Goal: Task Accomplishment & Management: Manage account settings

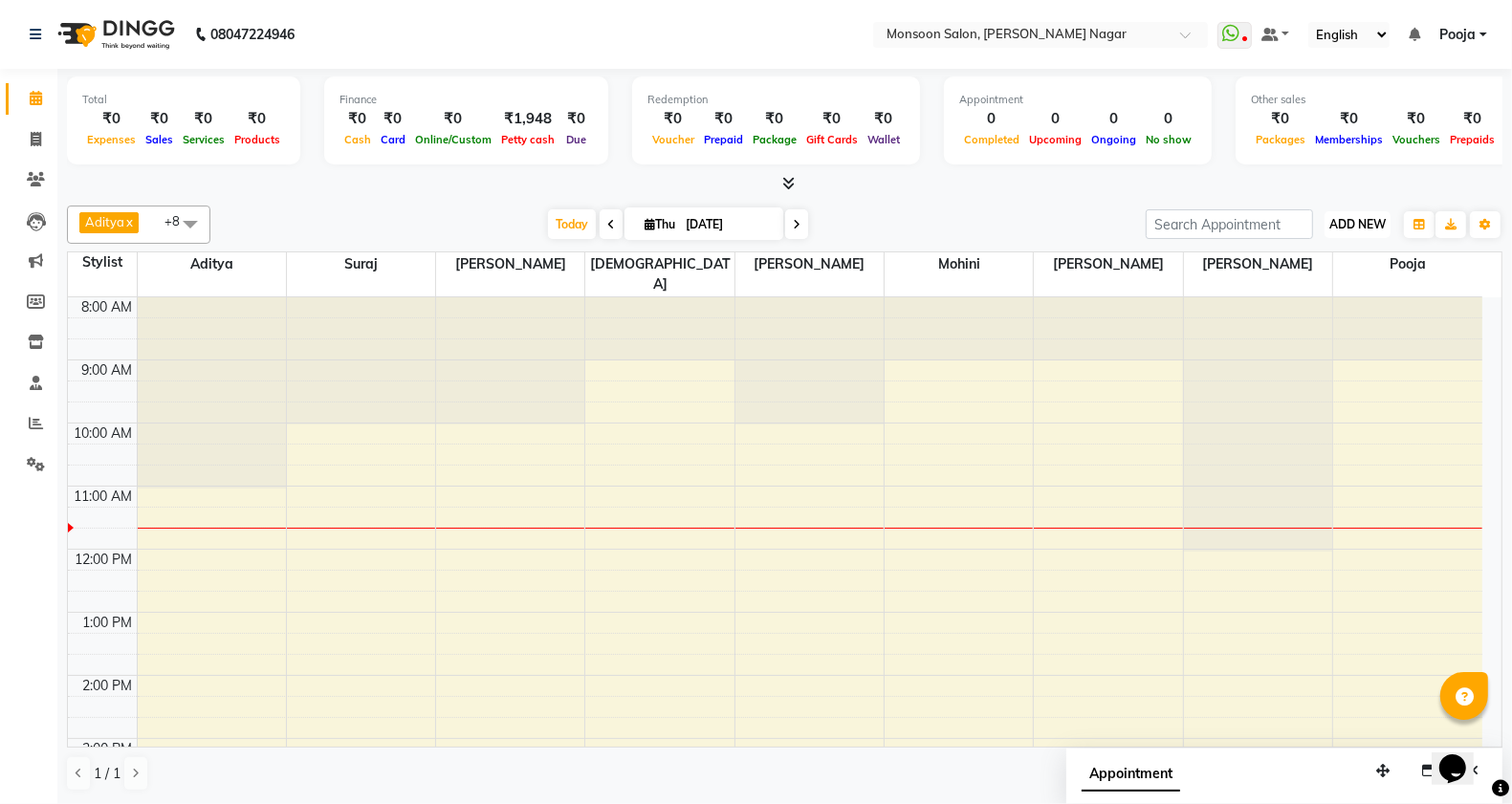
click at [1346, 230] on span "ADD NEW" at bounding box center [1357, 223] width 56 height 15
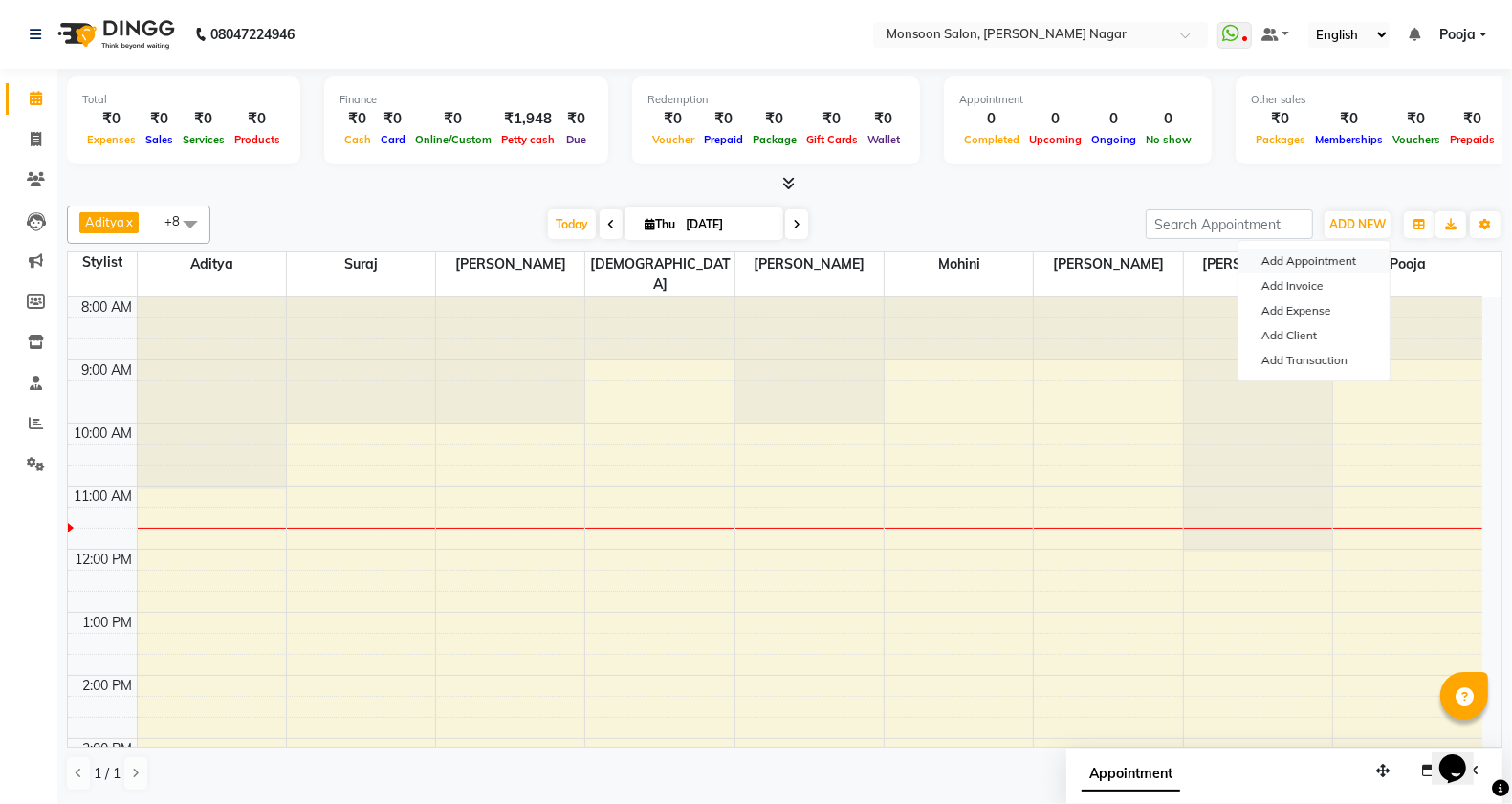
click at [1302, 258] on button "Add Appointment" at bounding box center [1314, 261] width 151 height 25
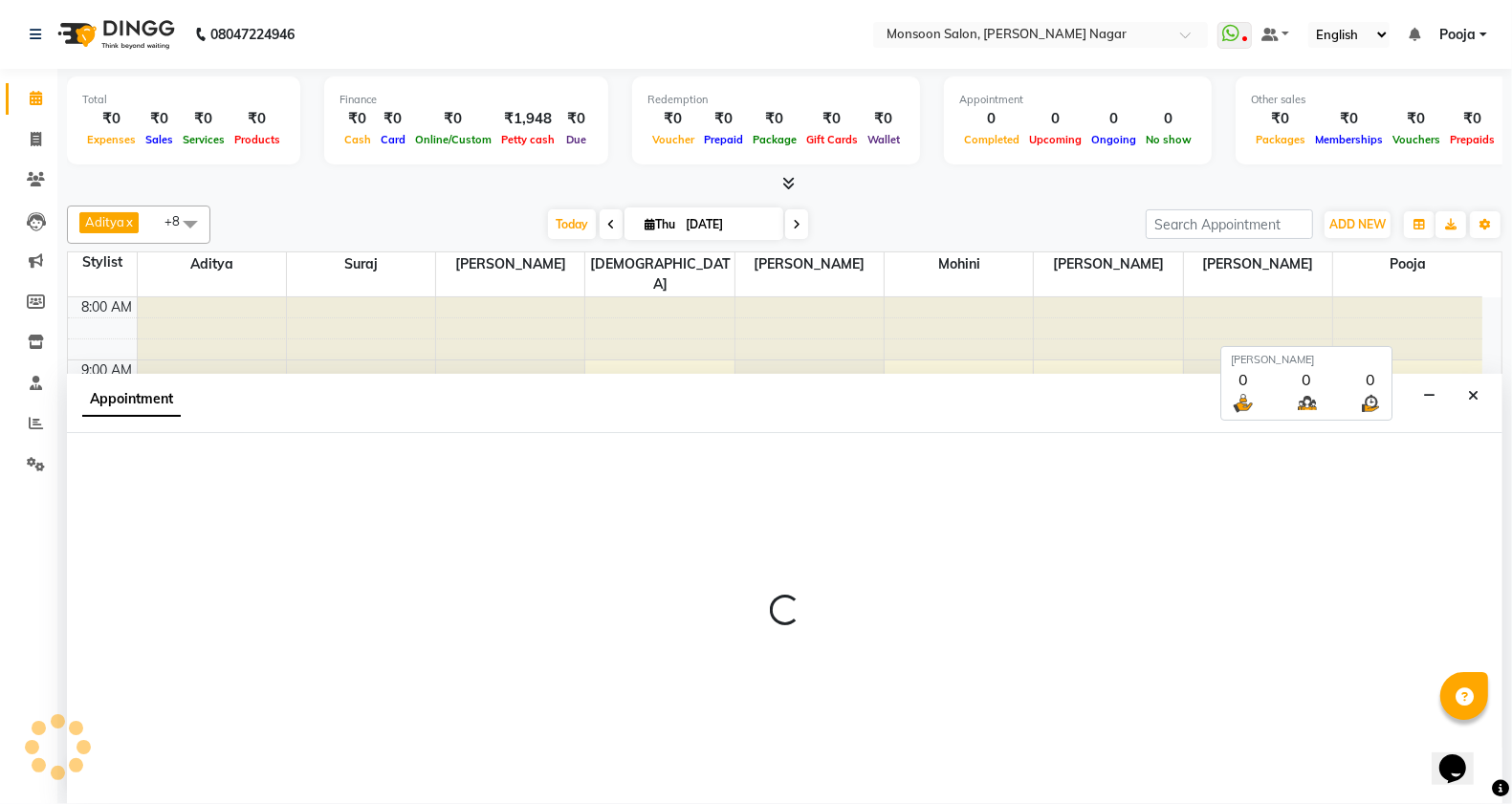
scroll to position [1, 0]
select select "tentative"
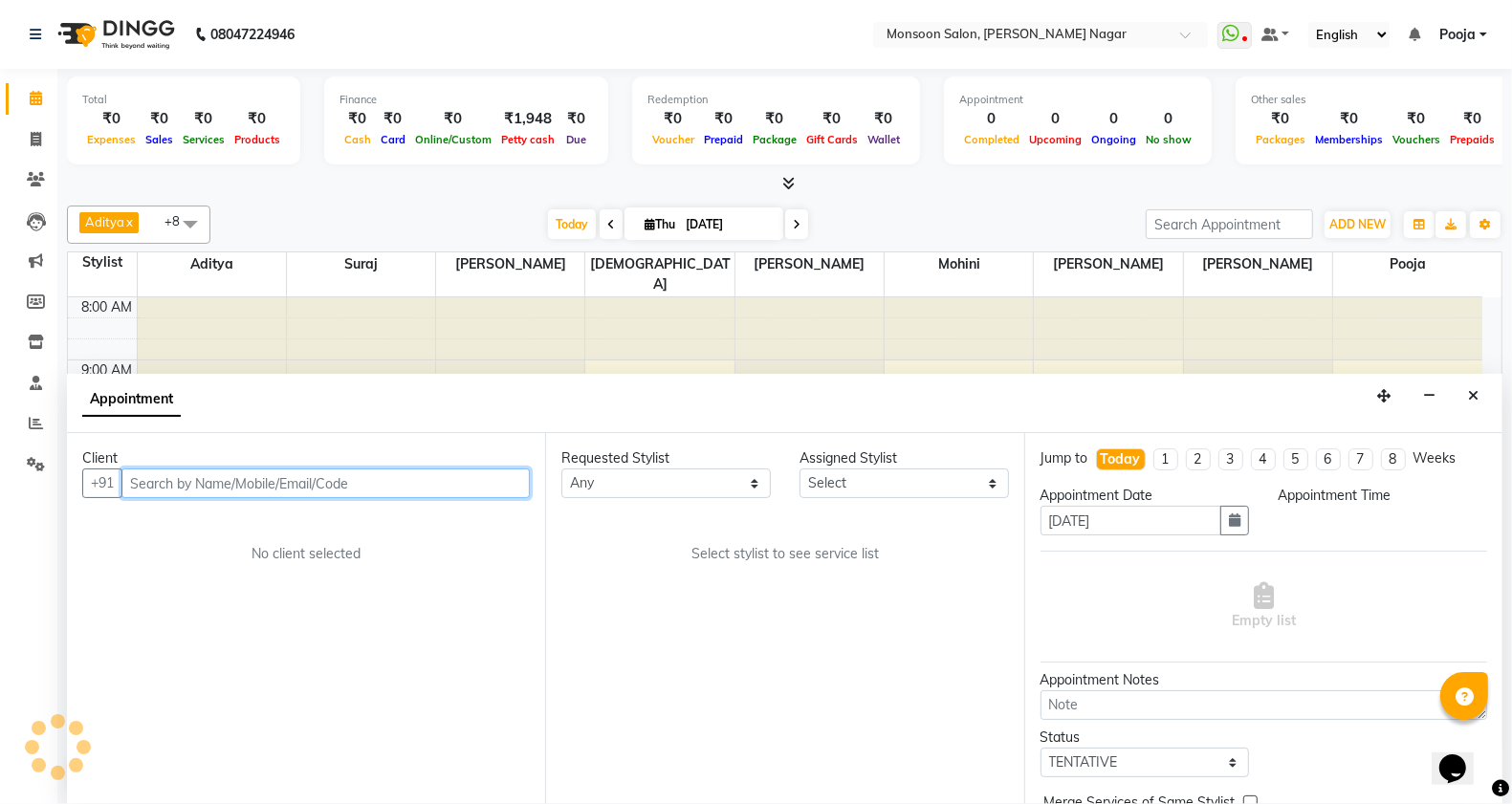
select select "540"
click at [340, 470] on input "text" at bounding box center [326, 483] width 408 height 30
paste input "78754 21999"
click at [174, 485] on input "78754 21999" at bounding box center [286, 483] width 329 height 30
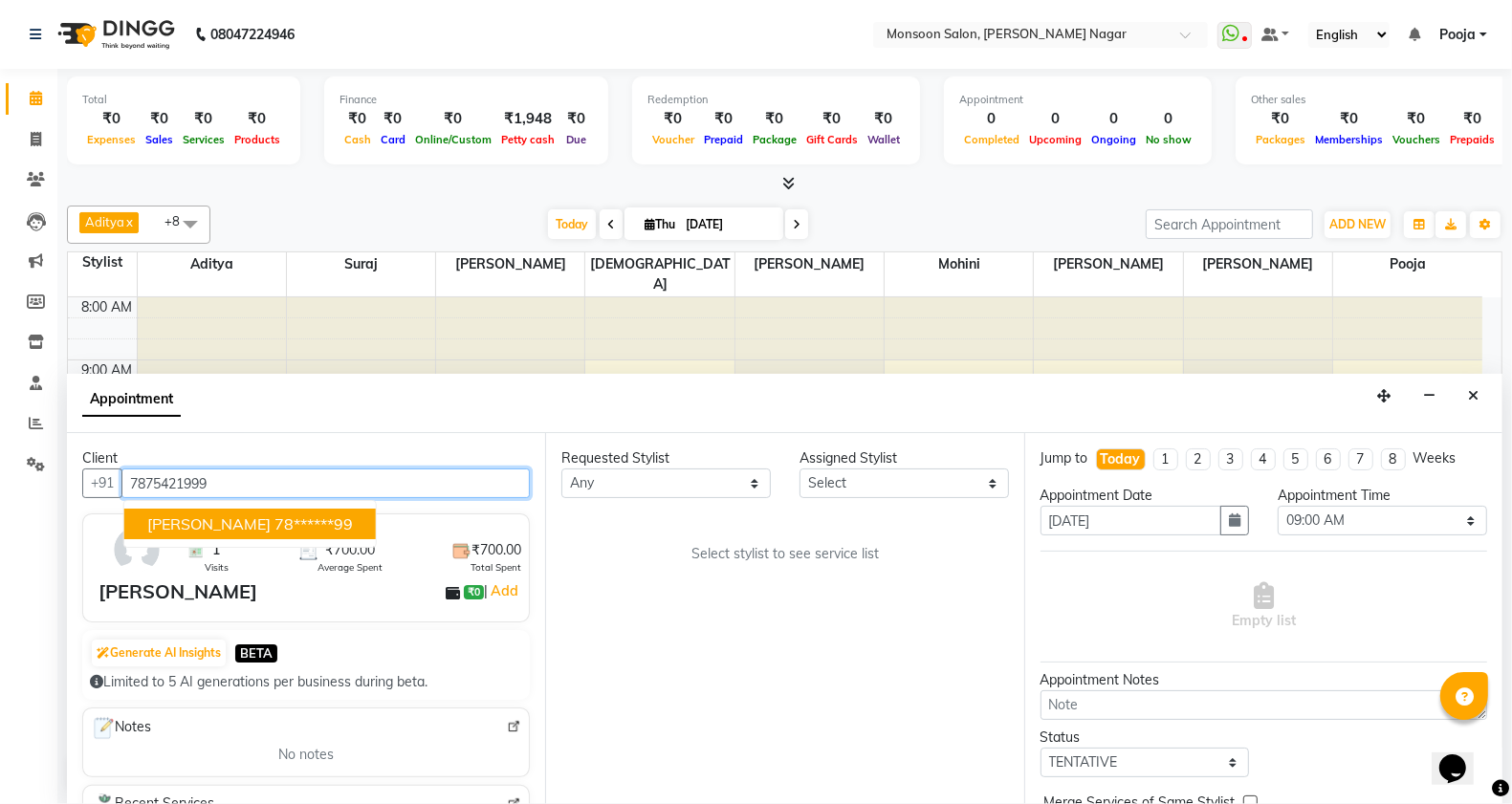
click at [275, 527] on ngb-highlight "78******99" at bounding box center [313, 524] width 78 height 19
type input "78******99"
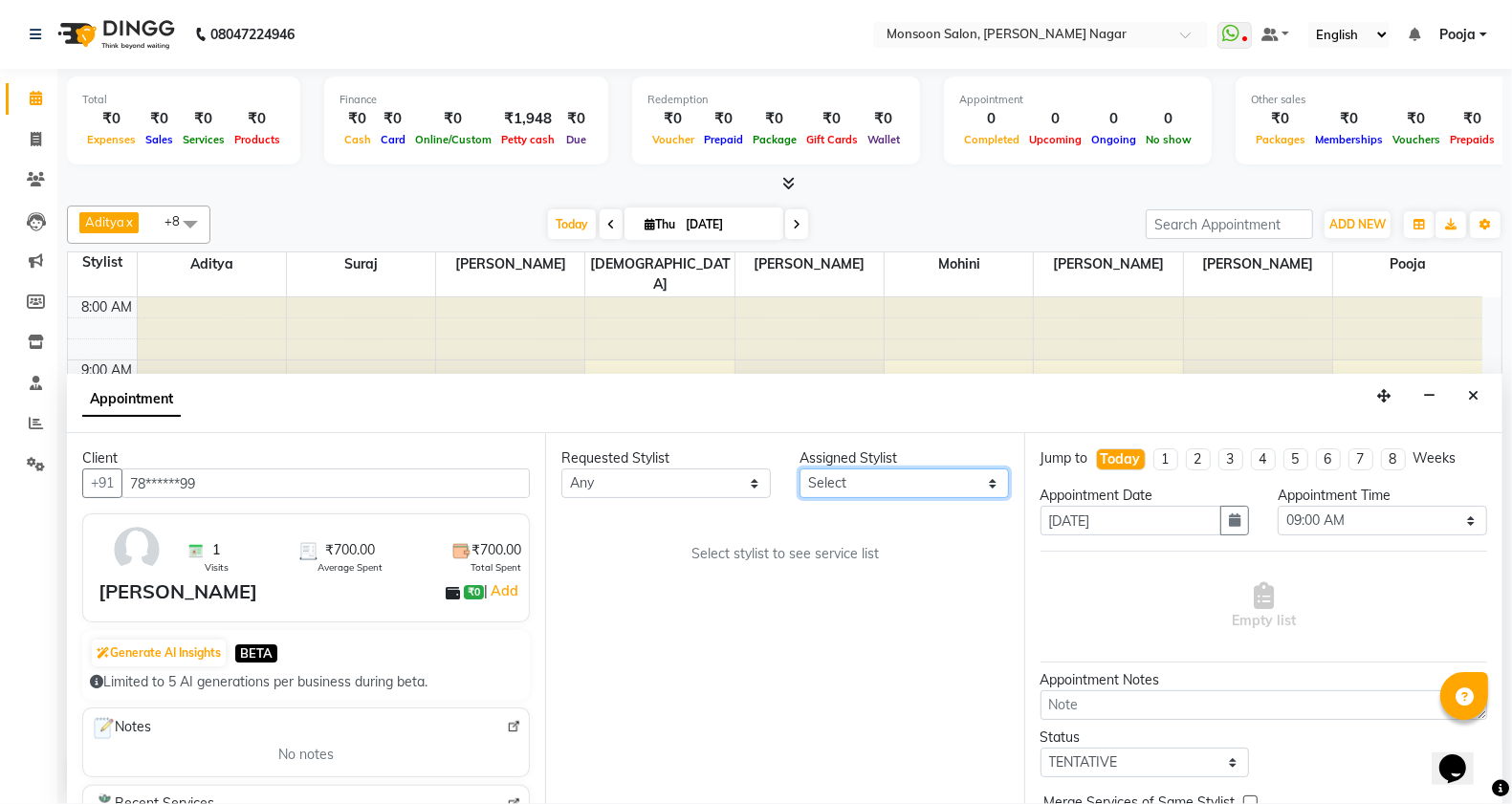
click at [868, 490] on select "Select [PERSON_NAME] [PERSON_NAME] [PERSON_NAME] [PERSON_NAME] [PERSON_NAME] Po…" at bounding box center [904, 483] width 210 height 30
select select "37925"
click at [799, 468] on select "Select [PERSON_NAME] [PERSON_NAME] [PERSON_NAME] [PERSON_NAME] [PERSON_NAME] Po…" at bounding box center [904, 483] width 210 height 30
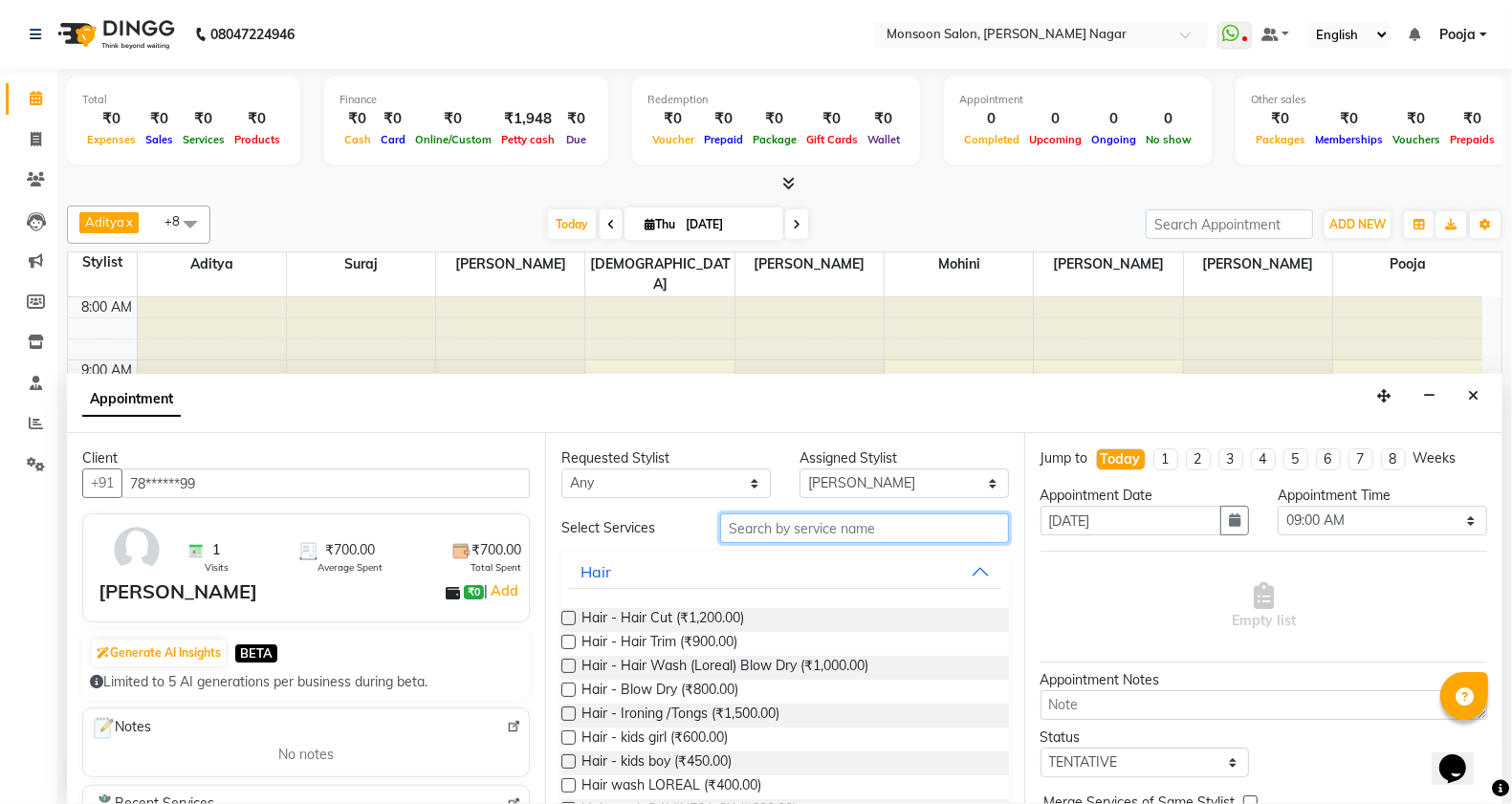
click at [773, 531] on input "text" at bounding box center [864, 528] width 289 height 30
click at [741, 617] on span "Hair - Hair Cut (₹1,200.00)" at bounding box center [663, 620] width 163 height 24
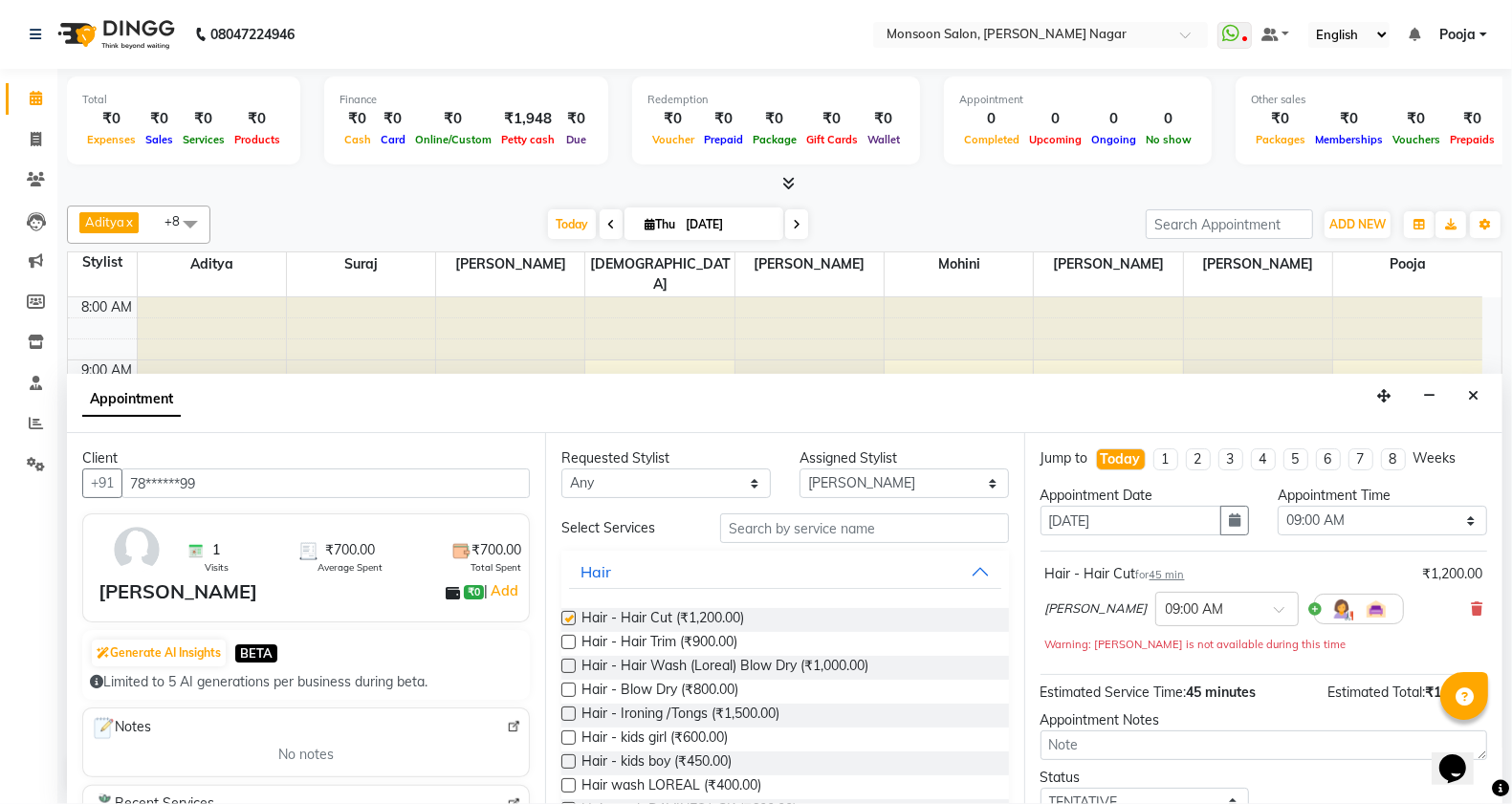
checkbox input "false"
click at [1327, 527] on select "Select 09:00 AM 09:15 AM 09:30 AM 09:45 AM 10:00 AM 10:15 AM 10:30 AM 10:45 AM …" at bounding box center [1382, 521] width 210 height 30
select select "945"
click at [1278, 506] on select "Select 09:00 AM 09:15 AM 09:30 AM 09:45 AM 10:00 AM 10:15 AM 10:30 AM 10:45 AM …" at bounding box center [1382, 521] width 210 height 30
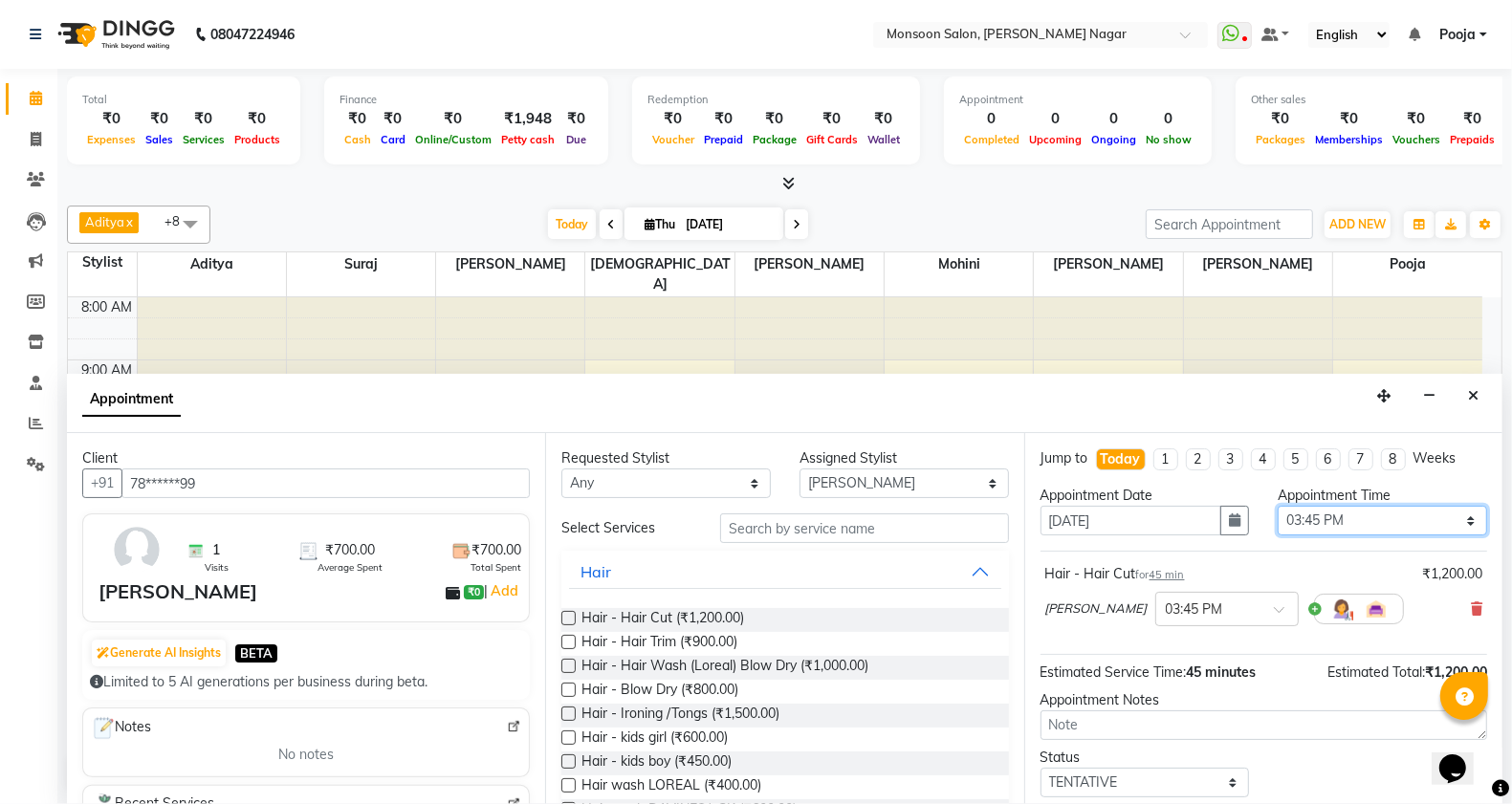
scroll to position [115, 0]
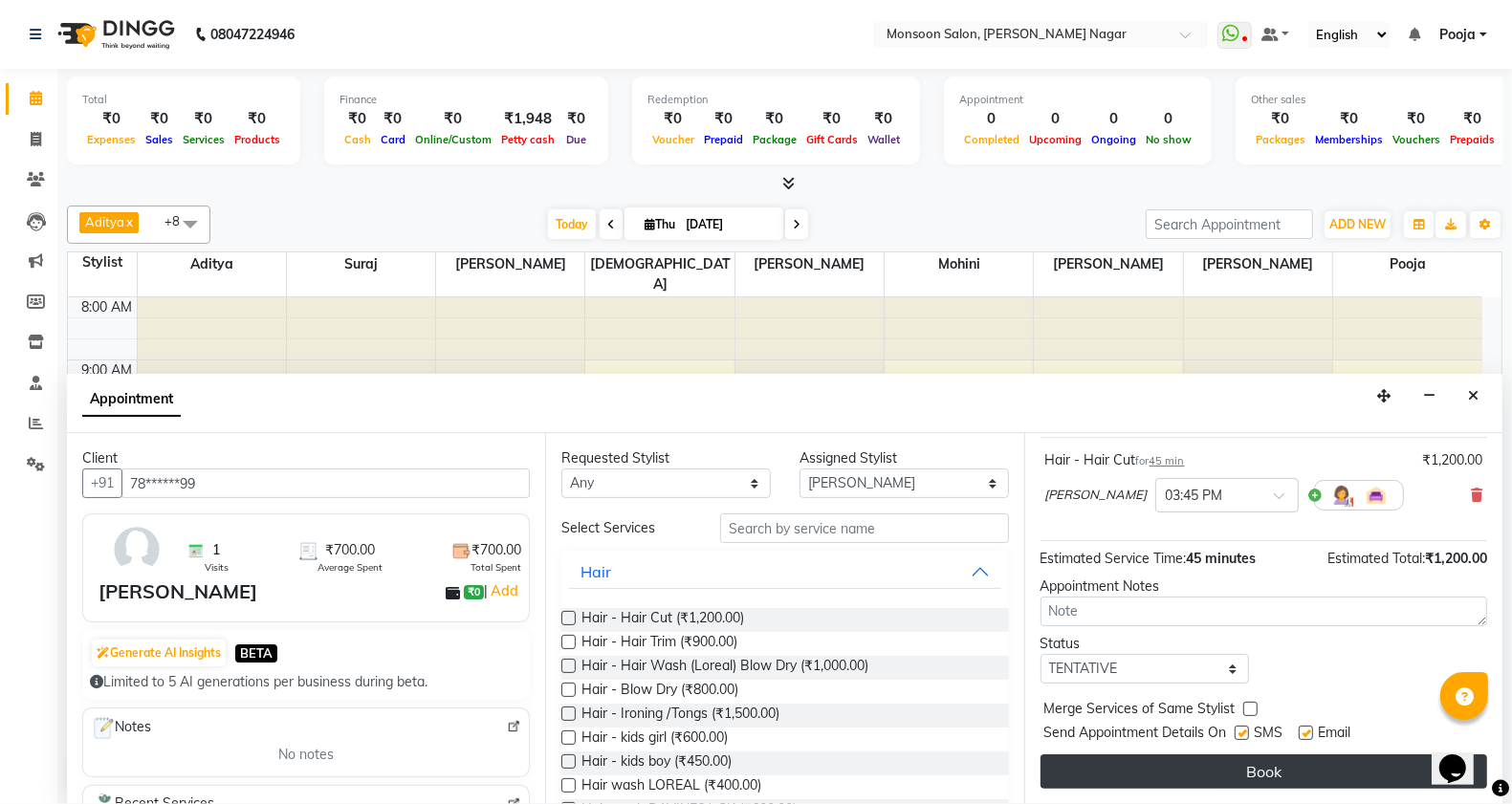
click at [1249, 776] on button "Book" at bounding box center [1264, 772] width 447 height 35
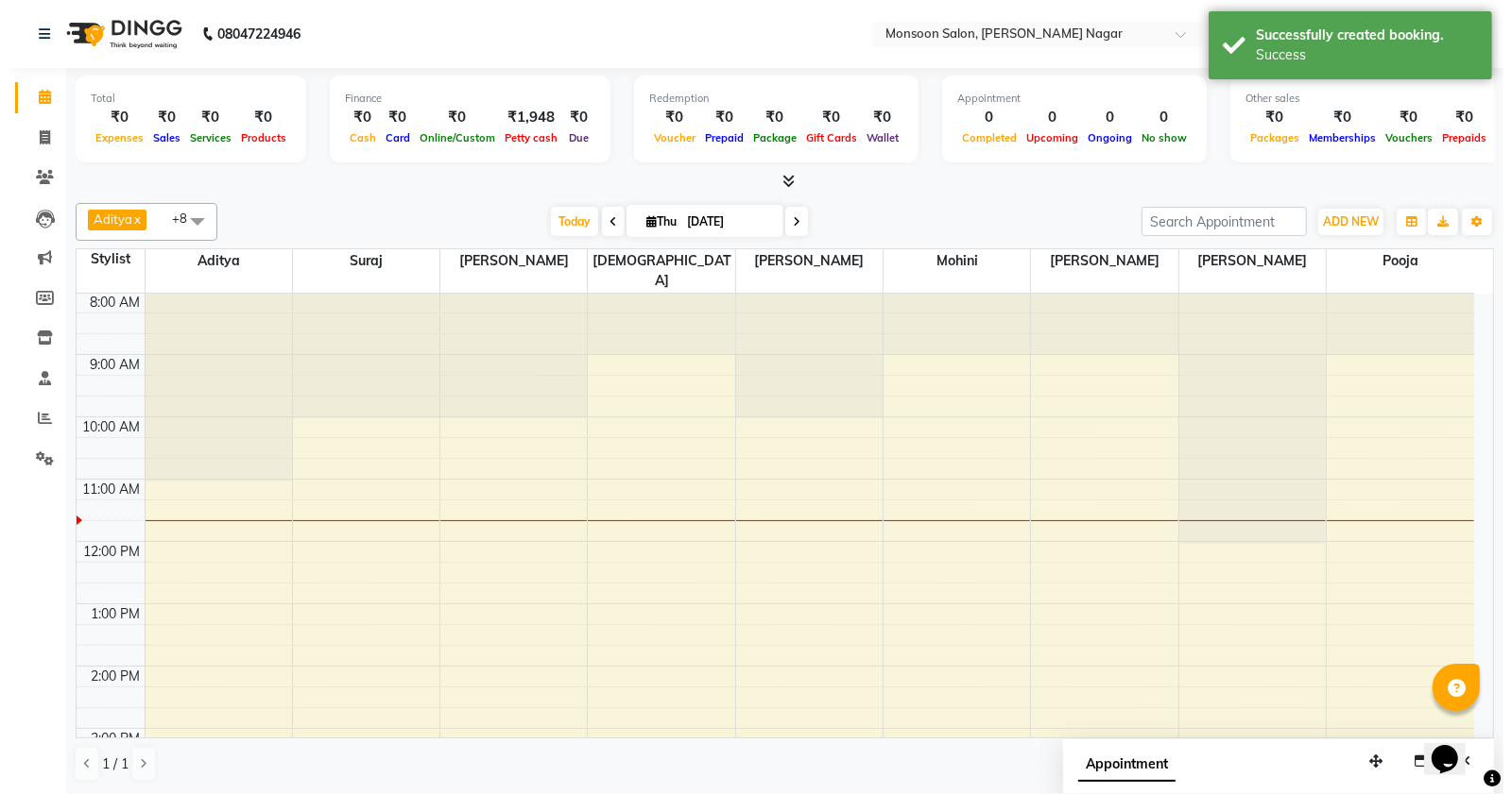
scroll to position [0, 0]
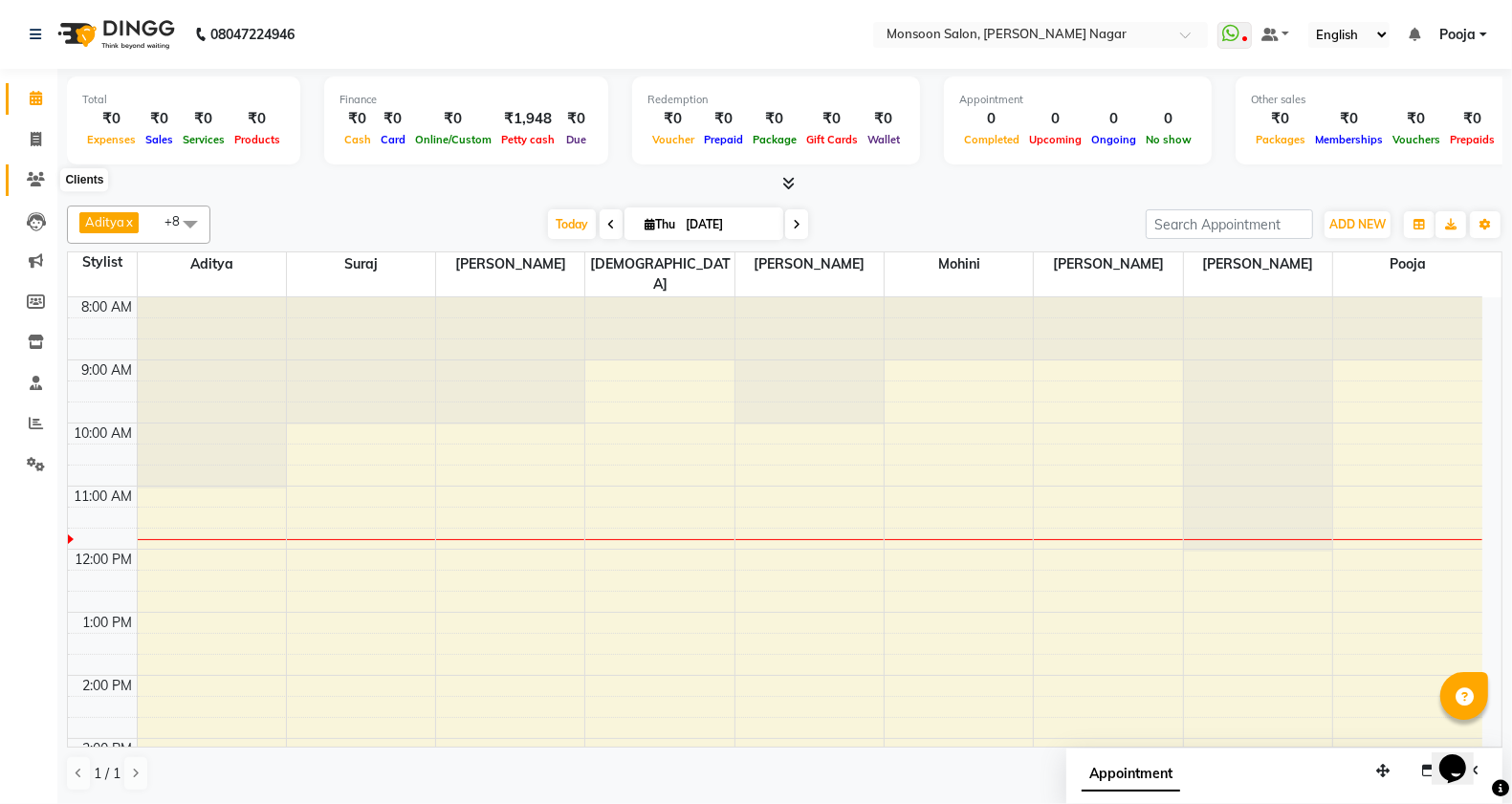
click at [32, 177] on icon at bounding box center [36, 179] width 18 height 15
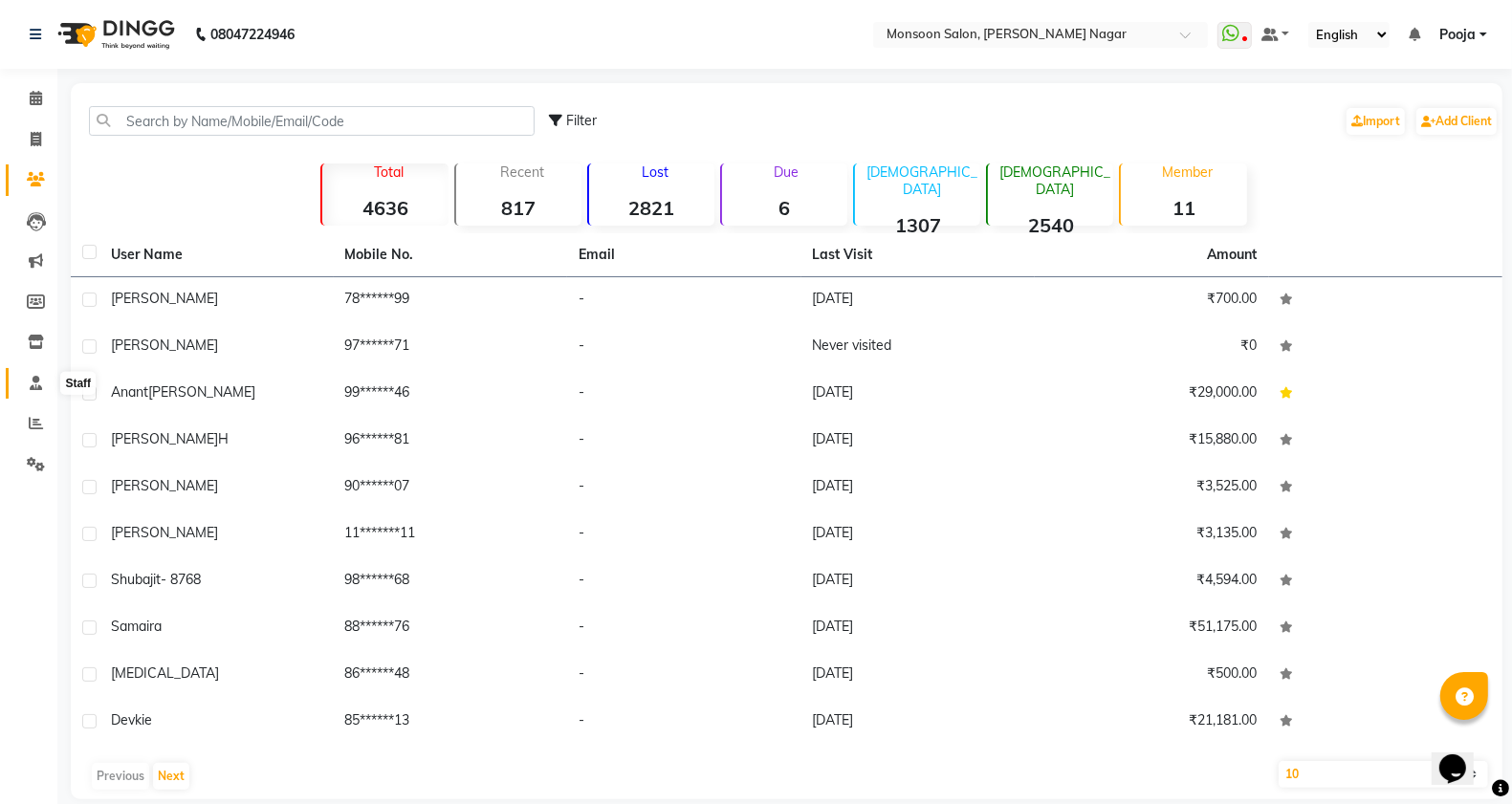
click at [30, 376] on icon at bounding box center [36, 383] width 13 height 15
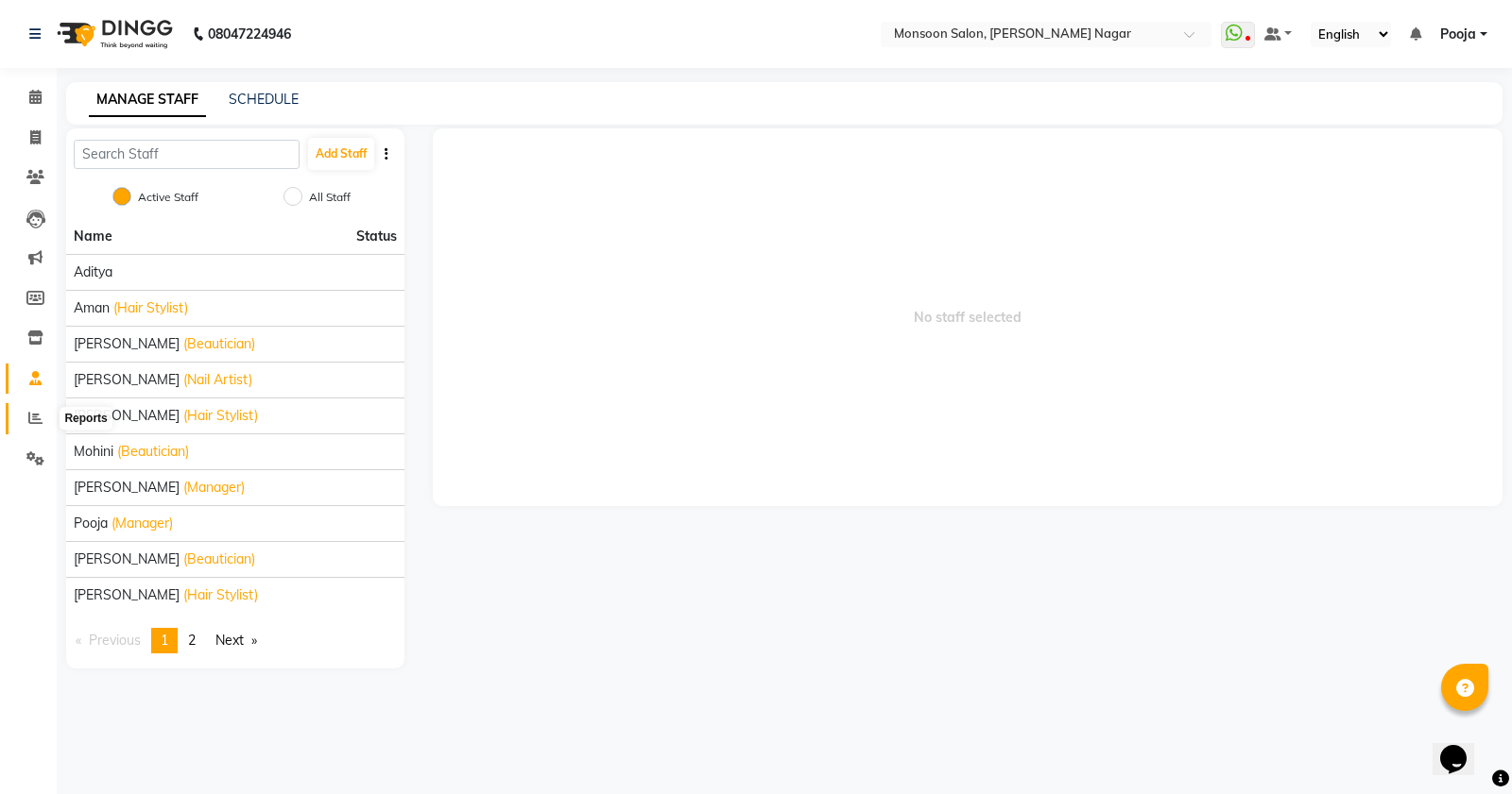
click at [29, 417] on icon at bounding box center [35, 418] width 14 height 14
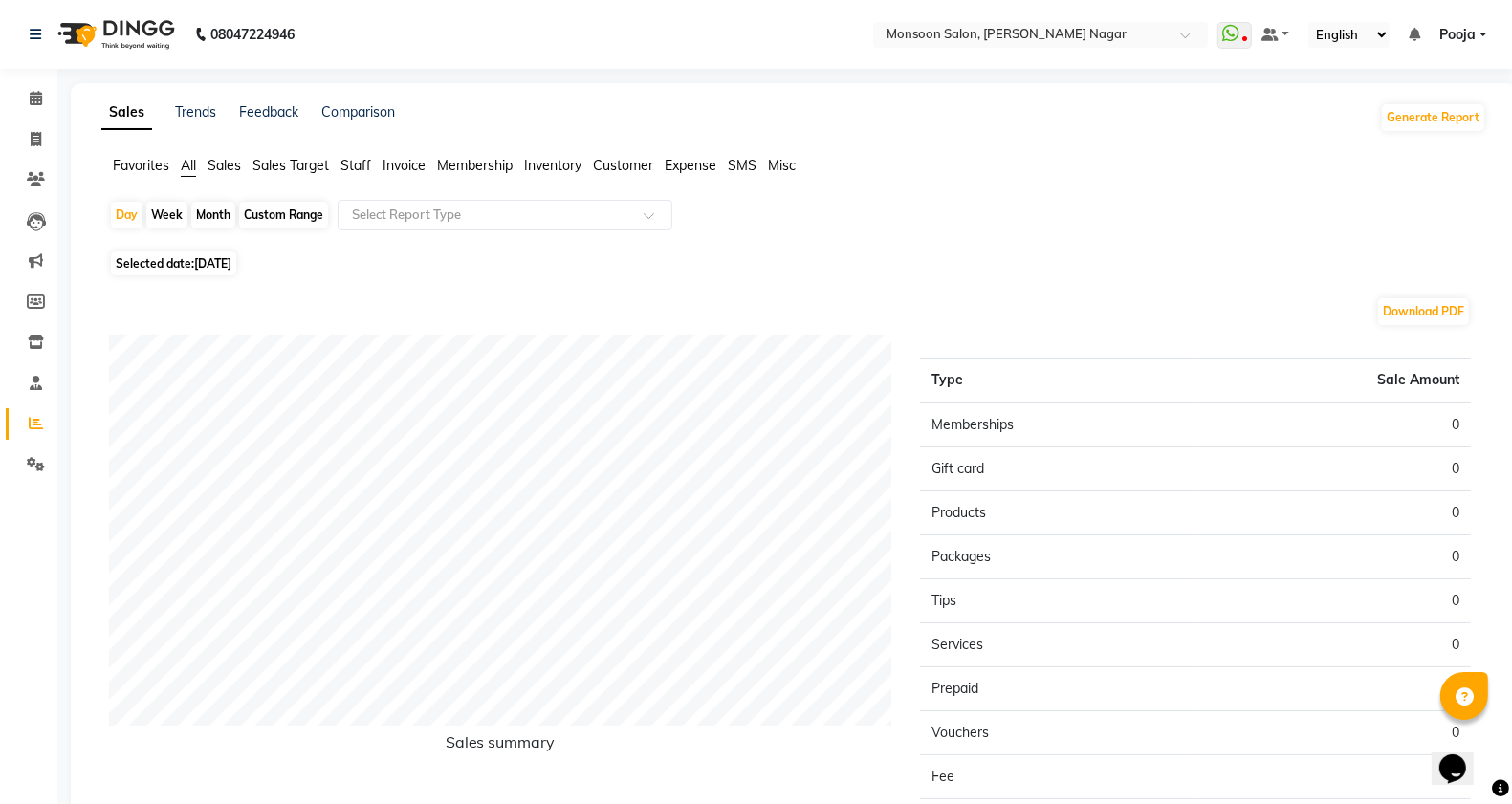
click at [276, 222] on div "Custom Range" at bounding box center [283, 216] width 89 height 27
select select "9"
select select "2025"
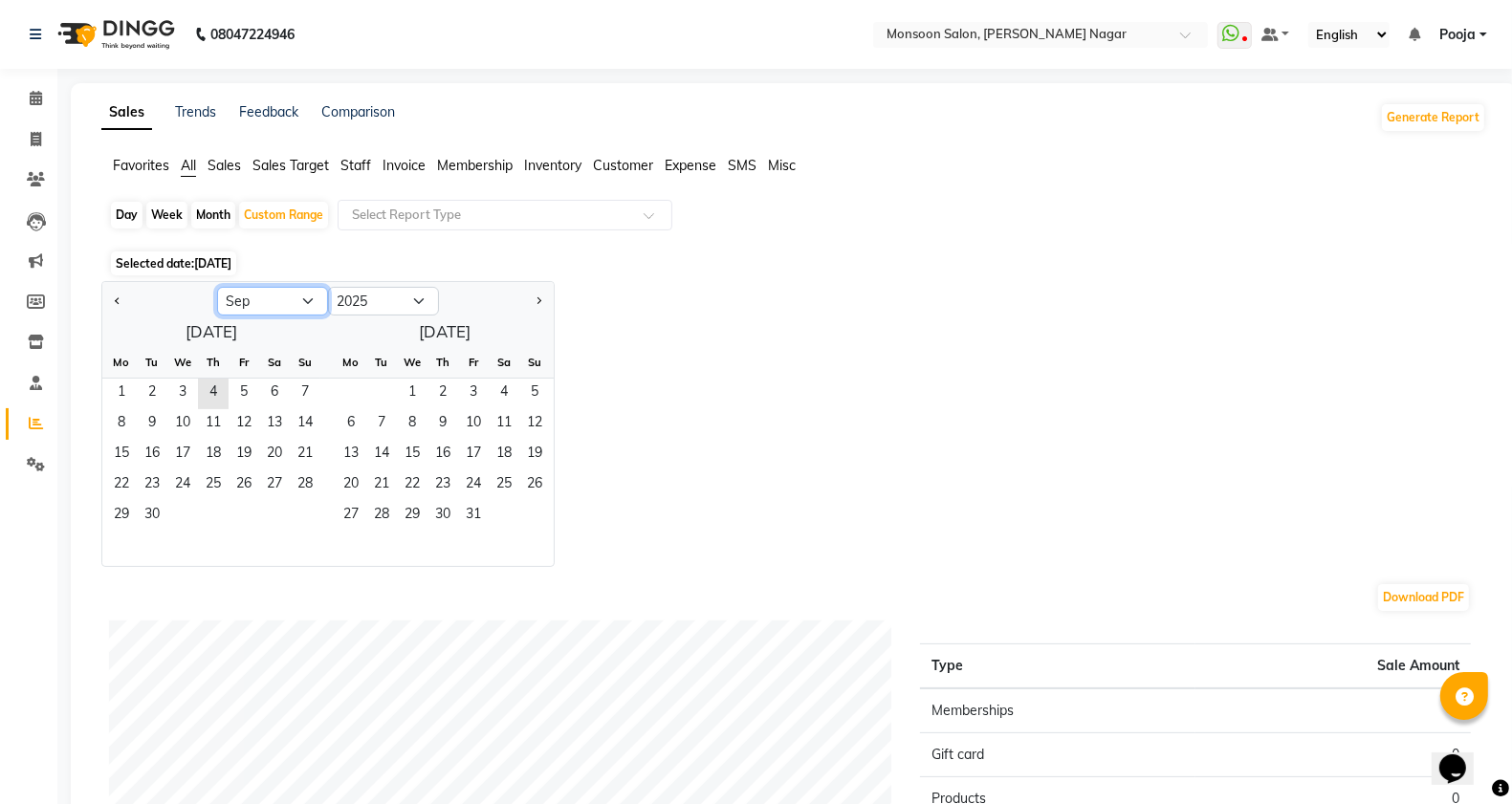
click at [259, 311] on select "Jan Feb Mar Apr May Jun [DATE] Aug Sep Oct Nov Dec" at bounding box center [272, 302] width 111 height 29
click at [217, 288] on select "Jan Feb Mar Apr May Jun [DATE] Aug Sep Oct Nov Dec" at bounding box center [272, 302] width 111 height 29
click at [304, 388] on span "1" at bounding box center [306, 394] width 31 height 31
click at [250, 285] on div "Jan Feb Mar Apr May Jun [DATE] Aug Sep Oct Nov [DATE] 2016 2017 2018 2019 2020 …" at bounding box center [328, 300] width 452 height 35
click at [250, 298] on select "Jan Feb Mar Apr May Jun [DATE] Aug Sep Oct Nov Dec" at bounding box center [272, 302] width 111 height 29
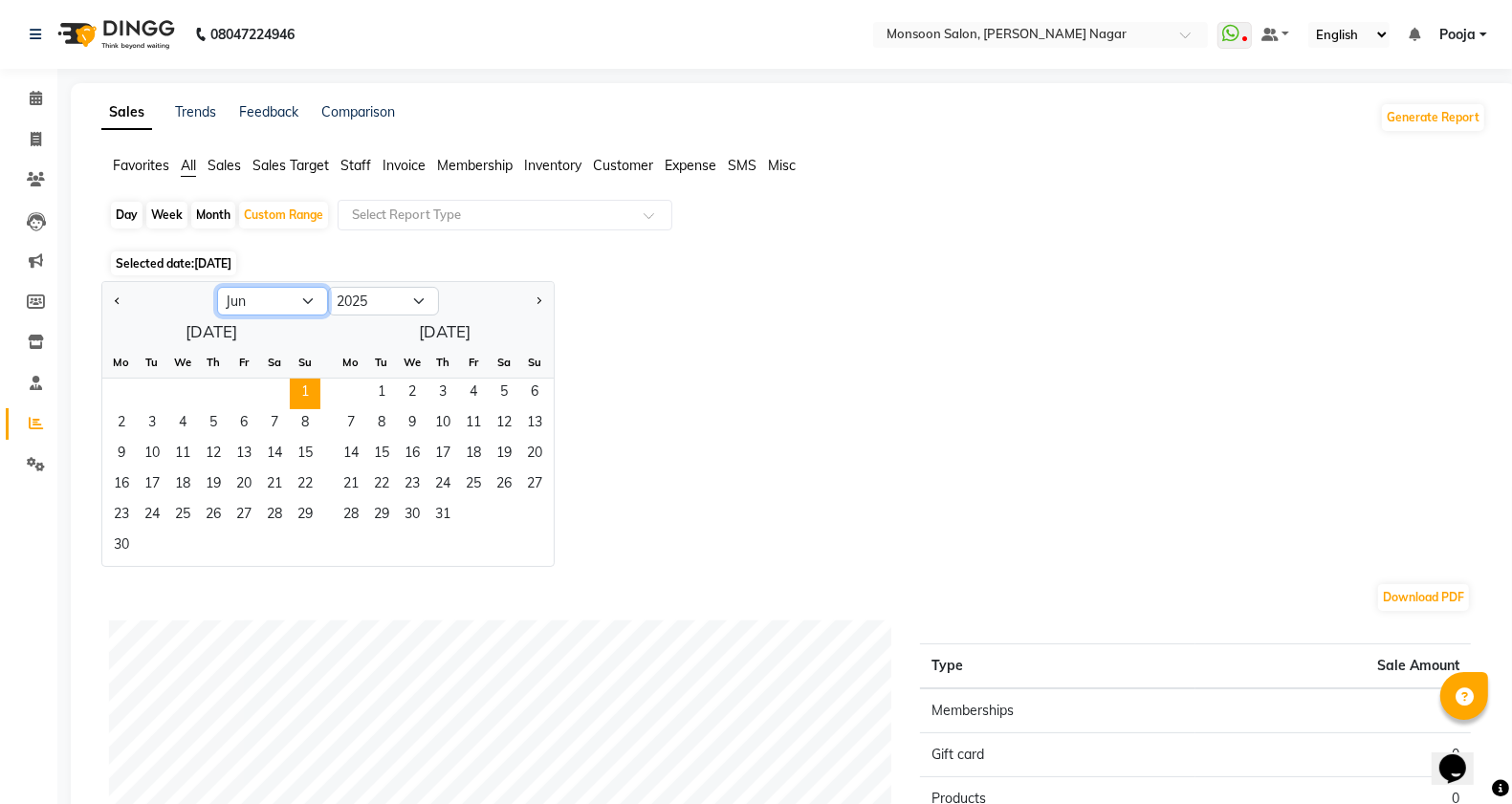
select select "8"
click at [217, 288] on select "Jan Feb Mar Apr May Jun [DATE] Aug Sep Oct Nov Dec" at bounding box center [272, 302] width 111 height 29
click at [308, 519] on span "31" at bounding box center [306, 517] width 31 height 31
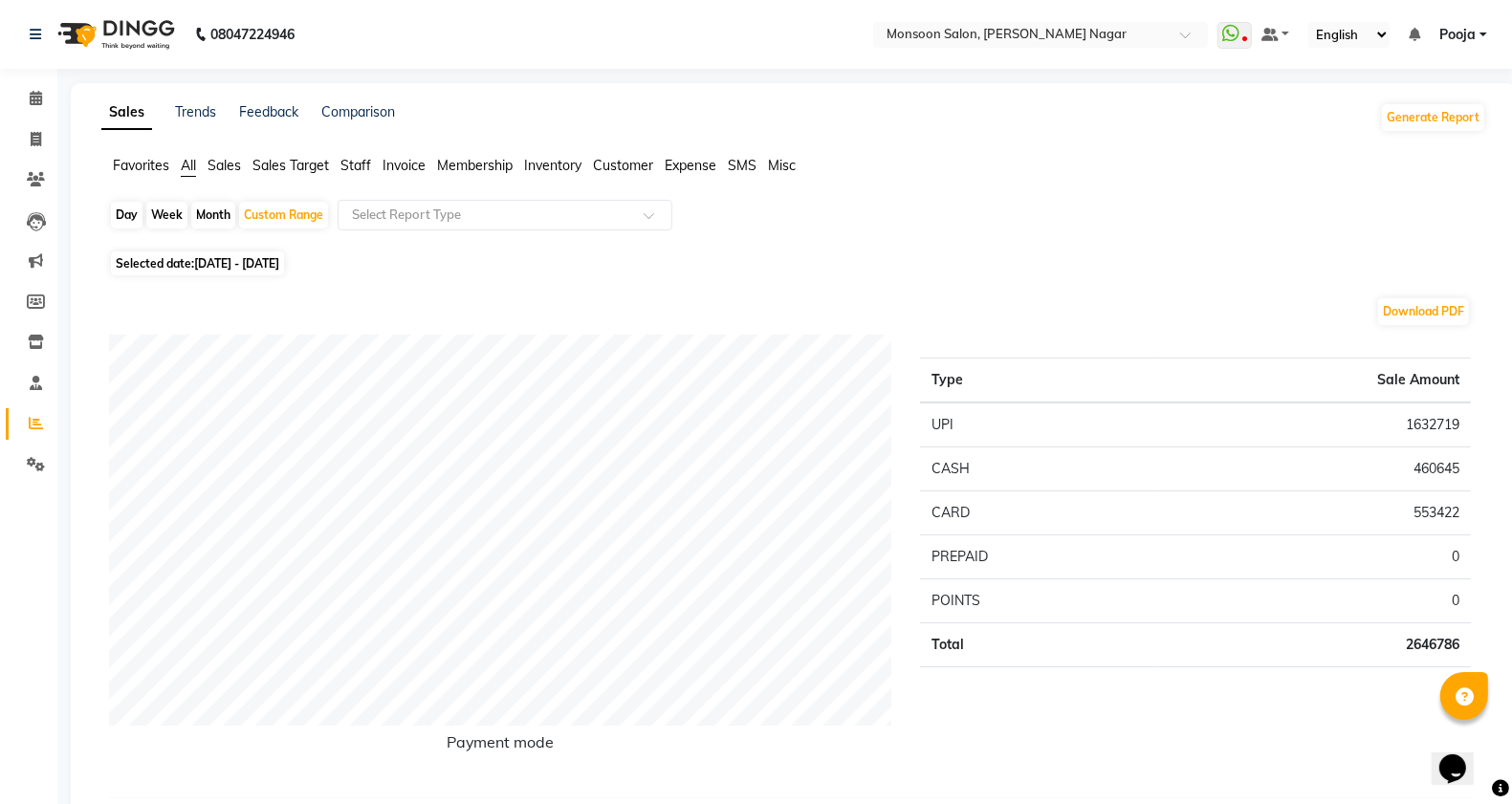
click at [610, 169] on span "Customer" at bounding box center [623, 165] width 60 height 17
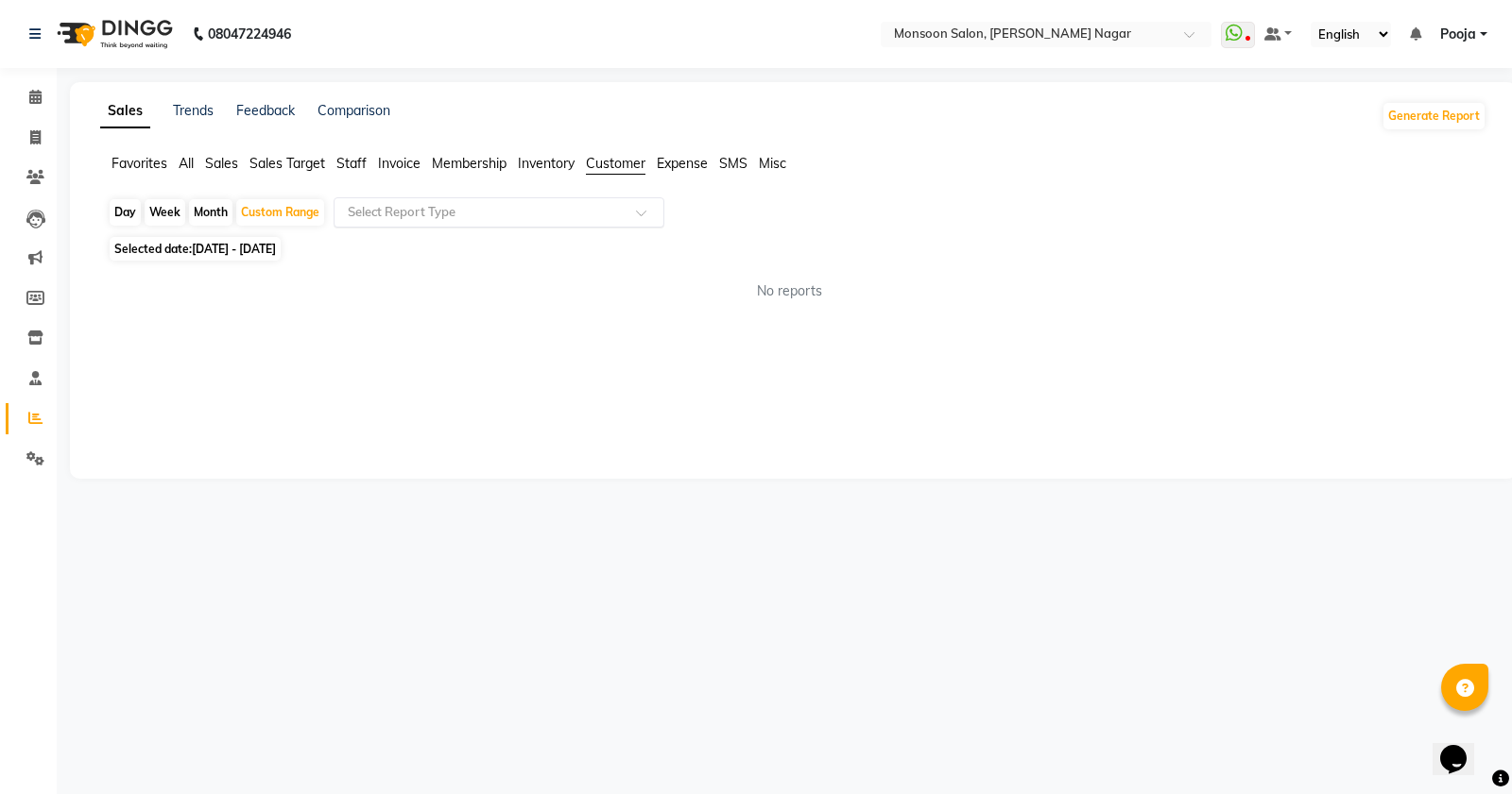
click at [432, 210] on input "text" at bounding box center [480, 213] width 272 height 19
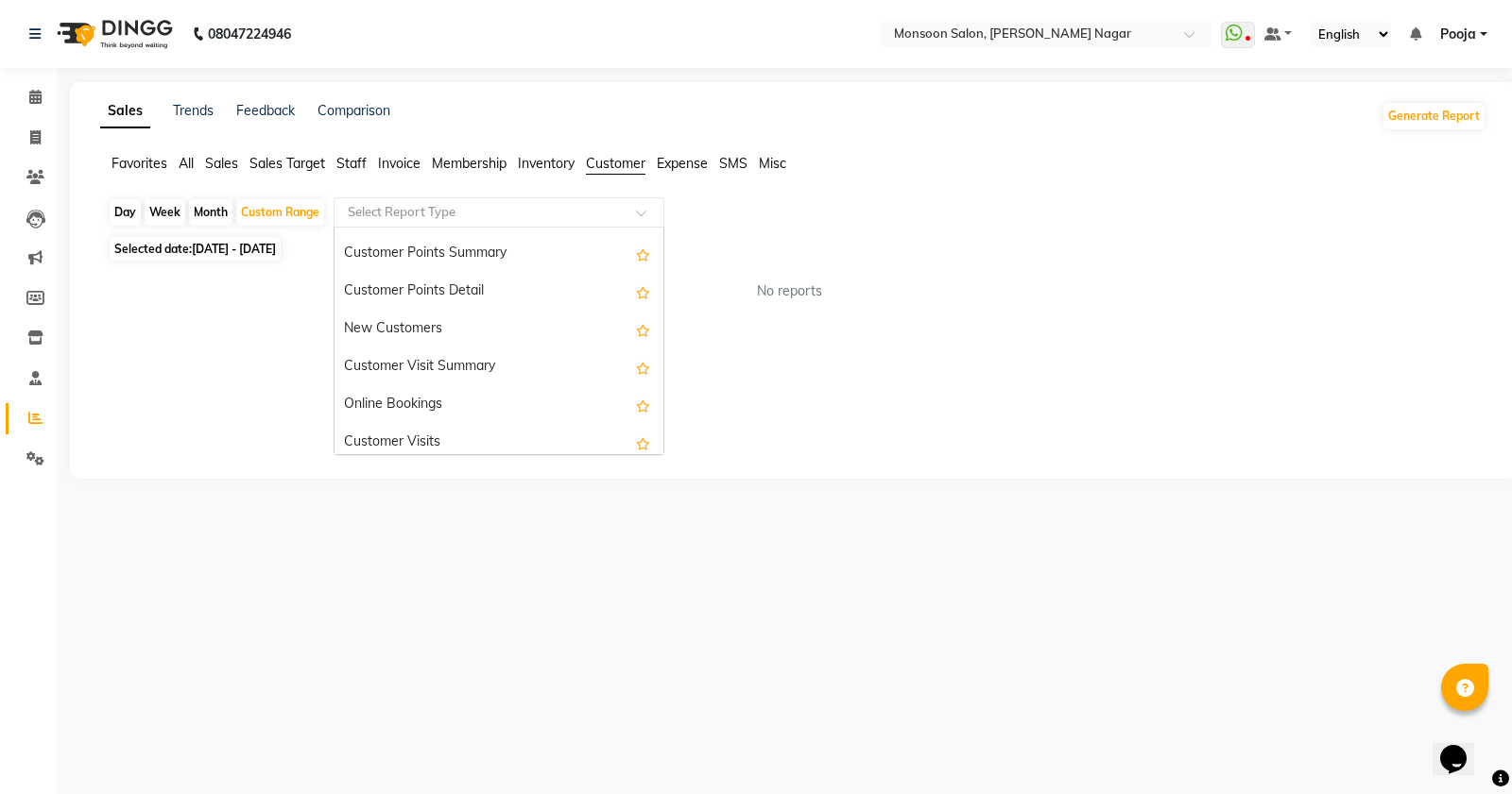
scroll to position [263, 0]
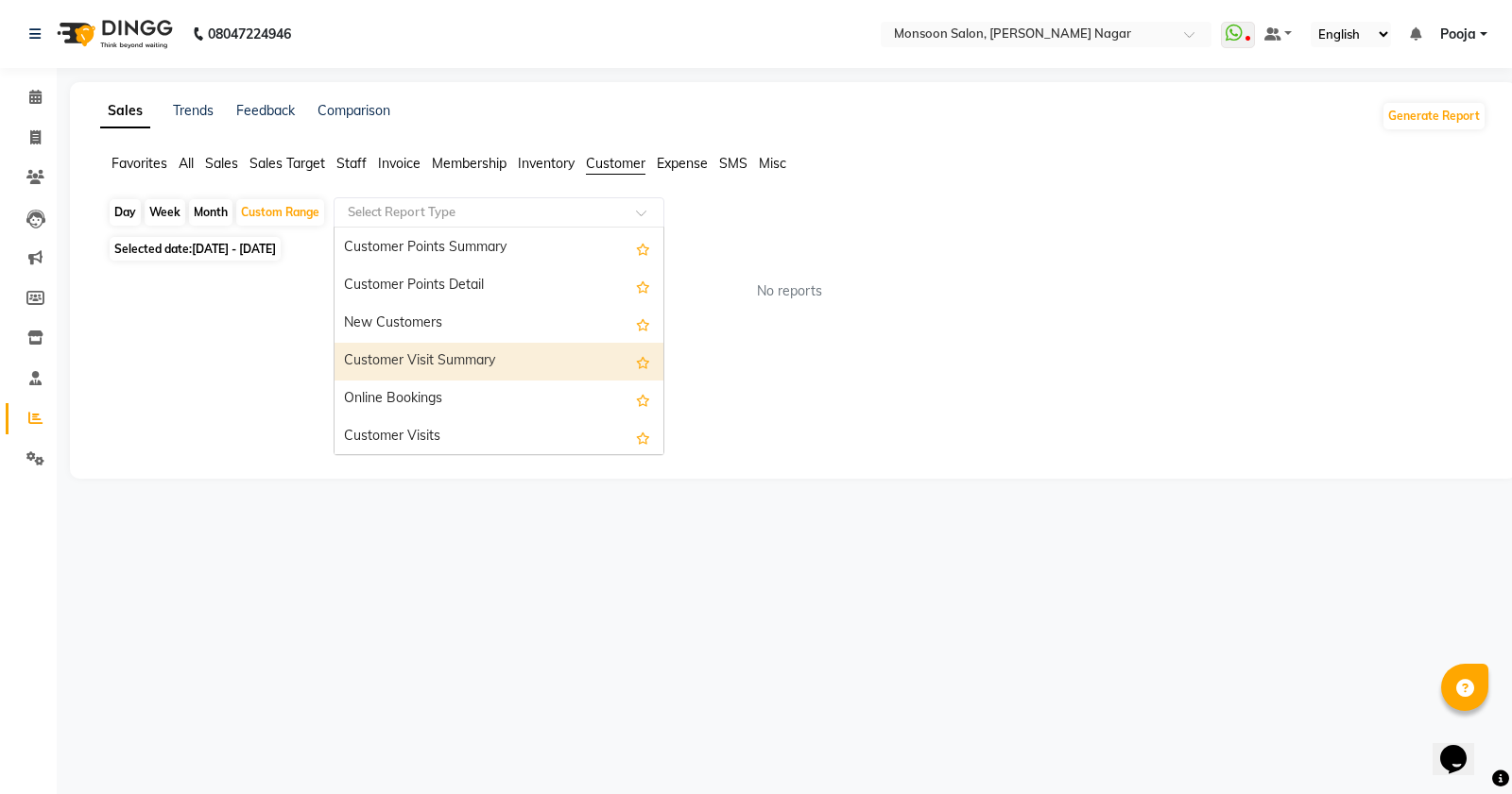
click at [456, 359] on div "Customer Visit Summary" at bounding box center [499, 362] width 329 height 38
select select "full_report"
select select "csv"
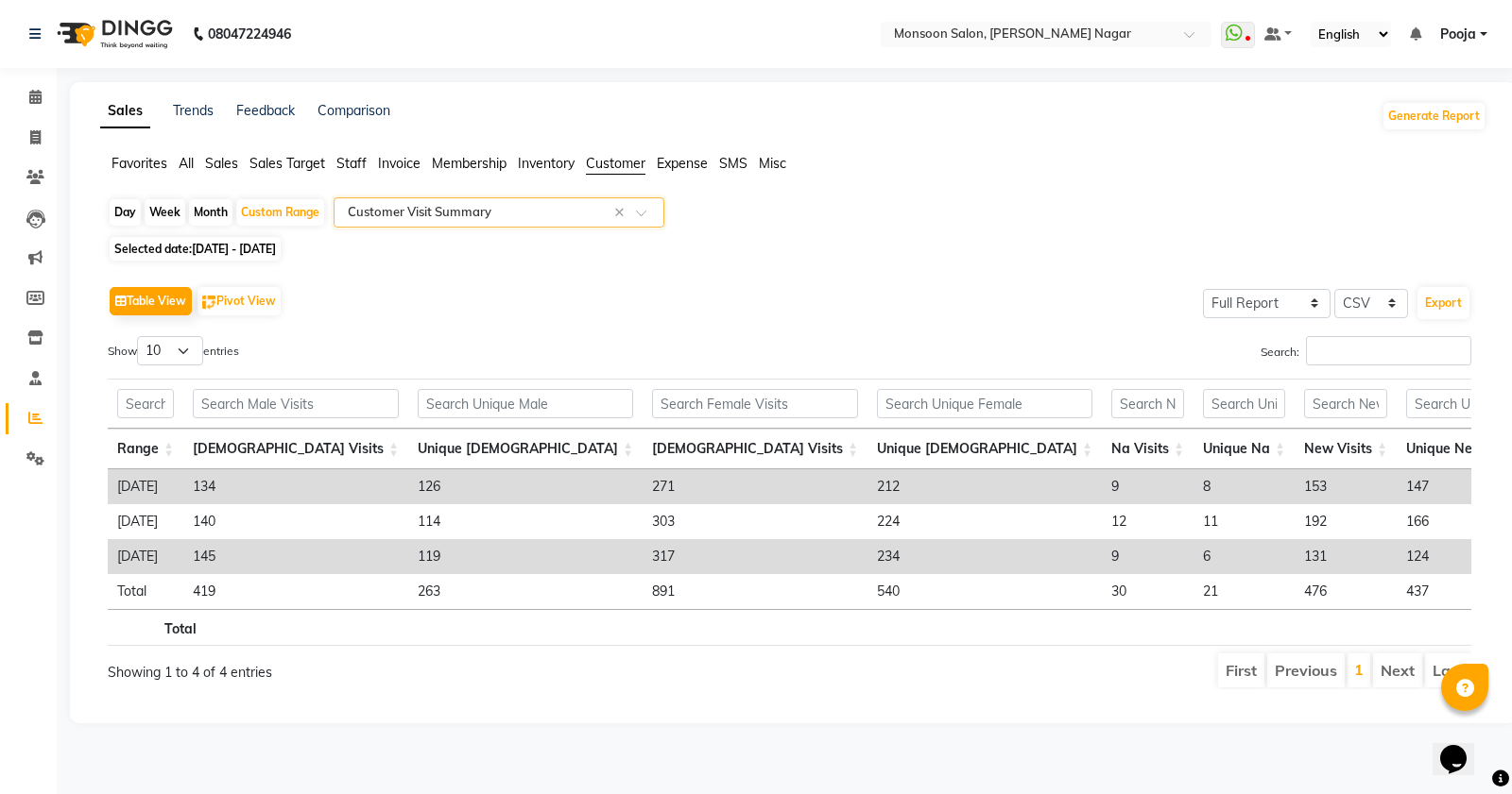
click at [512, 210] on input "text" at bounding box center [480, 213] width 272 height 19
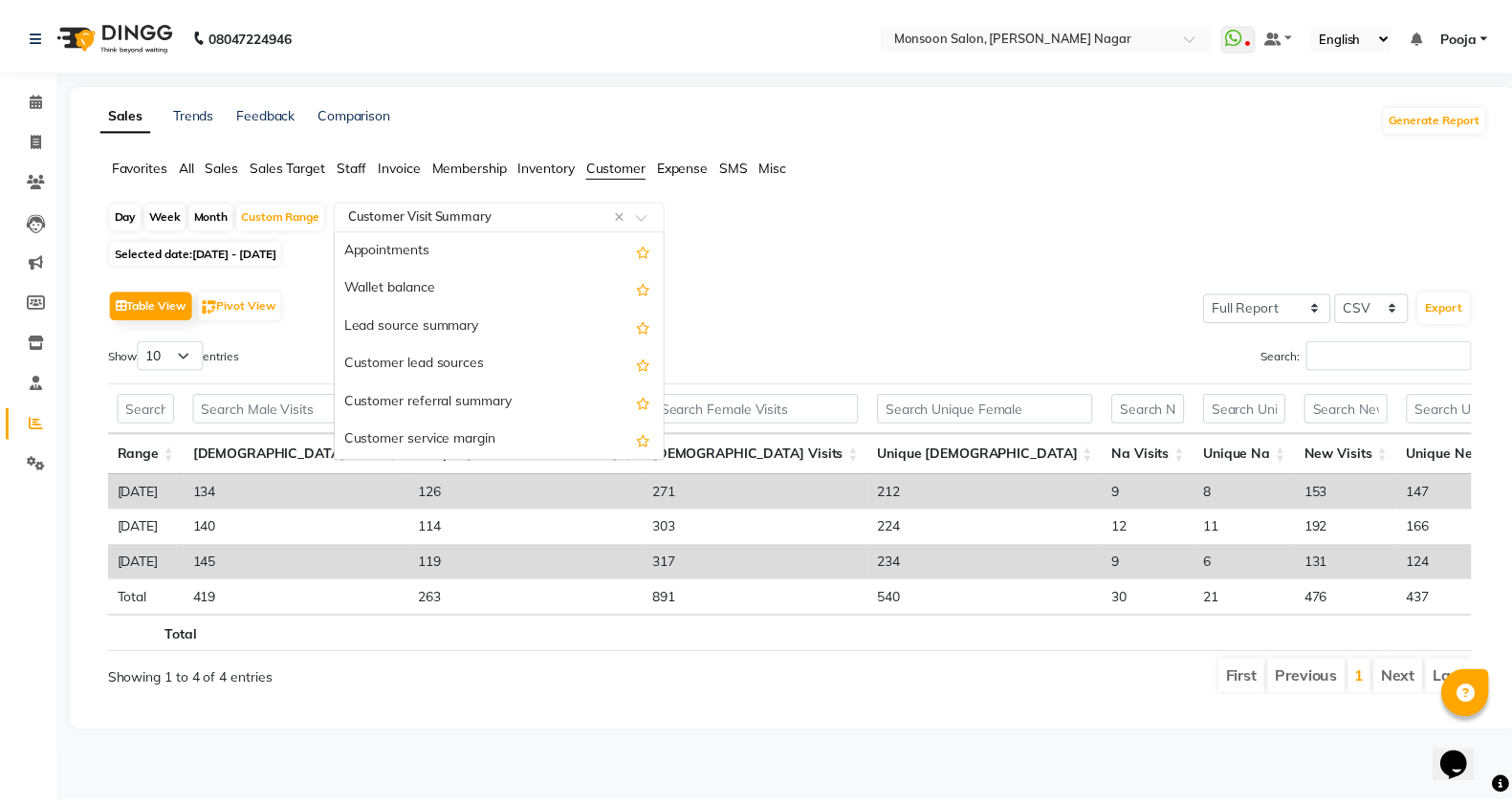
scroll to position [268, 0]
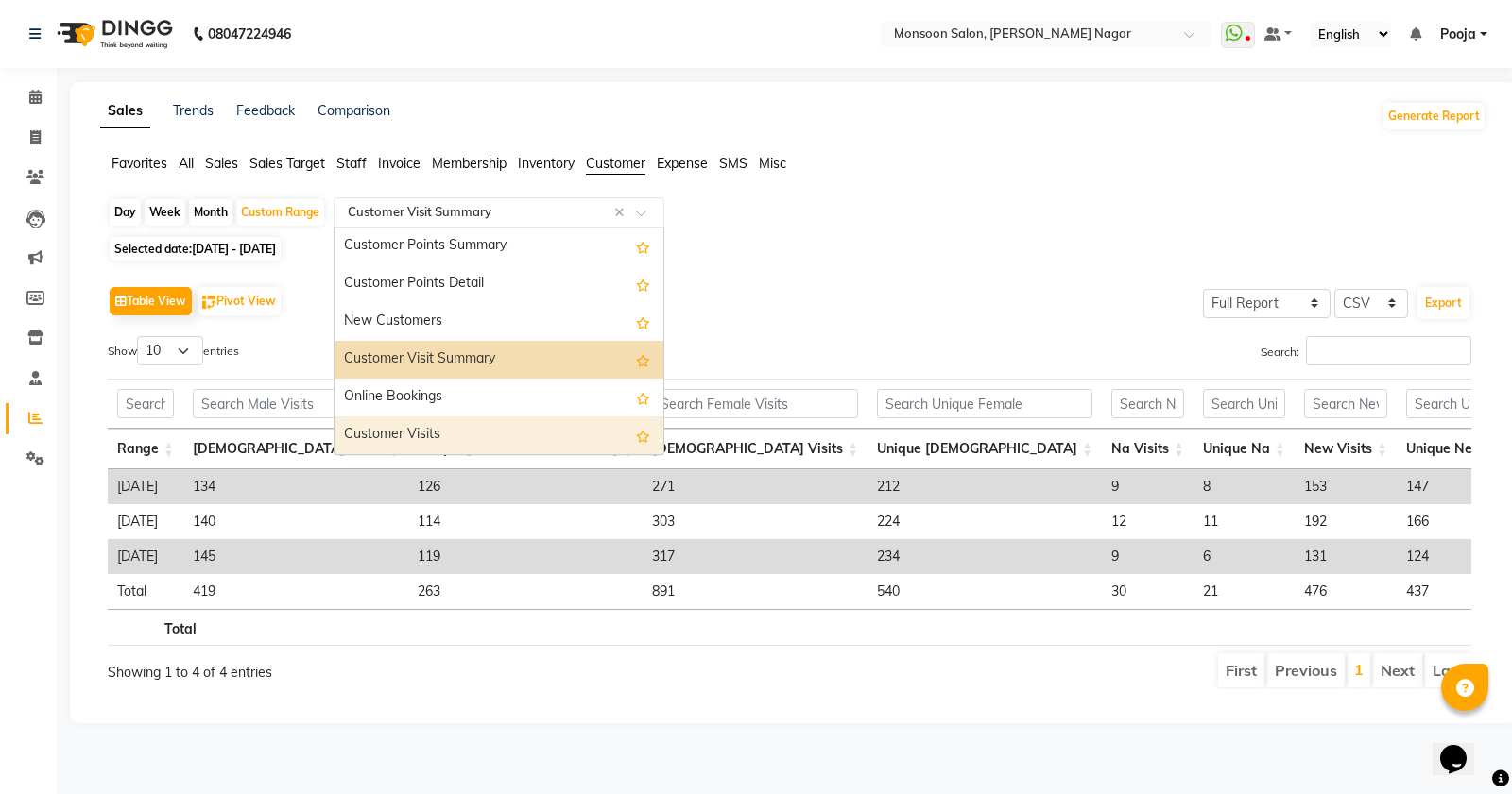
click at [530, 430] on div "Customer Visits" at bounding box center [499, 436] width 329 height 38
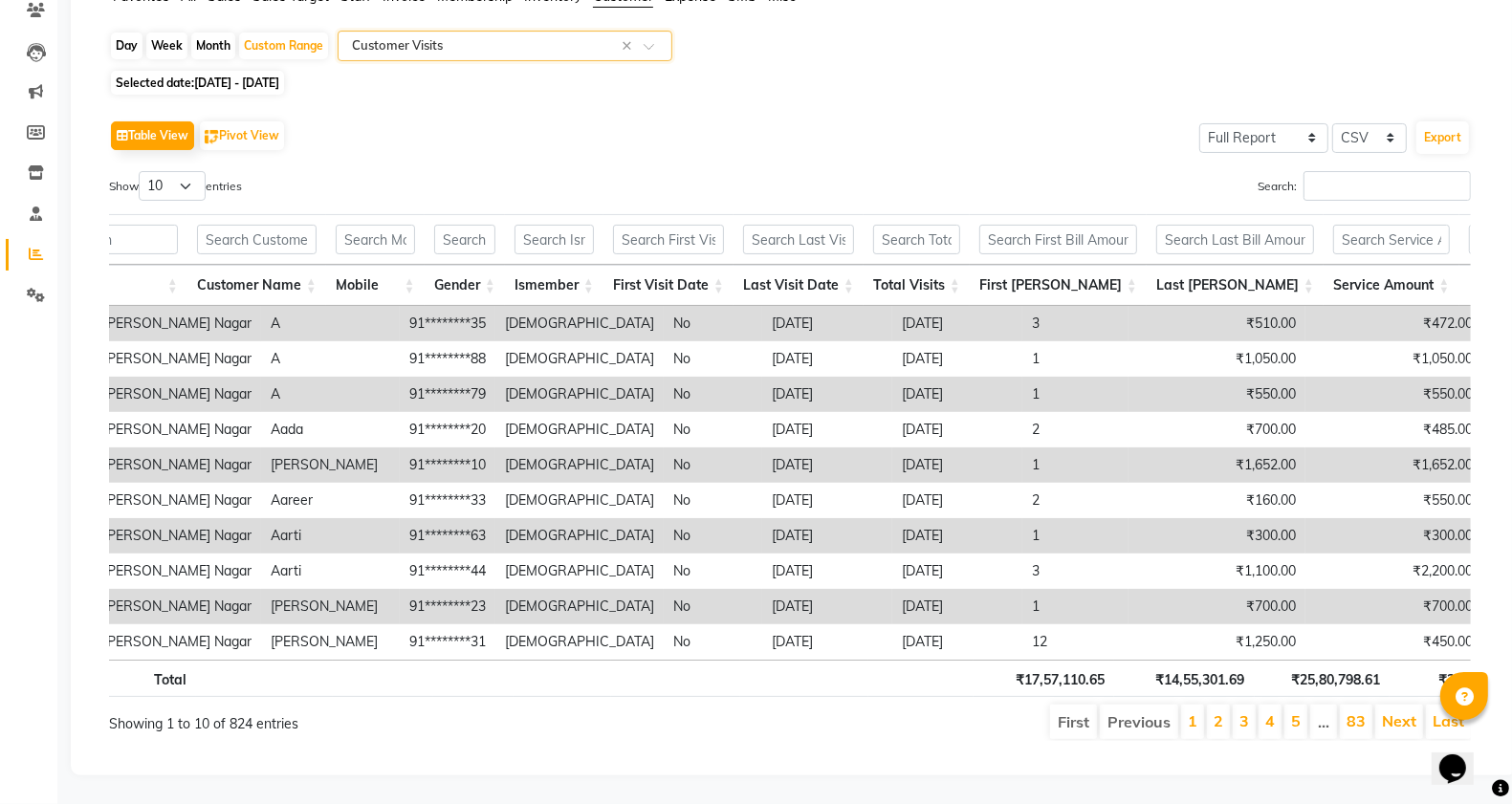
scroll to position [0, 0]
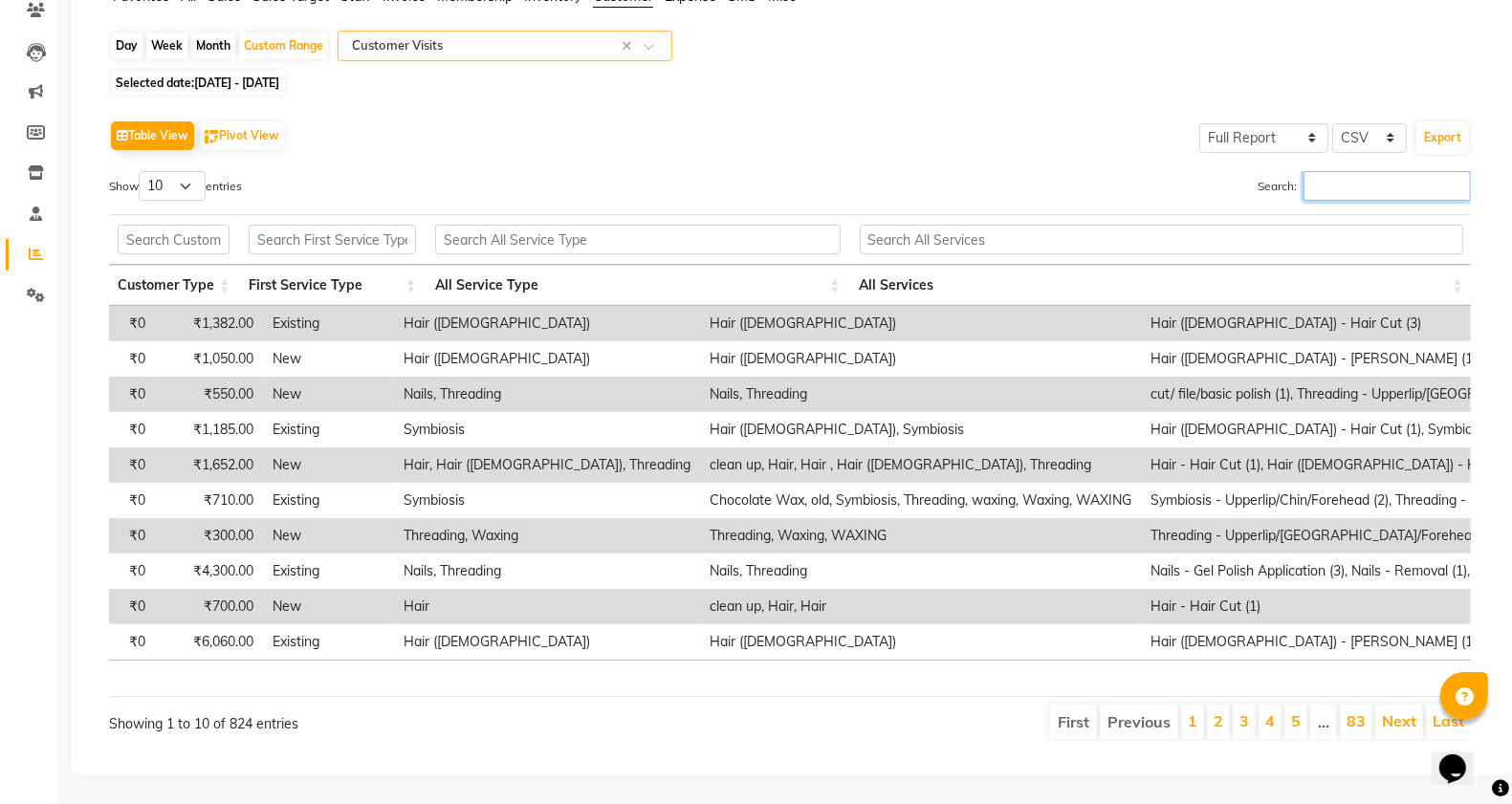
click at [1331, 171] on input "Search:" at bounding box center [1386, 186] width 167 height 30
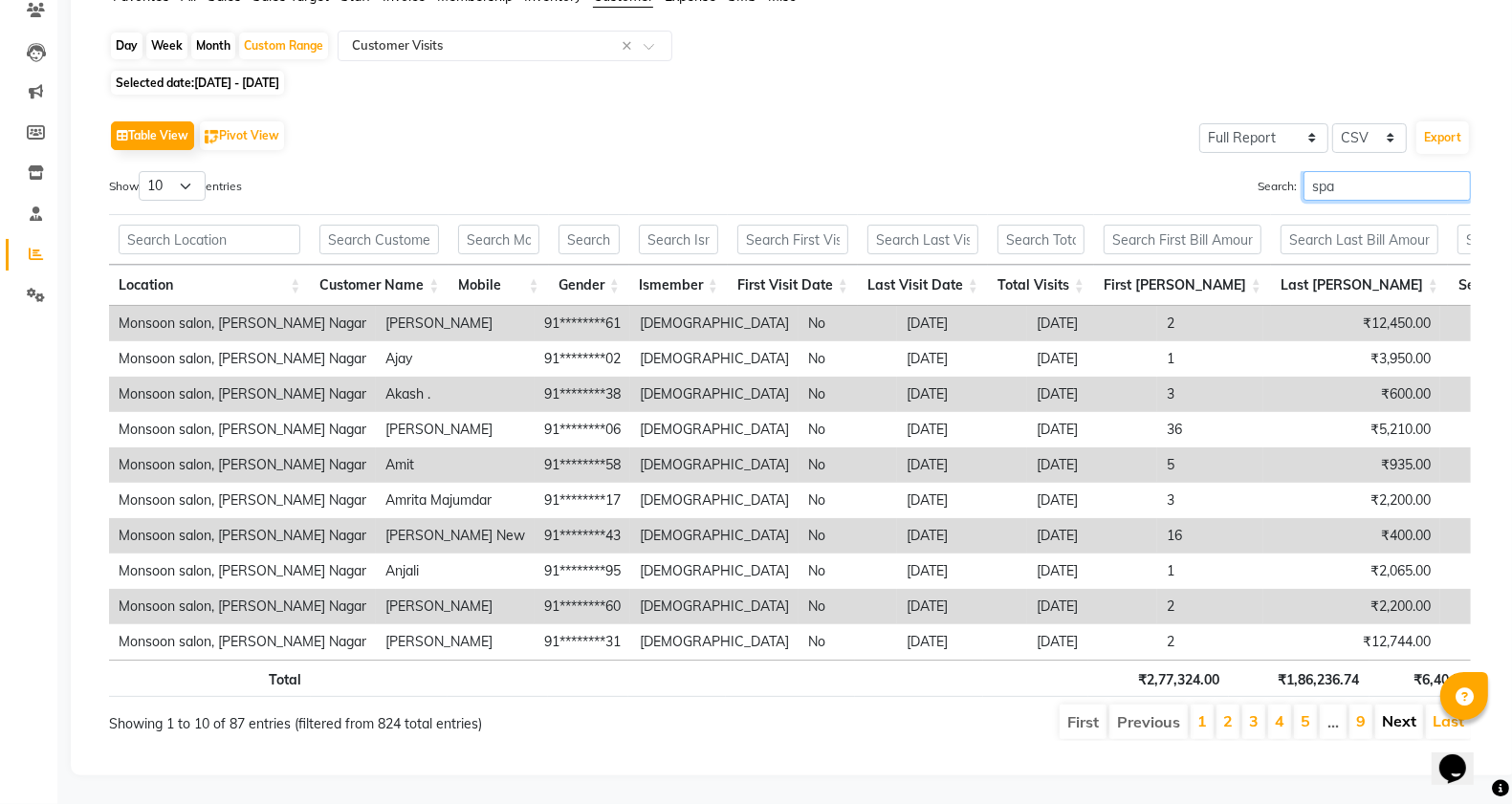
type input "spa"
click at [1399, 712] on link "Next" at bounding box center [1400, 722] width 35 height 19
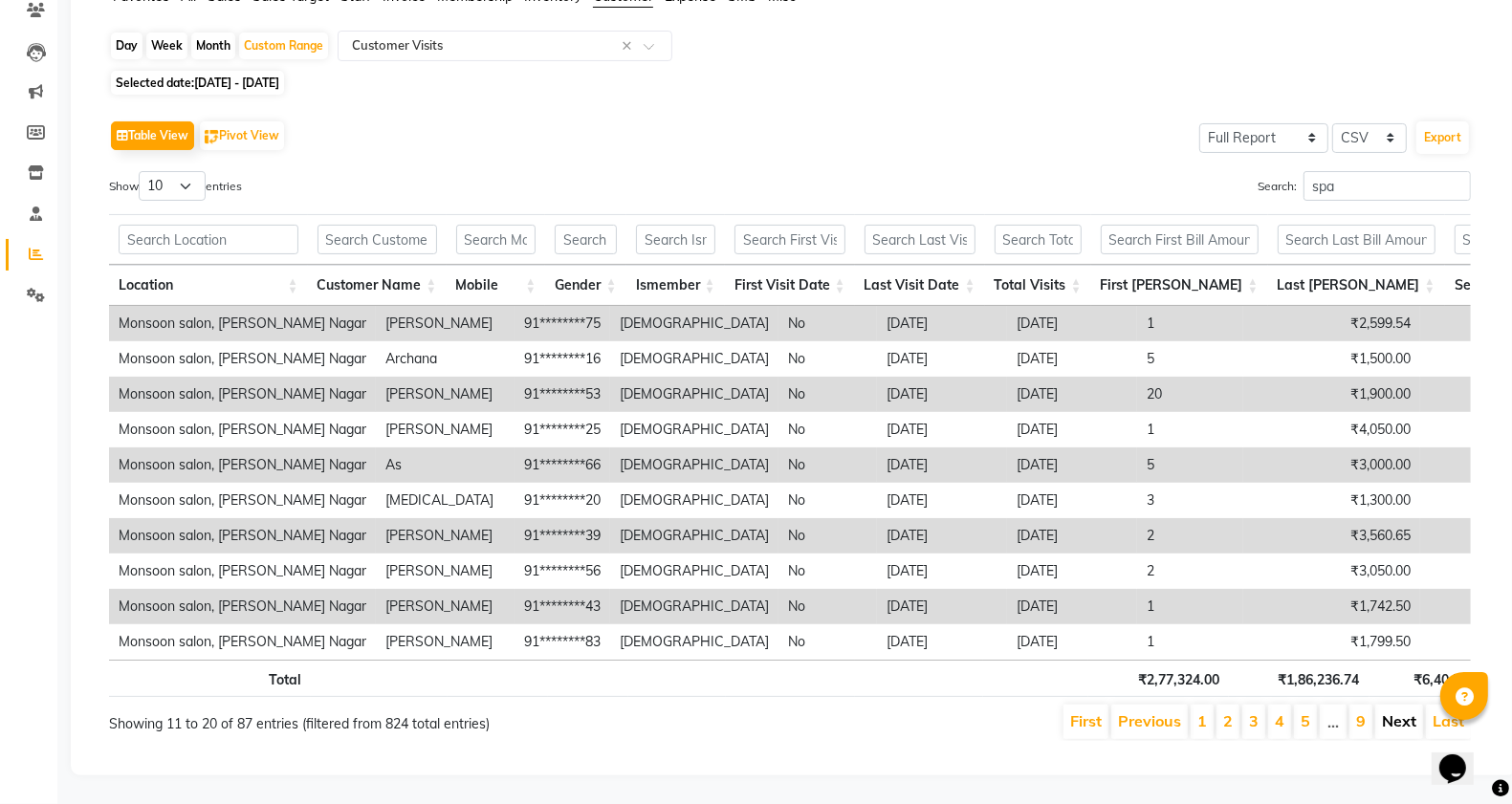
click at [1389, 712] on link "Next" at bounding box center [1400, 722] width 35 height 19
click at [1404, 712] on link "Next" at bounding box center [1400, 722] width 35 height 19
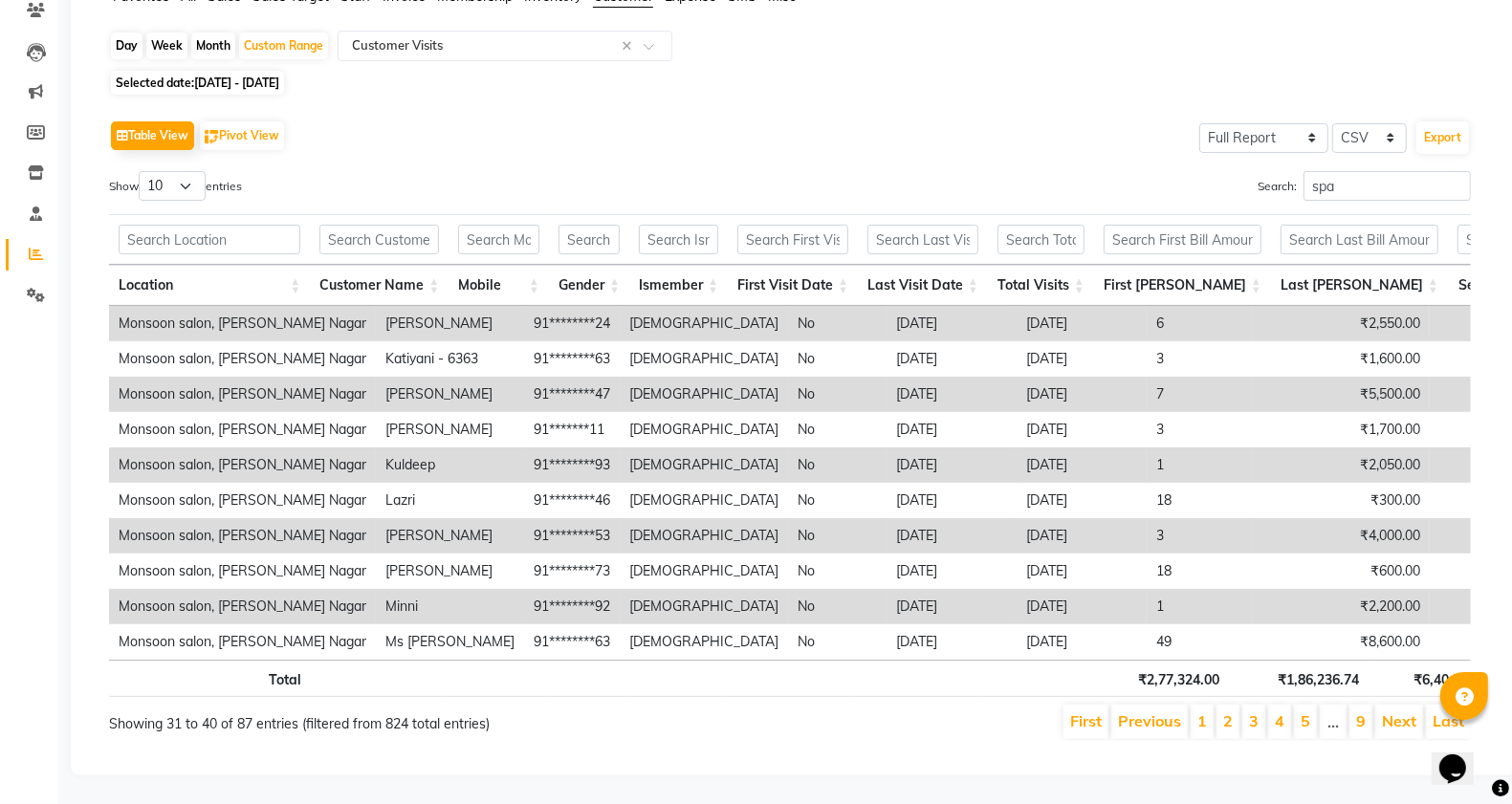
click at [1404, 712] on link "Next" at bounding box center [1400, 722] width 35 height 19
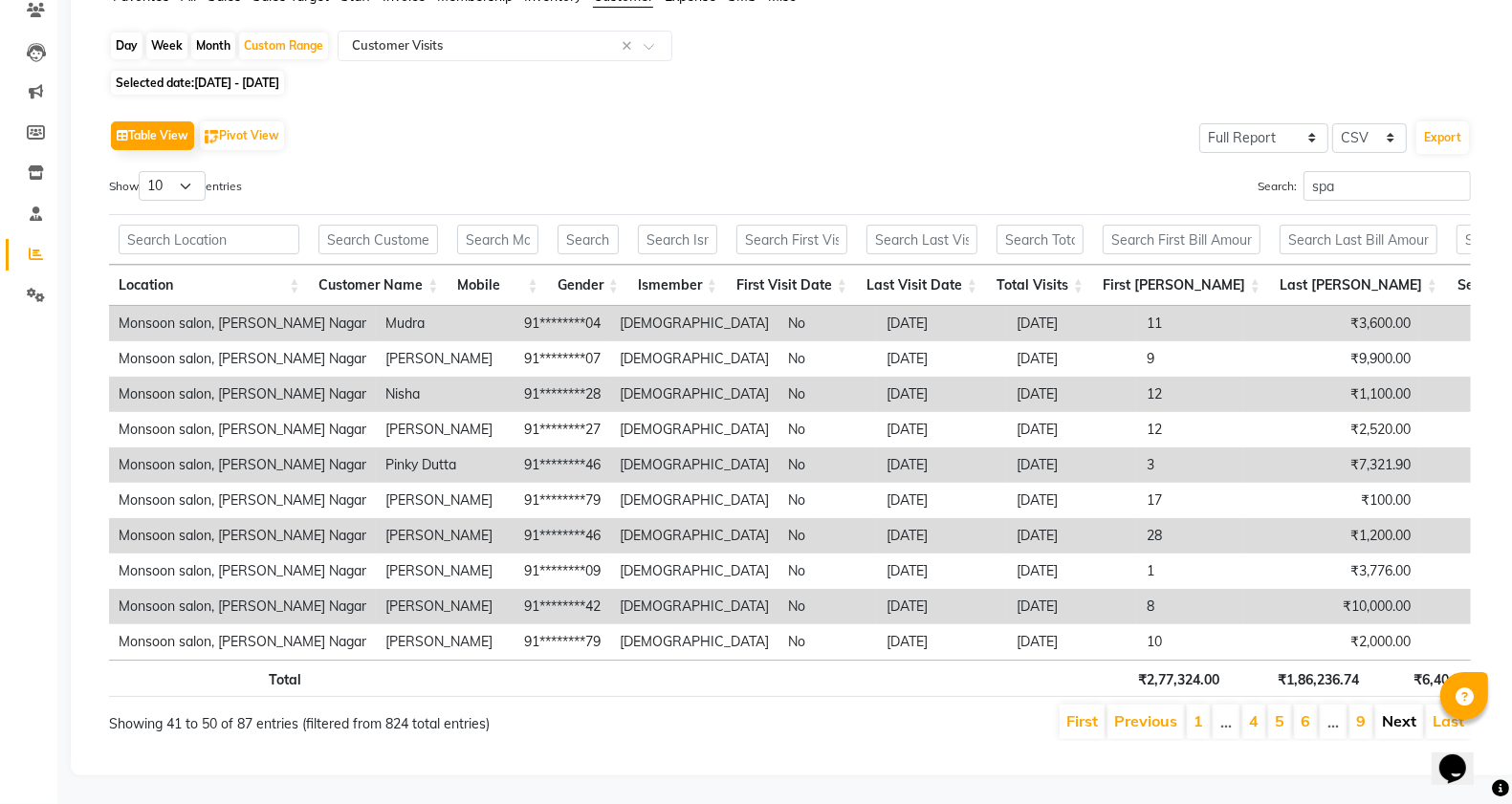
click at [1389, 712] on link "Next" at bounding box center [1400, 722] width 35 height 19
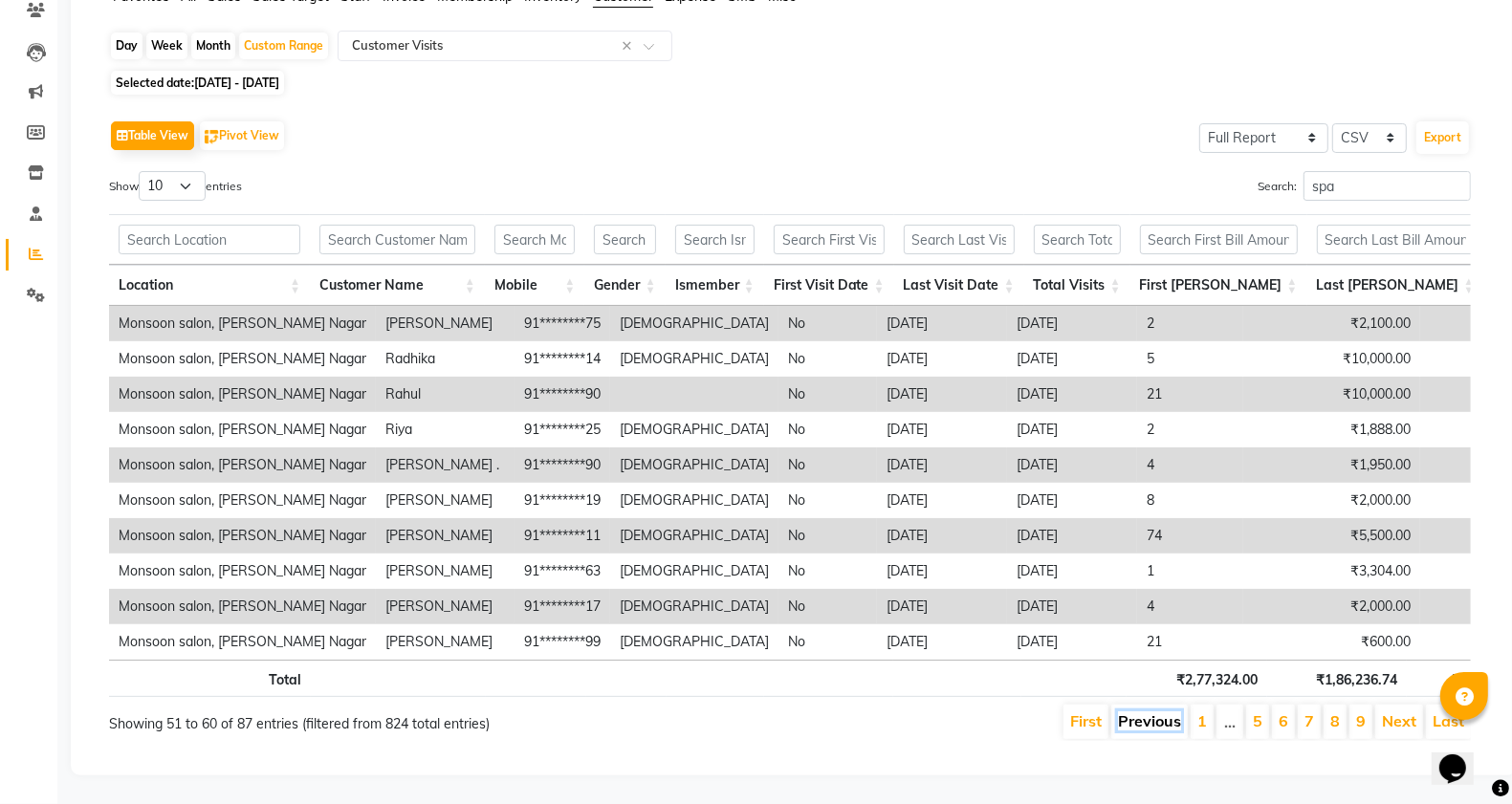
click at [1127, 712] on link "Previous" at bounding box center [1149, 722] width 63 height 19
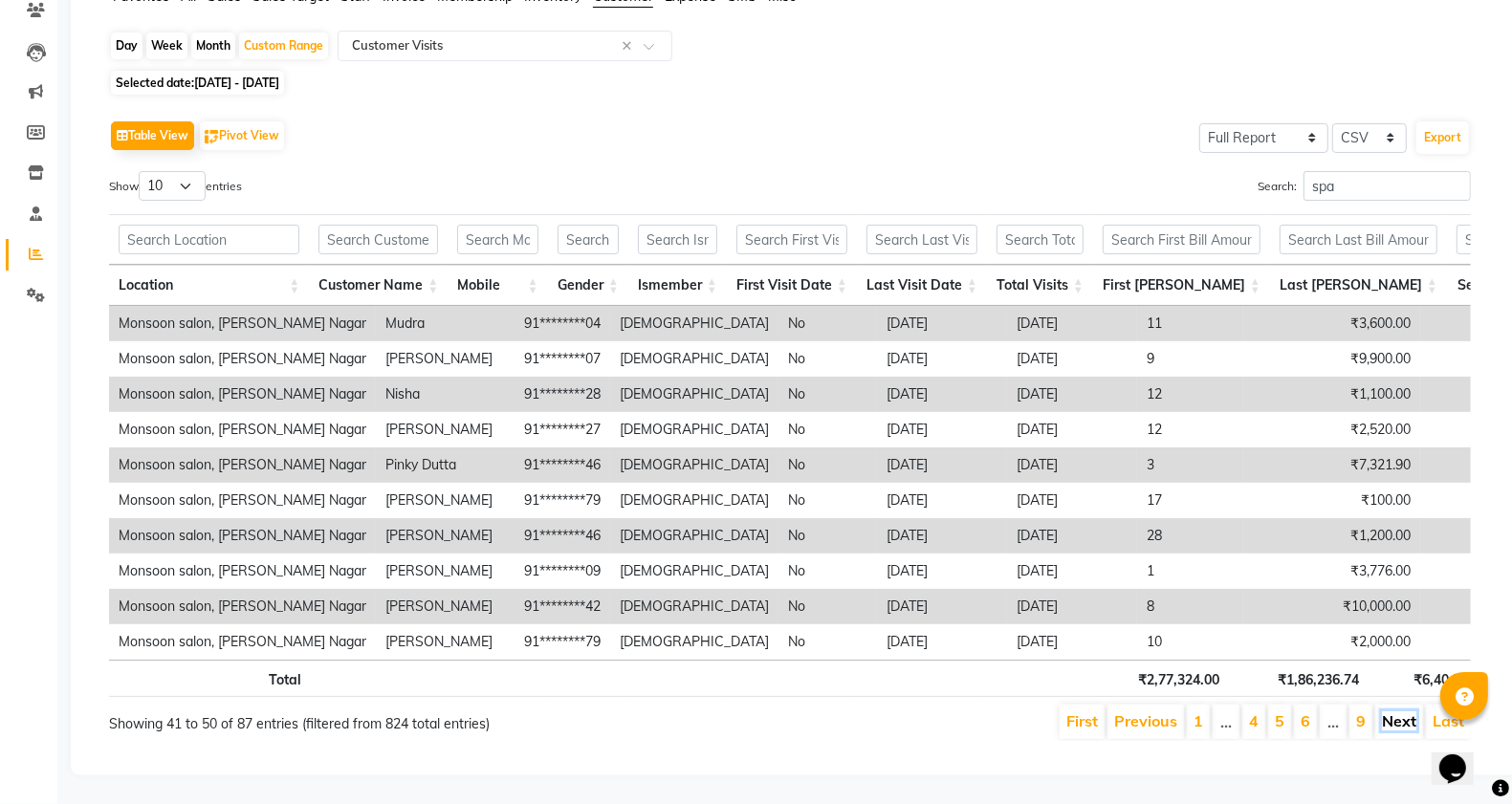
click at [1392, 712] on link "Next" at bounding box center [1400, 722] width 35 height 19
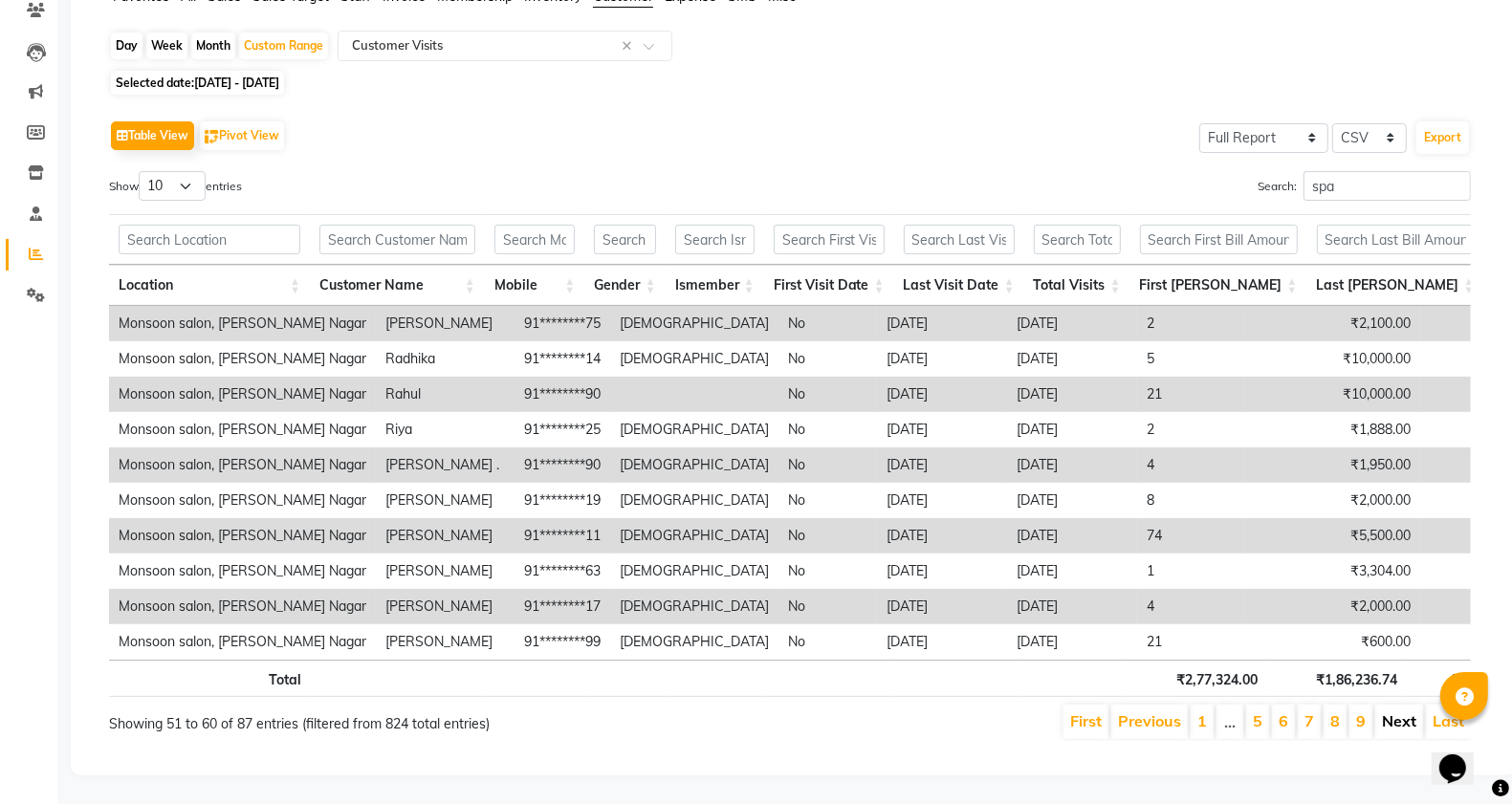
click at [1392, 712] on link "Next" at bounding box center [1400, 722] width 35 height 19
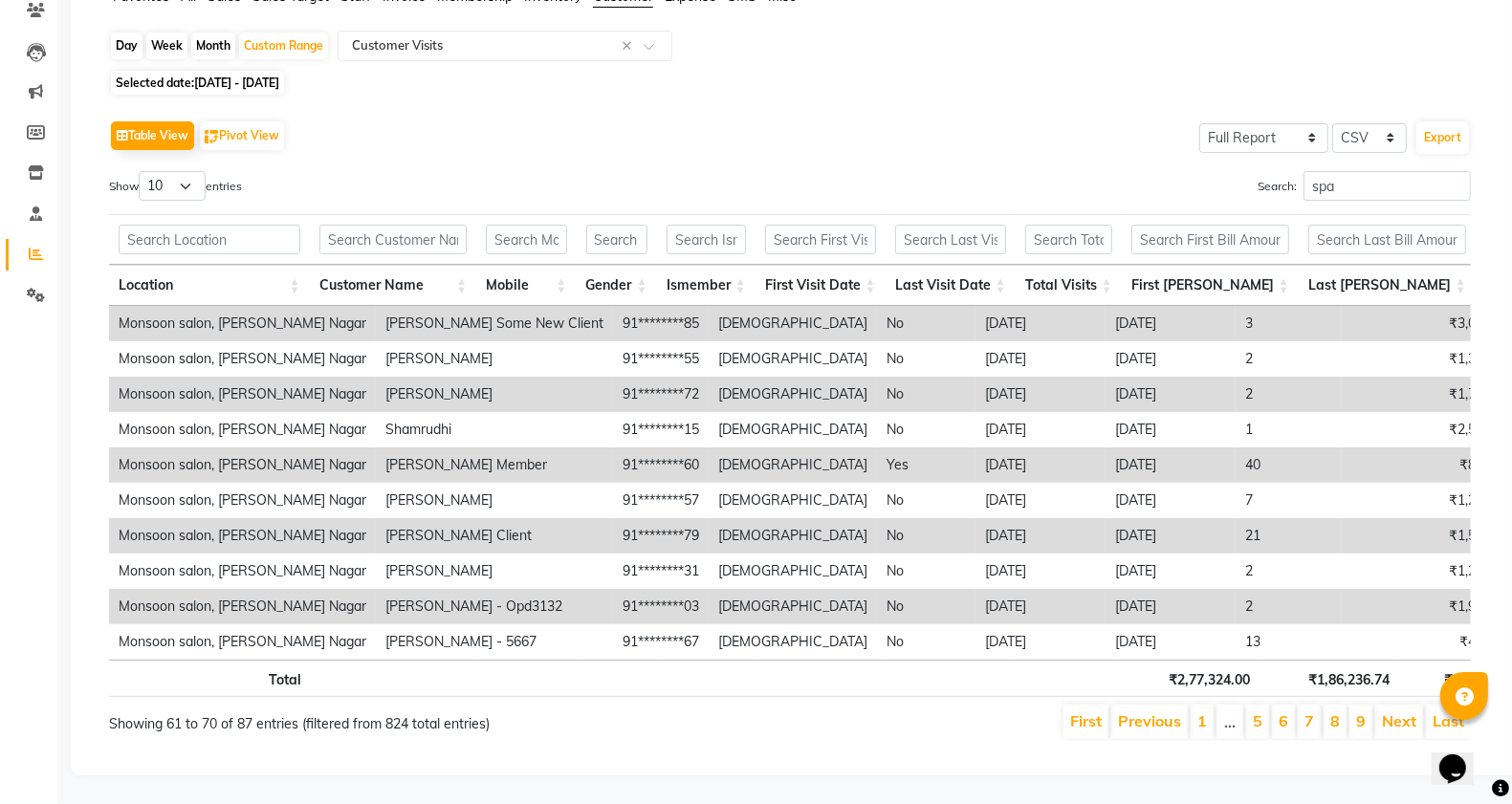
click at [1392, 712] on link "Next" at bounding box center [1400, 722] width 35 height 19
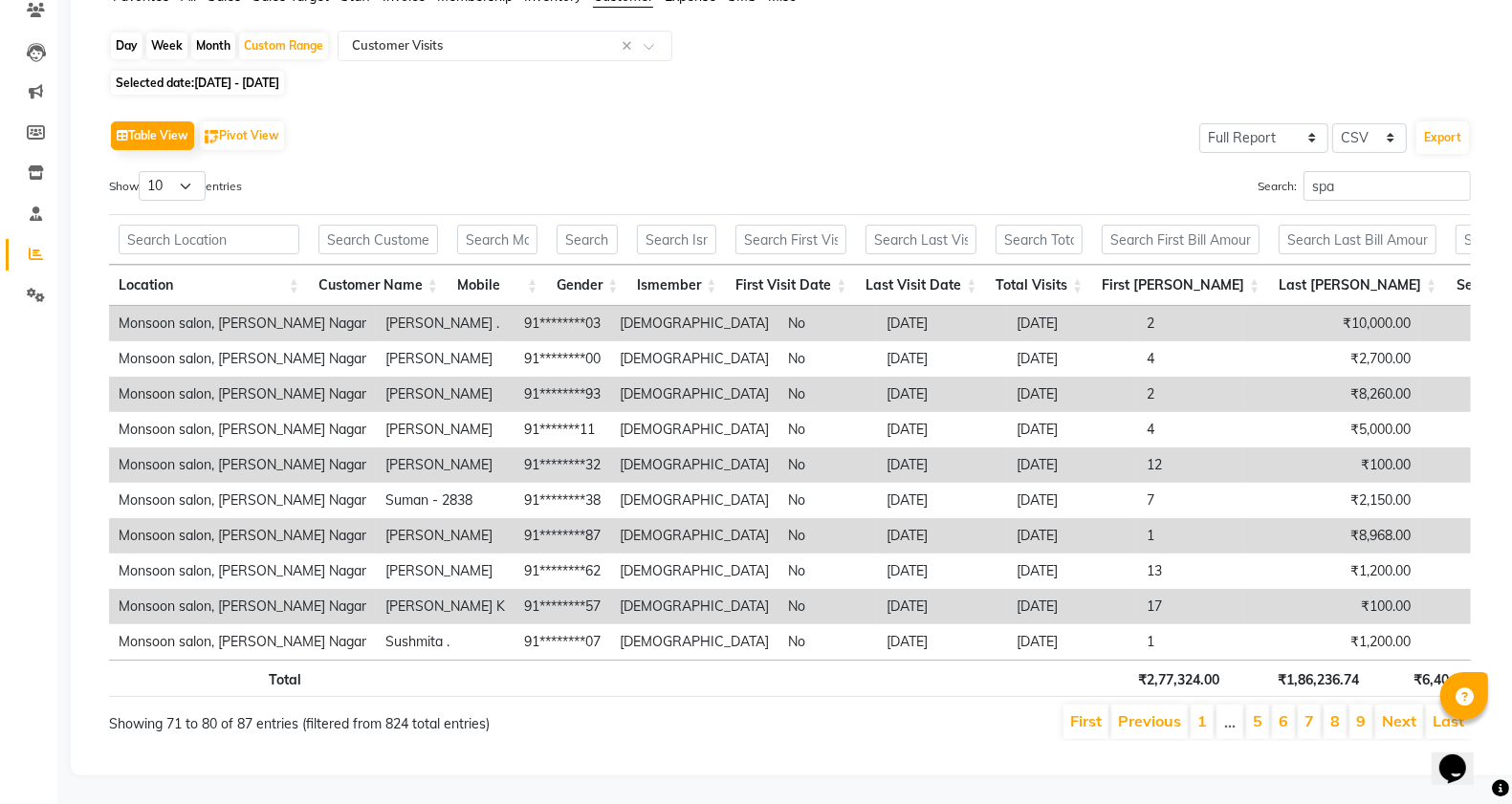
click at [1392, 712] on link "Next" at bounding box center [1400, 722] width 35 height 19
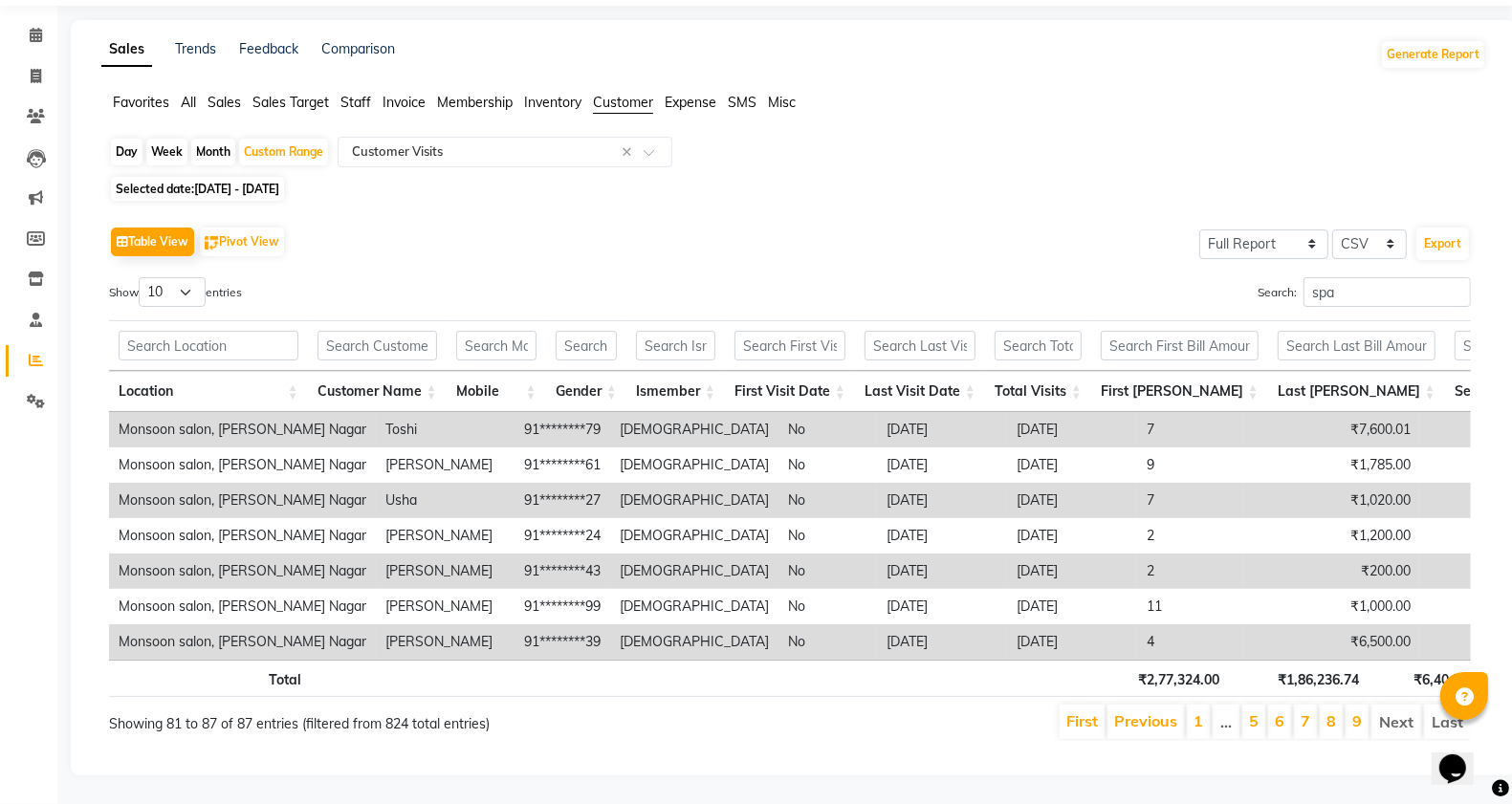
click at [1392, 705] on li "Next" at bounding box center [1396, 723] width 49 height 35
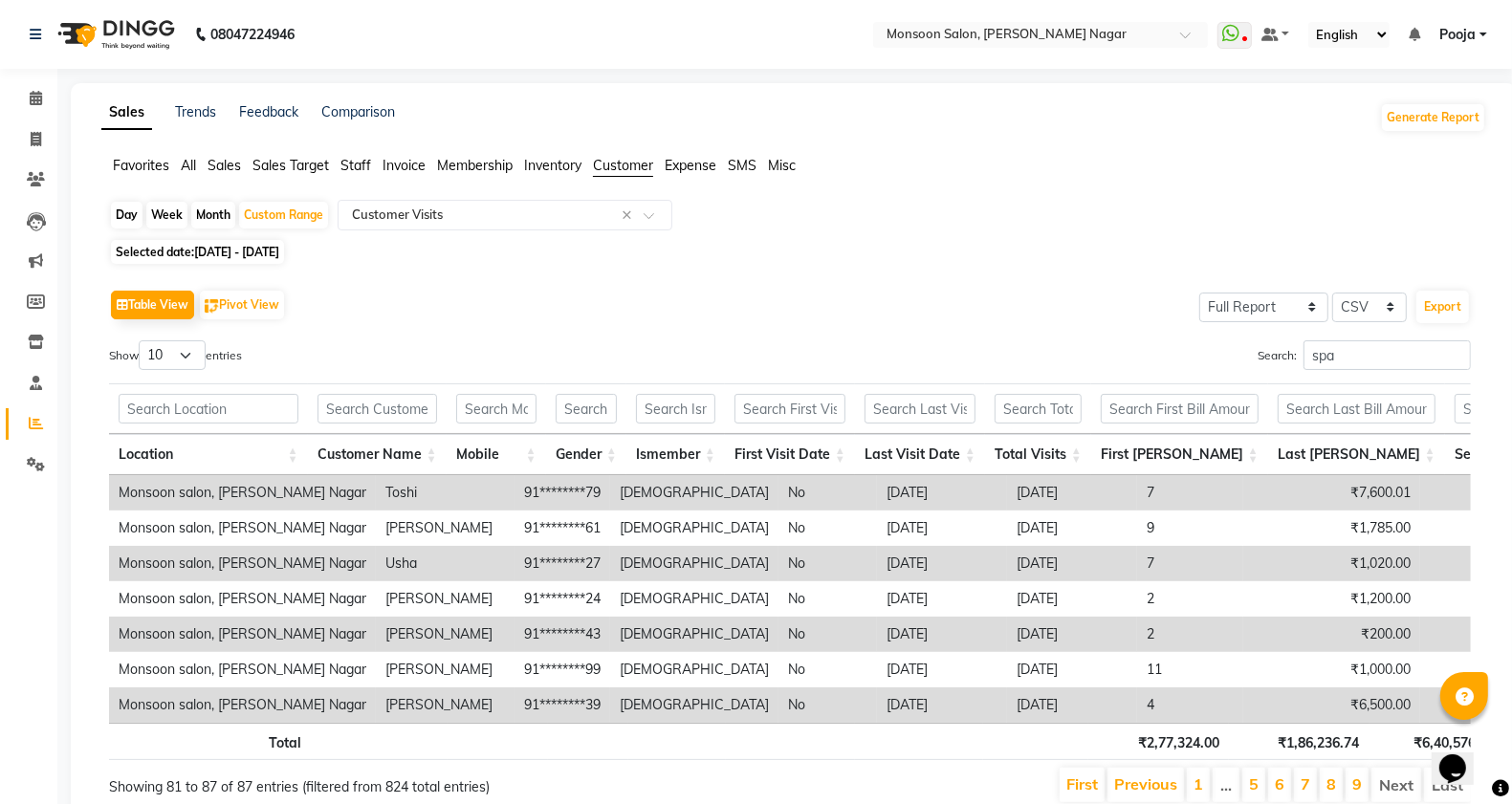
click at [486, 167] on span "Membership" at bounding box center [475, 165] width 75 height 17
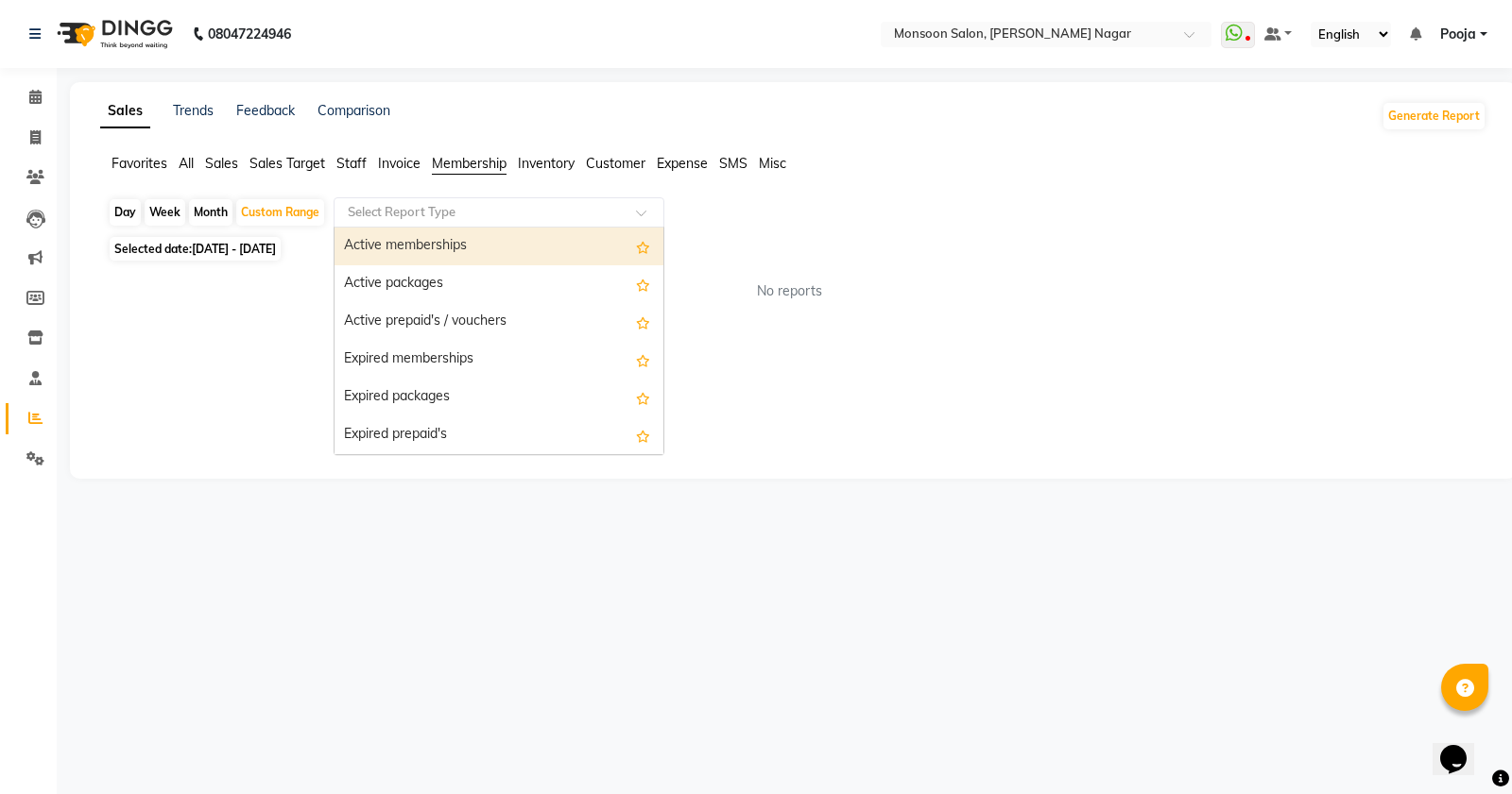
click at [433, 217] on input "text" at bounding box center [480, 213] width 272 height 19
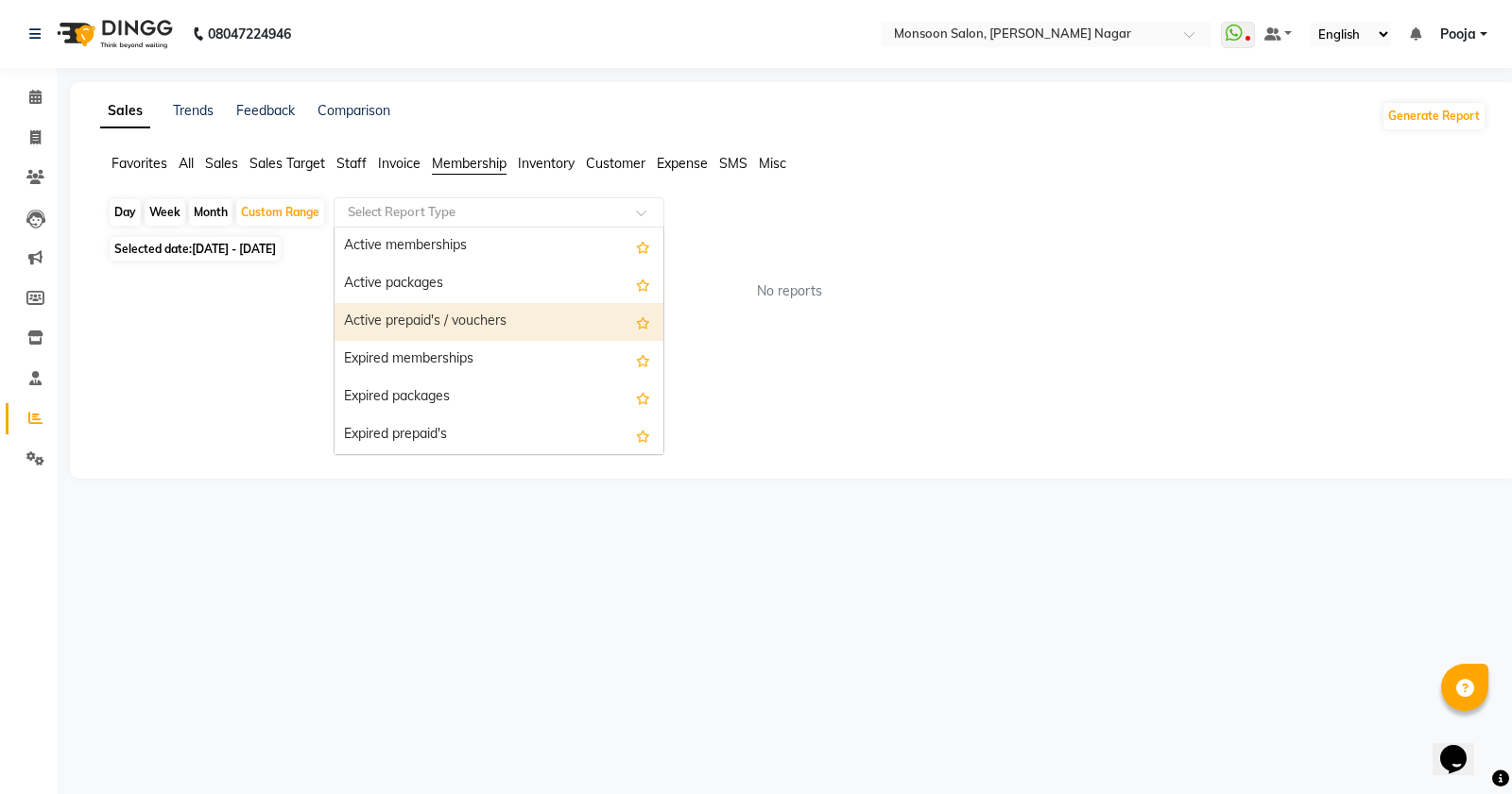
click at [435, 322] on div "Active prepaid's / vouchers" at bounding box center [499, 322] width 329 height 38
select select "full_report"
select select "csv"
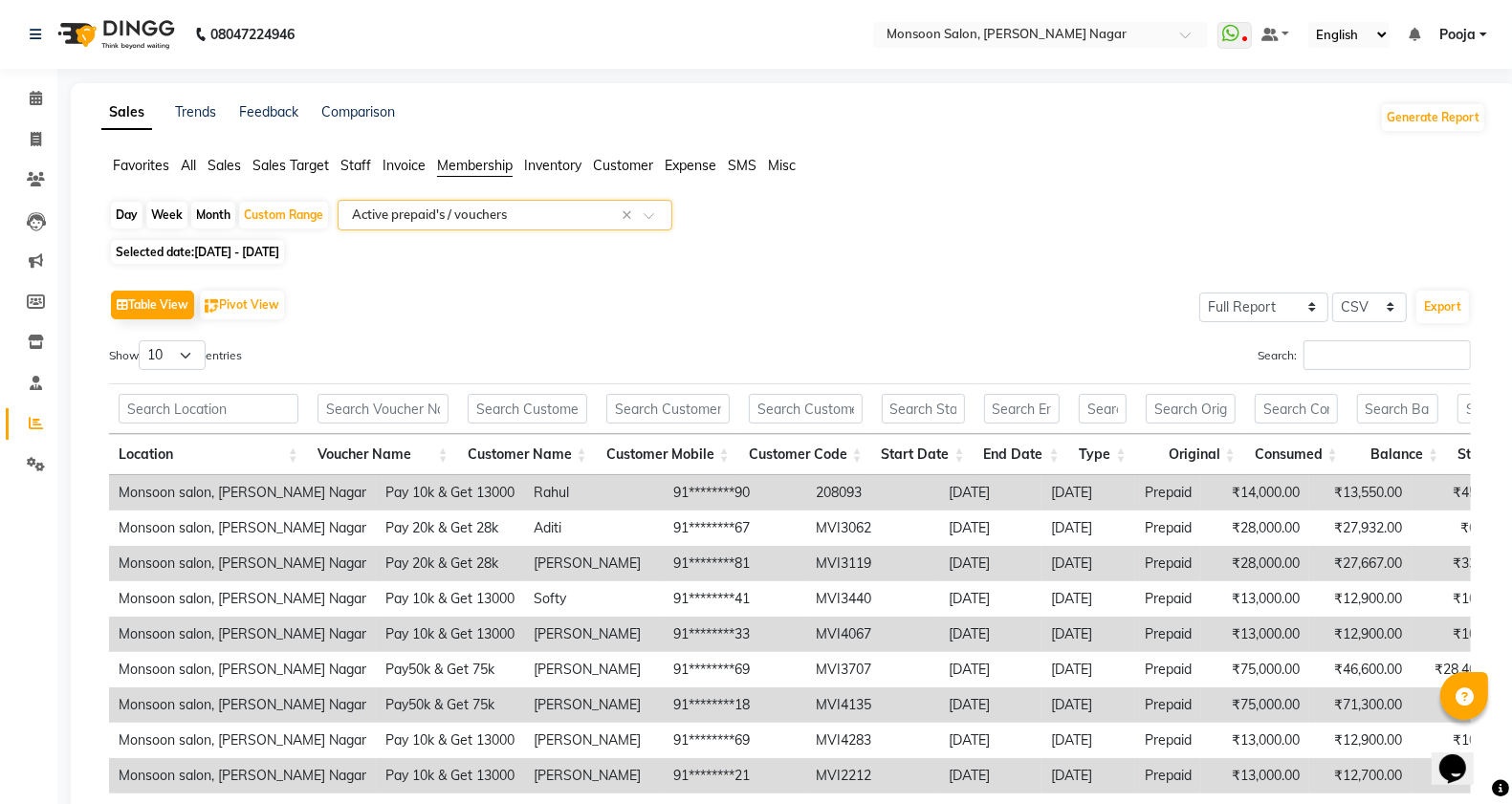
scroll to position [208, 0]
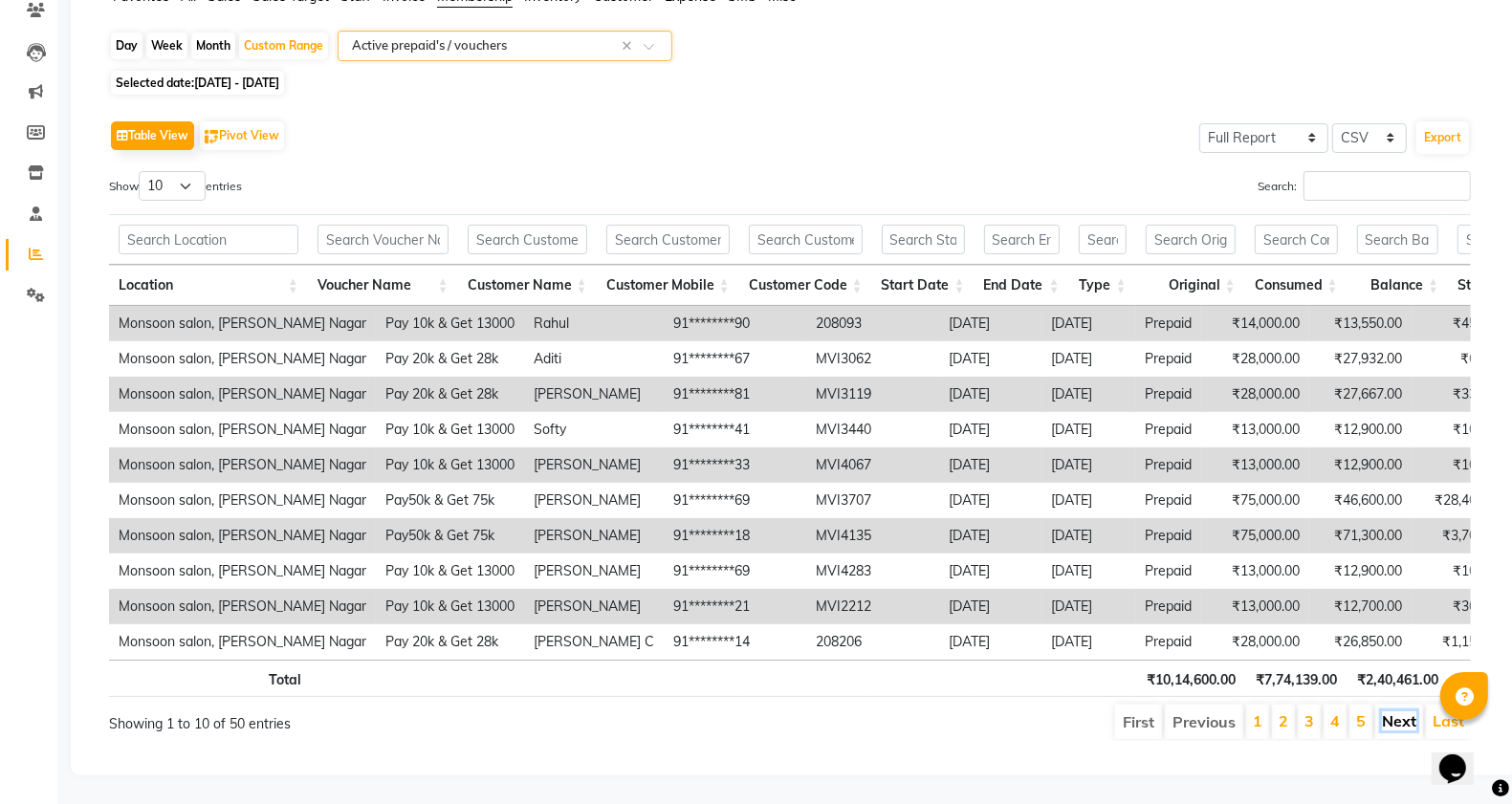
click at [1399, 712] on link "Next" at bounding box center [1400, 722] width 35 height 19
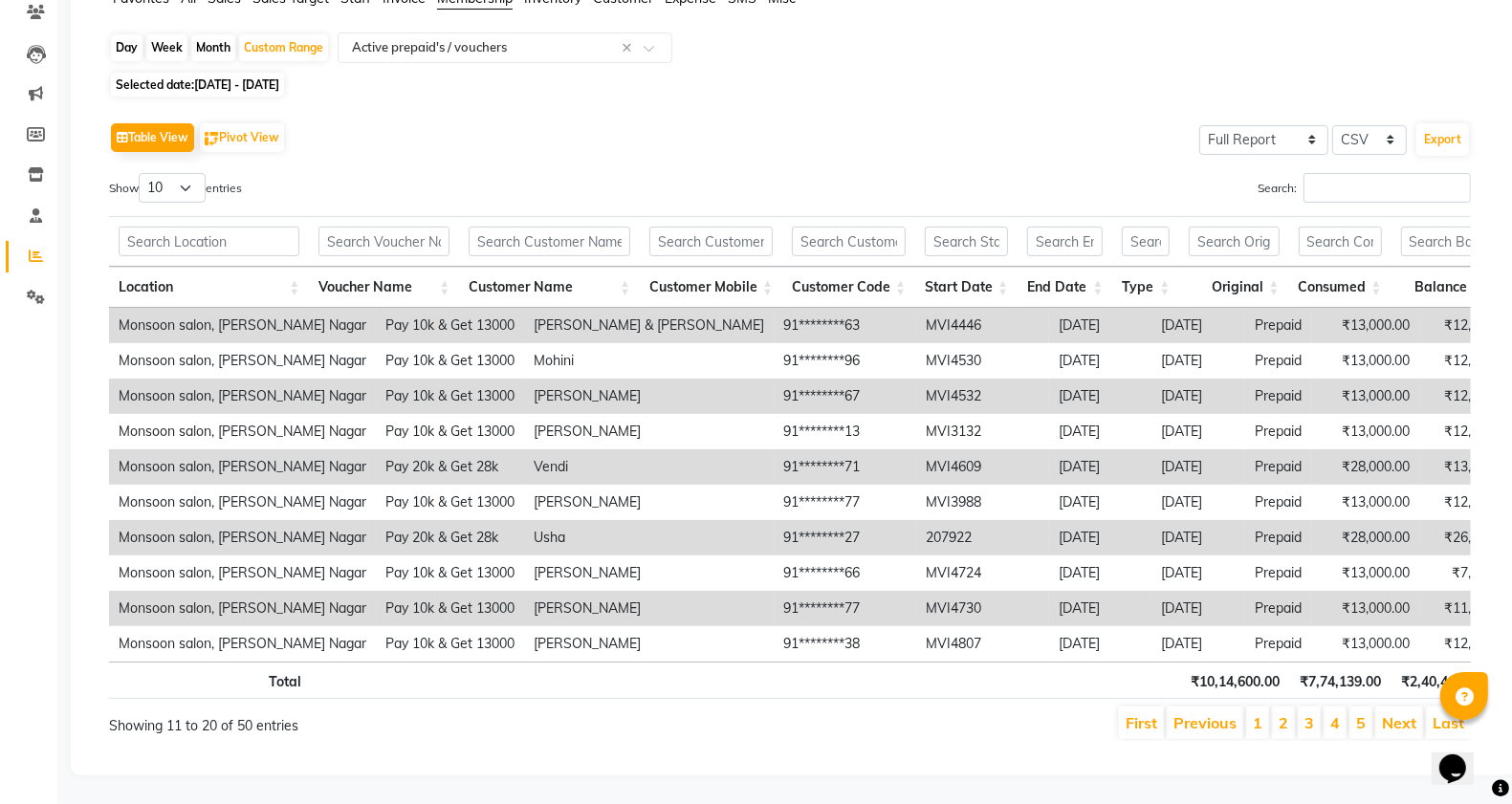
scroll to position [206, 0]
click at [1392, 713] on link "Next" at bounding box center [1400, 723] width 35 height 19
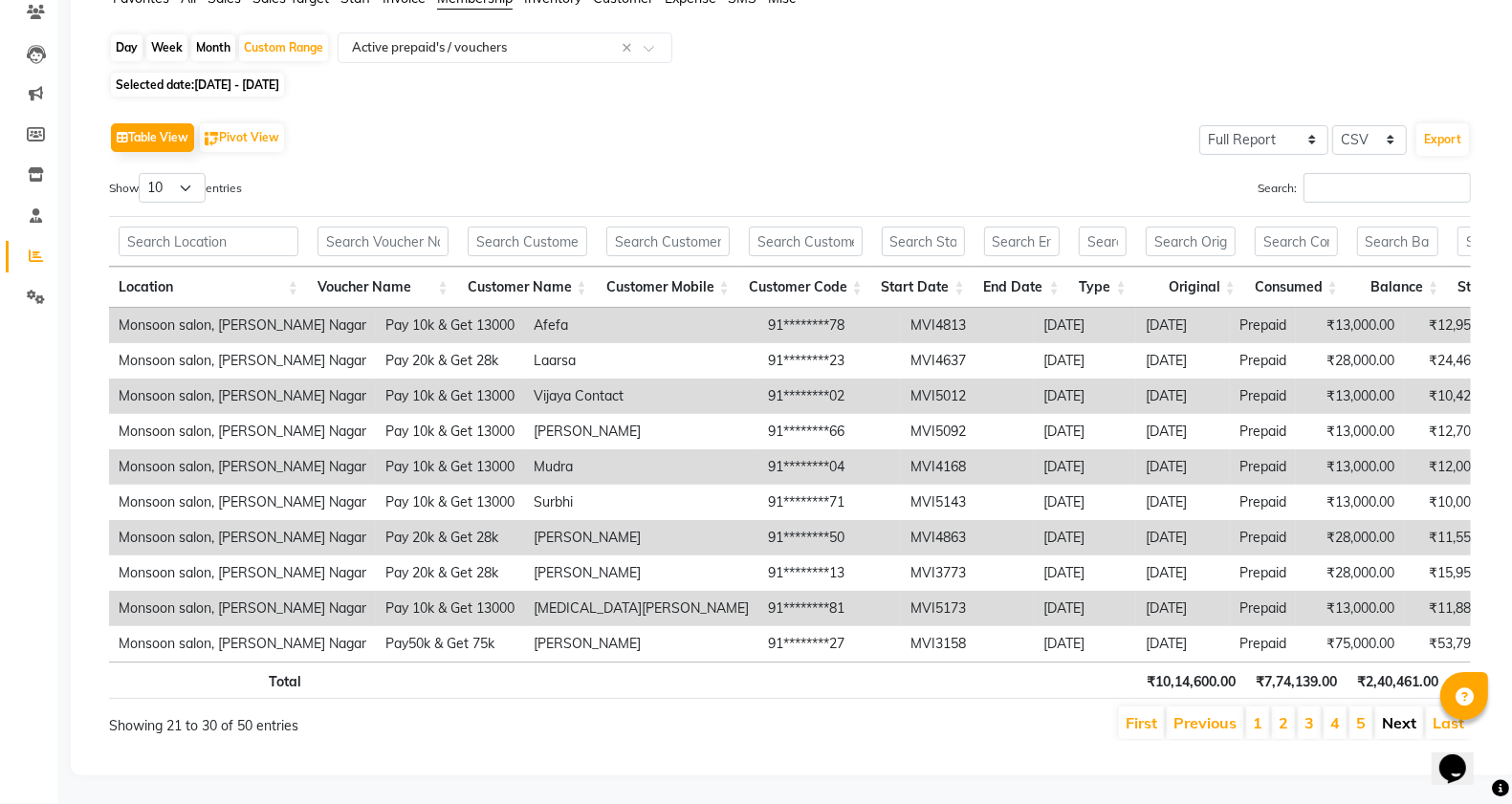
click at [1392, 713] on link "Next" at bounding box center [1400, 723] width 35 height 19
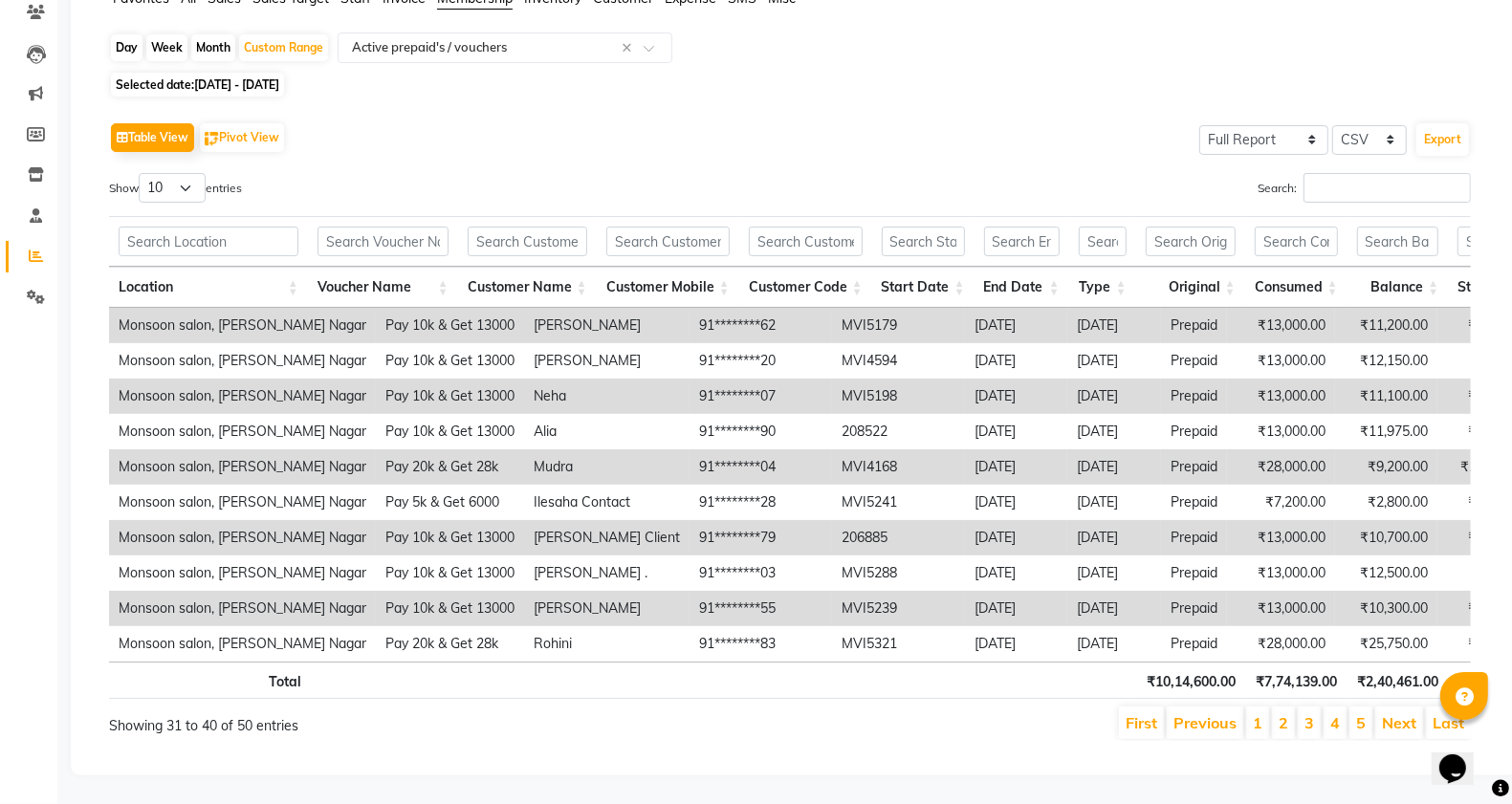
click at [1392, 713] on link "Next" at bounding box center [1400, 723] width 35 height 19
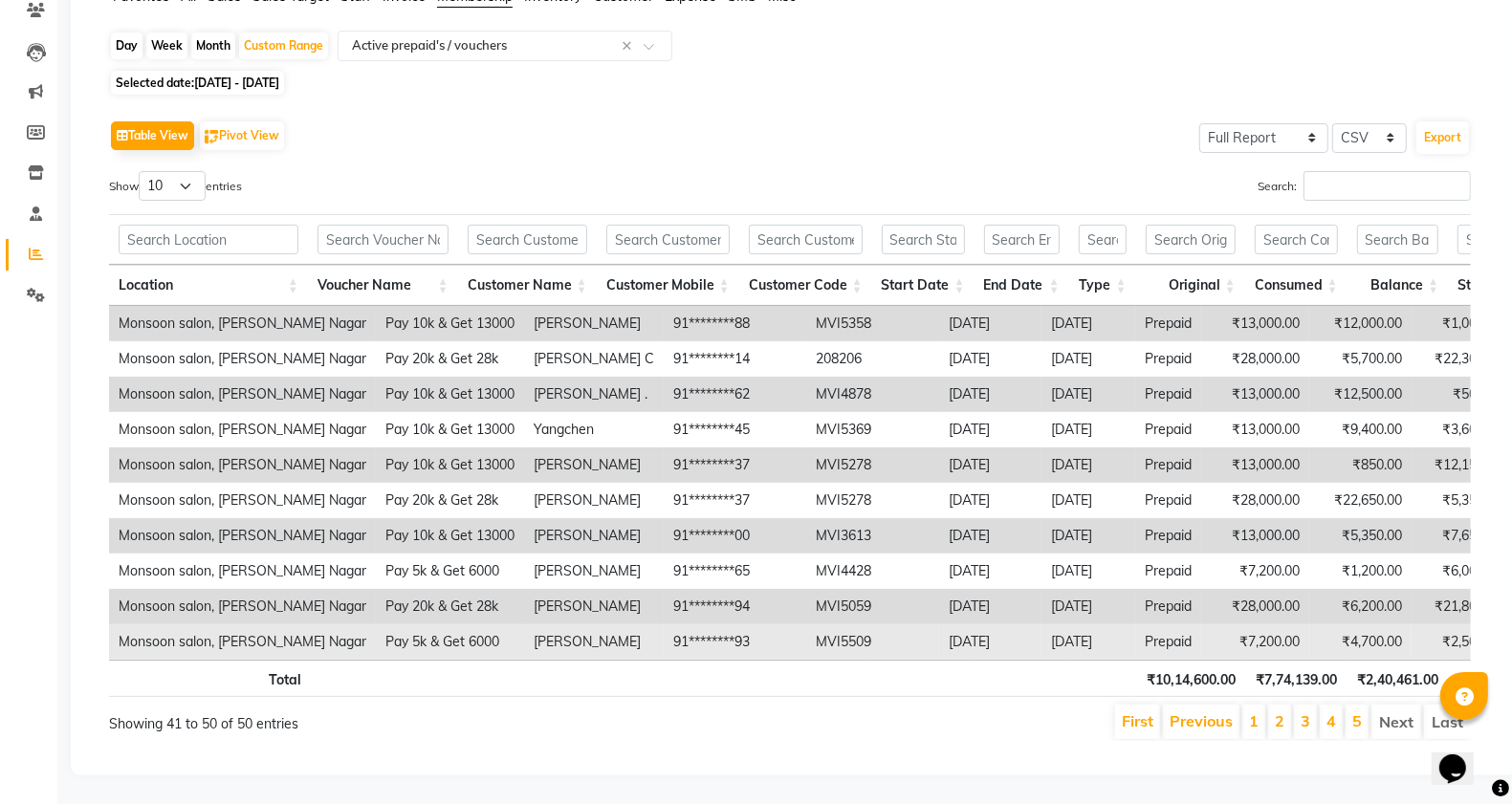
scroll to position [208, 0]
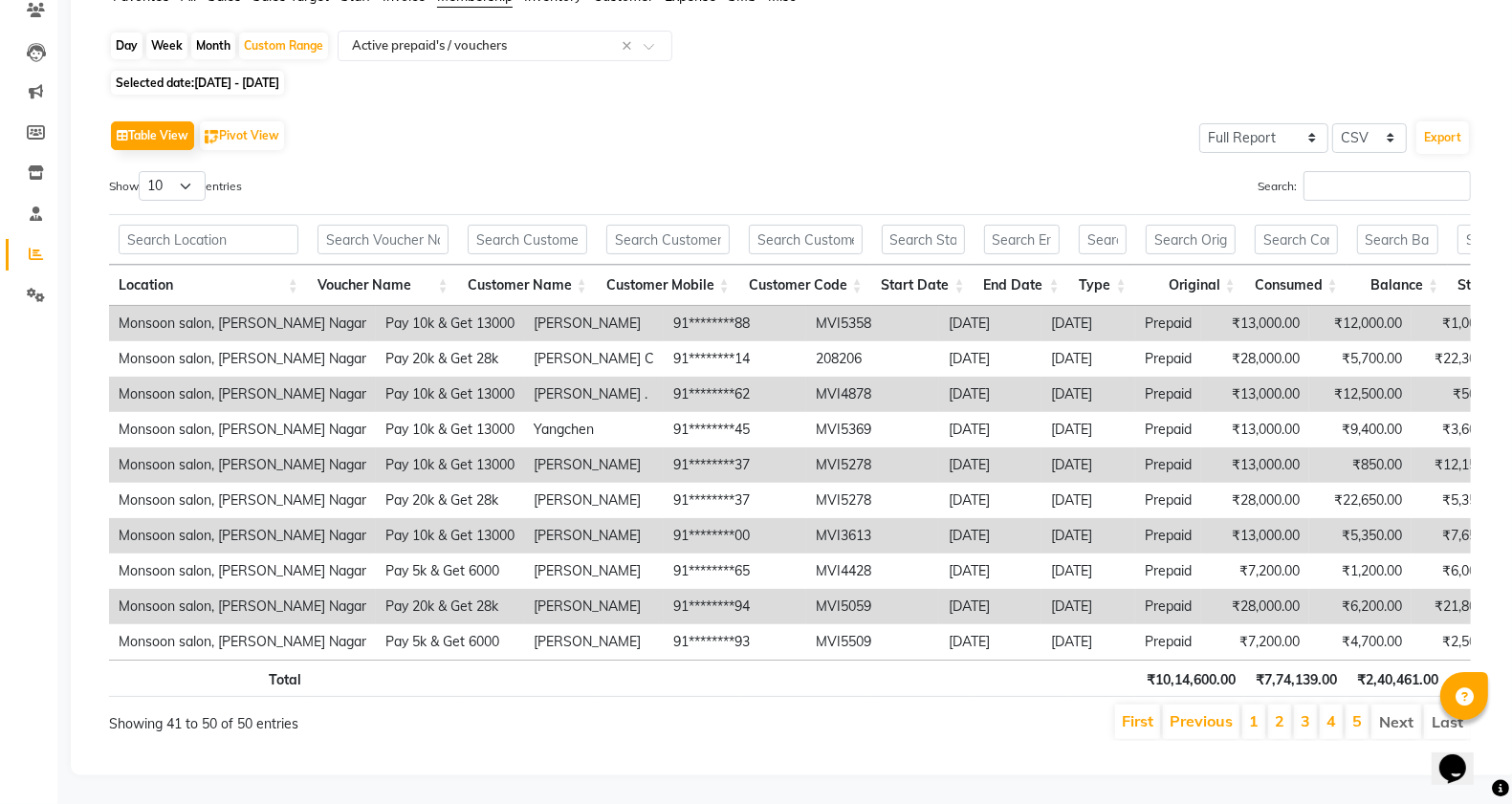
click at [1406, 705] on li "Next" at bounding box center [1396, 723] width 49 height 35
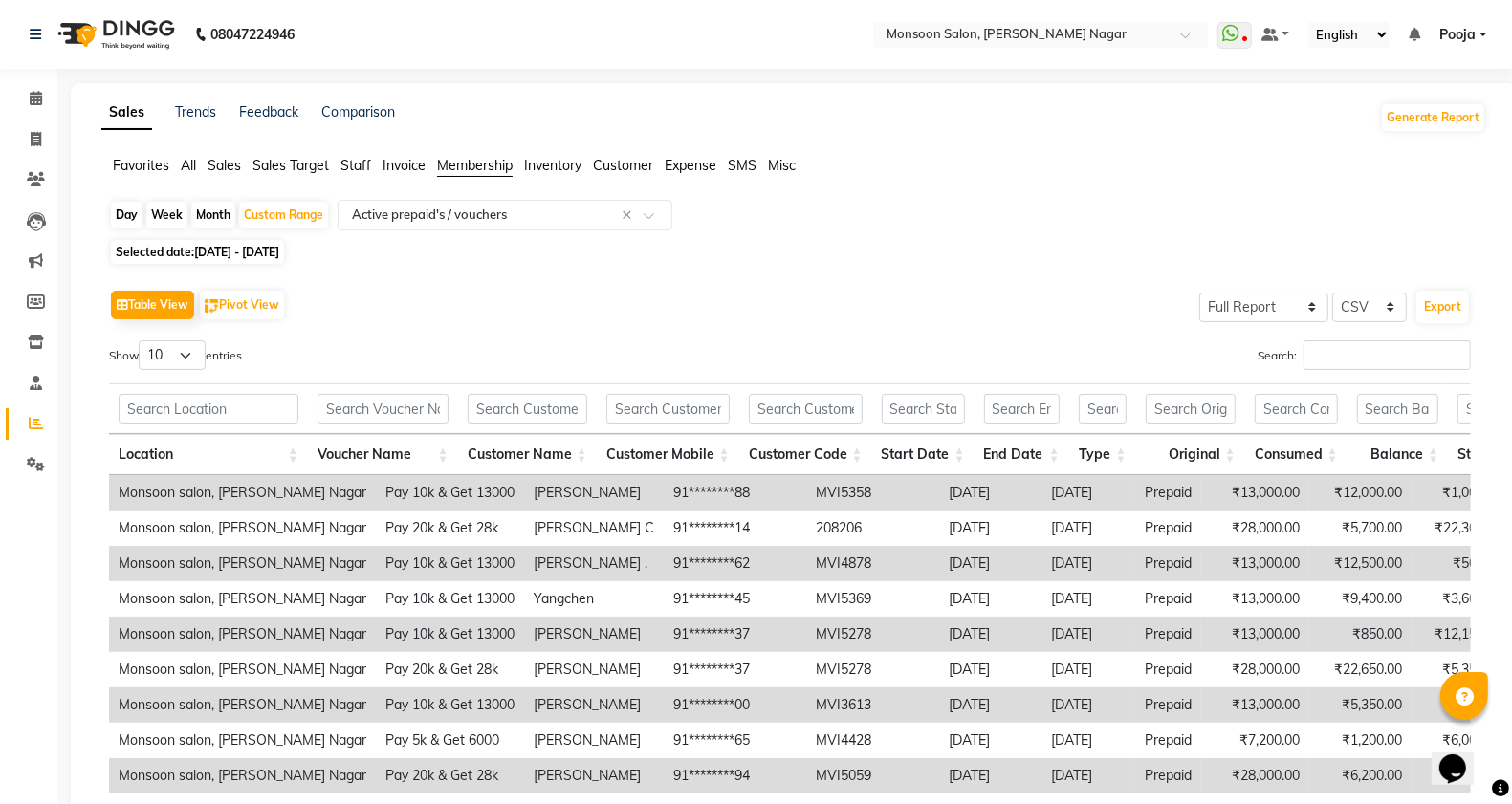
click at [636, 169] on span "Customer" at bounding box center [623, 165] width 60 height 17
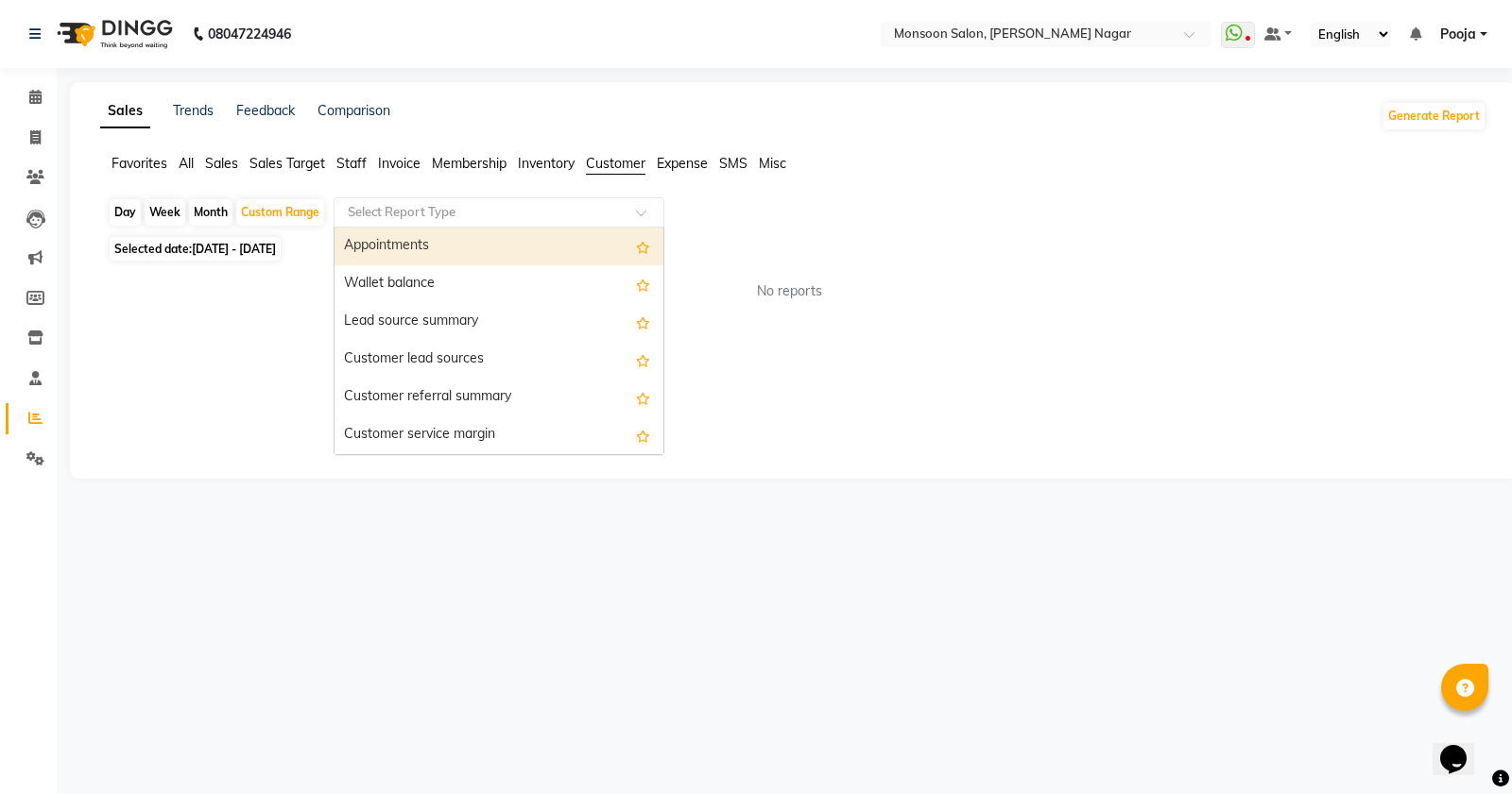
click at [454, 213] on input "text" at bounding box center [480, 213] width 272 height 19
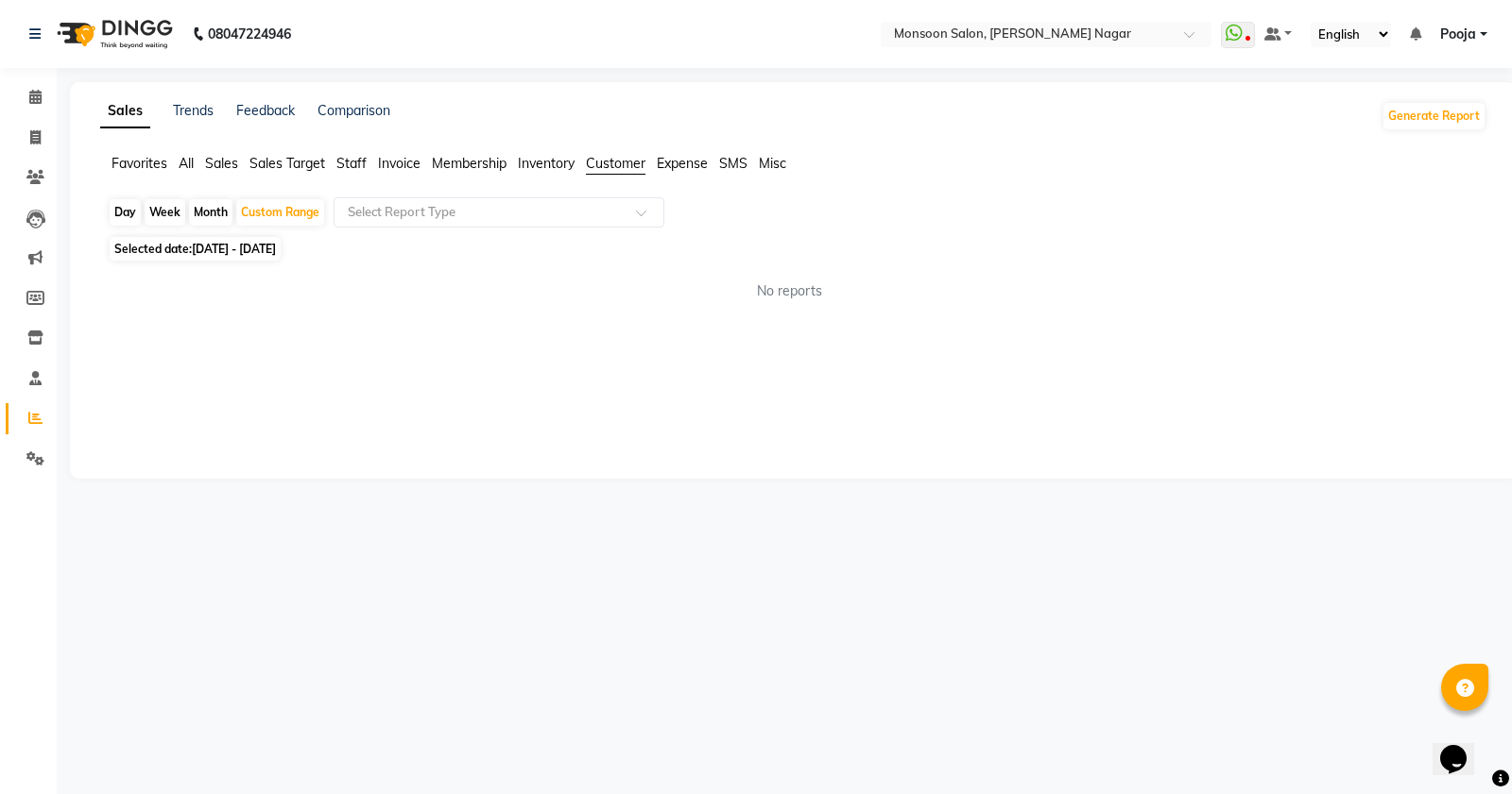
click at [351, 154] on li "Staff" at bounding box center [352, 163] width 31 height 20
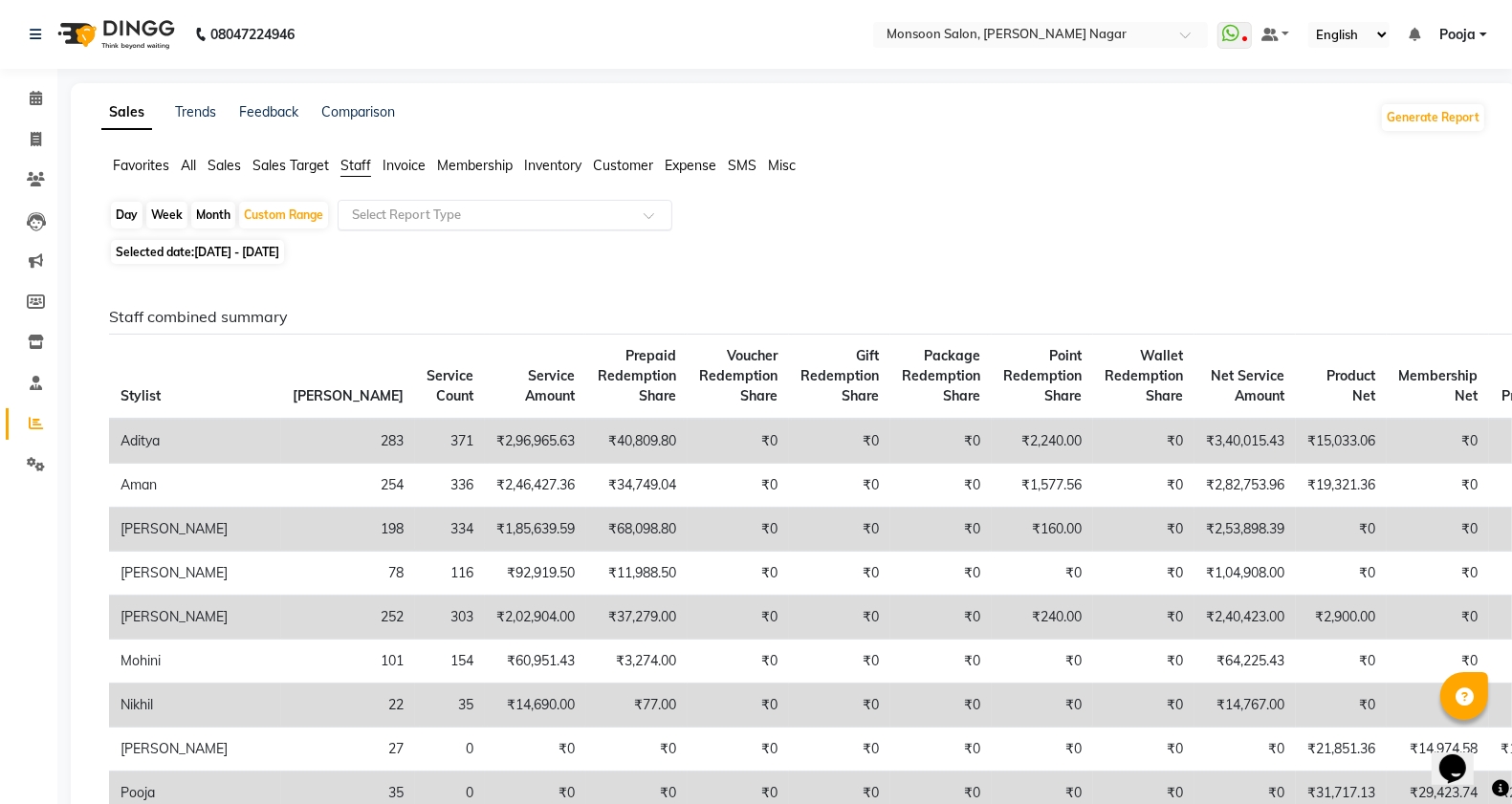
click at [406, 213] on input "text" at bounding box center [486, 216] width 276 height 19
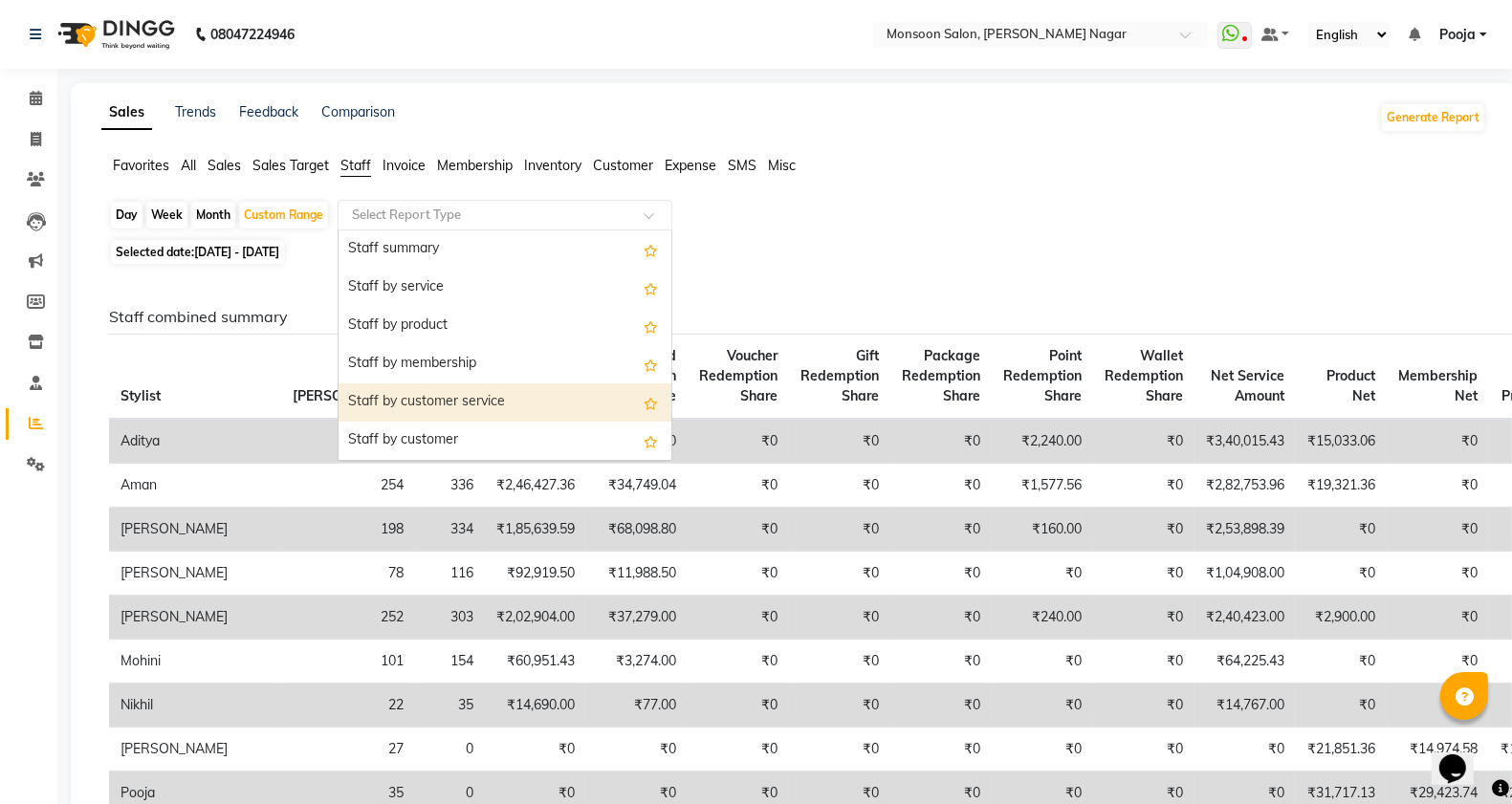
click at [430, 412] on div "Staff by customer service" at bounding box center [505, 402] width 333 height 39
select select "full_report"
select select "csv"
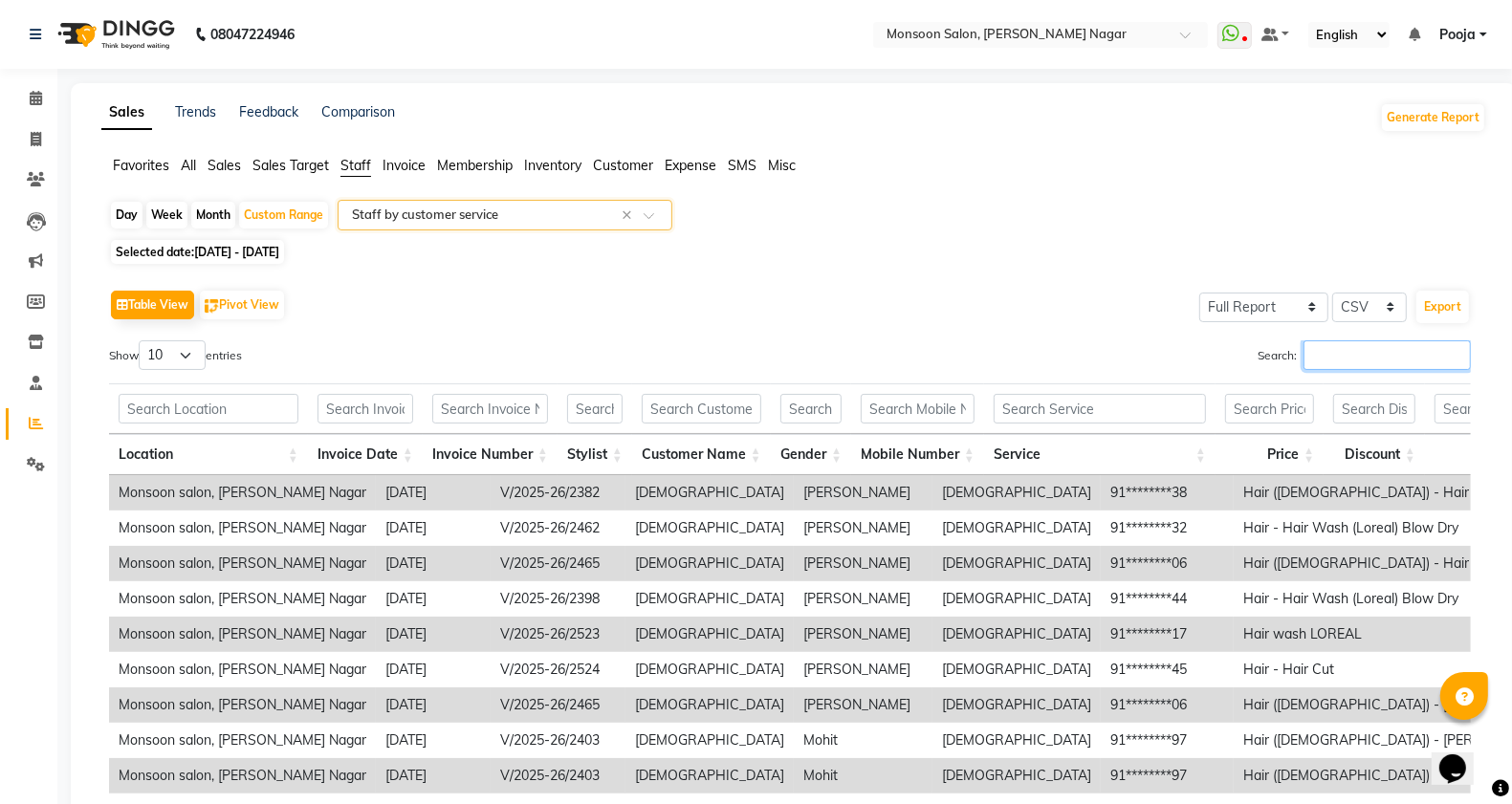
click at [1340, 360] on input "Search:" at bounding box center [1386, 355] width 167 height 30
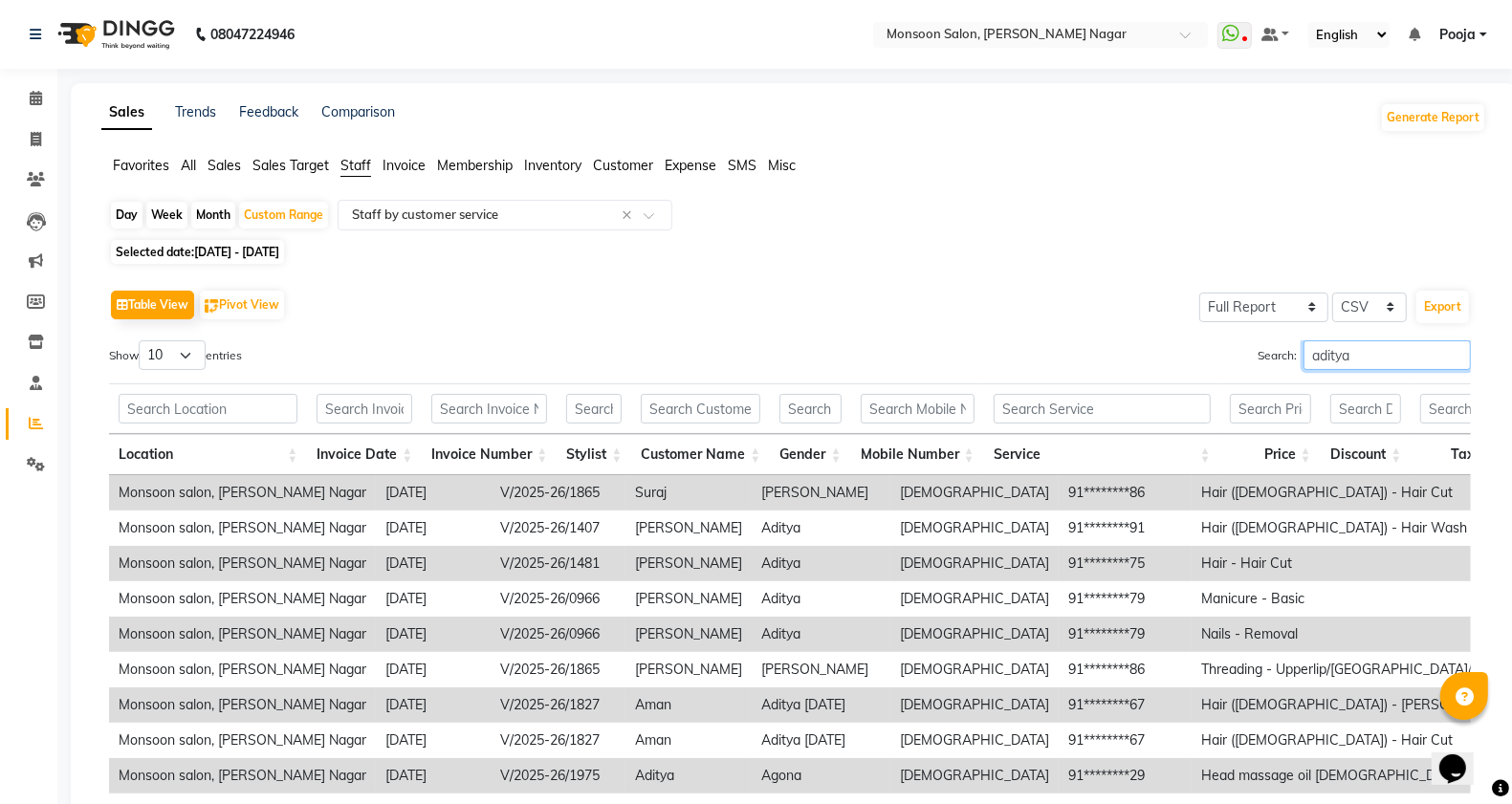
click at [1391, 355] on input "aditya" at bounding box center [1386, 355] width 167 height 30
type input "a"
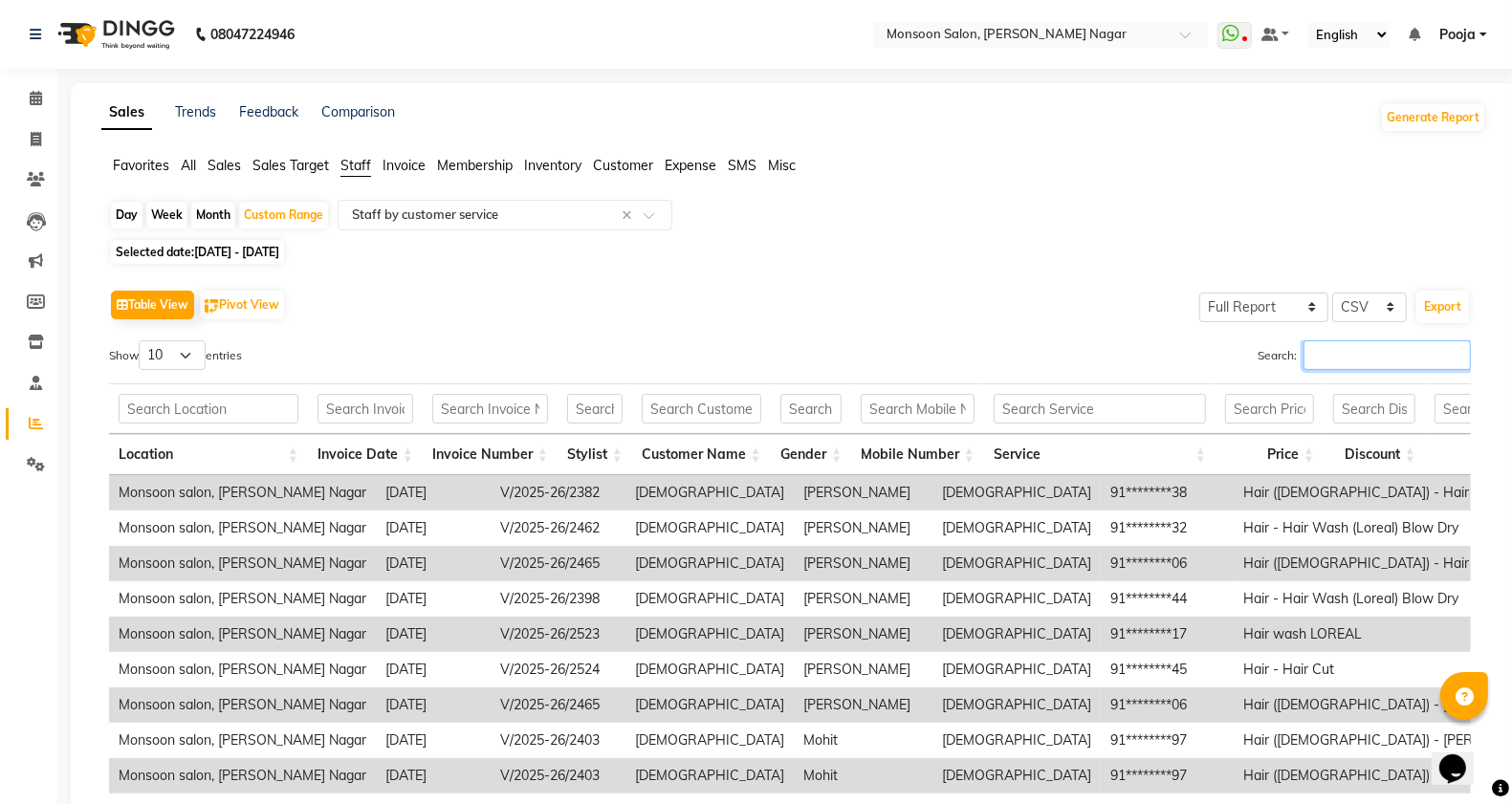
click at [1331, 362] on input "Search:" at bounding box center [1386, 355] width 167 height 30
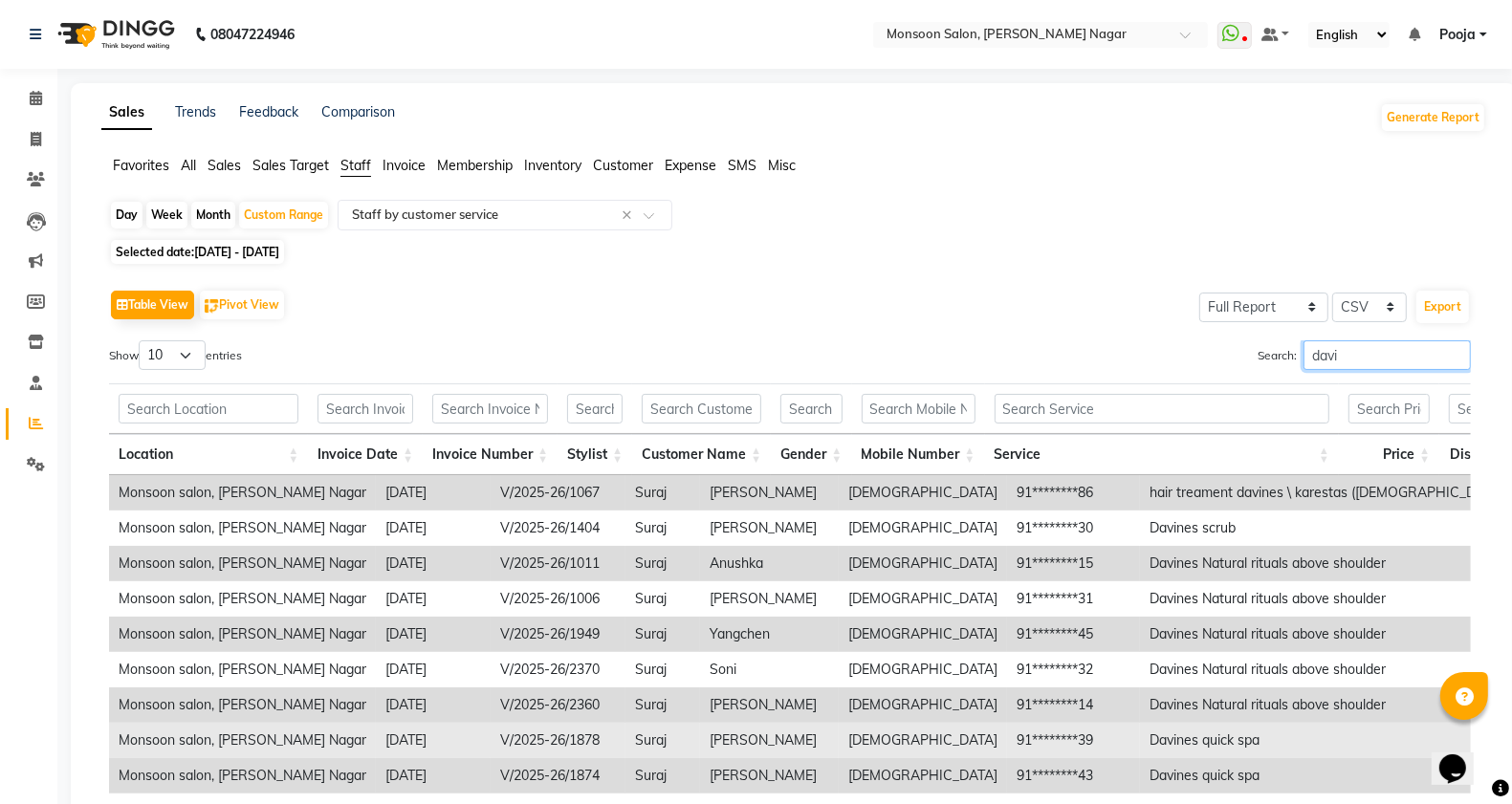
scroll to position [208, 0]
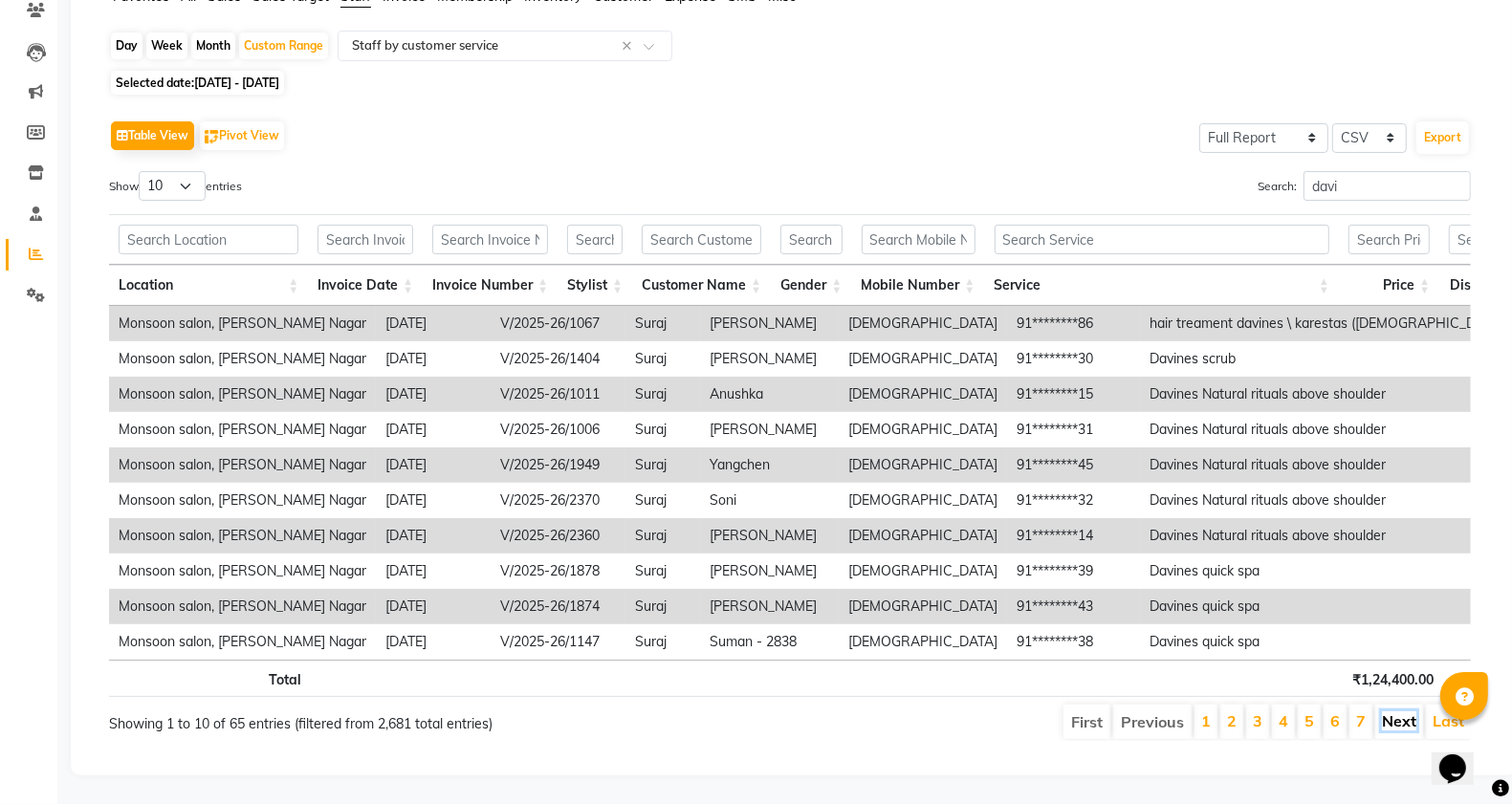
click at [1392, 712] on link "Next" at bounding box center [1400, 722] width 35 height 19
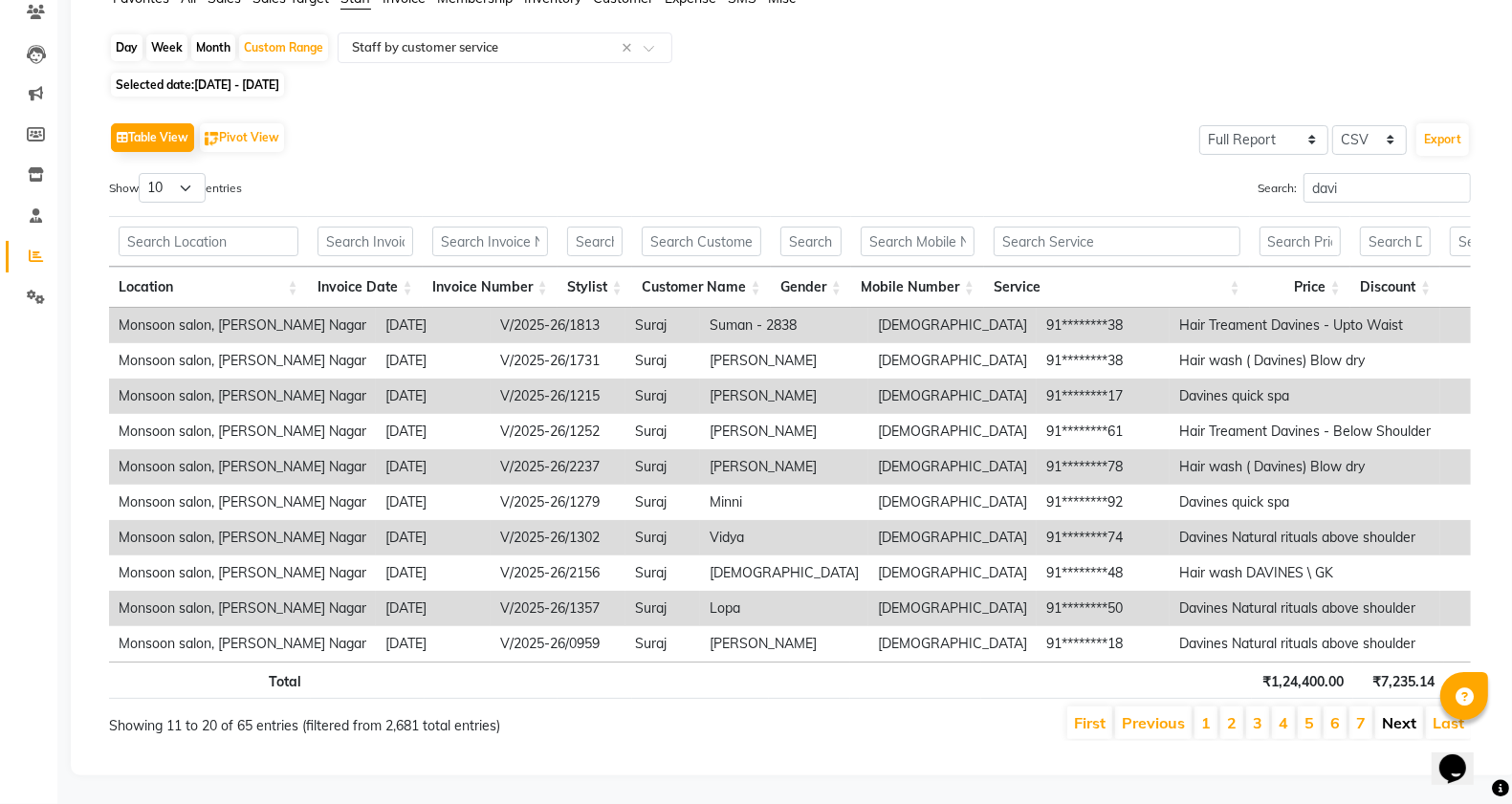
click at [1403, 713] on link "Next" at bounding box center [1400, 723] width 35 height 19
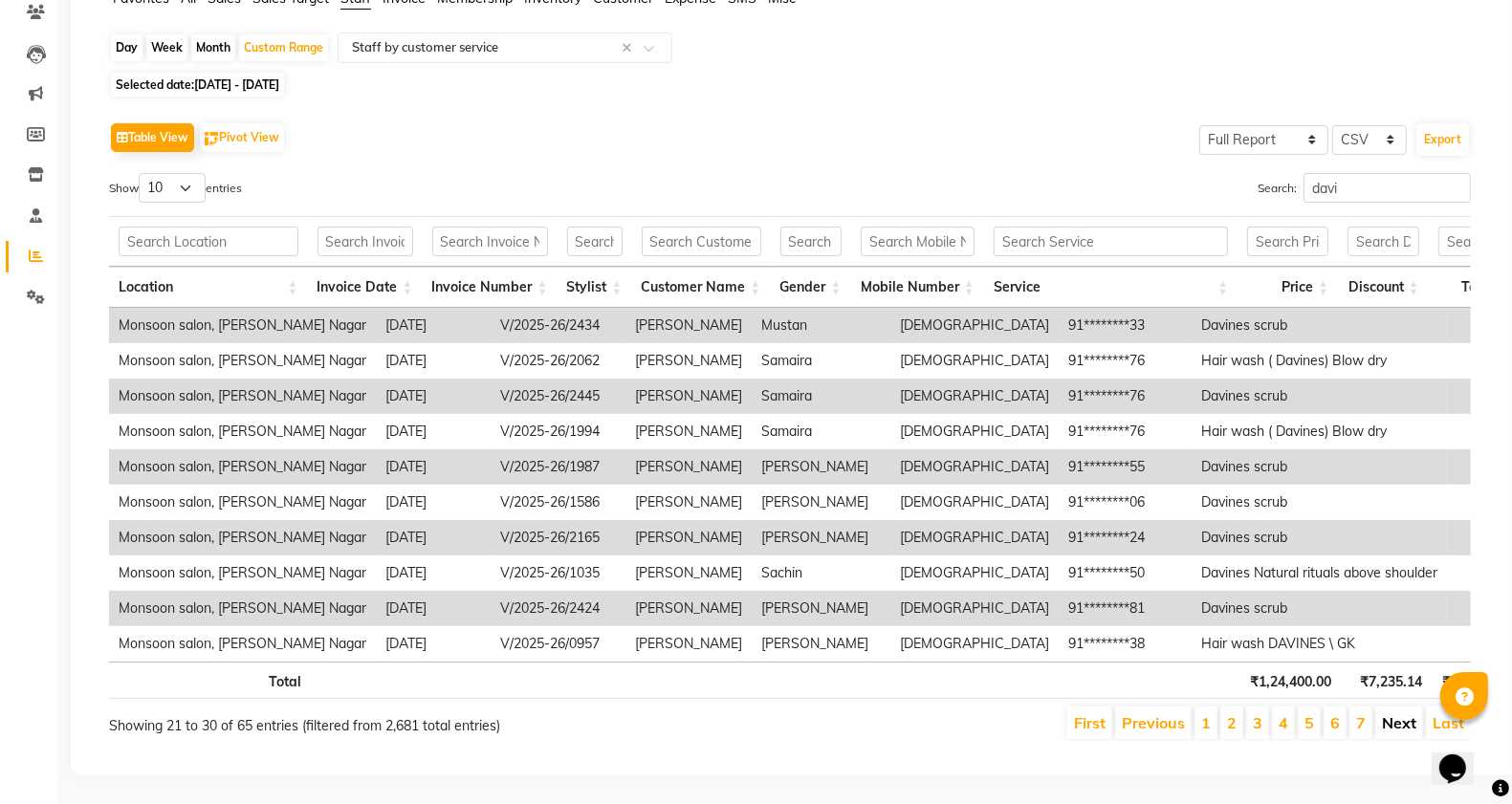
click at [1386, 713] on link "Next" at bounding box center [1400, 723] width 35 height 19
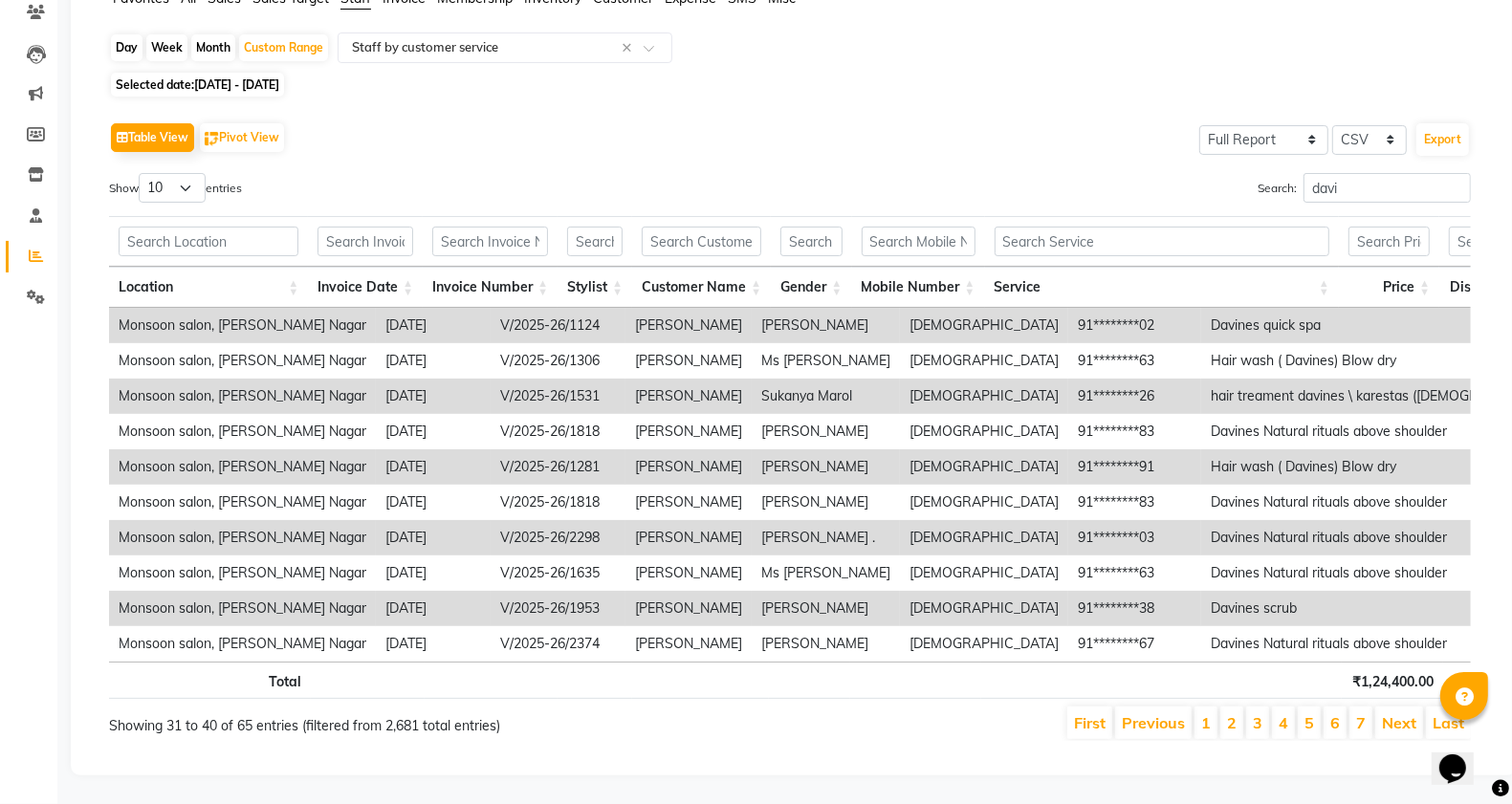
click at [1386, 713] on link "Next" at bounding box center [1400, 723] width 35 height 19
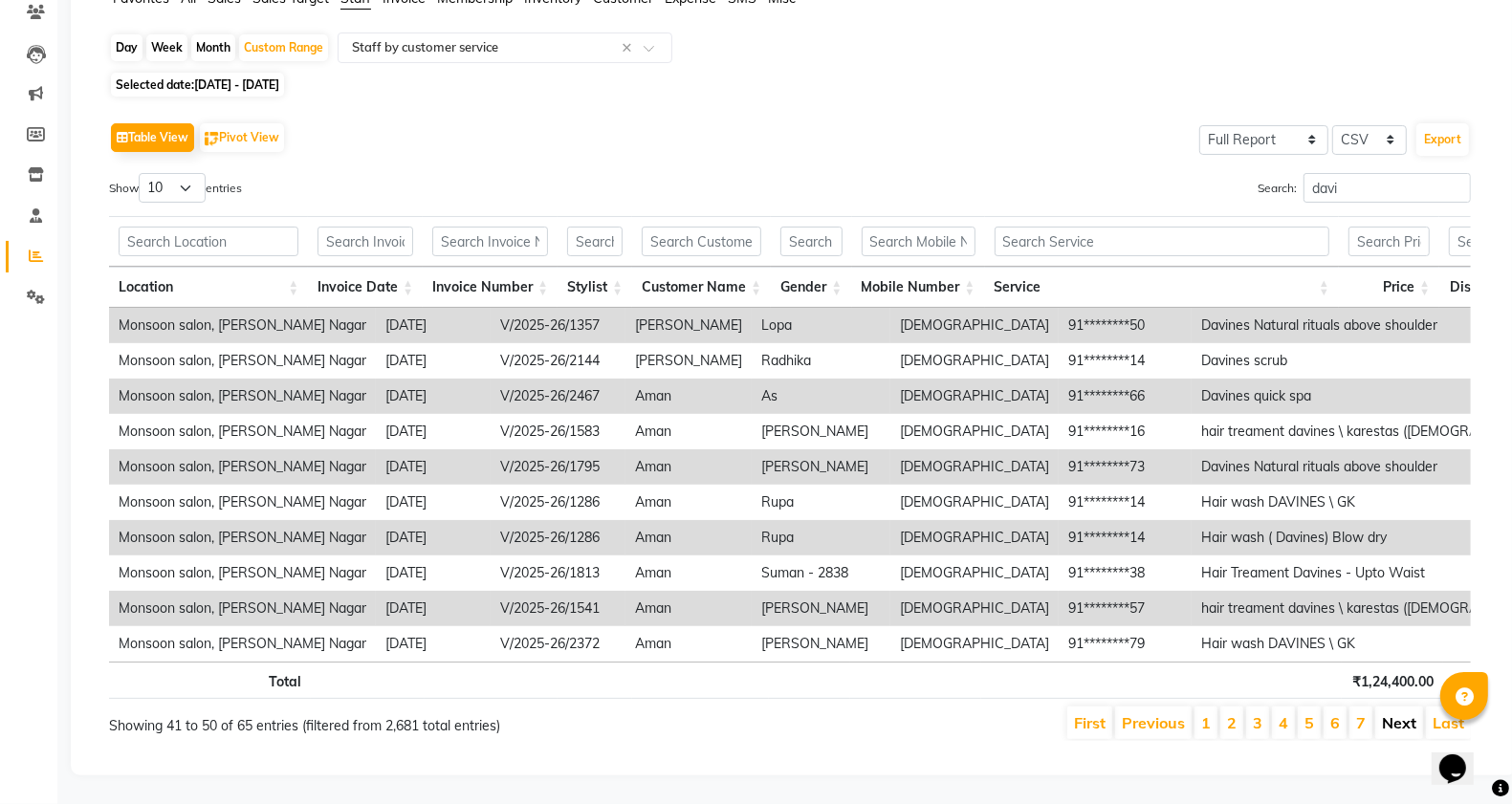
click at [1387, 713] on link "Next" at bounding box center [1400, 723] width 35 height 19
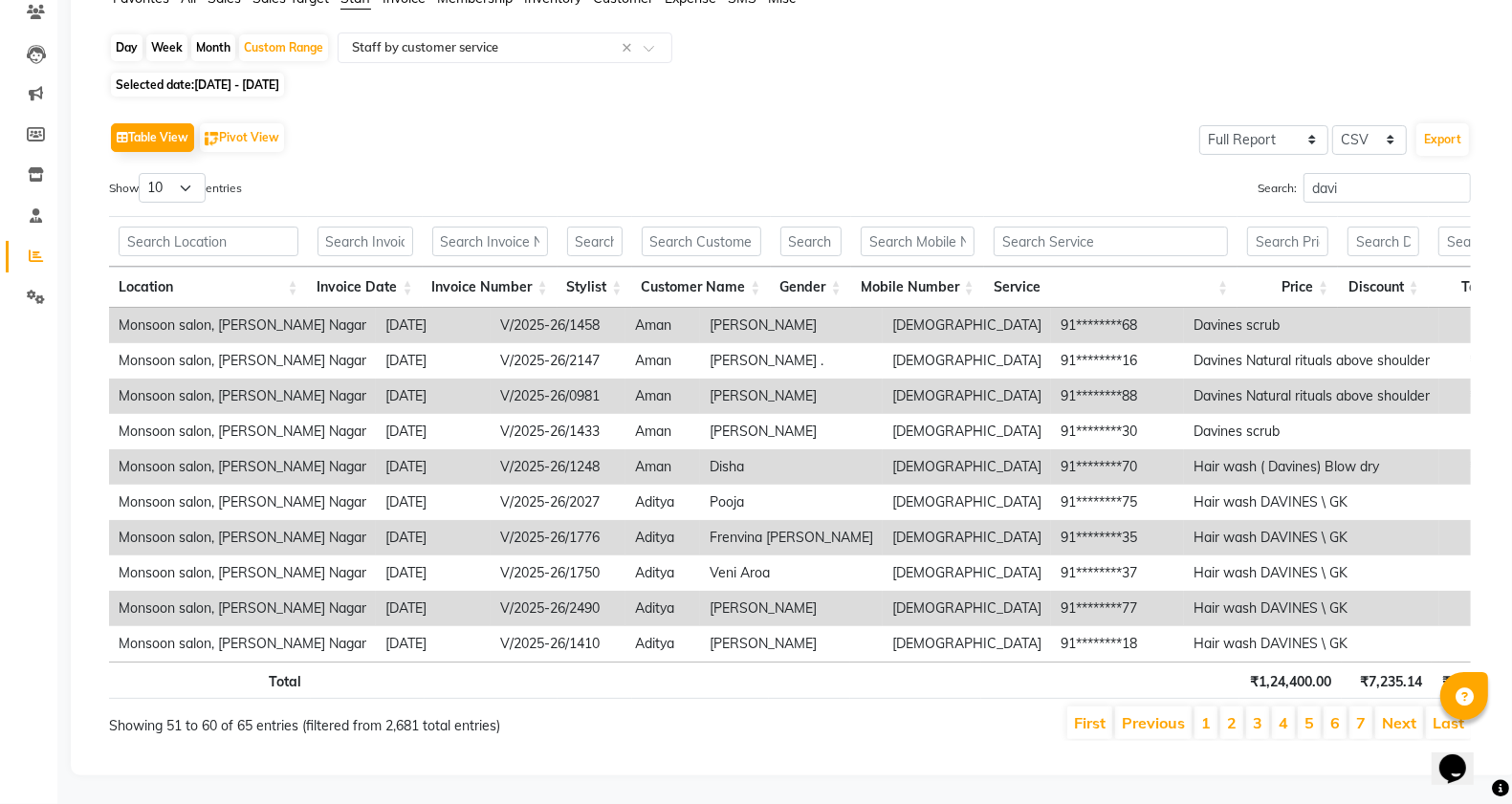
click at [1387, 713] on link "Next" at bounding box center [1400, 723] width 35 height 19
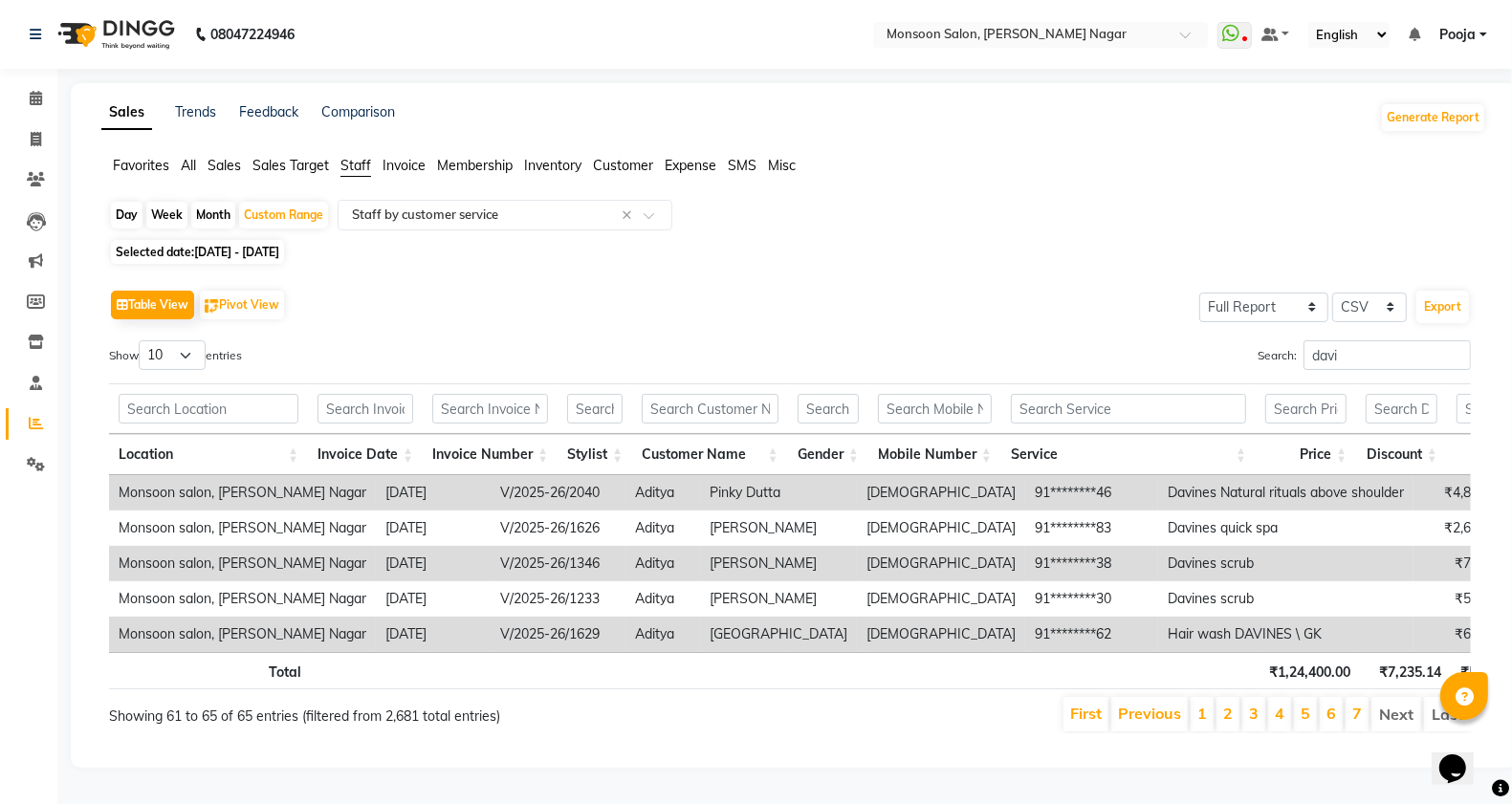
scroll to position [31, 0]
click at [1387, 709] on li "Next" at bounding box center [1396, 715] width 49 height 35
click at [1138, 704] on link "Previous" at bounding box center [1149, 714] width 63 height 19
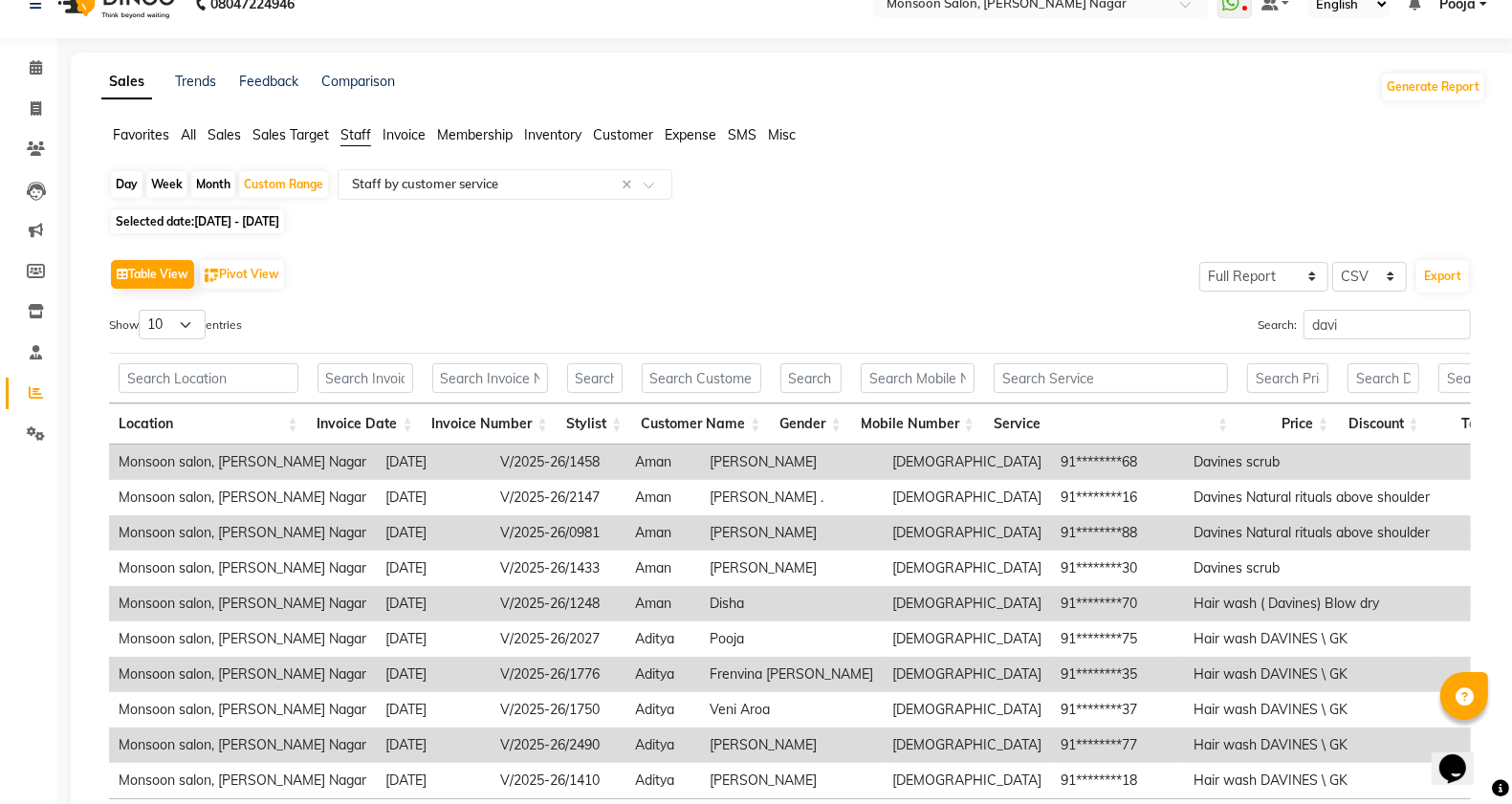
scroll to position [206, 0]
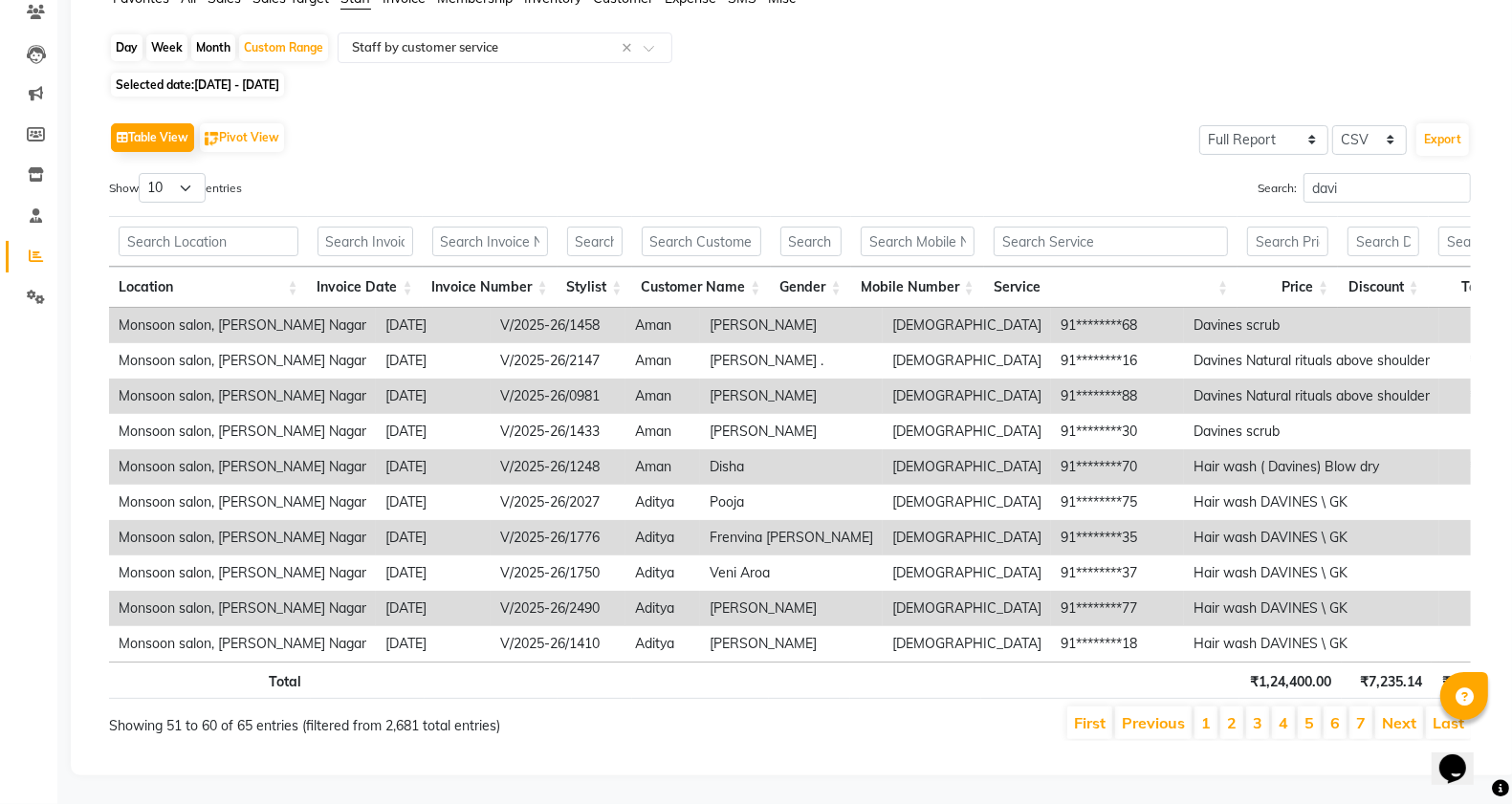
click at [1138, 713] on link "Previous" at bounding box center [1153, 723] width 63 height 19
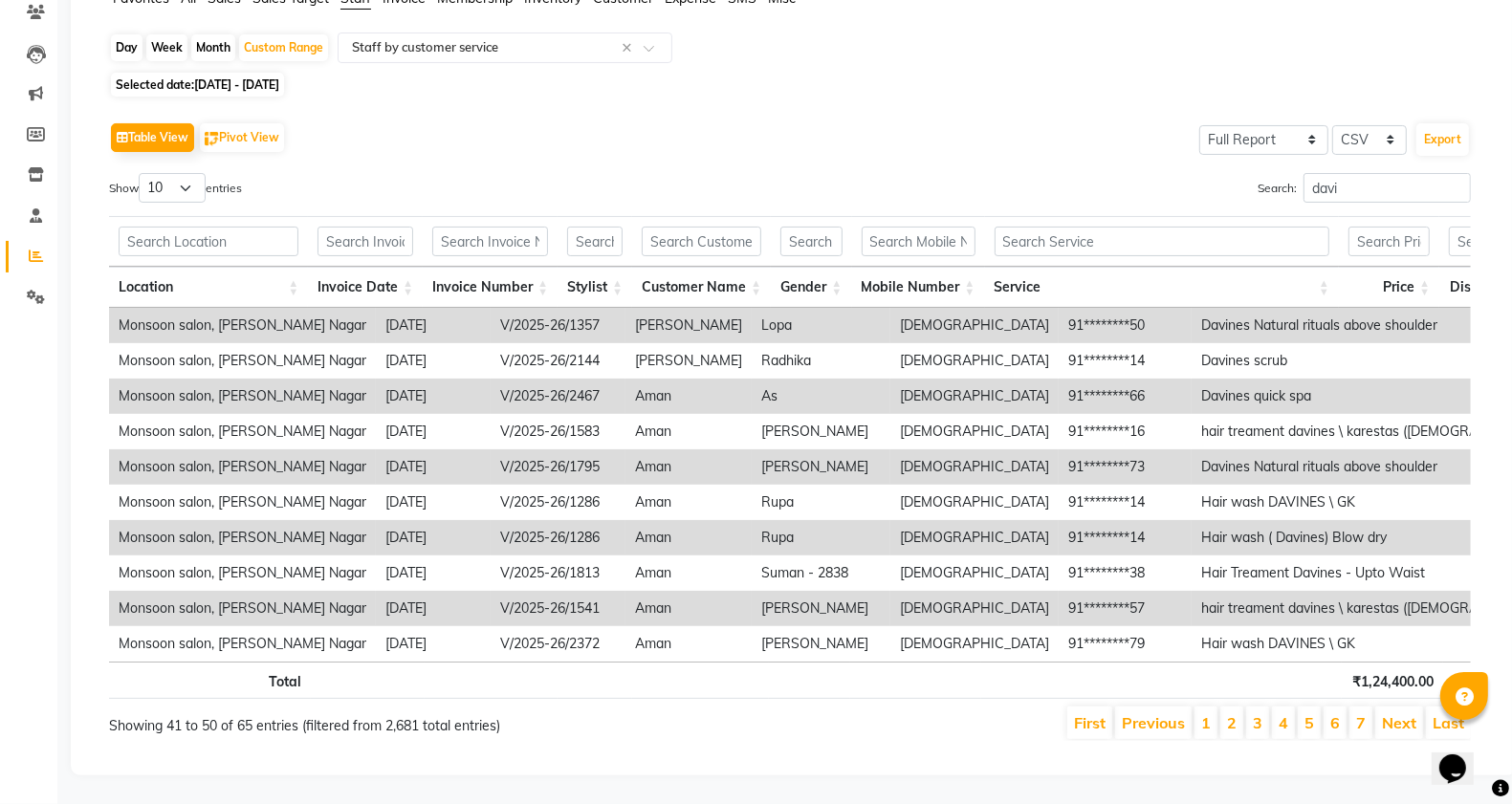
click at [1138, 713] on link "Previous" at bounding box center [1153, 723] width 63 height 19
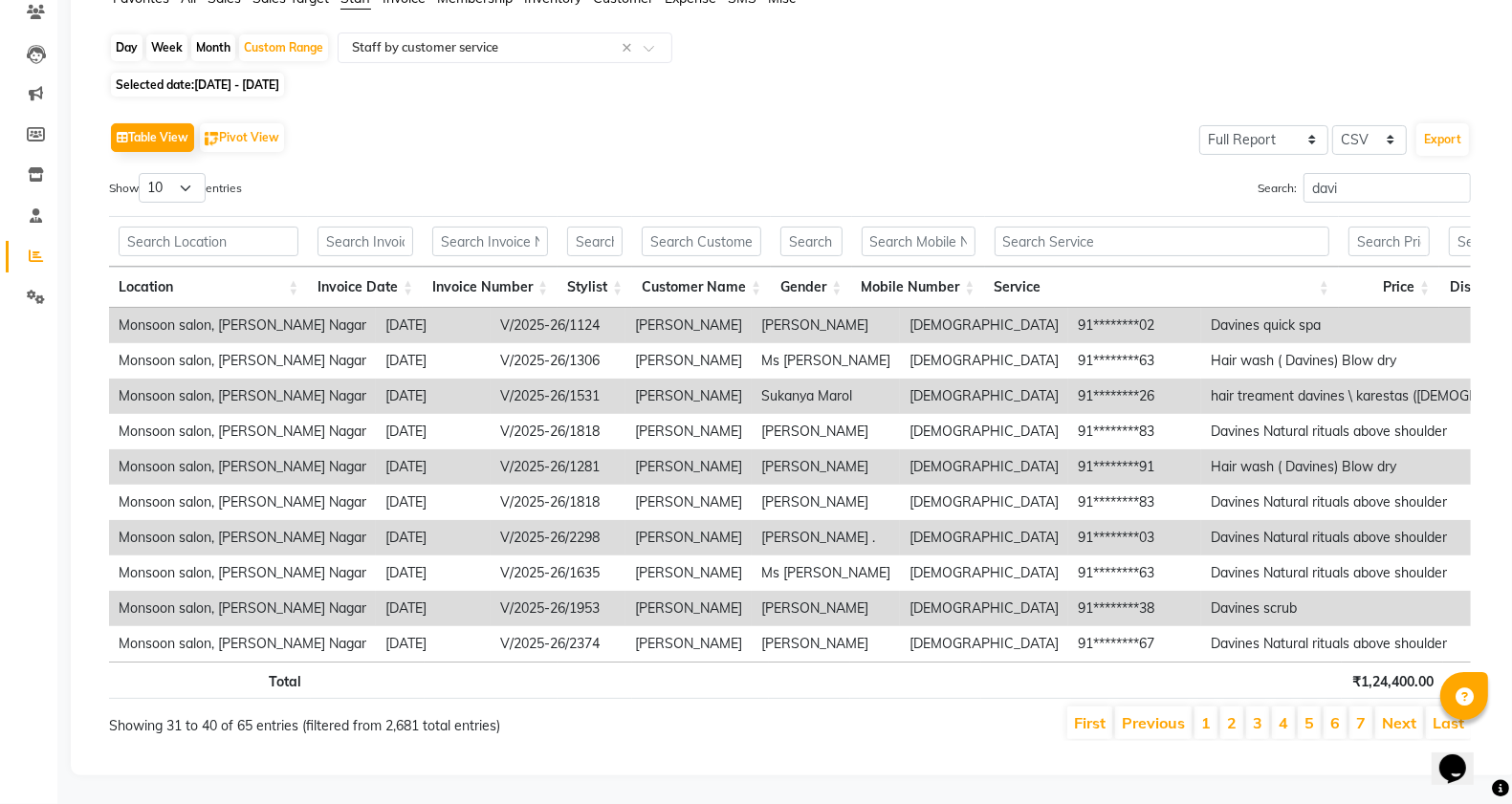
click at [1138, 713] on link "Previous" at bounding box center [1153, 723] width 63 height 19
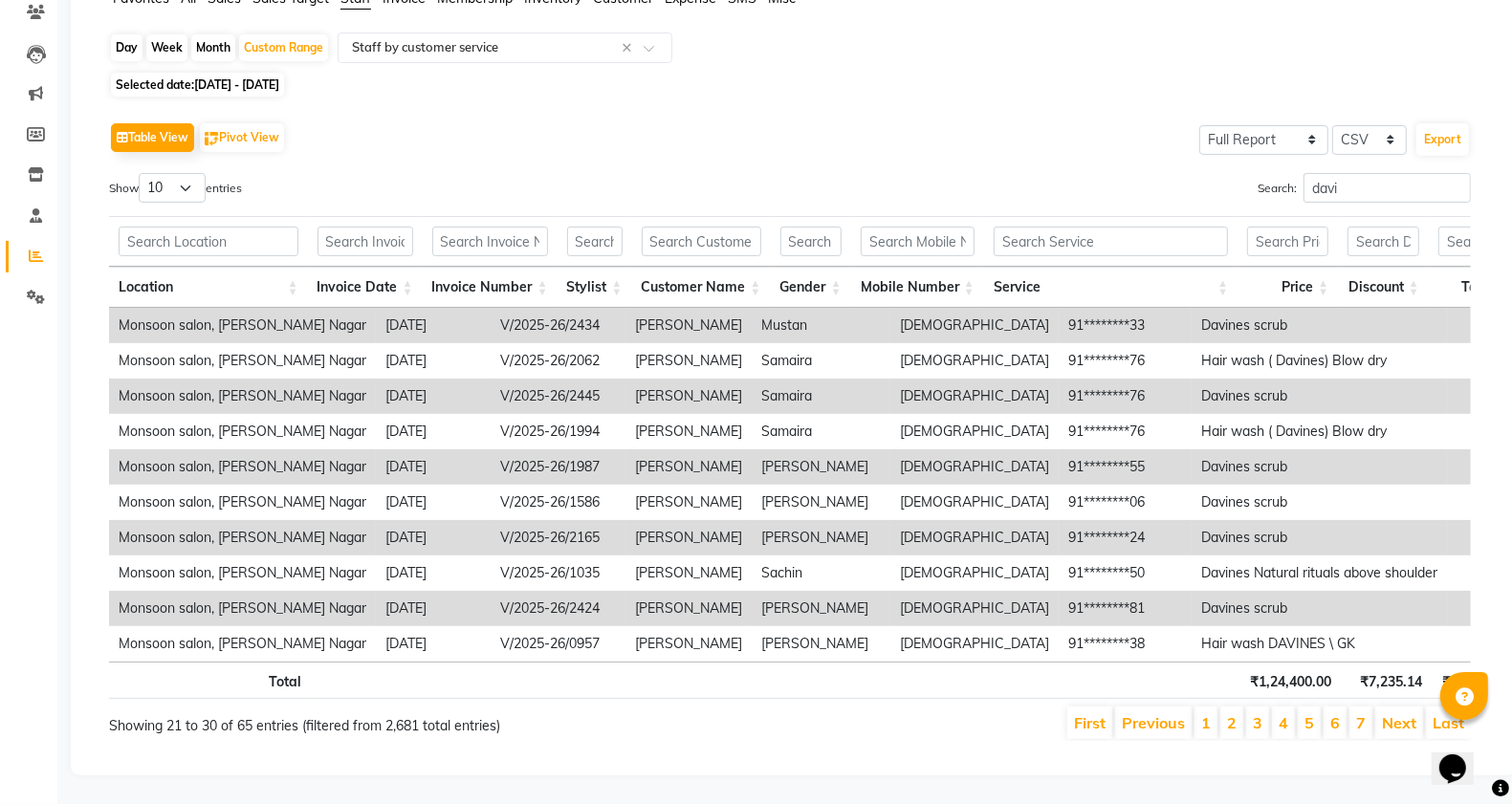
click at [1138, 713] on link "Previous" at bounding box center [1153, 723] width 63 height 19
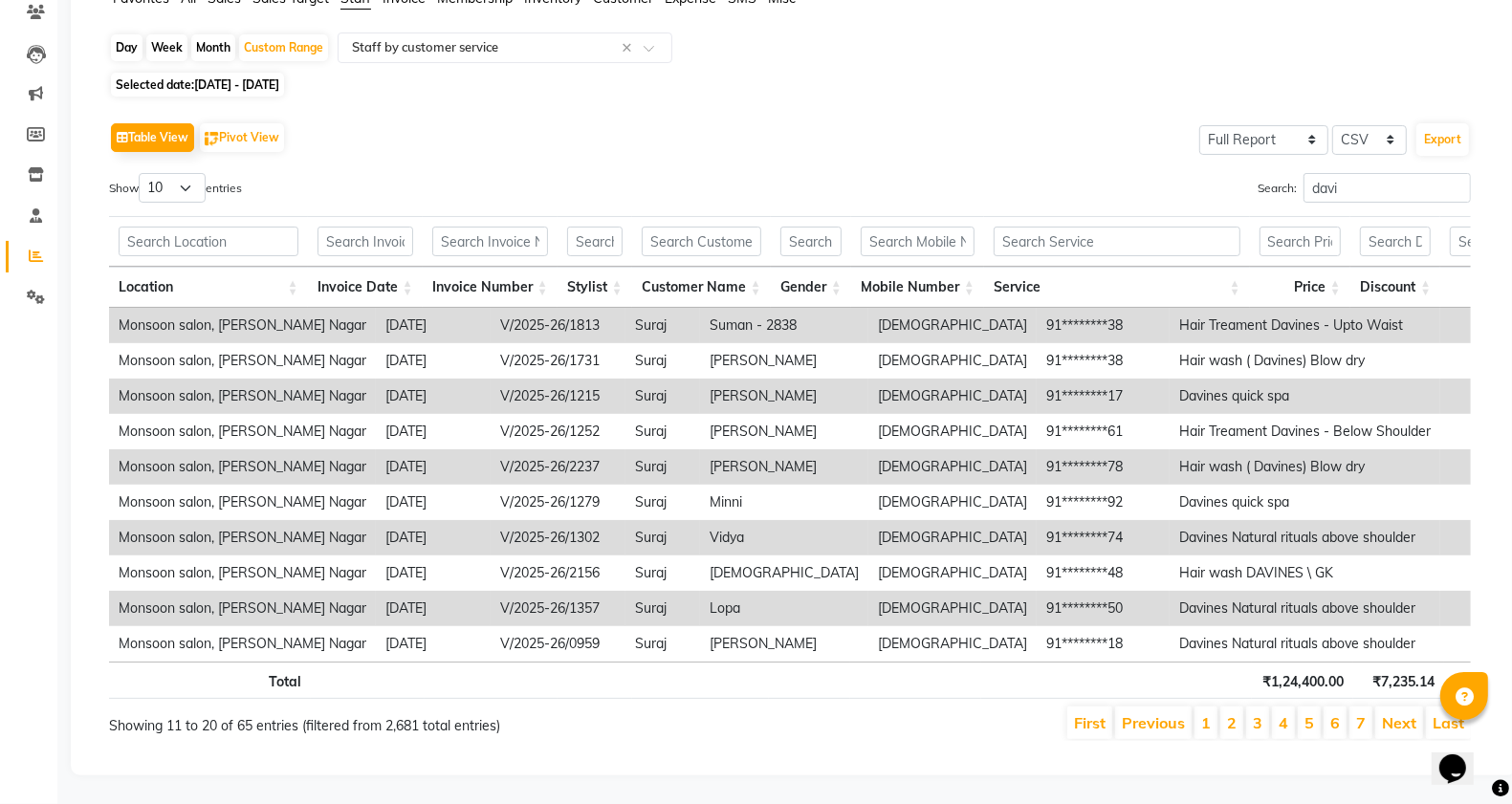
click at [1138, 713] on link "Previous" at bounding box center [1153, 723] width 63 height 19
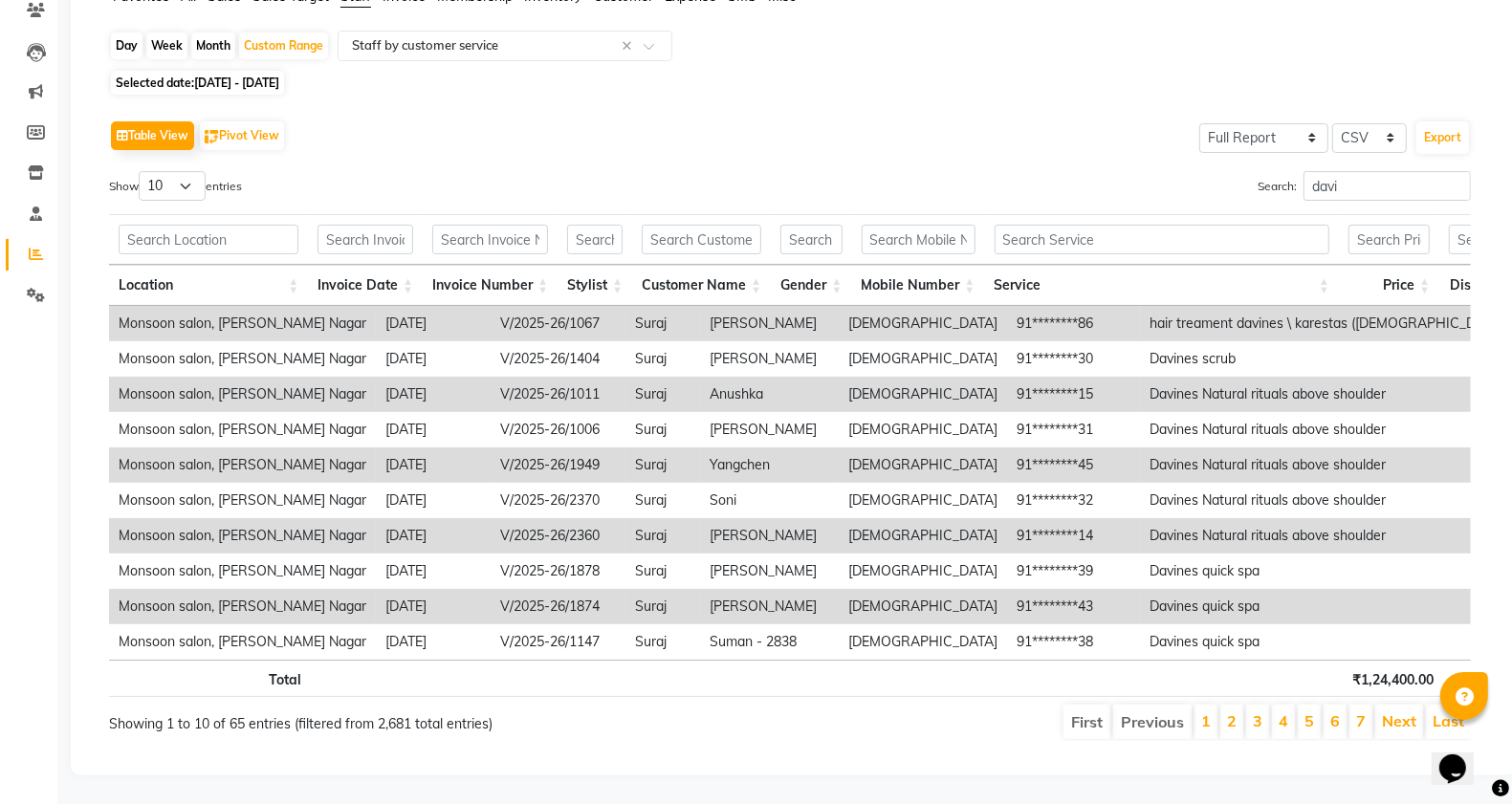
click at [1138, 705] on li "Previous" at bounding box center [1152, 723] width 78 height 35
click at [1344, 171] on input "davi" at bounding box center [1386, 186] width 167 height 30
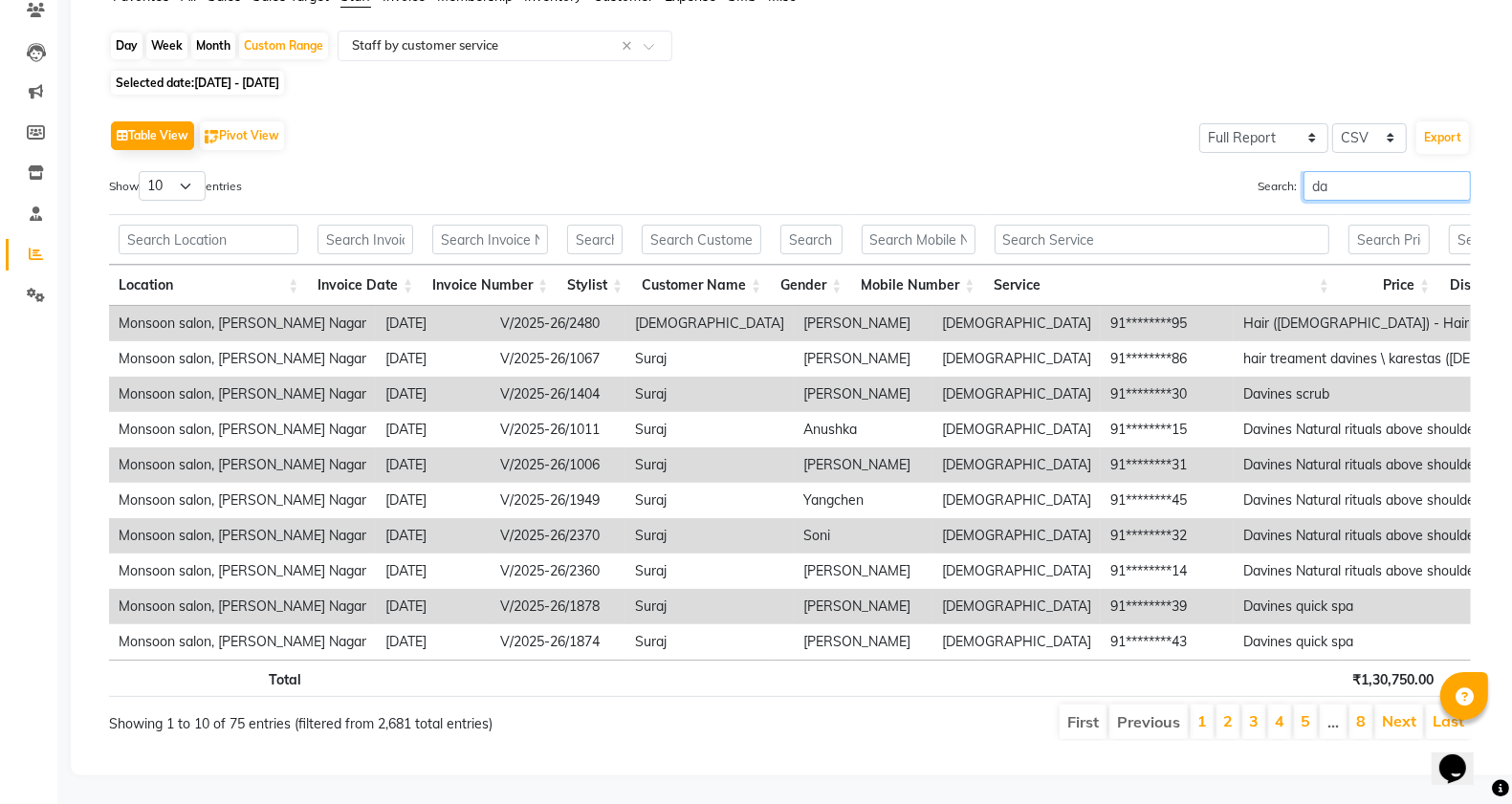
type input "d"
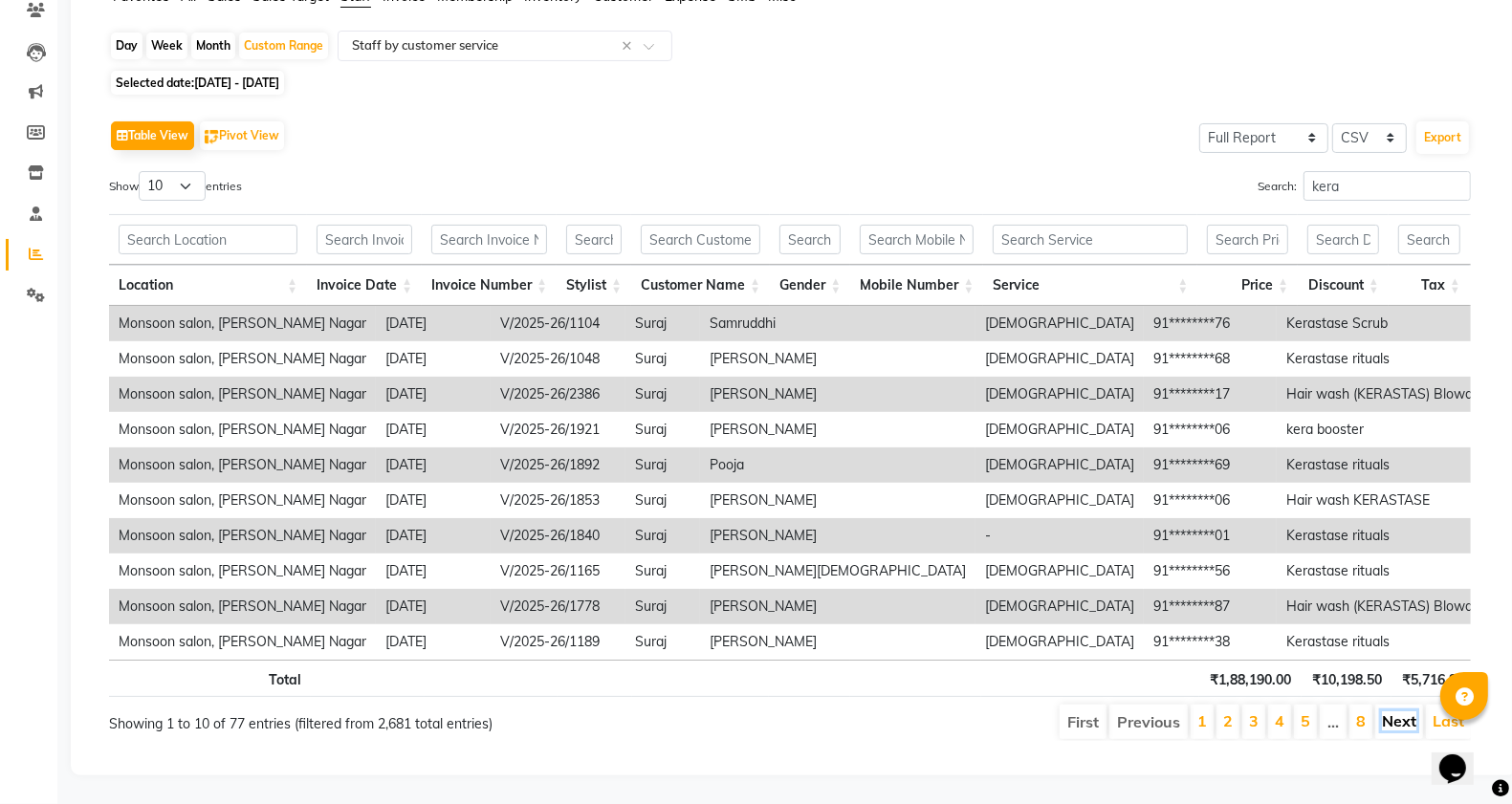
click at [1402, 712] on link "Next" at bounding box center [1400, 722] width 35 height 19
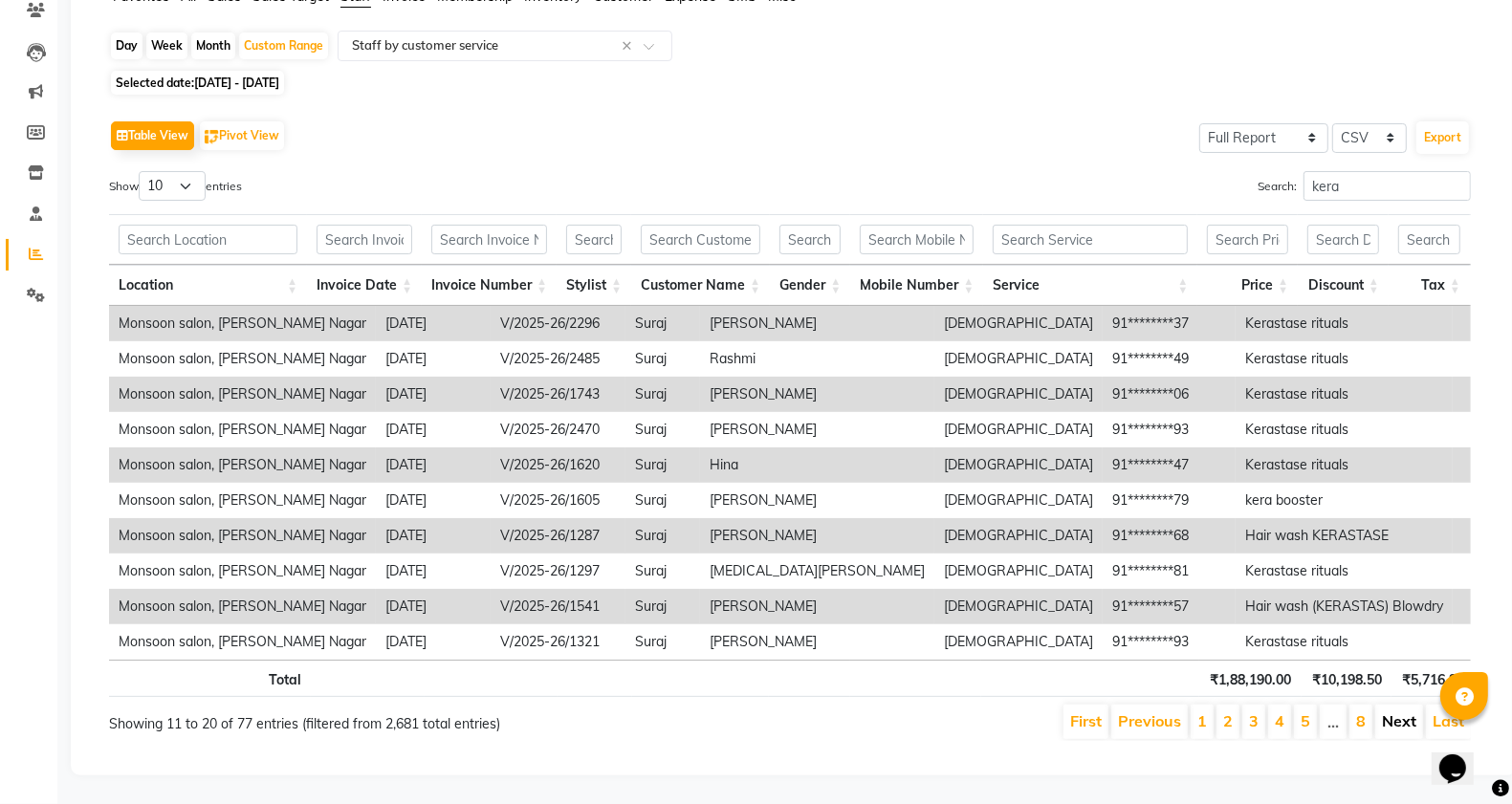
click at [1391, 713] on link "Next" at bounding box center [1400, 722] width 35 height 19
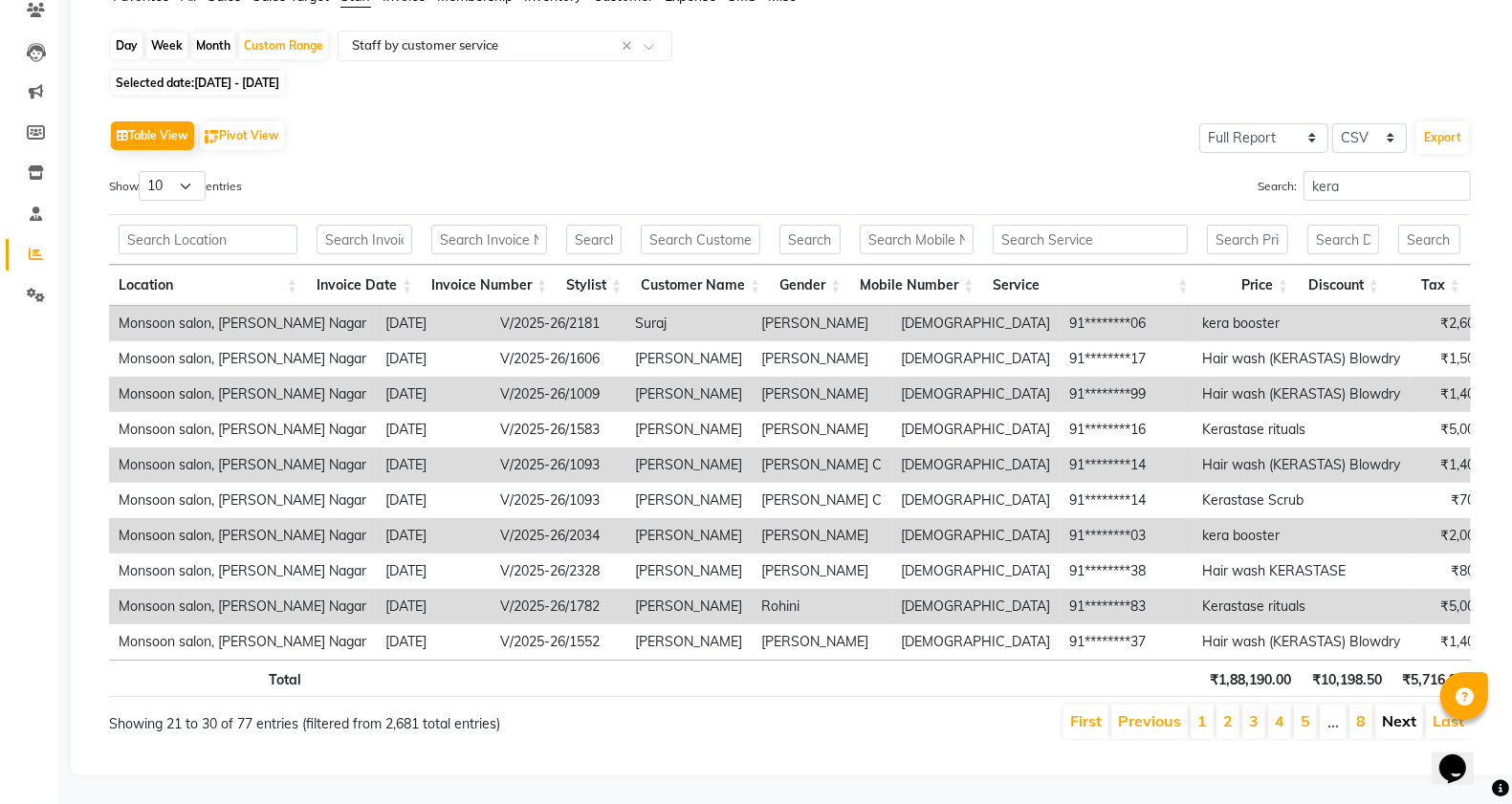
click at [1397, 713] on link "Next" at bounding box center [1400, 722] width 35 height 19
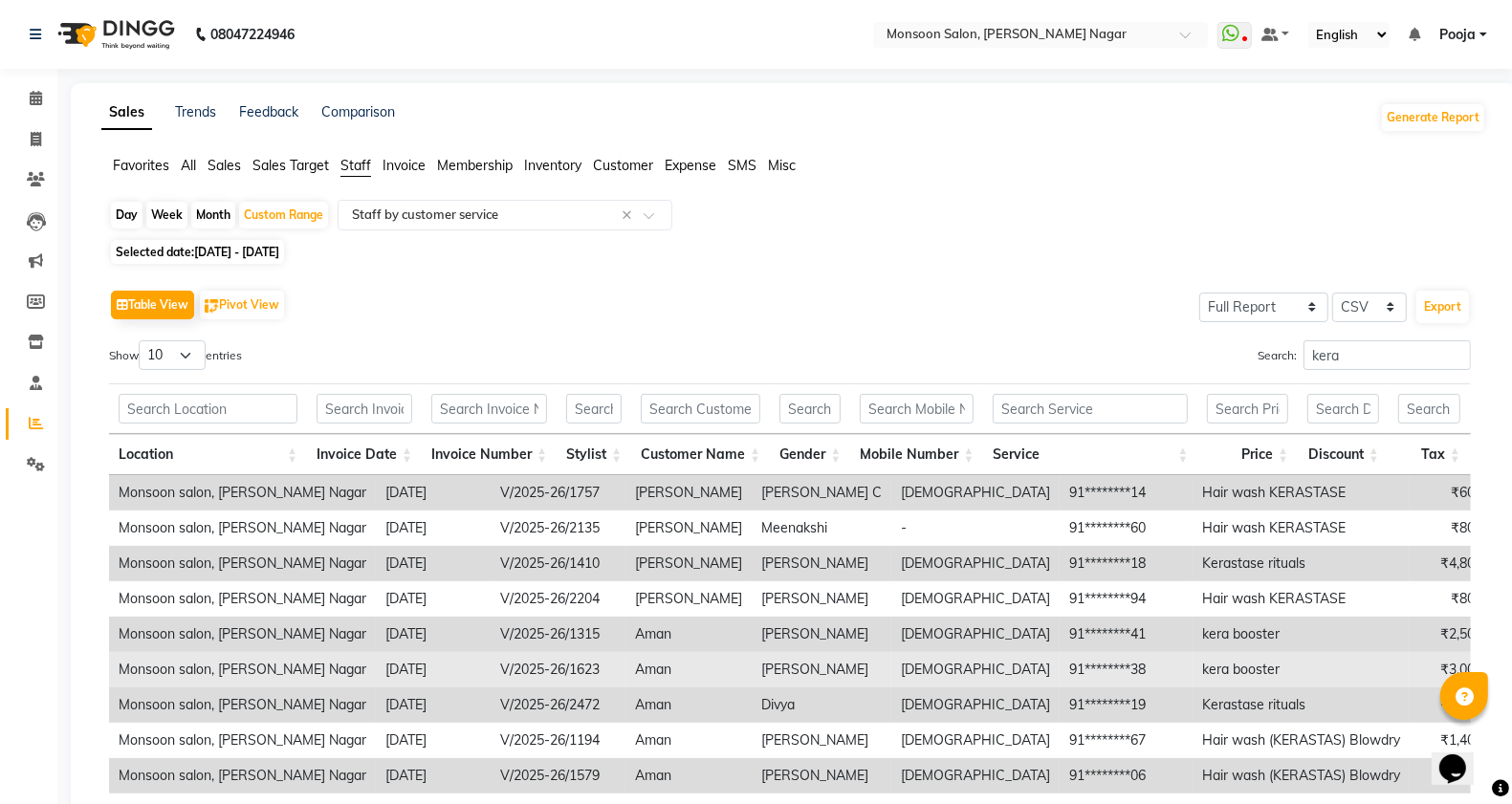
scroll to position [208, 0]
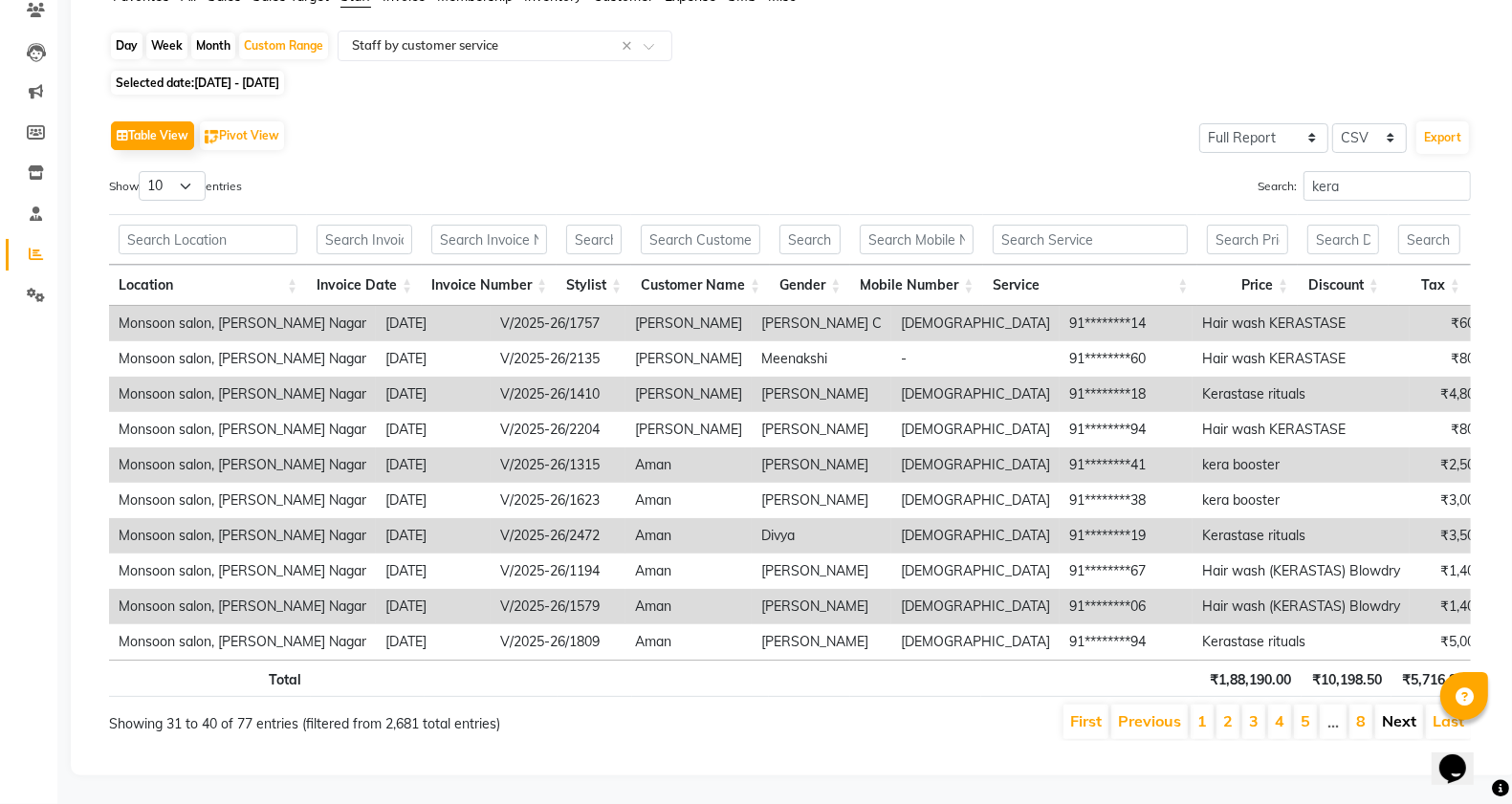
click at [1389, 712] on link "Next" at bounding box center [1400, 722] width 35 height 19
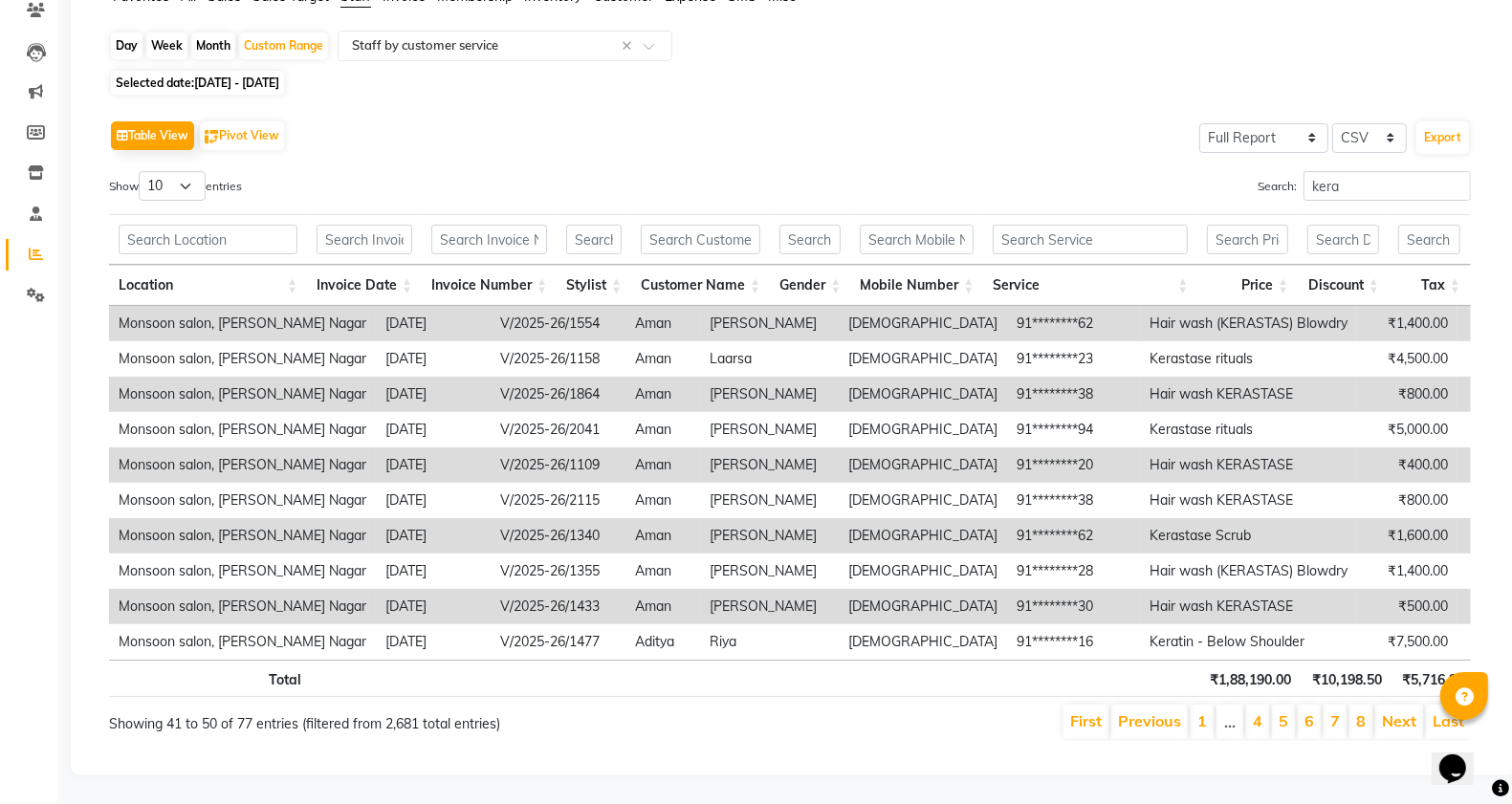
click at [1389, 712] on link "Next" at bounding box center [1400, 722] width 35 height 19
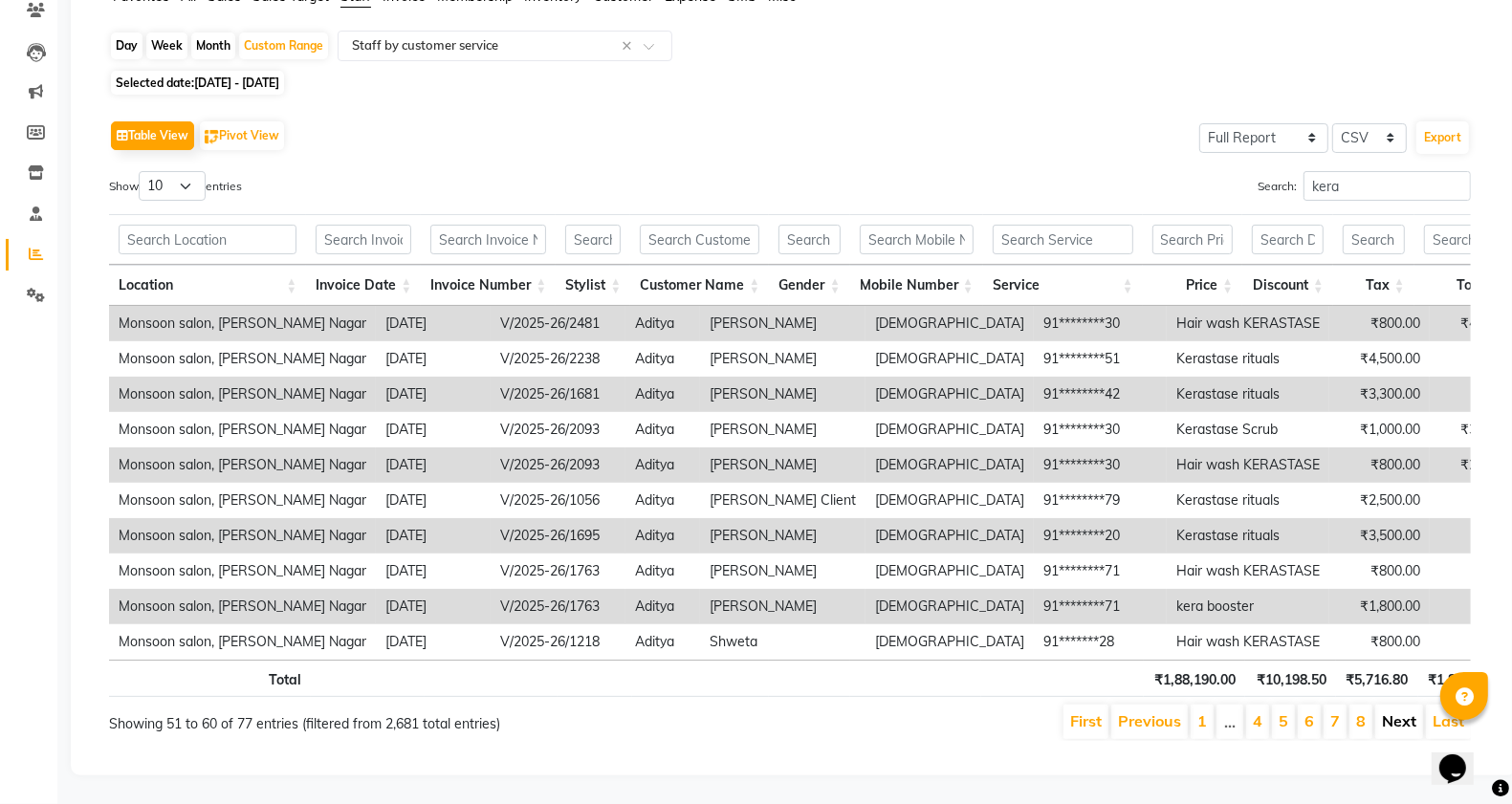
click at [1388, 712] on link "Next" at bounding box center [1400, 722] width 35 height 19
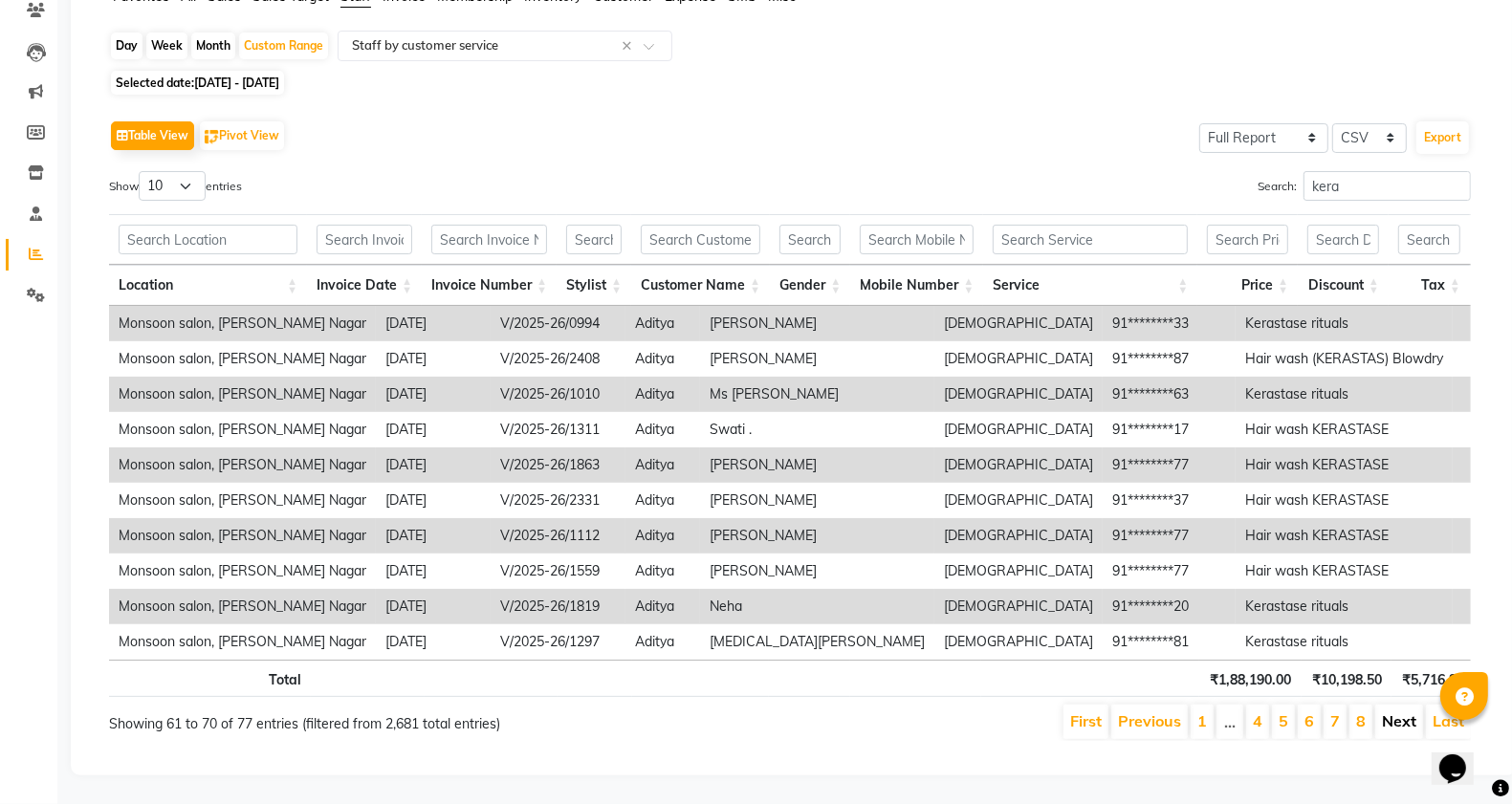
click at [1386, 712] on link "Next" at bounding box center [1400, 722] width 35 height 19
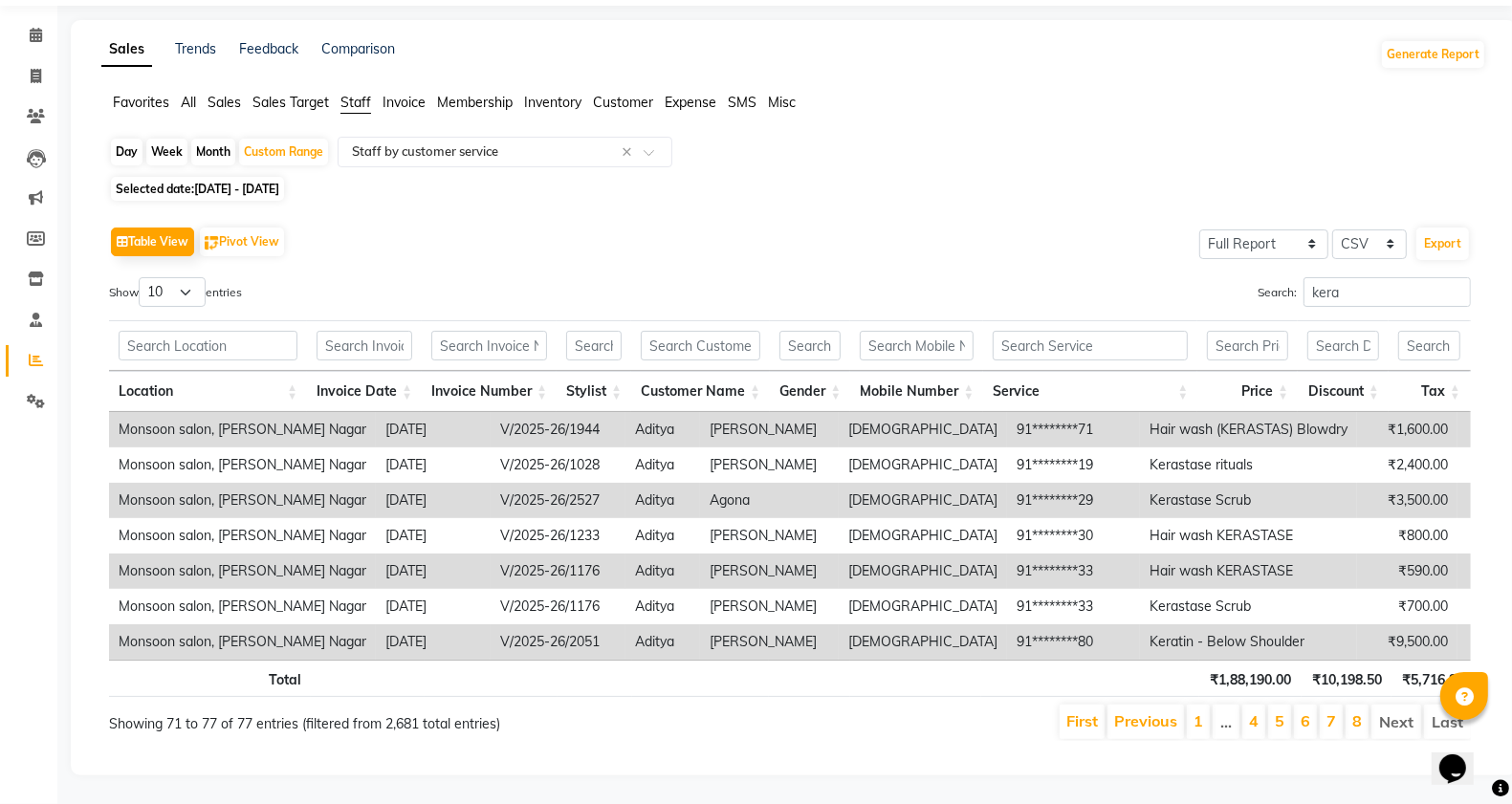
scroll to position [102, 0]
click at [1386, 706] on li "Next" at bounding box center [1396, 723] width 49 height 35
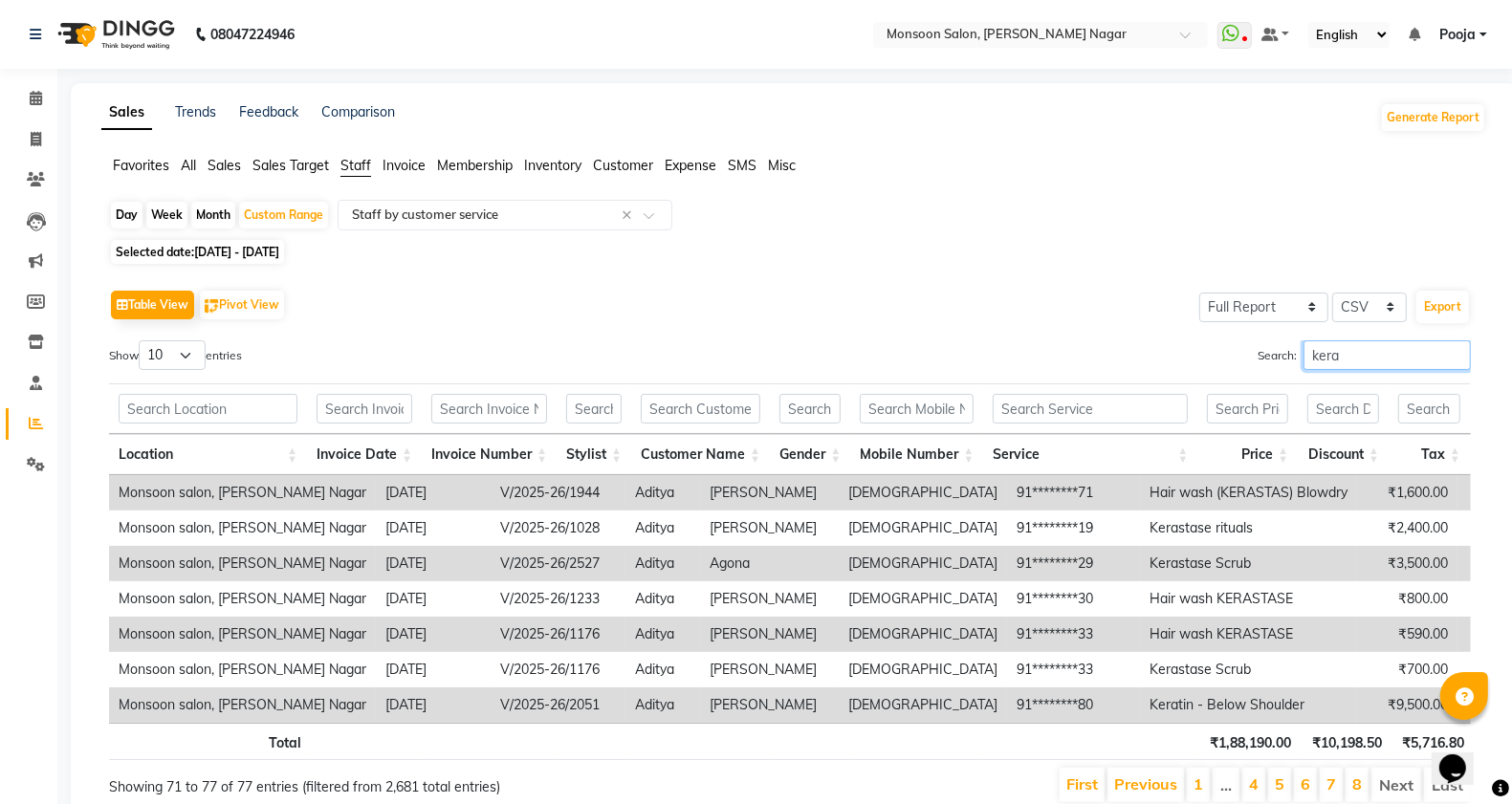
click at [1349, 350] on input "kera" at bounding box center [1386, 355] width 167 height 30
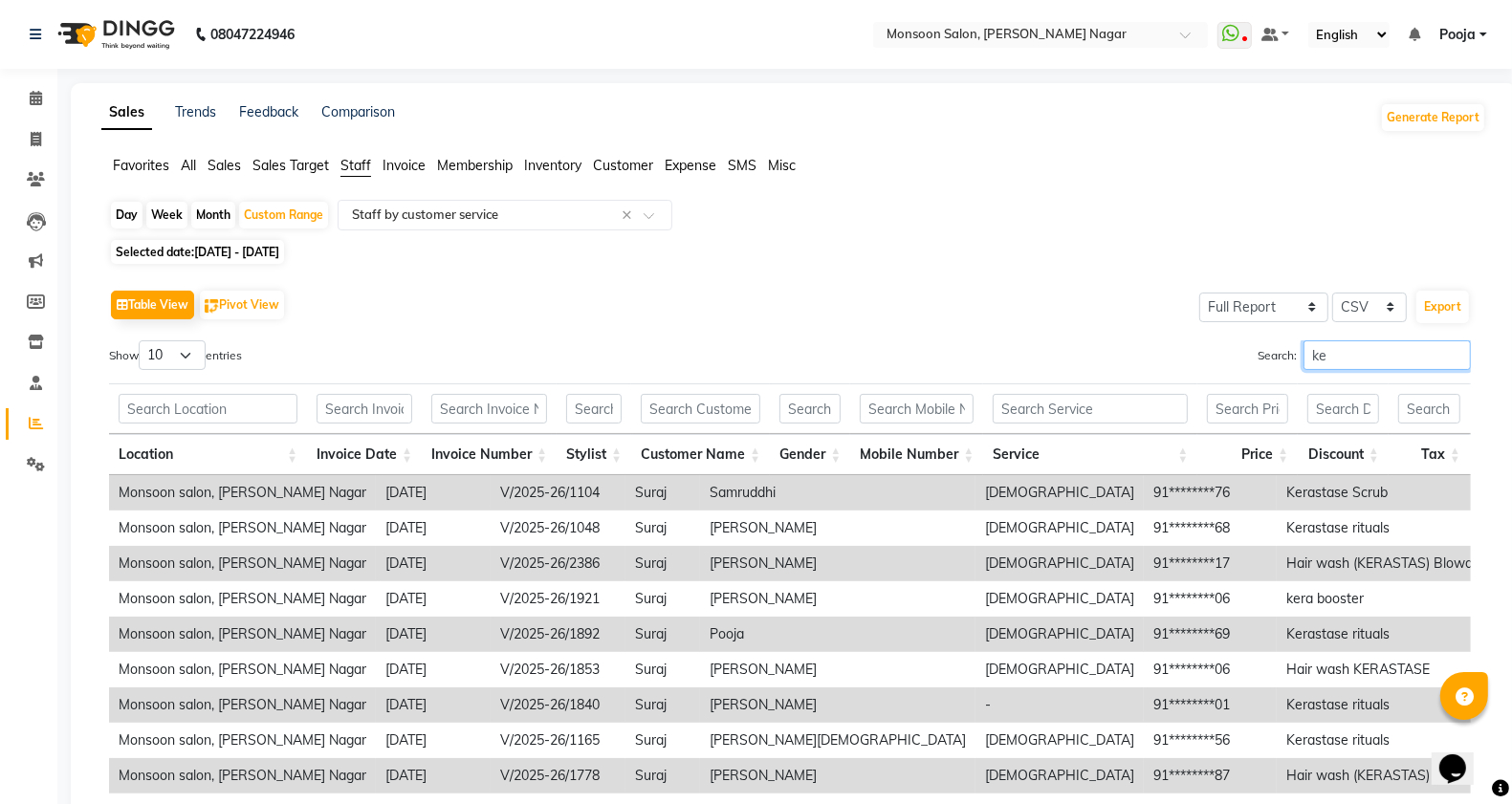
type input "k"
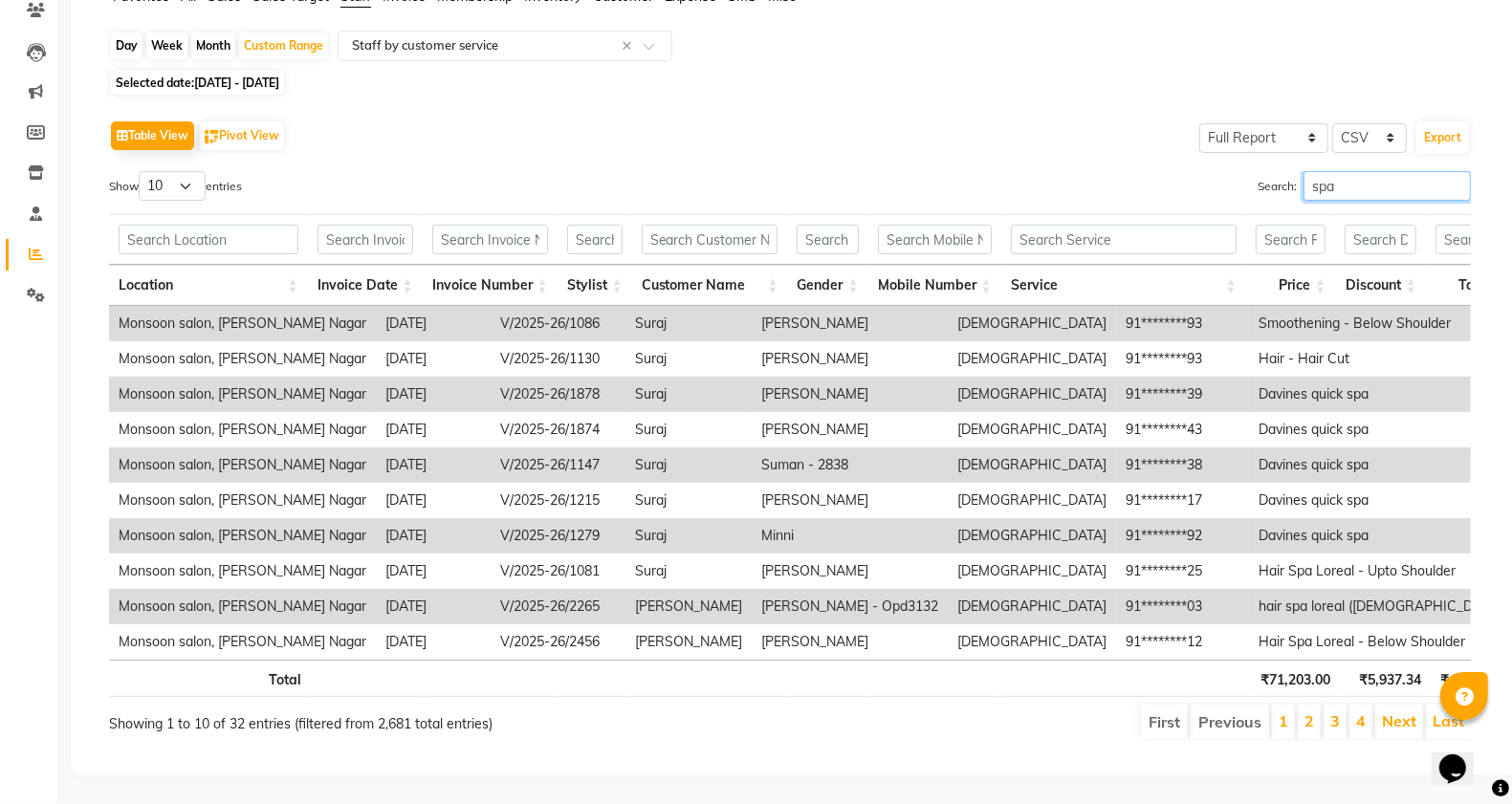
scroll to position [208, 0]
type input "spa"
click at [1406, 712] on link "Next" at bounding box center [1400, 722] width 35 height 19
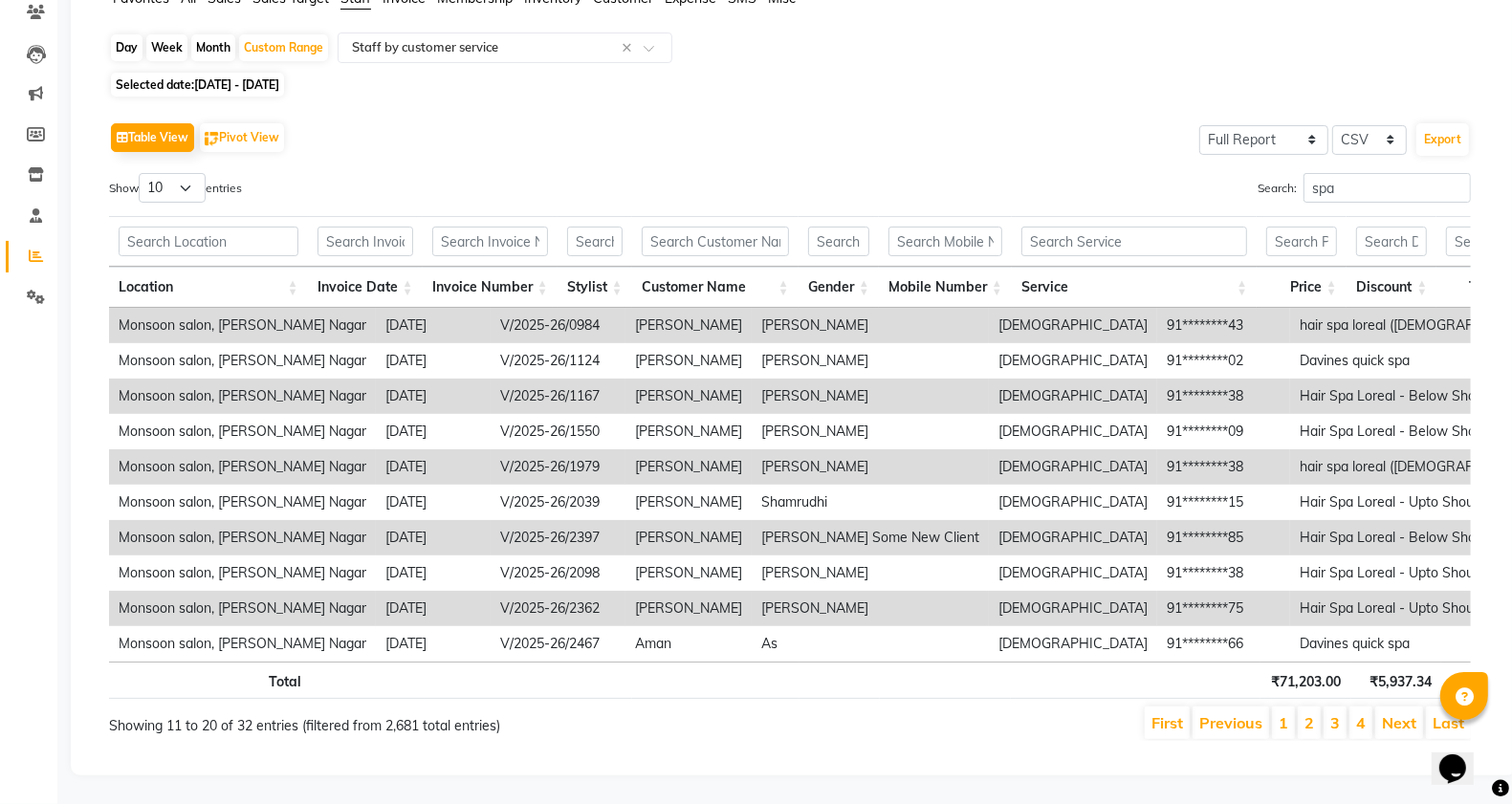
click at [1406, 713] on link "Next" at bounding box center [1400, 723] width 35 height 19
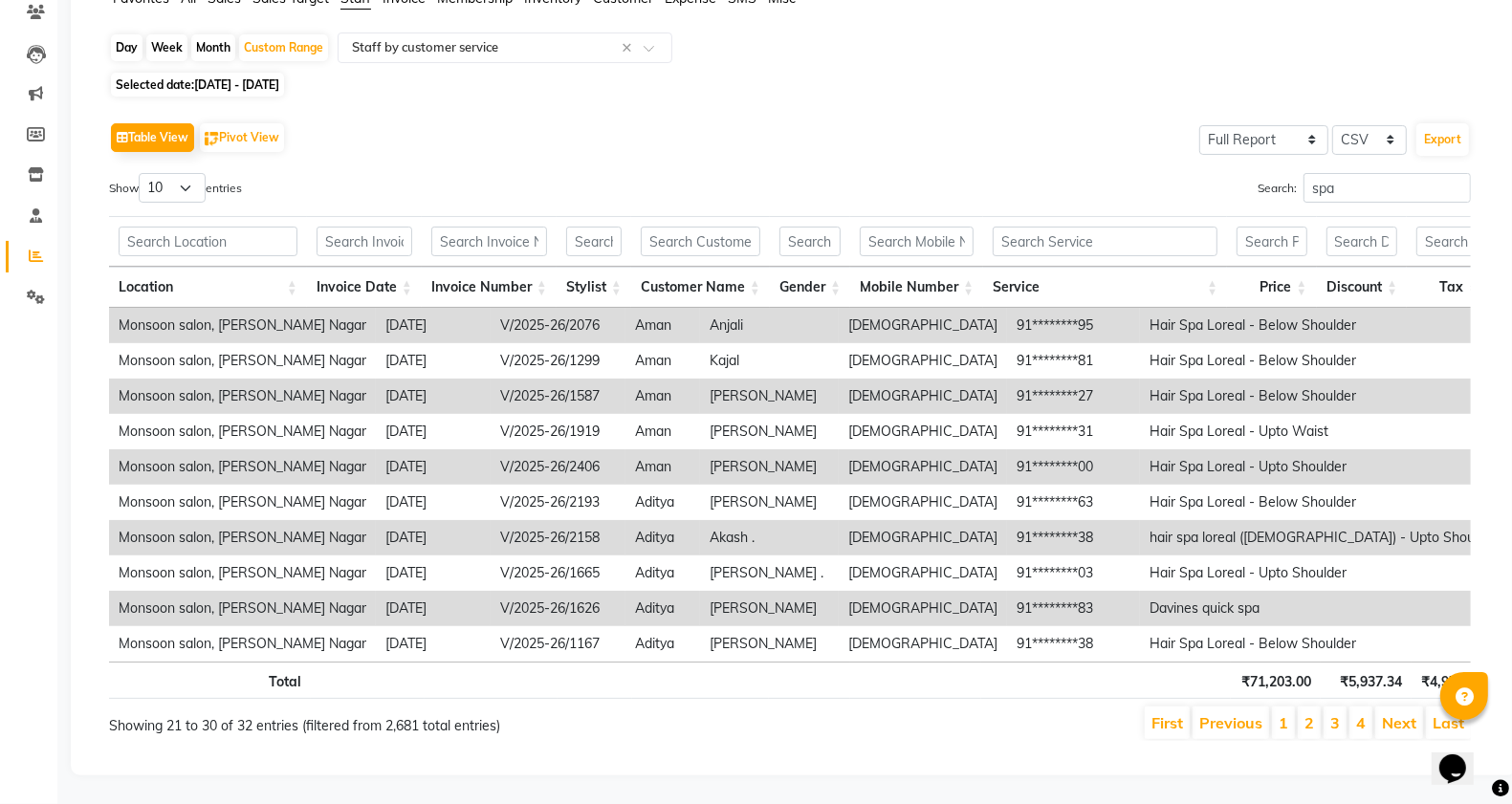
click at [1403, 713] on link "Next" at bounding box center [1400, 723] width 35 height 19
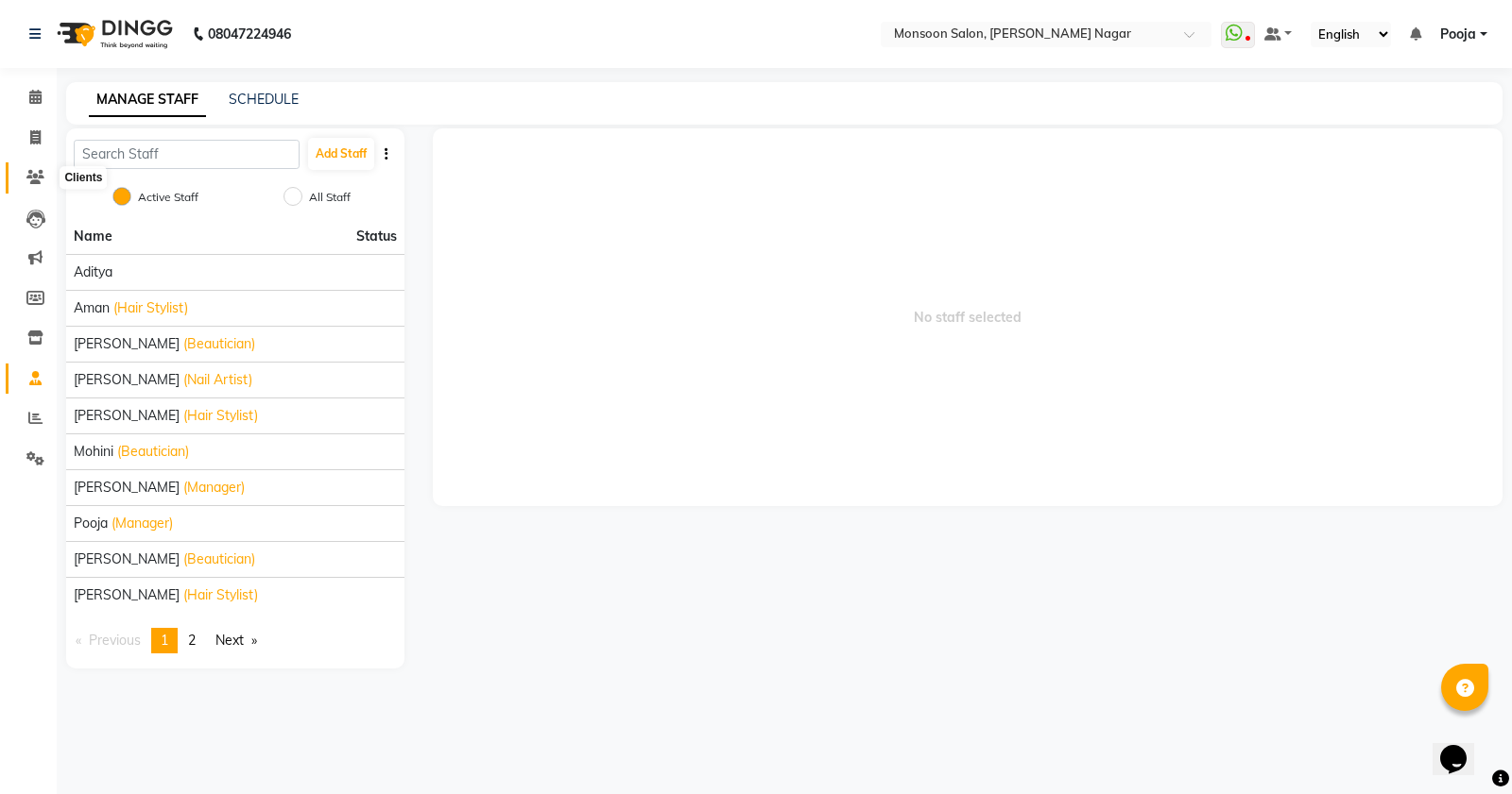
click at [36, 175] on icon at bounding box center [35, 177] width 18 height 14
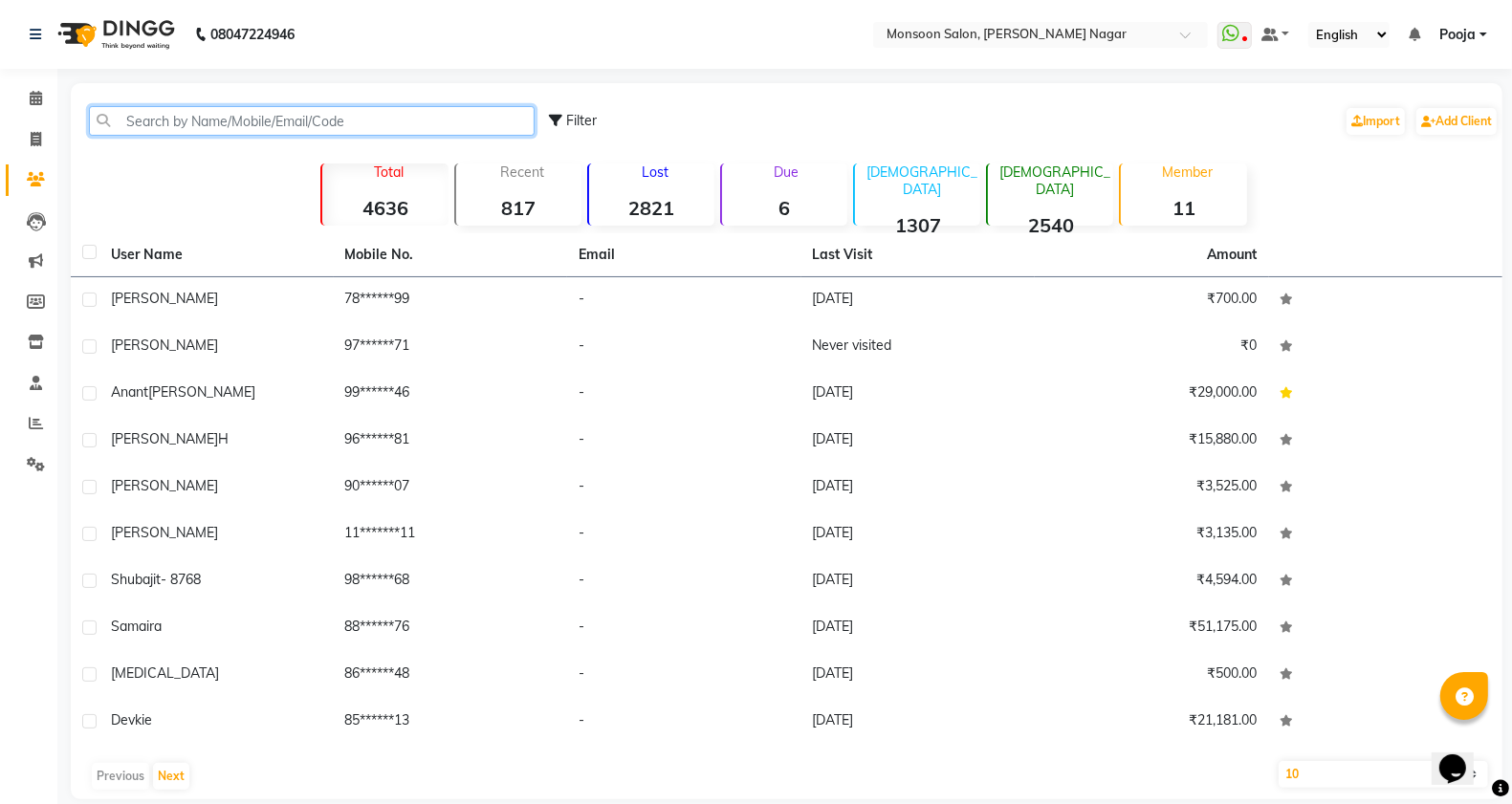
click at [246, 120] on input "text" at bounding box center [311, 121] width 446 height 30
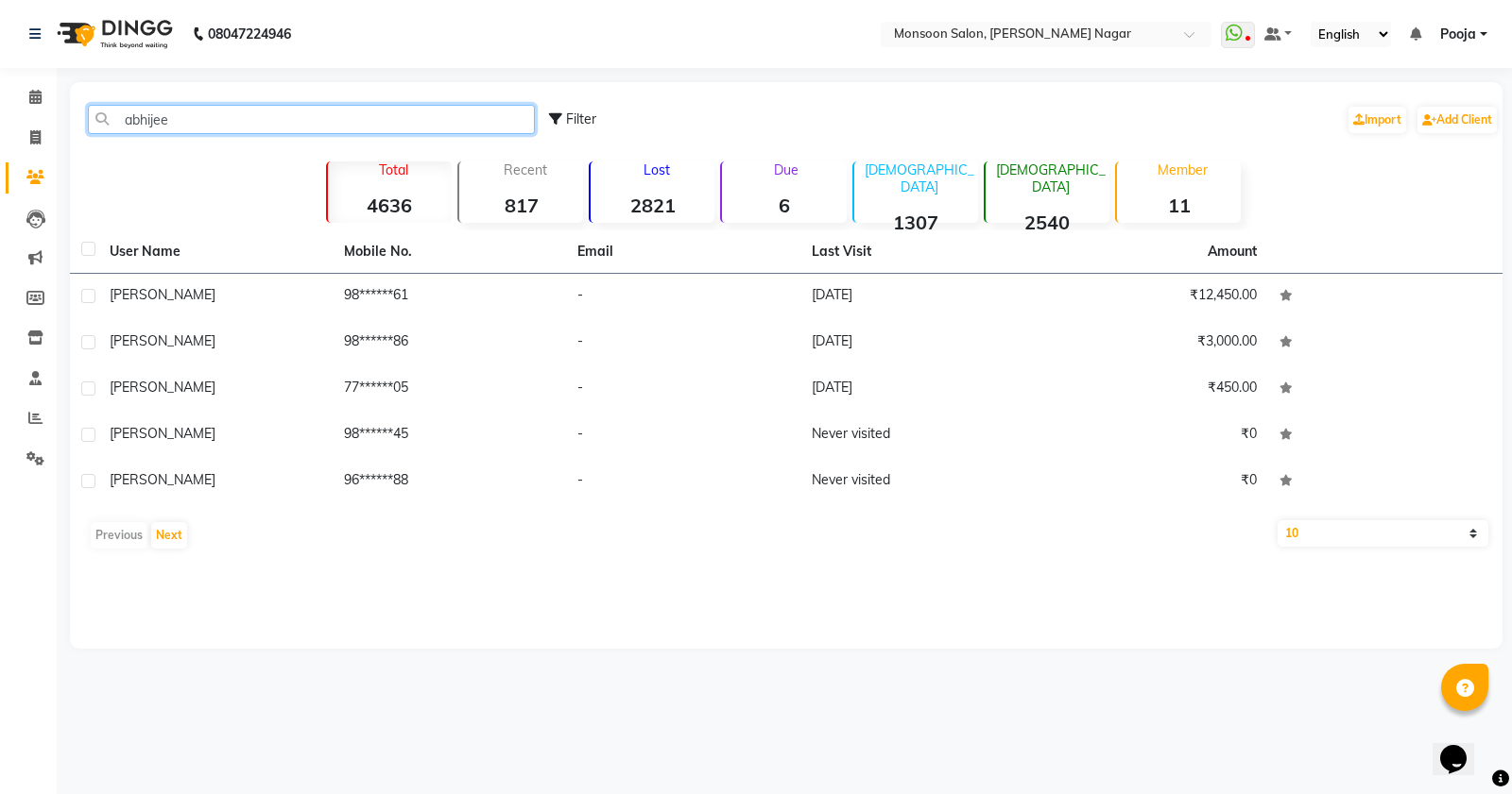
type input "abhijee"
drag, startPoint x: 824, startPoint y: 268, endPoint x: 815, endPoint y: 275, distance: 11.4
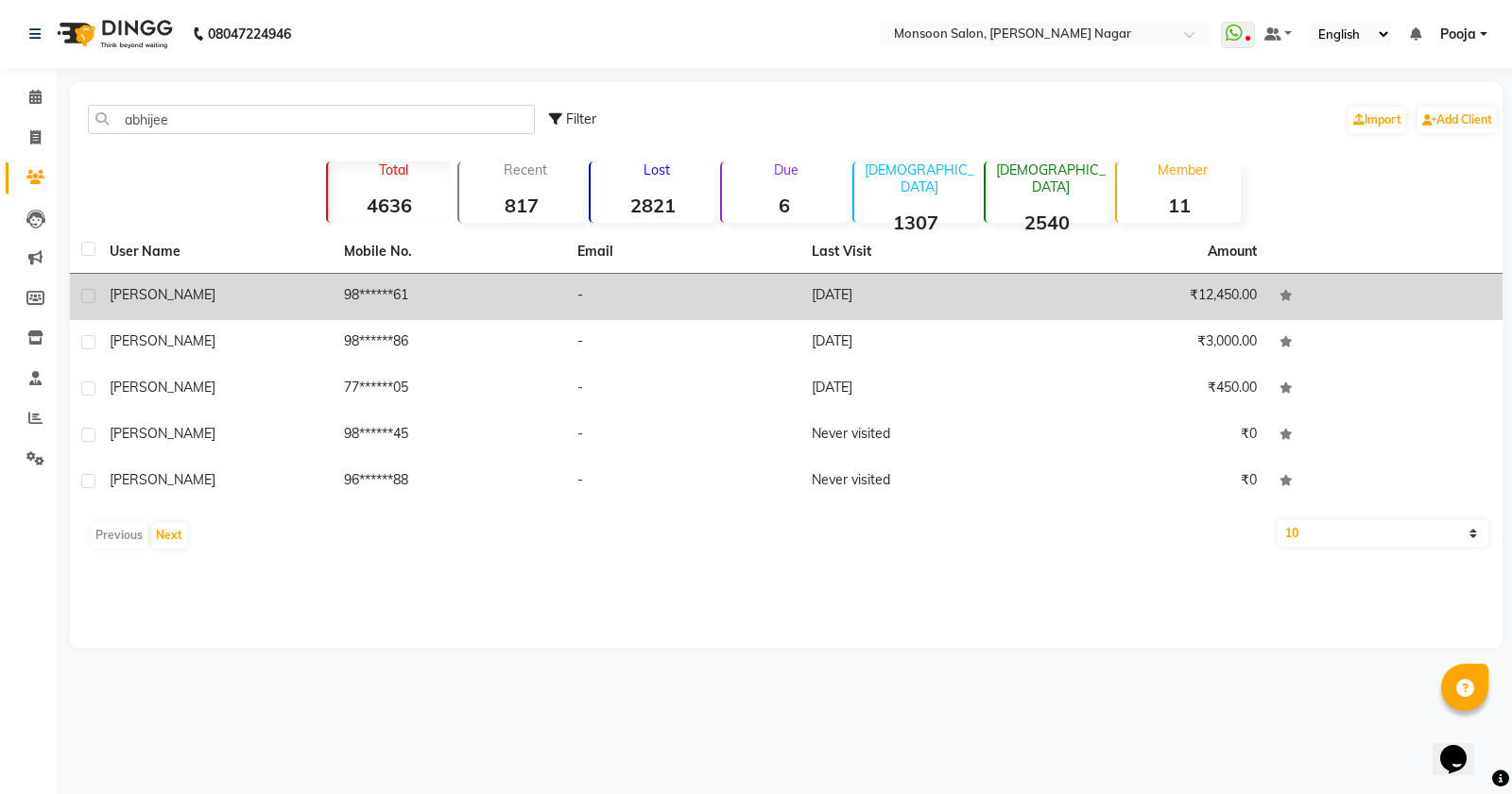
click at [825, 268] on th "Last Visit" at bounding box center [917, 251] width 234 height 43
click at [810, 293] on td "[DATE]" at bounding box center [917, 297] width 234 height 46
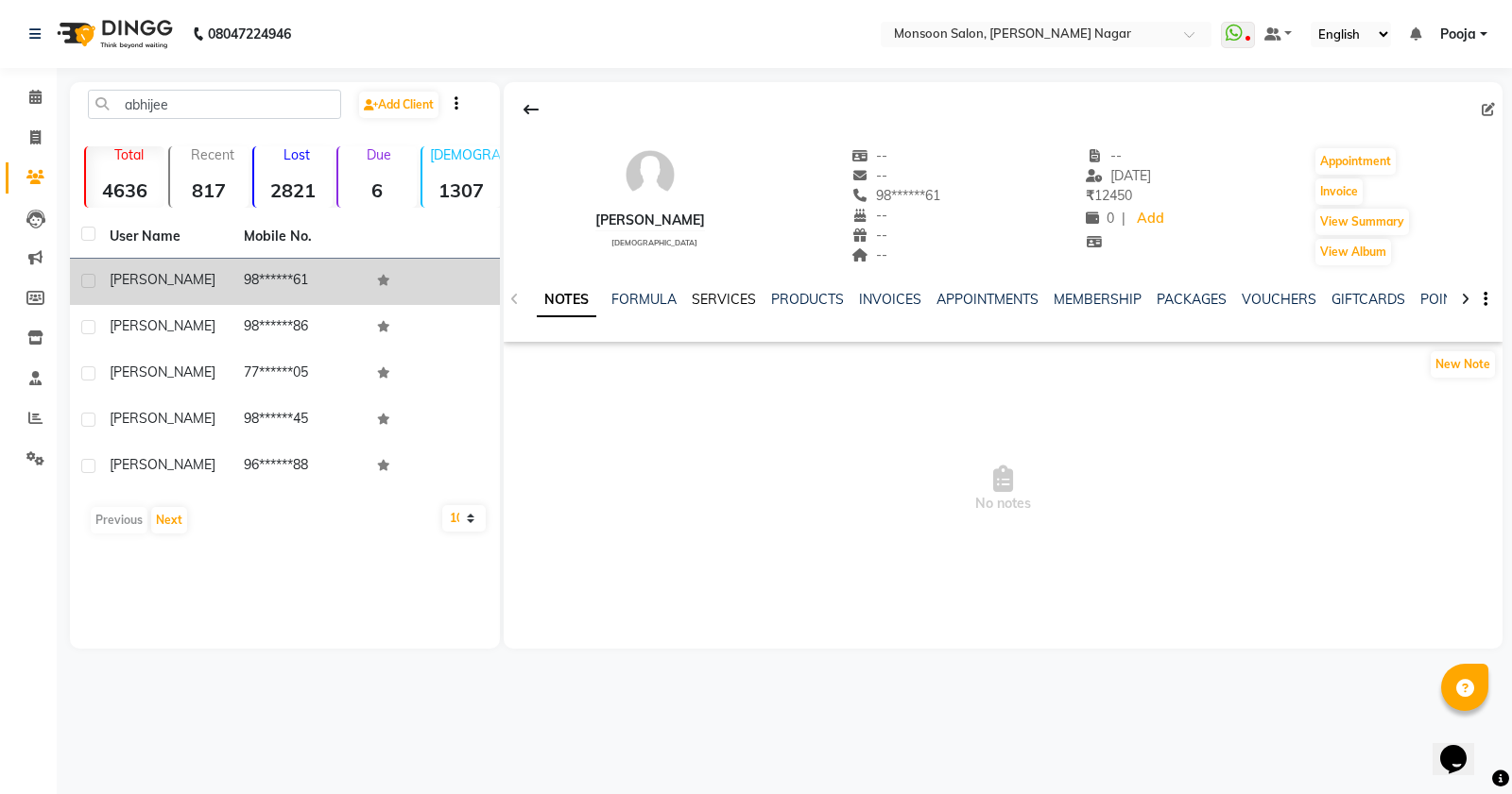
click at [742, 300] on link "SERVICES" at bounding box center [724, 299] width 64 height 17
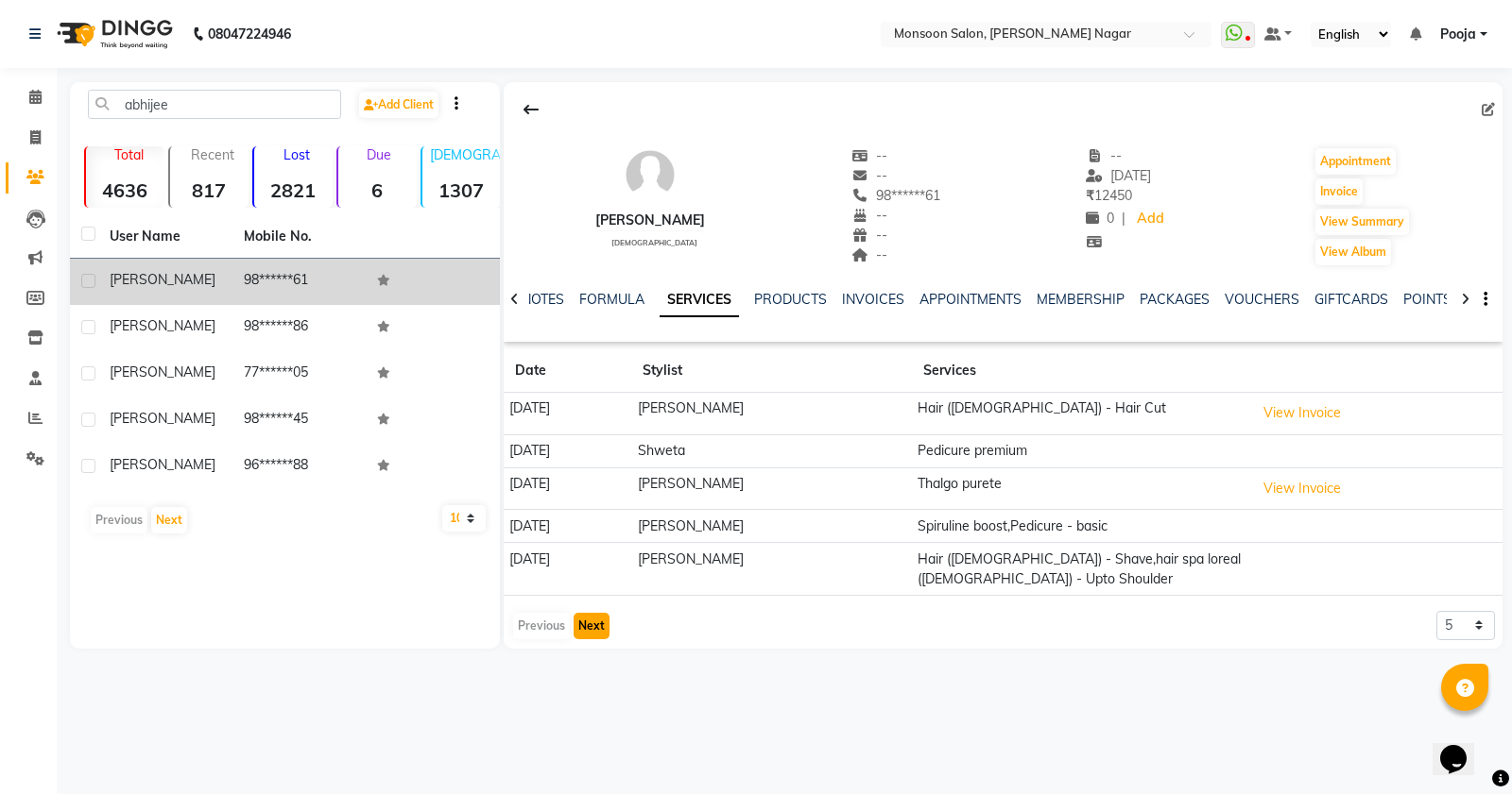
click at [594, 626] on button "Next" at bounding box center [592, 627] width 36 height 27
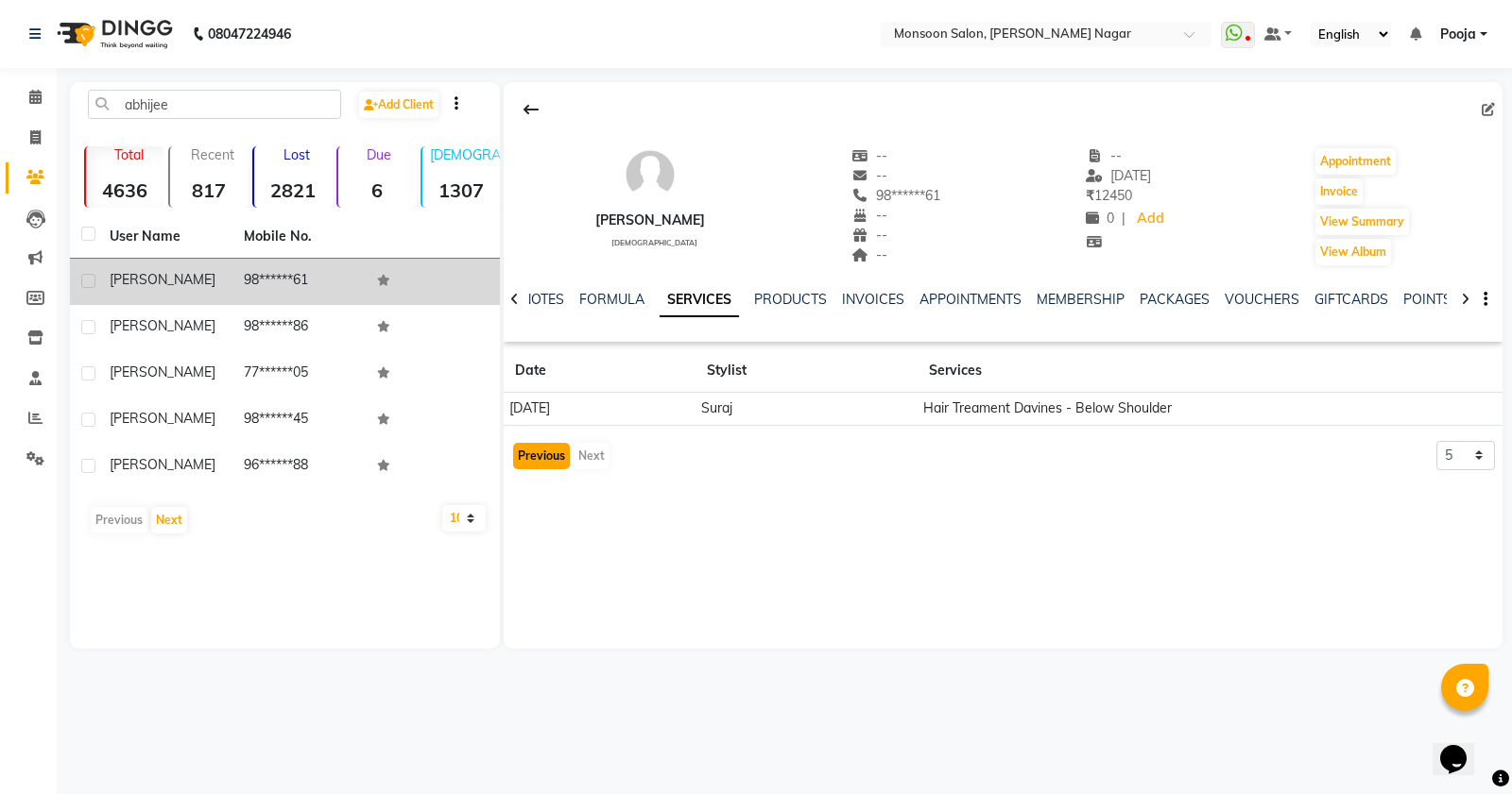
click at [536, 455] on button "Previous" at bounding box center [541, 457] width 56 height 27
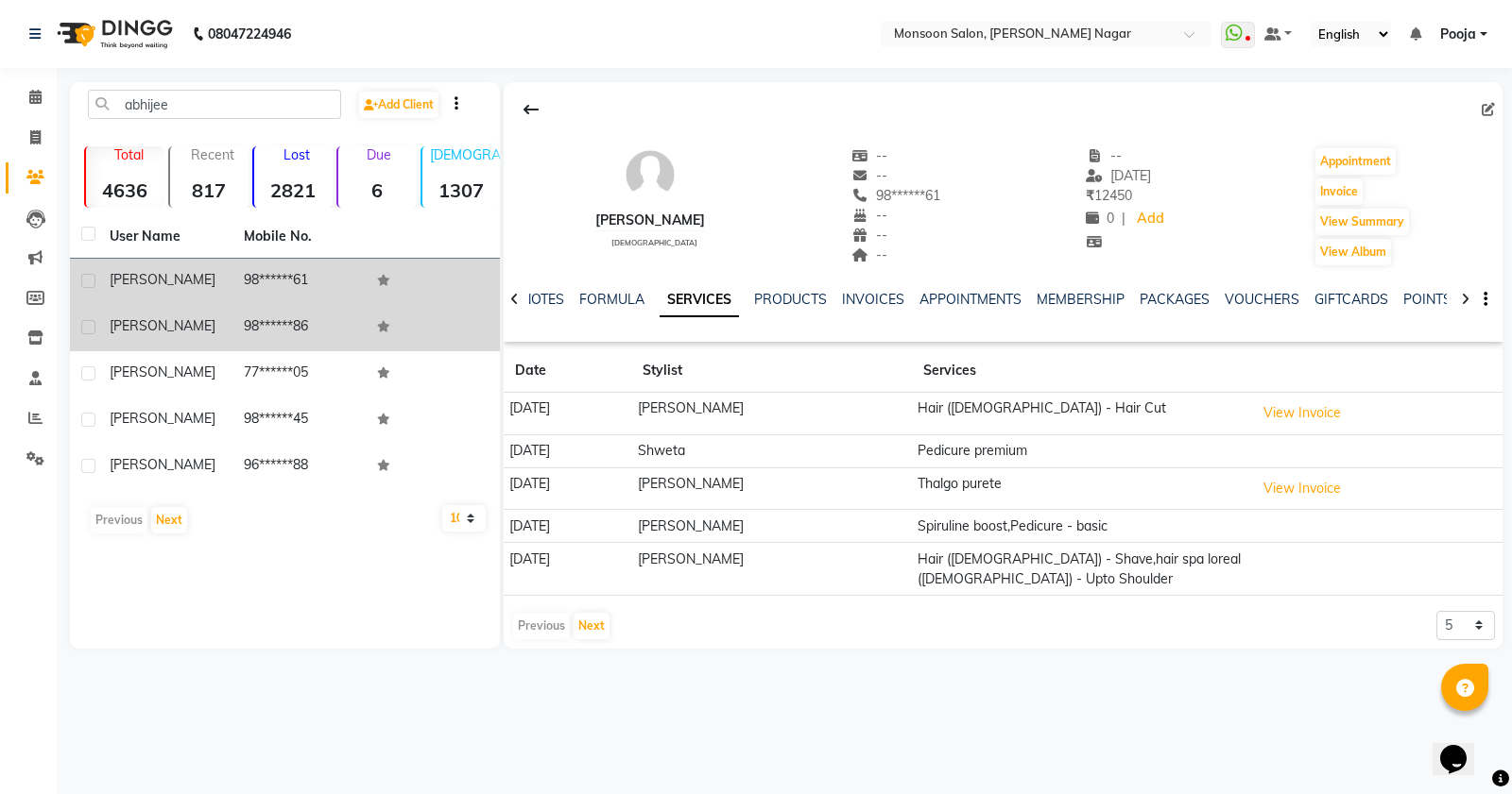
click at [326, 328] on td "98******86" at bounding box center [299, 328] width 134 height 46
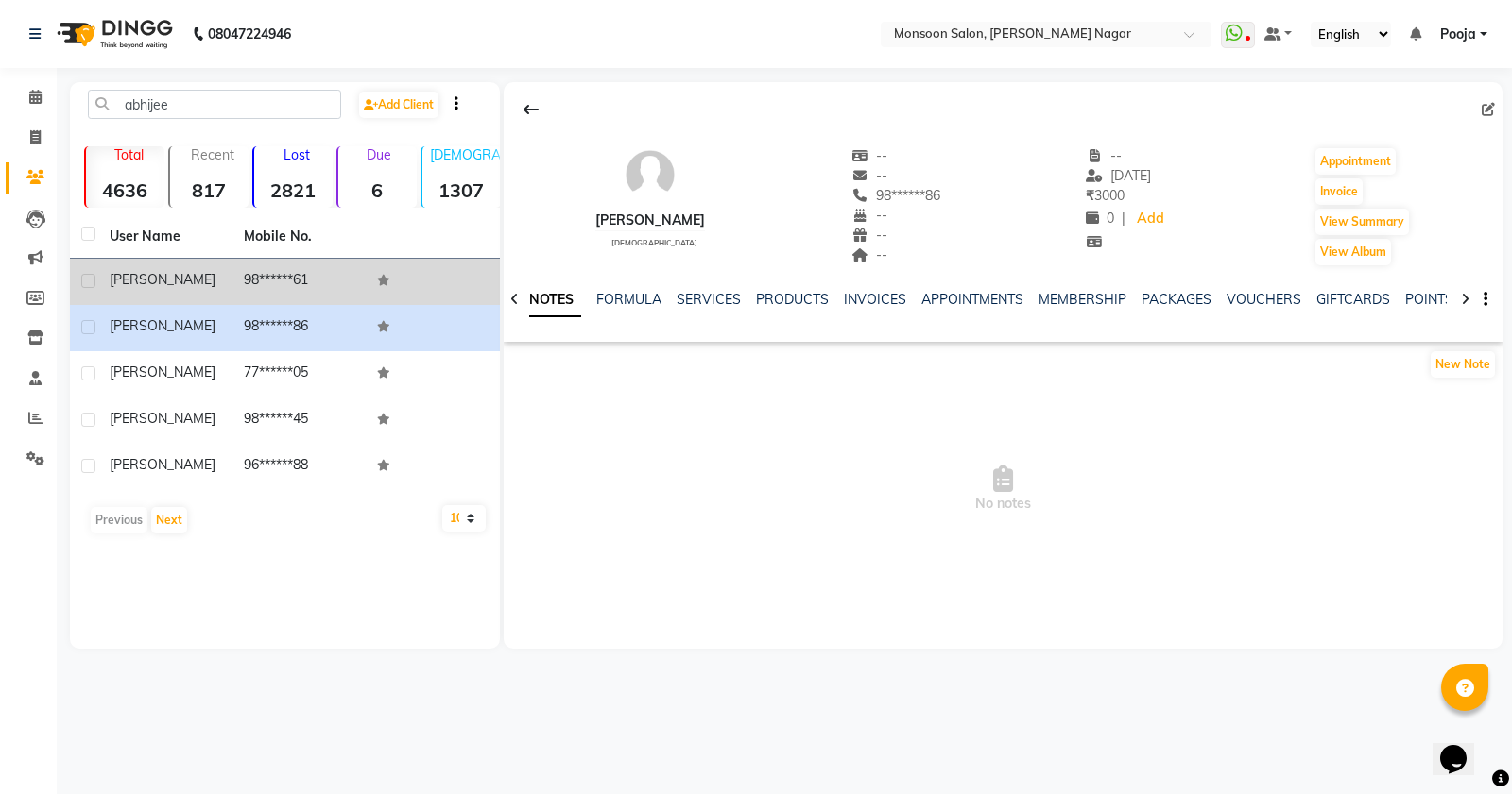
click at [724, 309] on div "SERVICES" at bounding box center [708, 300] width 64 height 20
click at [725, 290] on link "SERVICES" at bounding box center [708, 299] width 64 height 17
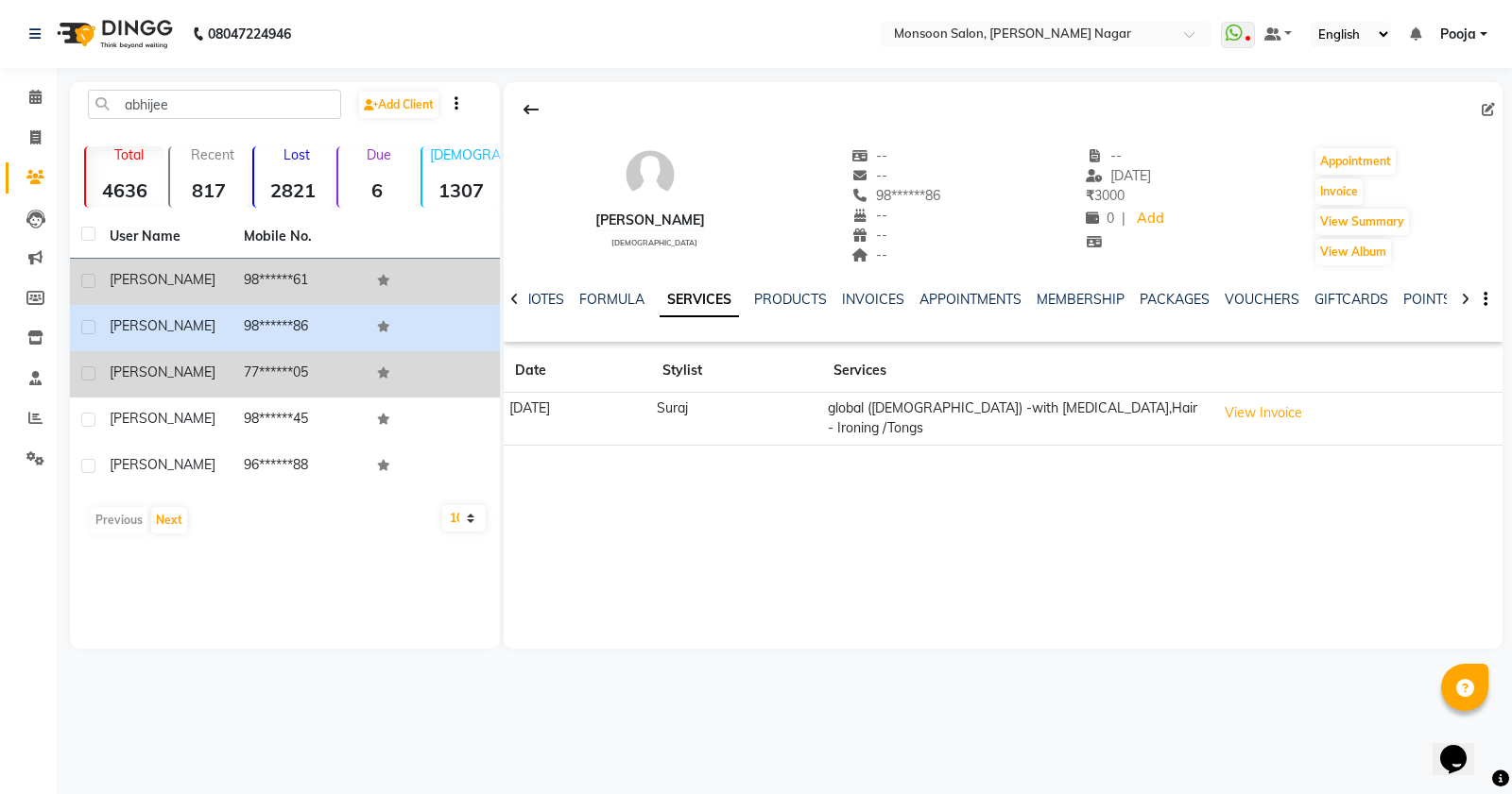
click at [341, 371] on td "77******05" at bounding box center [299, 375] width 134 height 46
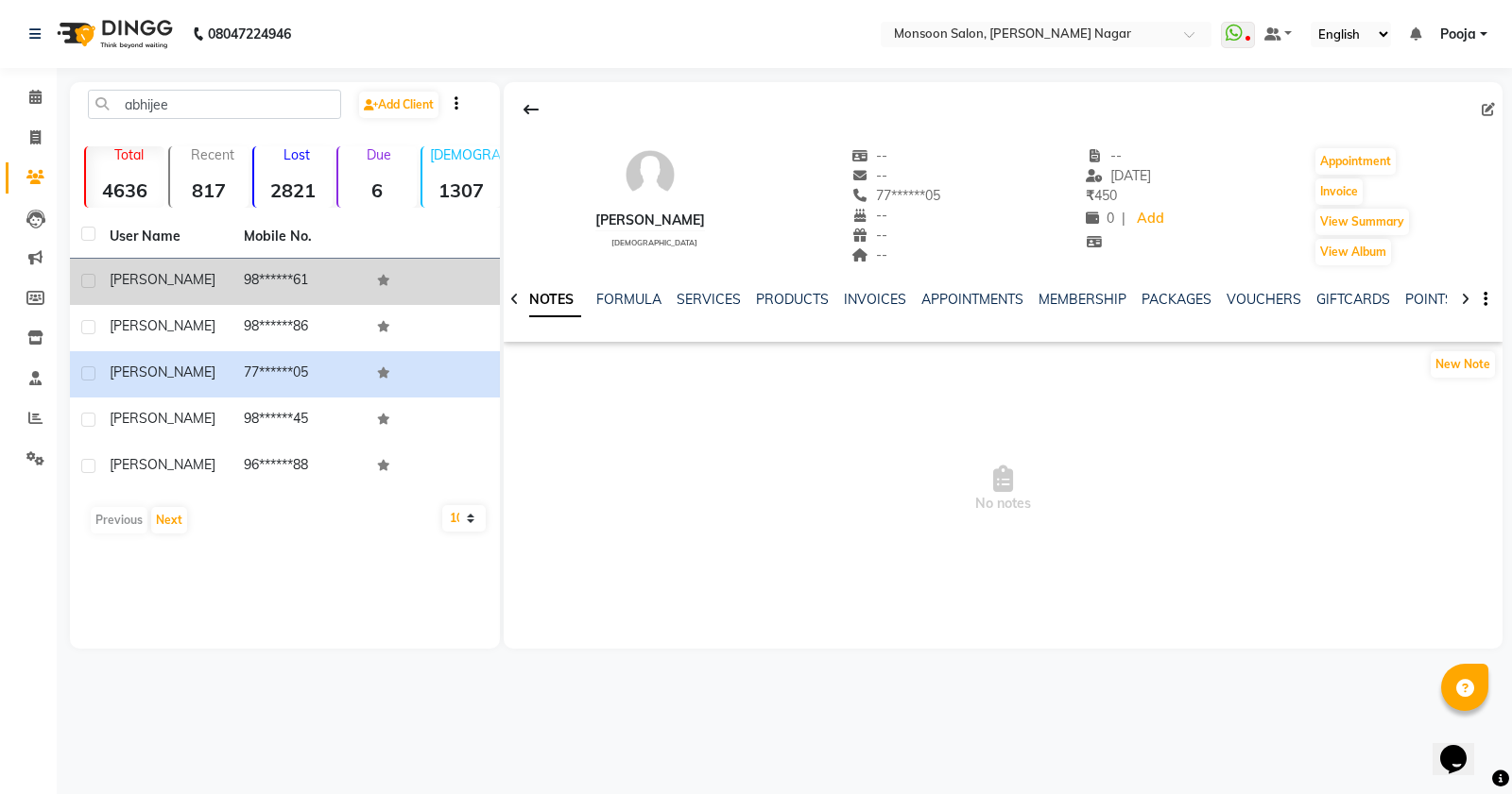
click at [715, 309] on div "SERVICES" at bounding box center [708, 300] width 64 height 20
click at [715, 292] on link "SERVICES" at bounding box center [708, 299] width 64 height 17
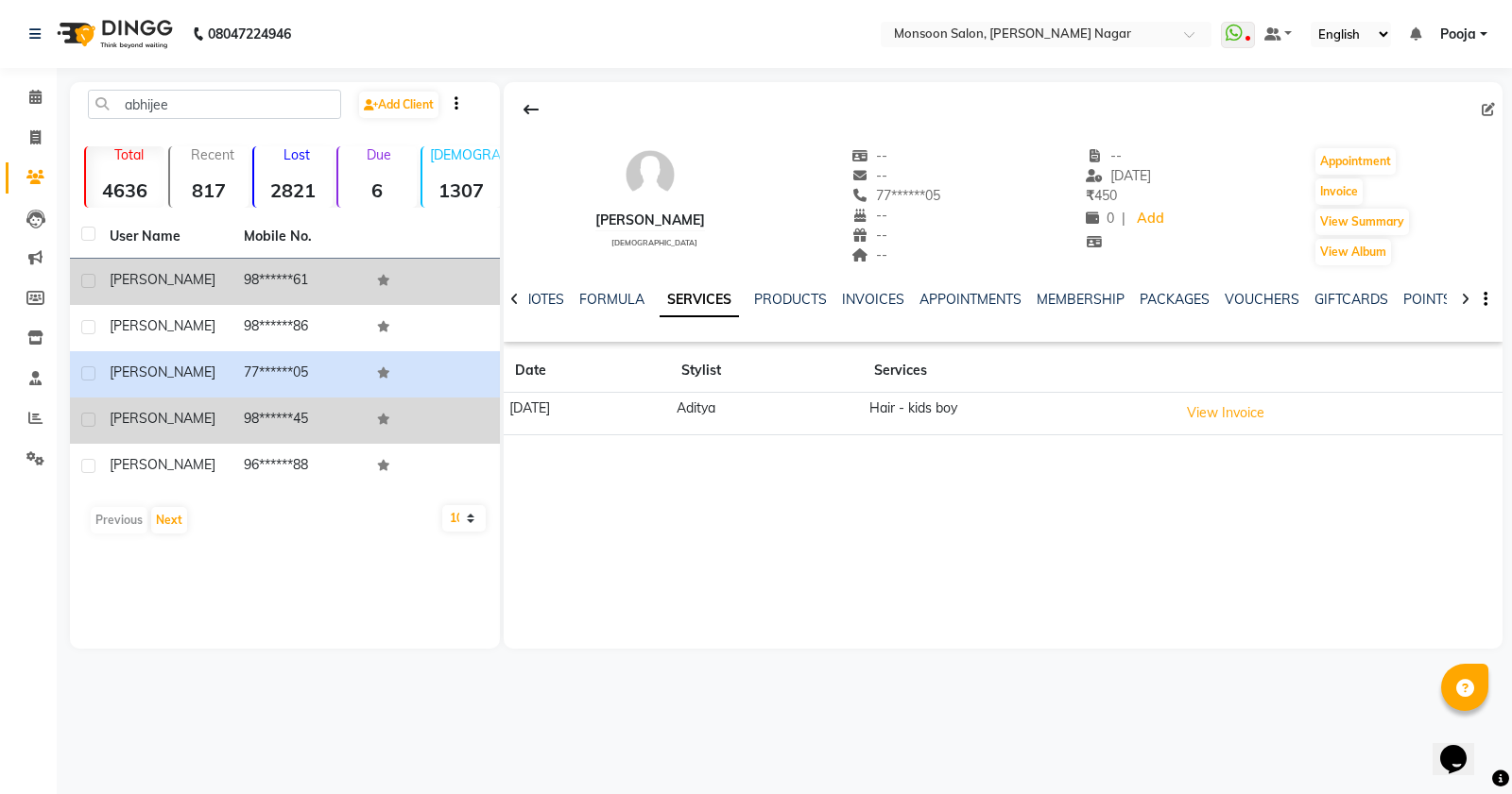
click at [298, 425] on td "98******45" at bounding box center [299, 420] width 134 height 46
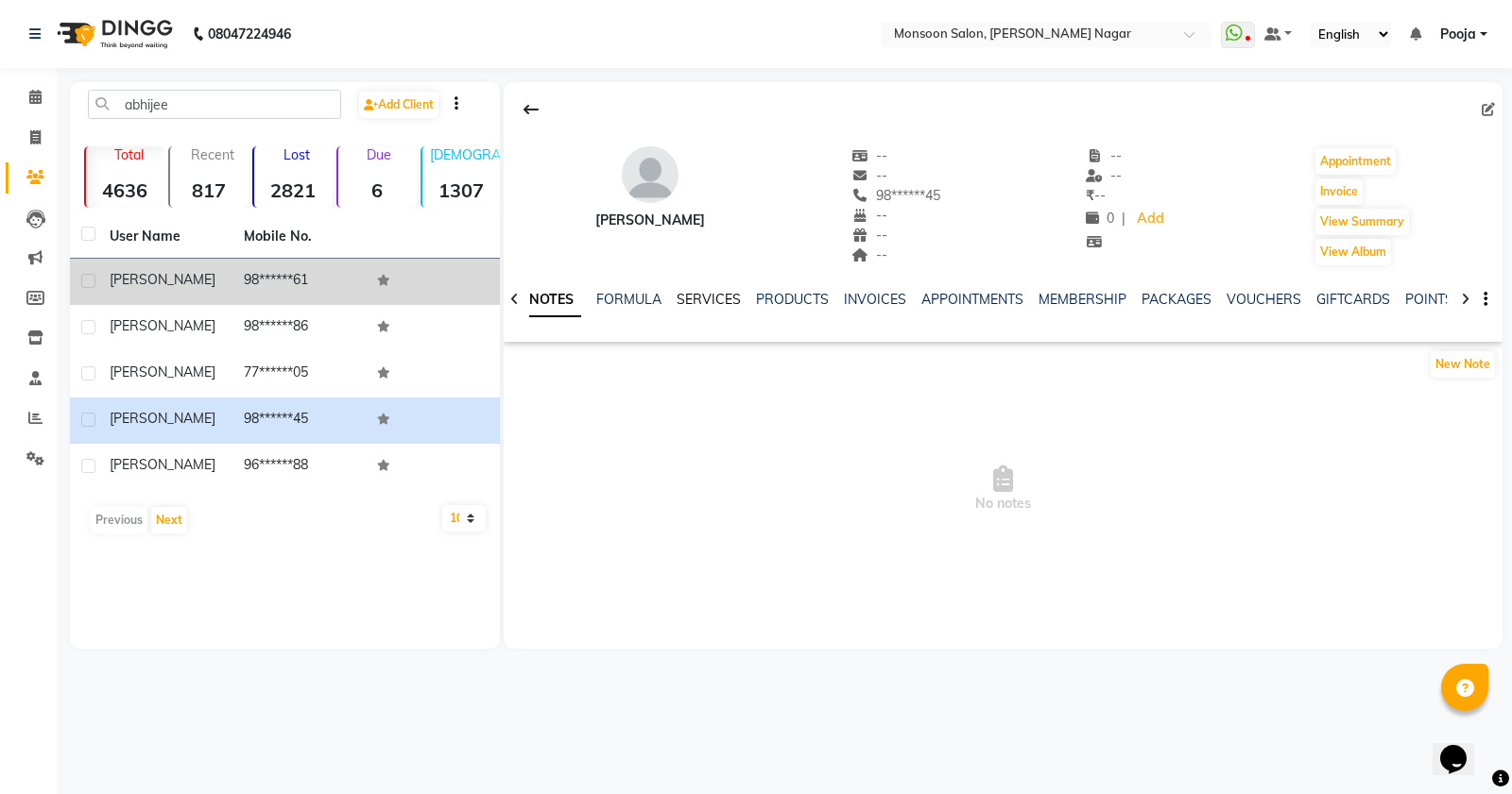
click at [679, 302] on link "SERVICES" at bounding box center [708, 299] width 64 height 17
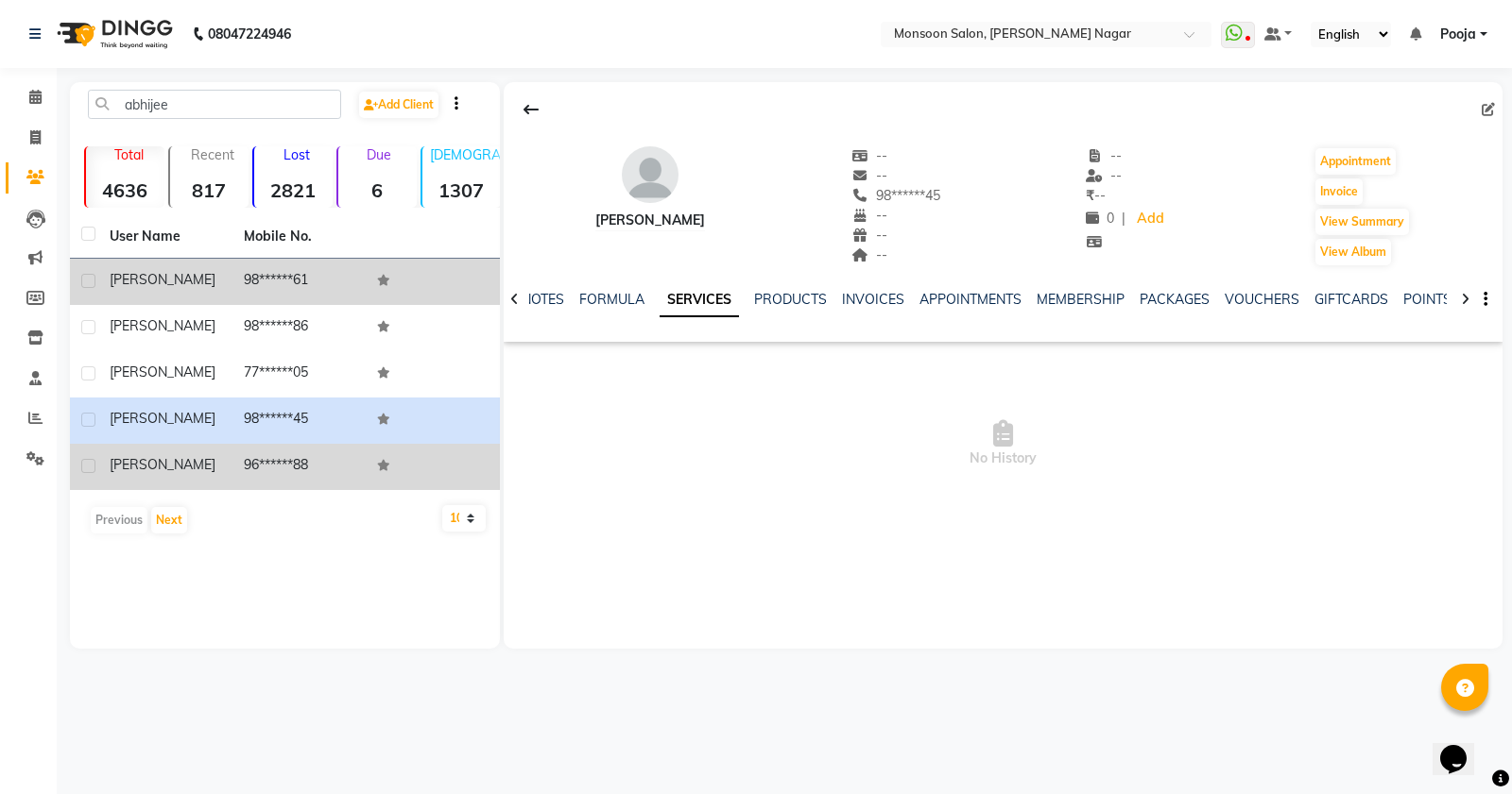
click at [287, 474] on td "96******88" at bounding box center [299, 467] width 134 height 46
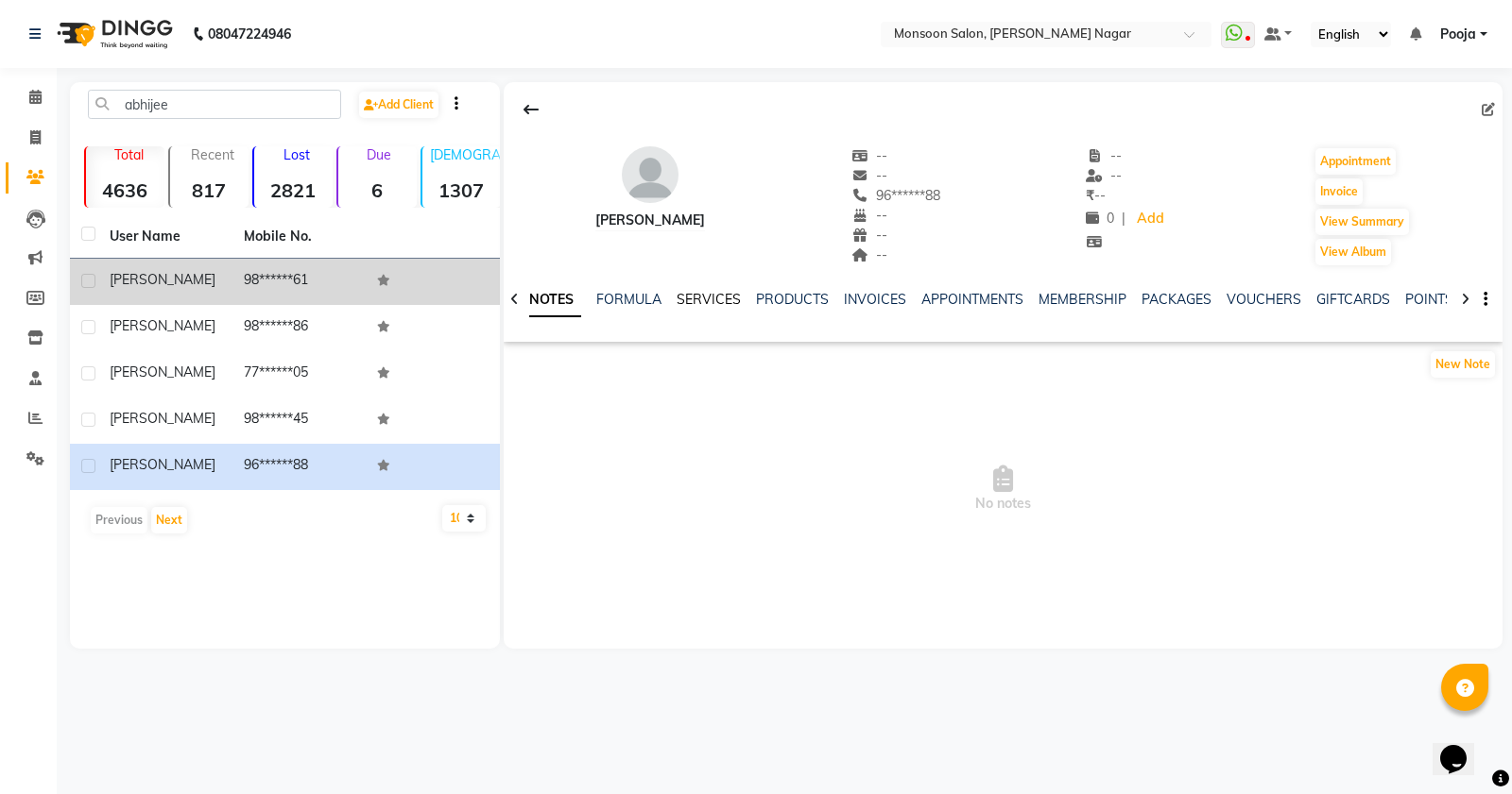
click at [724, 299] on link "SERVICES" at bounding box center [708, 299] width 64 height 17
click at [208, 284] on div "[PERSON_NAME]" at bounding box center [165, 280] width 112 height 20
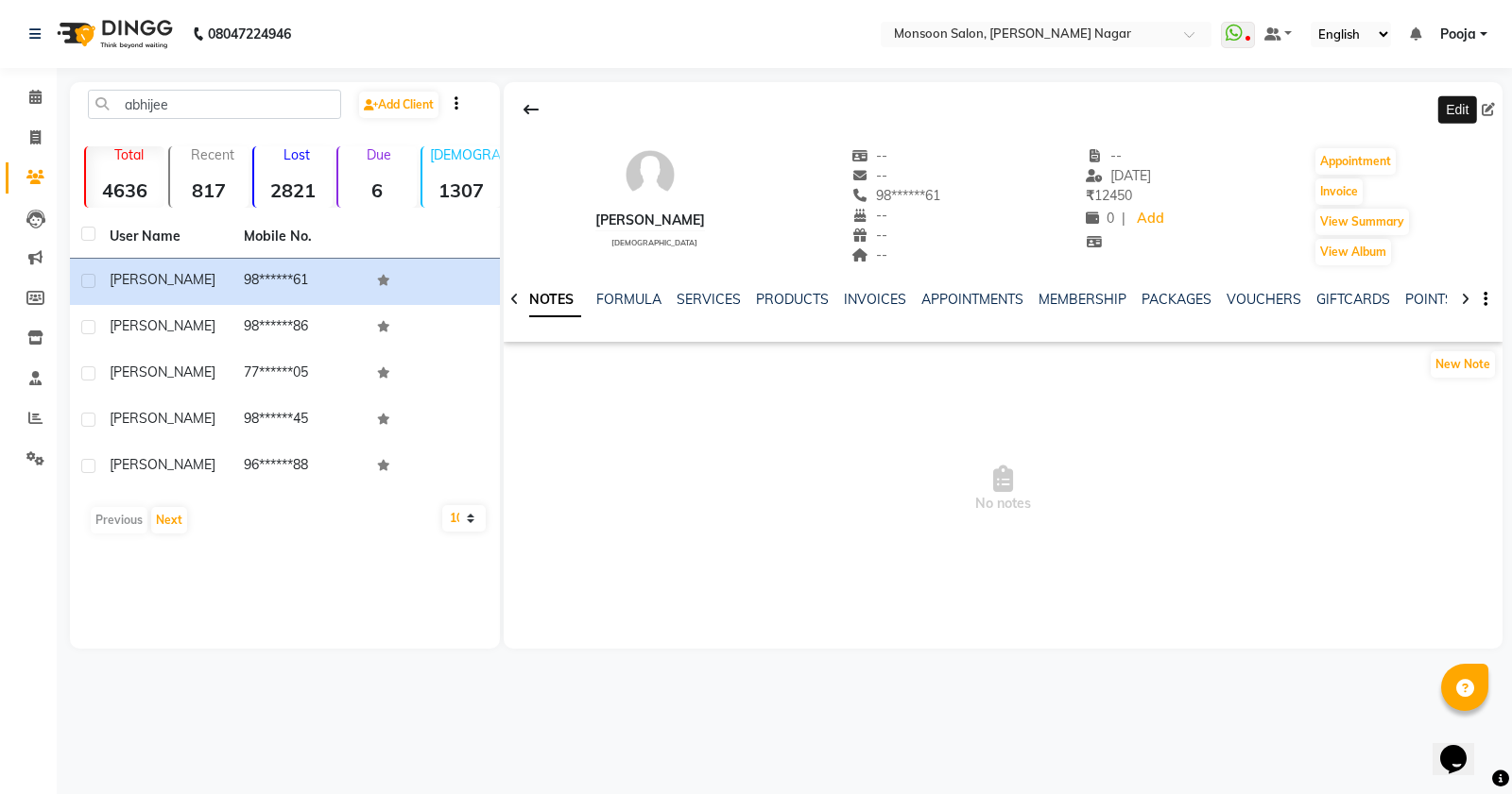
click at [1488, 112] on icon at bounding box center [1488, 110] width 13 height 13
select select "[DEMOGRAPHIC_DATA]"
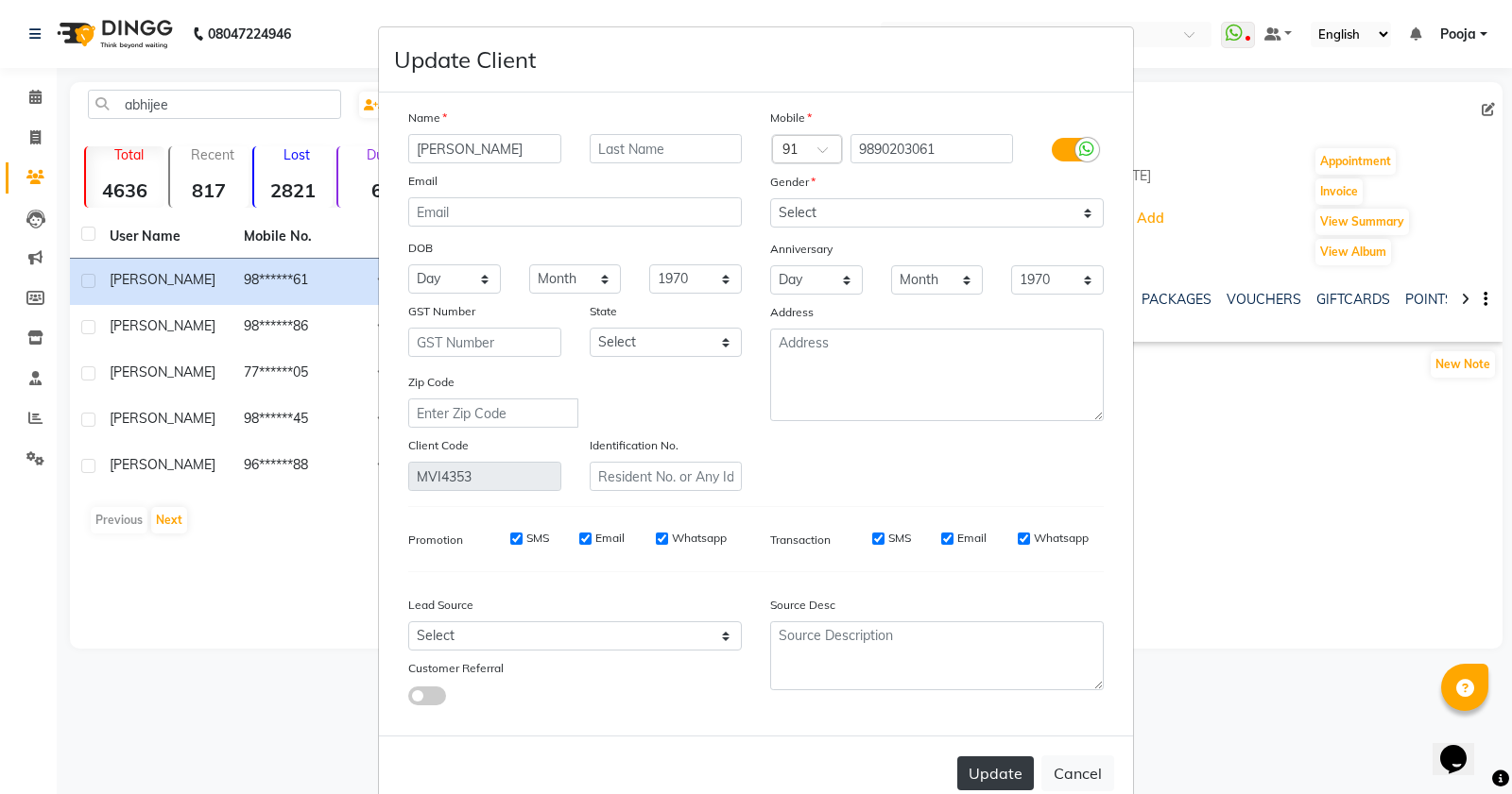
click at [1011, 762] on button "Update" at bounding box center [995, 774] width 76 height 34
select select
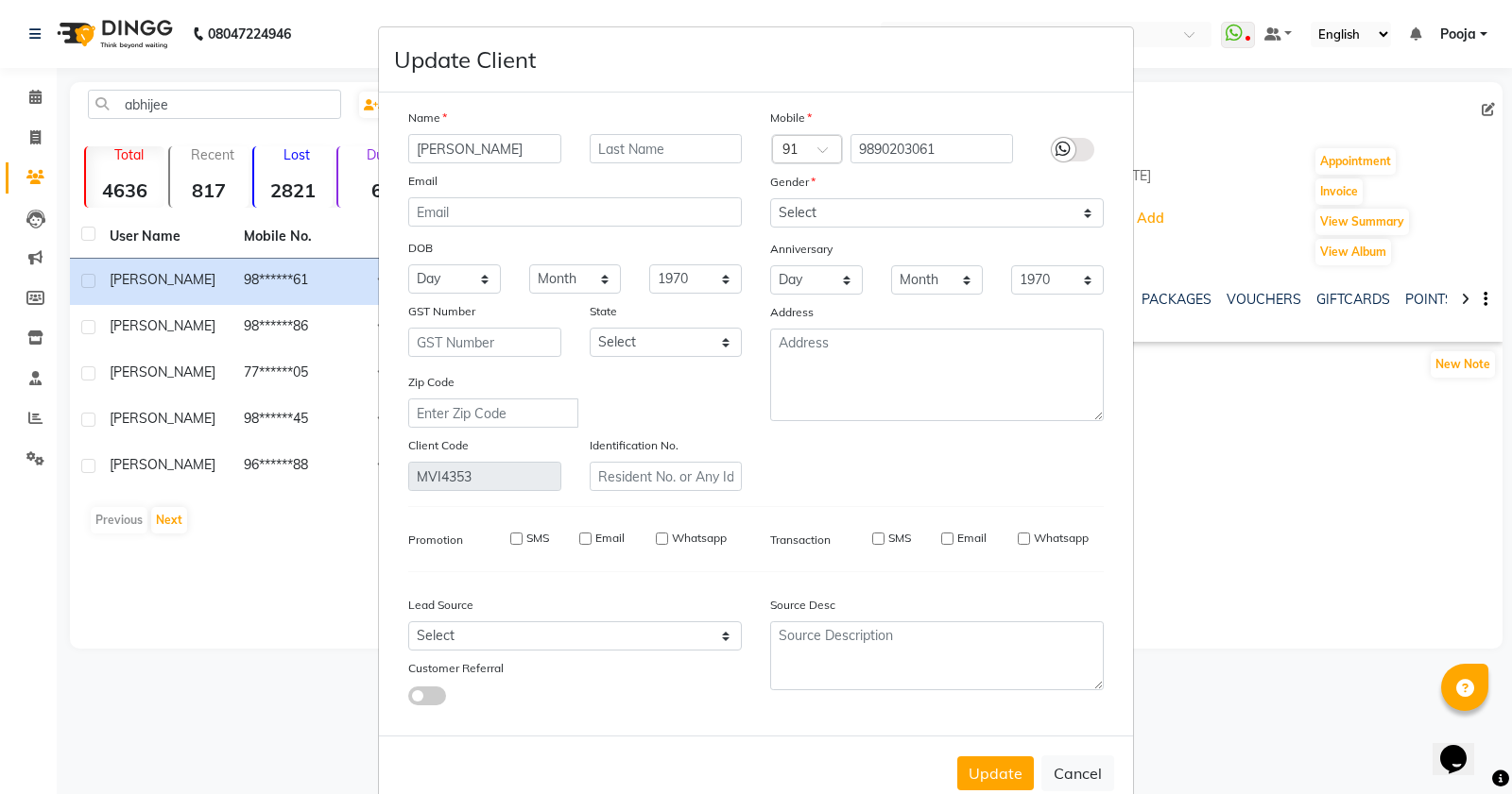
select select
checkbox input "false"
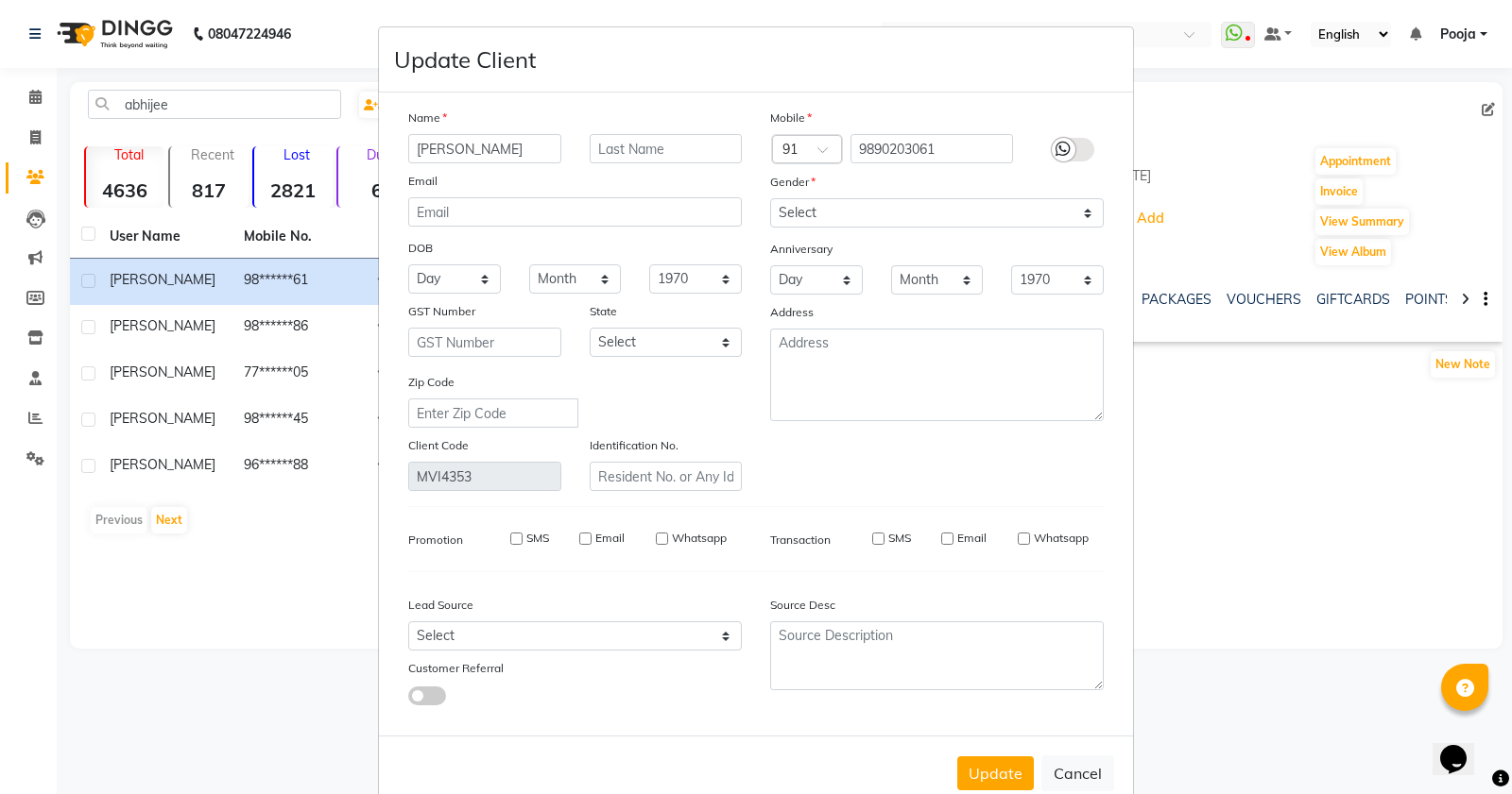
checkbox input "false"
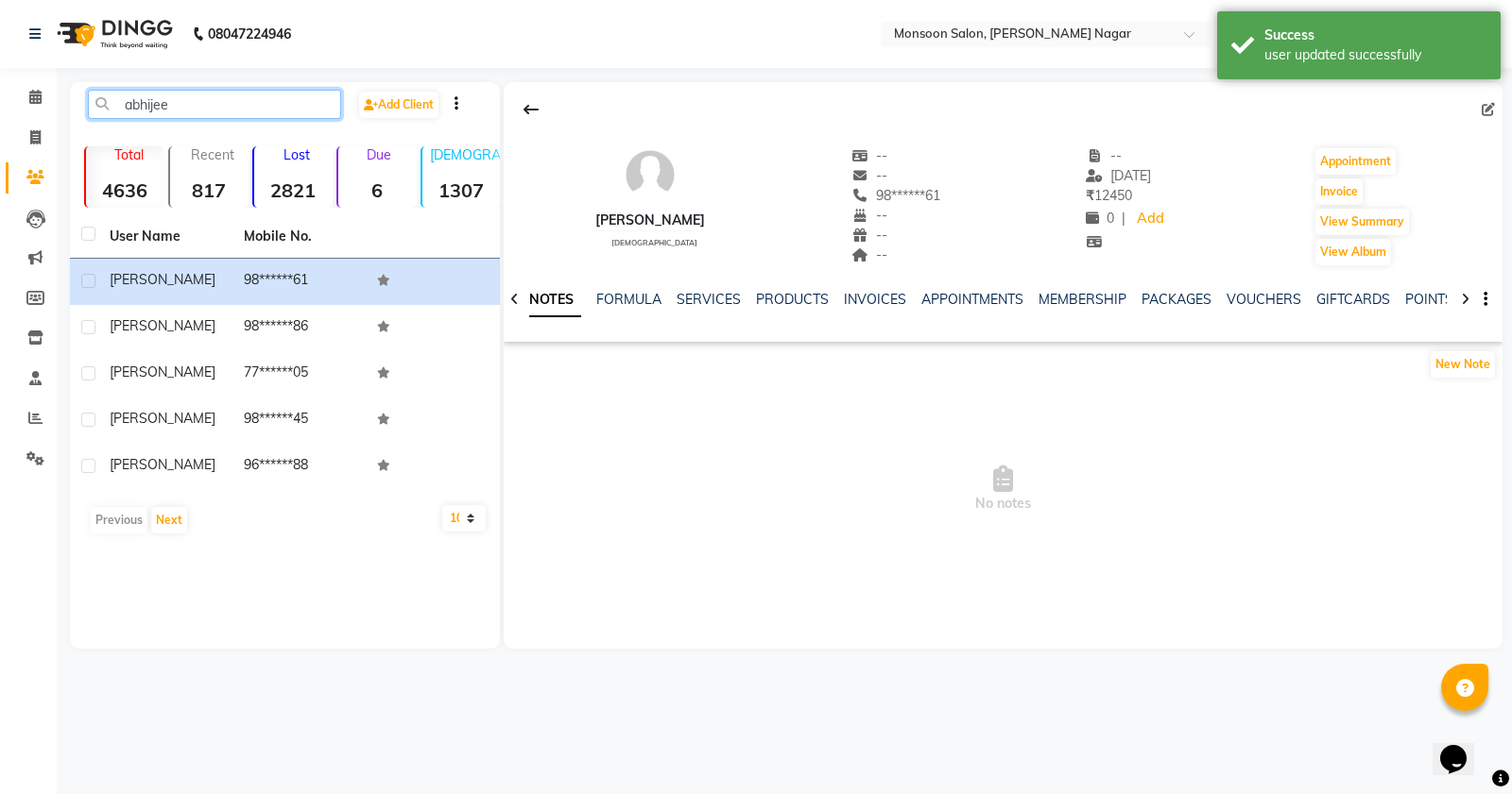
click at [199, 115] on input "abhijee" at bounding box center [214, 104] width 253 height 30
type input "a"
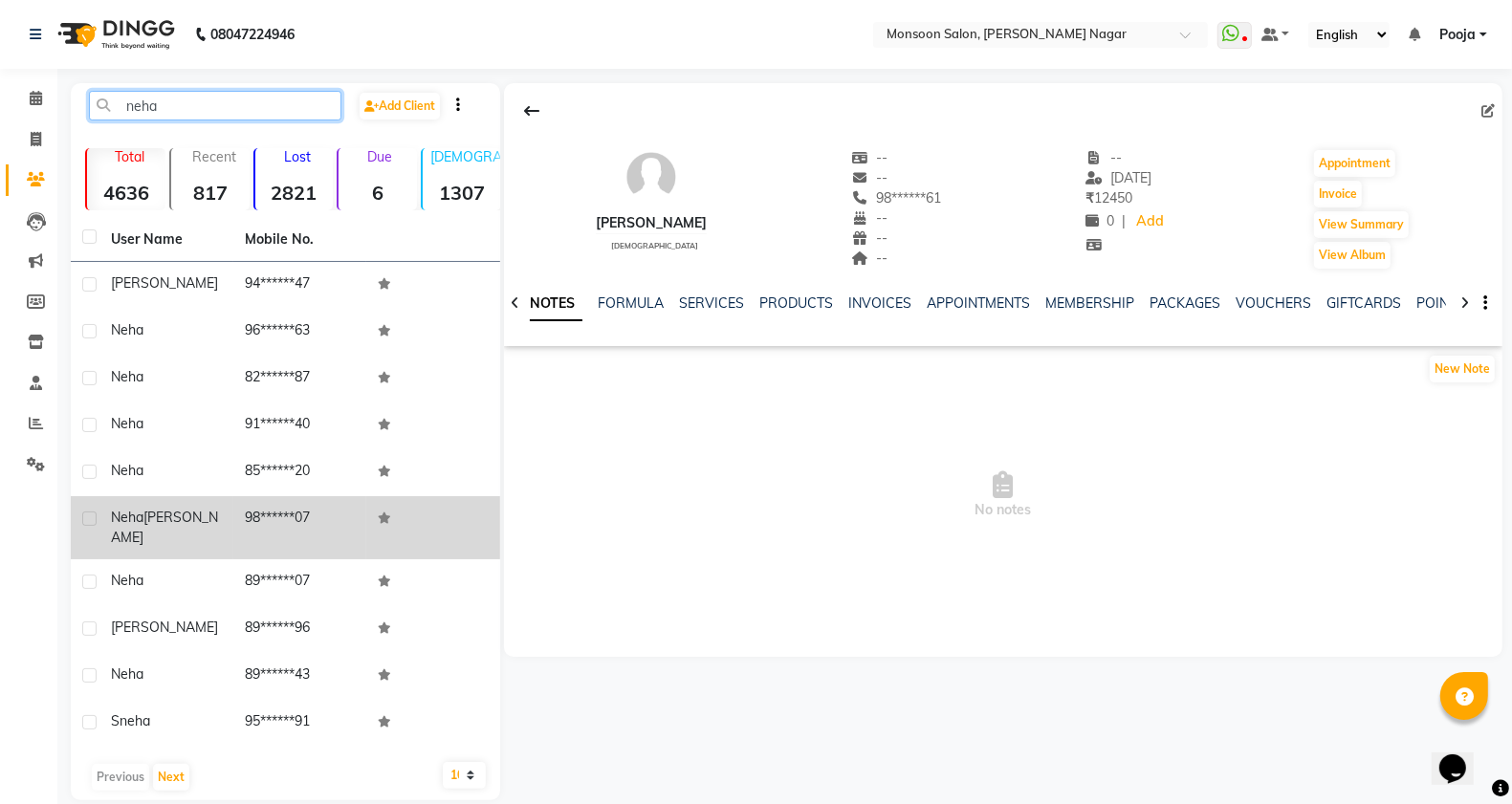
type input "neha"
click at [274, 522] on td "98******07" at bounding box center [300, 527] width 133 height 63
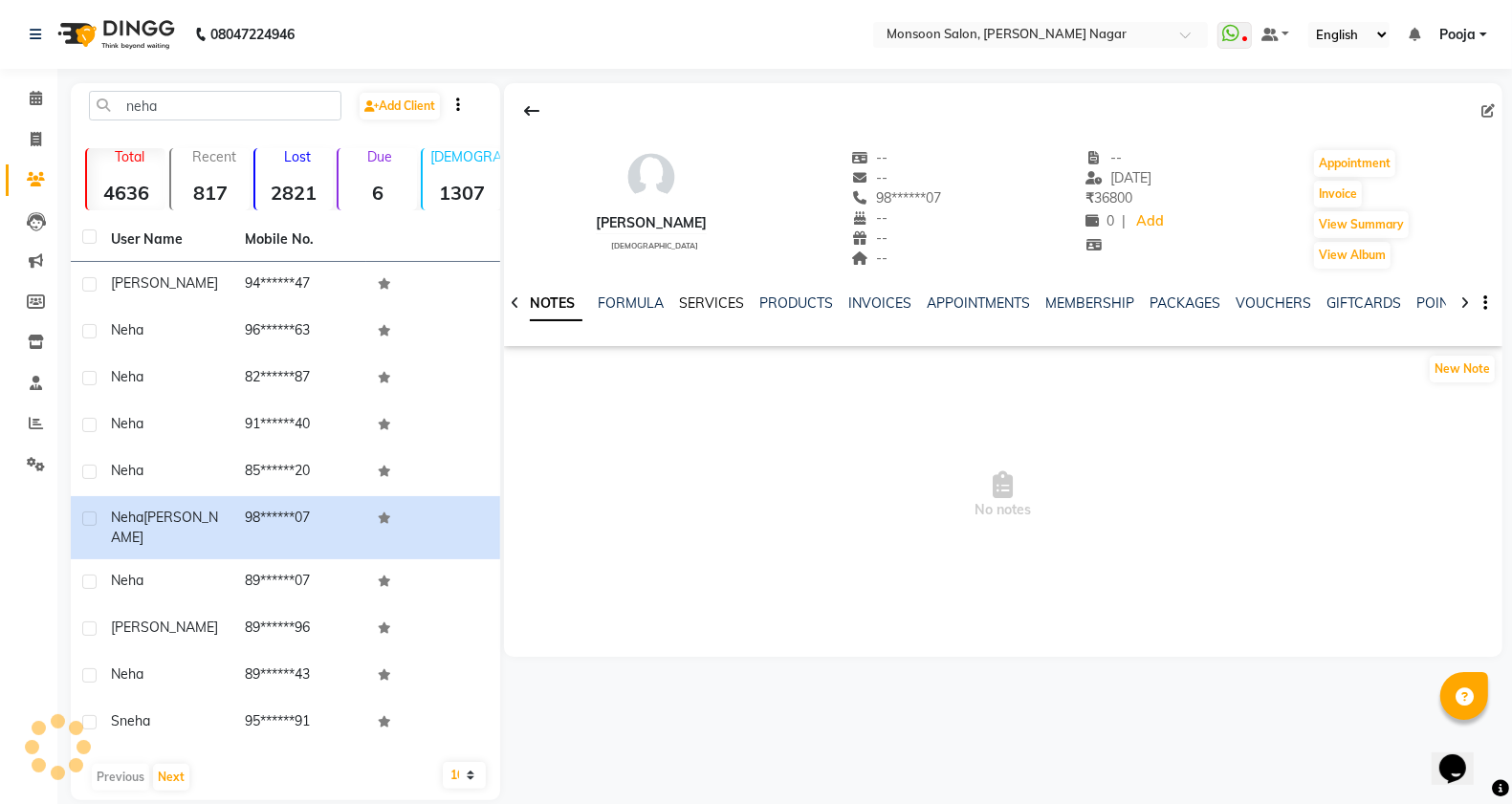
click at [715, 307] on link "SERVICES" at bounding box center [711, 303] width 65 height 17
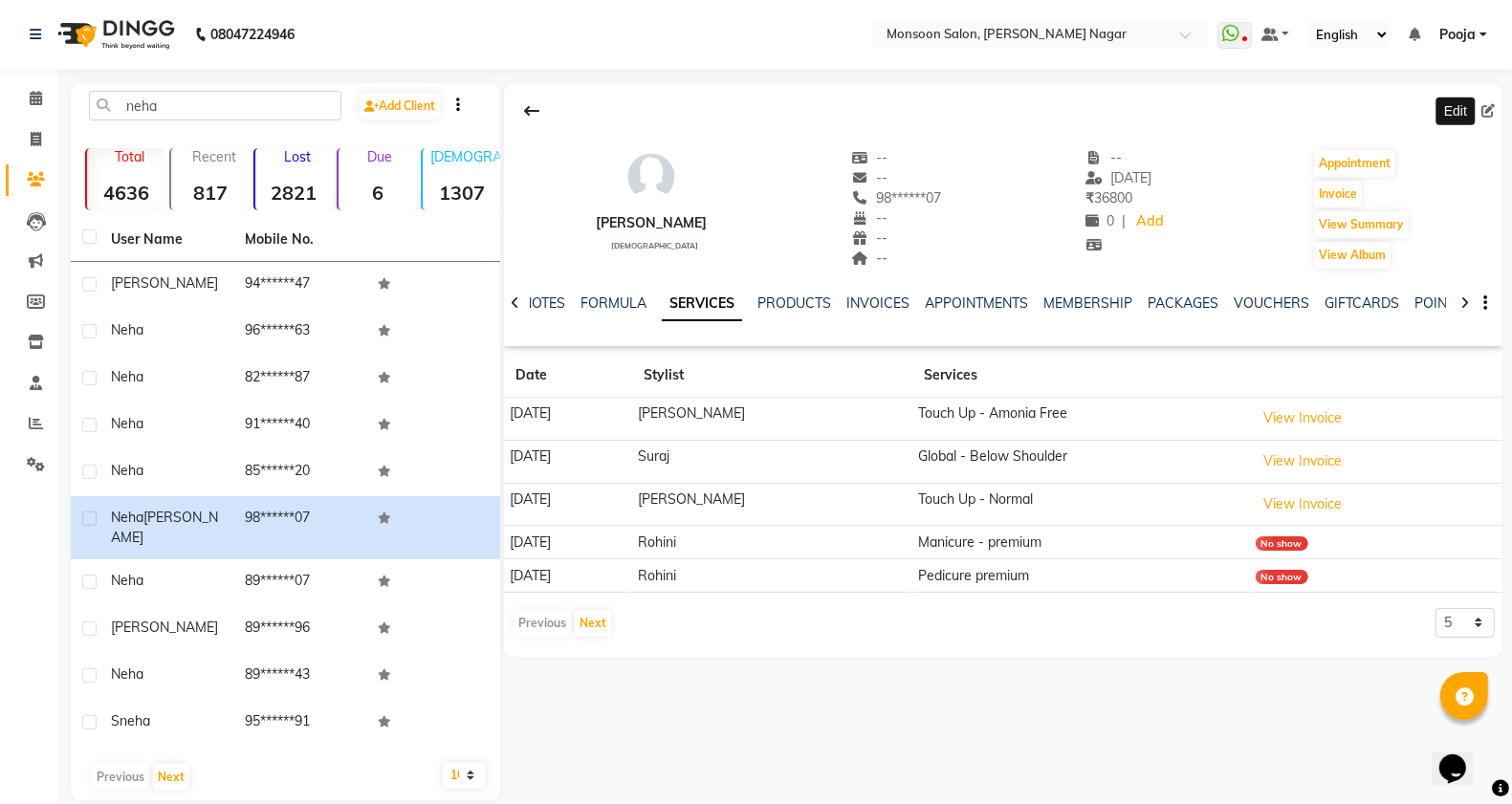
click at [1493, 107] on icon at bounding box center [1488, 111] width 14 height 14
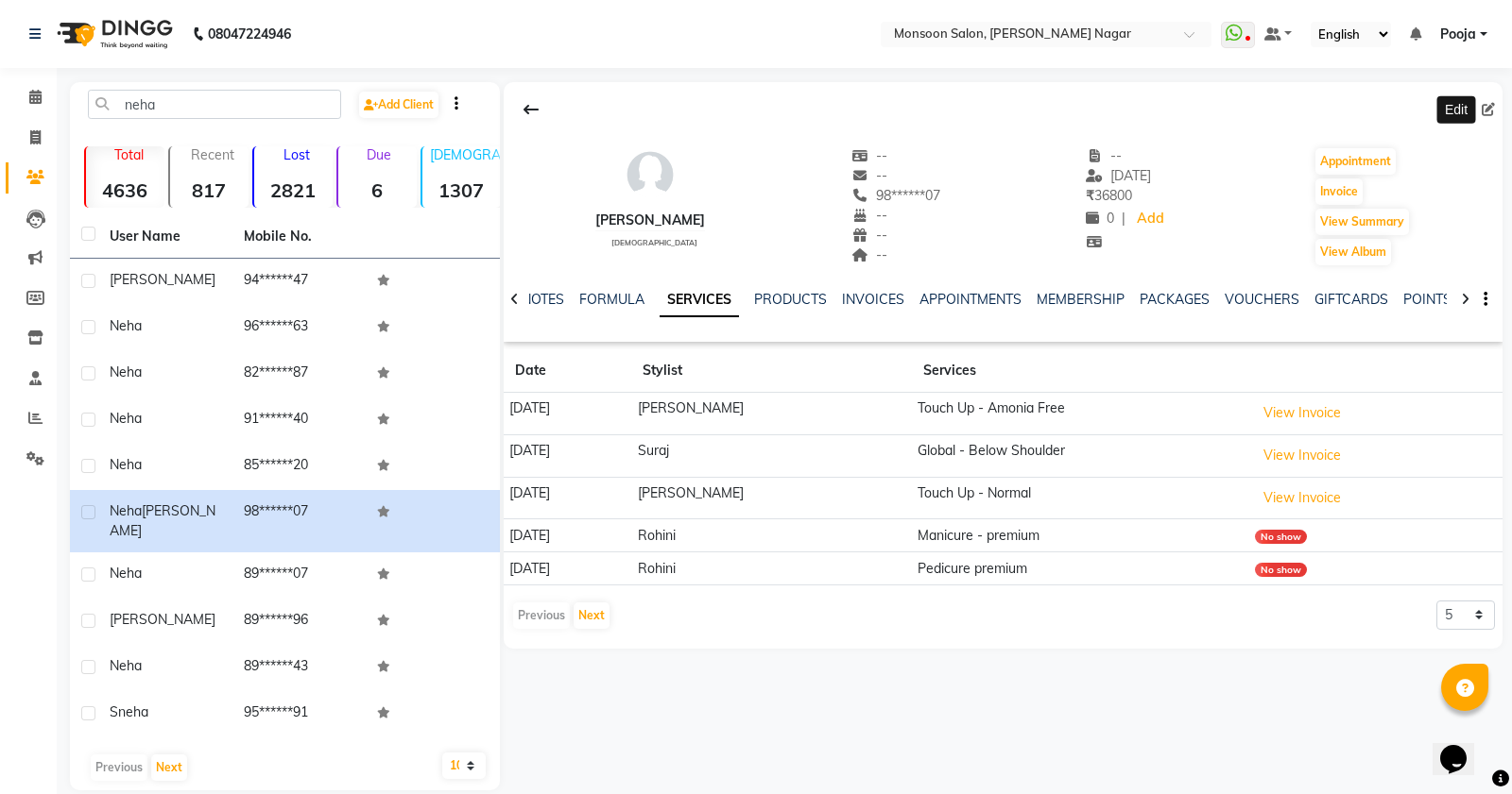
select select "[DEMOGRAPHIC_DATA]"
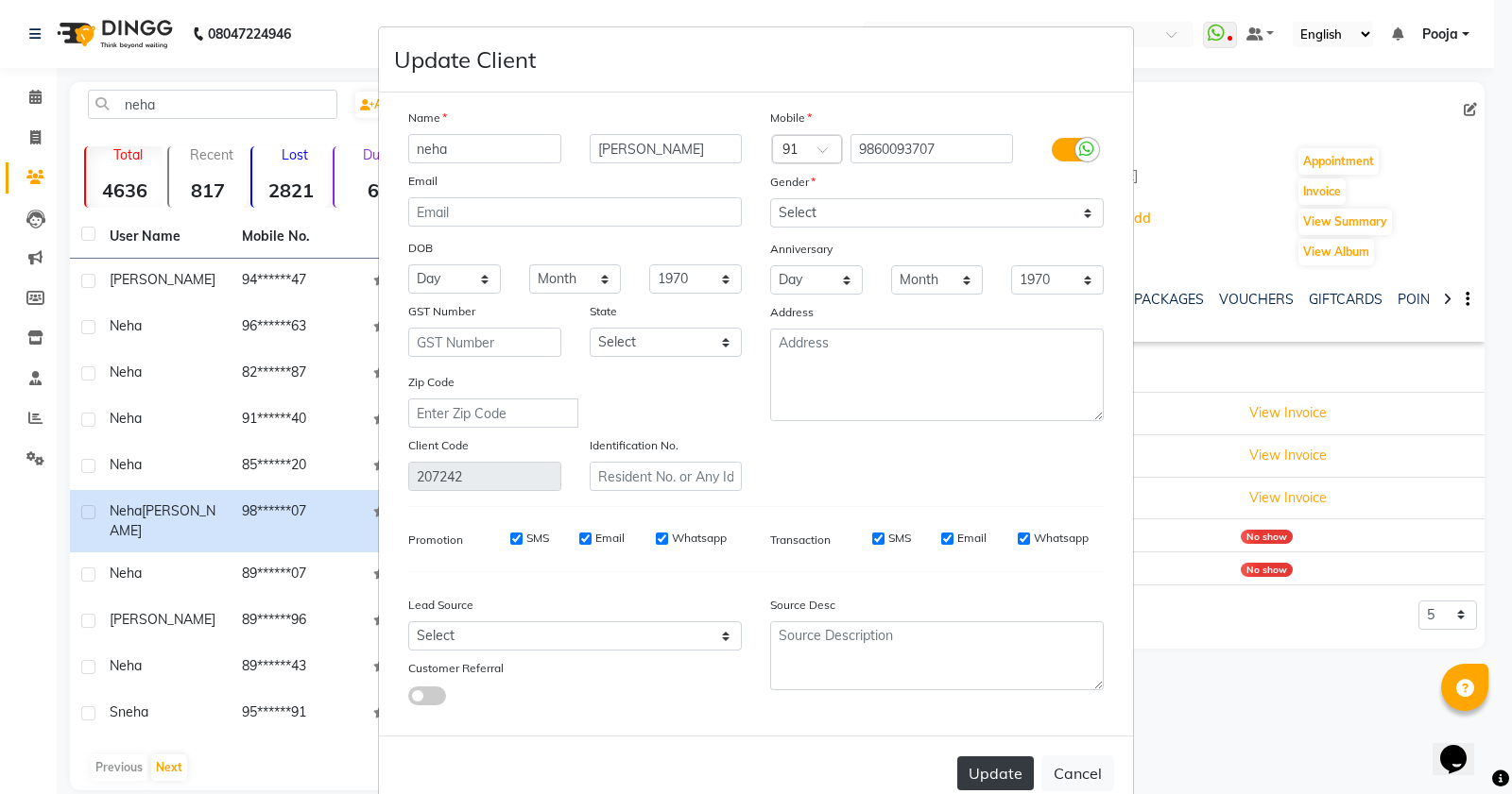
click at [971, 767] on button "Update" at bounding box center [995, 774] width 76 height 34
select select
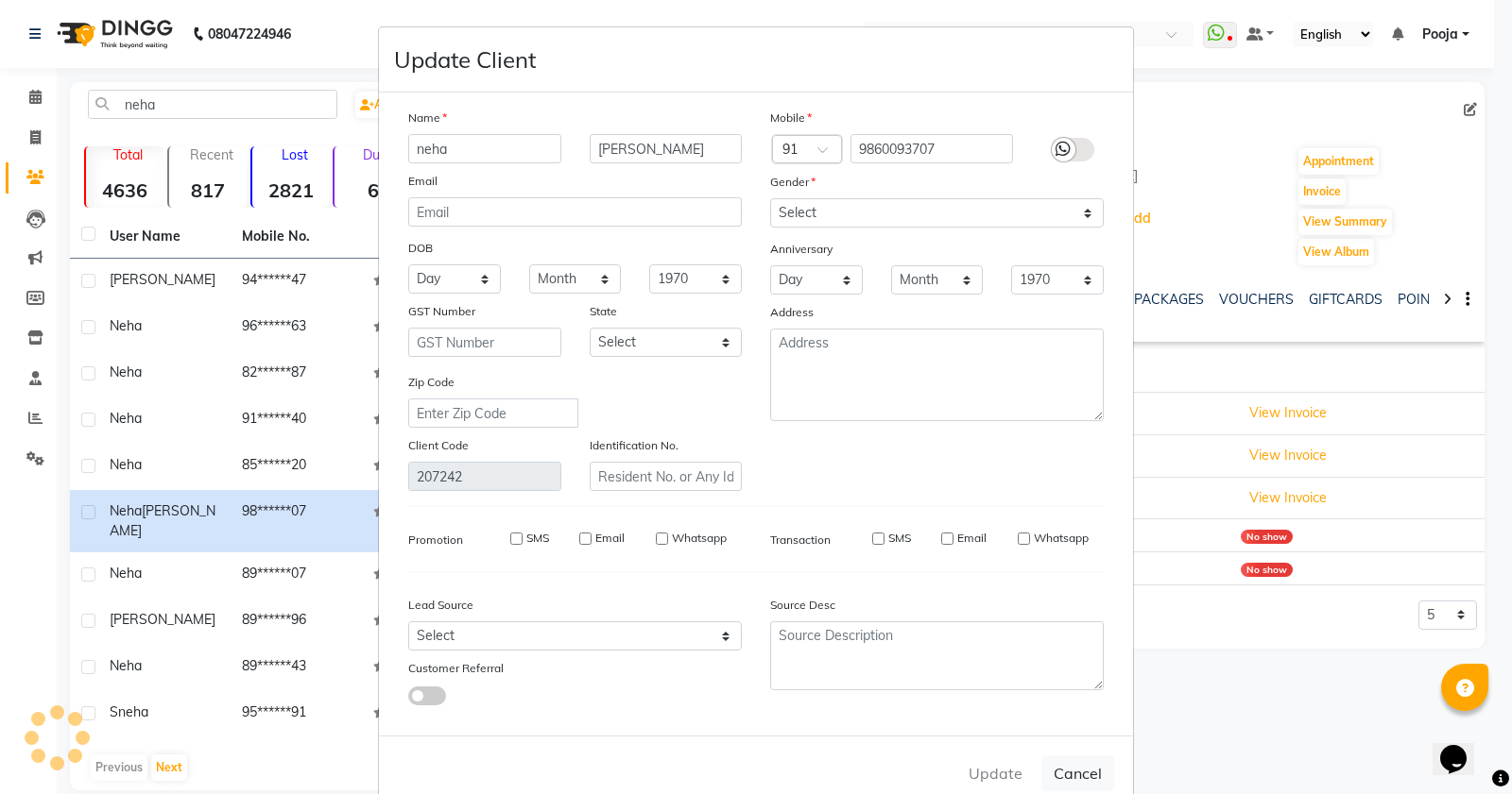
select select
checkbox input "false"
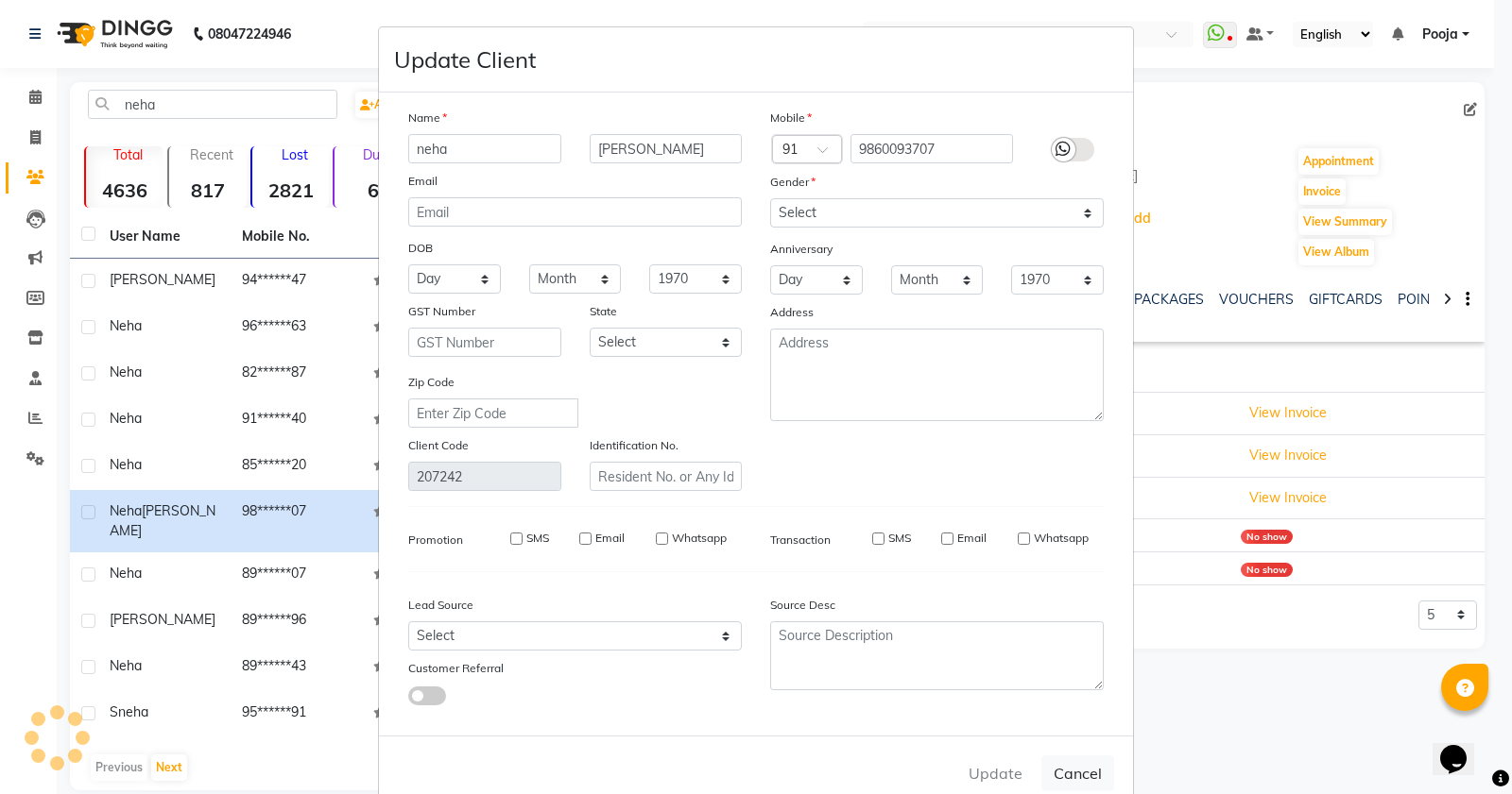
checkbox input "false"
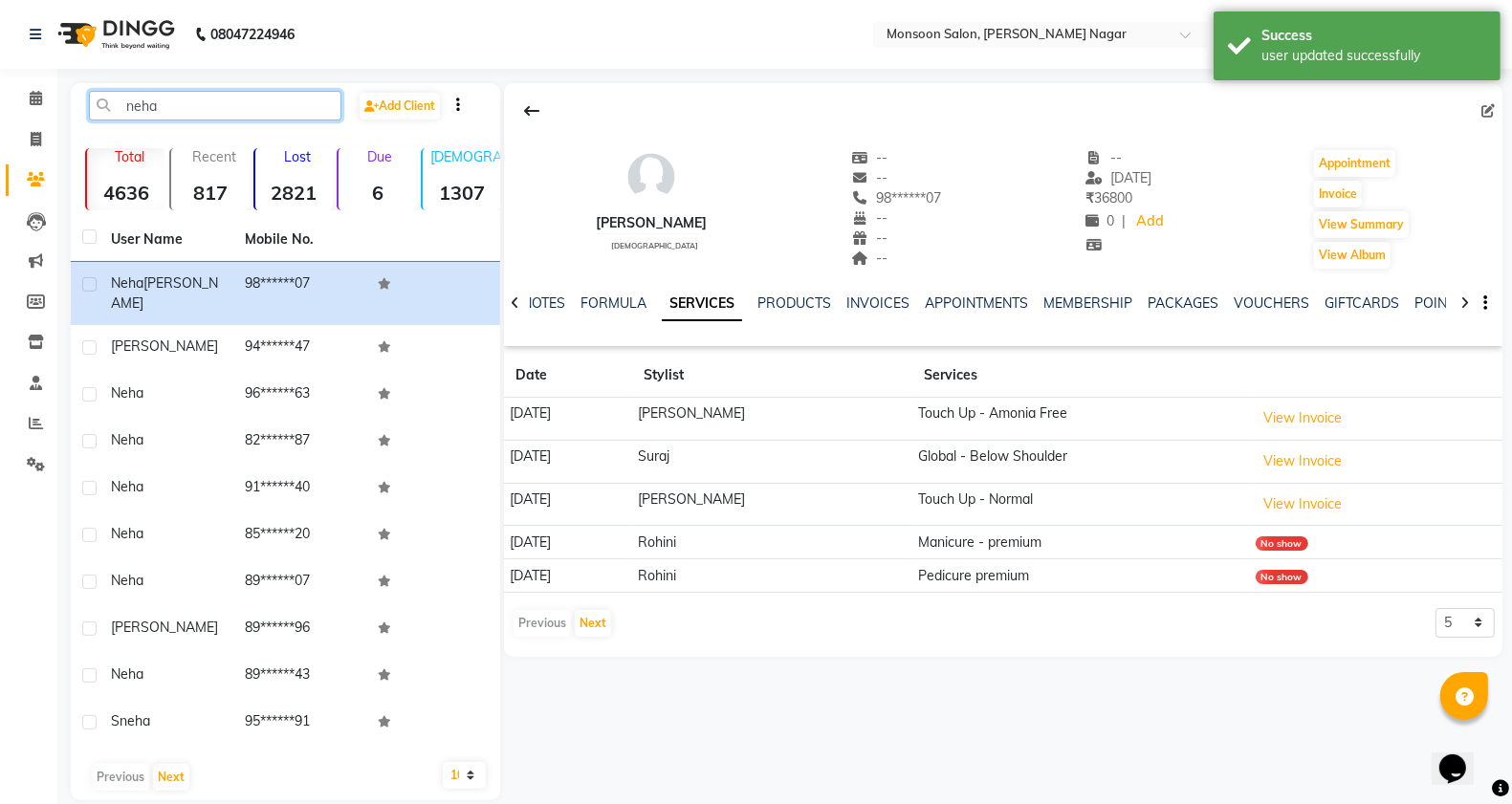
click at [269, 116] on input "neha" at bounding box center [215, 105] width 252 height 30
type input "n"
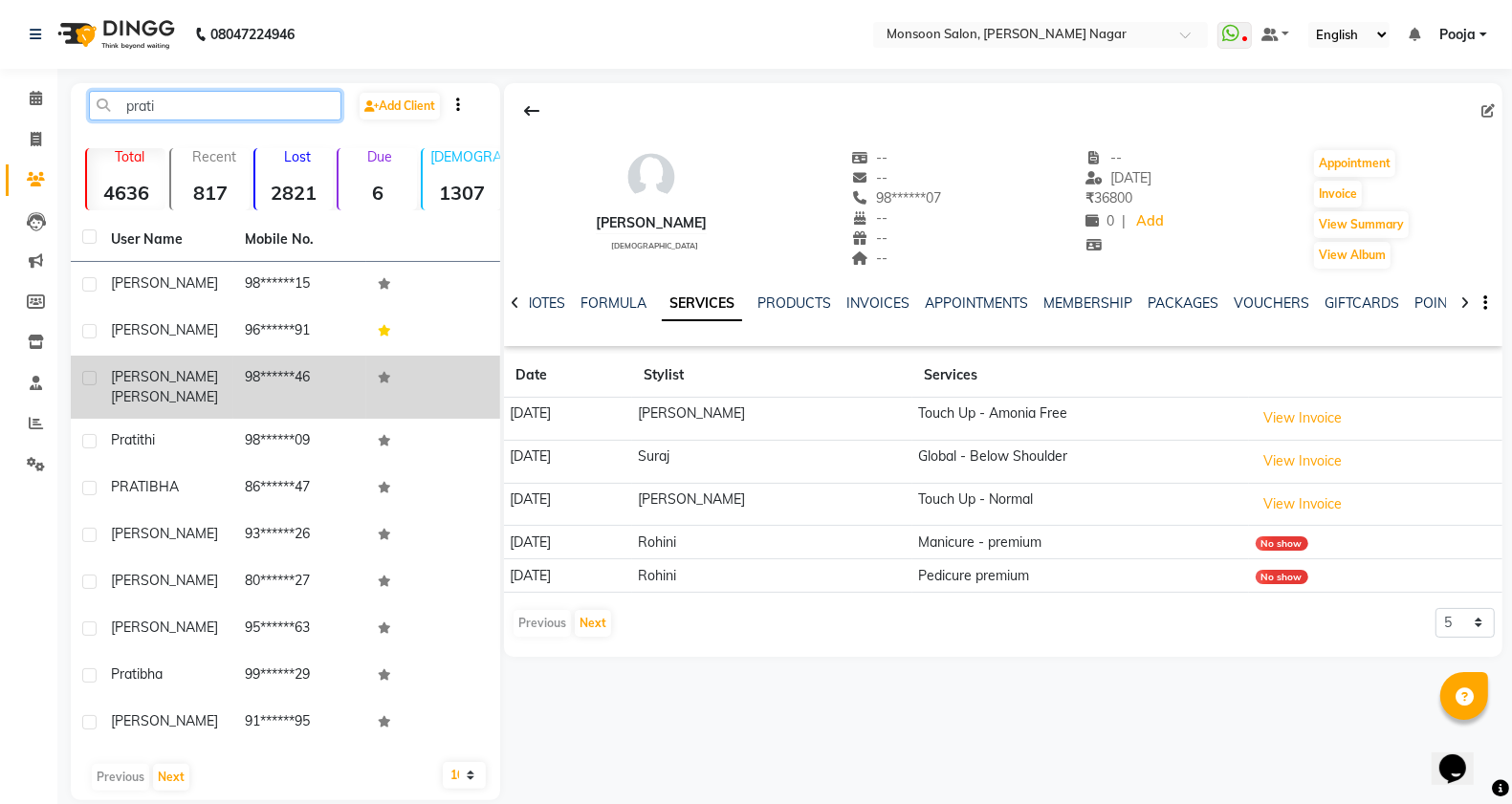
type input "prati"
click at [283, 375] on td "98******46" at bounding box center [300, 387] width 133 height 63
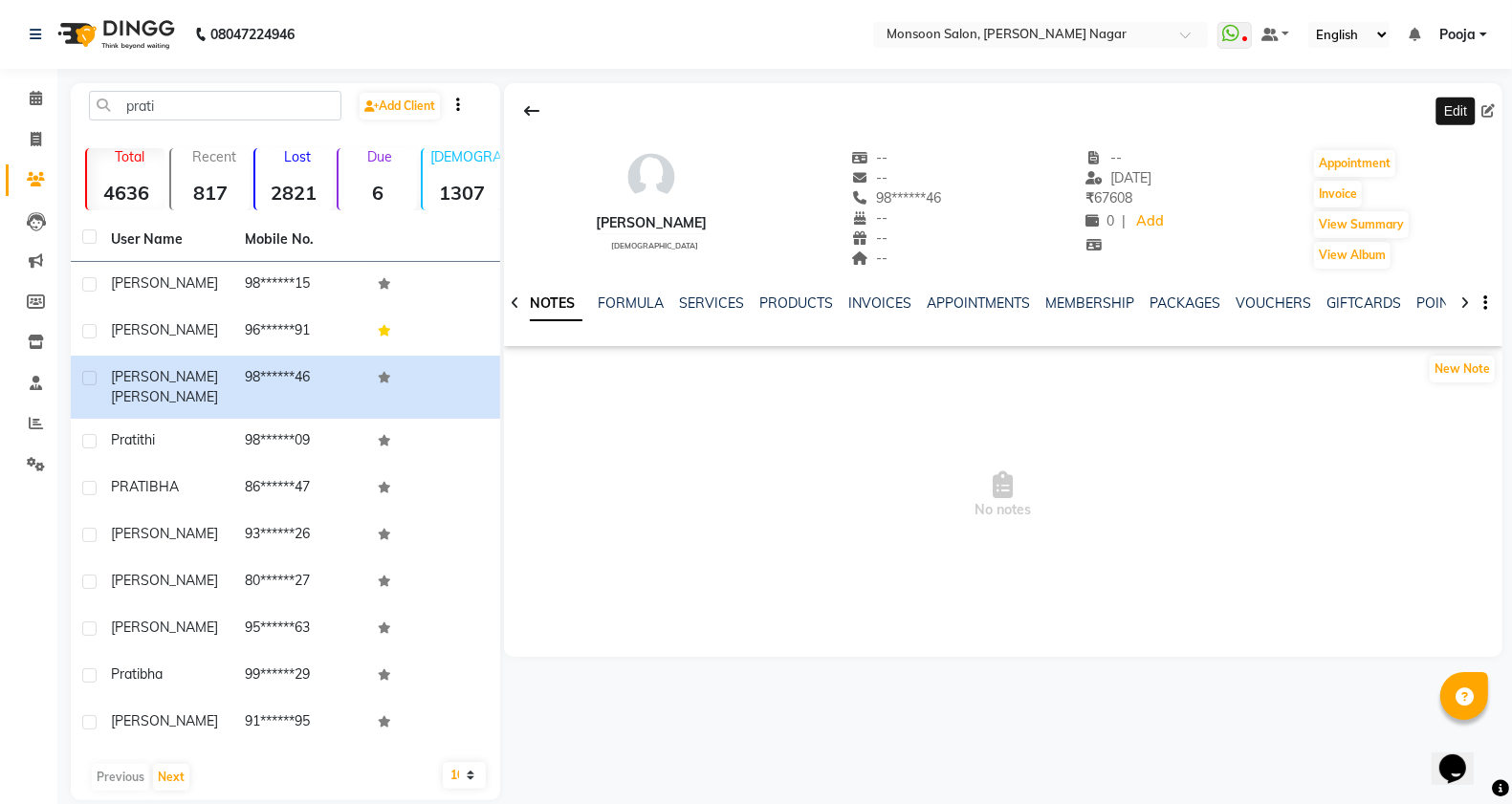
click at [1482, 115] on icon at bounding box center [1488, 111] width 14 height 14
select select "[DEMOGRAPHIC_DATA]"
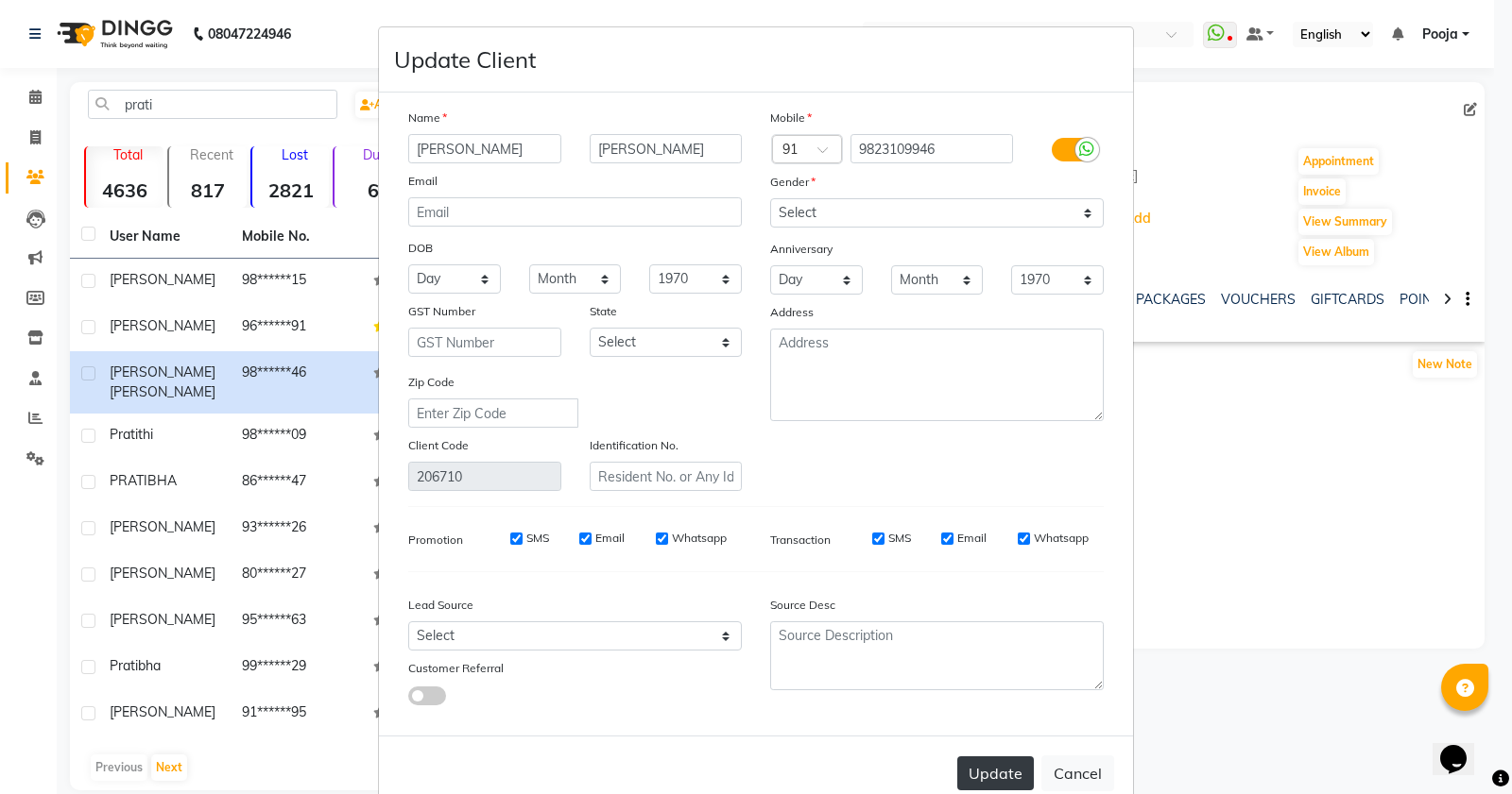
click at [983, 778] on button "Update" at bounding box center [995, 774] width 76 height 34
select select
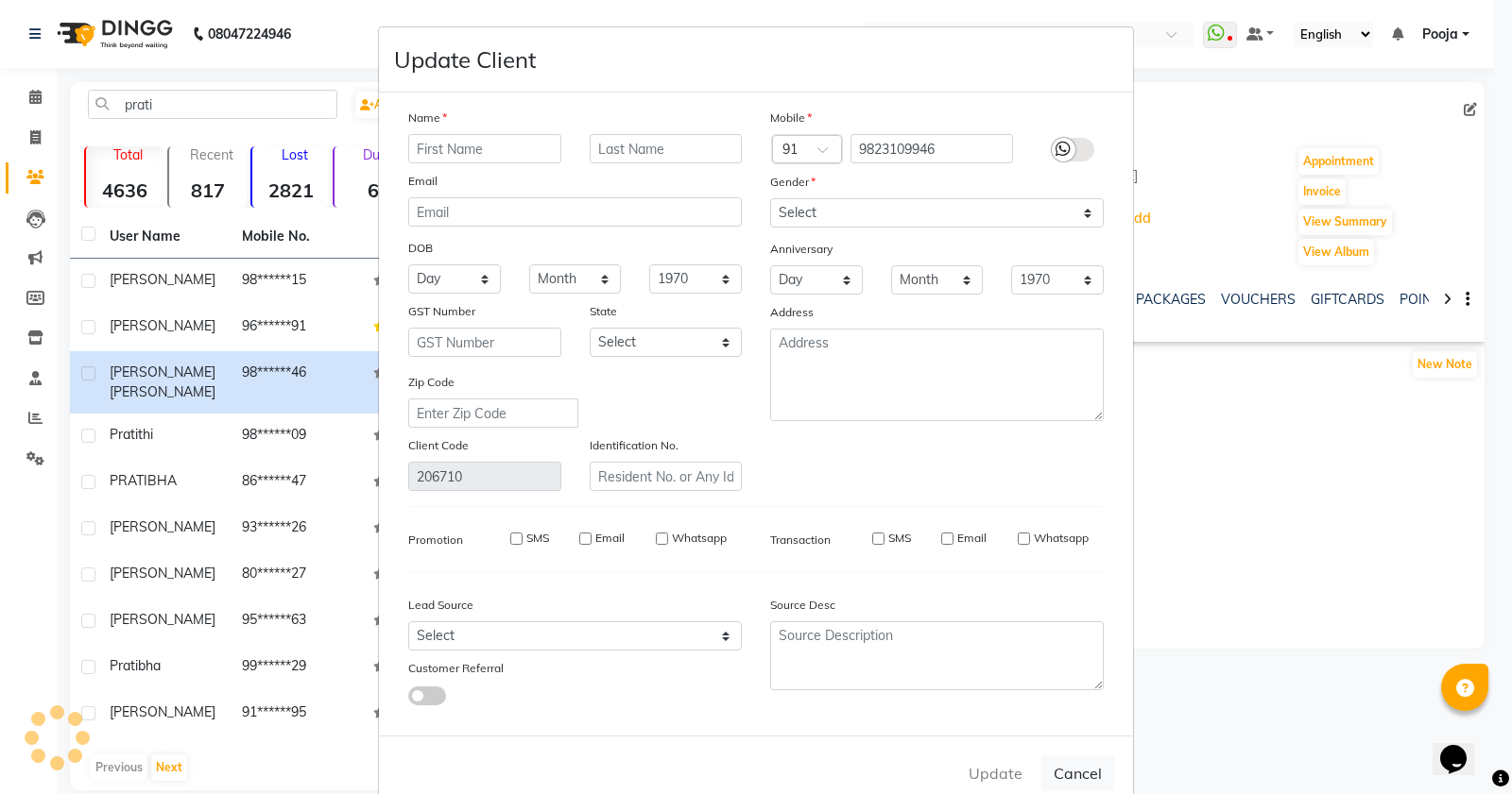
select select
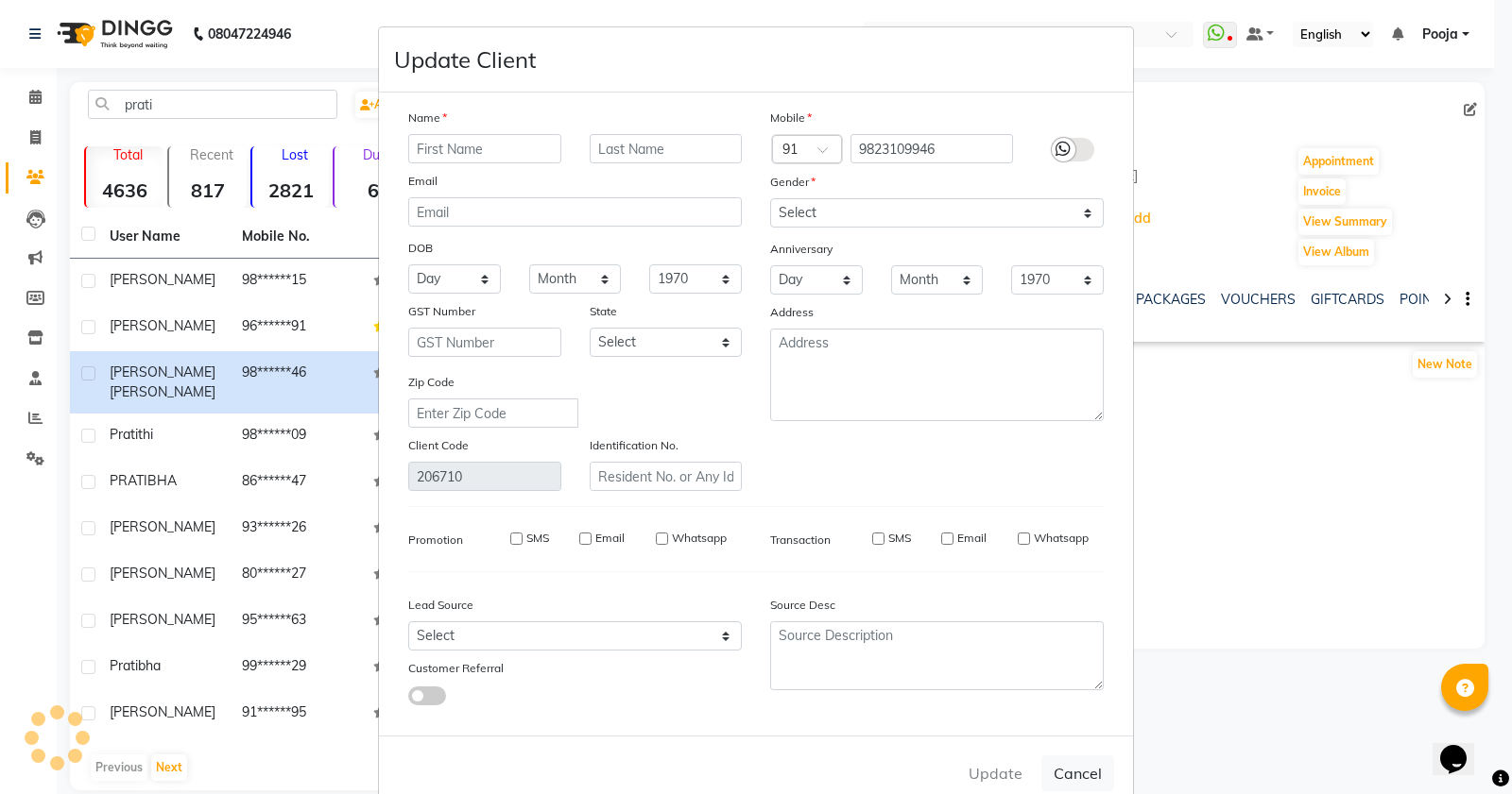
checkbox input "false"
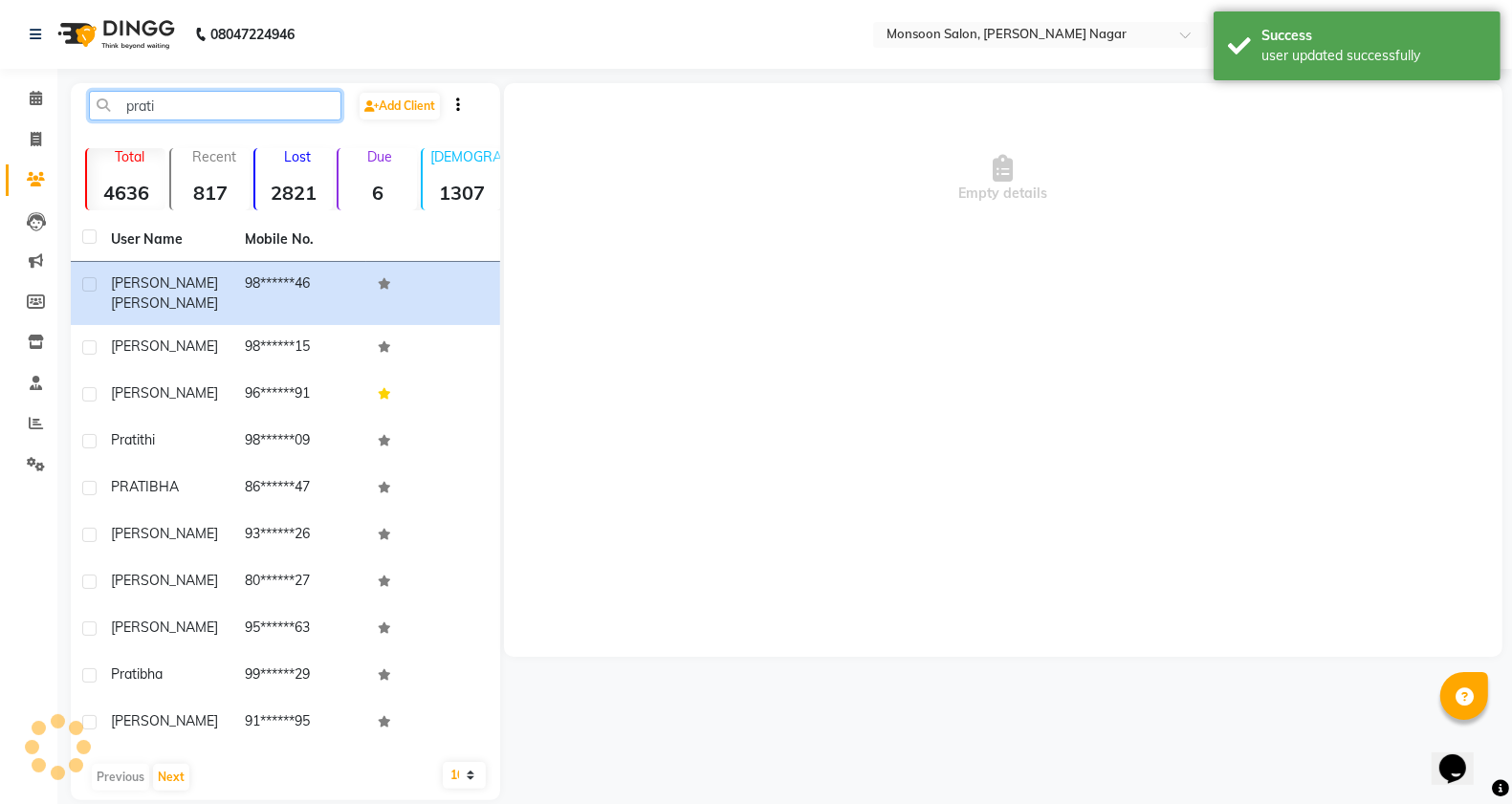
click at [184, 111] on input "prati" at bounding box center [215, 105] width 252 height 30
type input "p"
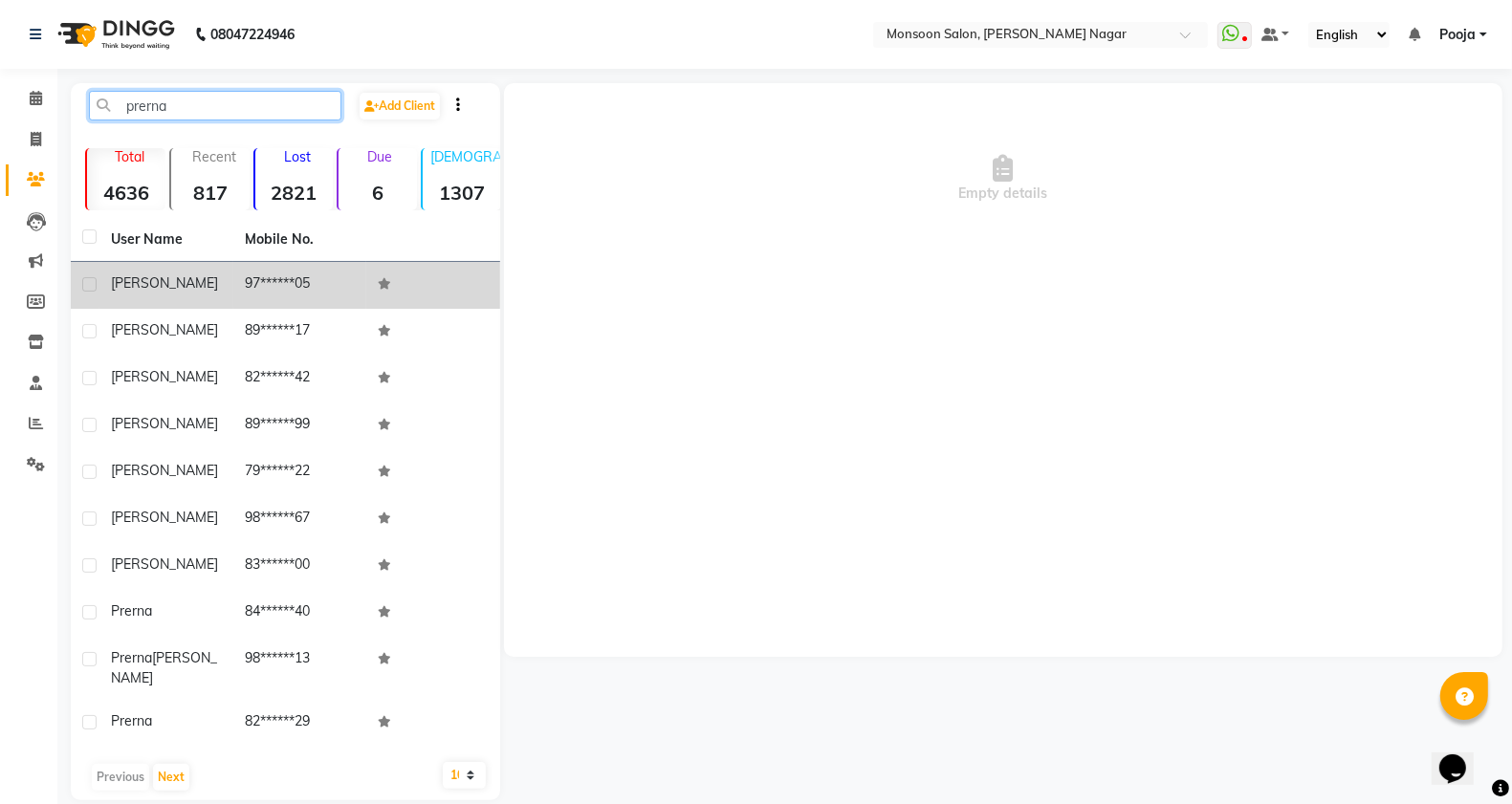
type input "prerna"
click at [304, 279] on td "97******05" at bounding box center [300, 285] width 133 height 46
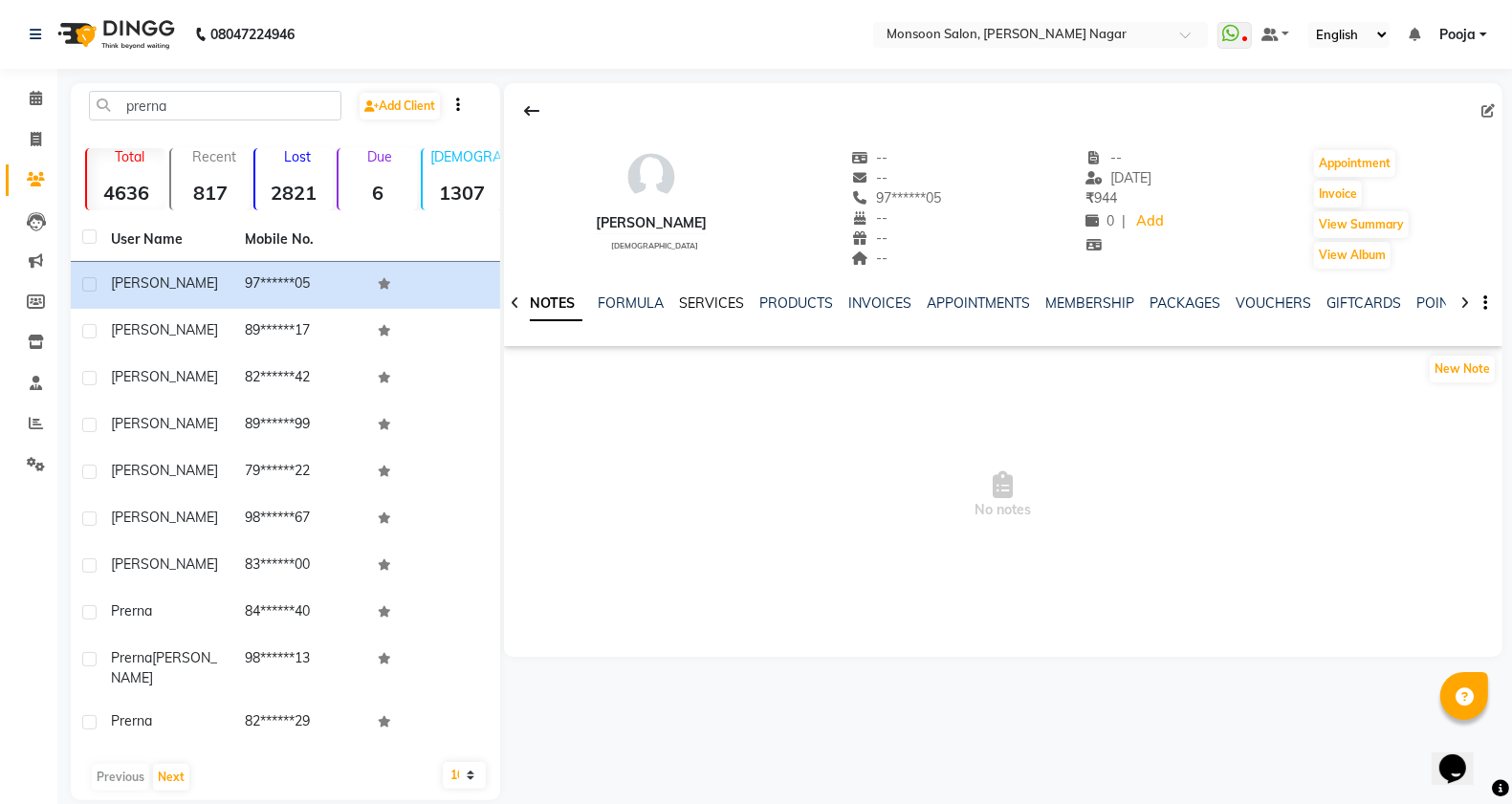
click at [709, 294] on link "SERVICES" at bounding box center [711, 303] width 65 height 17
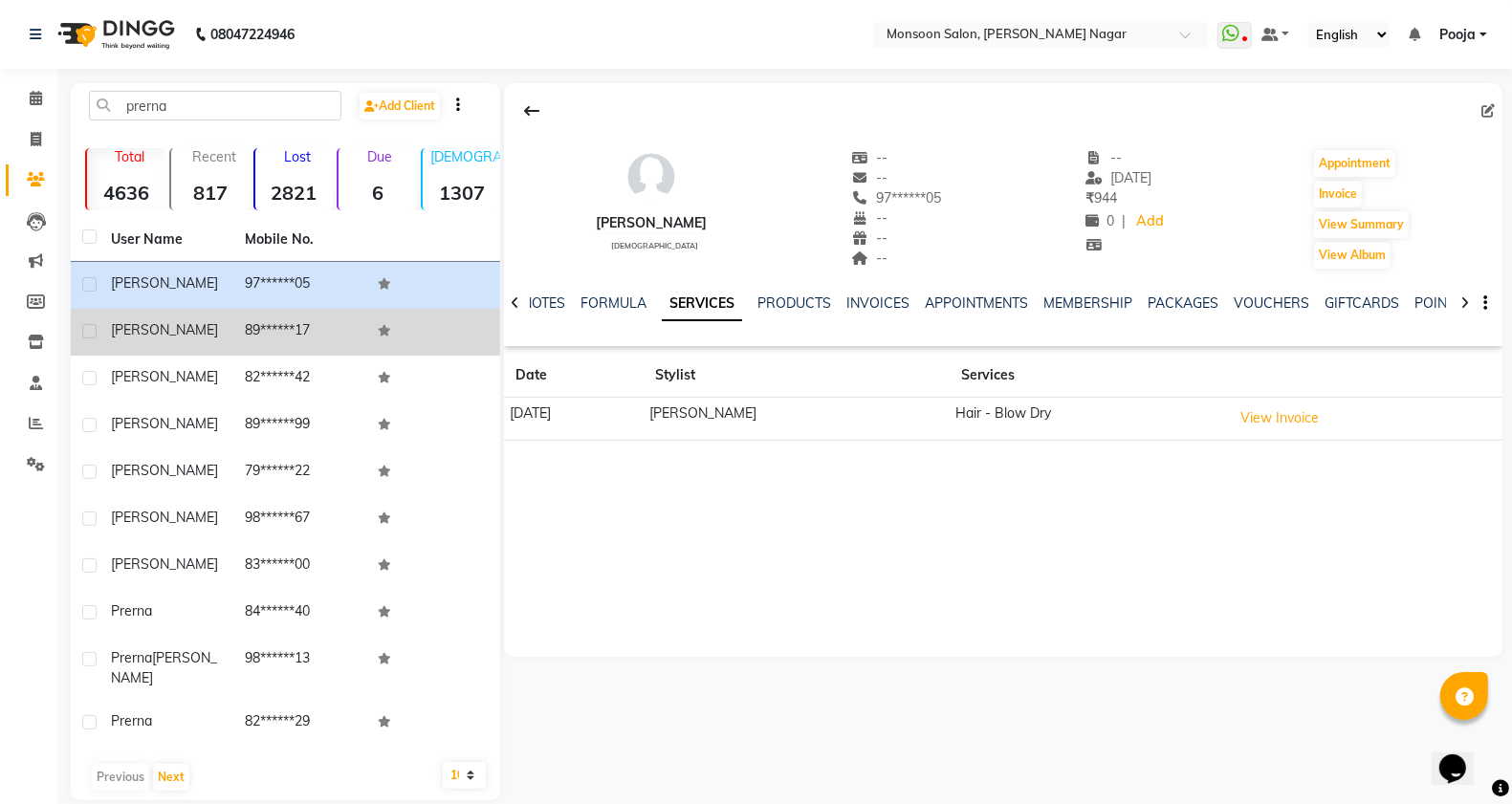
click at [315, 338] on td "89******17" at bounding box center [300, 332] width 133 height 46
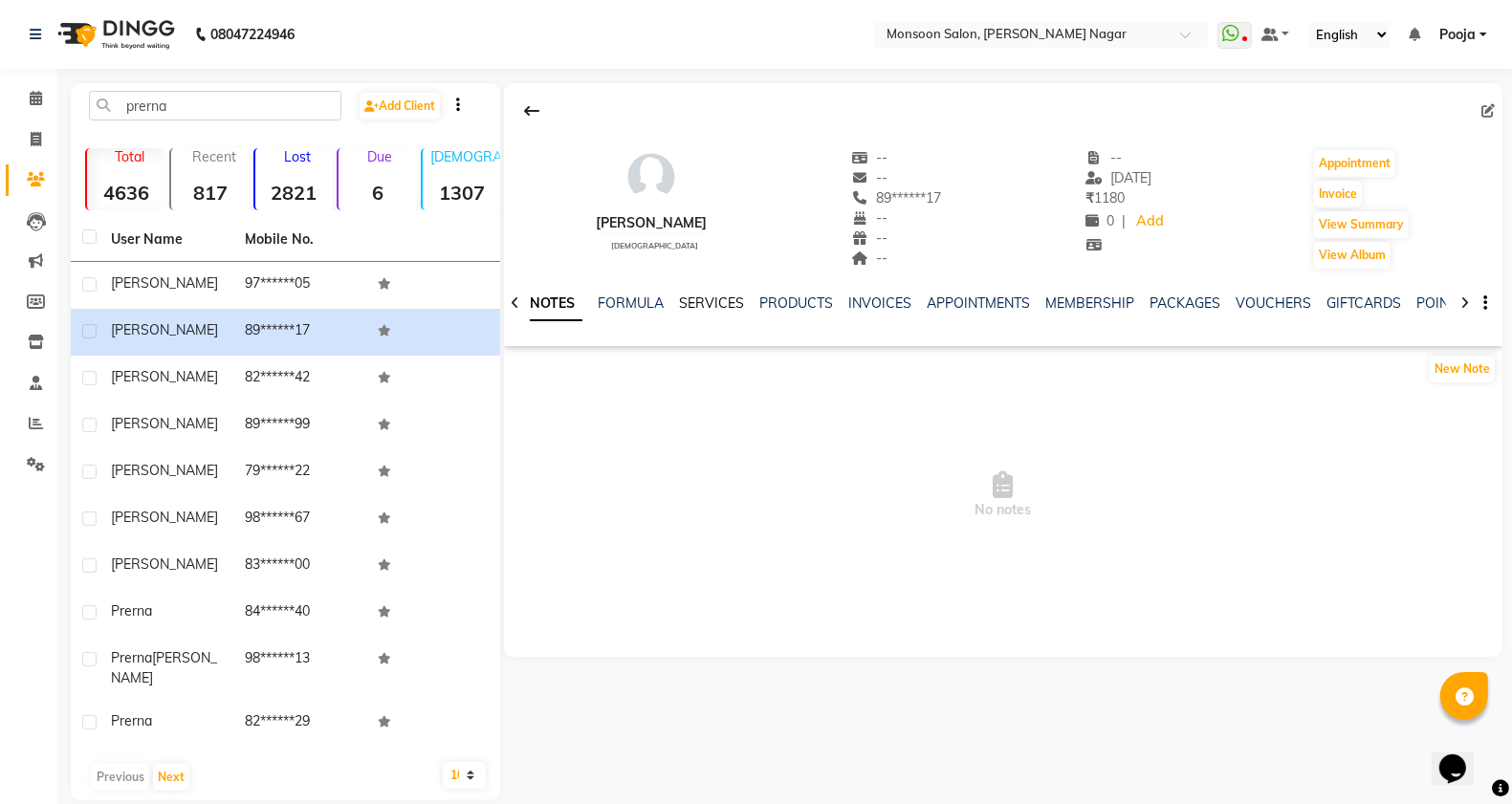
click at [717, 307] on link "SERVICES" at bounding box center [711, 303] width 65 height 17
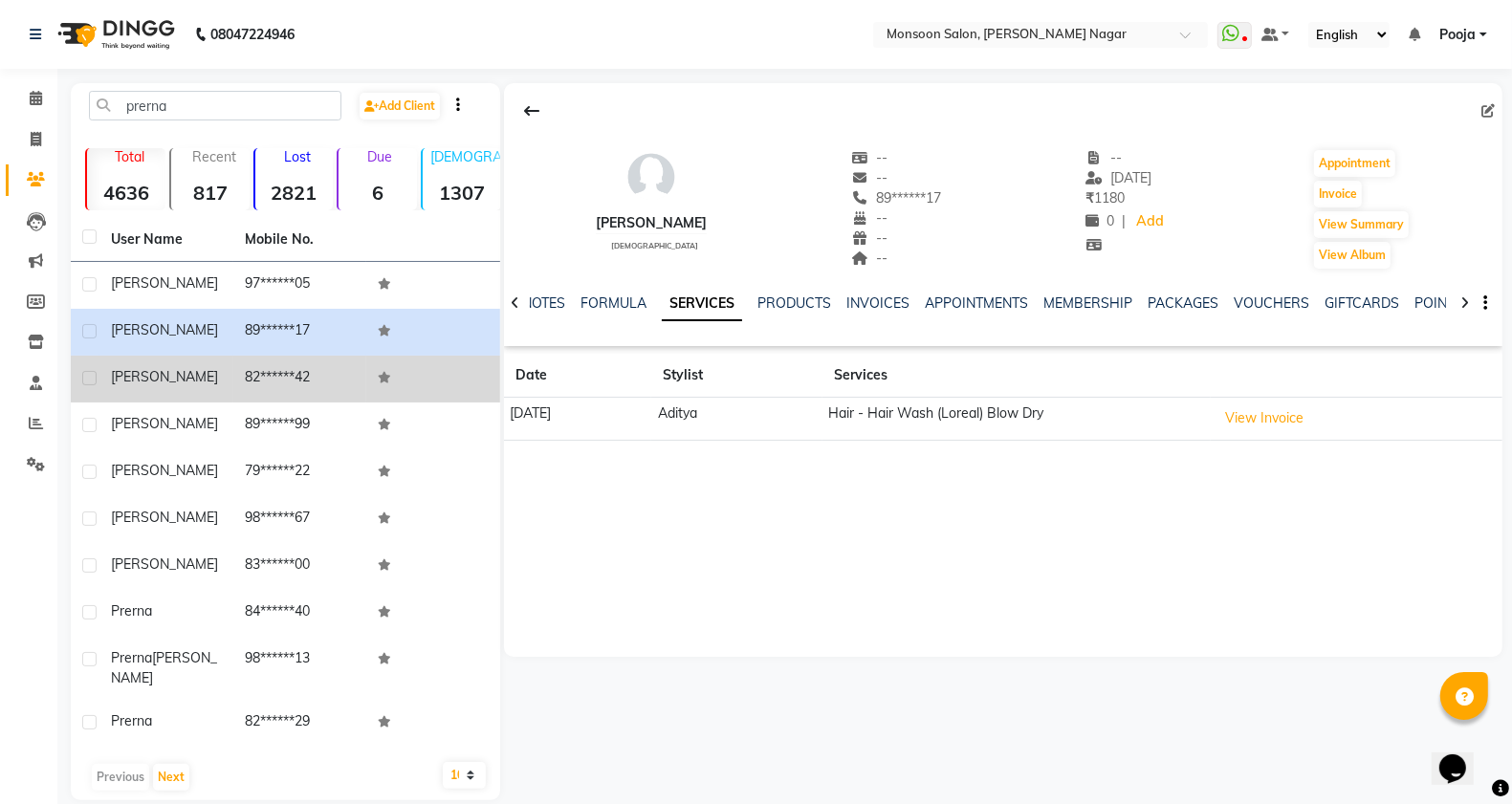
click at [242, 373] on td "82******42" at bounding box center [300, 379] width 133 height 46
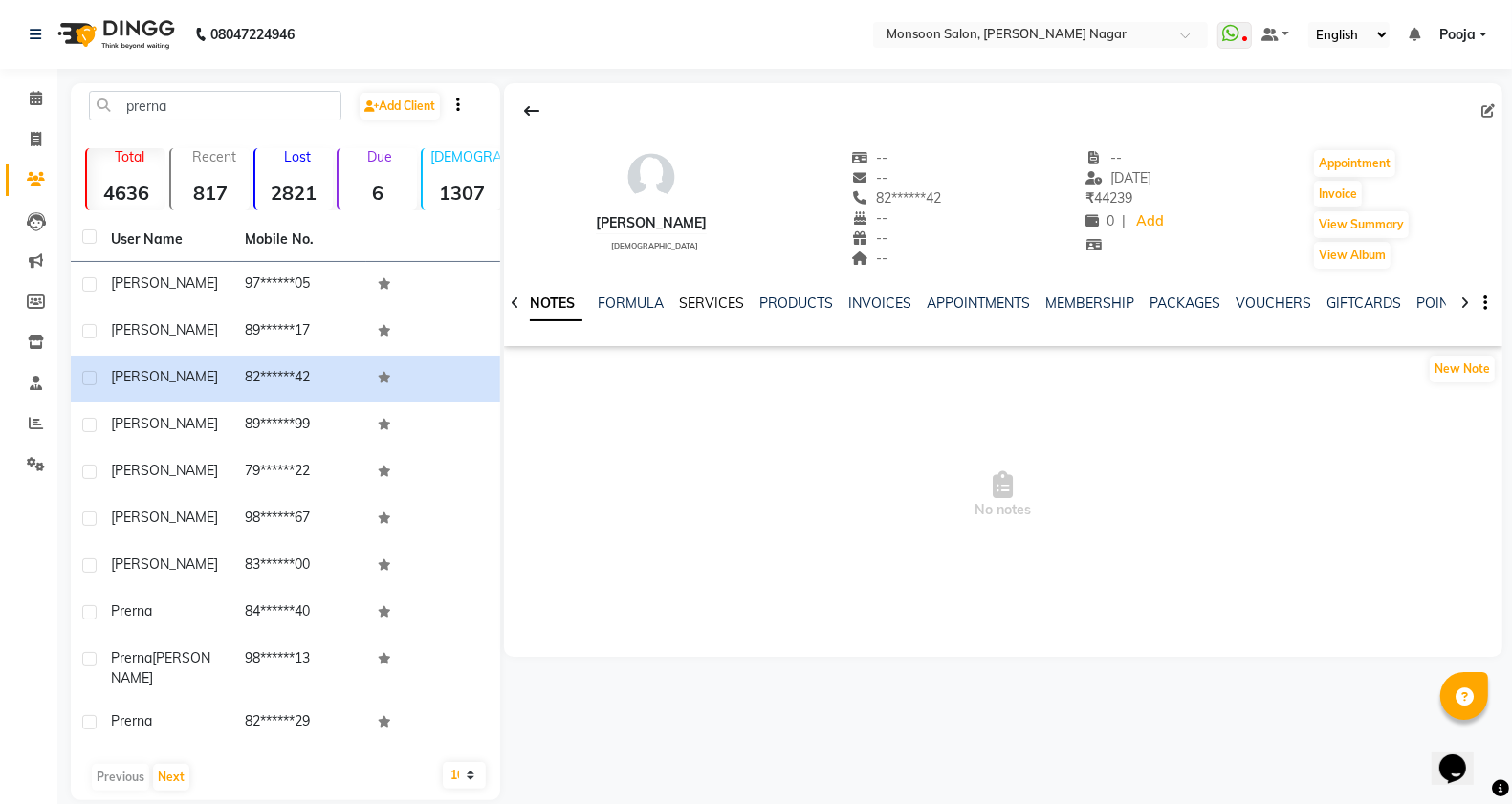
click at [724, 298] on link "SERVICES" at bounding box center [711, 303] width 65 height 17
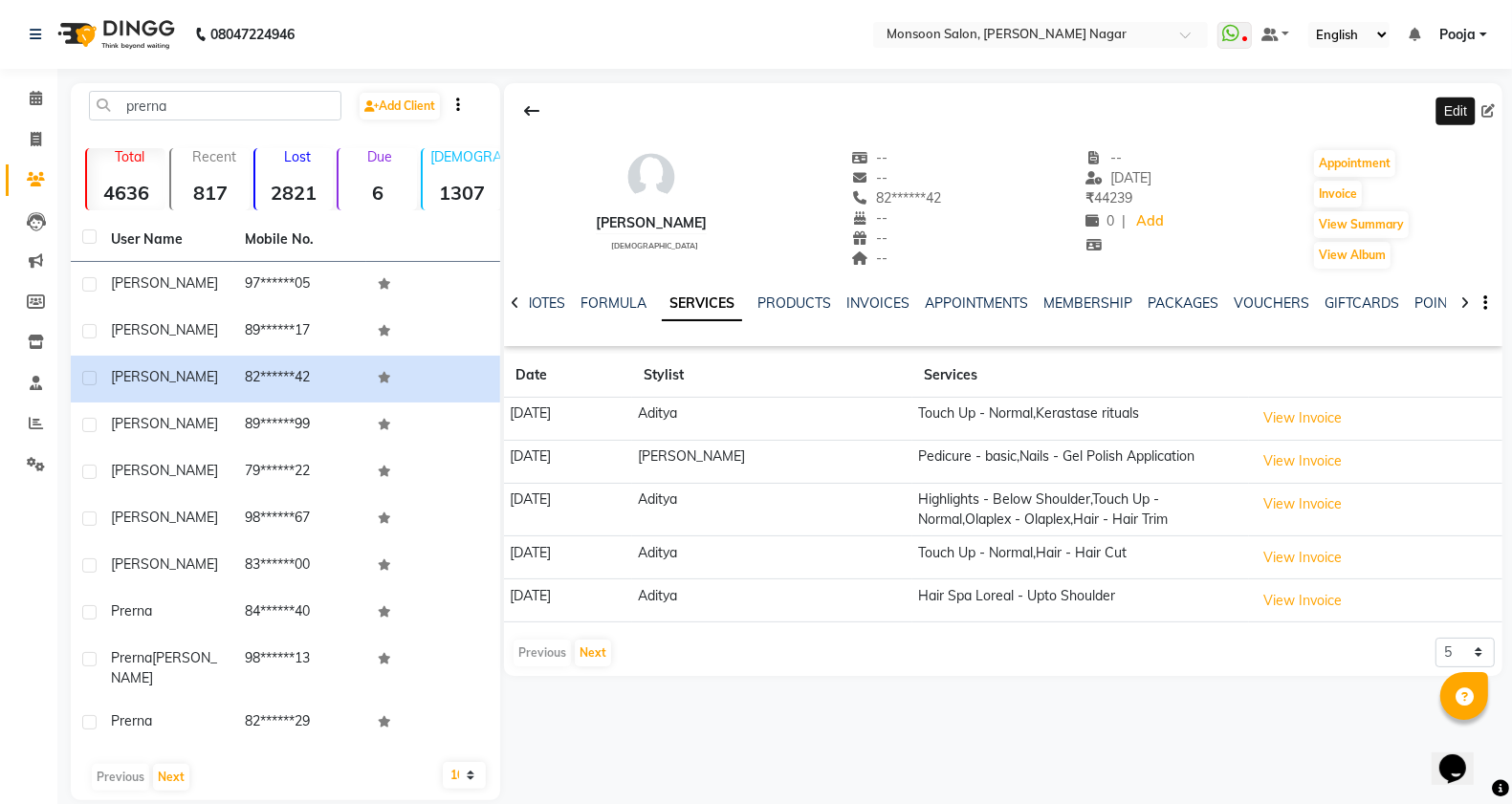
click at [1484, 111] on icon at bounding box center [1488, 111] width 14 height 14
select select "[DEMOGRAPHIC_DATA]"
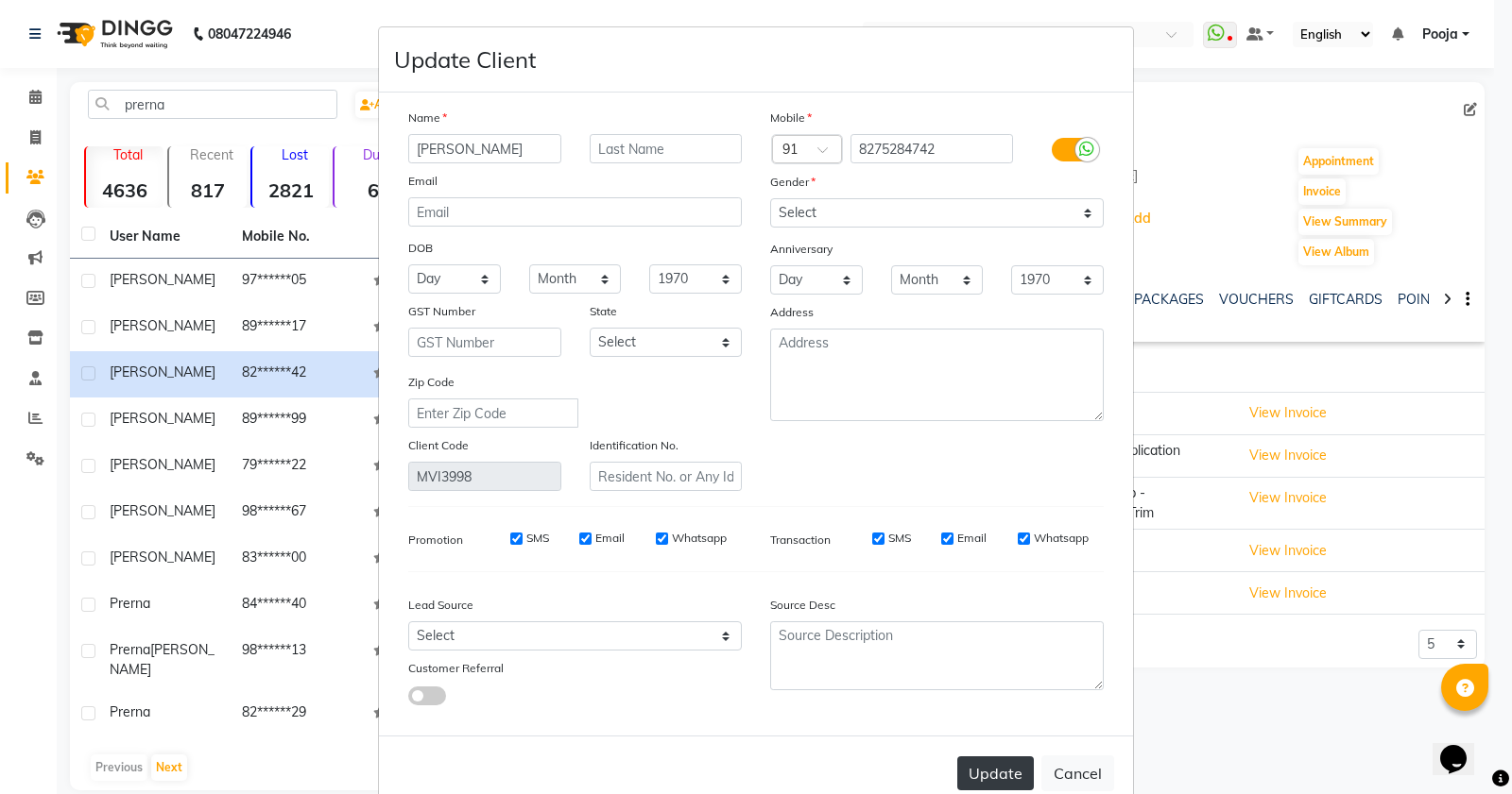
click at [1017, 776] on button "Update" at bounding box center [995, 774] width 76 height 34
select select
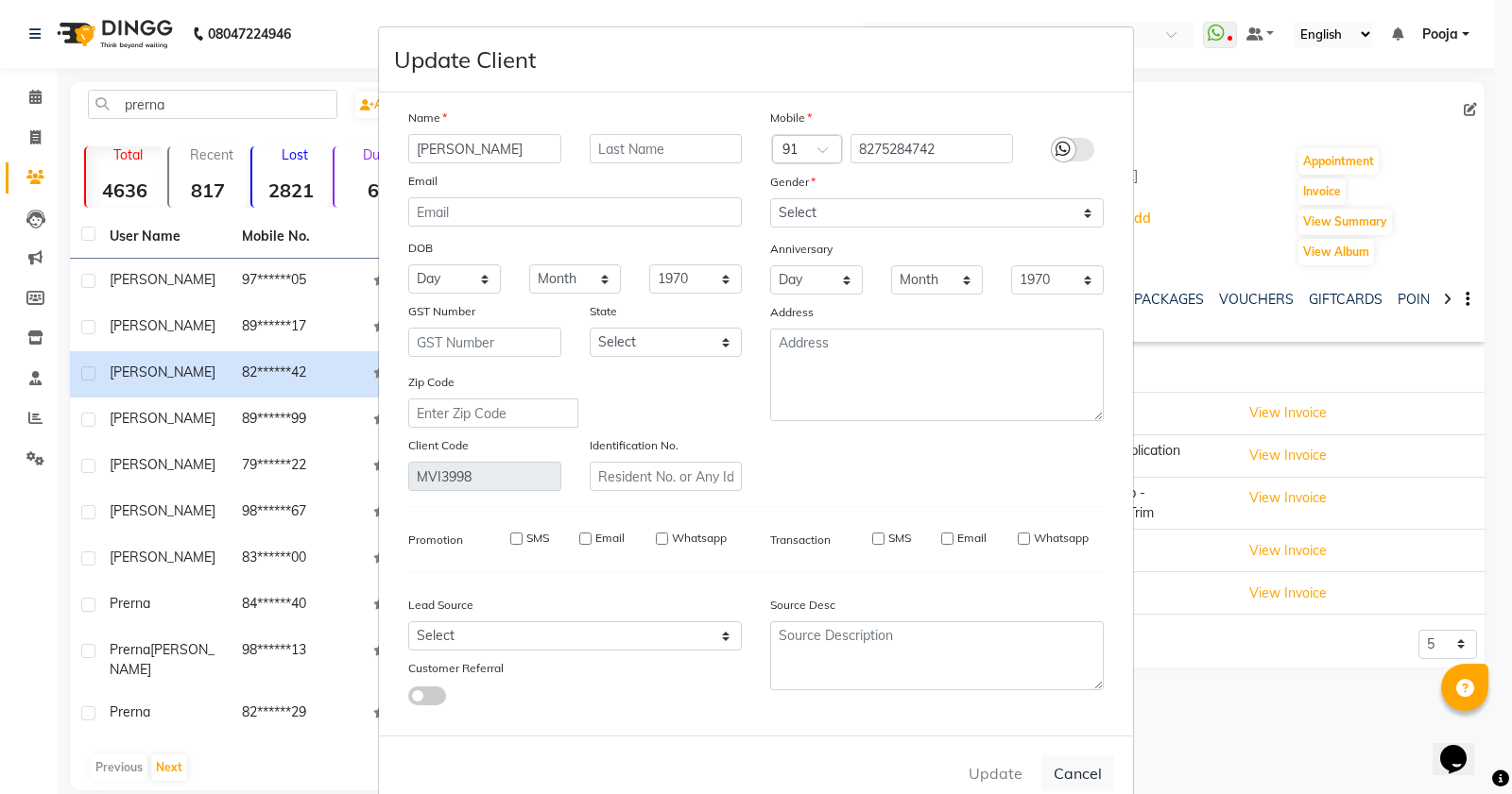
select select
checkbox input "false"
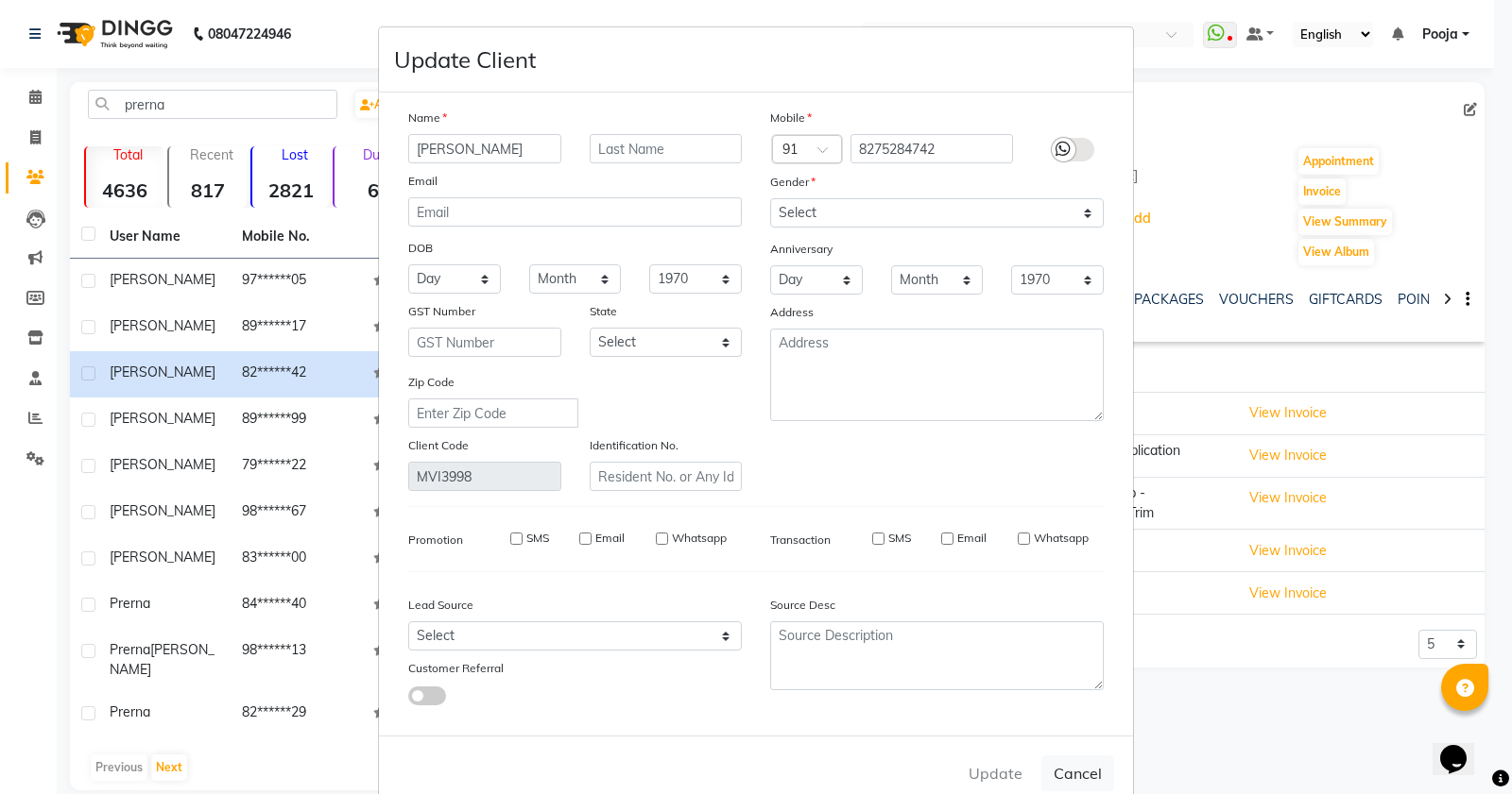
checkbox input "false"
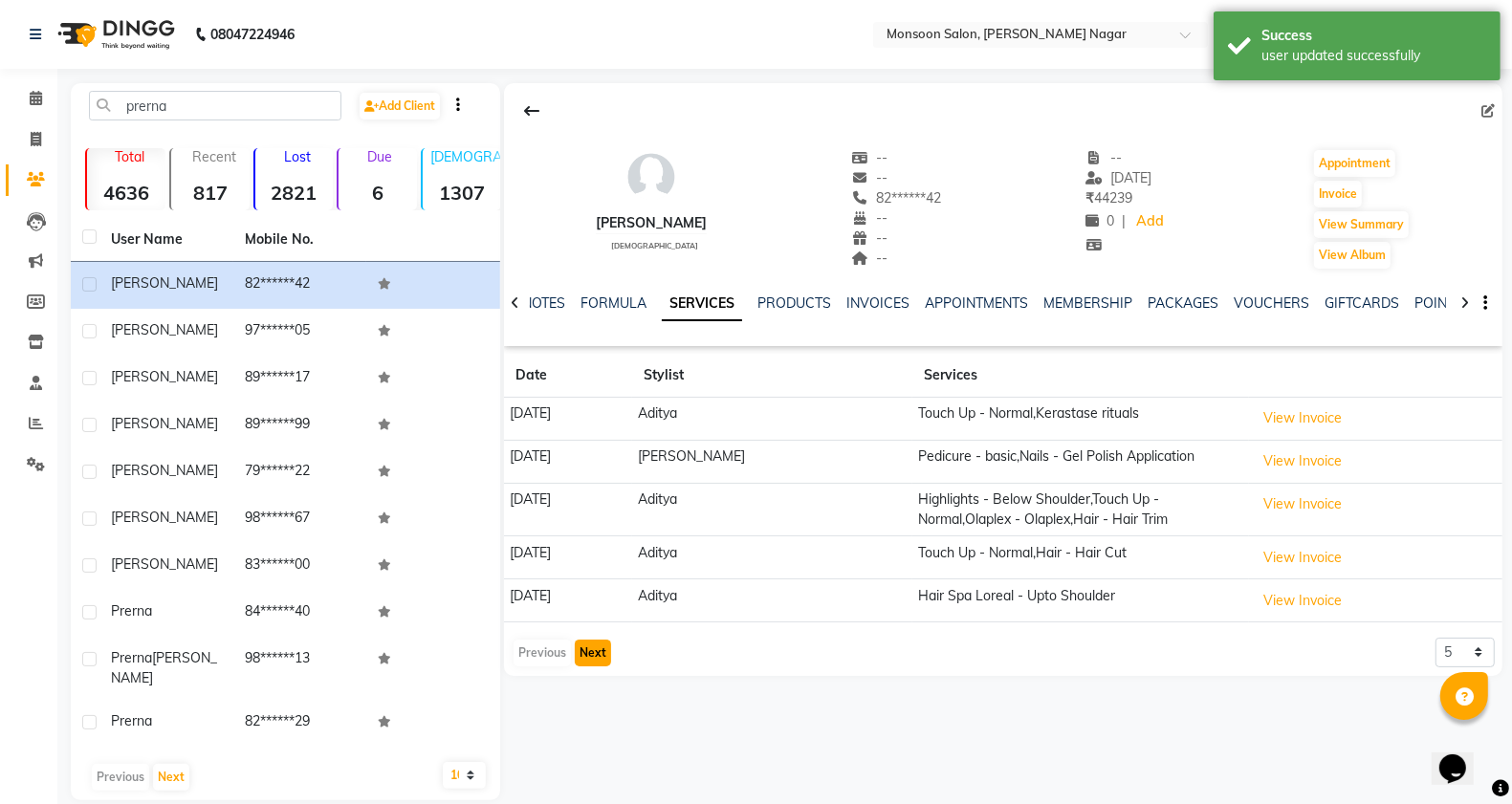
click at [589, 655] on button "Next" at bounding box center [593, 653] width 37 height 27
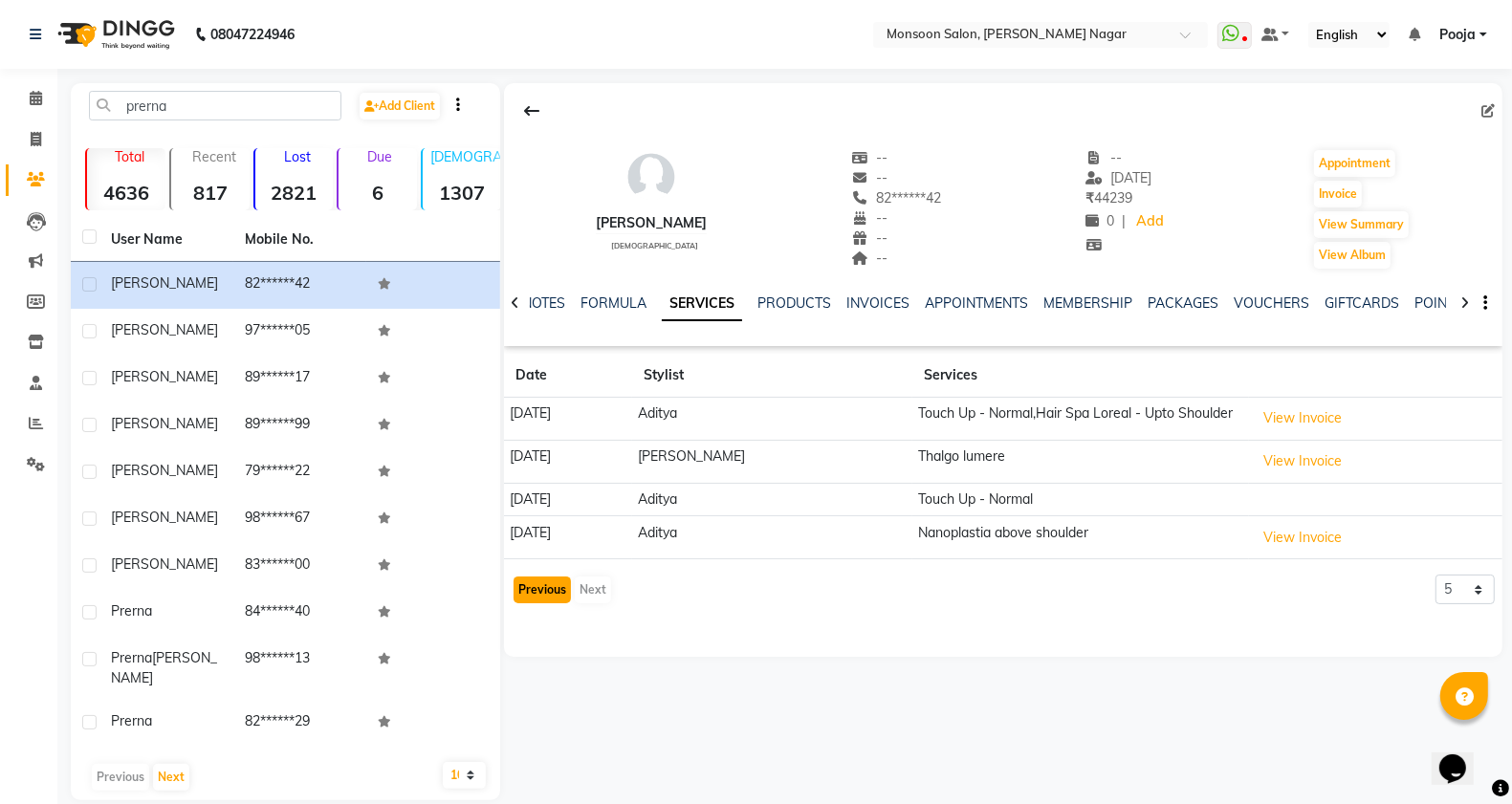
click at [539, 601] on button "Previous" at bounding box center [542, 590] width 57 height 27
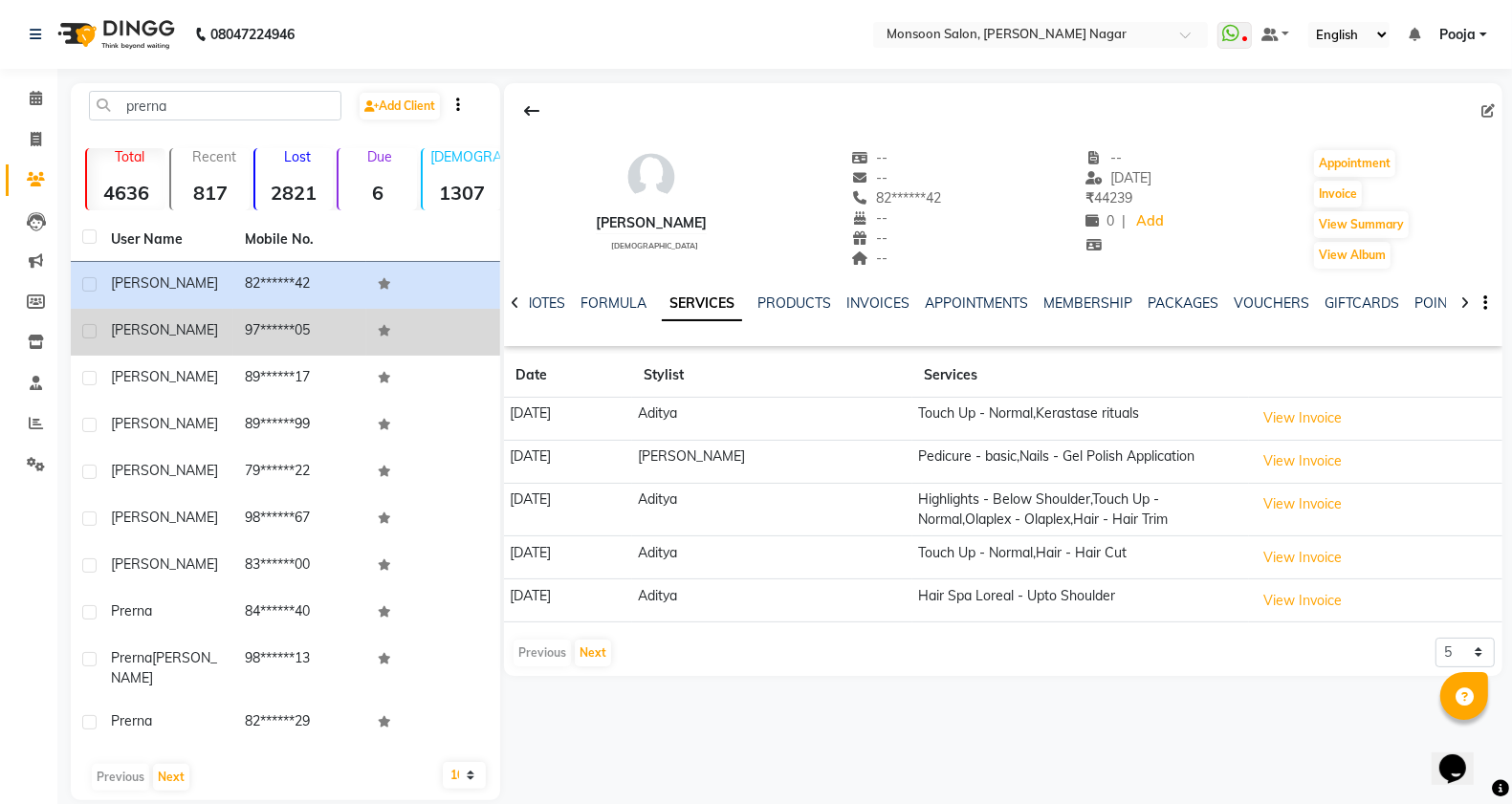
click at [255, 315] on td "97******05" at bounding box center [300, 332] width 133 height 46
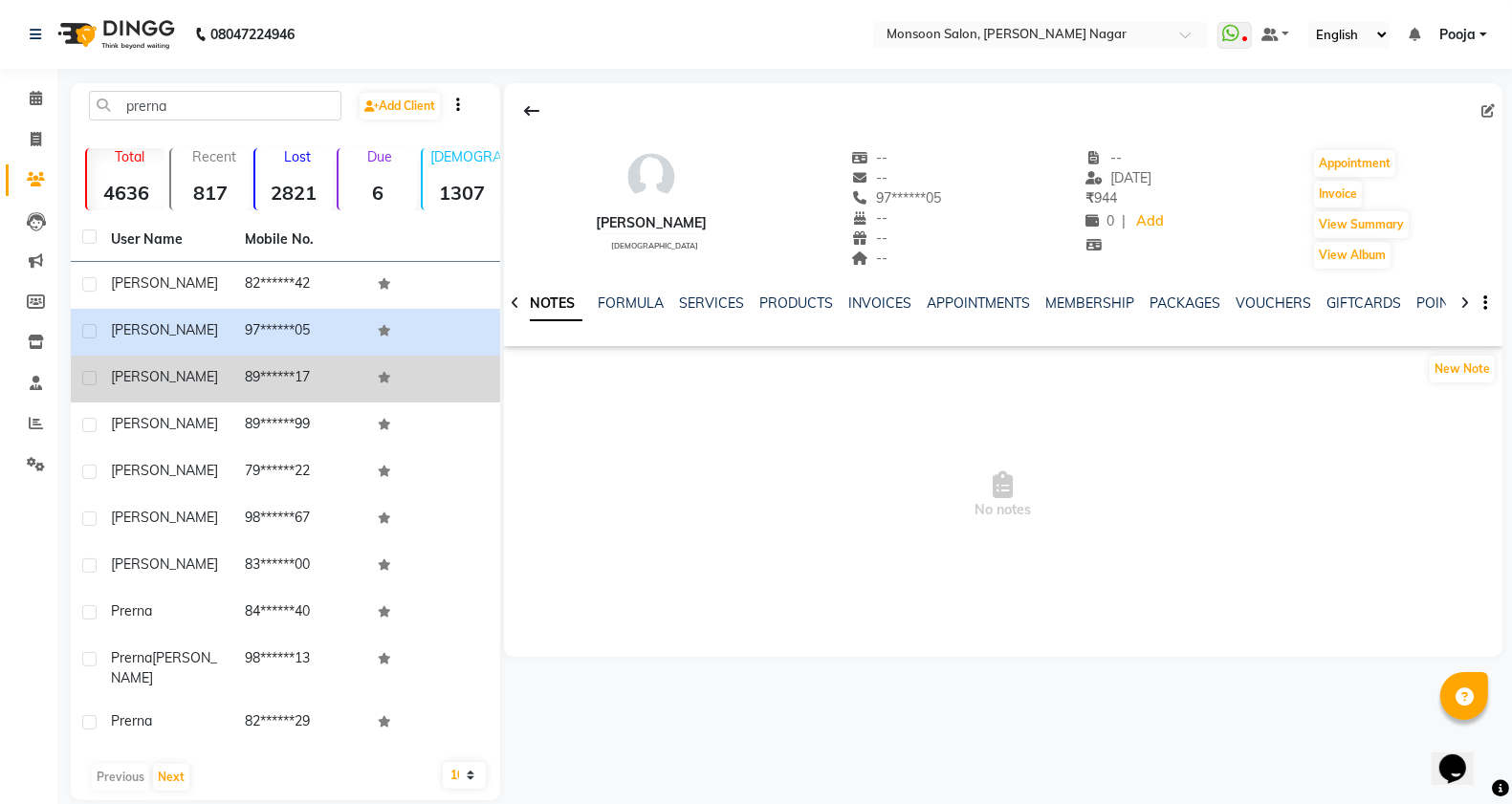
click at [307, 365] on td "89******17" at bounding box center [300, 379] width 133 height 46
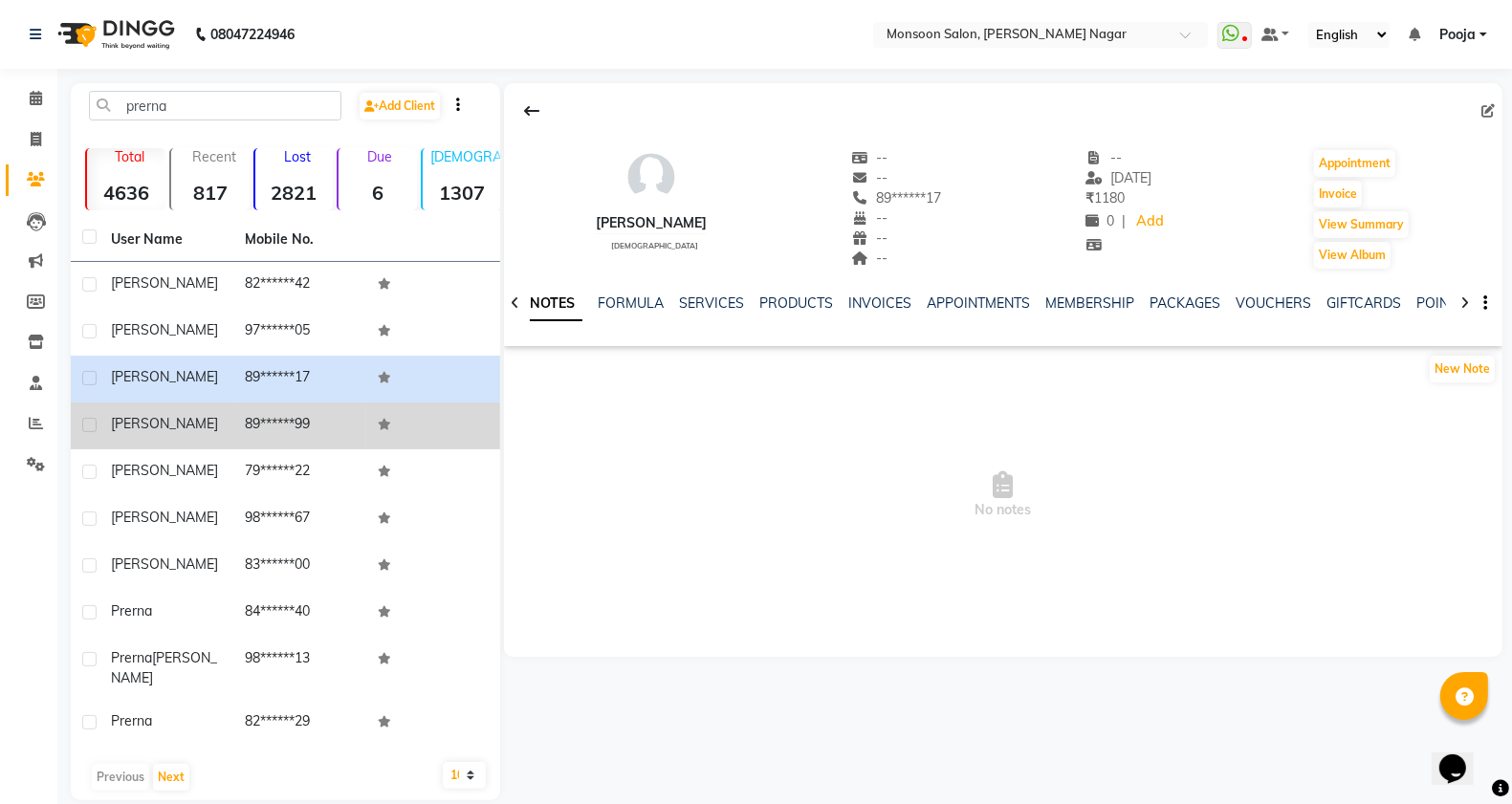
click at [284, 409] on td "89******99" at bounding box center [300, 426] width 133 height 46
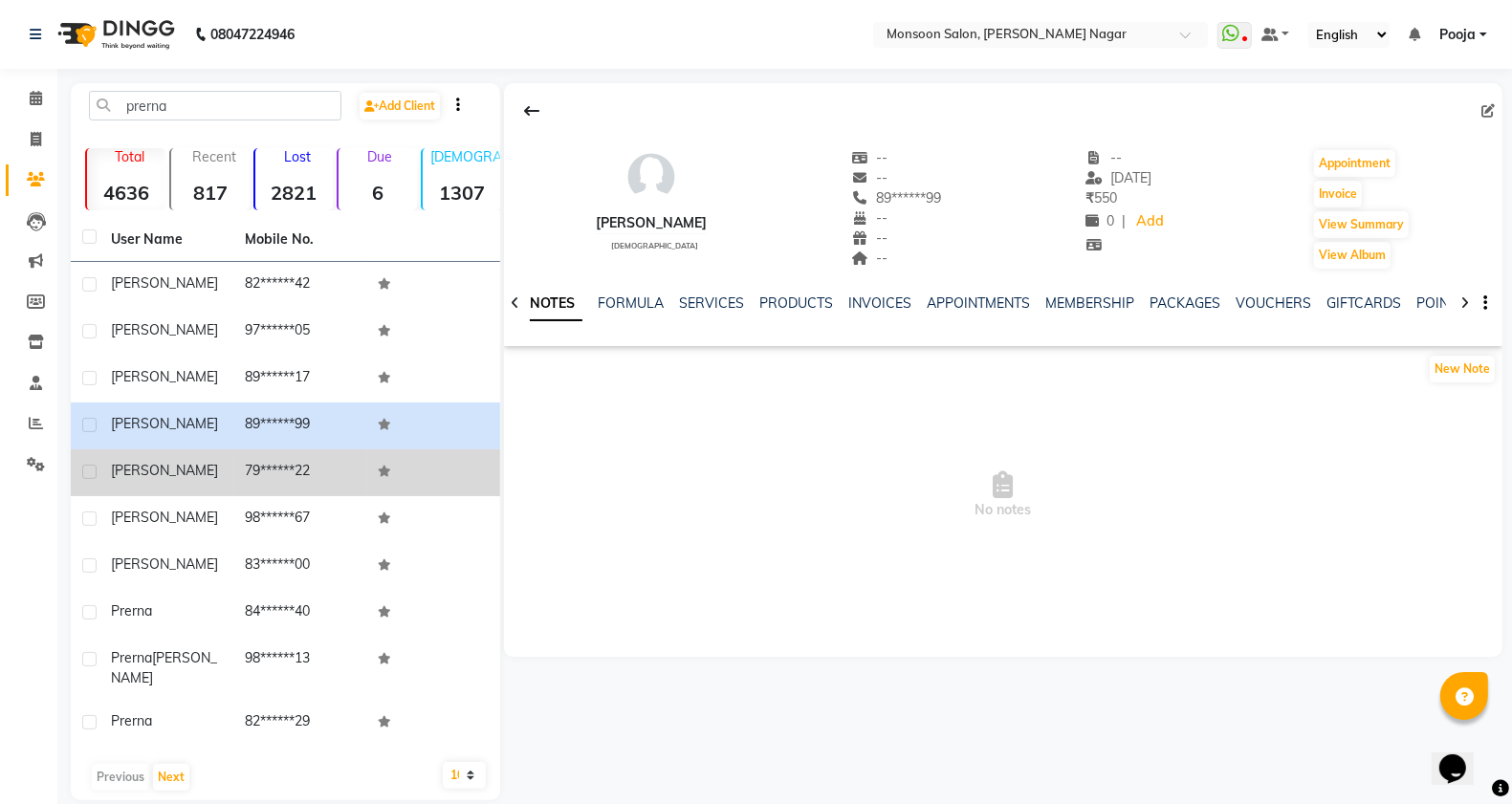
click at [284, 485] on td "79******22" at bounding box center [300, 473] width 133 height 46
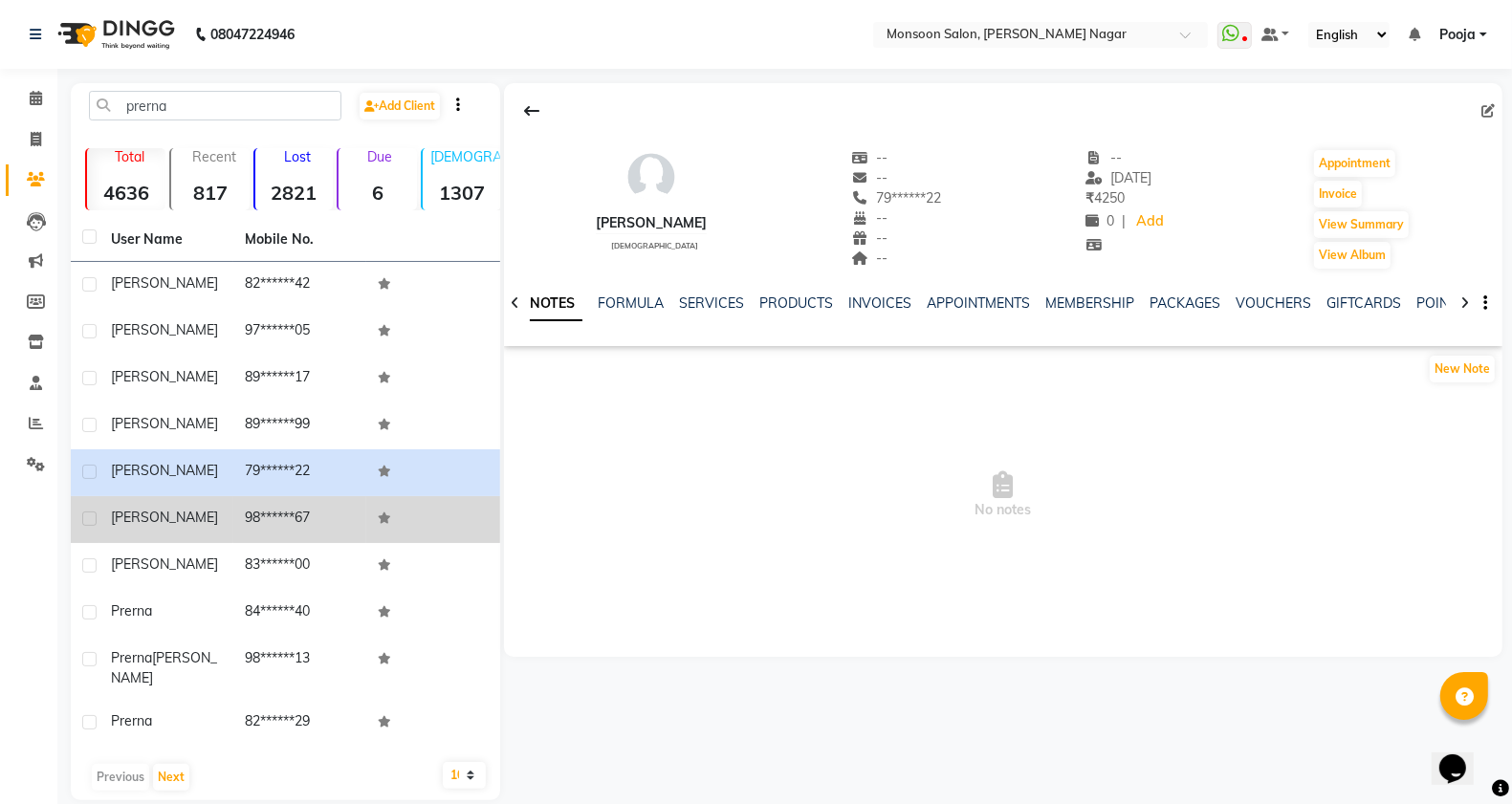
click at [276, 515] on td "98******67" at bounding box center [300, 520] width 133 height 46
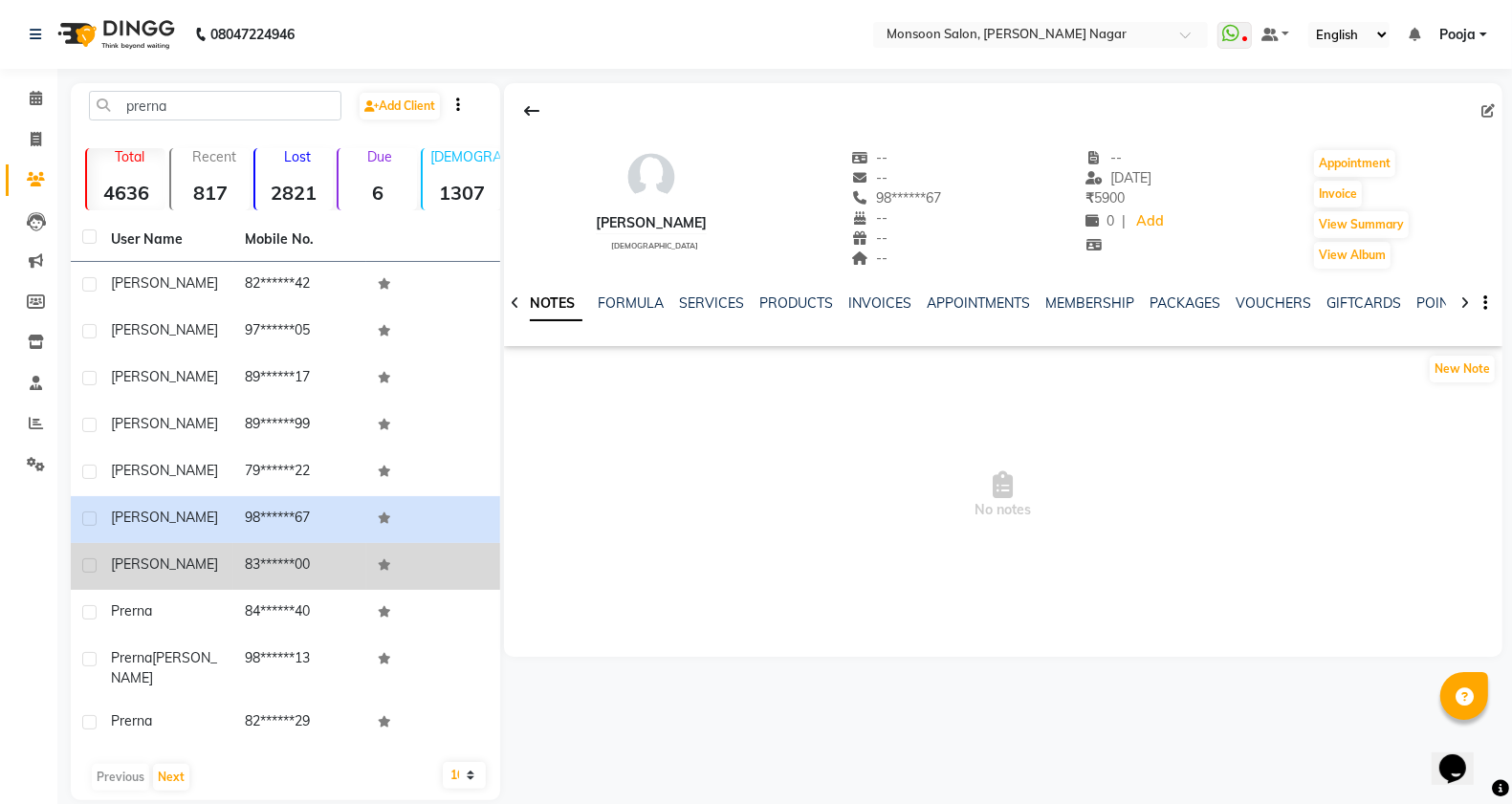
click at [269, 555] on td "83******00" at bounding box center [300, 567] width 133 height 46
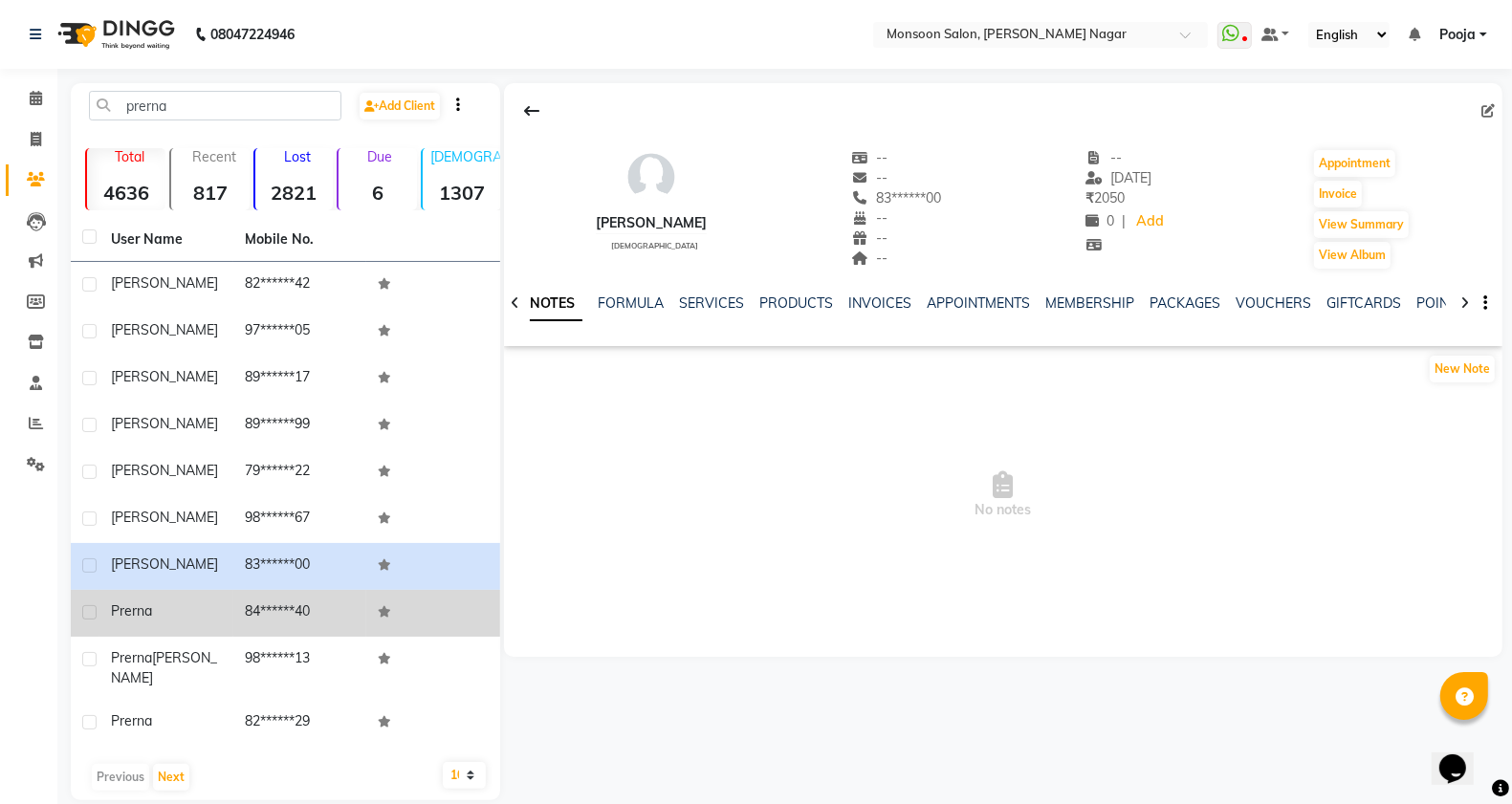
click at [298, 605] on td "84******40" at bounding box center [300, 613] width 133 height 46
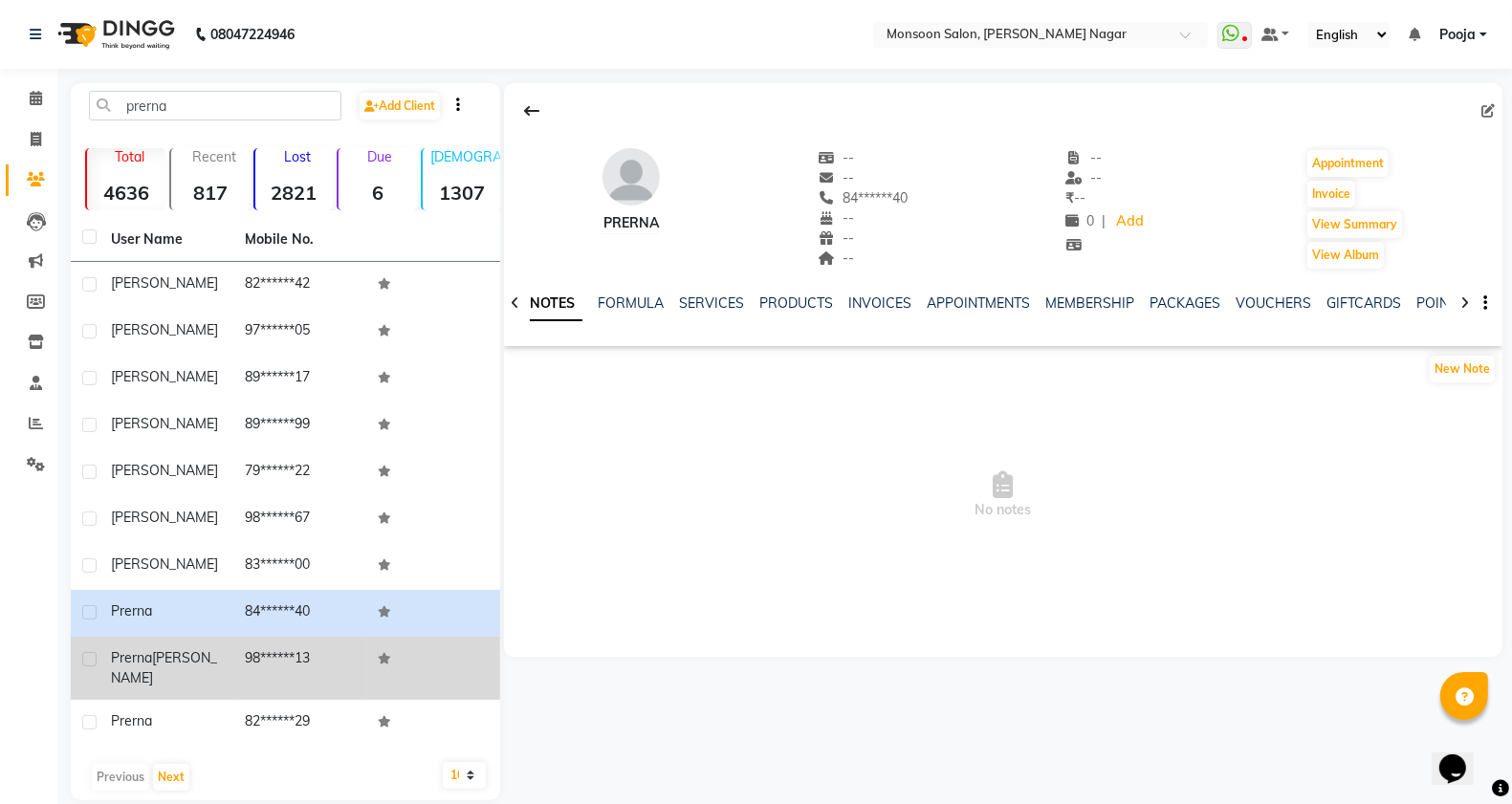
click at [311, 667] on td "98******13" at bounding box center [300, 668] width 133 height 63
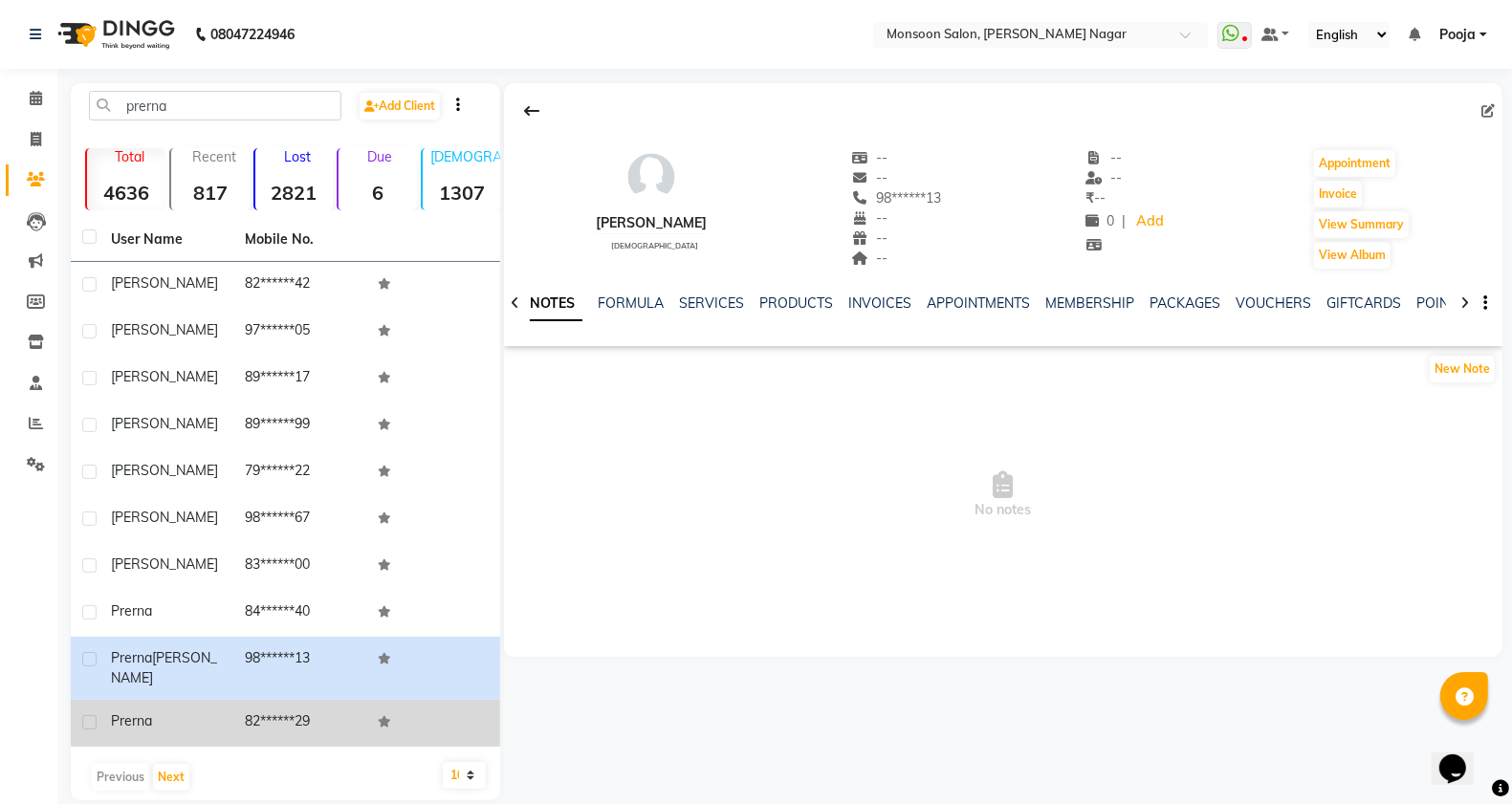
click at [309, 706] on td "82******29" at bounding box center [300, 724] width 133 height 46
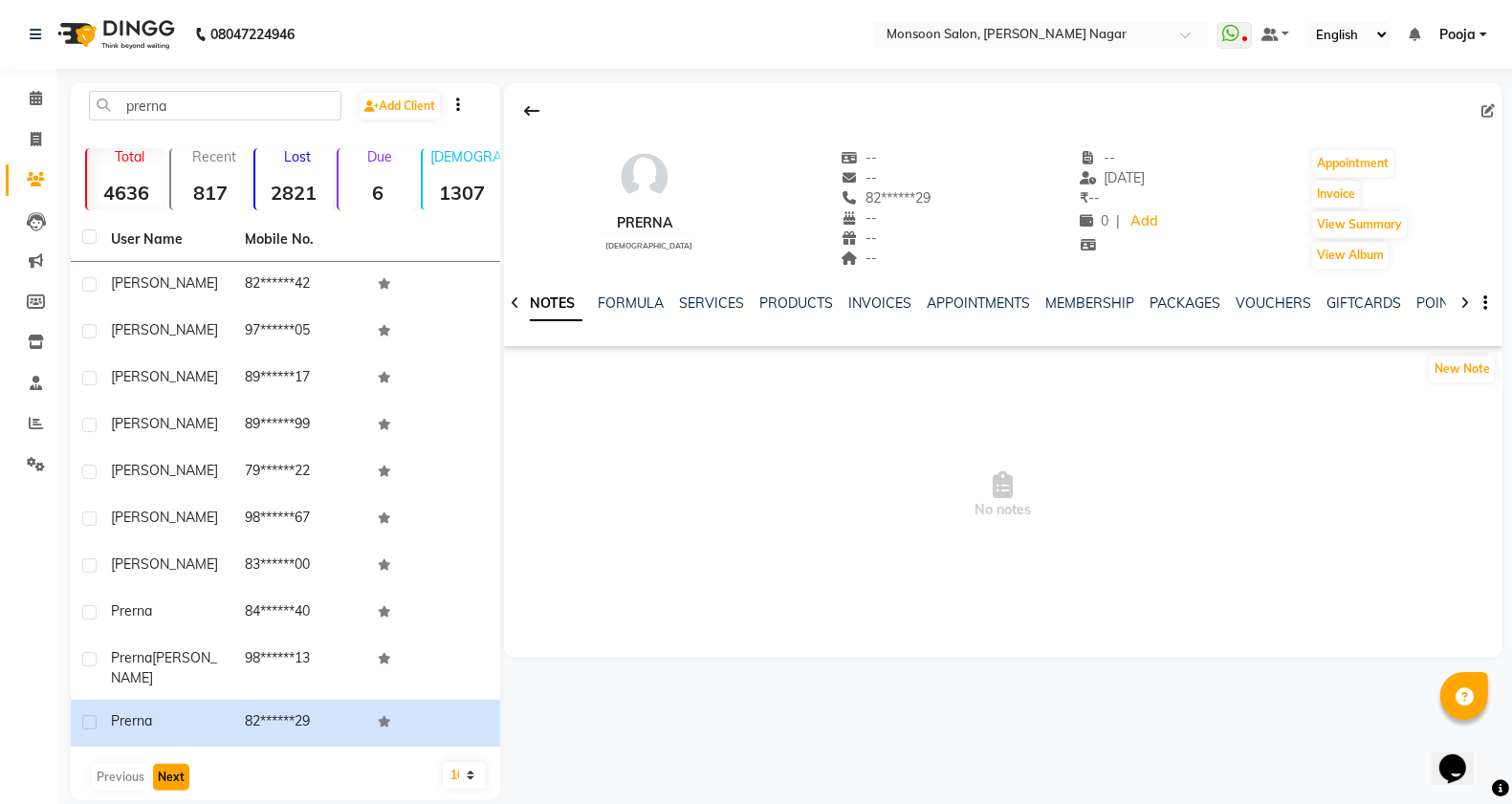
click at [170, 768] on button "Next" at bounding box center [171, 778] width 37 height 27
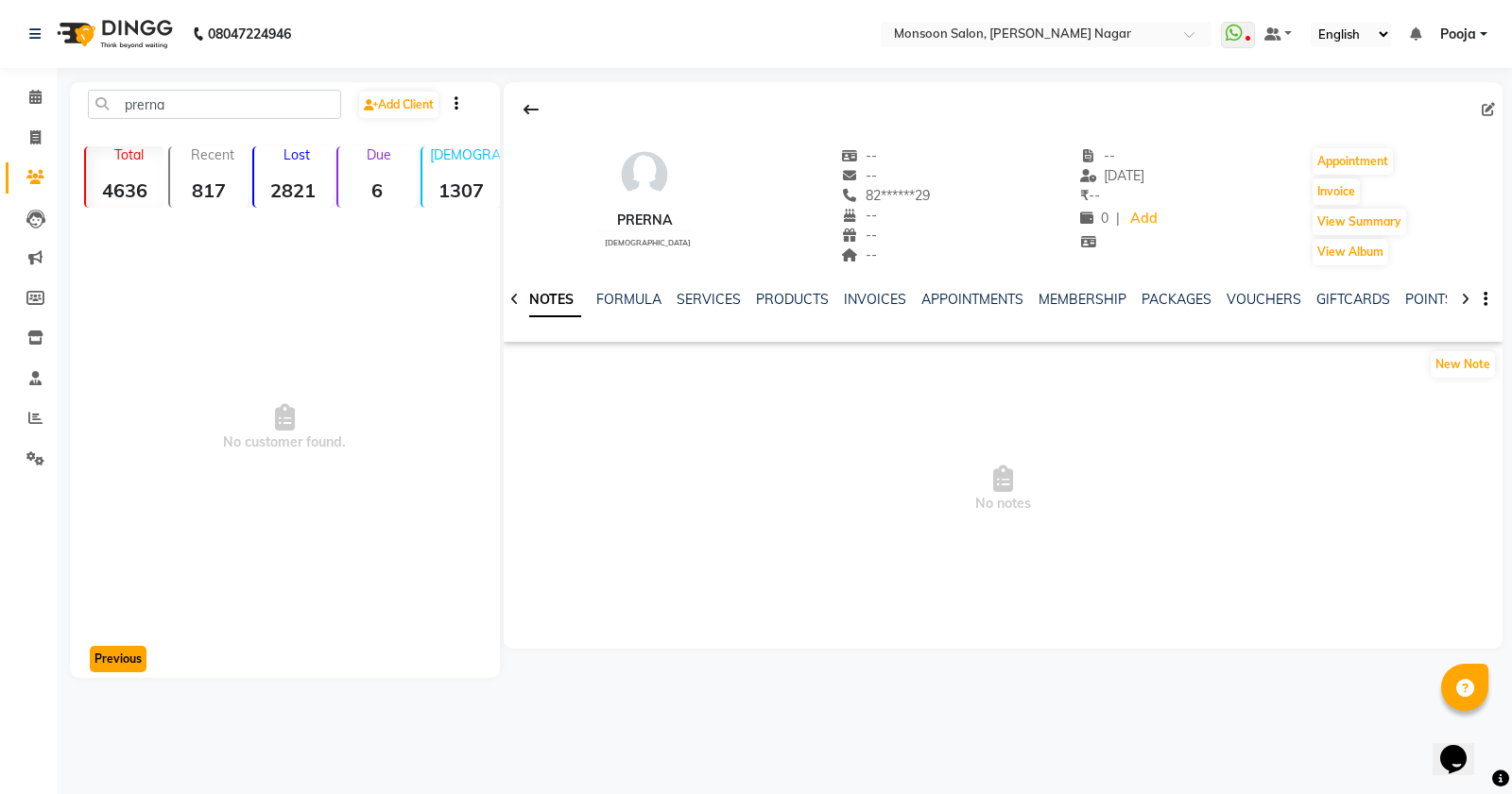
click at [140, 655] on button "Previous" at bounding box center [118, 659] width 56 height 27
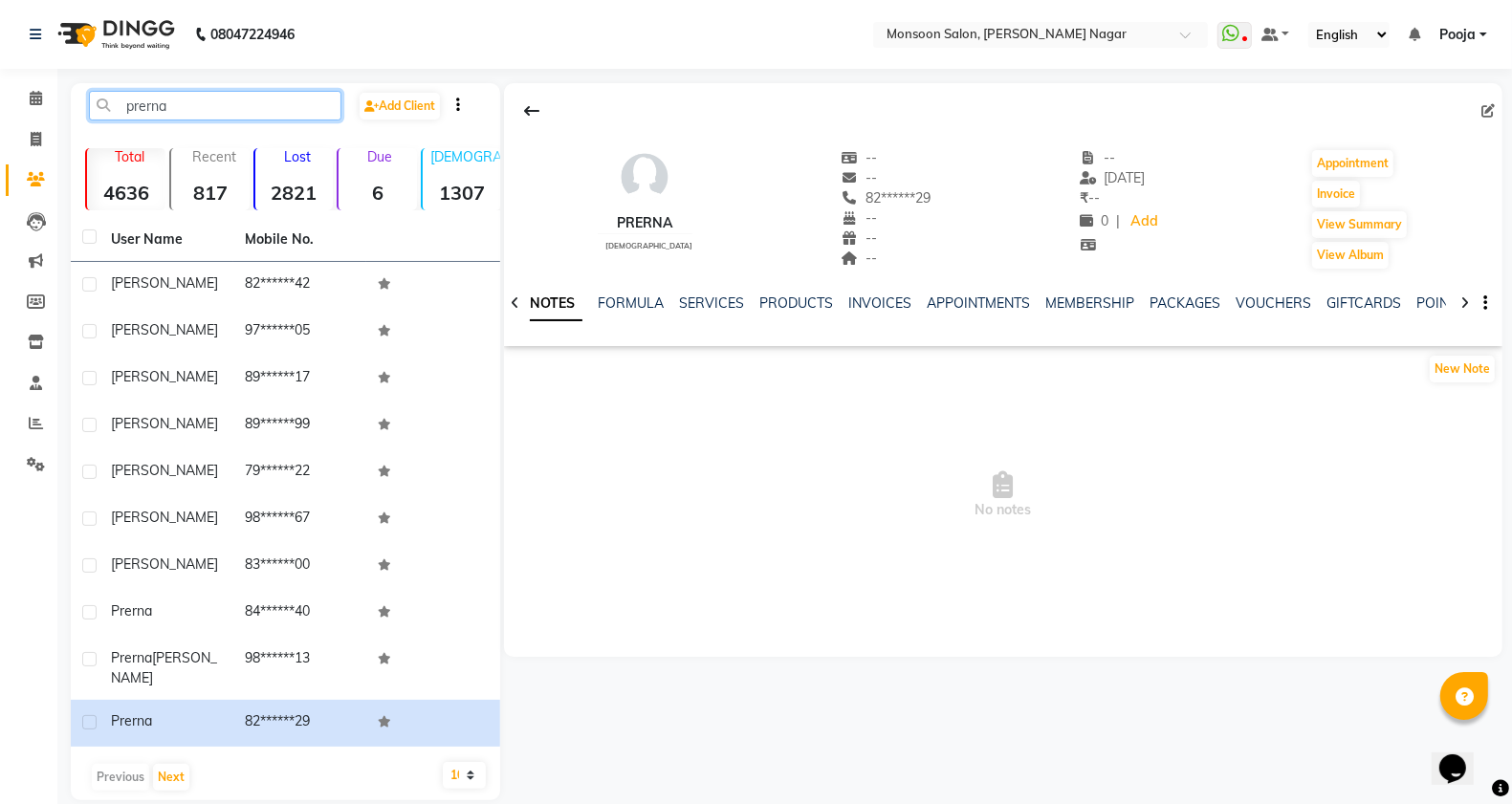
click at [204, 104] on input "prerna" at bounding box center [215, 105] width 252 height 30
type input "p"
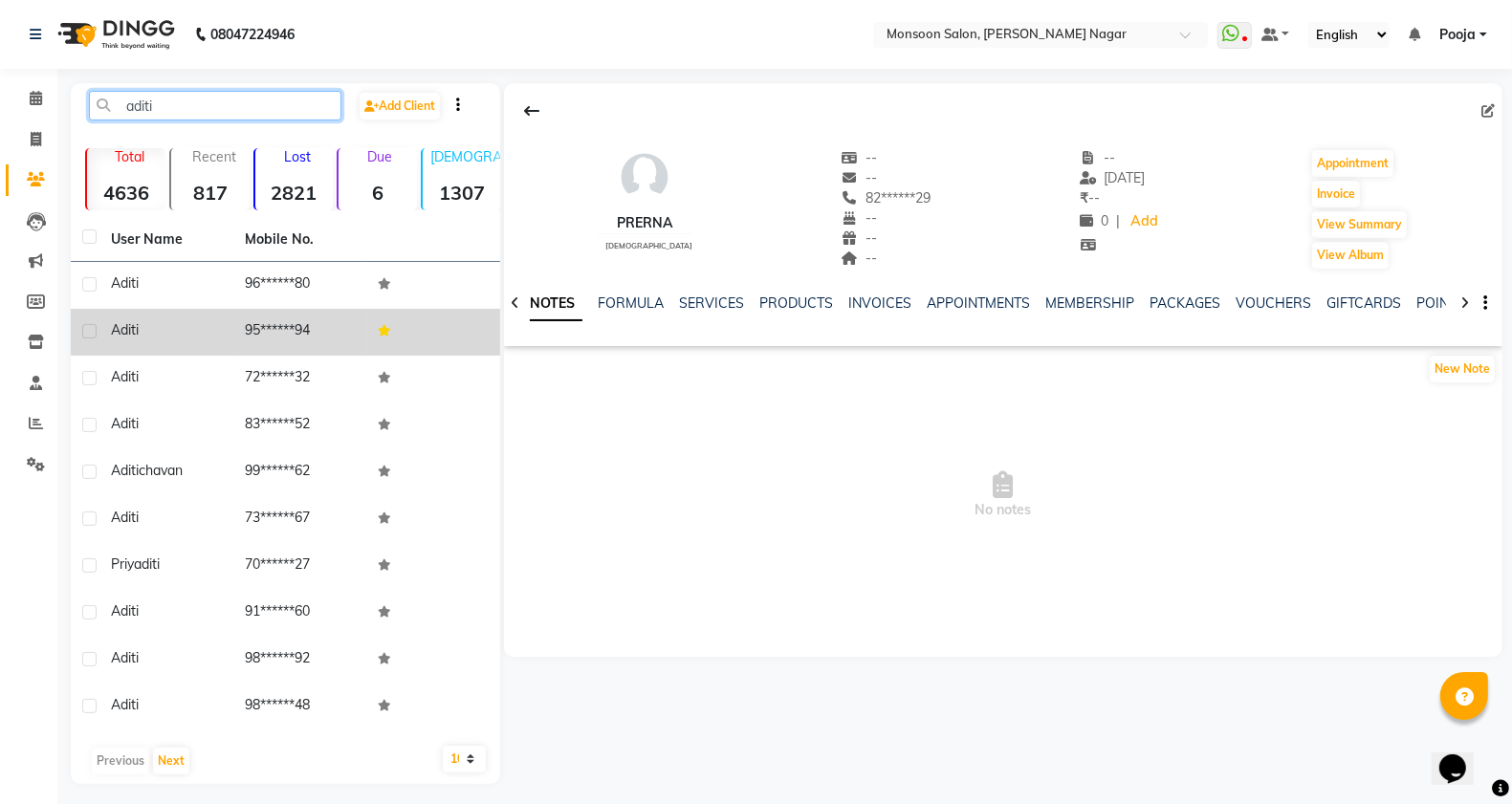
type input "aditi"
click at [226, 321] on td "Aditi" at bounding box center [166, 332] width 133 height 46
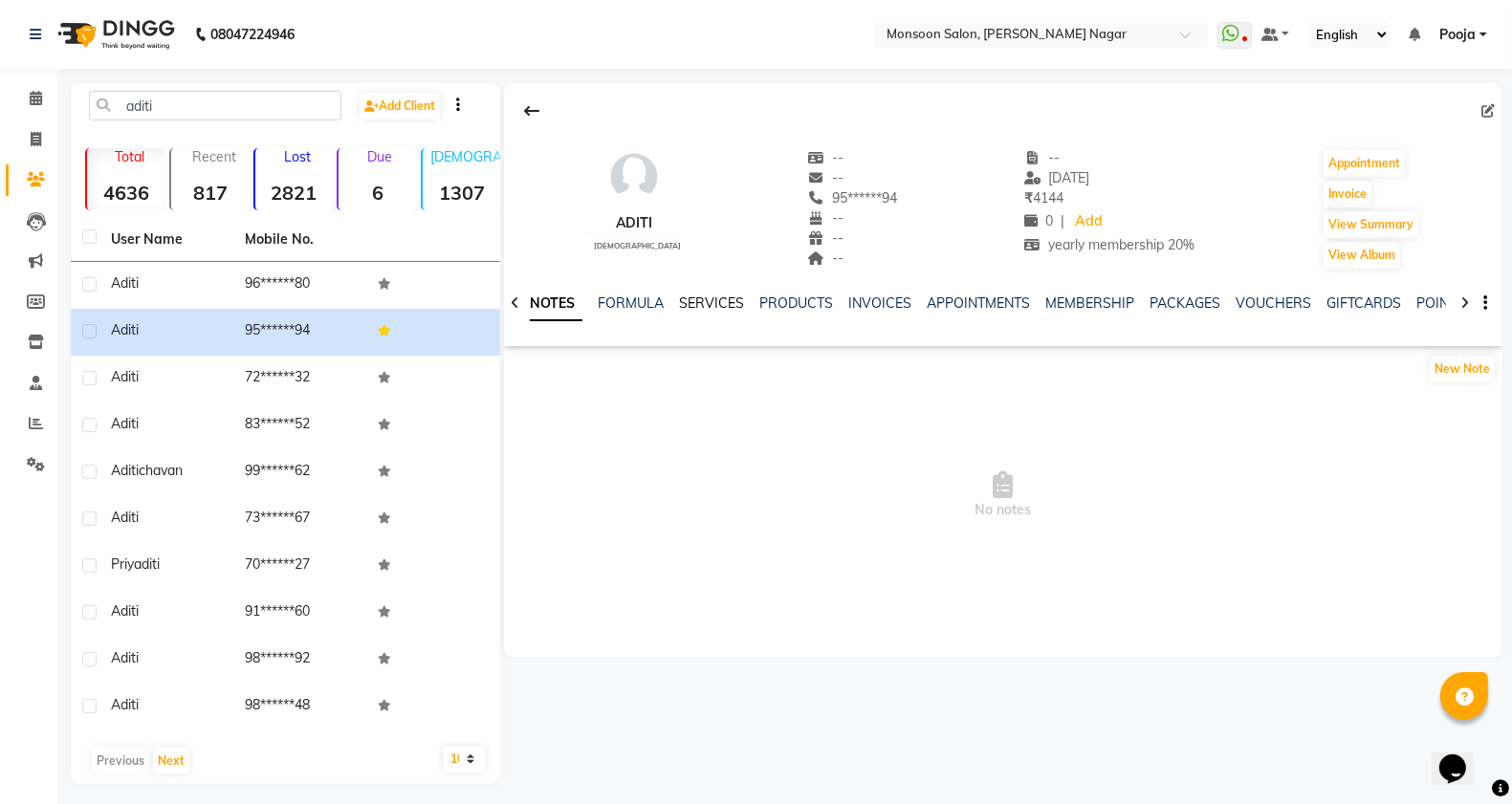
click at [719, 298] on link "SERVICES" at bounding box center [711, 303] width 65 height 17
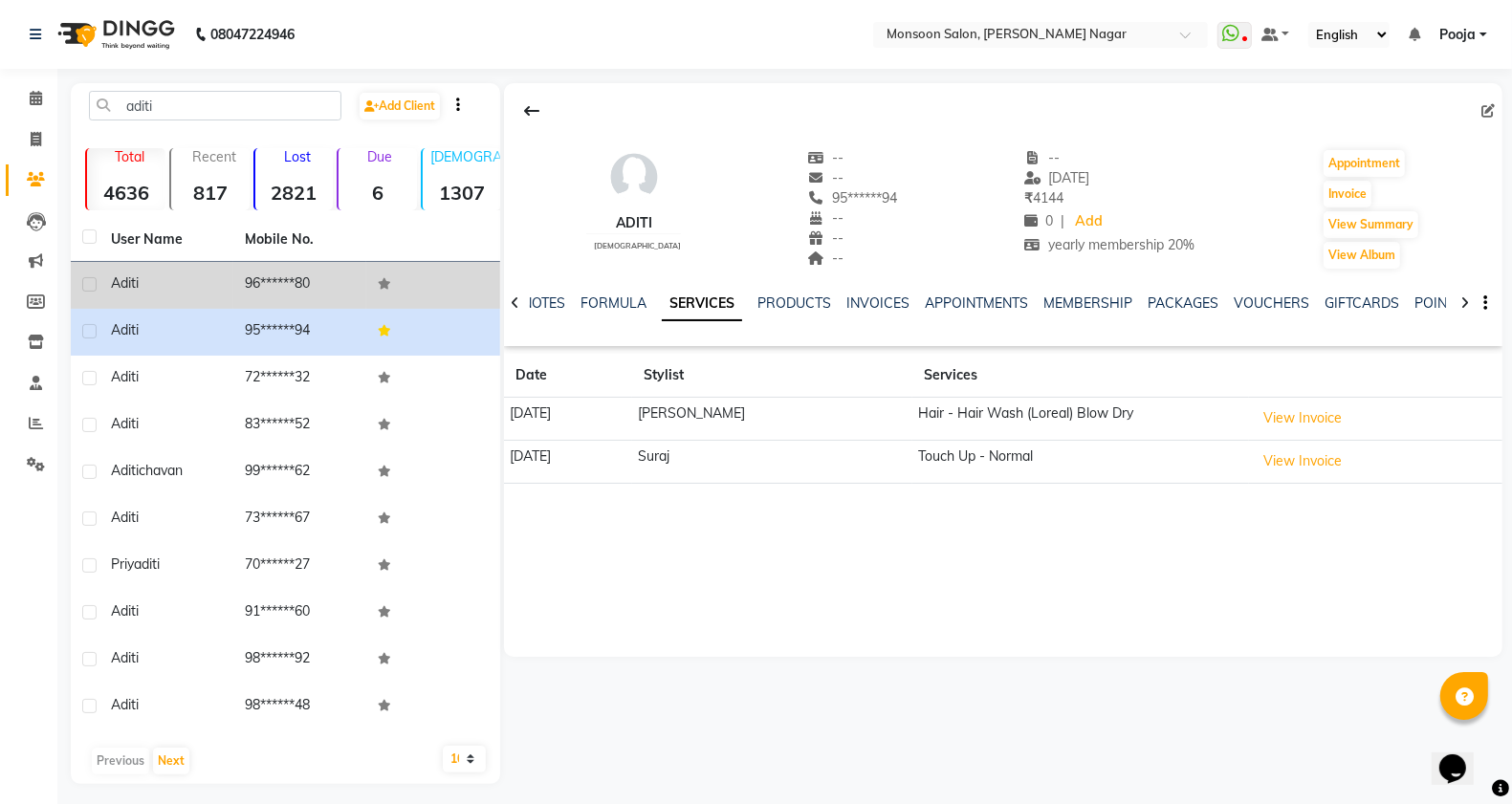
click at [306, 294] on td "96******80" at bounding box center [300, 285] width 133 height 46
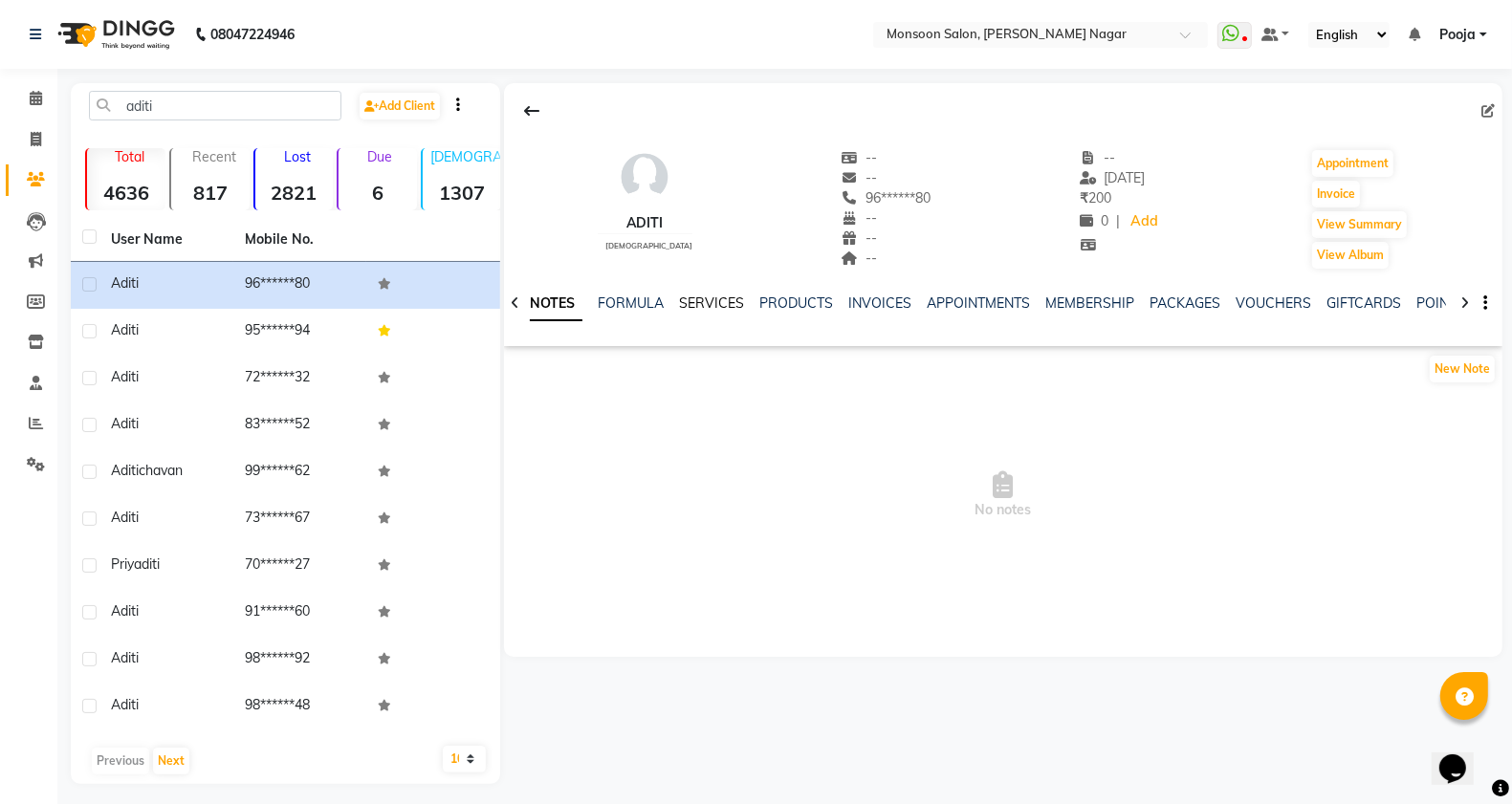
click at [722, 297] on link "SERVICES" at bounding box center [711, 303] width 65 height 17
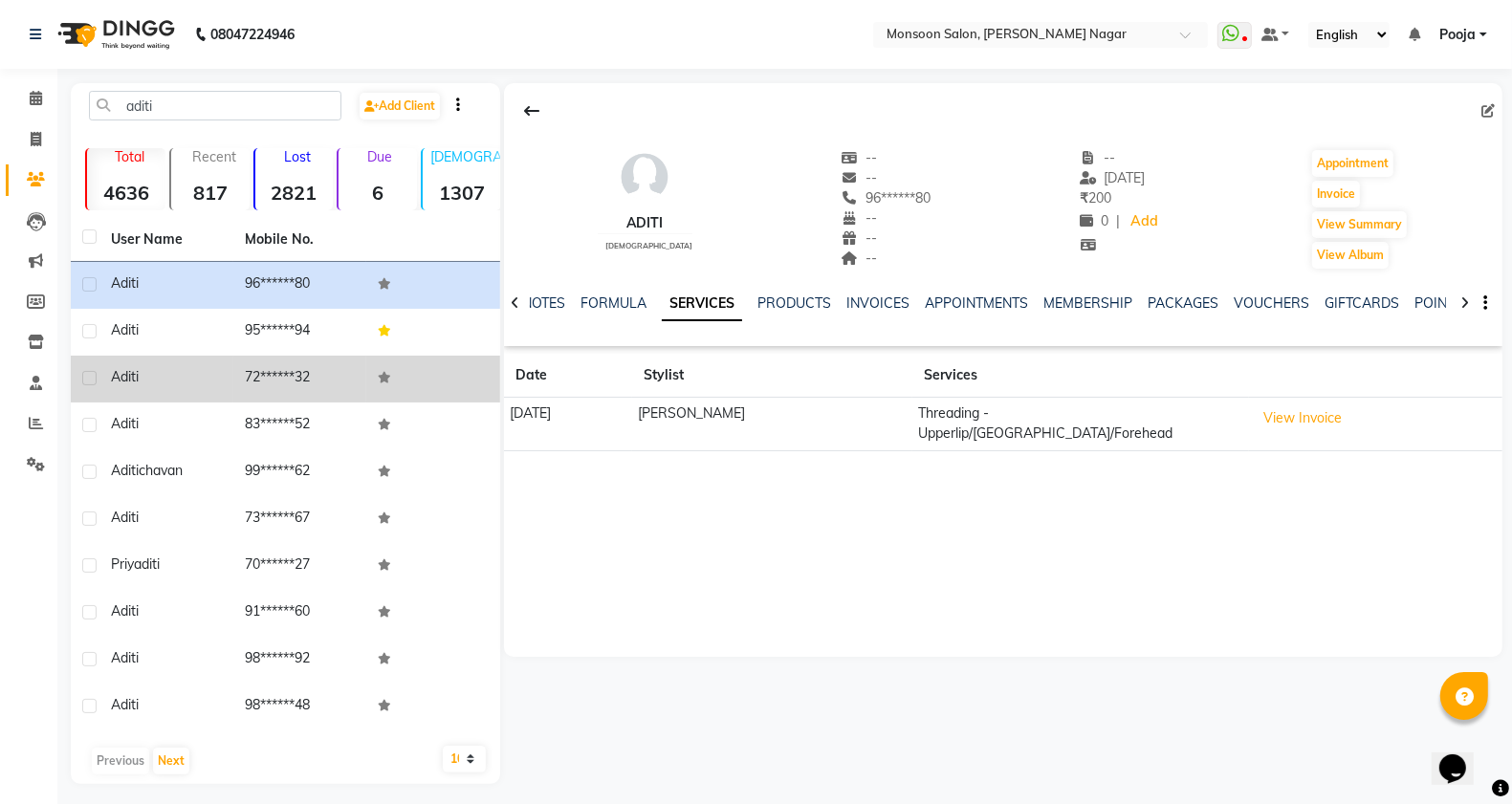
click at [275, 392] on td "72******32" at bounding box center [300, 379] width 133 height 46
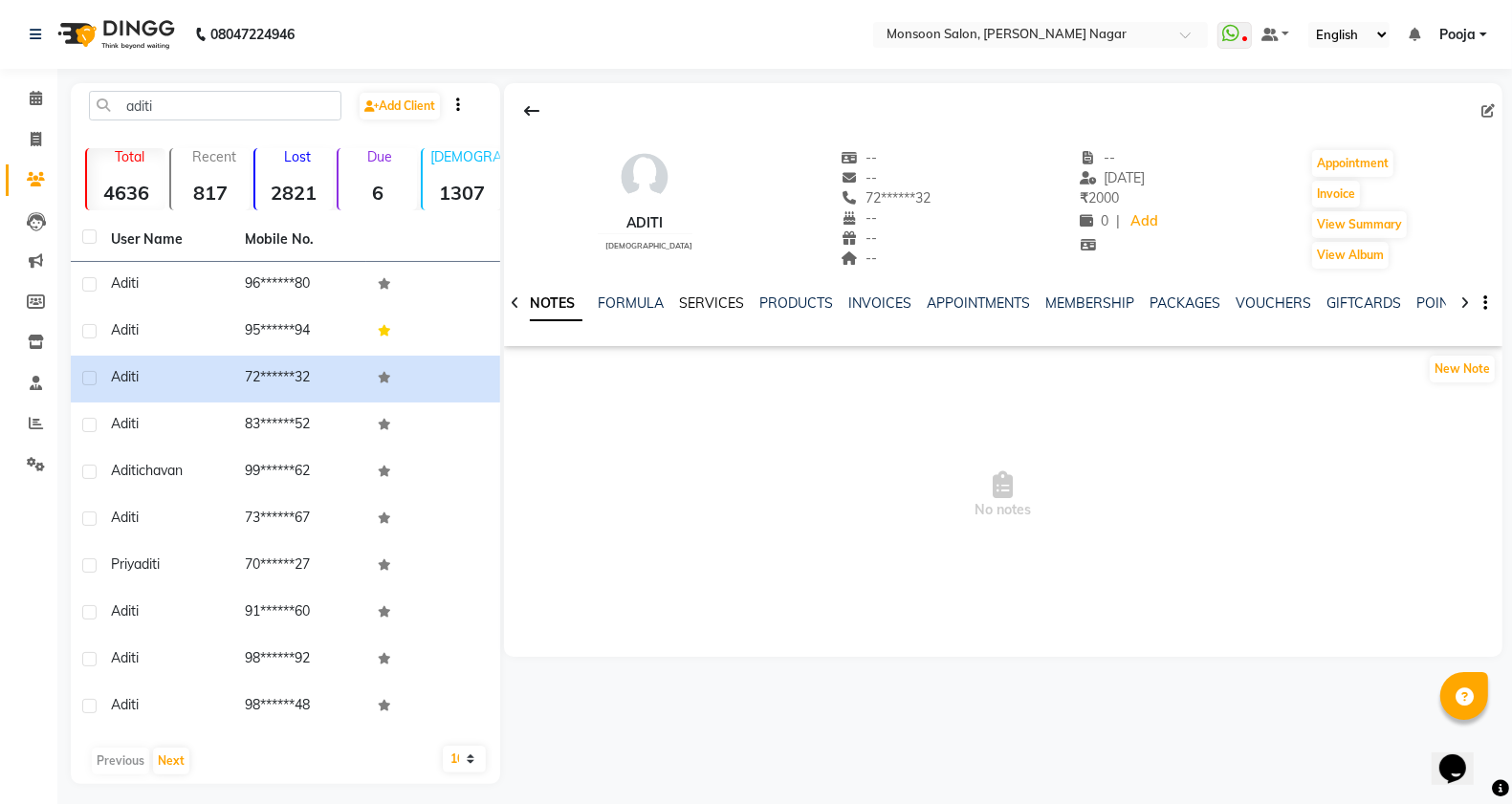
click at [709, 307] on link "SERVICES" at bounding box center [711, 303] width 65 height 17
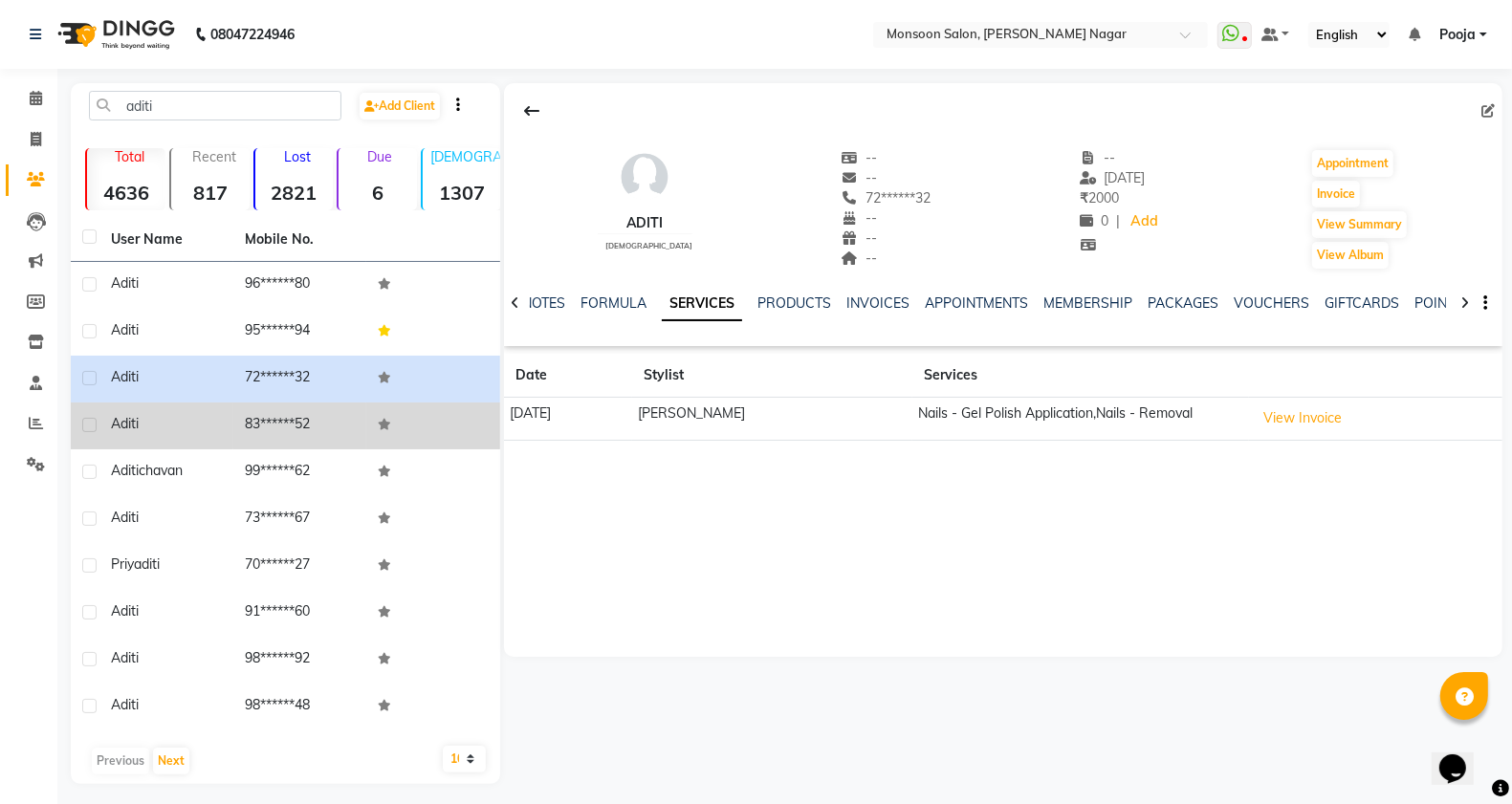
click at [316, 433] on td "83******52" at bounding box center [300, 426] width 133 height 46
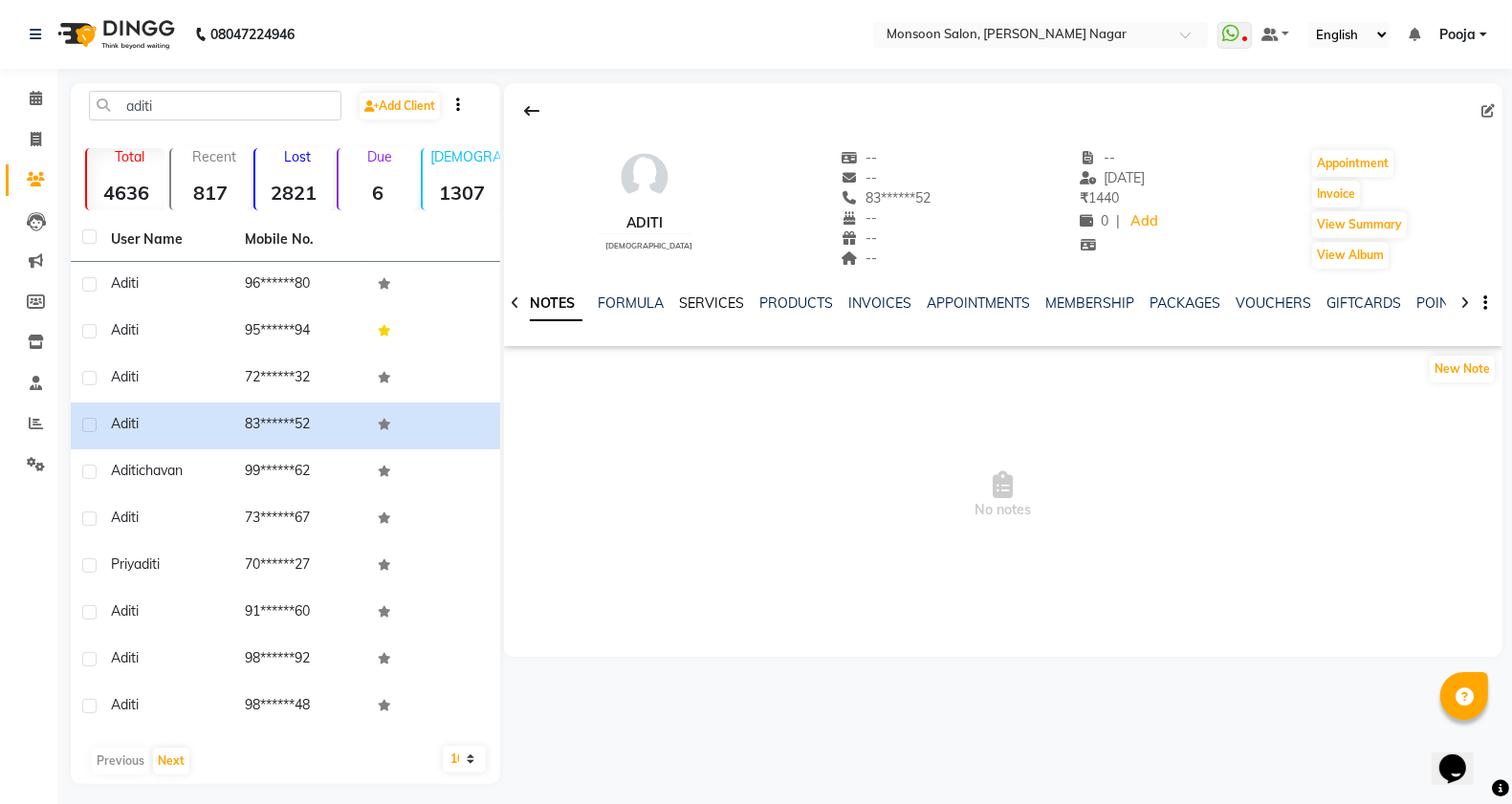
click at [734, 303] on link "SERVICES" at bounding box center [711, 303] width 65 height 17
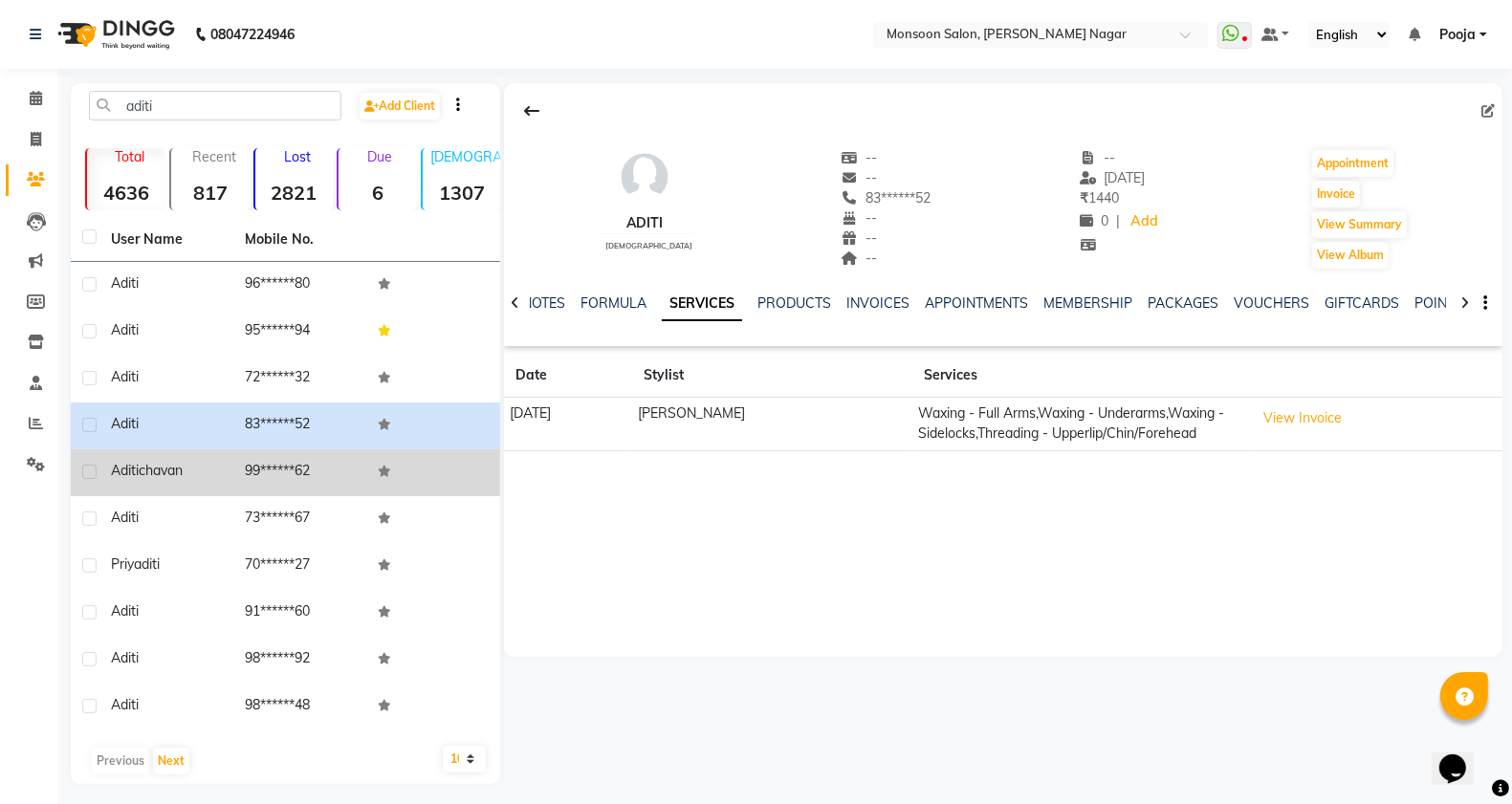
click at [263, 466] on td "99******62" at bounding box center [300, 473] width 133 height 46
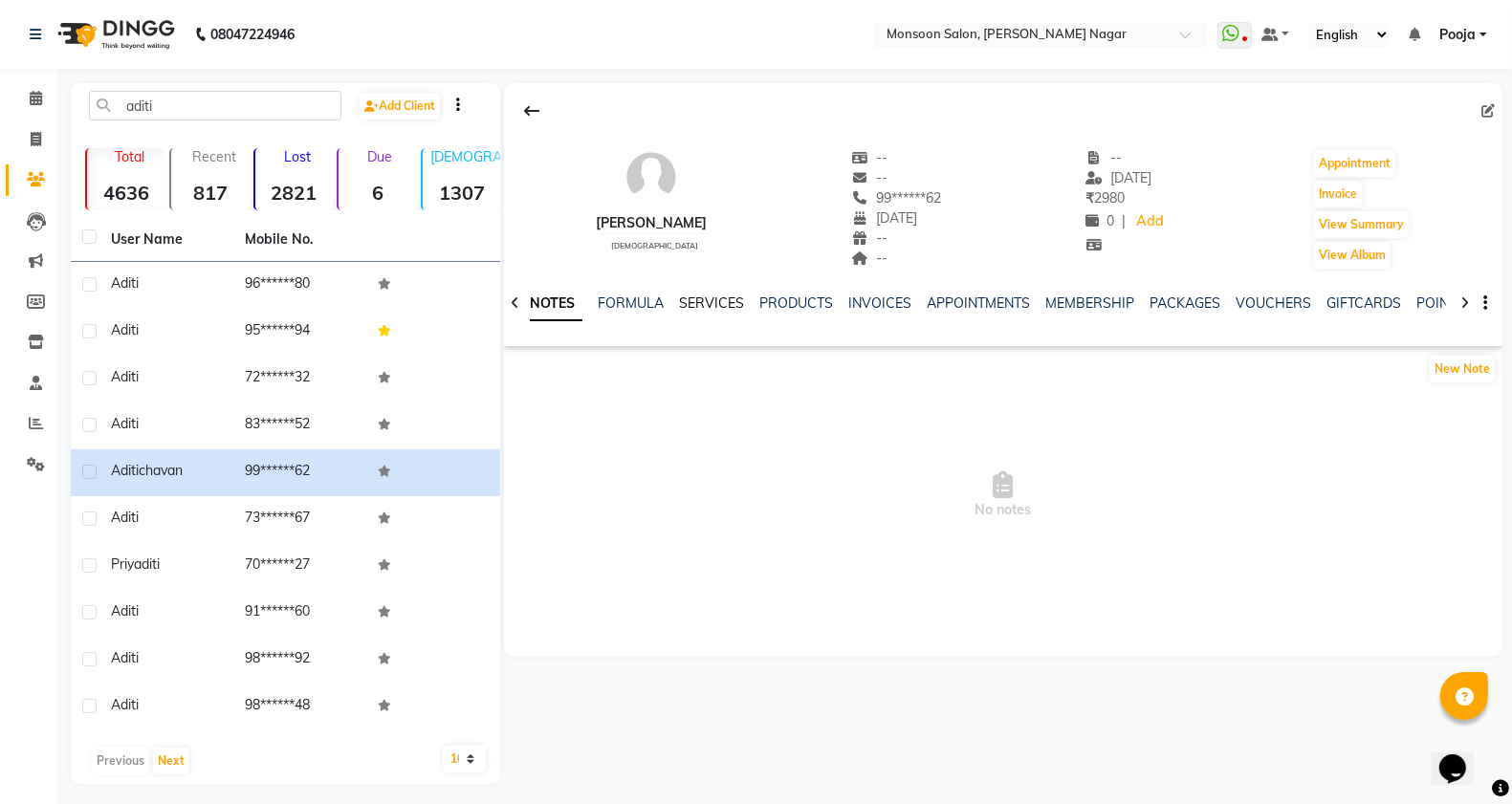
click at [718, 307] on link "SERVICES" at bounding box center [711, 303] width 65 height 17
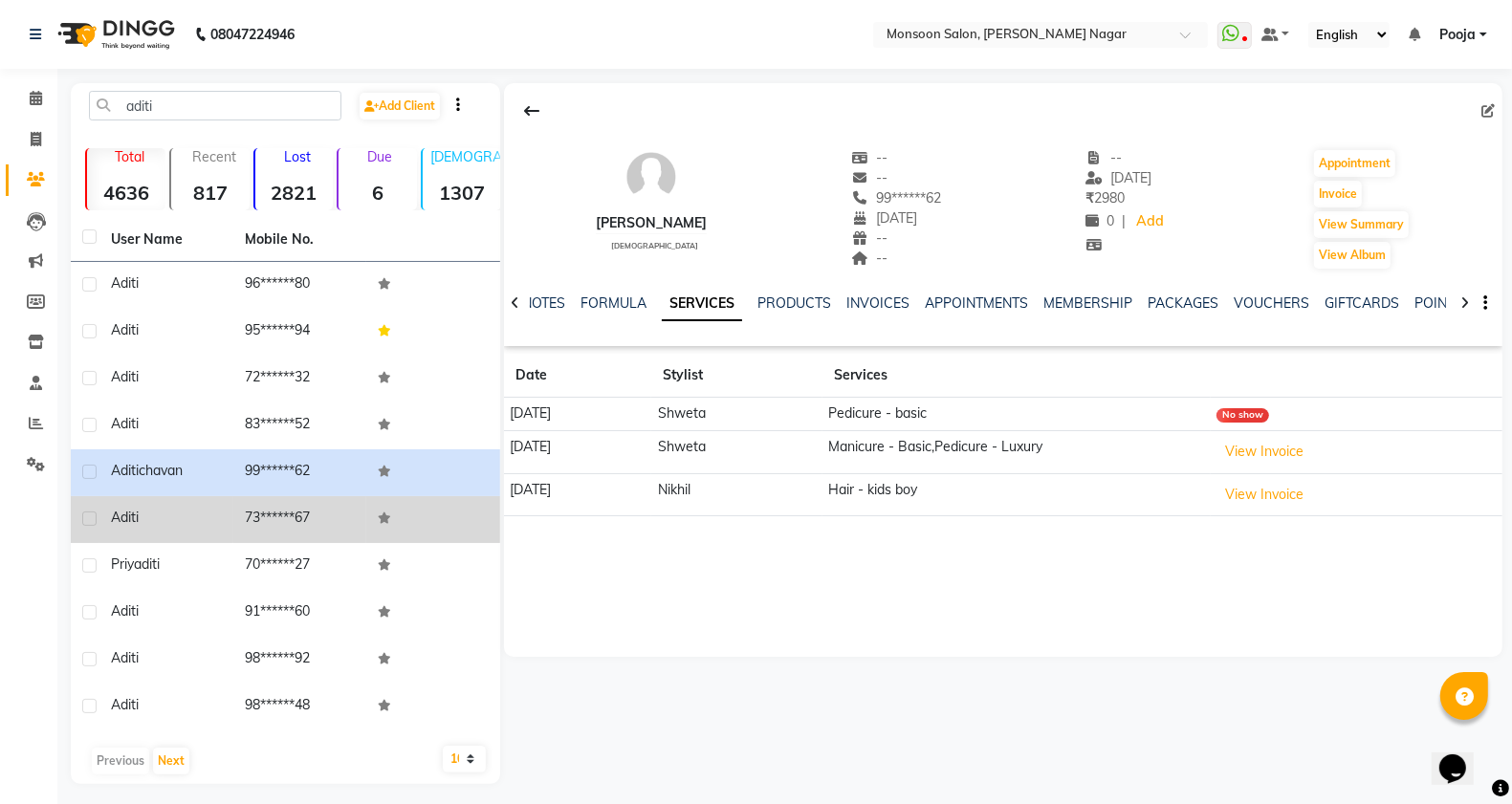
click at [294, 496] on td "73******67" at bounding box center [300, 520] width 133 height 46
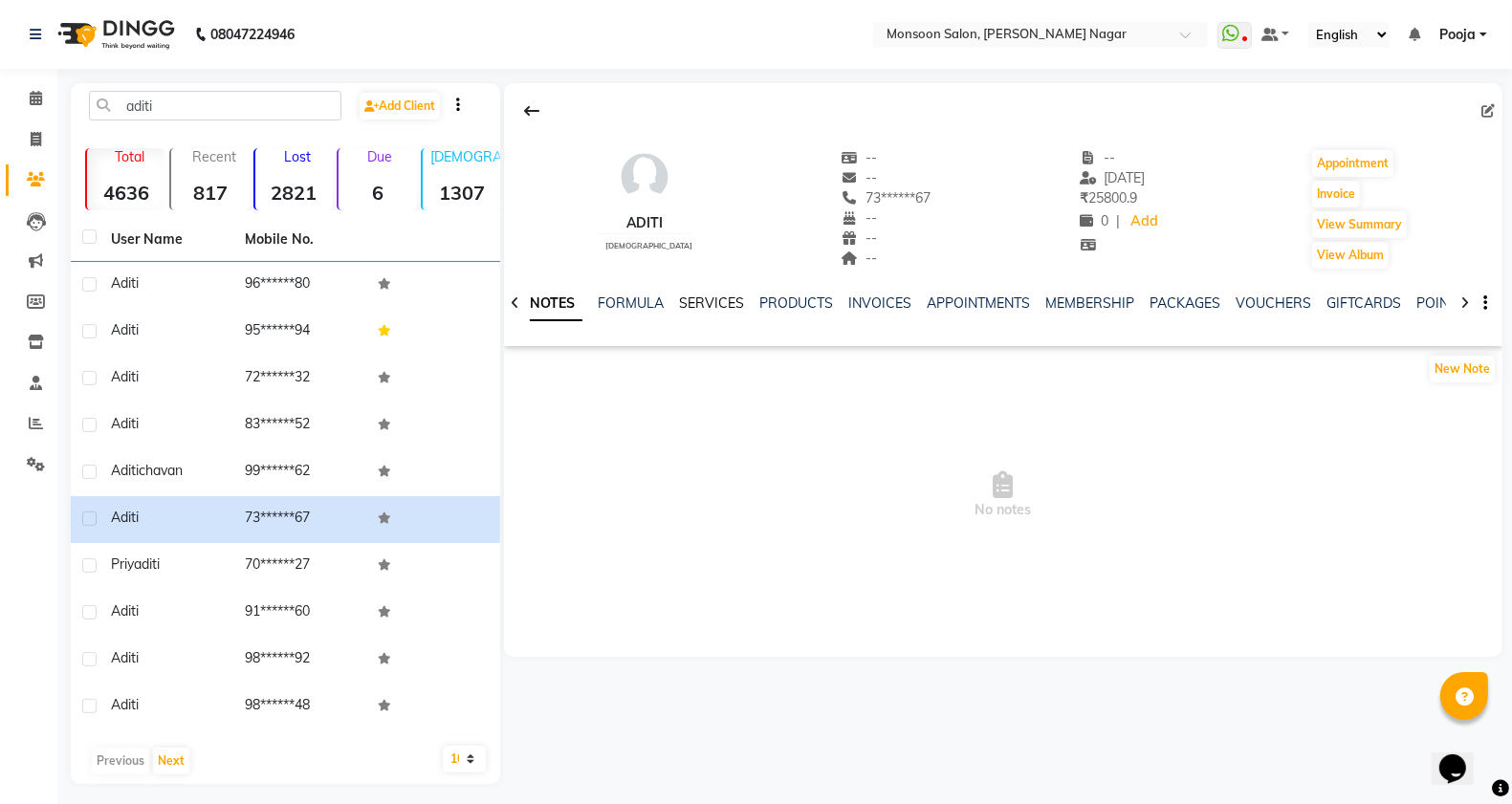
click at [727, 296] on link "SERVICES" at bounding box center [711, 303] width 65 height 17
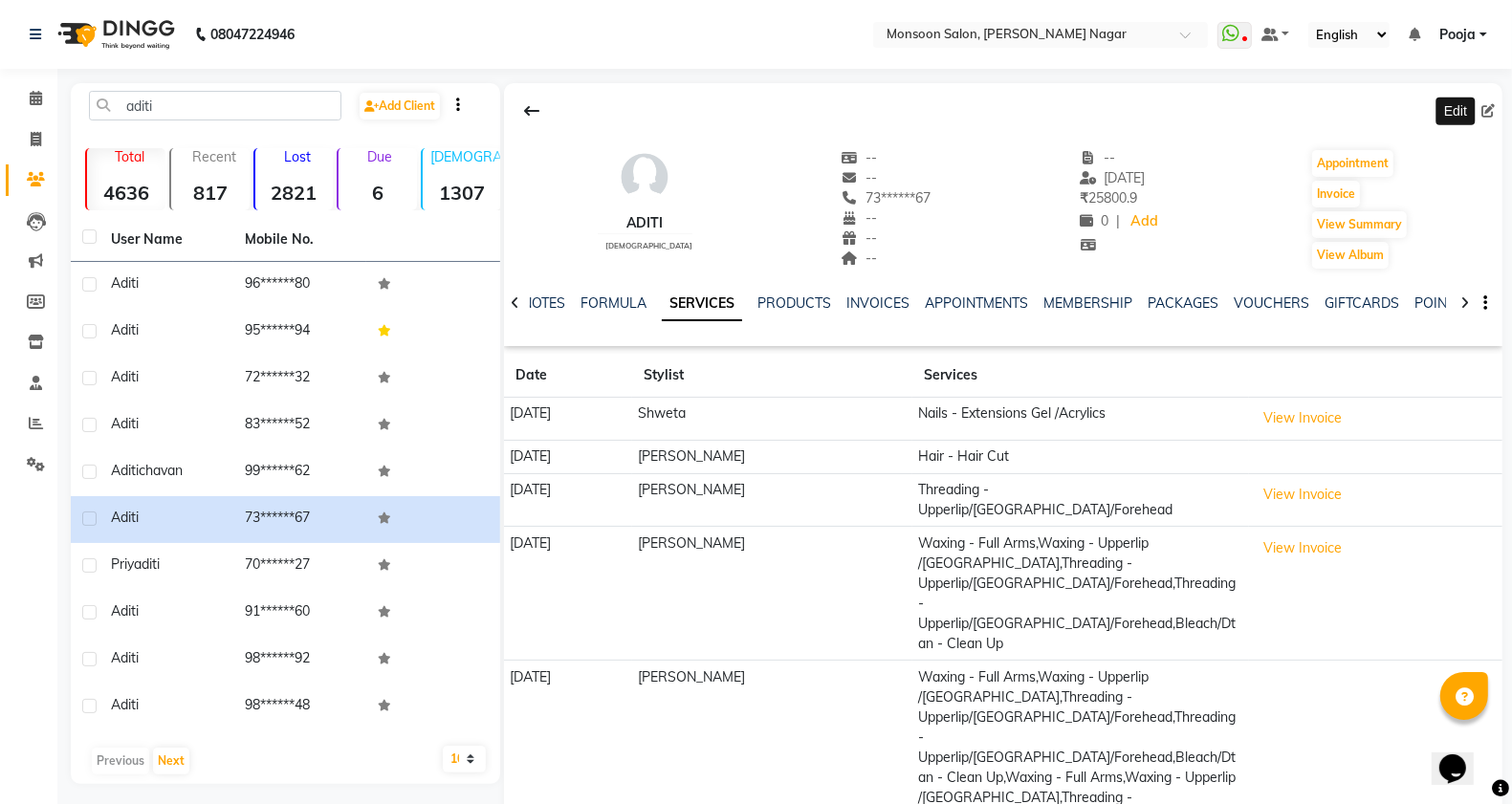
click at [1488, 112] on icon at bounding box center [1488, 111] width 14 height 14
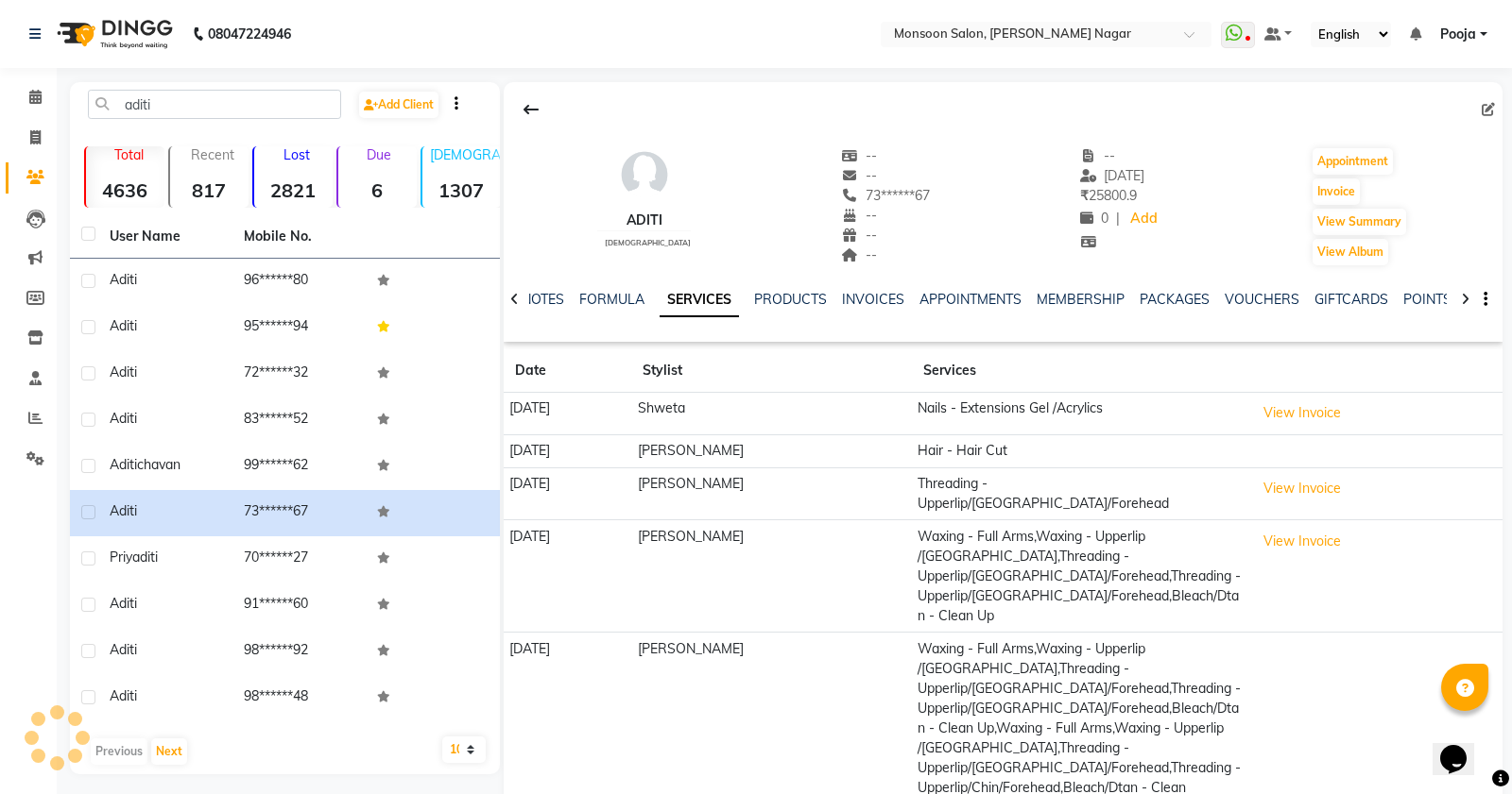
select select "[DEMOGRAPHIC_DATA]"
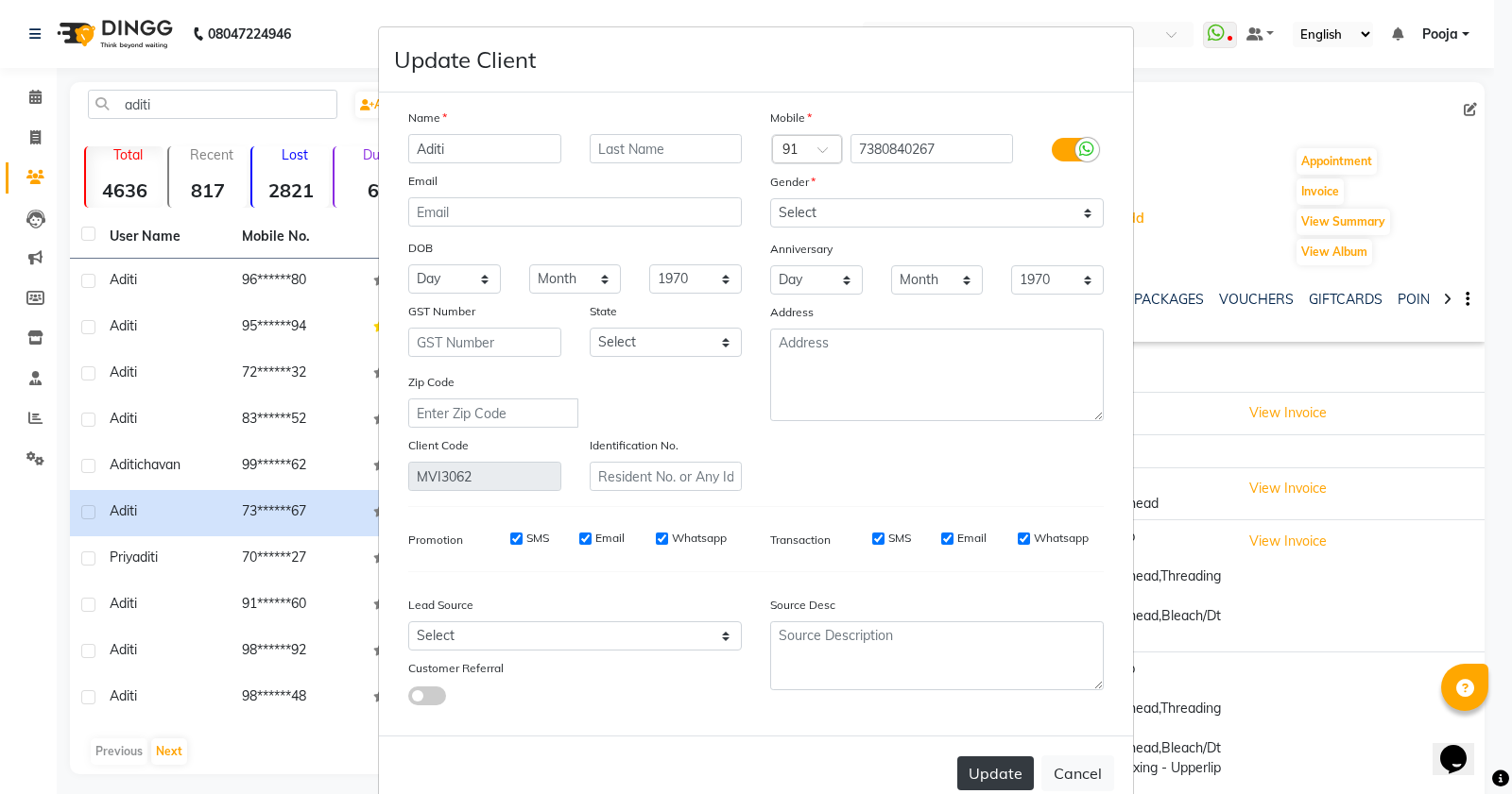
click at [965, 762] on button "Update" at bounding box center [995, 774] width 76 height 34
select select
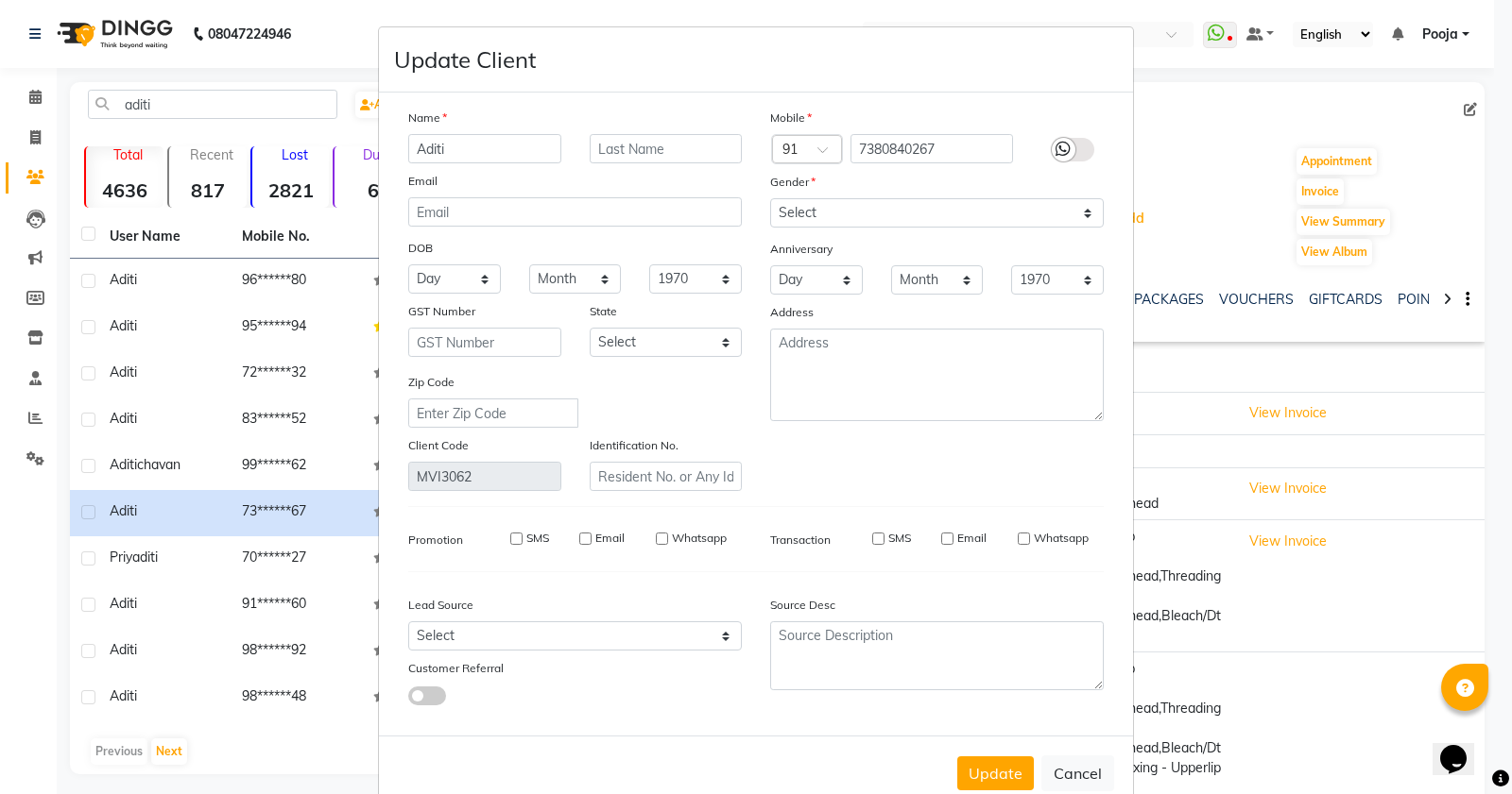
select select
checkbox input "false"
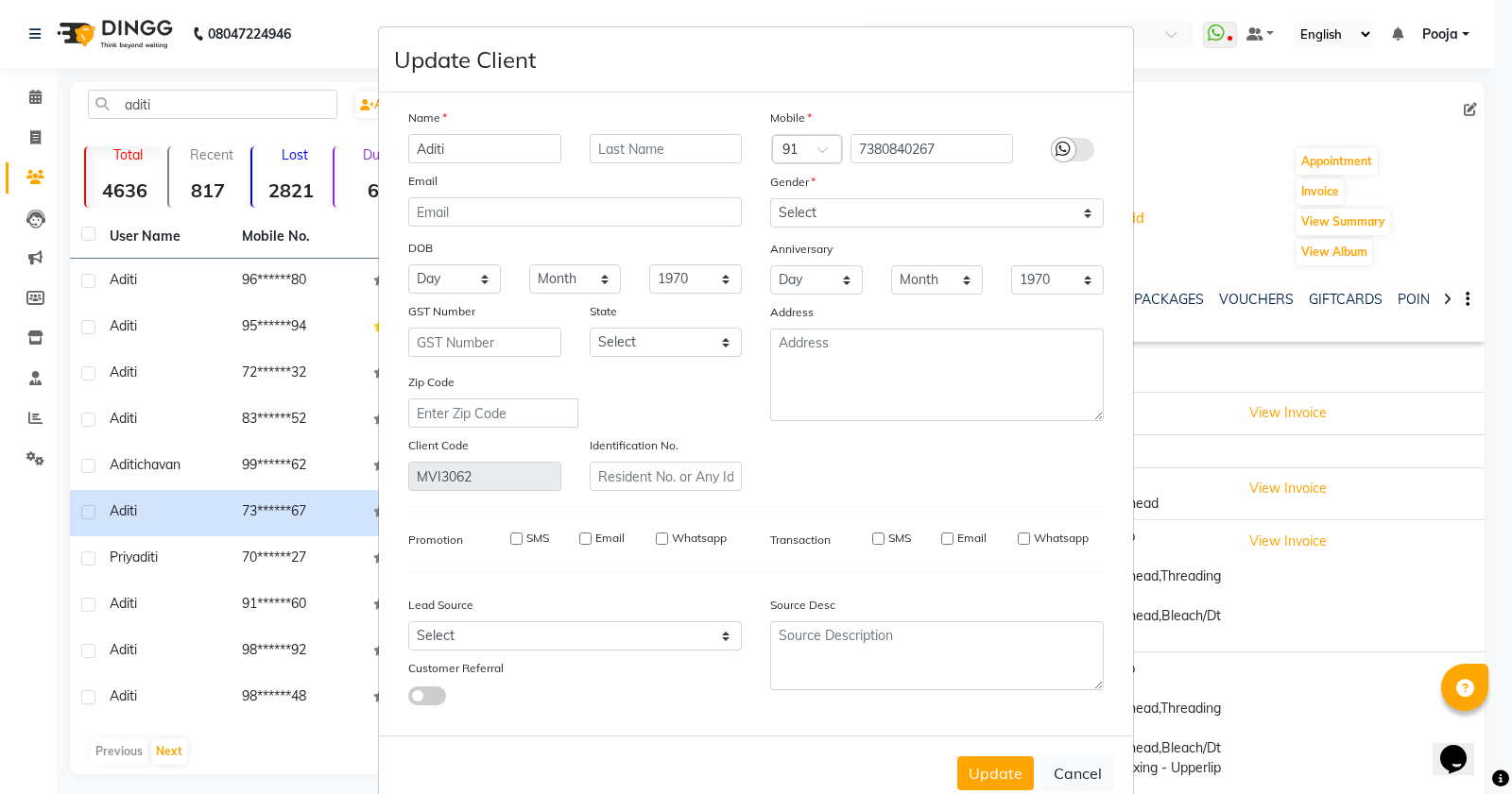
checkbox input "false"
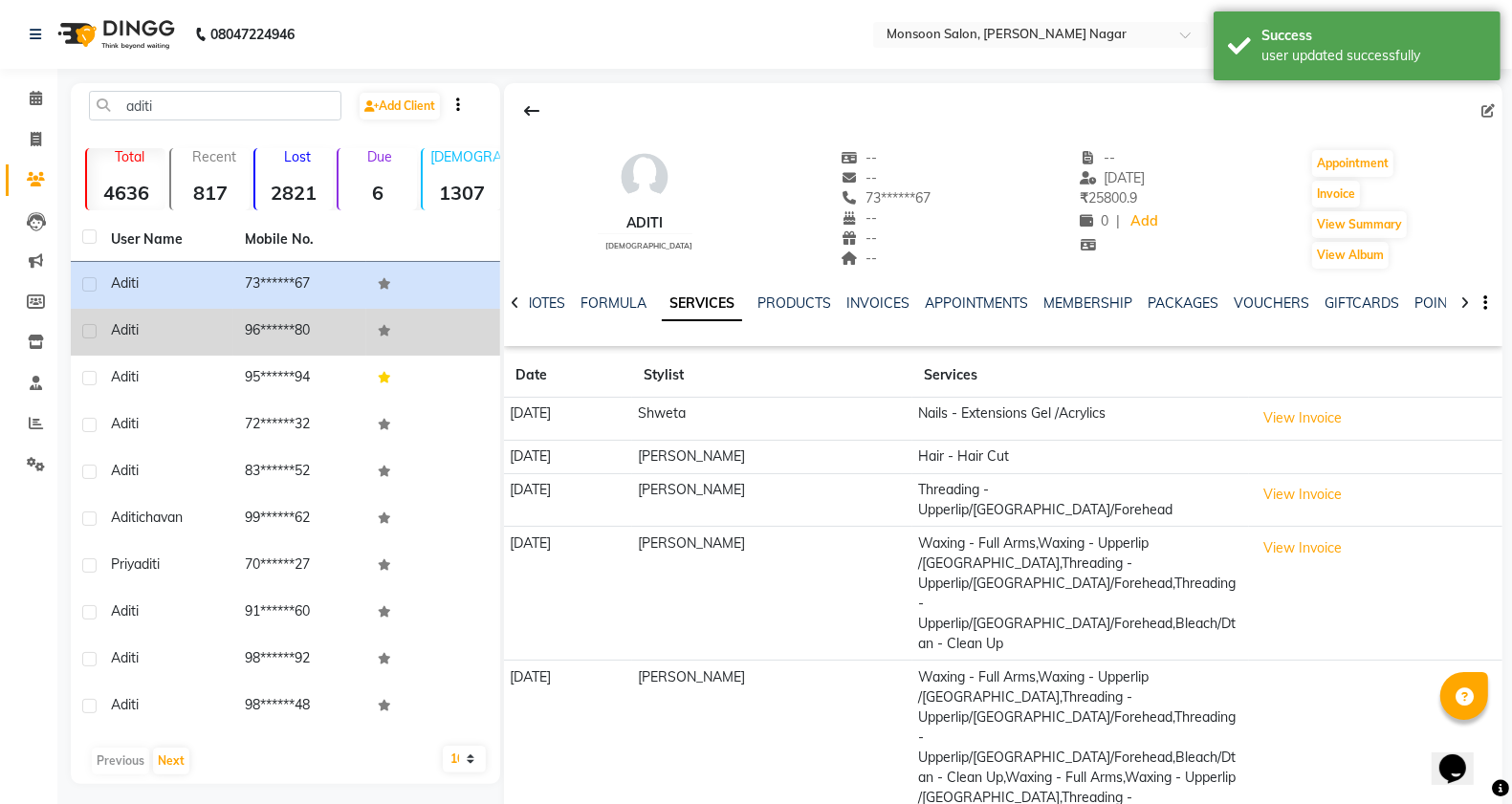
click at [301, 313] on td "96******80" at bounding box center [300, 332] width 133 height 46
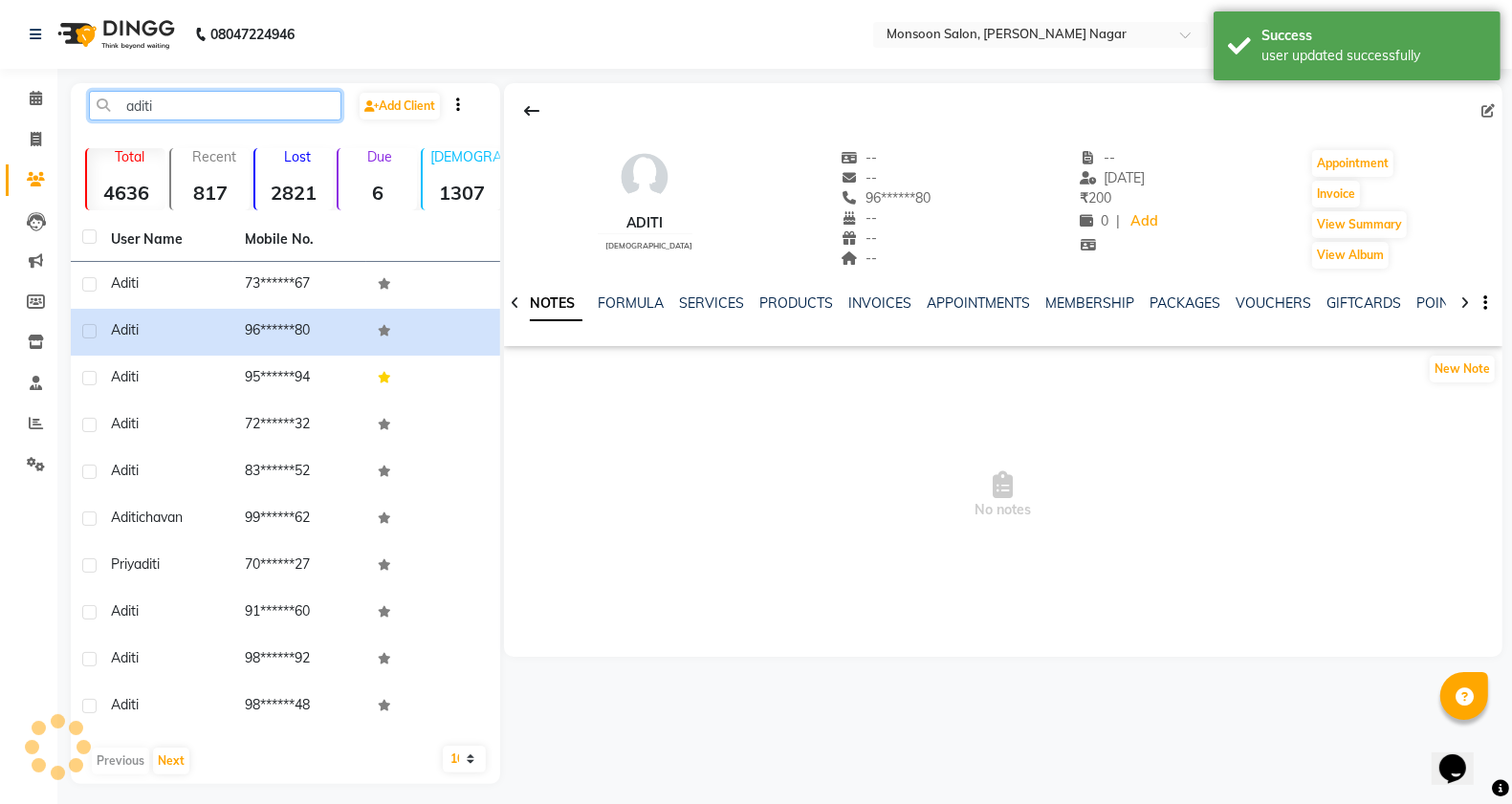
click at [167, 108] on input "aditi" at bounding box center [215, 105] width 252 height 30
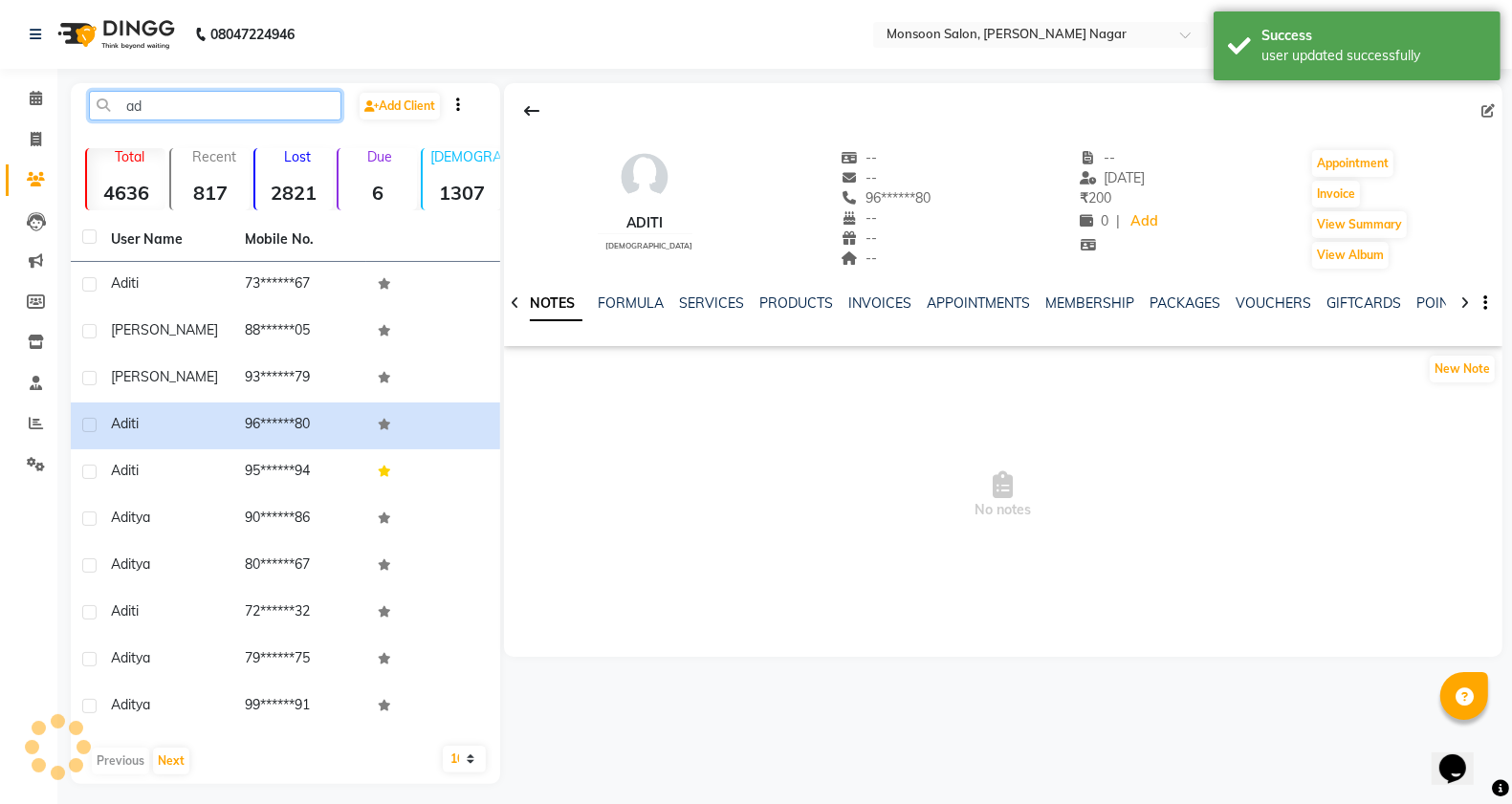
type input "a"
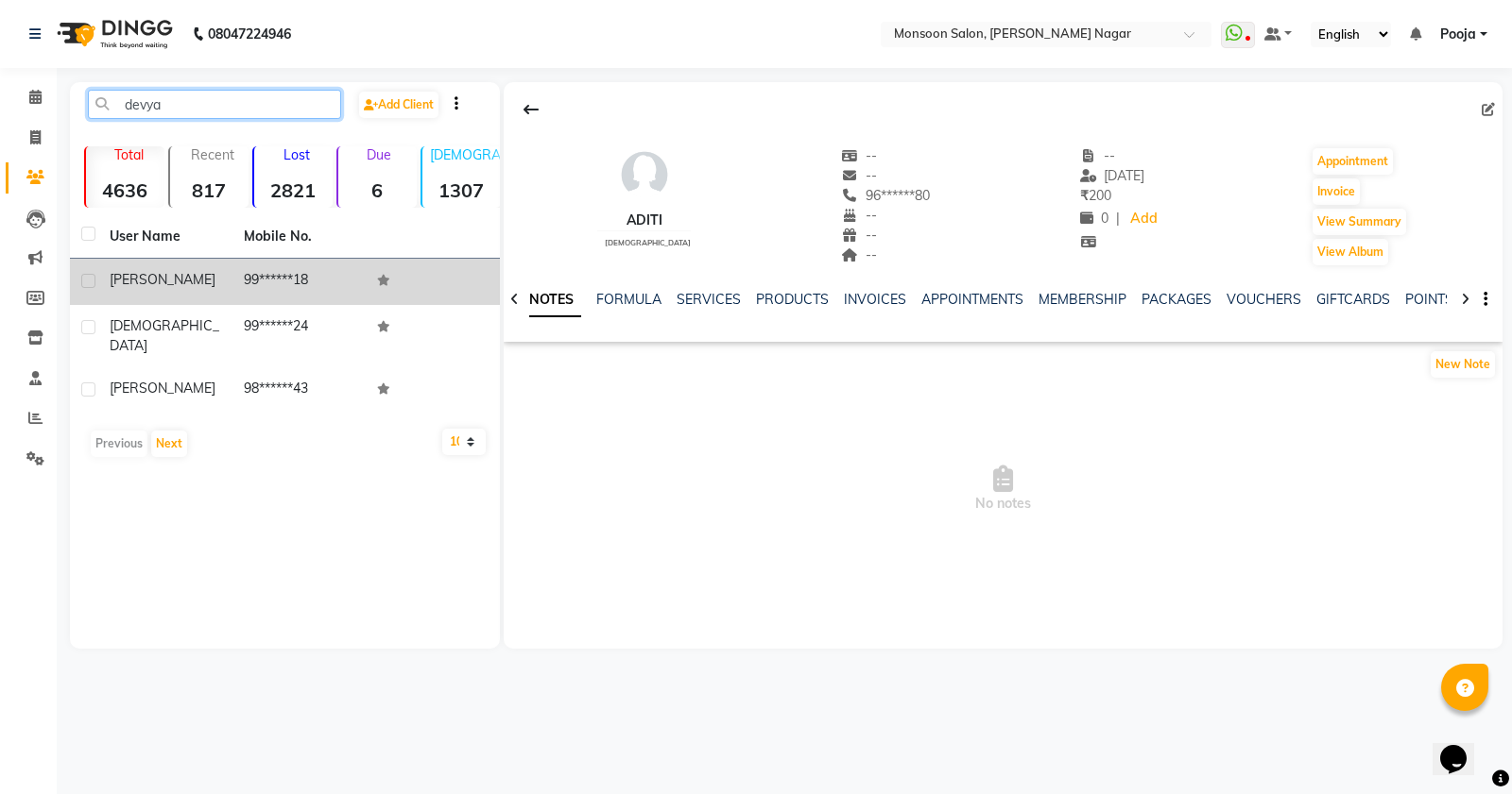
type input "devya"
click at [285, 277] on td "99******18" at bounding box center [299, 282] width 134 height 46
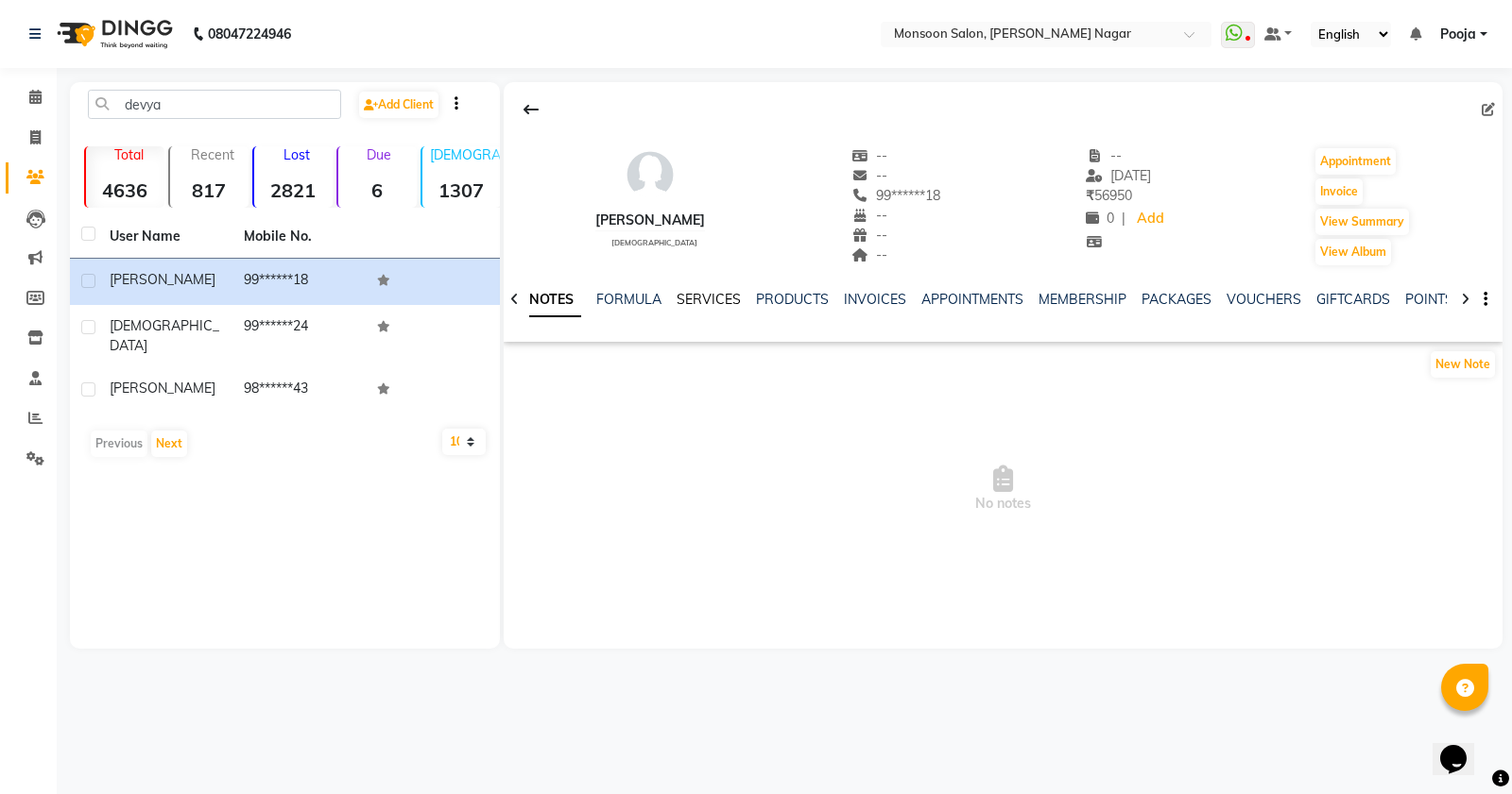
click at [704, 299] on link "SERVICES" at bounding box center [708, 299] width 64 height 17
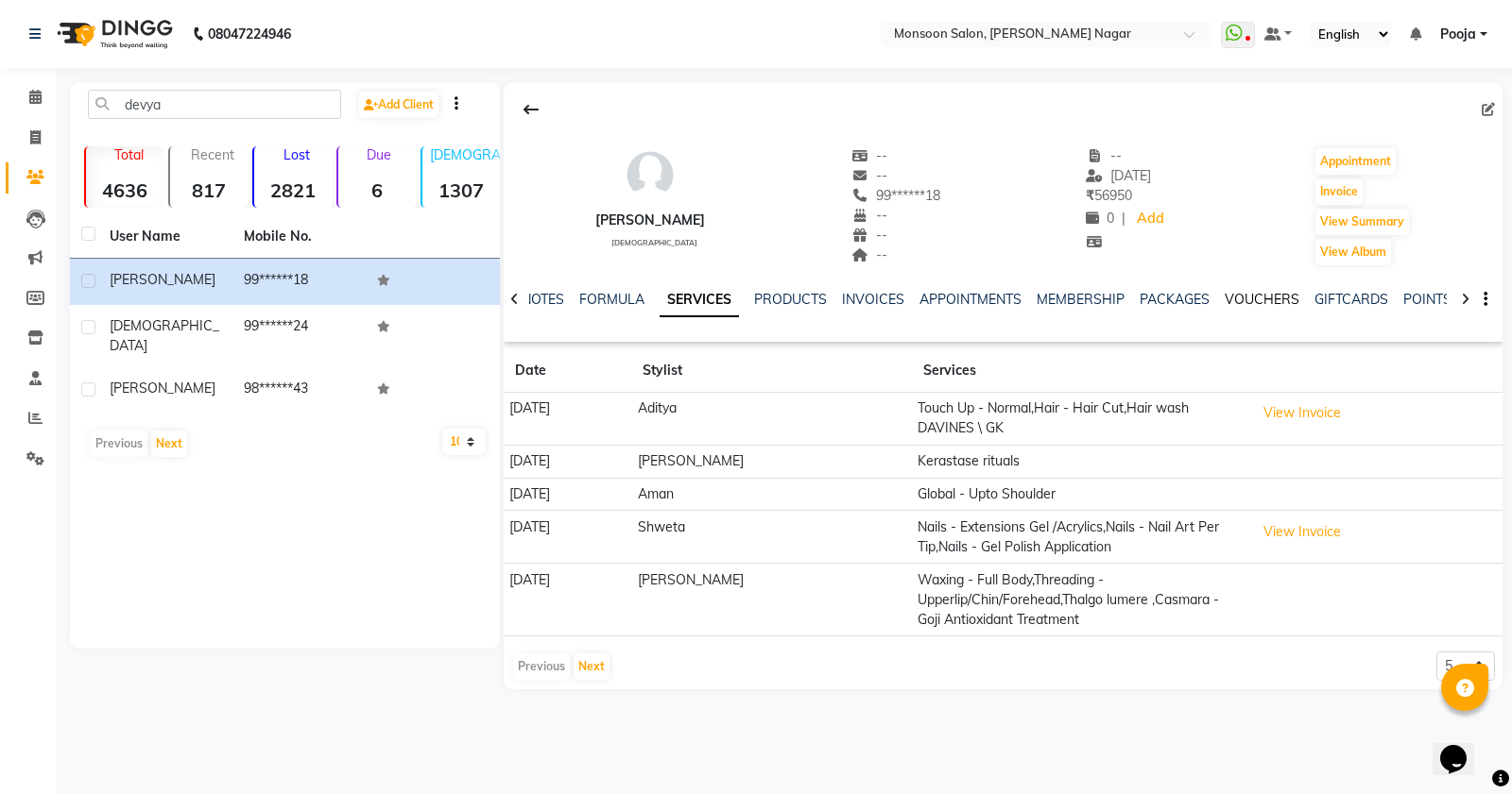
click at [1269, 293] on link "VOUCHERS" at bounding box center [1262, 299] width 75 height 17
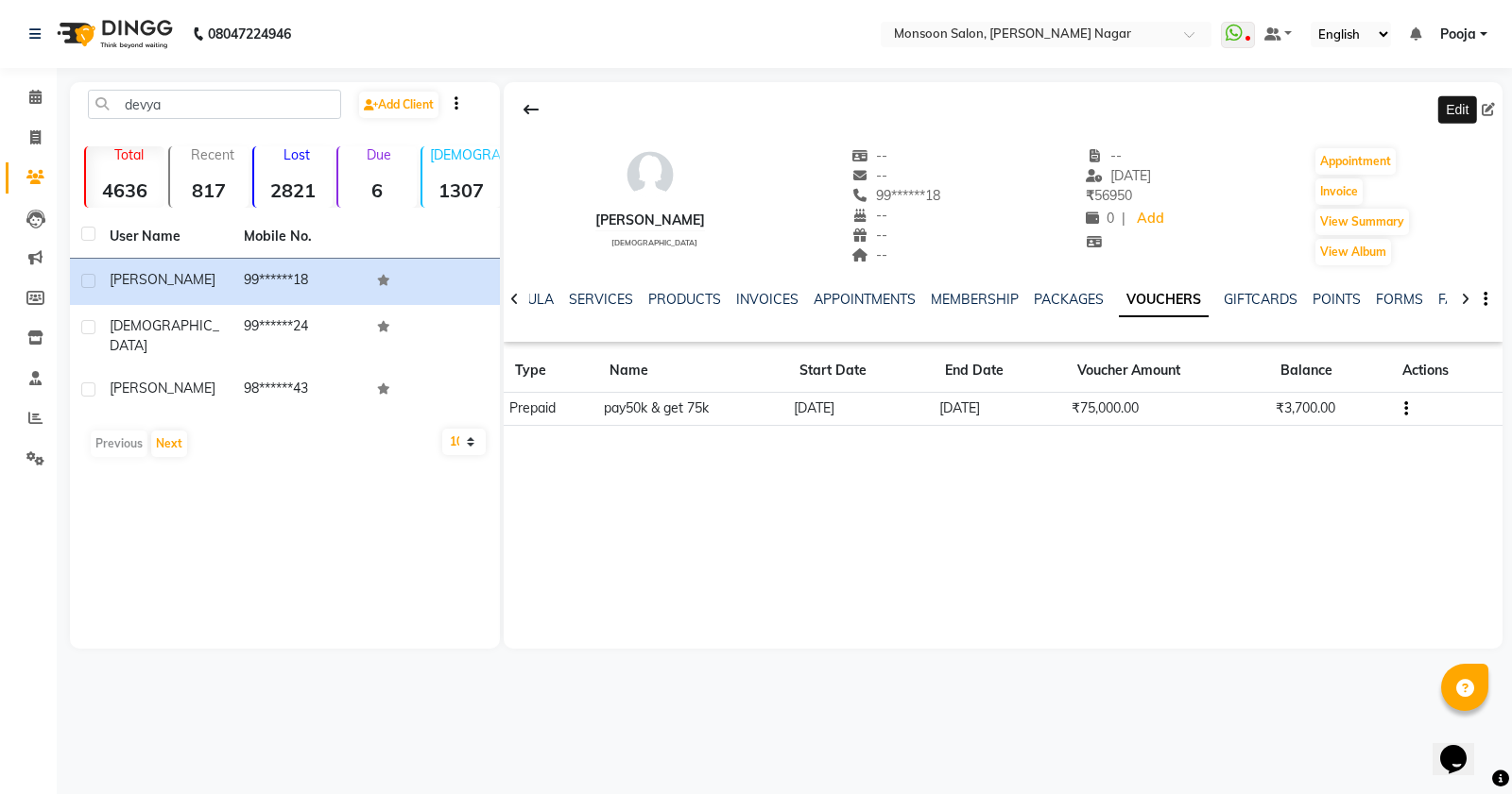
click at [1486, 106] on icon at bounding box center [1488, 110] width 13 height 13
select select "[DEMOGRAPHIC_DATA]"
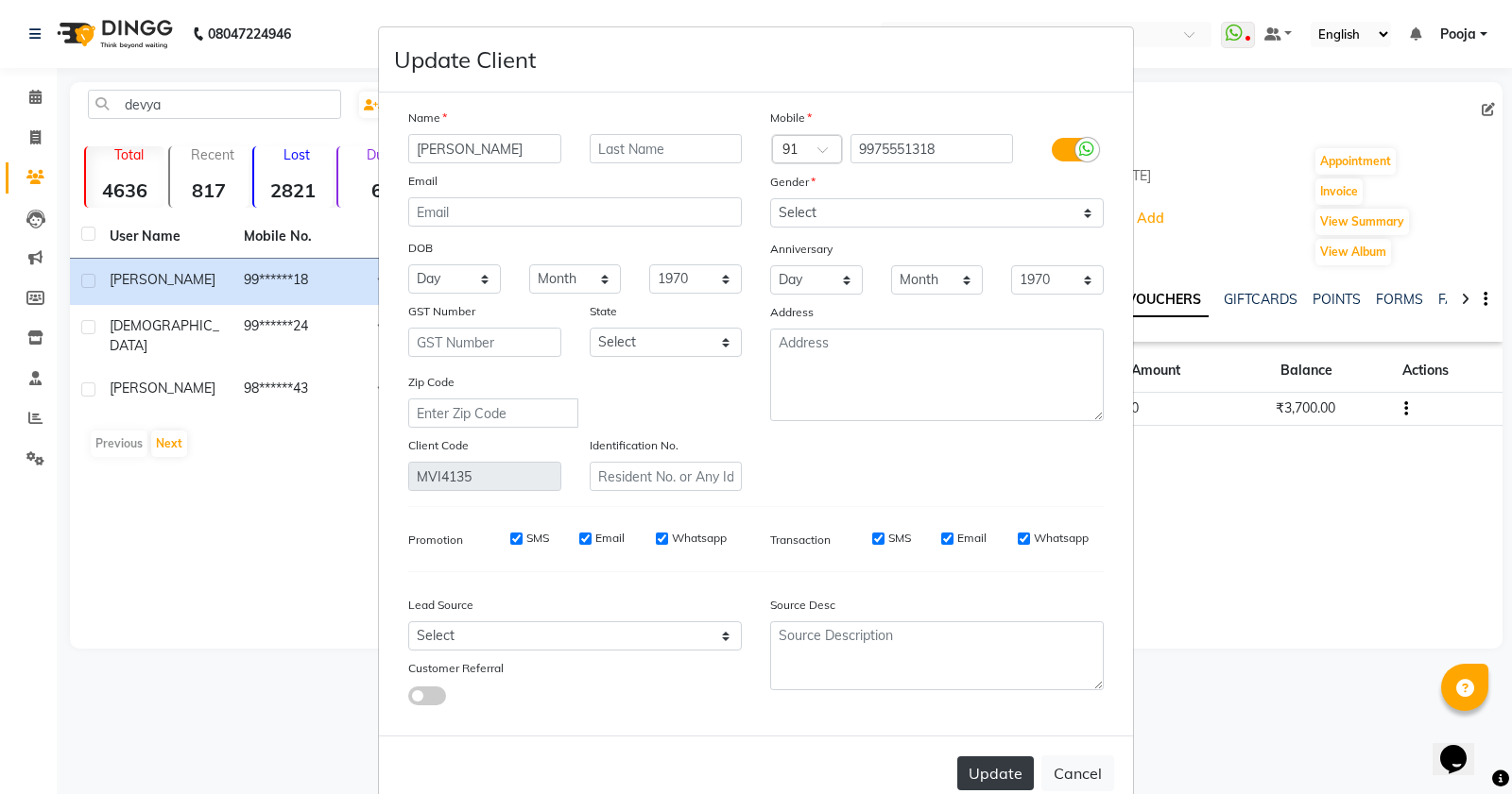
click at [995, 763] on button "Update" at bounding box center [995, 774] width 76 height 34
select select
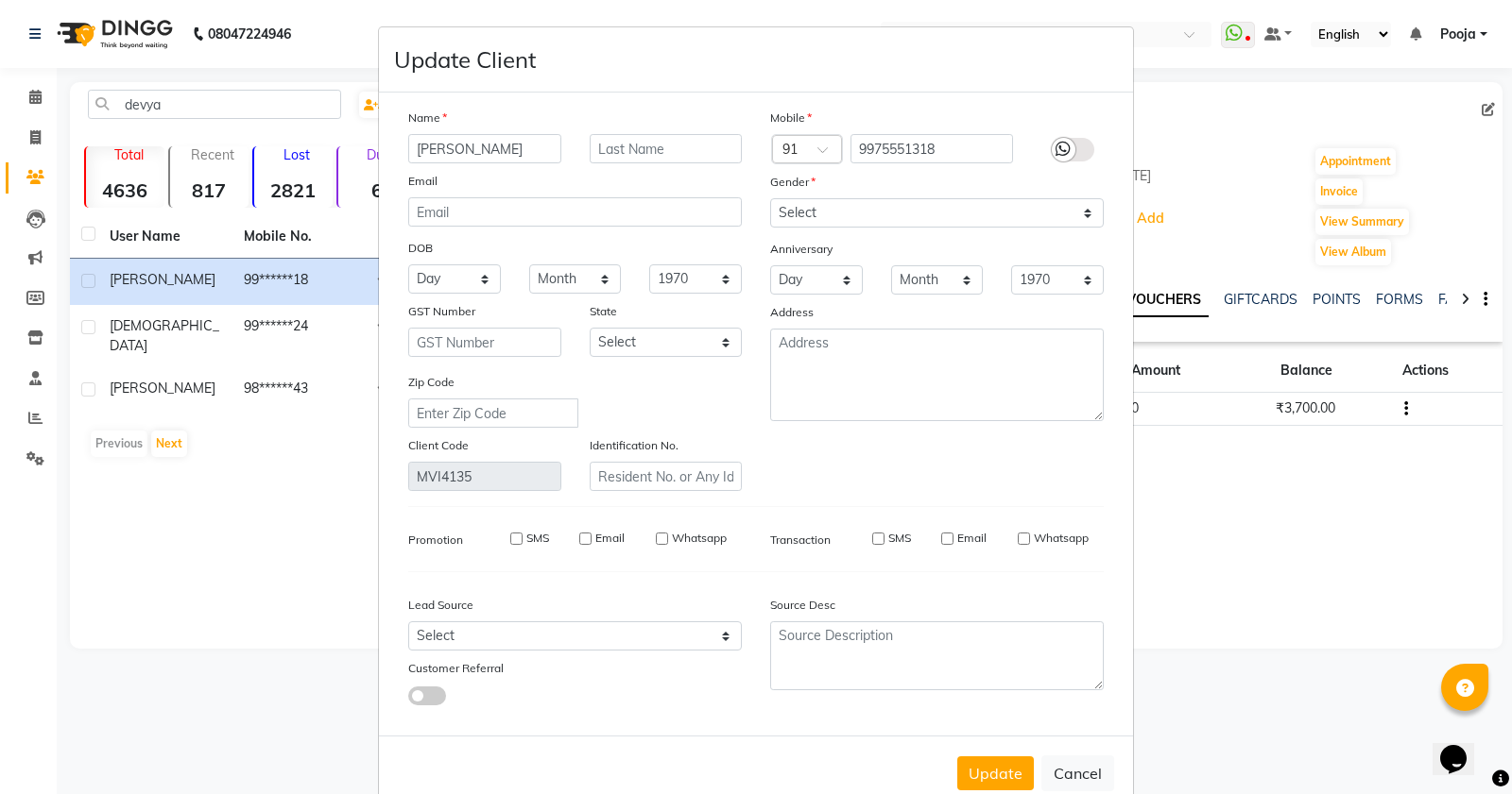
select select
checkbox input "false"
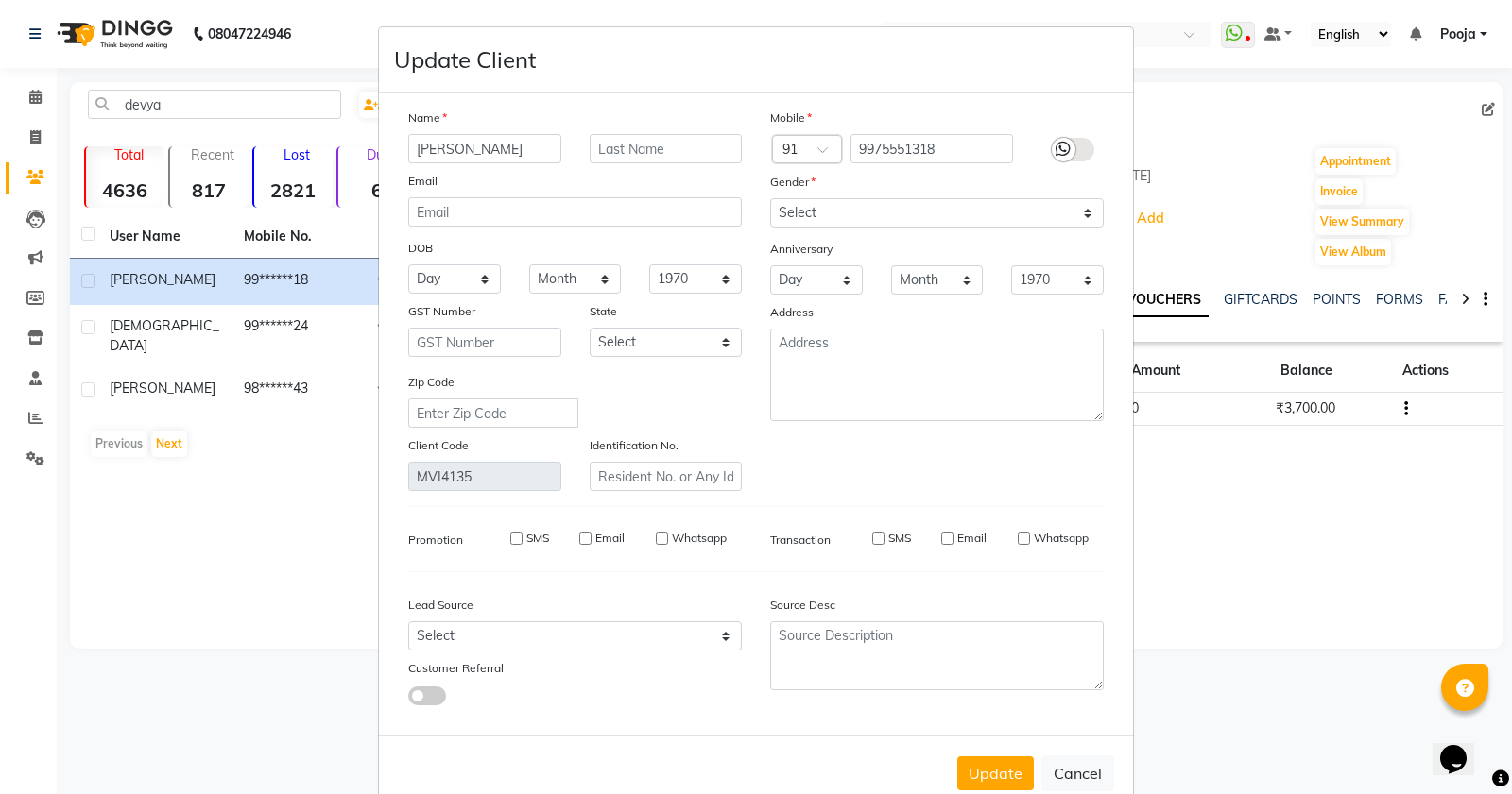
checkbox input "false"
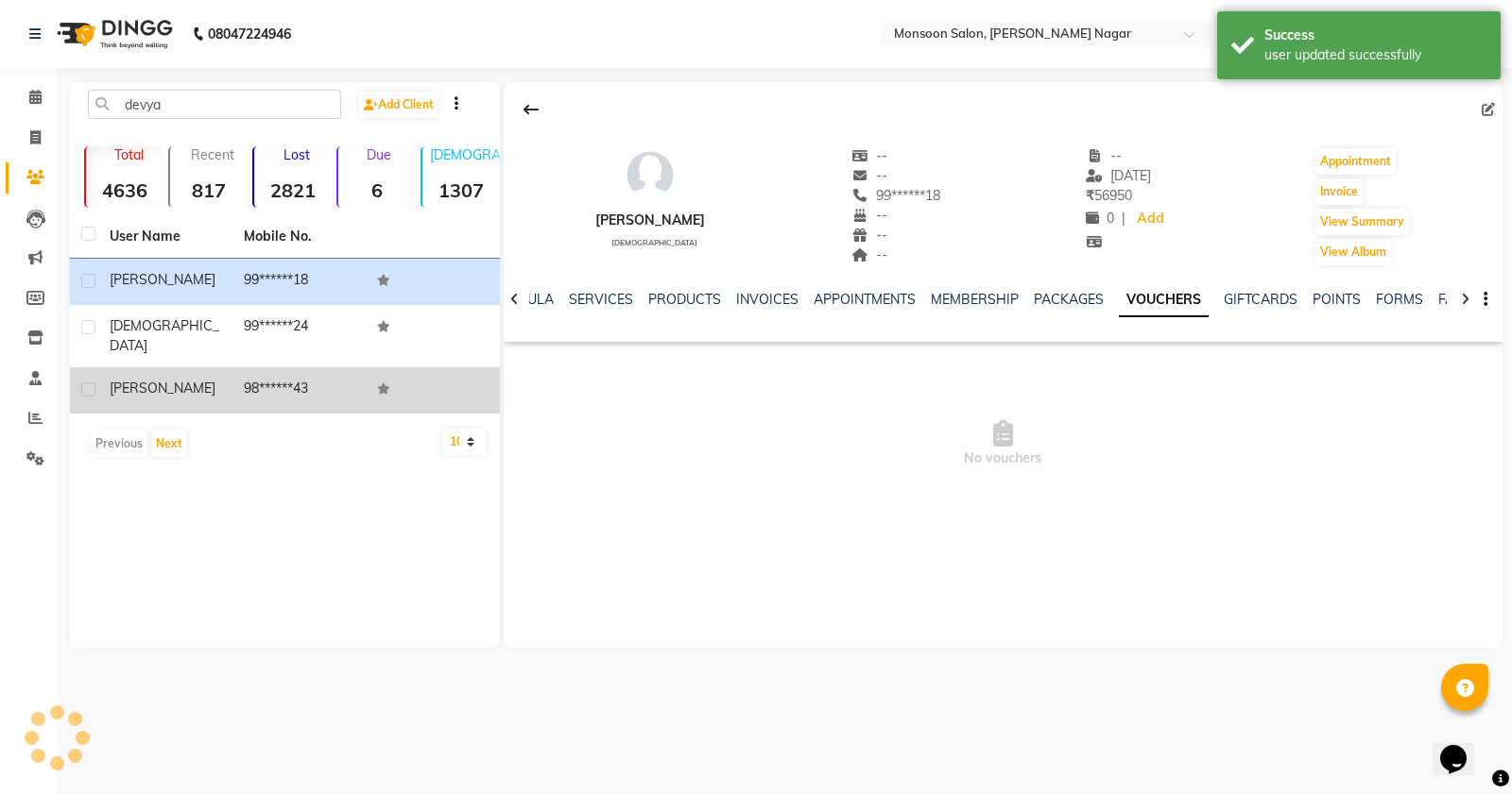
click at [289, 368] on td "98******43" at bounding box center [299, 391] width 134 height 46
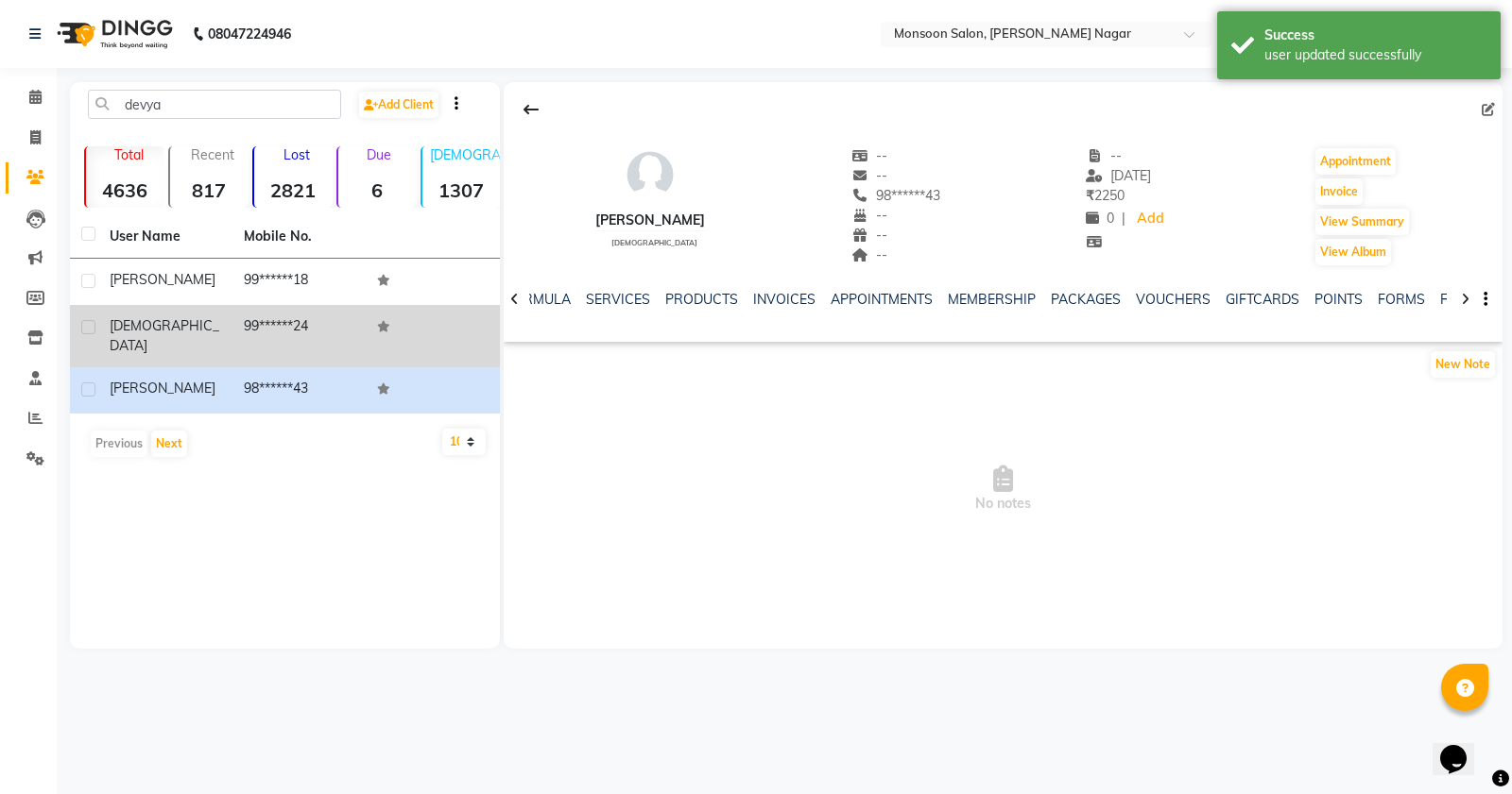
click at [292, 332] on td "99******24" at bounding box center [299, 335] width 134 height 62
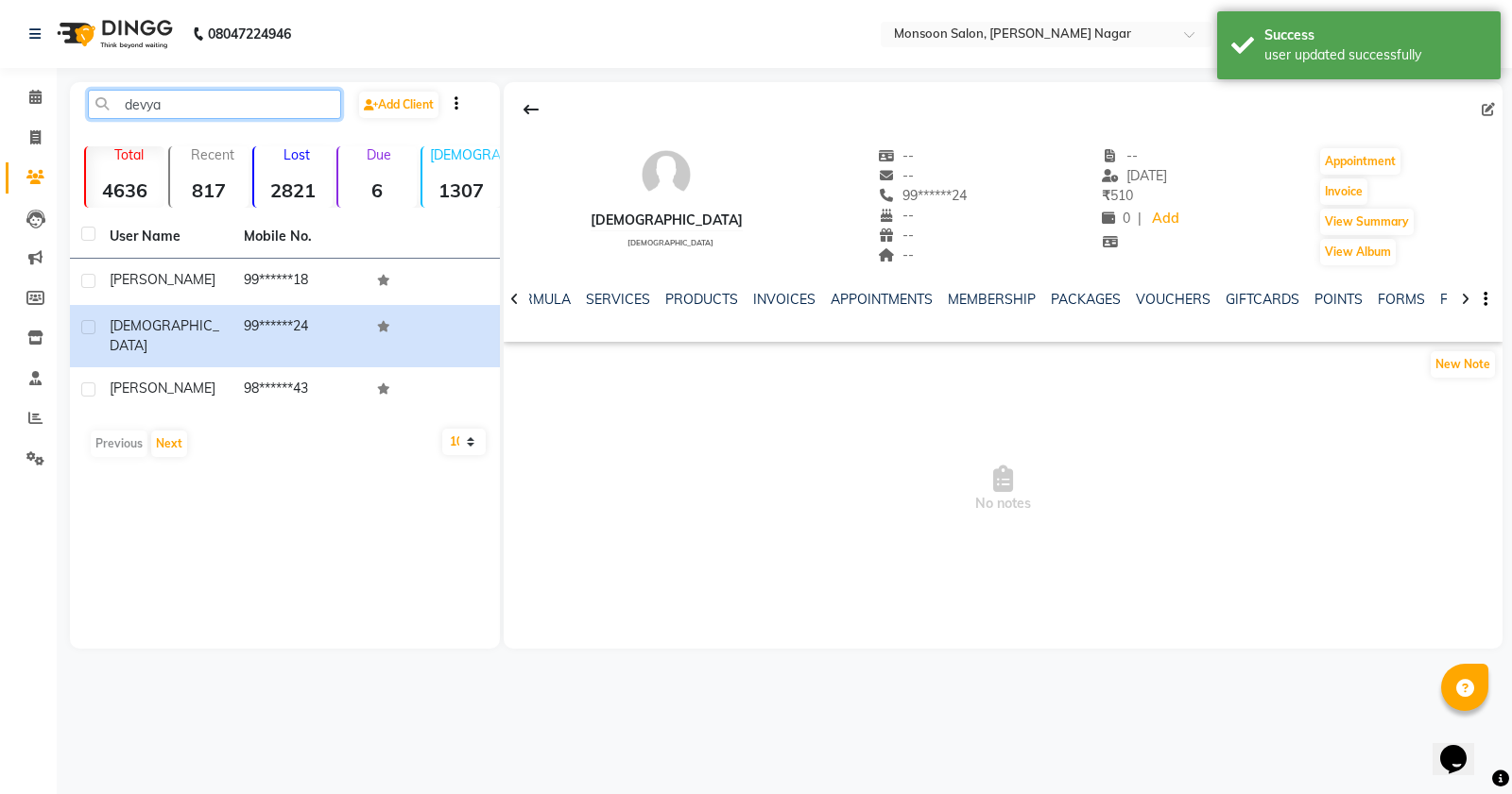
click at [195, 90] on input "devya" at bounding box center [214, 104] width 253 height 30
type input "d"
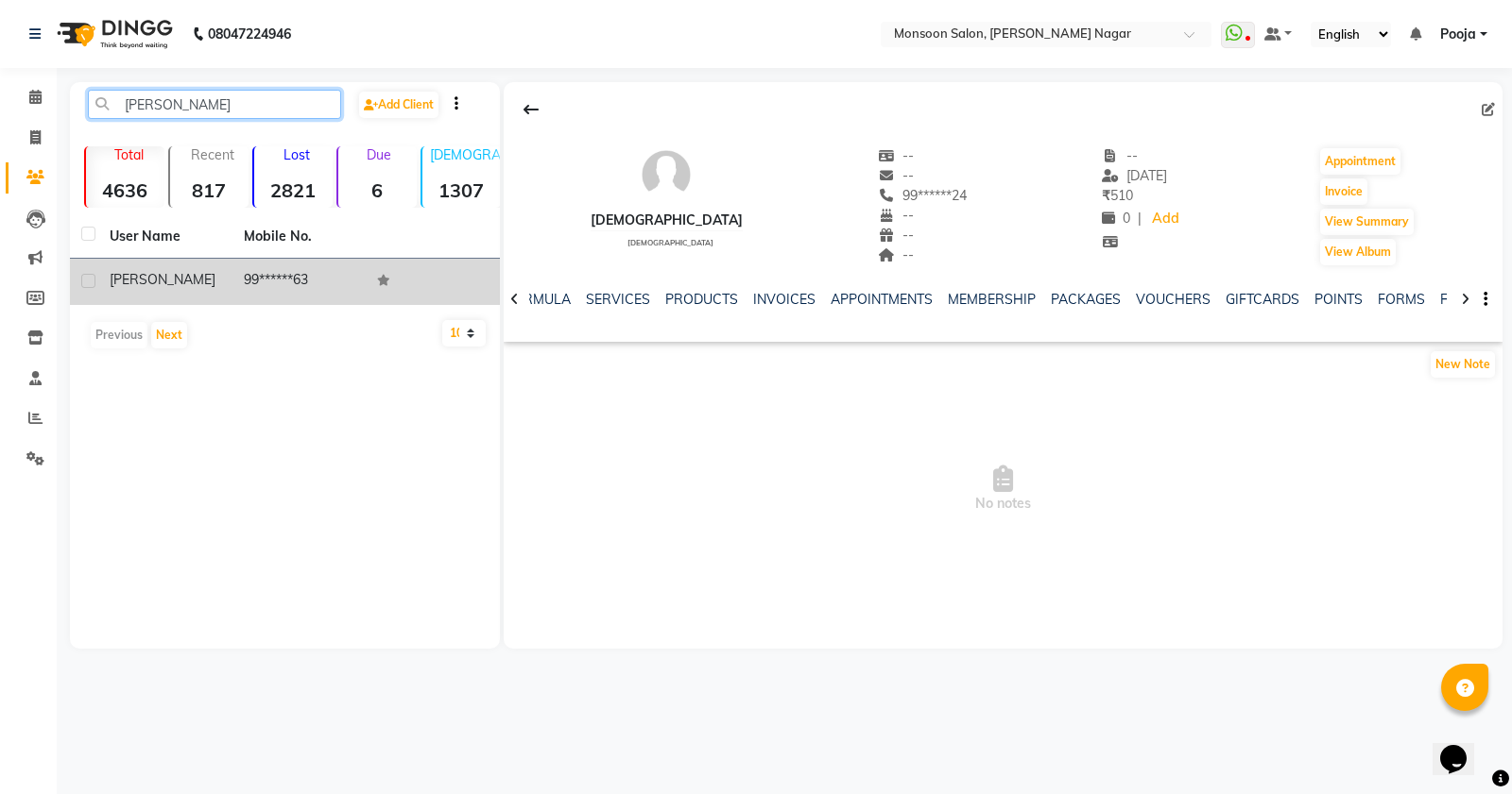
type input "[PERSON_NAME]"
click at [258, 287] on td "99******63" at bounding box center [299, 282] width 134 height 46
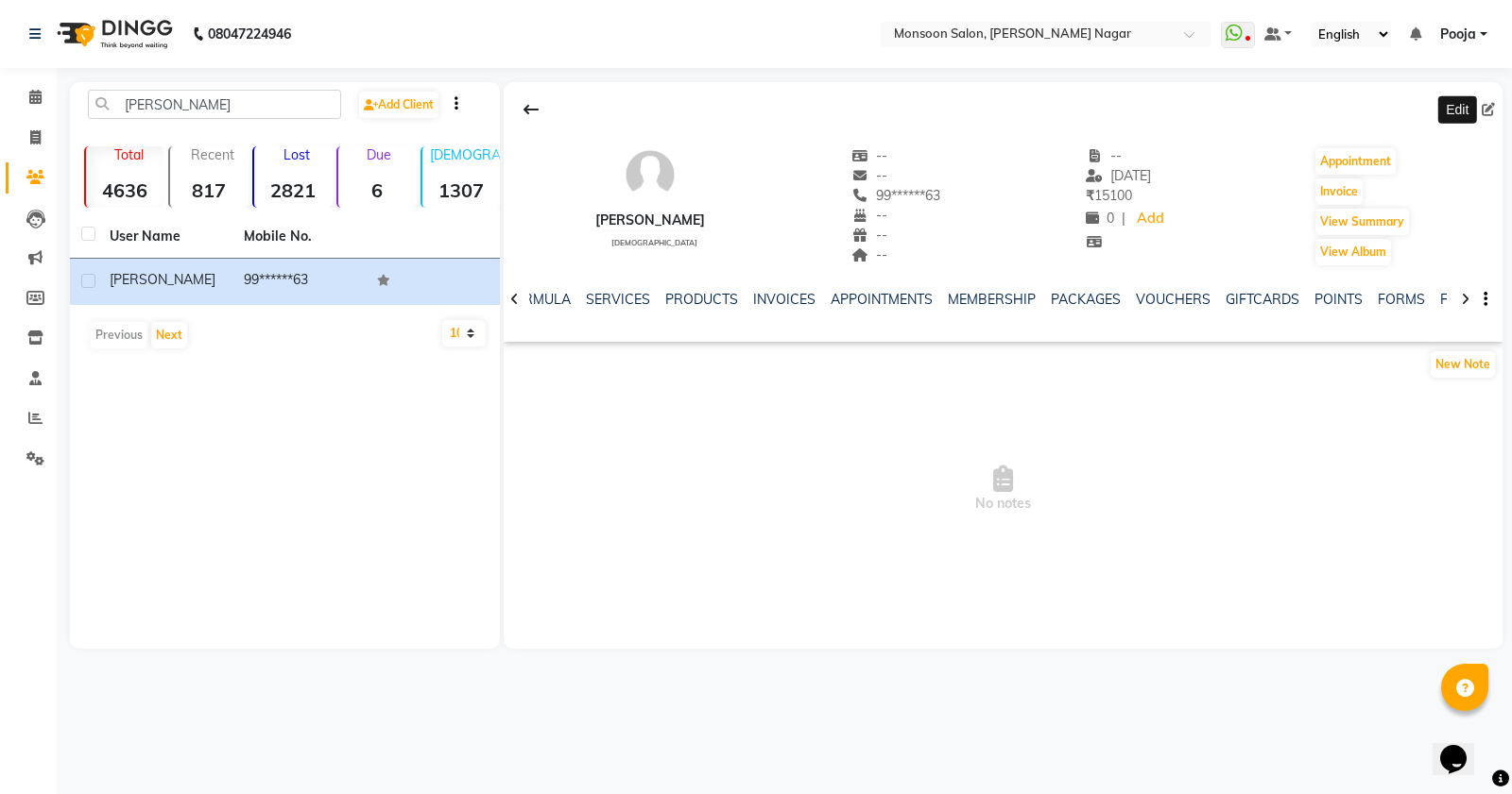
click at [1484, 110] on icon at bounding box center [1488, 110] width 13 height 13
select select "[DEMOGRAPHIC_DATA]"
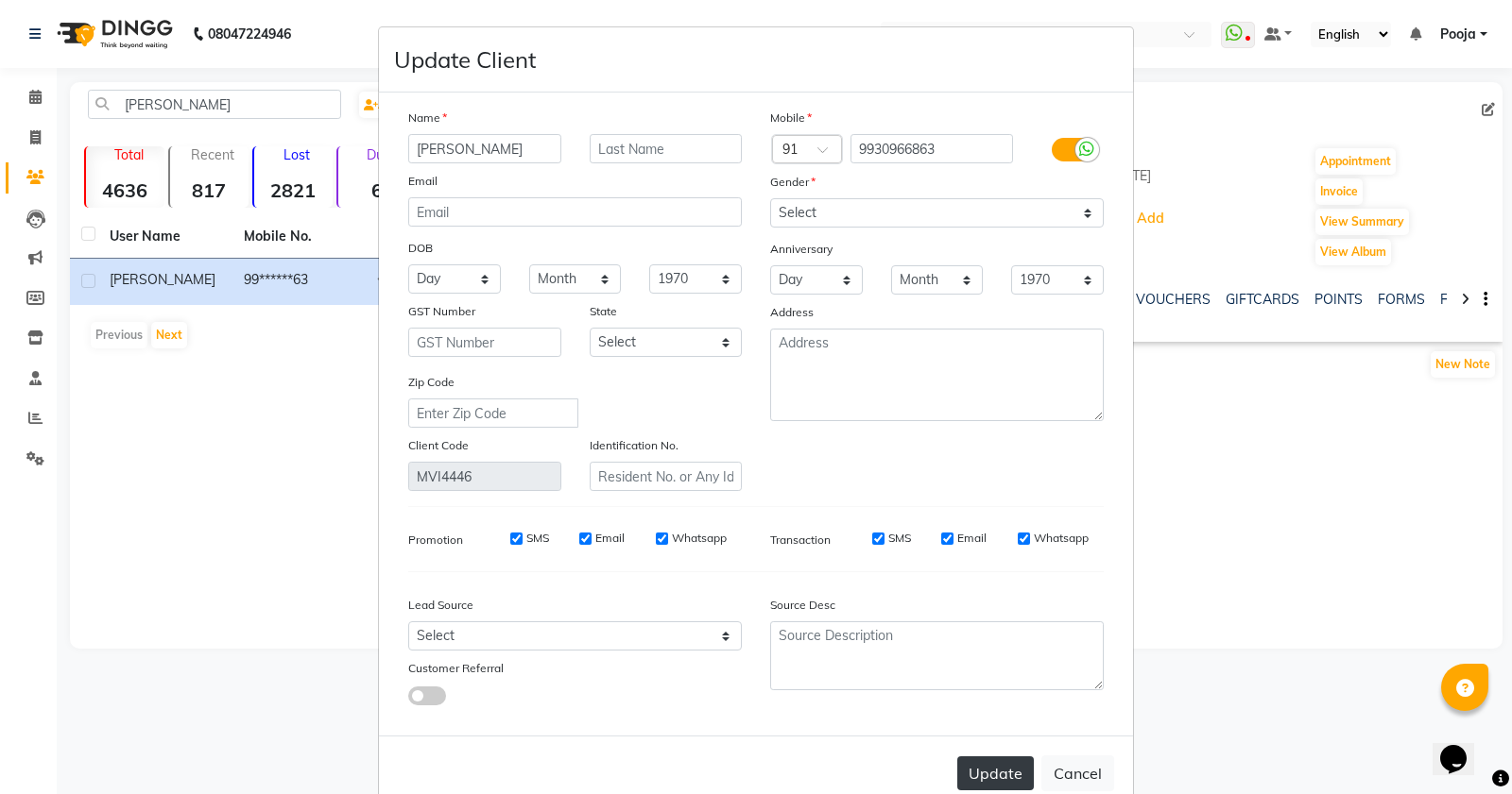
click at [992, 763] on button "Update" at bounding box center [995, 774] width 76 height 34
select select
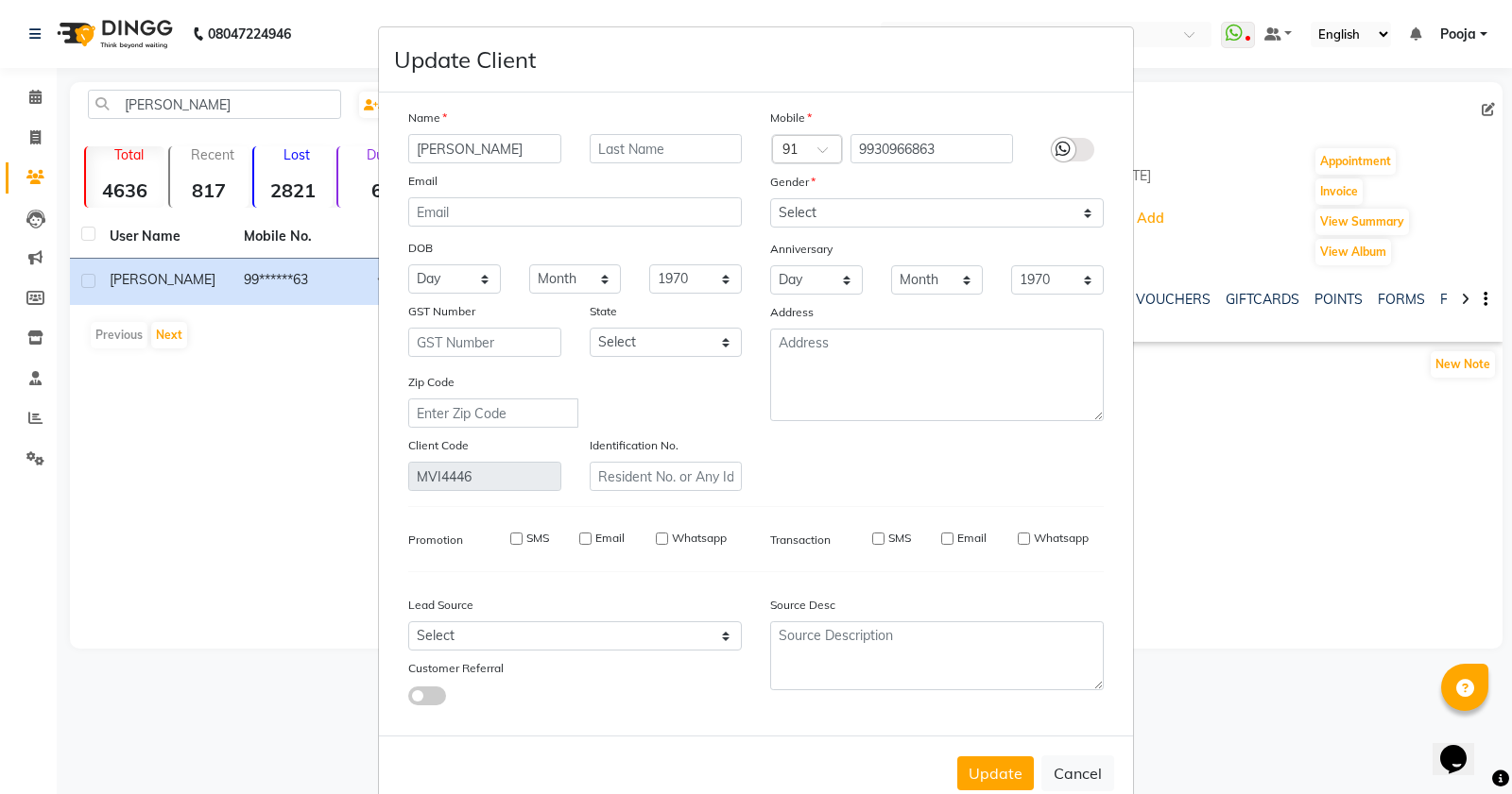
select select
checkbox input "false"
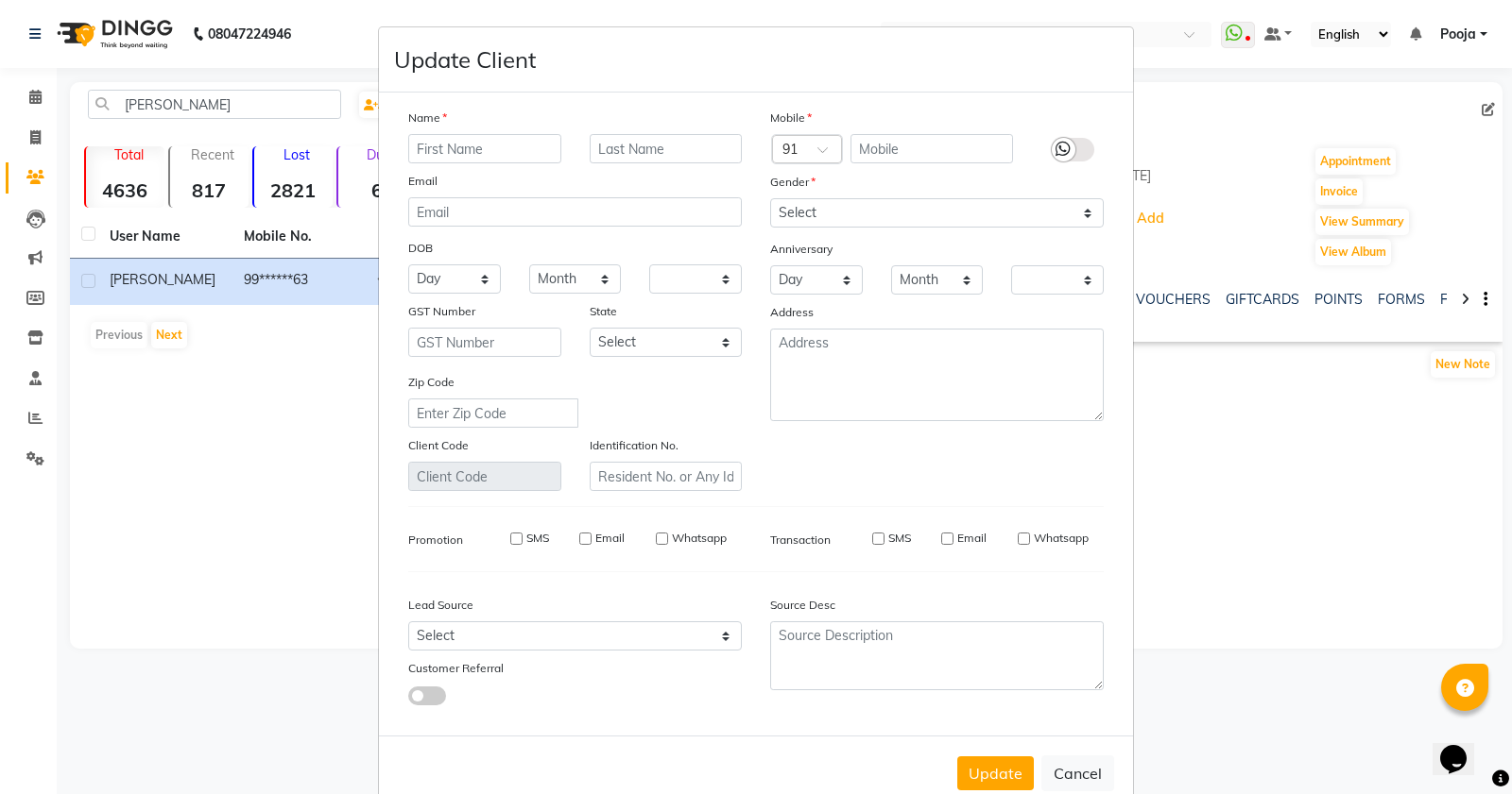
checkbox input "false"
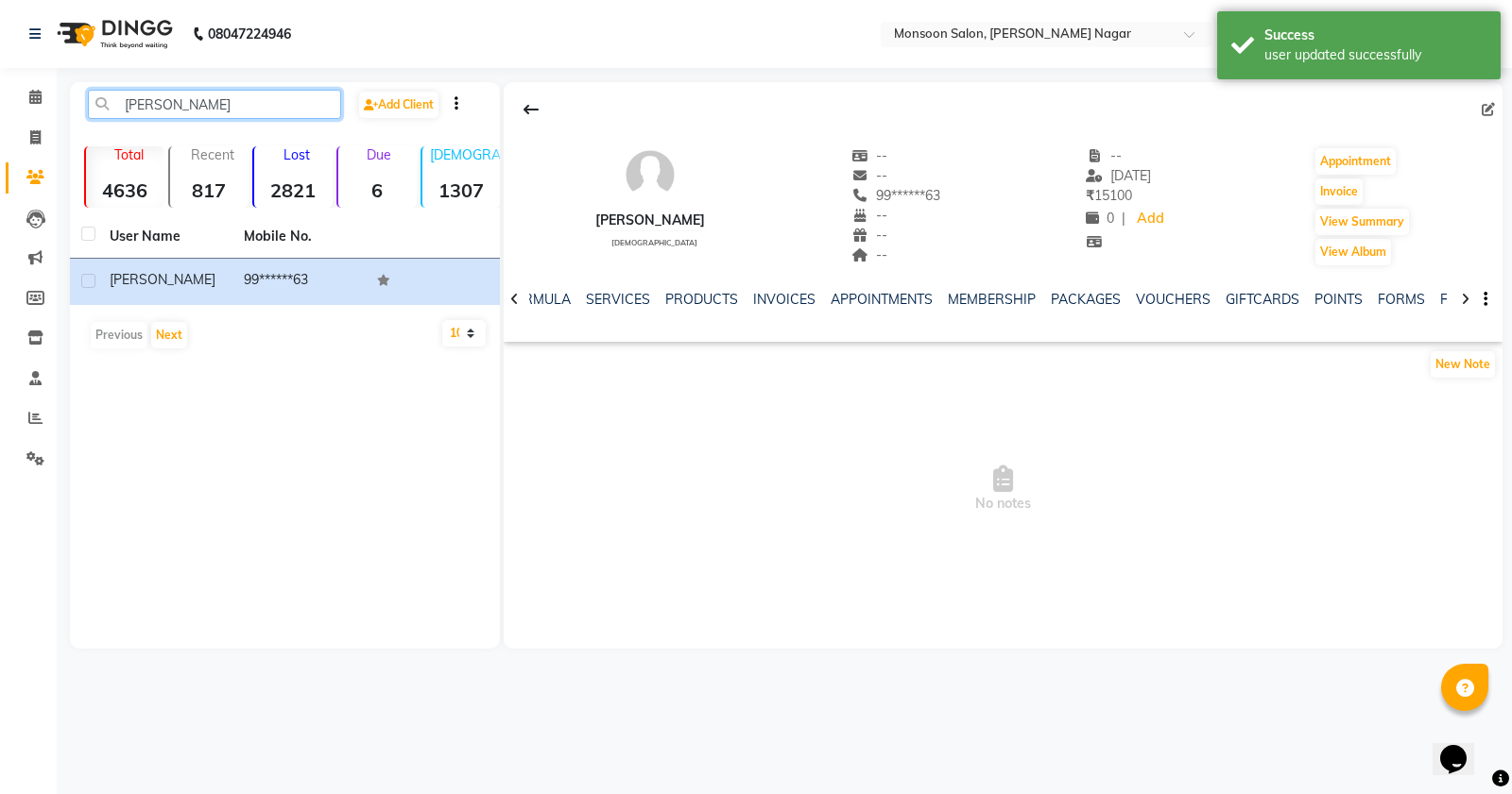
click at [217, 112] on input "[PERSON_NAME]" at bounding box center [214, 104] width 253 height 30
type input "j"
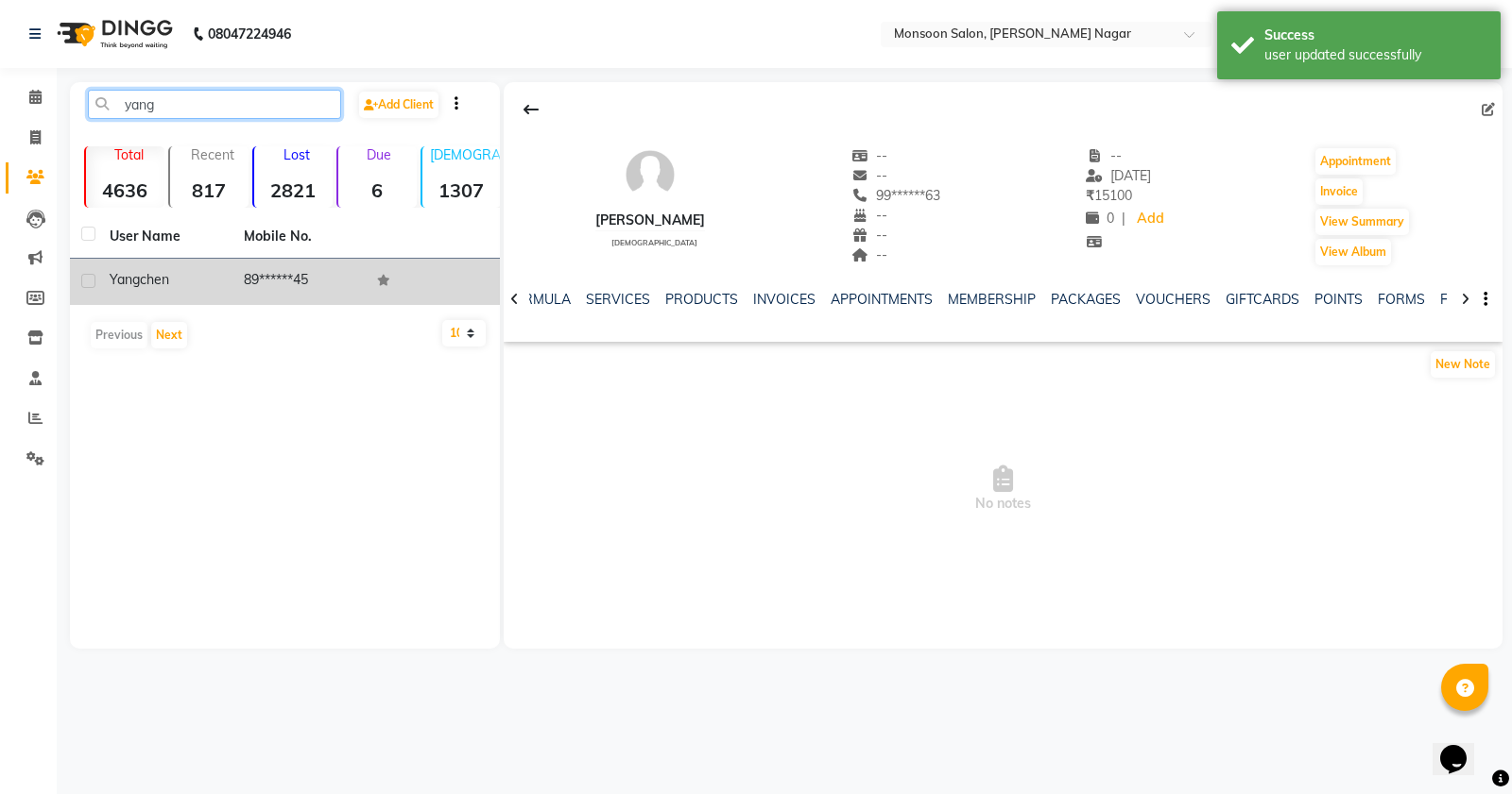
type input "yang"
click at [318, 280] on td "89******45" at bounding box center [299, 282] width 134 height 46
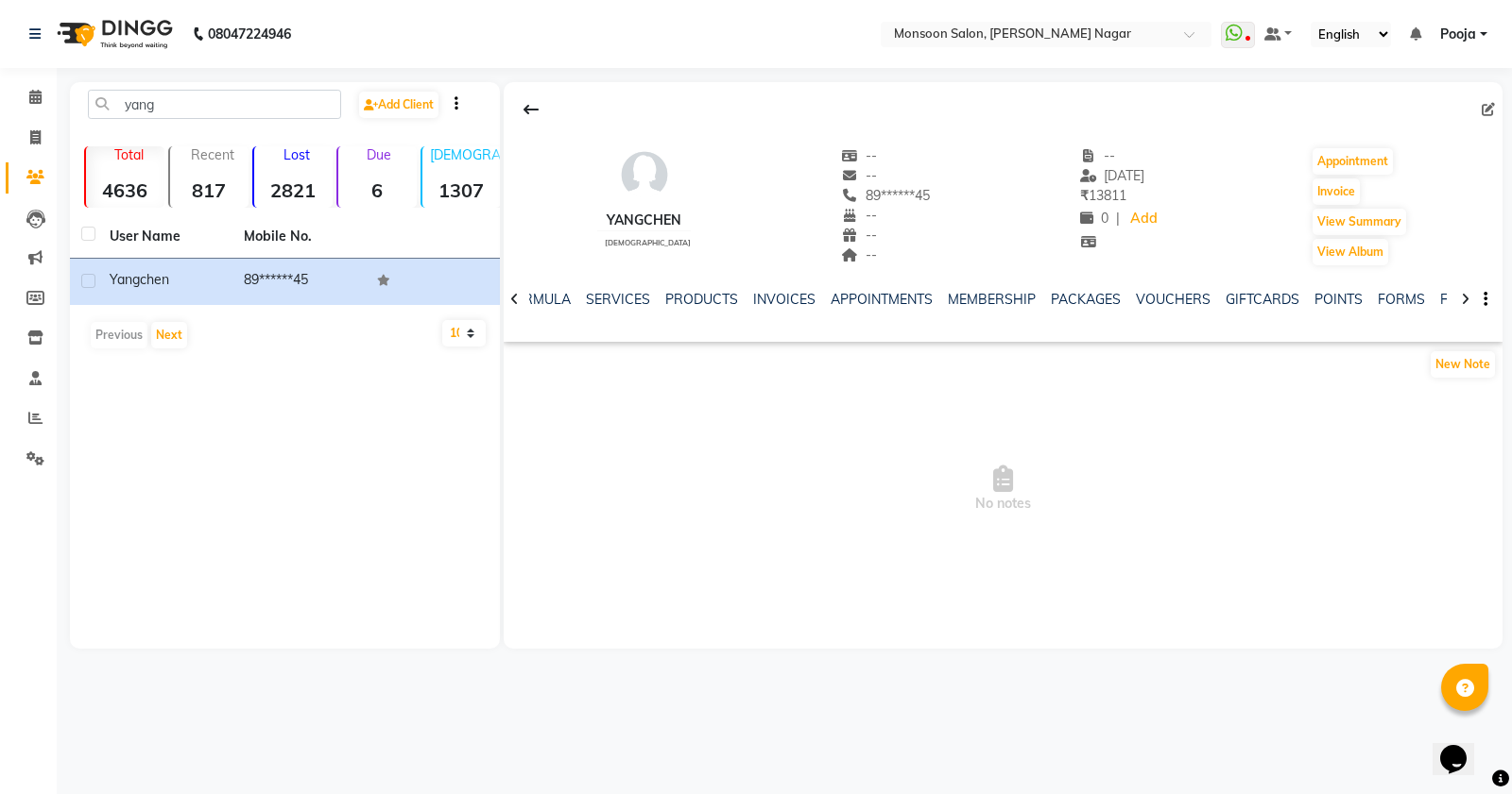
click at [1119, 289] on div "NOTES FORMULA SERVICES PRODUCTS INVOICES APPOINTMENTS MEMBERSHIP PACKAGES VOUCH…" at bounding box center [1003, 300] width 999 height 65
click at [1168, 299] on link "VOUCHERS" at bounding box center [1173, 299] width 75 height 17
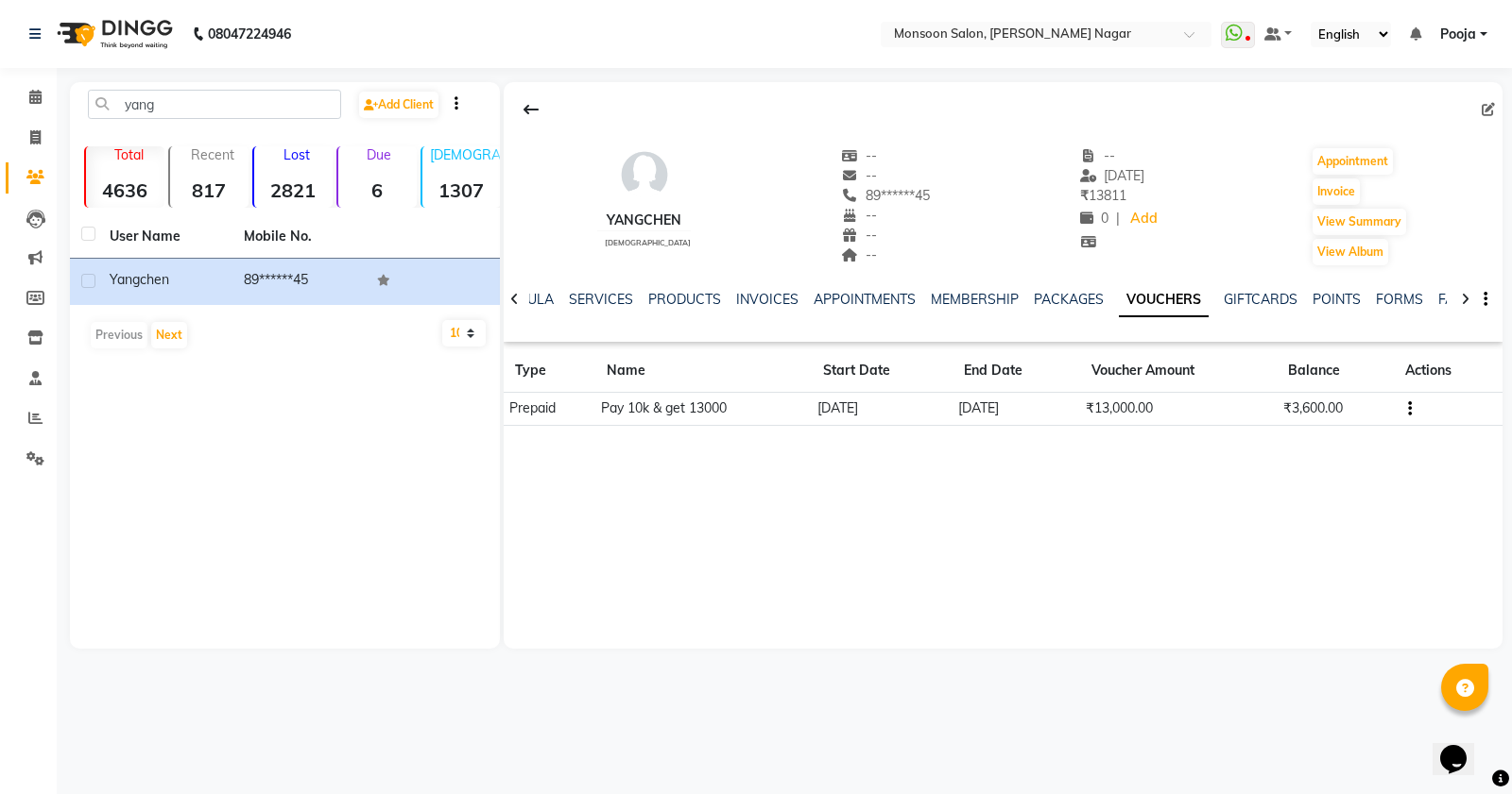
click at [1485, 110] on icon at bounding box center [1488, 110] width 13 height 13
select select "[DEMOGRAPHIC_DATA]"
select select "32698"
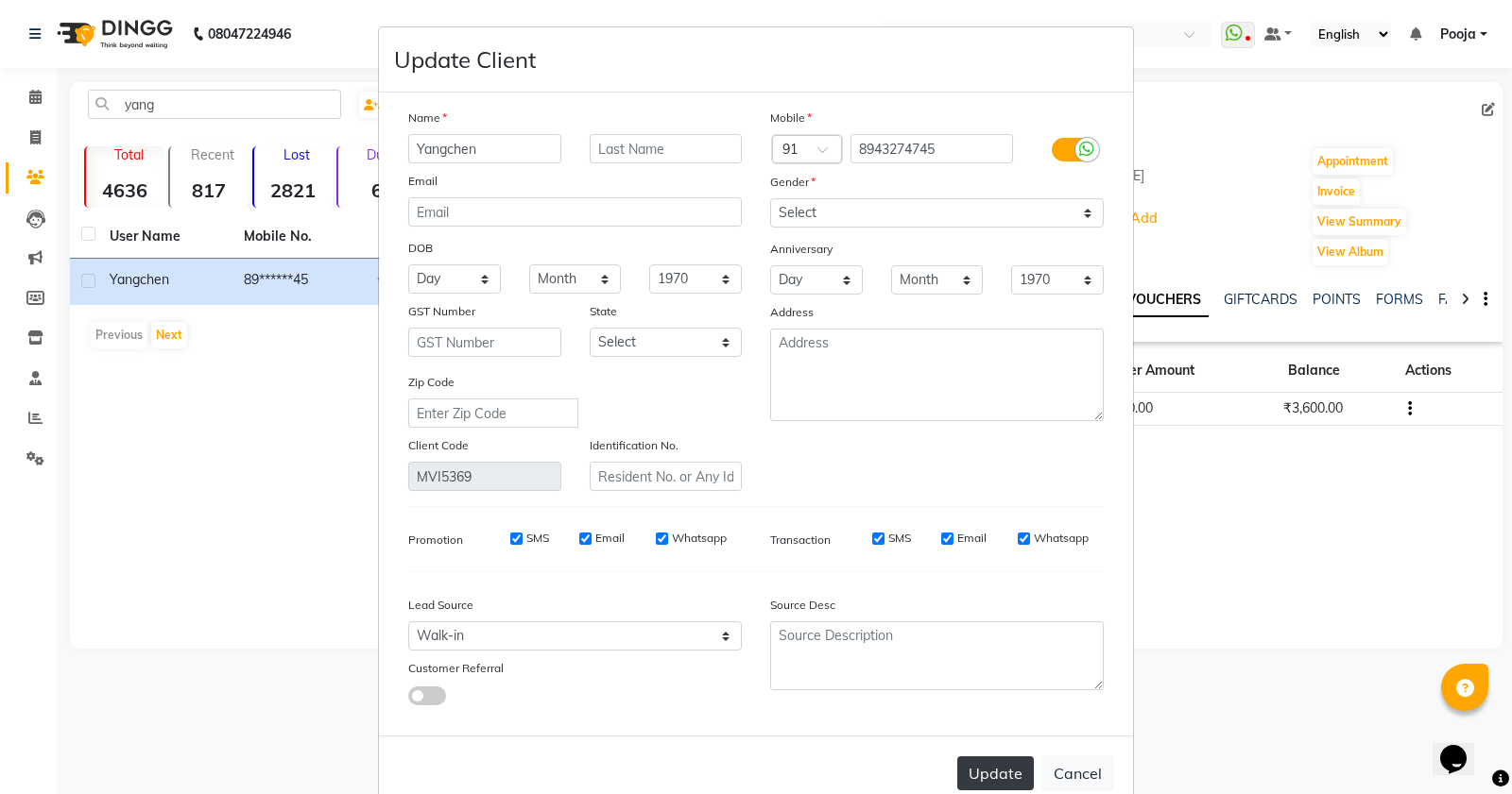
click at [995, 773] on button "Update" at bounding box center [995, 774] width 76 height 34
select select
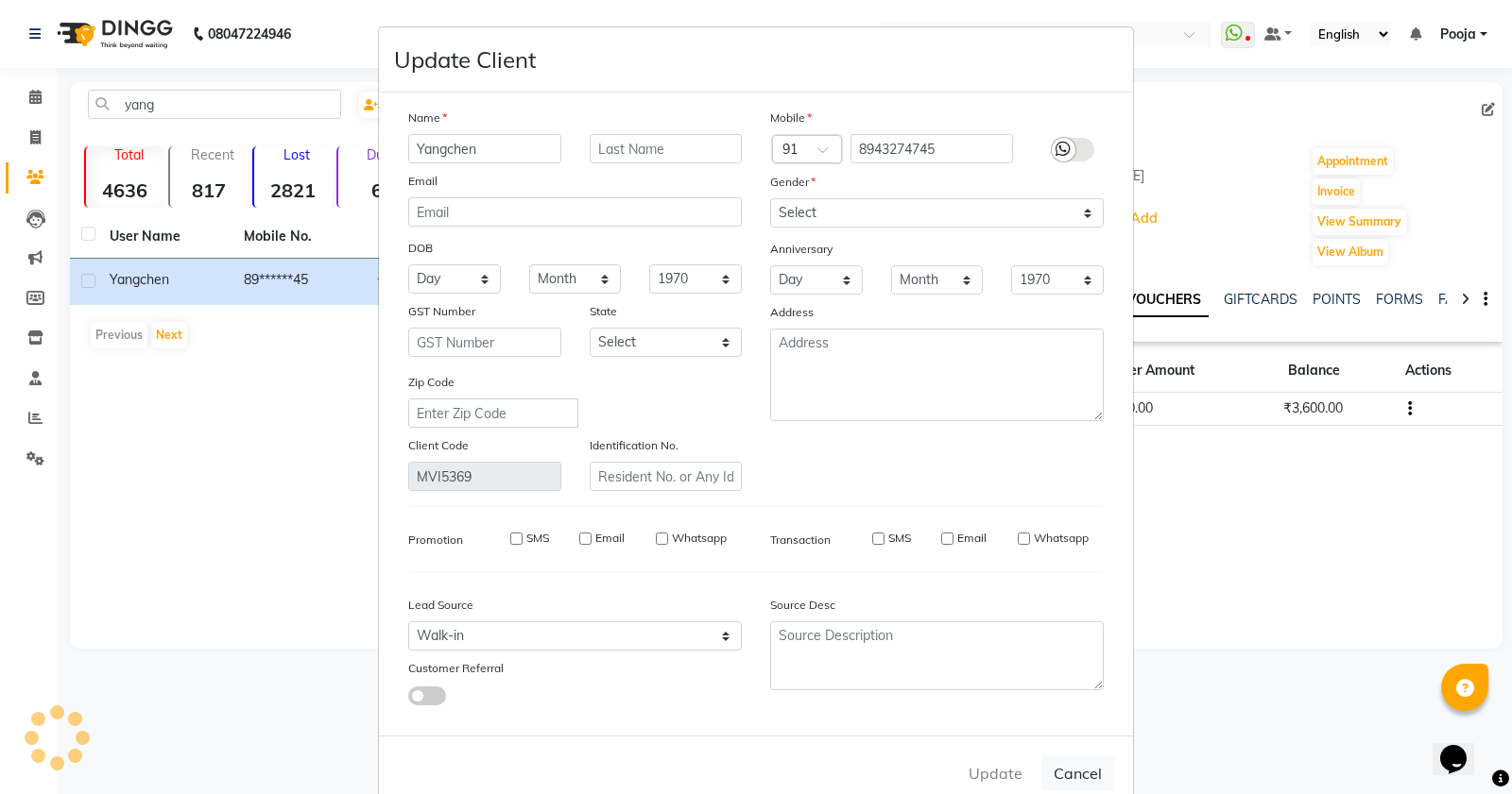
select select
checkbox input "false"
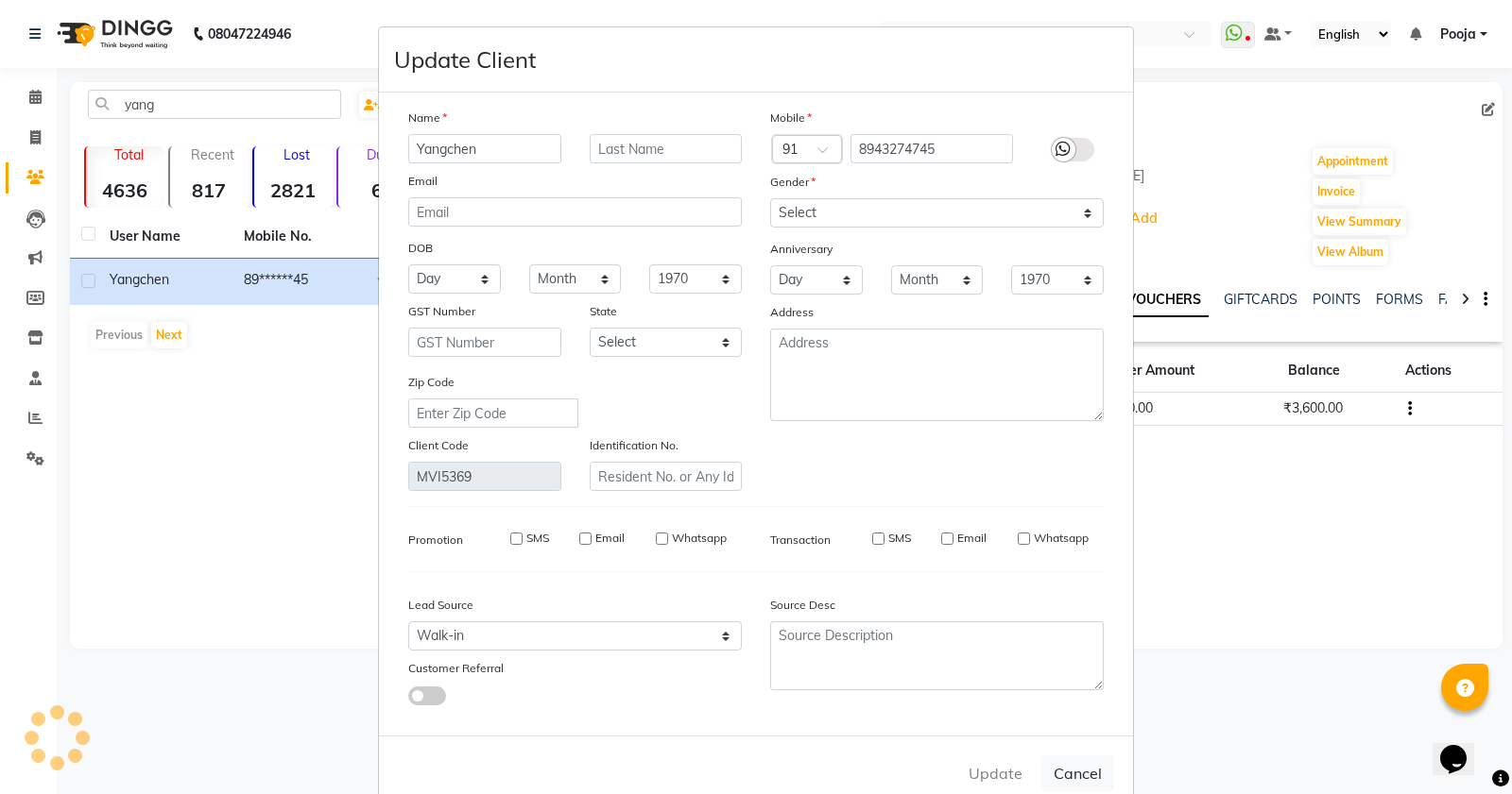
checkbox input "false"
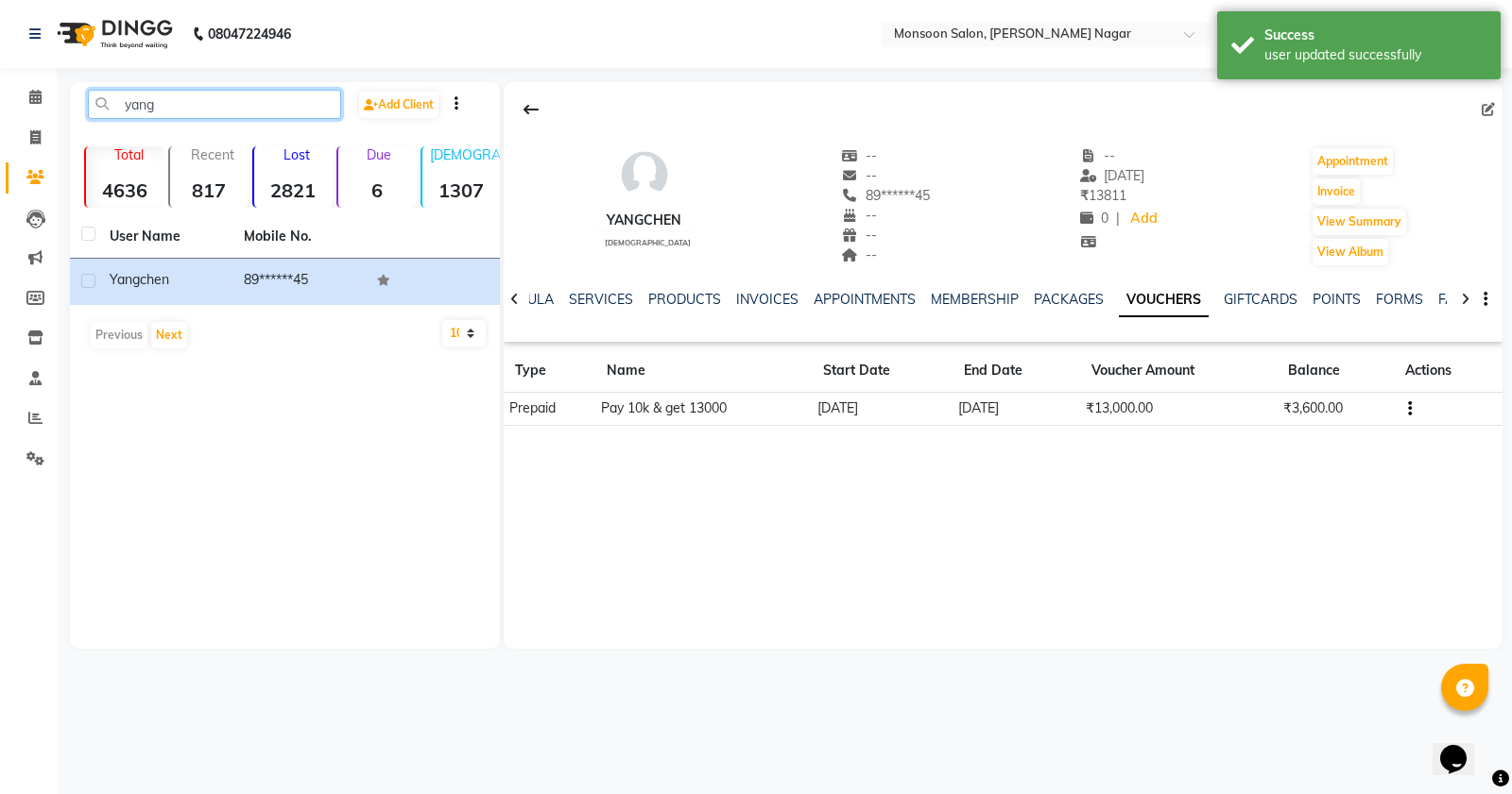
click at [187, 112] on input "yang" at bounding box center [214, 104] width 253 height 30
type input "y"
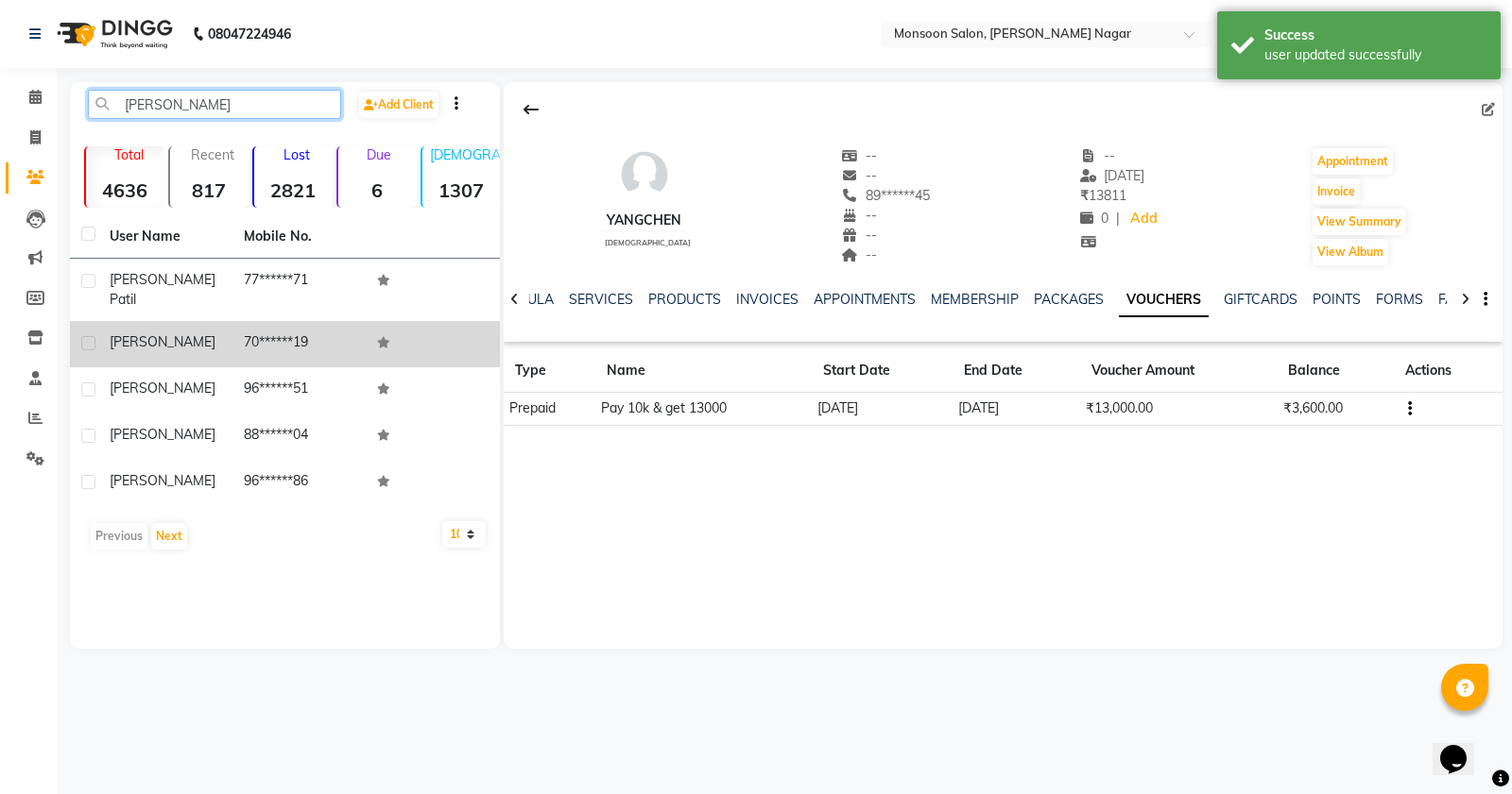
type input "[PERSON_NAME]"
click at [304, 332] on td "70******19" at bounding box center [299, 344] width 134 height 46
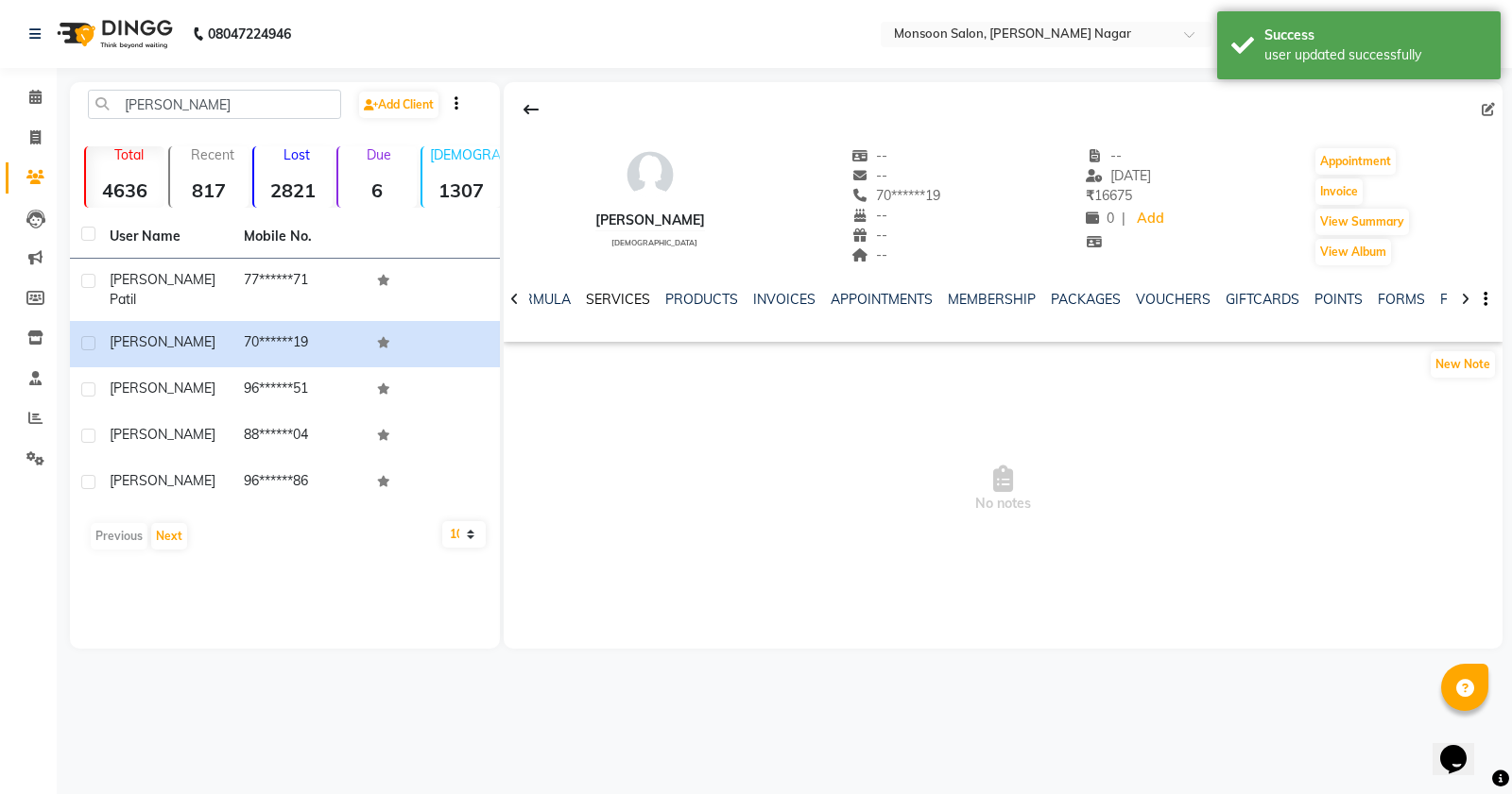
click at [613, 303] on link "SERVICES" at bounding box center [617, 299] width 64 height 17
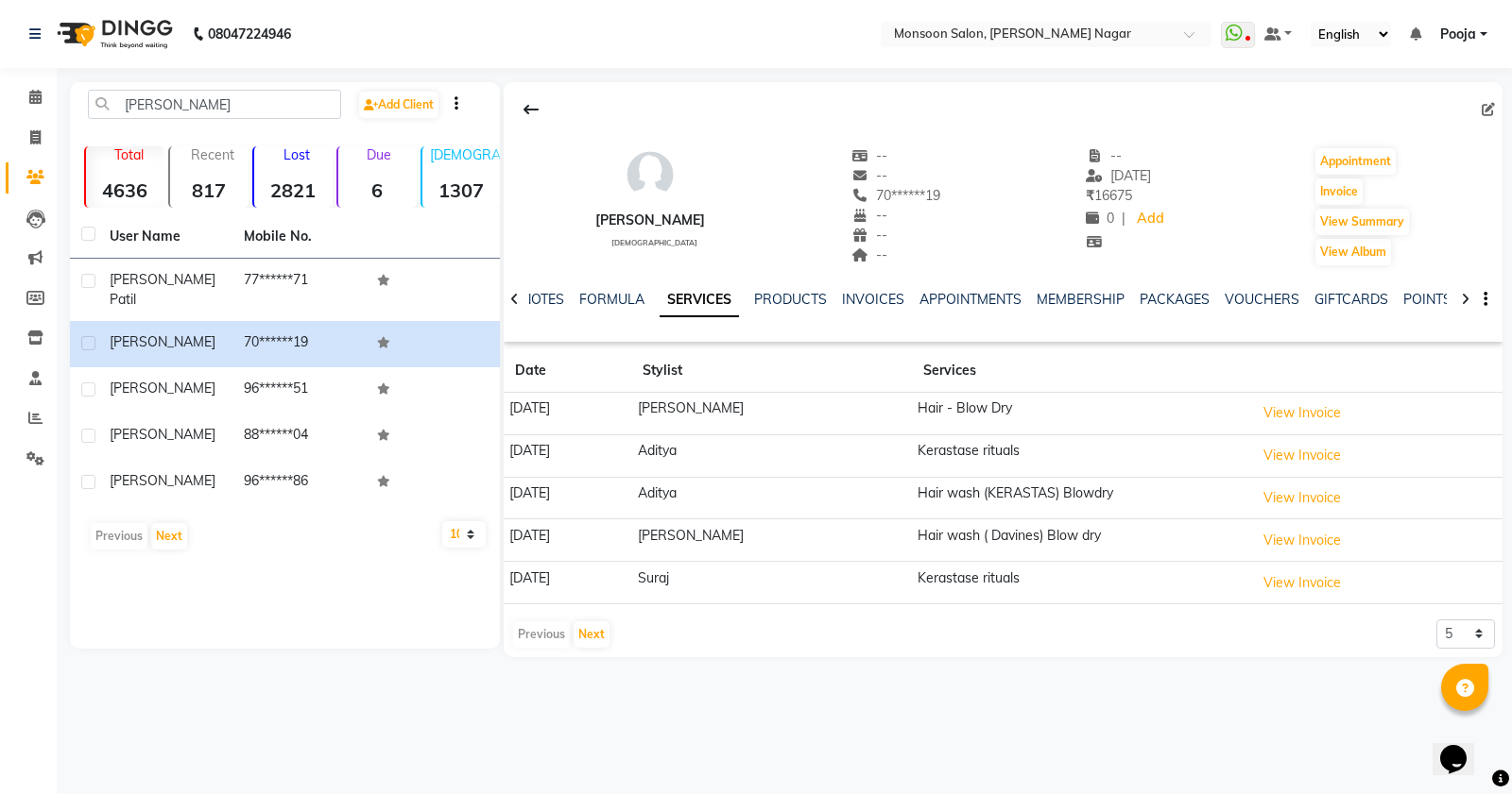
click at [567, 628] on div "Previous Next" at bounding box center [561, 635] width 100 height 31
click at [578, 635] on button "Next" at bounding box center [592, 634] width 36 height 27
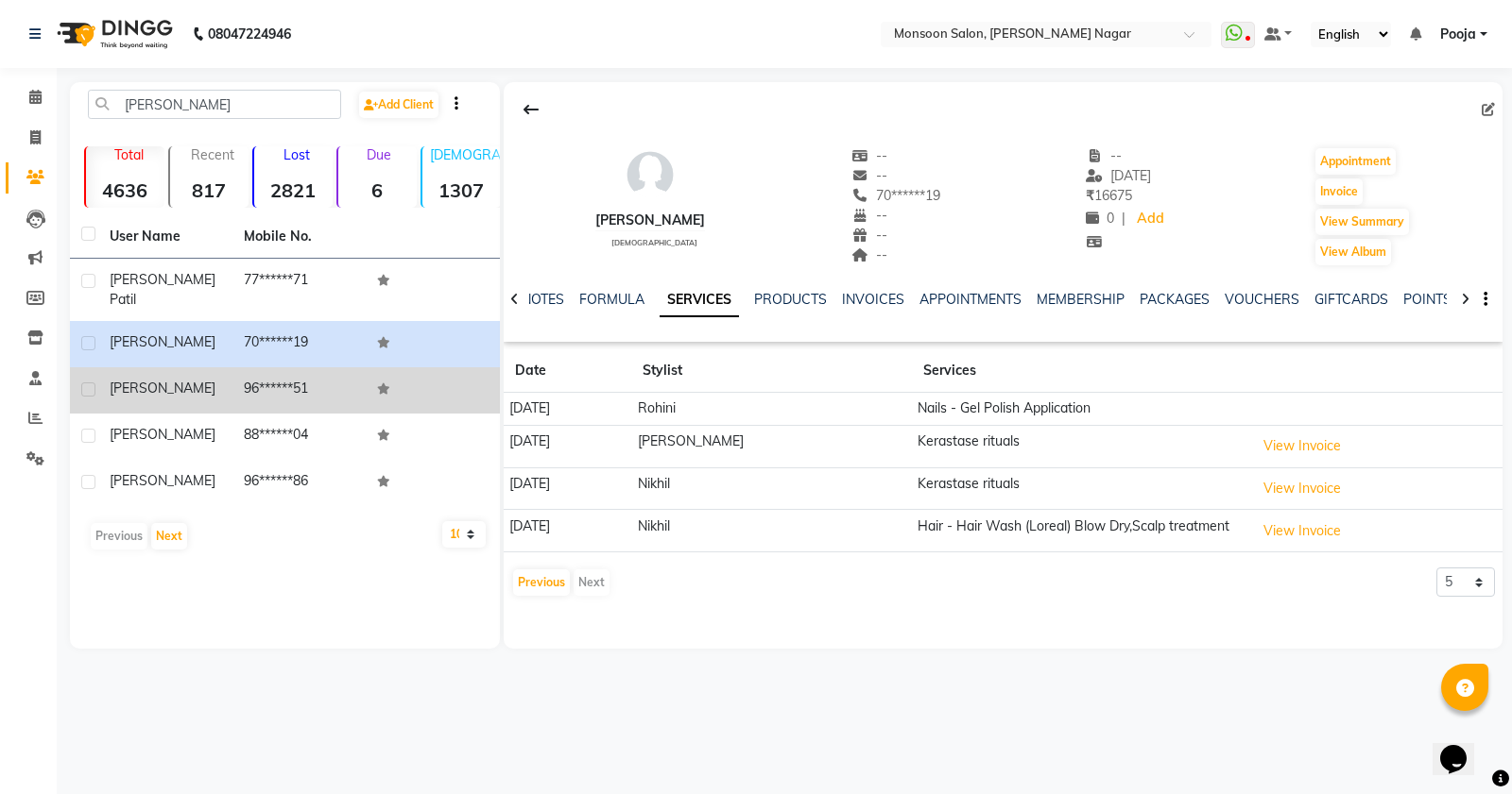
click at [322, 369] on td "96******51" at bounding box center [299, 391] width 134 height 46
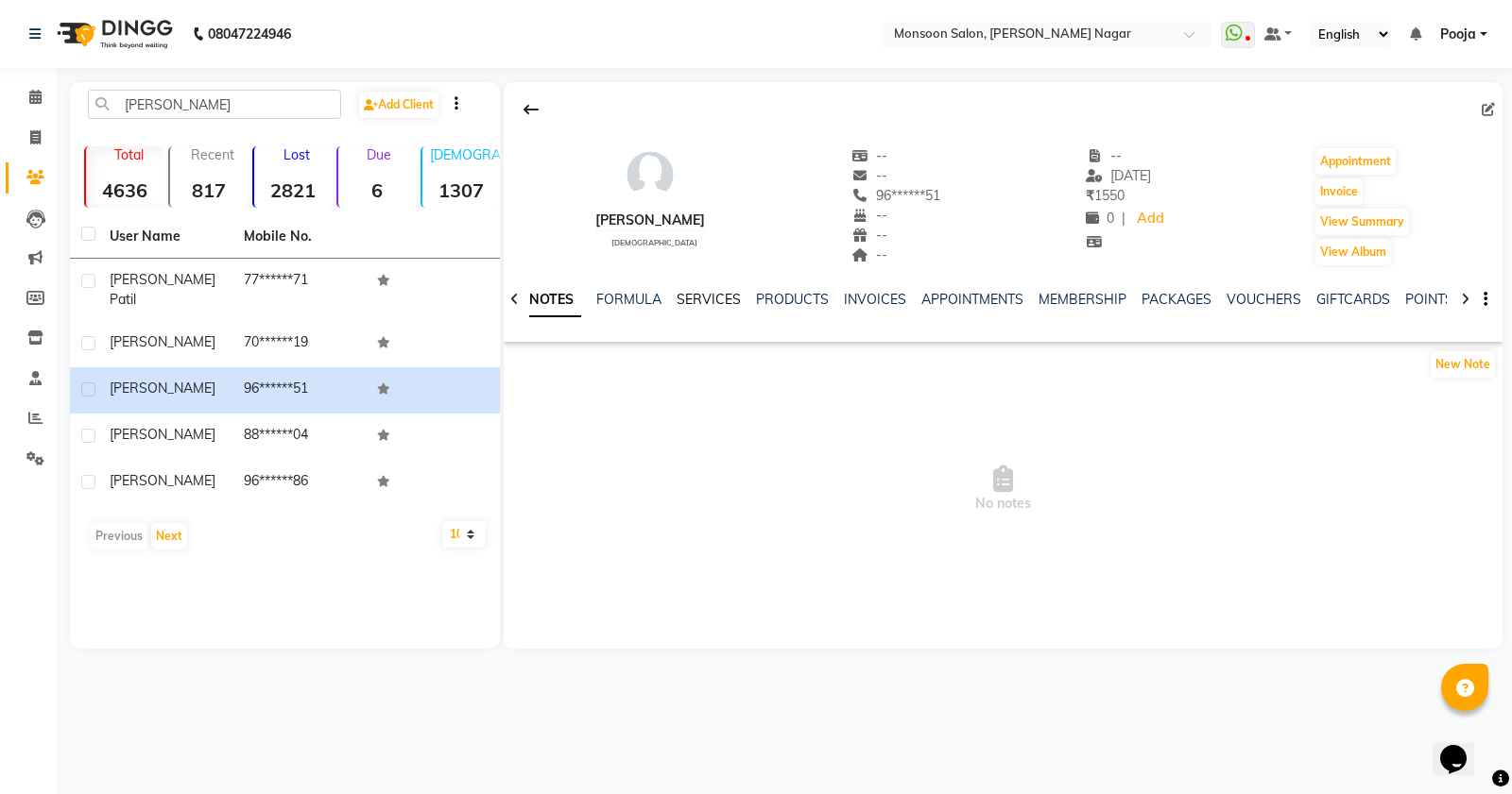
click at [708, 307] on link "SERVICES" at bounding box center [708, 299] width 64 height 17
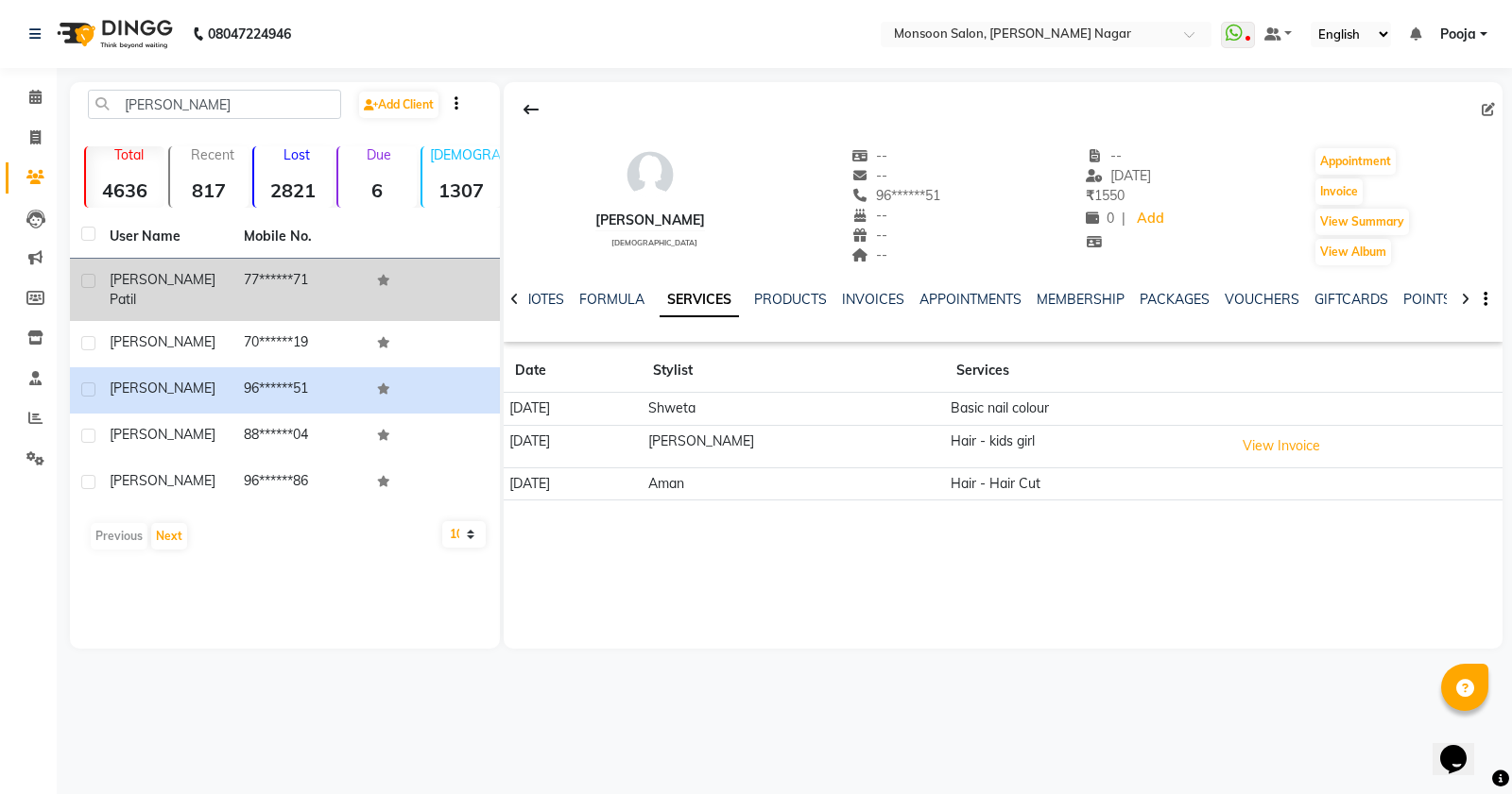
click at [284, 267] on td "77******71" at bounding box center [299, 290] width 134 height 62
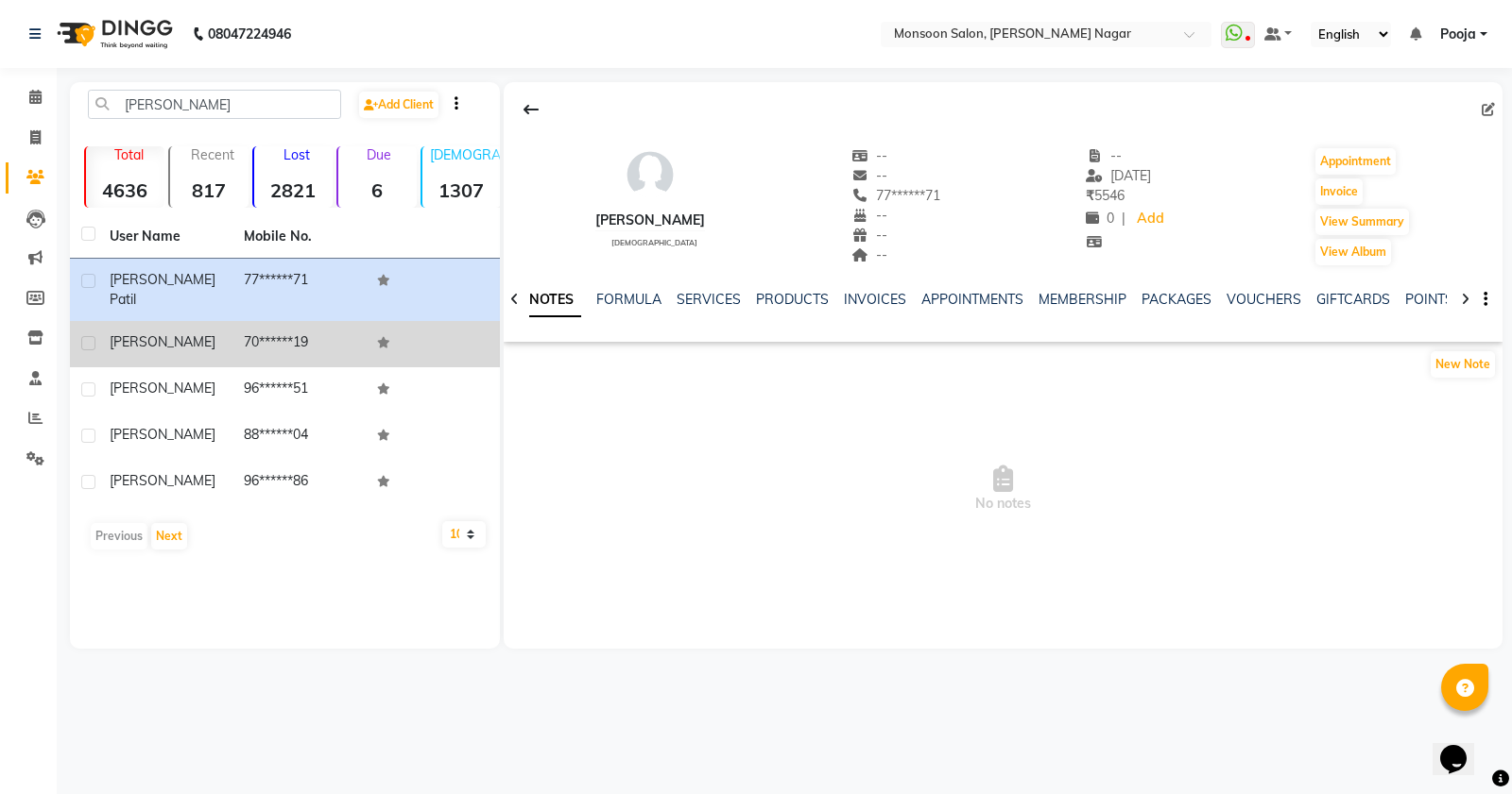
click at [263, 321] on td "70******19" at bounding box center [299, 344] width 134 height 46
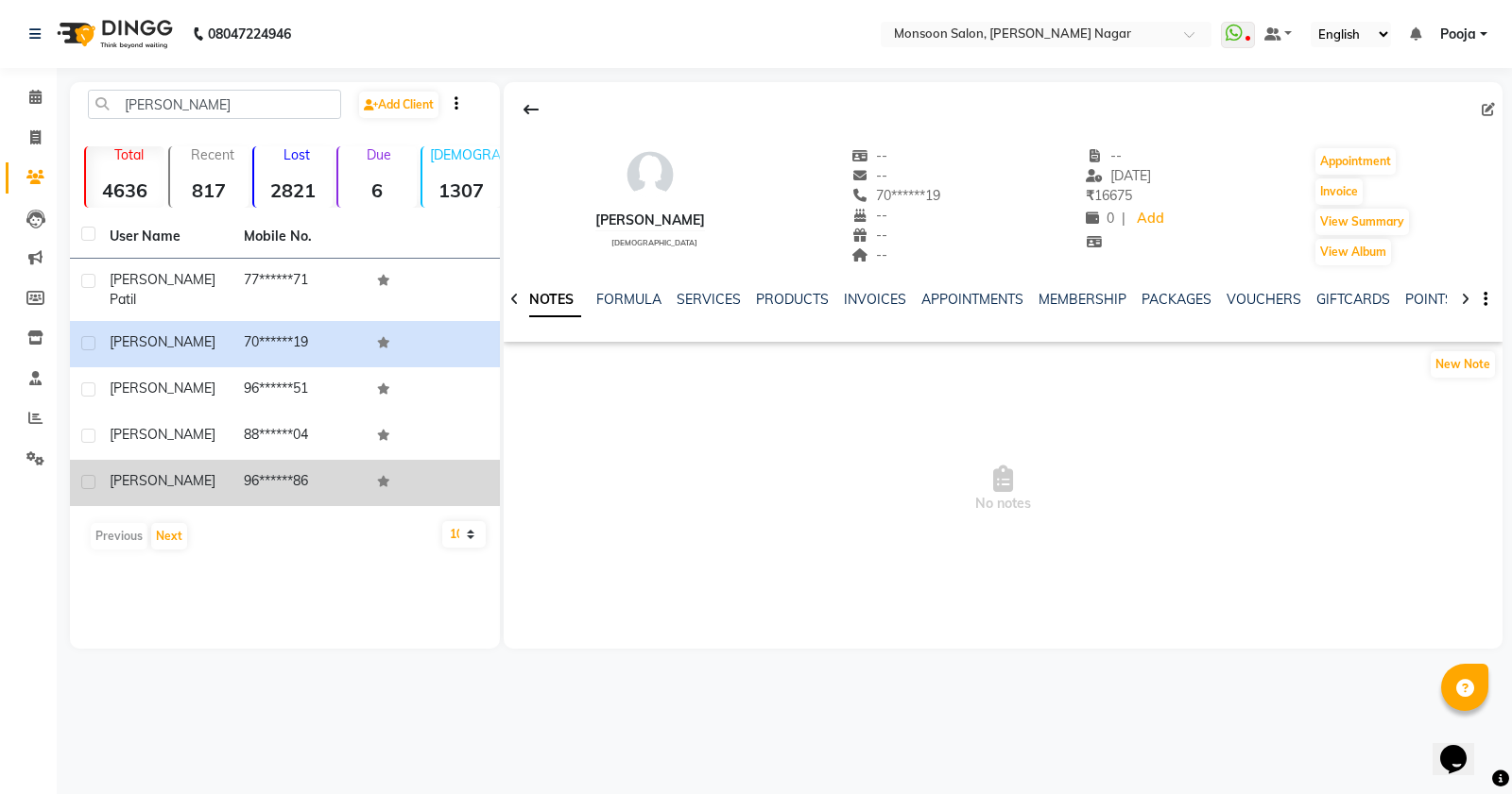
click at [302, 475] on td "96******86" at bounding box center [299, 483] width 134 height 46
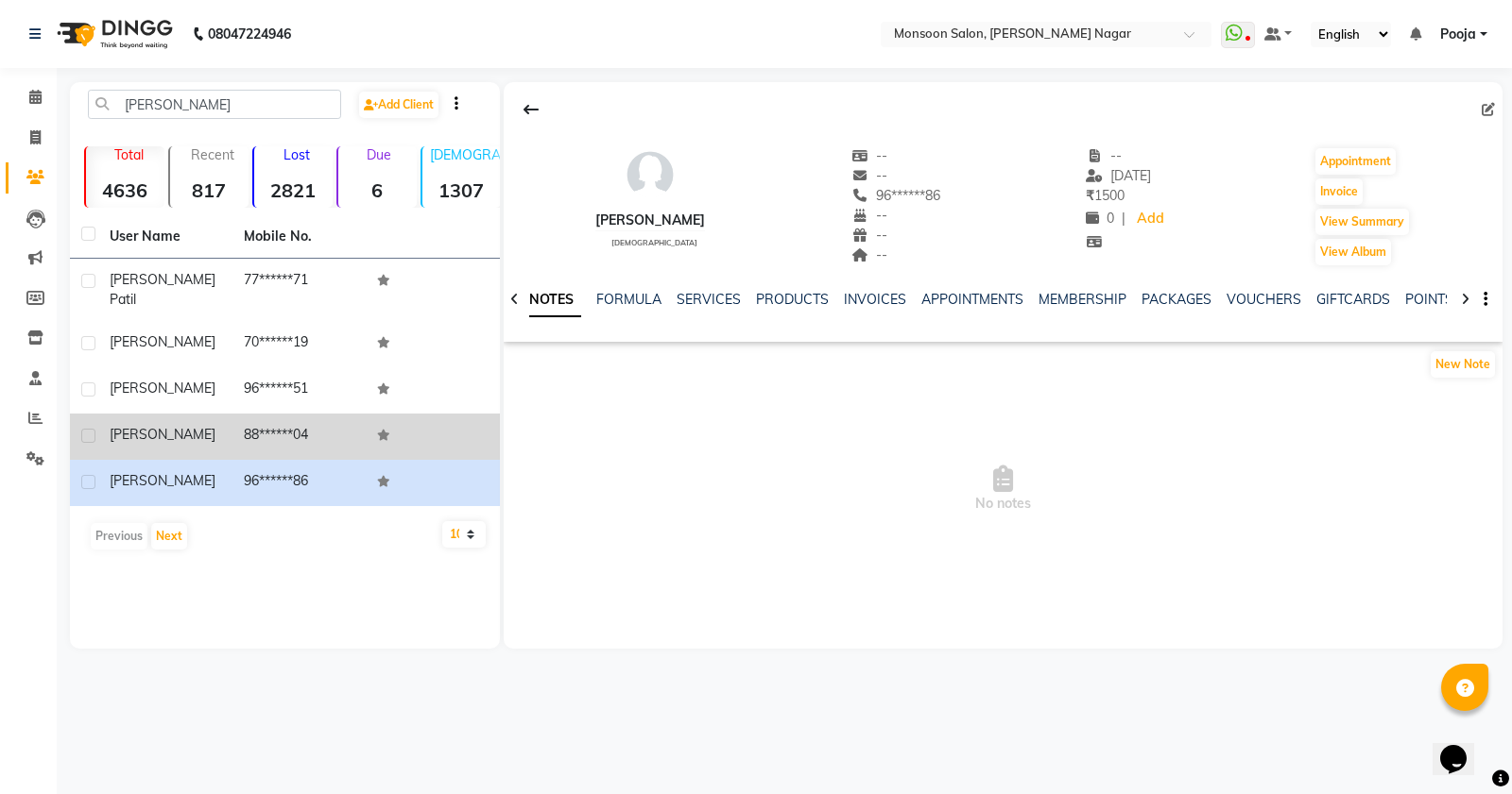
click at [291, 416] on td "88******04" at bounding box center [299, 437] width 134 height 46
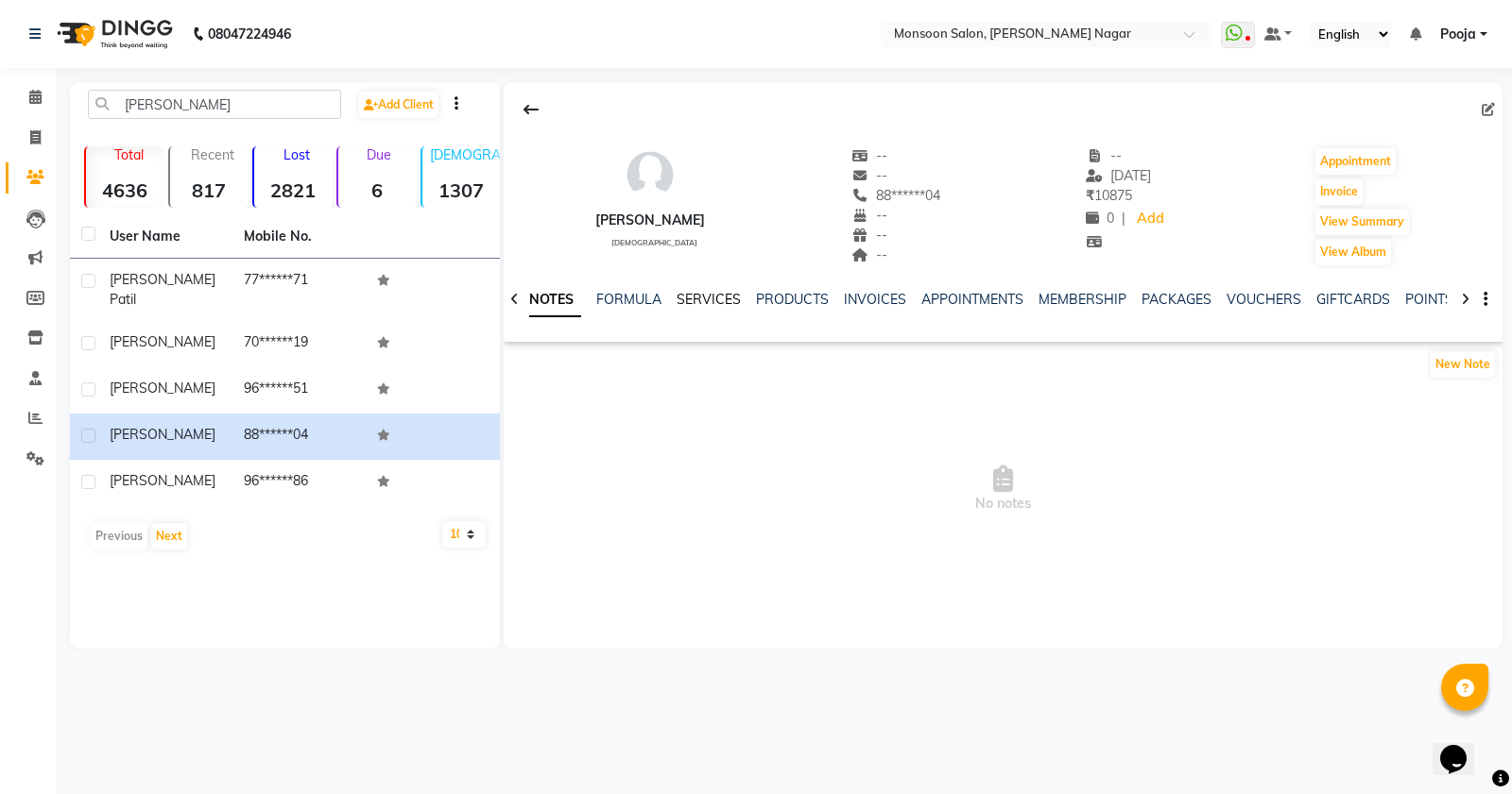
click at [715, 300] on link "SERVICES" at bounding box center [708, 299] width 64 height 17
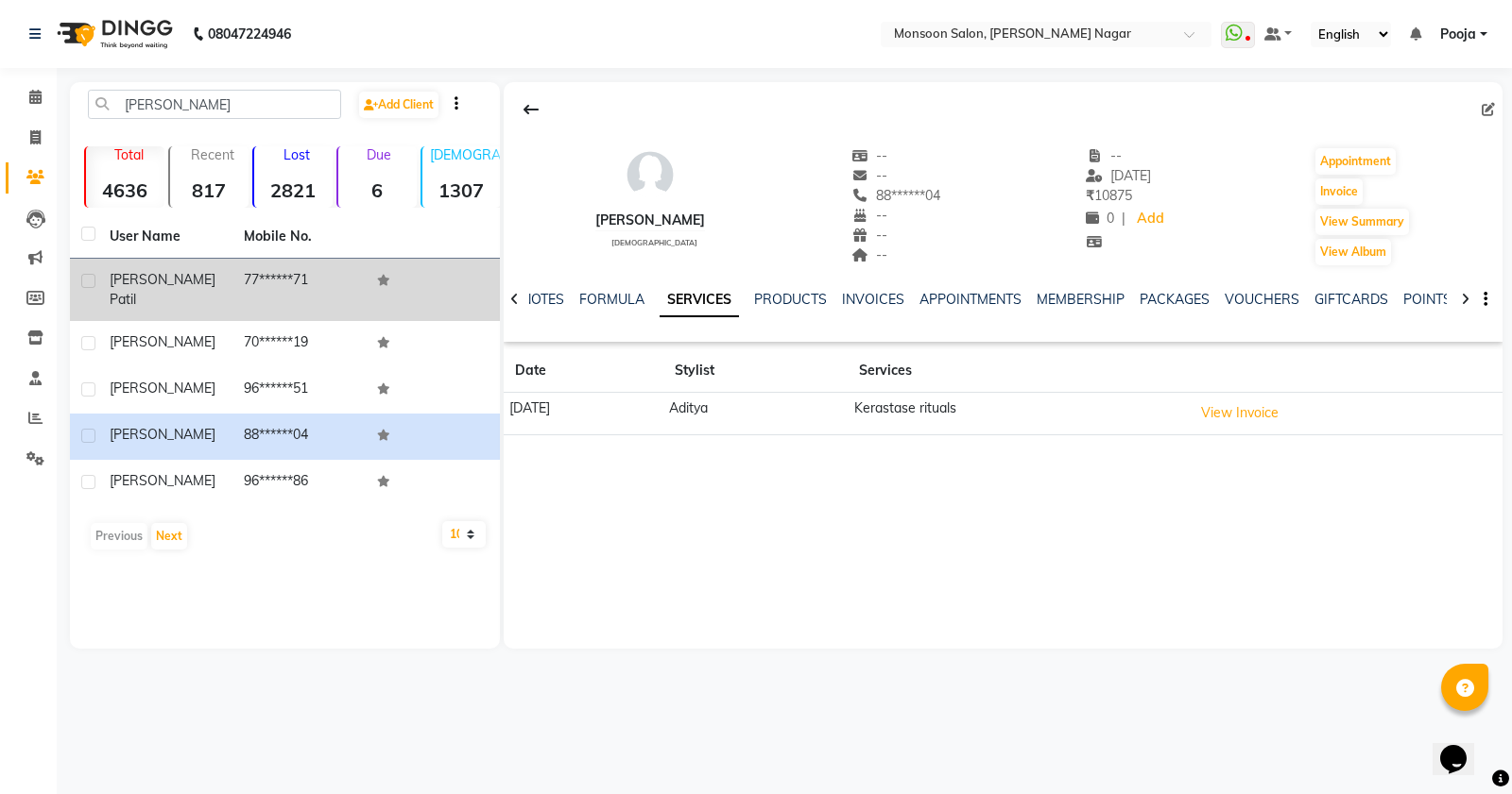
click at [277, 290] on td "77******71" at bounding box center [299, 290] width 134 height 62
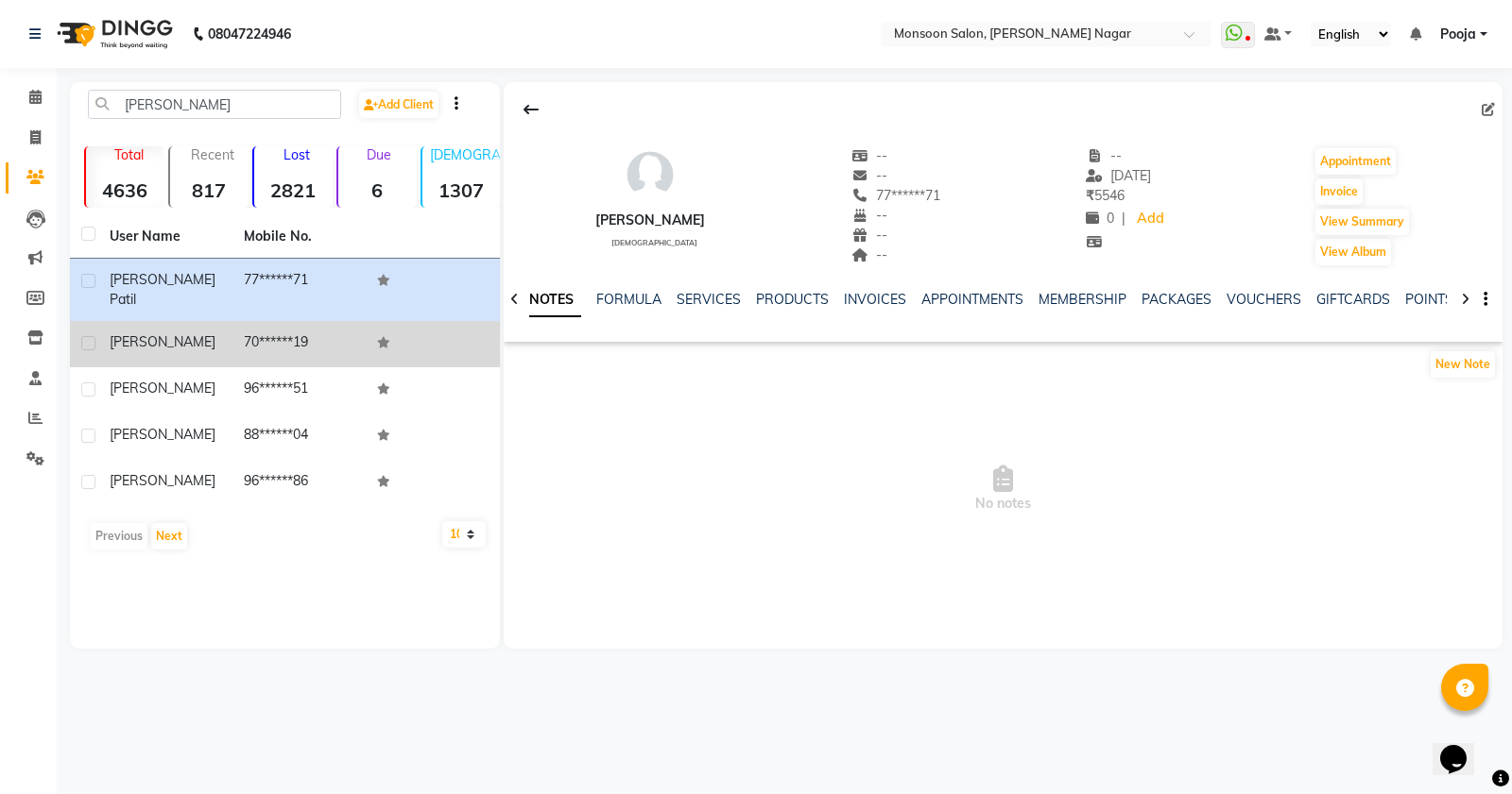
click at [286, 323] on td "70******19" at bounding box center [299, 344] width 134 height 46
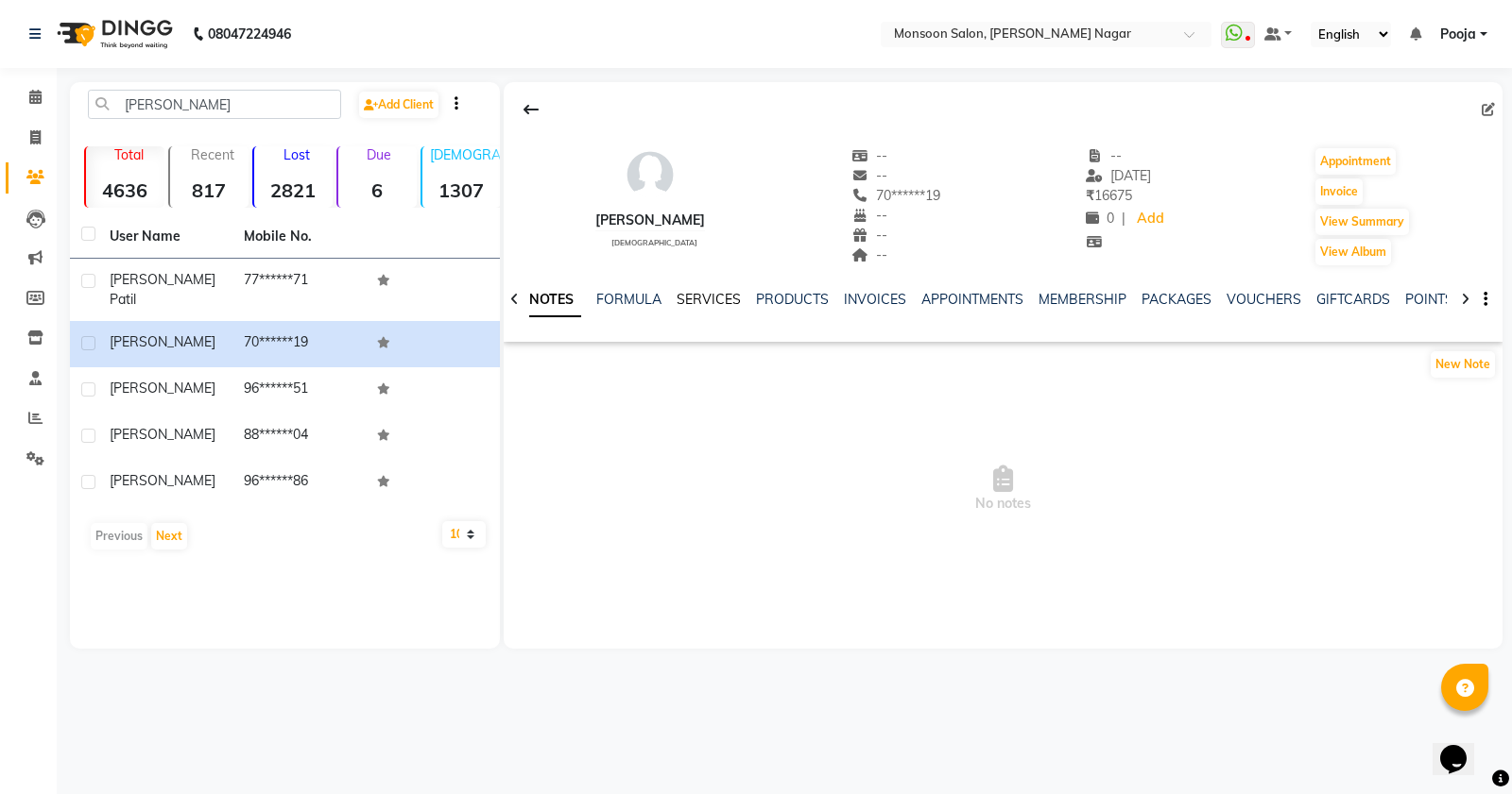
click at [700, 293] on link "SERVICES" at bounding box center [708, 299] width 64 height 17
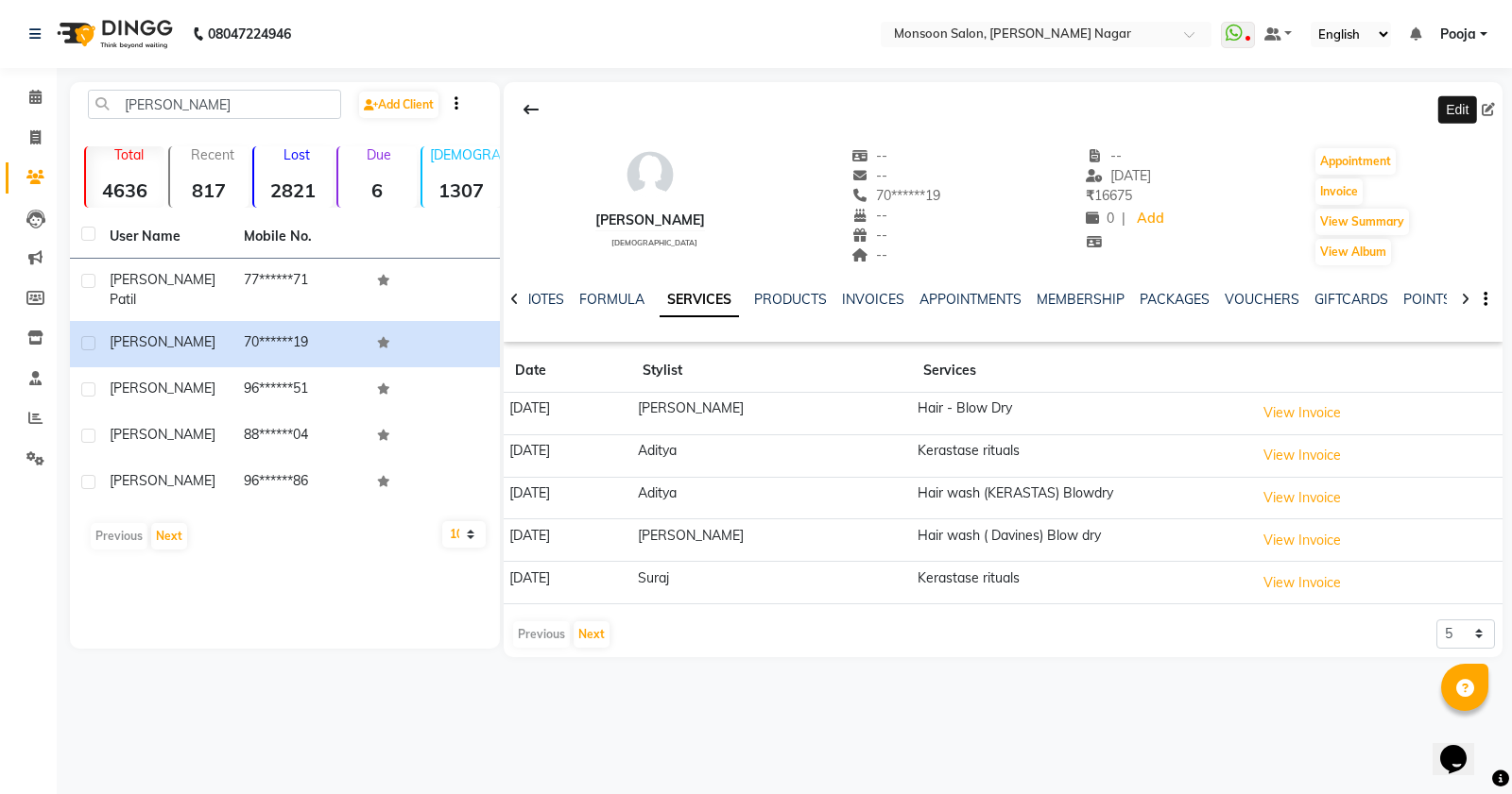
click at [1491, 111] on icon at bounding box center [1488, 110] width 13 height 13
select select "[DEMOGRAPHIC_DATA]"
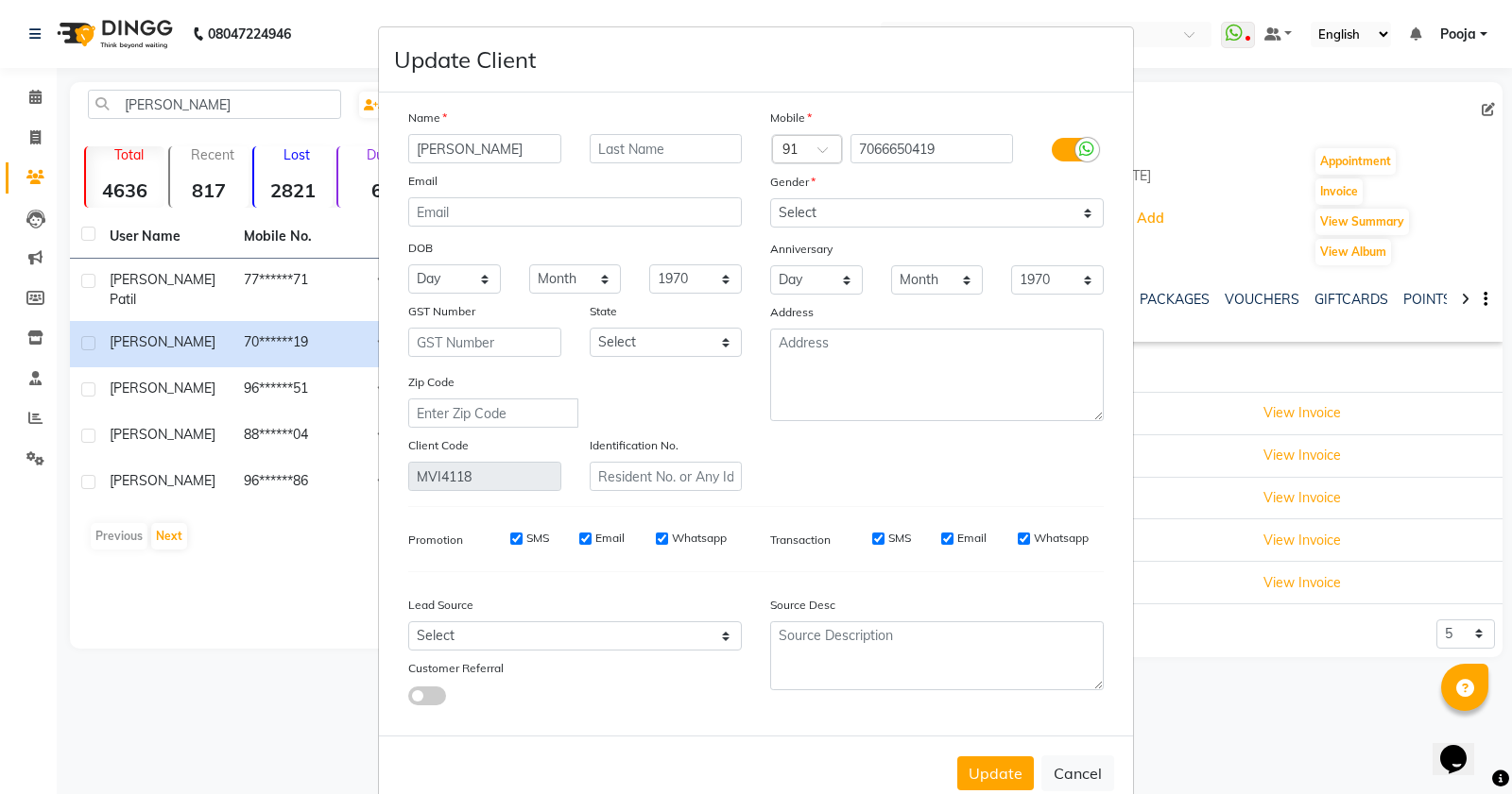
click at [1000, 763] on button "Update" at bounding box center [995, 774] width 76 height 34
select select
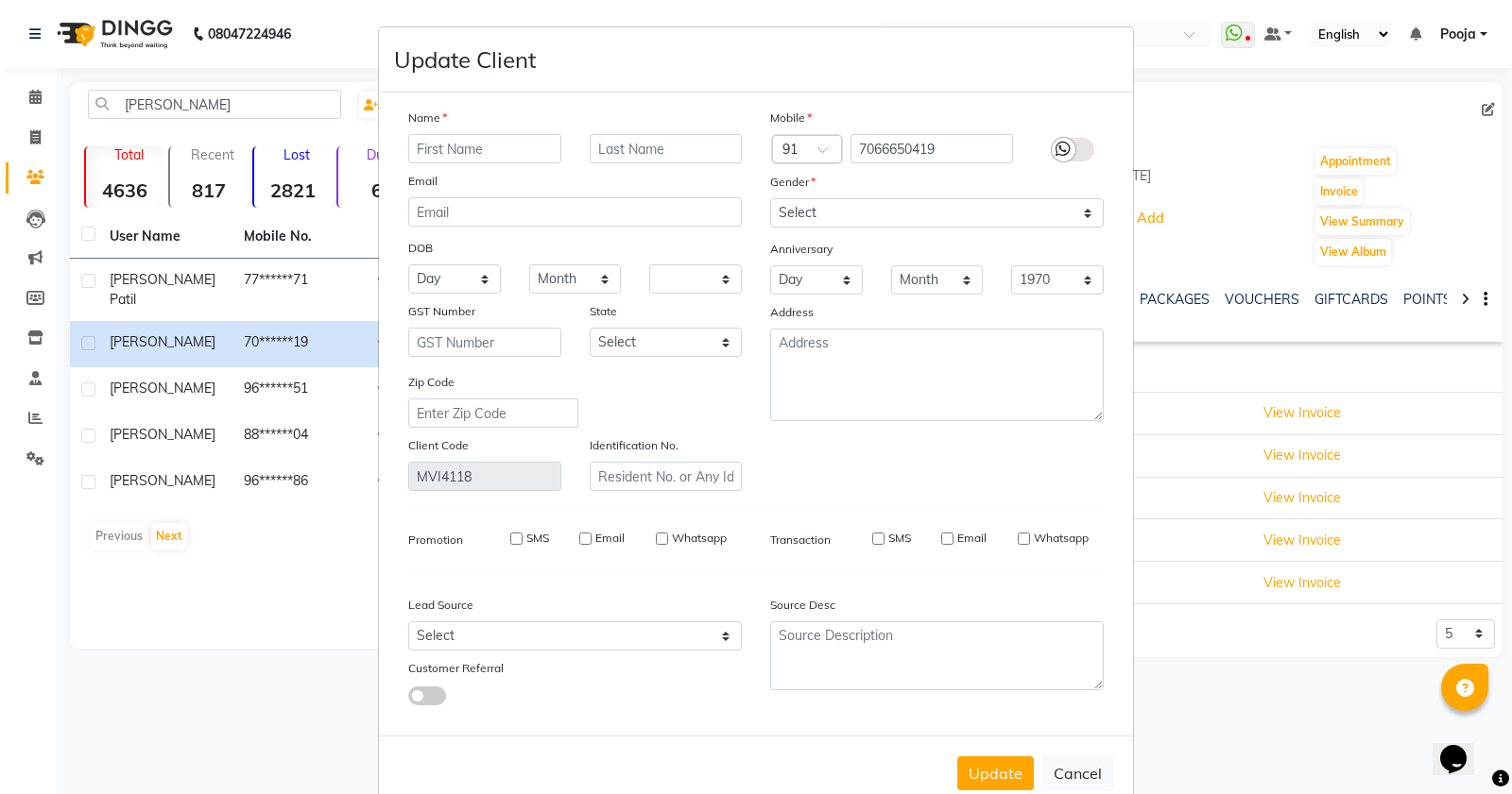
select select
checkbox input "false"
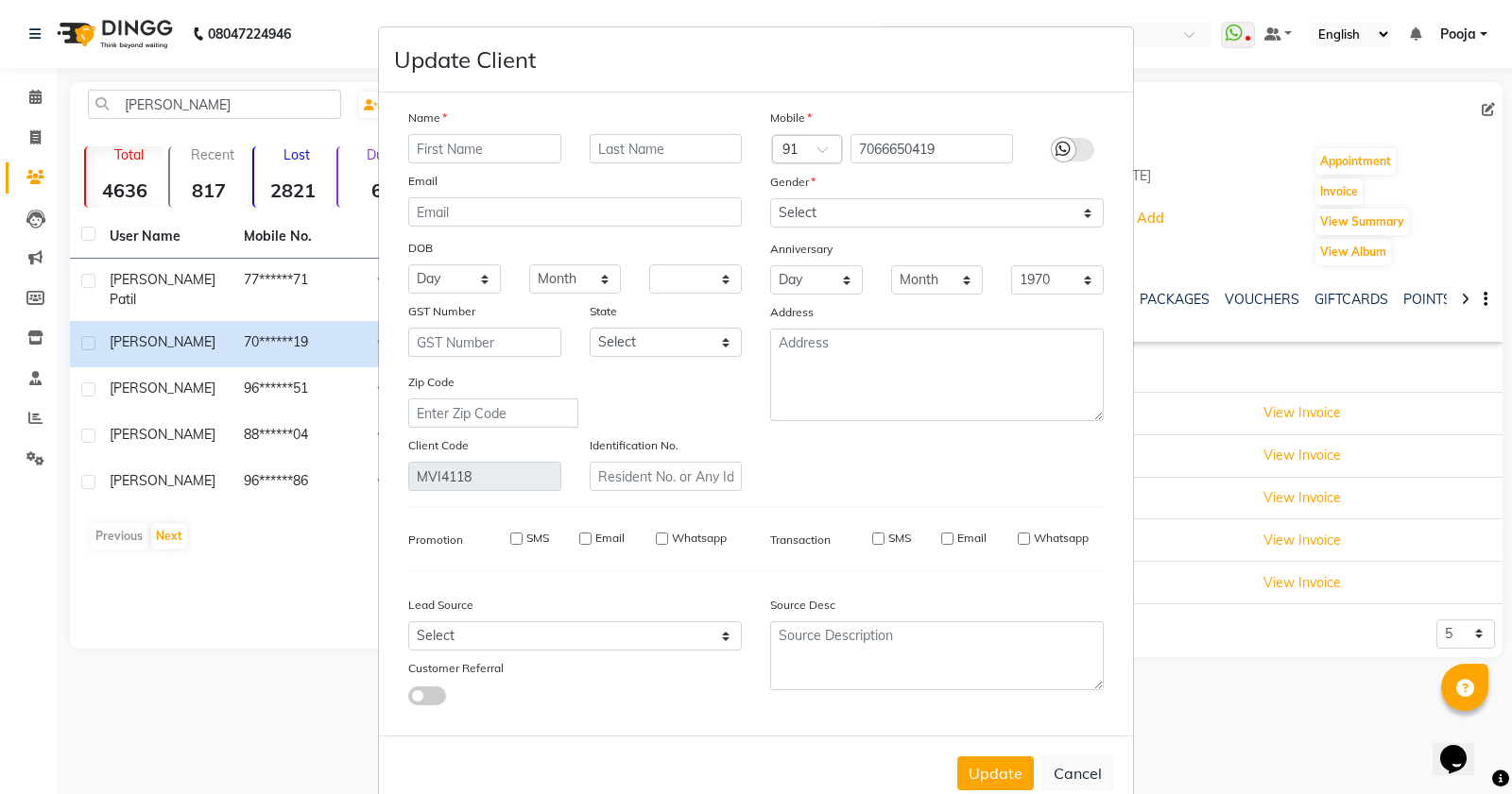
checkbox input "false"
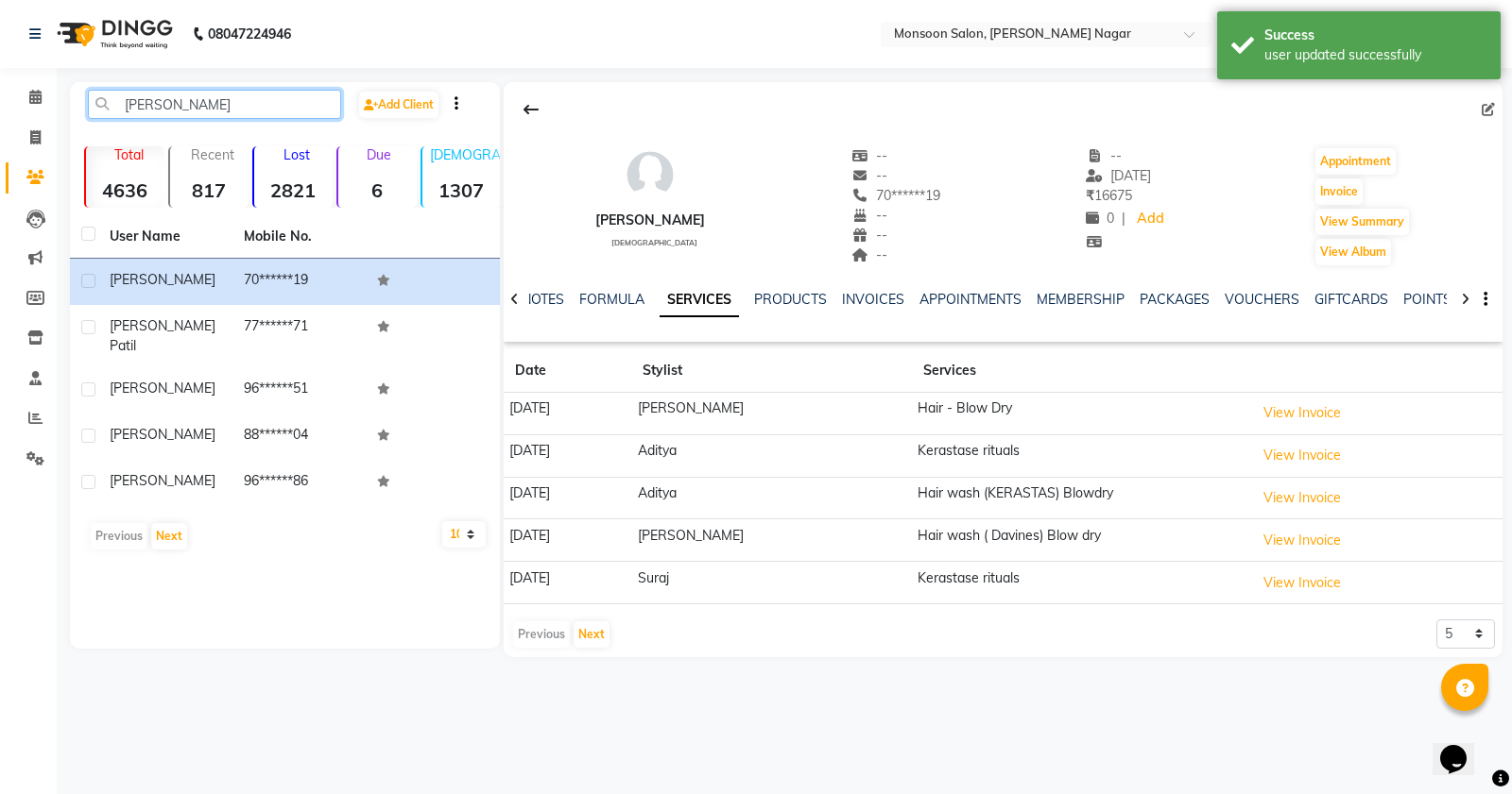
click at [206, 104] on input "[PERSON_NAME]" at bounding box center [214, 104] width 253 height 30
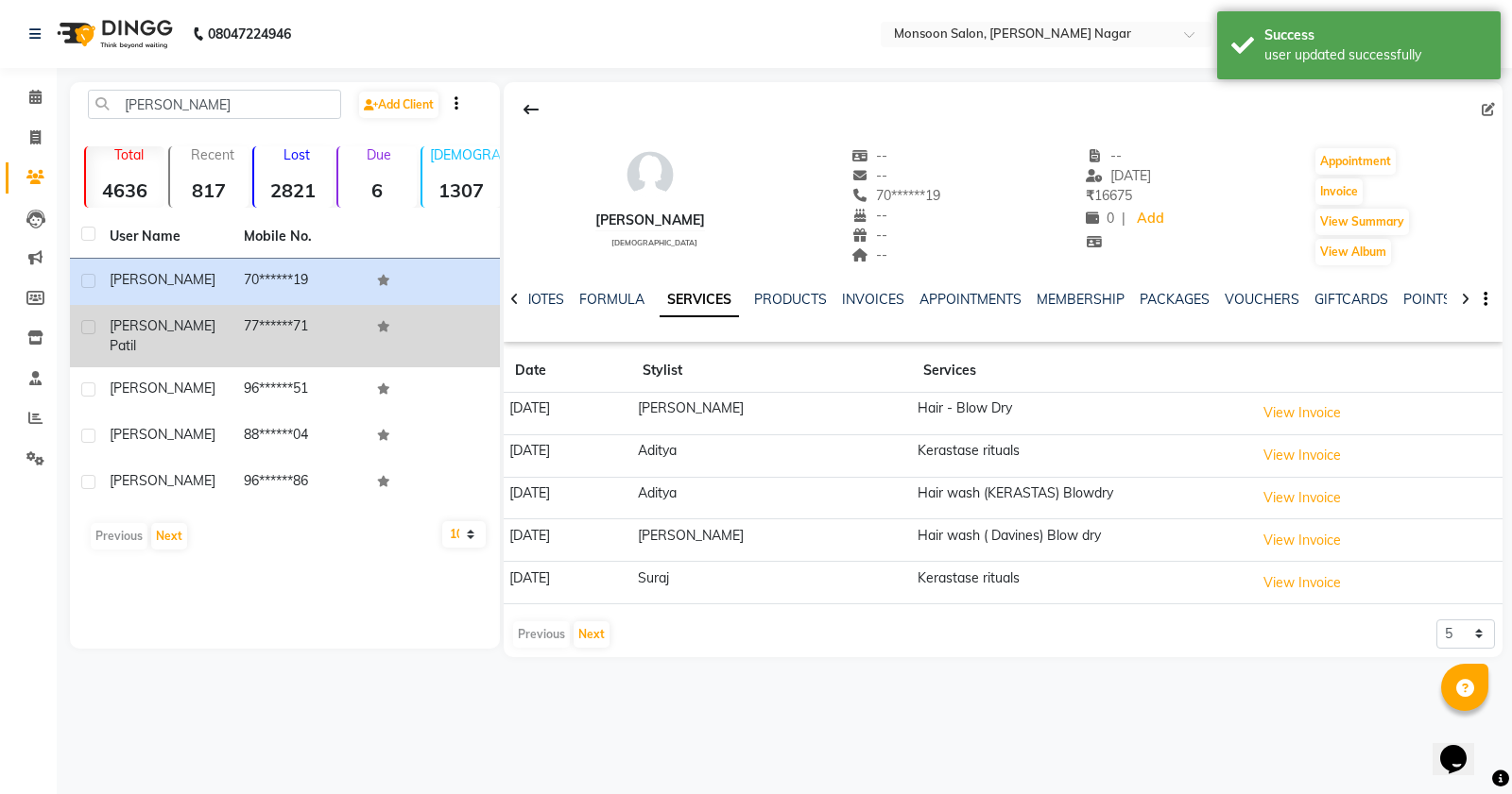
click at [248, 318] on td "77******71" at bounding box center [299, 335] width 134 height 62
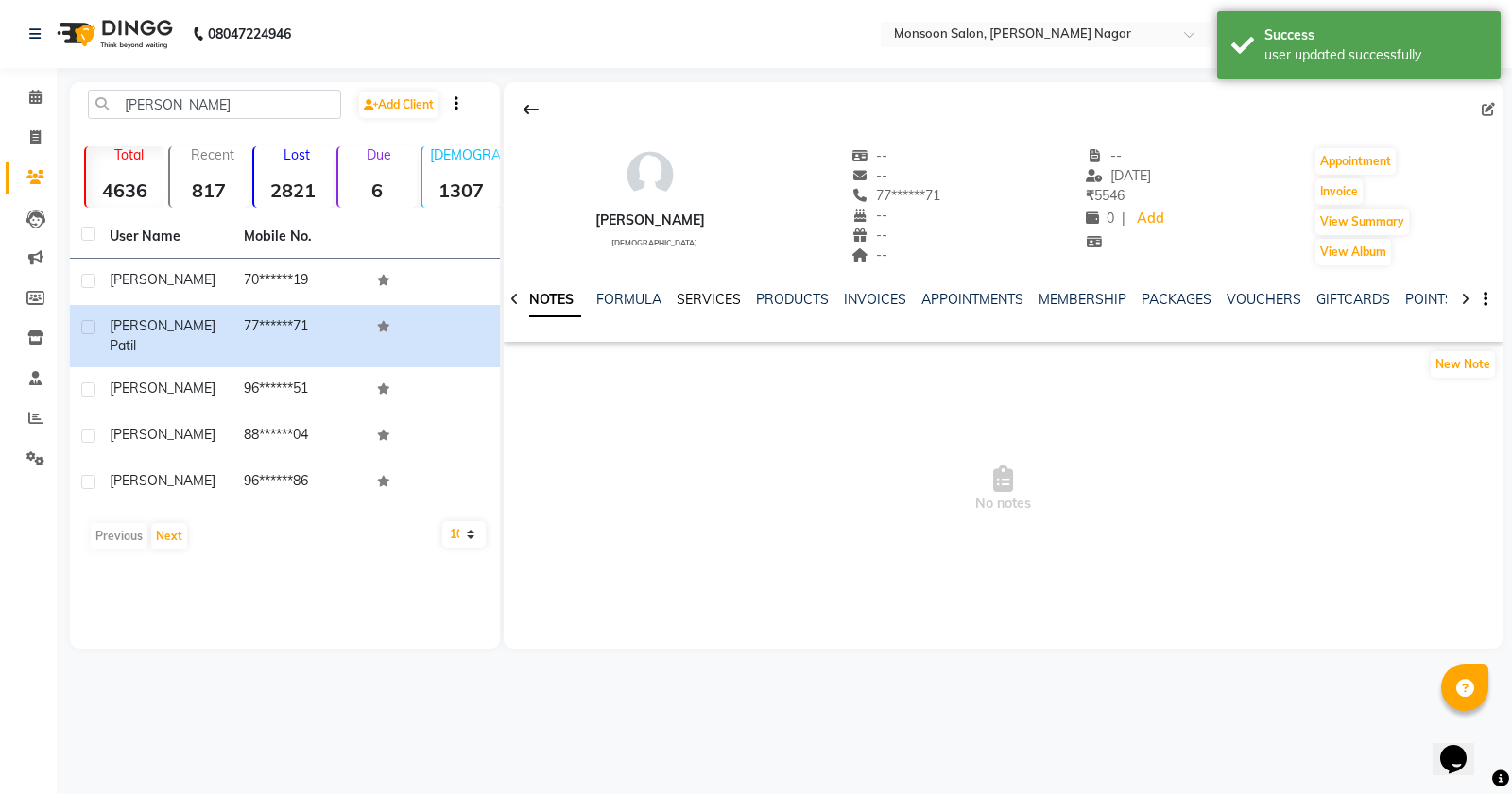
click at [698, 300] on link "SERVICES" at bounding box center [708, 299] width 64 height 17
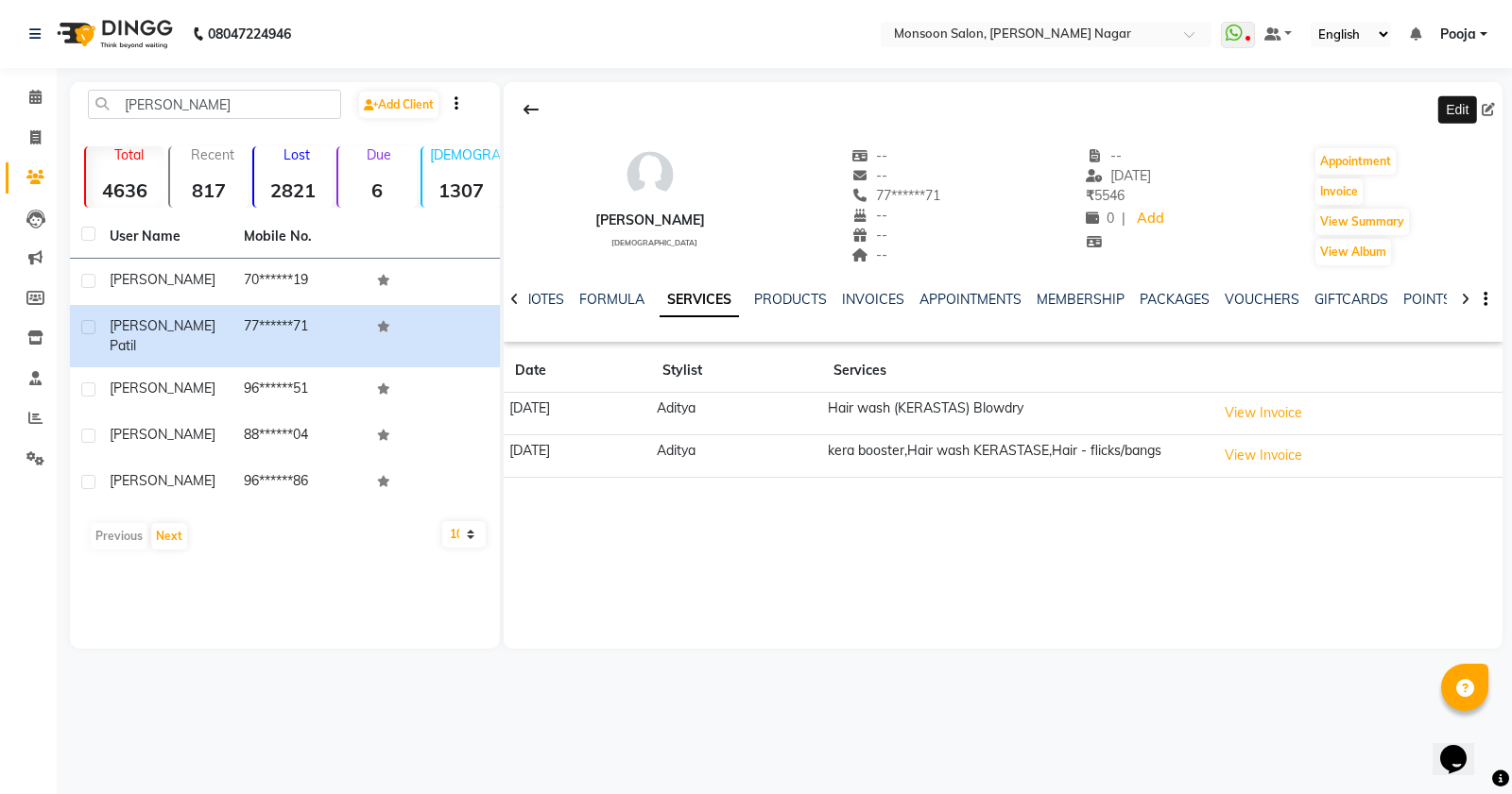
click at [1481, 110] on icon at bounding box center [1488, 110] width 13 height 13
select select "[DEMOGRAPHIC_DATA]"
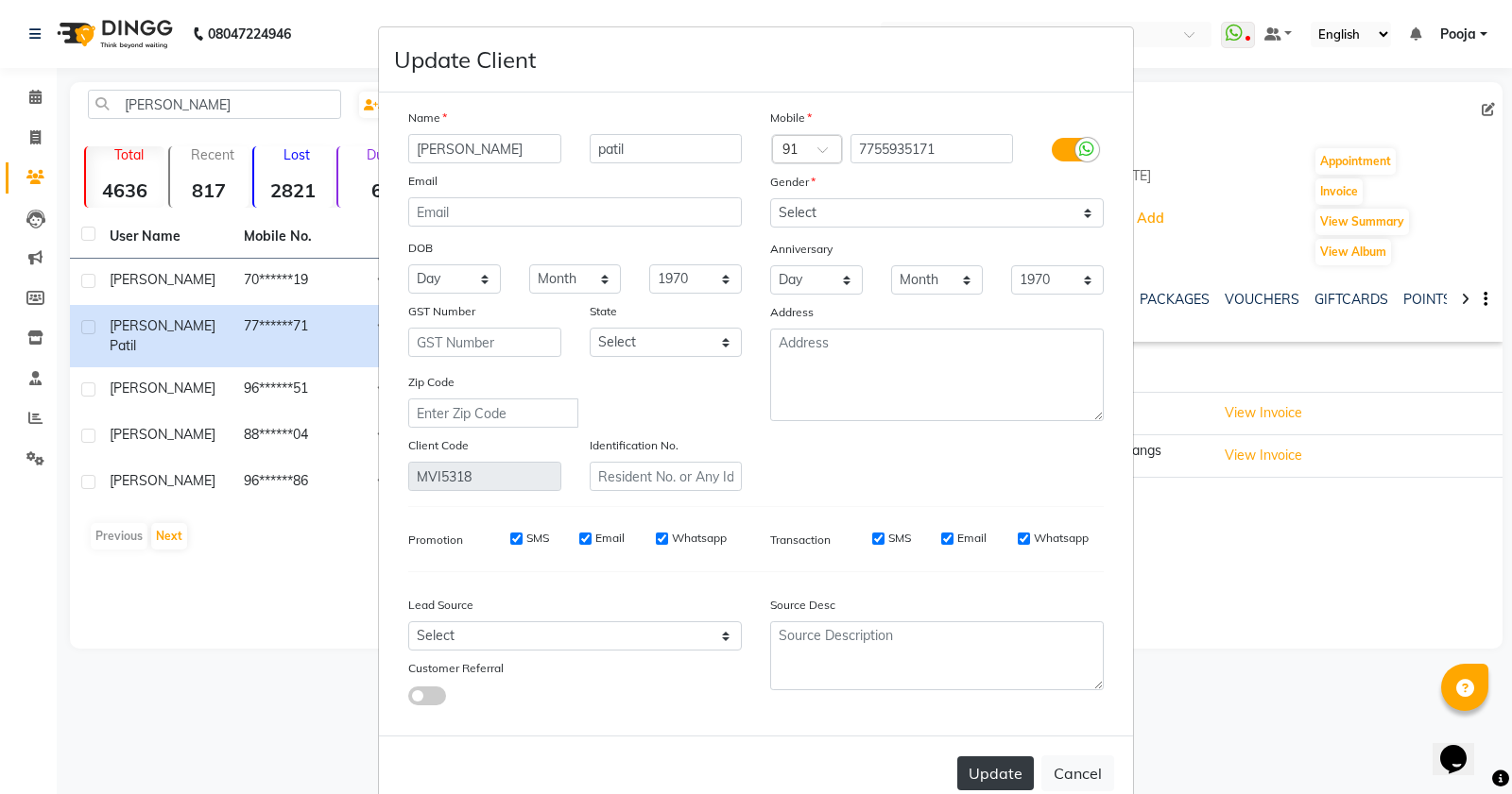
click at [983, 767] on button "Update" at bounding box center [995, 774] width 76 height 34
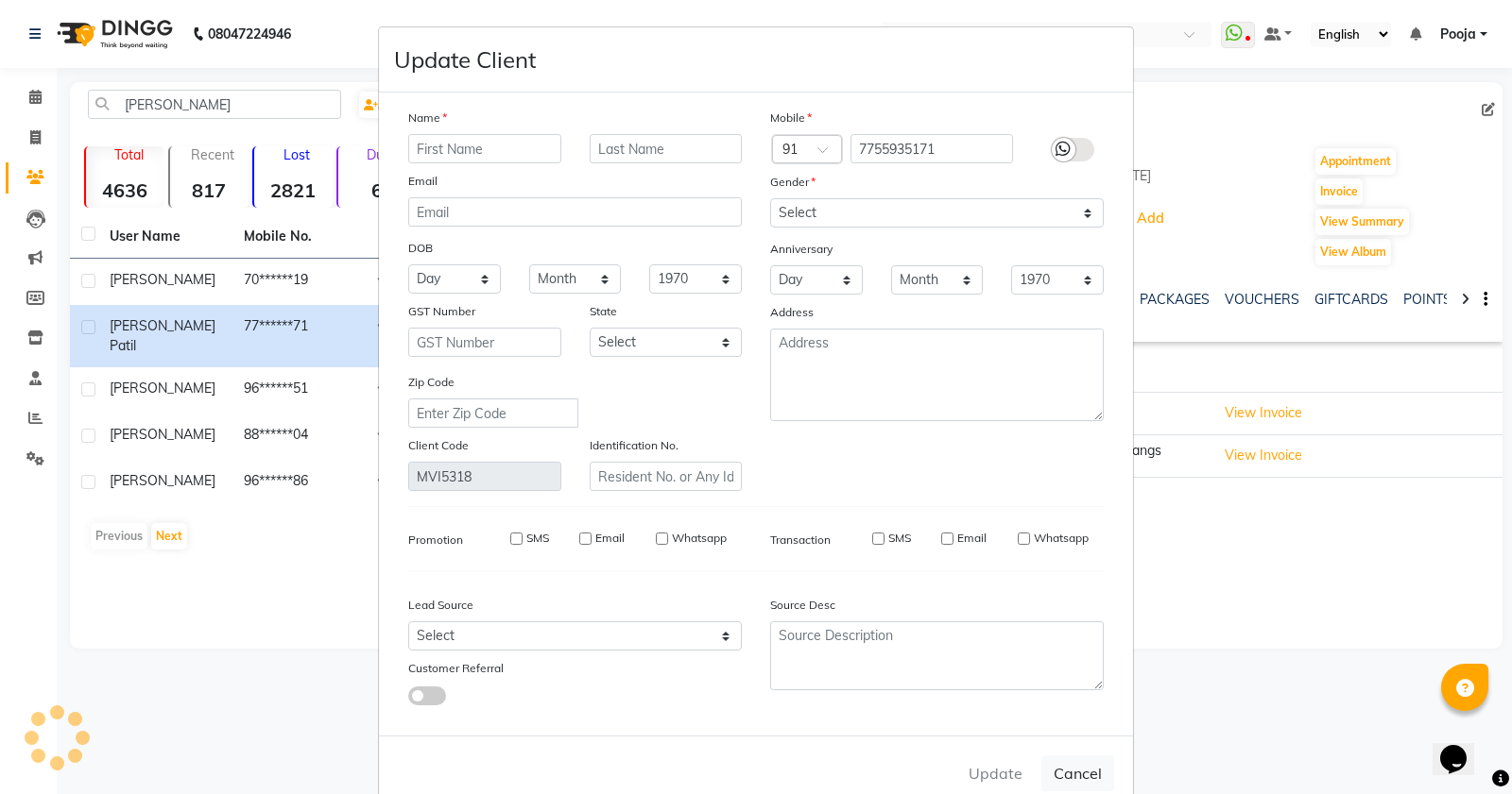
select select
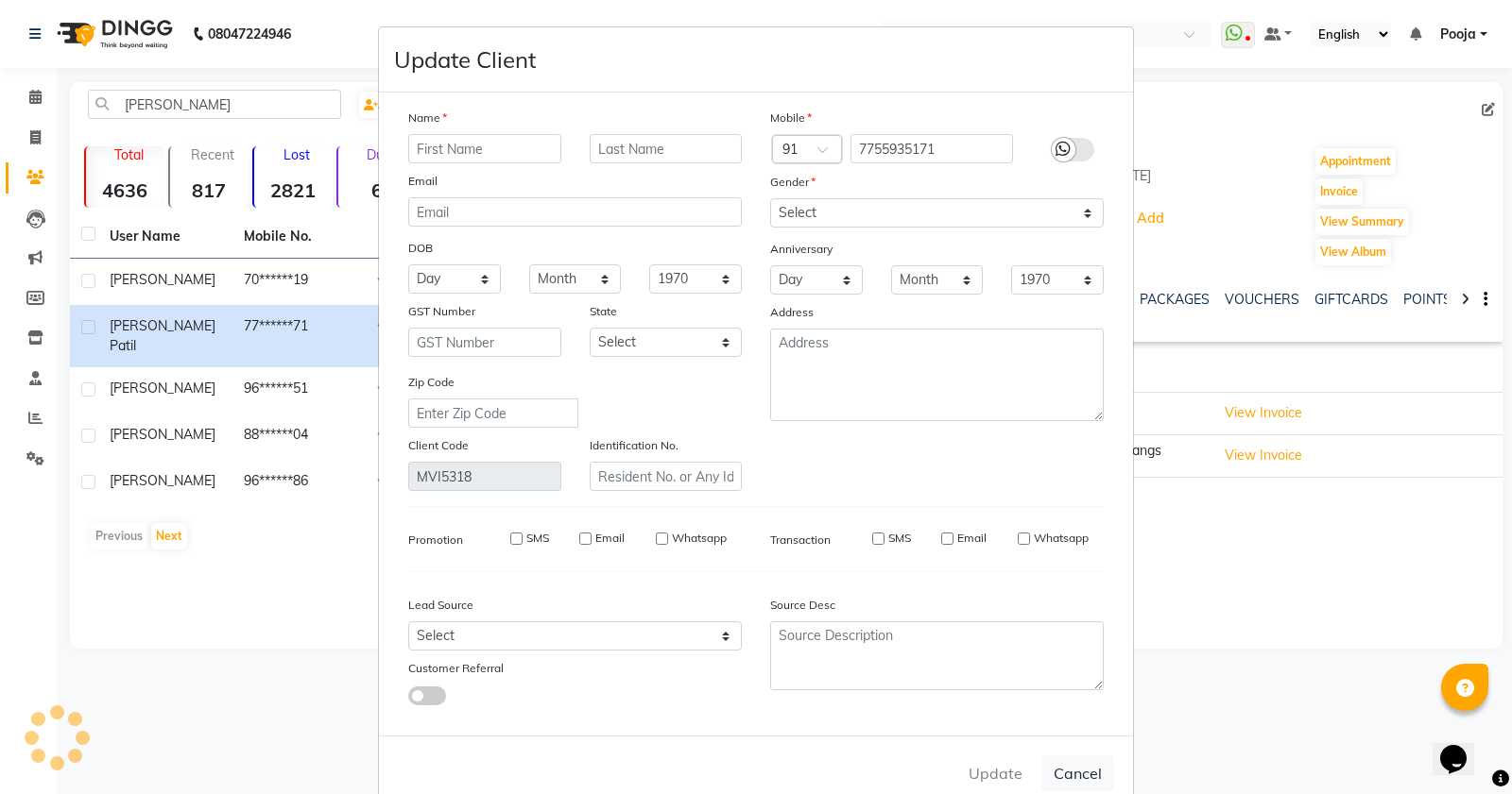
select select
checkbox input "false"
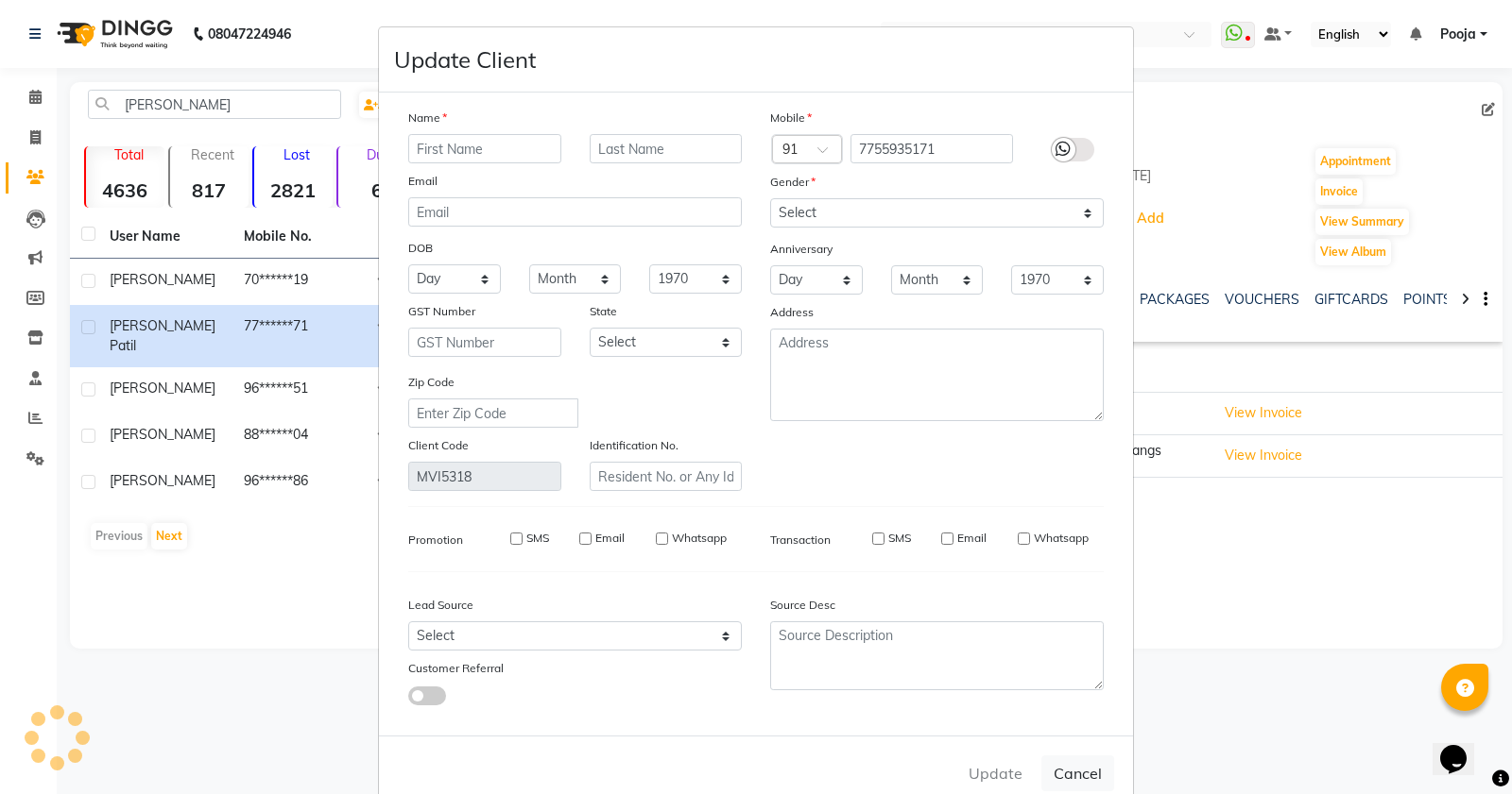
checkbox input "false"
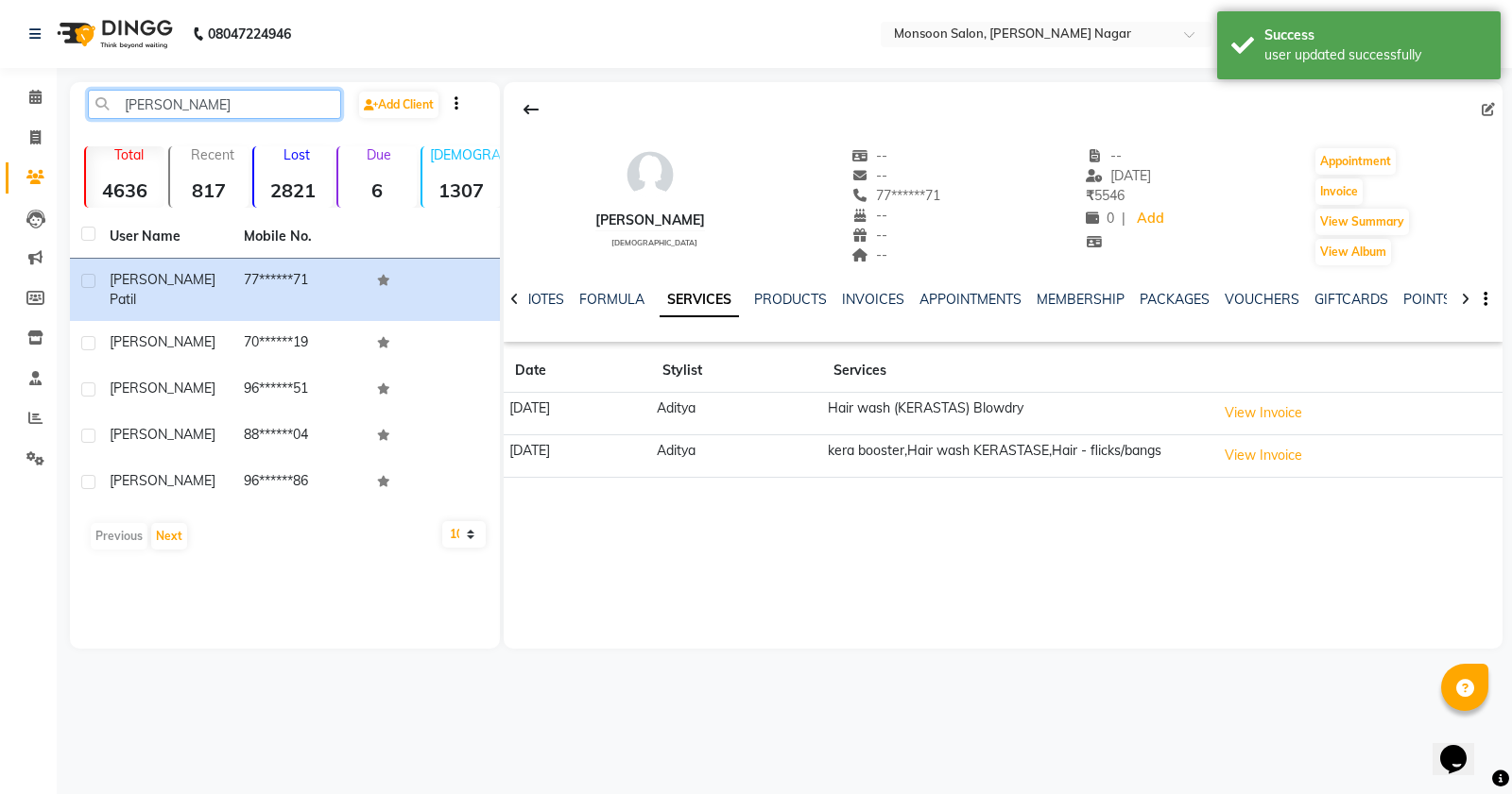
click at [175, 97] on input "[PERSON_NAME]" at bounding box center [214, 104] width 253 height 30
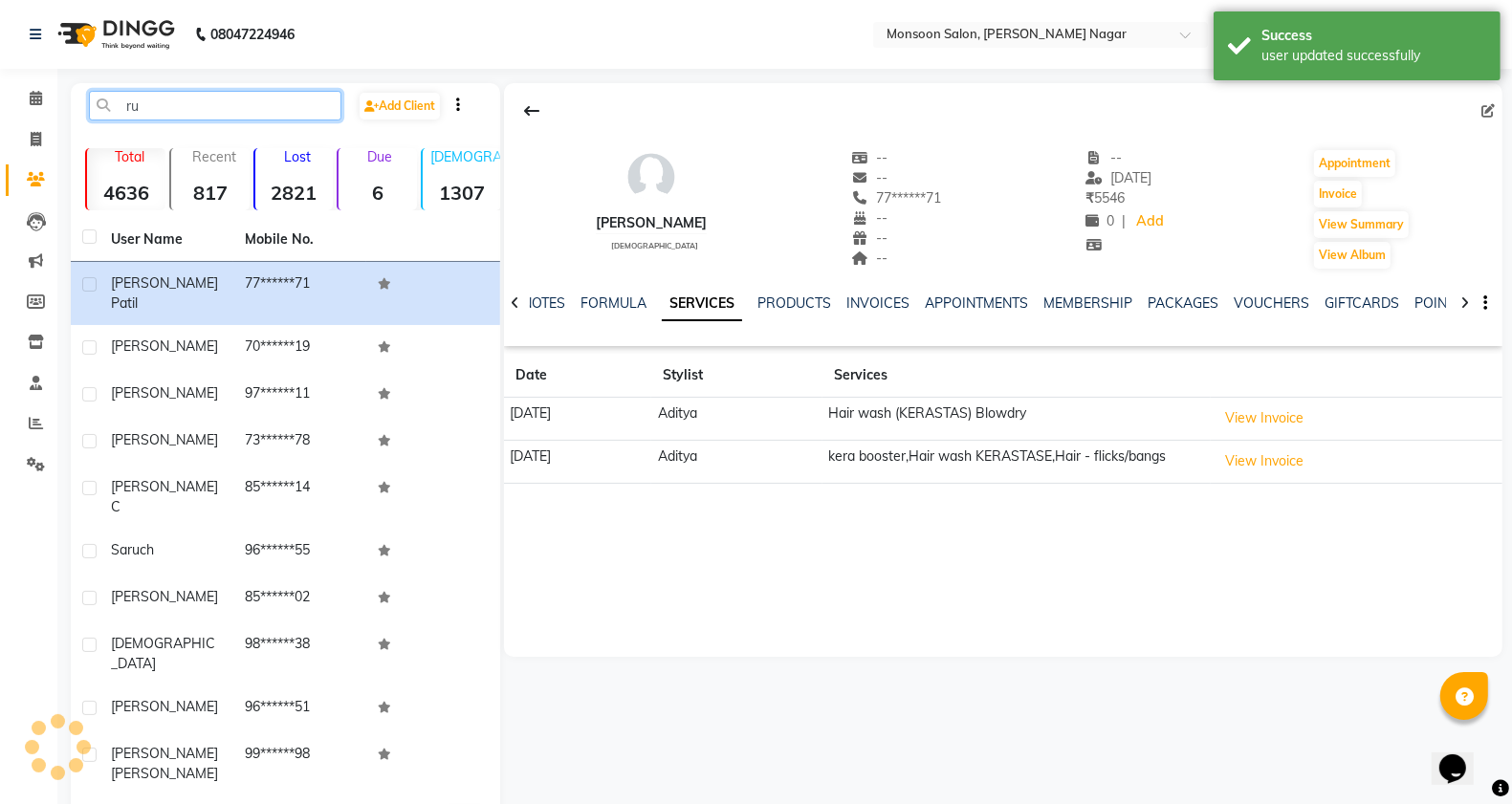
type input "r"
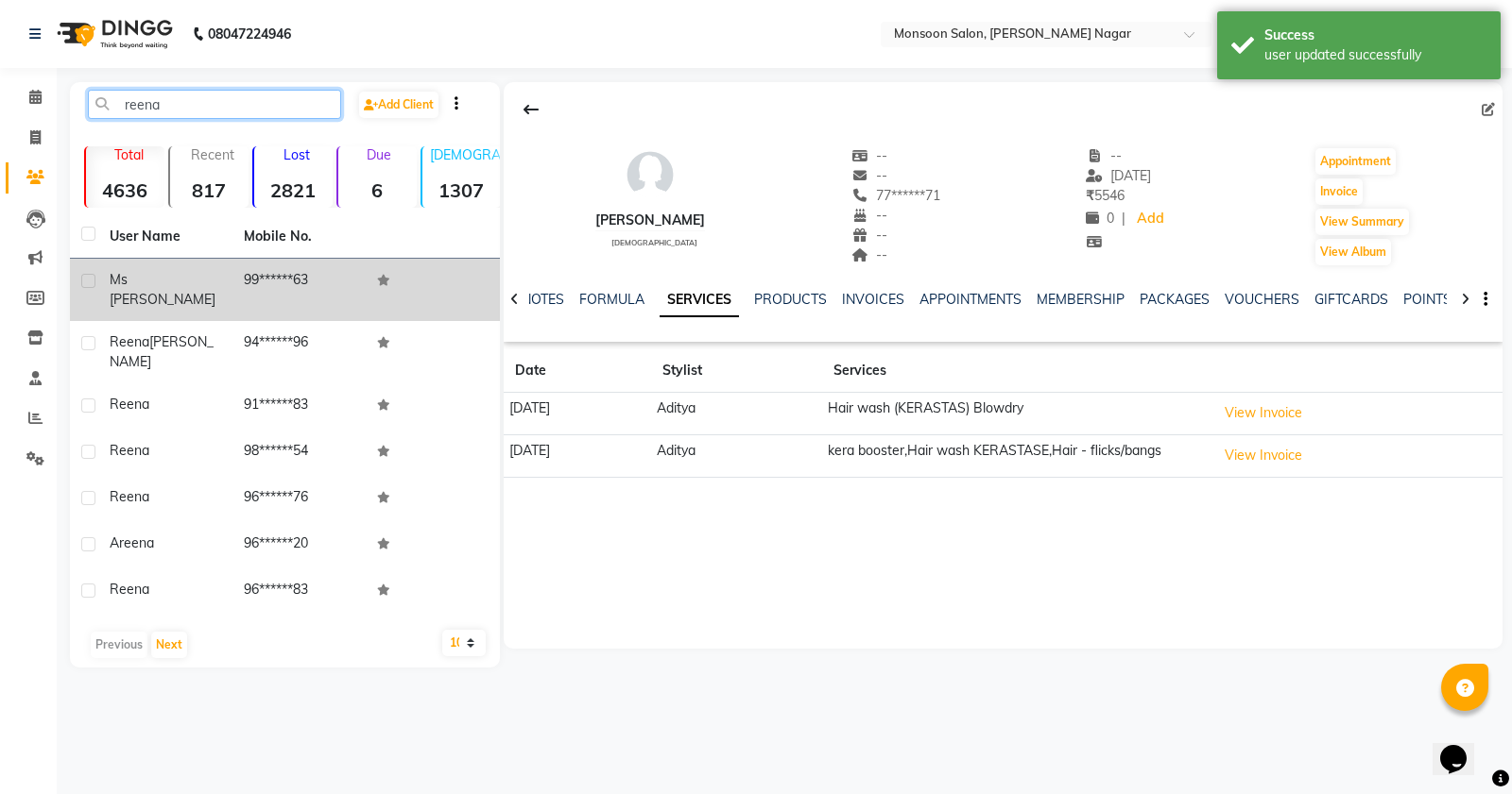
type input "reena"
click at [270, 270] on td "99******63" at bounding box center [299, 290] width 134 height 62
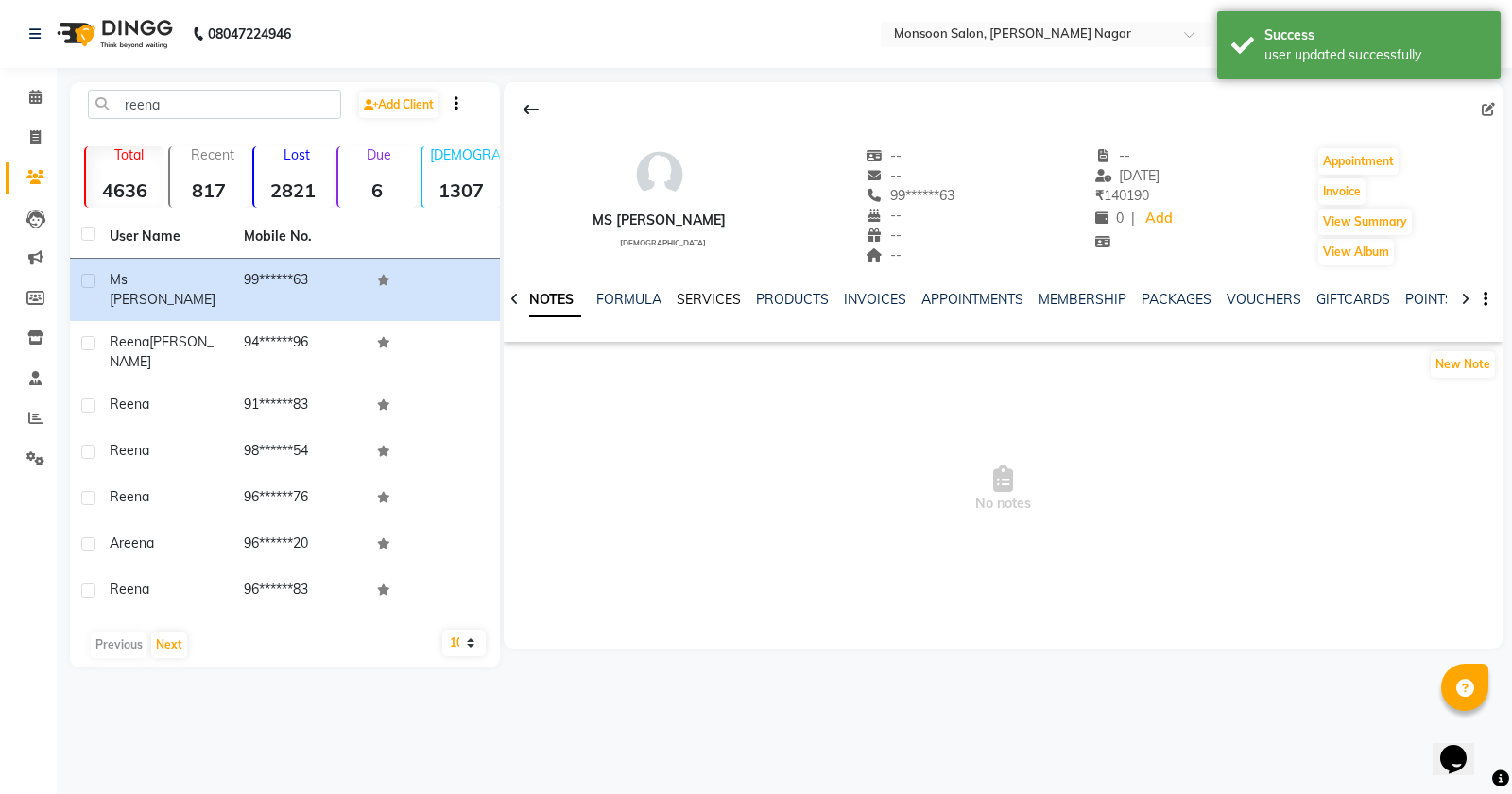
click at [697, 299] on link "SERVICES" at bounding box center [708, 299] width 64 height 17
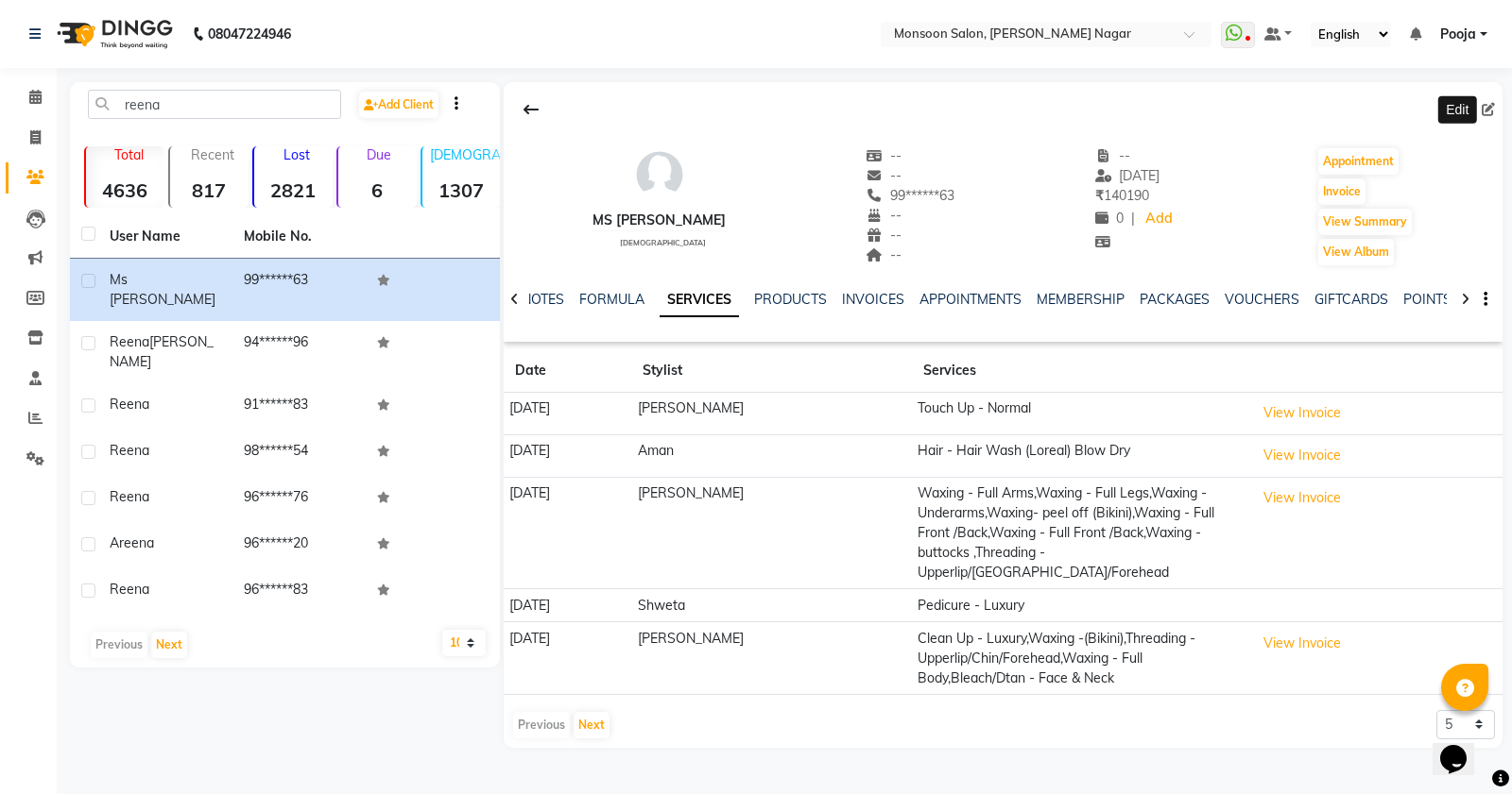
click at [1493, 114] on icon at bounding box center [1488, 110] width 13 height 13
select select "[DEMOGRAPHIC_DATA]"
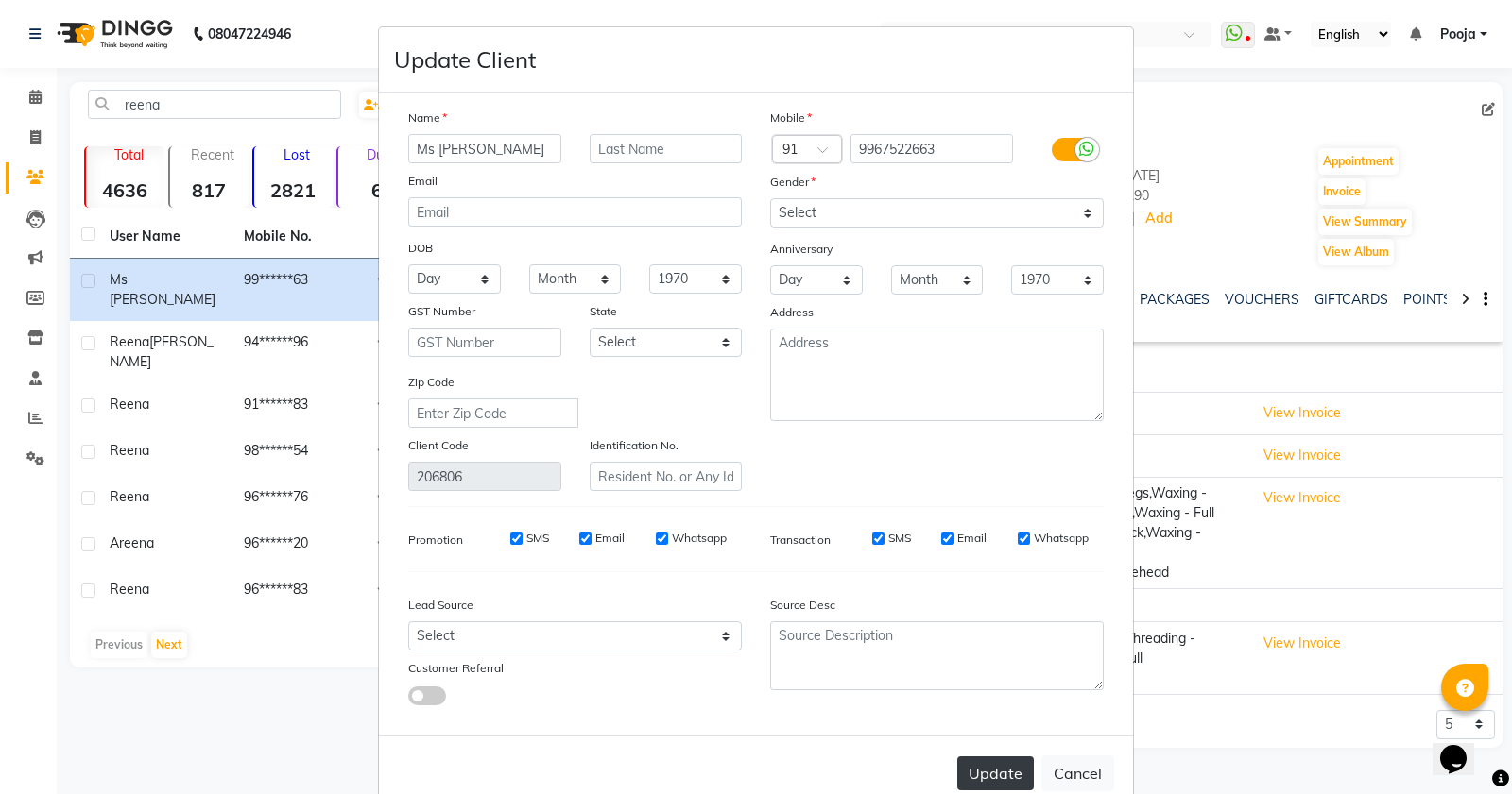
click at [995, 780] on button "Update" at bounding box center [995, 774] width 76 height 34
select select
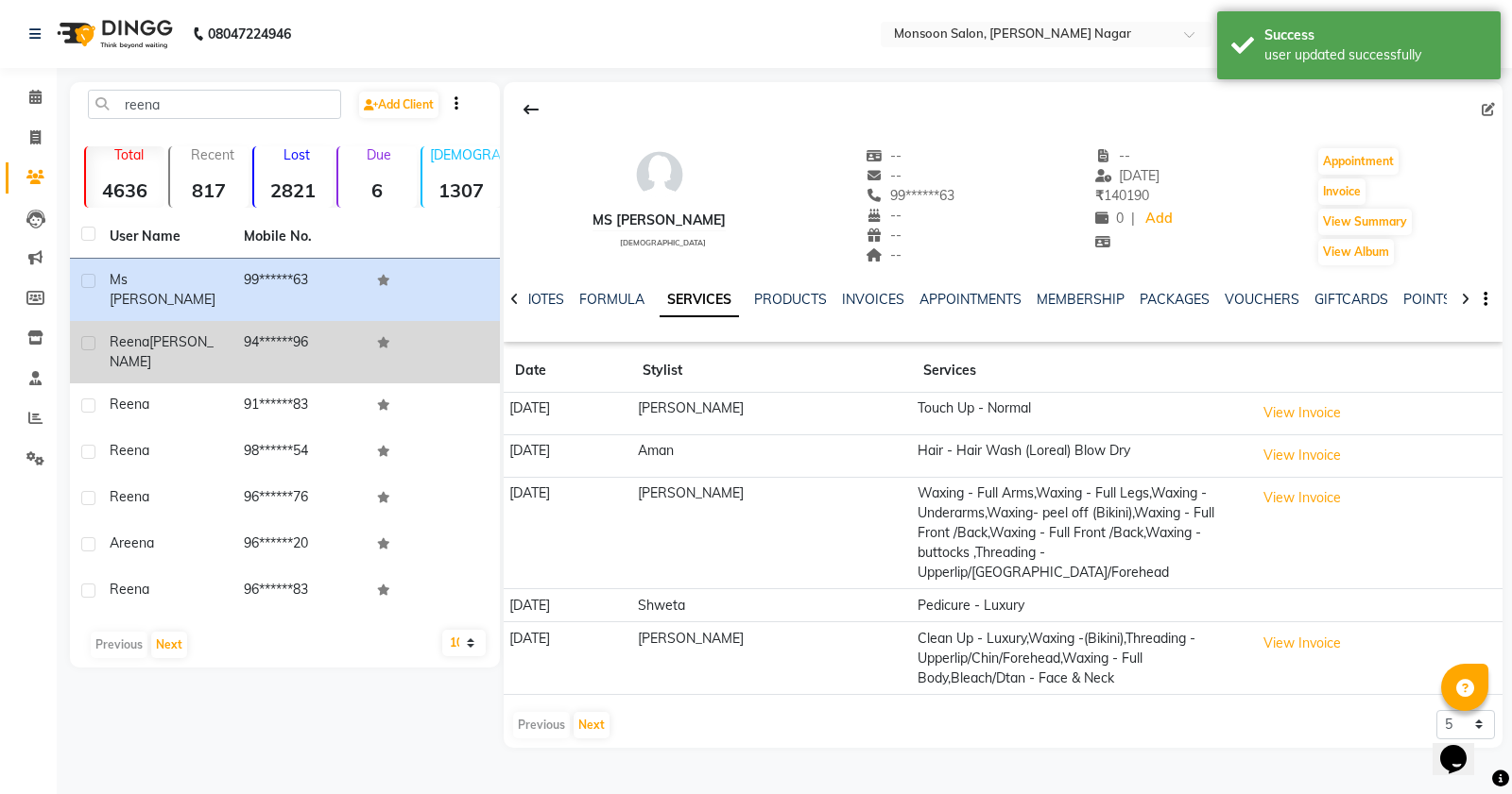
click at [244, 333] on td "94******96" at bounding box center [299, 352] width 134 height 62
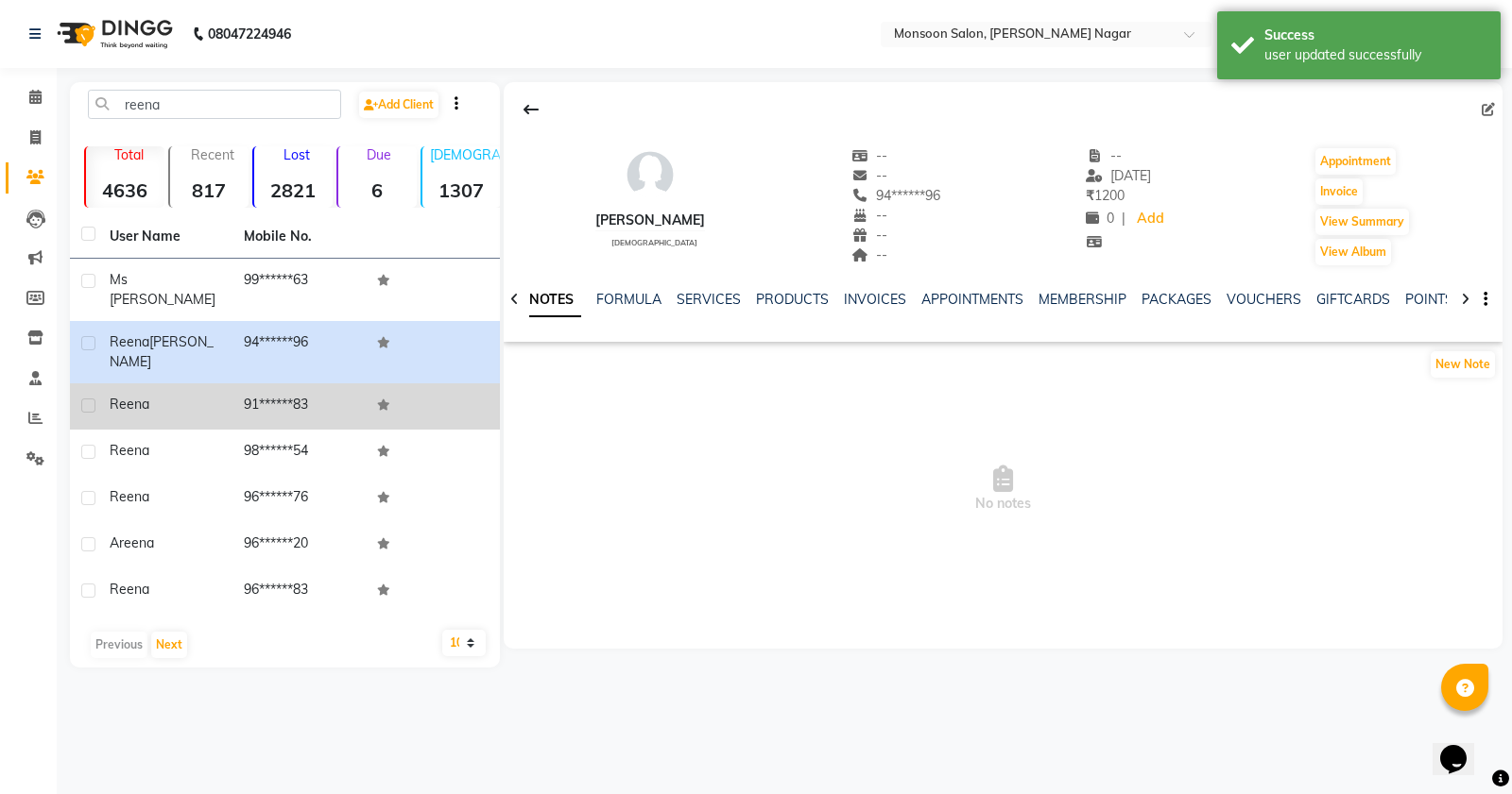
click at [237, 383] on td "91******83" at bounding box center [299, 406] width 134 height 46
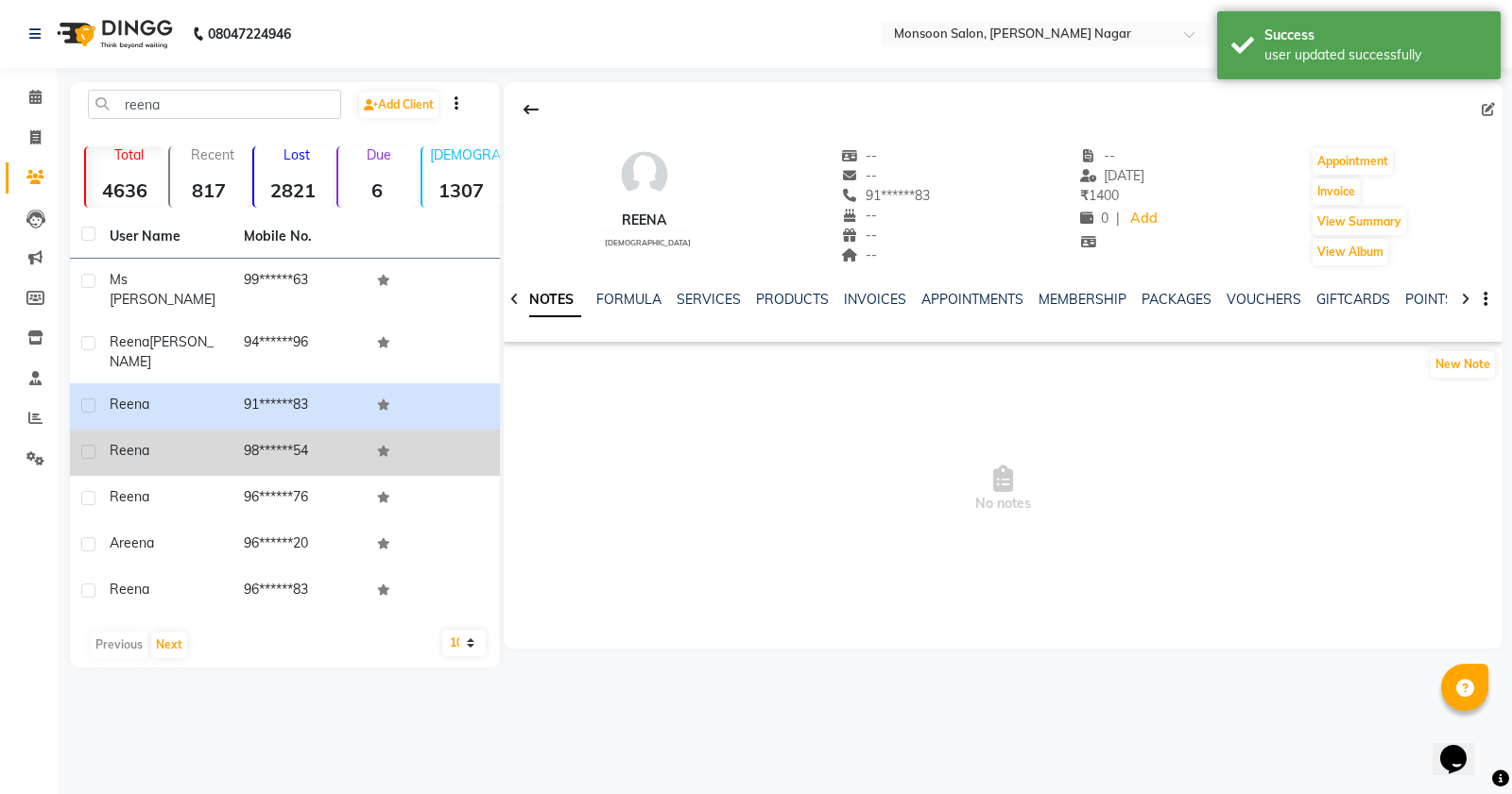
click at [251, 430] on td "98******54" at bounding box center [299, 453] width 134 height 46
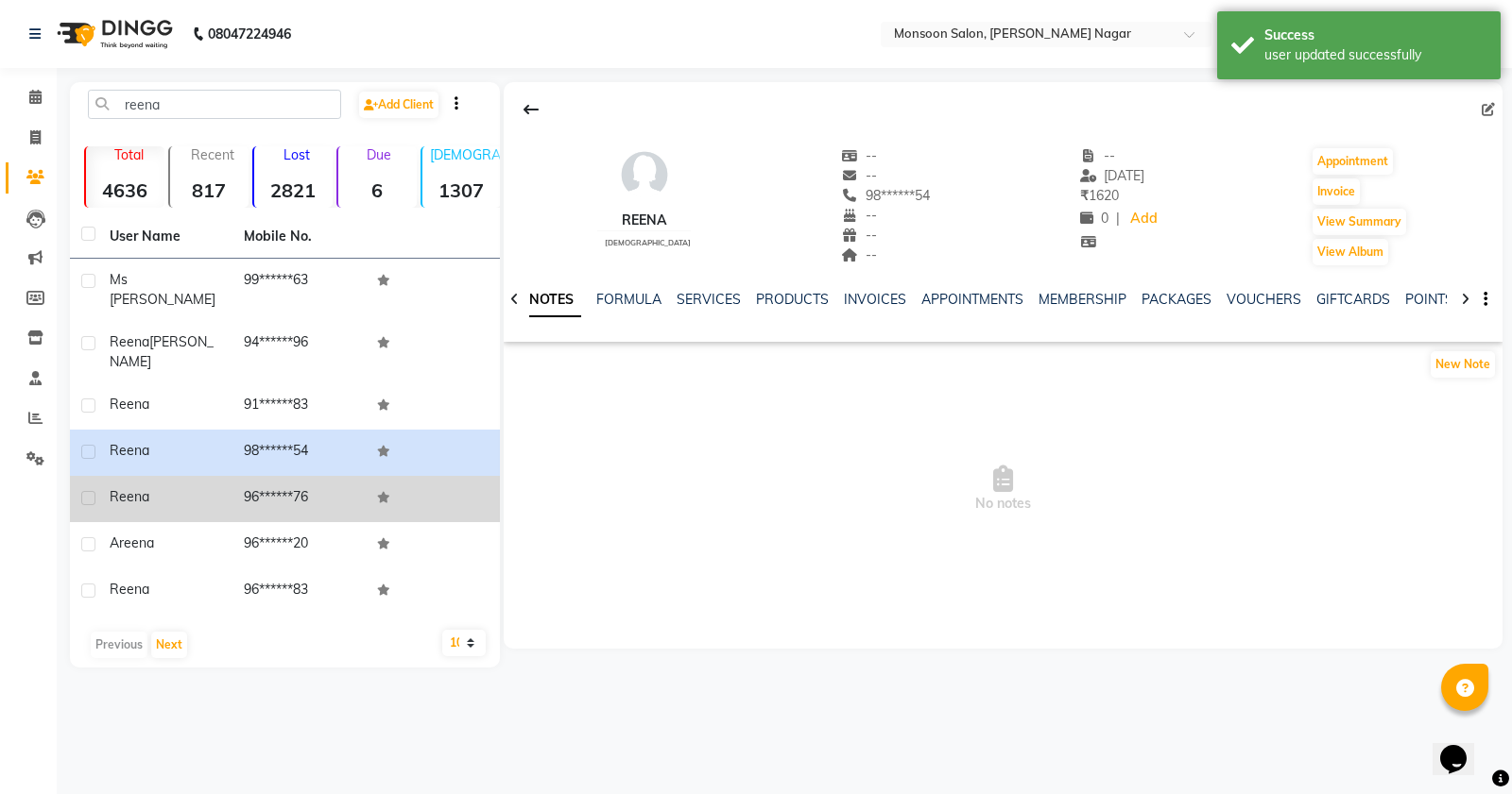
click at [266, 476] on td "96******76" at bounding box center [299, 499] width 134 height 46
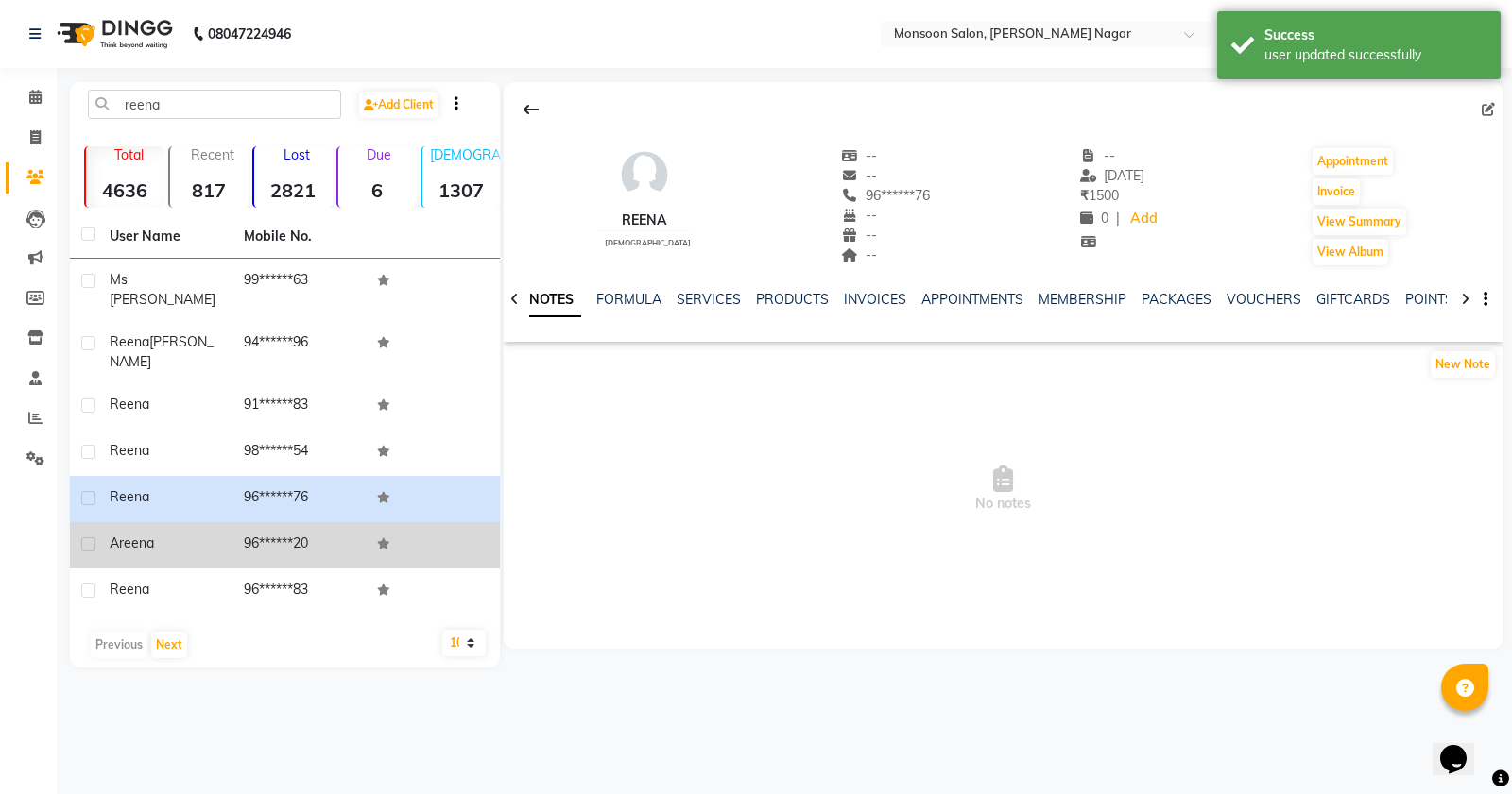
click at [281, 529] on td "96******20" at bounding box center [299, 546] width 134 height 46
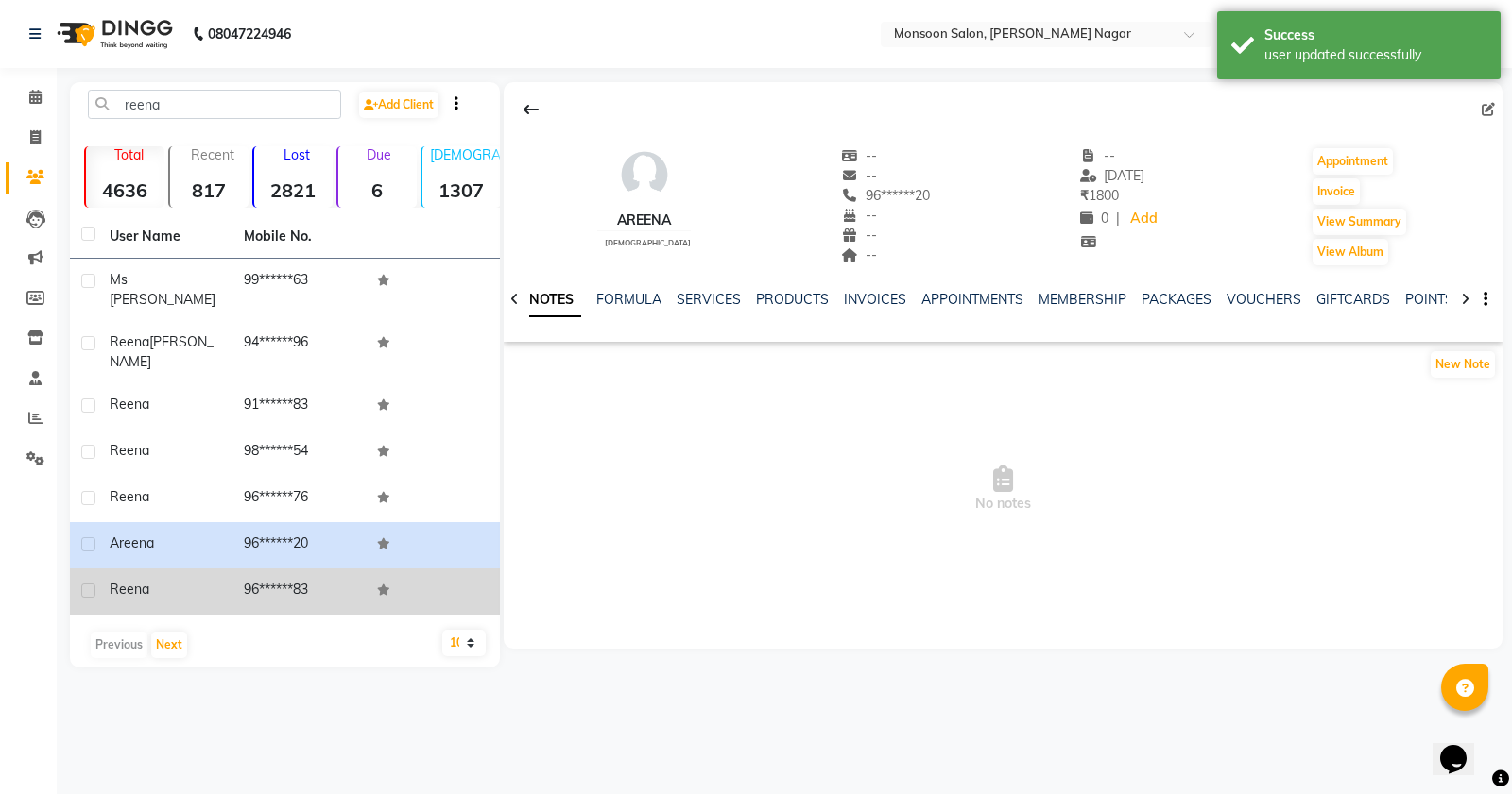
click at [294, 573] on td "96******83" at bounding box center [299, 591] width 134 height 46
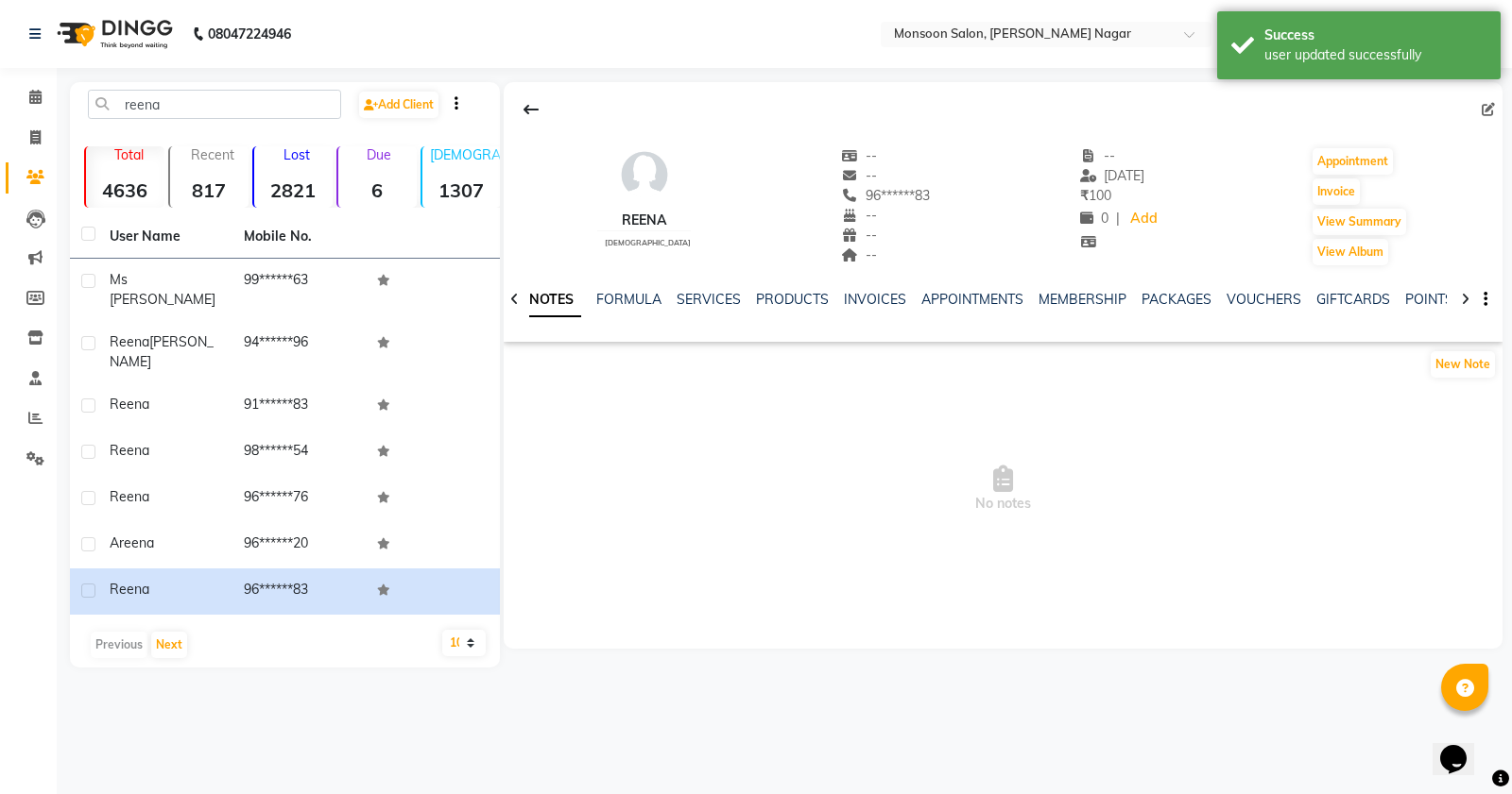
click at [128, 596] on div "User Name Mobile No. Ms reena 99******63 [PERSON_NAME] 94******96 Reena 91*****…" at bounding box center [285, 441] width 430 height 453
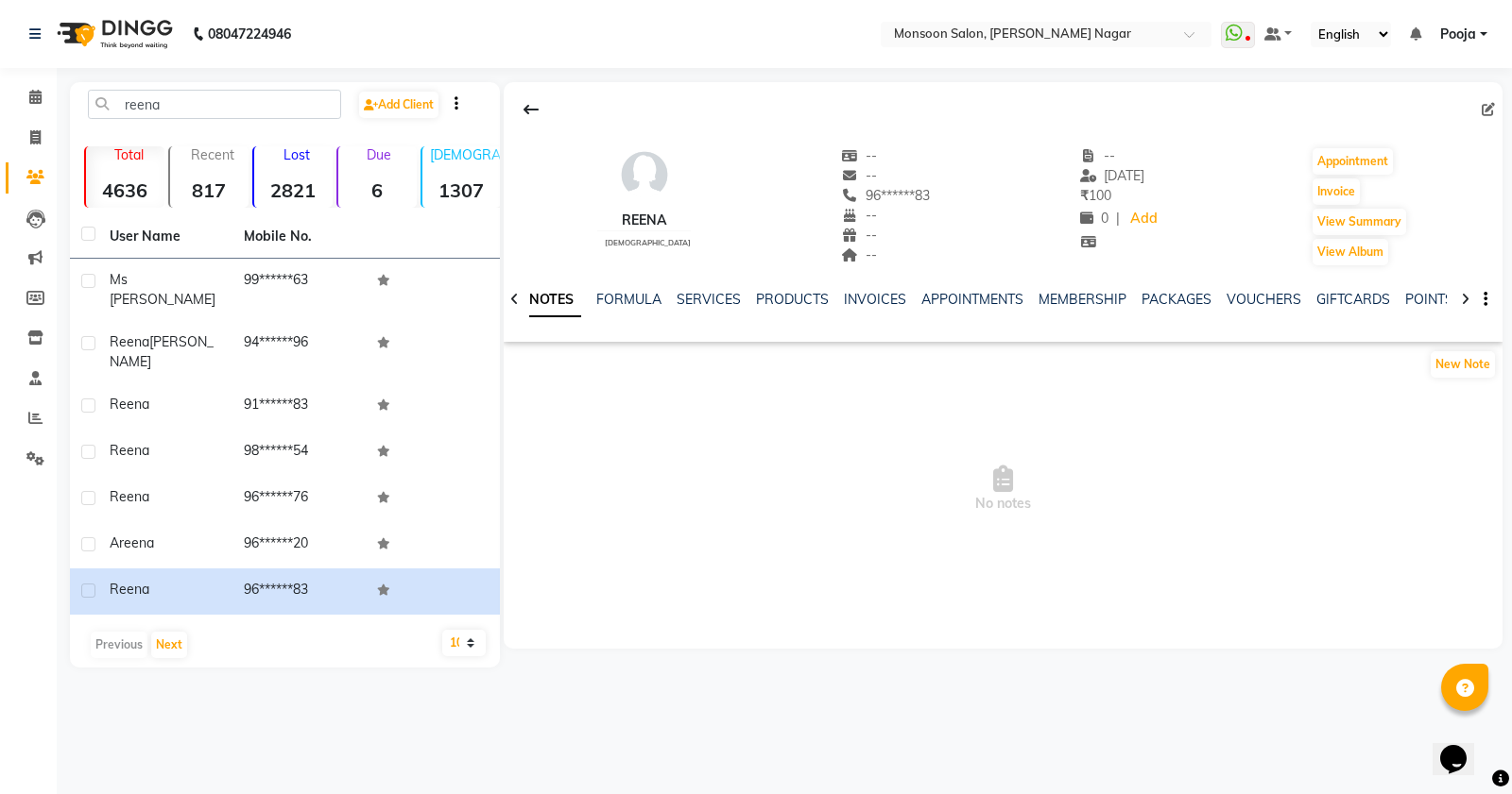
click at [151, 630] on div "Previous Next" at bounding box center [285, 645] width 415 height 31
click at [159, 632] on button "Next" at bounding box center [169, 645] width 36 height 27
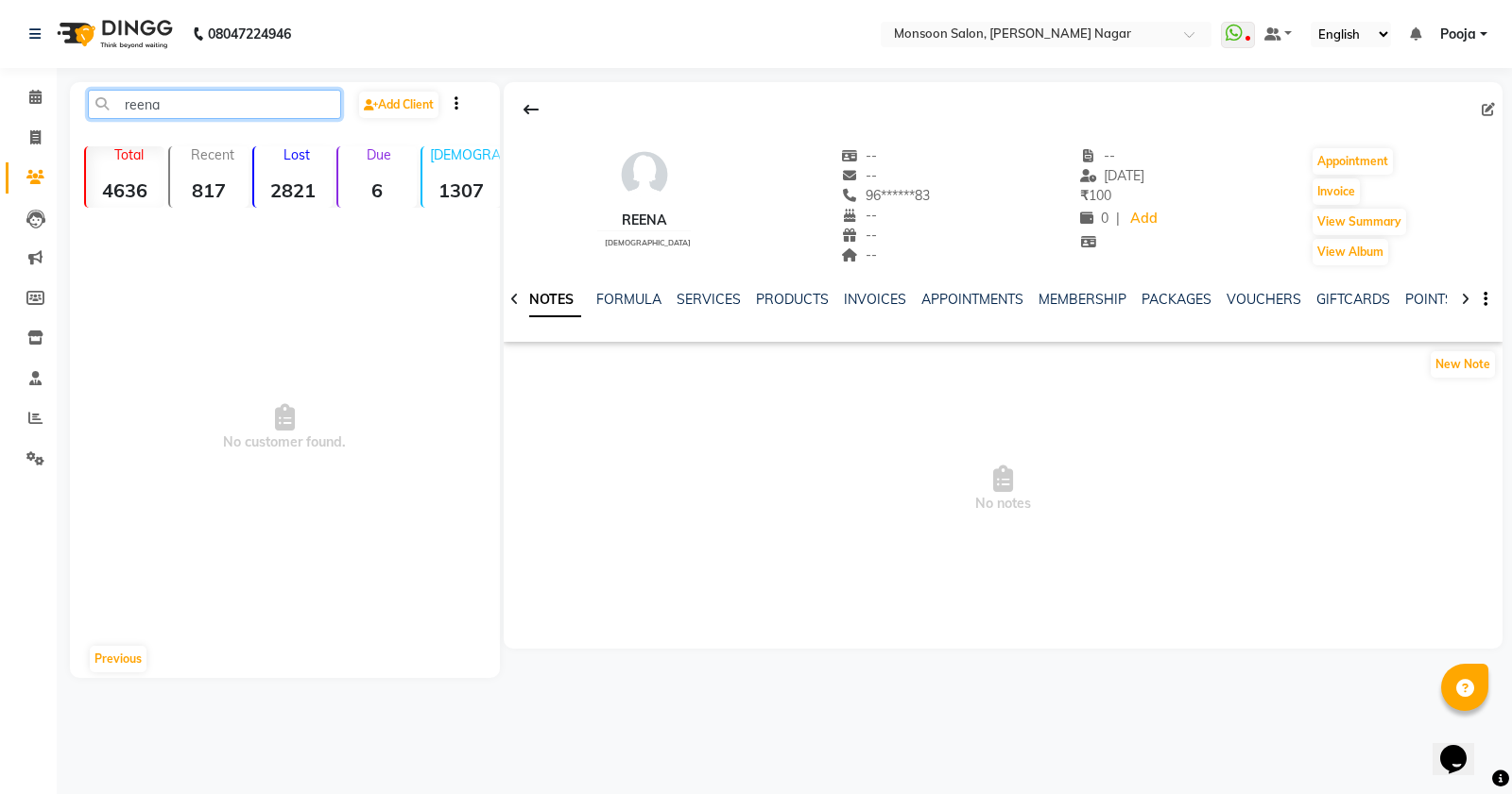
click at [210, 116] on input "reena" at bounding box center [214, 104] width 253 height 30
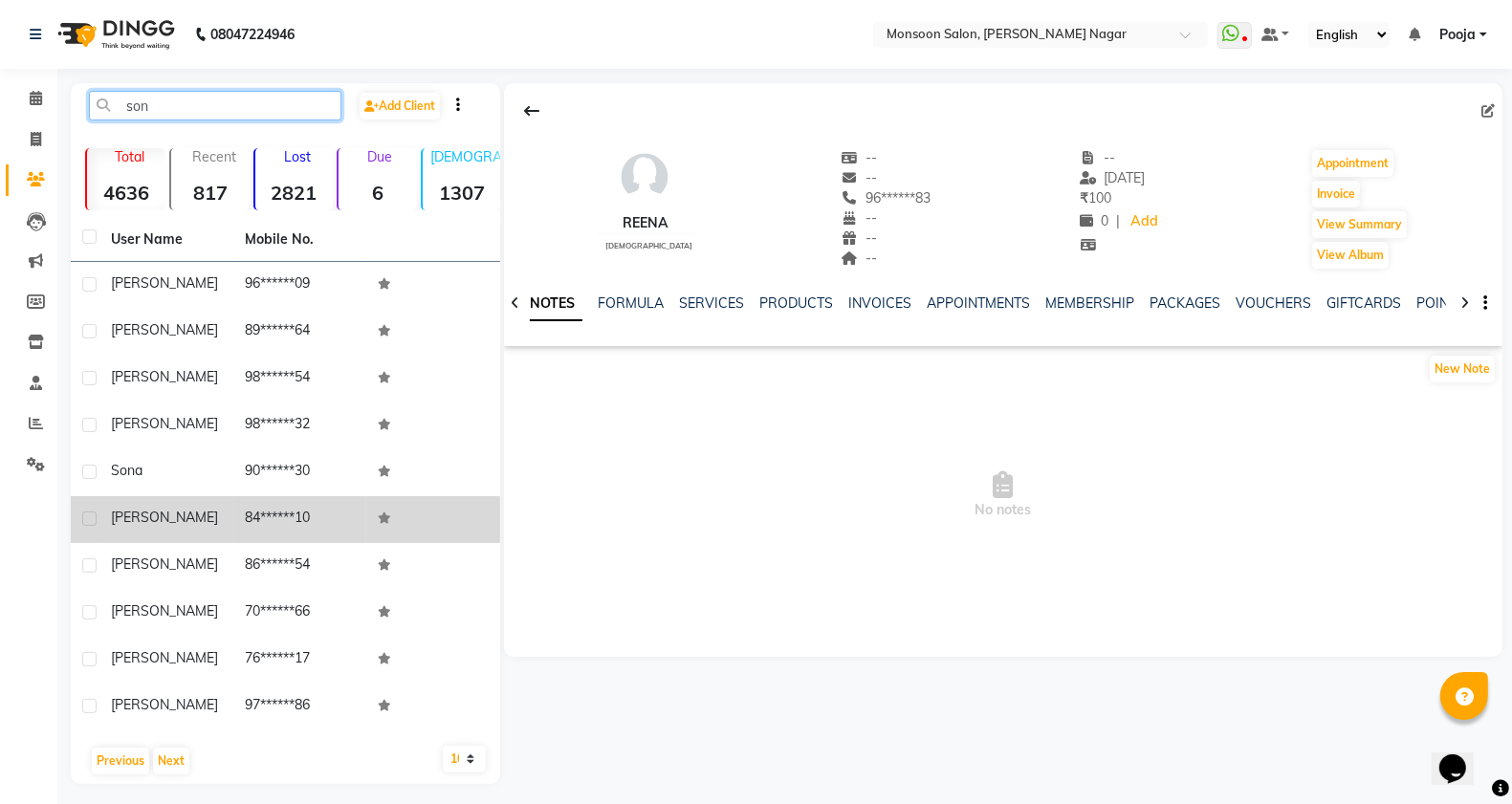
scroll to position [8, 0]
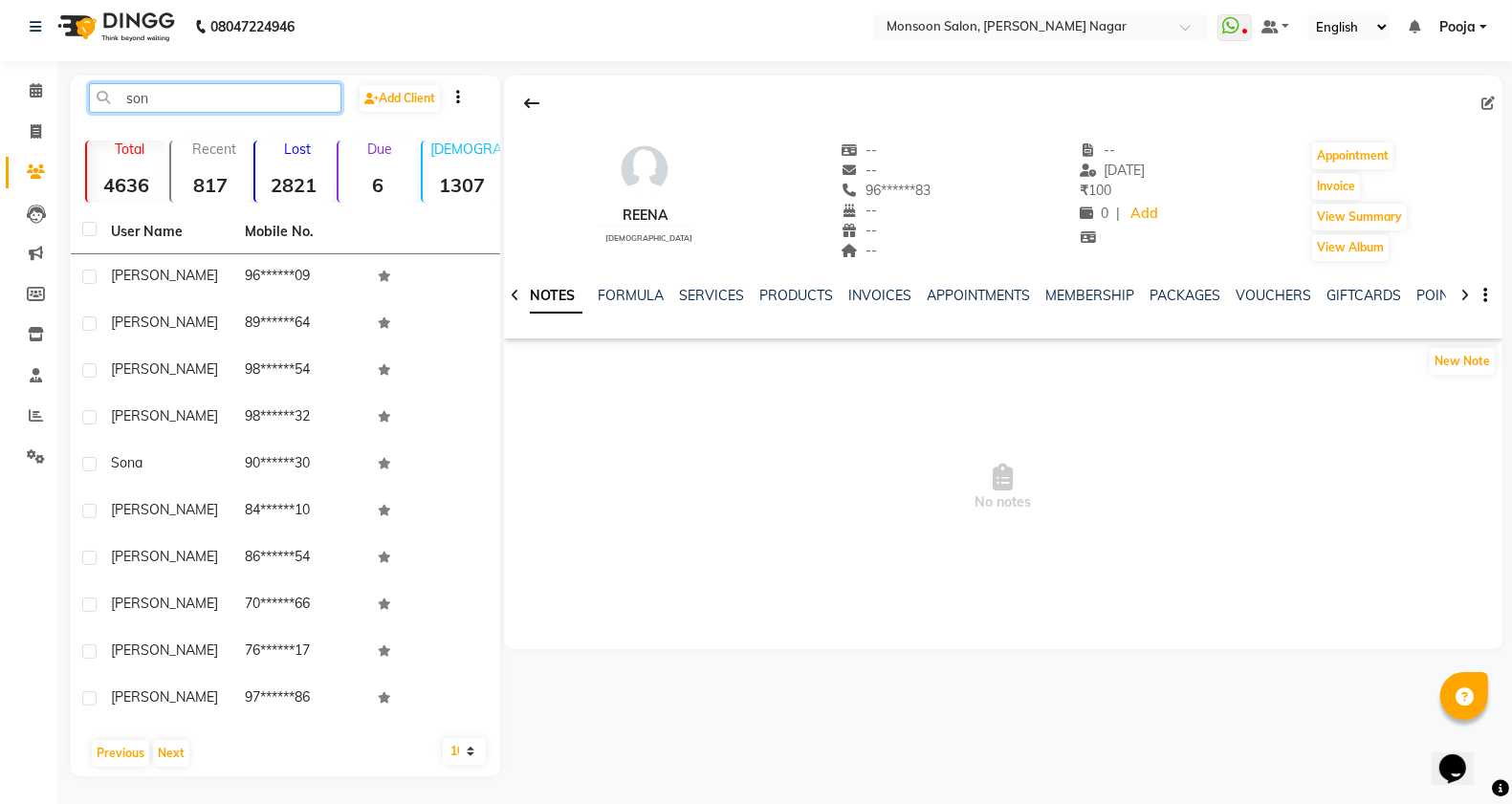
click at [247, 98] on input "son" at bounding box center [215, 98] width 252 height 30
click at [169, 756] on button "Next" at bounding box center [171, 754] width 37 height 27
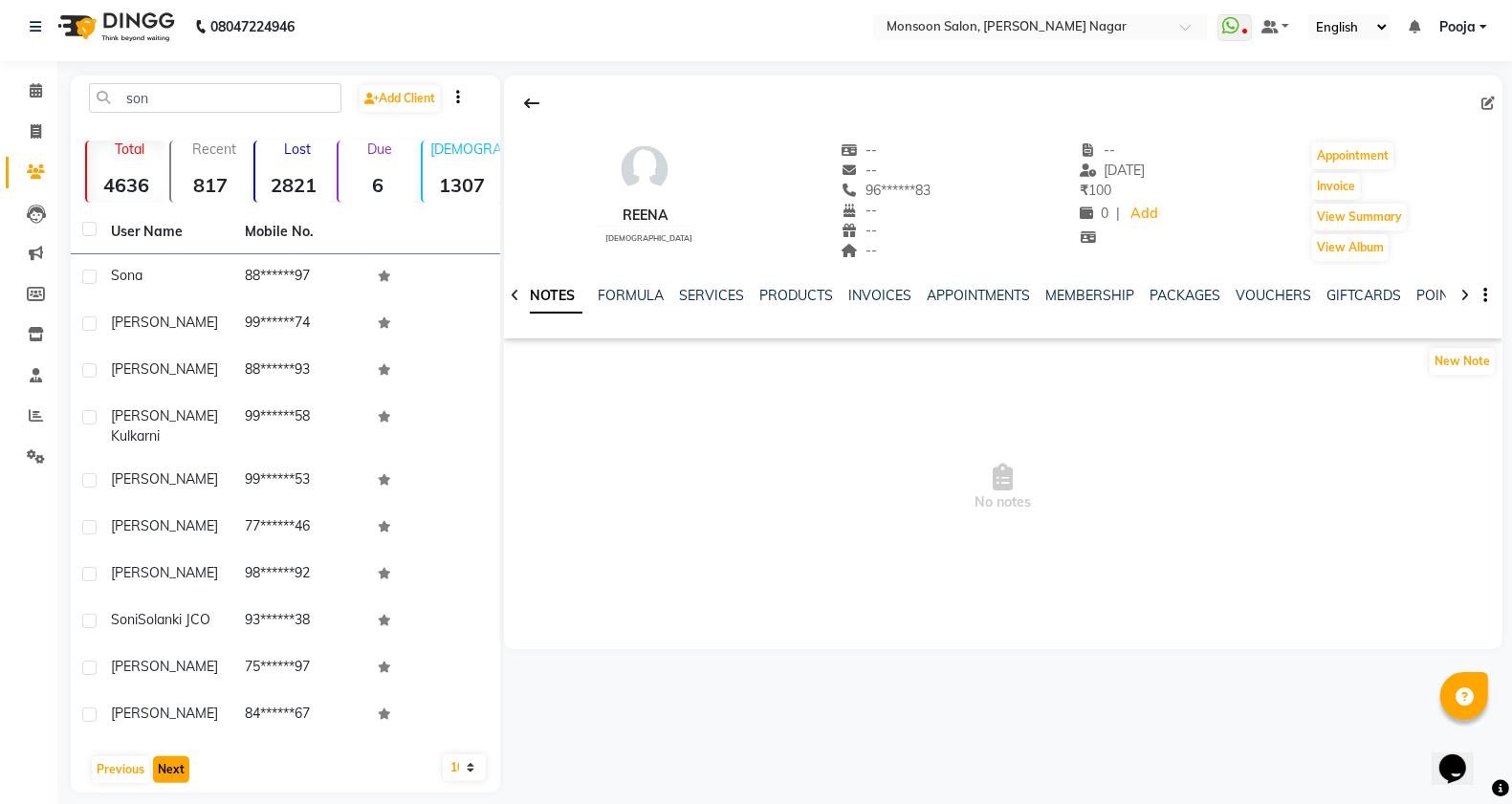
click at [169, 757] on button "Next" at bounding box center [171, 770] width 37 height 27
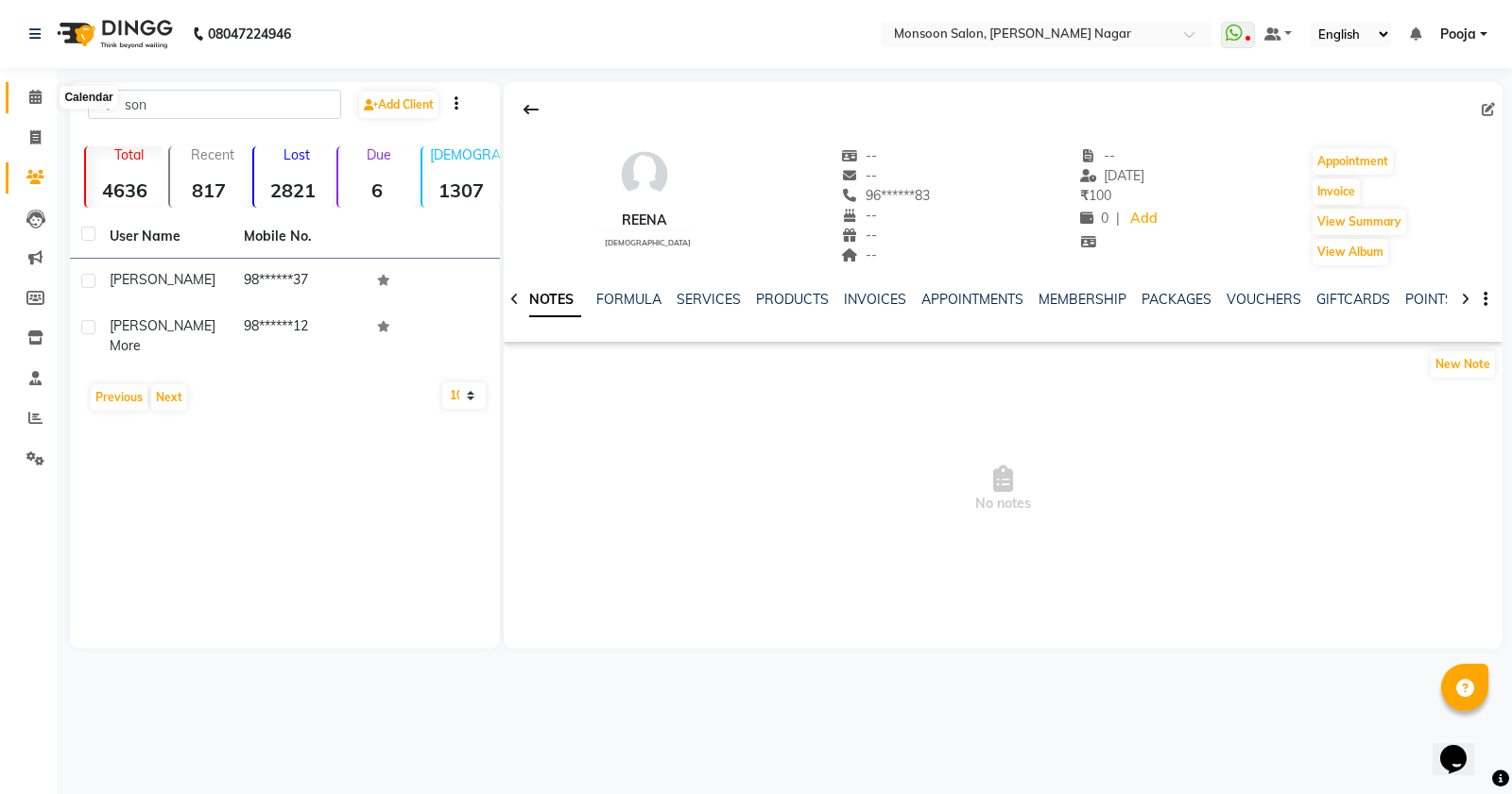
click at [35, 100] on icon at bounding box center [35, 97] width 12 height 14
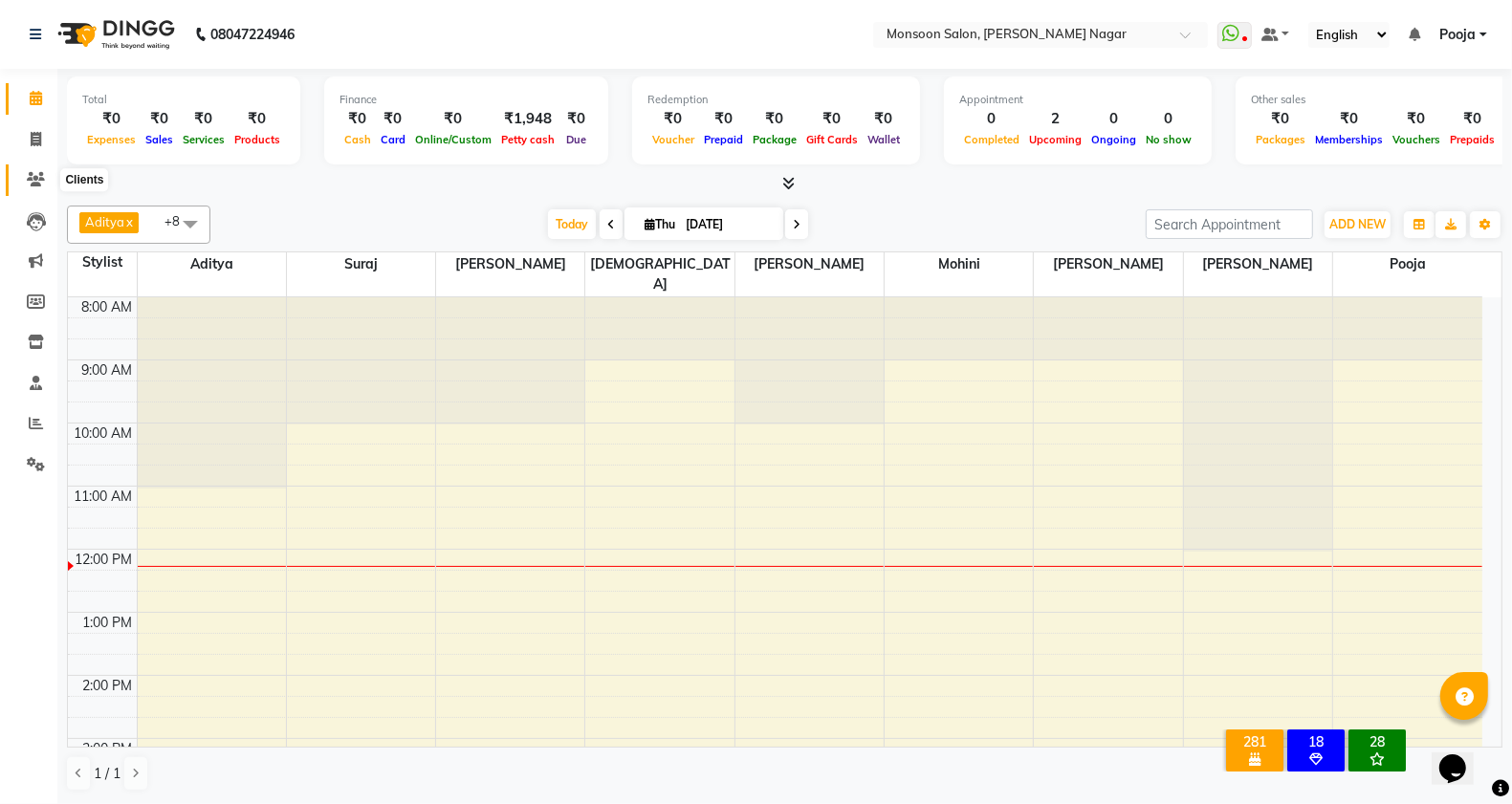
click at [39, 184] on icon at bounding box center [36, 179] width 18 height 15
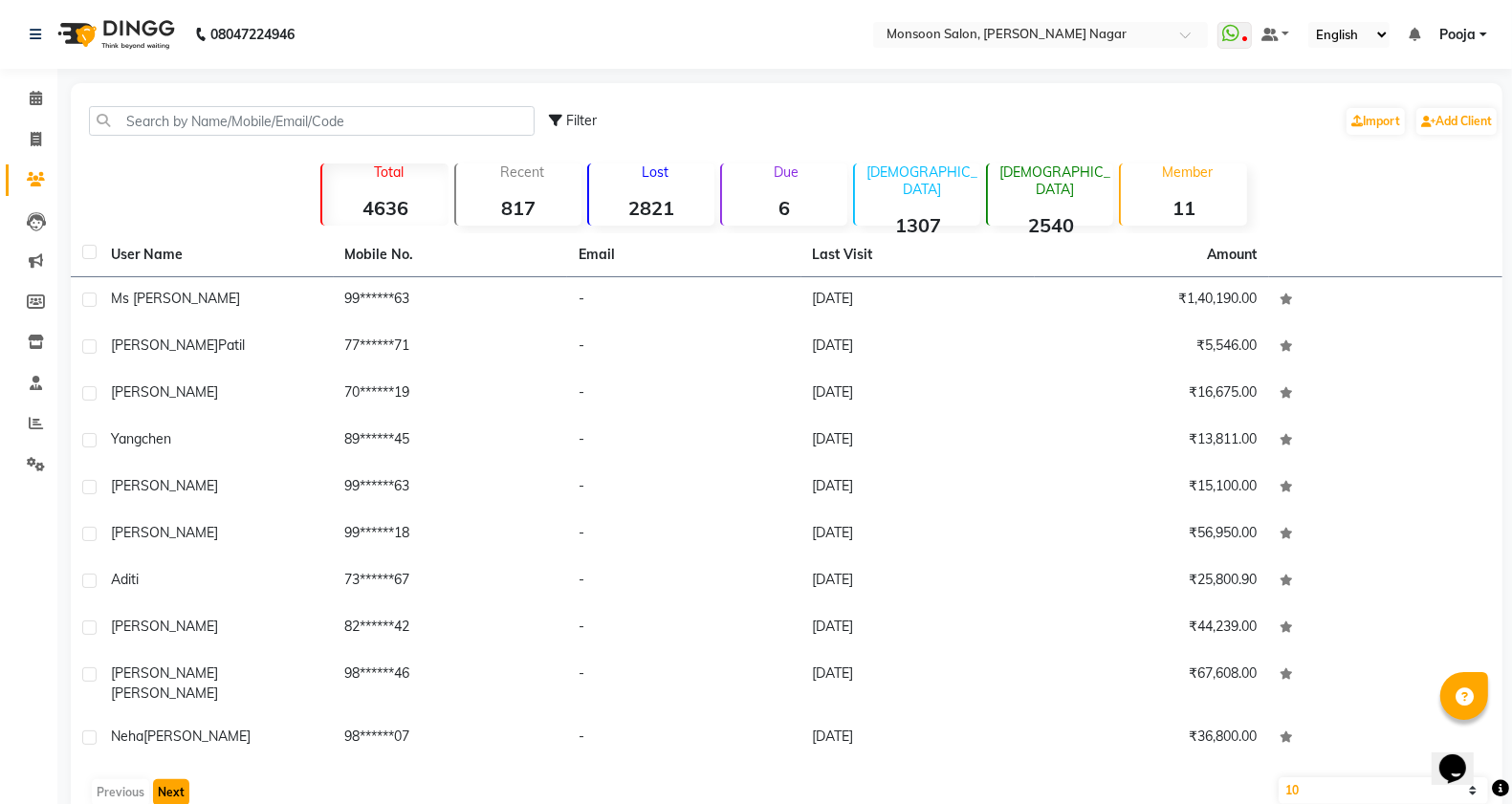
click at [164, 780] on button "Next" at bounding box center [171, 793] width 37 height 27
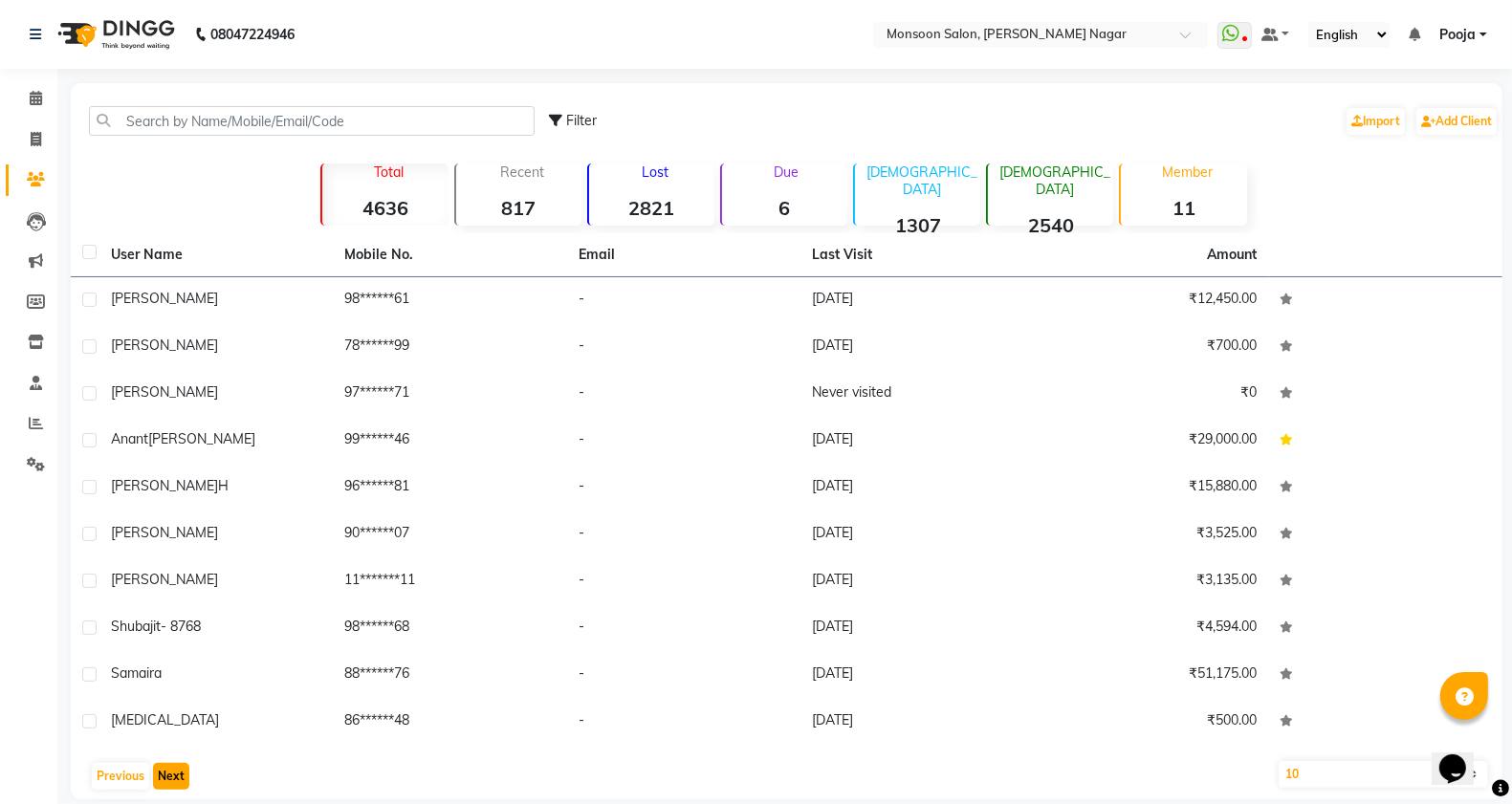
click at [164, 780] on button "Next" at bounding box center [171, 777] width 37 height 27
click at [158, 773] on button "Next" at bounding box center [171, 777] width 37 height 27
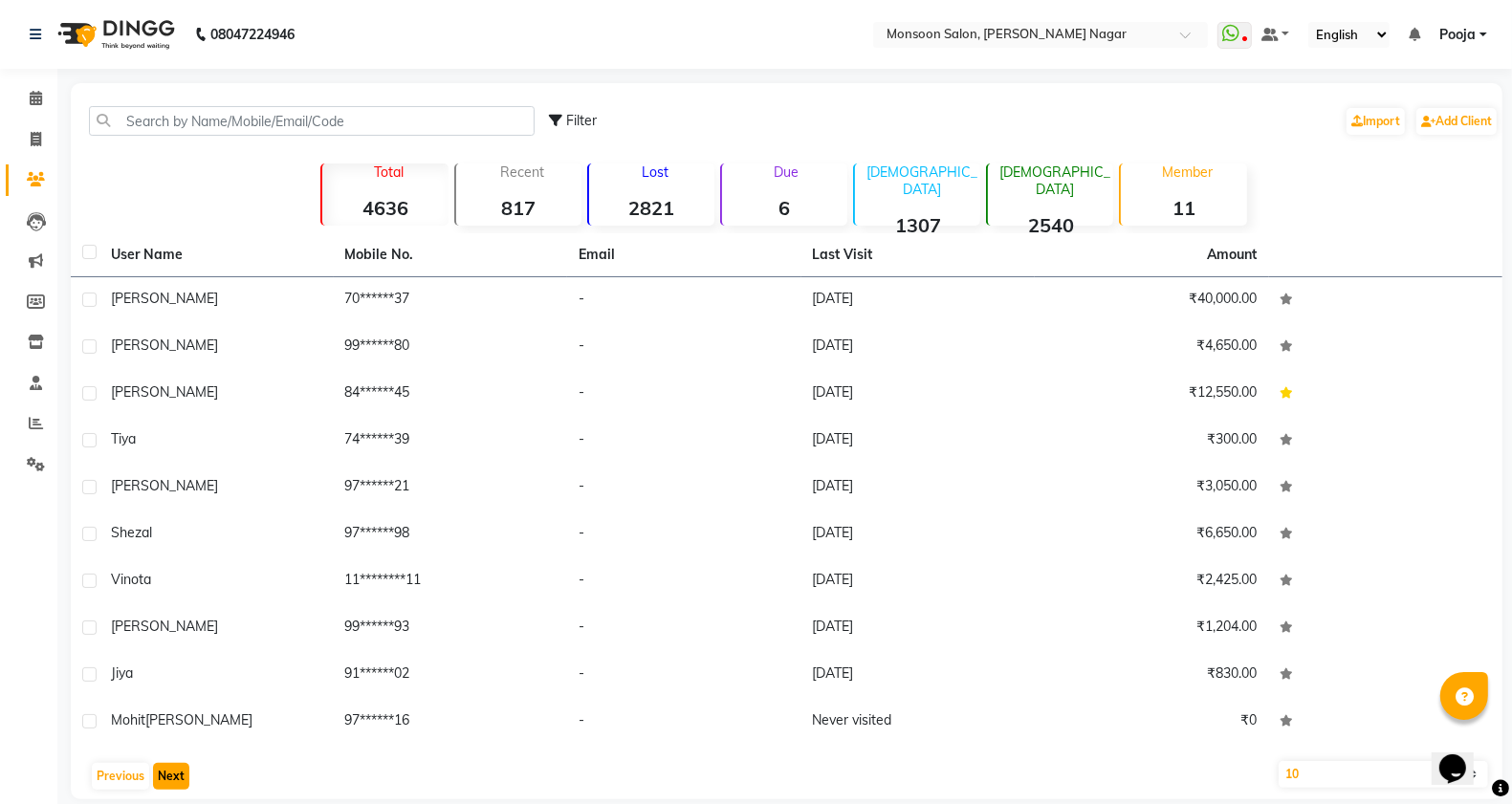
click at [158, 773] on button "Next" at bounding box center [171, 777] width 37 height 27
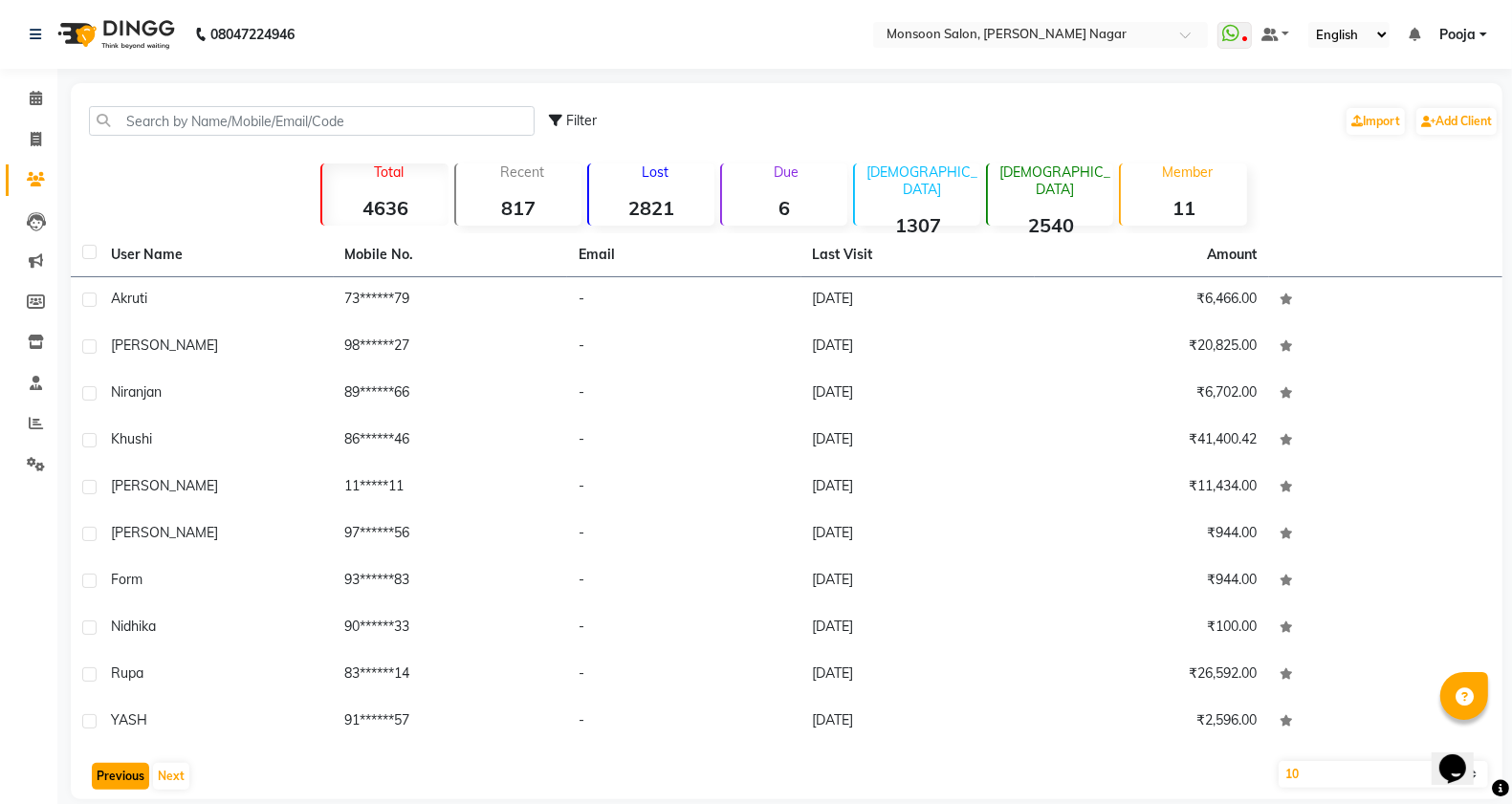
click at [123, 788] on button "Previous" at bounding box center [120, 777] width 57 height 27
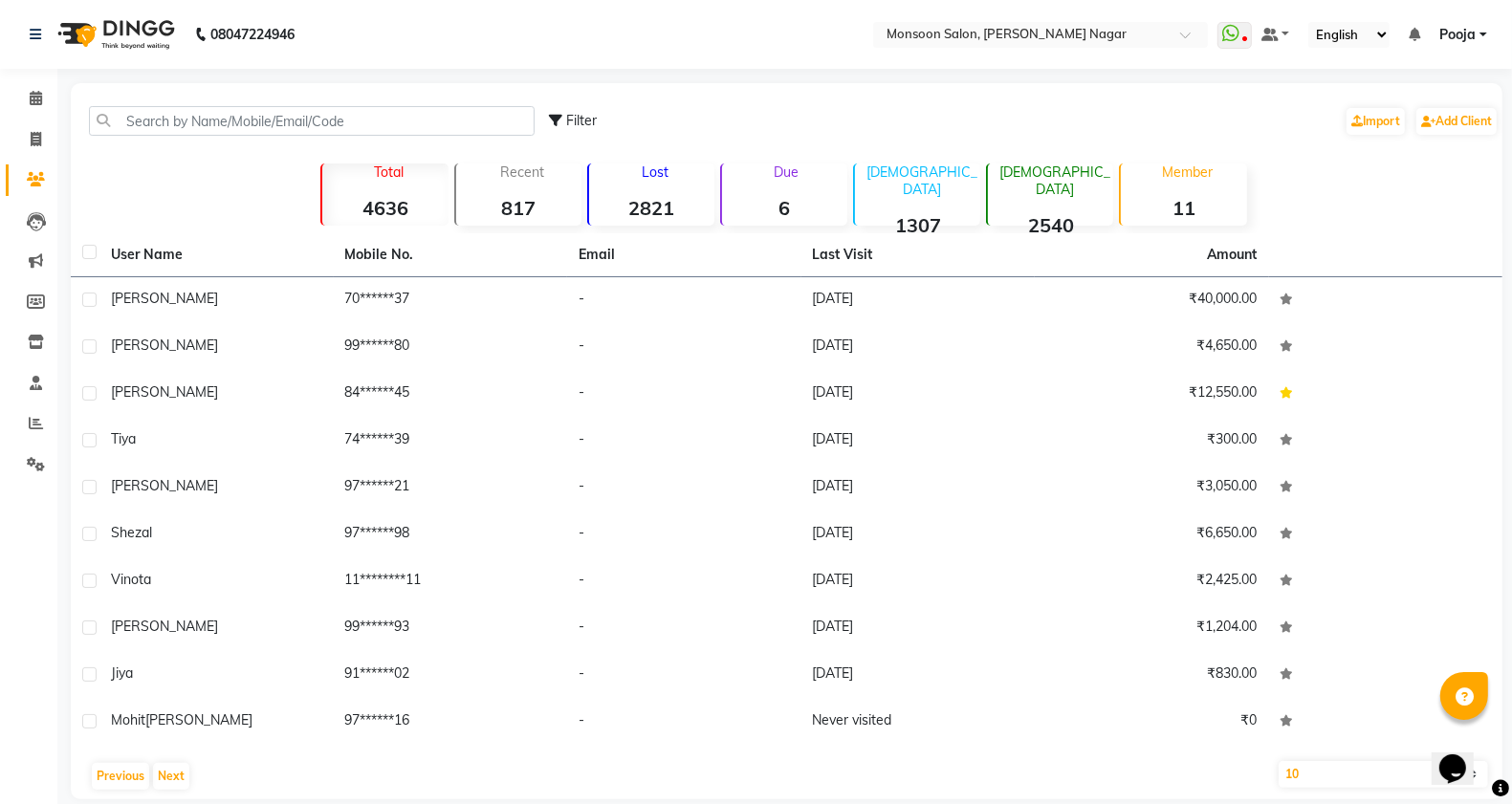
click at [82, 719] on div at bounding box center [57, 746] width 57 height 57
click at [82, 719] on label at bounding box center [89, 721] width 15 height 15
click at [82, 719] on input "checkbox" at bounding box center [88, 722] width 13 height 13
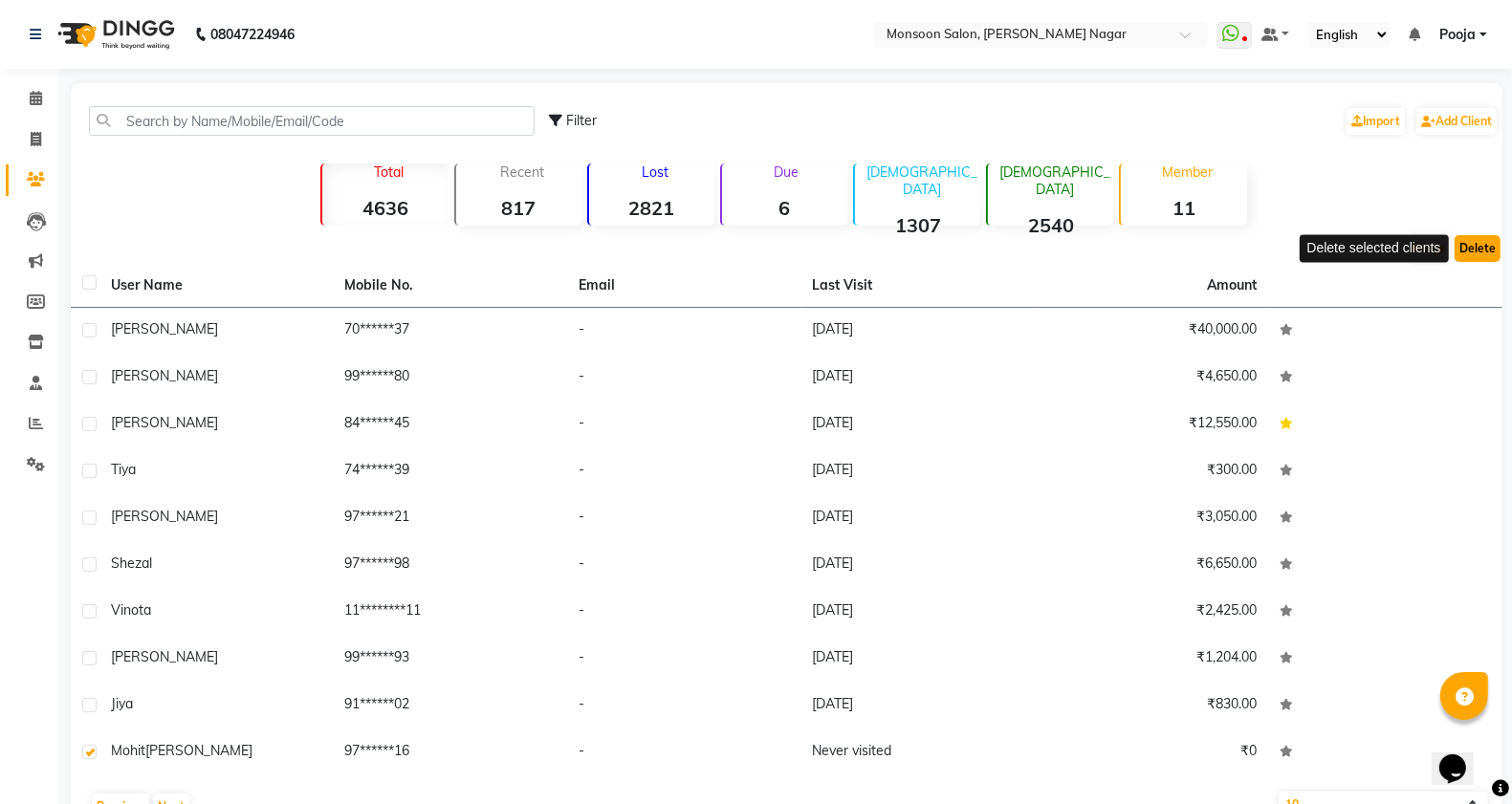
click at [1474, 256] on button "Delete" at bounding box center [1477, 249] width 45 height 27
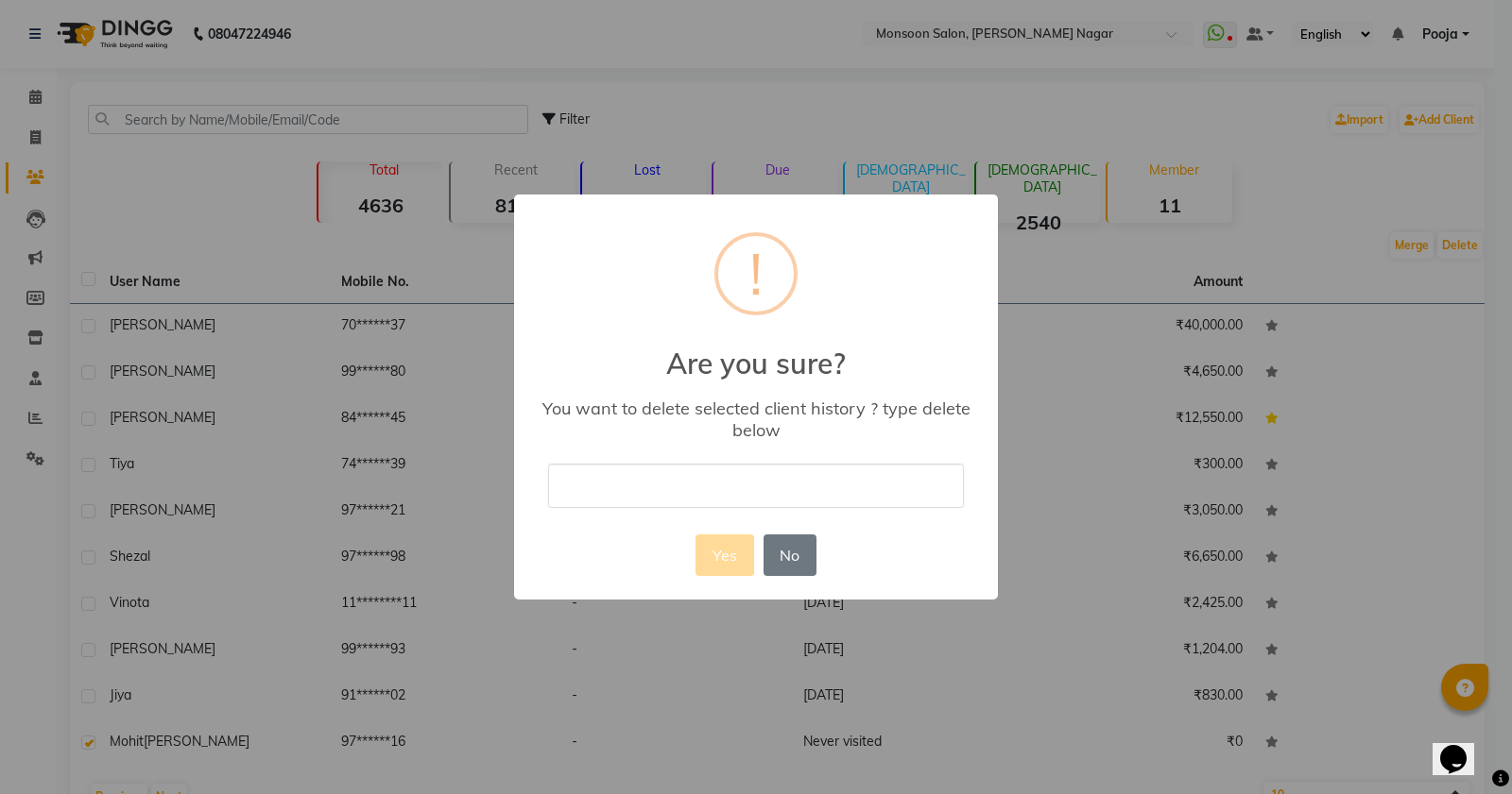
click at [716, 499] on input "text" at bounding box center [755, 485] width 416 height 44
click at [716, 553] on button "Yes" at bounding box center [724, 555] width 57 height 41
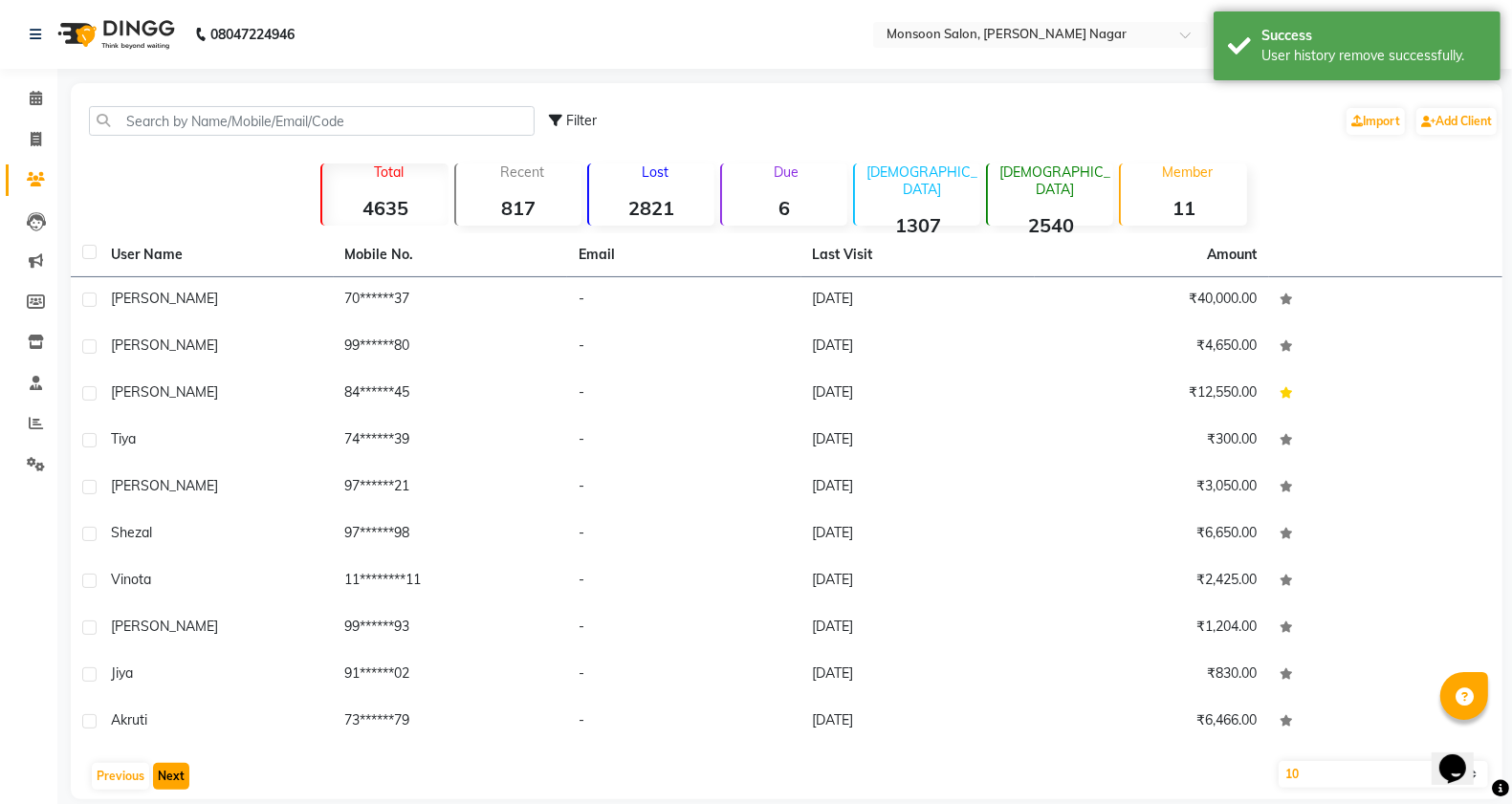
click at [172, 768] on button "Next" at bounding box center [171, 777] width 37 height 27
click at [172, 781] on button "Next" at bounding box center [171, 777] width 37 height 27
click at [172, 768] on button "Next" at bounding box center [171, 777] width 37 height 27
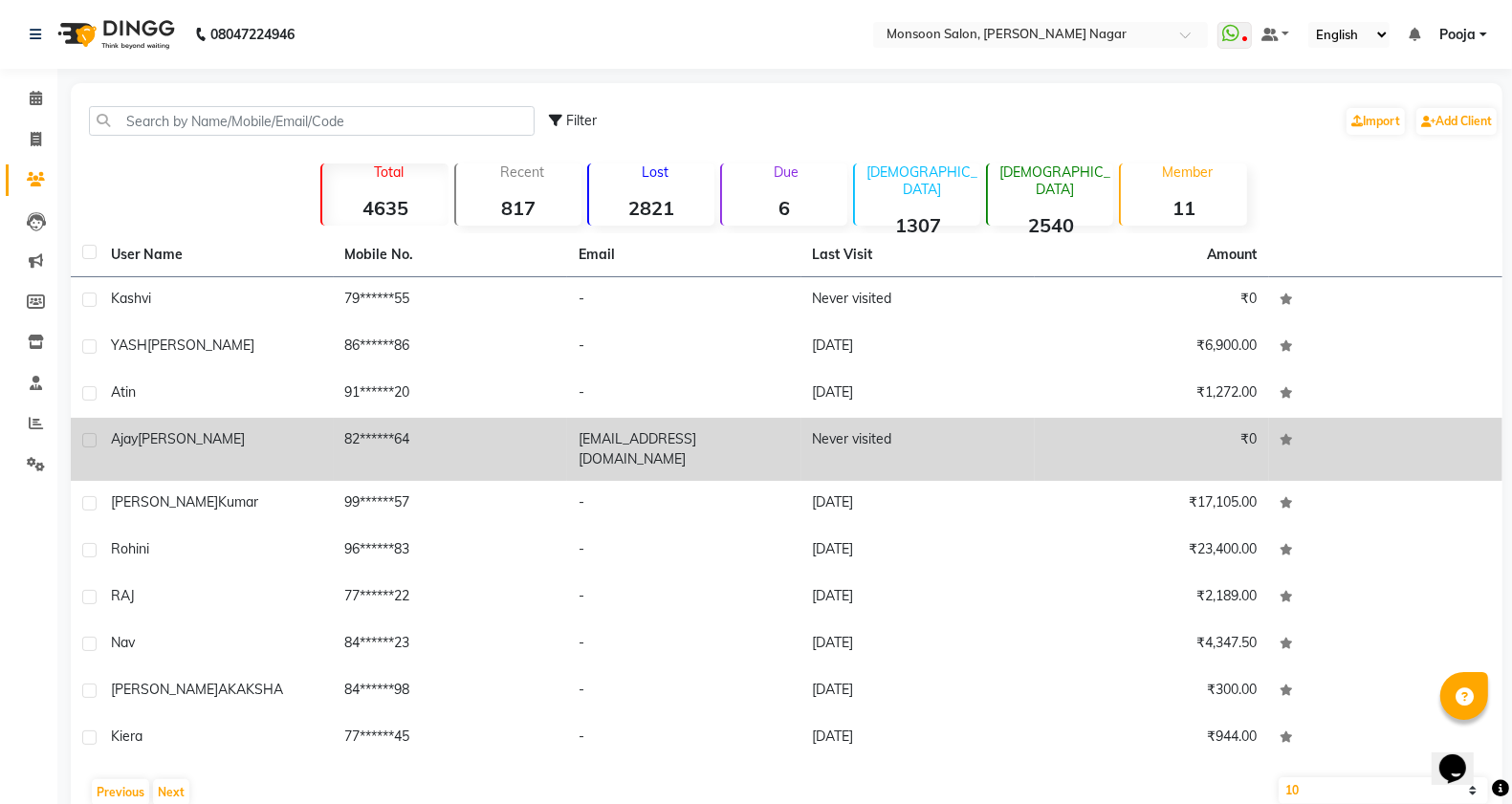
click at [89, 441] on label at bounding box center [89, 440] width 15 height 15
click at [89, 441] on input "checkbox" at bounding box center [88, 441] width 13 height 13
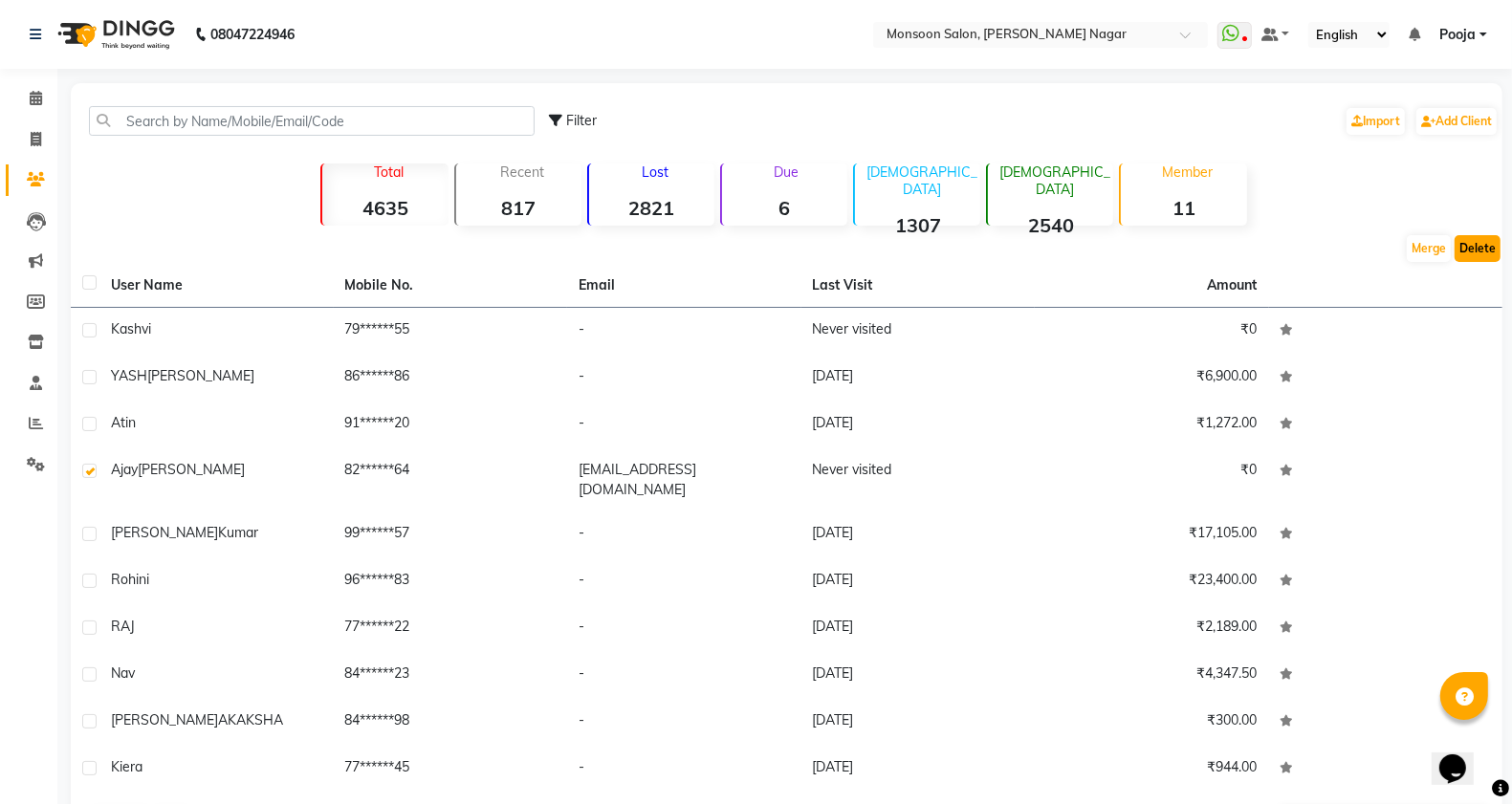
click at [1470, 251] on button "Delete" at bounding box center [1477, 249] width 45 height 27
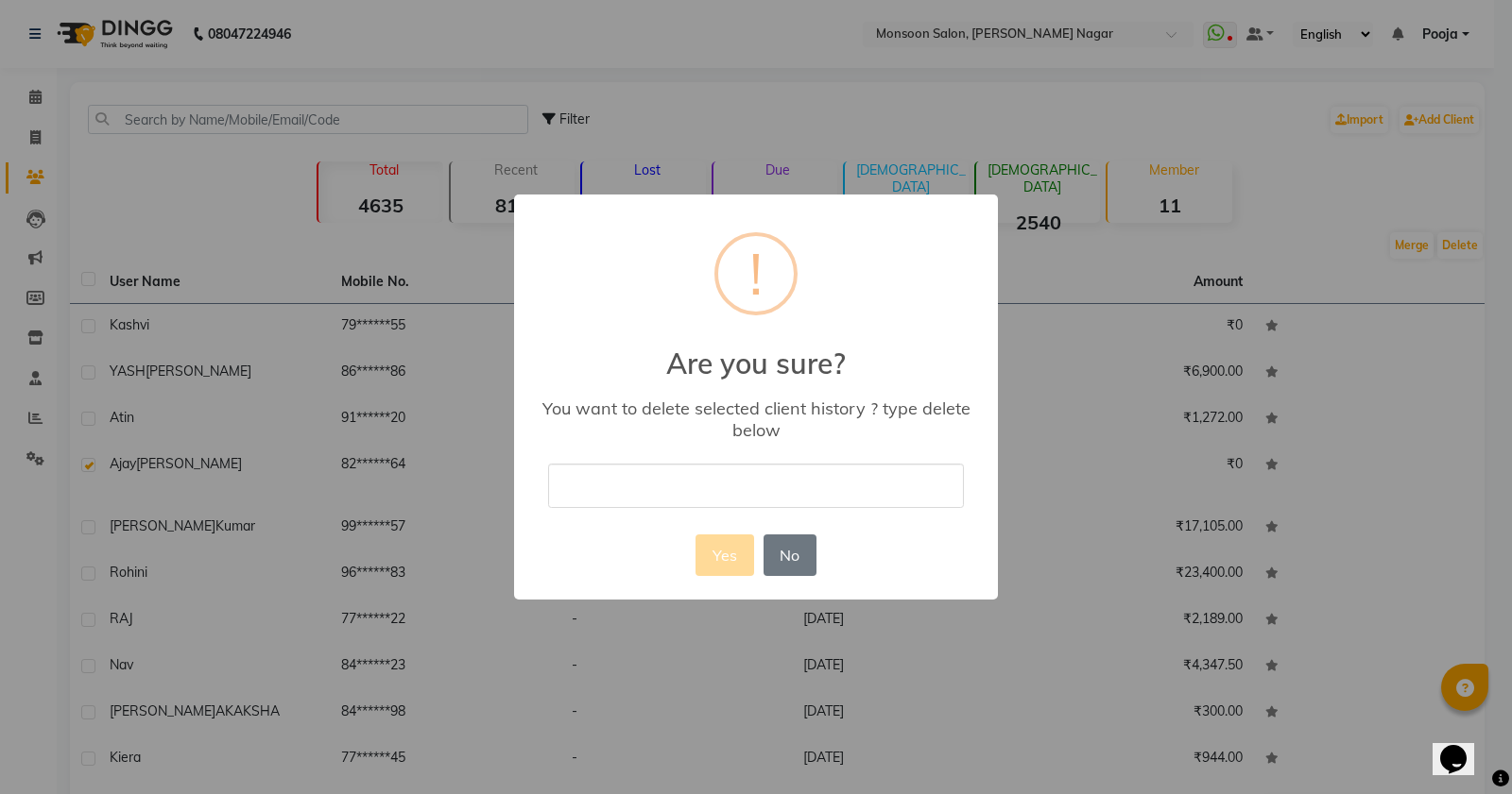
click at [693, 496] on input "text" at bounding box center [755, 485] width 416 height 44
click at [720, 573] on button "Yes" at bounding box center [724, 555] width 57 height 41
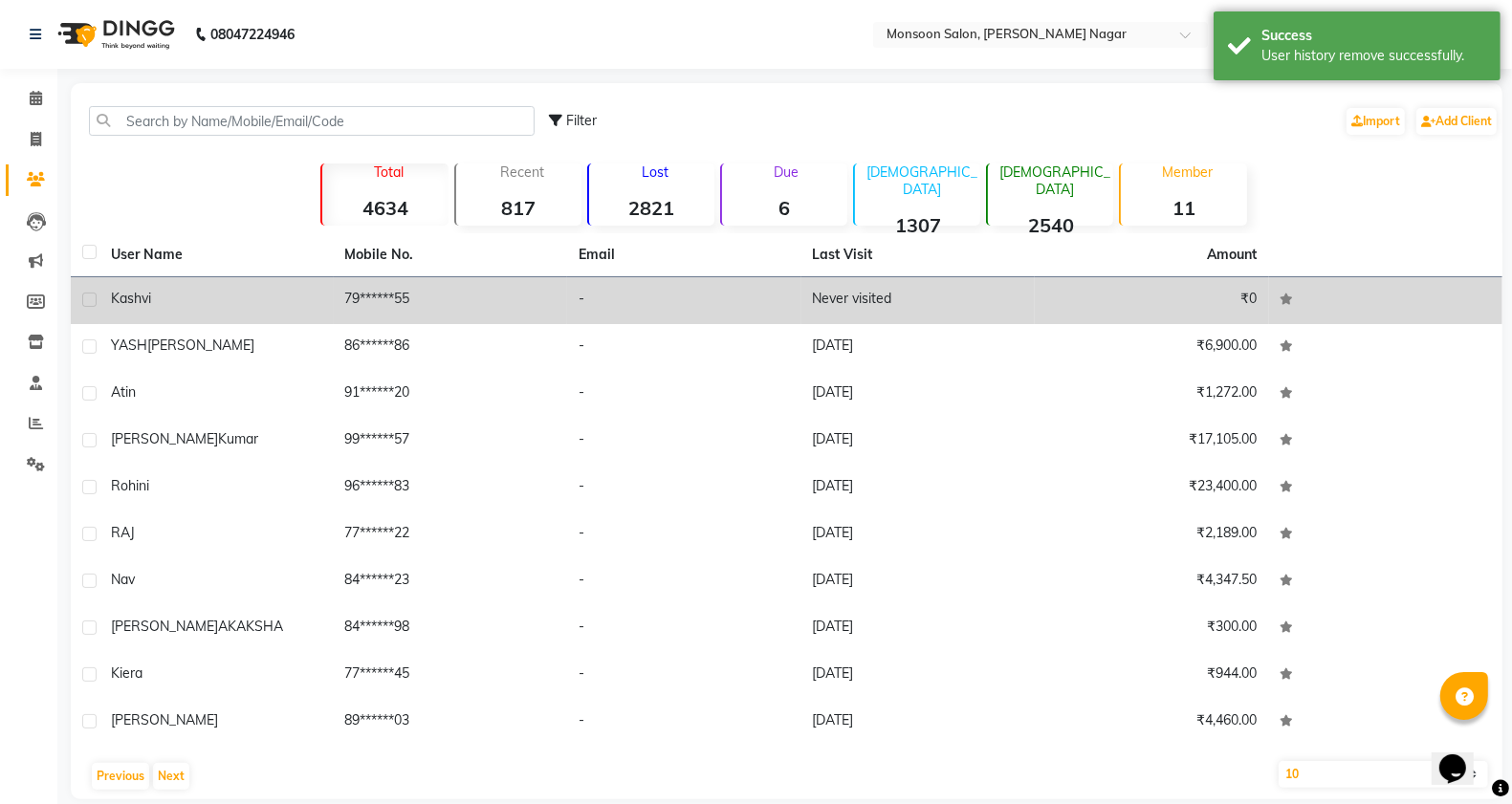
click at [88, 294] on label at bounding box center [89, 300] width 15 height 15
click at [88, 294] on input "checkbox" at bounding box center [88, 300] width 13 height 13
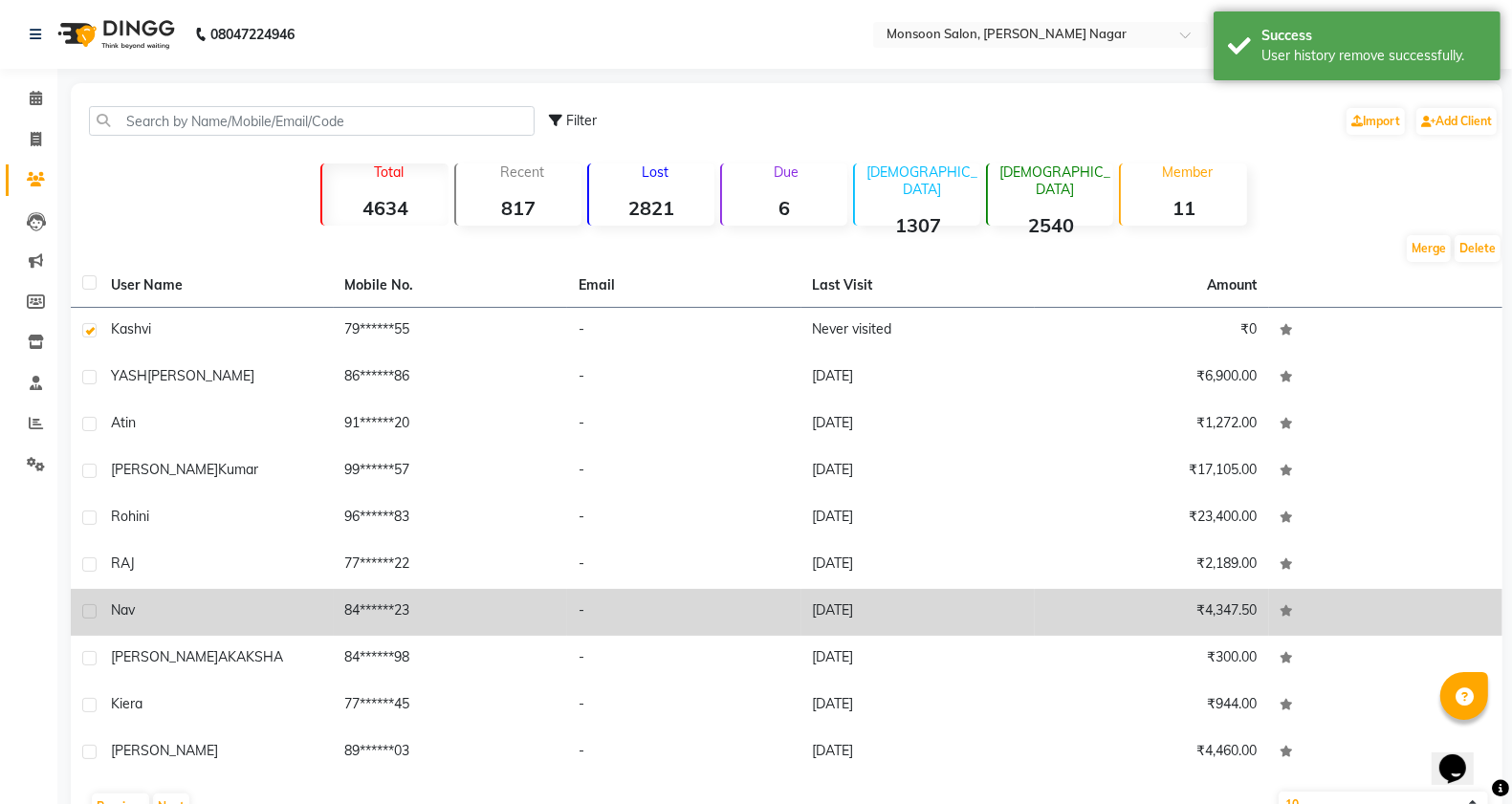
scroll to position [53, 0]
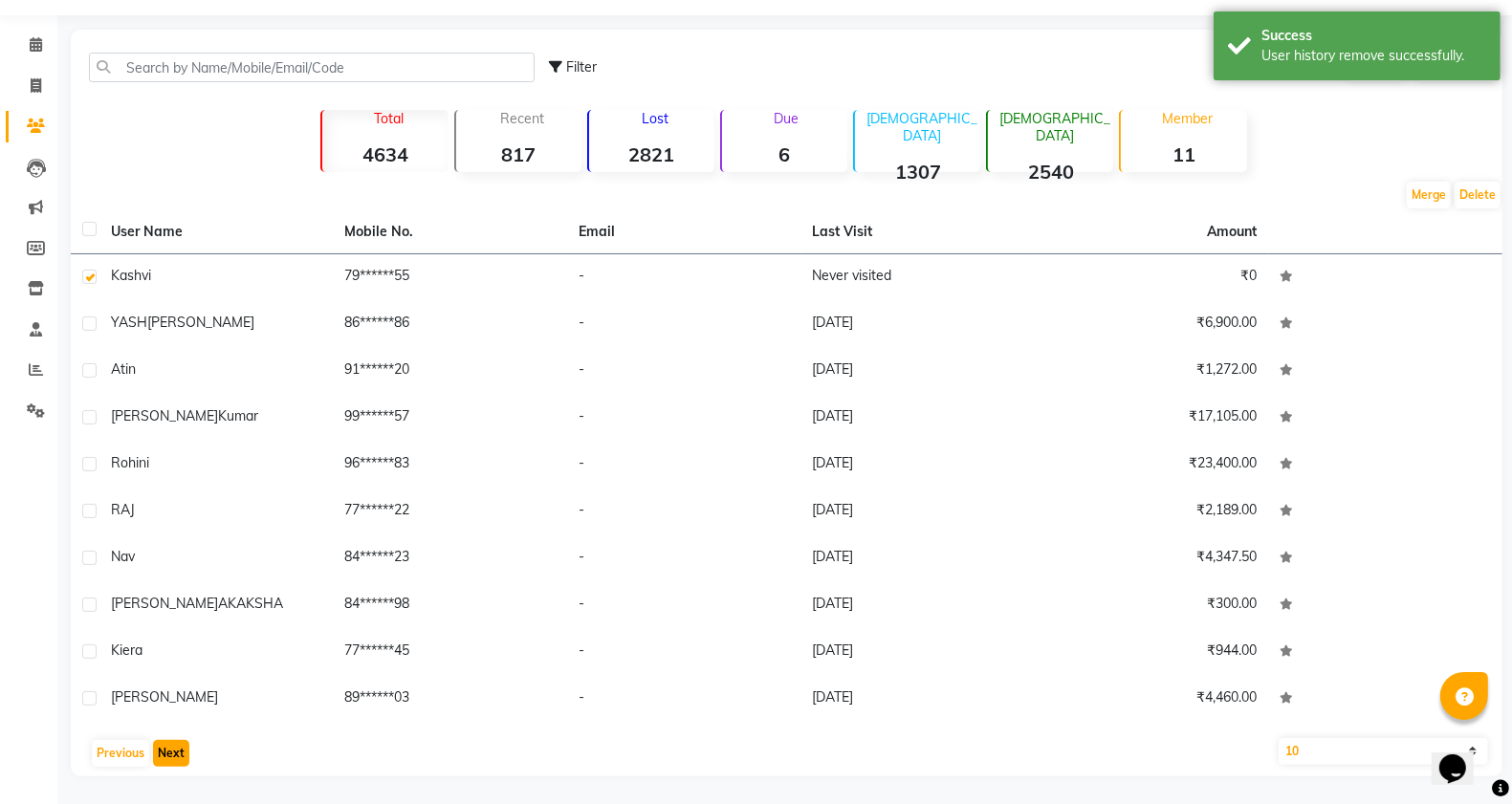
click at [172, 751] on button "Next" at bounding box center [171, 754] width 37 height 27
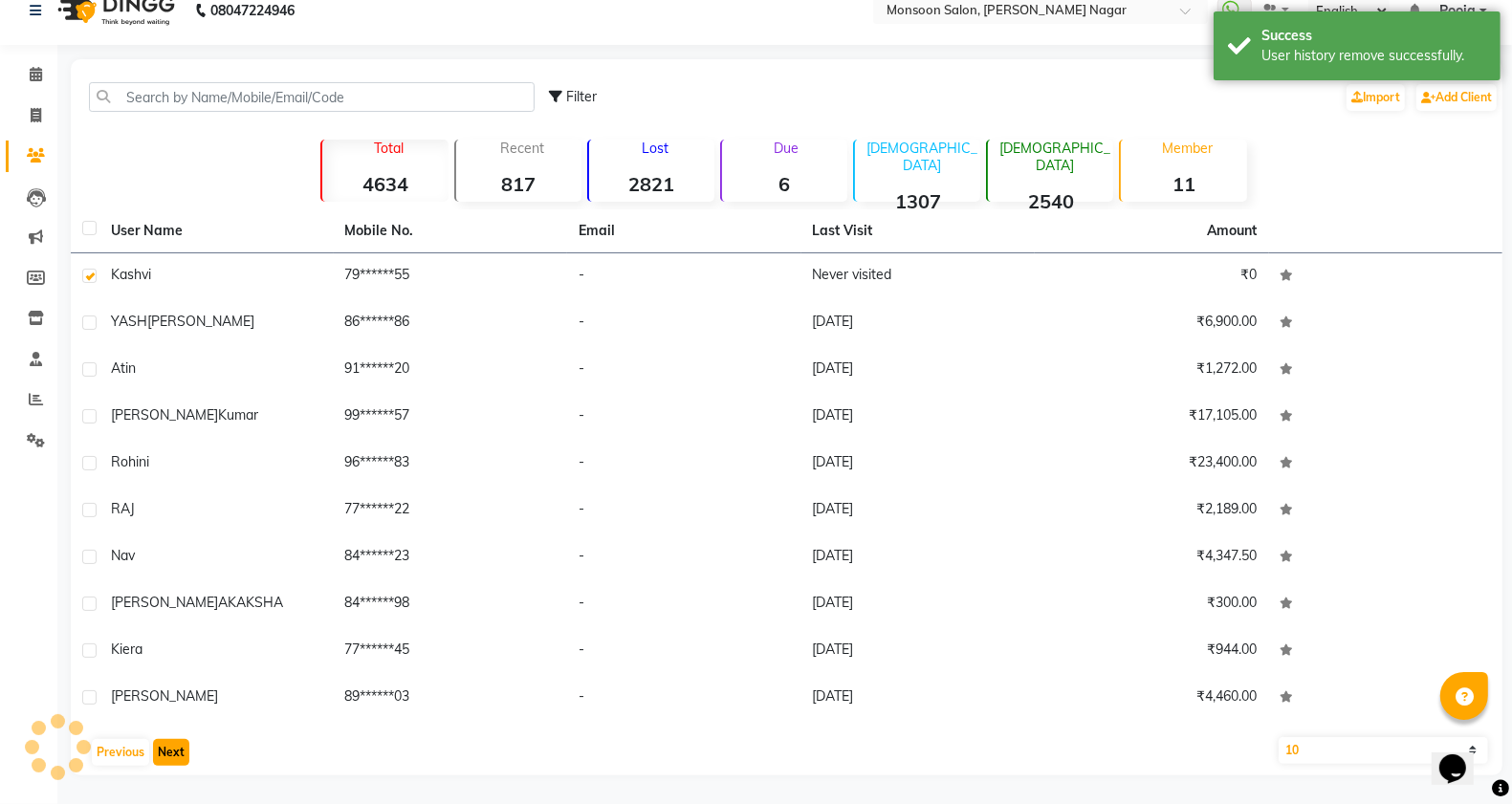
scroll to position [24, 0]
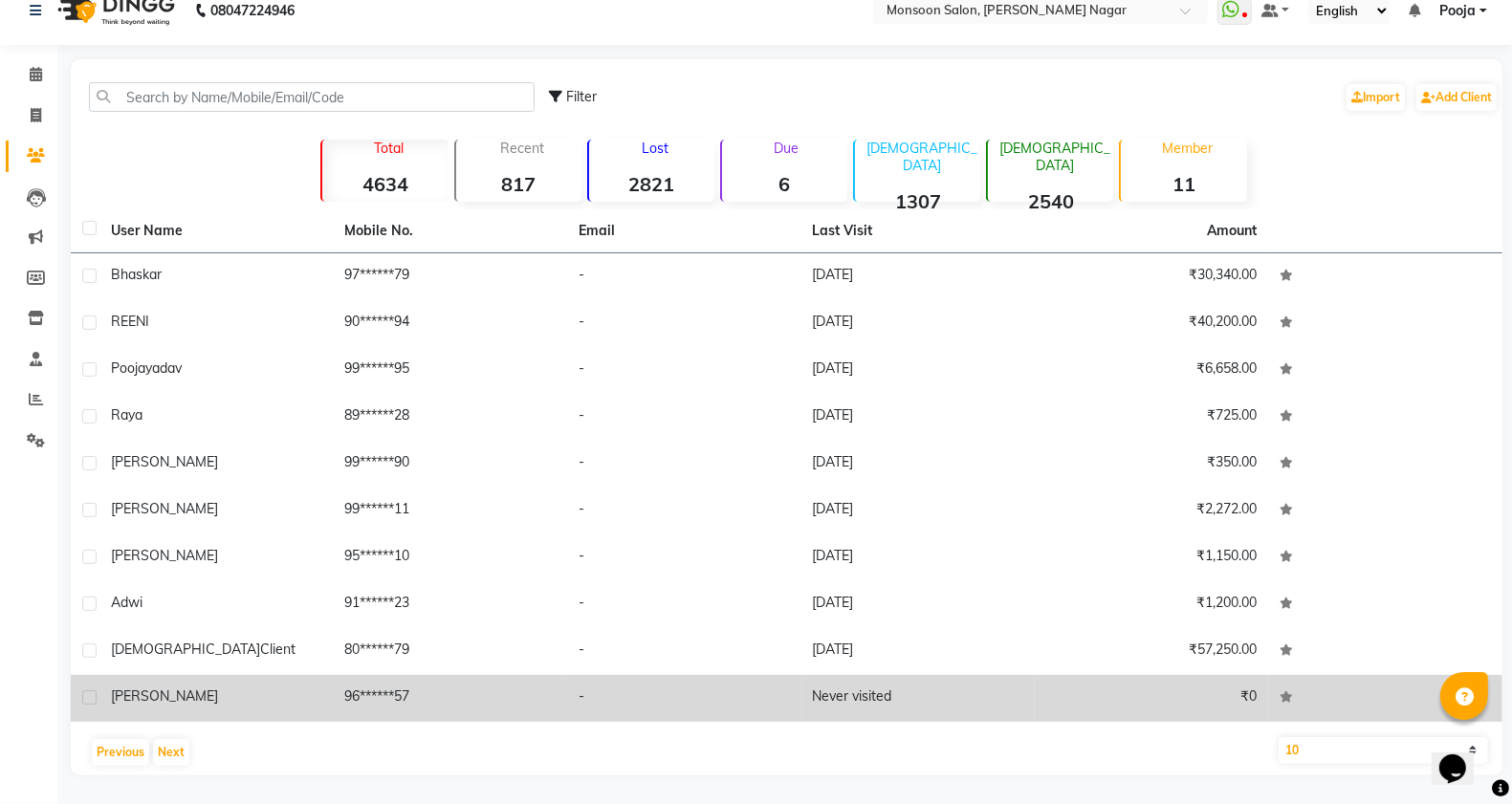
click at [87, 695] on label at bounding box center [89, 698] width 15 height 15
click at [87, 695] on input "checkbox" at bounding box center [88, 699] width 13 height 13
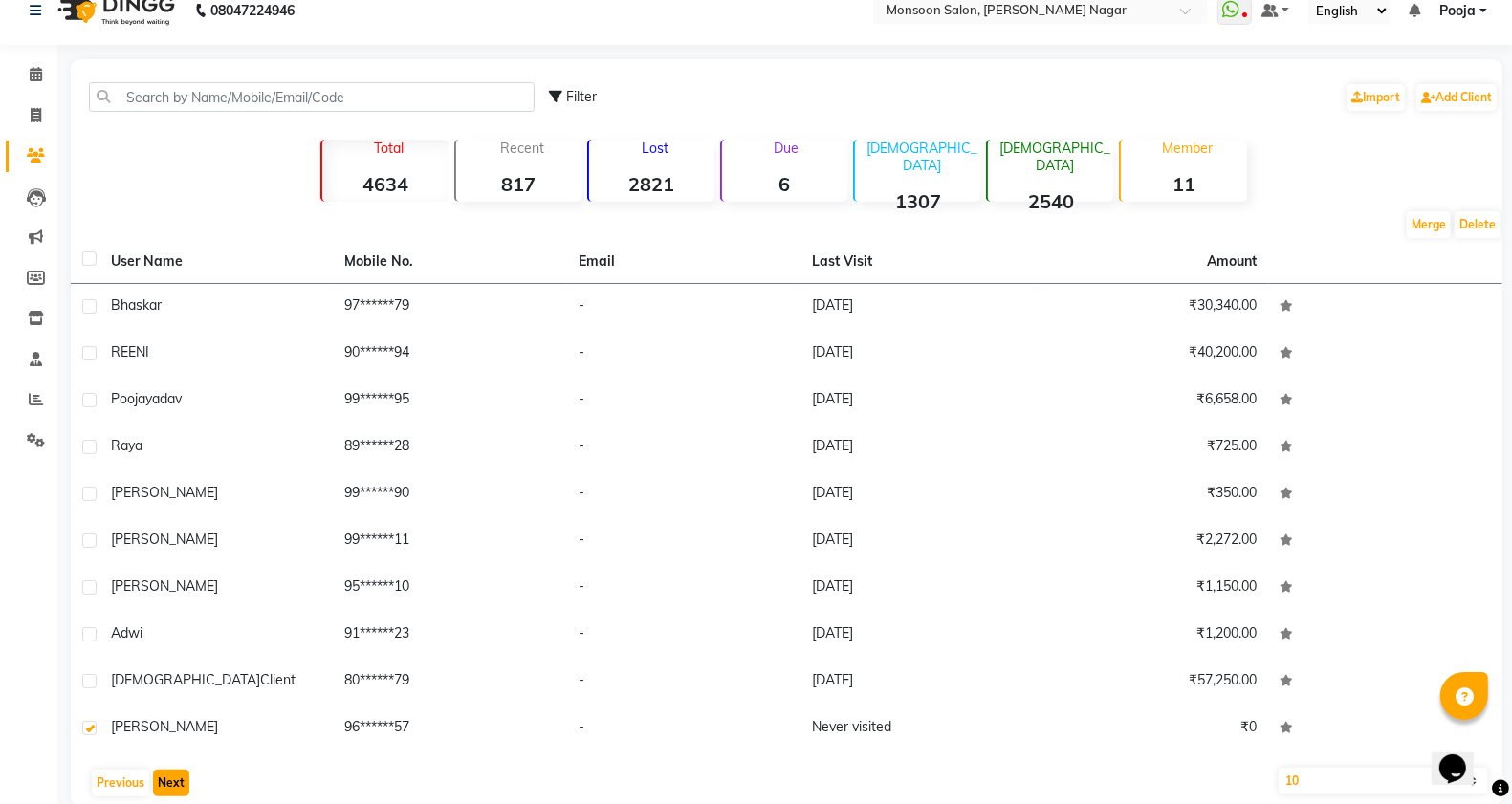
click at [177, 786] on button "Next" at bounding box center [171, 784] width 37 height 27
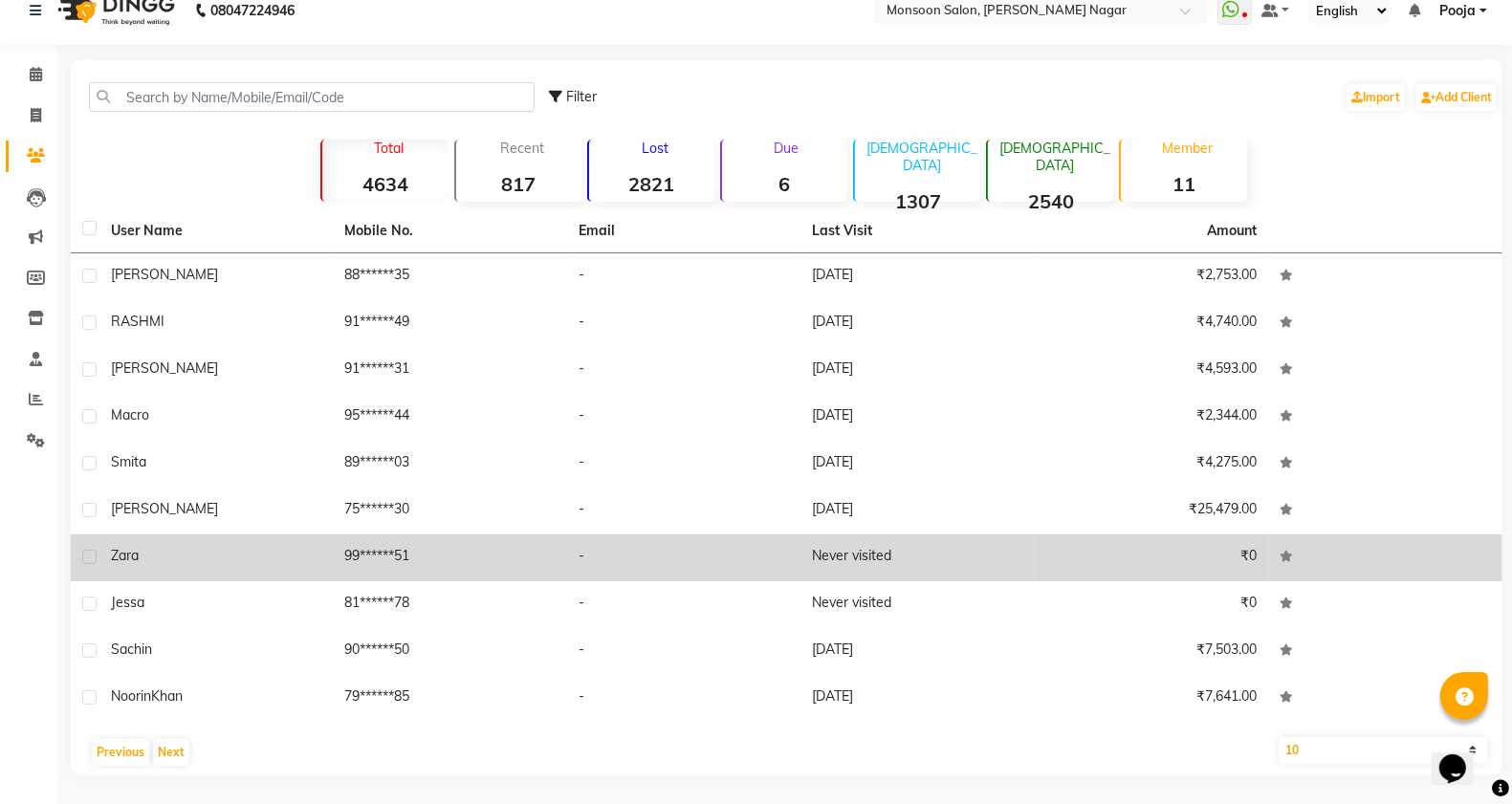
click at [86, 559] on label at bounding box center [89, 556] width 15 height 15
click at [86, 559] on input "checkbox" at bounding box center [88, 557] width 13 height 13
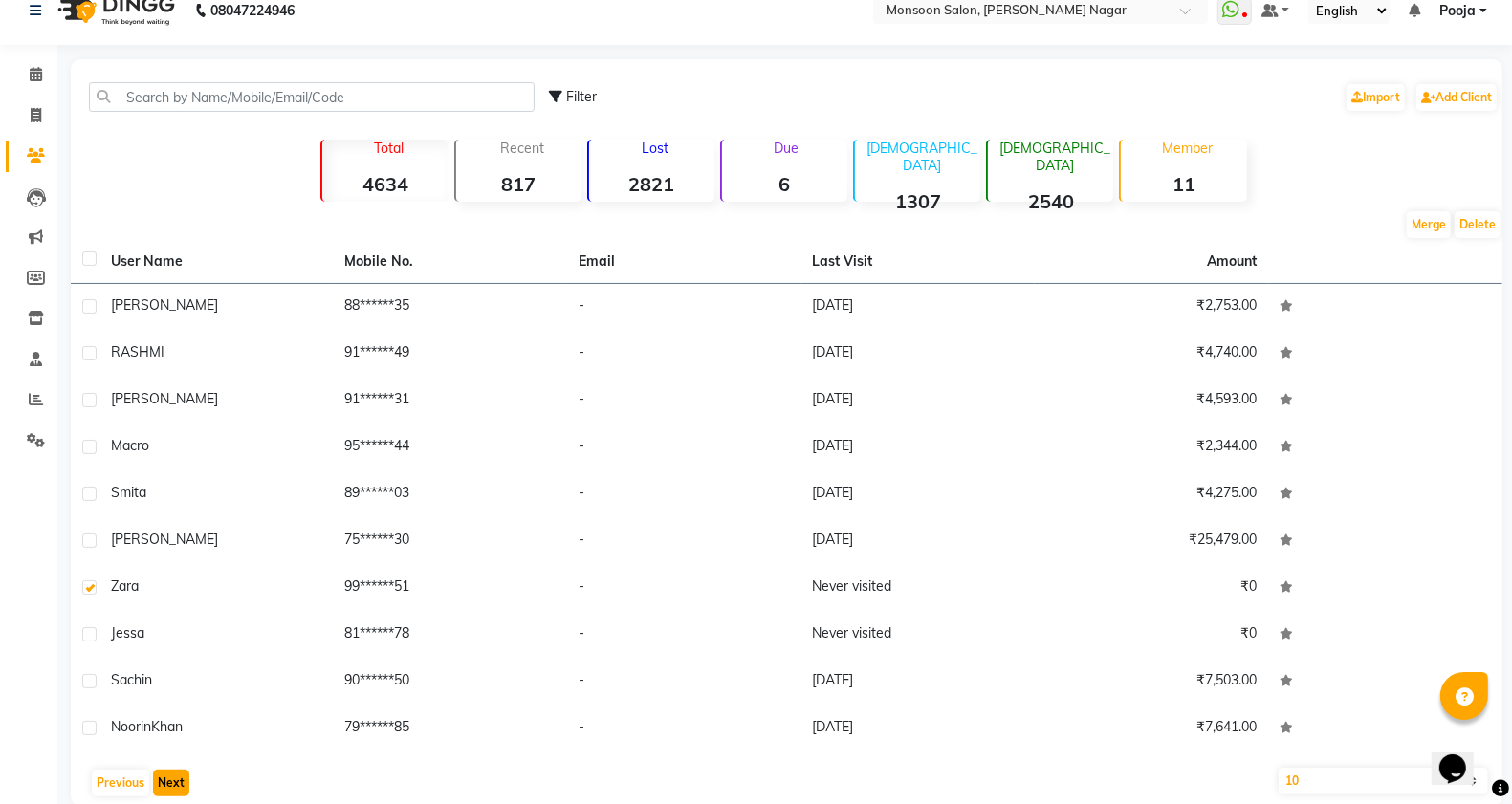
click at [170, 786] on button "Next" at bounding box center [171, 784] width 37 height 27
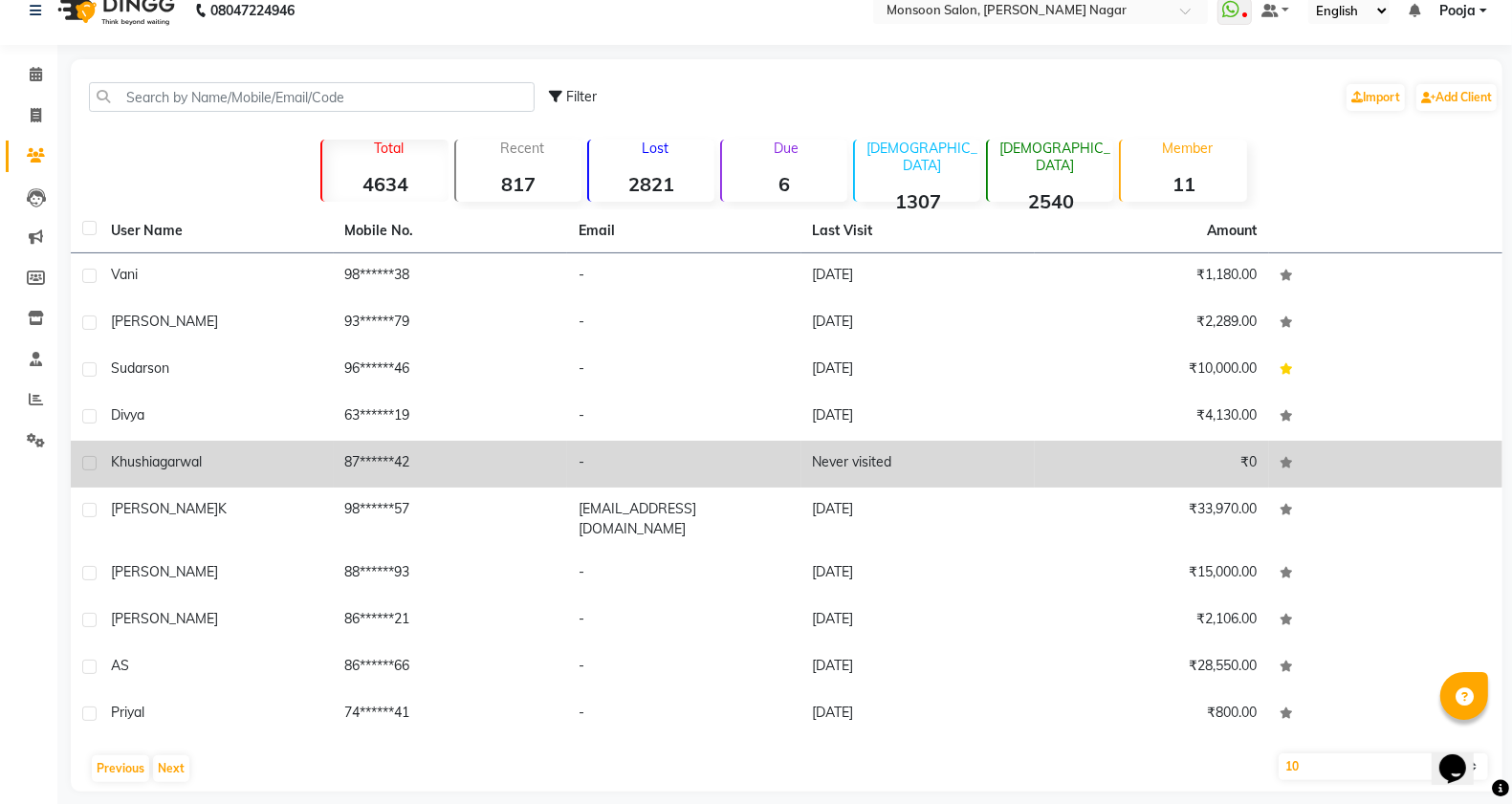
click at [92, 462] on label at bounding box center [89, 463] width 15 height 15
click at [92, 462] on input "checkbox" at bounding box center [88, 464] width 13 height 13
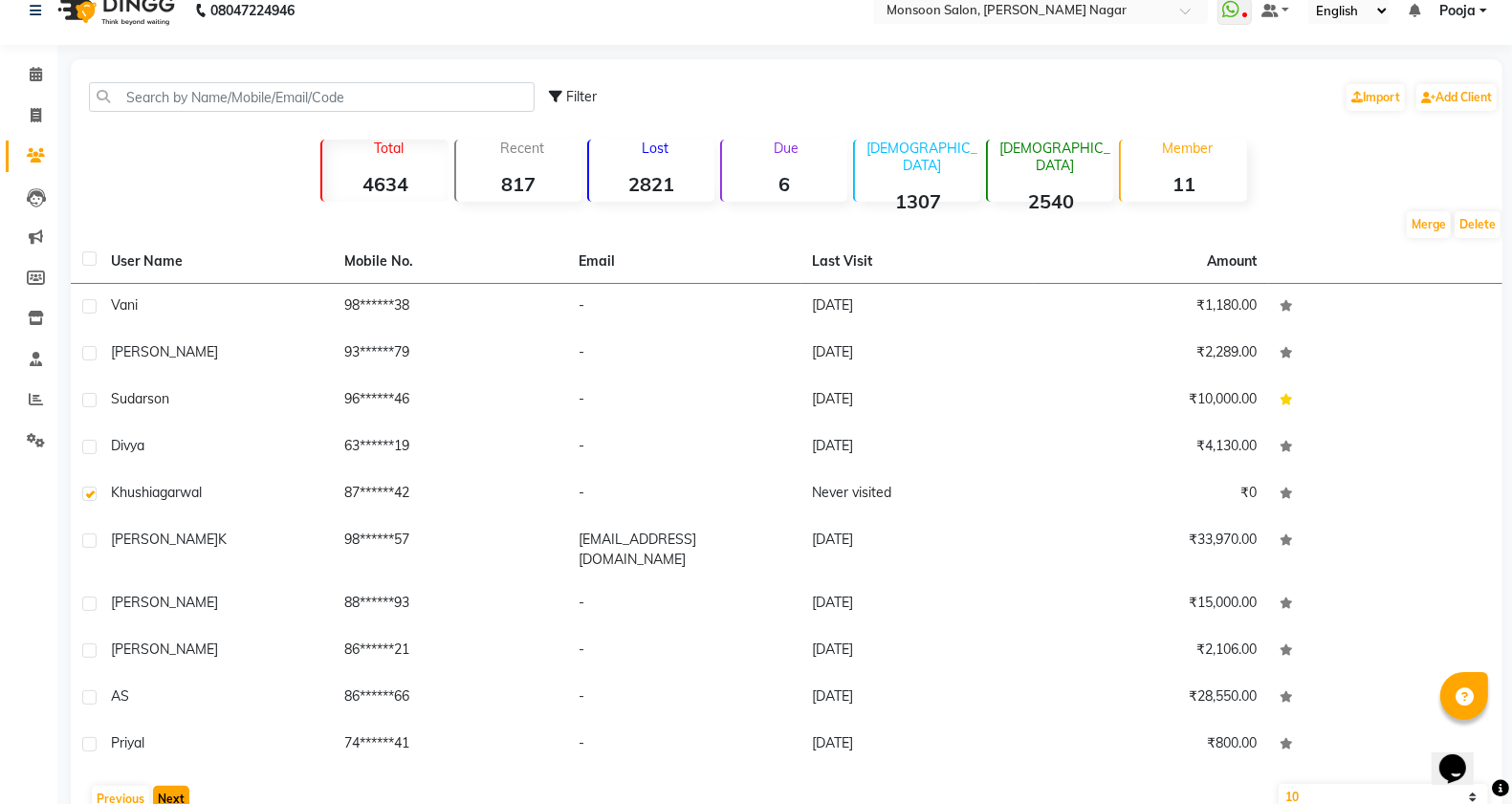
click at [164, 787] on button "Next" at bounding box center [171, 800] width 37 height 27
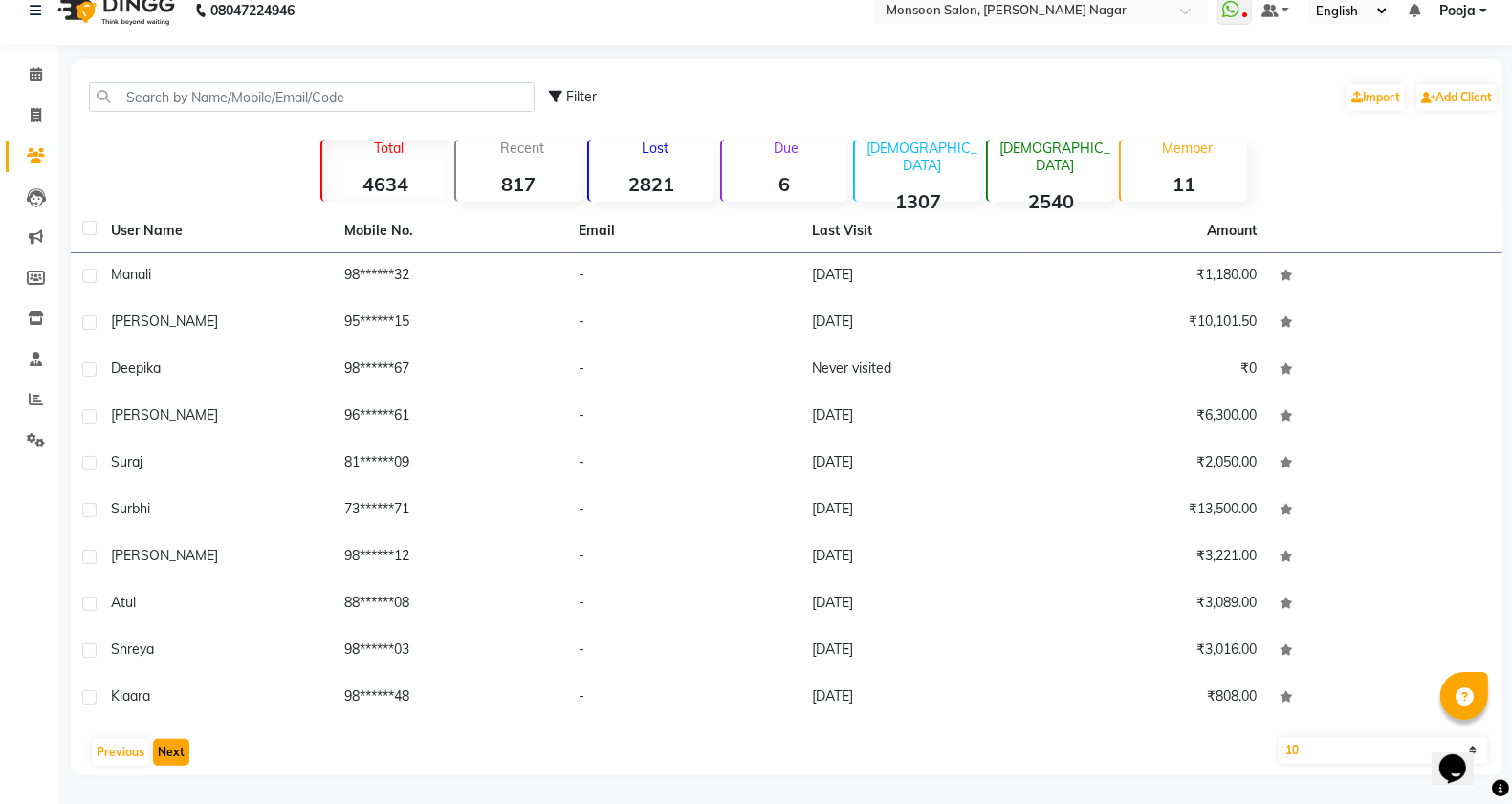
click at [172, 757] on button "Next" at bounding box center [171, 753] width 37 height 27
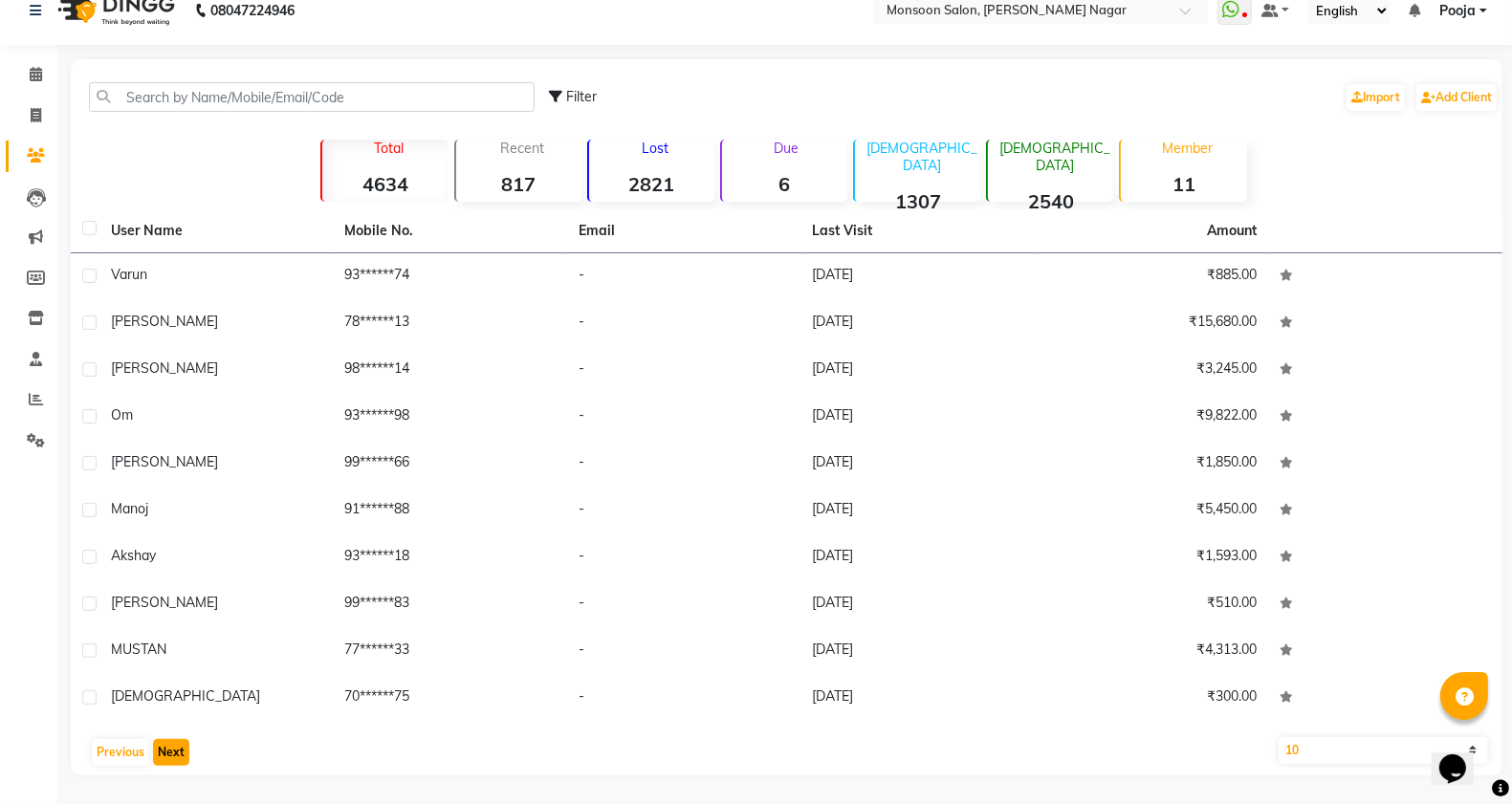
click at [172, 757] on button "Next" at bounding box center [171, 753] width 37 height 27
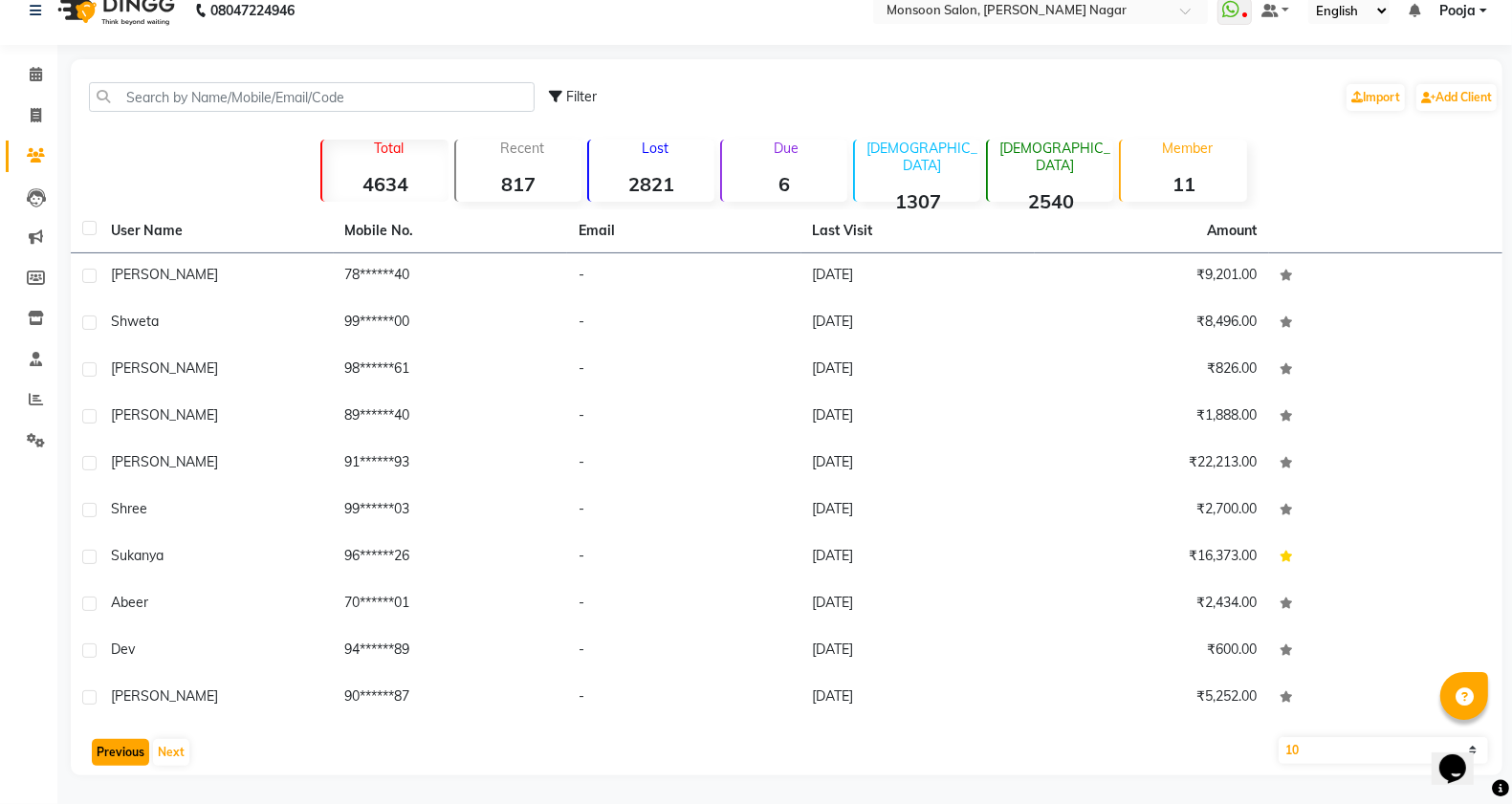
click at [101, 748] on button "Previous" at bounding box center [120, 753] width 57 height 27
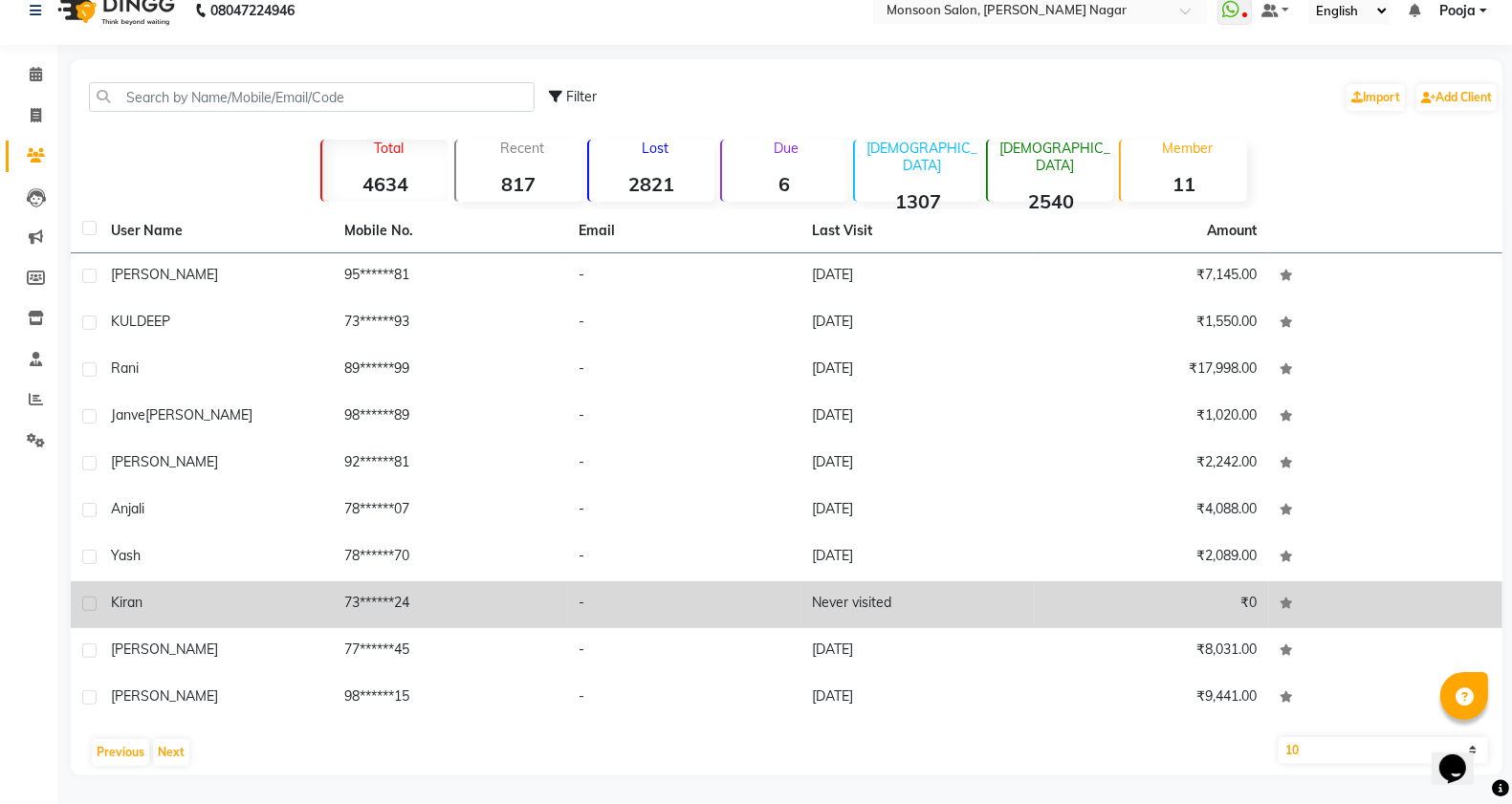
click at [84, 606] on label at bounding box center [89, 604] width 15 height 15
click at [84, 606] on input "checkbox" at bounding box center [88, 605] width 13 height 13
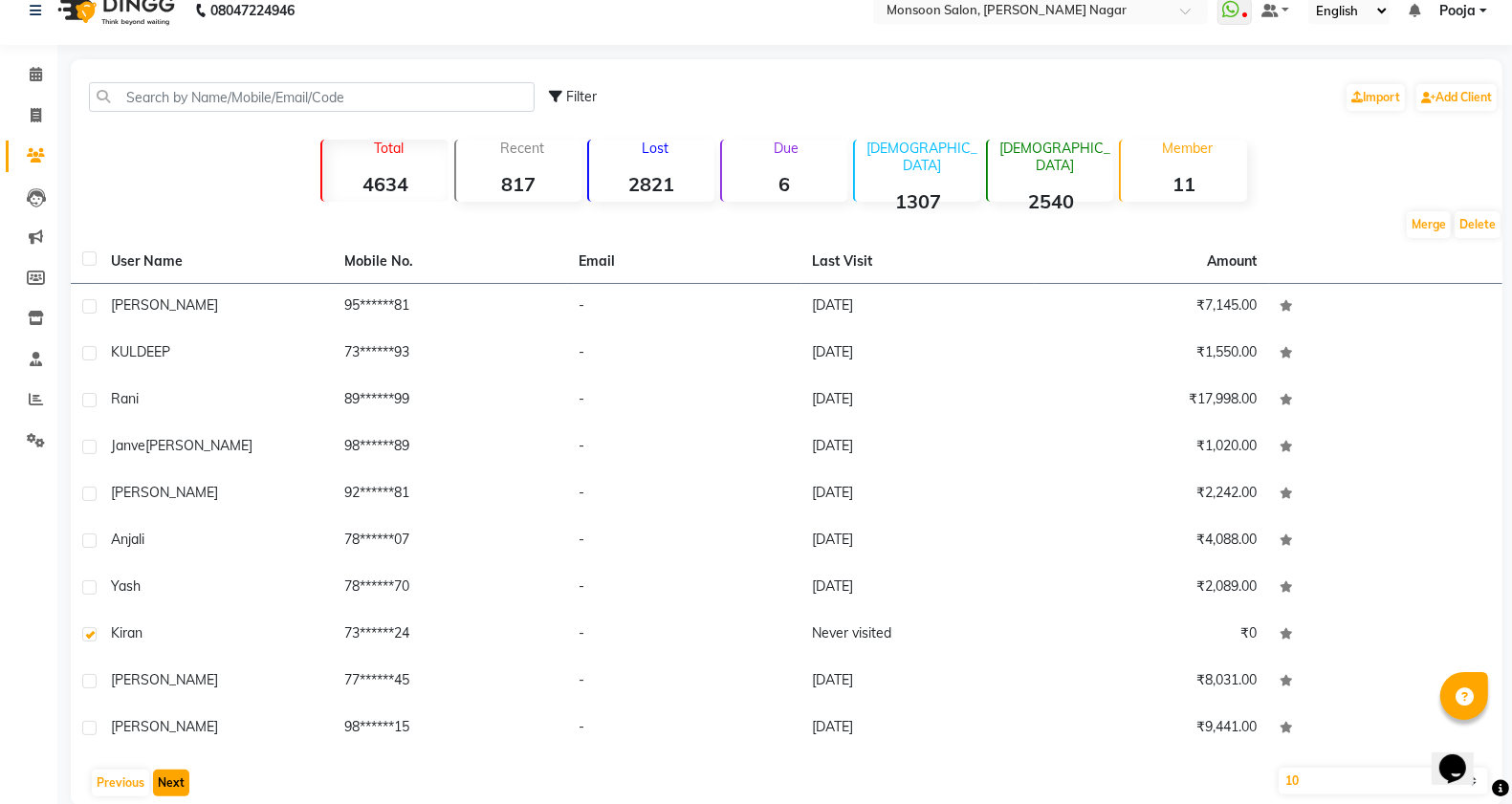
click at [172, 787] on button "Next" at bounding box center [171, 784] width 37 height 27
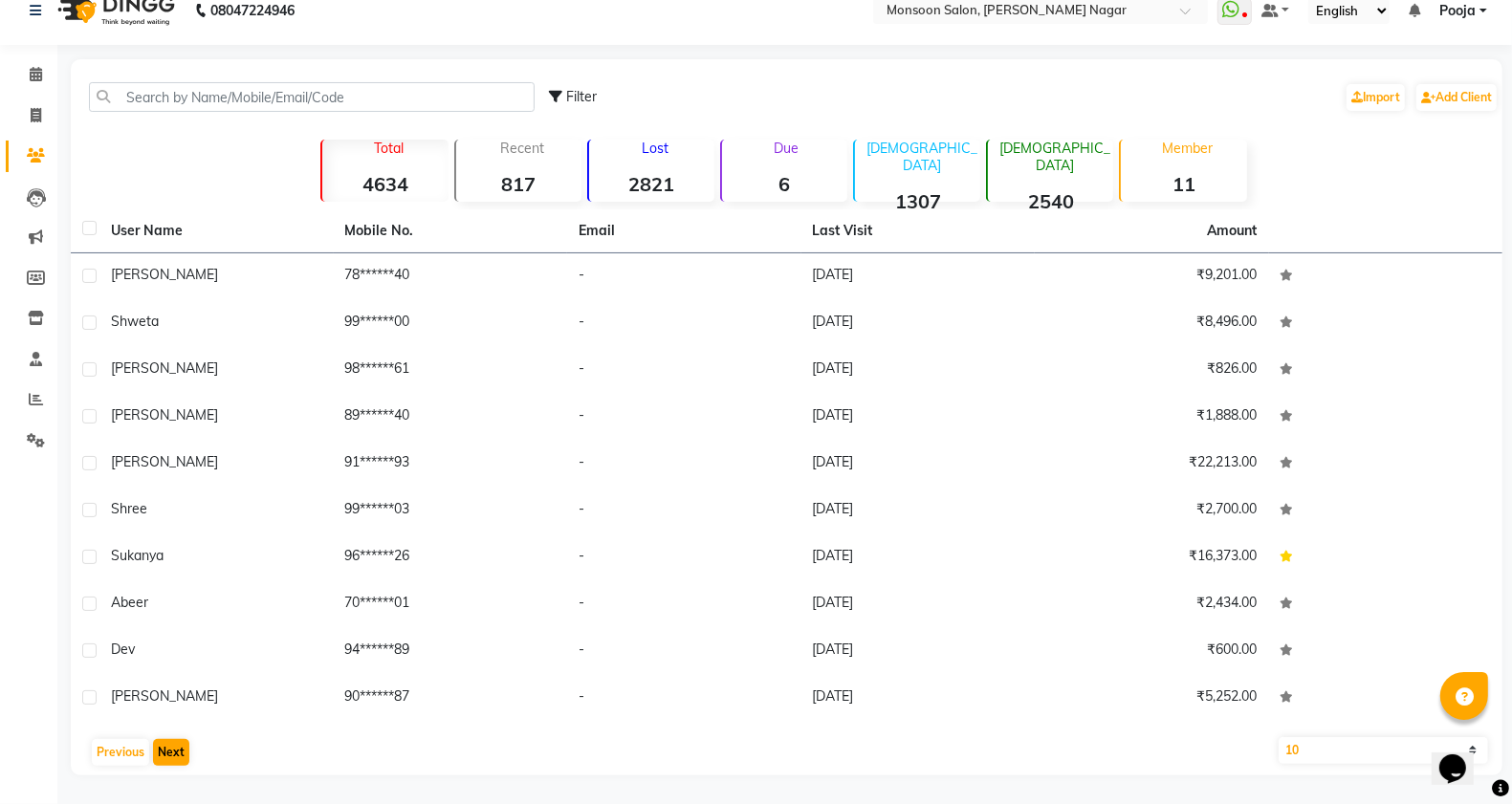
click at [172, 787] on main "Filter Import Add Client Total 4634 Recent 817 Lost 2821 Due 6 [DEMOGRAPHIC_DAT…" at bounding box center [785, 432] width 1455 height 745
click at [174, 753] on button "Next" at bounding box center [171, 753] width 37 height 27
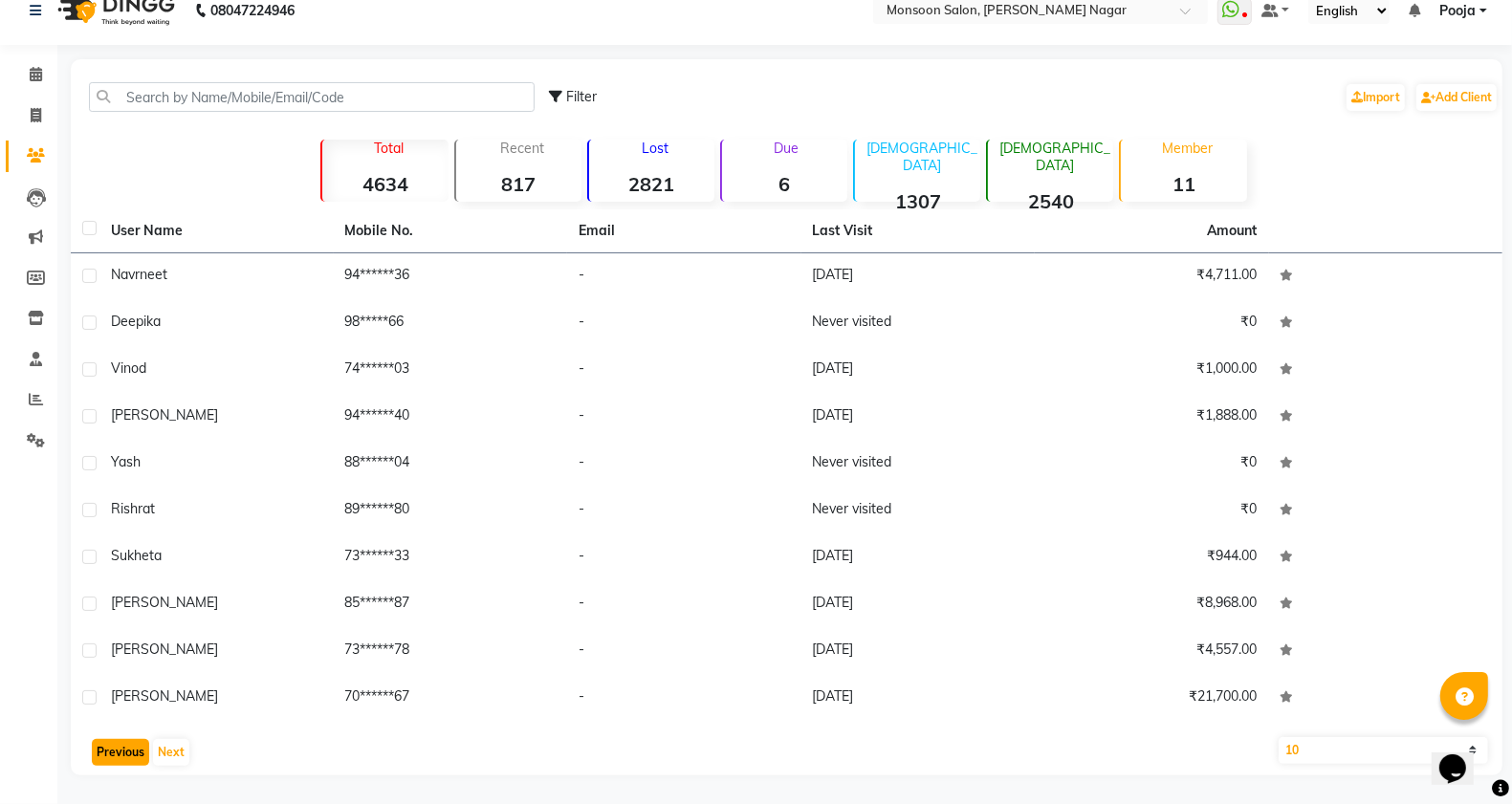
click at [121, 752] on button "Previous" at bounding box center [120, 753] width 57 height 27
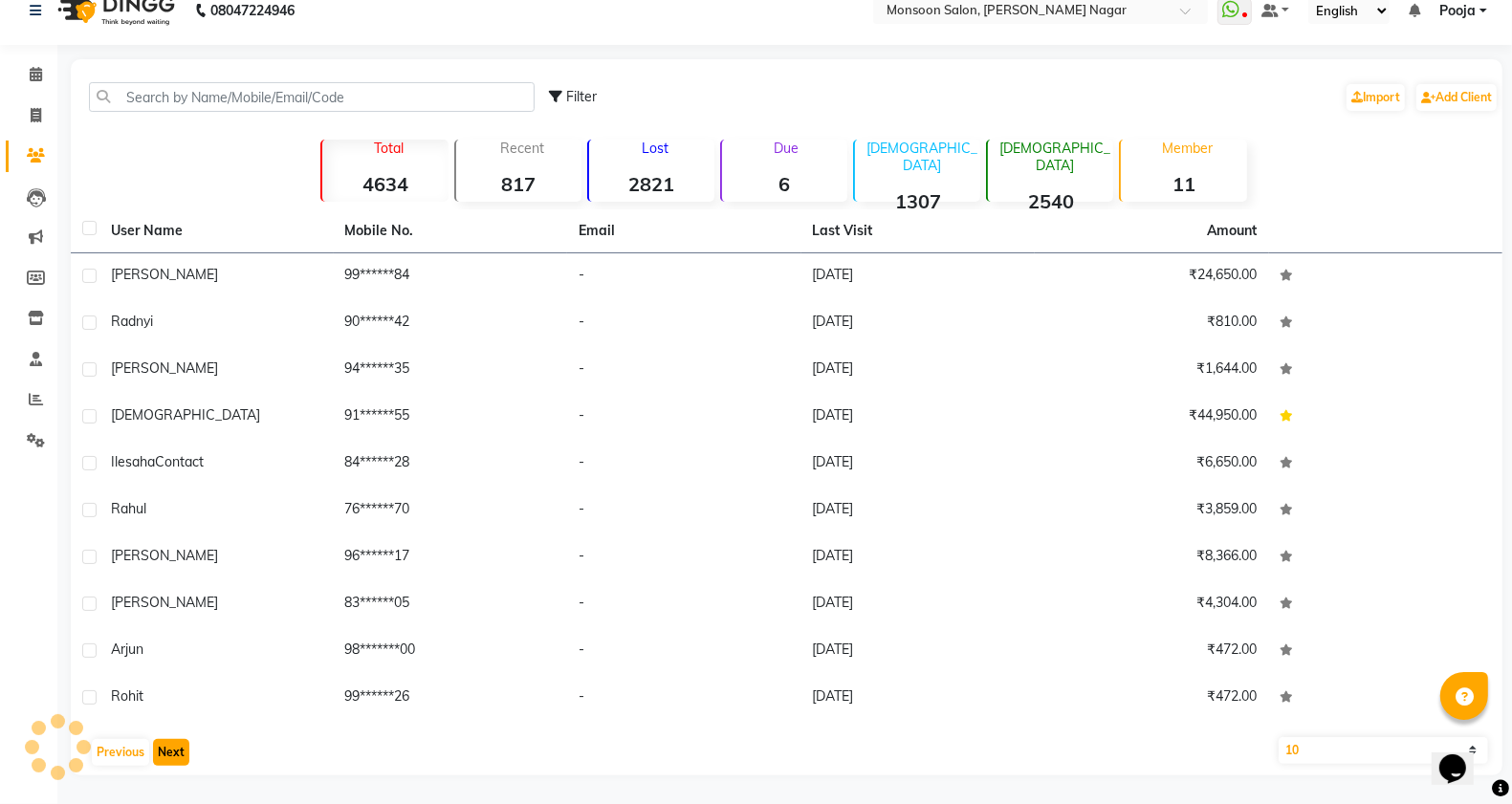
click at [175, 757] on button "Next" at bounding box center [171, 753] width 37 height 27
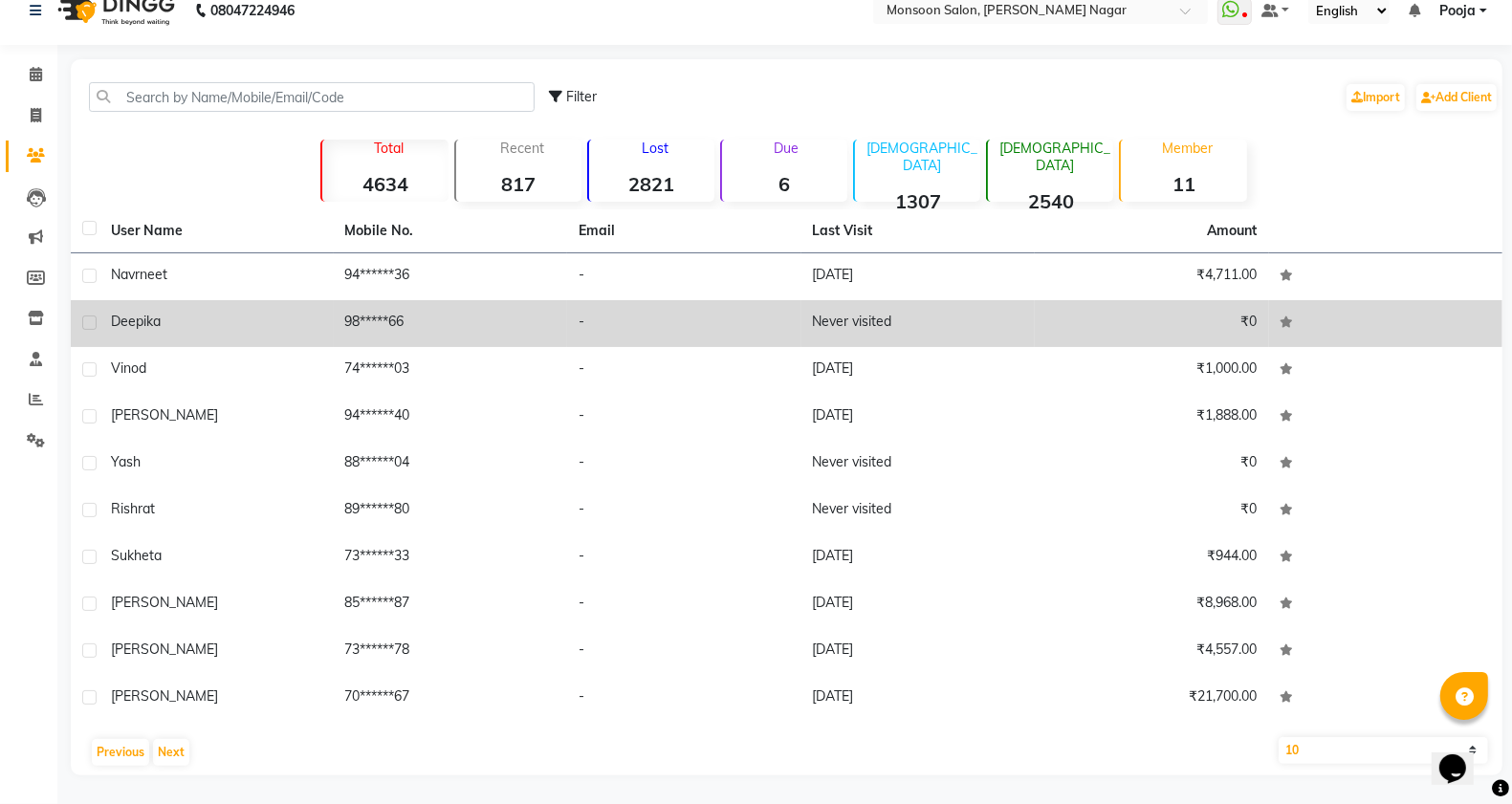
click at [94, 327] on label at bounding box center [89, 322] width 15 height 15
click at [94, 327] on input "checkbox" at bounding box center [88, 323] width 13 height 13
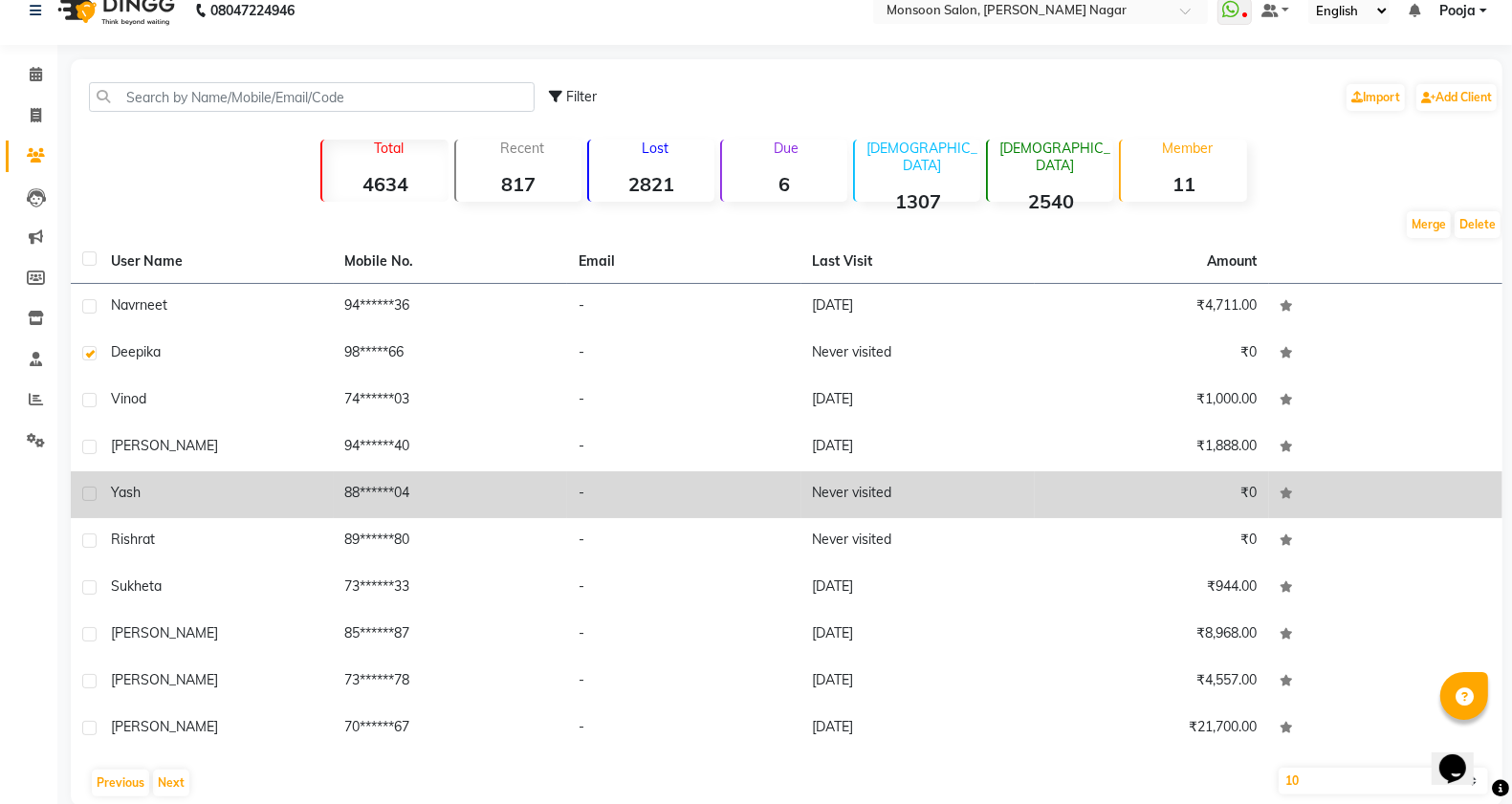
click at [88, 494] on label at bounding box center [89, 493] width 15 height 15
click at [88, 494] on input "checkbox" at bounding box center [88, 494] width 13 height 13
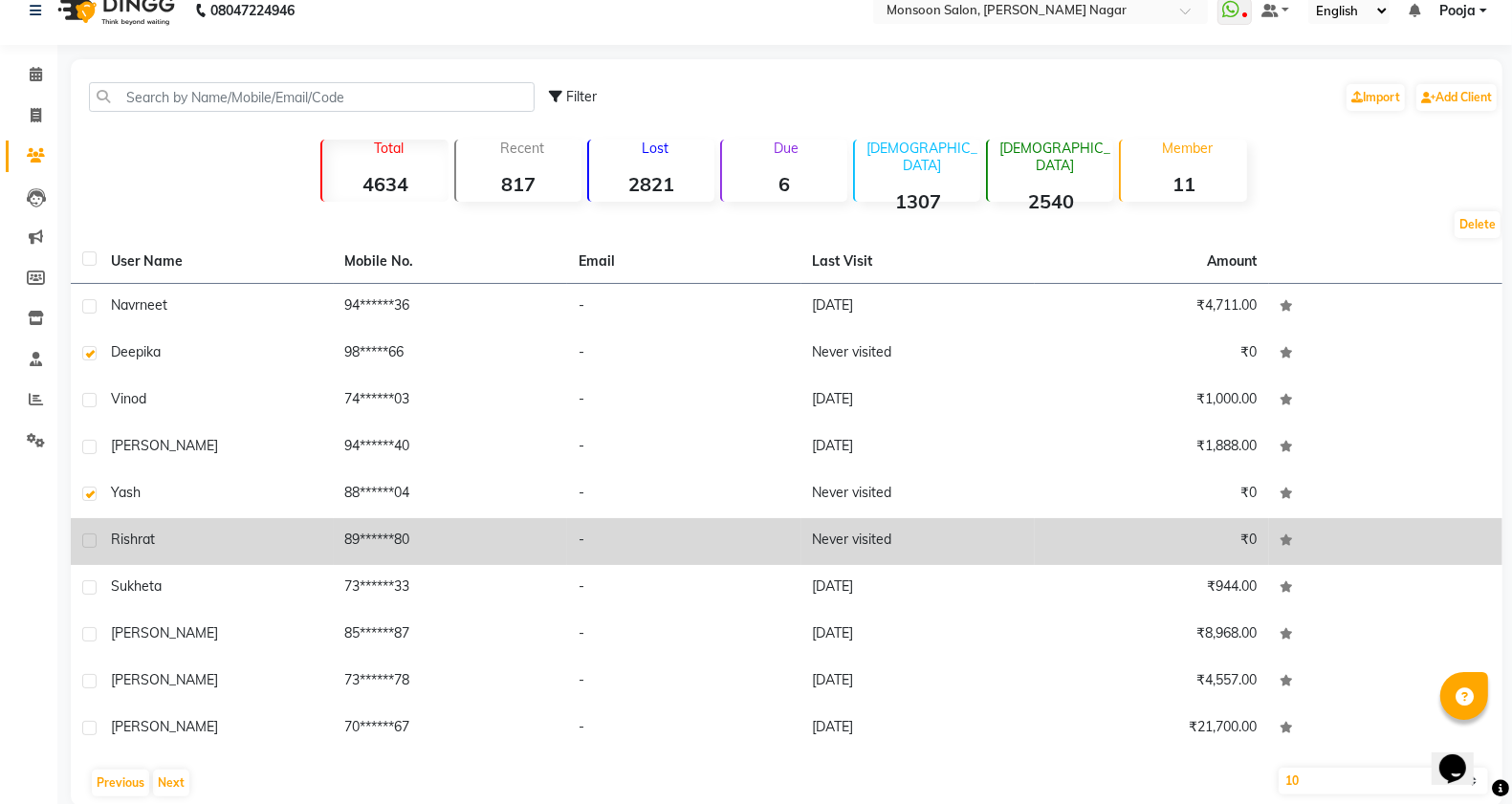
click at [82, 542] on label at bounding box center [89, 541] width 15 height 15
click at [82, 542] on input "checkbox" at bounding box center [88, 542] width 13 height 13
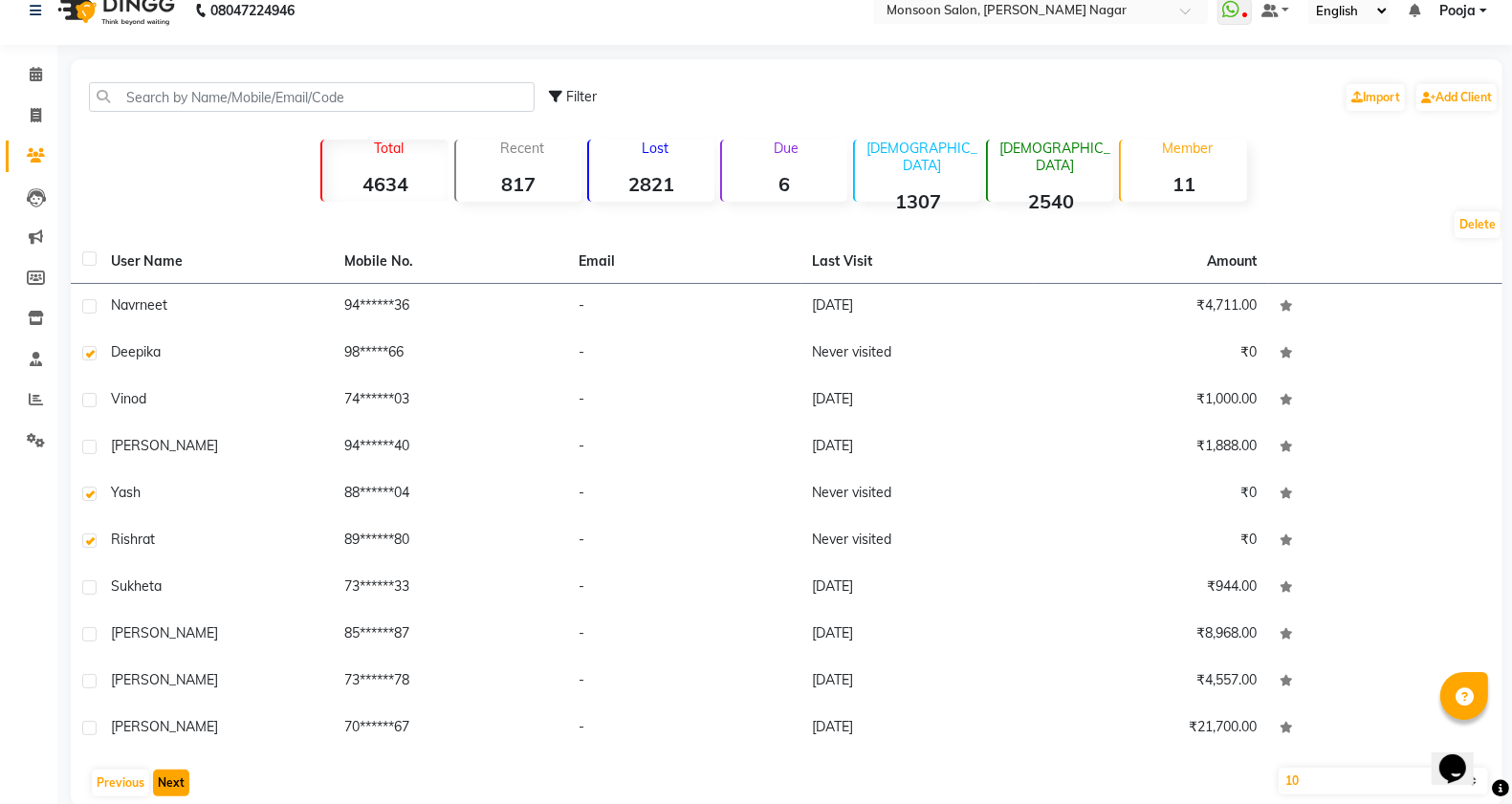
click at [180, 787] on button "Next" at bounding box center [171, 784] width 37 height 27
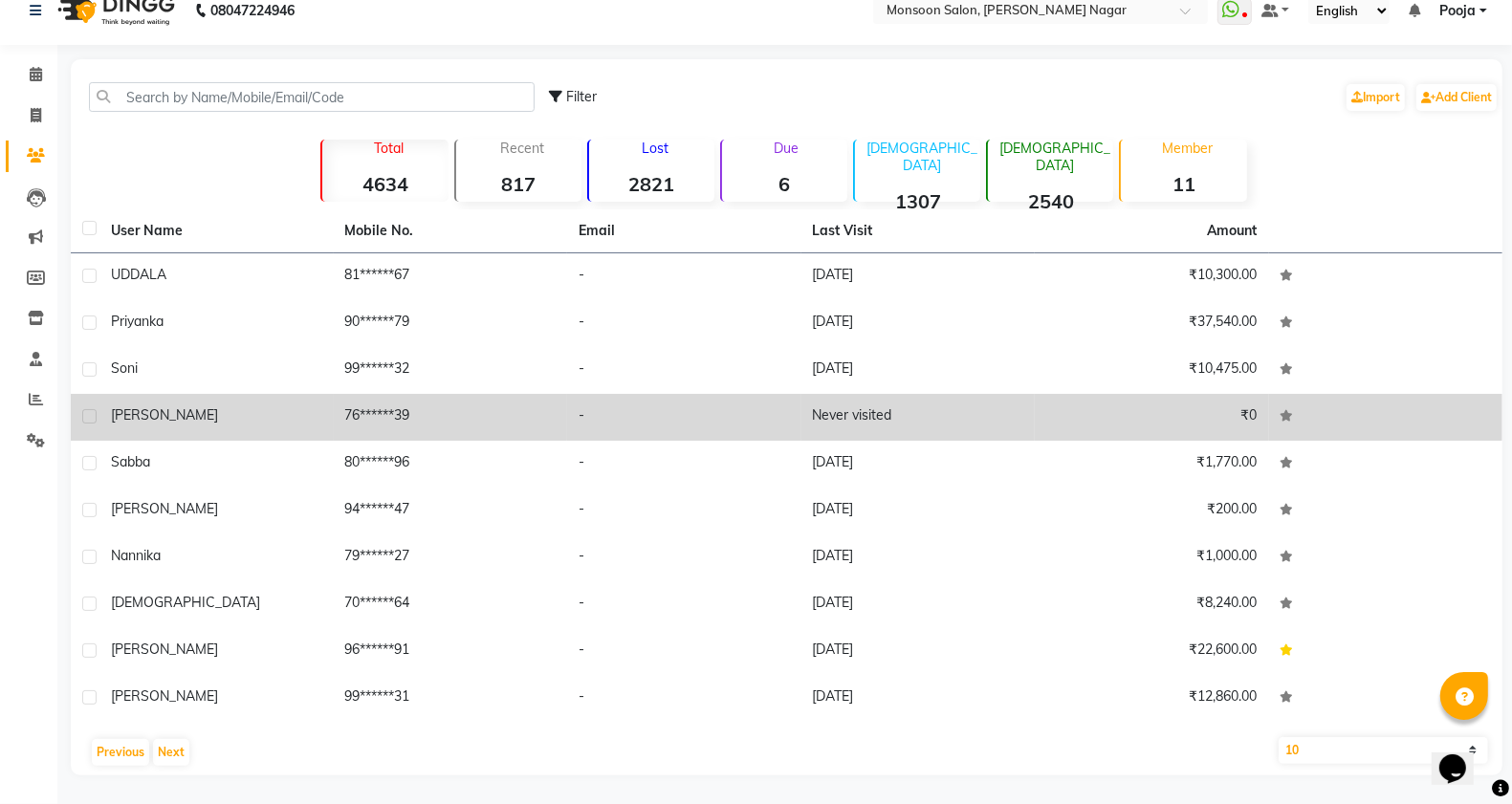
click at [77, 422] on td at bounding box center [85, 417] width 29 height 46
click at [92, 414] on label at bounding box center [89, 416] width 15 height 15
click at [92, 414] on input "checkbox" at bounding box center [88, 417] width 13 height 13
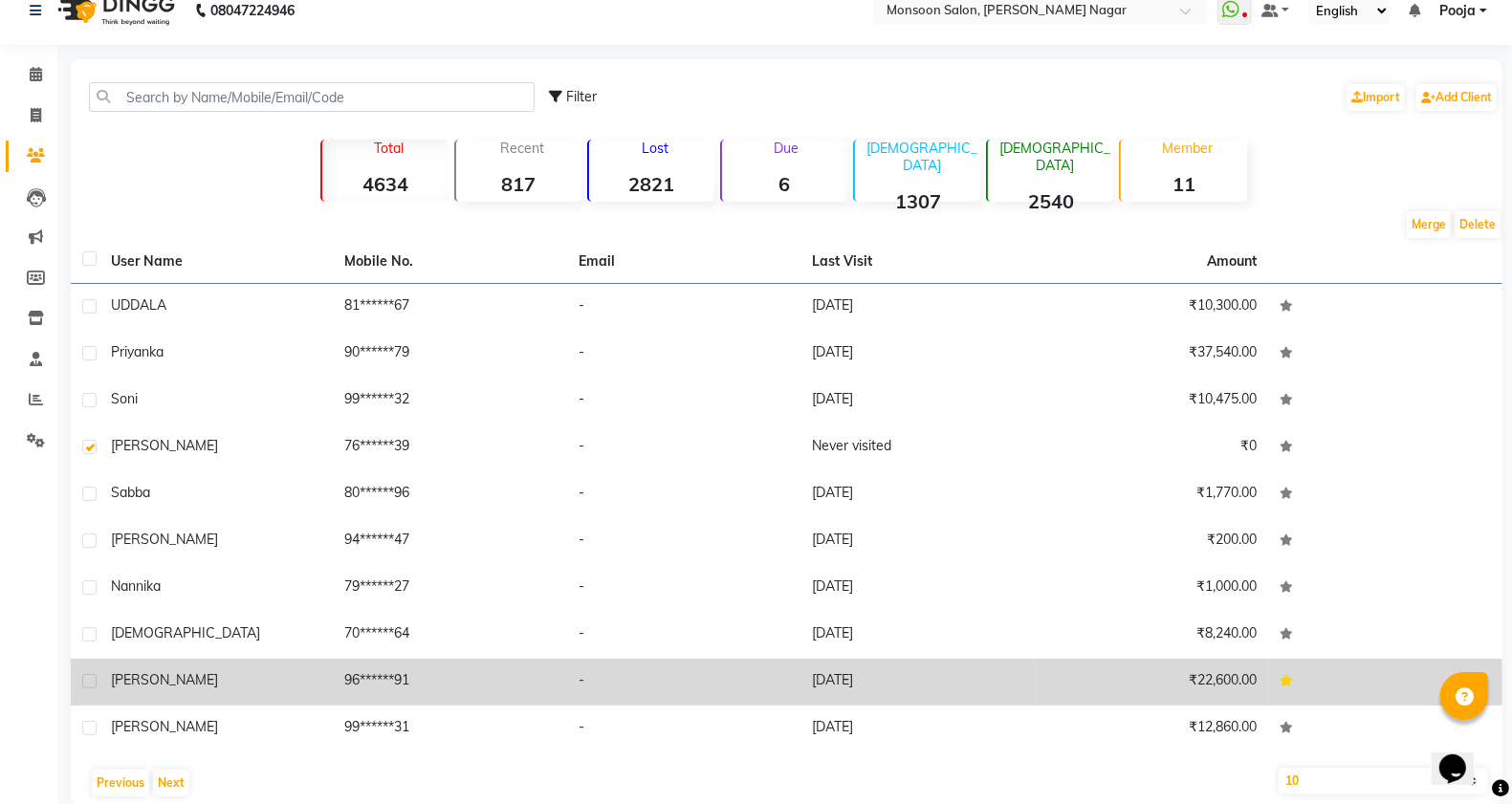
scroll to position [53, 0]
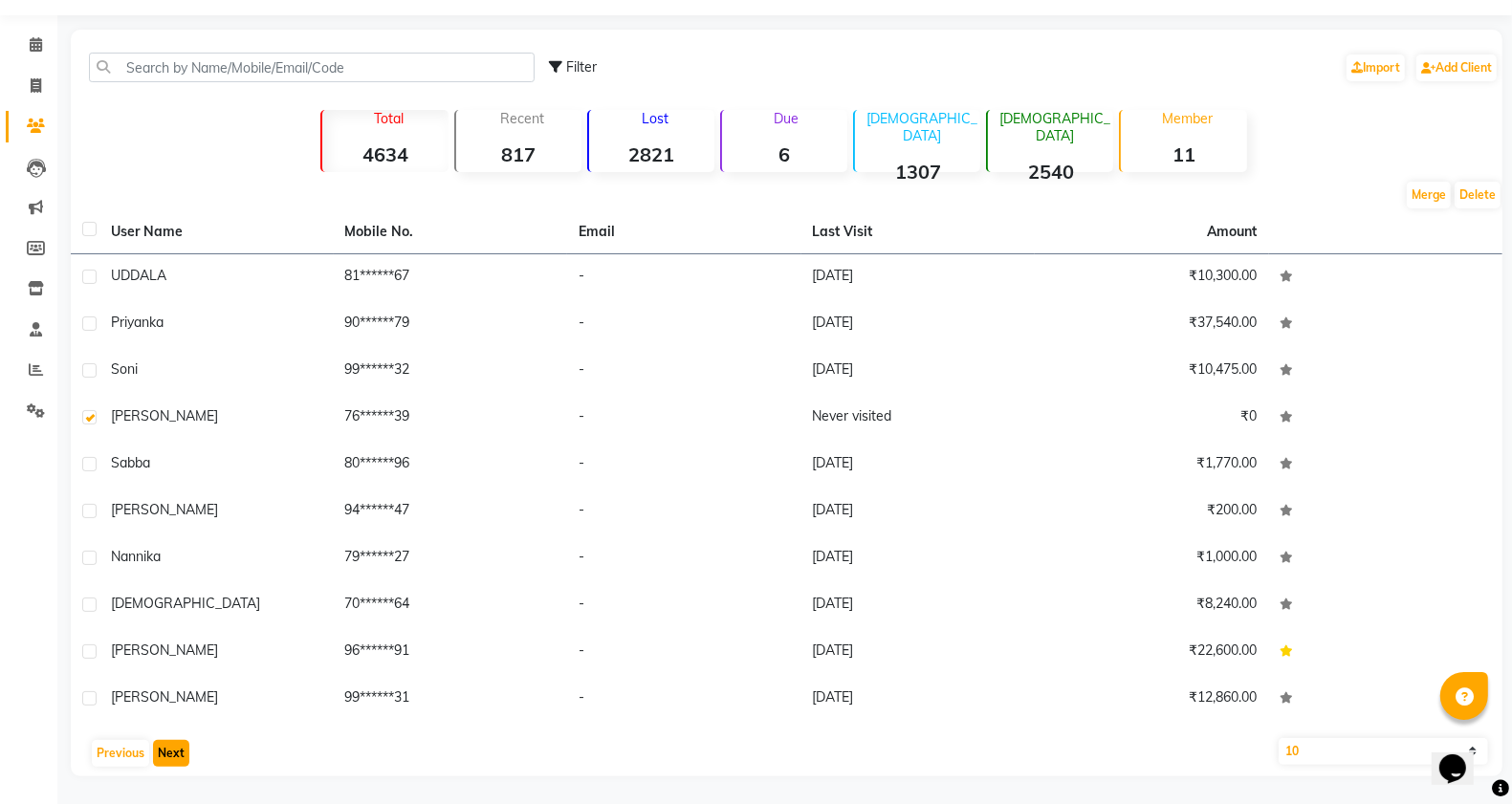
click at [159, 754] on button "Next" at bounding box center [171, 754] width 37 height 27
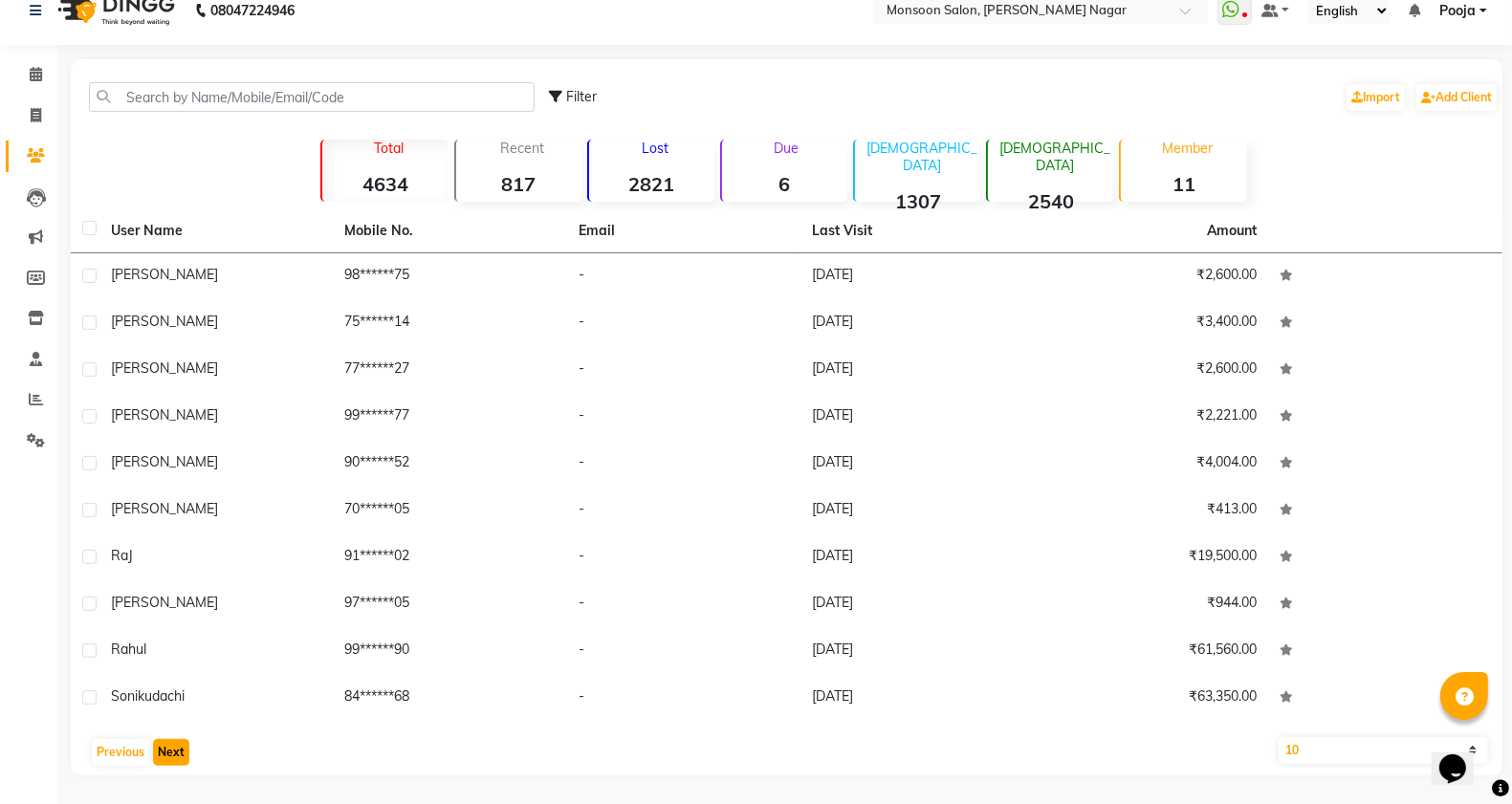
click at [159, 754] on button "Next" at bounding box center [171, 753] width 37 height 27
click at [163, 753] on button "Next" at bounding box center [171, 753] width 37 height 27
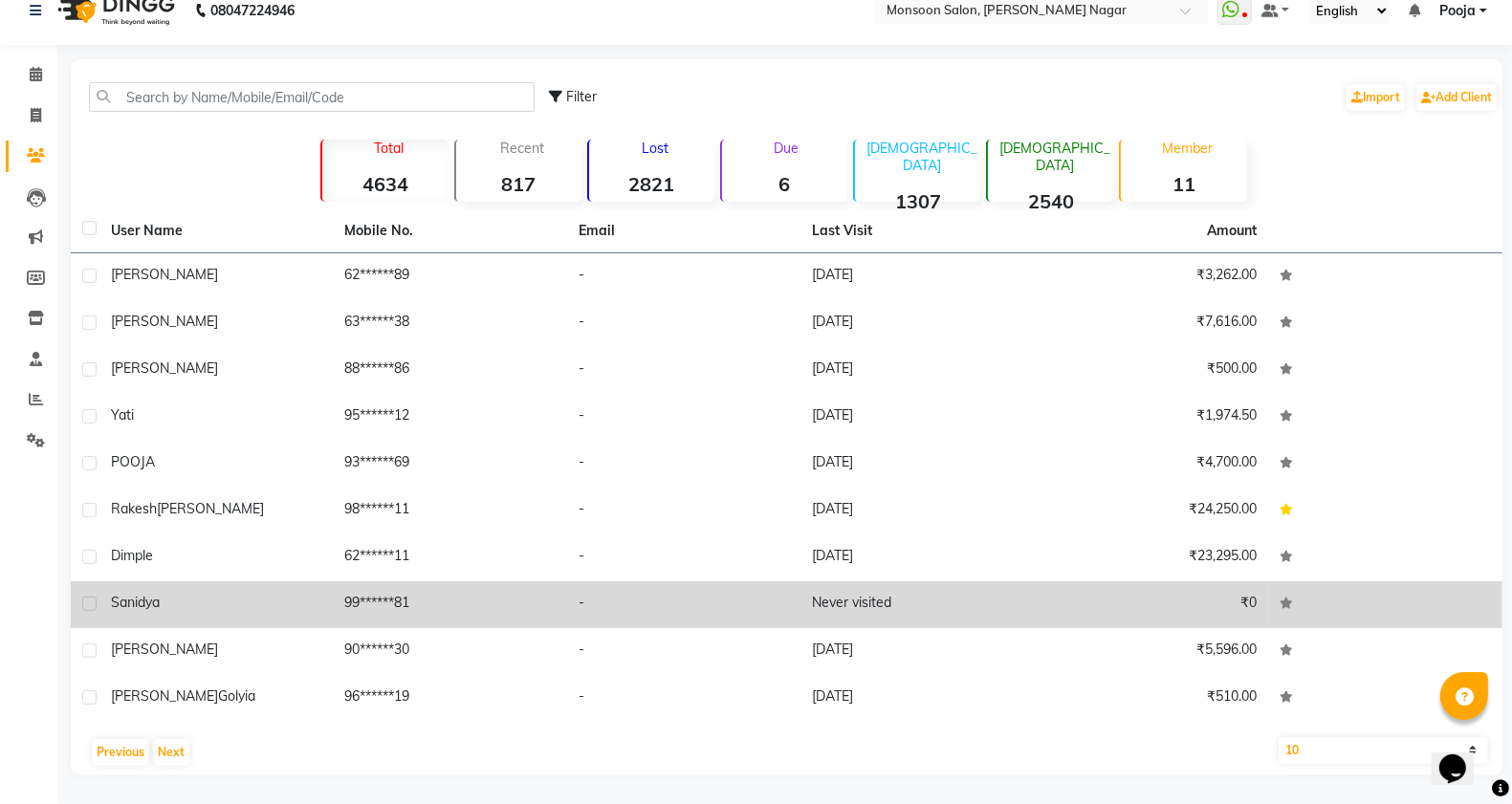
click at [89, 604] on label at bounding box center [89, 604] width 15 height 15
click at [89, 604] on input "checkbox" at bounding box center [88, 605] width 13 height 13
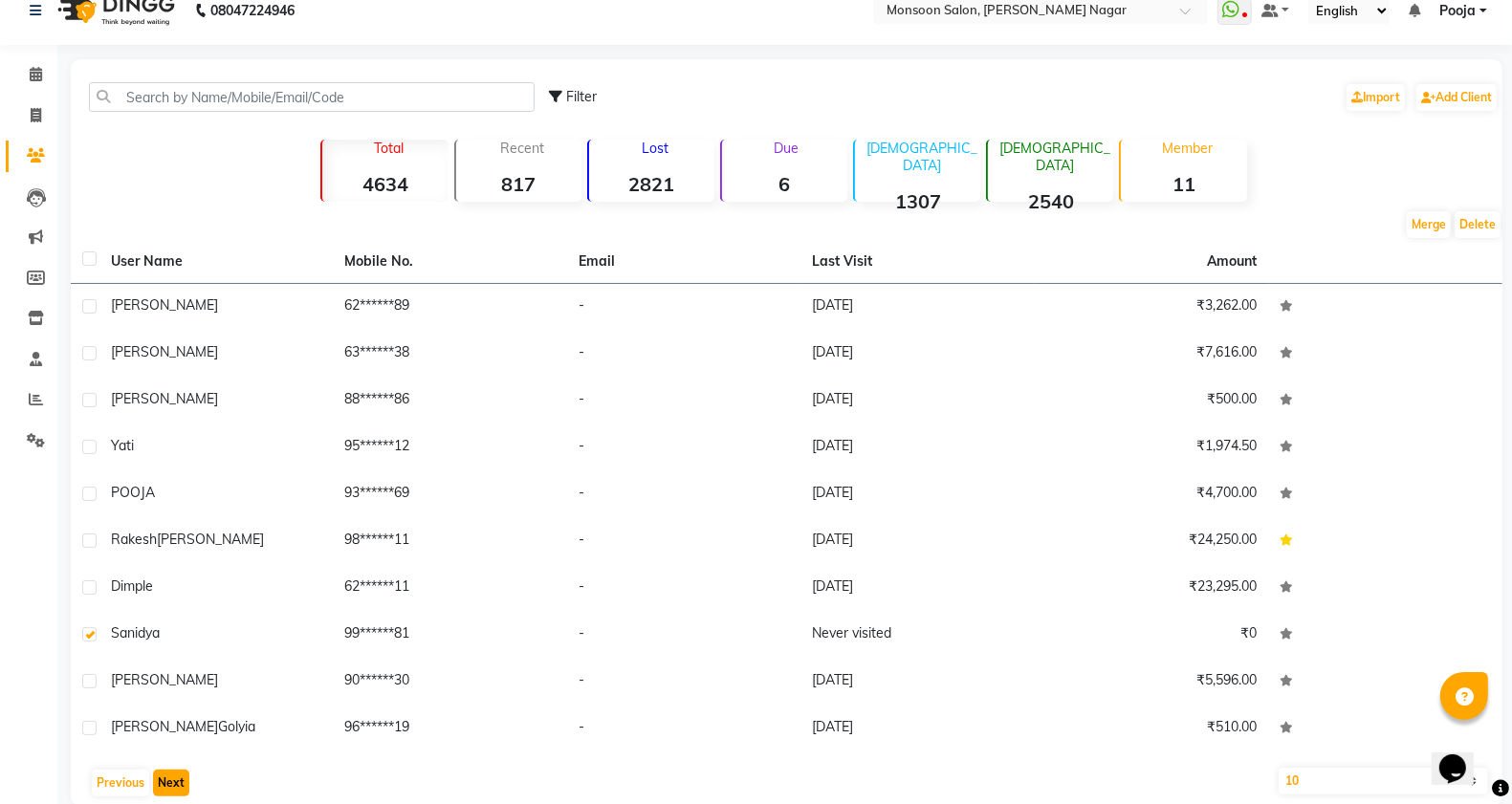
click at [165, 788] on button "Next" at bounding box center [171, 784] width 37 height 27
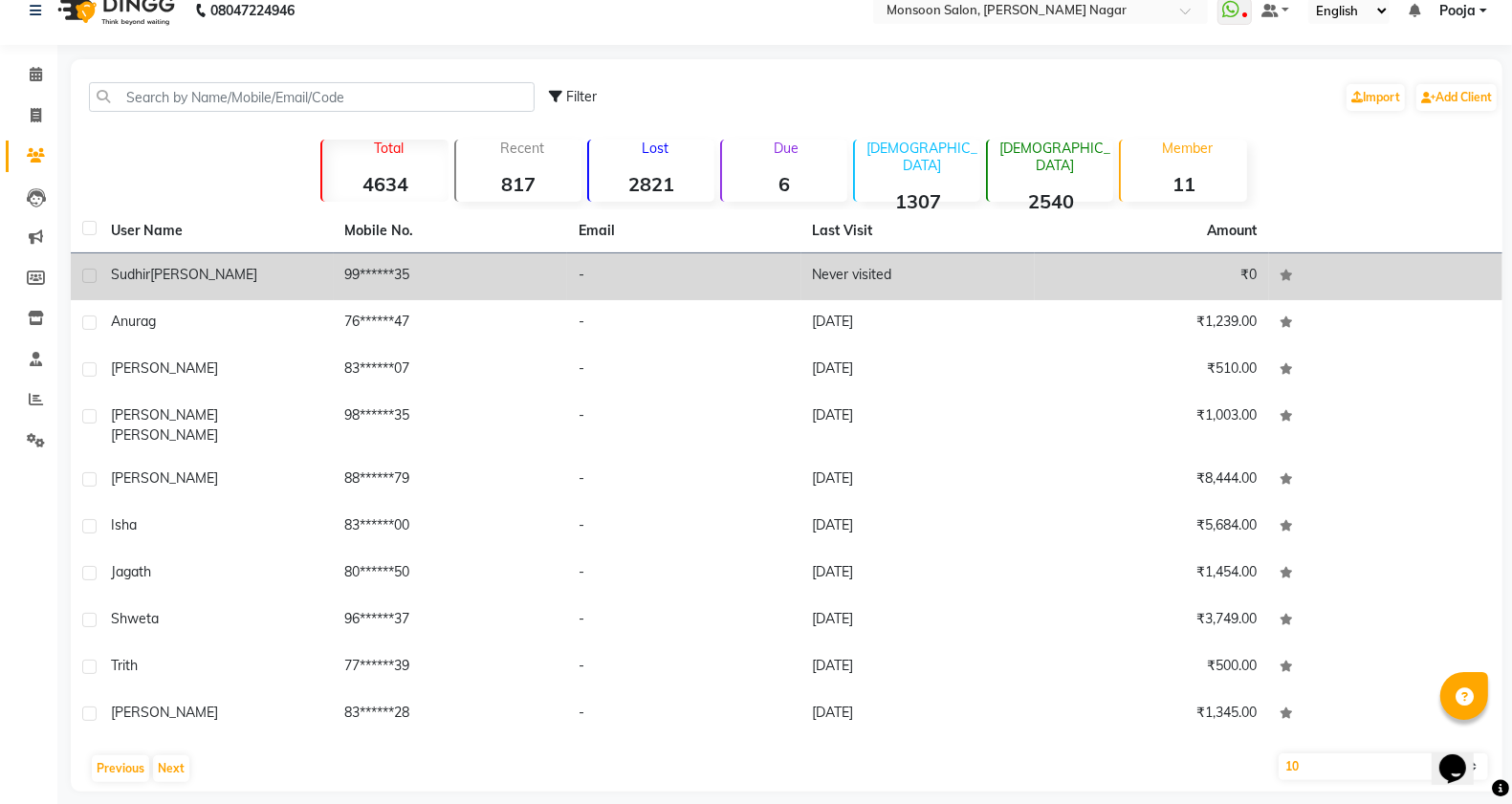
click at [89, 278] on label at bounding box center [89, 276] width 15 height 15
click at [89, 278] on input "checkbox" at bounding box center [88, 277] width 13 height 13
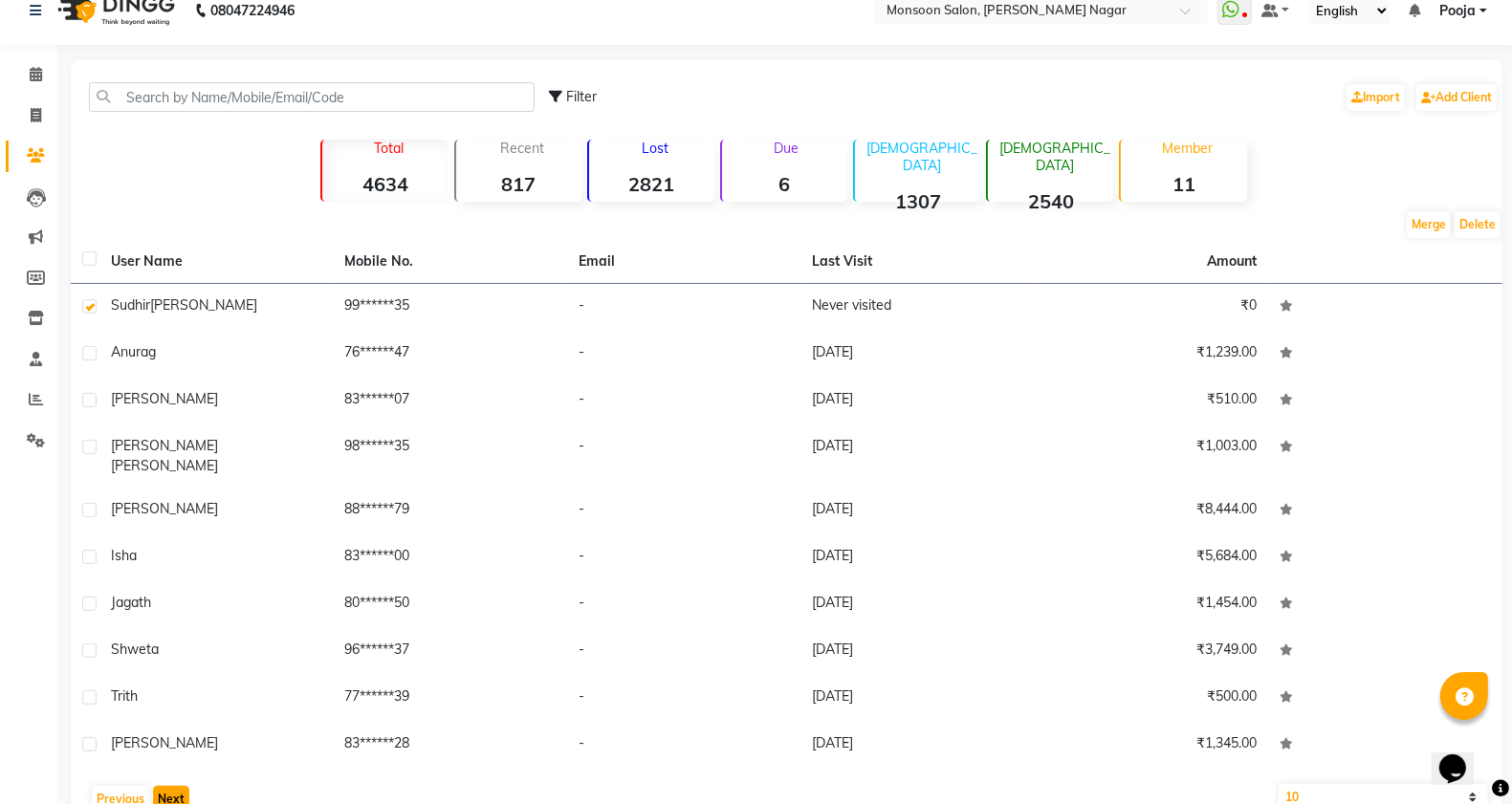
click at [164, 788] on button "Next" at bounding box center [171, 800] width 37 height 27
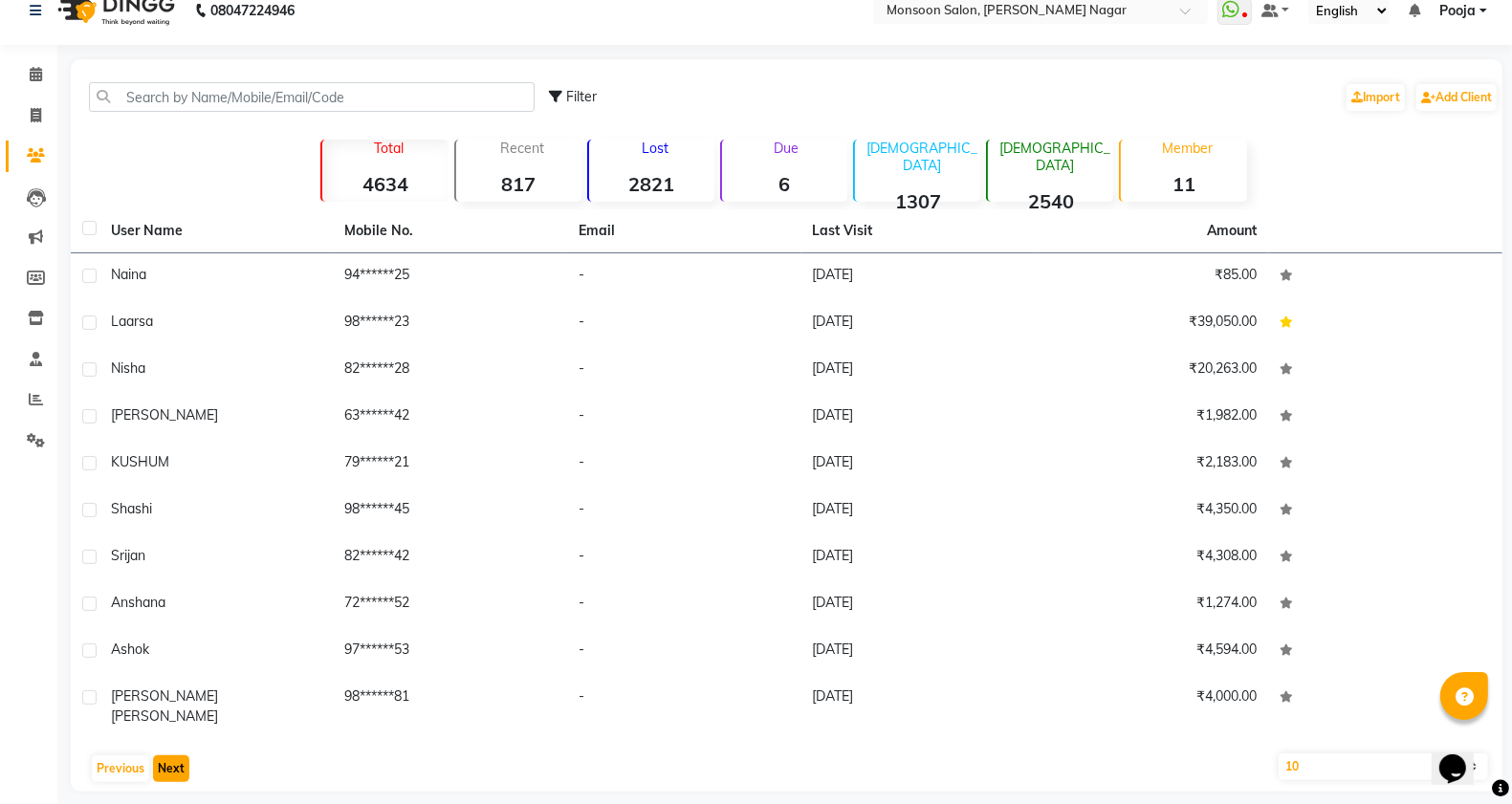
click at [170, 756] on button "Next" at bounding box center [171, 769] width 37 height 27
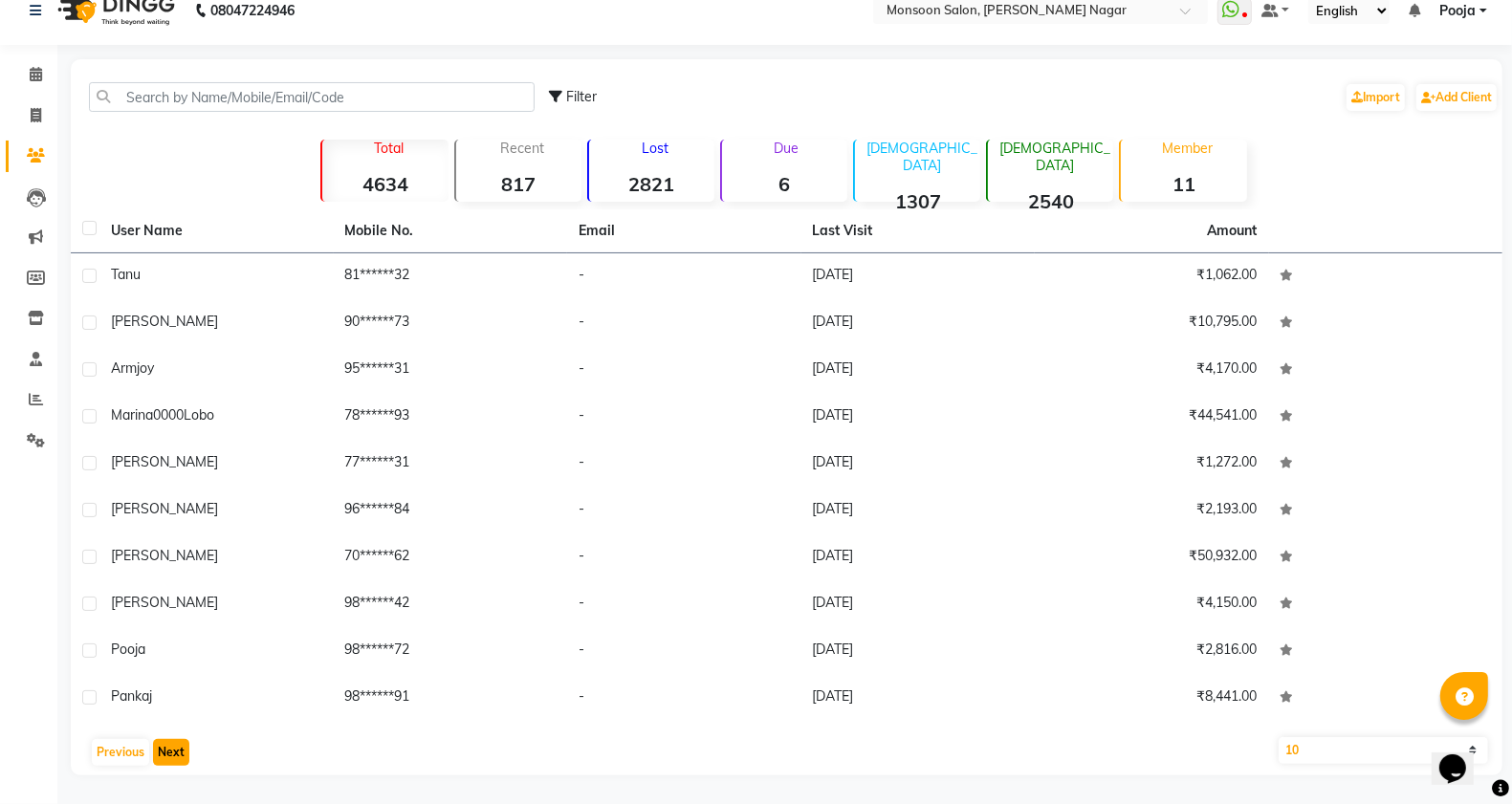
click at [170, 753] on button "Next" at bounding box center [171, 753] width 37 height 27
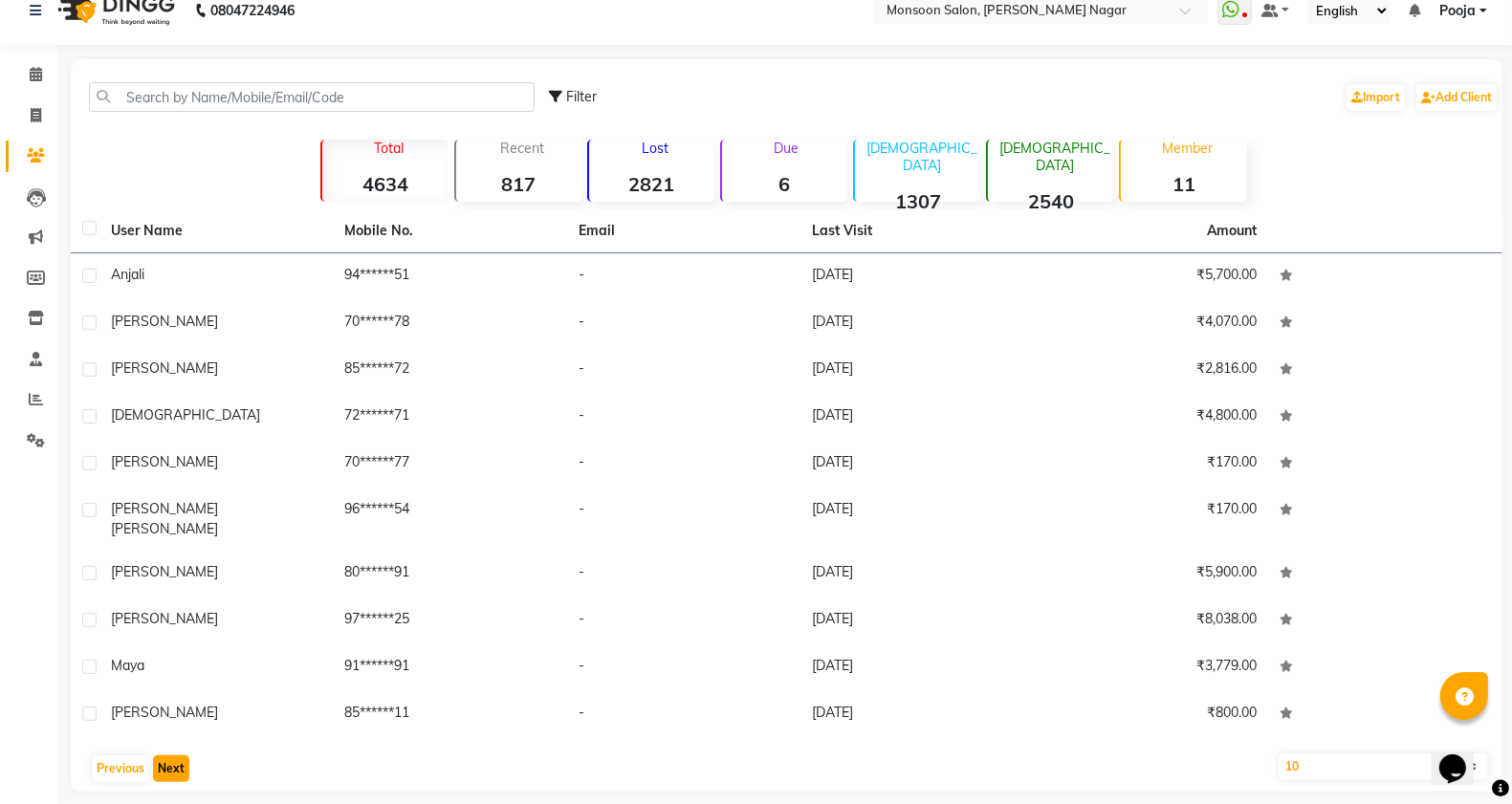
click at [170, 756] on button "Next" at bounding box center [171, 769] width 37 height 27
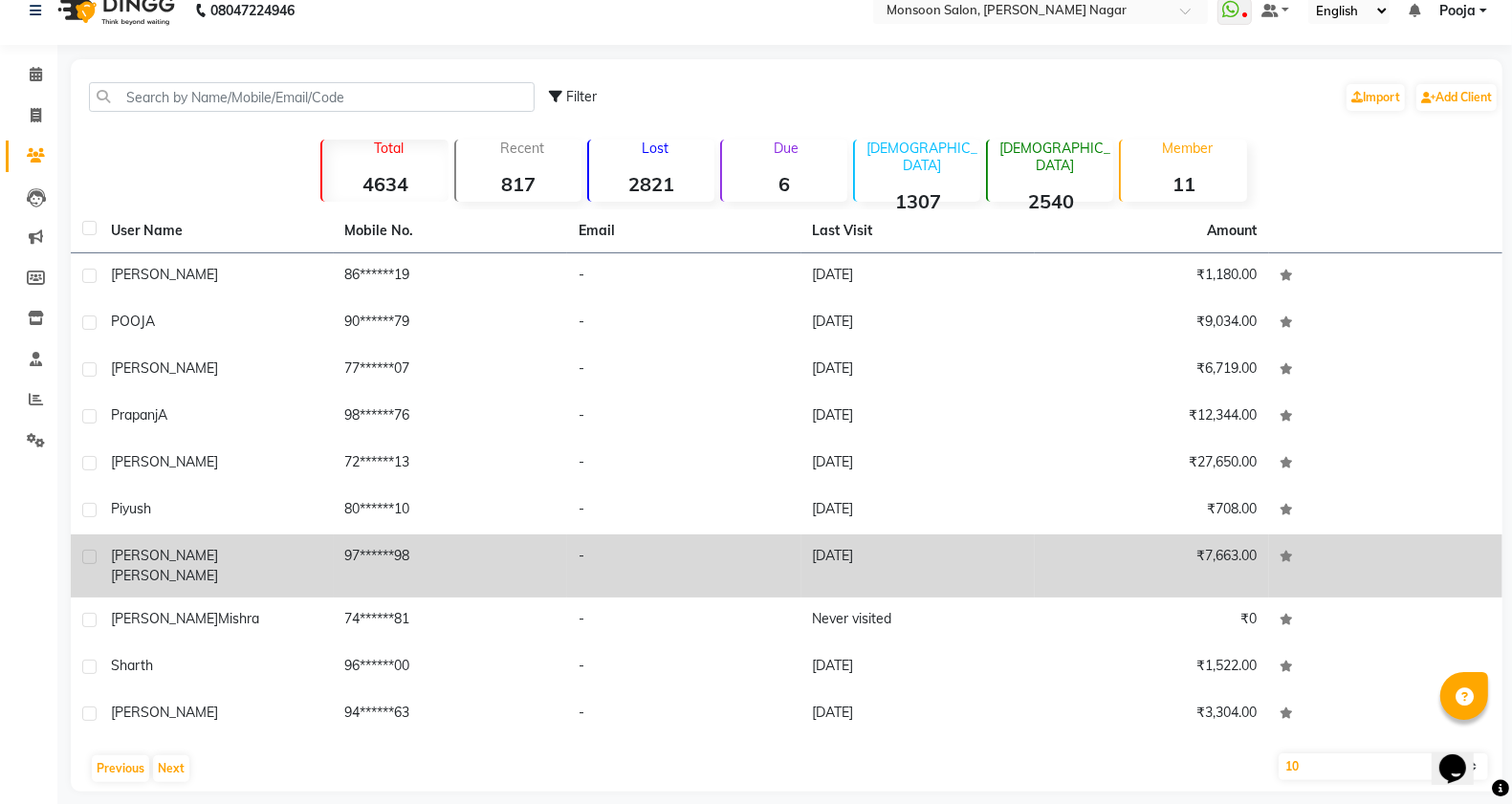
click at [83, 613] on label at bounding box center [89, 620] width 15 height 15
click at [83, 615] on input "checkbox" at bounding box center [88, 621] width 13 height 13
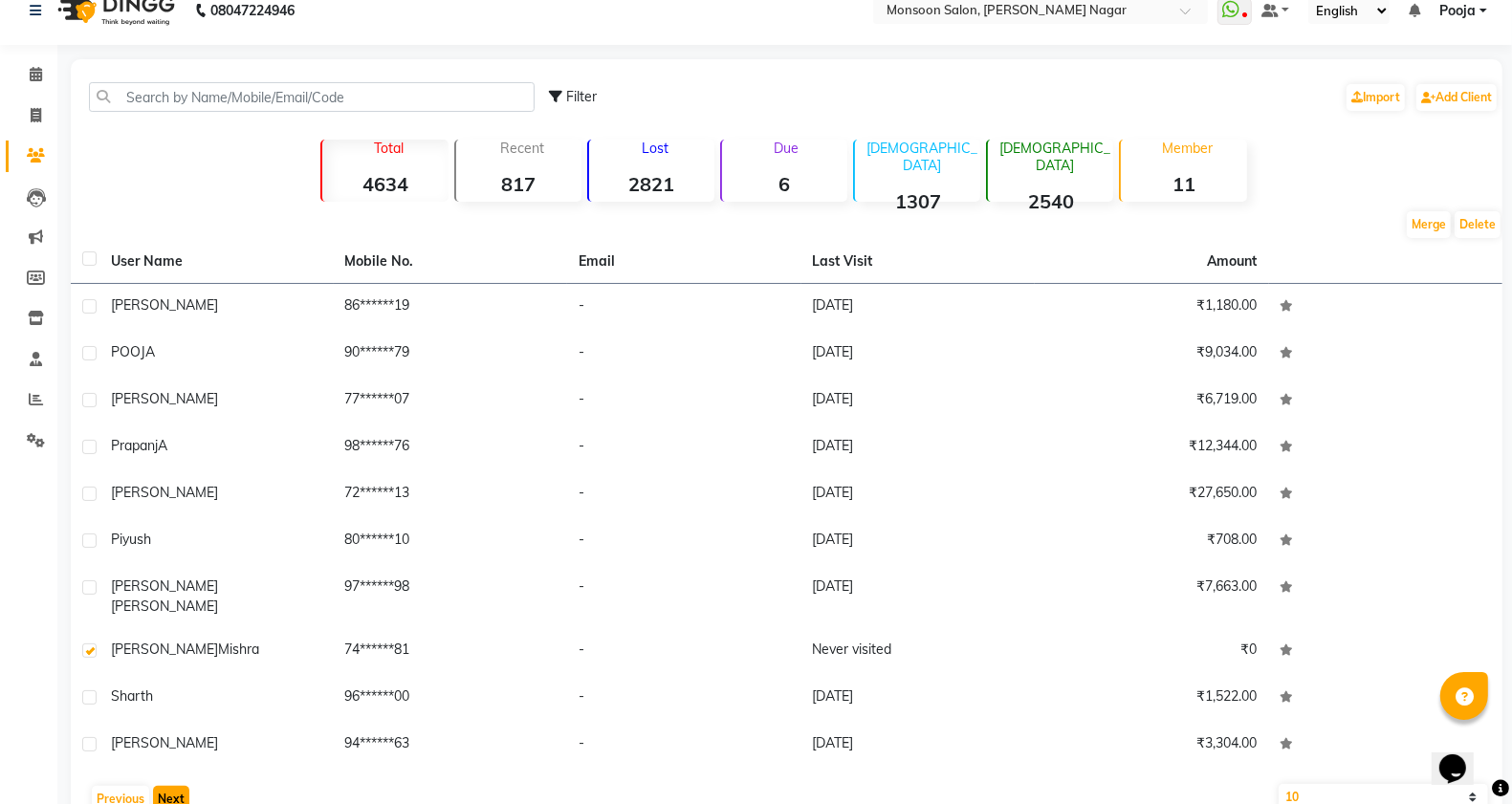
click at [164, 787] on button "Next" at bounding box center [171, 800] width 37 height 27
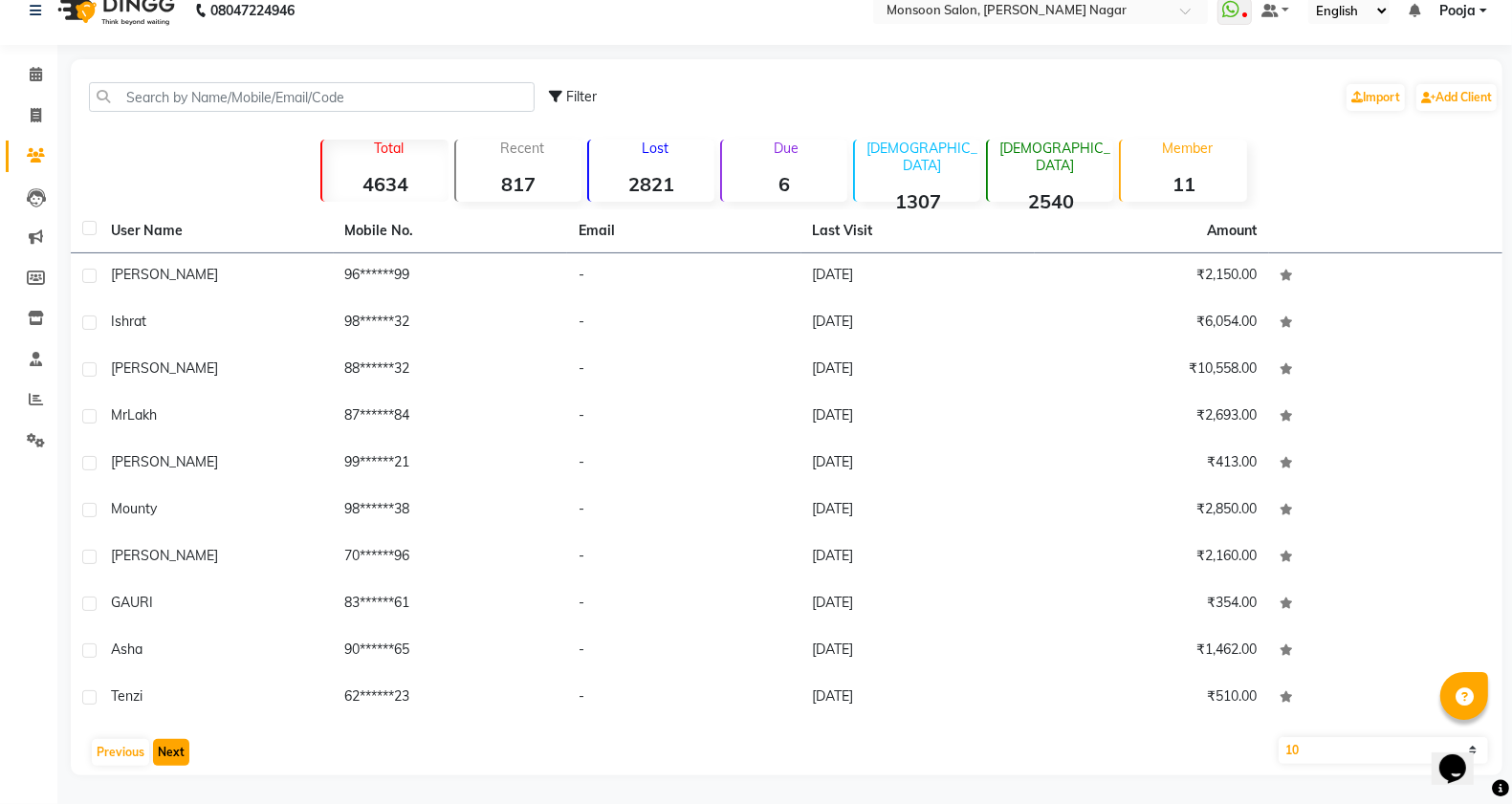
click at [170, 758] on button "Next" at bounding box center [171, 753] width 37 height 27
click at [164, 756] on button "Next" at bounding box center [171, 753] width 37 height 27
click at [174, 752] on button "Next" at bounding box center [171, 753] width 37 height 27
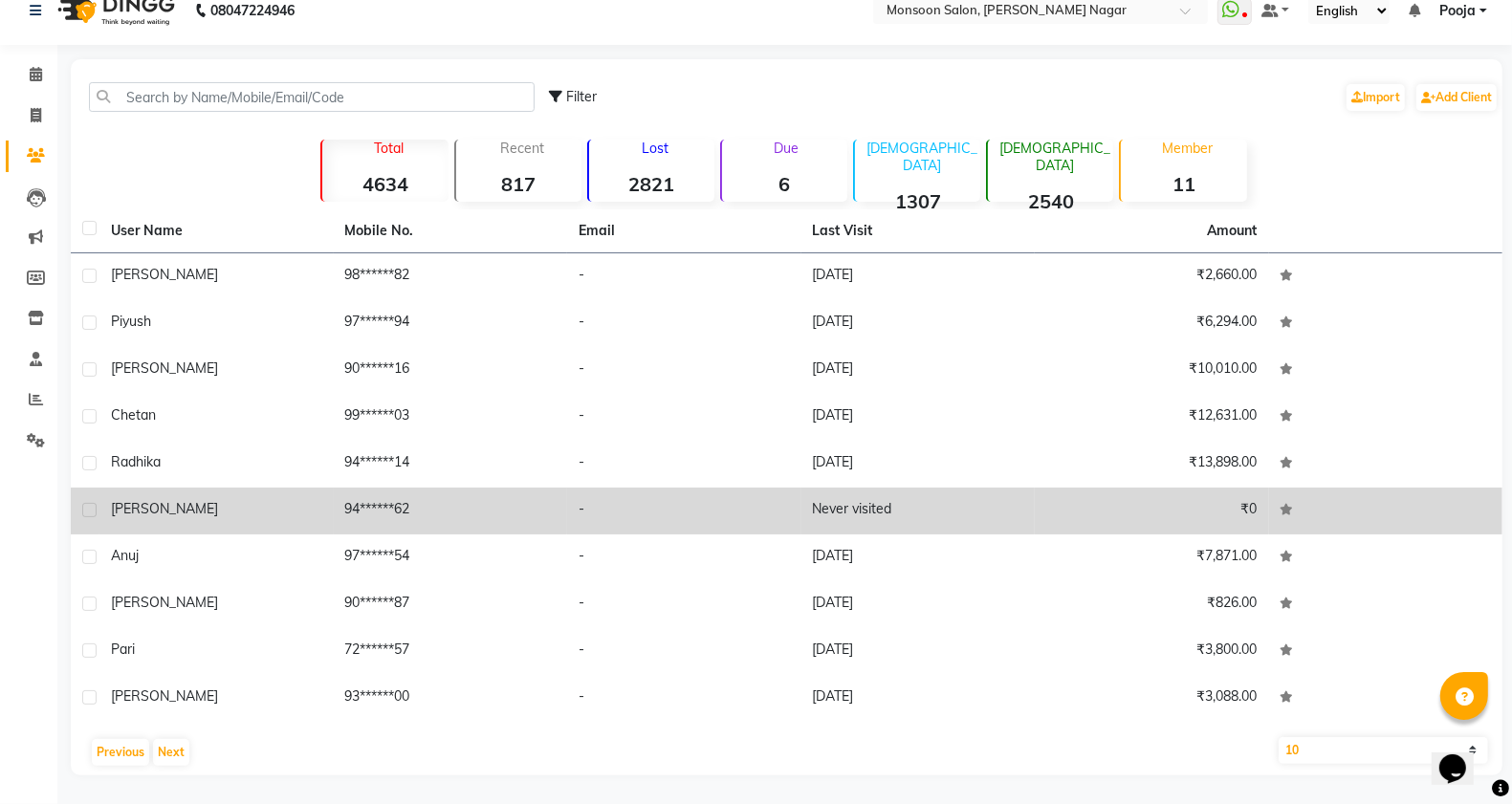
click at [93, 509] on label at bounding box center [89, 510] width 15 height 15
click at [93, 509] on input "checkbox" at bounding box center [88, 511] width 13 height 13
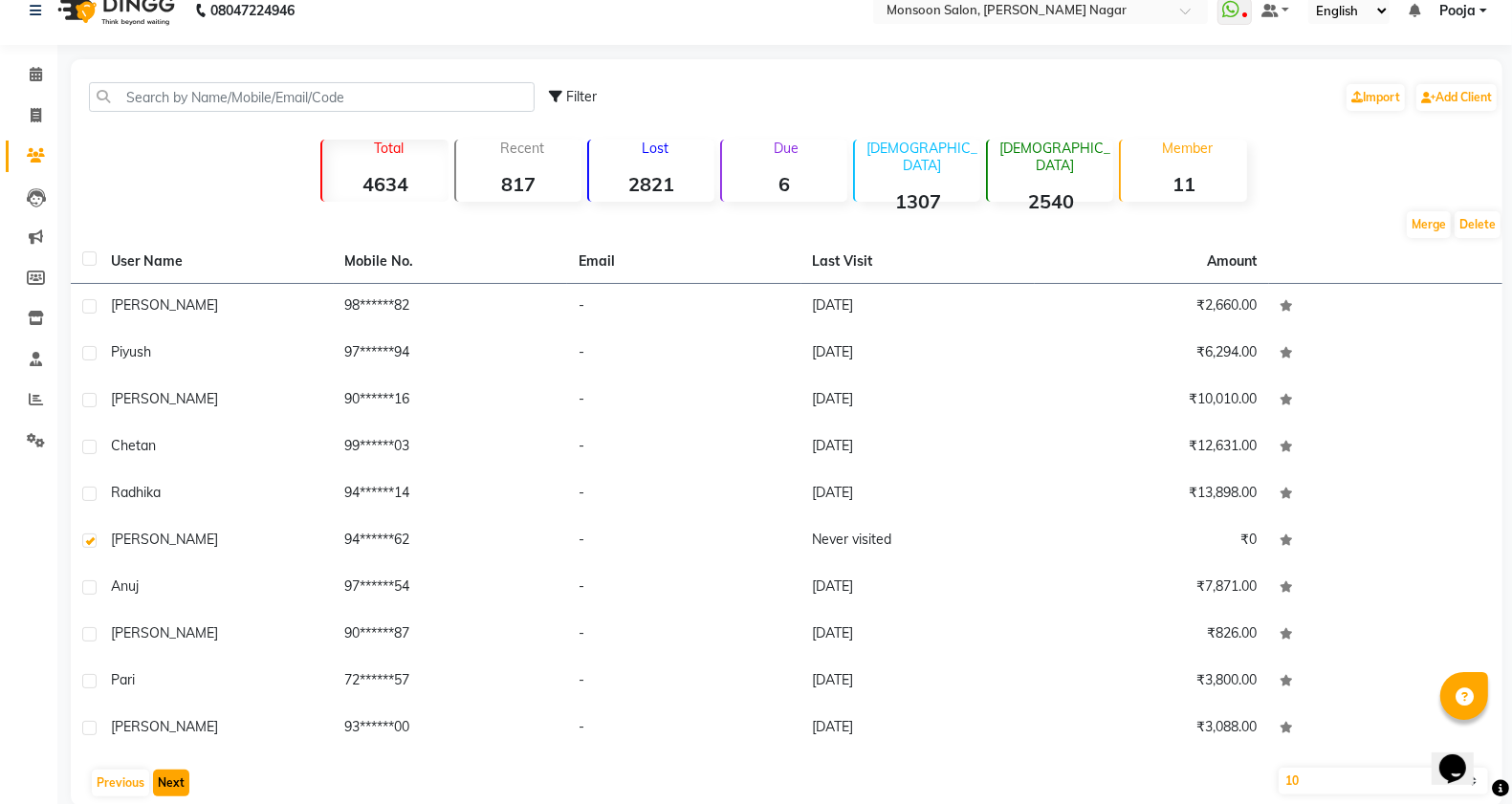
click at [172, 787] on button "Next" at bounding box center [171, 784] width 37 height 27
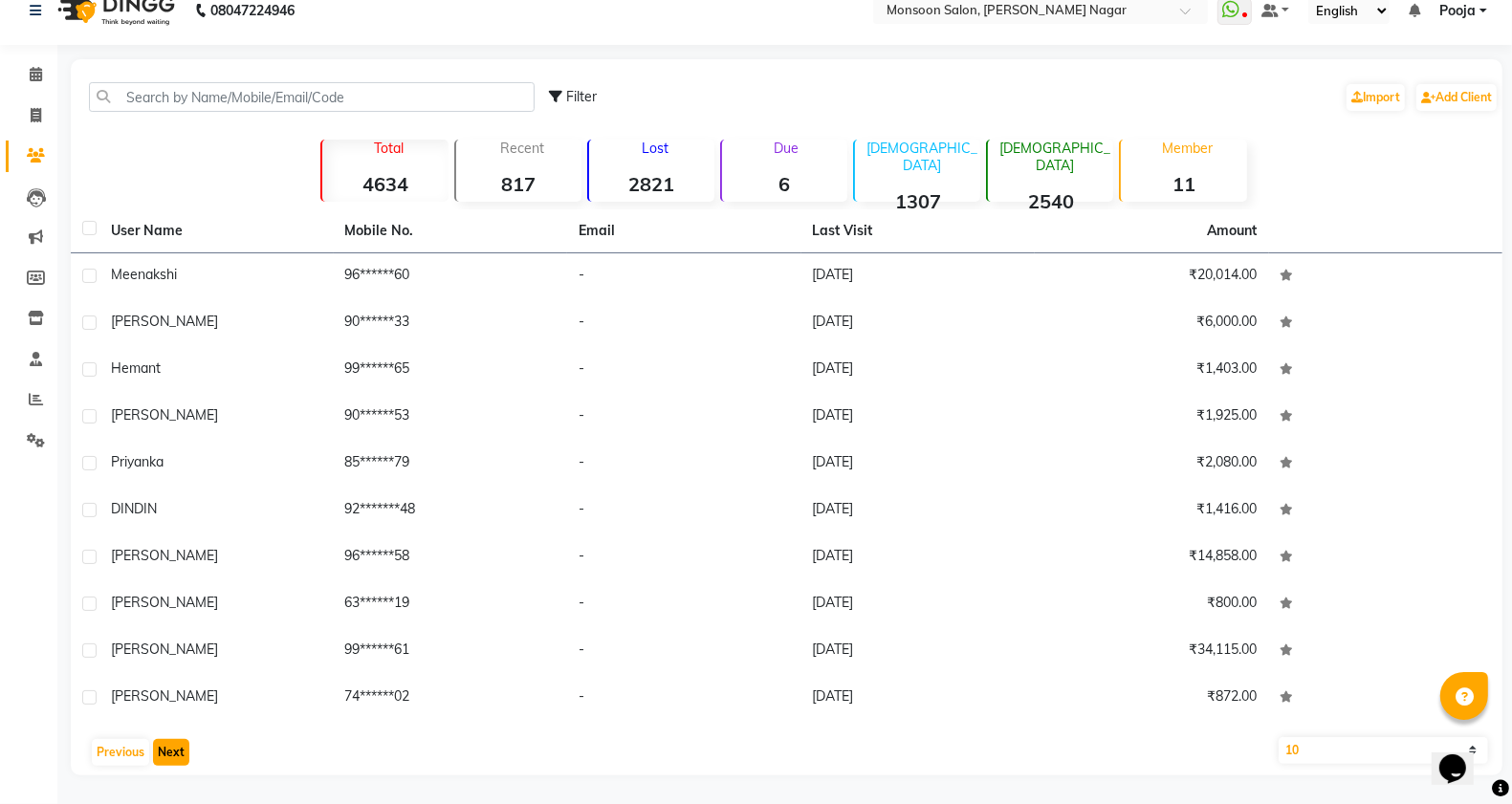
click at [175, 758] on button "Next" at bounding box center [171, 753] width 37 height 27
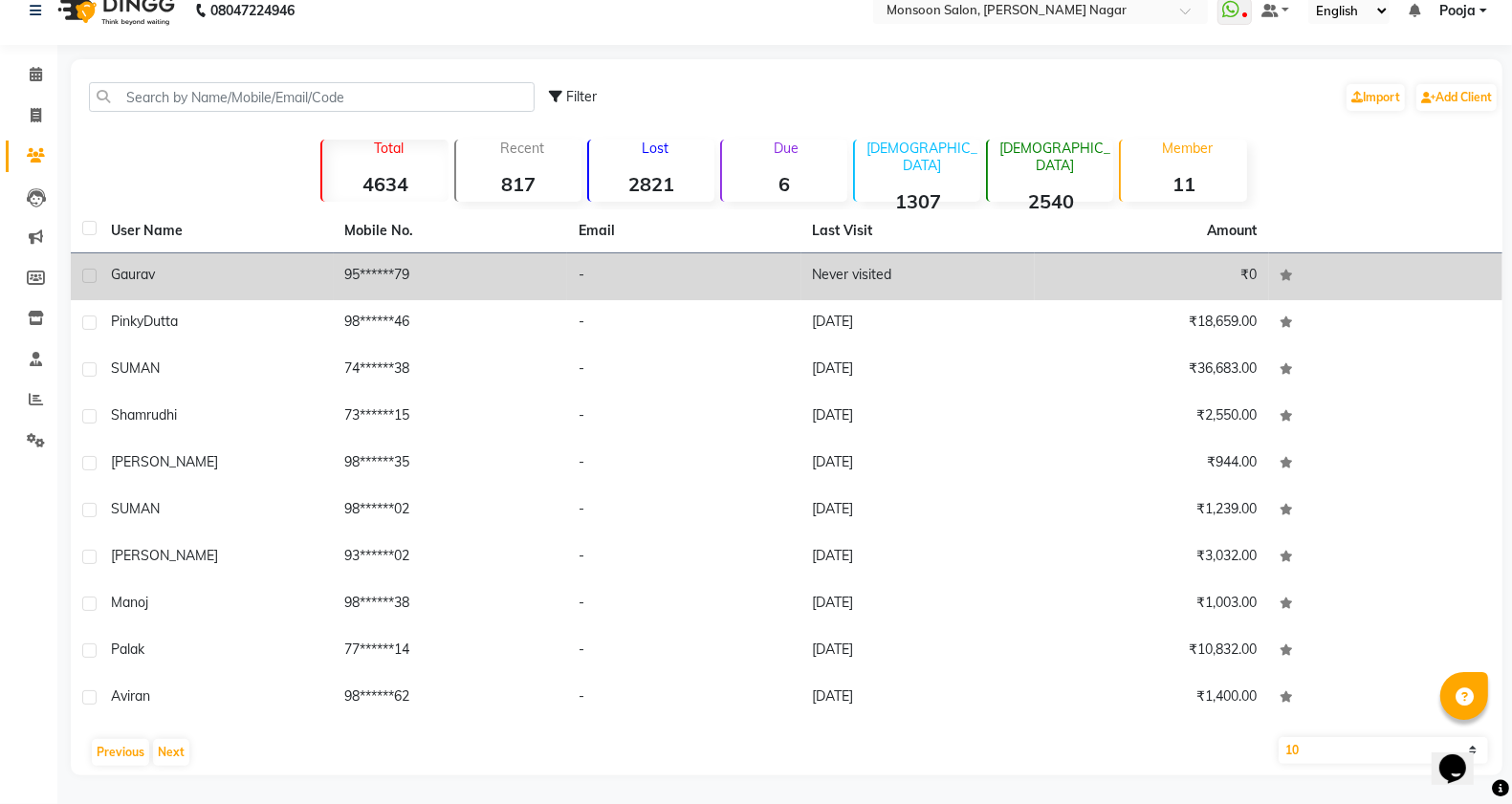
click at [92, 278] on label at bounding box center [89, 276] width 15 height 15
click at [92, 278] on input "checkbox" at bounding box center [88, 277] width 13 height 13
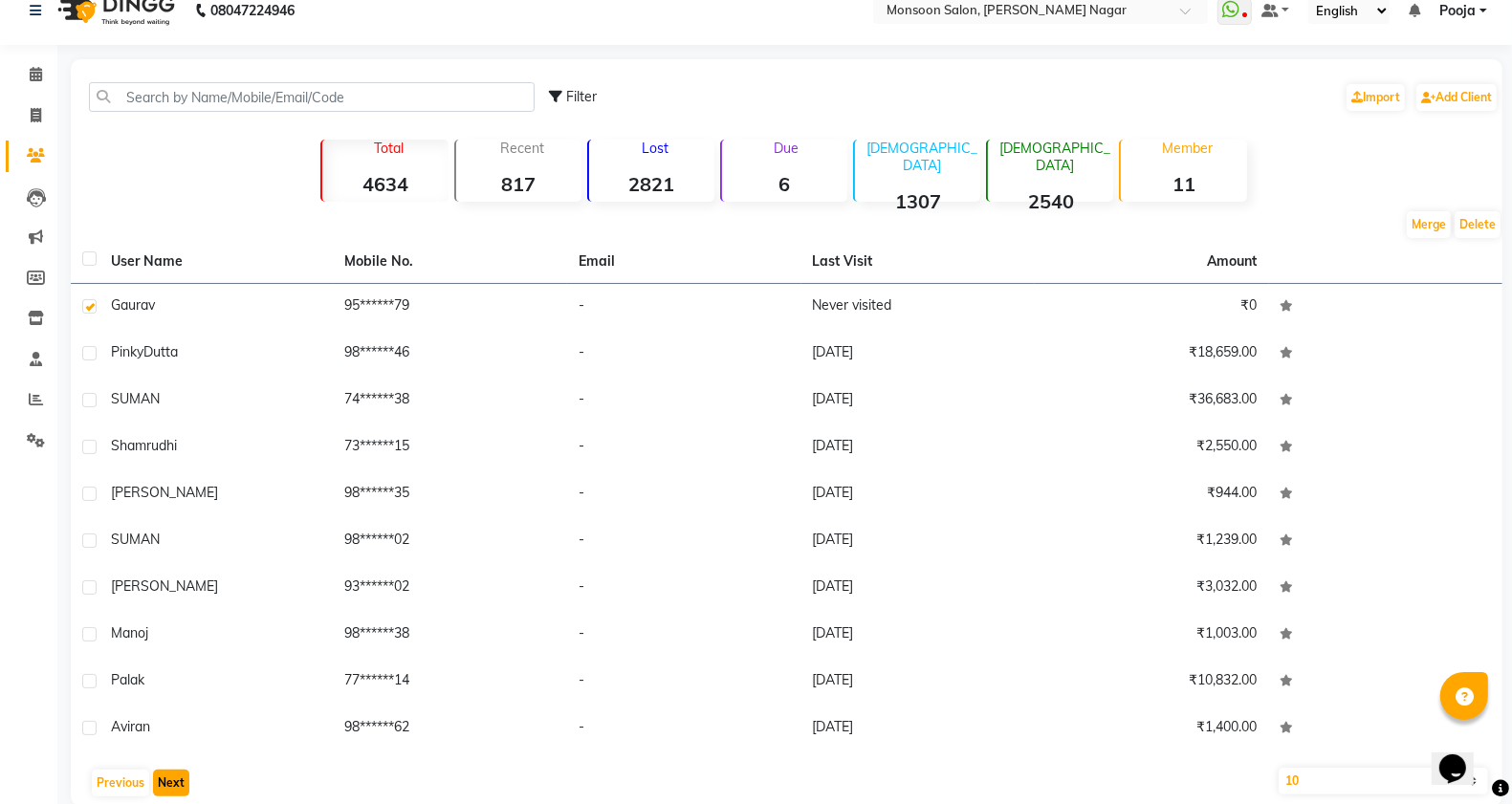
click at [168, 783] on button "Next" at bounding box center [171, 784] width 37 height 27
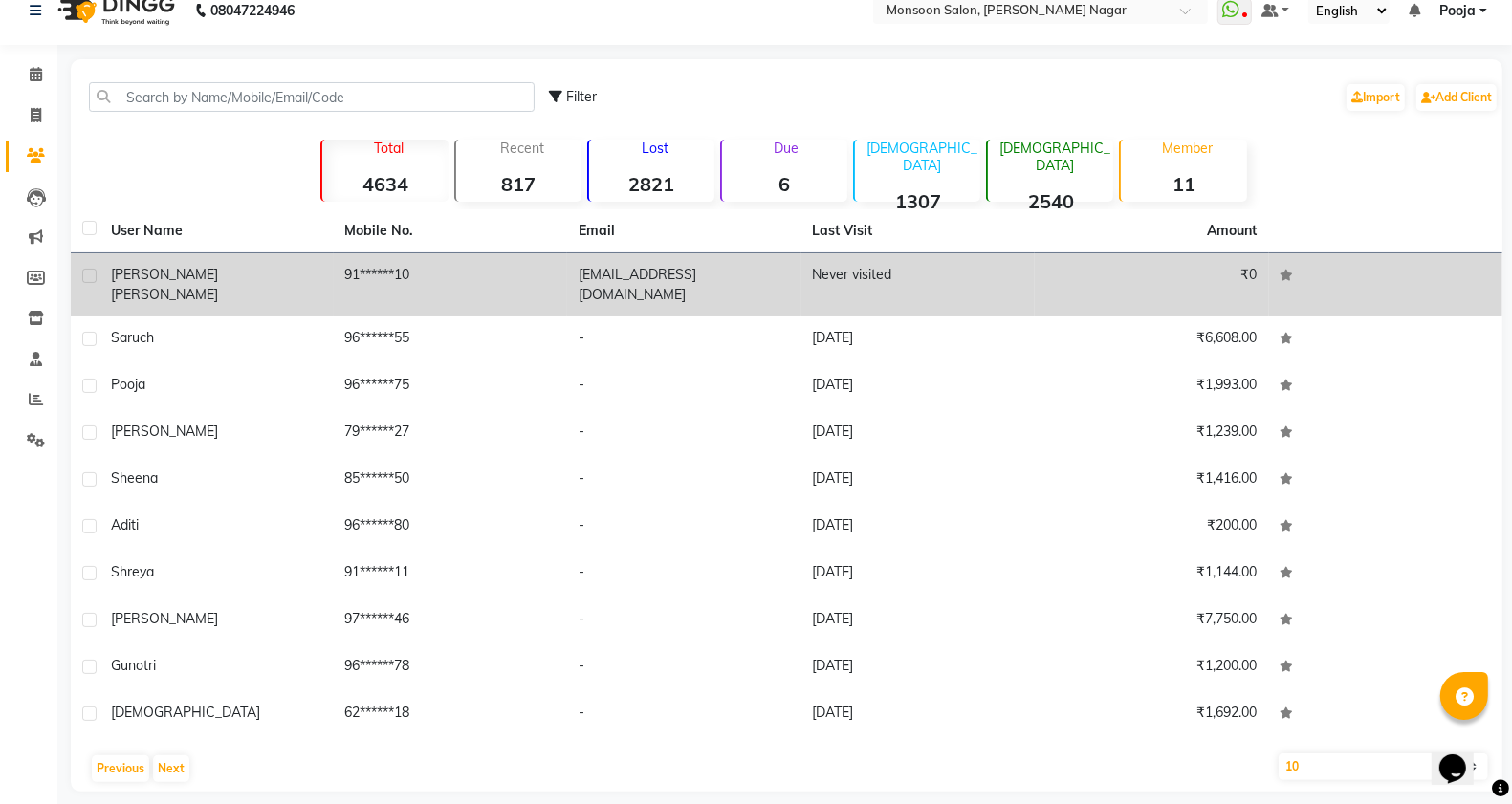
click at [91, 276] on label at bounding box center [89, 276] width 15 height 15
click at [91, 276] on input "checkbox" at bounding box center [88, 277] width 13 height 13
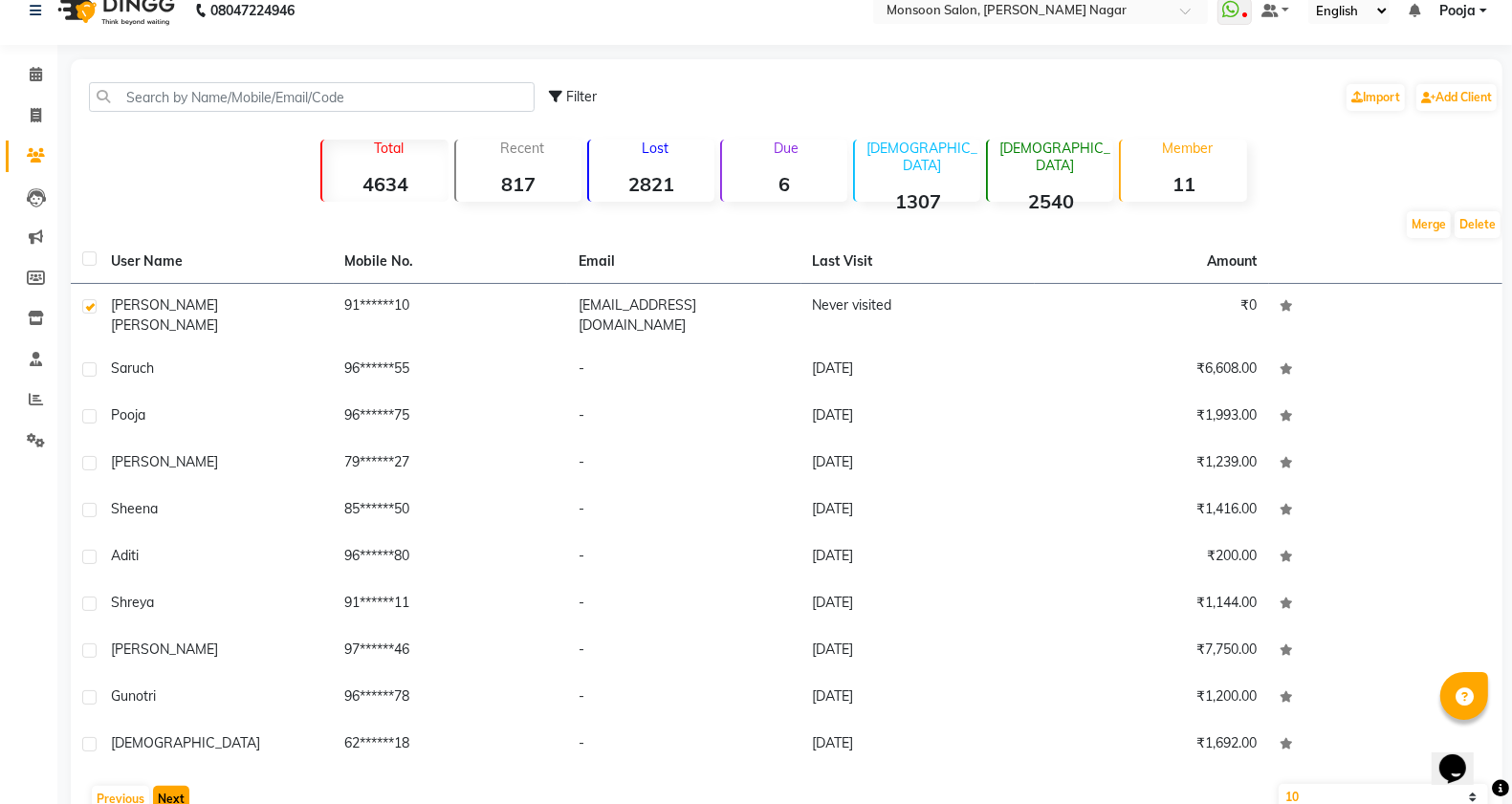
click at [174, 787] on button "Next" at bounding box center [171, 800] width 37 height 27
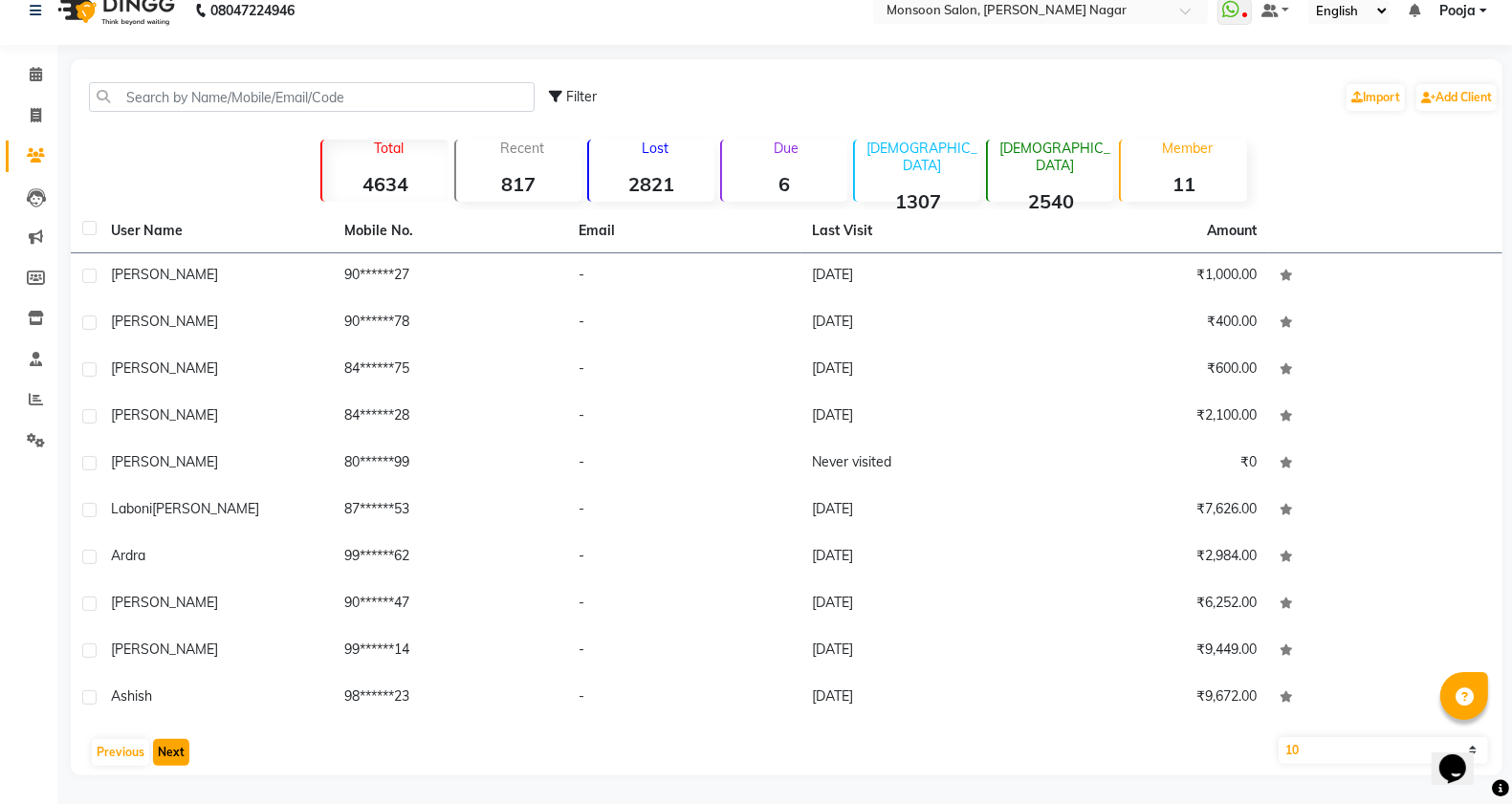
click at [177, 751] on button "Next" at bounding box center [171, 753] width 37 height 27
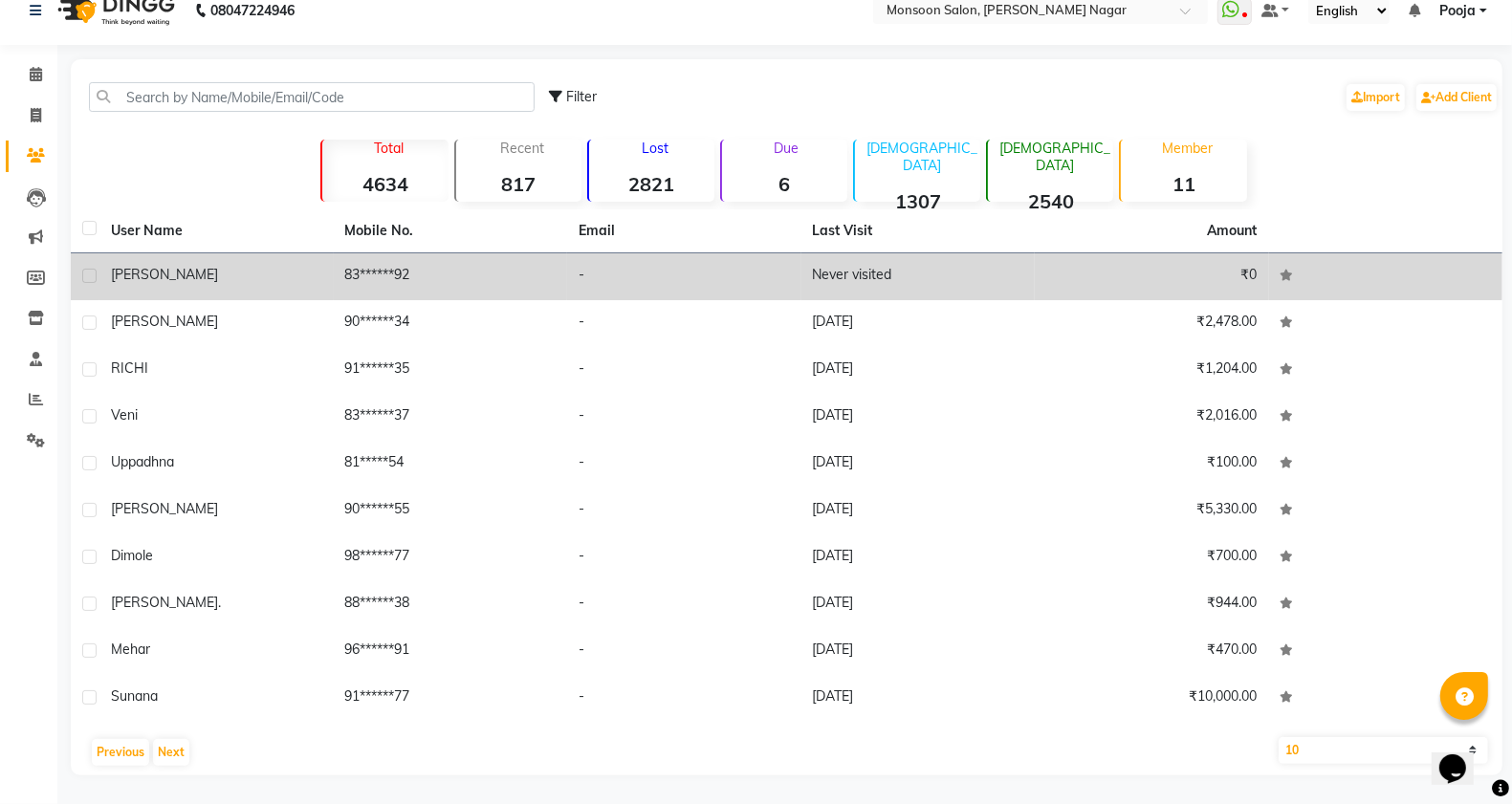
click at [87, 278] on label at bounding box center [89, 276] width 15 height 15
click at [87, 278] on input "checkbox" at bounding box center [88, 277] width 13 height 13
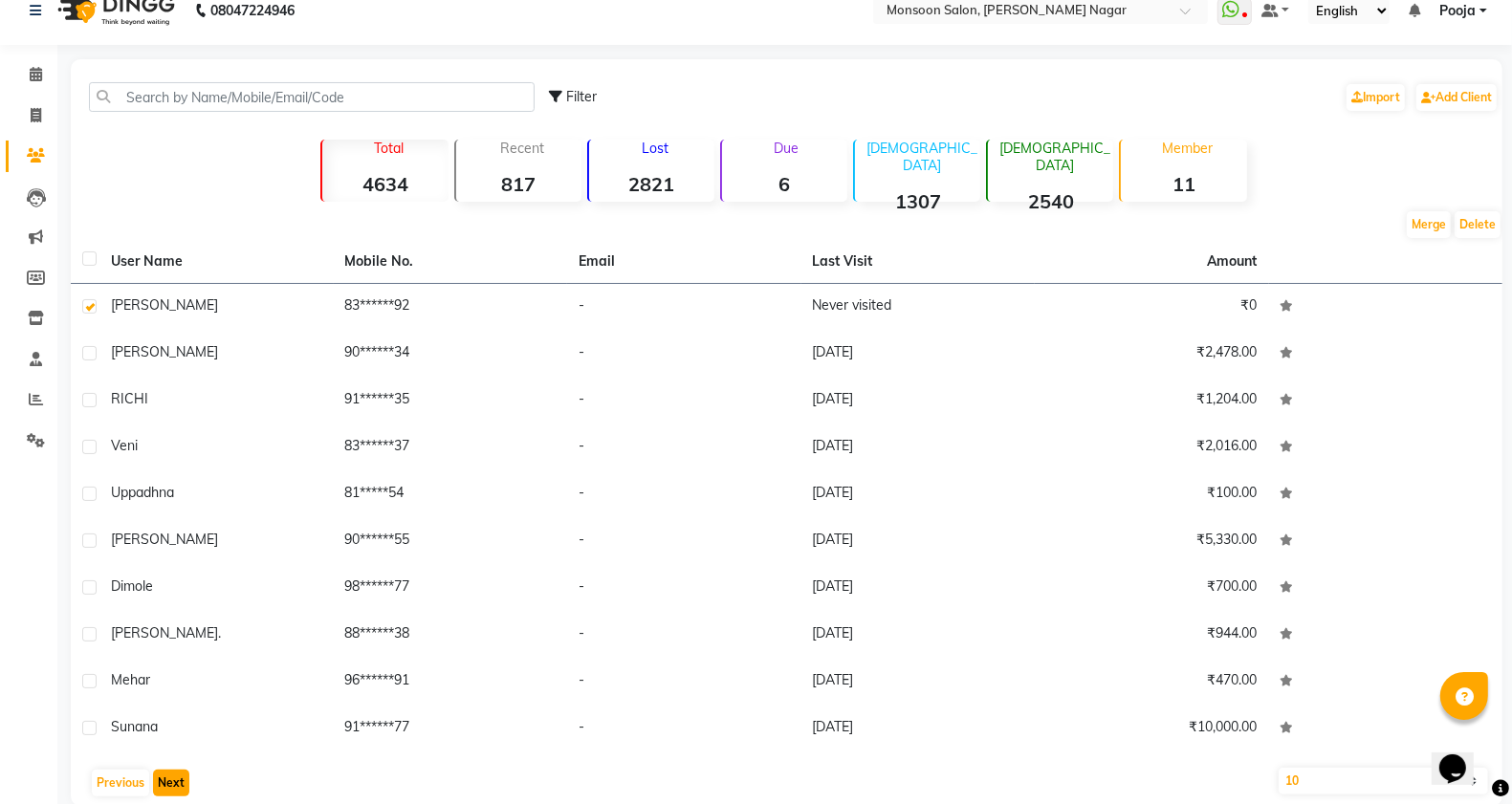
click at [172, 783] on button "Next" at bounding box center [171, 784] width 37 height 27
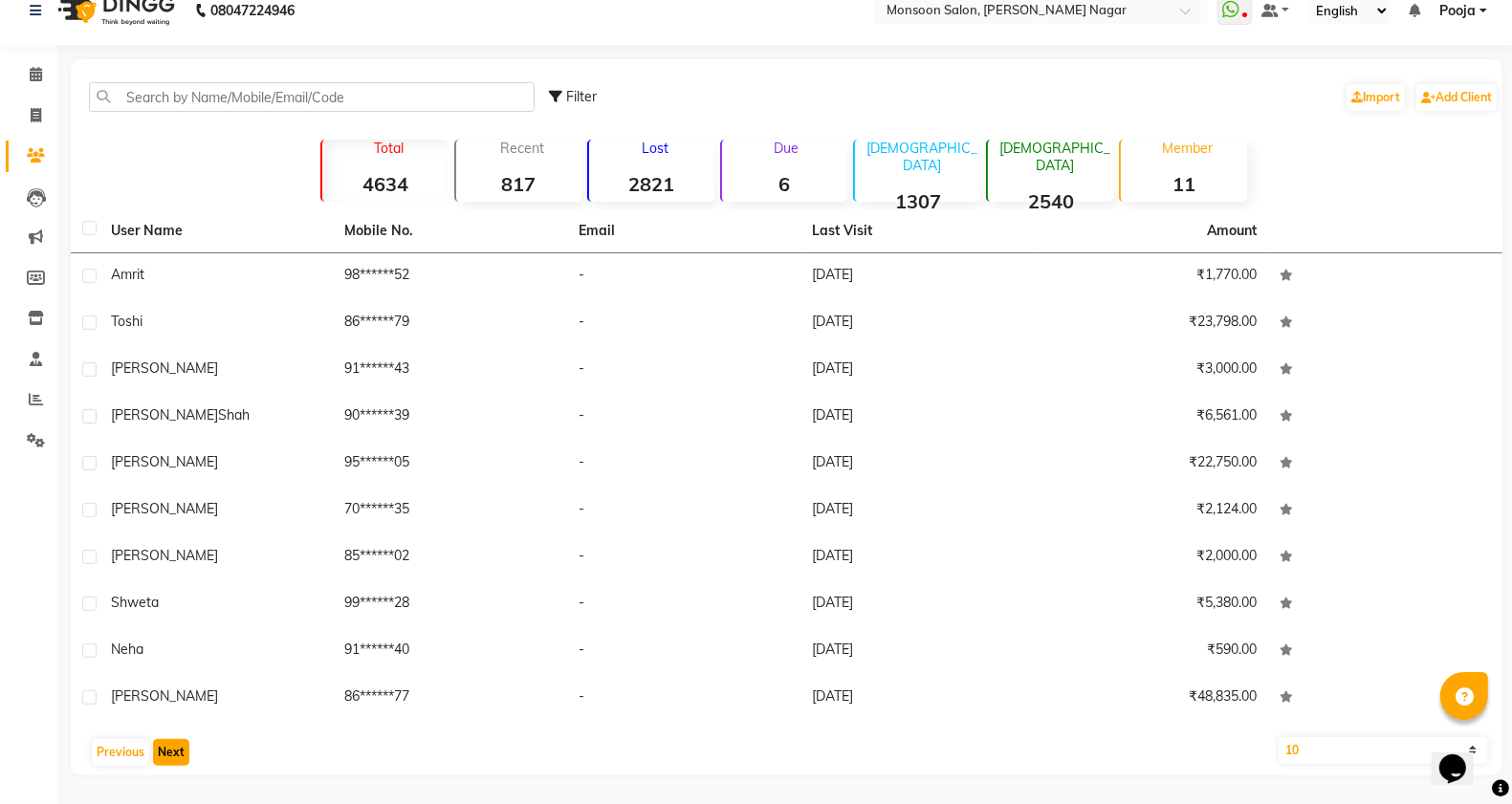
click at [173, 757] on button "Next" at bounding box center [171, 753] width 37 height 27
click at [163, 754] on button "Next" at bounding box center [171, 753] width 37 height 27
click at [163, 754] on button "Next" at bounding box center [171, 753] width 37 height 27
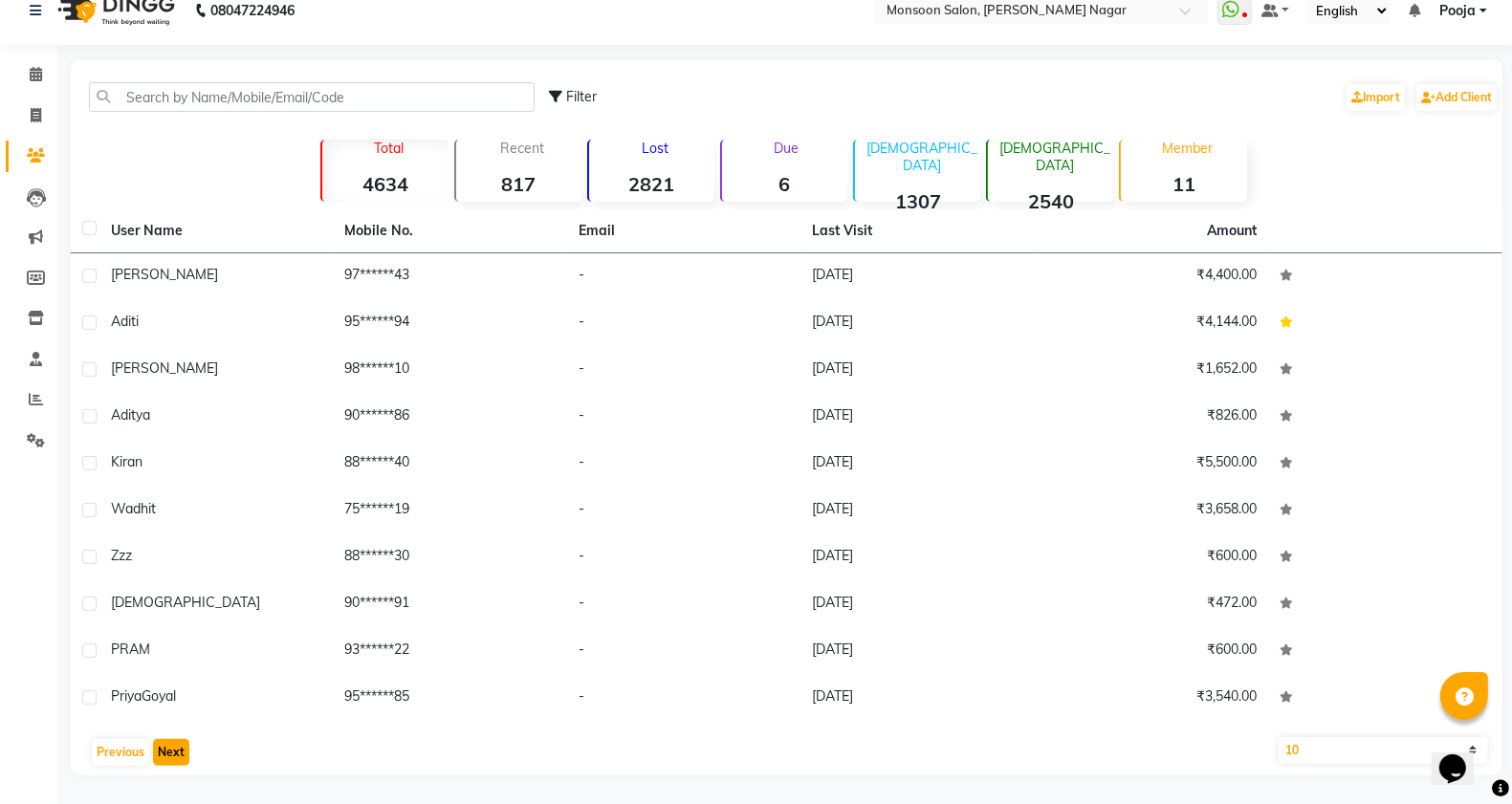
click at [168, 756] on button "Next" at bounding box center [171, 753] width 37 height 27
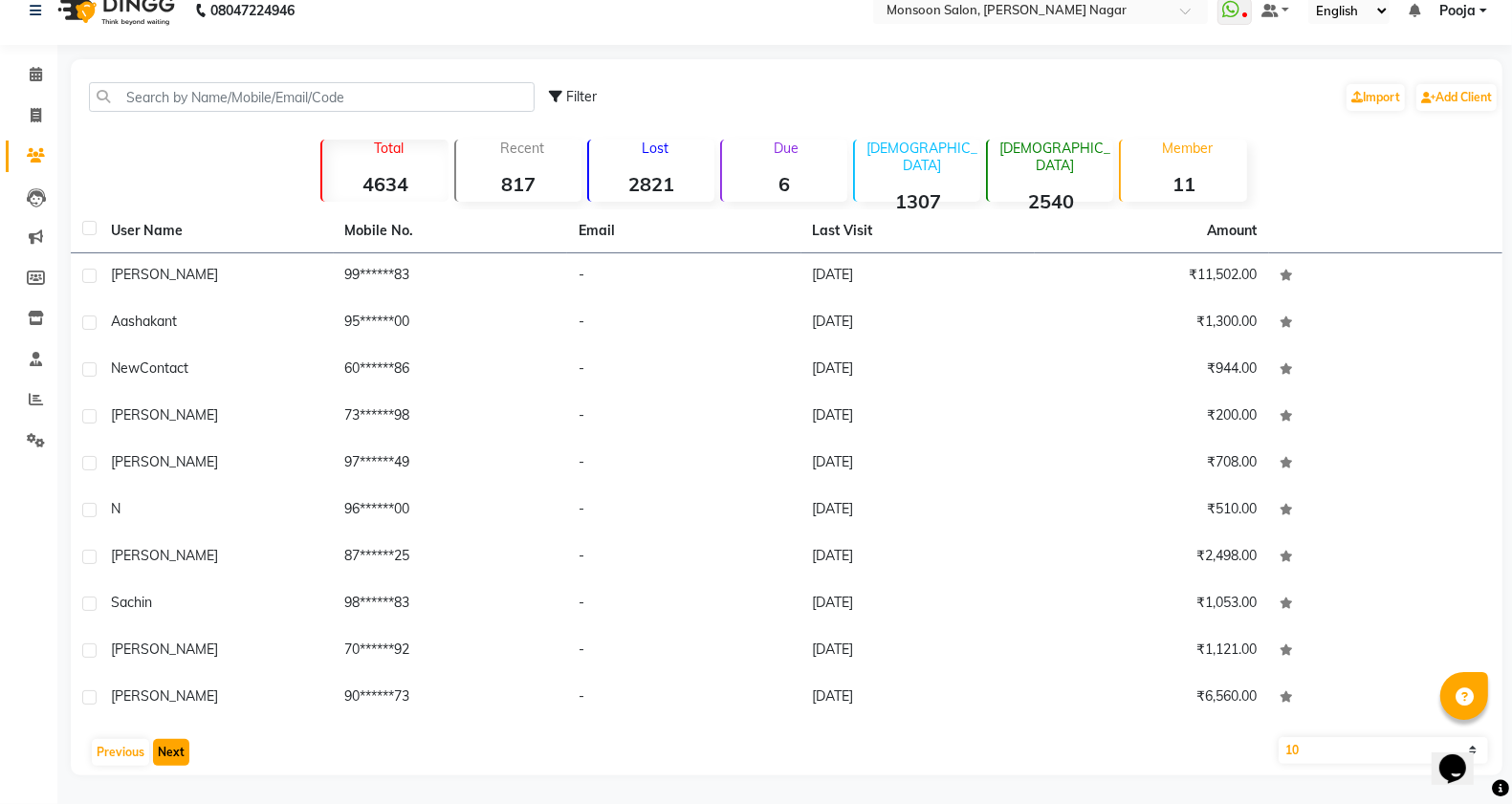
click at [168, 756] on button "Next" at bounding box center [171, 753] width 37 height 27
click at [169, 756] on button "Next" at bounding box center [171, 753] width 37 height 27
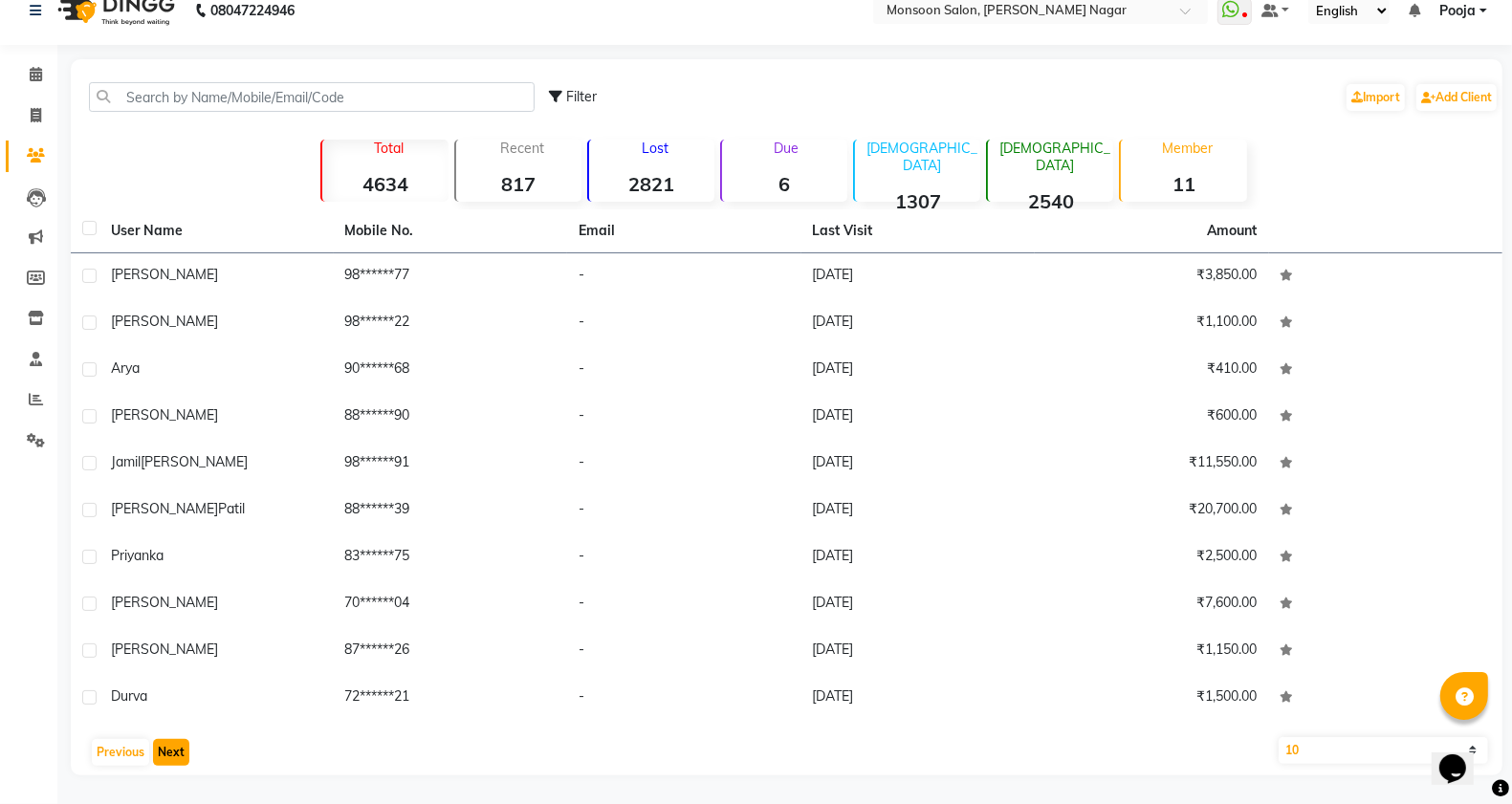
click at [169, 756] on button "Next" at bounding box center [171, 753] width 37 height 27
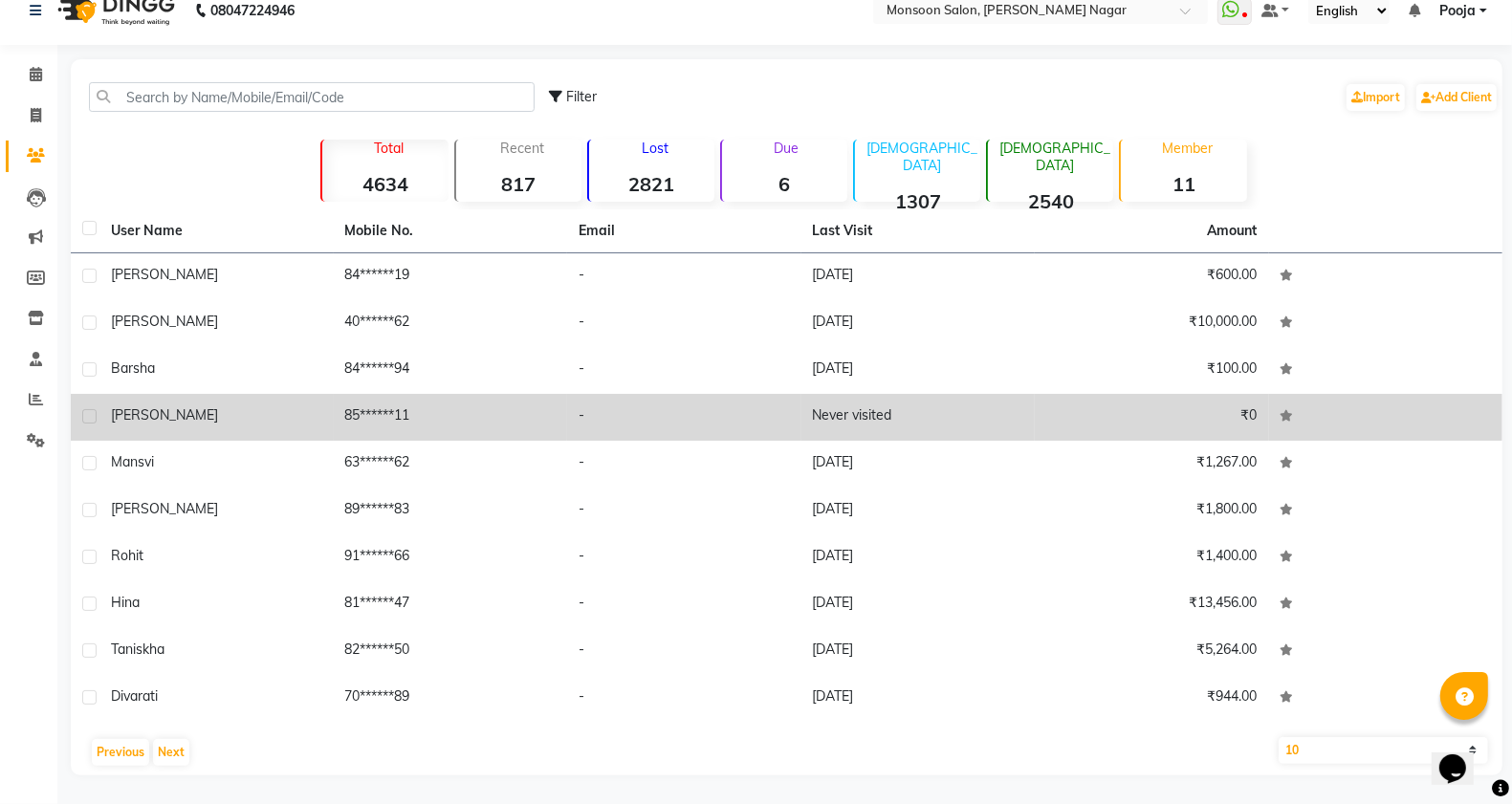
click at [87, 414] on label at bounding box center [89, 416] width 15 height 15
click at [87, 414] on input "checkbox" at bounding box center [88, 417] width 13 height 13
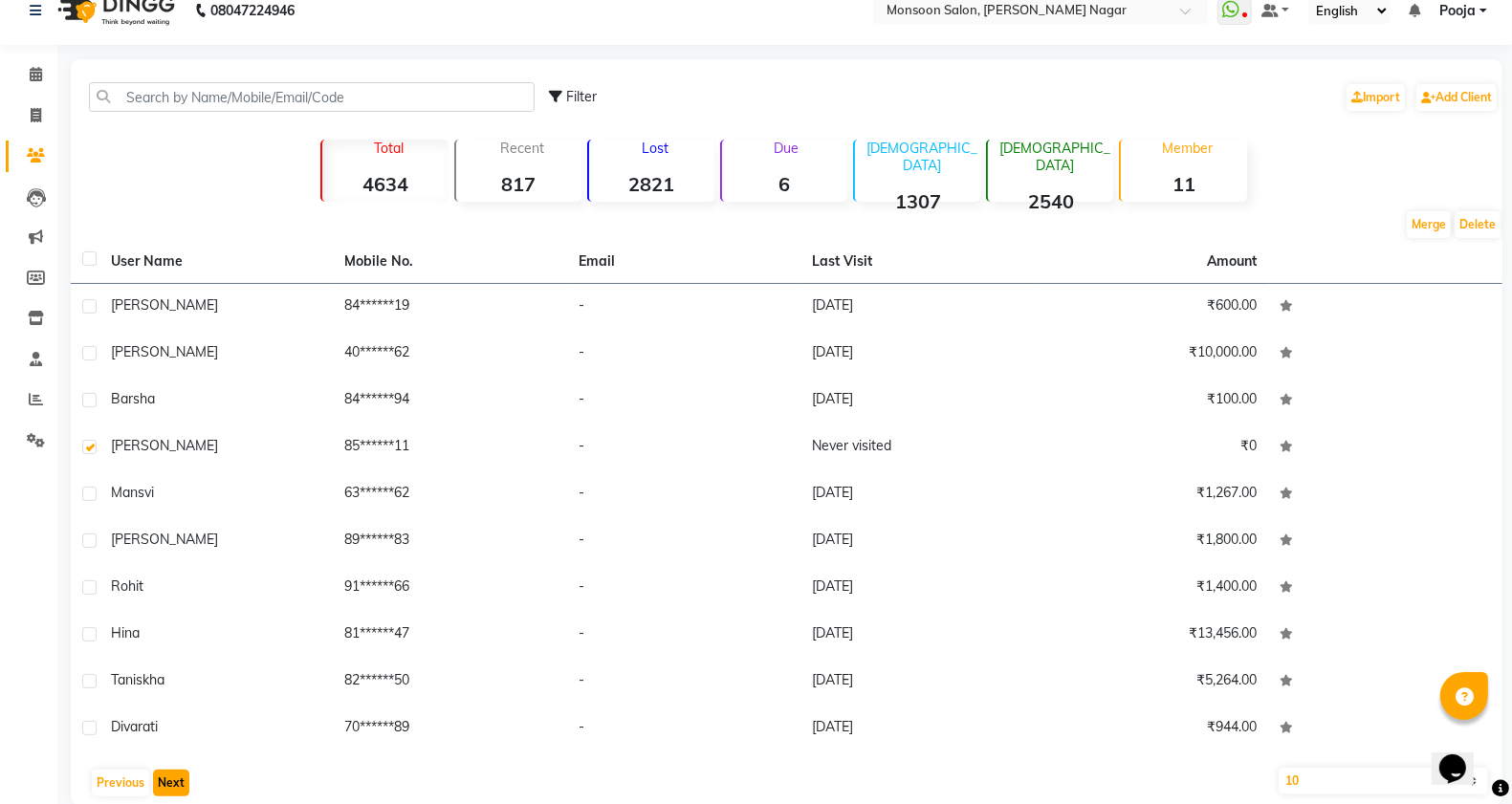
click at [173, 794] on button "Next" at bounding box center [171, 784] width 37 height 27
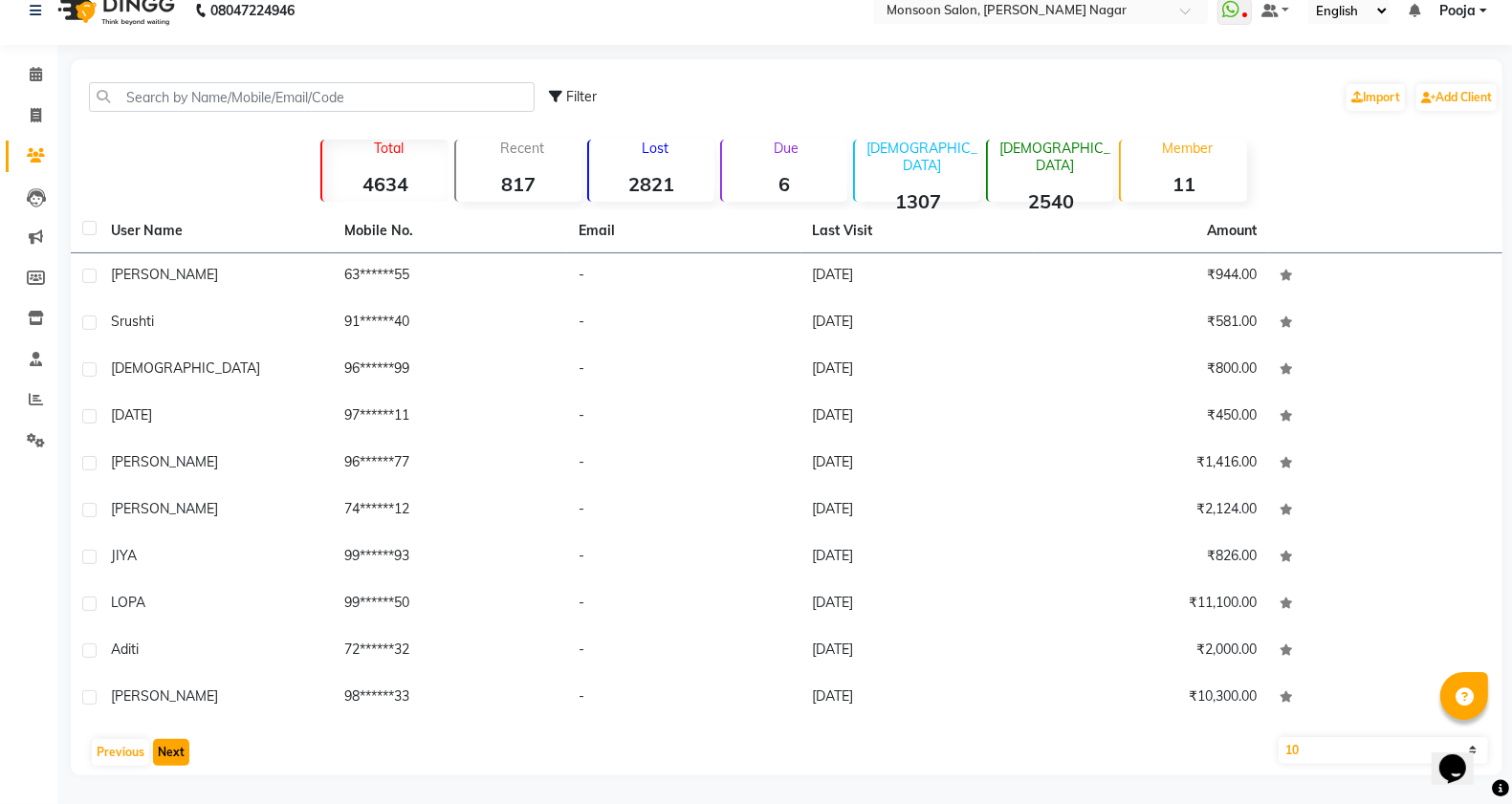
click at [173, 756] on button "Next" at bounding box center [171, 753] width 37 height 27
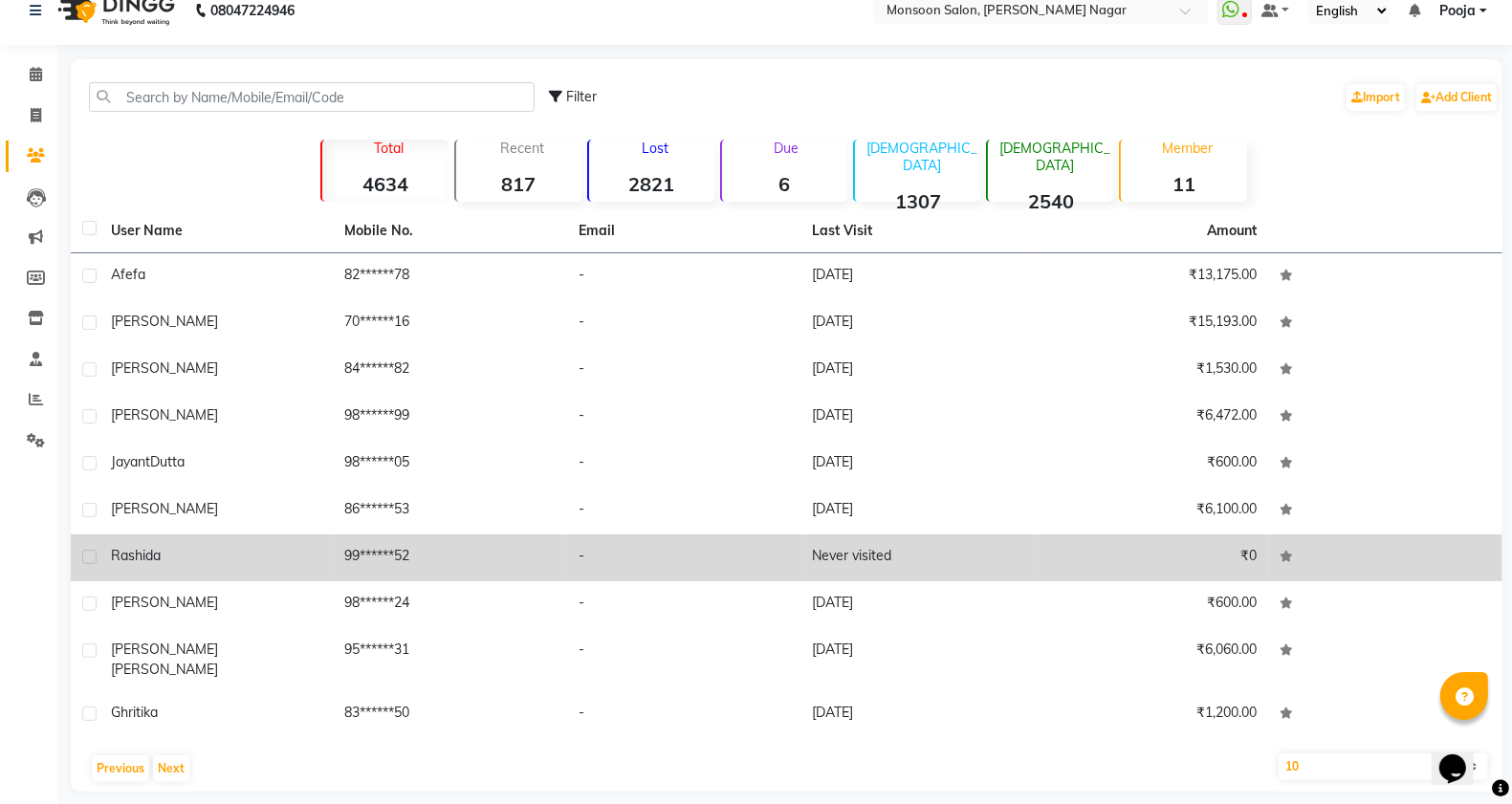
click at [87, 555] on label at bounding box center [89, 556] width 15 height 15
click at [87, 555] on input "checkbox" at bounding box center [88, 557] width 13 height 13
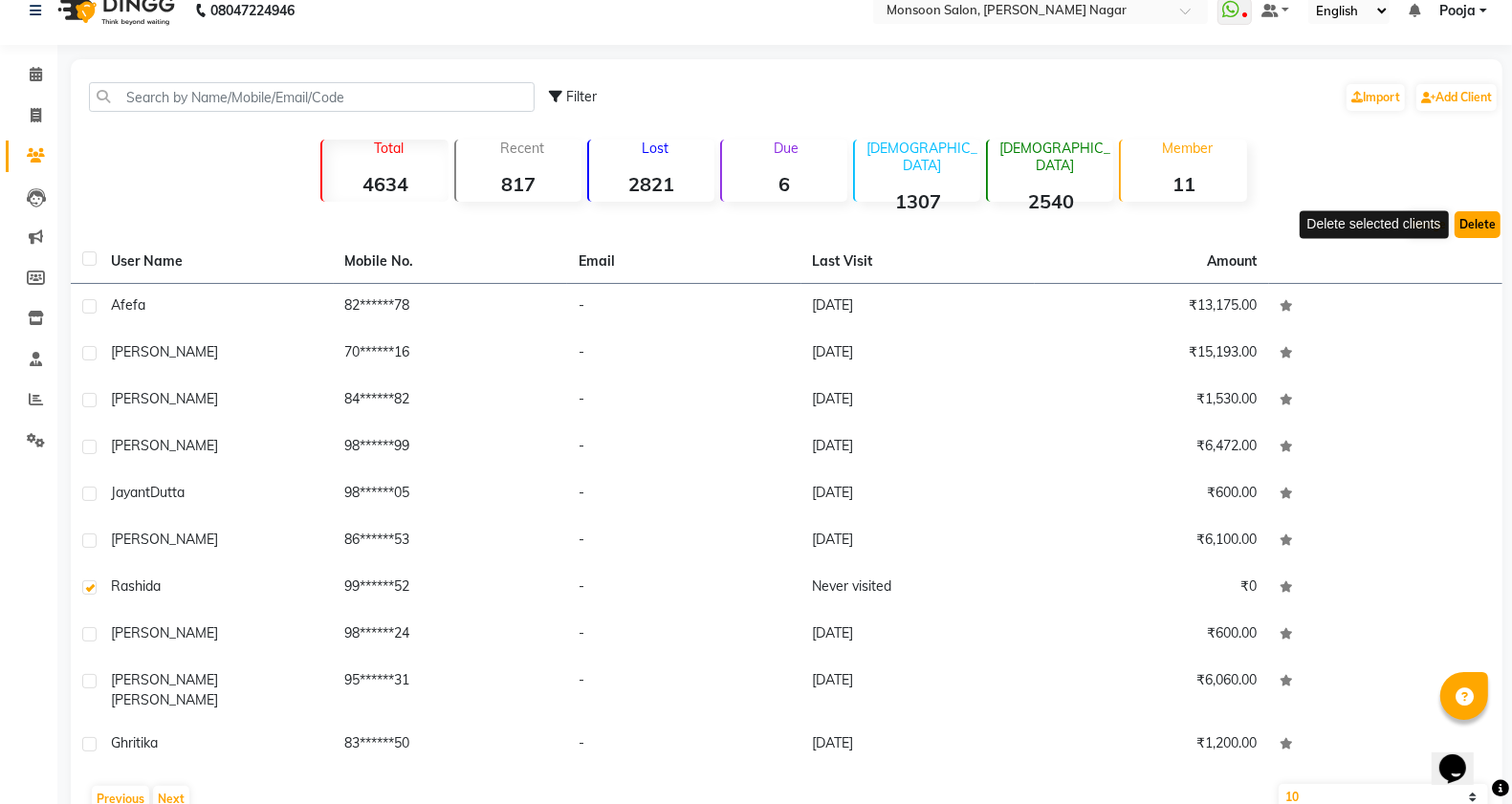
click at [1477, 226] on button "Delete" at bounding box center [1477, 224] width 45 height 27
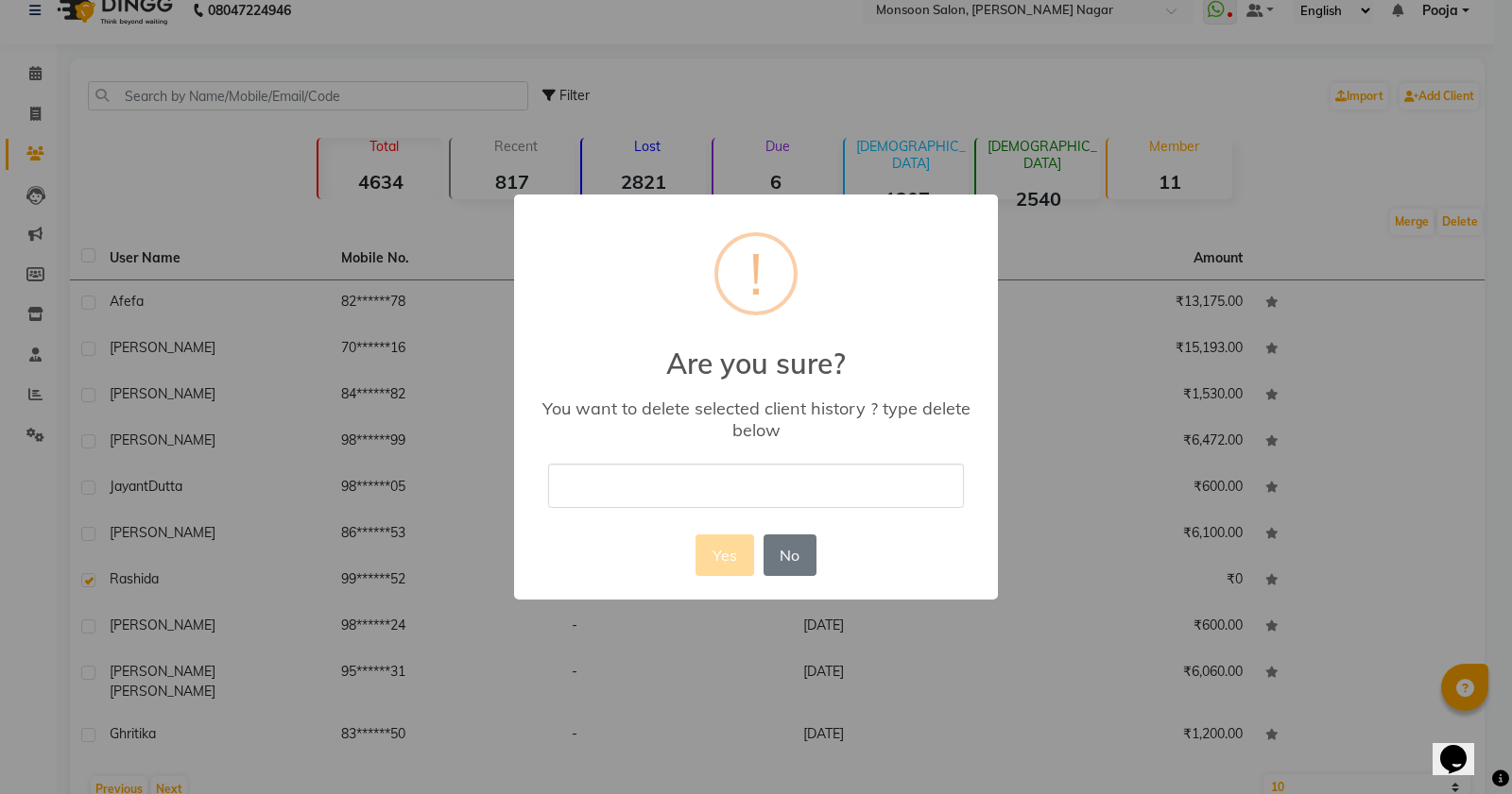
click at [663, 480] on input "text" at bounding box center [755, 485] width 416 height 44
click at [724, 544] on button "Yes" at bounding box center [724, 555] width 57 height 41
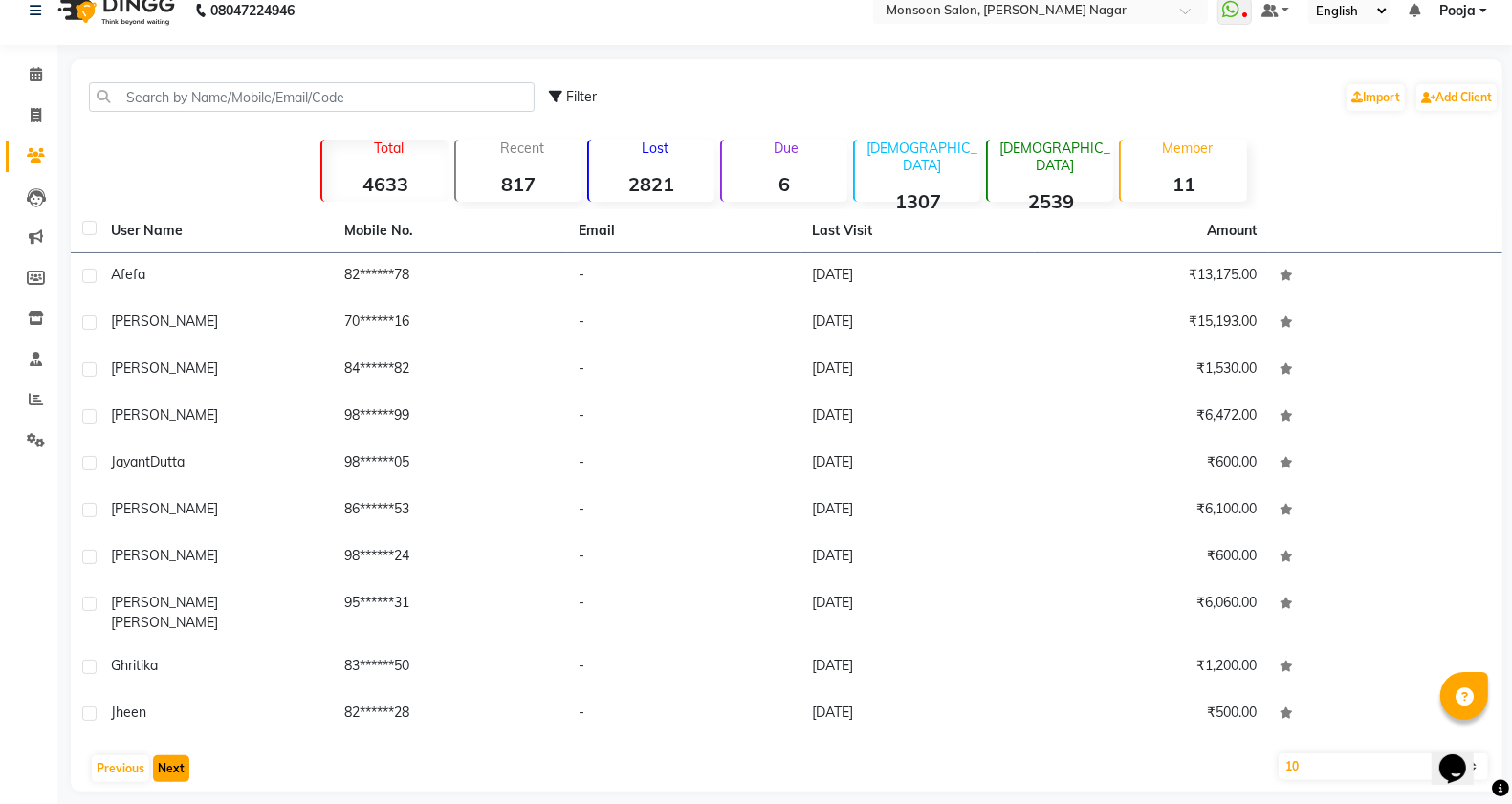
click at [177, 756] on button "Next" at bounding box center [171, 769] width 37 height 27
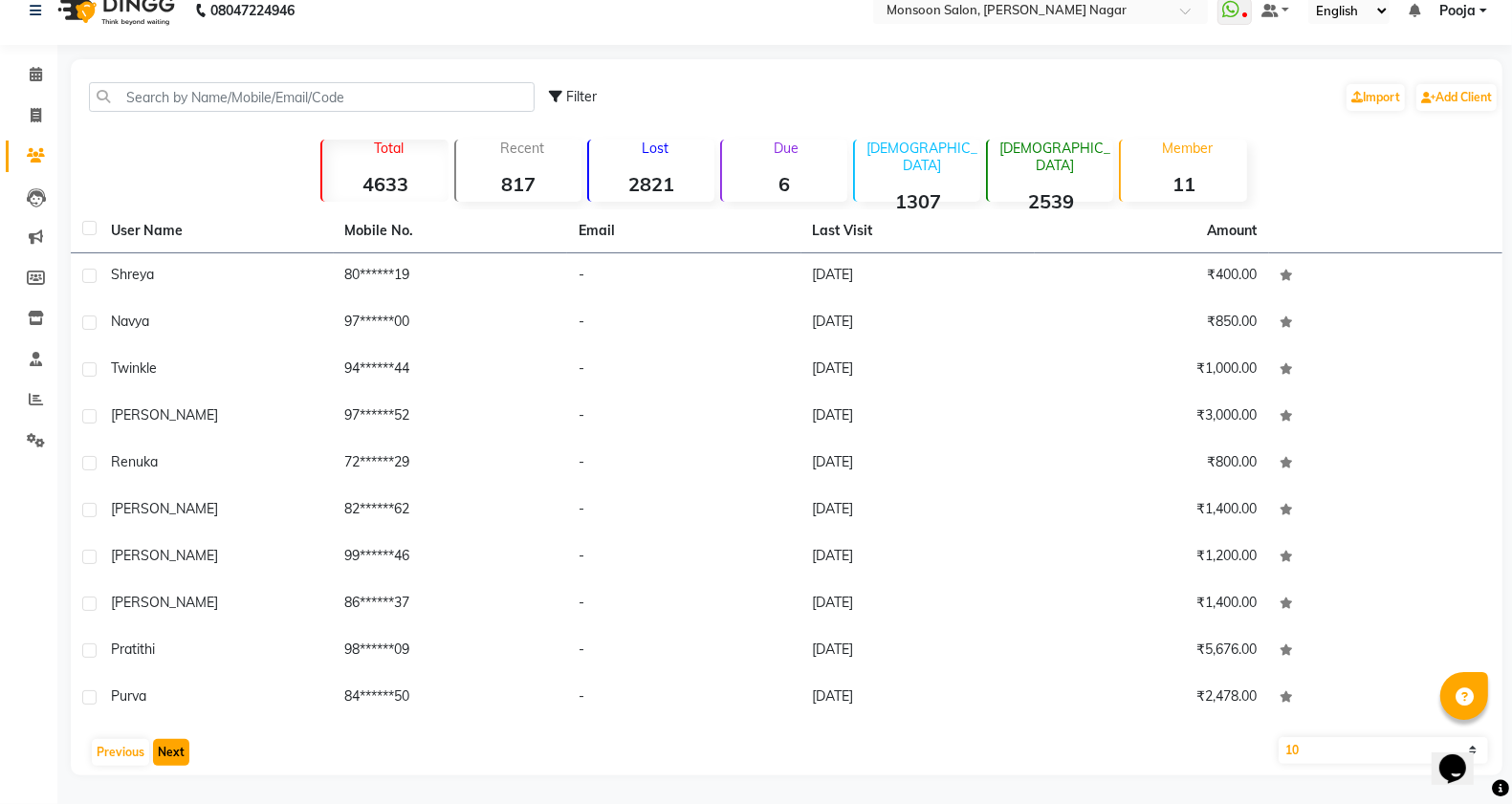
click at [177, 754] on button "Next" at bounding box center [171, 753] width 37 height 27
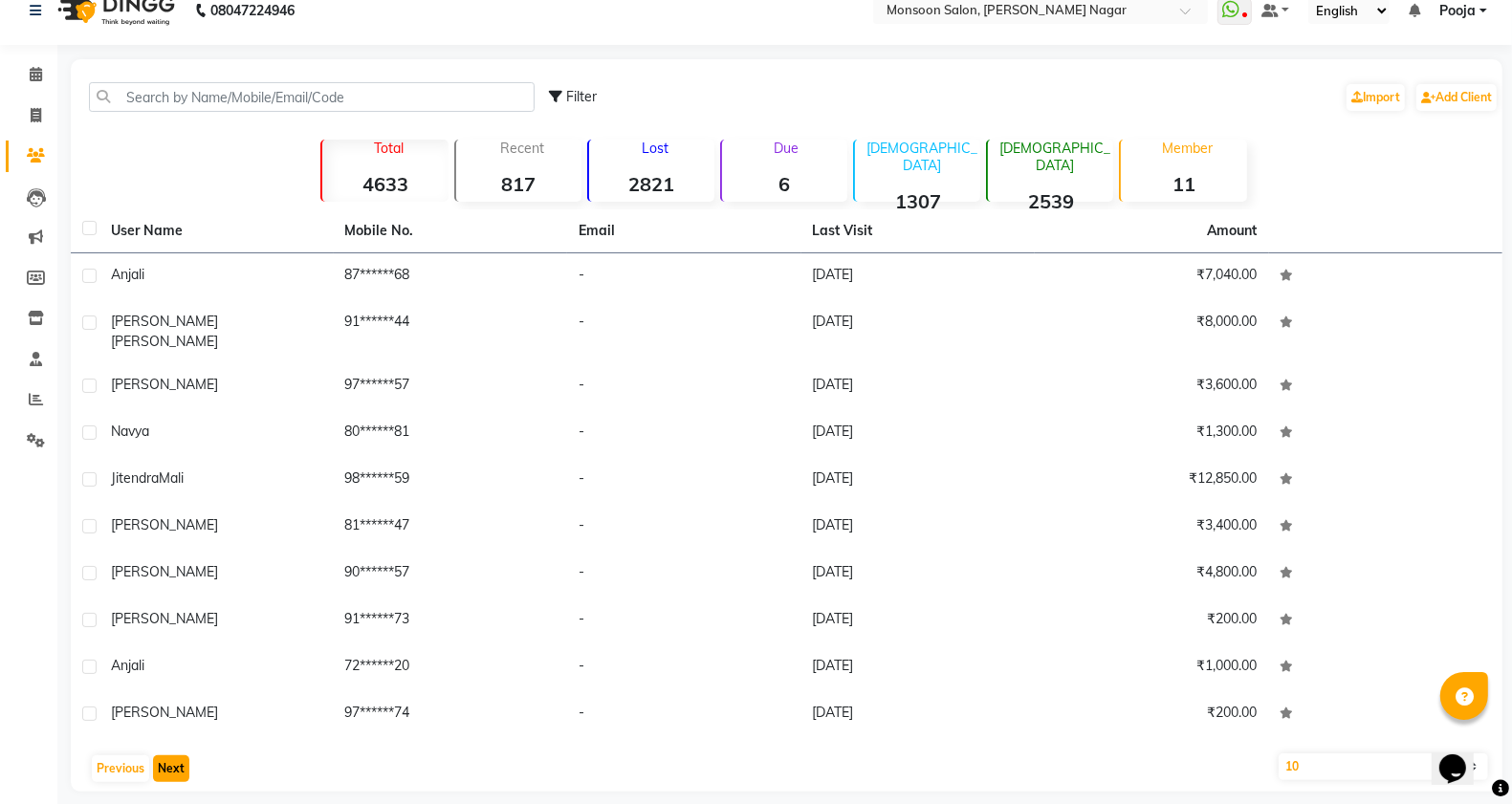
click at [177, 756] on button "Next" at bounding box center [171, 769] width 37 height 27
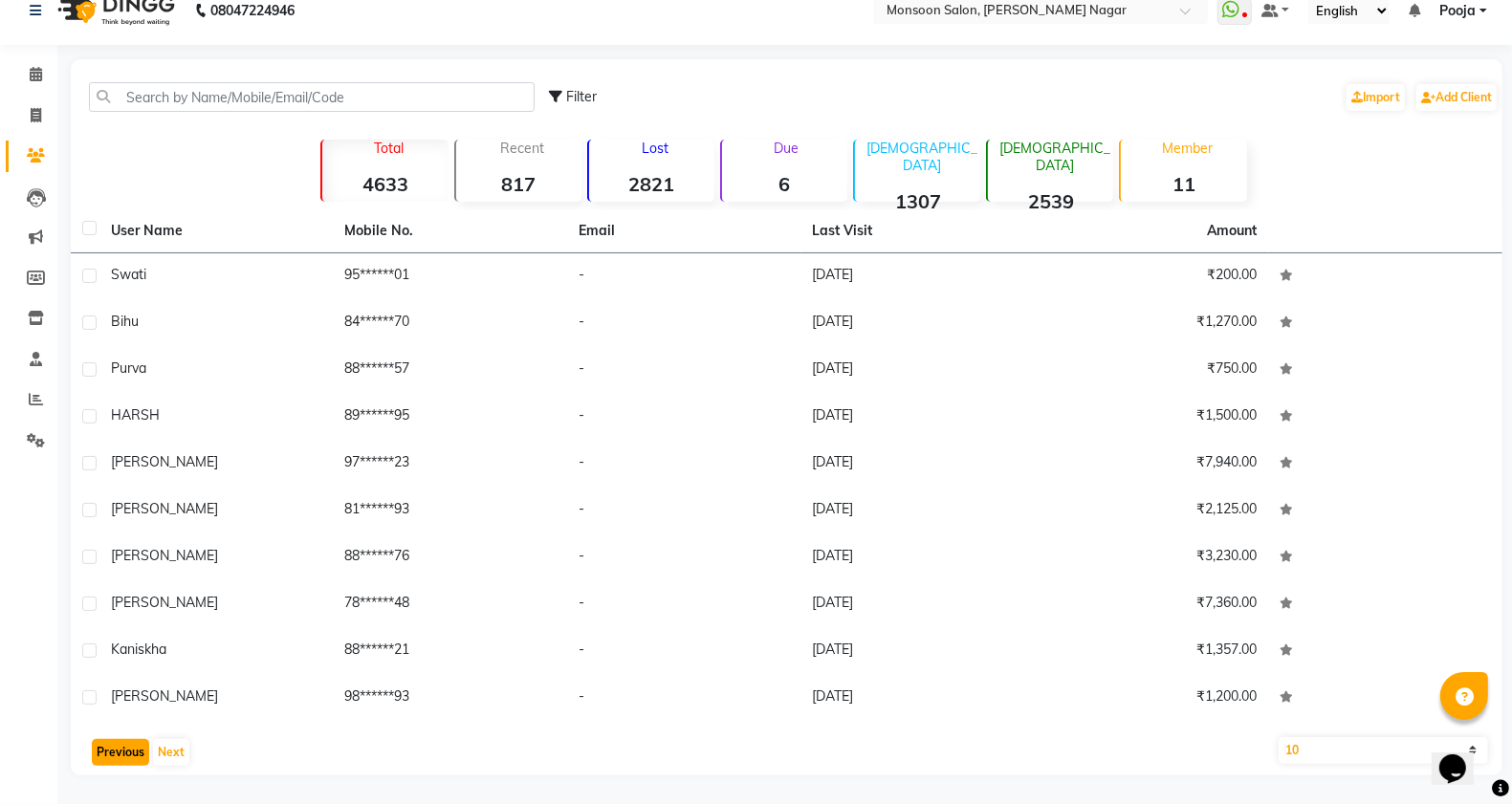
click at [126, 753] on button "Previous" at bounding box center [120, 753] width 57 height 27
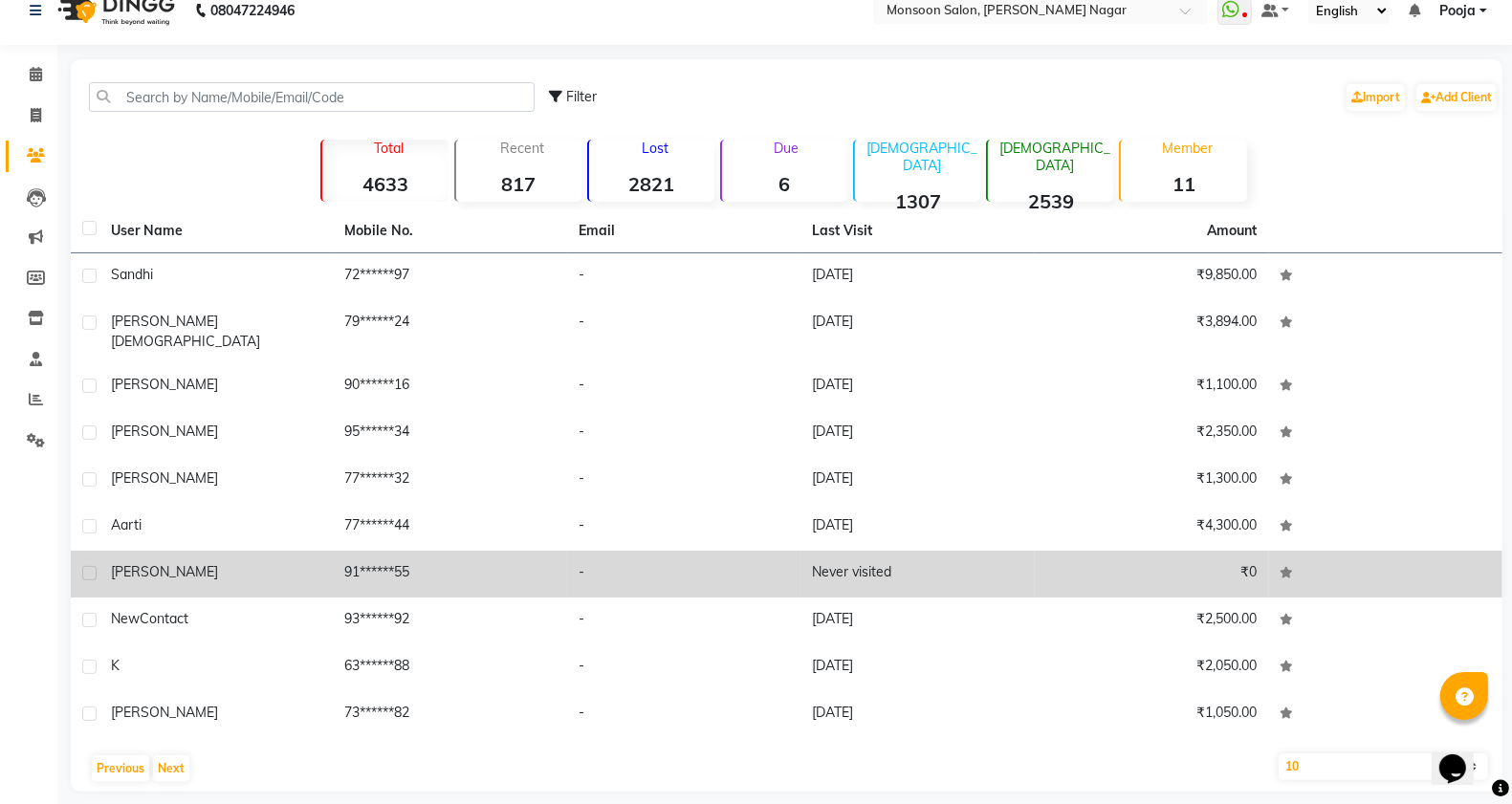
click at [91, 566] on label at bounding box center [89, 573] width 15 height 15
click at [91, 568] on input "checkbox" at bounding box center [88, 574] width 13 height 13
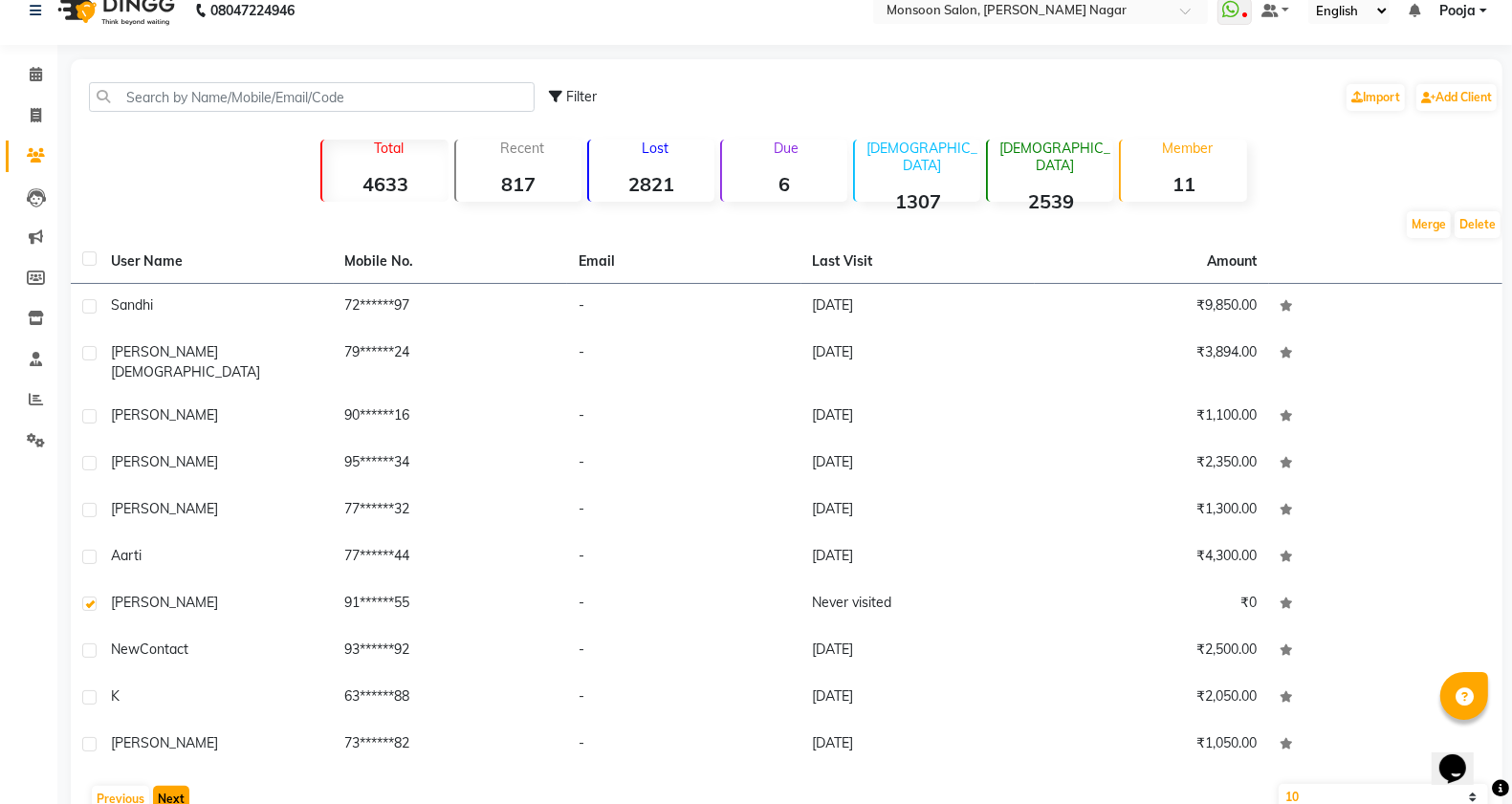
click at [177, 787] on button "Next" at bounding box center [171, 800] width 37 height 27
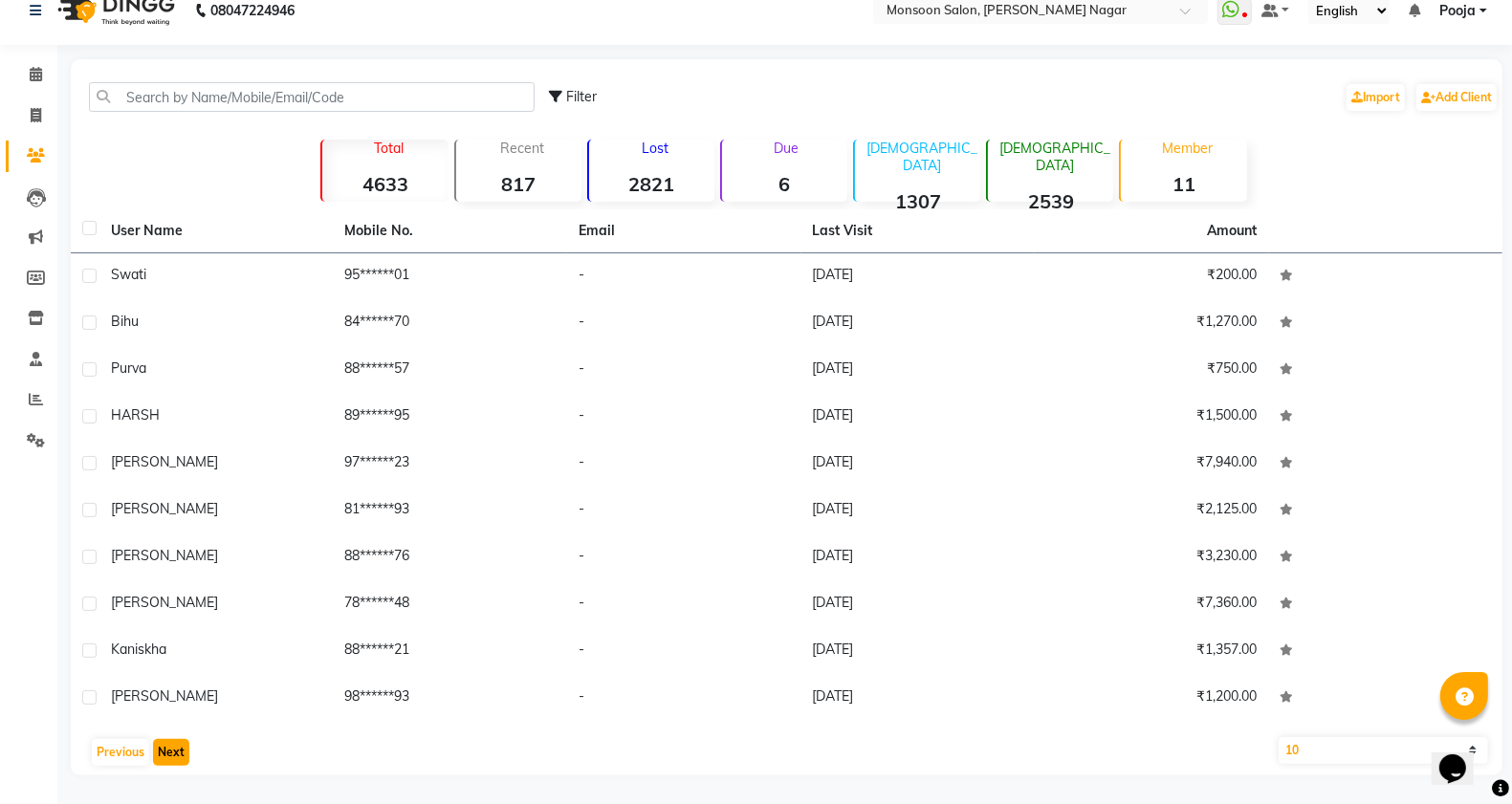
click at [173, 749] on button "Next" at bounding box center [171, 753] width 37 height 27
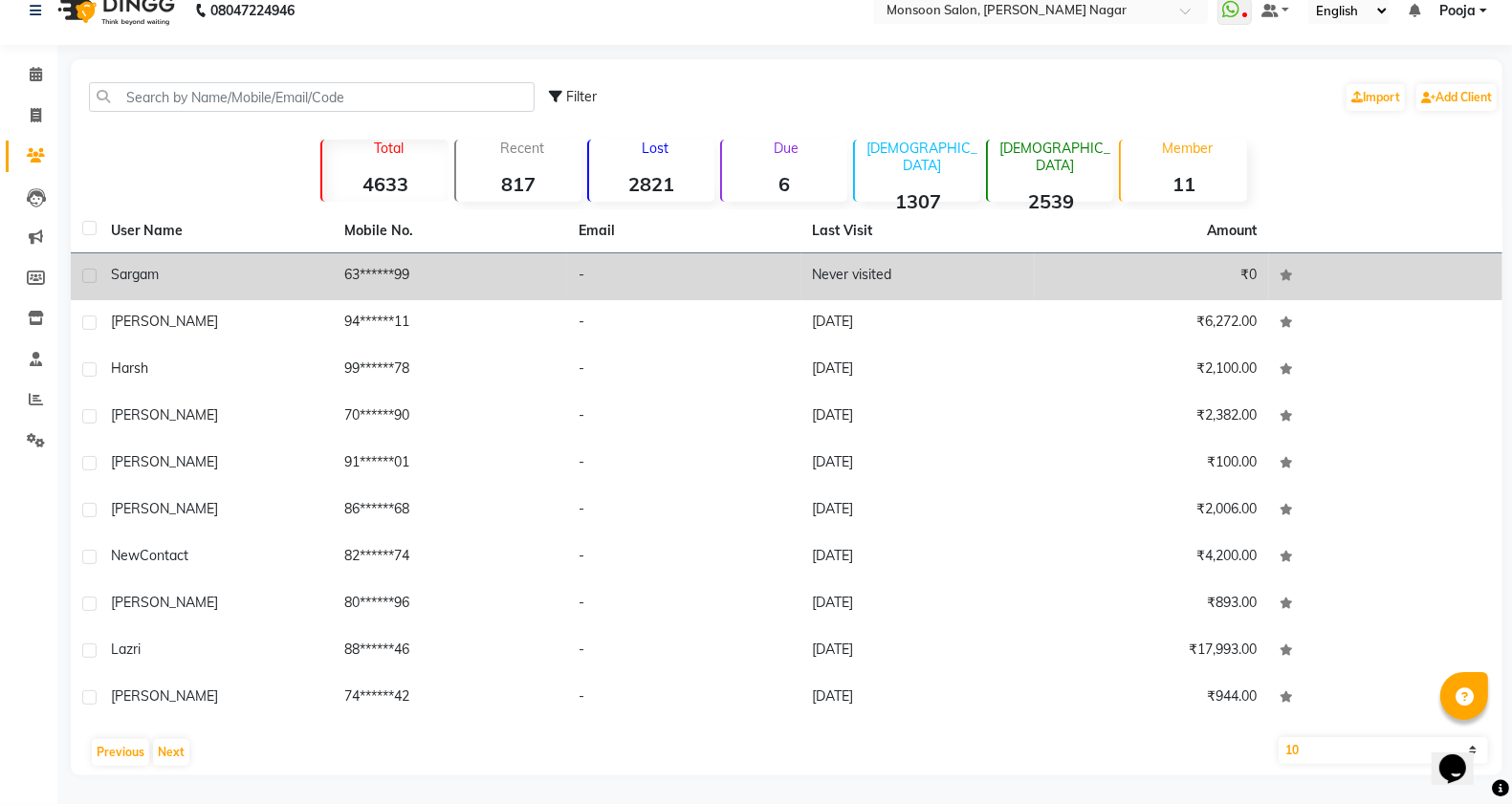
click at [83, 275] on label at bounding box center [89, 276] width 15 height 15
click at [83, 275] on input "checkbox" at bounding box center [88, 277] width 13 height 13
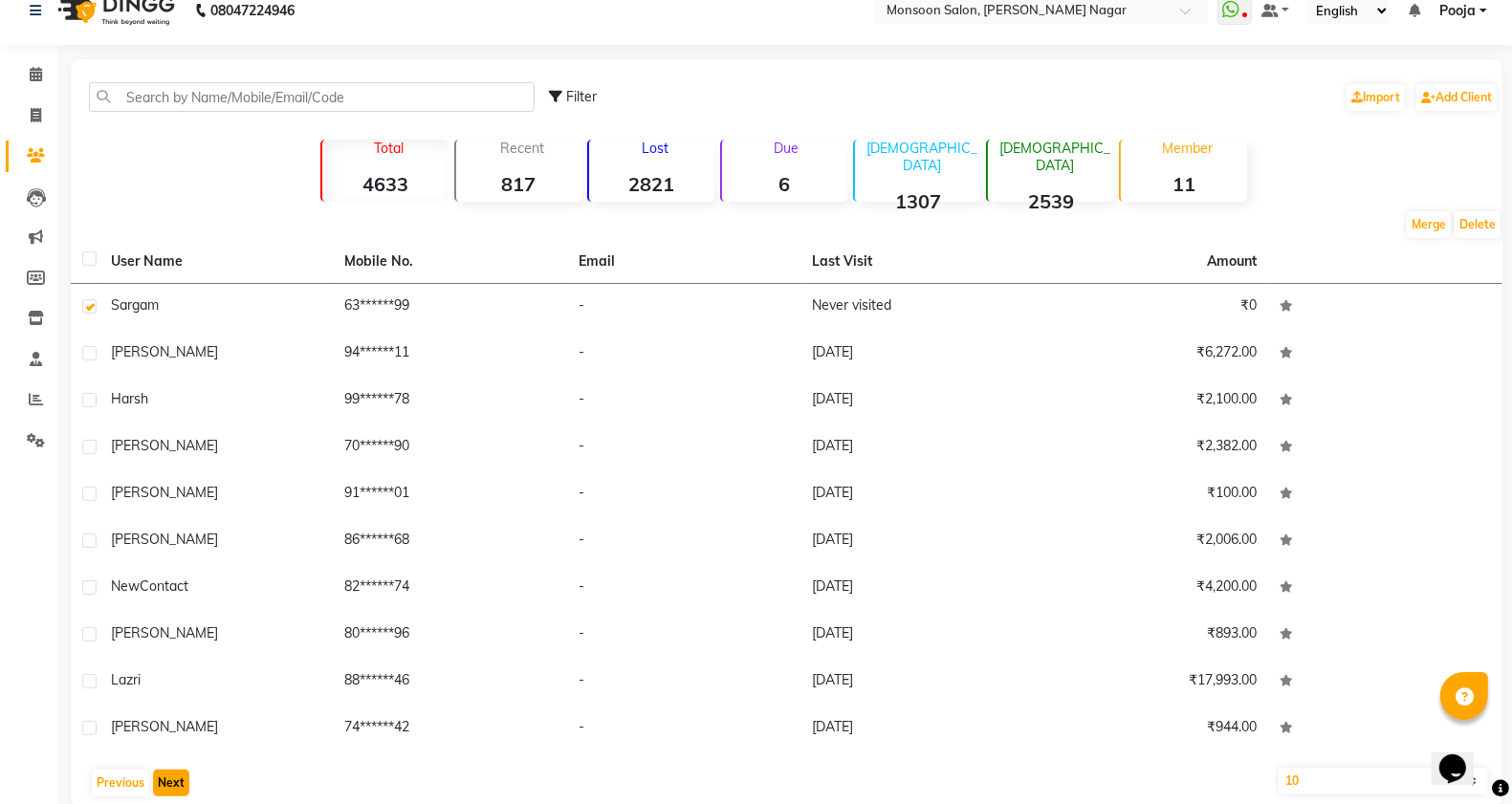
click at [163, 781] on button "Next" at bounding box center [171, 784] width 37 height 27
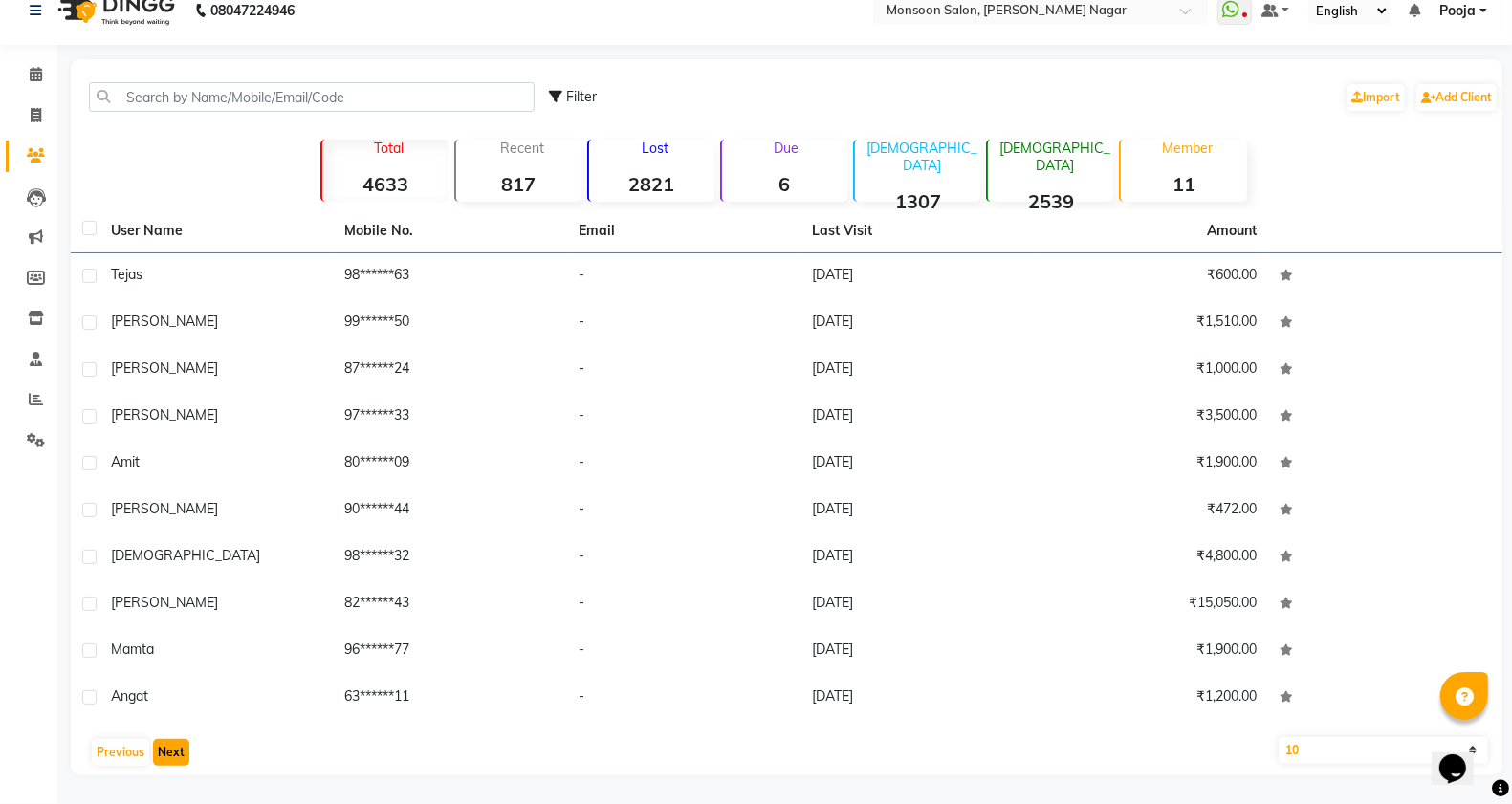
click at [174, 756] on button "Next" at bounding box center [171, 753] width 37 height 27
click at [174, 754] on button "Next" at bounding box center [171, 753] width 37 height 27
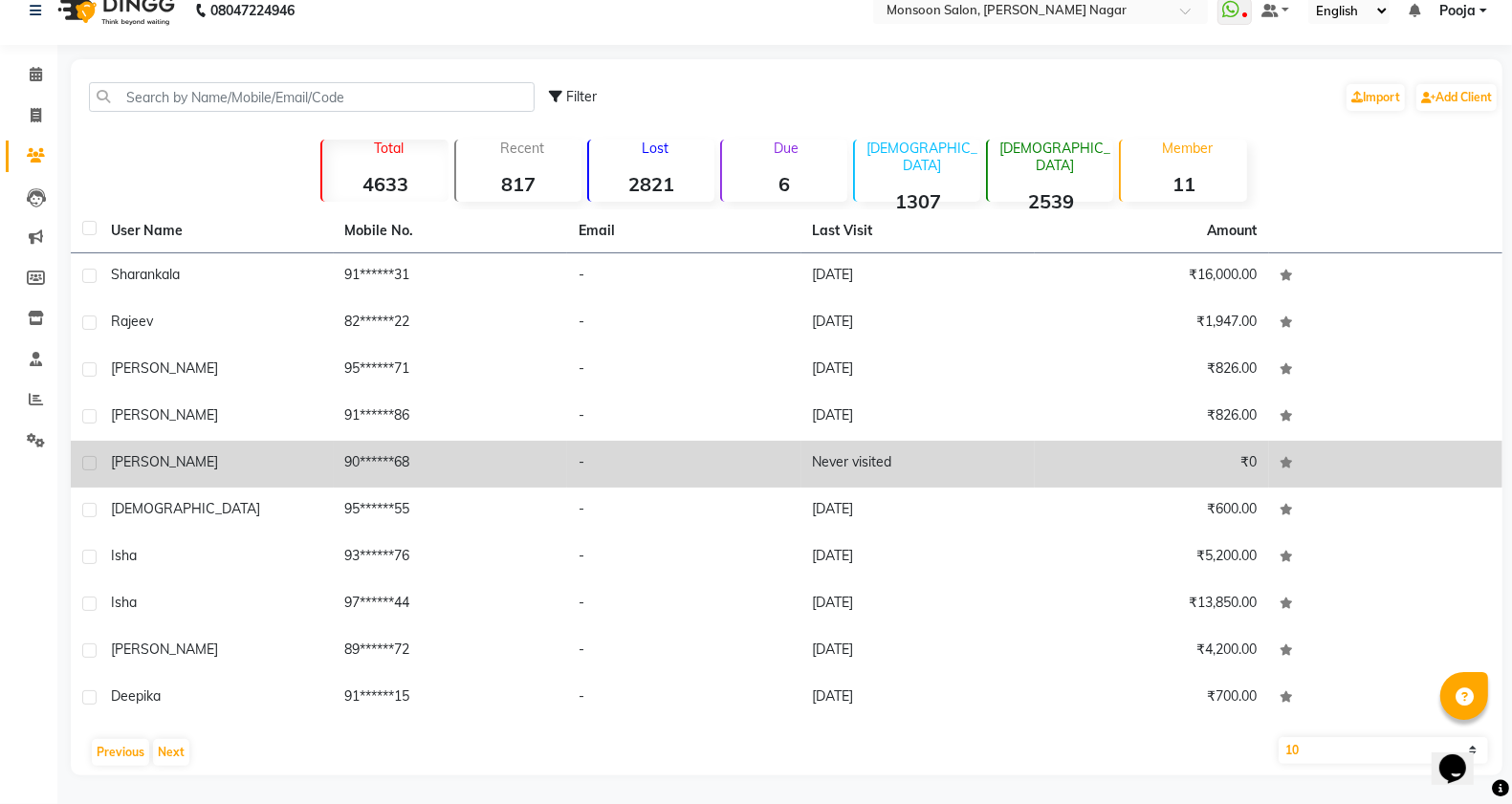
click at [89, 461] on label at bounding box center [89, 463] width 15 height 15
click at [89, 461] on input "checkbox" at bounding box center [88, 464] width 13 height 13
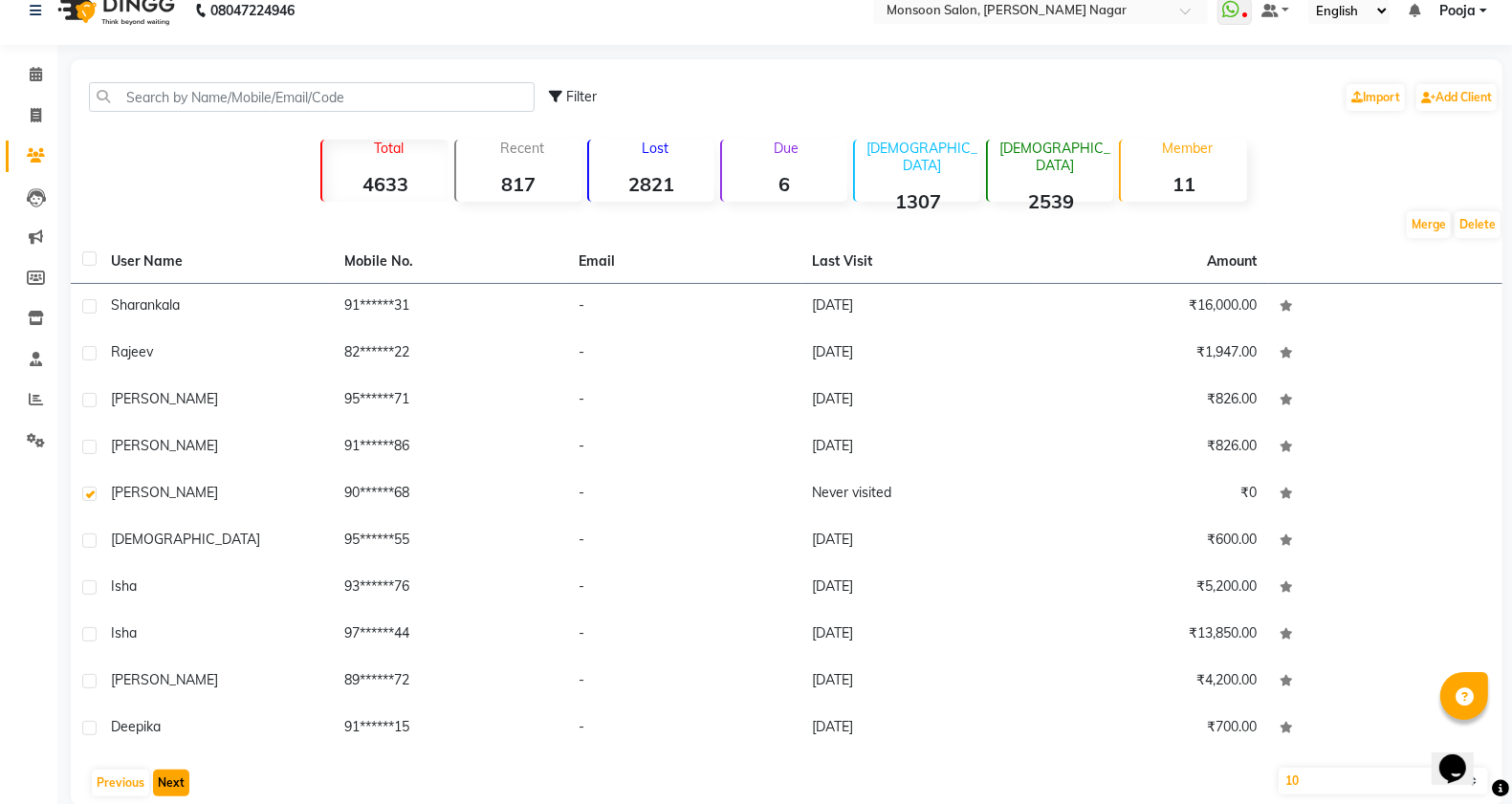
click at [169, 786] on button "Next" at bounding box center [171, 784] width 37 height 27
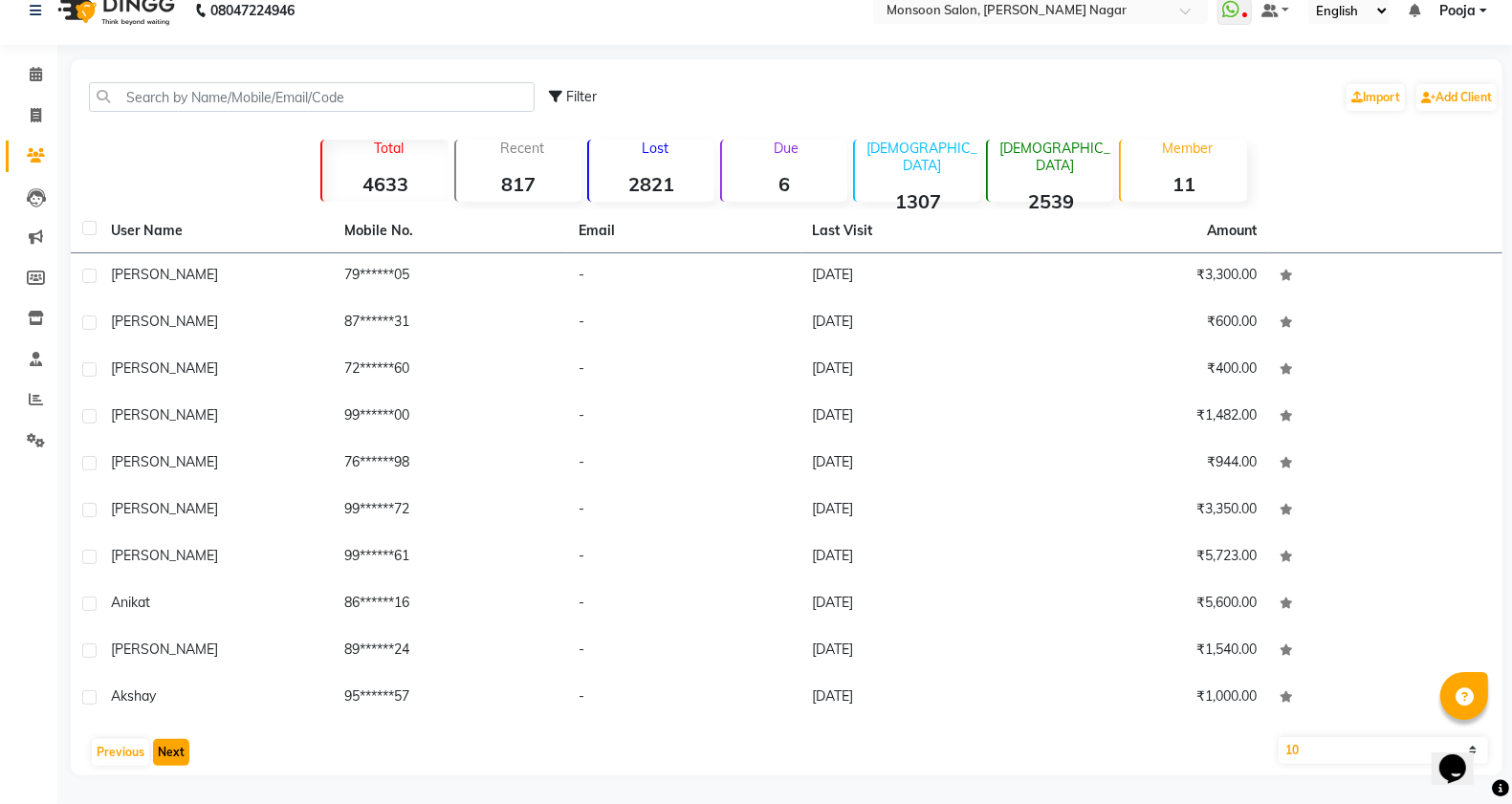
click at [175, 751] on button "Next" at bounding box center [171, 753] width 37 height 27
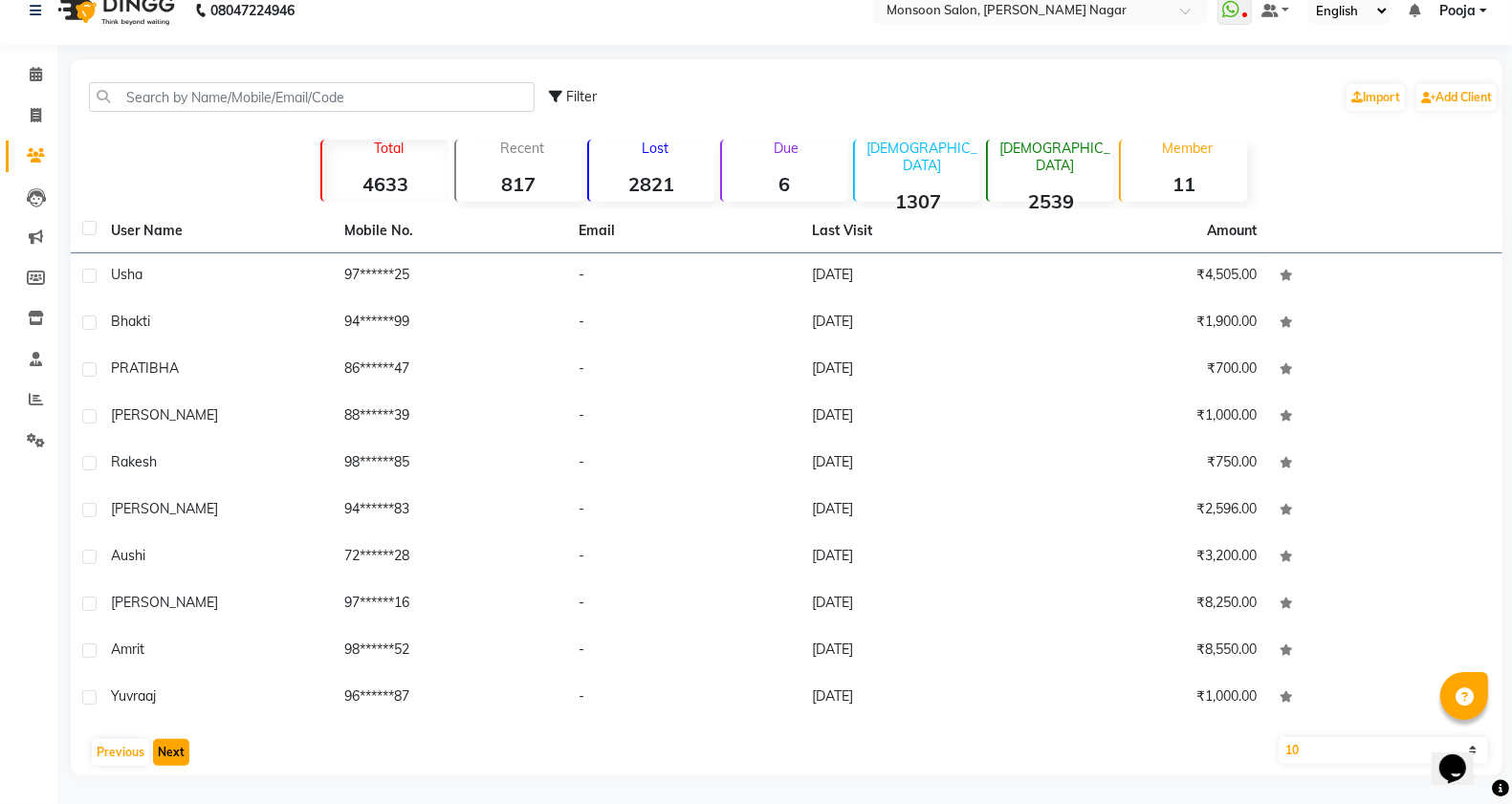
click at [175, 751] on button "Next" at bounding box center [171, 753] width 37 height 27
click at [101, 757] on button "Previous" at bounding box center [120, 753] width 57 height 27
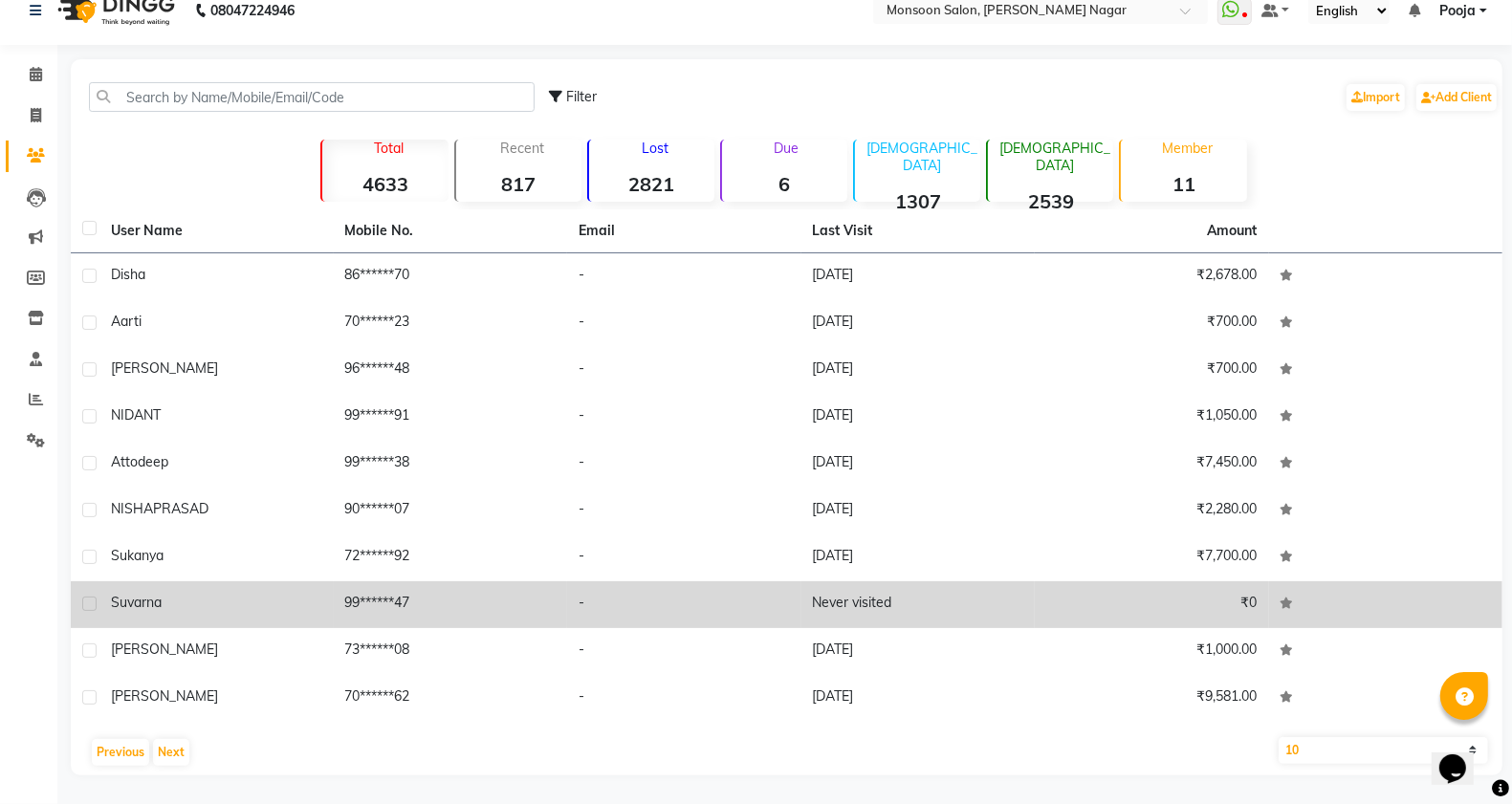
click at [87, 601] on label at bounding box center [89, 604] width 15 height 15
click at [87, 601] on input "checkbox" at bounding box center [88, 605] width 13 height 13
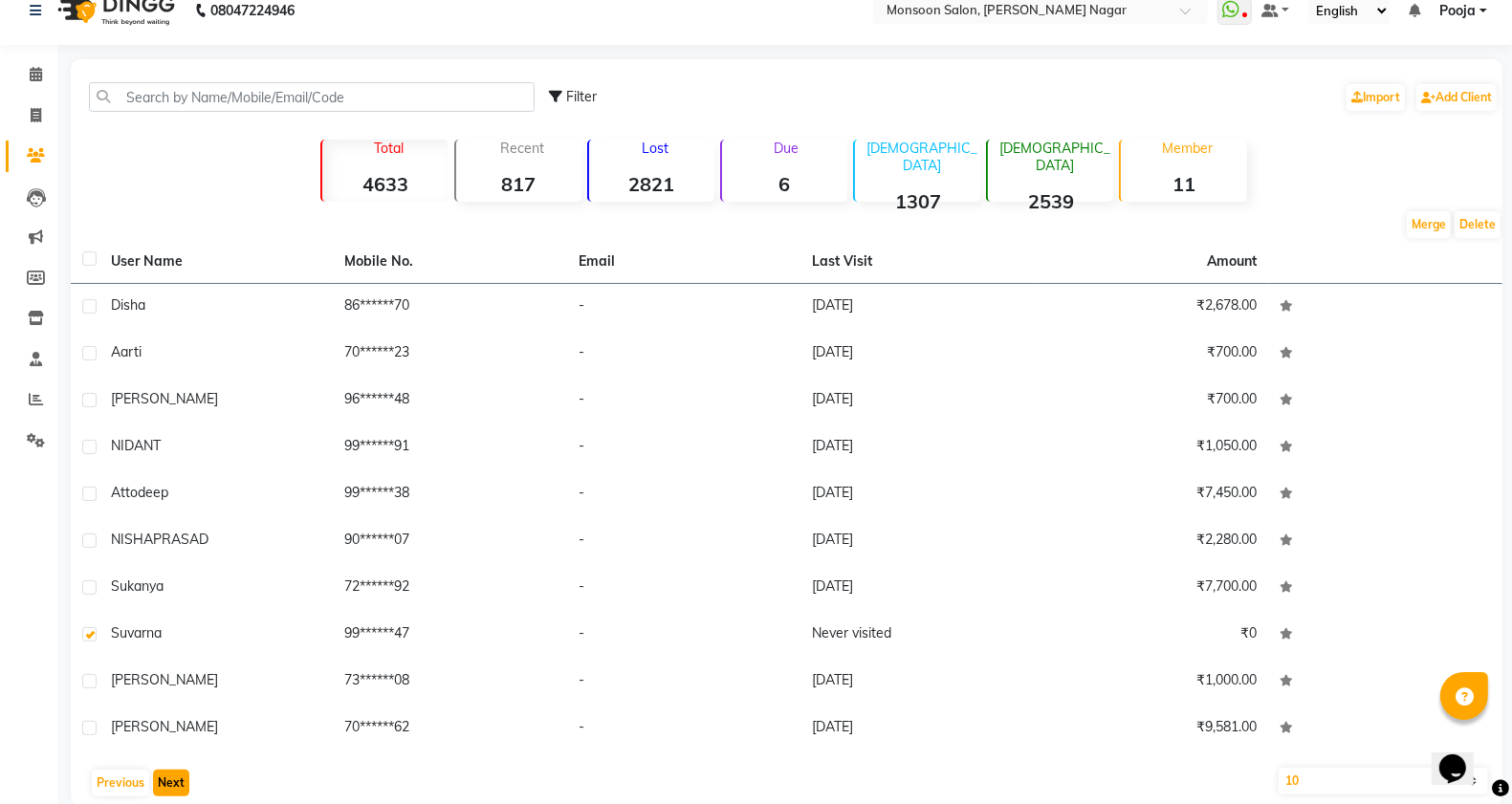
click at [160, 785] on button "Next" at bounding box center [171, 784] width 37 height 27
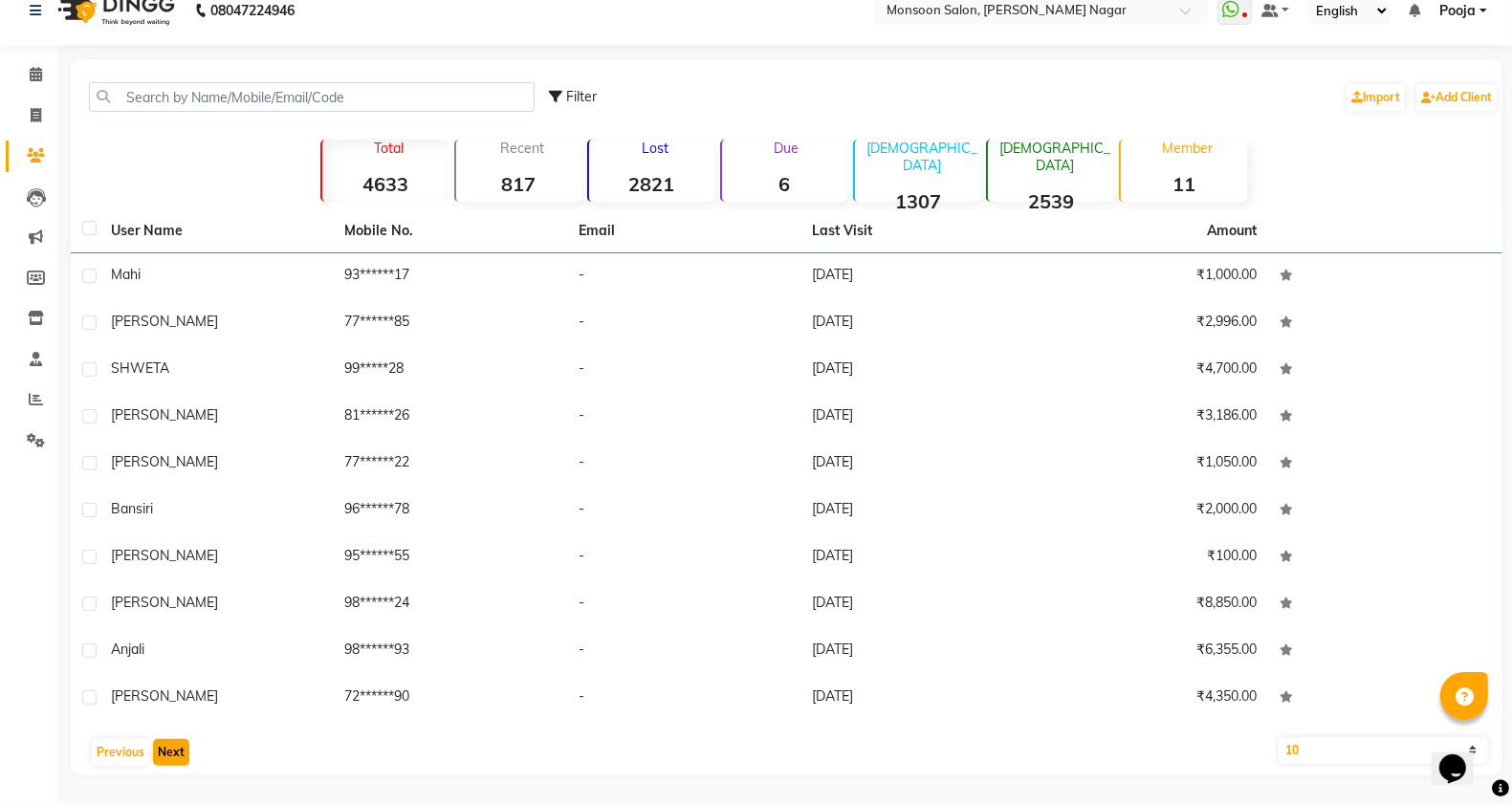
click at [169, 753] on button "Next" at bounding box center [171, 753] width 37 height 27
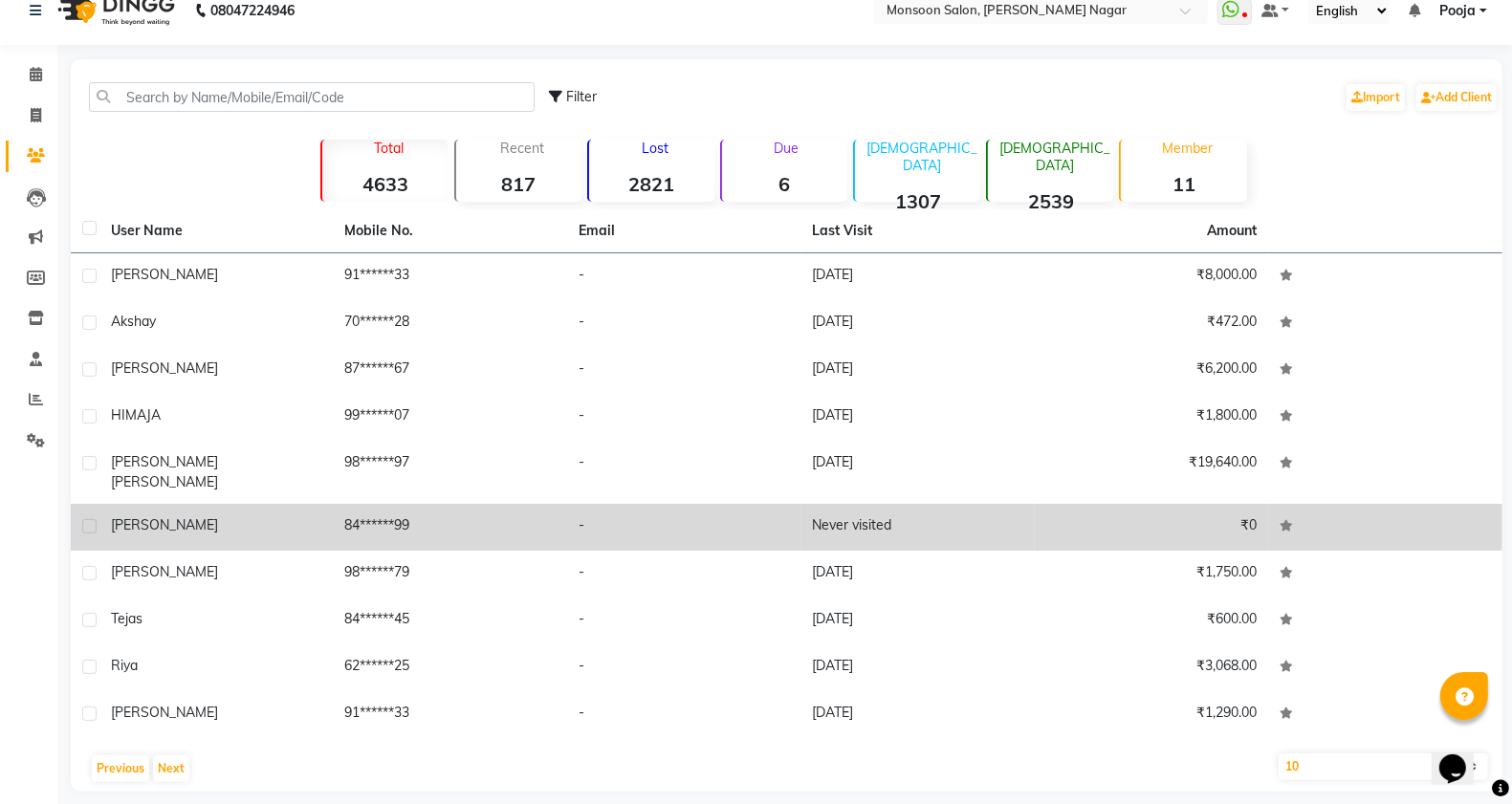
click at [96, 520] on label at bounding box center [89, 526] width 15 height 15
click at [95, 521] on input "checkbox" at bounding box center [88, 527] width 13 height 13
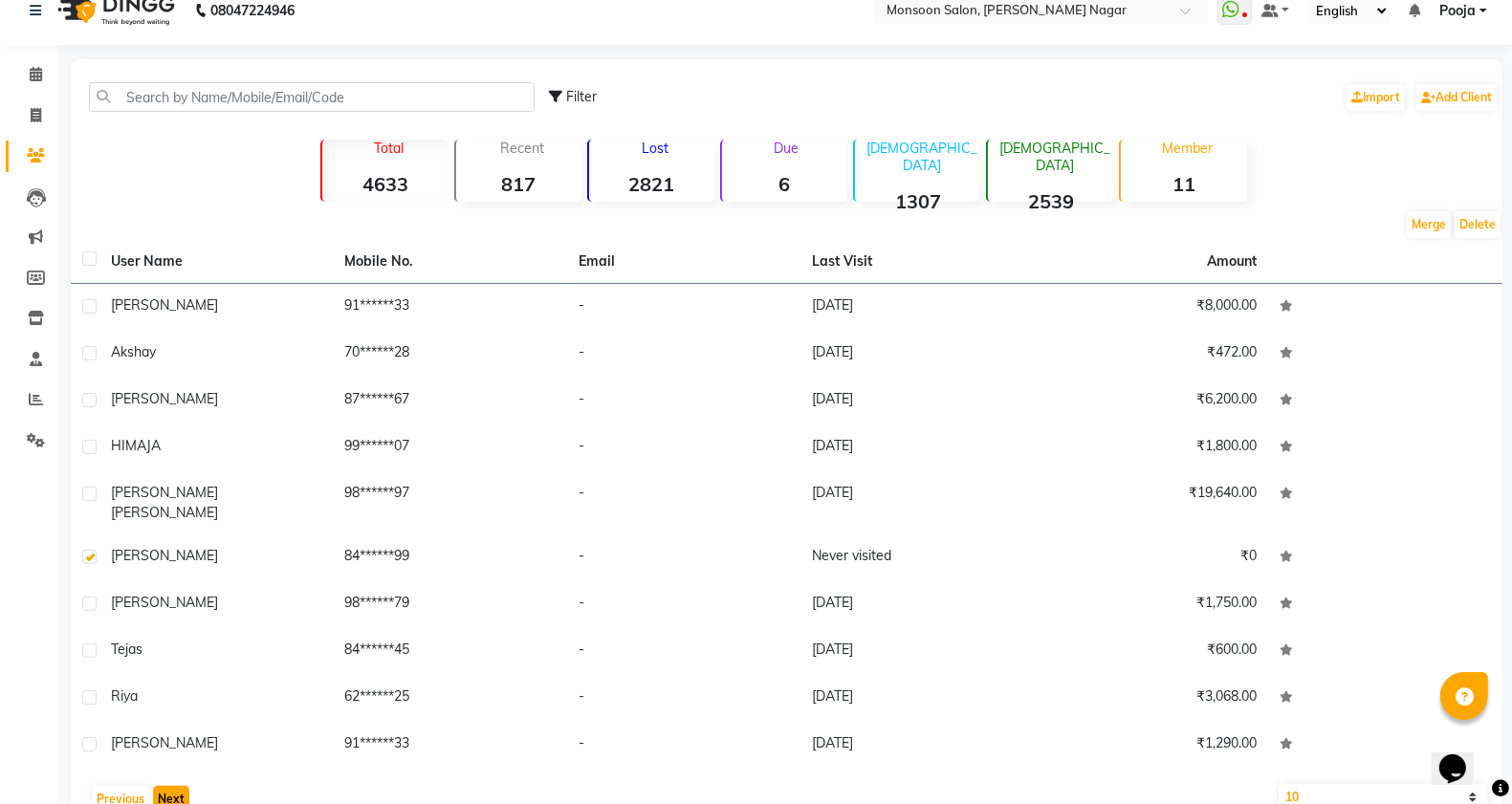
click at [179, 787] on button "Next" at bounding box center [171, 800] width 37 height 27
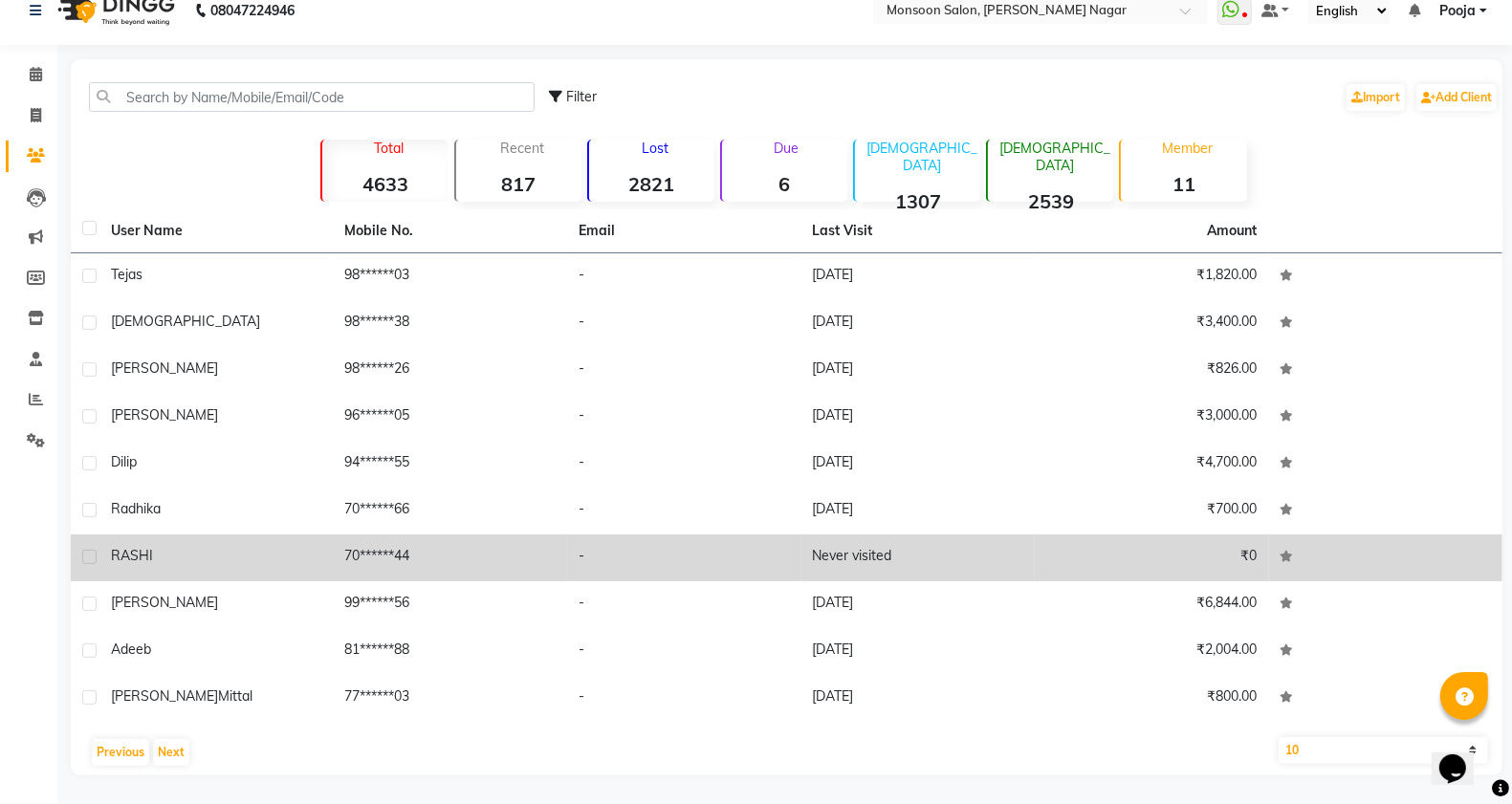
click at [87, 556] on label at bounding box center [89, 556] width 15 height 15
click at [87, 556] on input "checkbox" at bounding box center [88, 557] width 13 height 13
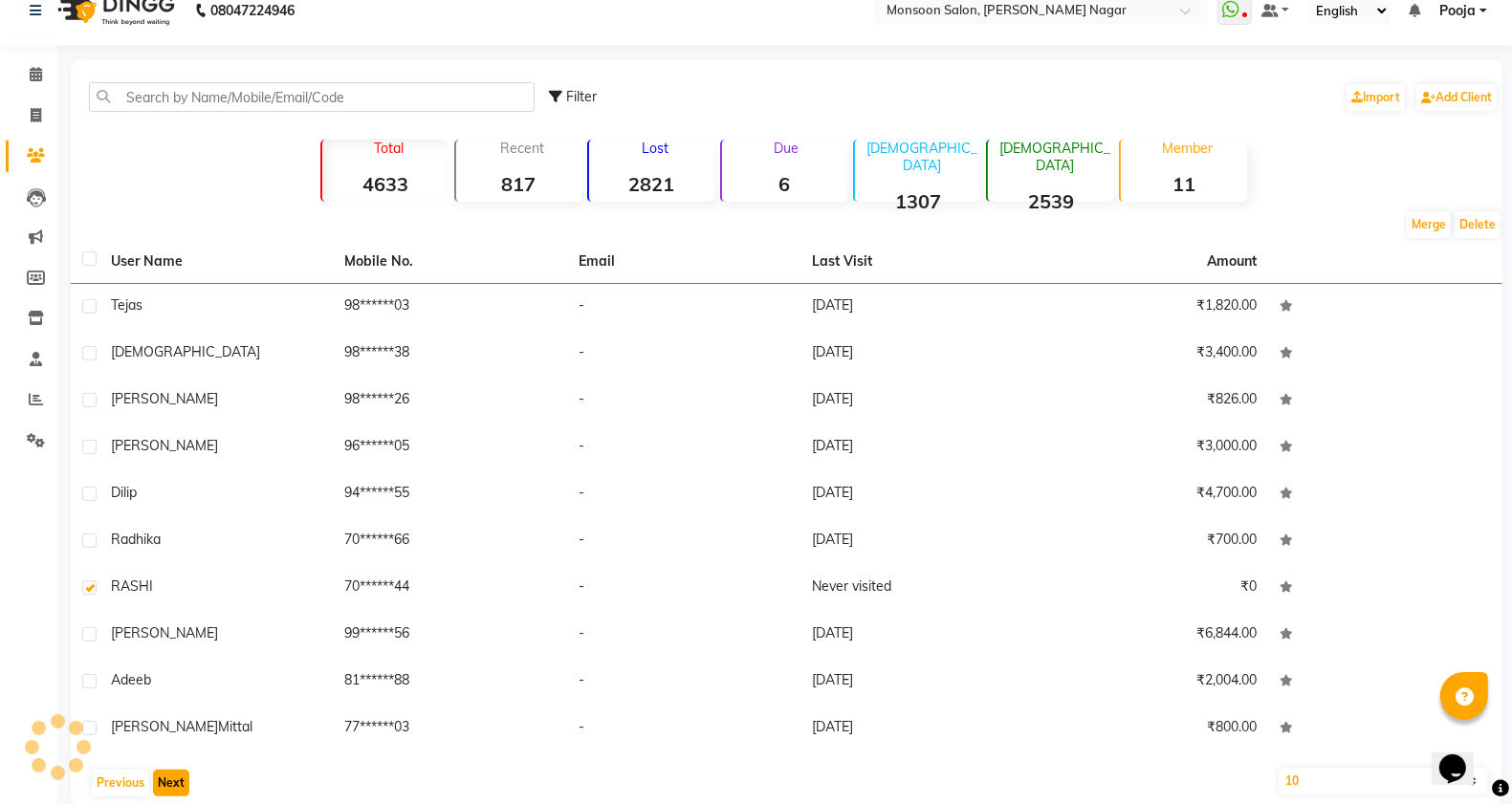
click at [174, 789] on button "Next" at bounding box center [171, 784] width 37 height 27
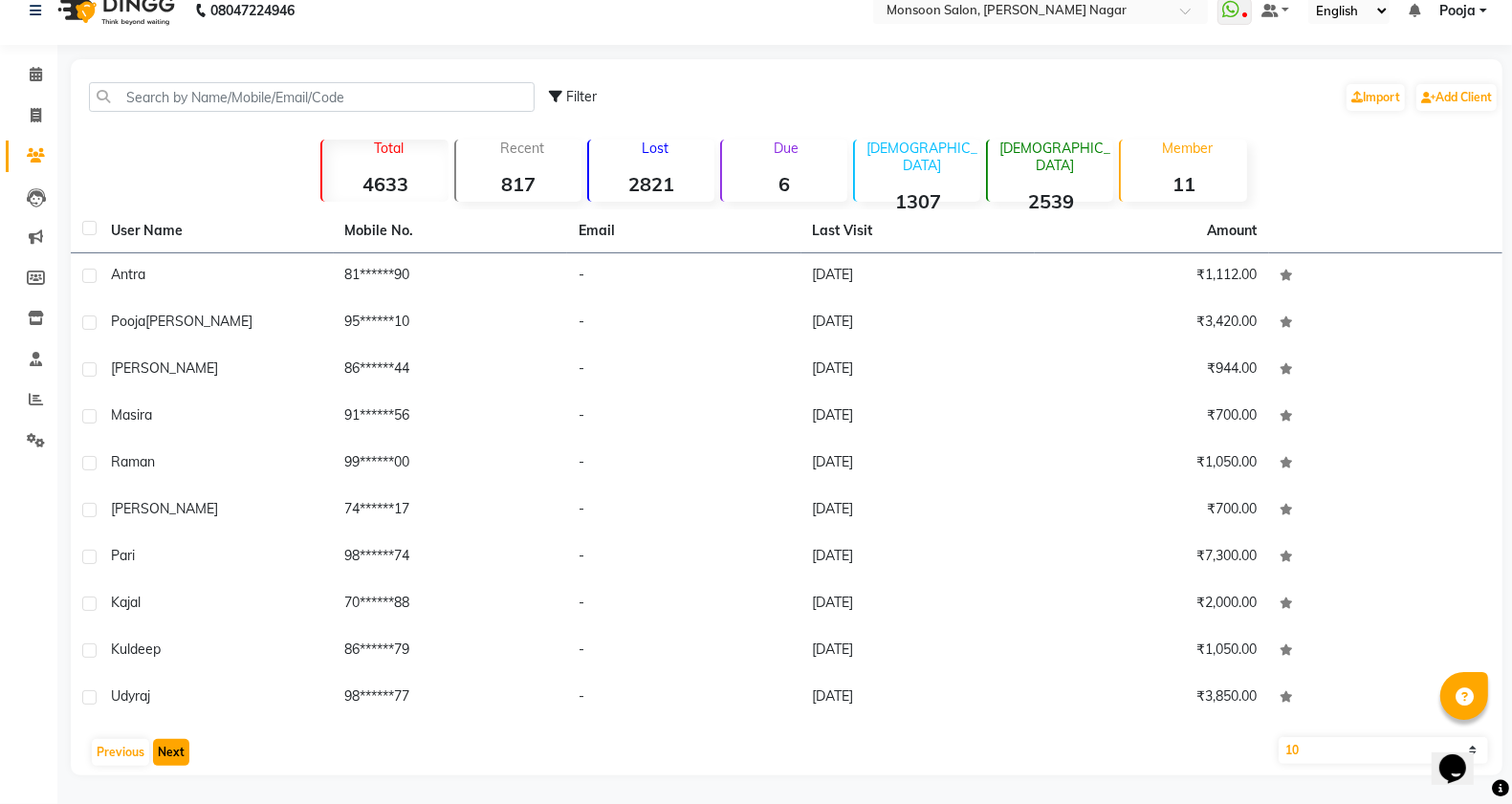
click at [170, 765] on button "Next" at bounding box center [171, 753] width 37 height 27
click at [170, 757] on button "Next" at bounding box center [171, 753] width 37 height 27
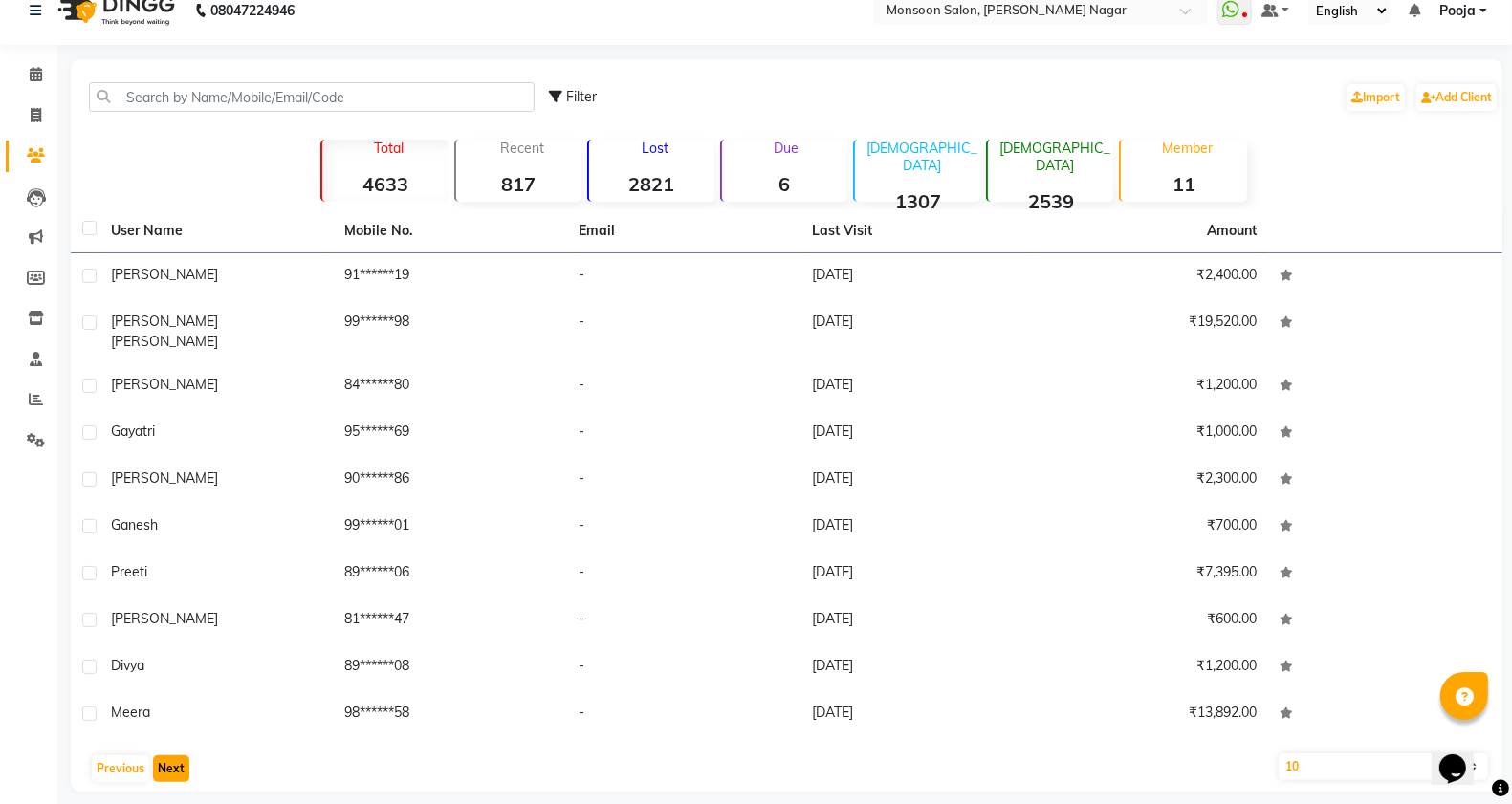
click at [170, 757] on button "Next" at bounding box center [171, 769] width 37 height 27
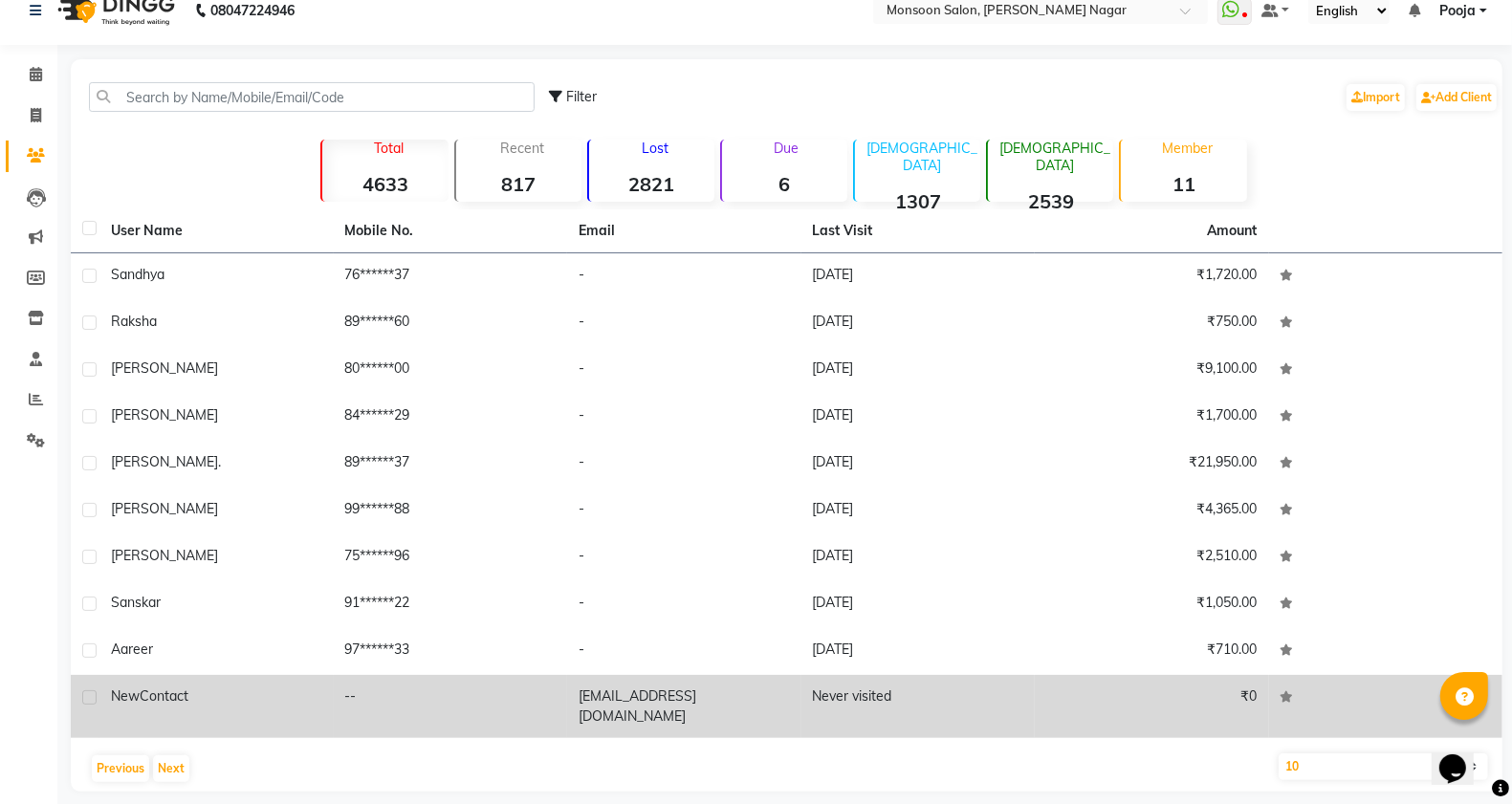
click at [93, 697] on label at bounding box center [89, 698] width 15 height 15
click at [93, 697] on input "checkbox" at bounding box center [88, 699] width 13 height 13
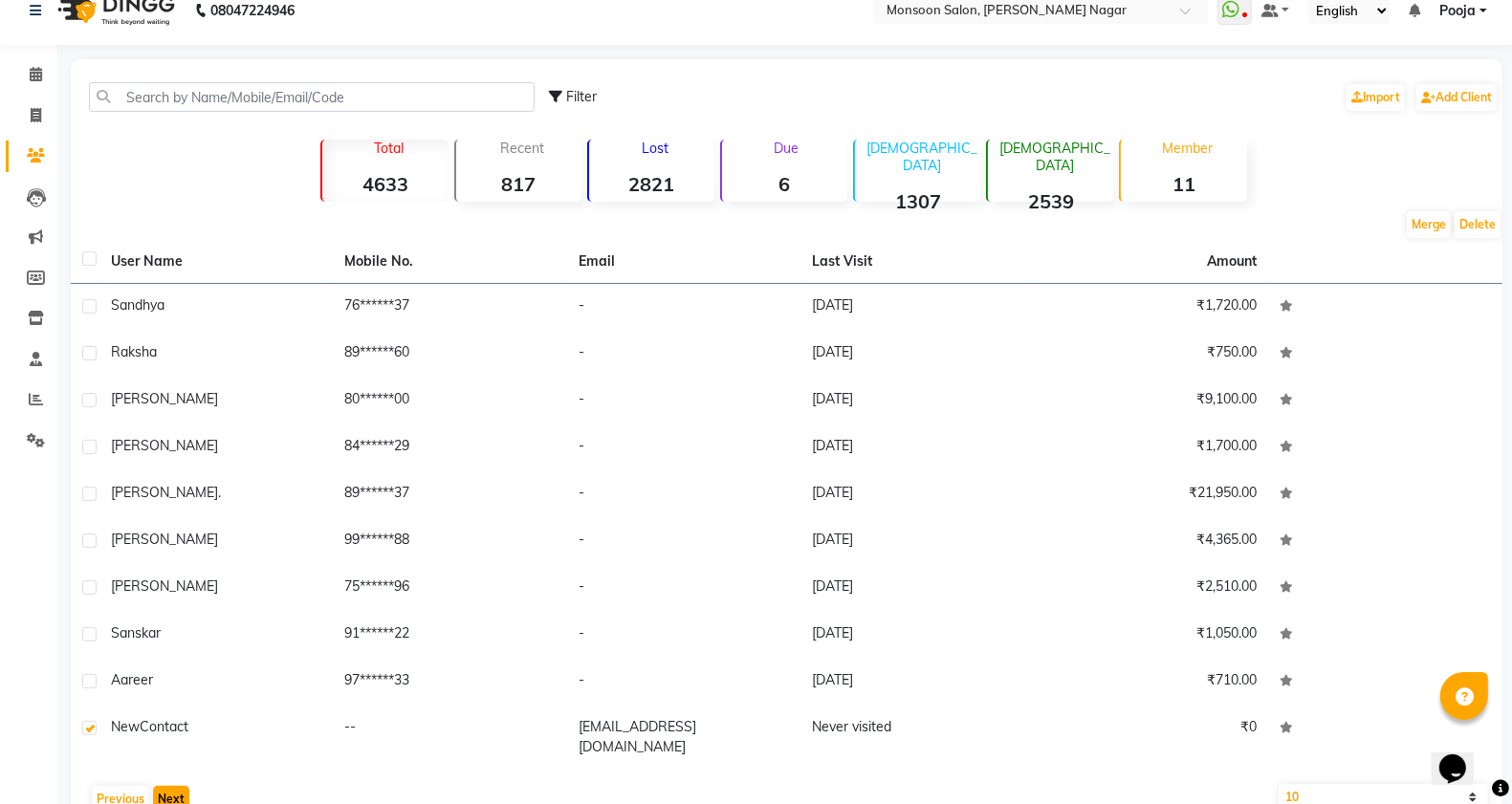
click at [160, 787] on button "Next" at bounding box center [171, 800] width 37 height 27
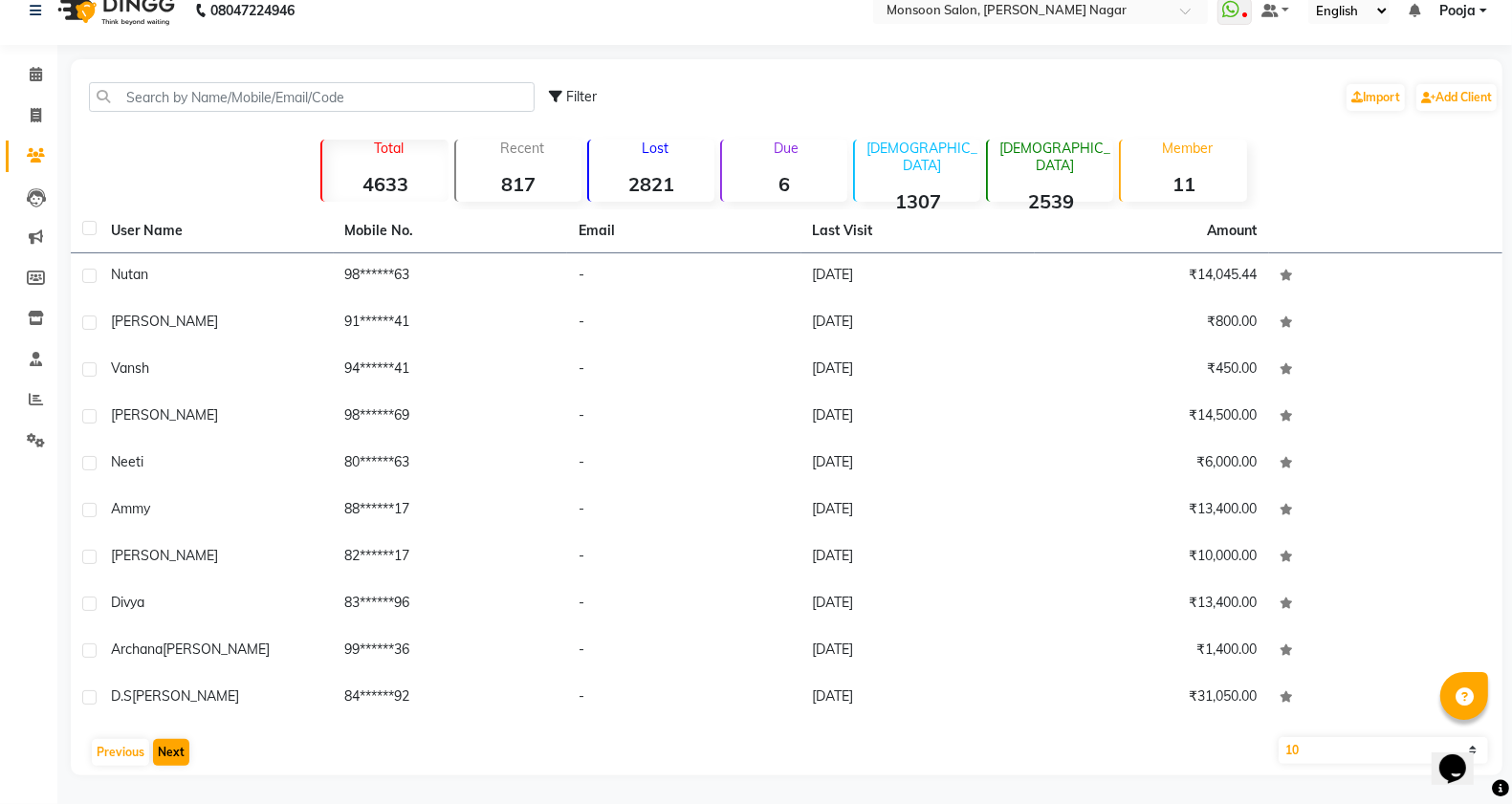
click at [160, 781] on main "Filter Import Add Client Total 4633 Recent 817 Lost 2821 Due 6 [DEMOGRAPHIC_DAT…" at bounding box center [785, 432] width 1455 height 745
click at [179, 758] on button "Next" at bounding box center [171, 753] width 37 height 27
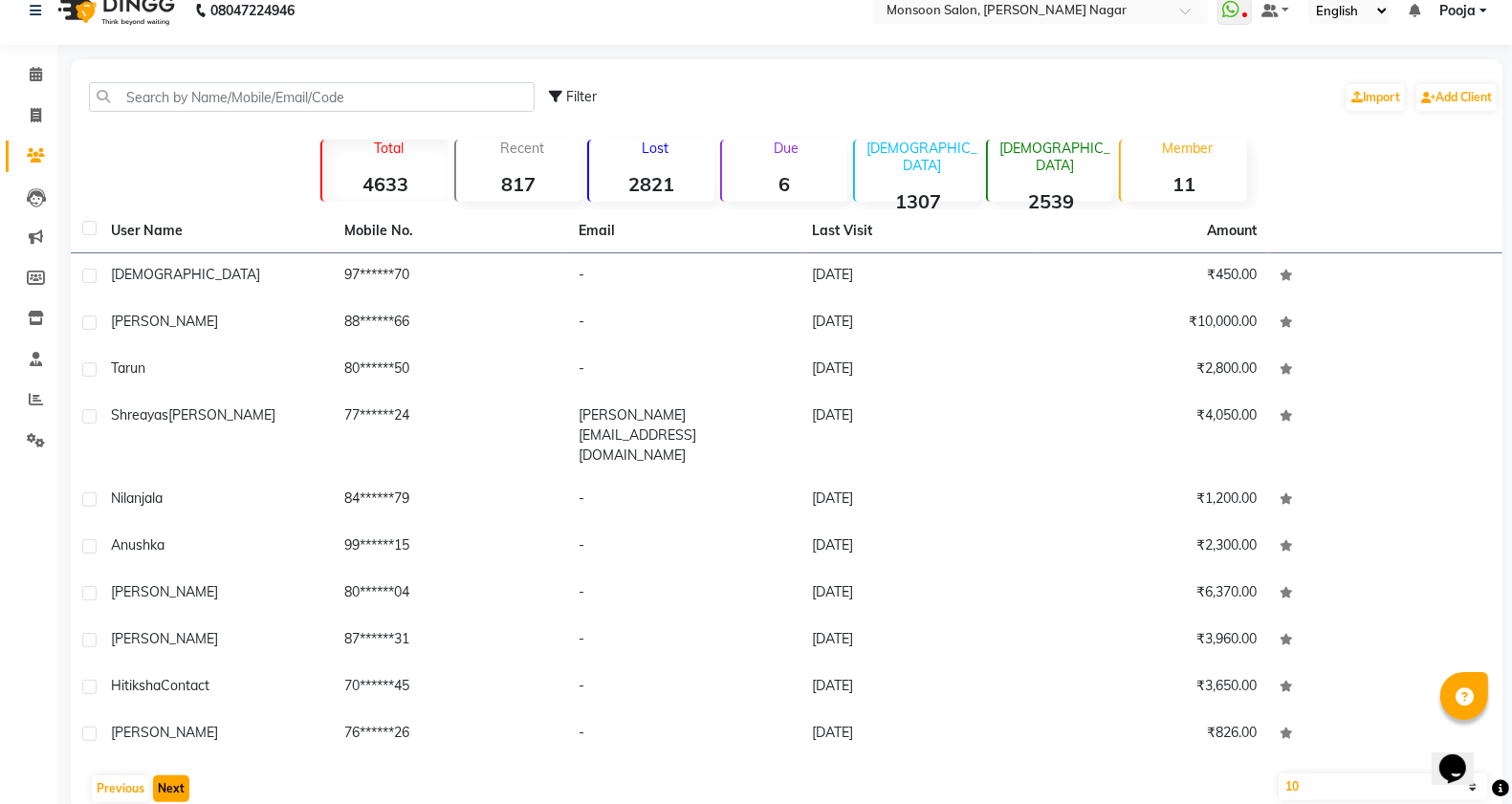
click at [179, 776] on button "Next" at bounding box center [171, 789] width 37 height 27
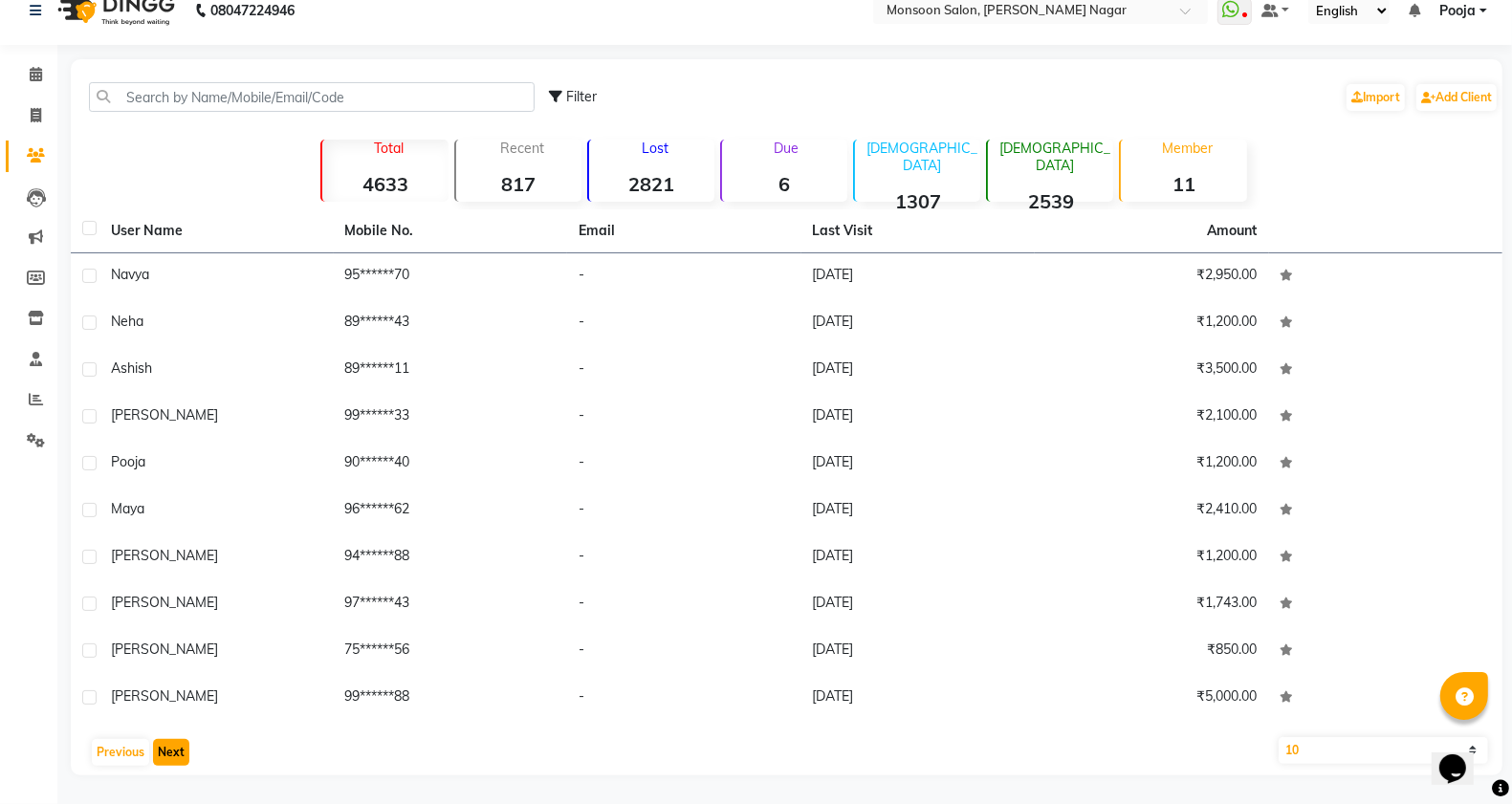
click at [179, 758] on button "Next" at bounding box center [171, 753] width 37 height 27
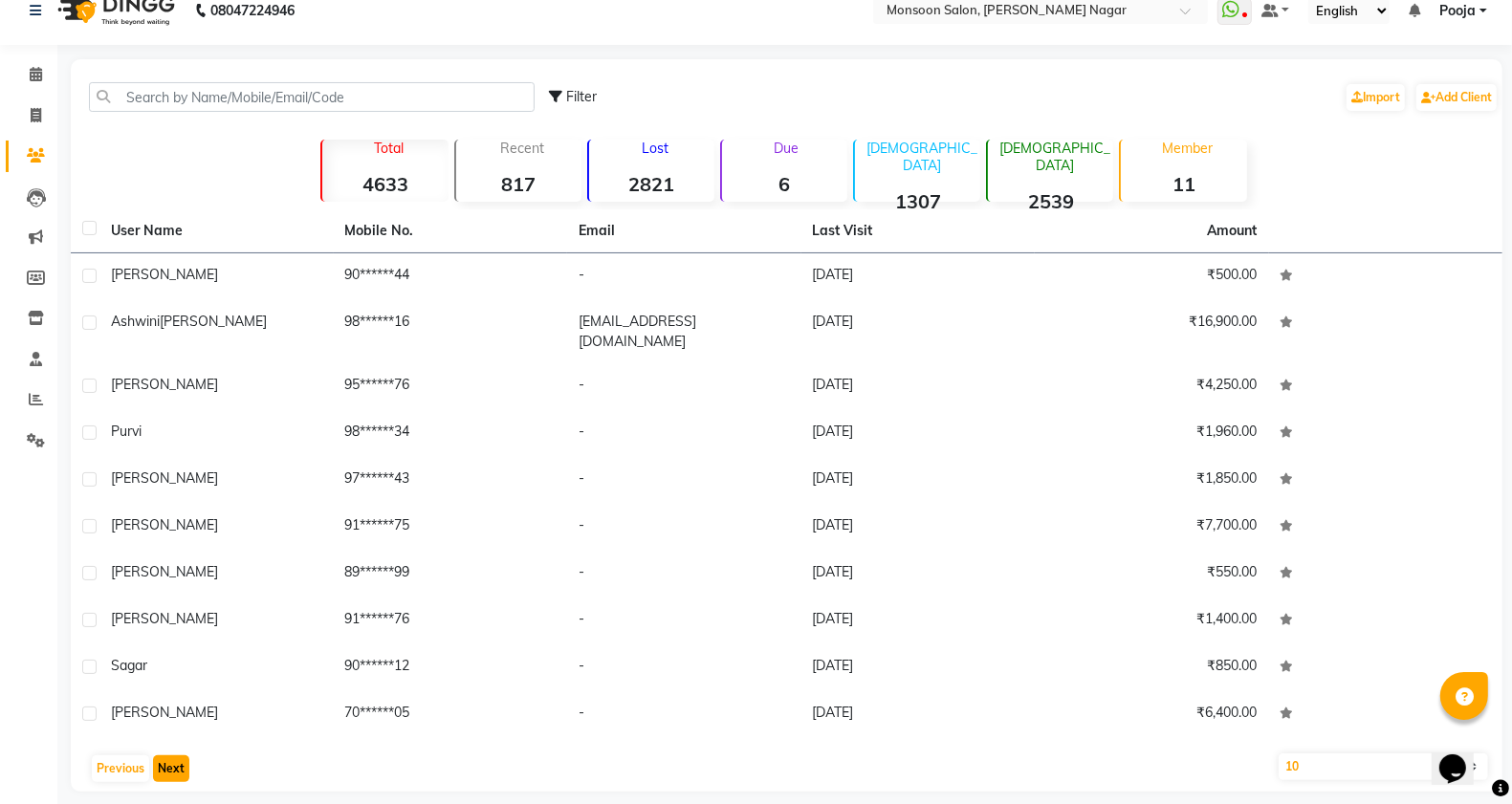
click at [179, 757] on button "Next" at bounding box center [171, 769] width 37 height 27
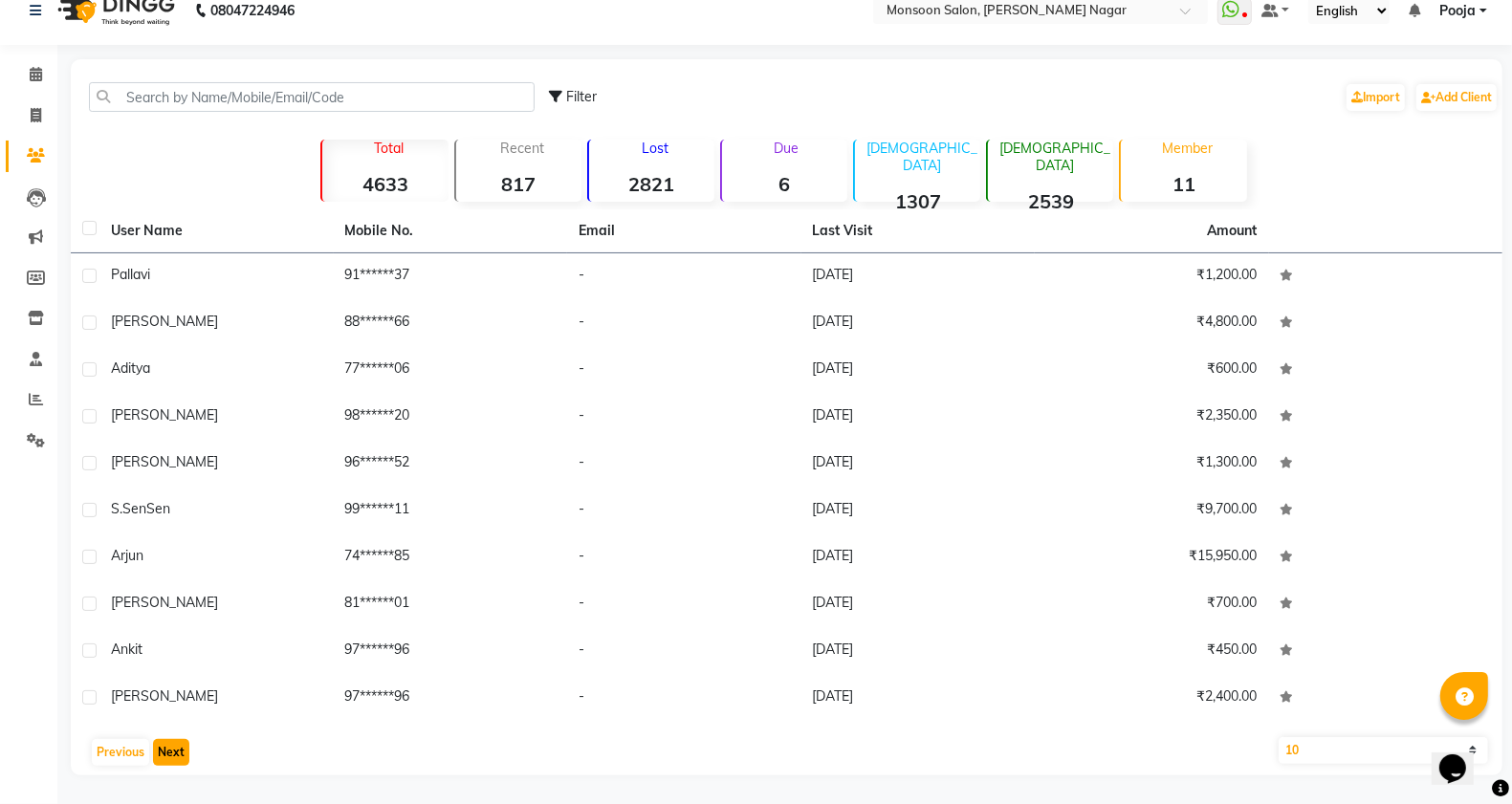
click at [179, 757] on button "Next" at bounding box center [171, 753] width 37 height 27
click at [179, 757] on button "Next" at bounding box center [171, 769] width 37 height 27
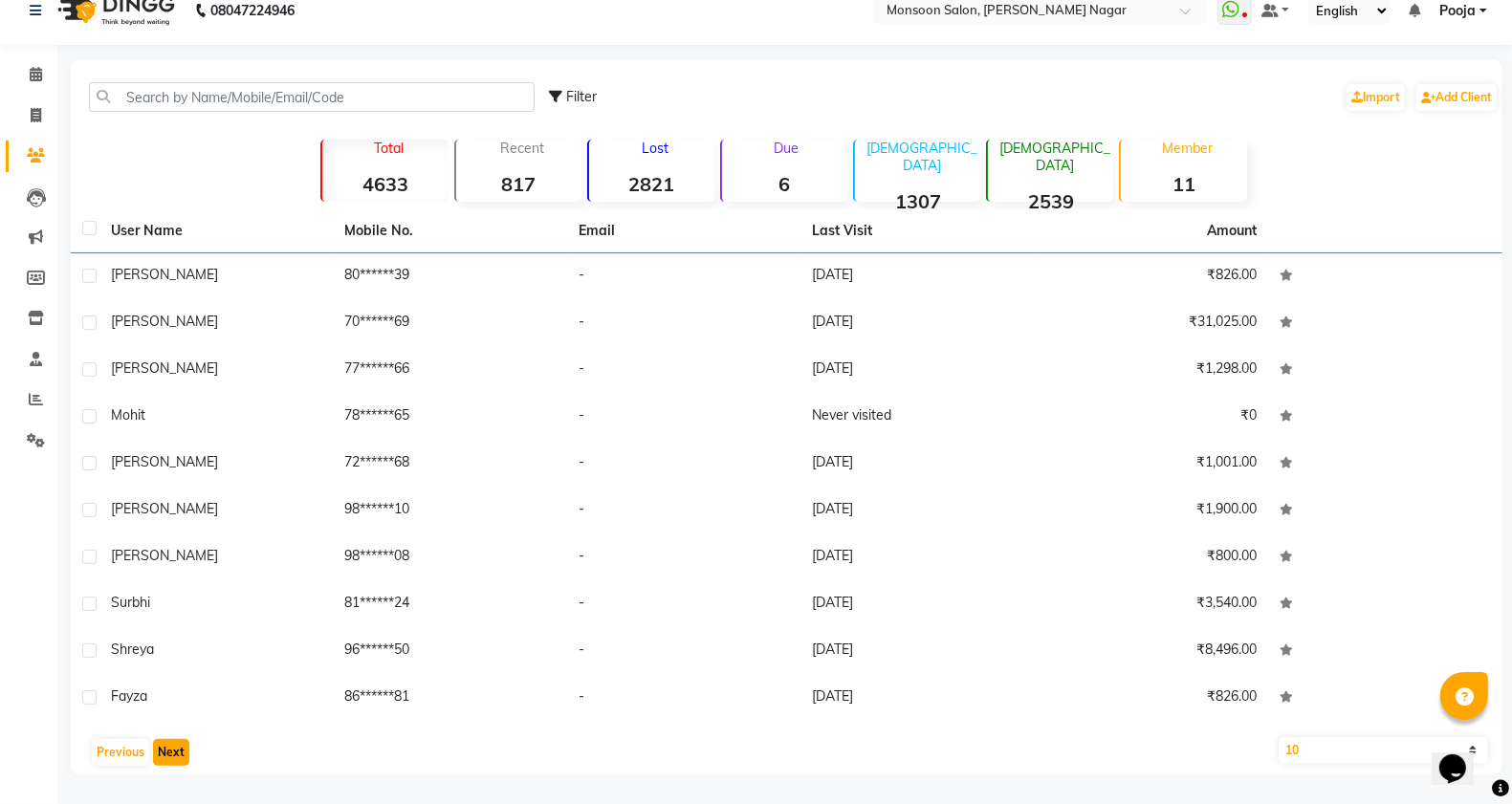
click at [179, 757] on button "Next" at bounding box center [171, 753] width 37 height 27
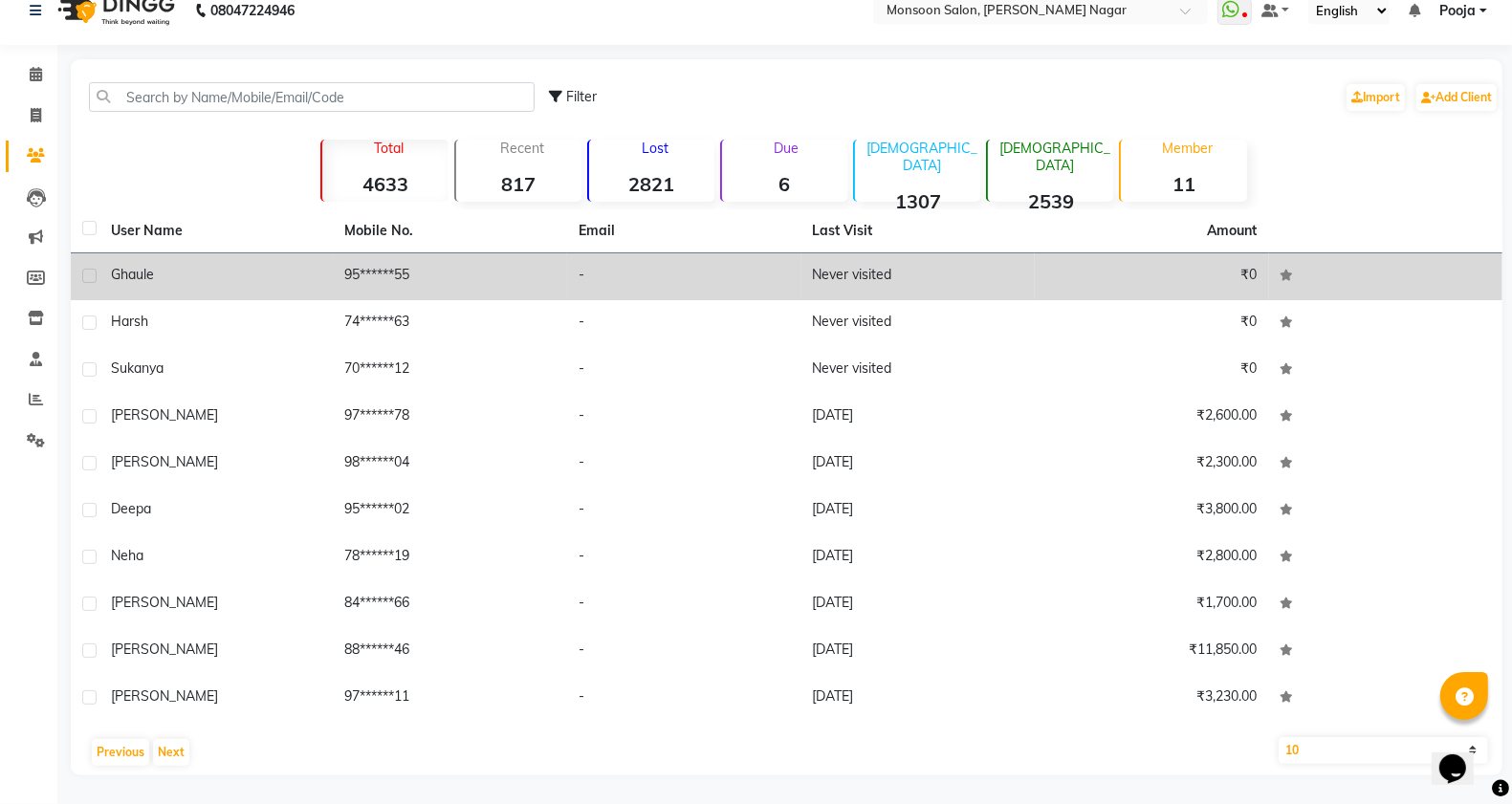
click at [86, 281] on label at bounding box center [89, 276] width 15 height 15
click at [86, 281] on input "checkbox" at bounding box center [88, 277] width 13 height 13
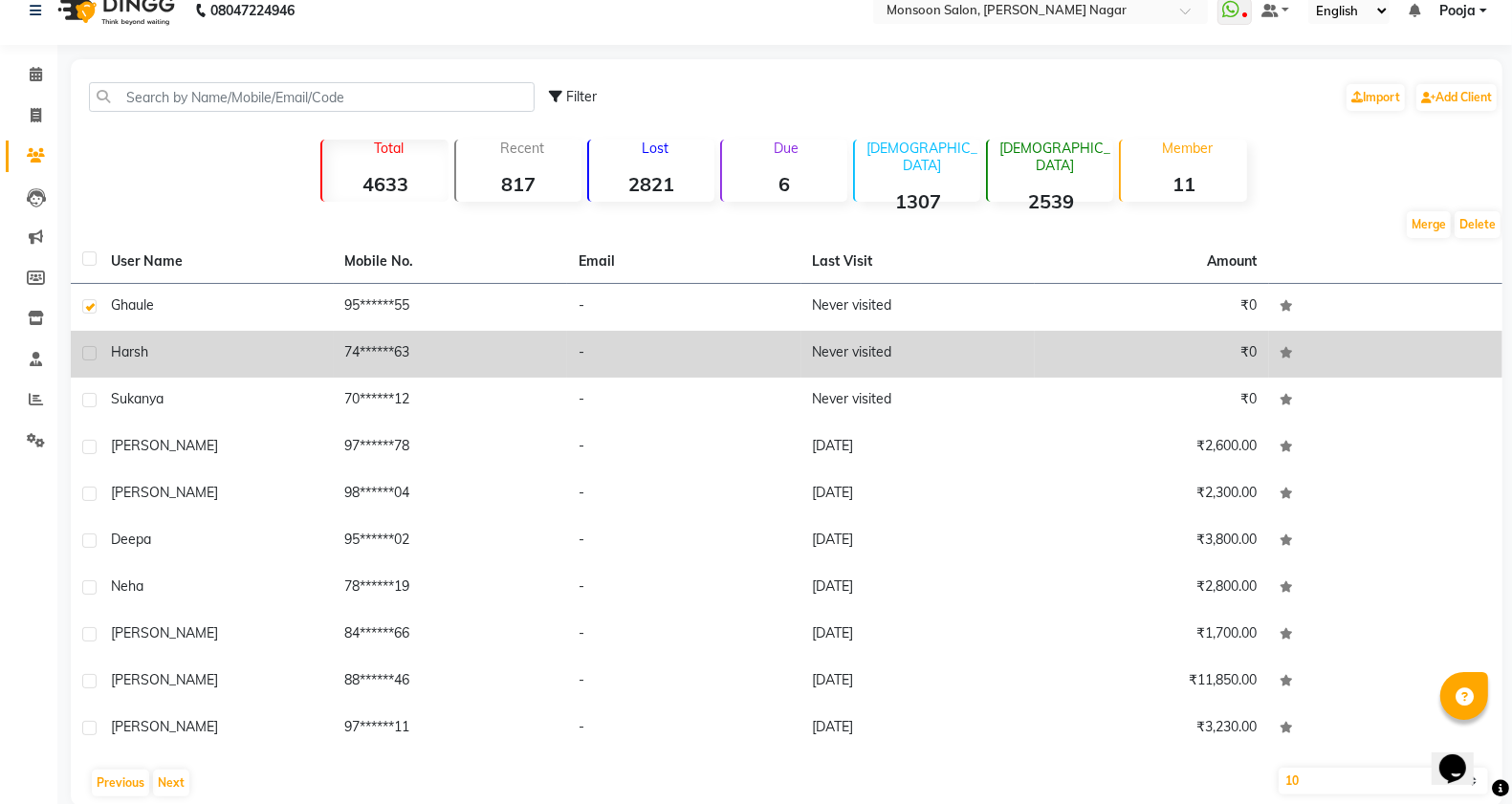
click at [92, 349] on label at bounding box center [89, 353] width 15 height 15
click at [92, 349] on input "checkbox" at bounding box center [88, 354] width 13 height 13
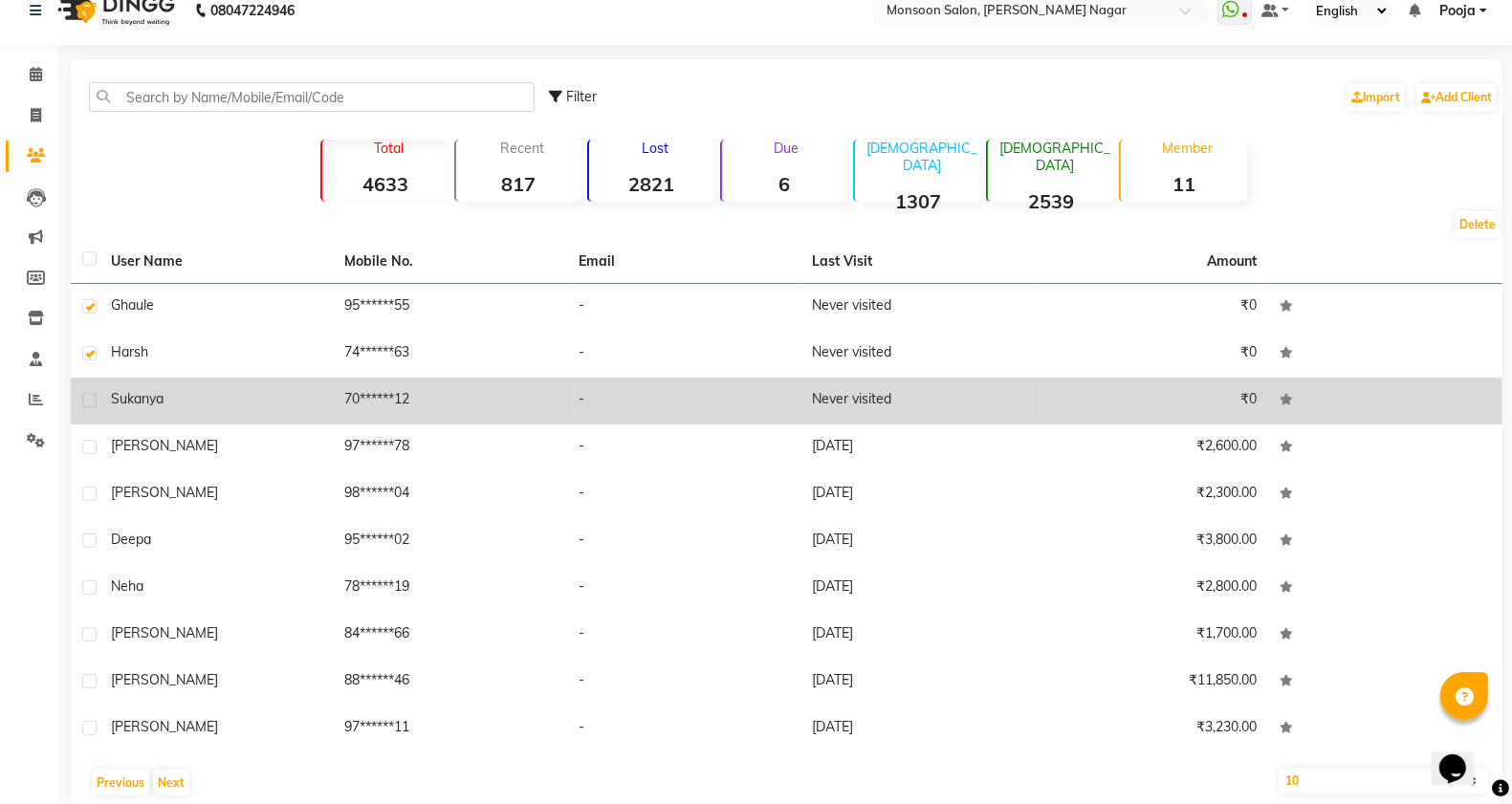
click at [84, 399] on label at bounding box center [89, 400] width 15 height 15
click at [84, 399] on input "checkbox" at bounding box center [88, 401] width 13 height 13
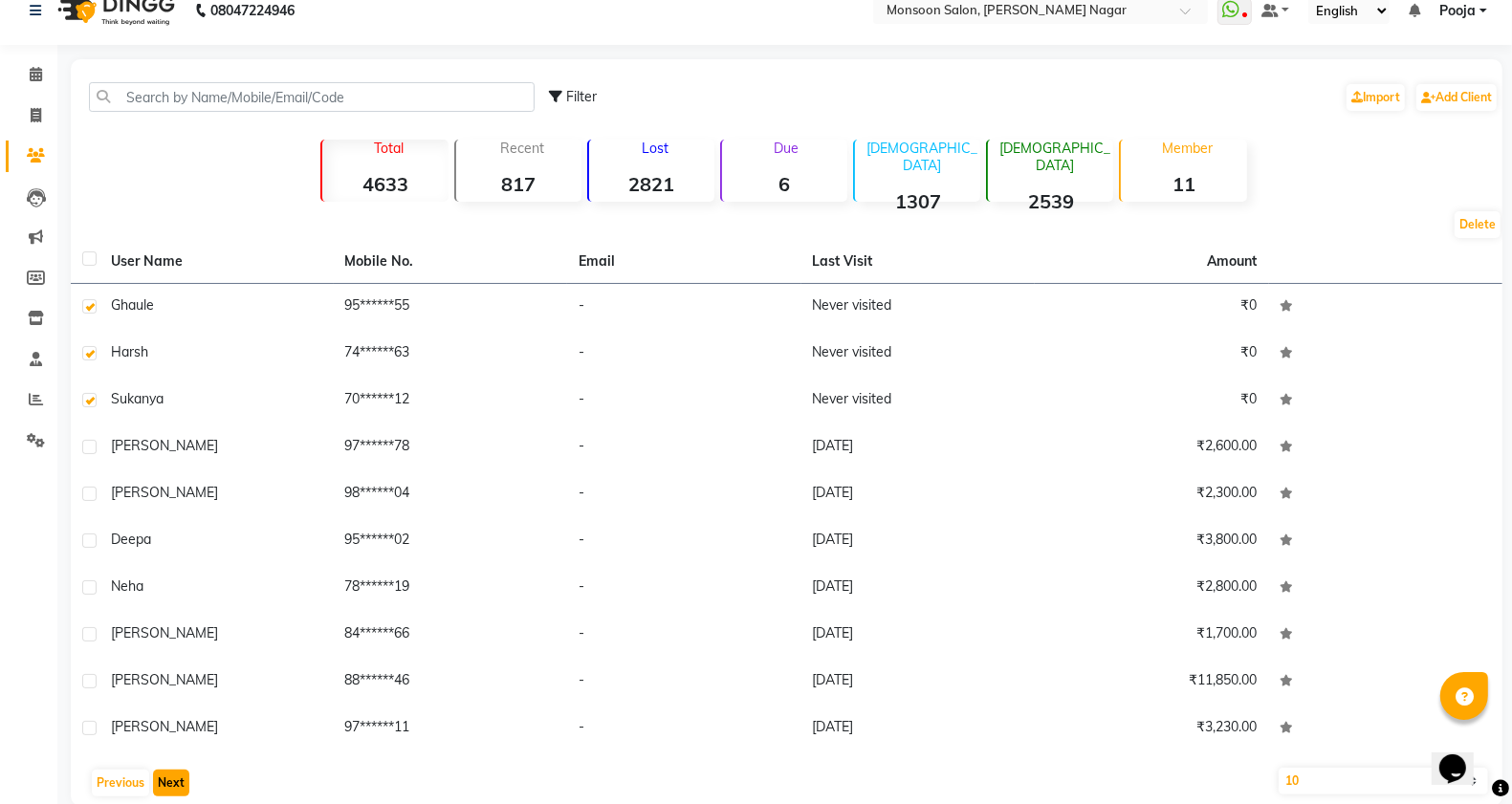
click at [170, 788] on button "Next" at bounding box center [171, 784] width 37 height 27
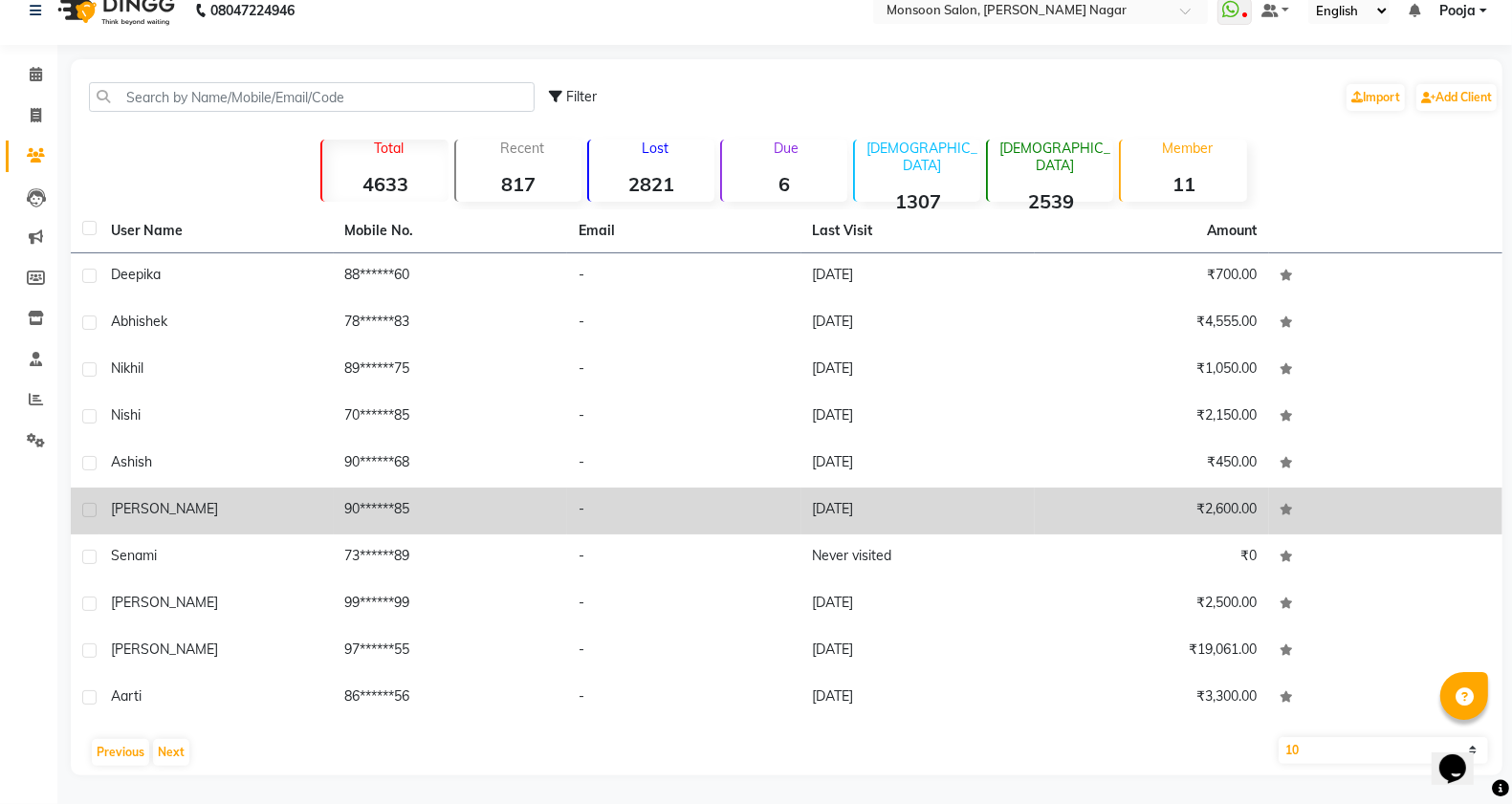
click at [91, 559] on label at bounding box center [89, 556] width 15 height 15
click at [91, 559] on input "checkbox" at bounding box center [88, 557] width 13 height 13
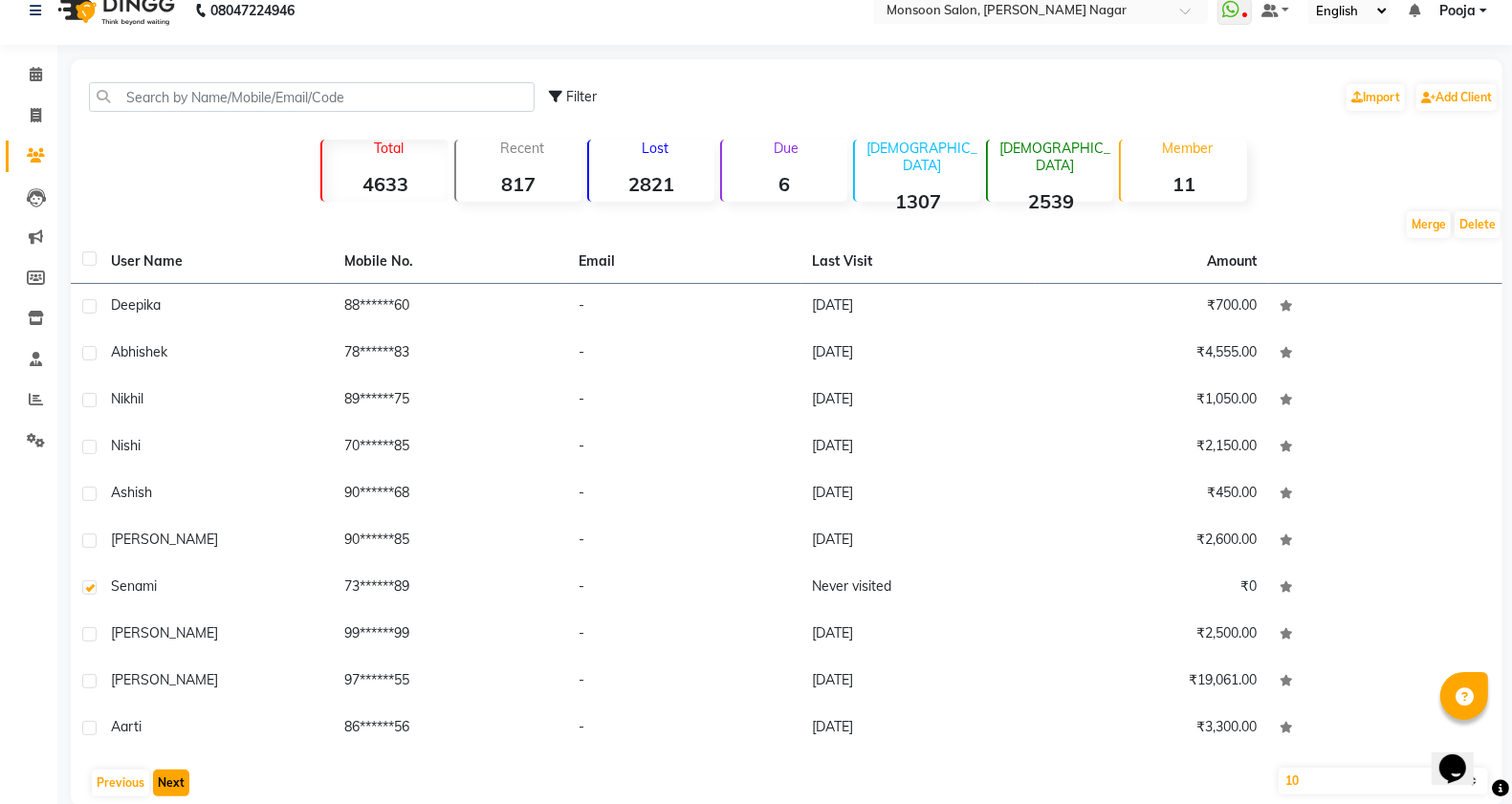
click at [161, 785] on button "Next" at bounding box center [171, 784] width 37 height 27
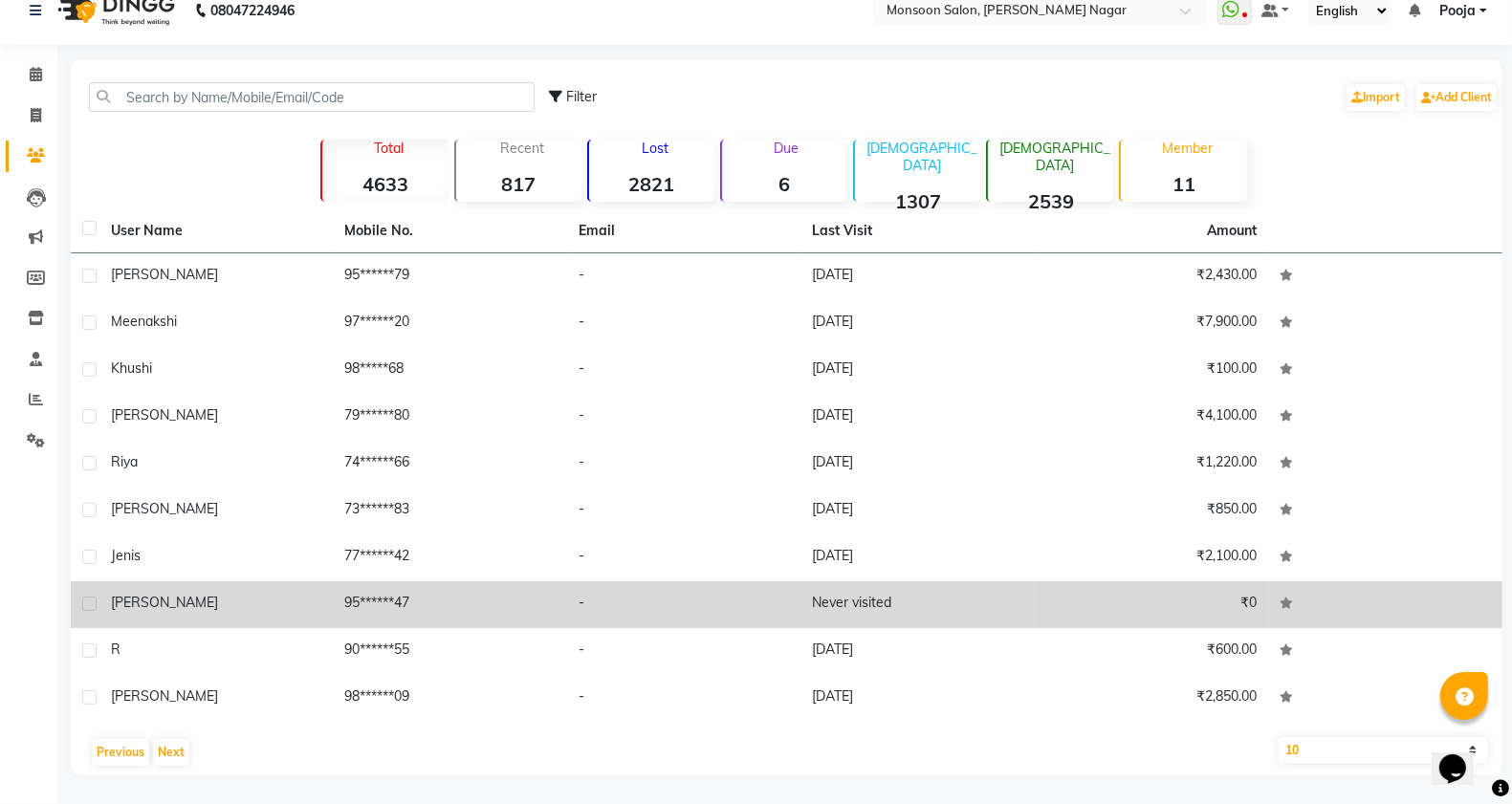
click at [86, 598] on label at bounding box center [89, 604] width 15 height 15
click at [86, 599] on input "checkbox" at bounding box center [88, 605] width 13 height 13
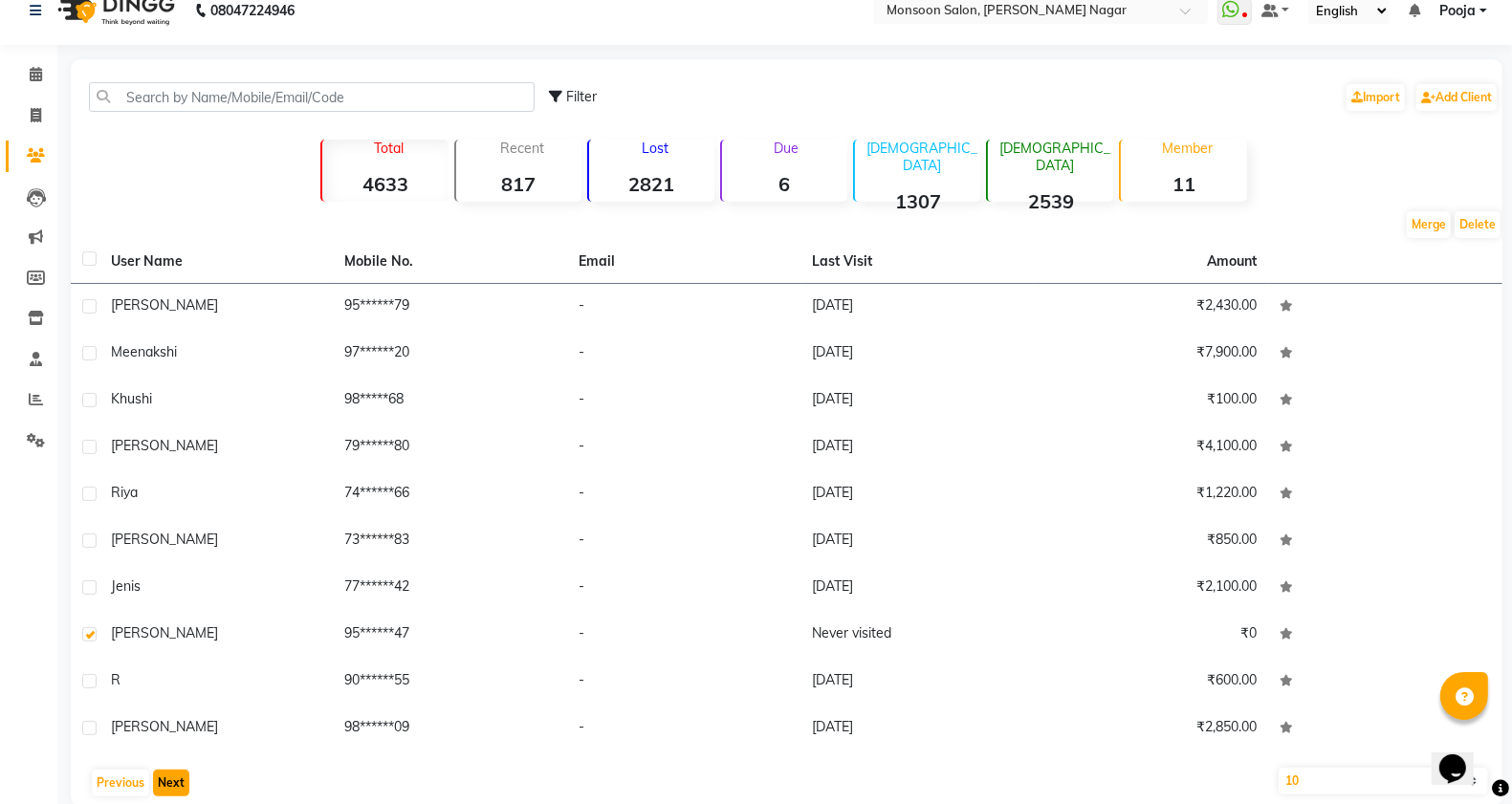
click at [168, 790] on button "Next" at bounding box center [171, 784] width 37 height 27
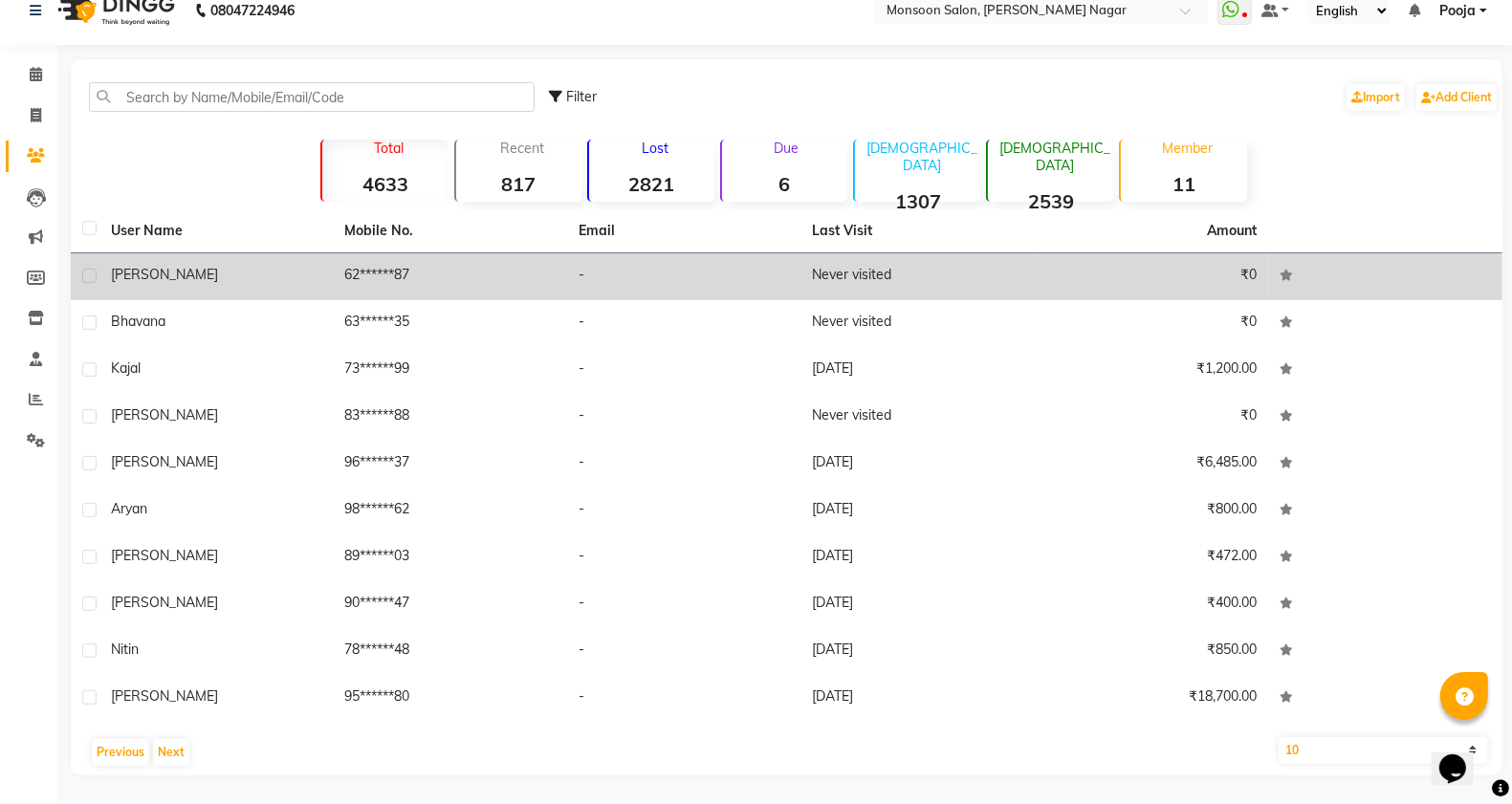
click at [92, 274] on label at bounding box center [89, 276] width 15 height 15
click at [92, 274] on input "checkbox" at bounding box center [88, 277] width 13 height 13
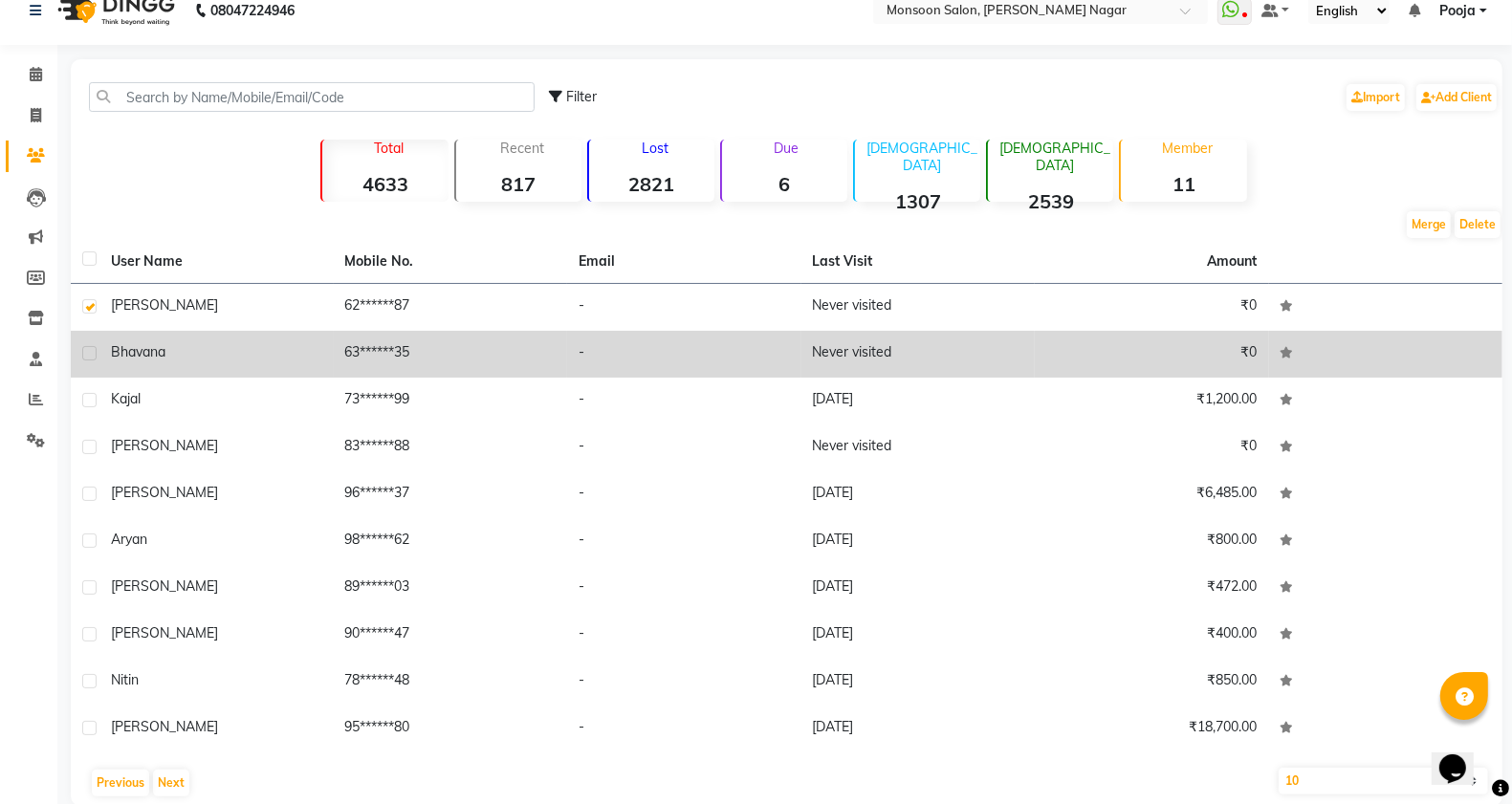
click at [89, 346] on label at bounding box center [89, 353] width 15 height 15
click at [89, 348] on input "checkbox" at bounding box center [88, 354] width 13 height 13
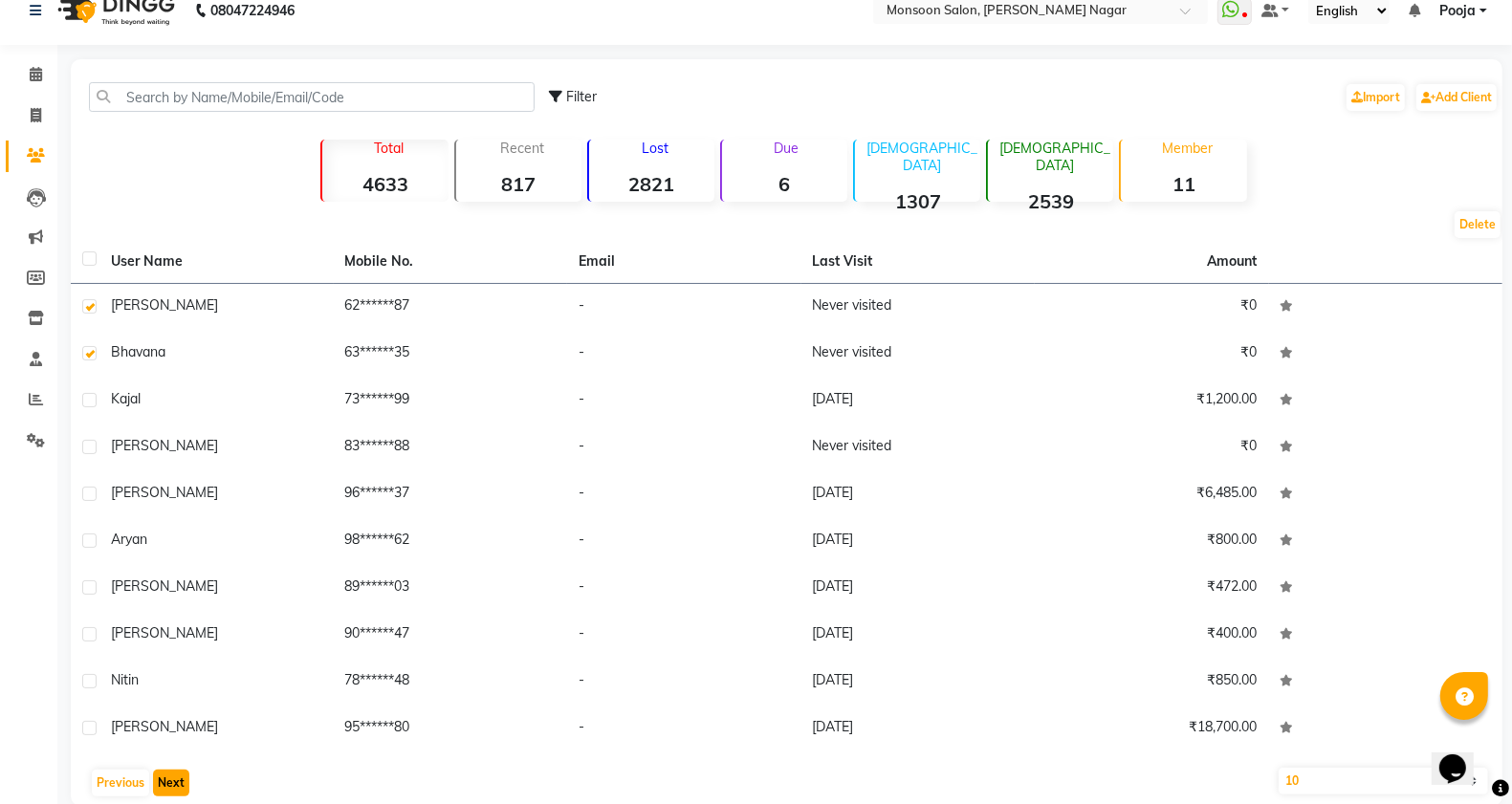
click at [165, 783] on button "Next" at bounding box center [171, 784] width 37 height 27
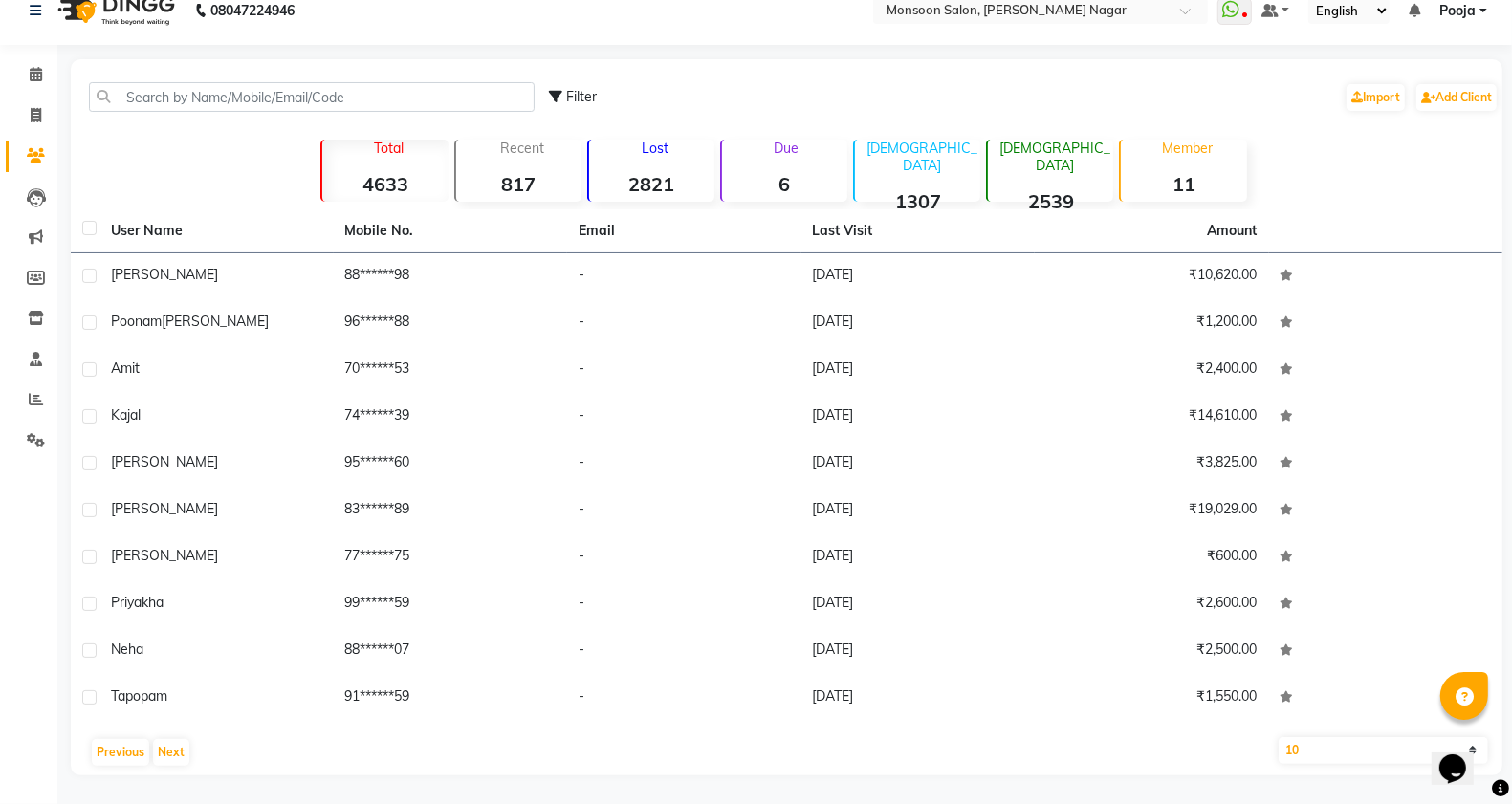
click at [174, 767] on div "Previous Next" at bounding box center [786, 753] width 1416 height 31
click at [175, 757] on button "Next" at bounding box center [171, 753] width 37 height 27
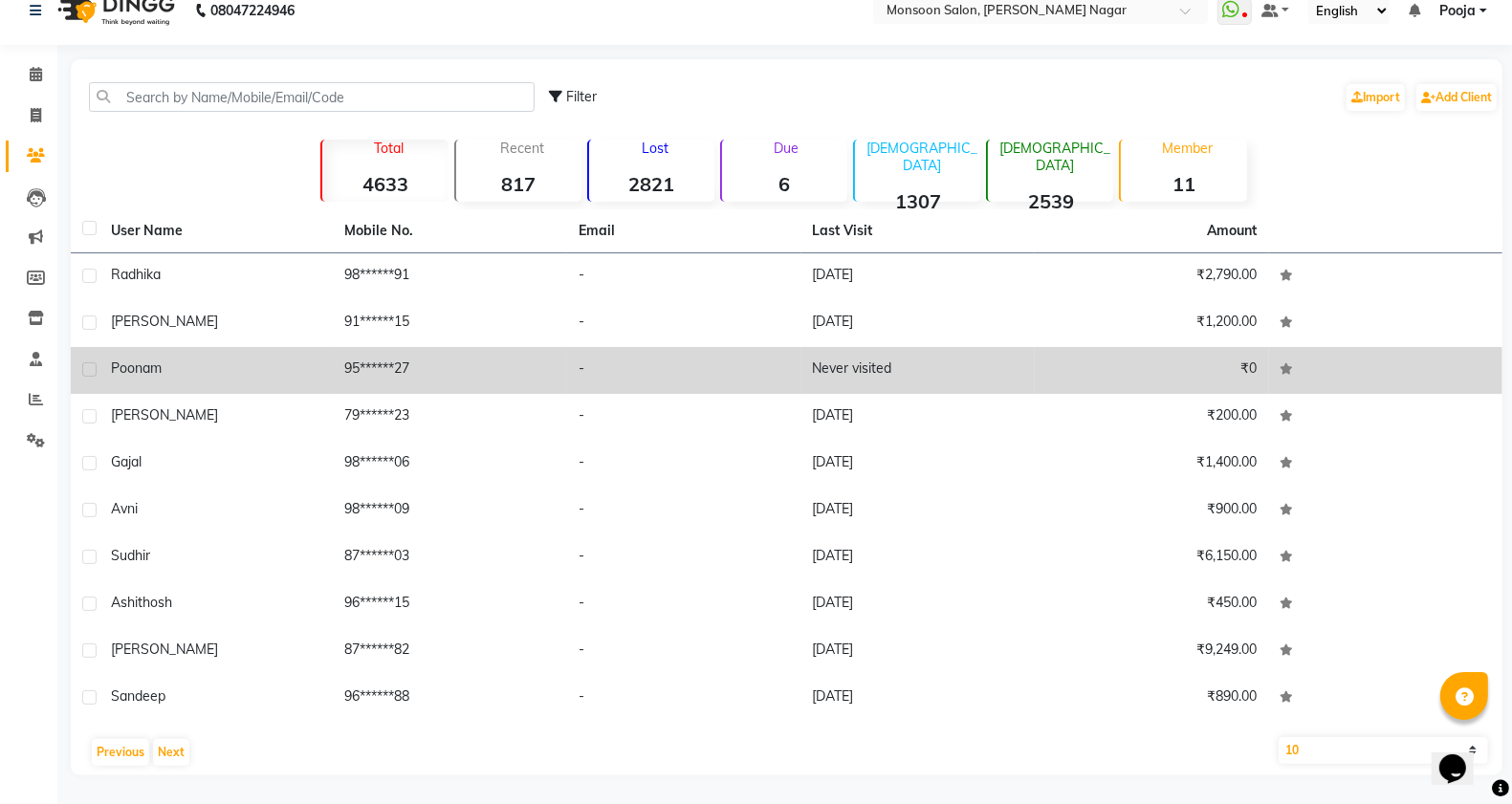
click at [87, 366] on label at bounding box center [89, 370] width 15 height 15
click at [87, 366] on input "checkbox" at bounding box center [88, 371] width 13 height 13
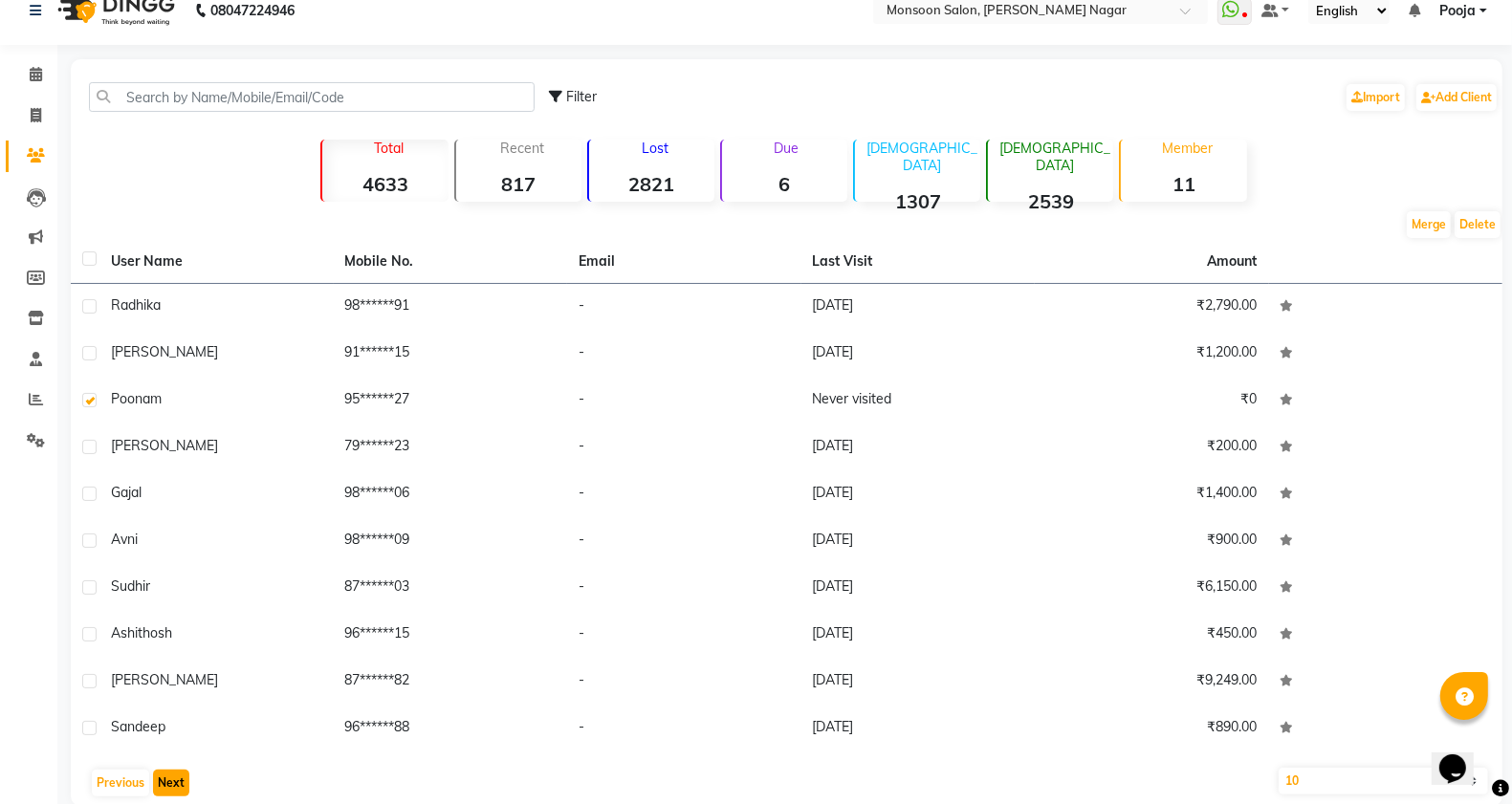
click at [168, 781] on button "Next" at bounding box center [171, 784] width 37 height 27
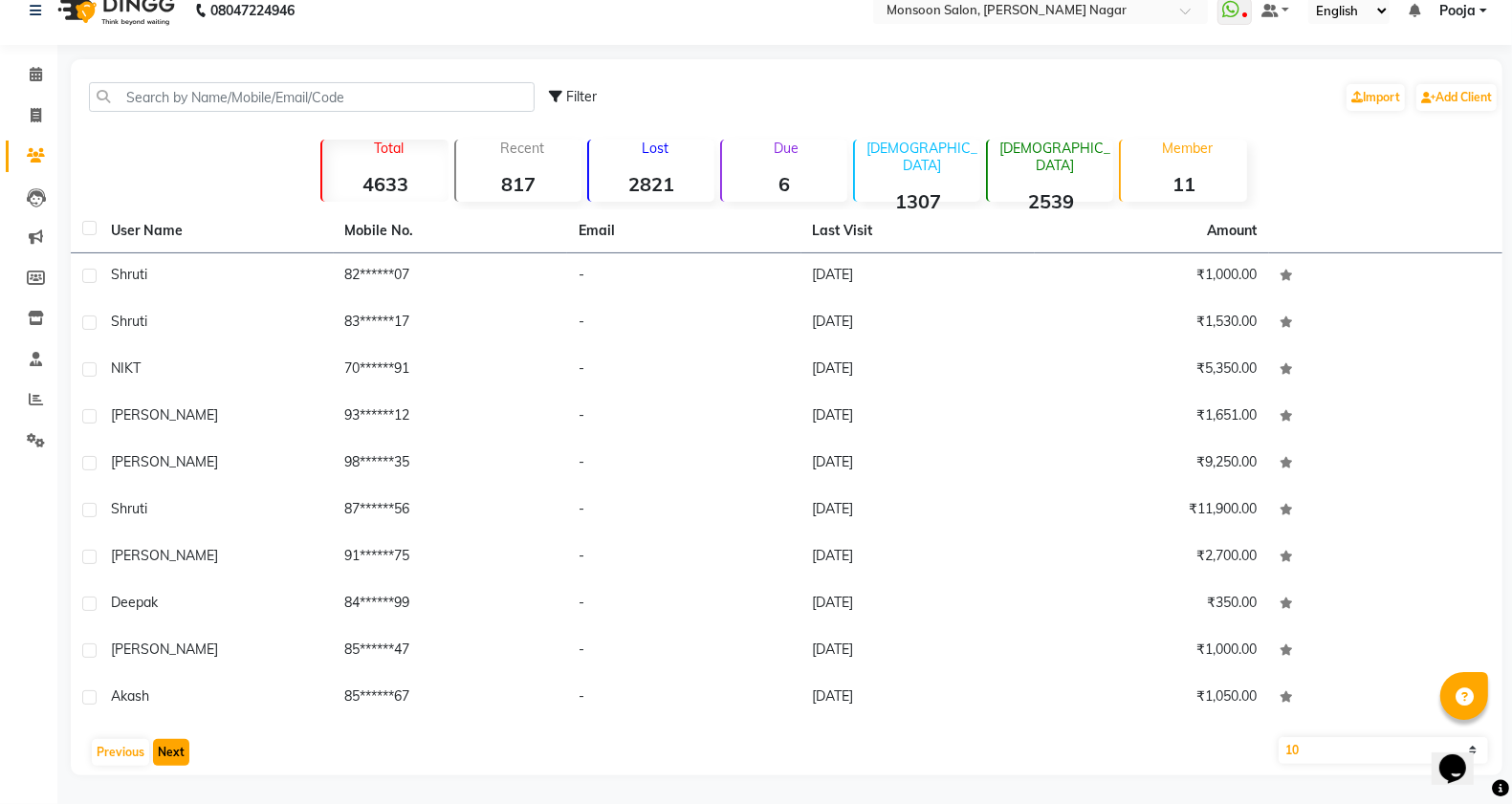
click at [173, 748] on button "Next" at bounding box center [171, 753] width 37 height 27
click at [174, 748] on button "Next" at bounding box center [171, 753] width 37 height 27
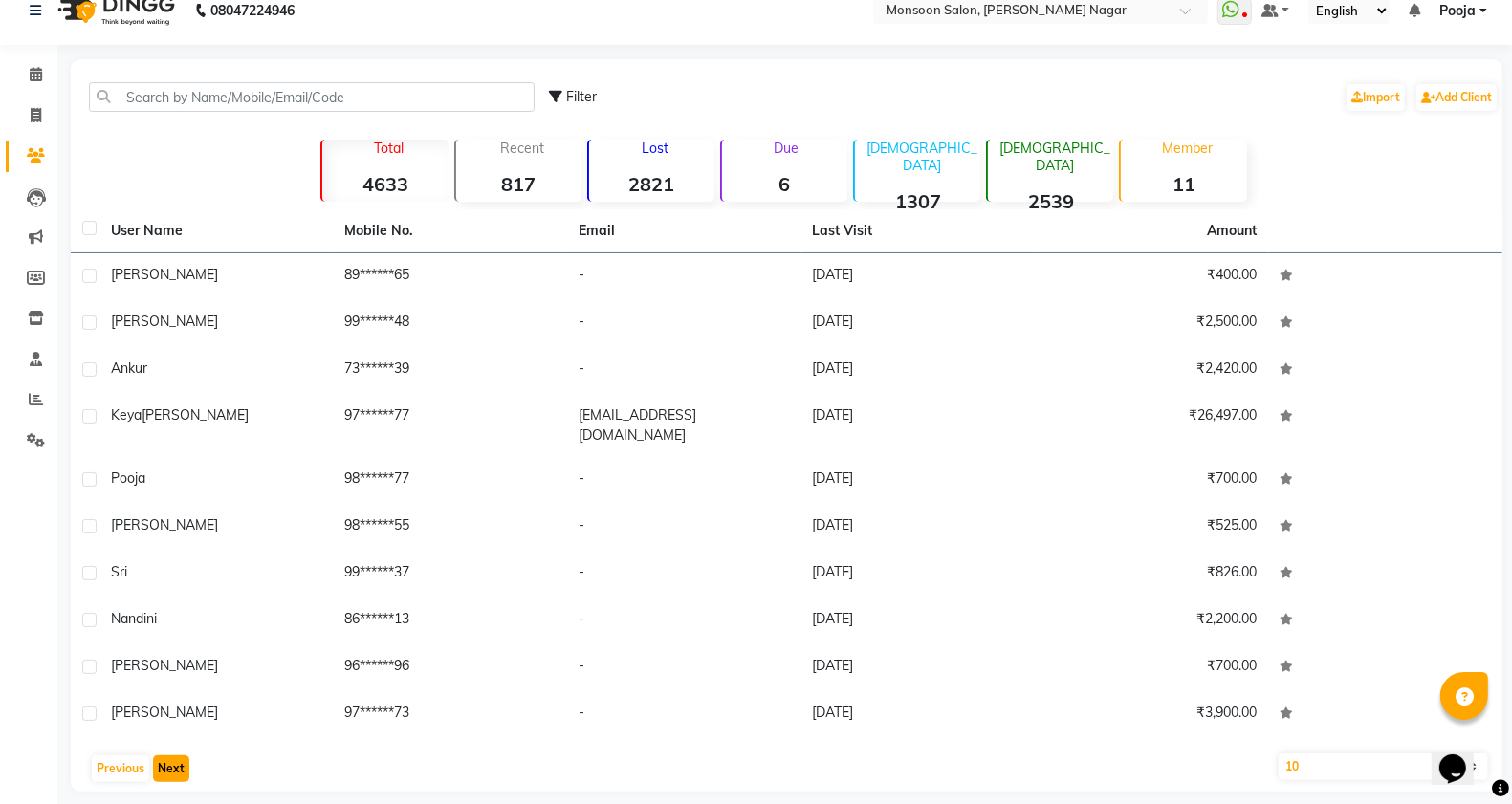
click at [168, 756] on button "Next" at bounding box center [171, 769] width 37 height 27
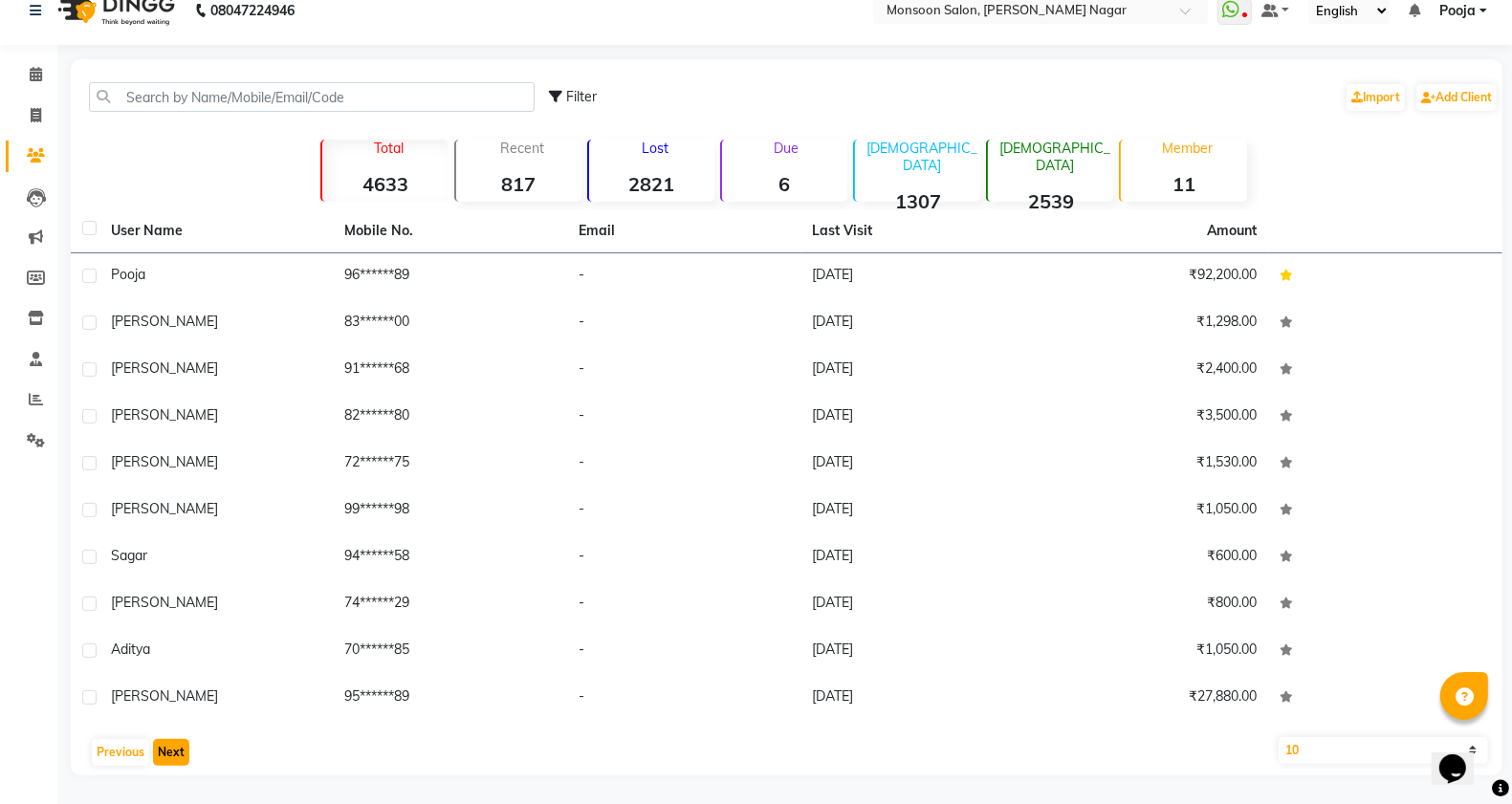
click at [168, 753] on button "Next" at bounding box center [171, 753] width 37 height 27
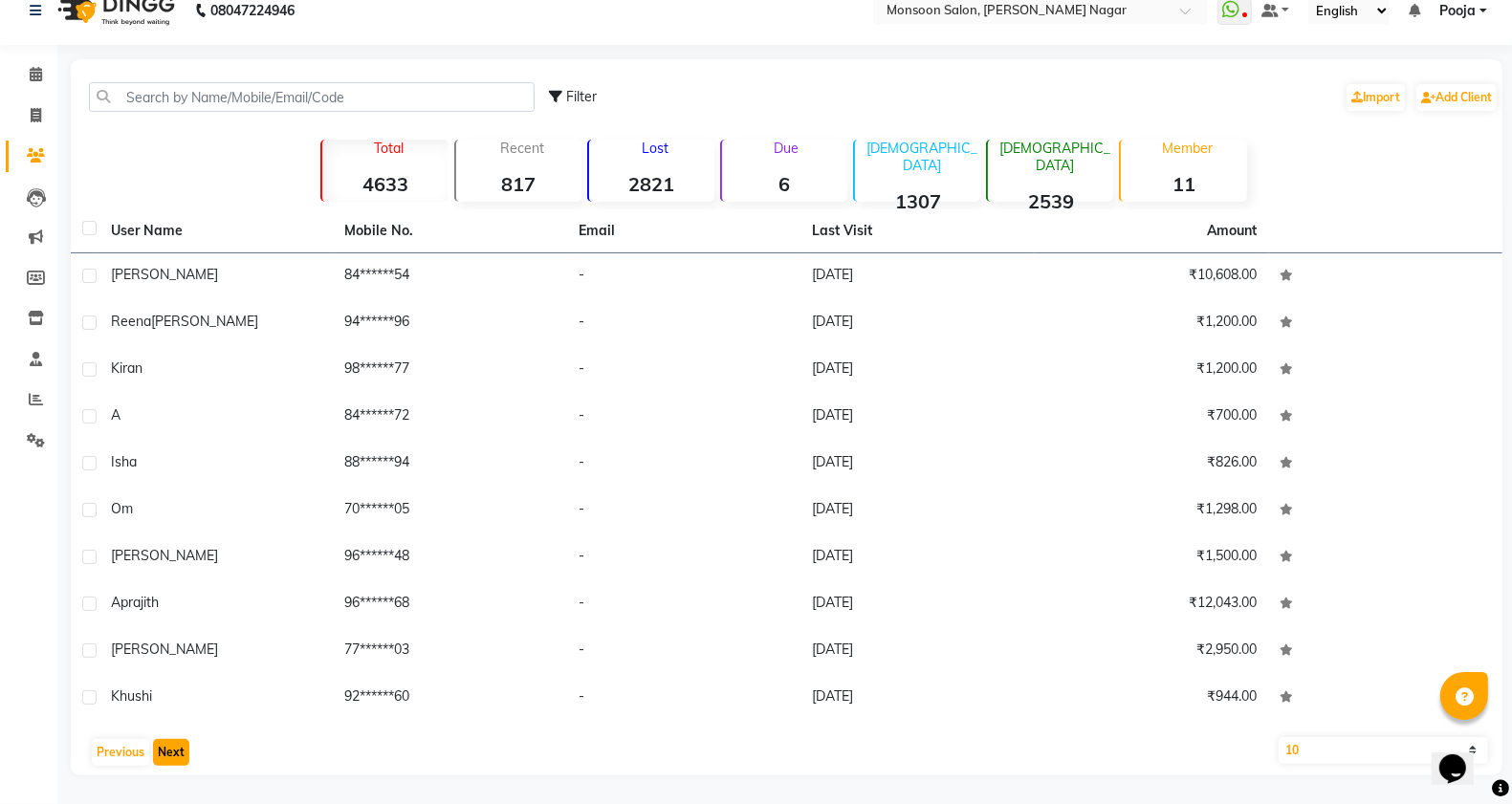
click at [168, 753] on button "Next" at bounding box center [171, 753] width 37 height 27
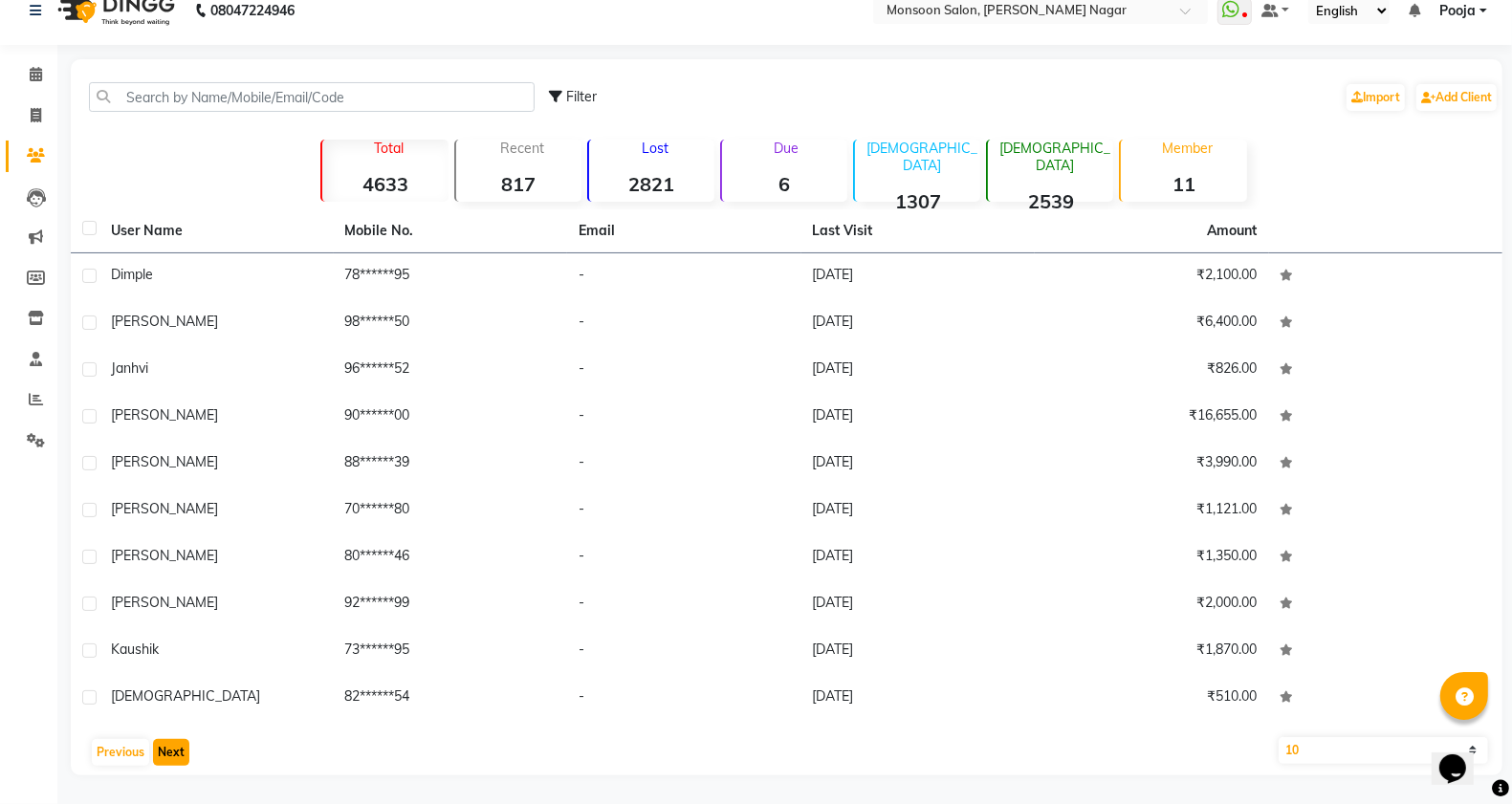
click at [168, 753] on button "Next" at bounding box center [171, 753] width 37 height 27
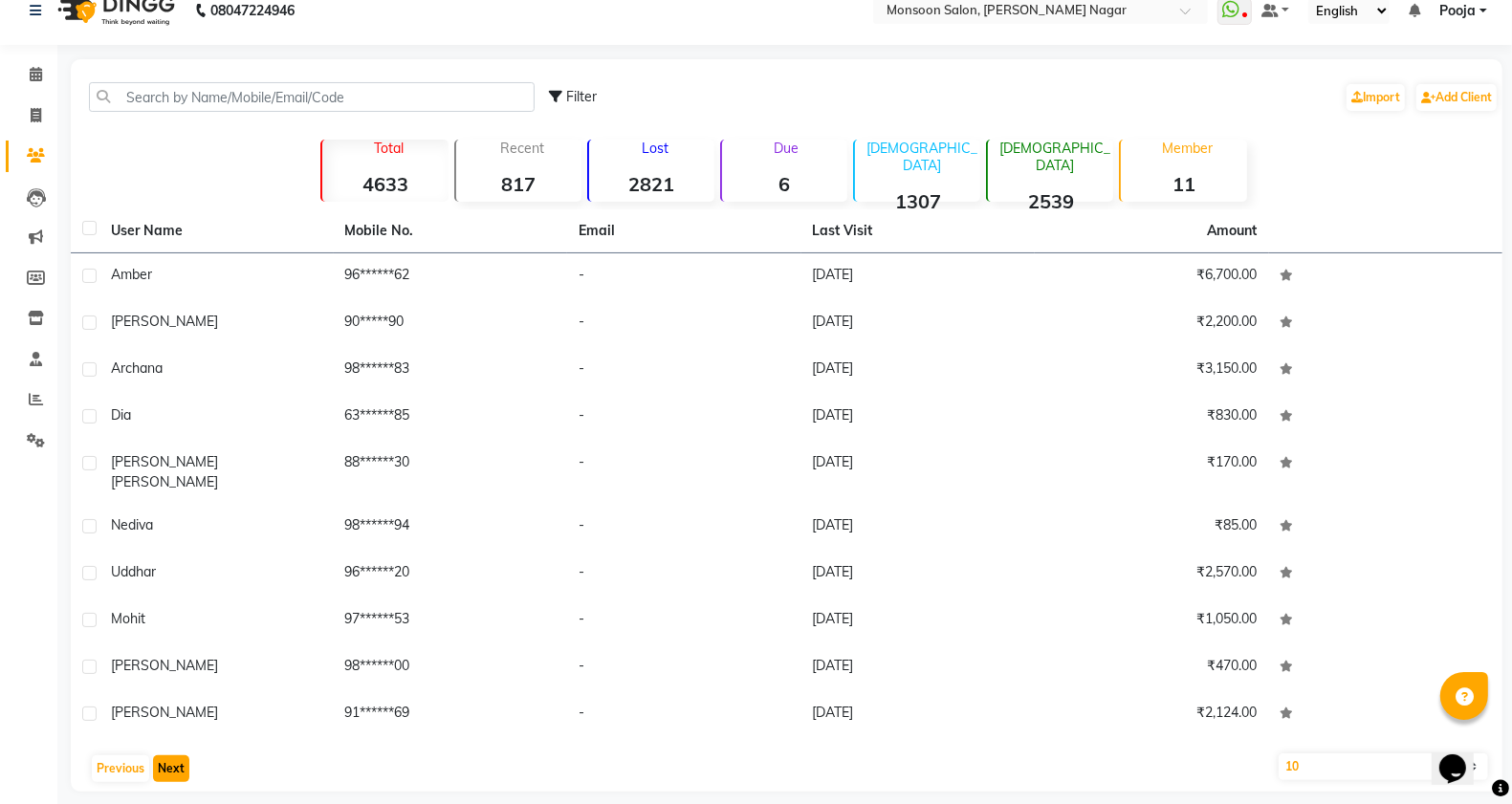
click at [168, 756] on button "Next" at bounding box center [171, 769] width 37 height 27
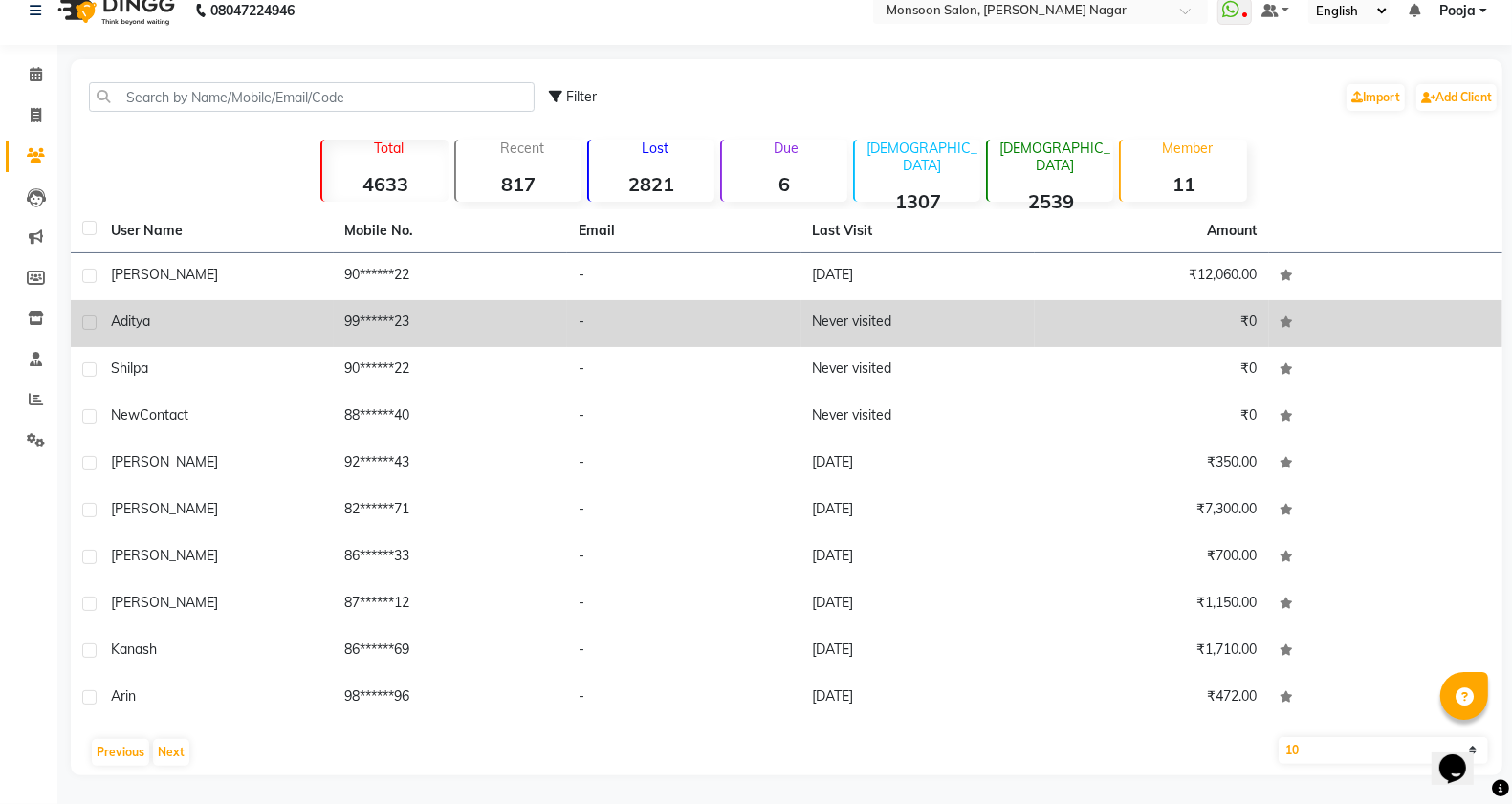
click at [91, 325] on label at bounding box center [89, 322] width 15 height 15
click at [91, 325] on input "checkbox" at bounding box center [88, 323] width 13 height 13
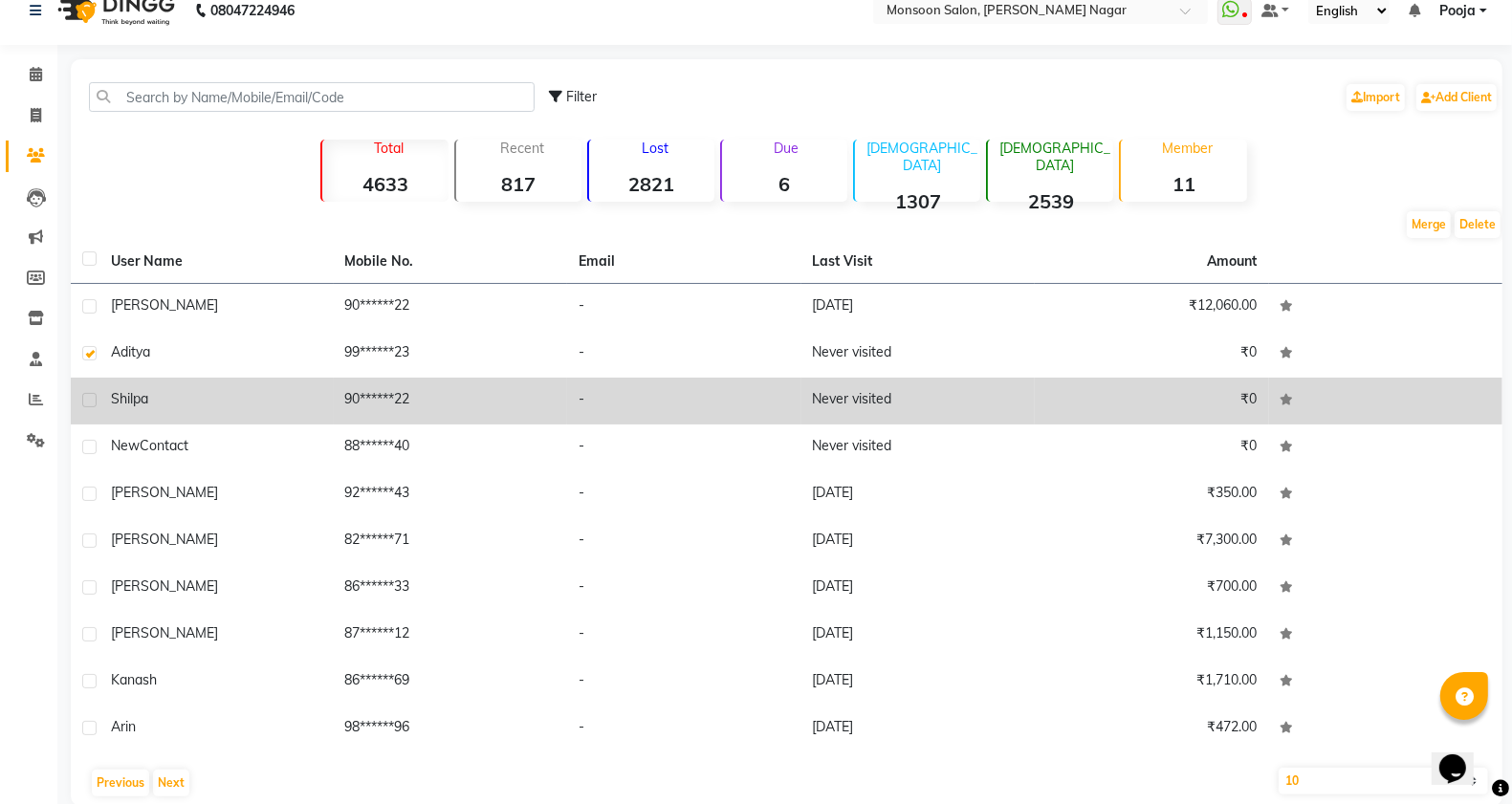
click at [83, 400] on label at bounding box center [89, 400] width 15 height 15
click at [83, 400] on input "checkbox" at bounding box center [88, 401] width 13 height 13
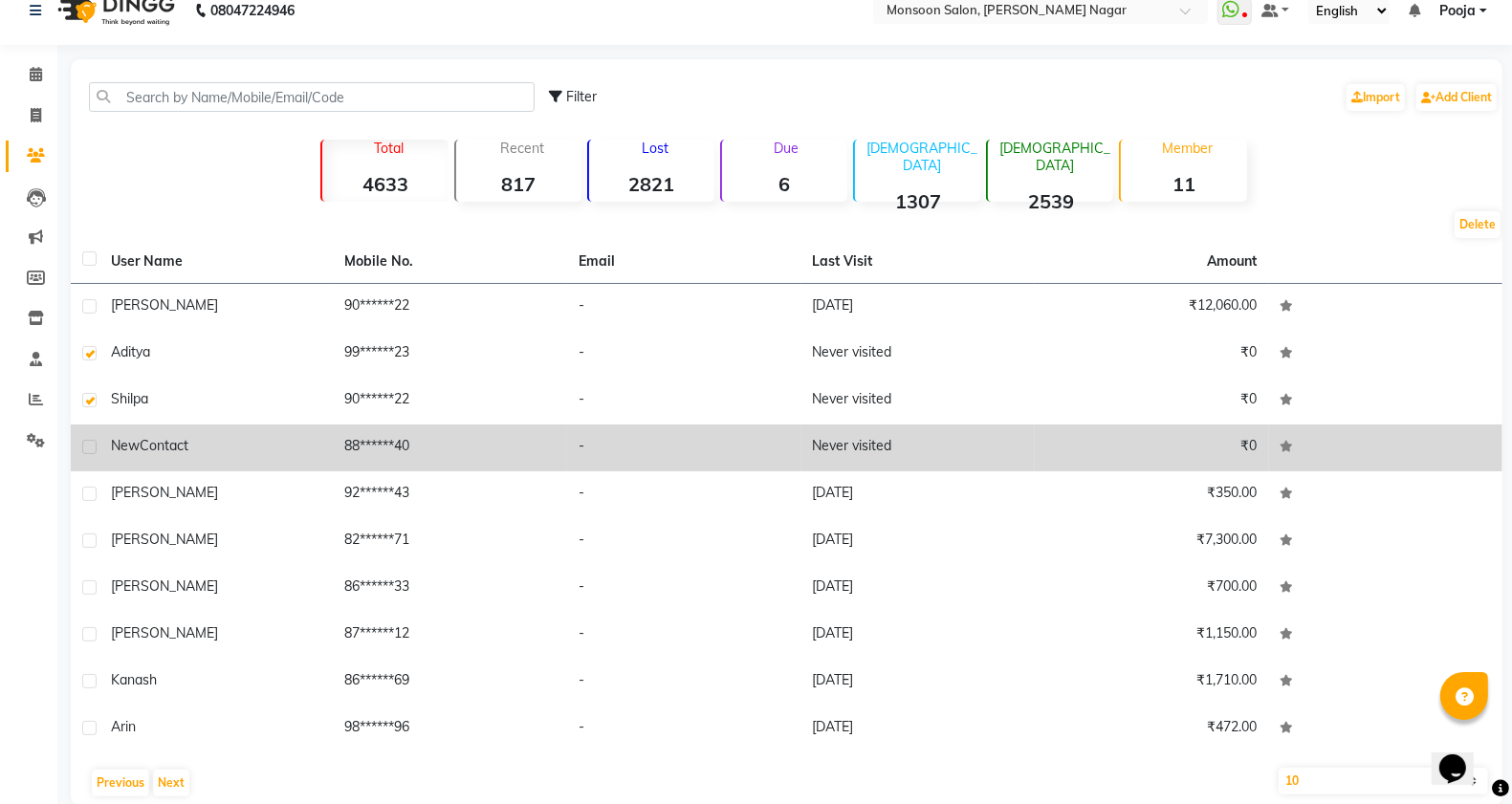
click at [88, 447] on label at bounding box center [89, 447] width 15 height 15
click at [88, 447] on input "checkbox" at bounding box center [88, 448] width 13 height 13
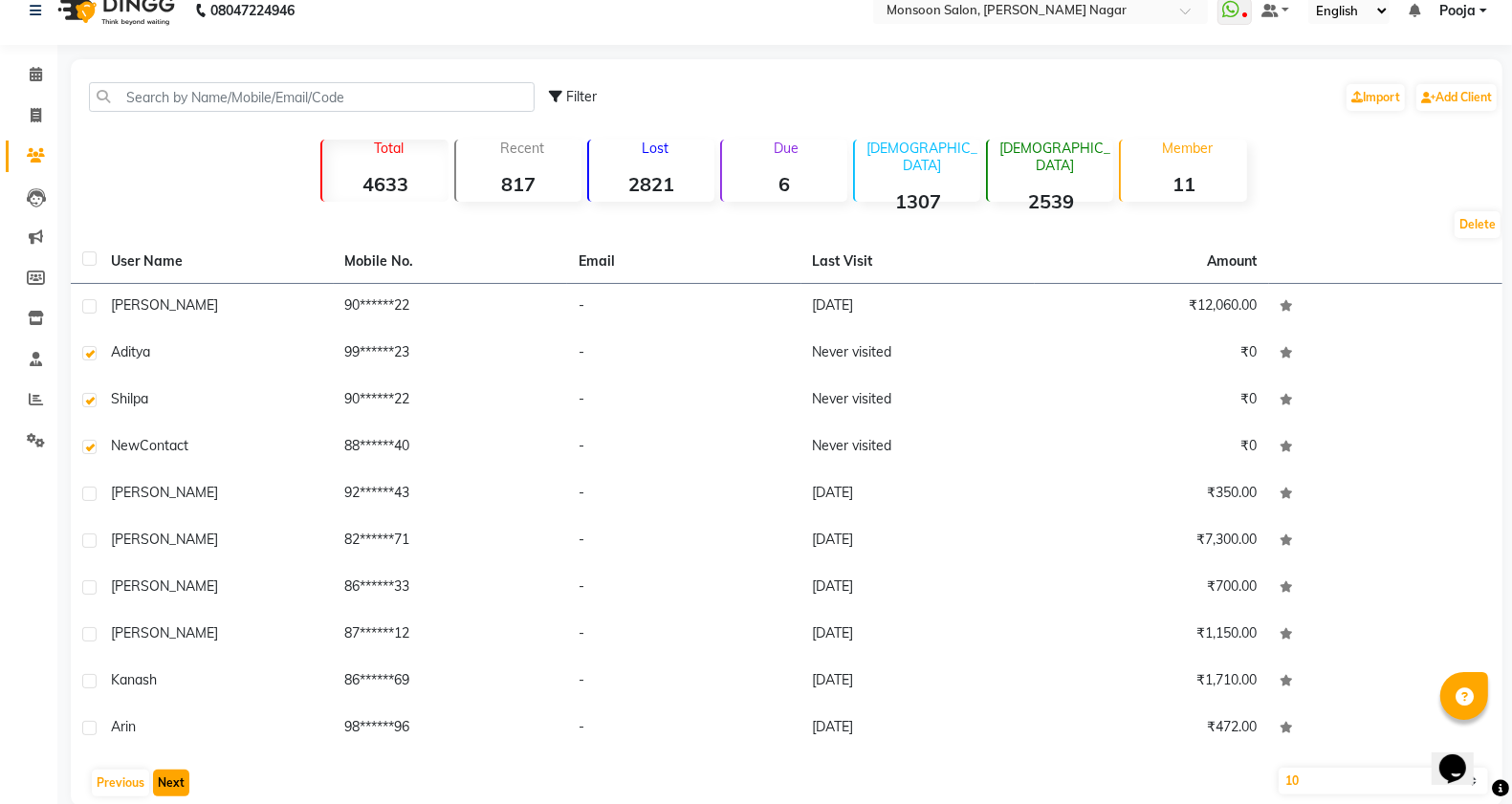
click at [159, 783] on button "Next" at bounding box center [171, 784] width 37 height 27
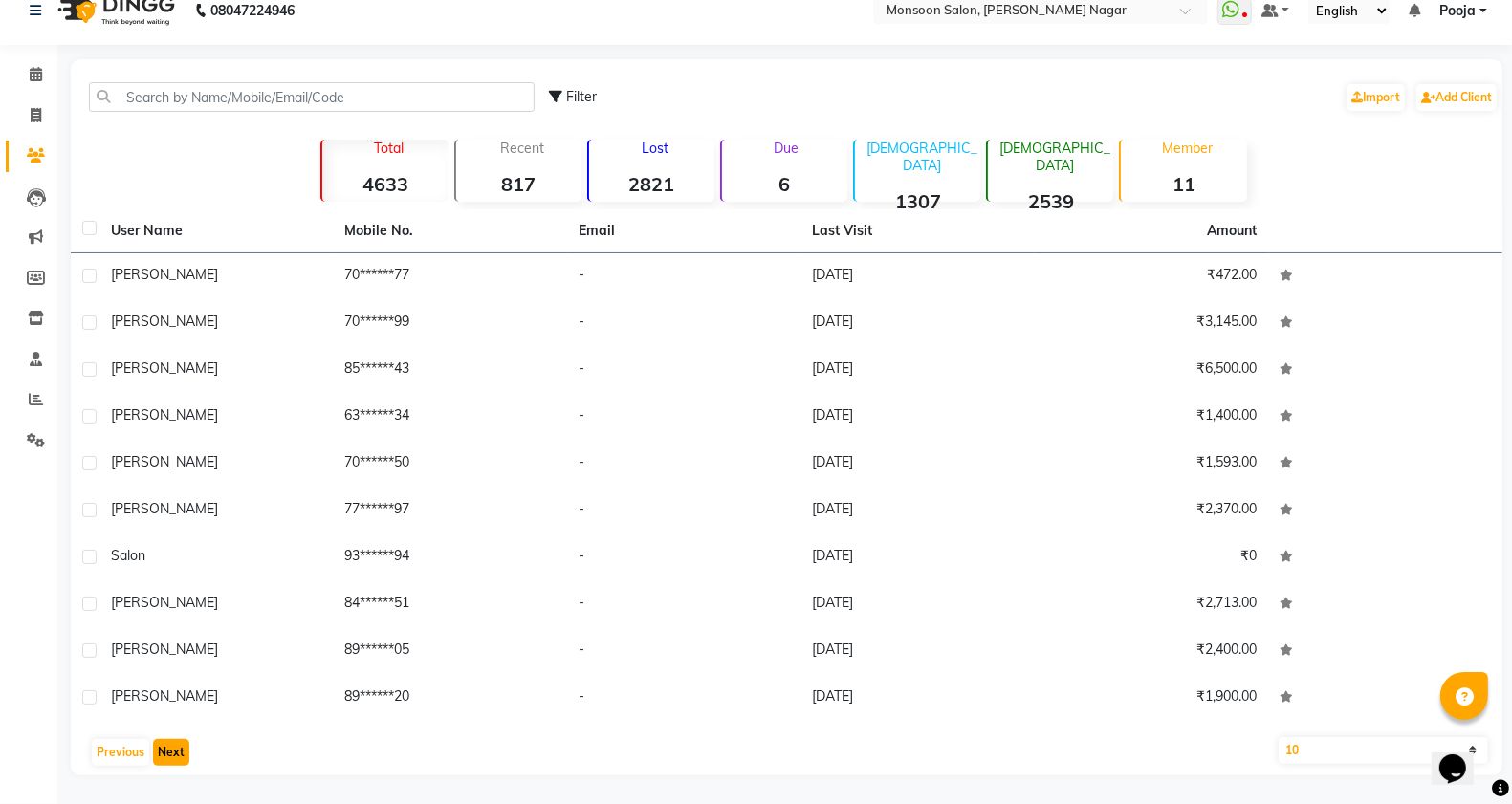
click at [180, 757] on button "Next" at bounding box center [171, 753] width 37 height 27
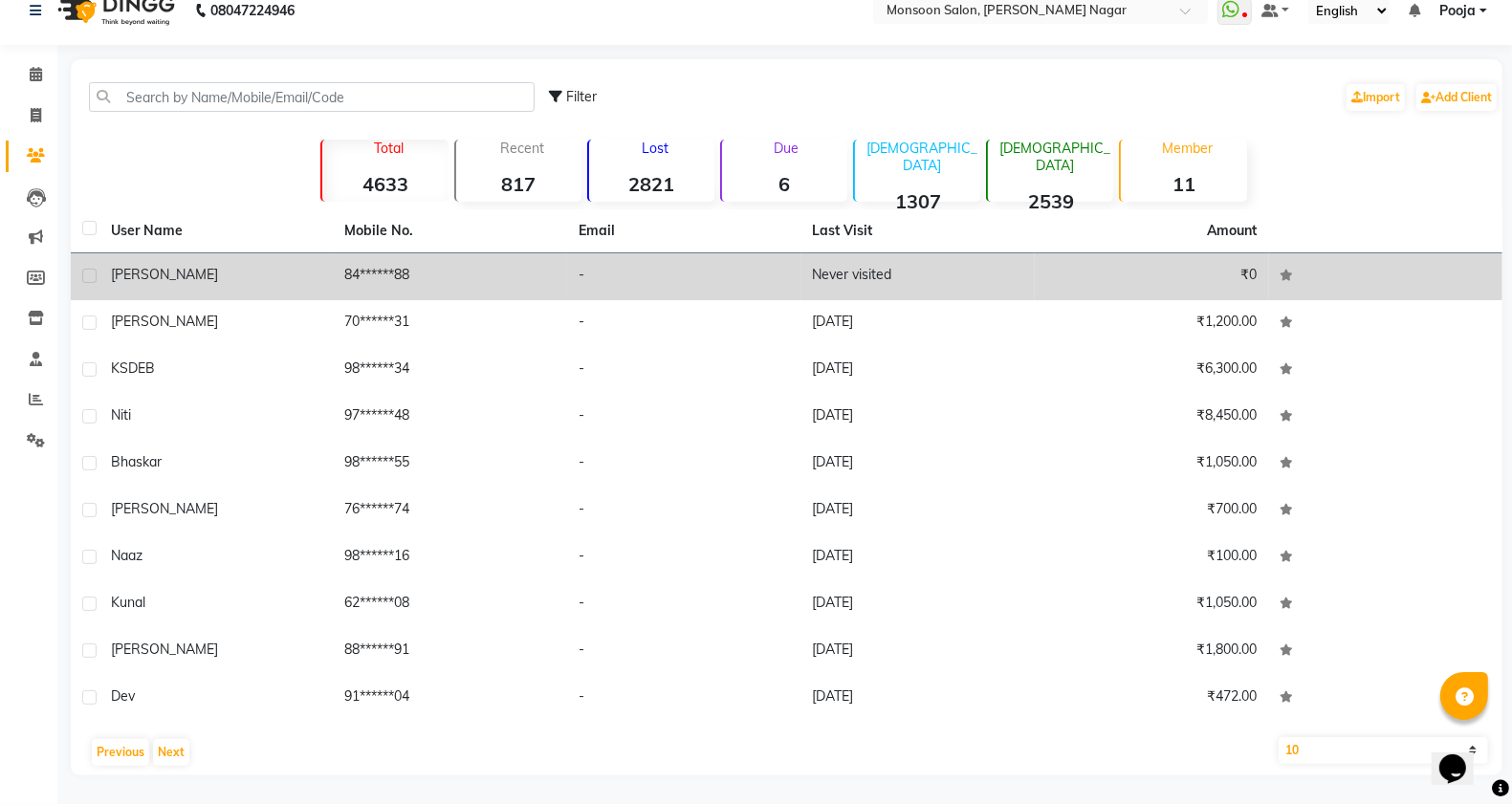
click at [89, 278] on label at bounding box center [89, 276] width 15 height 15
click at [89, 278] on input "checkbox" at bounding box center [88, 277] width 13 height 13
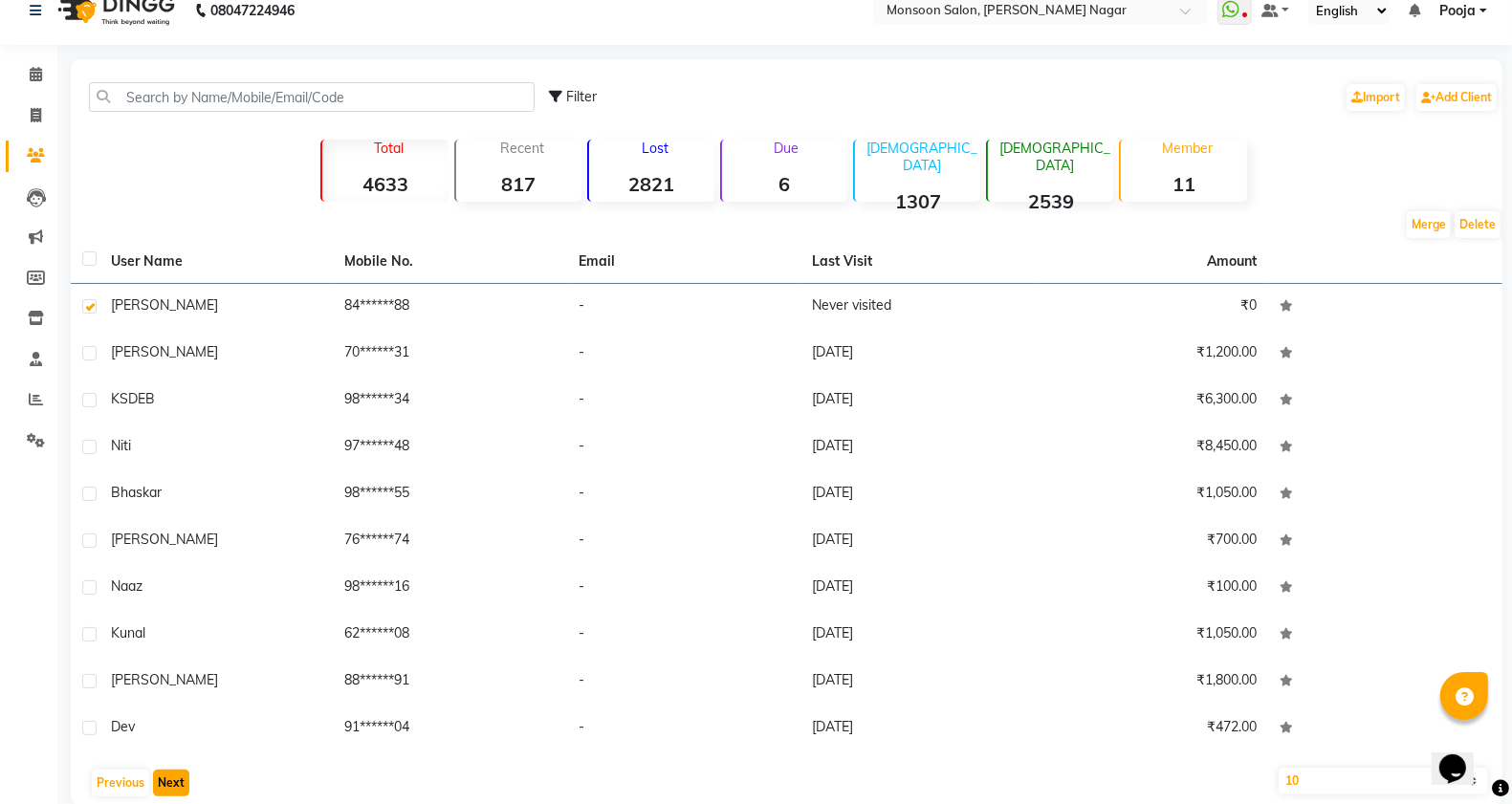
click at [160, 781] on button "Next" at bounding box center [171, 784] width 37 height 27
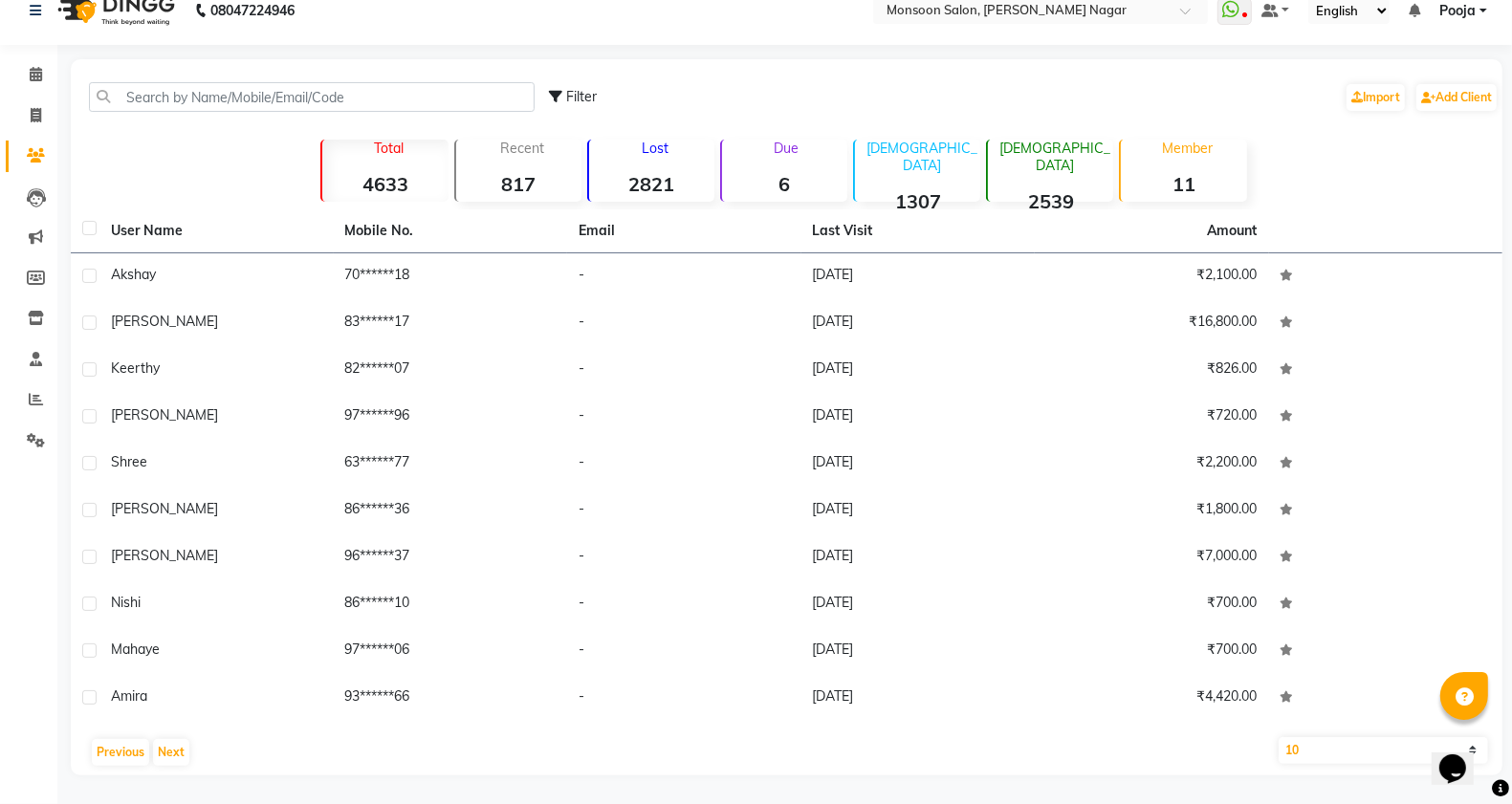
click at [161, 782] on main "Filter Import Add Client Total 4633 Recent 817 Lost 2821 Due 6 [DEMOGRAPHIC_DAT…" at bounding box center [785, 432] width 1455 height 745
click at [169, 751] on button "Next" at bounding box center [171, 753] width 37 height 27
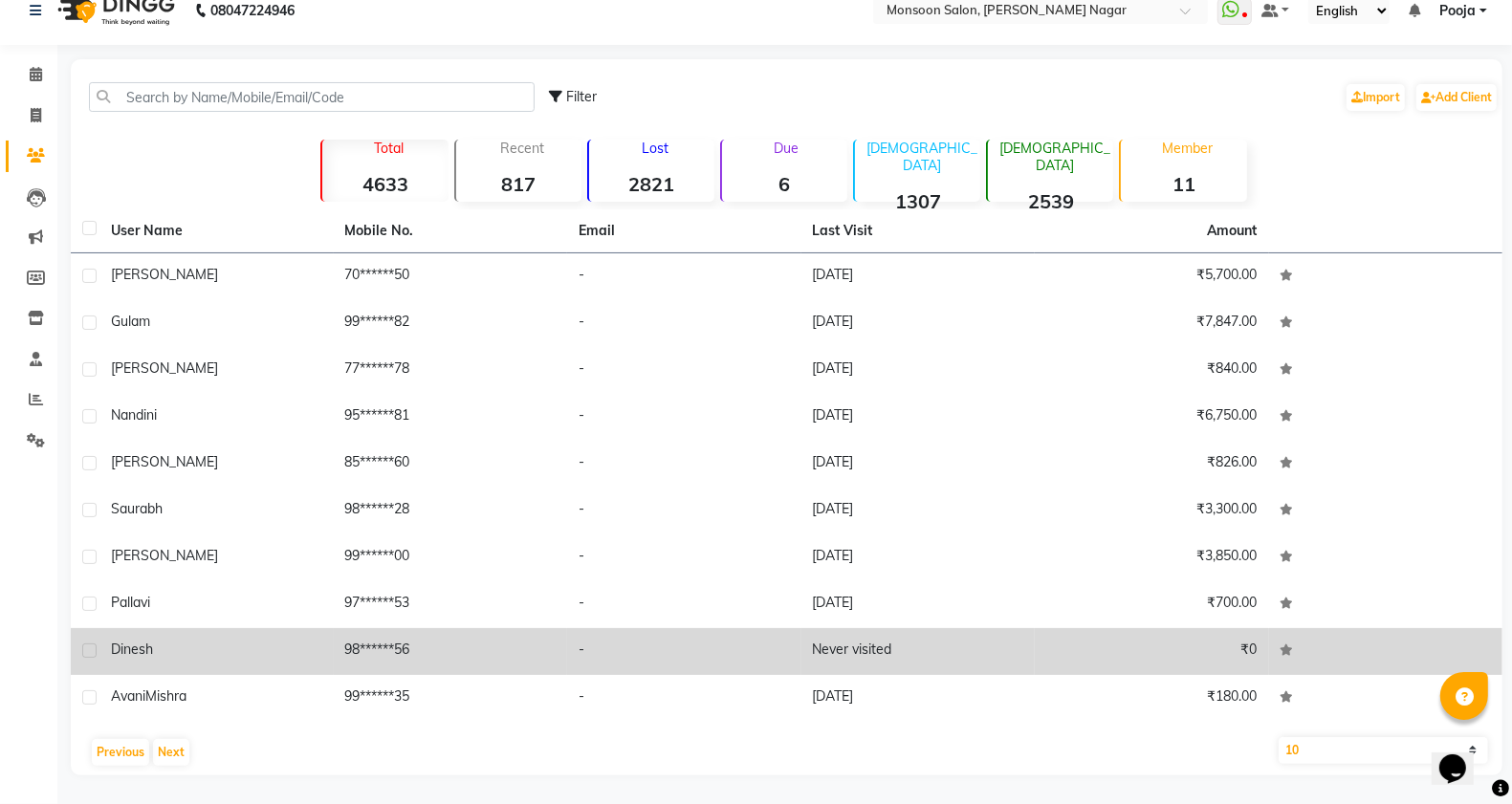
click at [91, 656] on label at bounding box center [89, 650] width 15 height 15
click at [91, 656] on input "checkbox" at bounding box center [88, 651] width 13 height 13
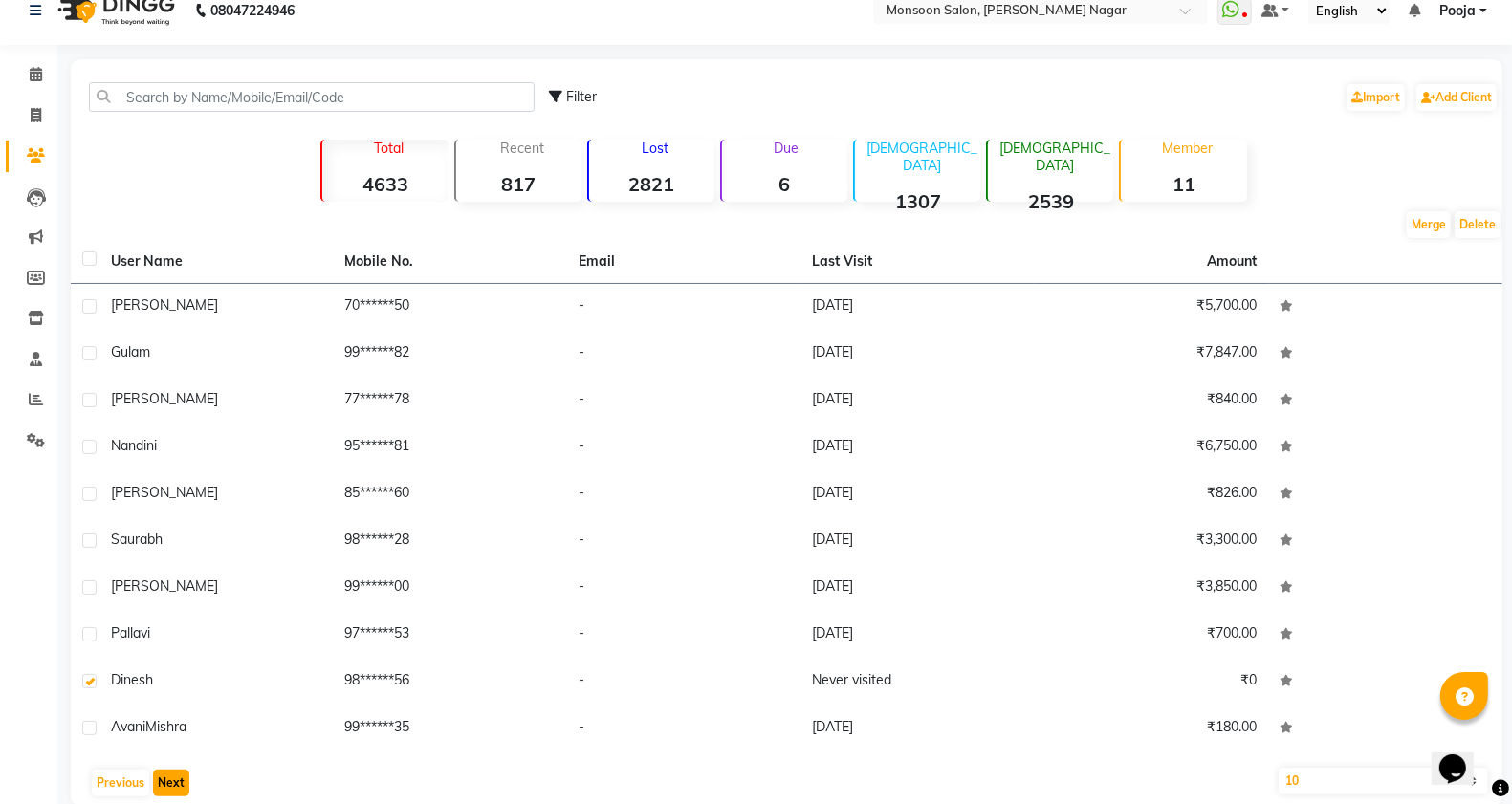
click at [163, 785] on button "Next" at bounding box center [171, 784] width 37 height 27
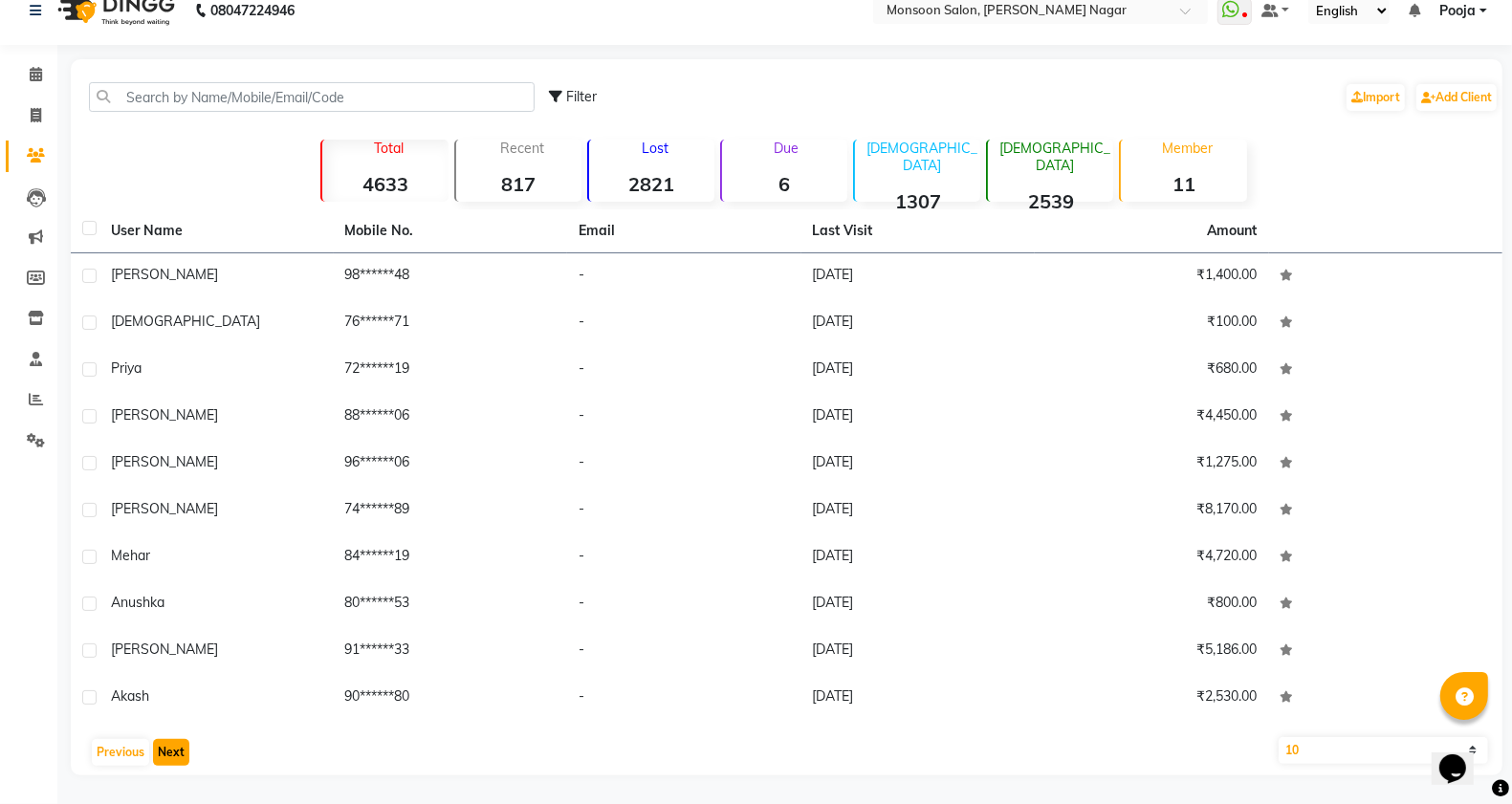
click at [167, 749] on button "Next" at bounding box center [171, 753] width 37 height 27
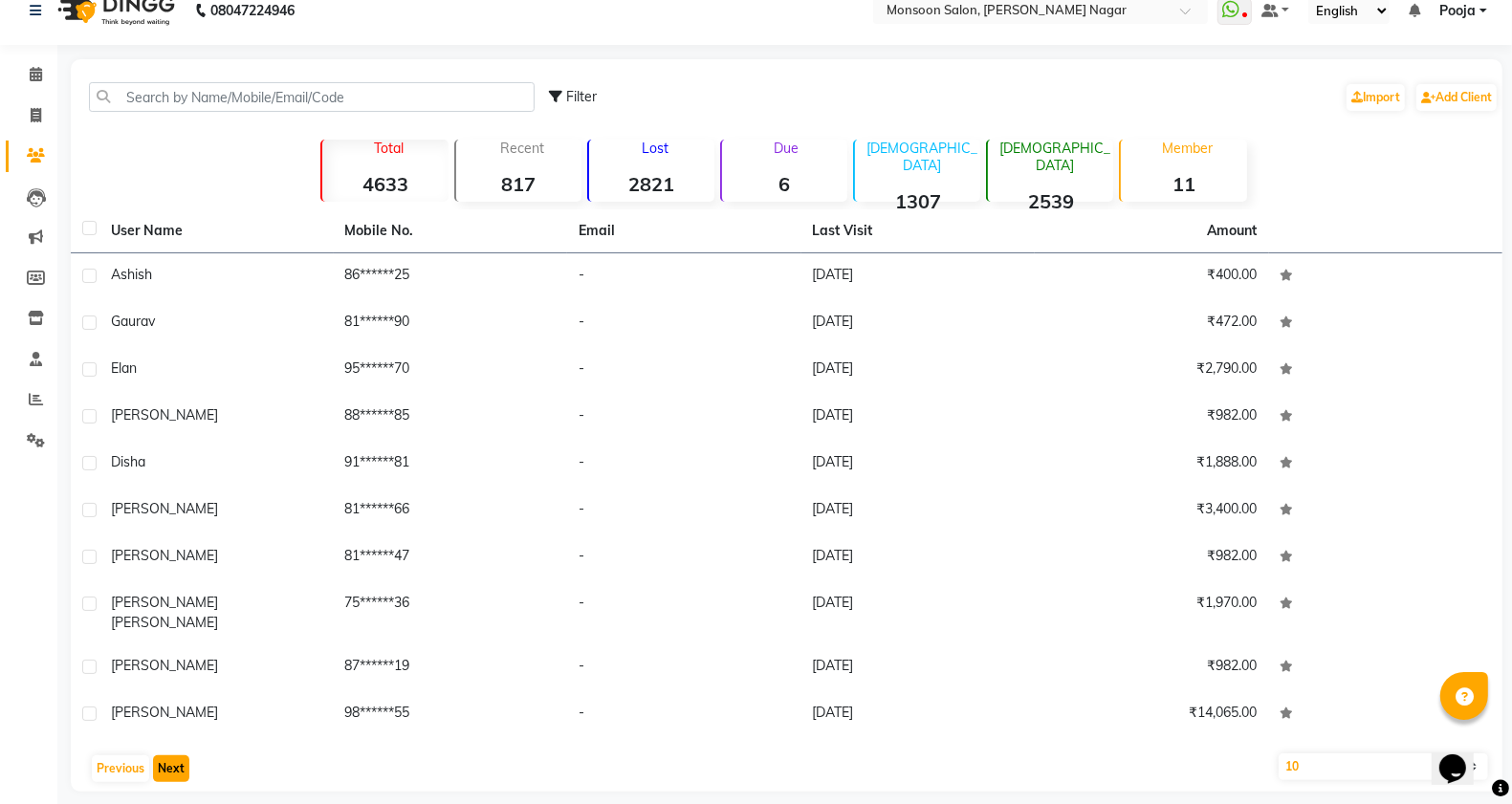
click at [167, 756] on button "Next" at bounding box center [171, 769] width 37 height 27
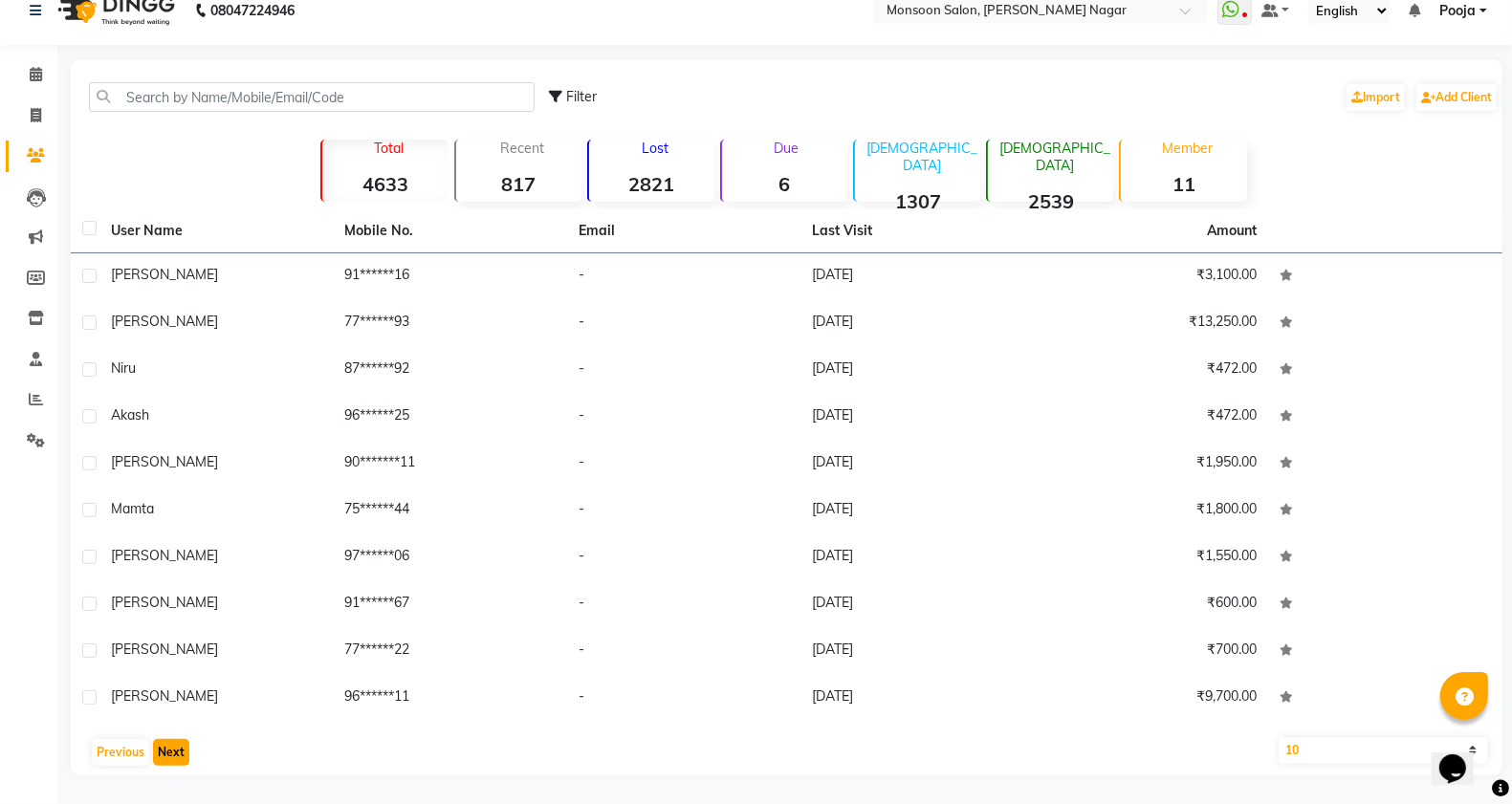
click at [167, 749] on button "Next" at bounding box center [171, 753] width 37 height 27
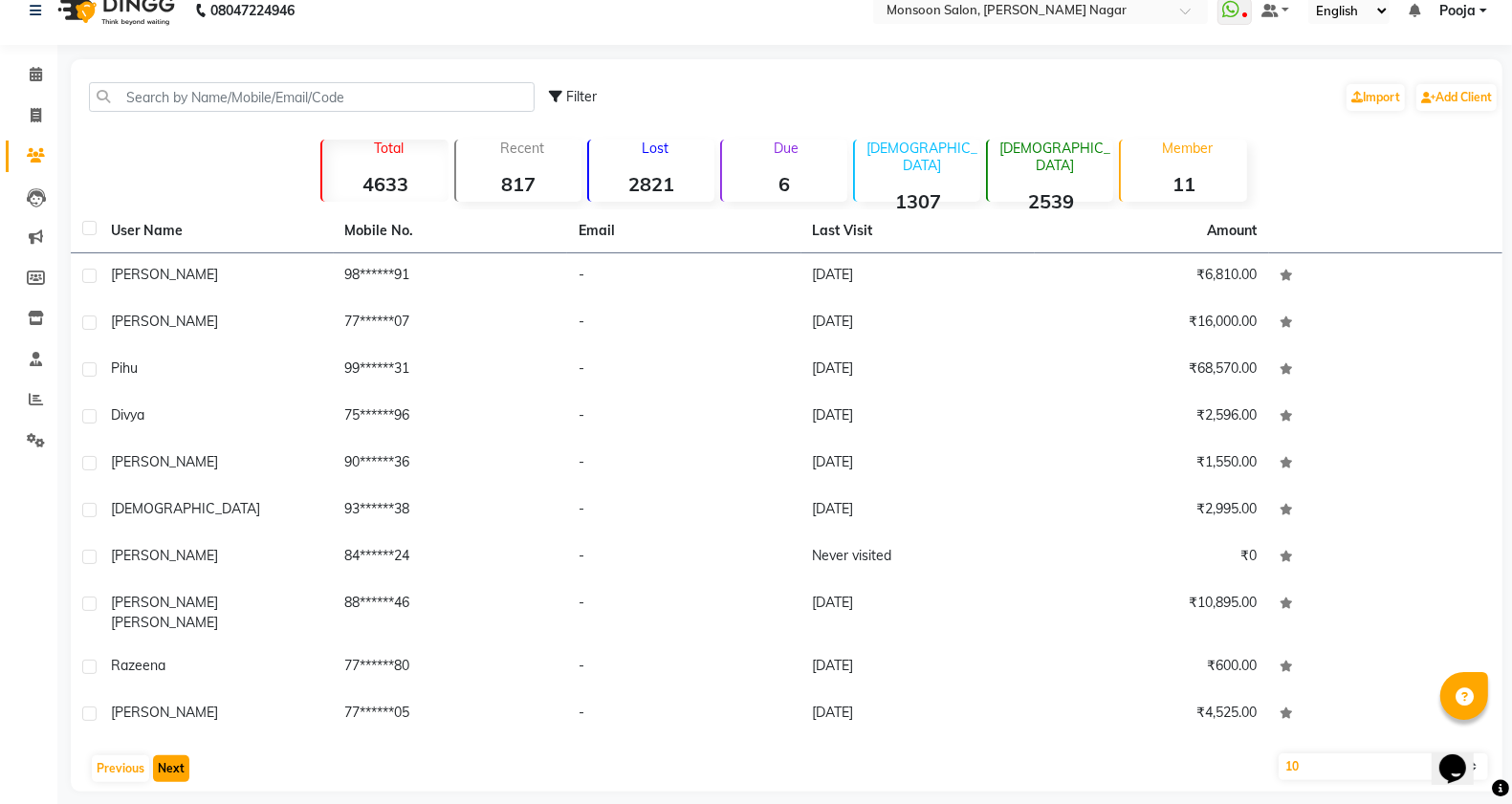
click at [167, 756] on button "Next" at bounding box center [171, 769] width 37 height 27
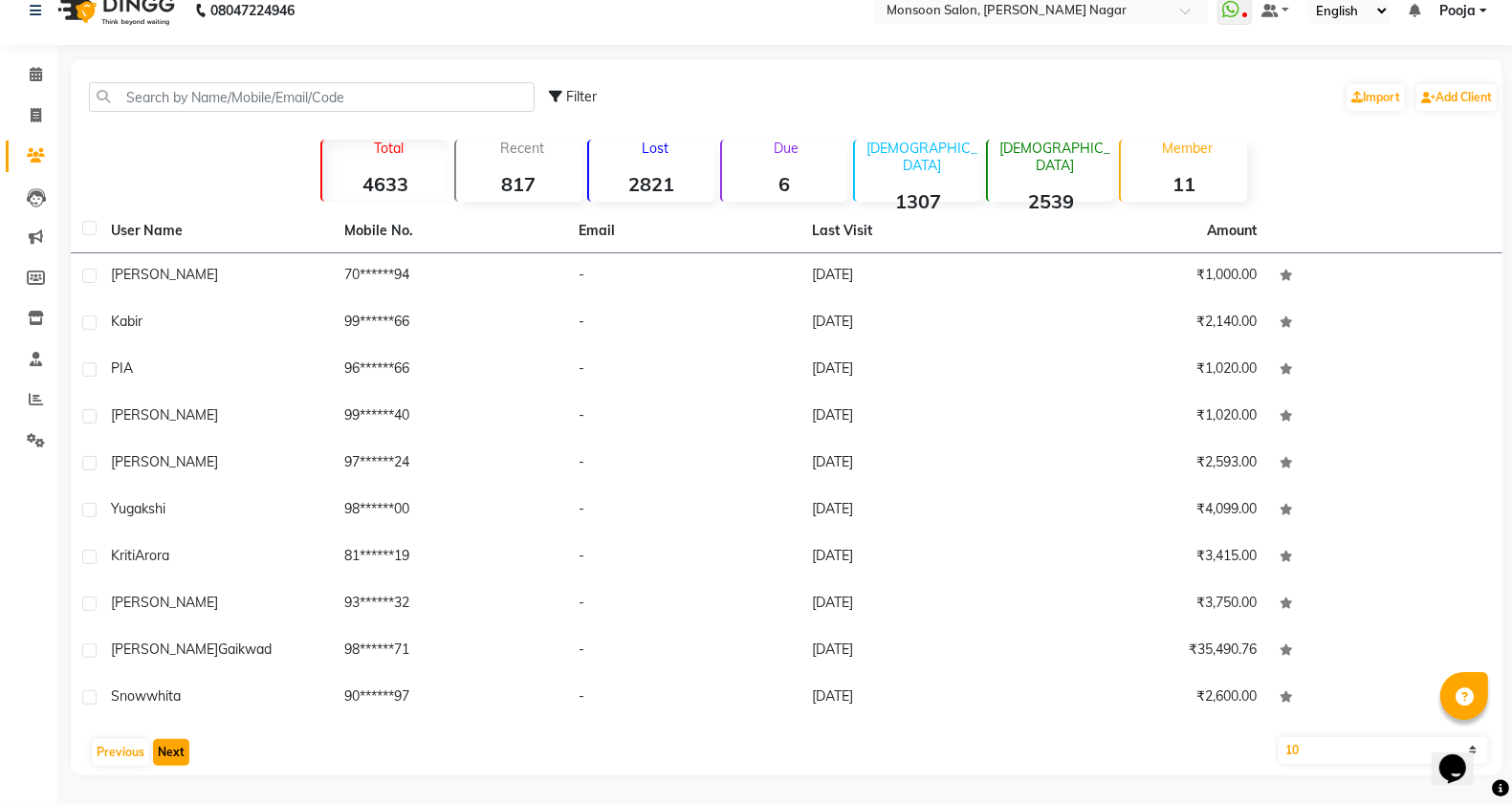
click at [167, 749] on button "Next" at bounding box center [171, 753] width 37 height 27
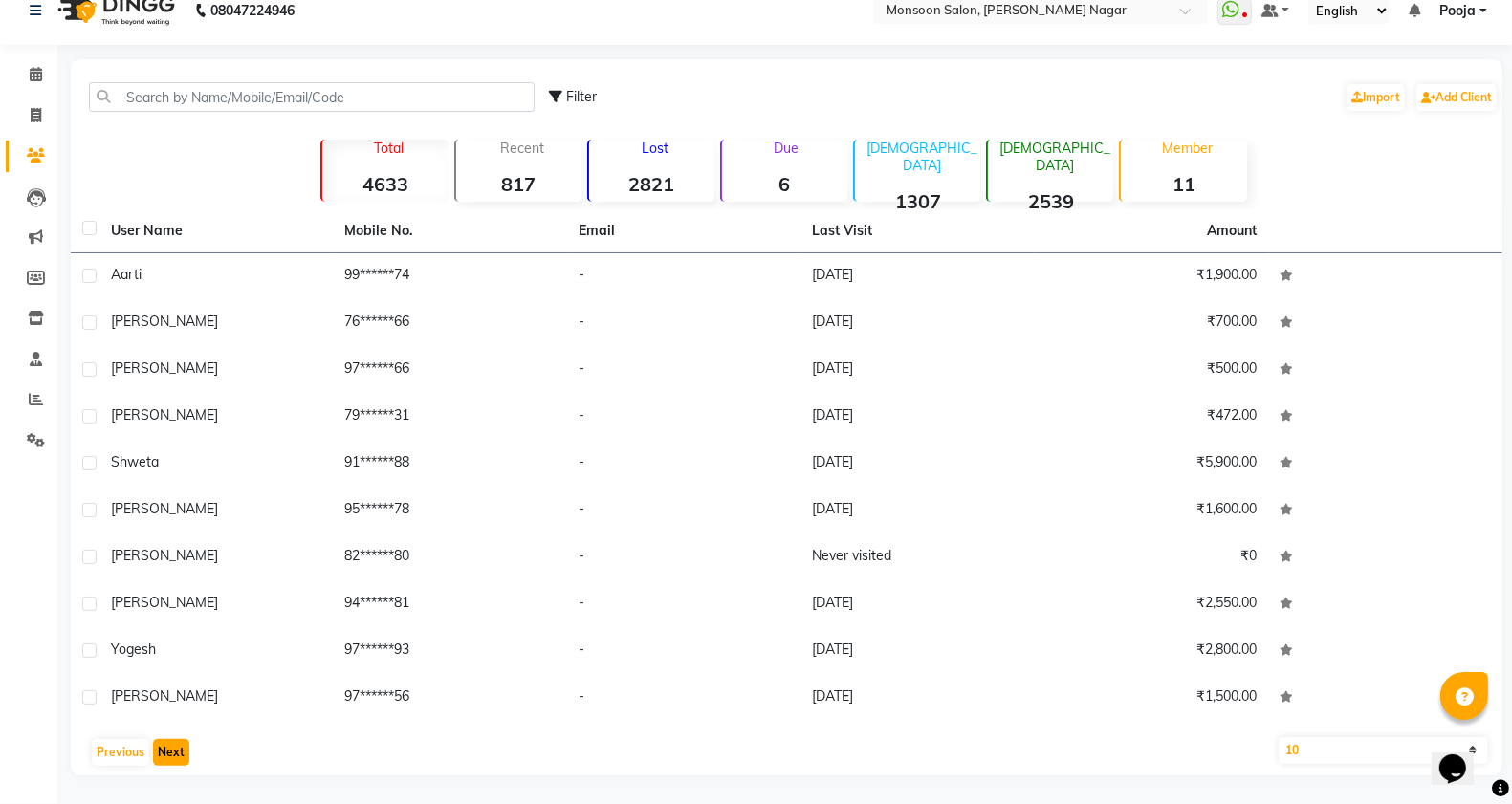
click at [167, 749] on button "Next" at bounding box center [171, 753] width 37 height 27
click at [112, 749] on button "Previous" at bounding box center [120, 753] width 57 height 27
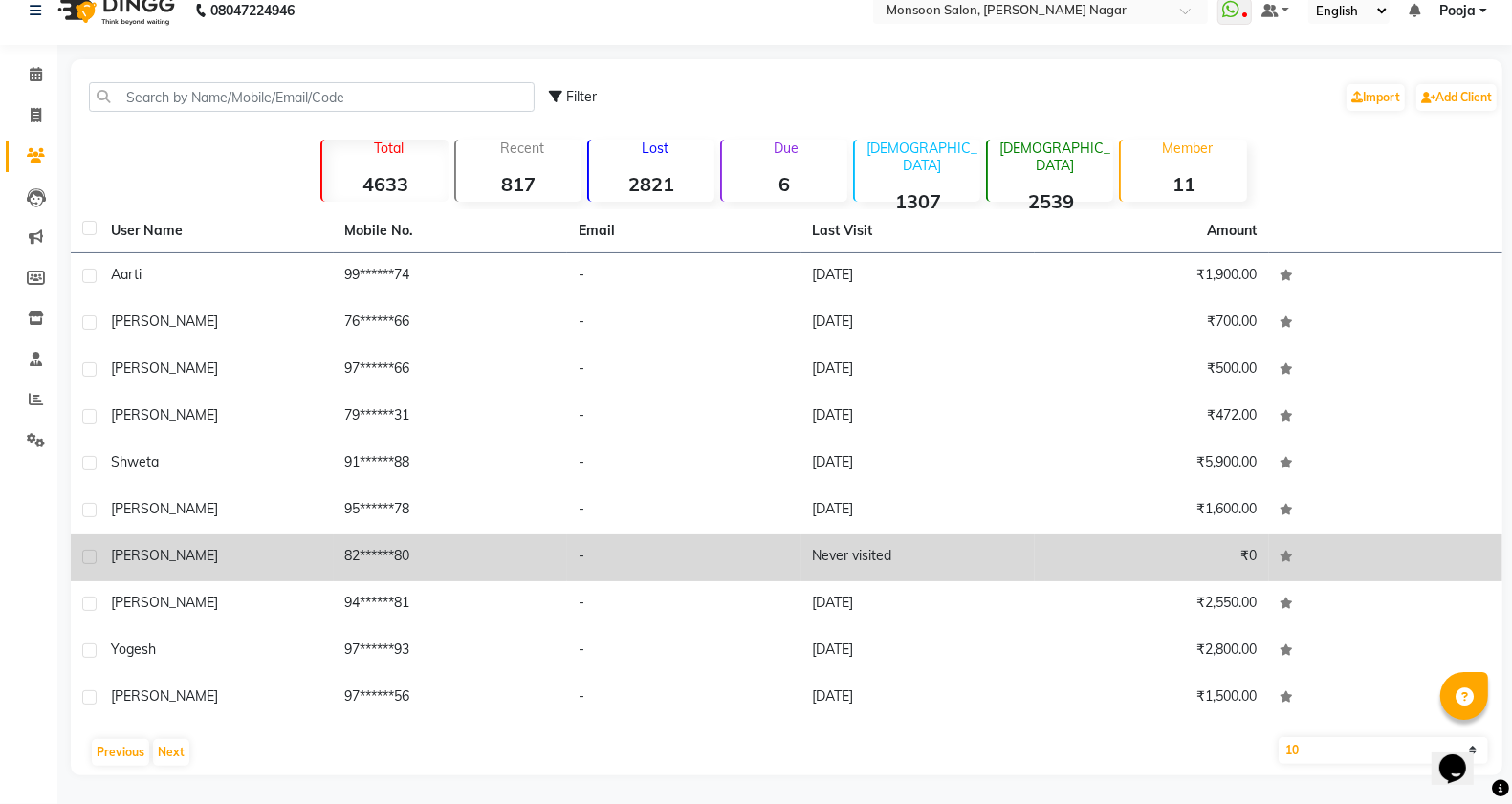
click at [84, 552] on label at bounding box center [89, 556] width 15 height 15
click at [84, 552] on input "checkbox" at bounding box center [88, 557] width 13 height 13
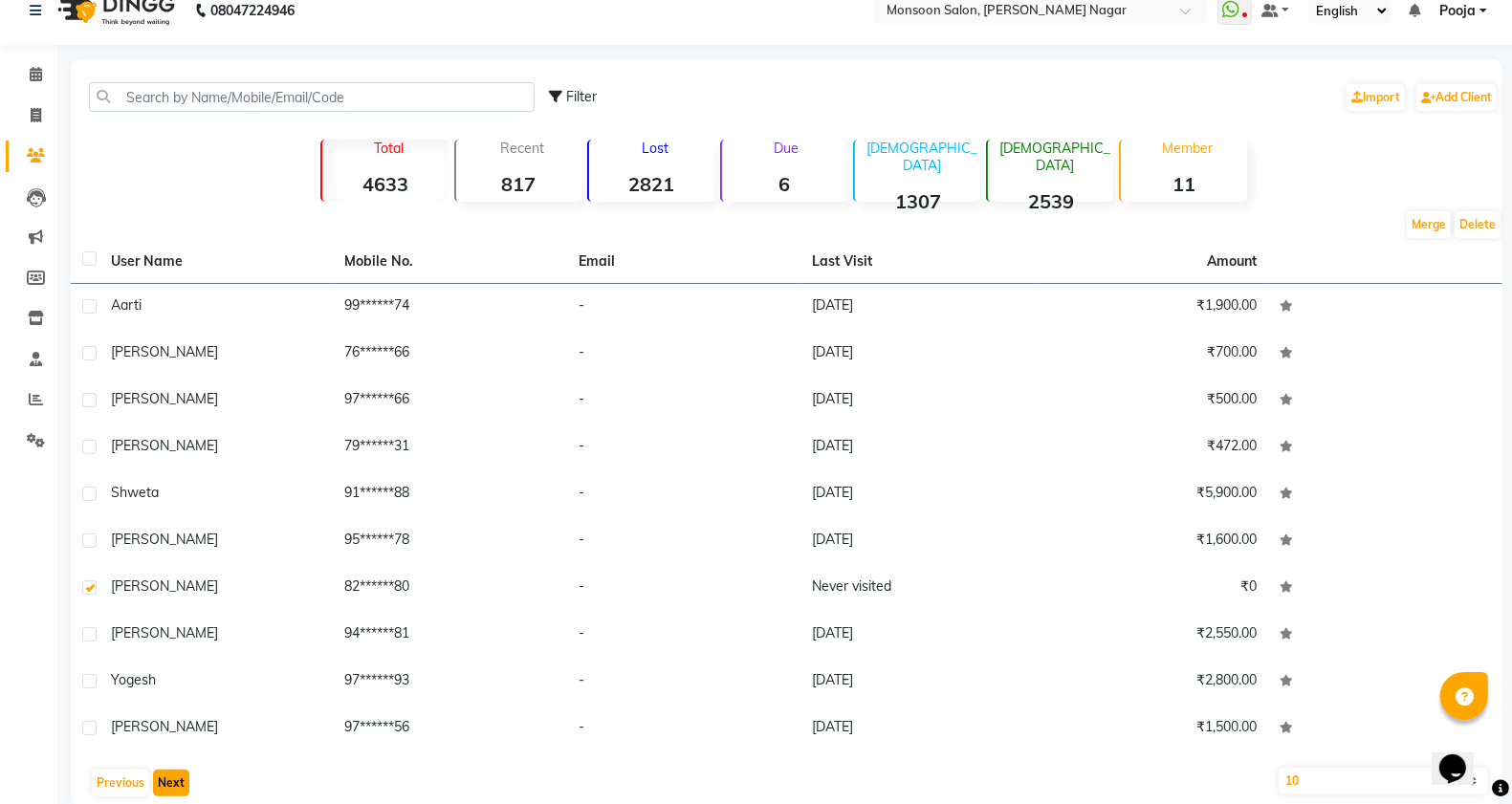
click at [174, 782] on button "Next" at bounding box center [171, 784] width 37 height 27
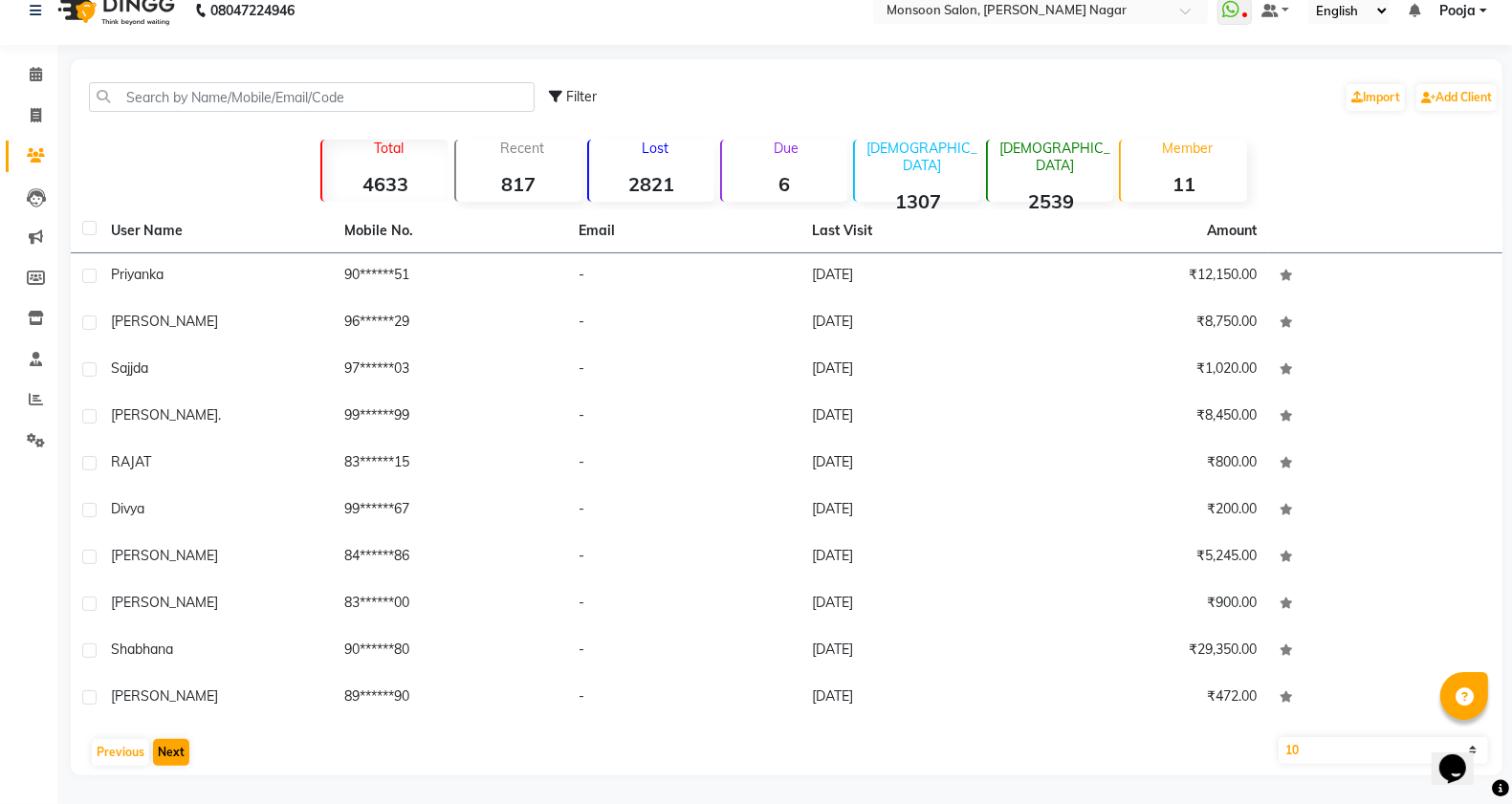
click at [174, 782] on main "Filter Import Add Client Total 4633 Recent 817 Lost 2821 Due 6 [DEMOGRAPHIC_DAT…" at bounding box center [785, 432] width 1455 height 745
click at [174, 753] on button "Next" at bounding box center [171, 753] width 37 height 27
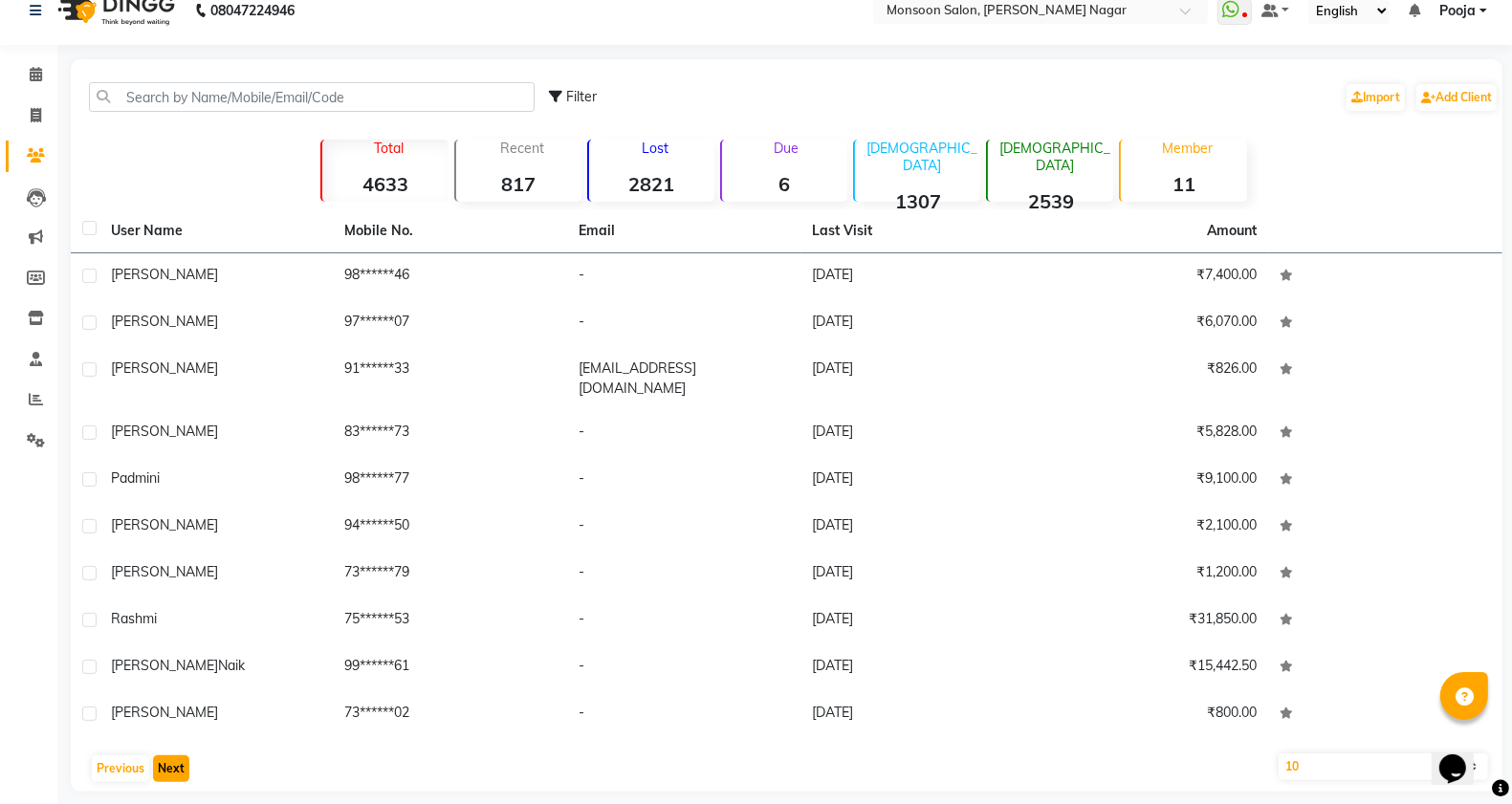
click at [174, 756] on button "Next" at bounding box center [171, 769] width 37 height 27
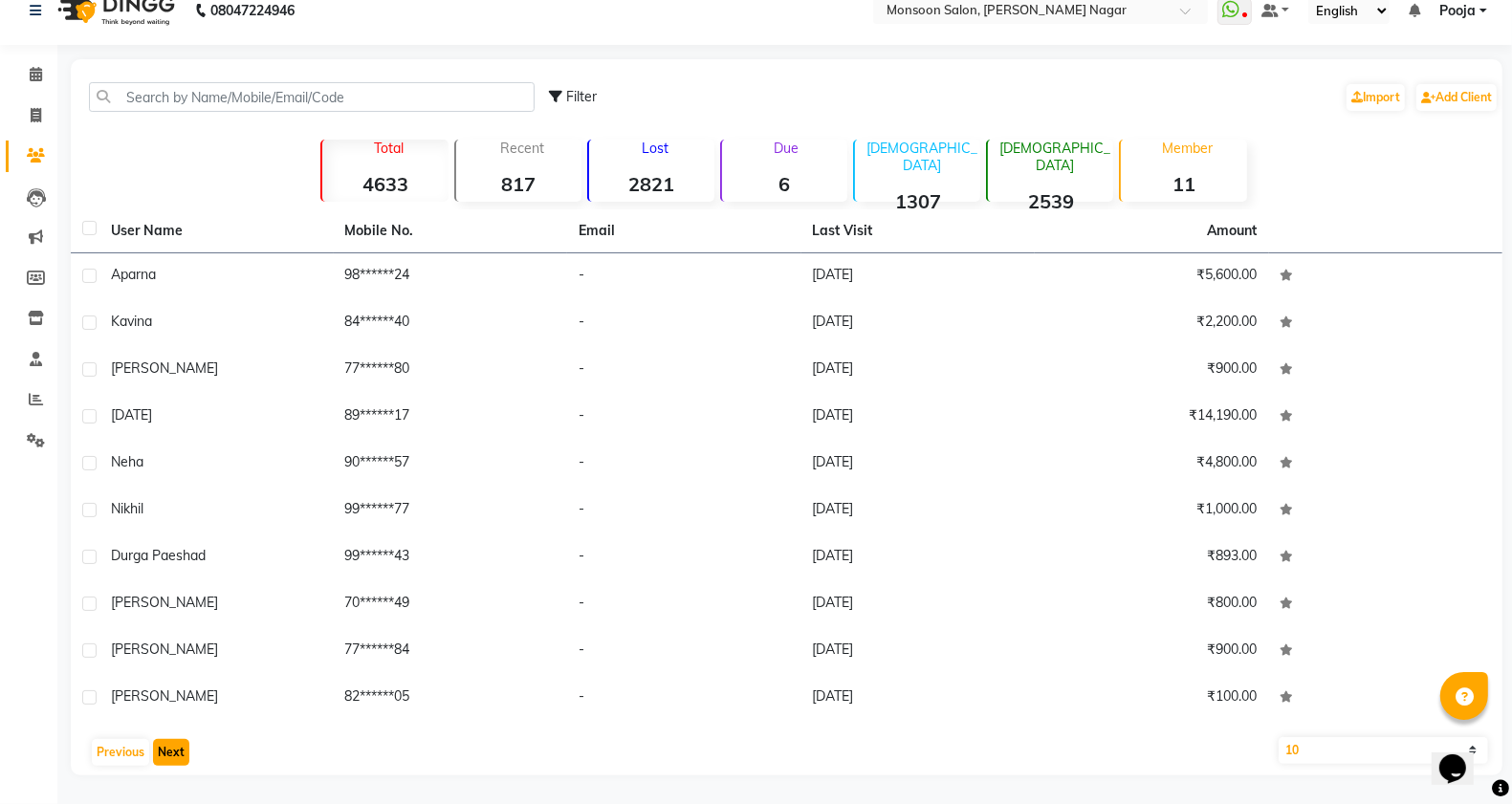
click at [174, 753] on button "Next" at bounding box center [171, 753] width 37 height 27
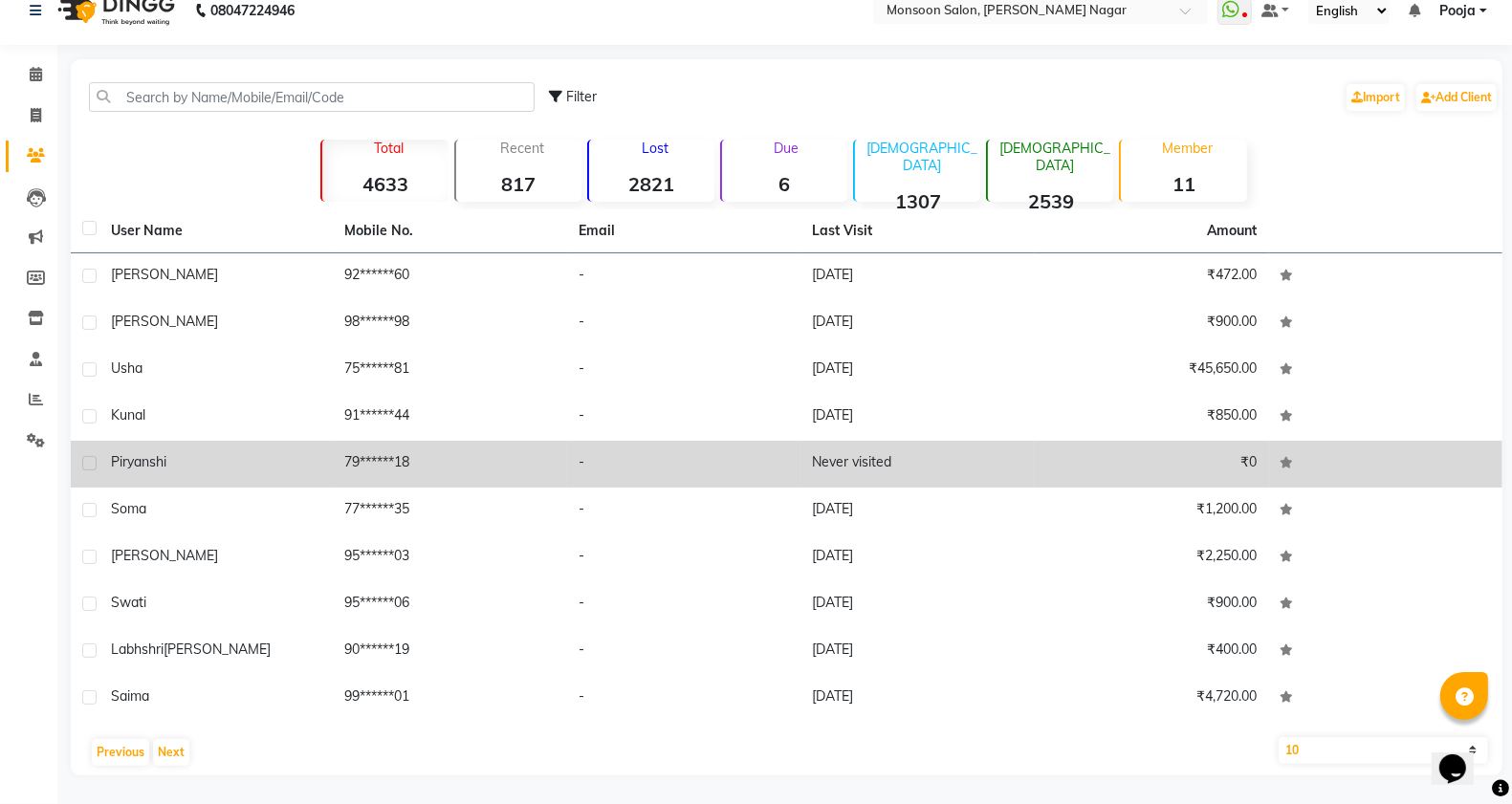
click at [86, 461] on label at bounding box center [89, 463] width 15 height 15
click at [86, 461] on input "checkbox" at bounding box center [88, 464] width 13 height 13
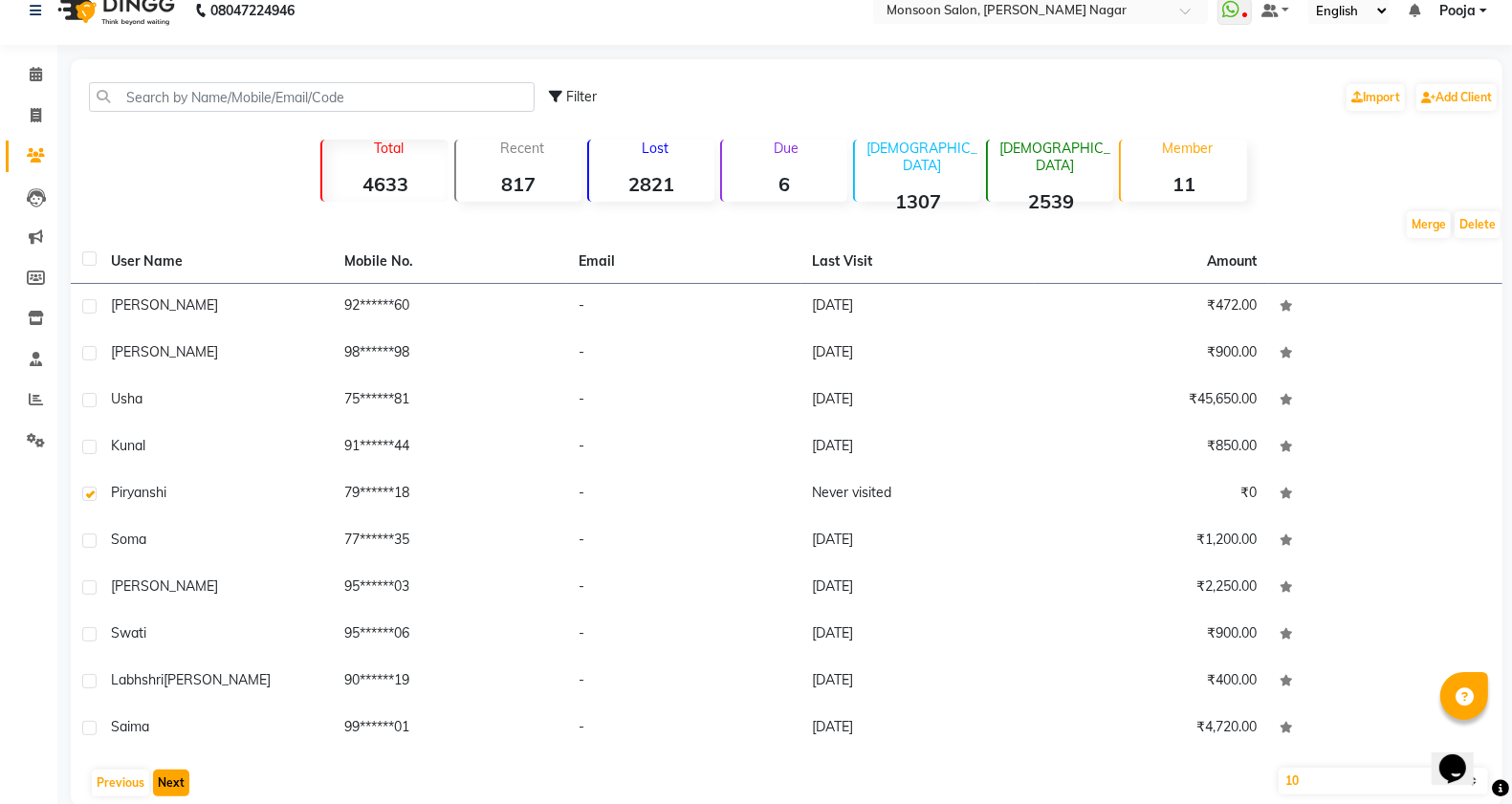
click at [163, 785] on button "Next" at bounding box center [171, 784] width 37 height 27
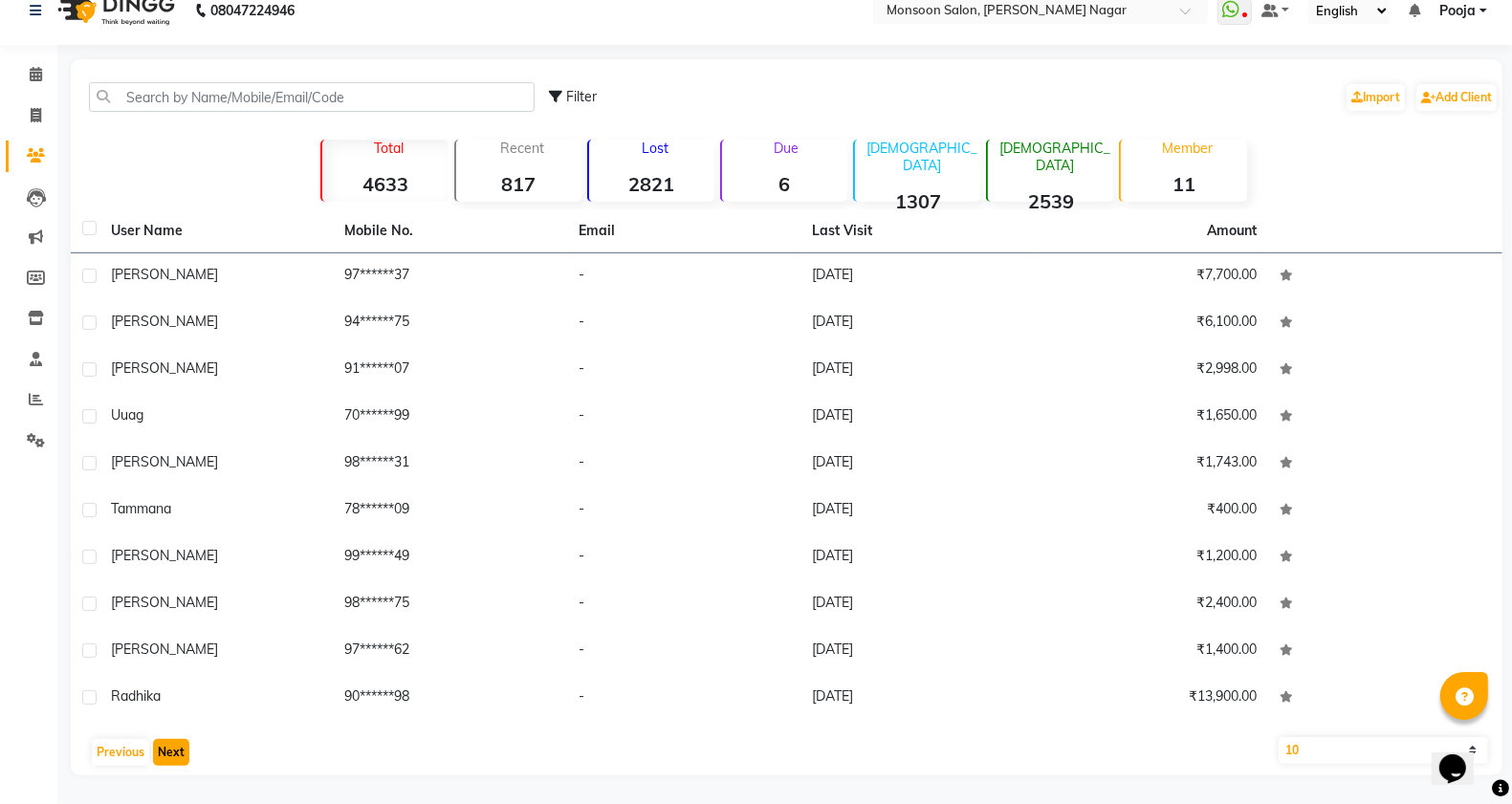
click at [173, 756] on button "Next" at bounding box center [171, 753] width 37 height 27
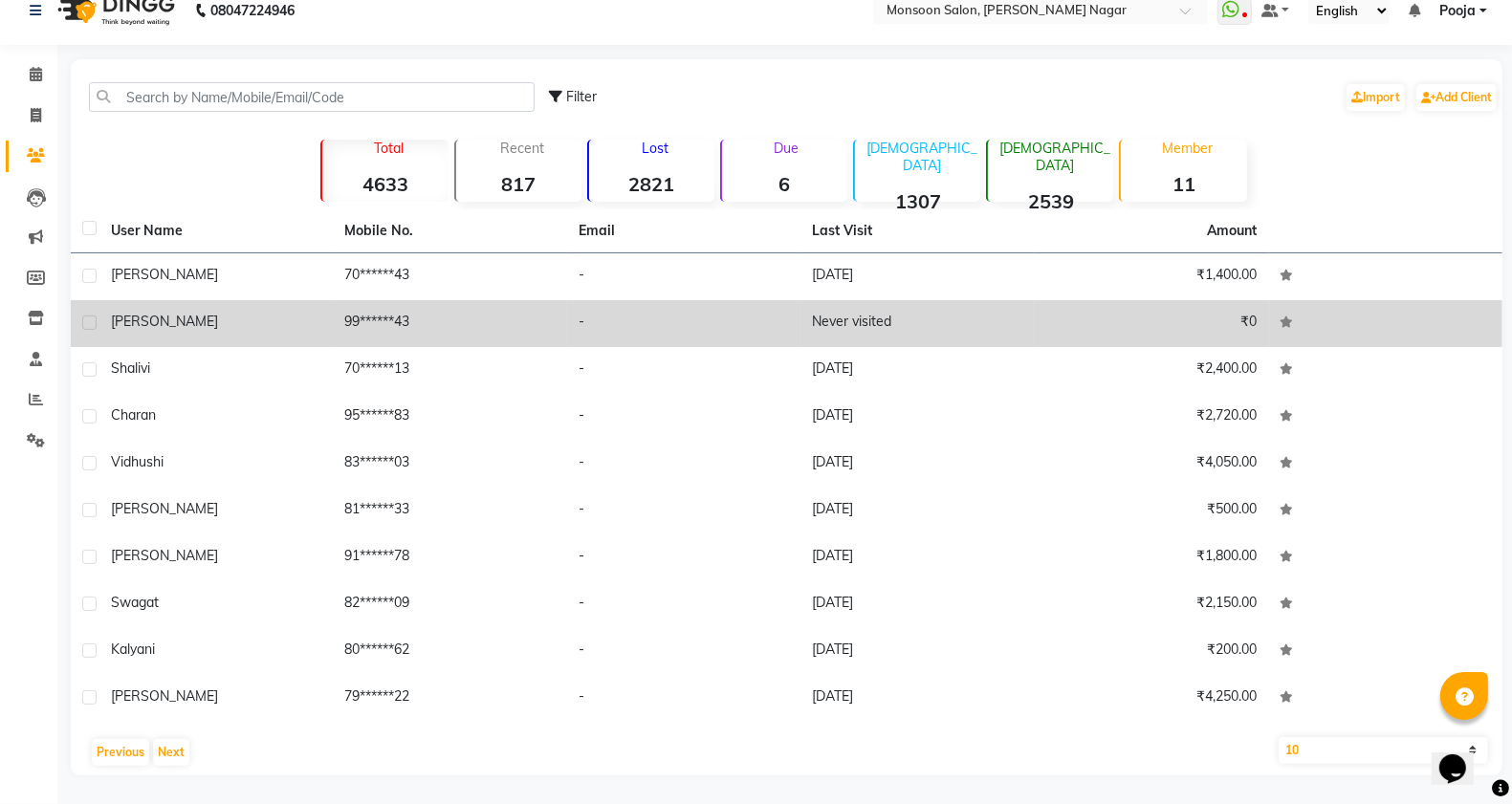
click at [86, 325] on label at bounding box center [89, 322] width 15 height 15
click at [86, 325] on input "checkbox" at bounding box center [88, 323] width 13 height 13
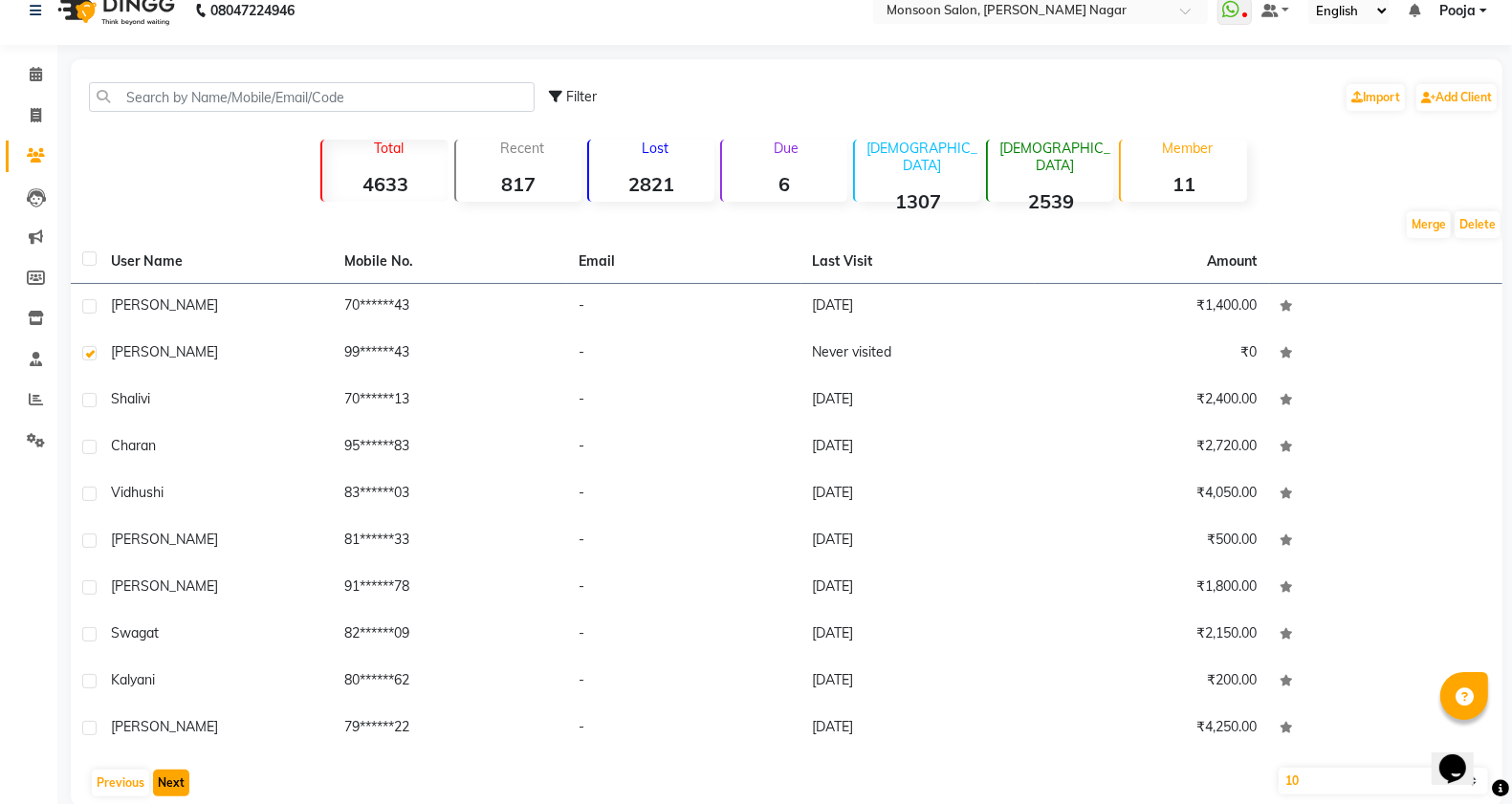
click at [169, 787] on button "Next" at bounding box center [171, 784] width 37 height 27
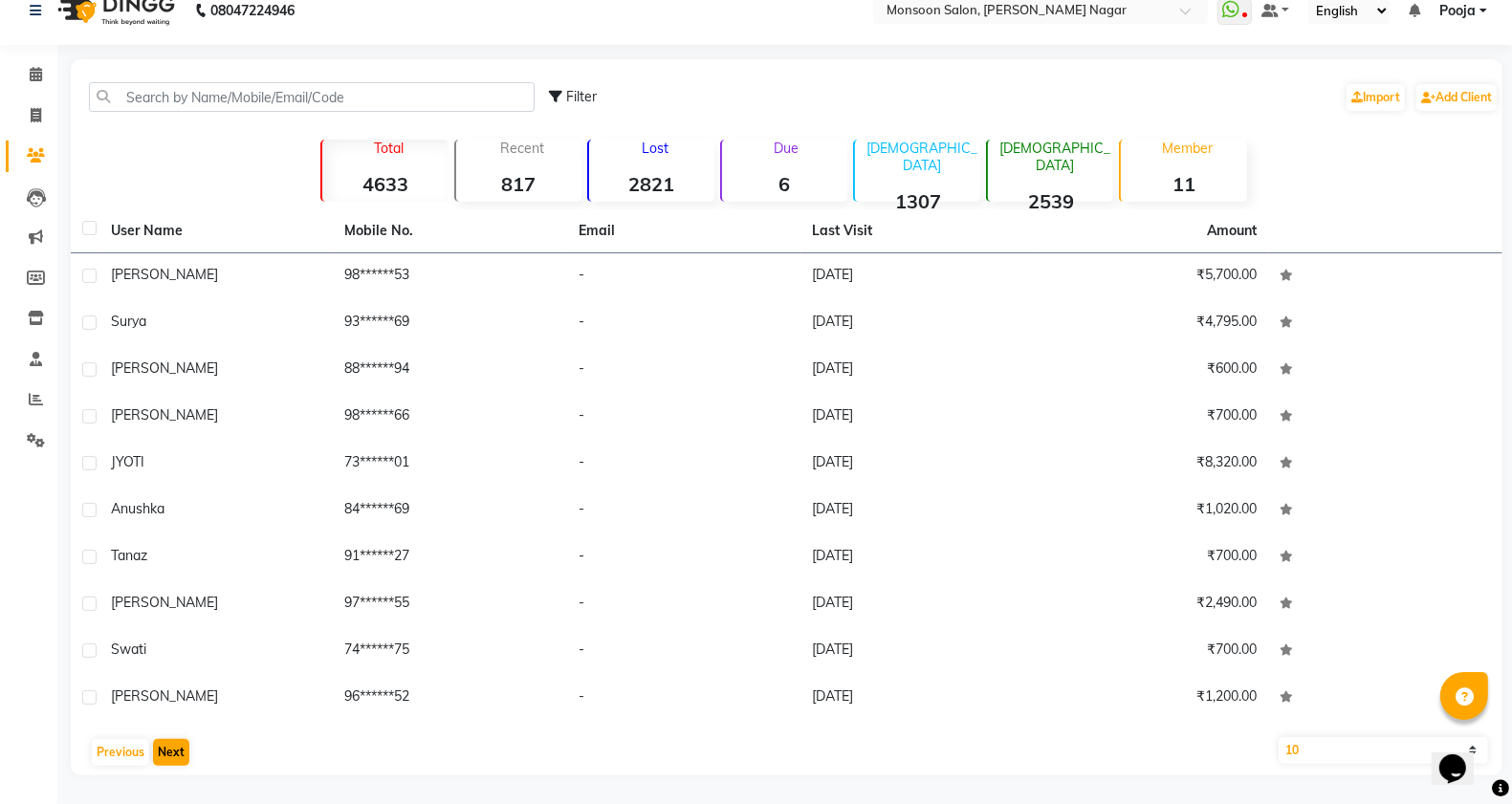
click at [169, 787] on main "Filter Import Add Client Total 4633 Recent 817 Lost 2821 Due 6 [DEMOGRAPHIC_DAT…" at bounding box center [785, 432] width 1455 height 745
click at [173, 753] on button "Next" at bounding box center [171, 753] width 37 height 27
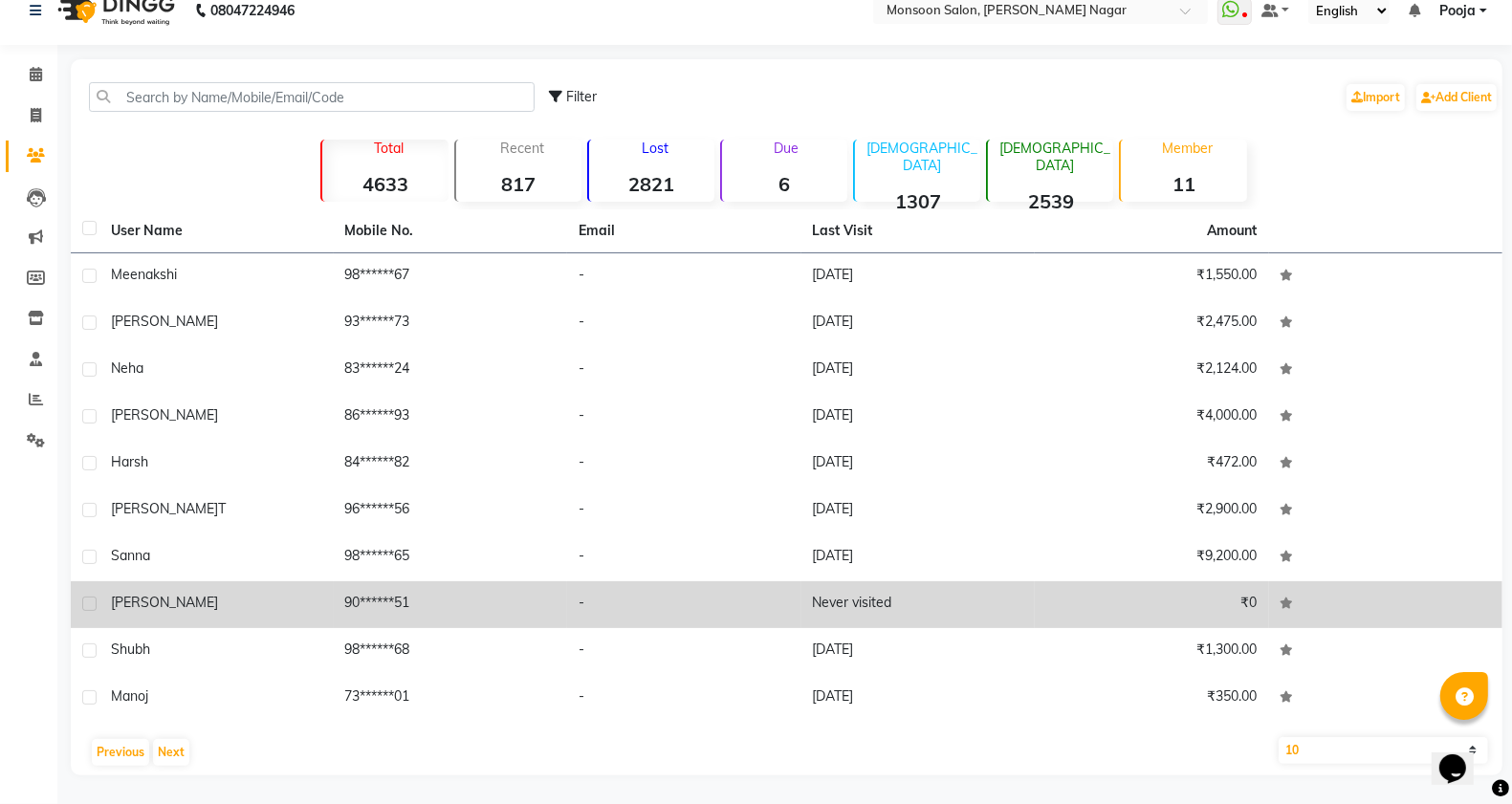
click at [87, 601] on label at bounding box center [89, 604] width 15 height 15
click at [87, 601] on input "checkbox" at bounding box center [88, 605] width 13 height 13
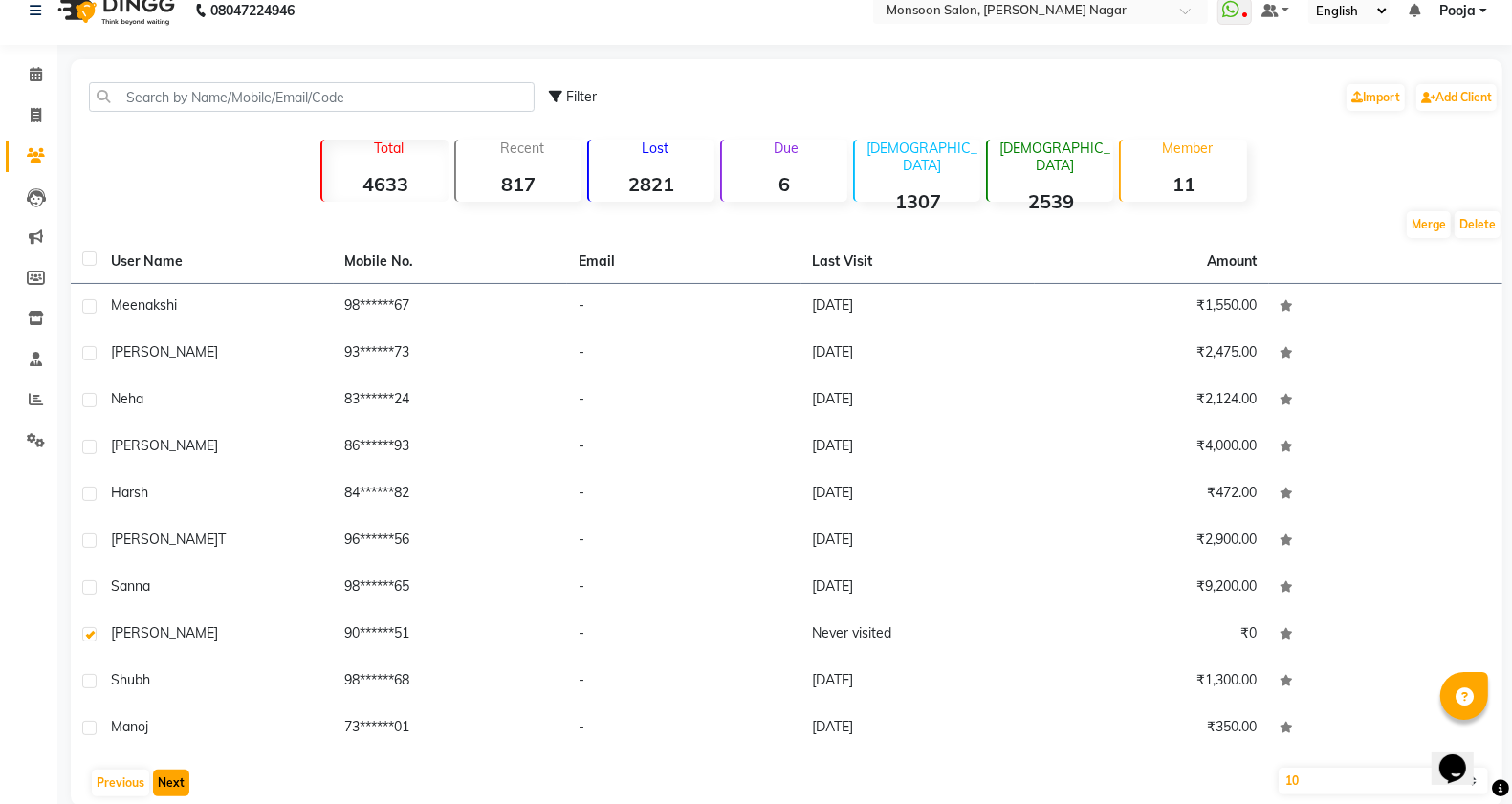
click at [179, 786] on button "Next" at bounding box center [171, 784] width 37 height 27
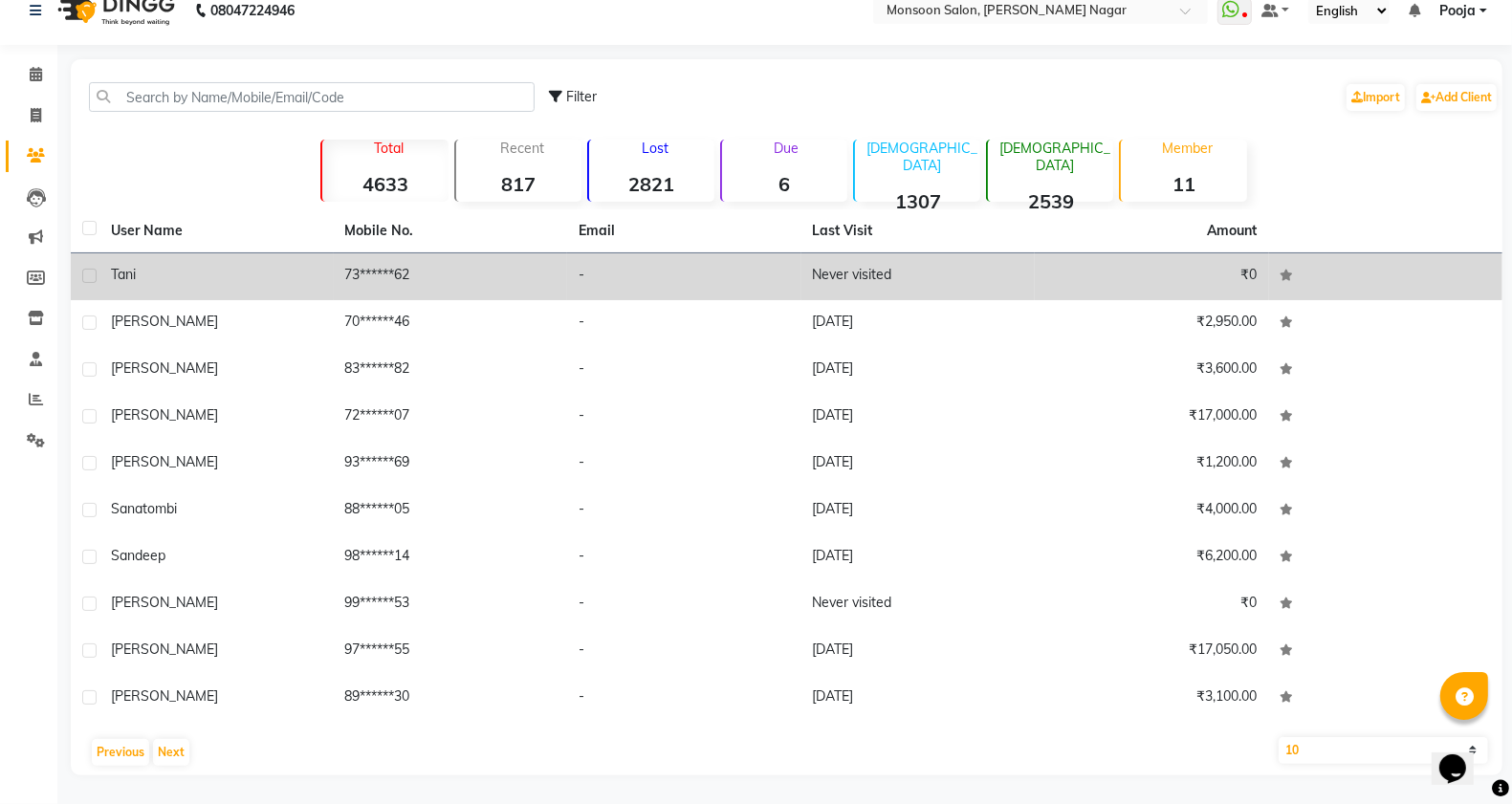
click at [86, 280] on label at bounding box center [89, 276] width 15 height 15
click at [86, 280] on input "checkbox" at bounding box center [88, 277] width 13 height 13
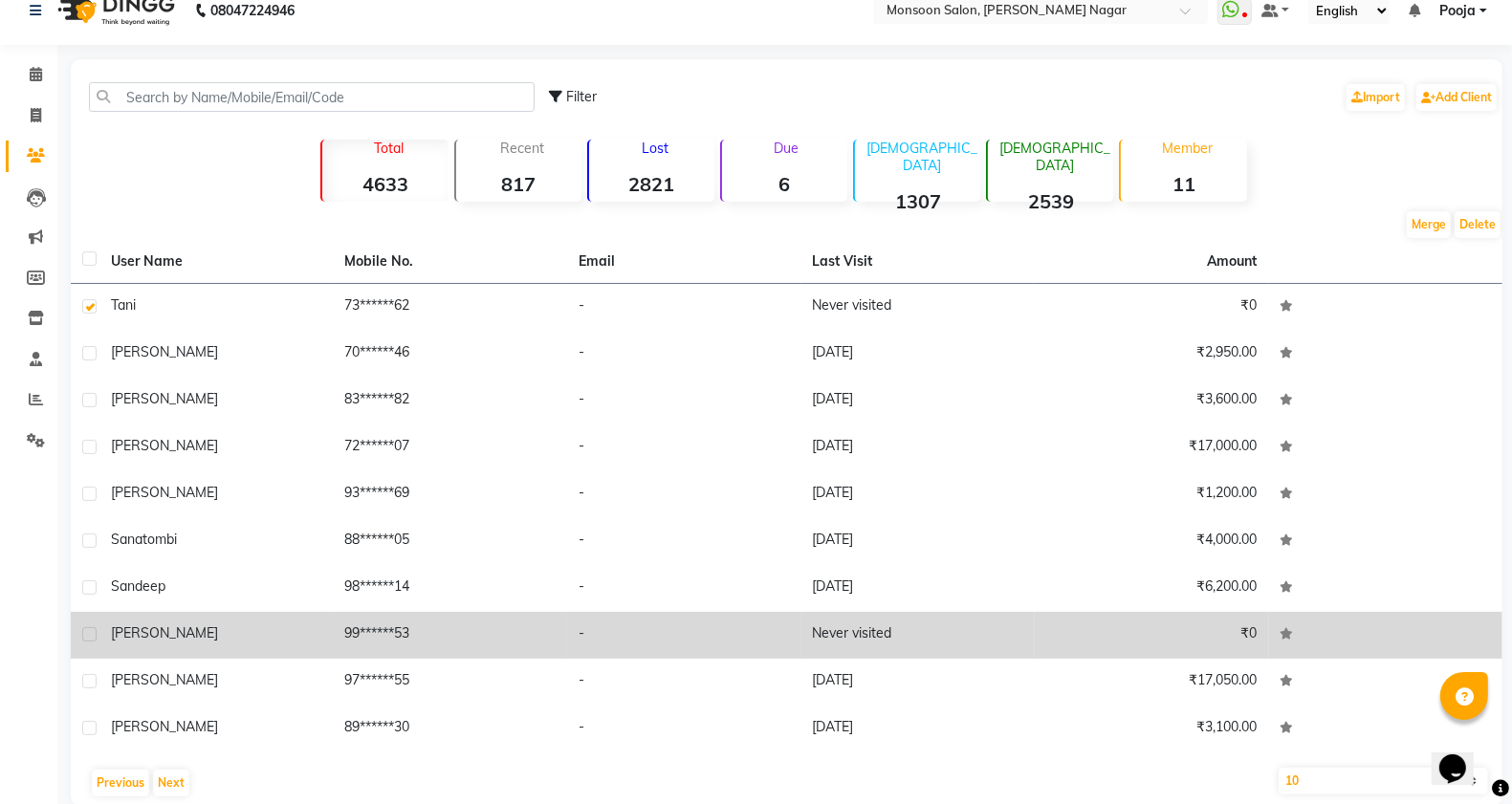
click at [92, 631] on label at bounding box center [89, 635] width 15 height 15
click at [92, 631] on input "checkbox" at bounding box center [88, 635] width 13 height 13
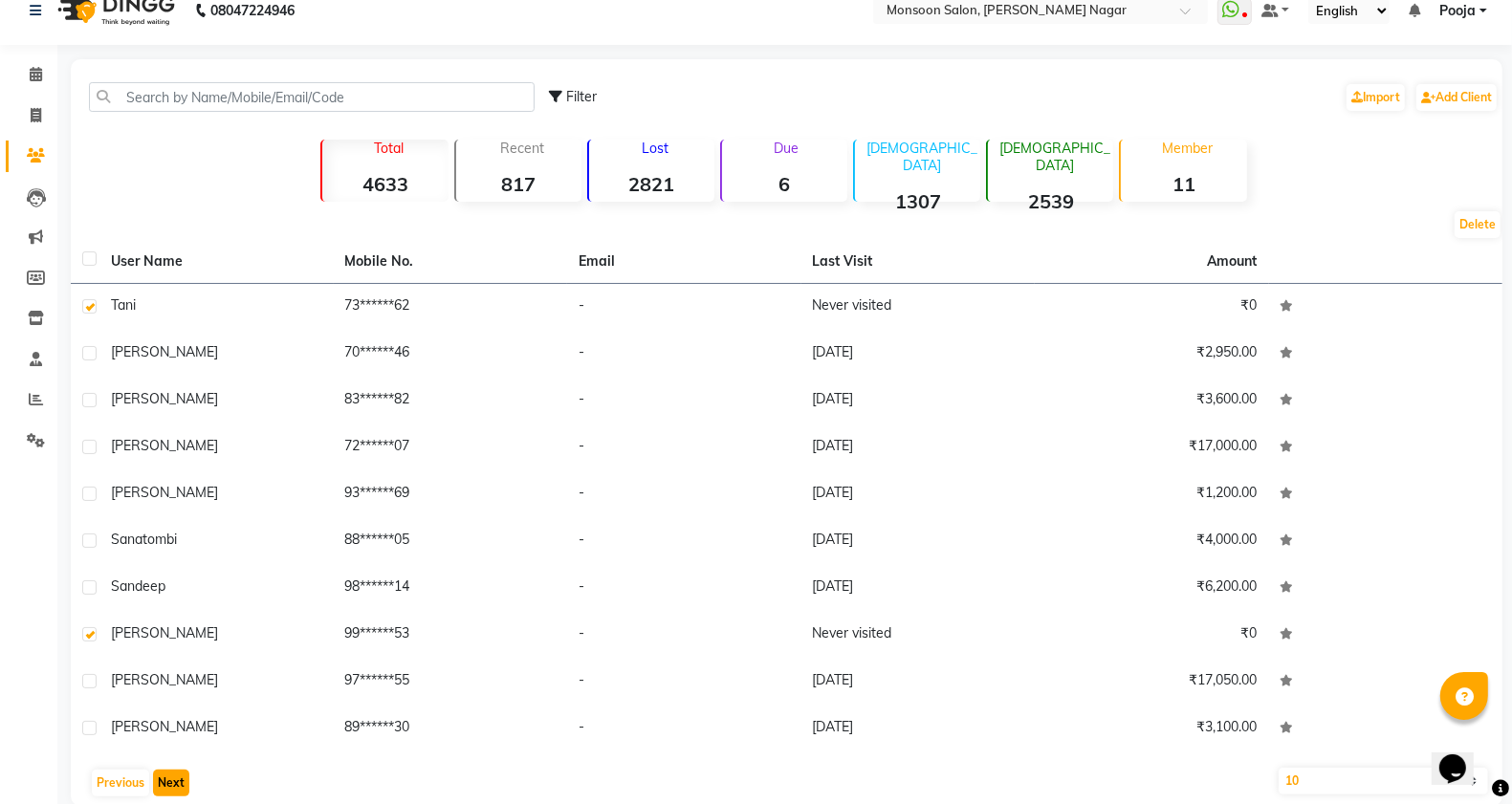
click at [173, 786] on button "Next" at bounding box center [171, 784] width 37 height 27
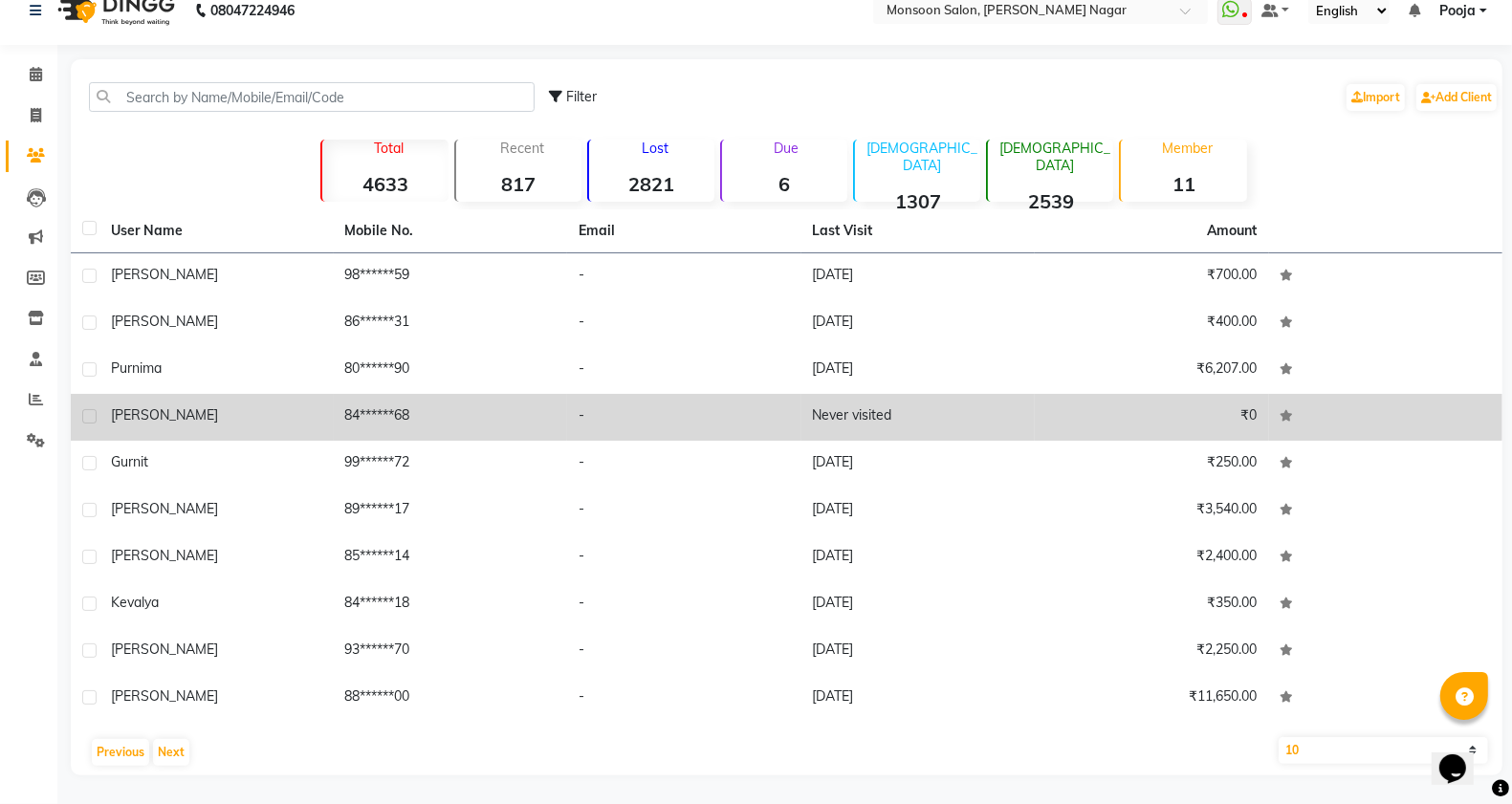
click at [96, 418] on label at bounding box center [89, 416] width 15 height 15
click at [95, 418] on input "checkbox" at bounding box center [88, 417] width 13 height 13
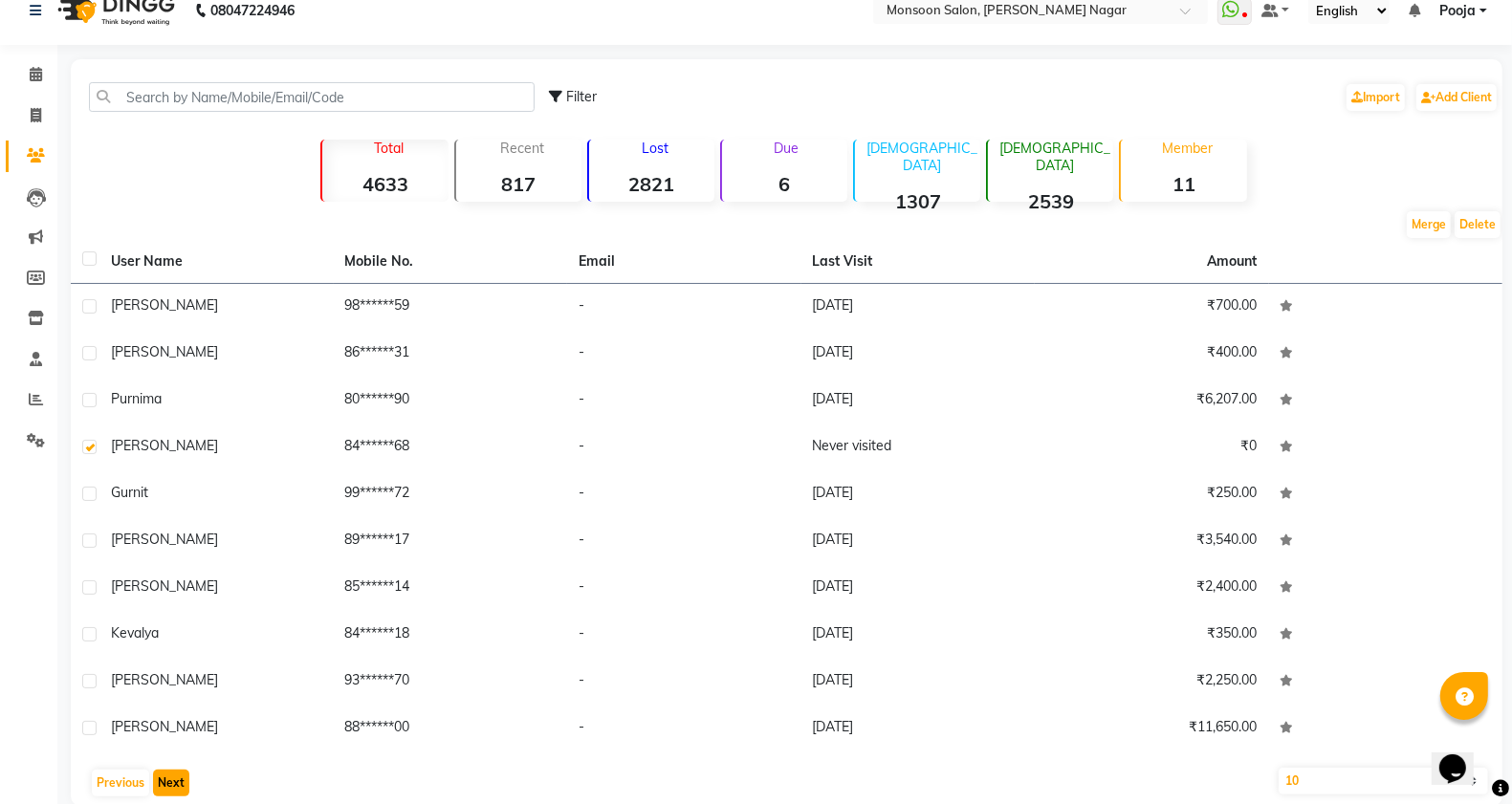
click at [170, 785] on button "Next" at bounding box center [171, 784] width 37 height 27
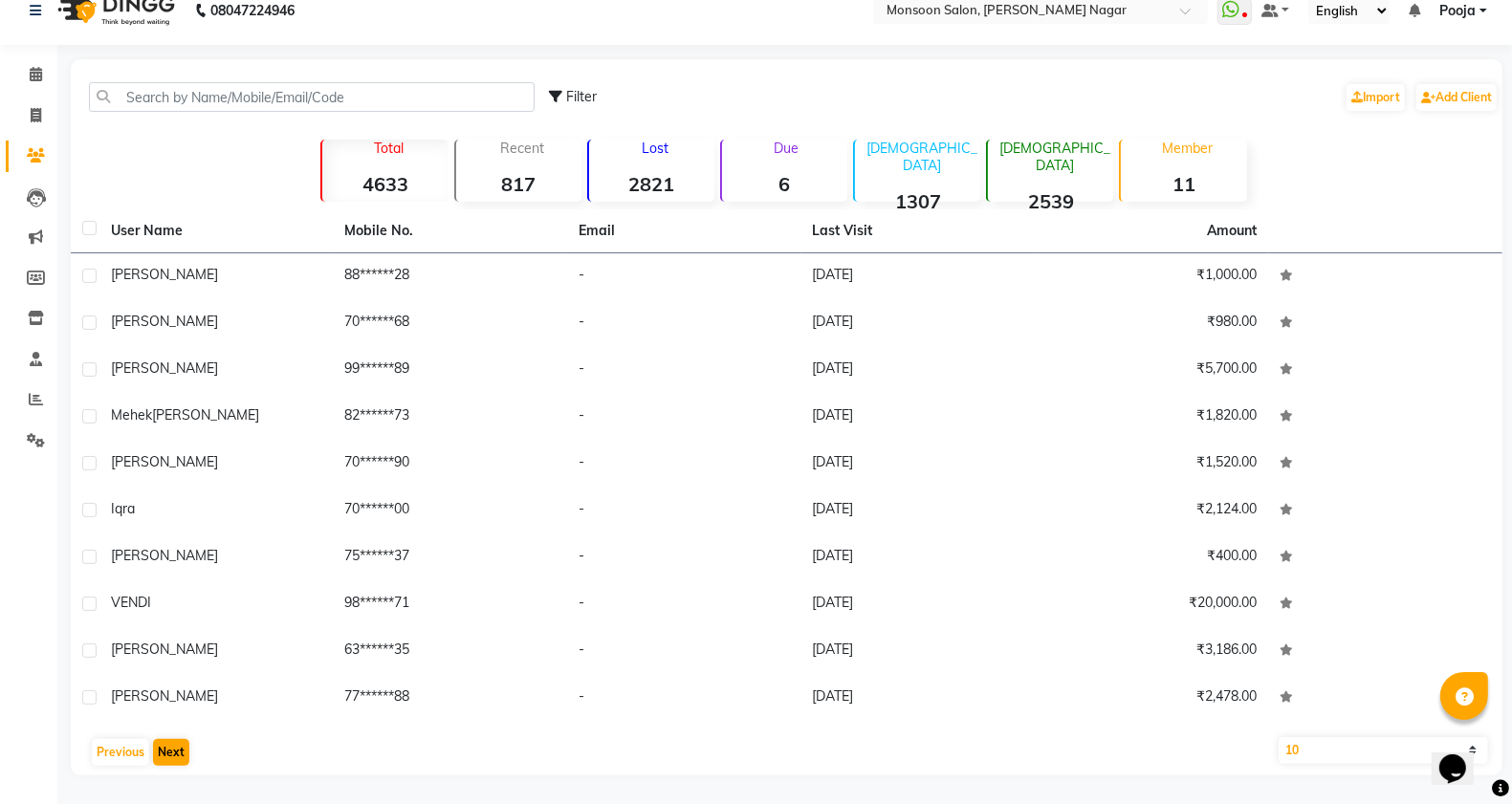
click at [170, 785] on main "Filter Import Add Client Total 4633 Recent 817 Lost 2821 Due 6 [DEMOGRAPHIC_DAT…" at bounding box center [785, 432] width 1455 height 745
click at [172, 756] on button "Next" at bounding box center [171, 753] width 37 height 27
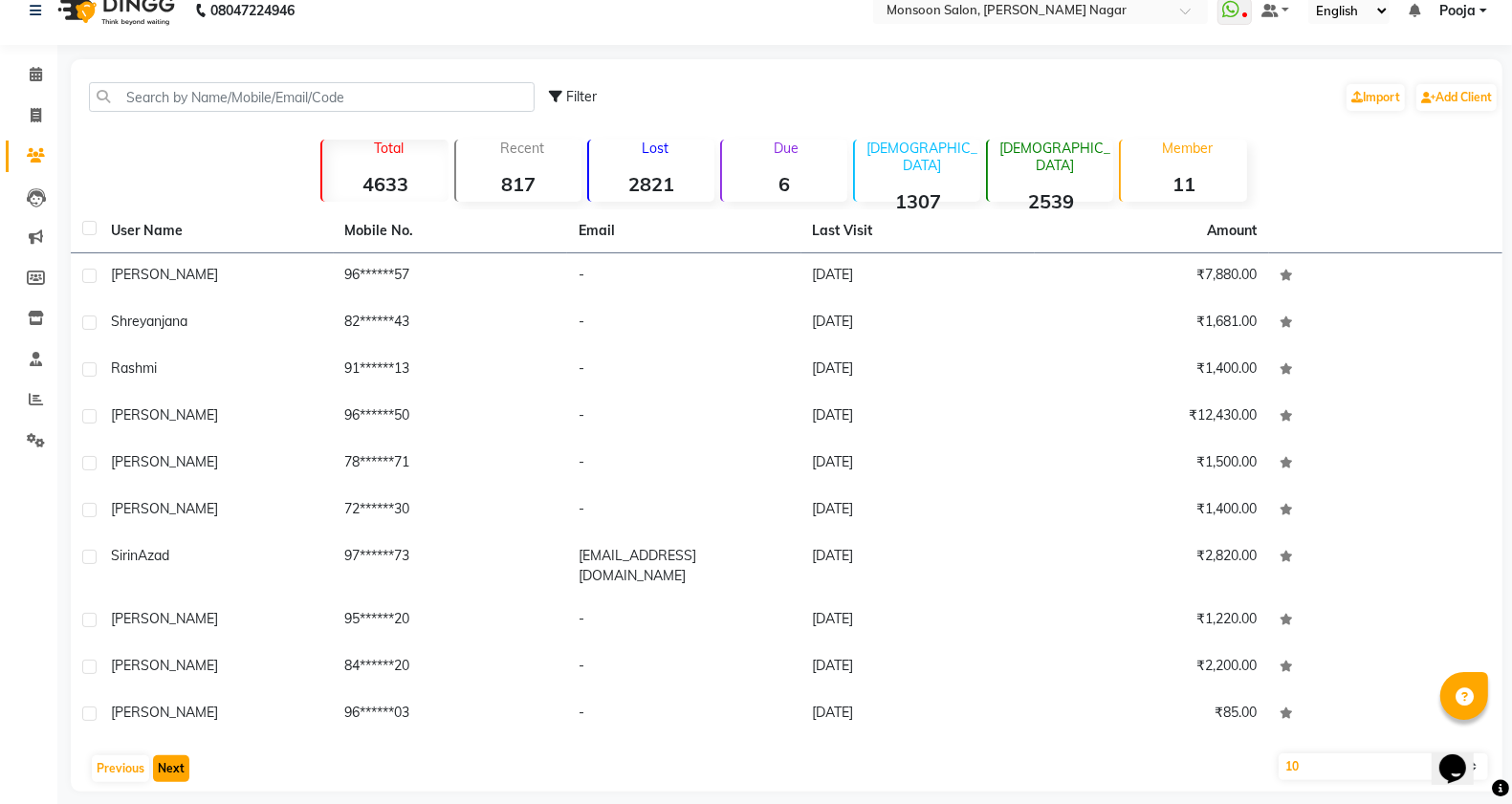
click at [172, 756] on button "Next" at bounding box center [171, 769] width 37 height 27
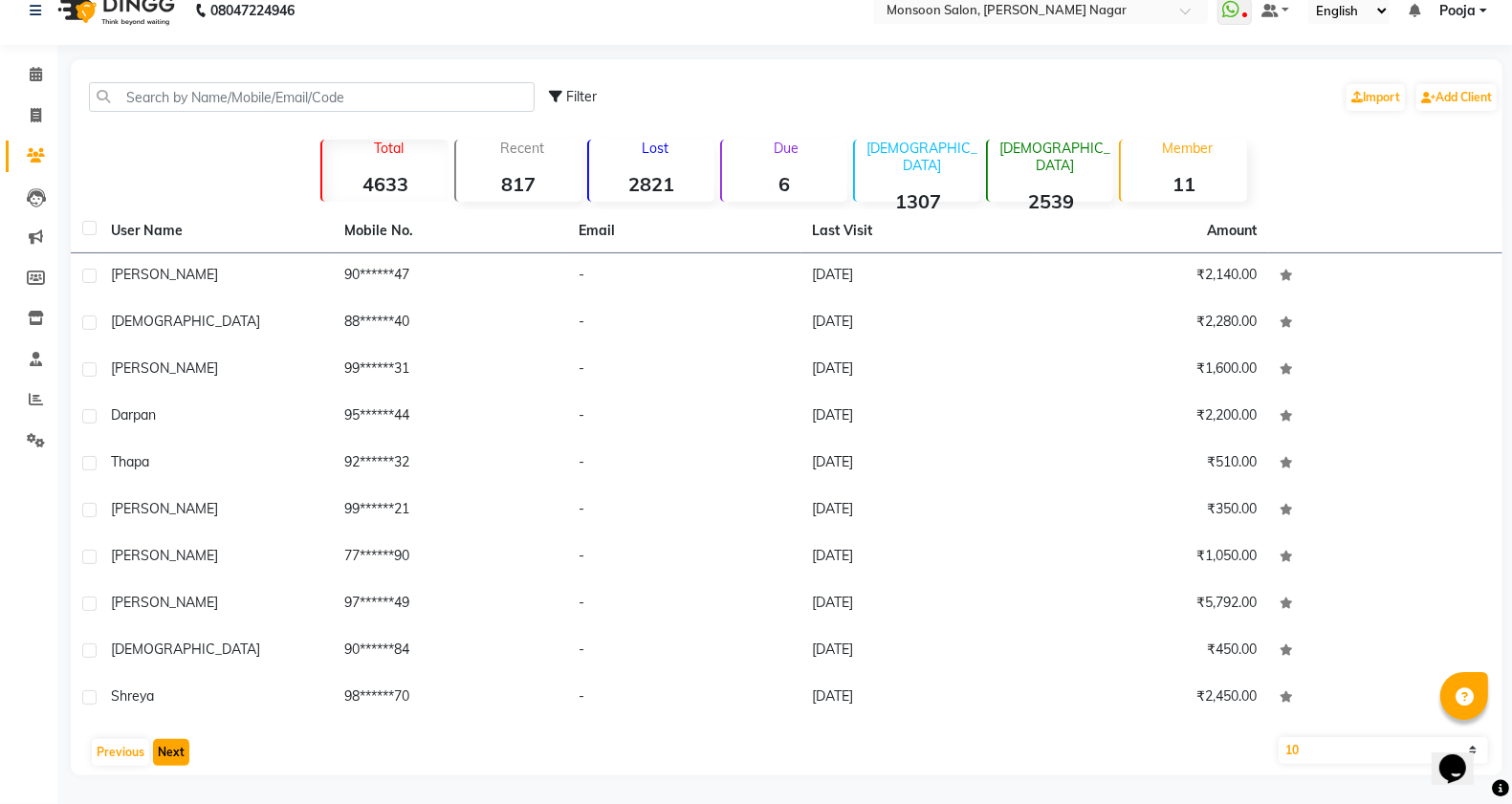
click at [172, 756] on button "Next" at bounding box center [171, 753] width 37 height 27
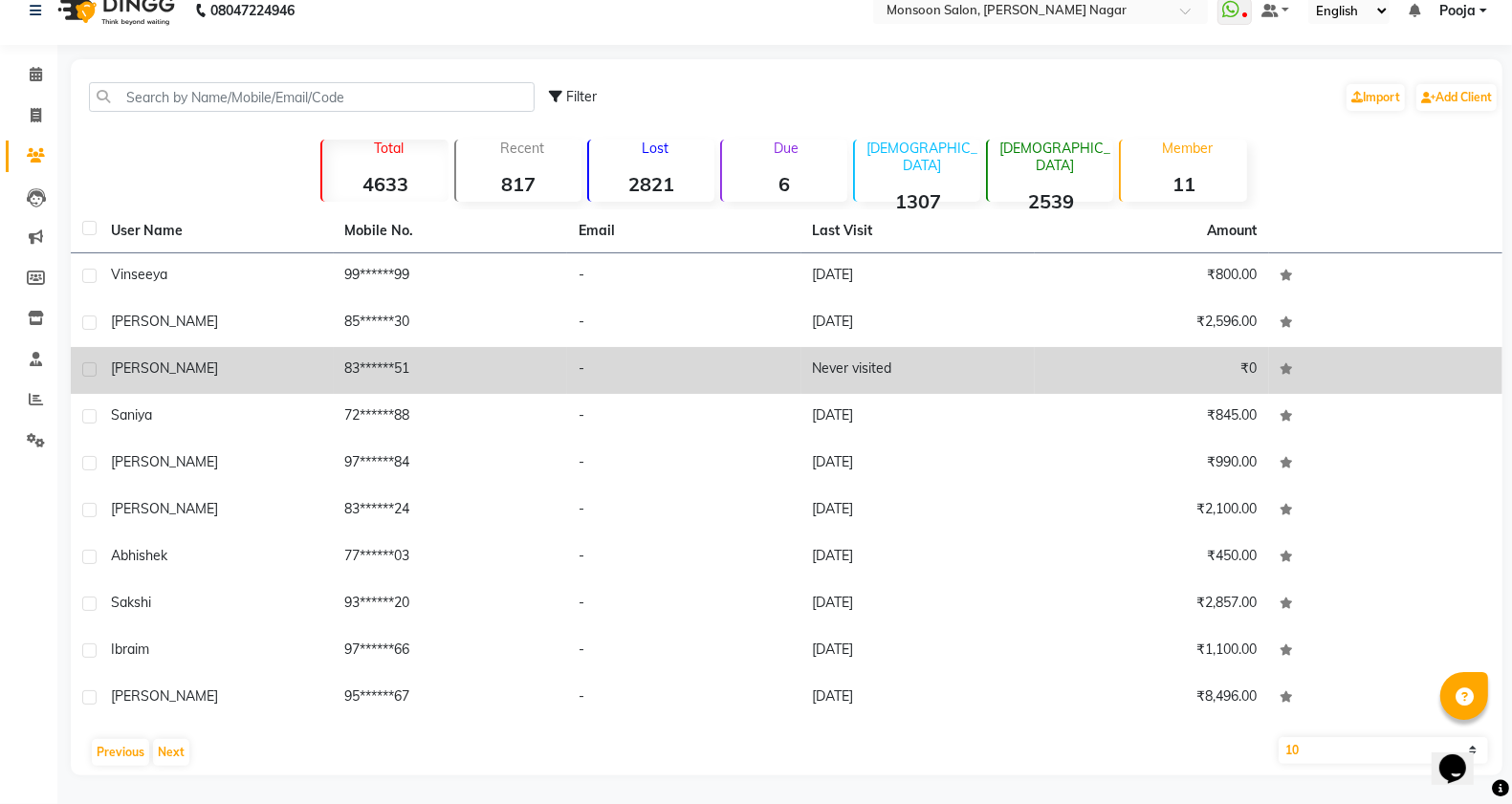
click at [86, 367] on label at bounding box center [89, 370] width 15 height 15
click at [86, 367] on input "checkbox" at bounding box center [88, 371] width 13 height 13
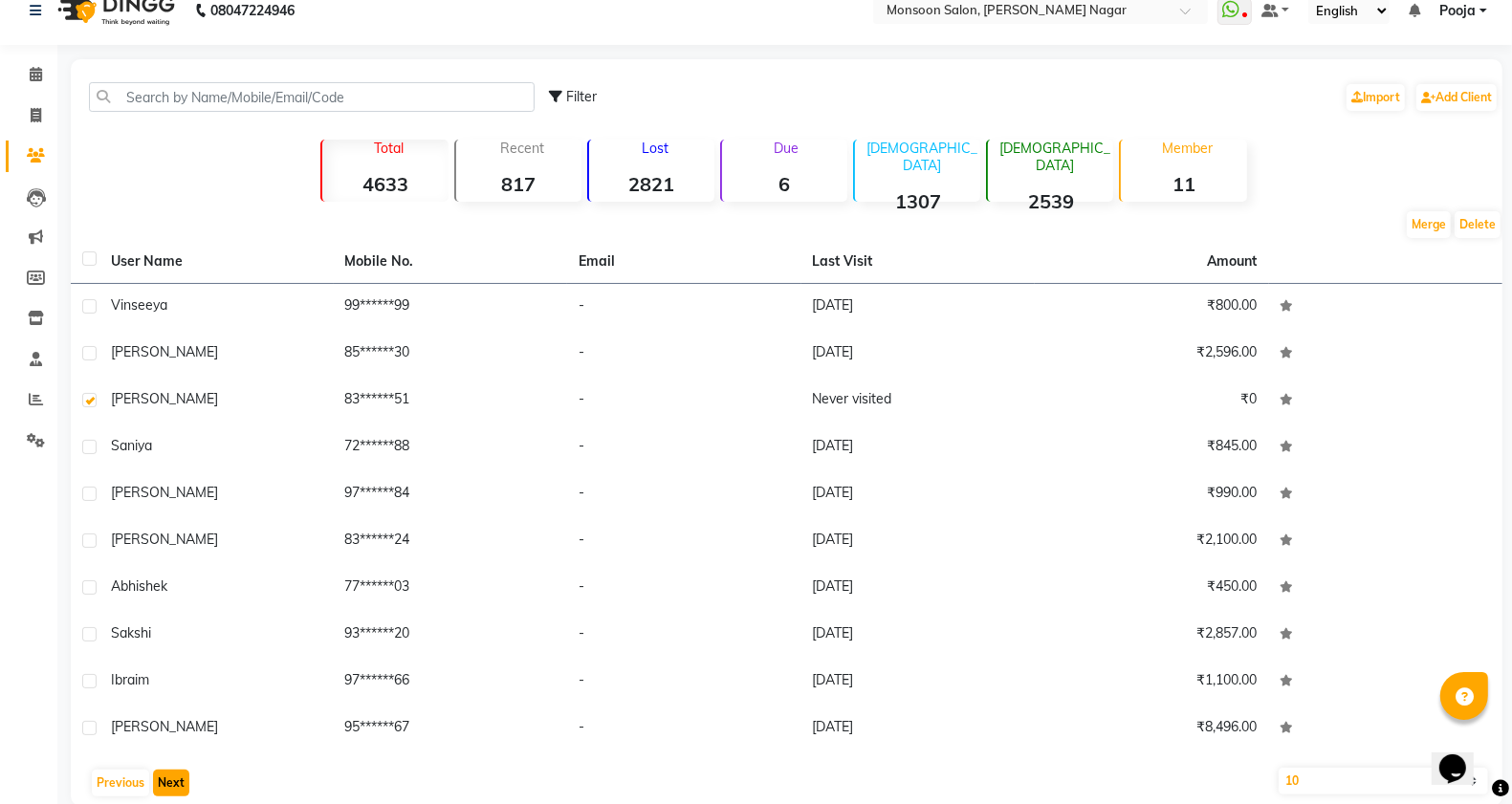
click at [165, 785] on button "Next" at bounding box center [171, 784] width 37 height 27
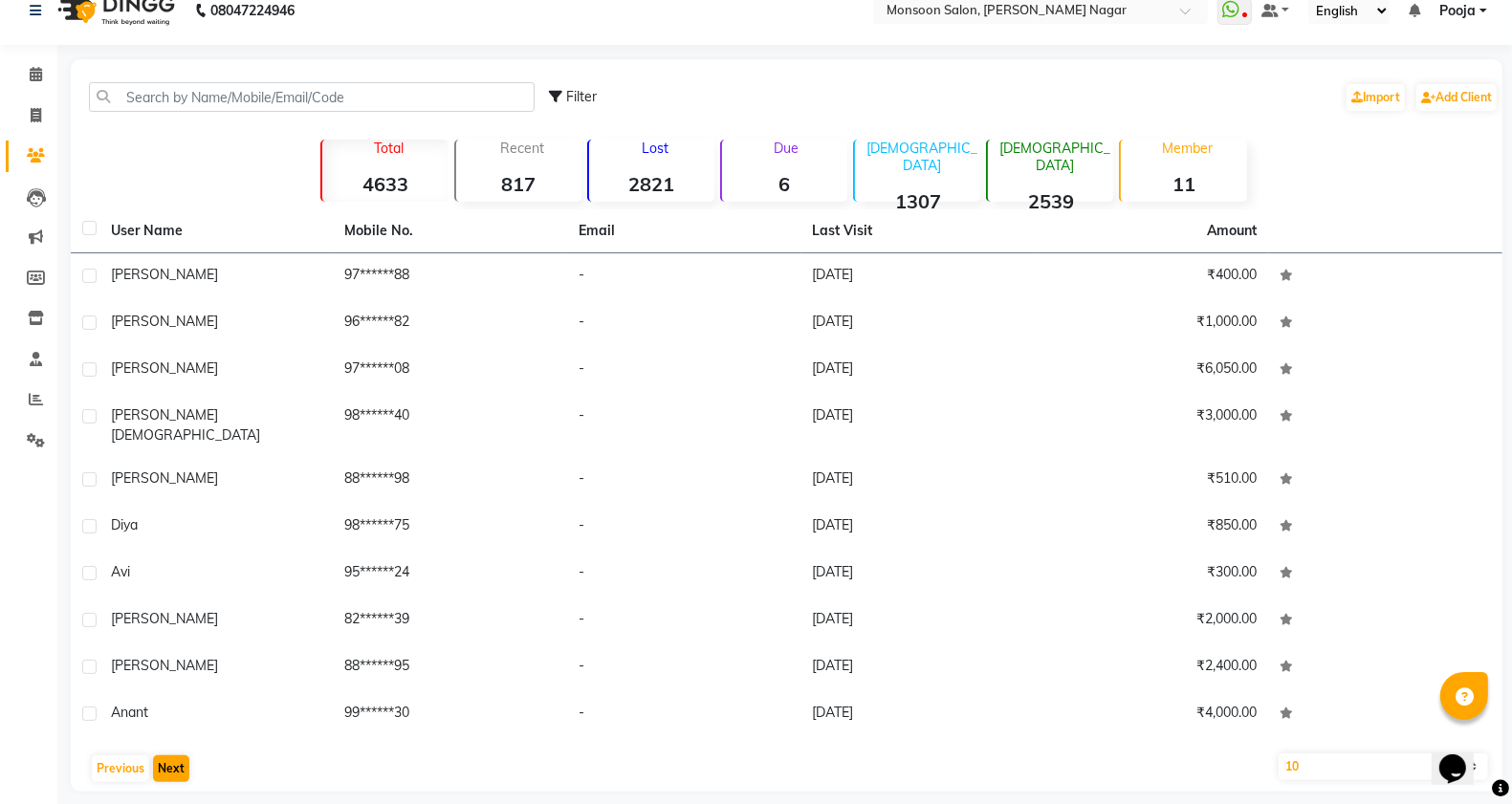
click at [165, 785] on main "Filter Import Add Client Total 4633 Recent 817 Lost 2821 Due 6 [DEMOGRAPHIC_DAT…" at bounding box center [785, 439] width 1455 height 761
click at [167, 756] on button "Next" at bounding box center [171, 769] width 37 height 27
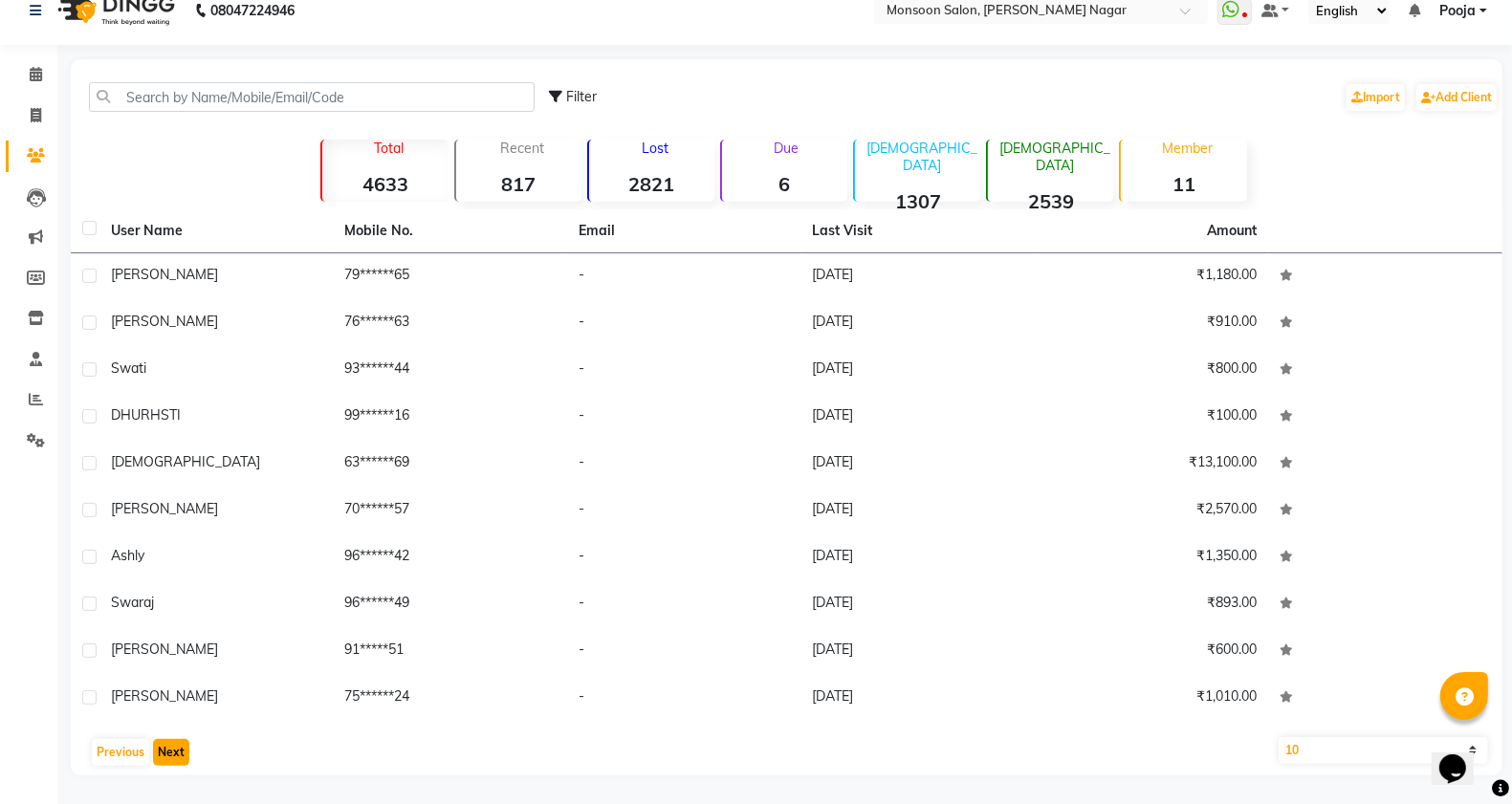
click at [177, 757] on button "Next" at bounding box center [171, 753] width 37 height 27
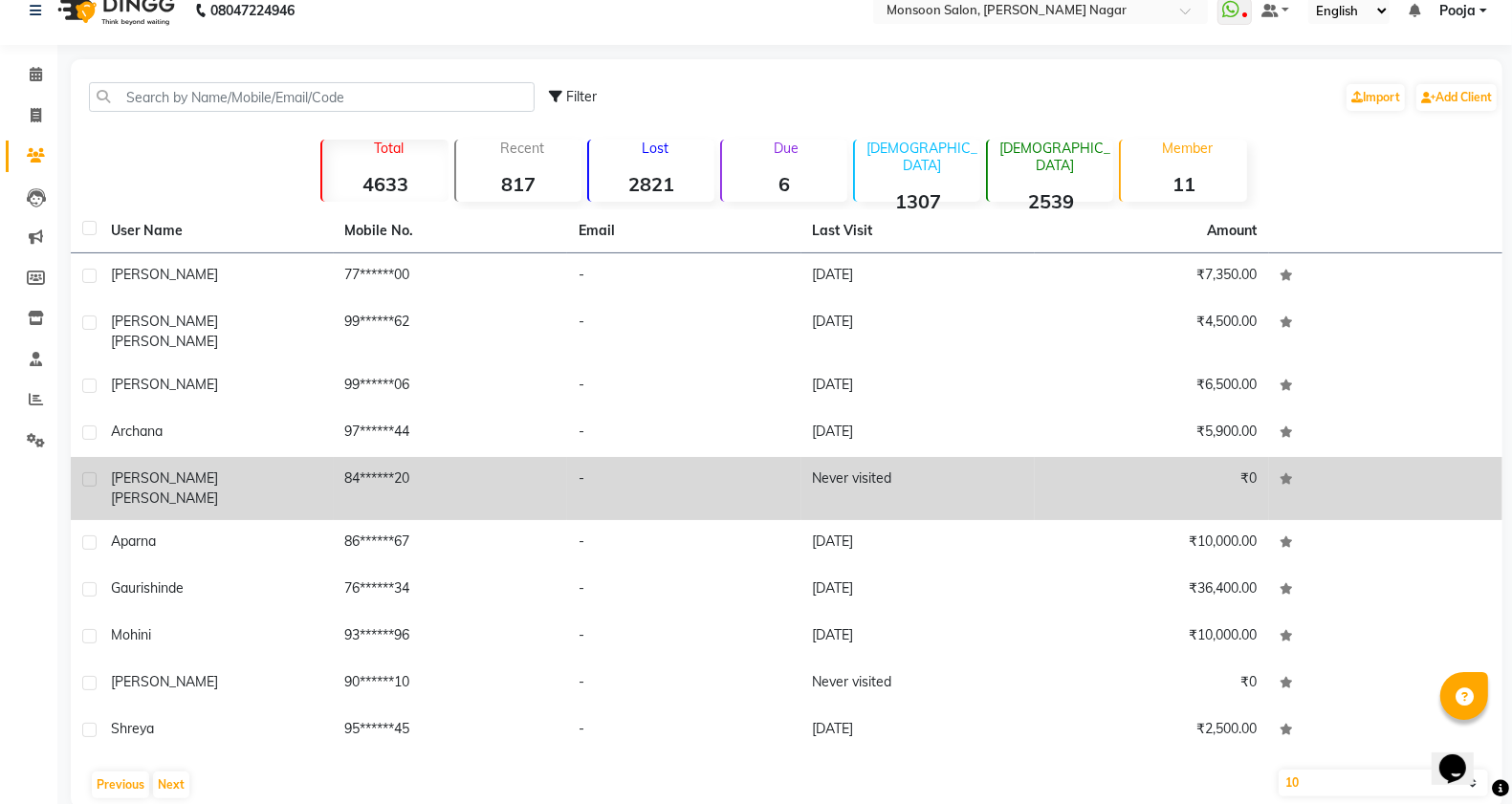
click at [92, 472] on label at bounding box center [89, 479] width 15 height 15
click at [92, 474] on input "checkbox" at bounding box center [88, 480] width 13 height 13
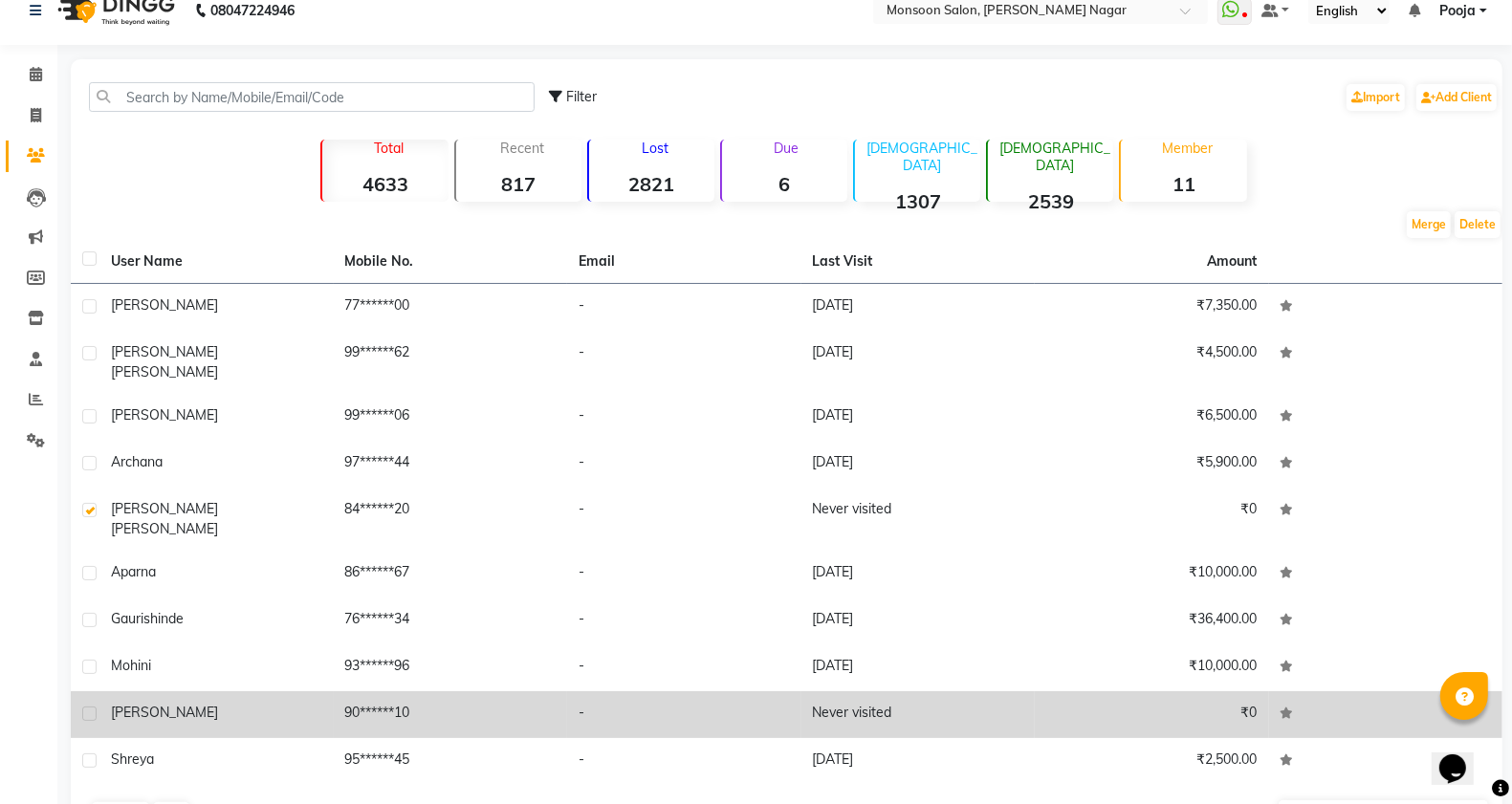
click at [87, 707] on label at bounding box center [89, 714] width 15 height 15
click at [87, 709] on input "checkbox" at bounding box center [88, 715] width 13 height 13
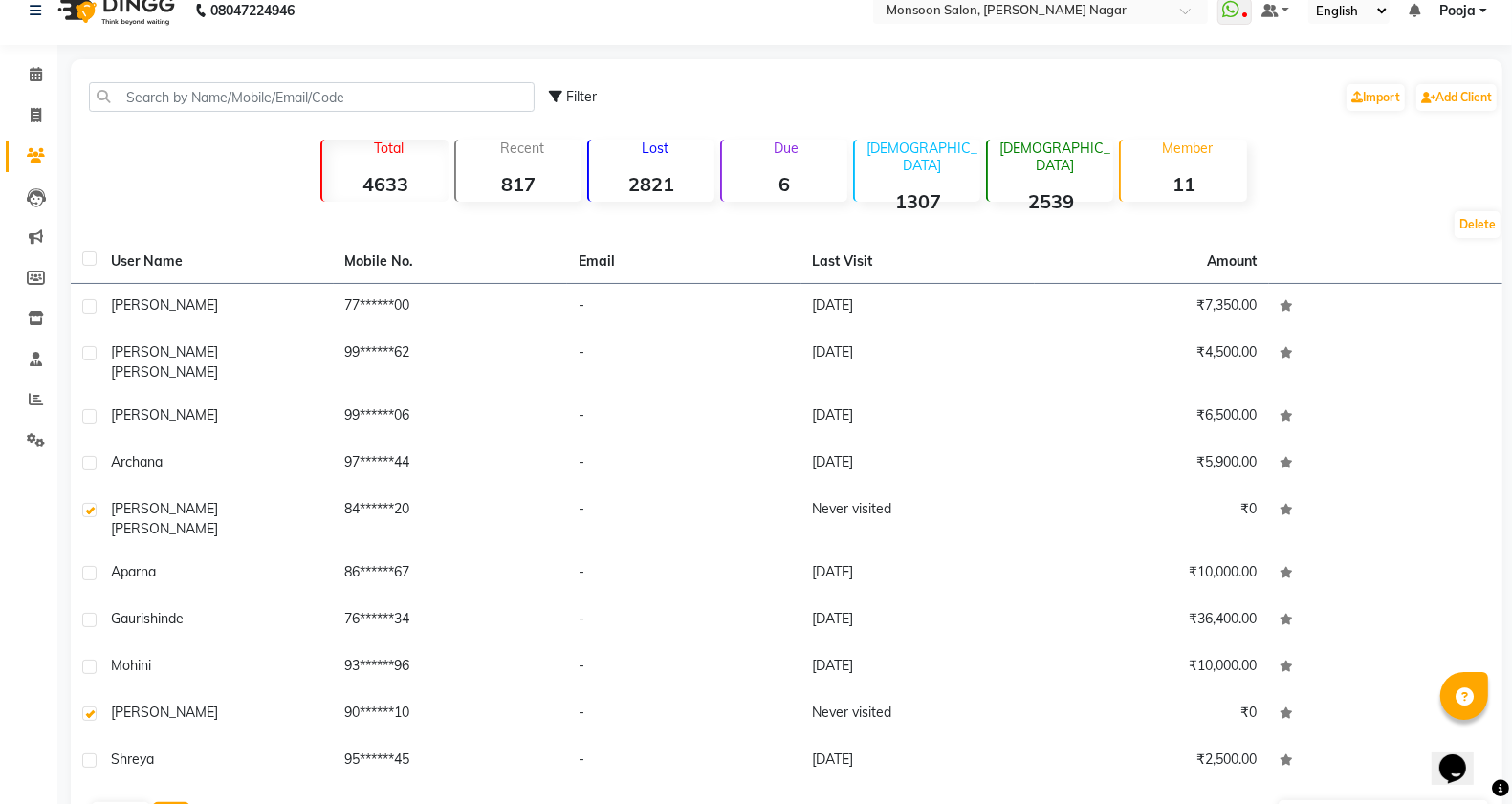
click at [167, 802] on button "Next" at bounding box center [171, 816] width 37 height 27
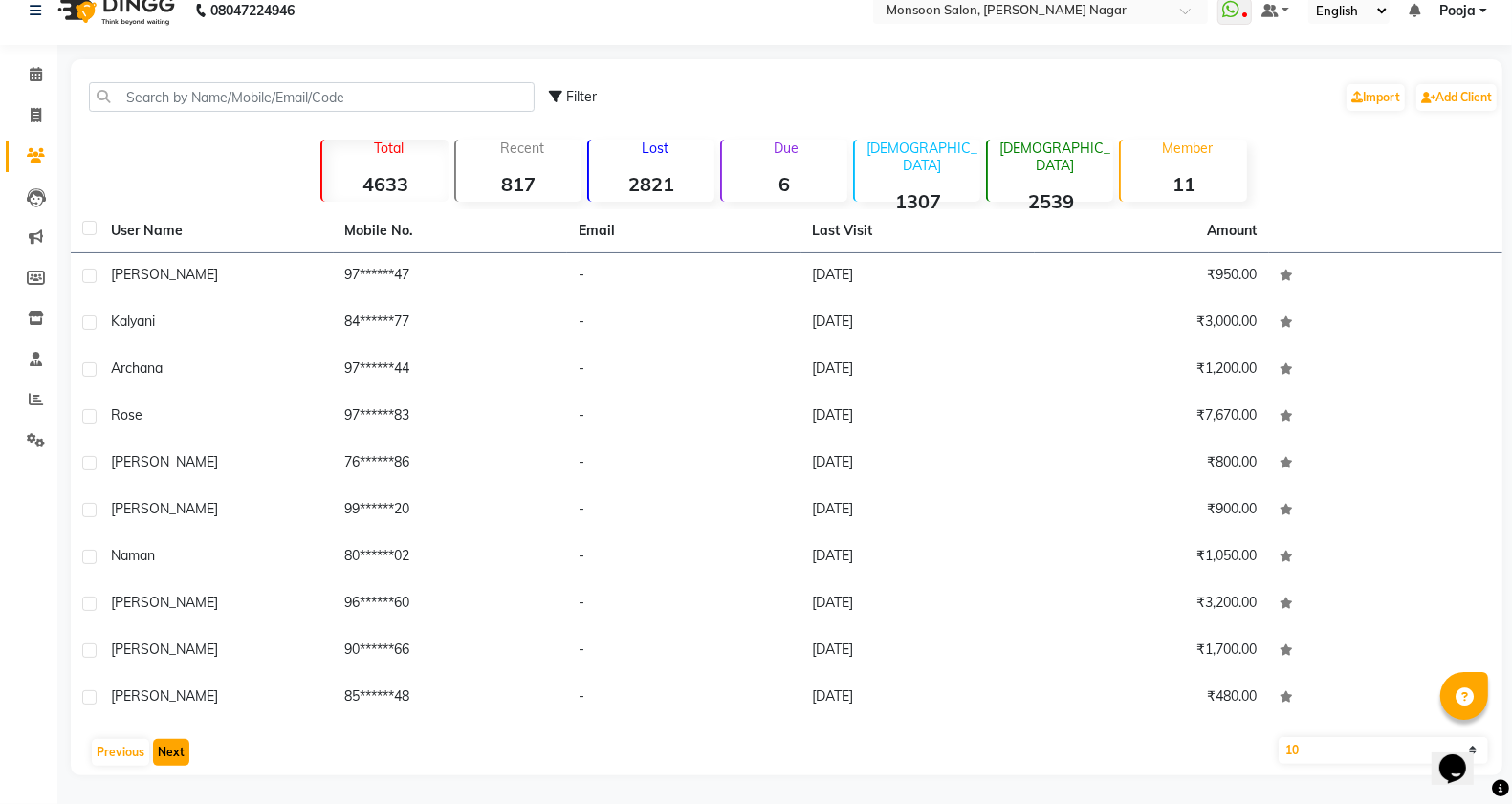
click at [174, 751] on button "Next" at bounding box center [171, 753] width 37 height 27
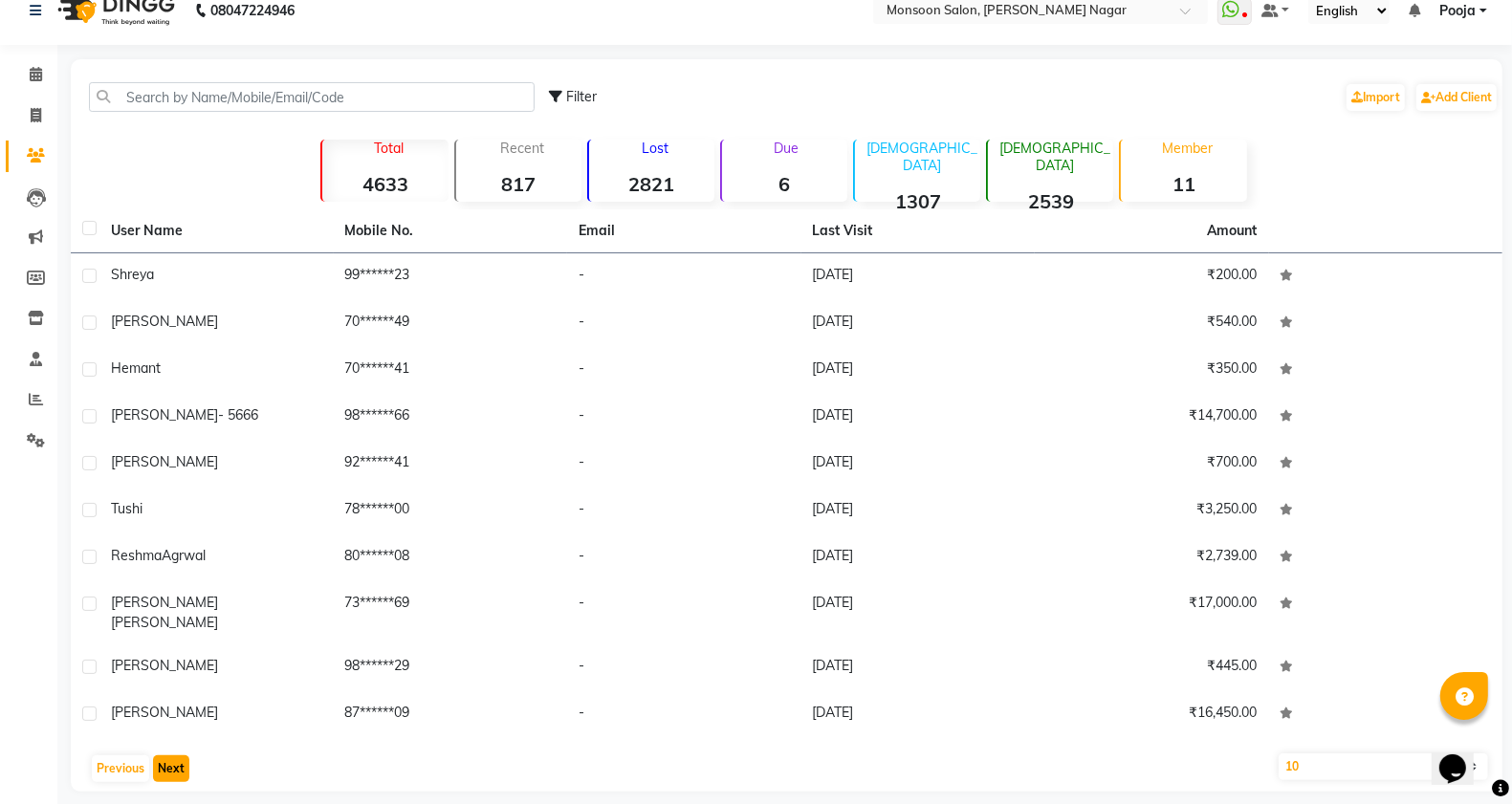
click at [174, 756] on button "Next" at bounding box center [171, 769] width 37 height 27
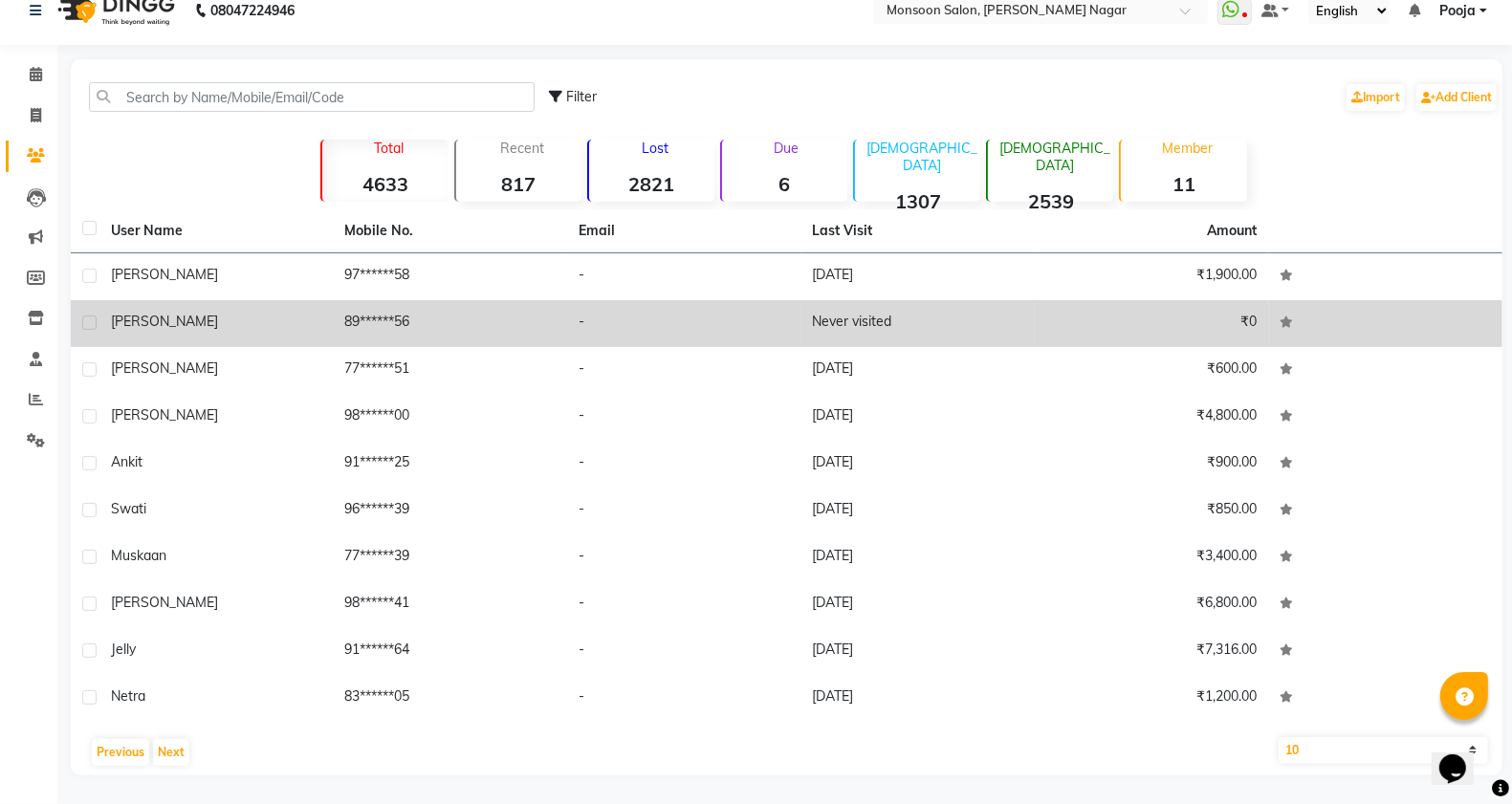
click at [91, 322] on label at bounding box center [89, 322] width 15 height 15
click at [91, 322] on input "checkbox" at bounding box center [88, 323] width 13 height 13
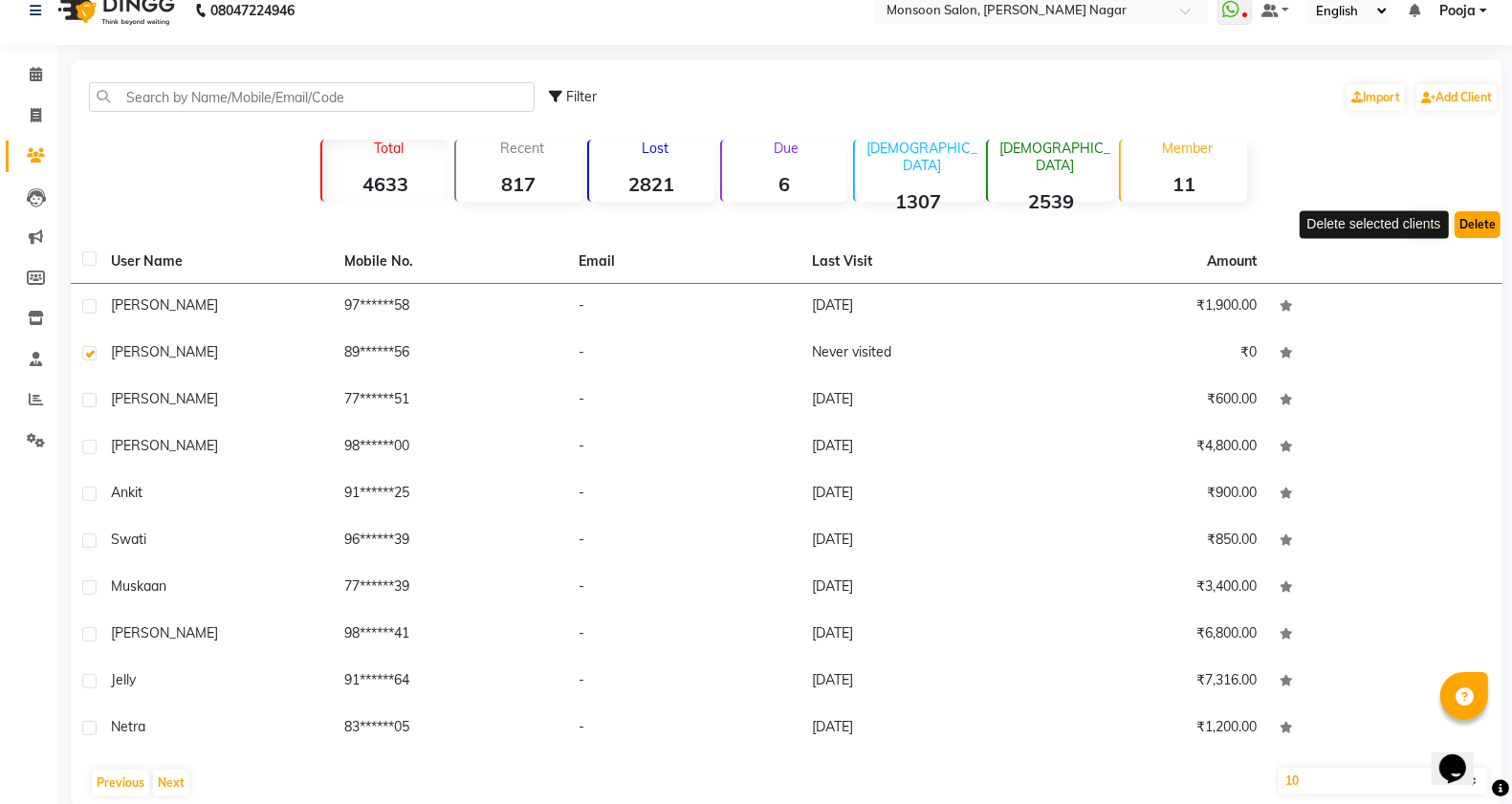
click at [1482, 217] on button "Delete" at bounding box center [1477, 224] width 45 height 27
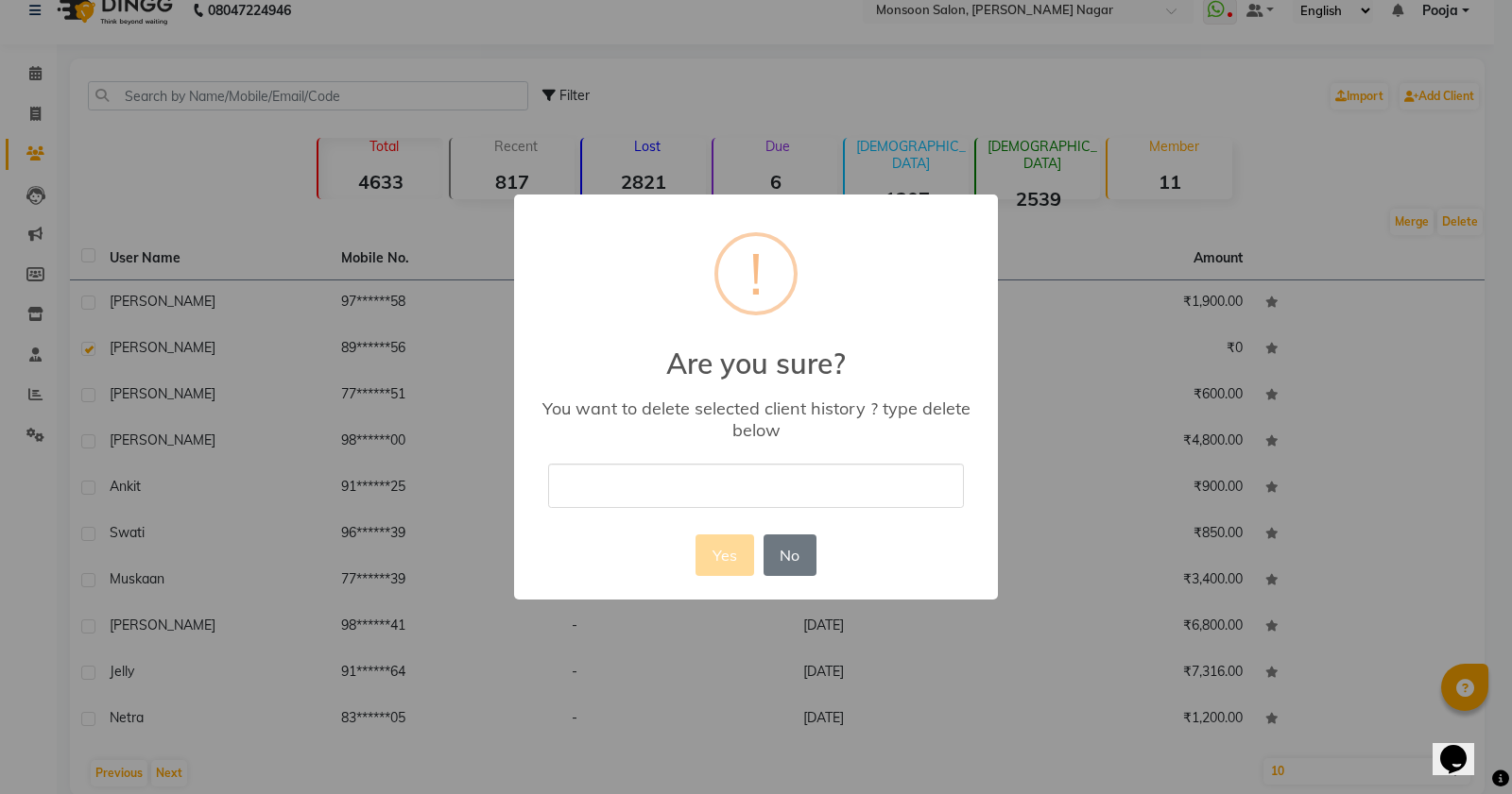
click at [709, 477] on input "text" at bounding box center [755, 485] width 416 height 44
click at [724, 549] on button "Yes" at bounding box center [724, 555] width 57 height 41
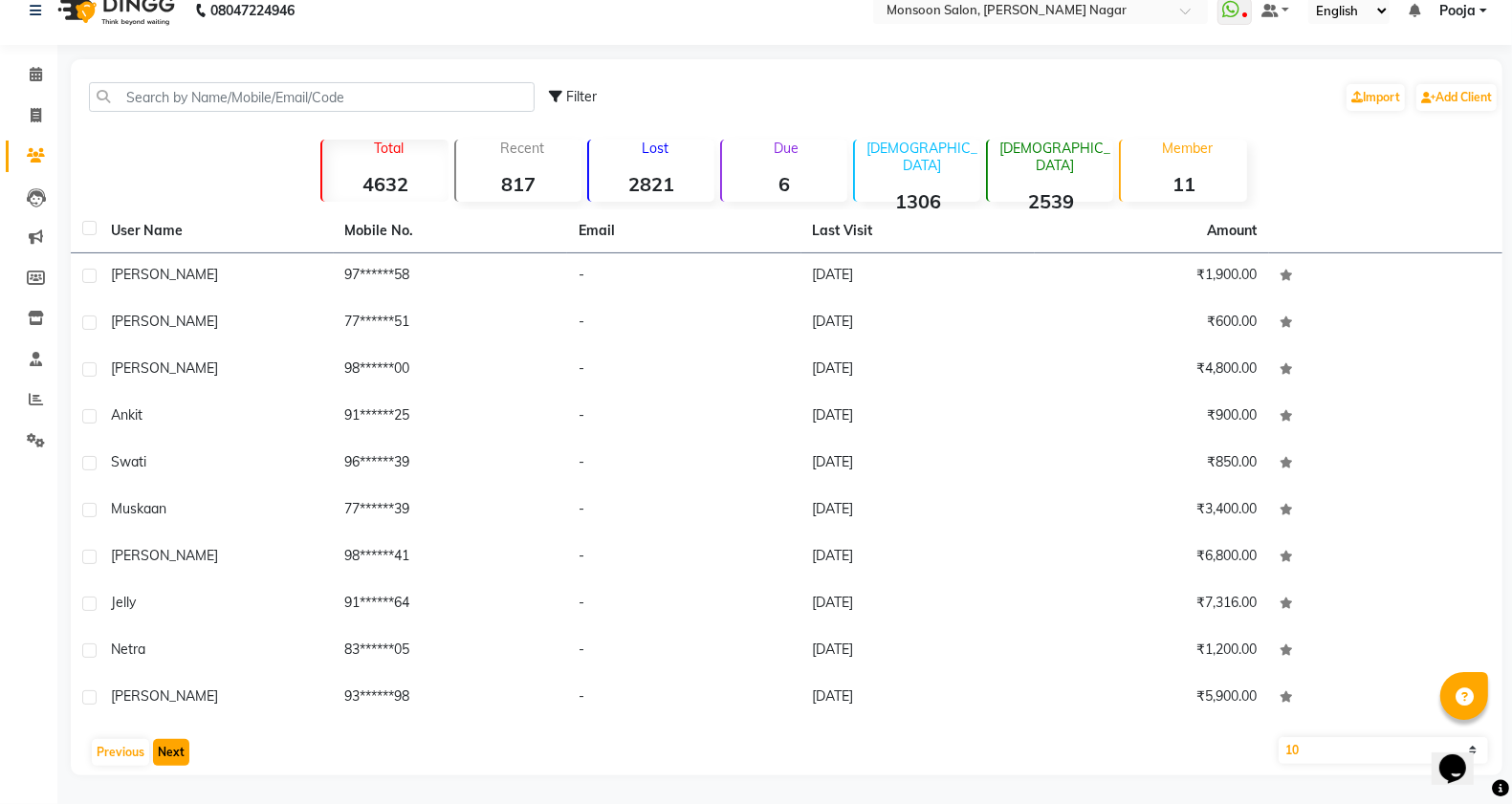
click at [174, 756] on button "Next" at bounding box center [171, 753] width 37 height 27
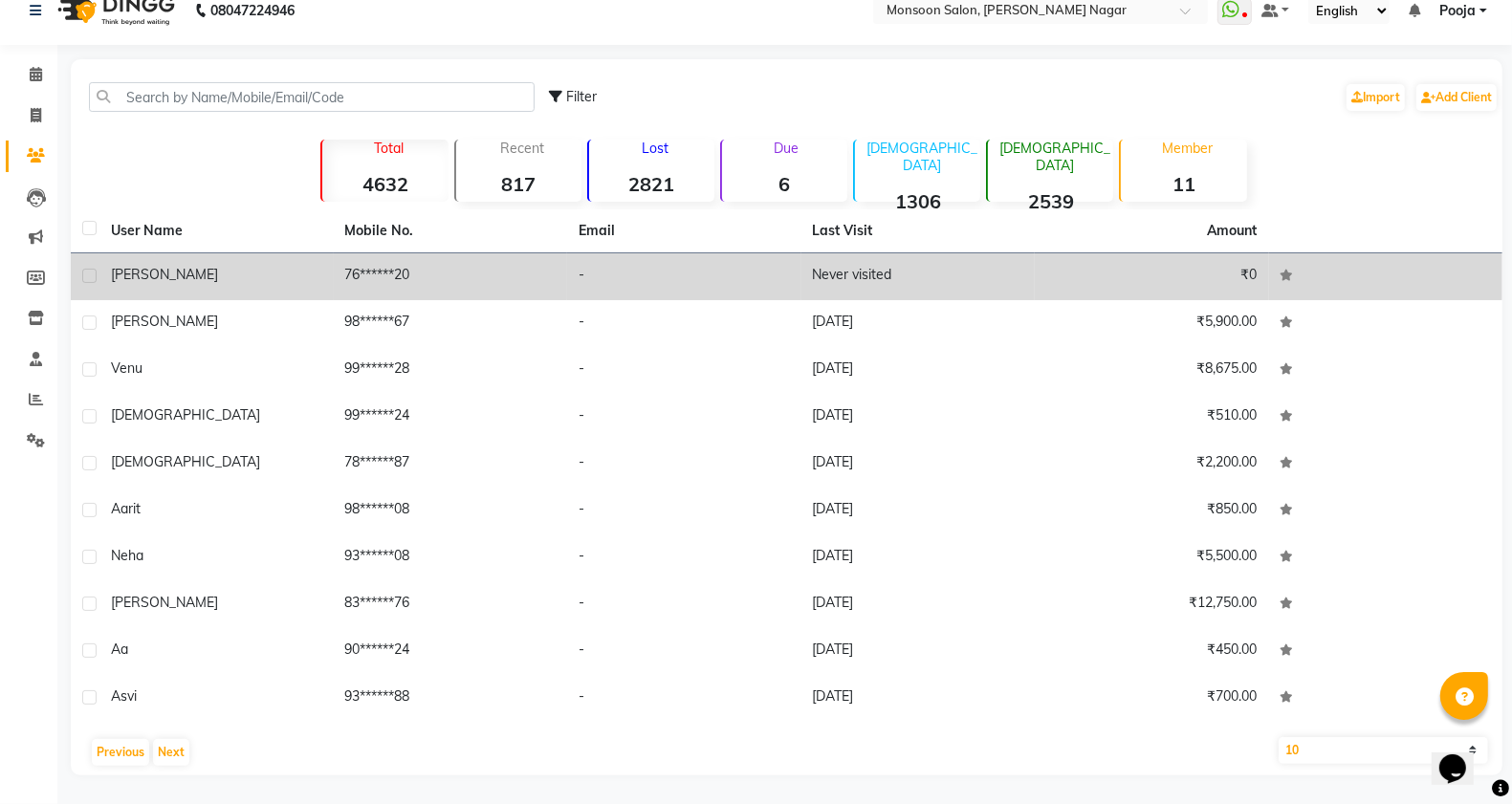
click at [79, 269] on td at bounding box center [85, 277] width 29 height 46
click at [82, 275] on label at bounding box center [89, 276] width 15 height 15
click at [82, 275] on input "checkbox" at bounding box center [88, 277] width 13 height 13
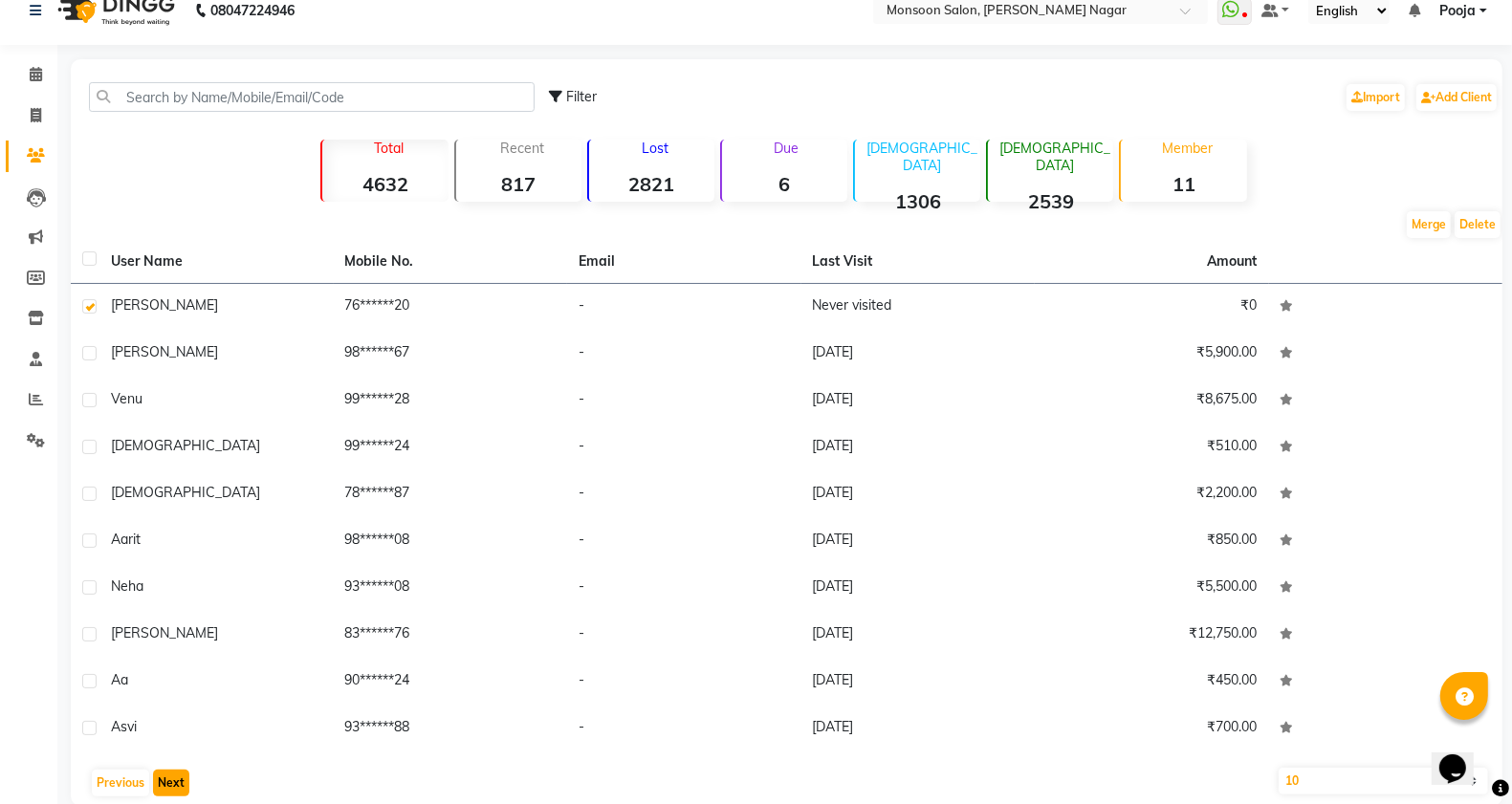
click at [169, 777] on button "Next" at bounding box center [171, 784] width 37 height 27
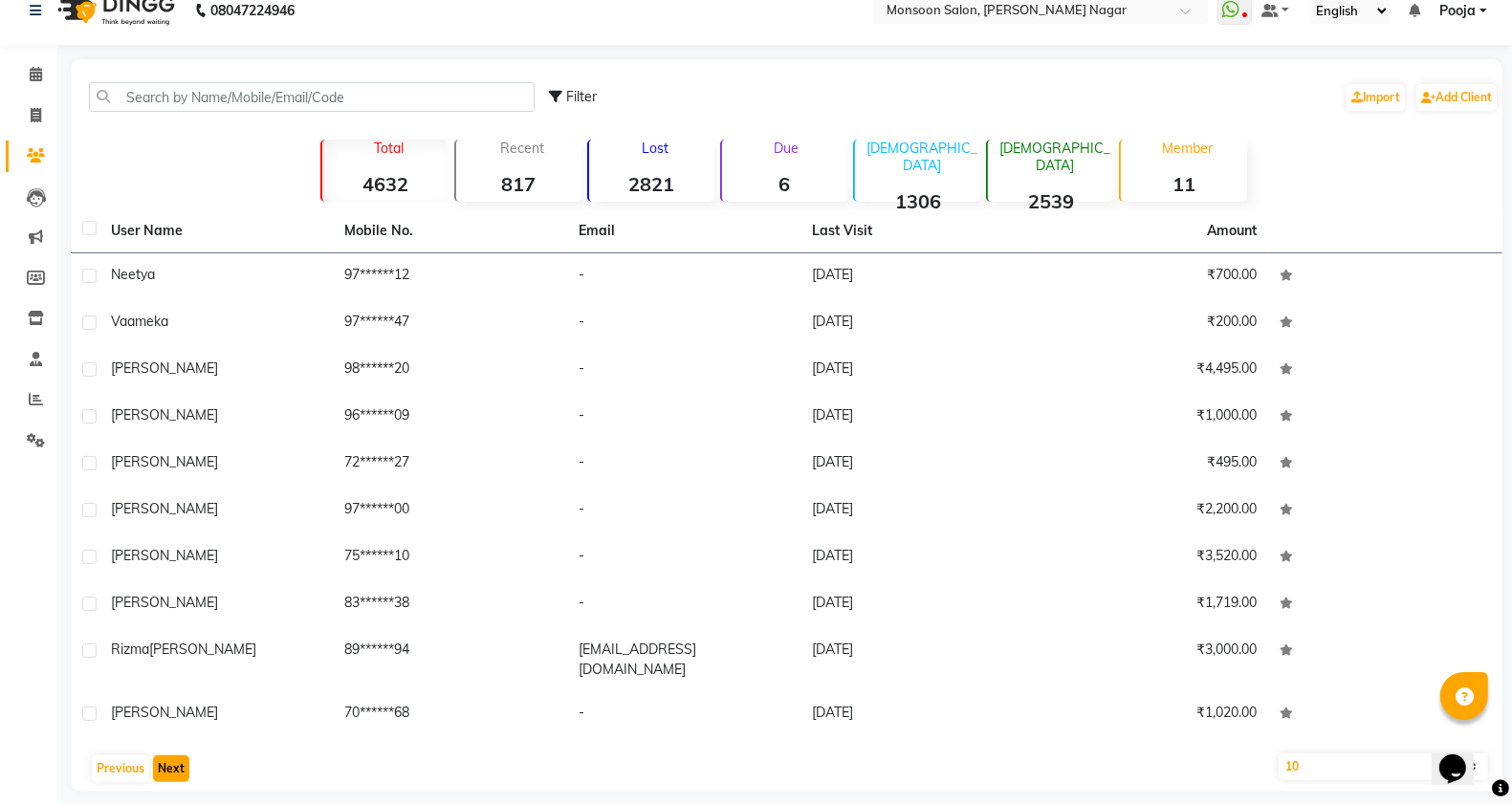
click at [163, 756] on button "Next" at bounding box center [171, 769] width 37 height 27
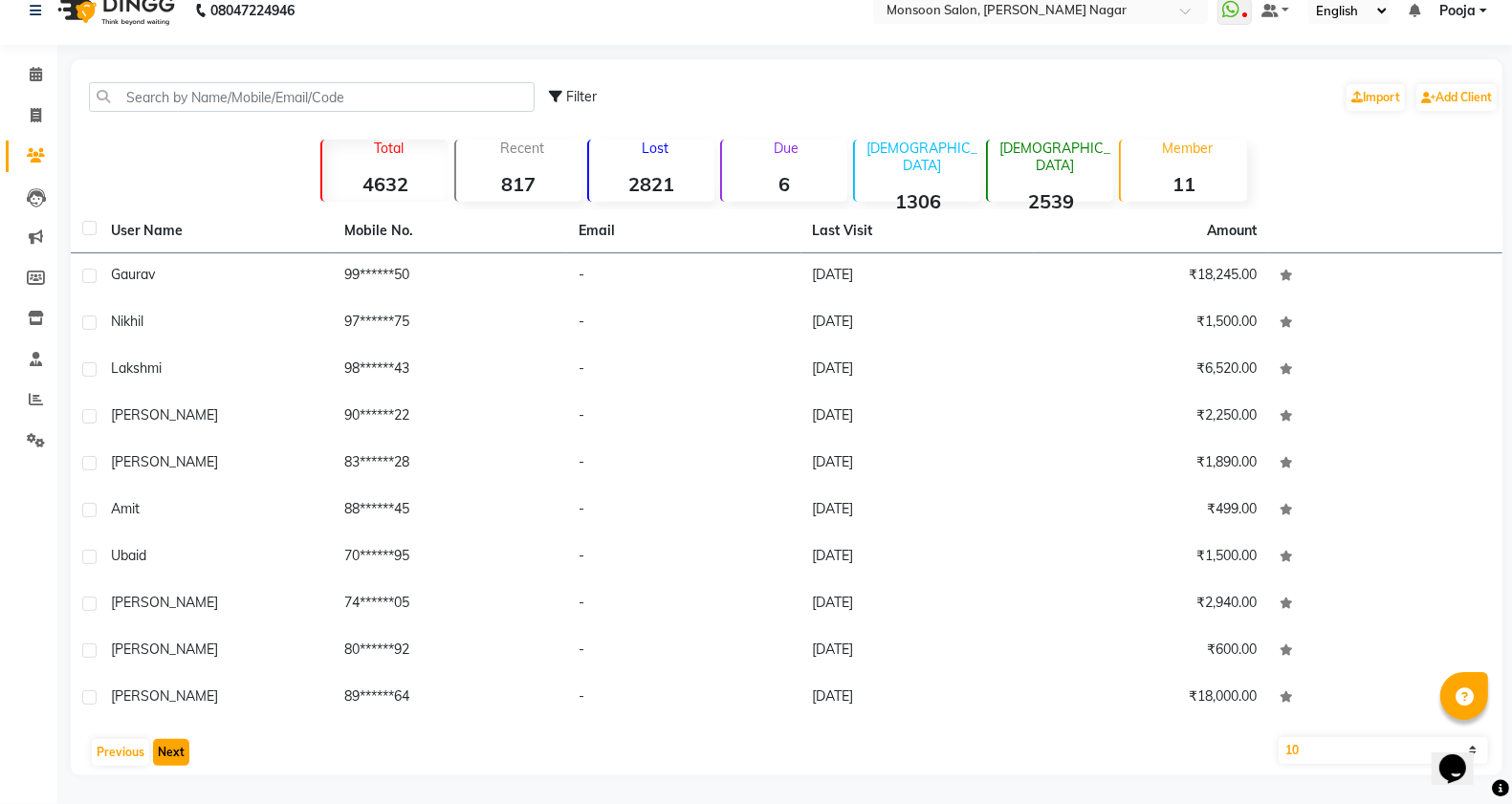
click at [163, 743] on button "Next" at bounding box center [171, 753] width 37 height 27
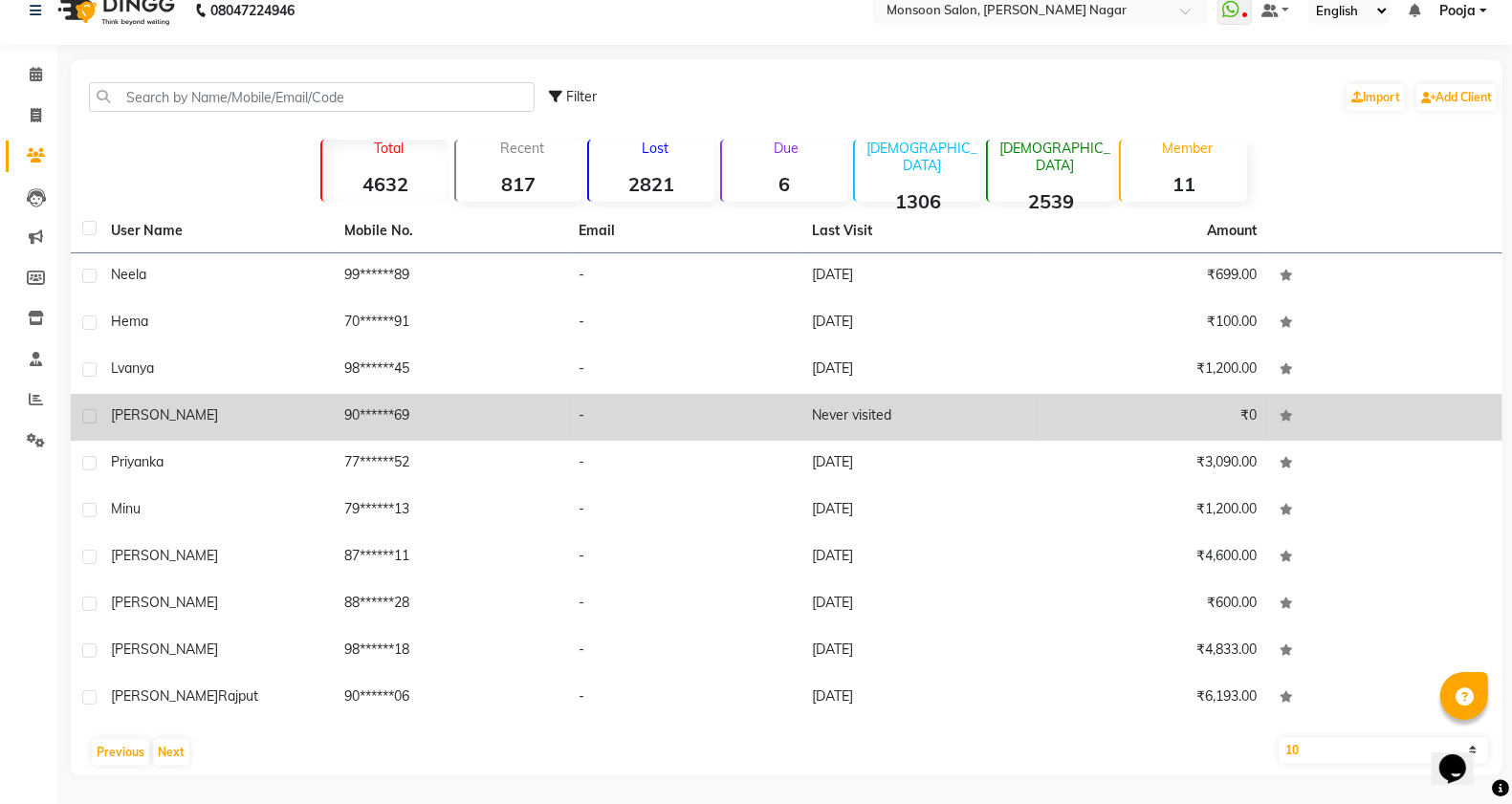
click at [82, 414] on label at bounding box center [89, 416] width 15 height 15
click at [82, 414] on input "checkbox" at bounding box center [88, 417] width 13 height 13
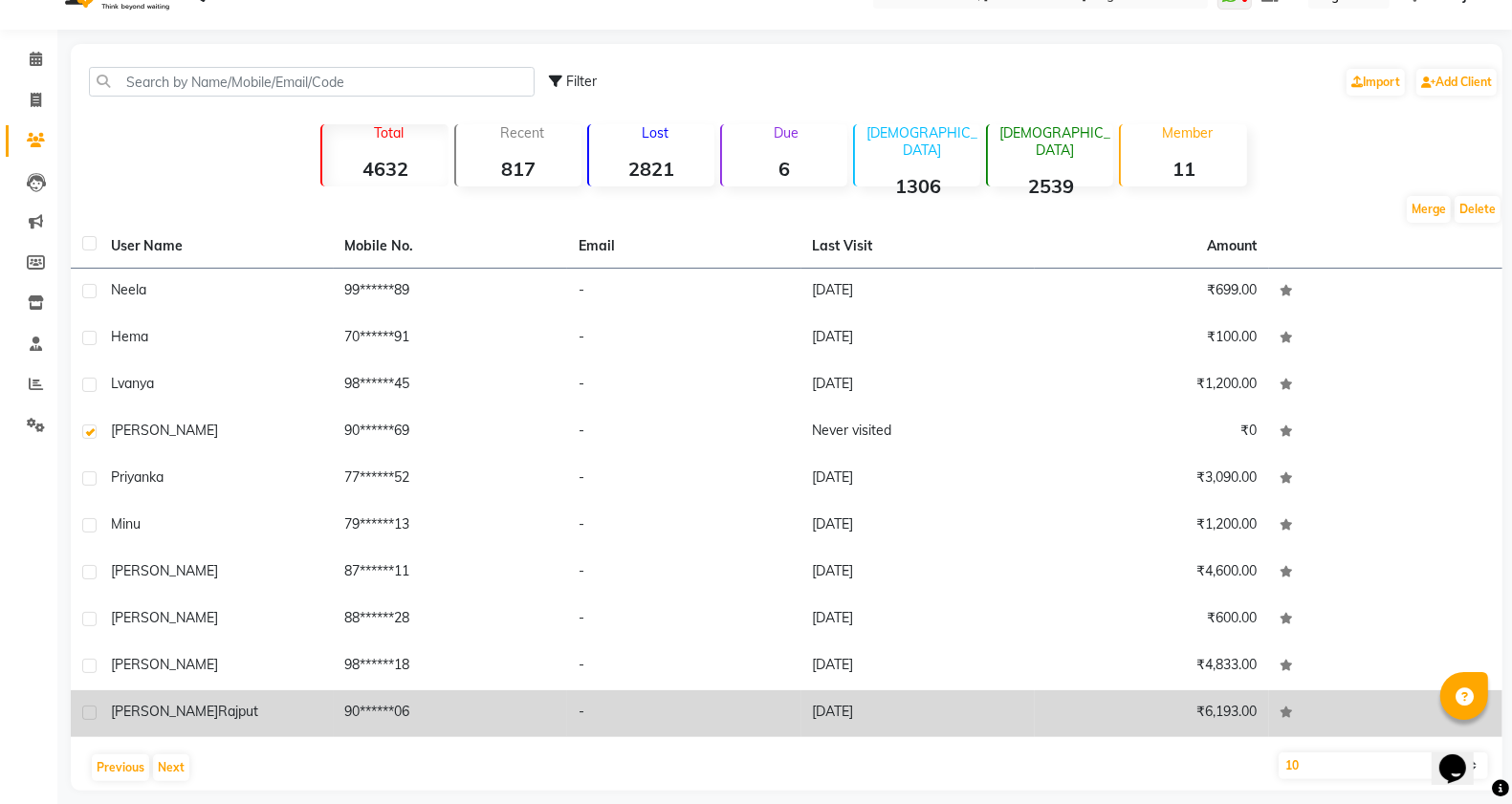
scroll to position [53, 0]
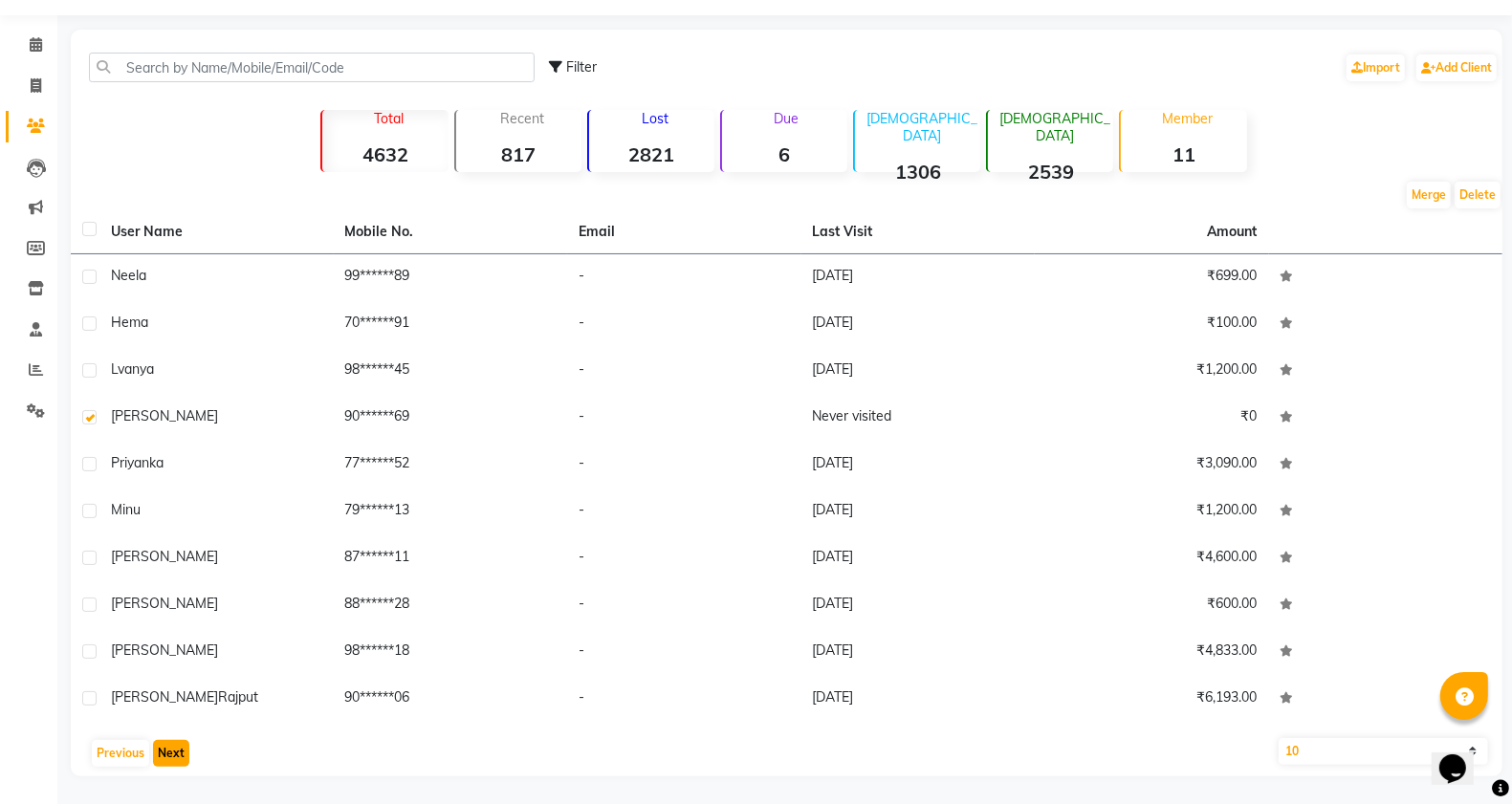
click at [170, 758] on button "Next" at bounding box center [171, 754] width 37 height 27
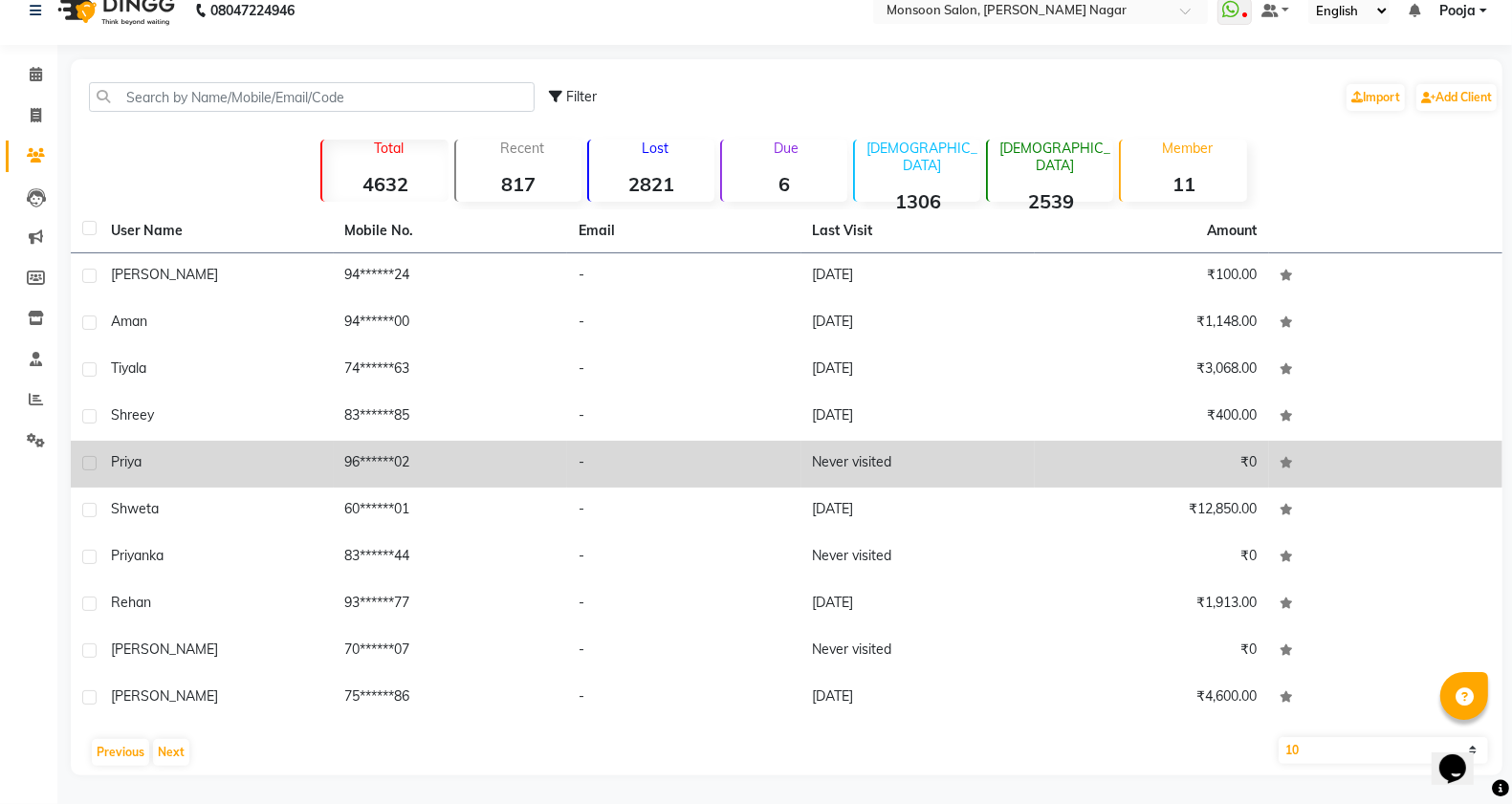
click at [86, 462] on label at bounding box center [89, 463] width 15 height 15
click at [86, 462] on input "checkbox" at bounding box center [88, 464] width 13 height 13
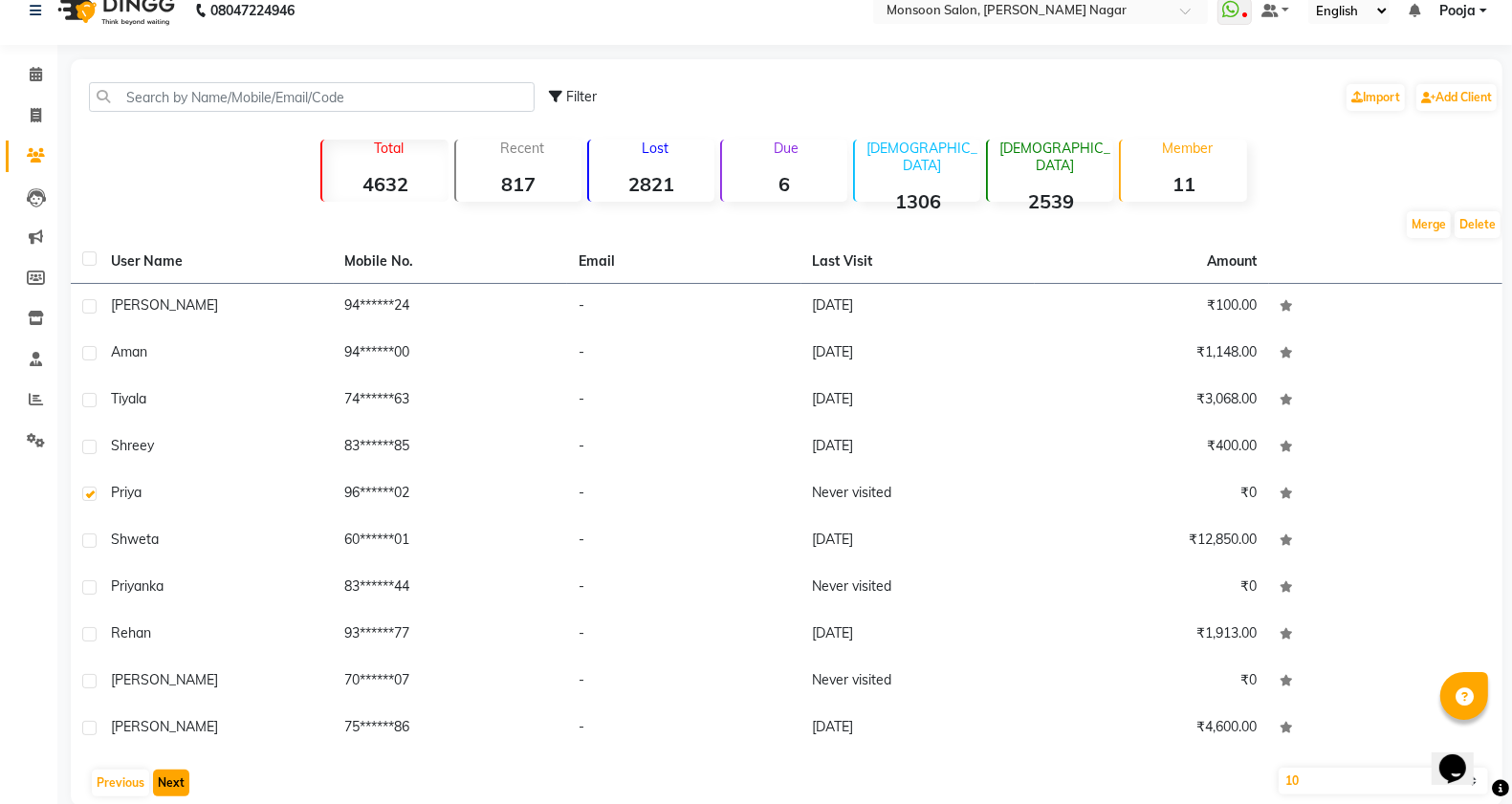
click at [164, 785] on button "Next" at bounding box center [171, 784] width 37 height 27
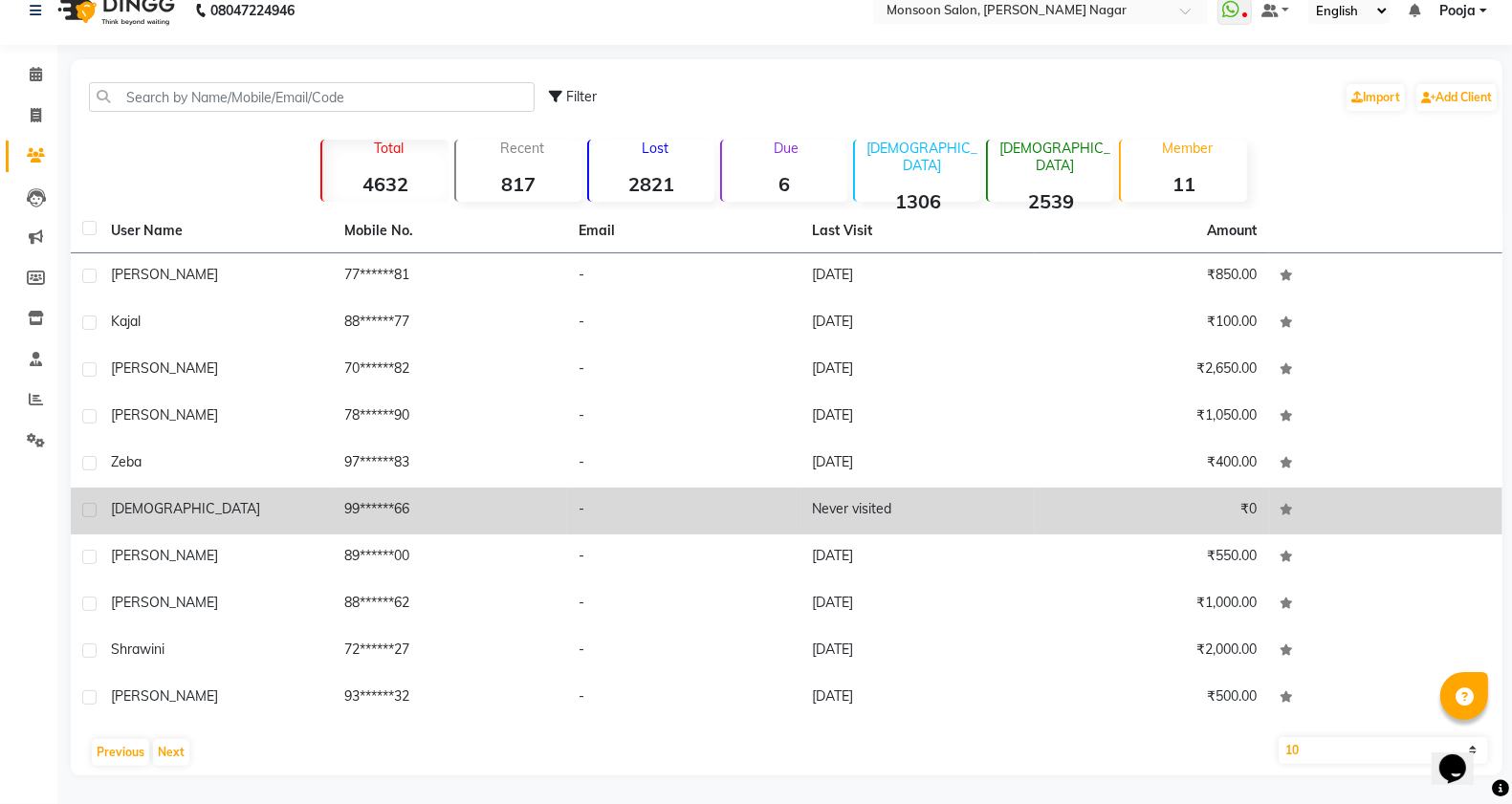
click at [87, 507] on label at bounding box center [89, 510] width 15 height 15
click at [87, 507] on input "checkbox" at bounding box center [88, 511] width 13 height 13
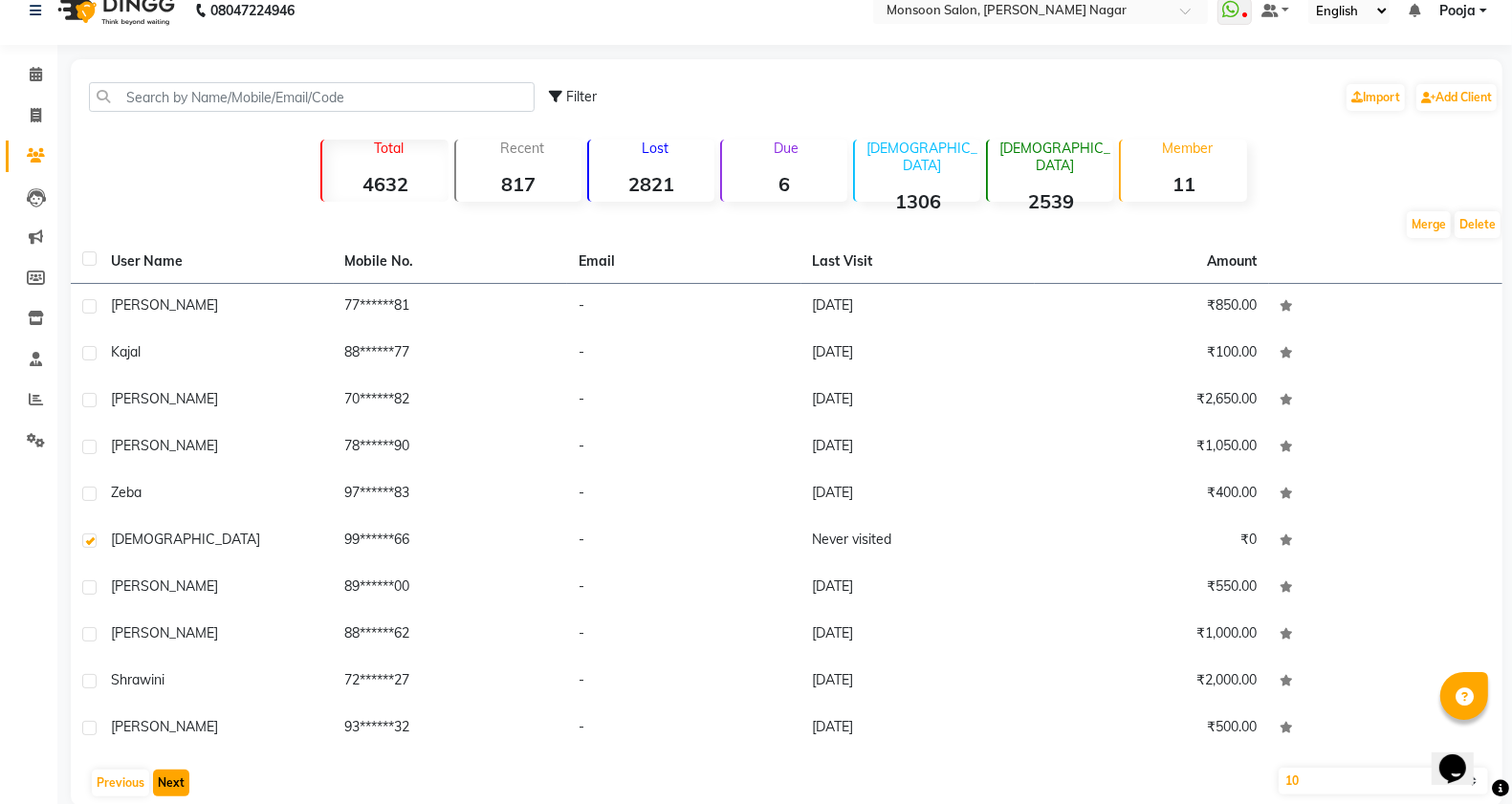
click at [160, 785] on button "Next" at bounding box center [171, 784] width 37 height 27
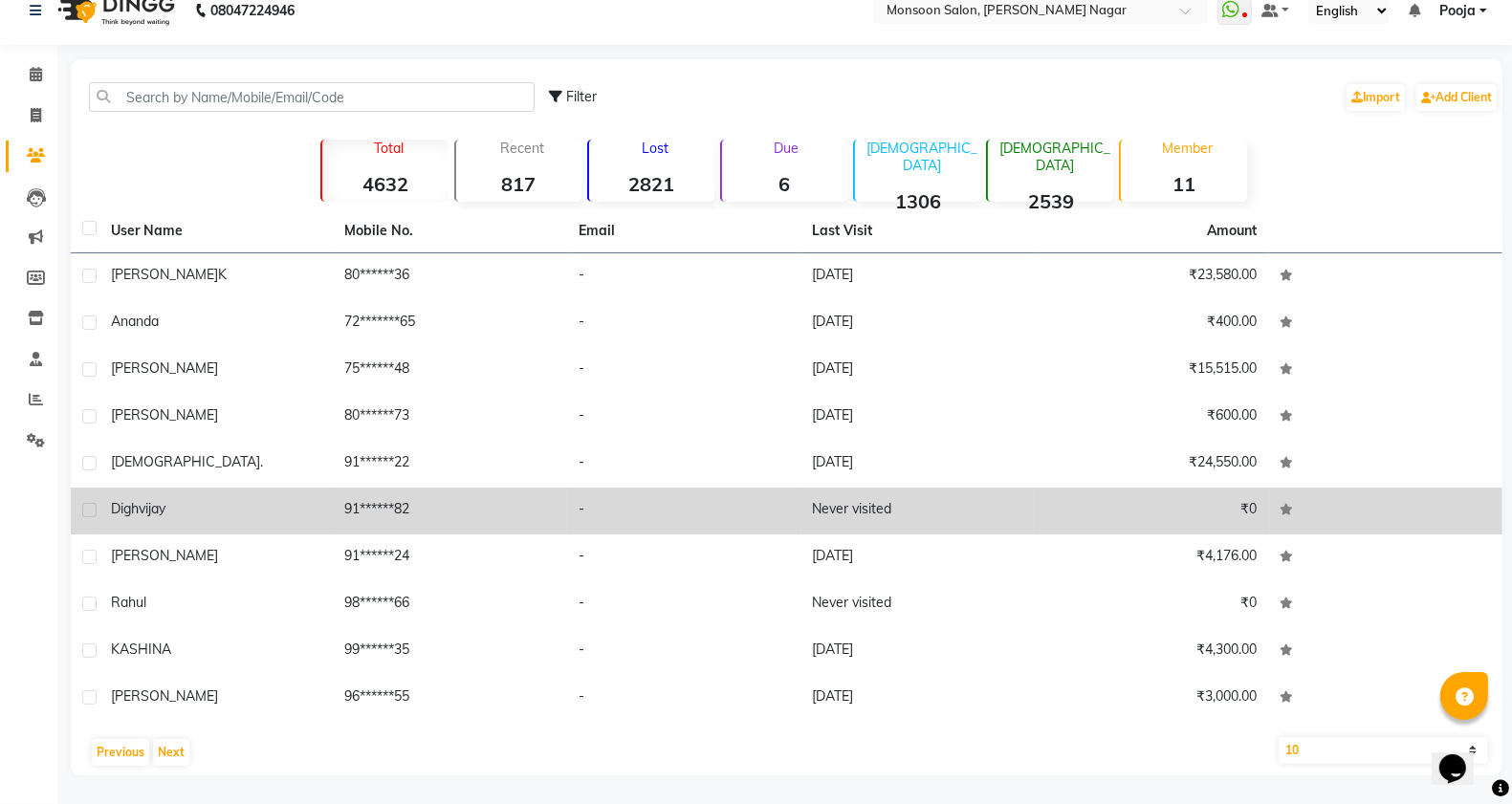
click at [92, 510] on label at bounding box center [89, 510] width 15 height 15
click at [92, 510] on input "checkbox" at bounding box center [88, 511] width 13 height 13
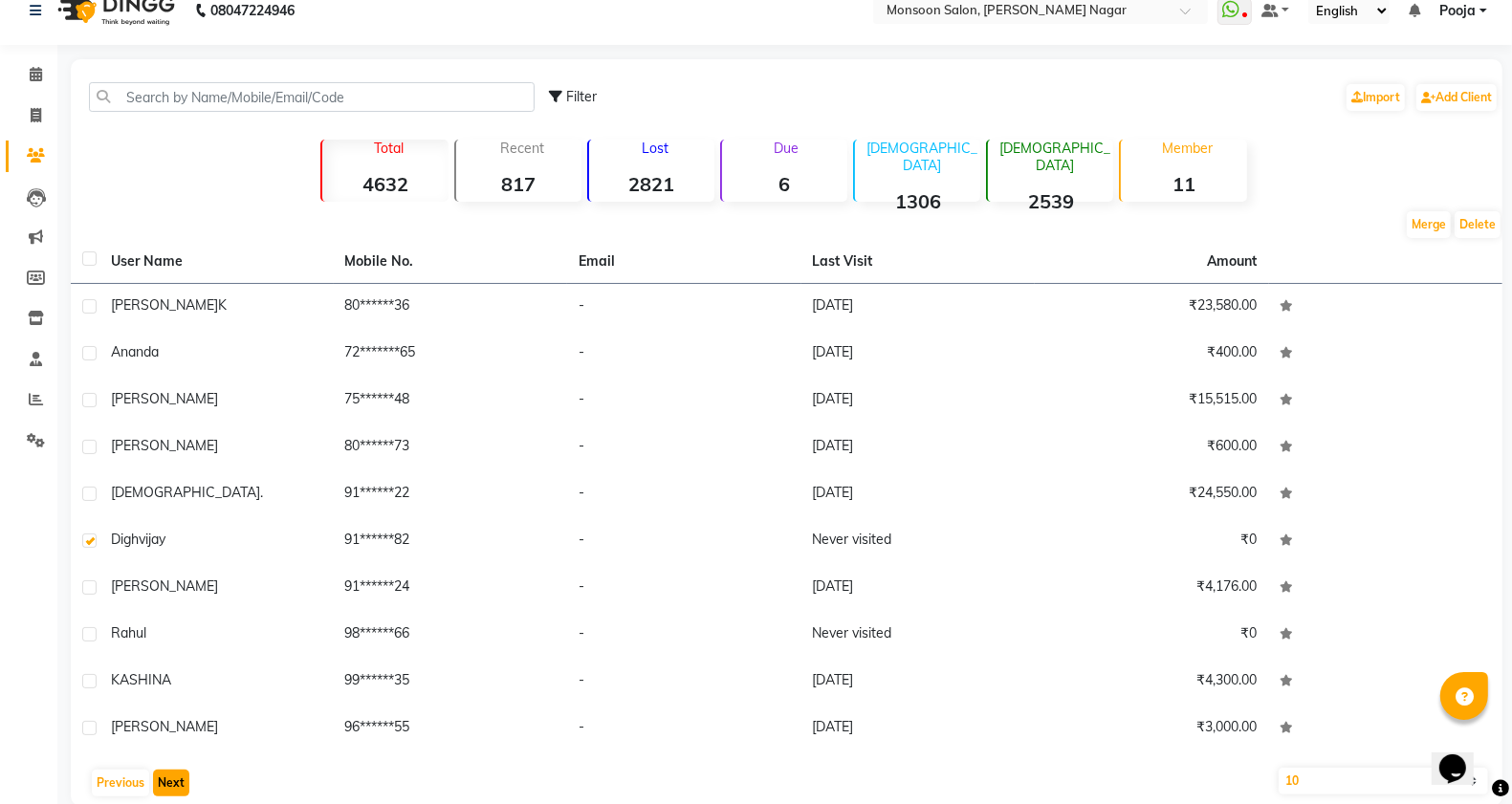
click at [156, 783] on button "Next" at bounding box center [171, 784] width 37 height 27
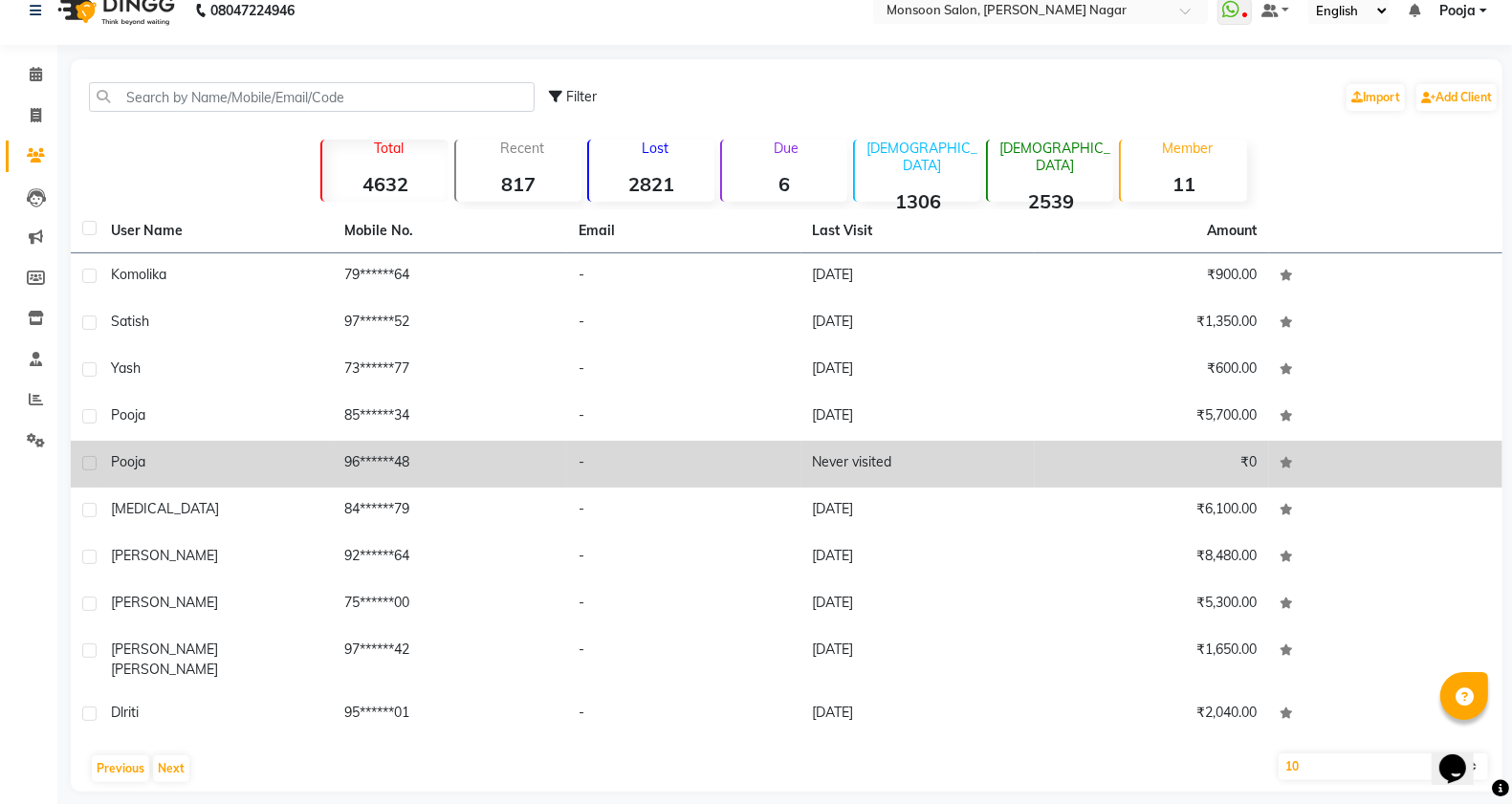
click at [83, 469] on label at bounding box center [89, 463] width 15 height 15
click at [83, 469] on input "checkbox" at bounding box center [88, 464] width 13 height 13
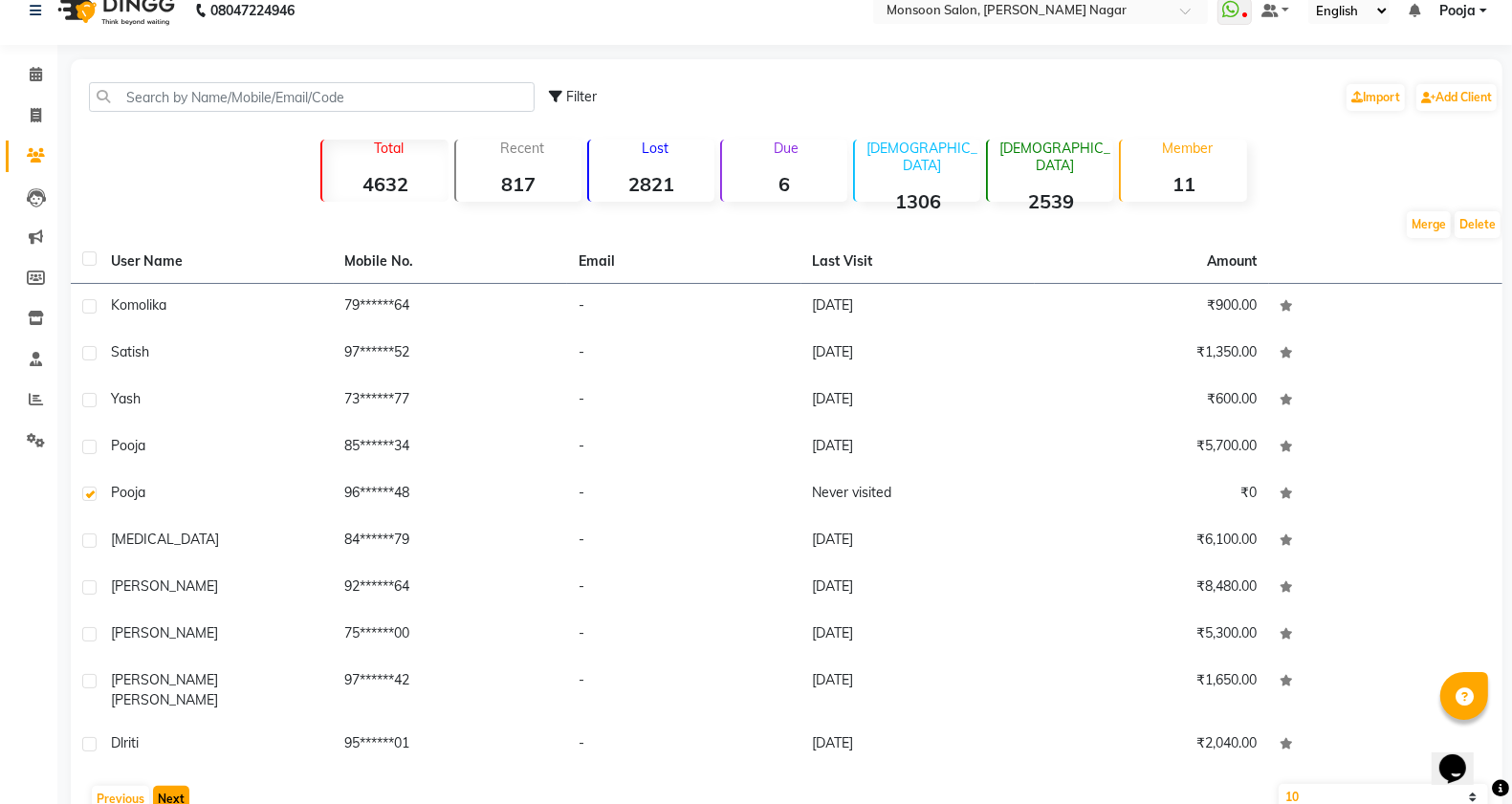
click at [163, 788] on button "Next" at bounding box center [171, 800] width 37 height 27
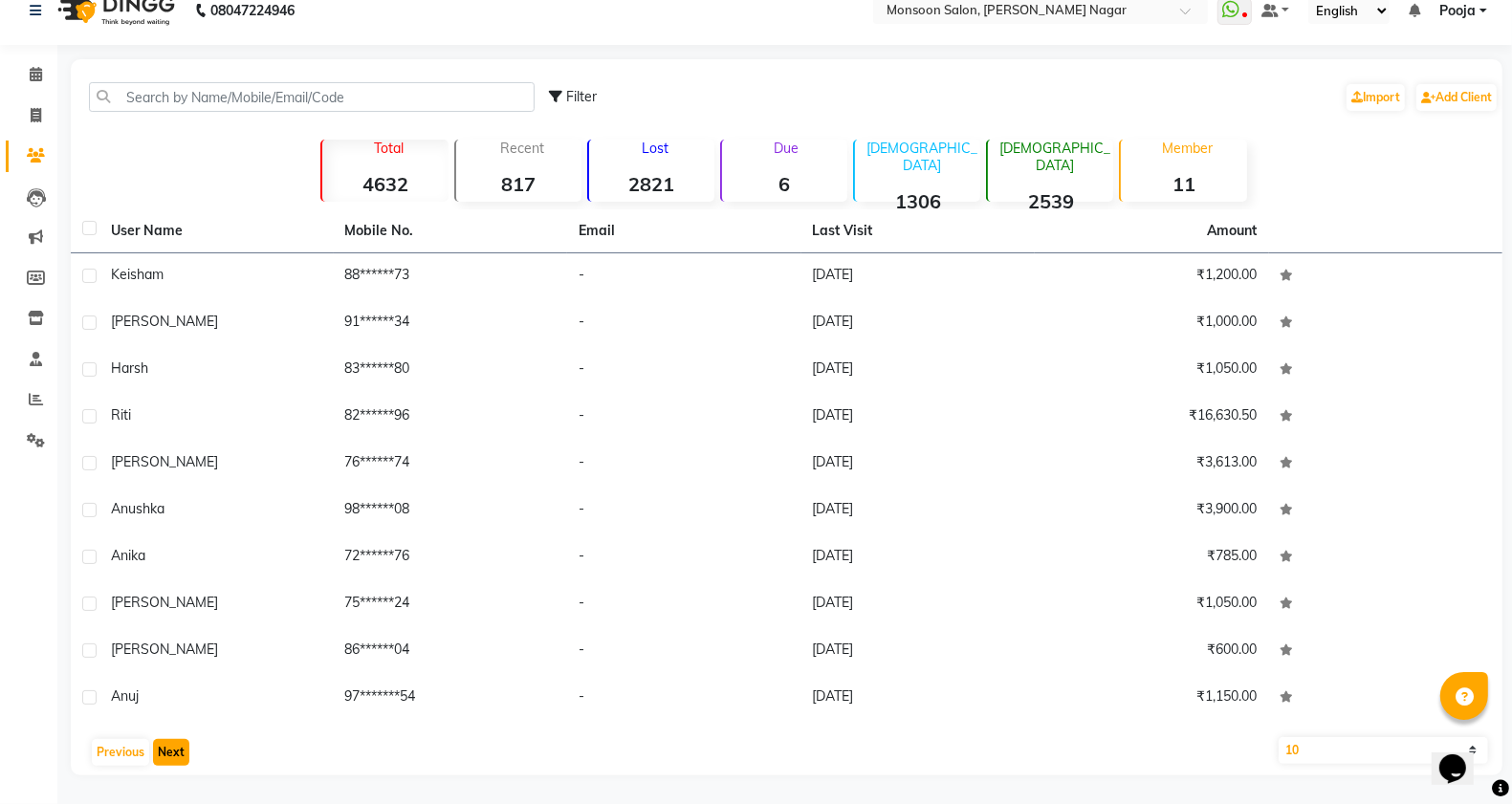
click at [165, 752] on button "Next" at bounding box center [171, 753] width 37 height 27
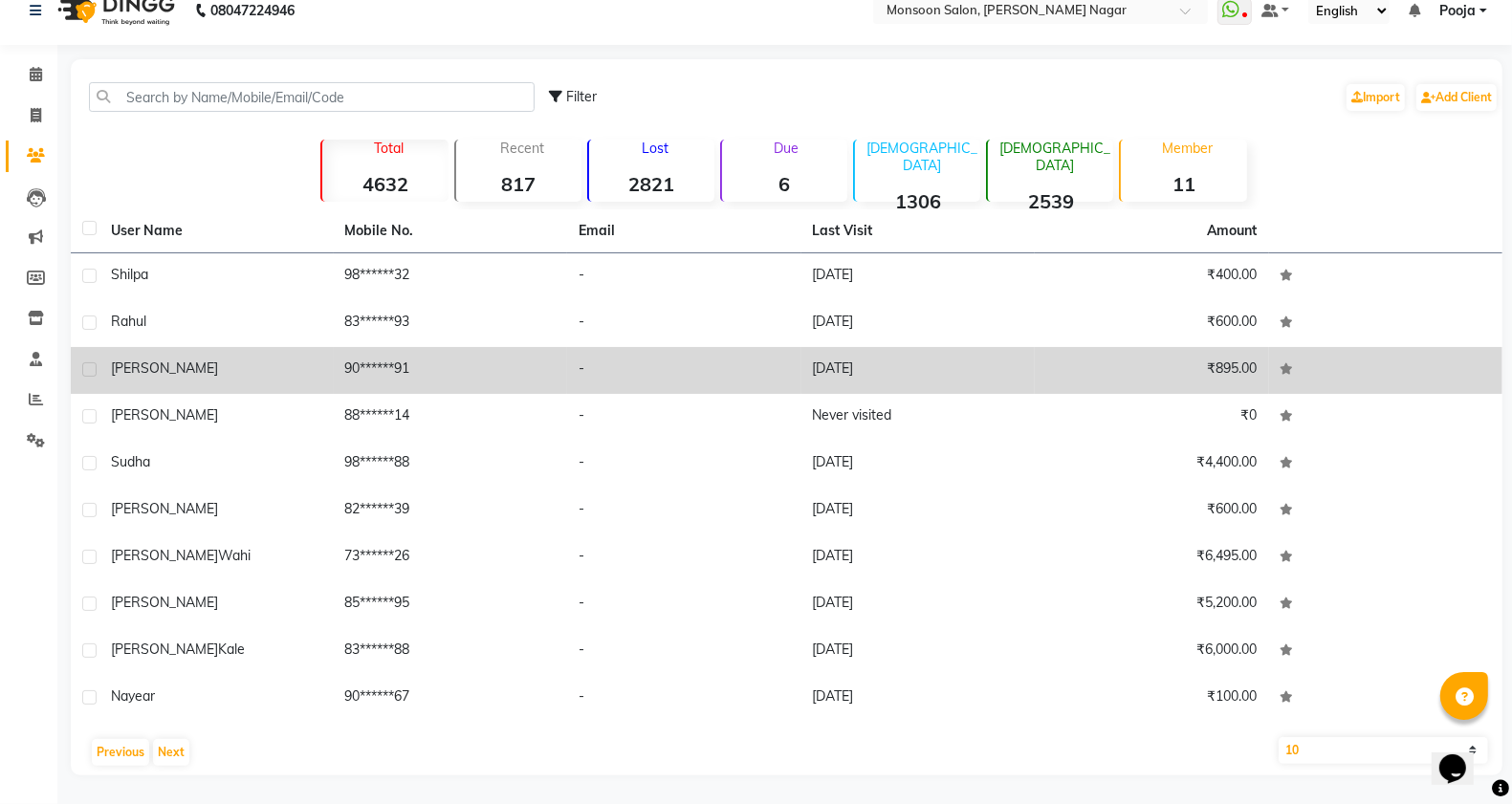
click at [84, 412] on label at bounding box center [89, 416] width 15 height 15
click at [84, 412] on input "checkbox" at bounding box center [88, 417] width 13 height 13
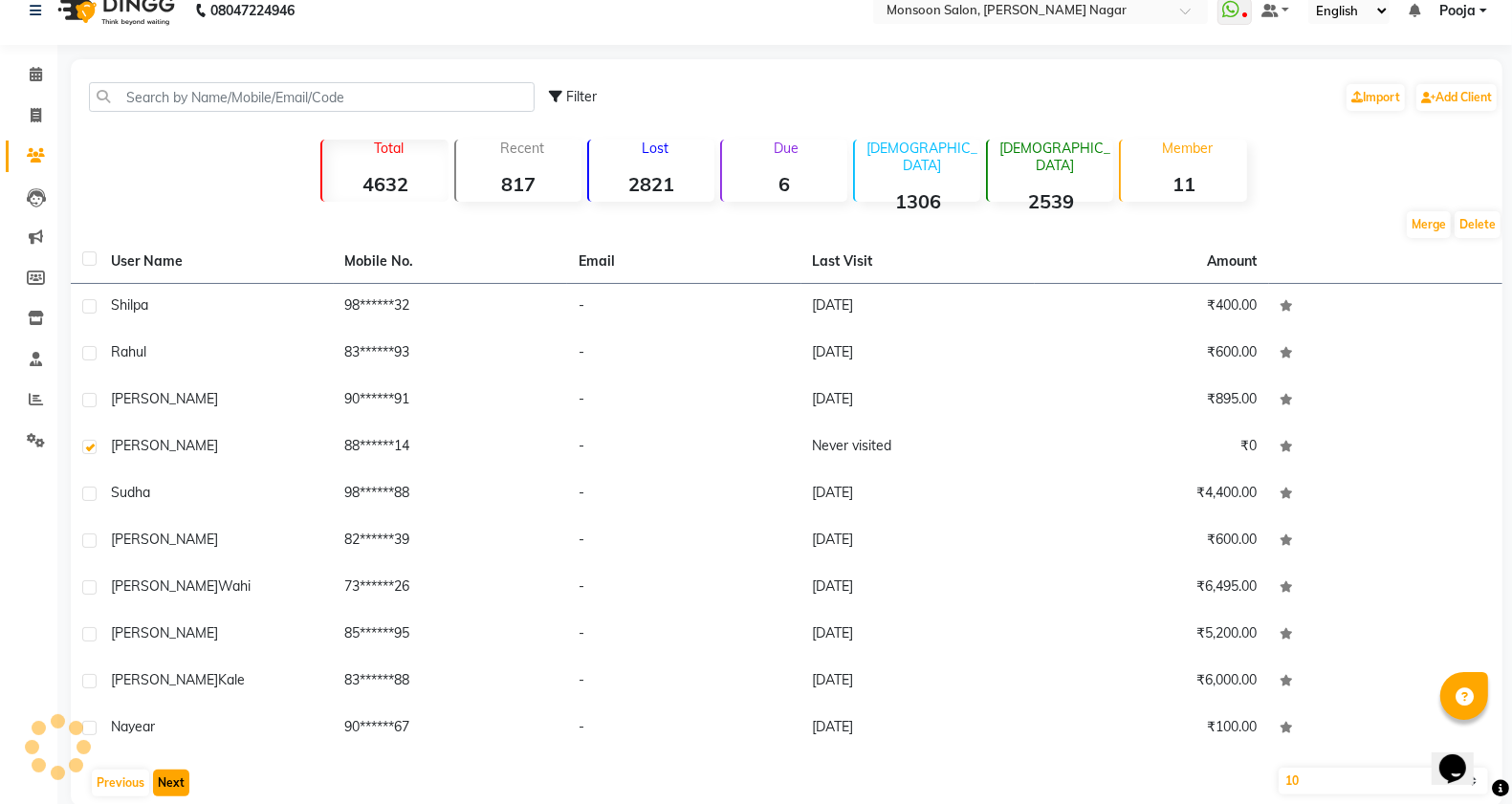
click at [168, 786] on button "Next" at bounding box center [171, 784] width 37 height 27
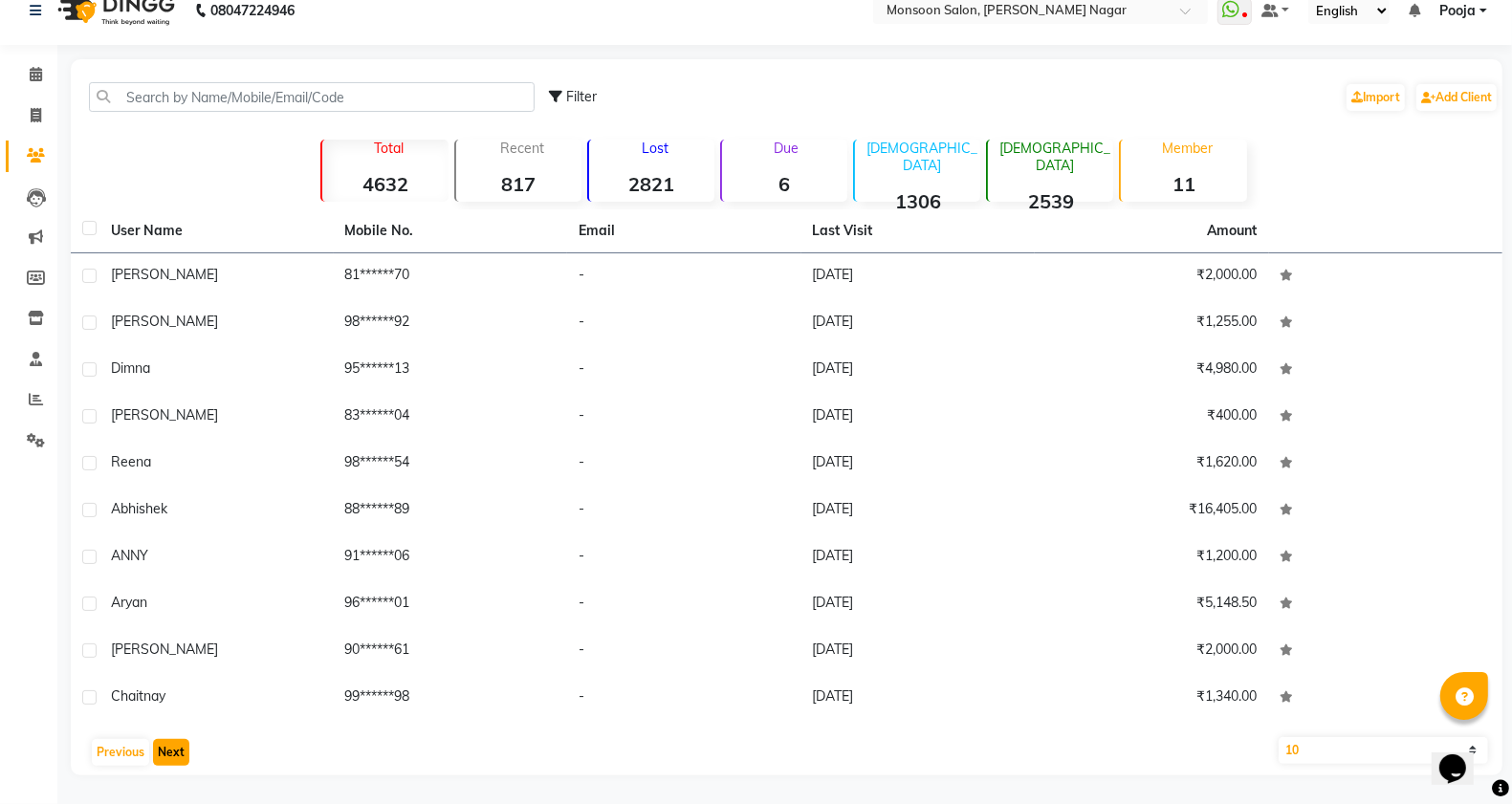
click at [177, 752] on button "Next" at bounding box center [171, 753] width 37 height 27
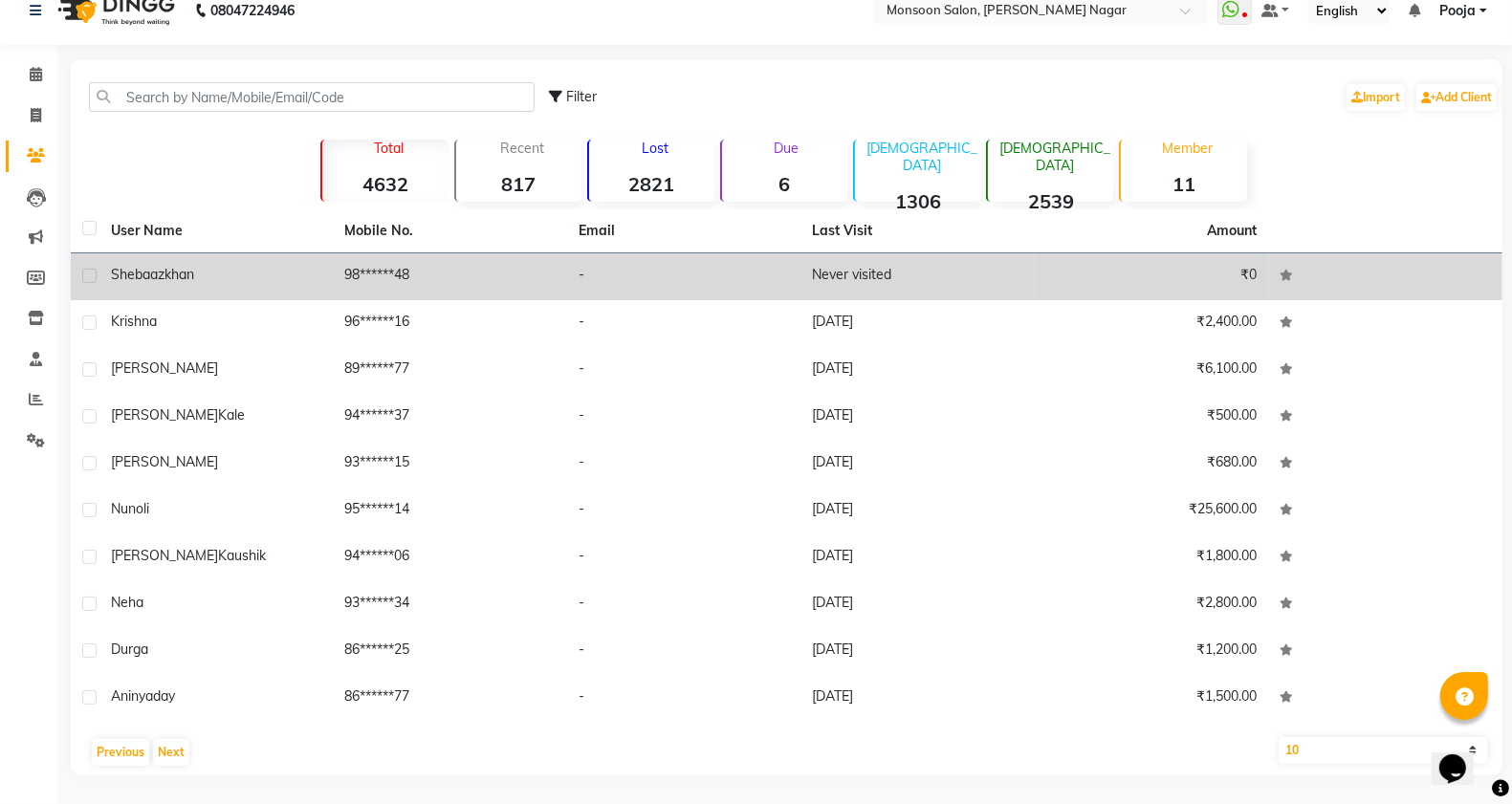
click at [91, 276] on label at bounding box center [89, 276] width 15 height 15
click at [91, 276] on input "checkbox" at bounding box center [88, 277] width 13 height 13
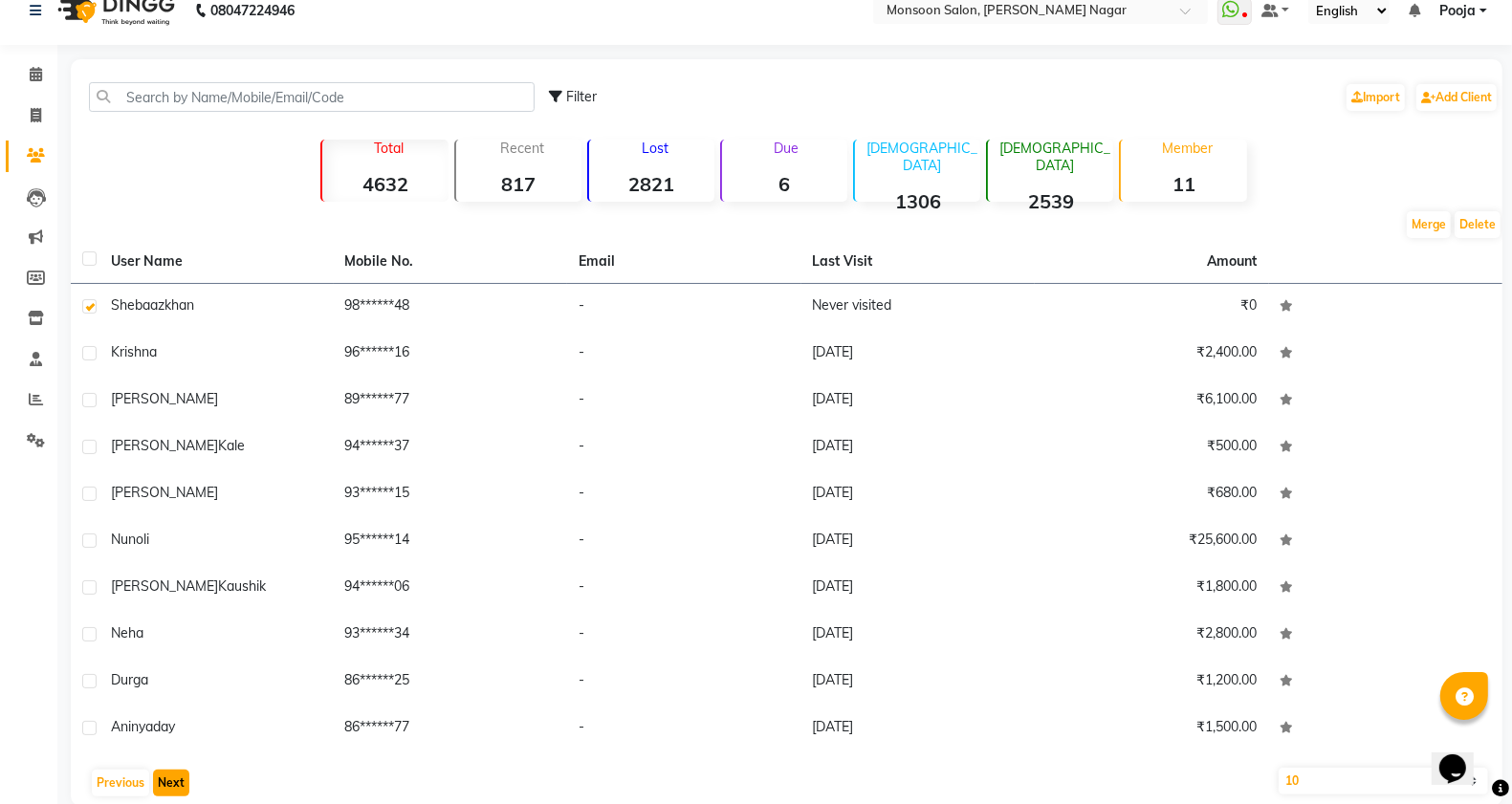
click at [180, 785] on button "Next" at bounding box center [171, 784] width 37 height 27
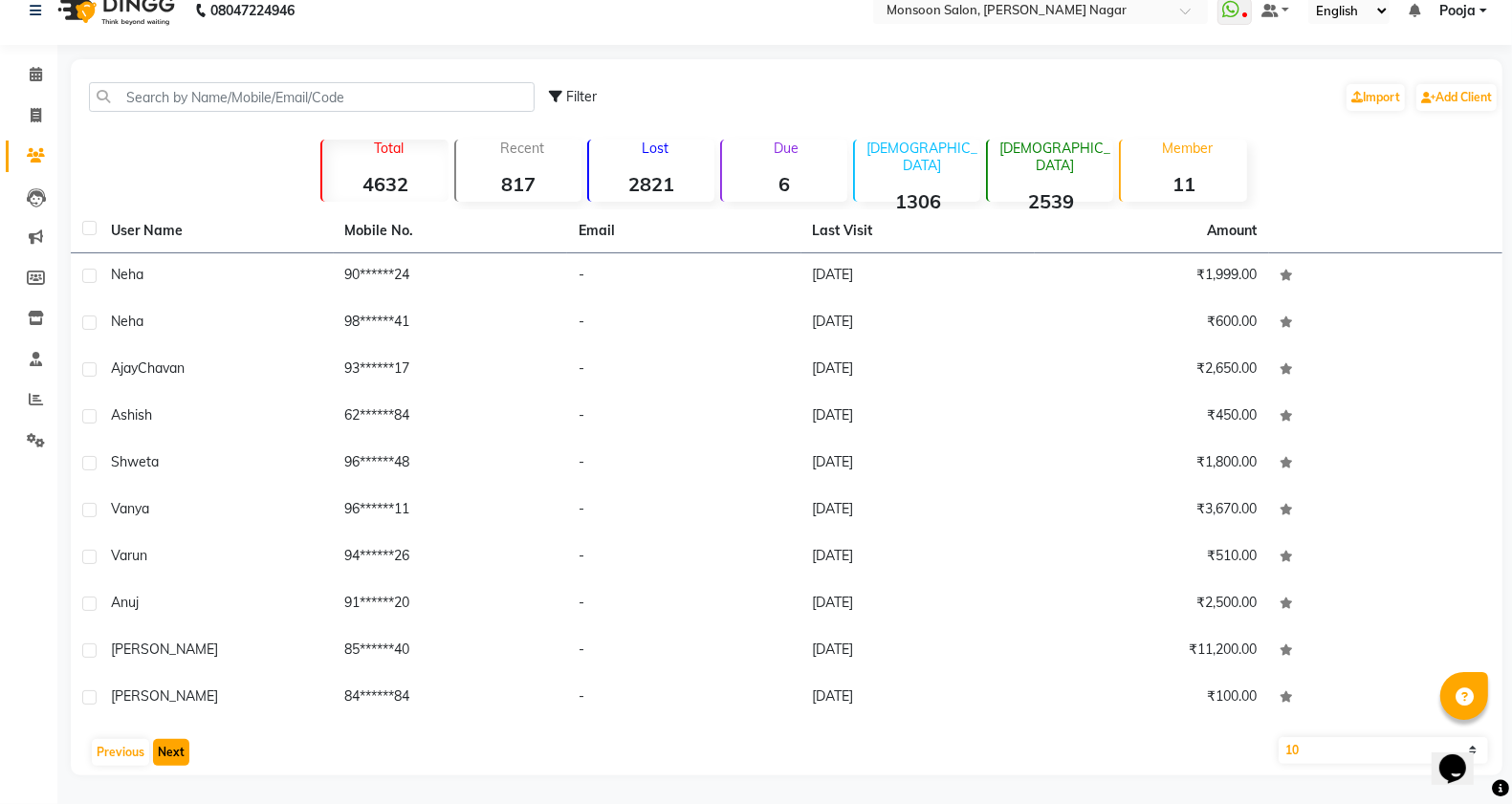
click at [165, 752] on button "Next" at bounding box center [171, 753] width 37 height 27
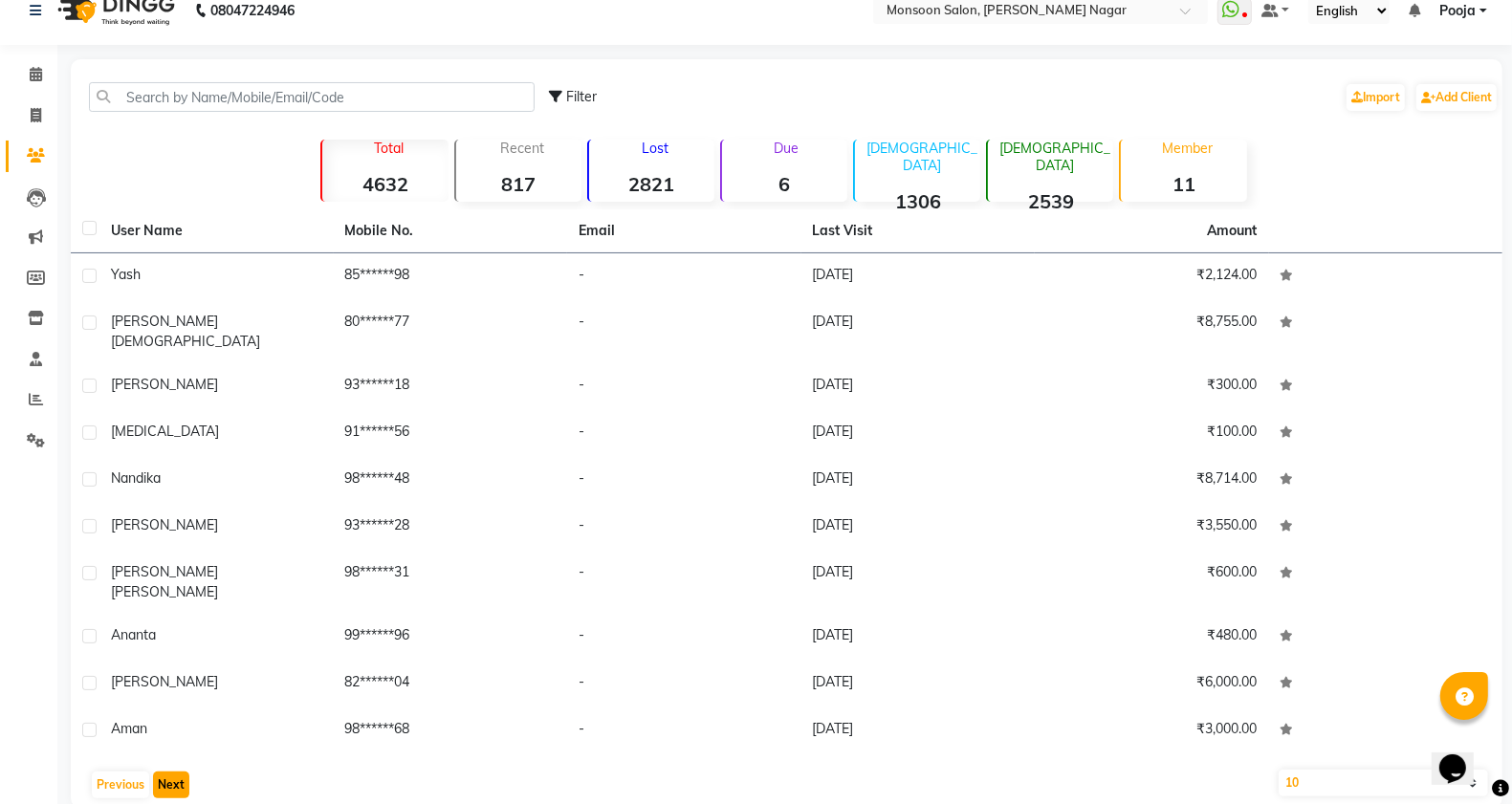
click at [165, 772] on button "Next" at bounding box center [171, 786] width 37 height 27
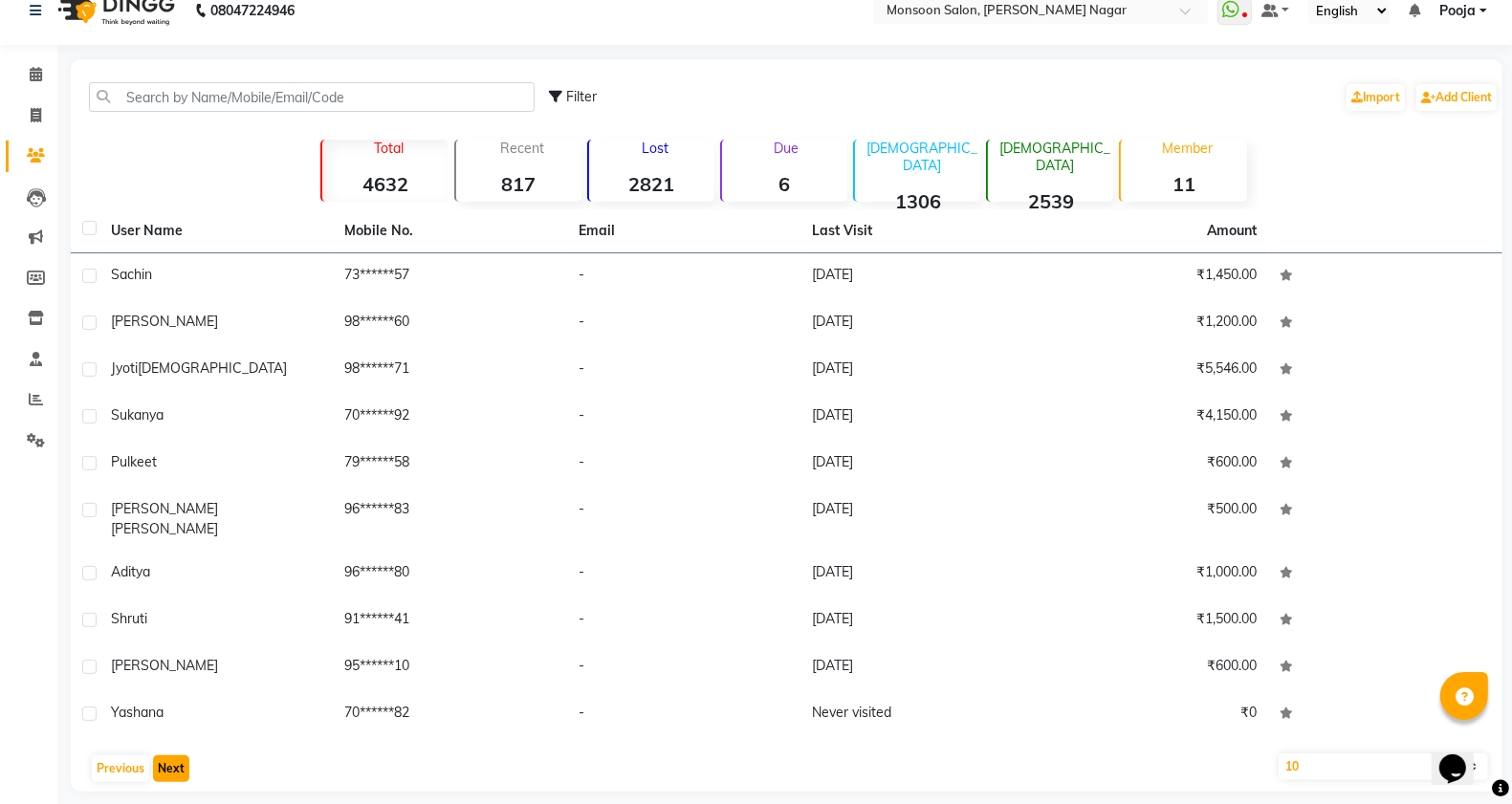
click at [165, 756] on button "Next" at bounding box center [171, 769] width 37 height 27
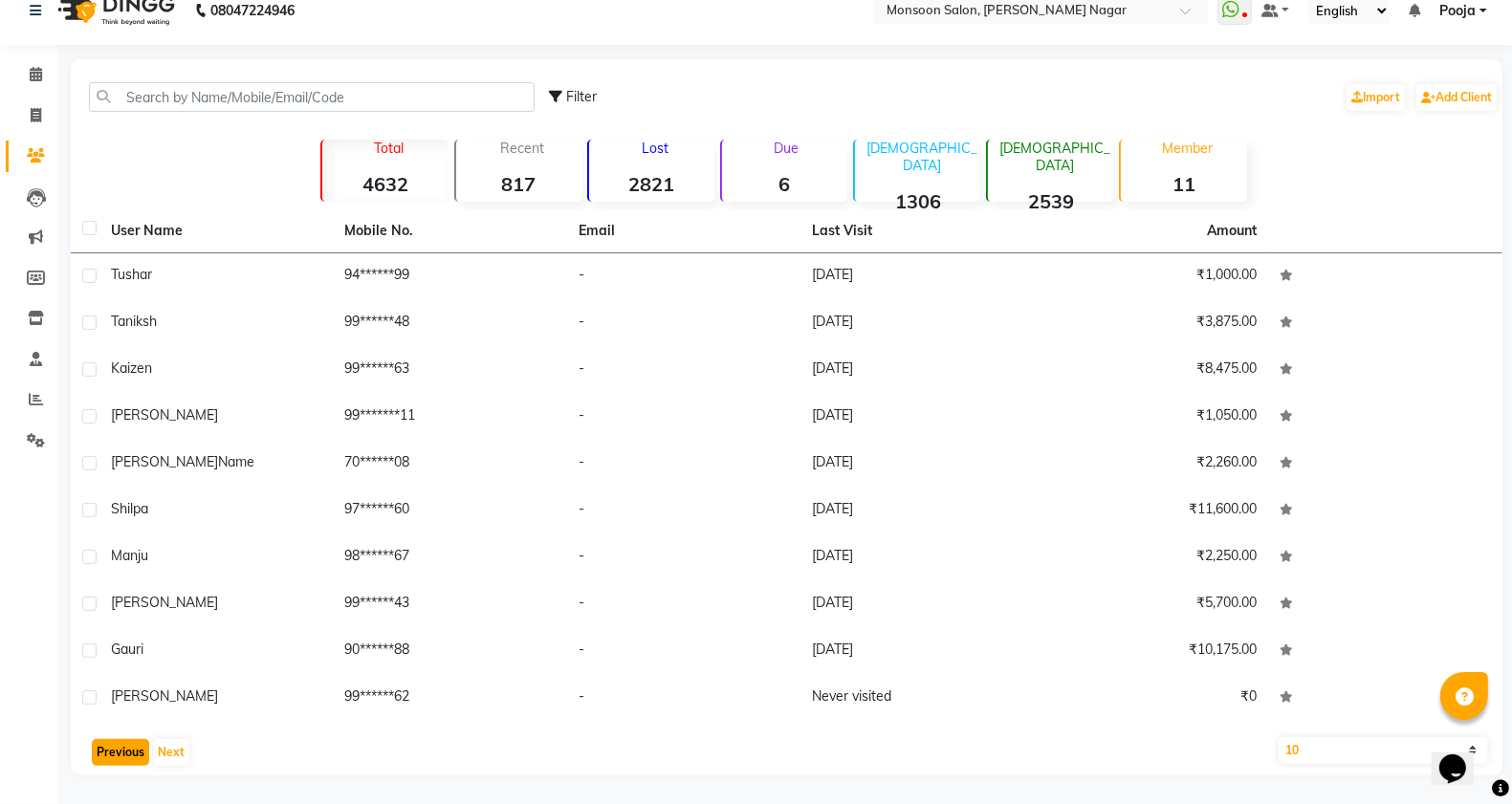
click at [106, 757] on button "Previous" at bounding box center [120, 753] width 57 height 27
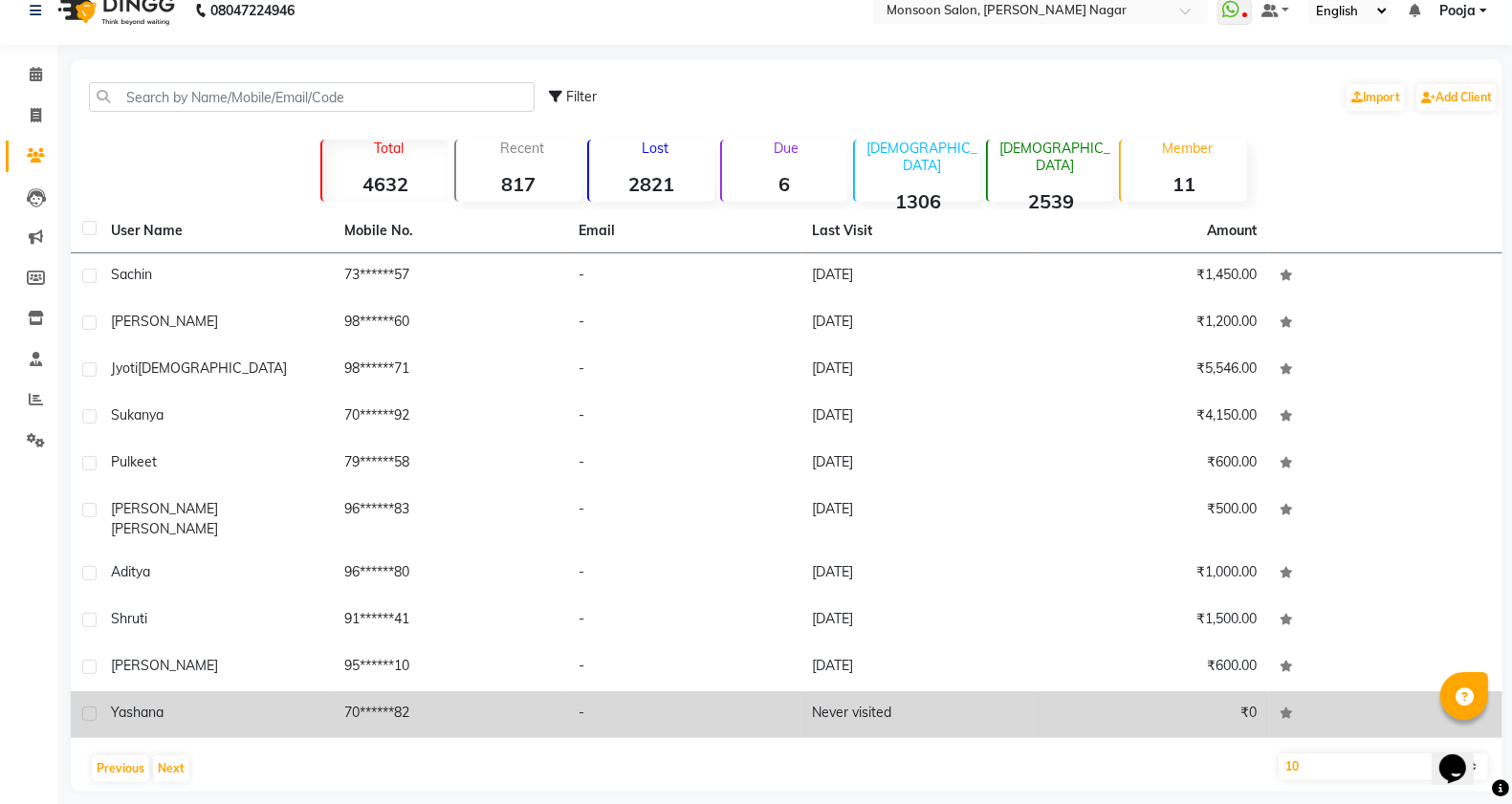
click at [89, 707] on label at bounding box center [89, 714] width 15 height 15
click at [89, 709] on input "checkbox" at bounding box center [88, 715] width 13 height 13
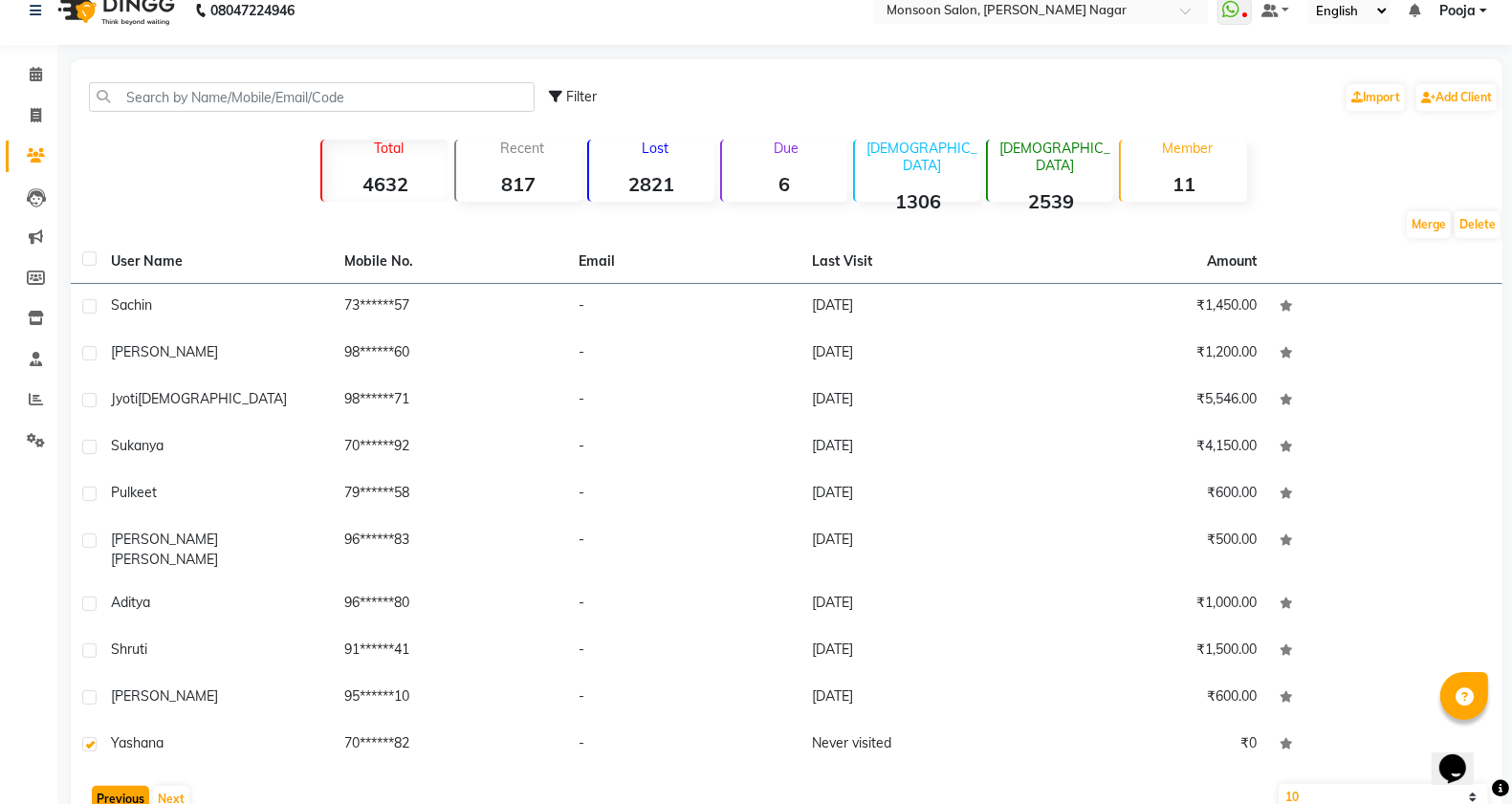
click at [112, 787] on button "Previous" at bounding box center [120, 800] width 57 height 27
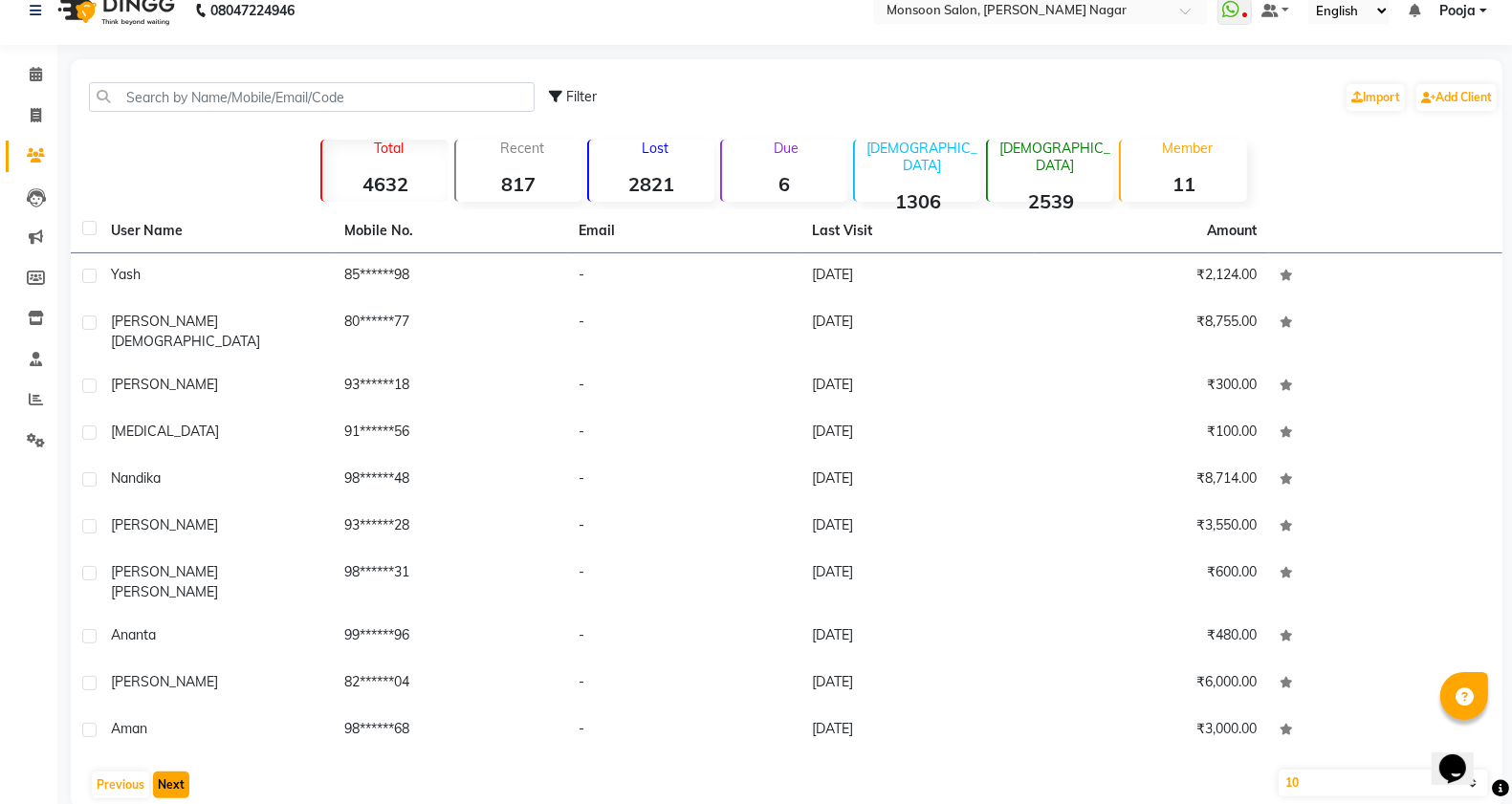
click at [177, 772] on button "Next" at bounding box center [171, 786] width 37 height 27
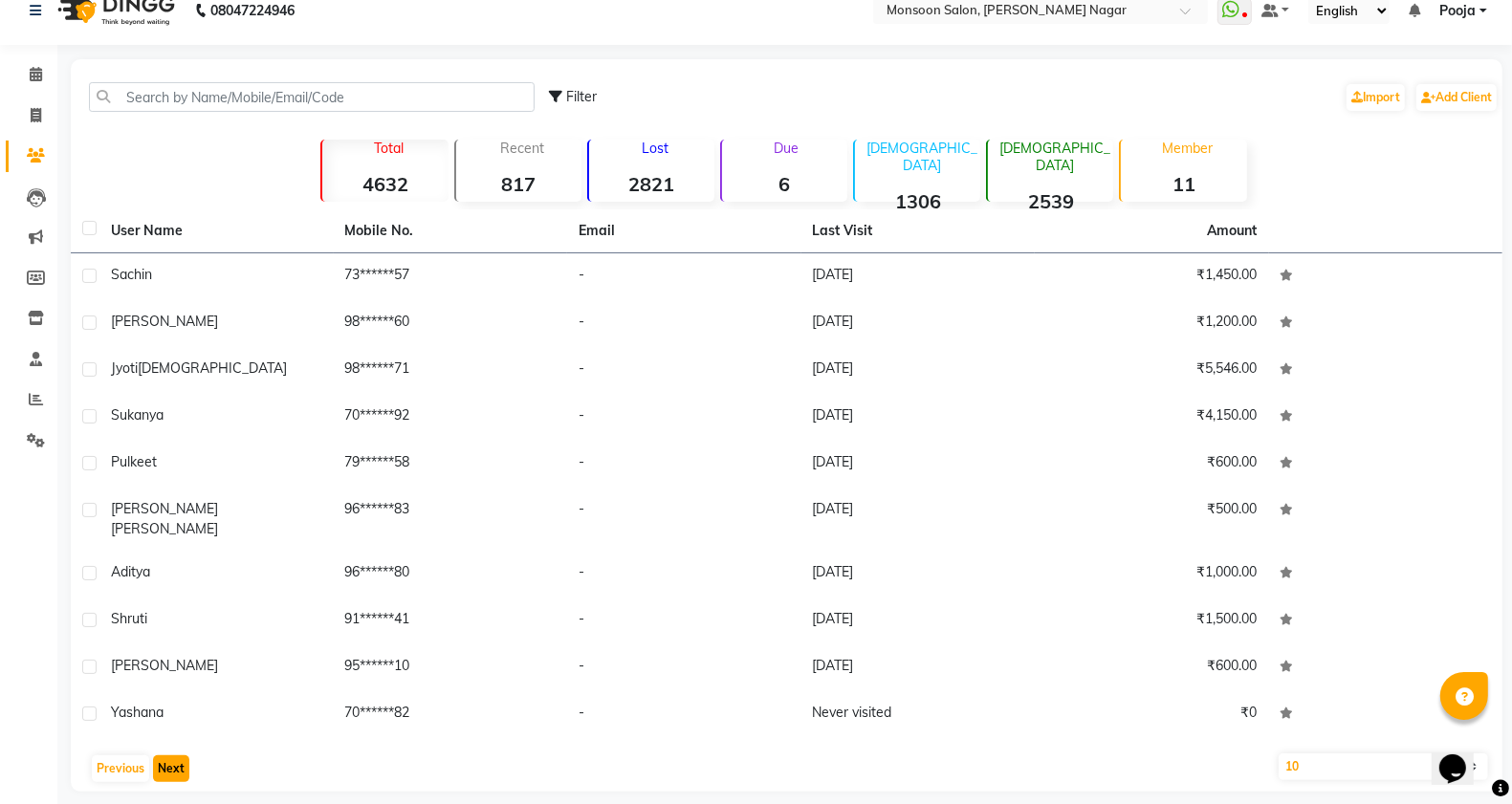
click at [177, 758] on button "Next" at bounding box center [171, 769] width 37 height 27
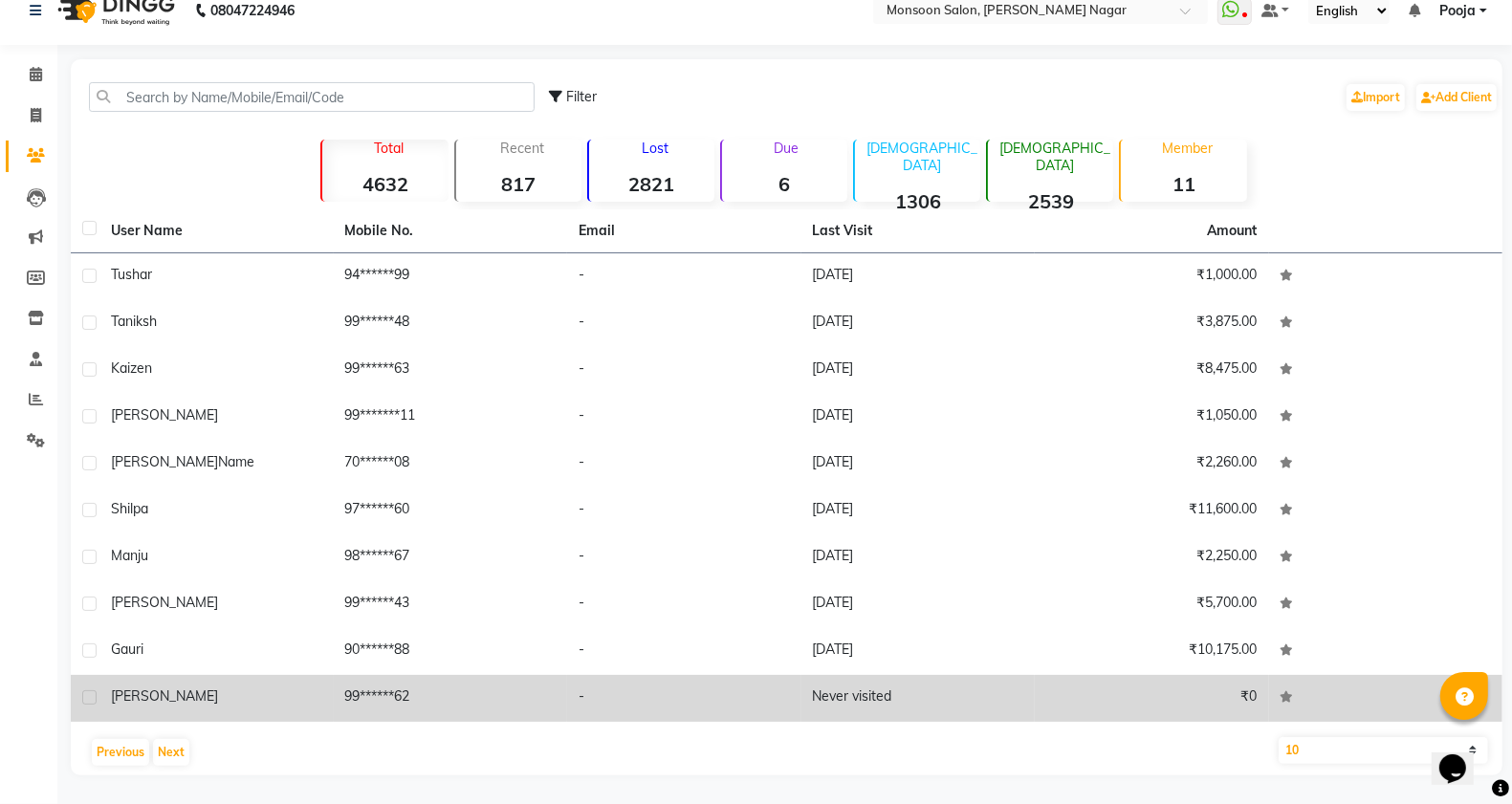
click at [86, 696] on label at bounding box center [89, 698] width 15 height 15
click at [86, 696] on input "checkbox" at bounding box center [88, 699] width 13 height 13
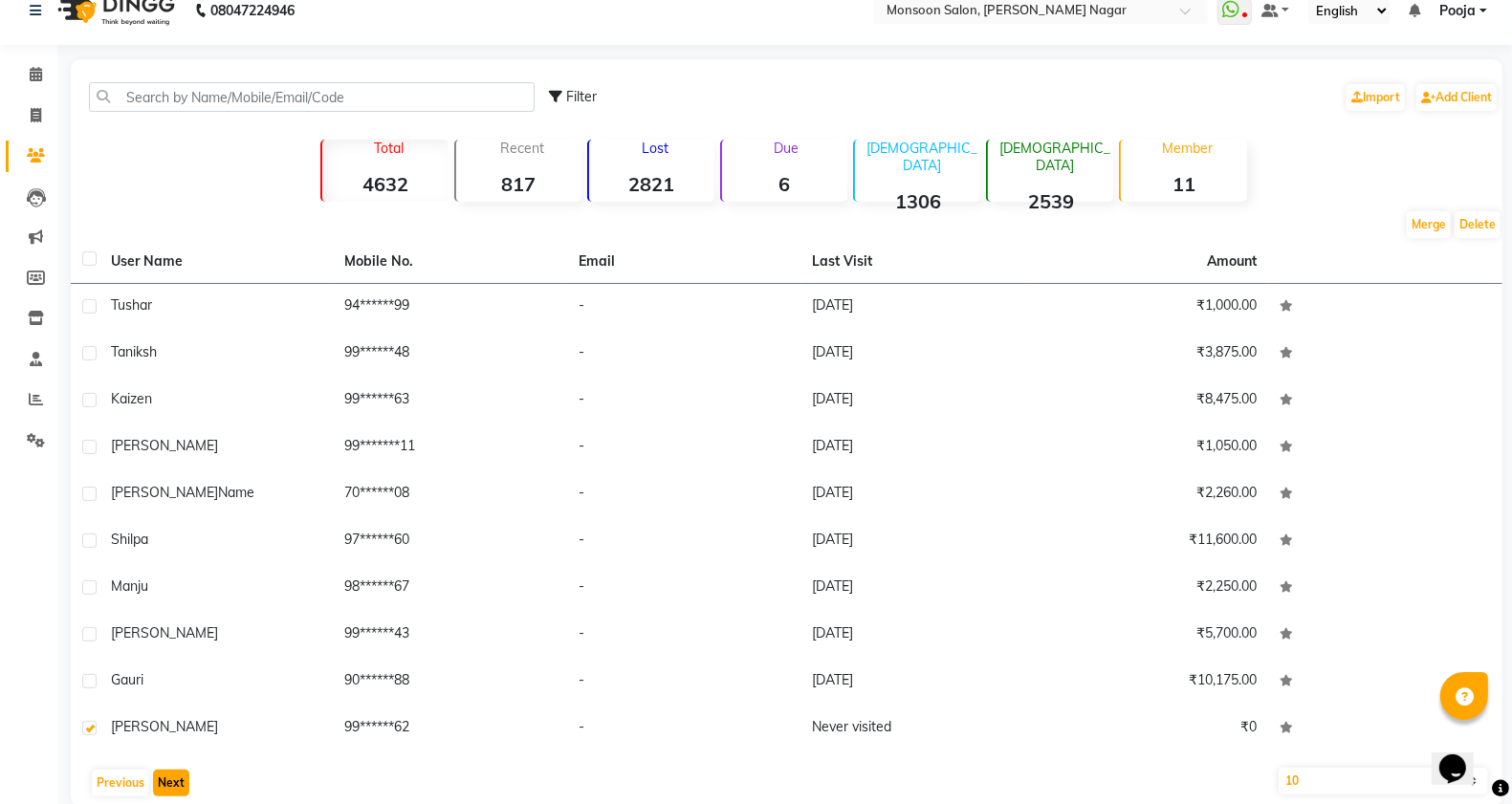
click at [170, 786] on button "Next" at bounding box center [171, 784] width 37 height 27
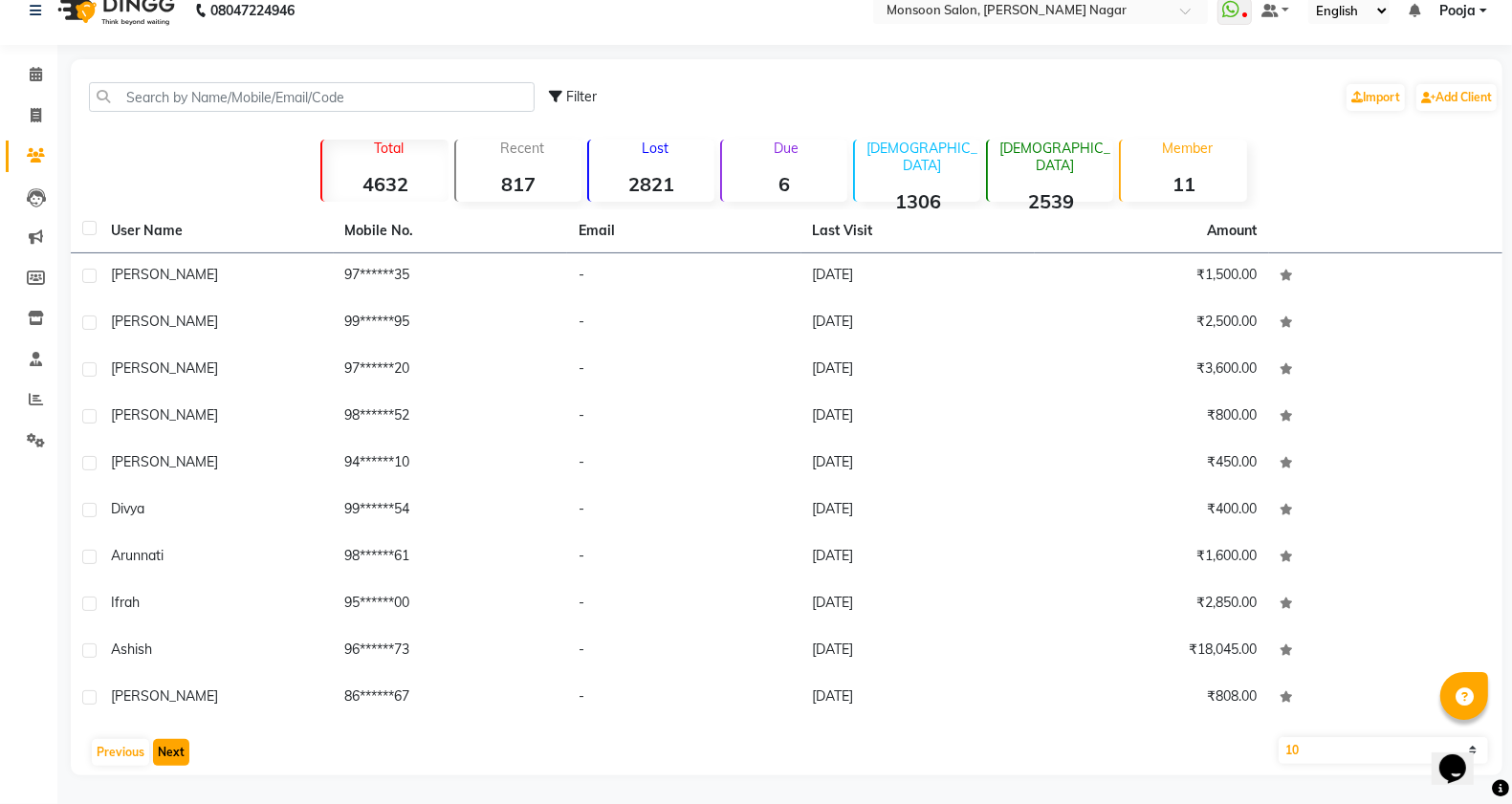
click at [163, 749] on button "Next" at bounding box center [171, 753] width 37 height 27
click at [164, 748] on button "Next" at bounding box center [171, 753] width 37 height 27
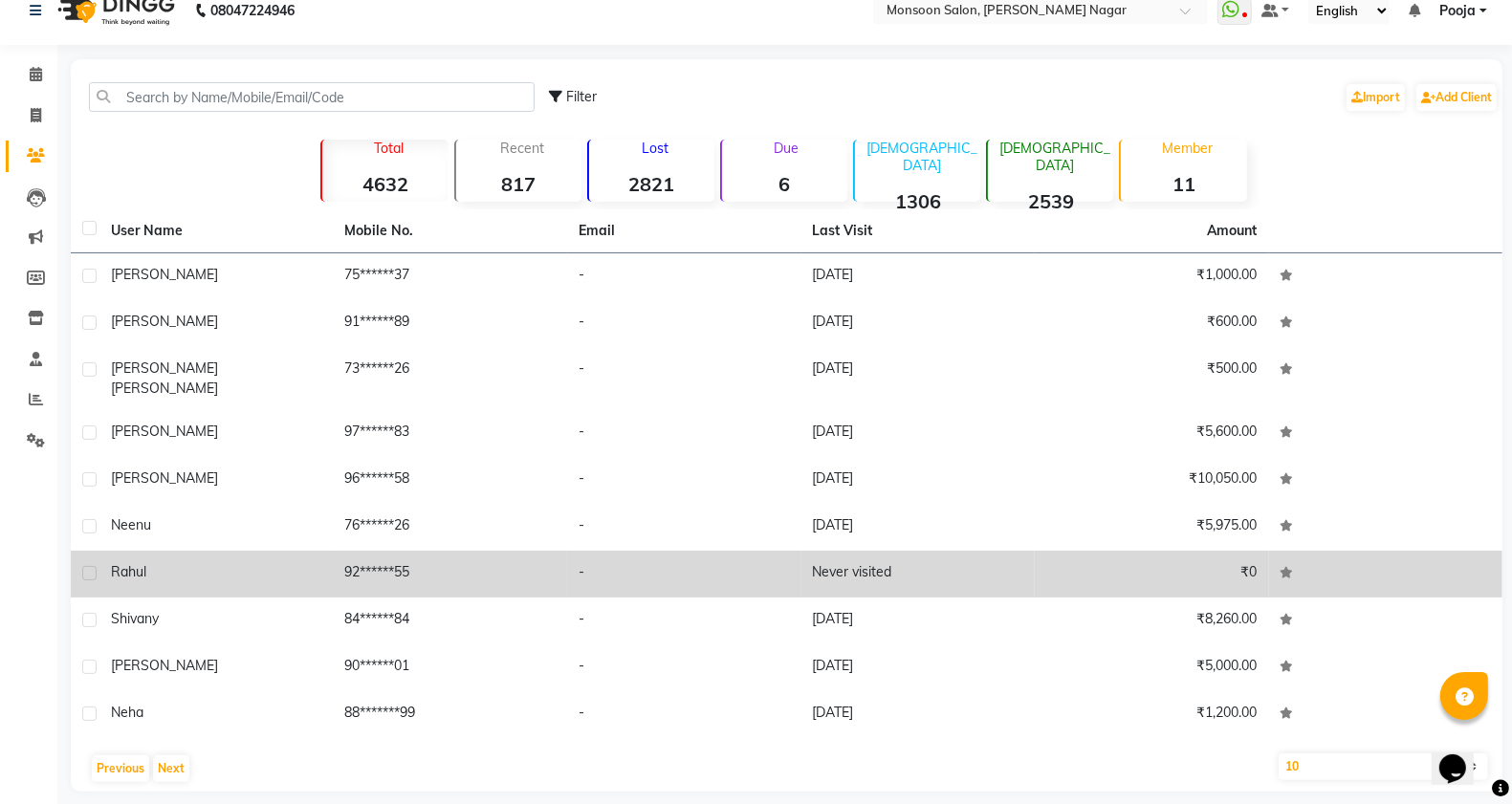
click at [86, 566] on label at bounding box center [89, 573] width 15 height 15
click at [86, 568] on input "checkbox" at bounding box center [88, 574] width 13 height 13
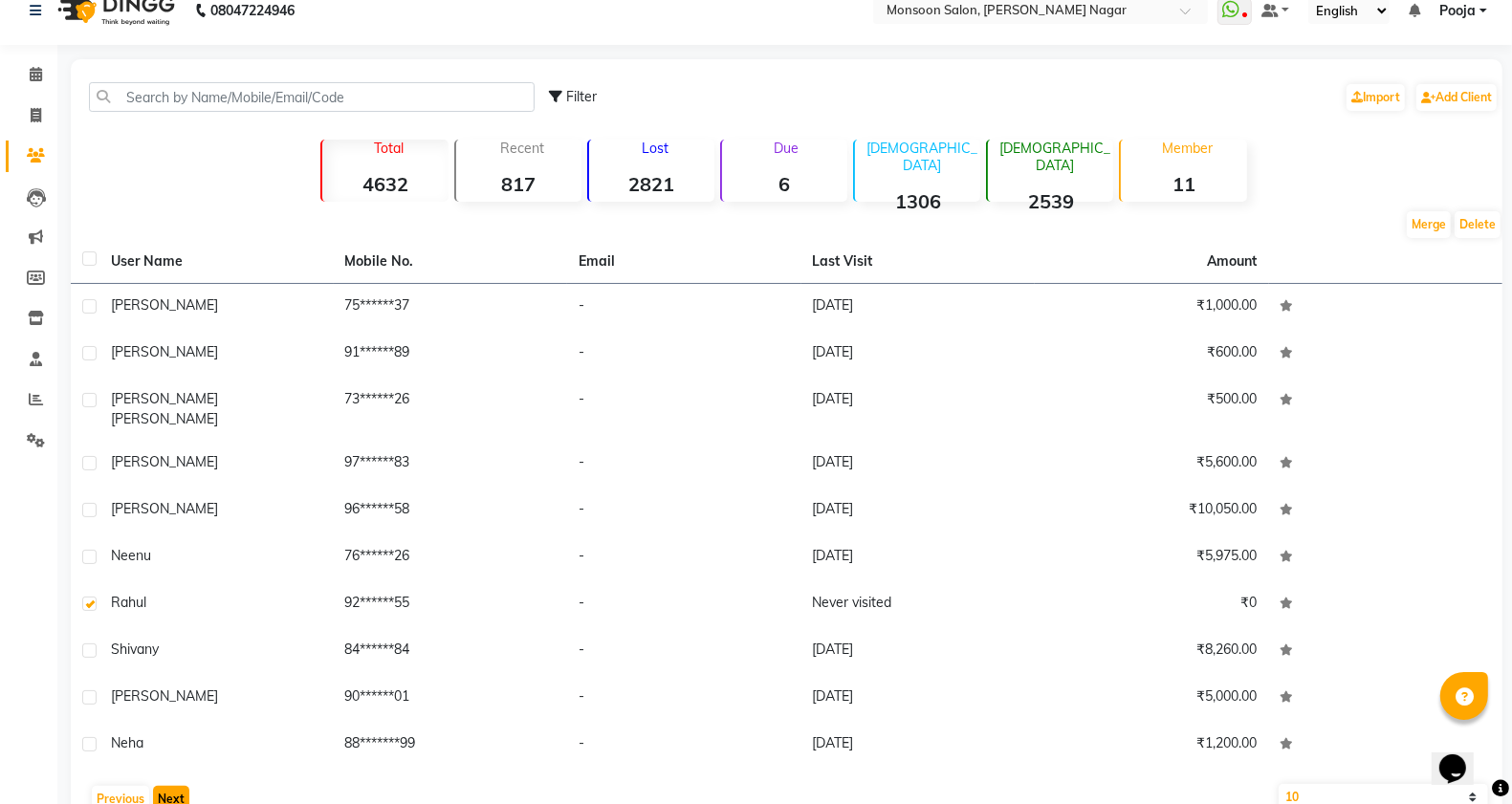
click at [165, 787] on button "Next" at bounding box center [171, 800] width 37 height 27
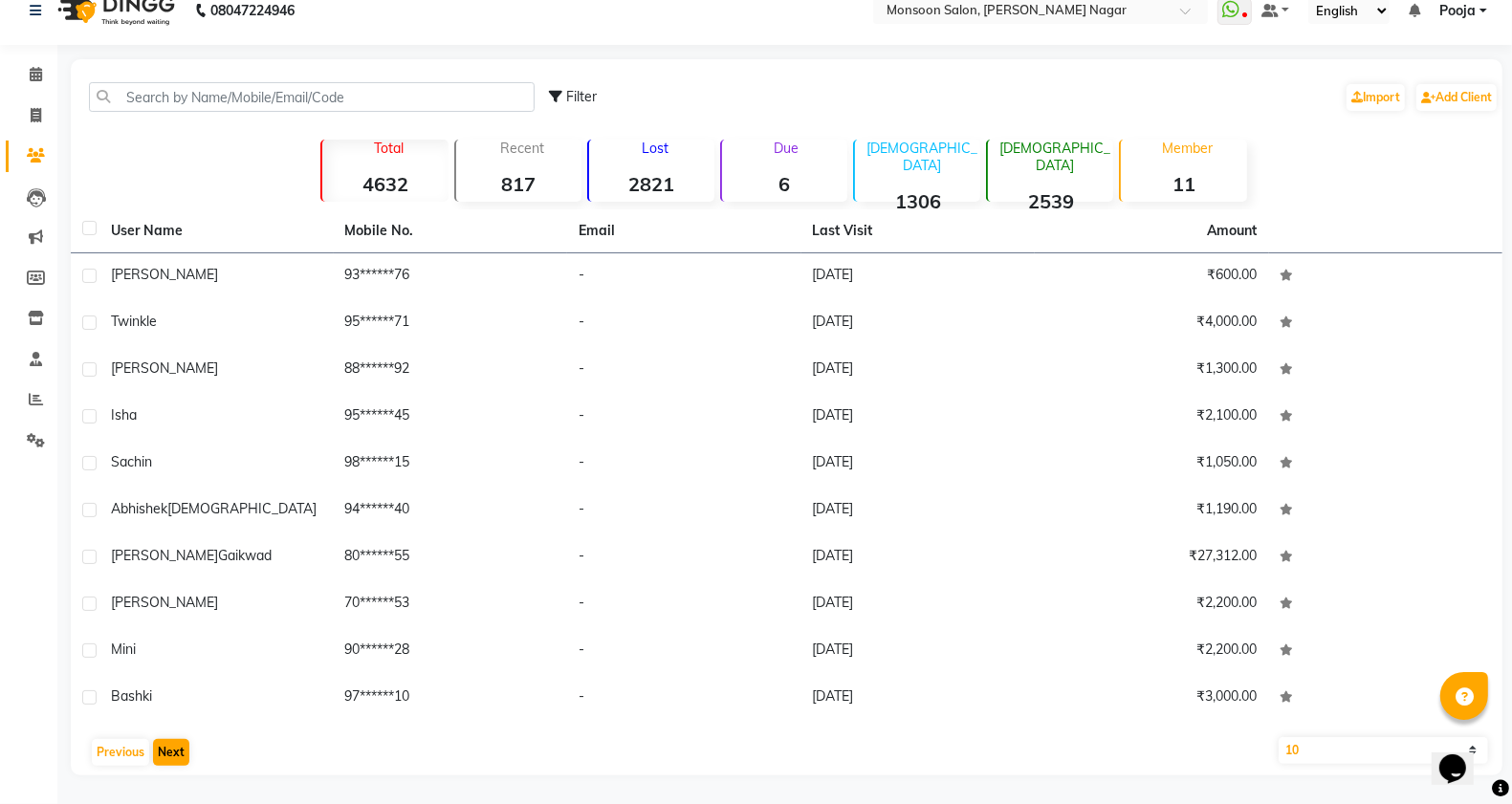
click at [165, 786] on main "Filter Import Add Client Total 4632 Recent 817 Lost 2821 Due 6 [DEMOGRAPHIC_DAT…" at bounding box center [785, 432] width 1455 height 745
click at [172, 747] on button "Next" at bounding box center [171, 753] width 37 height 27
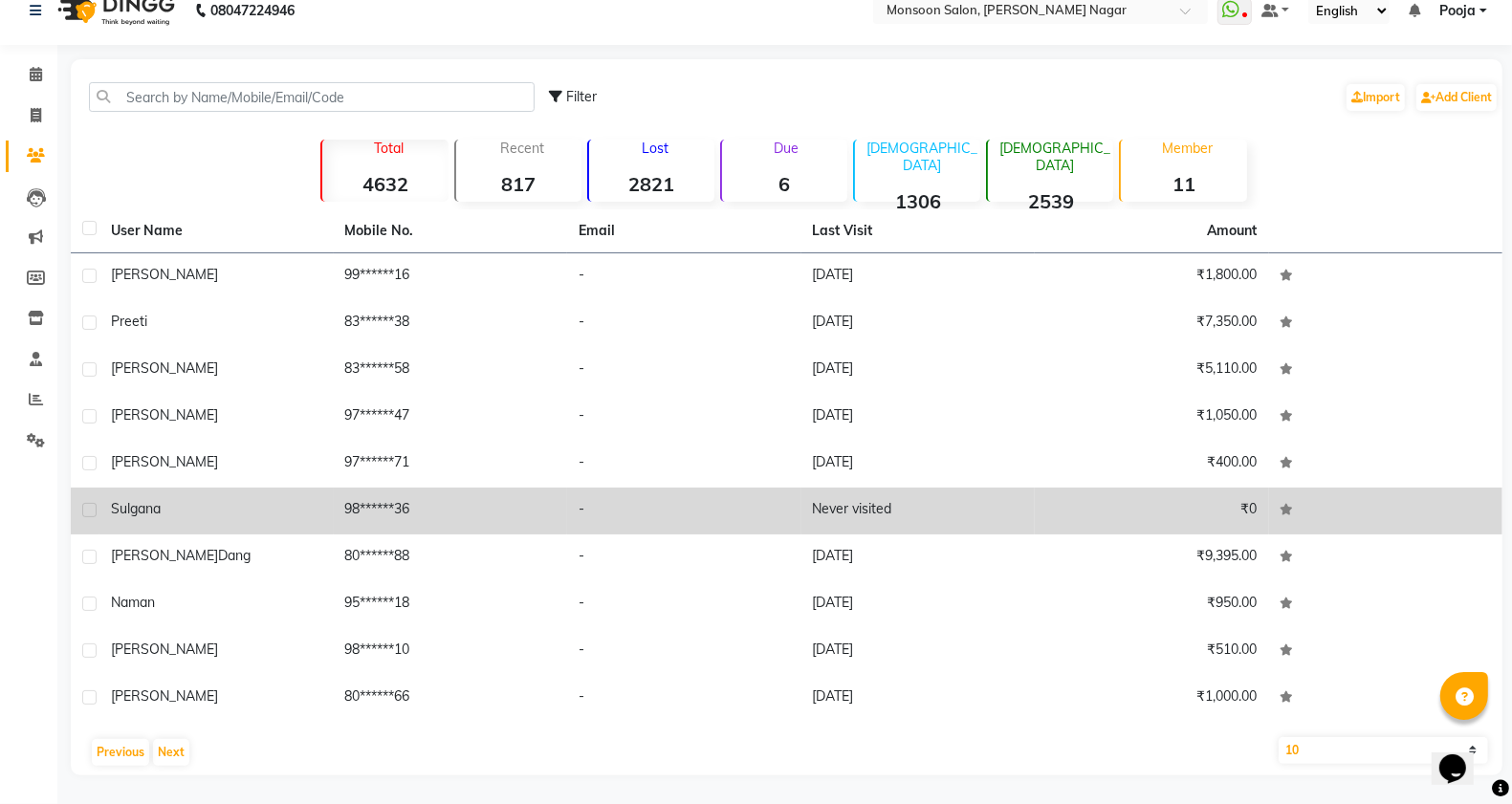
click at [83, 507] on label at bounding box center [89, 510] width 15 height 15
click at [83, 507] on input "checkbox" at bounding box center [88, 511] width 13 height 13
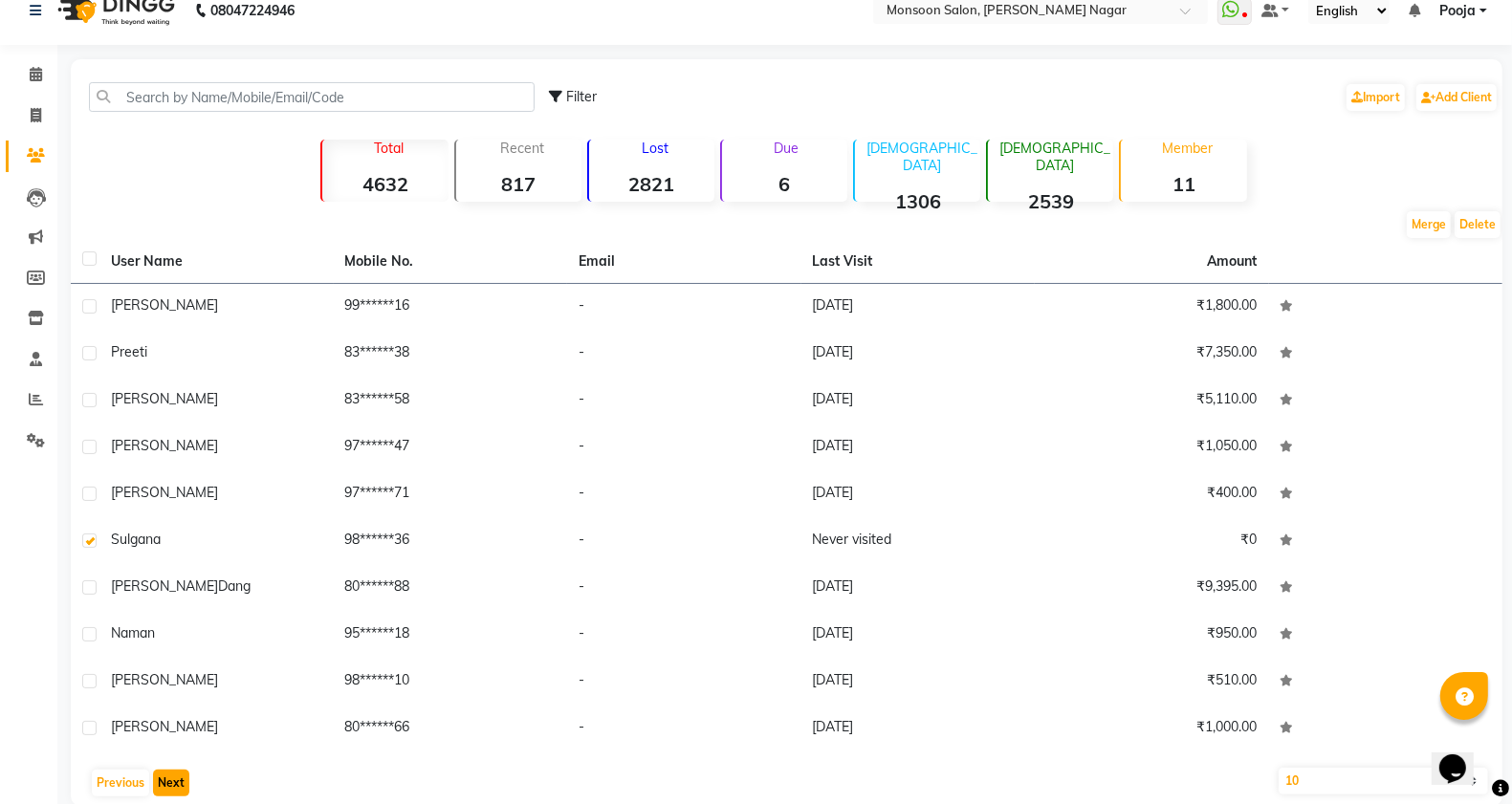
click at [165, 777] on button "Next" at bounding box center [171, 784] width 37 height 27
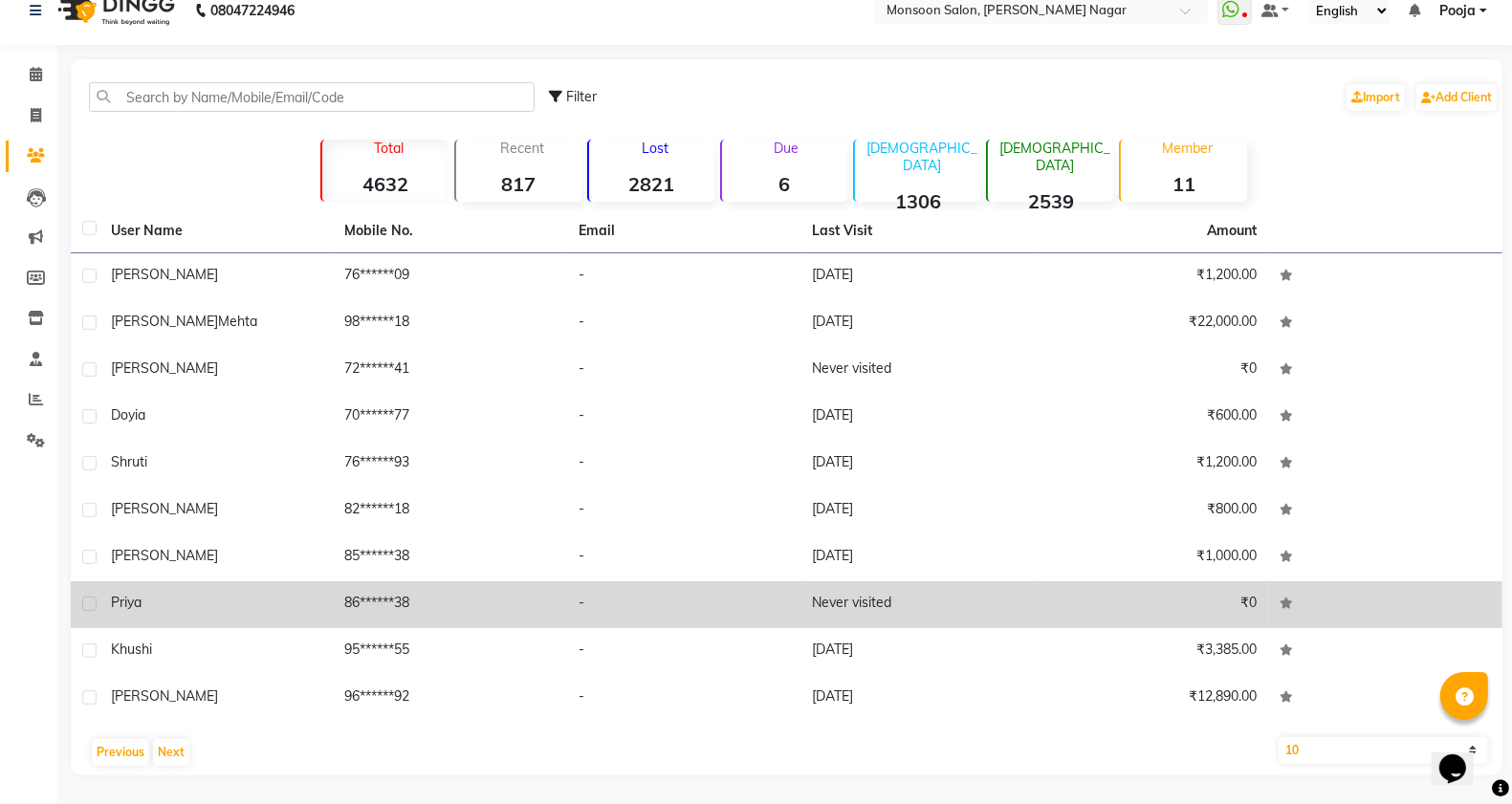
click at [89, 603] on label at bounding box center [89, 604] width 15 height 15
click at [89, 603] on input "checkbox" at bounding box center [88, 605] width 13 height 13
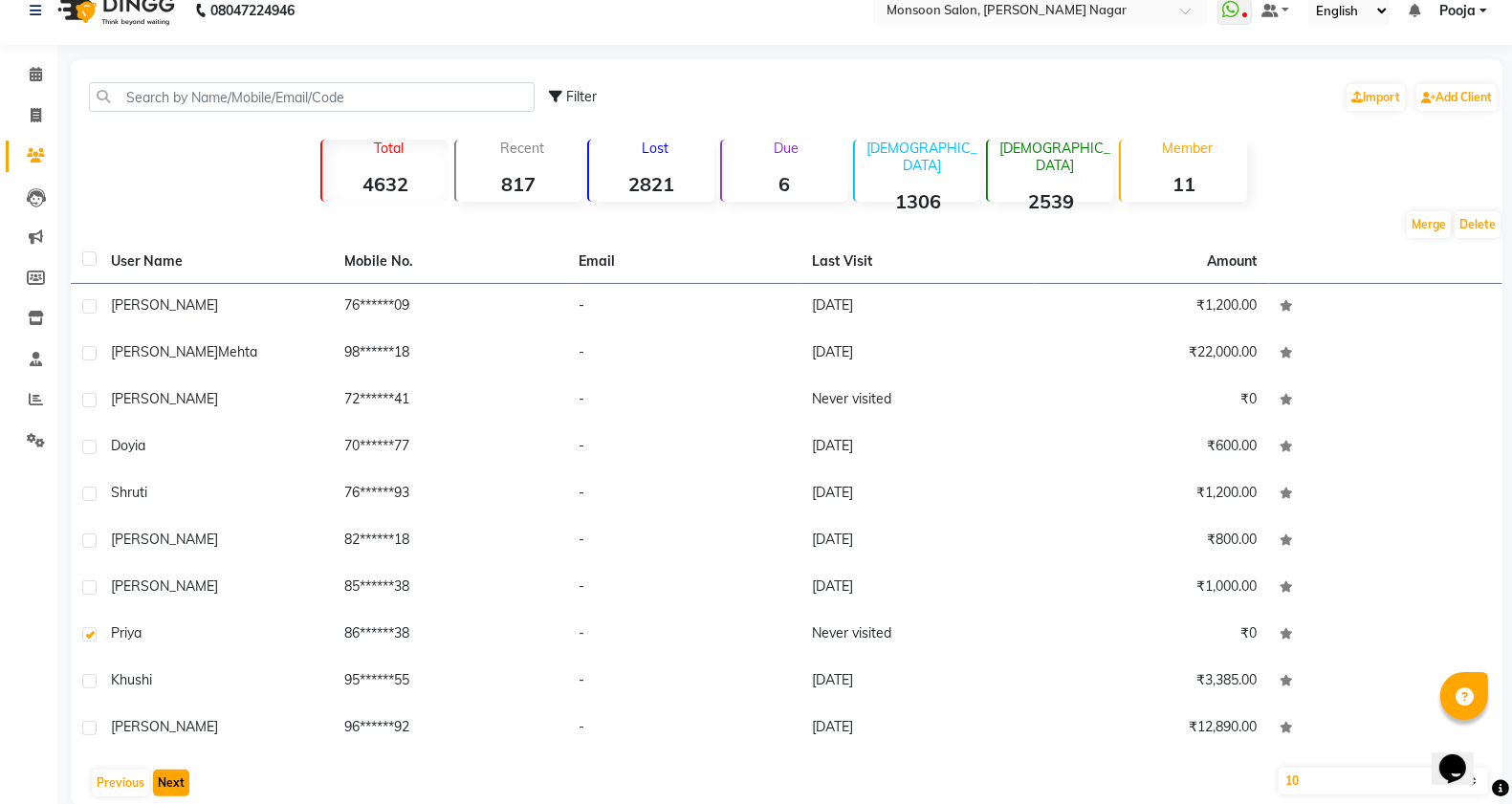
click at [161, 785] on button "Next" at bounding box center [171, 784] width 37 height 27
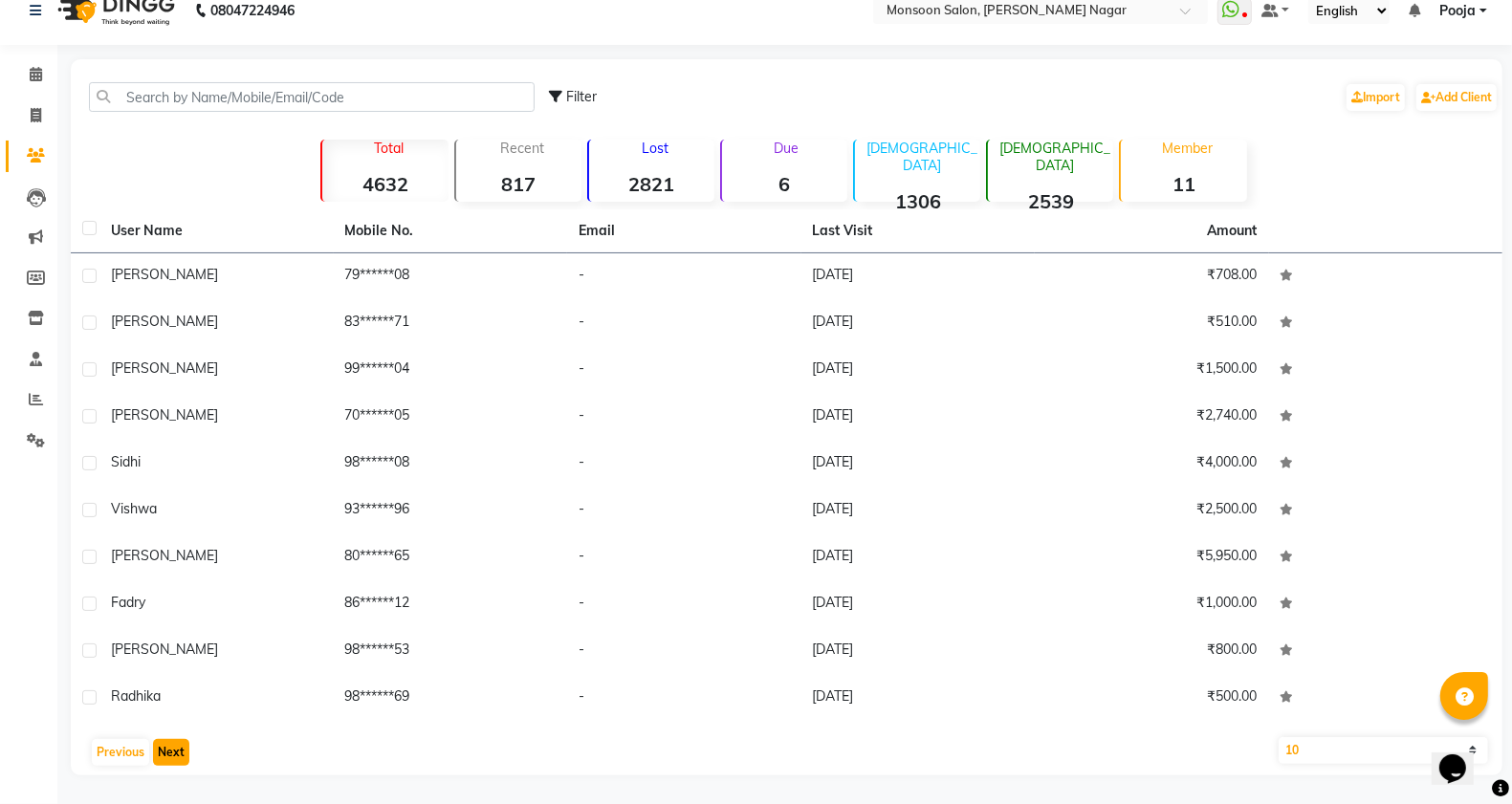
click at [174, 749] on button "Next" at bounding box center [171, 753] width 37 height 27
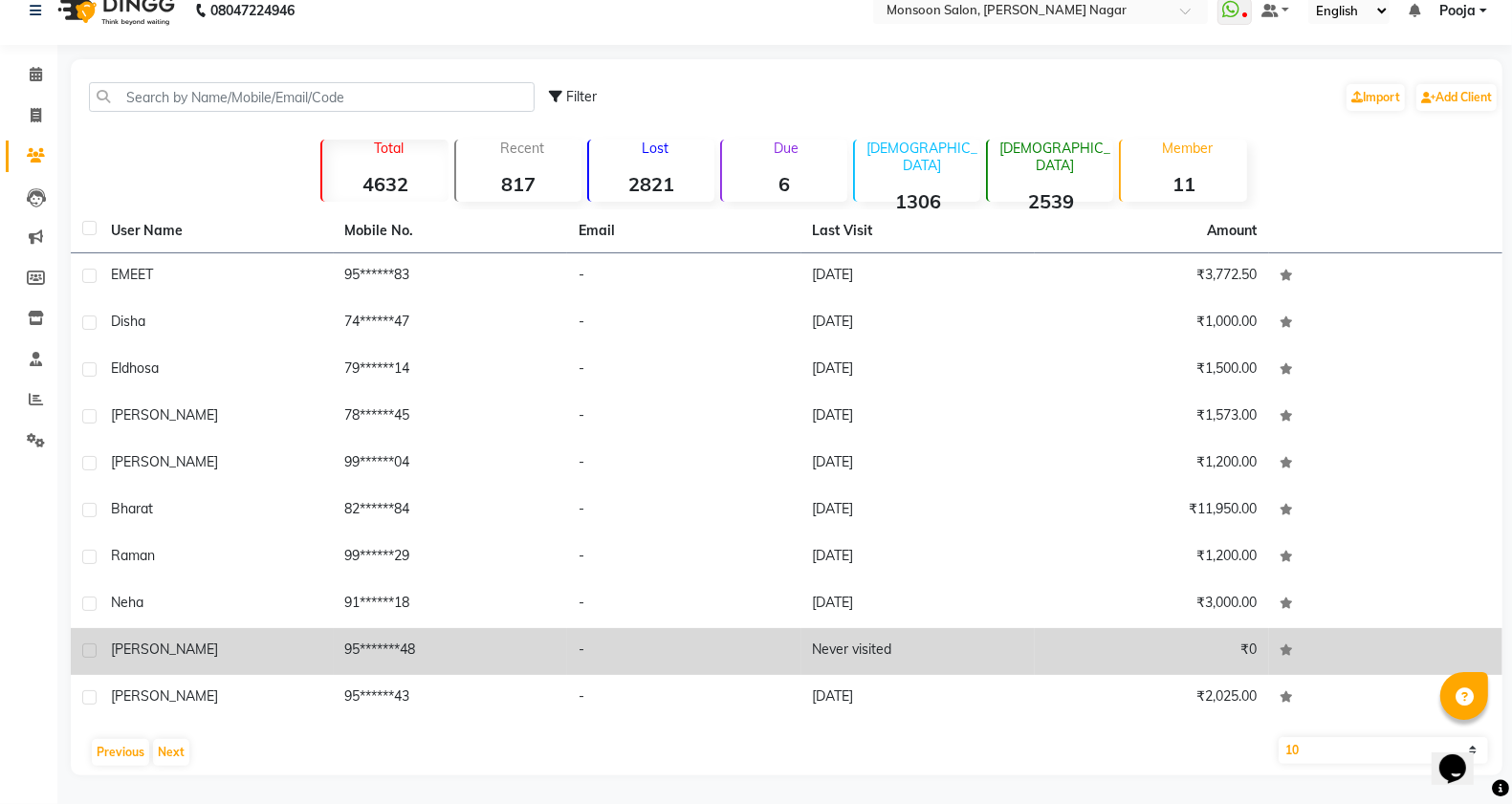
click at [91, 648] on label at bounding box center [89, 650] width 15 height 15
click at [91, 648] on input "checkbox" at bounding box center [88, 651] width 13 height 13
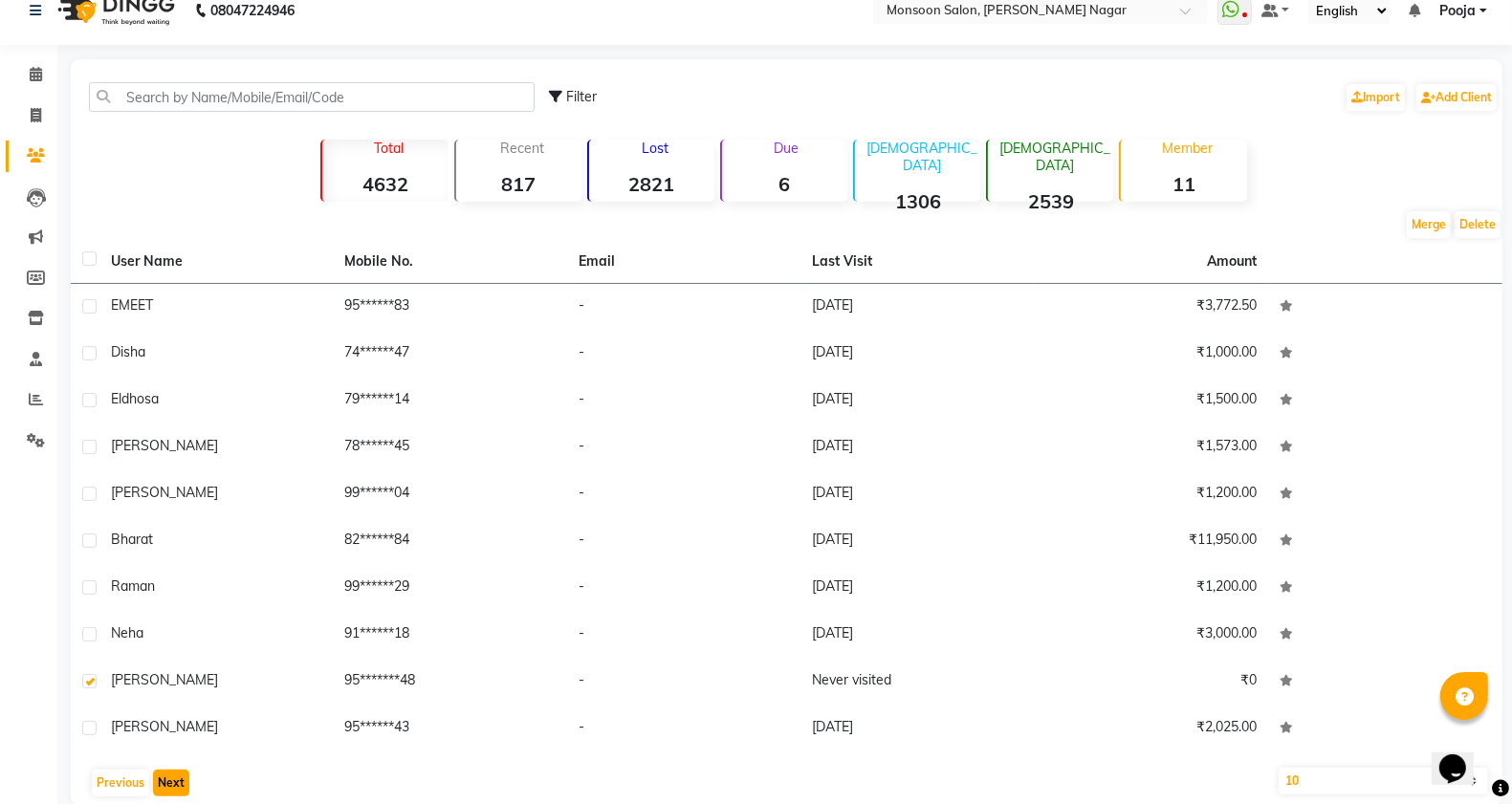
click at [160, 781] on button "Next" at bounding box center [171, 784] width 37 height 27
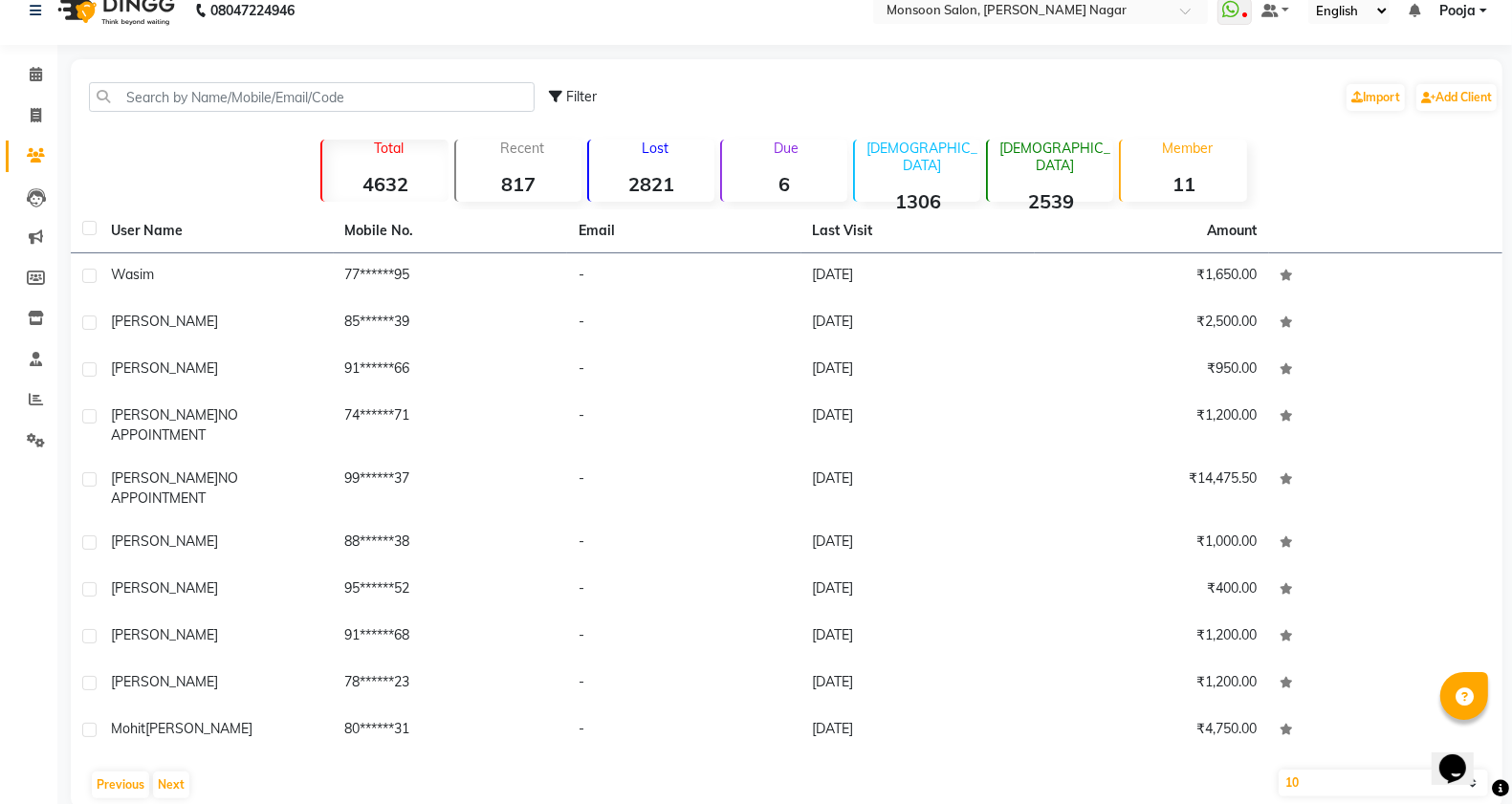
click at [161, 780] on main "Filter Import Add Client Total 4632 Recent 817 Lost 2821 Due 6 [DEMOGRAPHIC_DAT…" at bounding box center [785, 448] width 1455 height 778
click at [172, 772] on button "Next" at bounding box center [171, 786] width 37 height 27
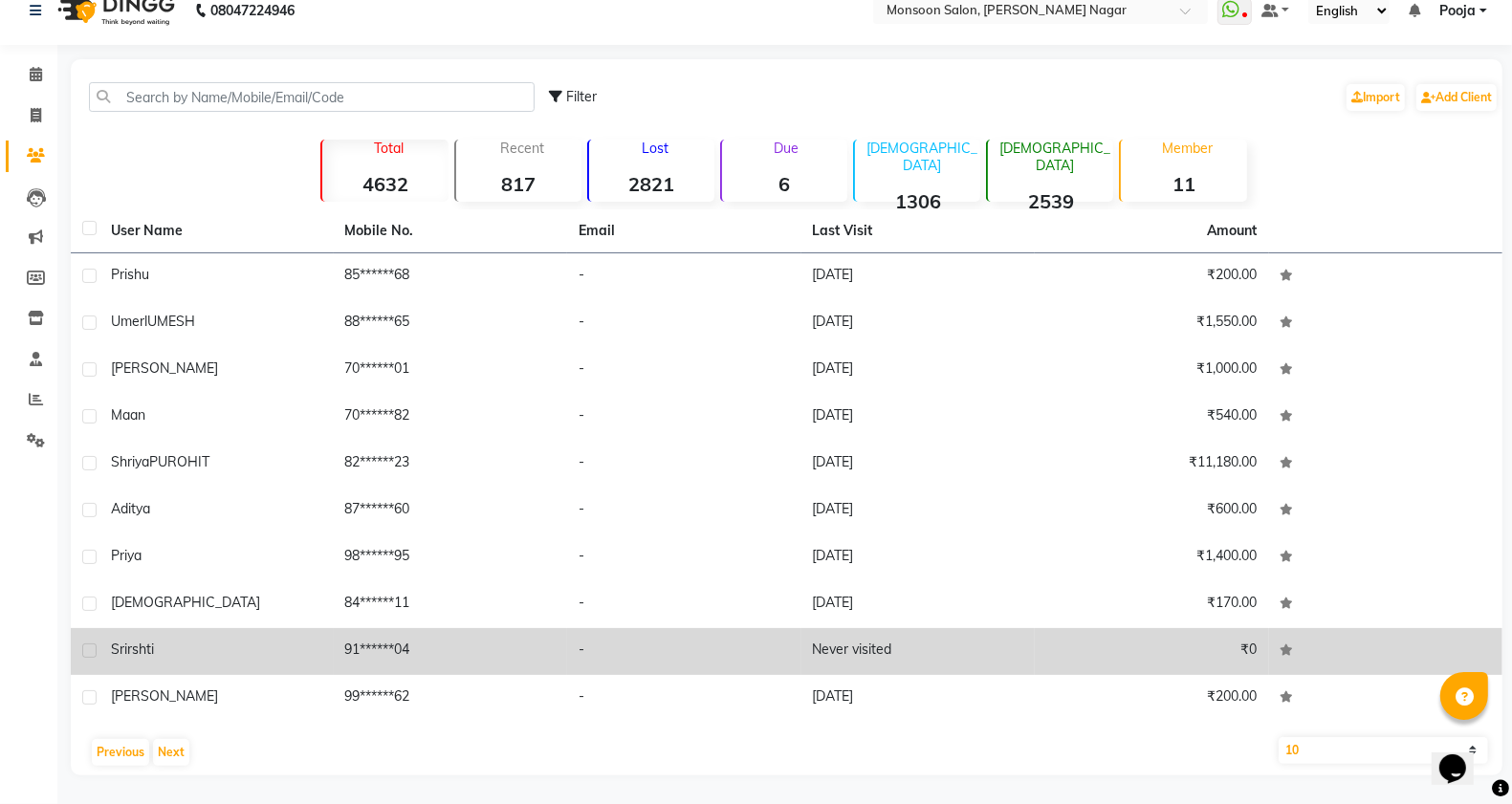
click at [91, 647] on label at bounding box center [89, 650] width 15 height 15
click at [91, 647] on input "checkbox" at bounding box center [88, 651] width 13 height 13
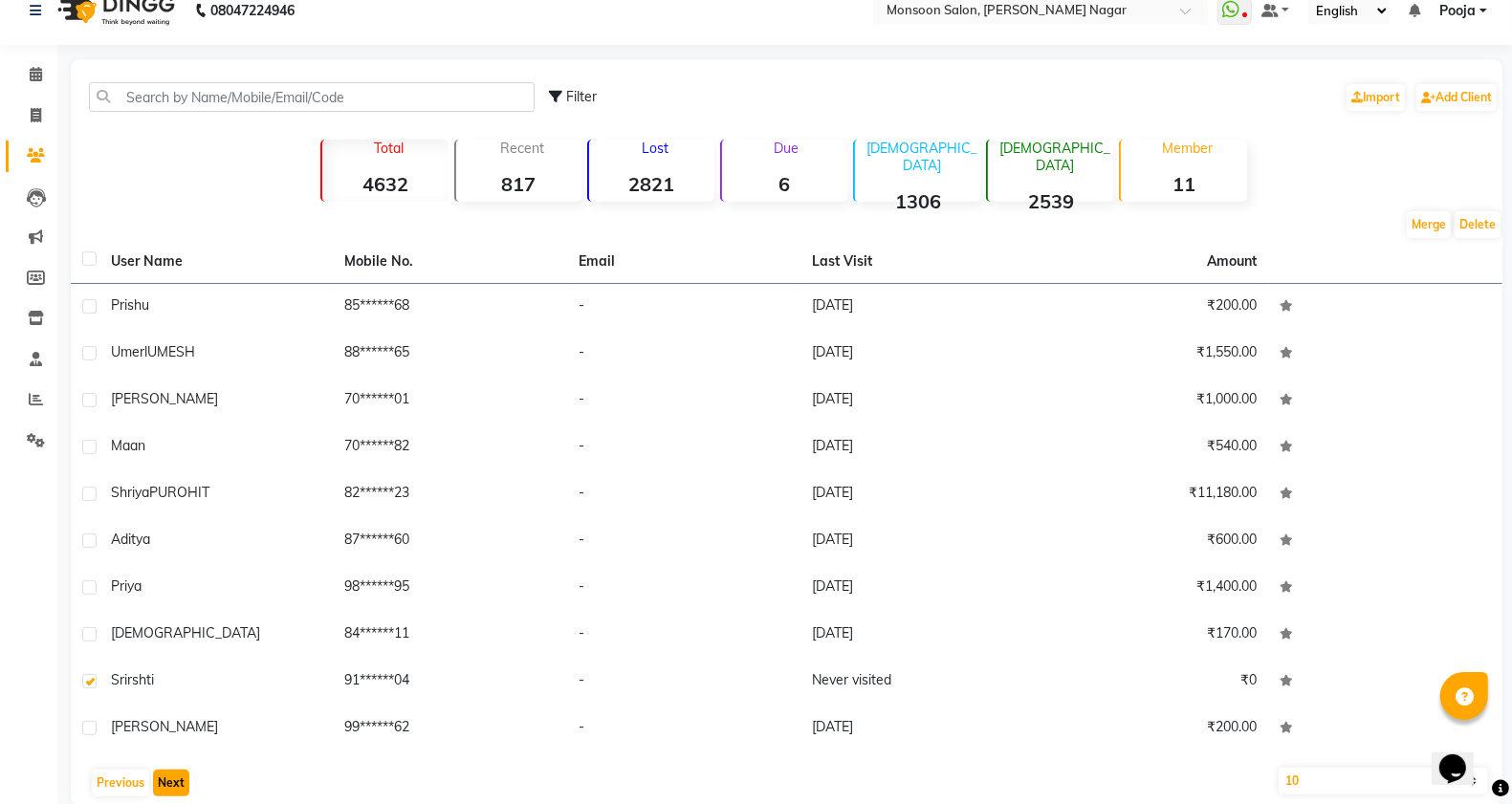
click at [161, 781] on button "Next" at bounding box center [171, 784] width 37 height 27
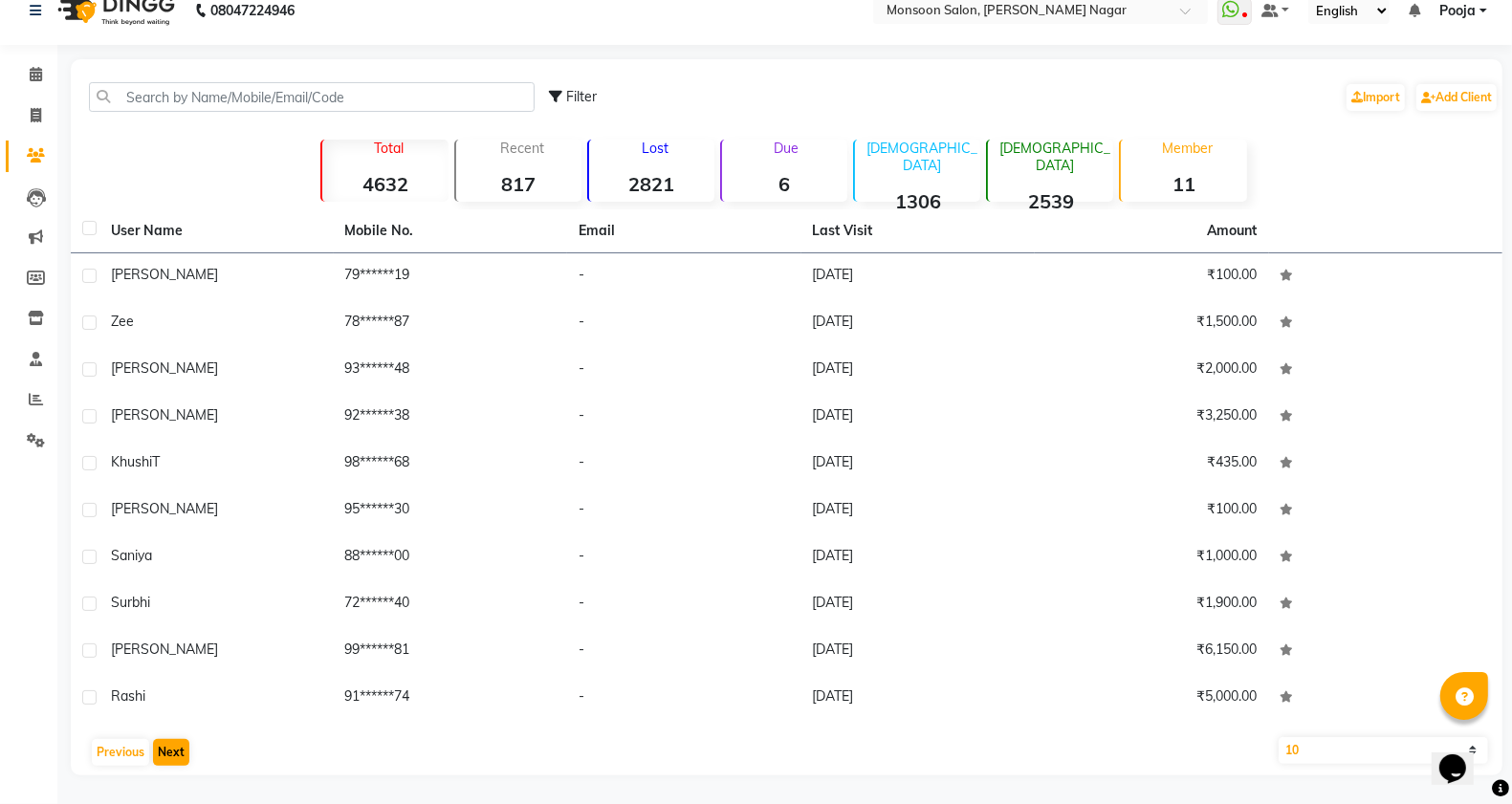
click at [161, 781] on main "Filter Import Add Client Total 4632 Recent 817 Lost 2821 Due 6 [DEMOGRAPHIC_DAT…" at bounding box center [785, 432] width 1455 height 745
click at [172, 747] on button "Next" at bounding box center [171, 753] width 37 height 27
click at [172, 756] on button "Next" at bounding box center [171, 753] width 37 height 27
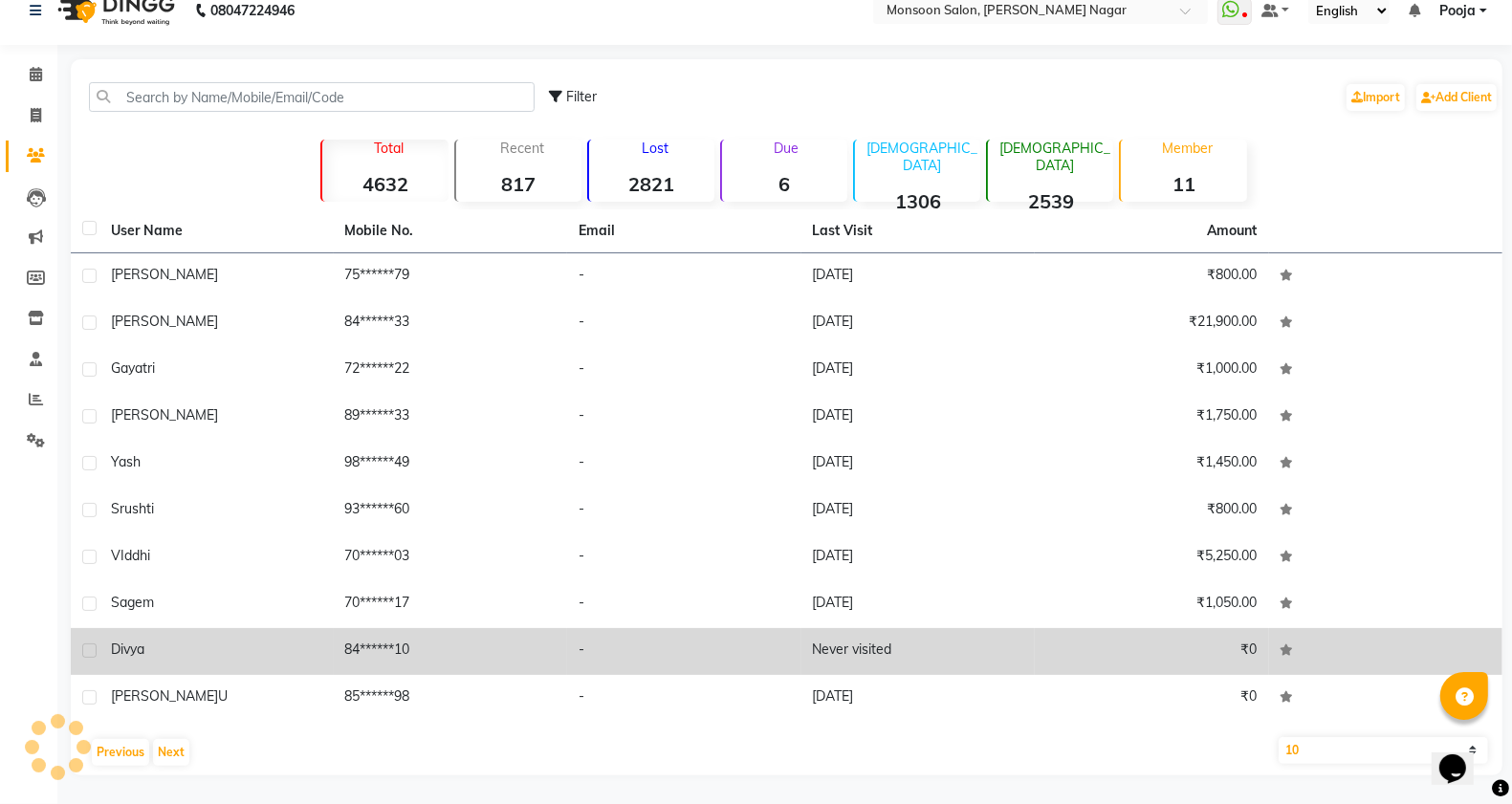
click at [86, 648] on label at bounding box center [89, 650] width 15 height 15
click at [86, 648] on input "checkbox" at bounding box center [88, 651] width 13 height 13
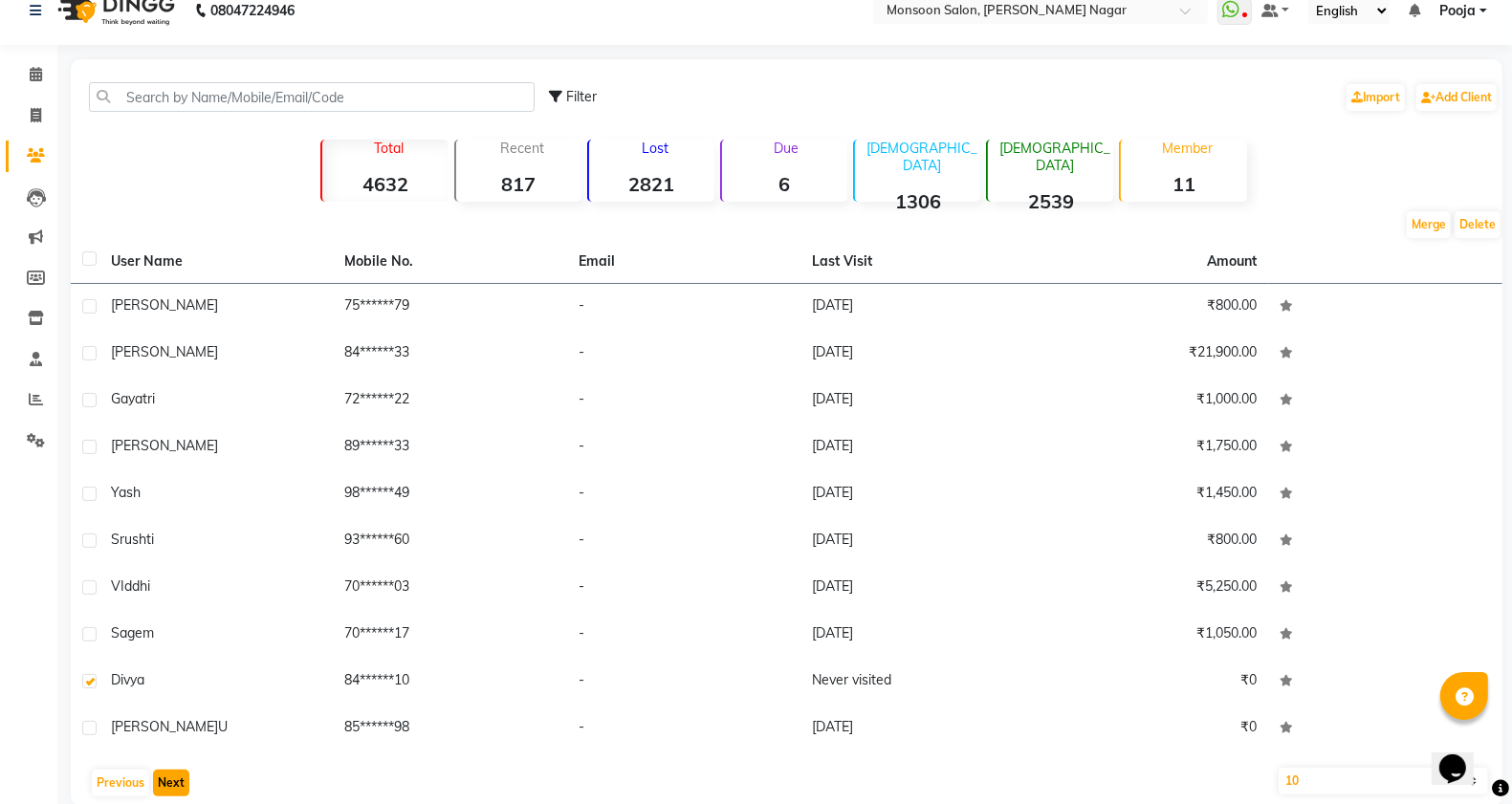
click at [167, 777] on button "Next" at bounding box center [171, 784] width 37 height 27
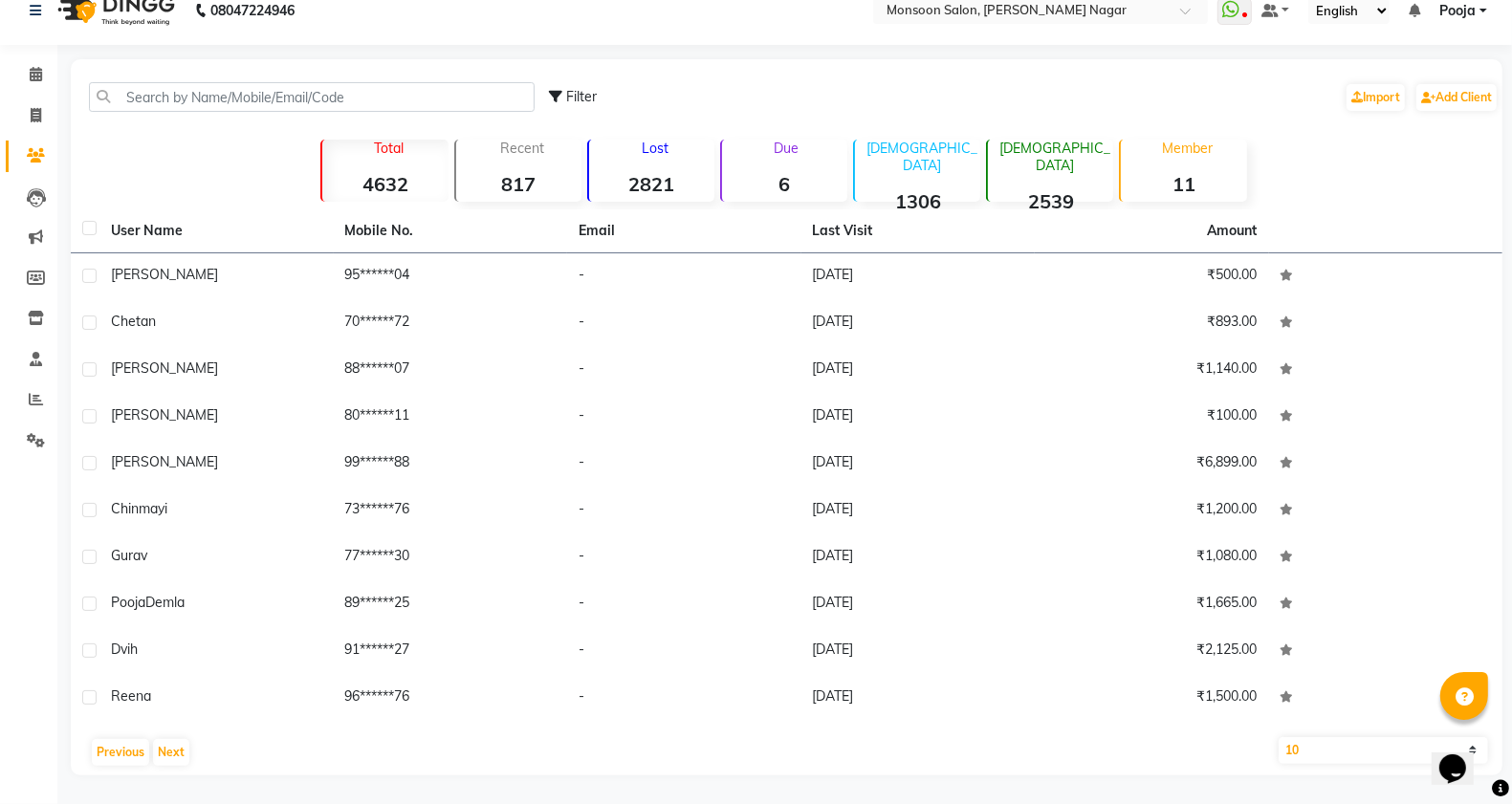
click at [167, 777] on main "Filter Import Add Client Total 4632 Recent 817 Lost 2821 Due 6 [DEMOGRAPHIC_DAT…" at bounding box center [785, 432] width 1455 height 745
click at [170, 752] on button "Next" at bounding box center [171, 753] width 37 height 27
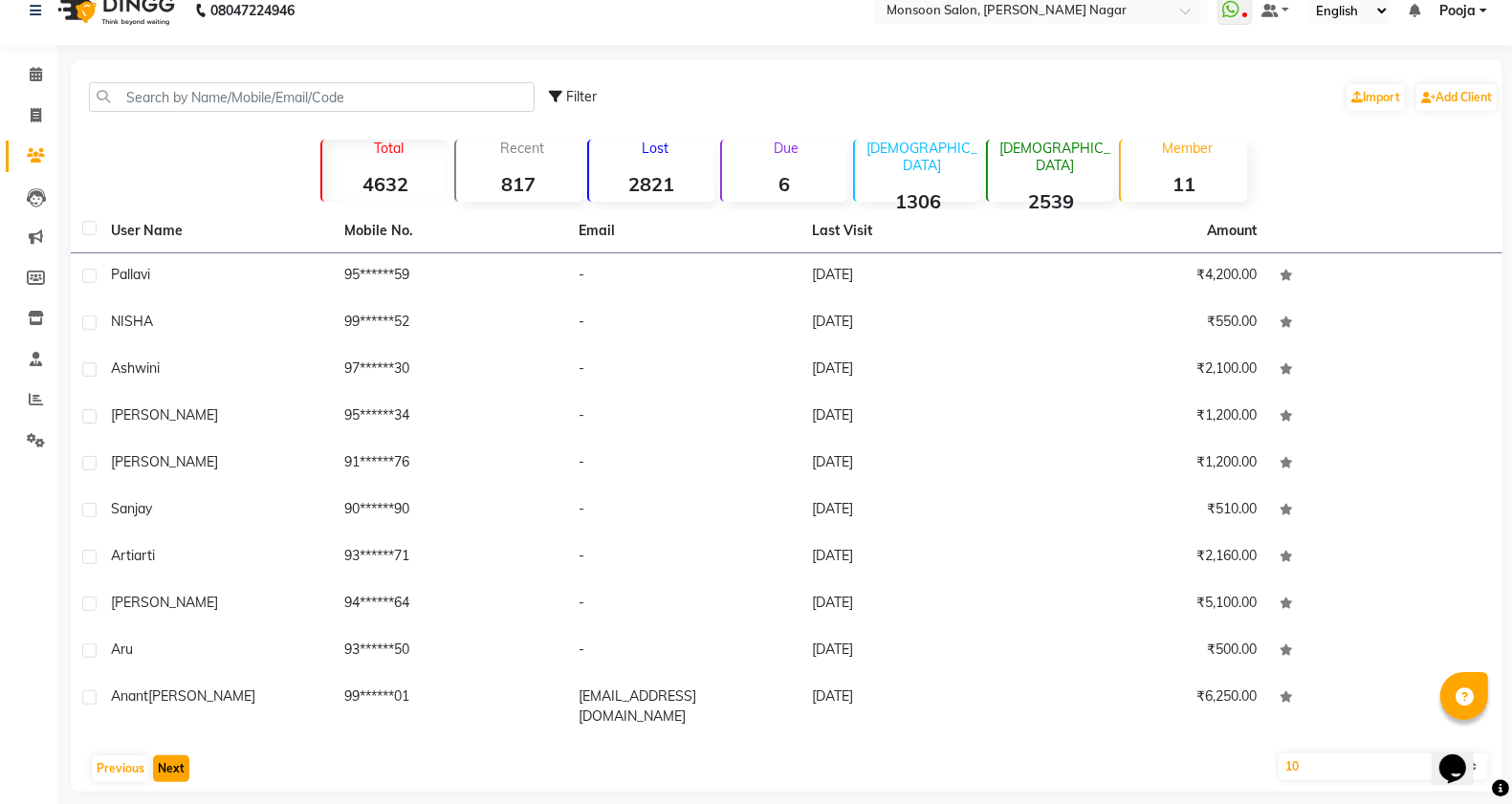
click at [170, 756] on button "Next" at bounding box center [171, 769] width 37 height 27
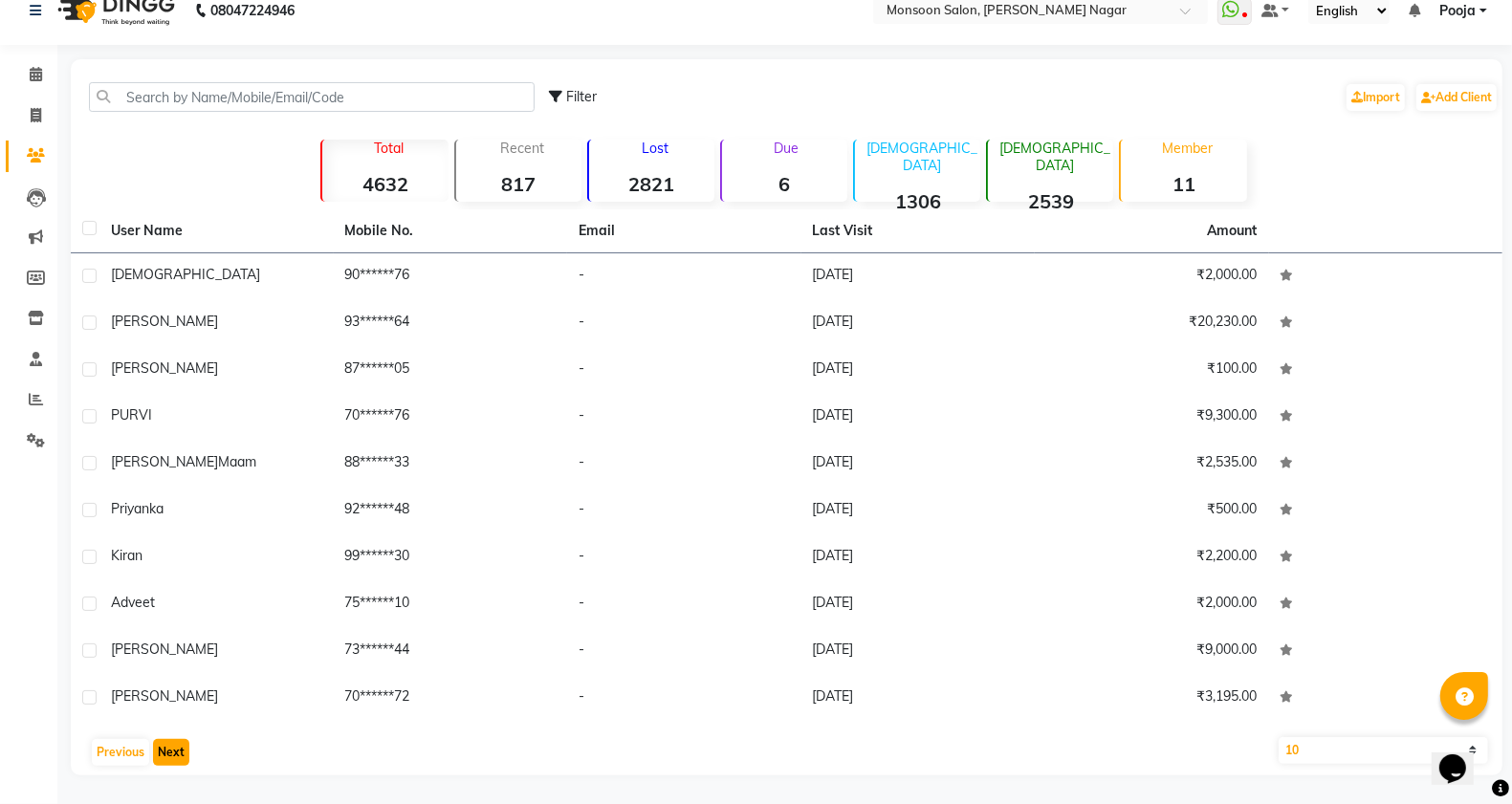
click at [170, 752] on button "Next" at bounding box center [171, 753] width 37 height 27
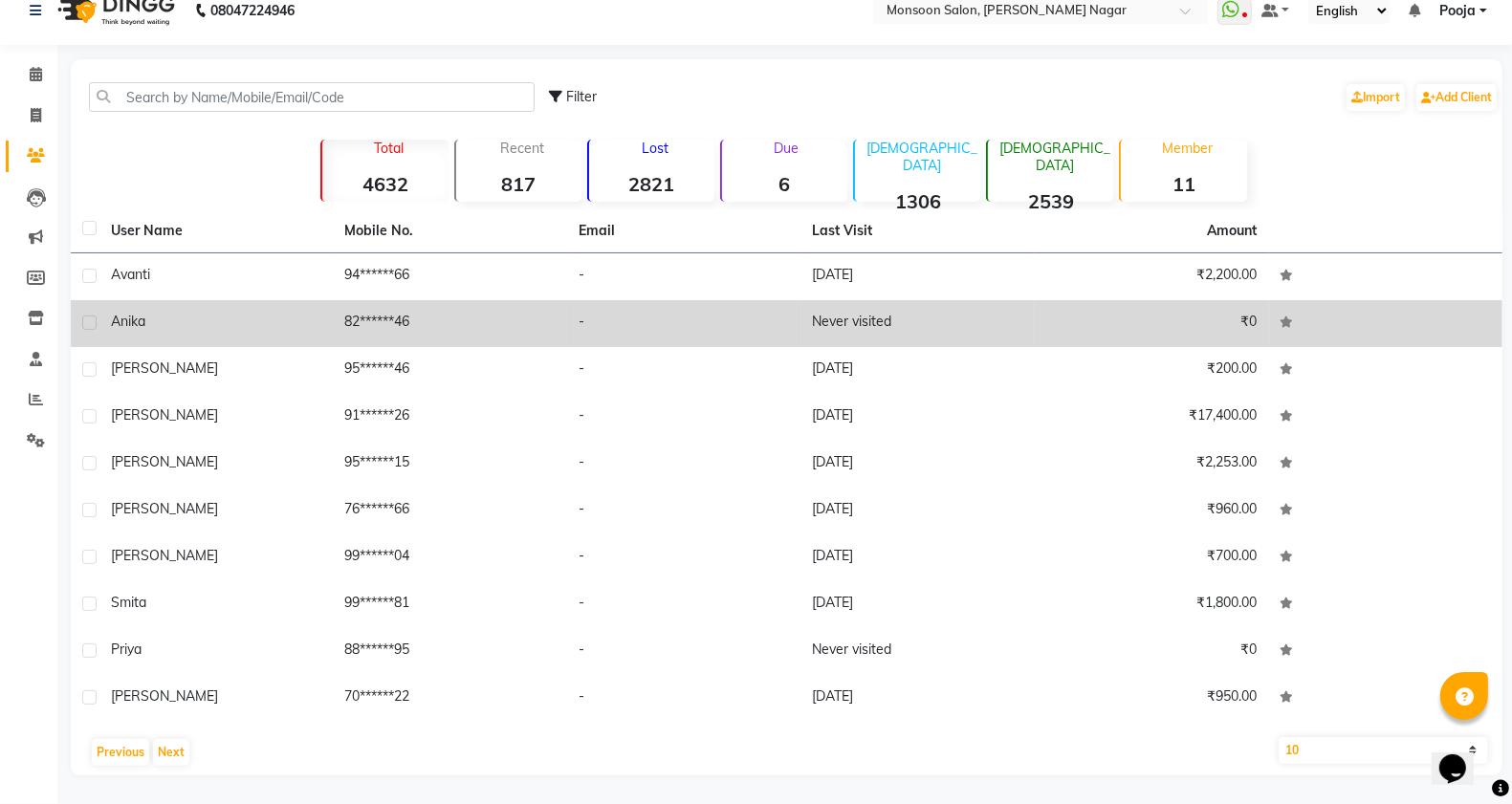
click at [91, 318] on label at bounding box center [89, 322] width 15 height 15
click at [91, 318] on input "checkbox" at bounding box center [88, 323] width 13 height 13
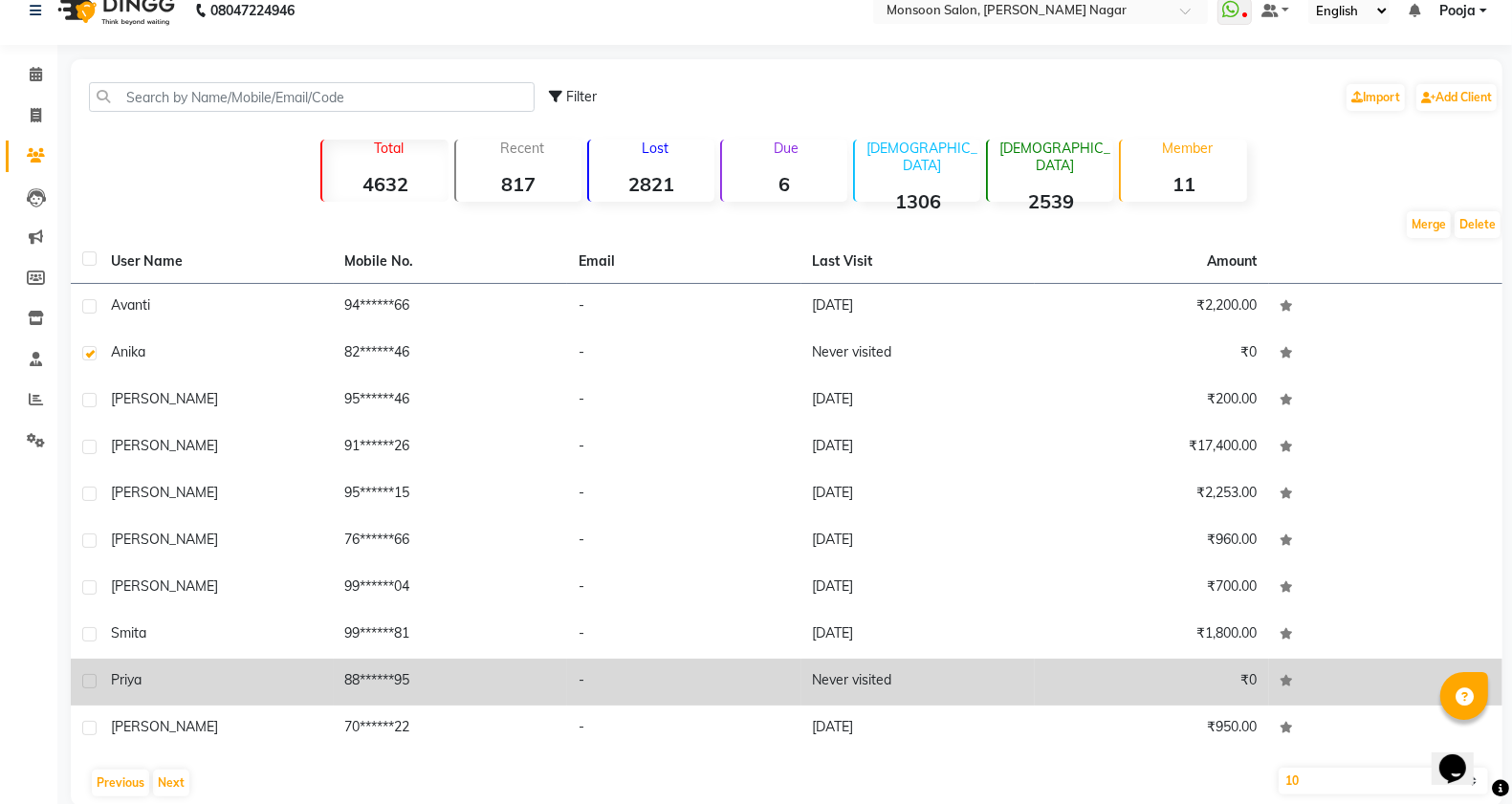
click at [88, 676] on label at bounding box center [89, 681] width 15 height 15
click at [88, 676] on input "checkbox" at bounding box center [88, 682] width 13 height 13
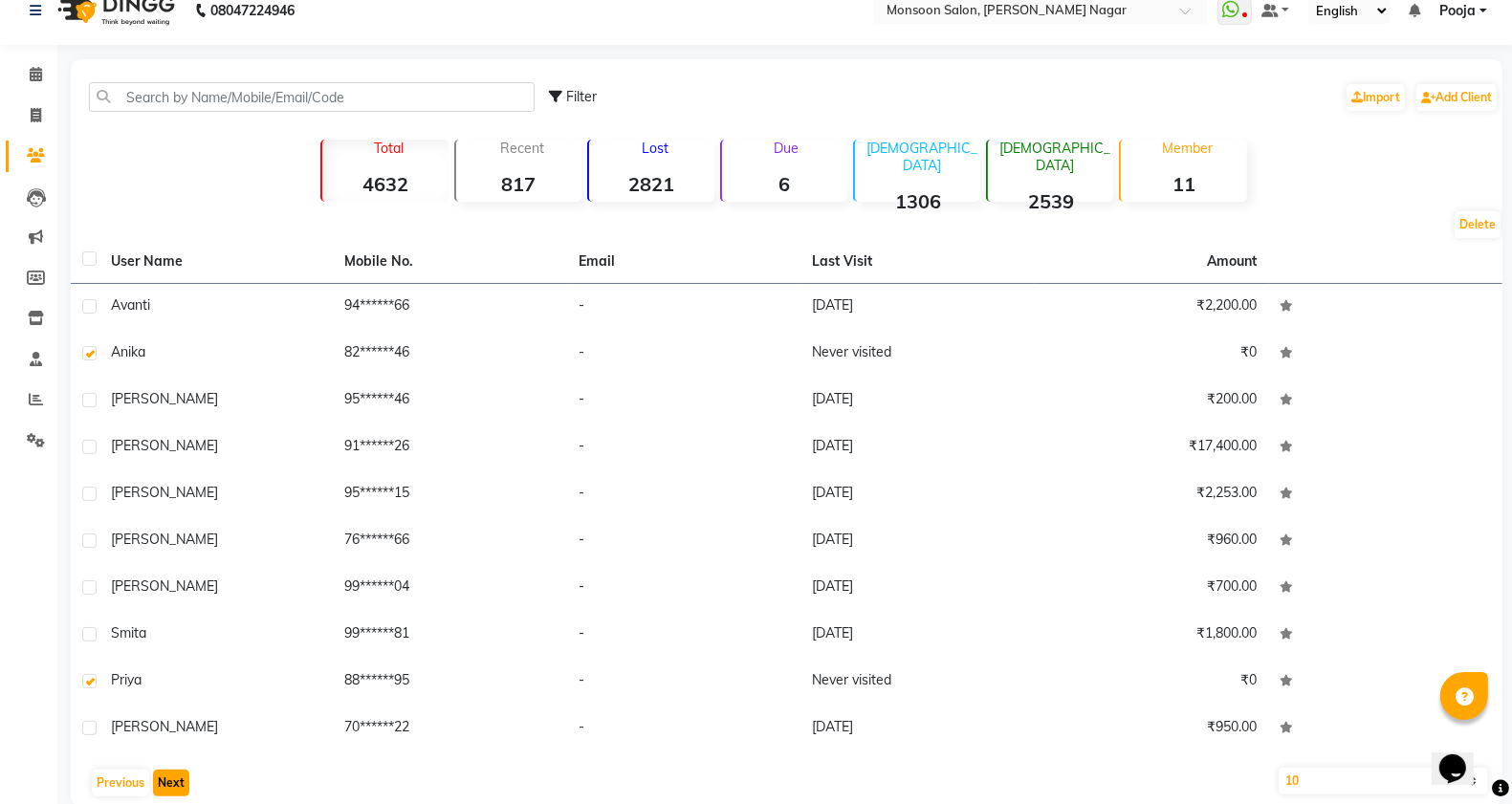
click at [161, 773] on button "Next" at bounding box center [171, 784] width 37 height 27
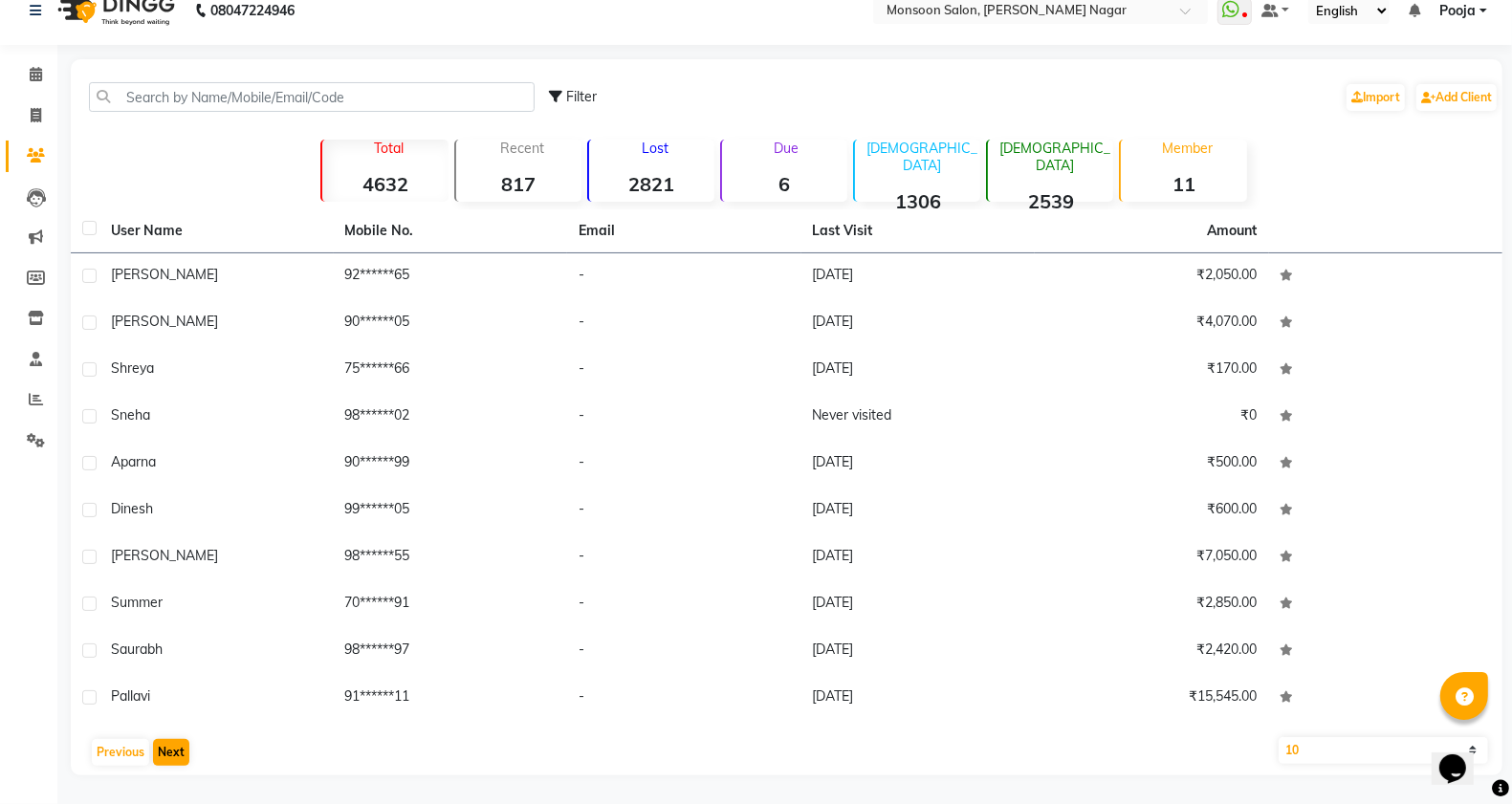
click at [161, 773] on div "User Name Mobile No. Email Last Visit Amount [PERSON_NAME] 92******65 - [DATE] …" at bounding box center [786, 492] width 1432 height 566
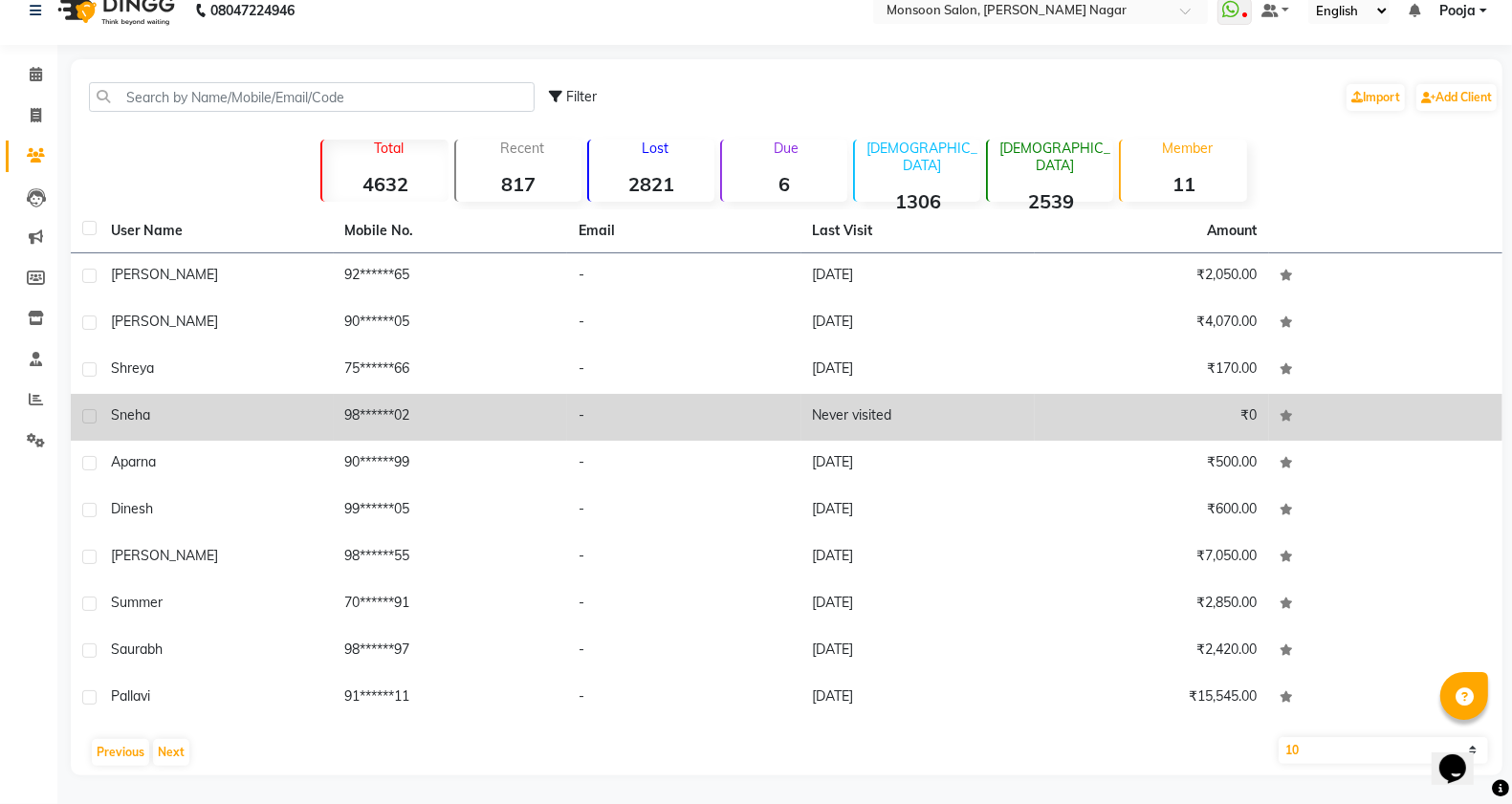
click at [91, 414] on label at bounding box center [89, 416] width 15 height 15
click at [91, 414] on input "checkbox" at bounding box center [88, 417] width 13 height 13
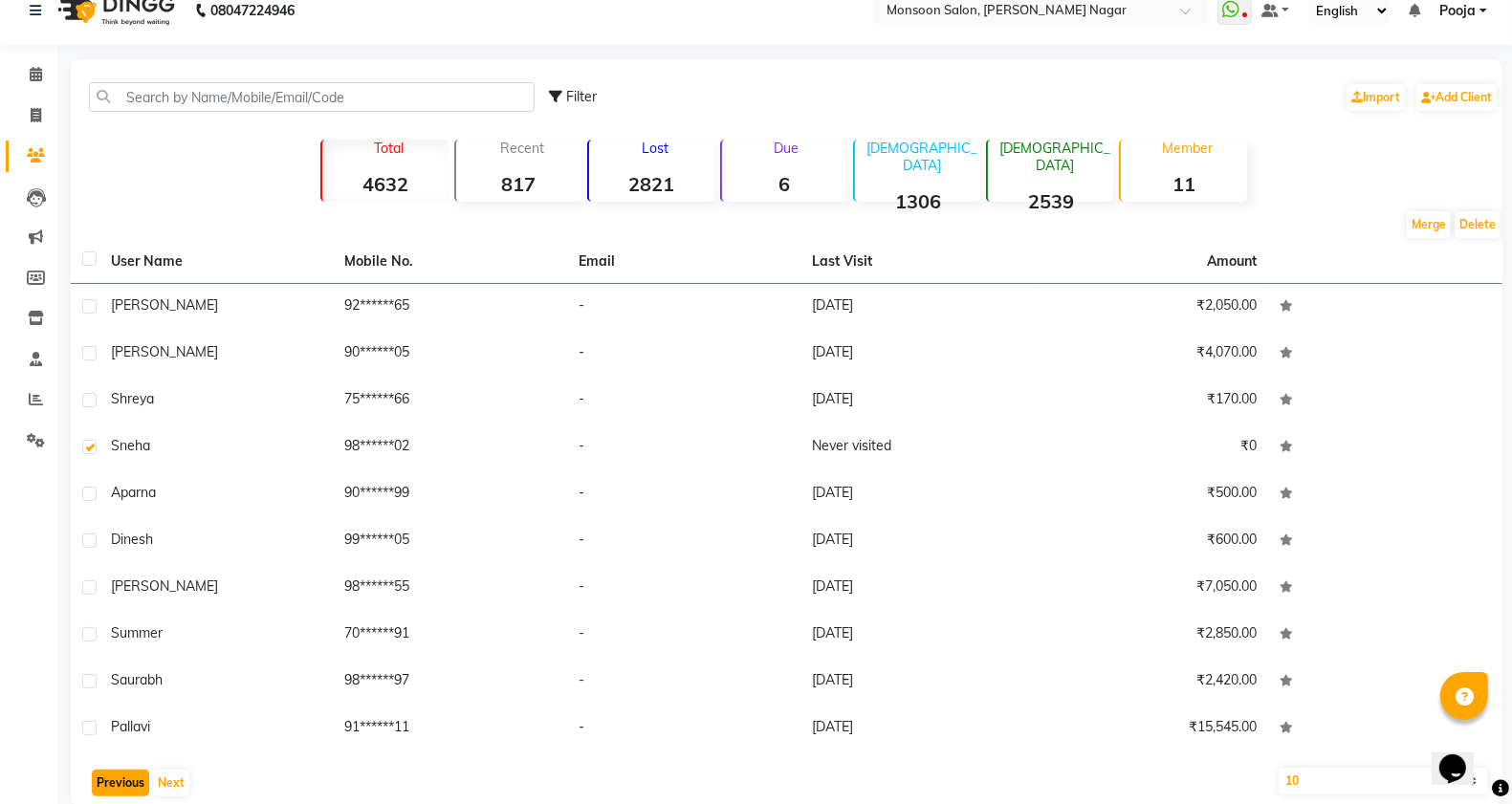
click at [106, 786] on button "Previous" at bounding box center [120, 784] width 57 height 27
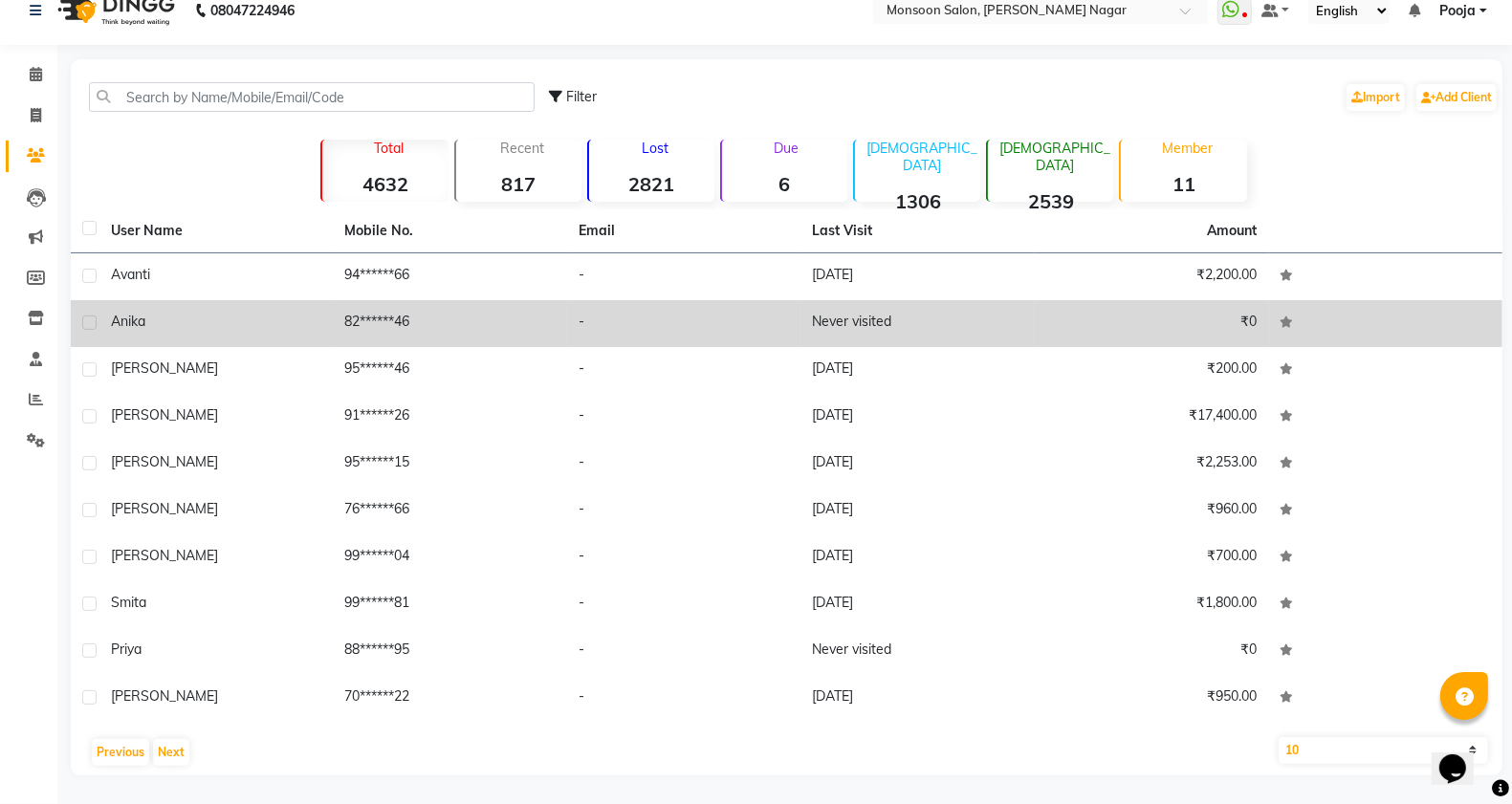
click at [88, 321] on label at bounding box center [89, 322] width 15 height 15
click at [88, 321] on input "checkbox" at bounding box center [88, 323] width 13 height 13
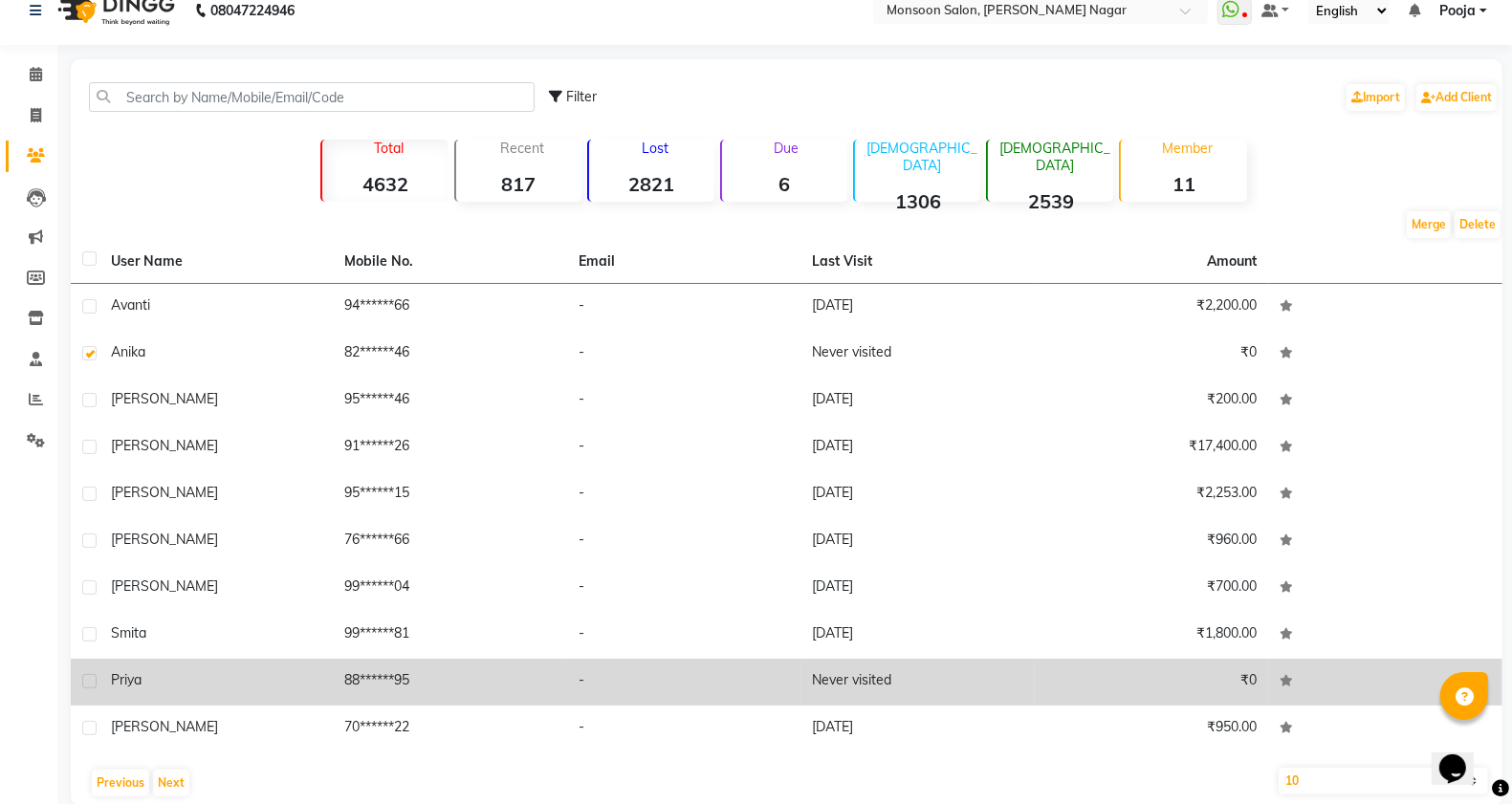
click at [88, 685] on label at bounding box center [89, 681] width 15 height 15
click at [88, 685] on input "checkbox" at bounding box center [88, 682] width 13 height 13
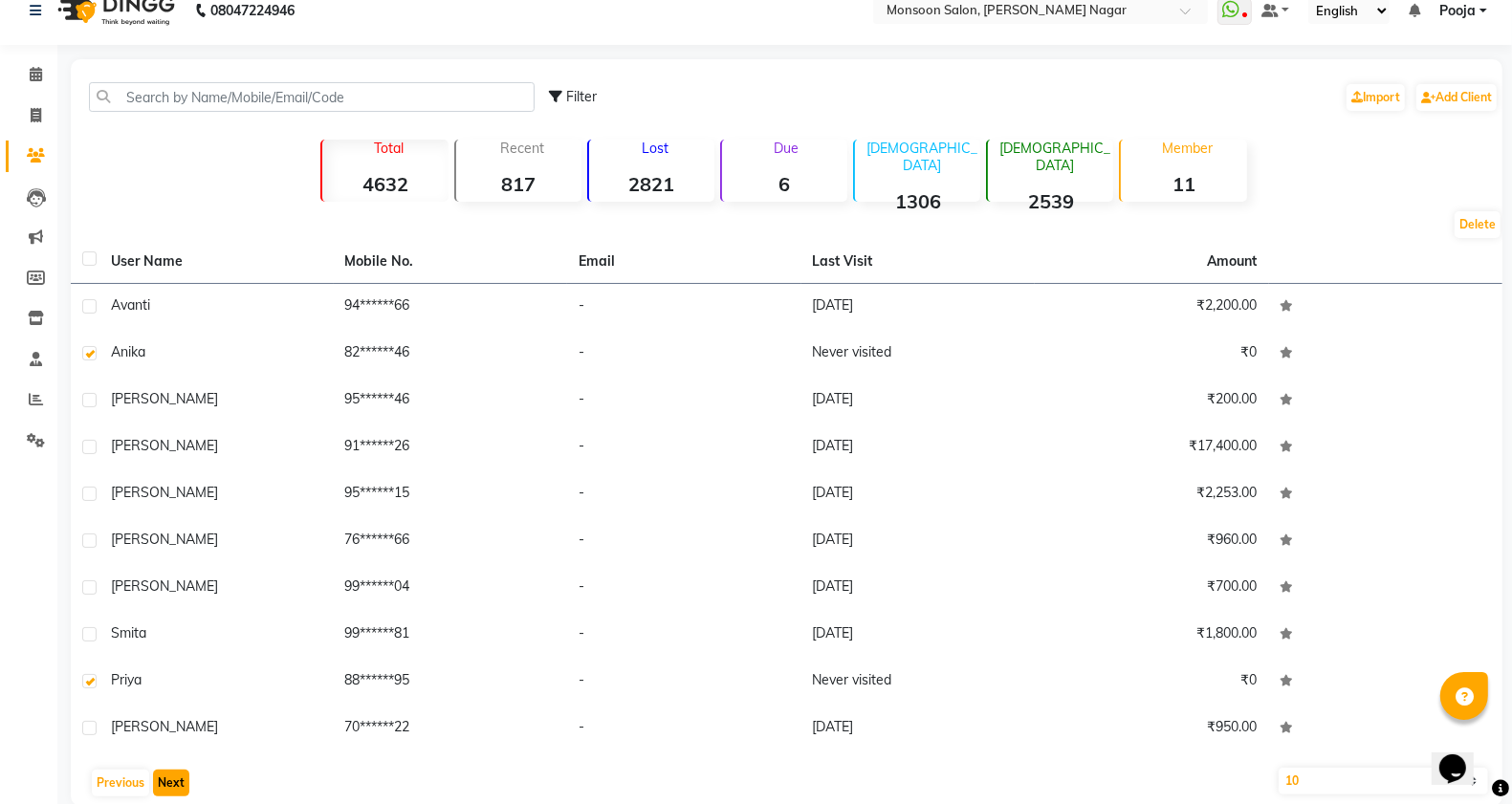
click at [173, 783] on button "Next" at bounding box center [171, 784] width 37 height 27
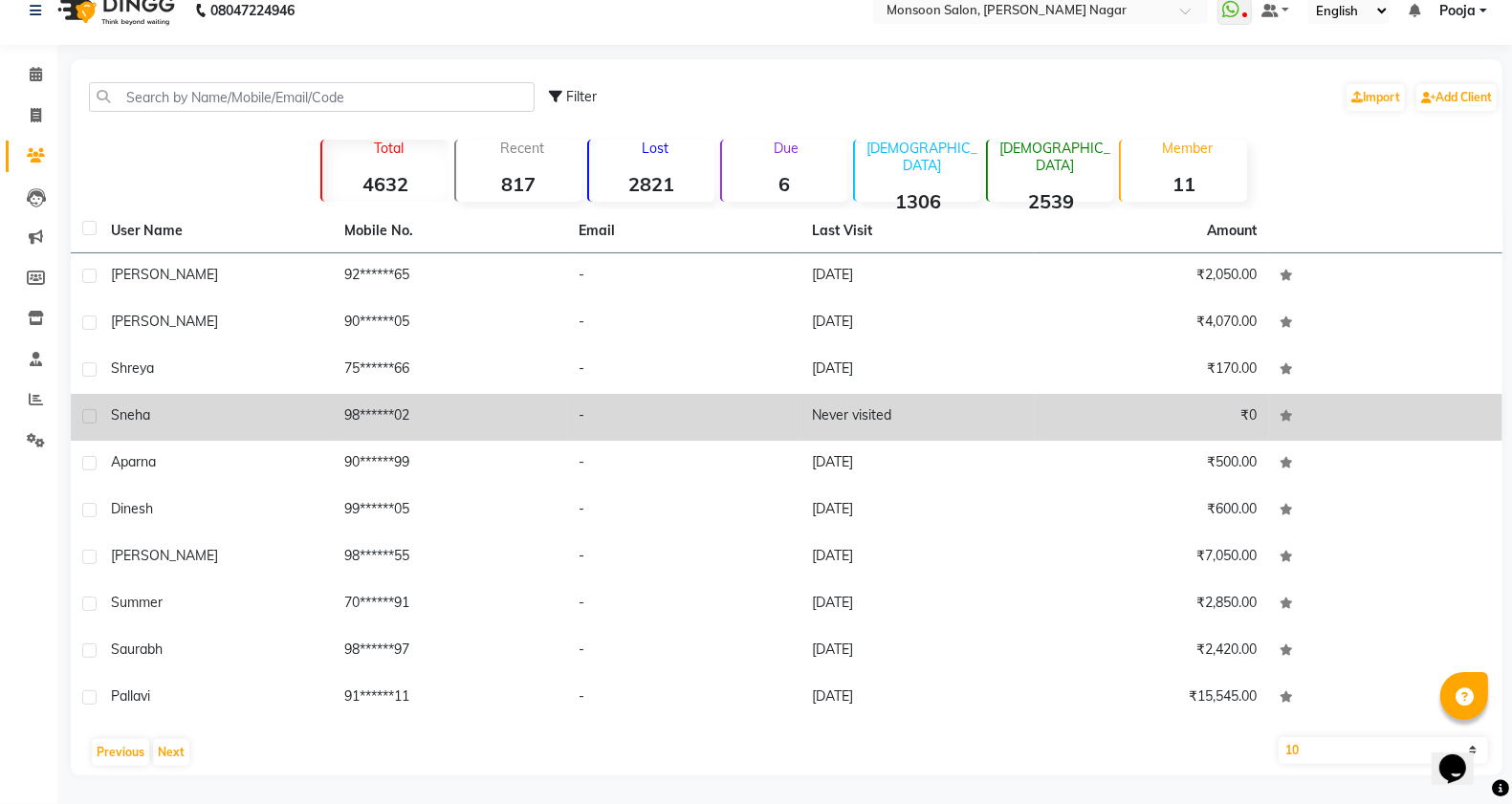
click at [88, 412] on label at bounding box center [89, 416] width 15 height 15
click at [88, 412] on input "checkbox" at bounding box center [88, 417] width 13 height 13
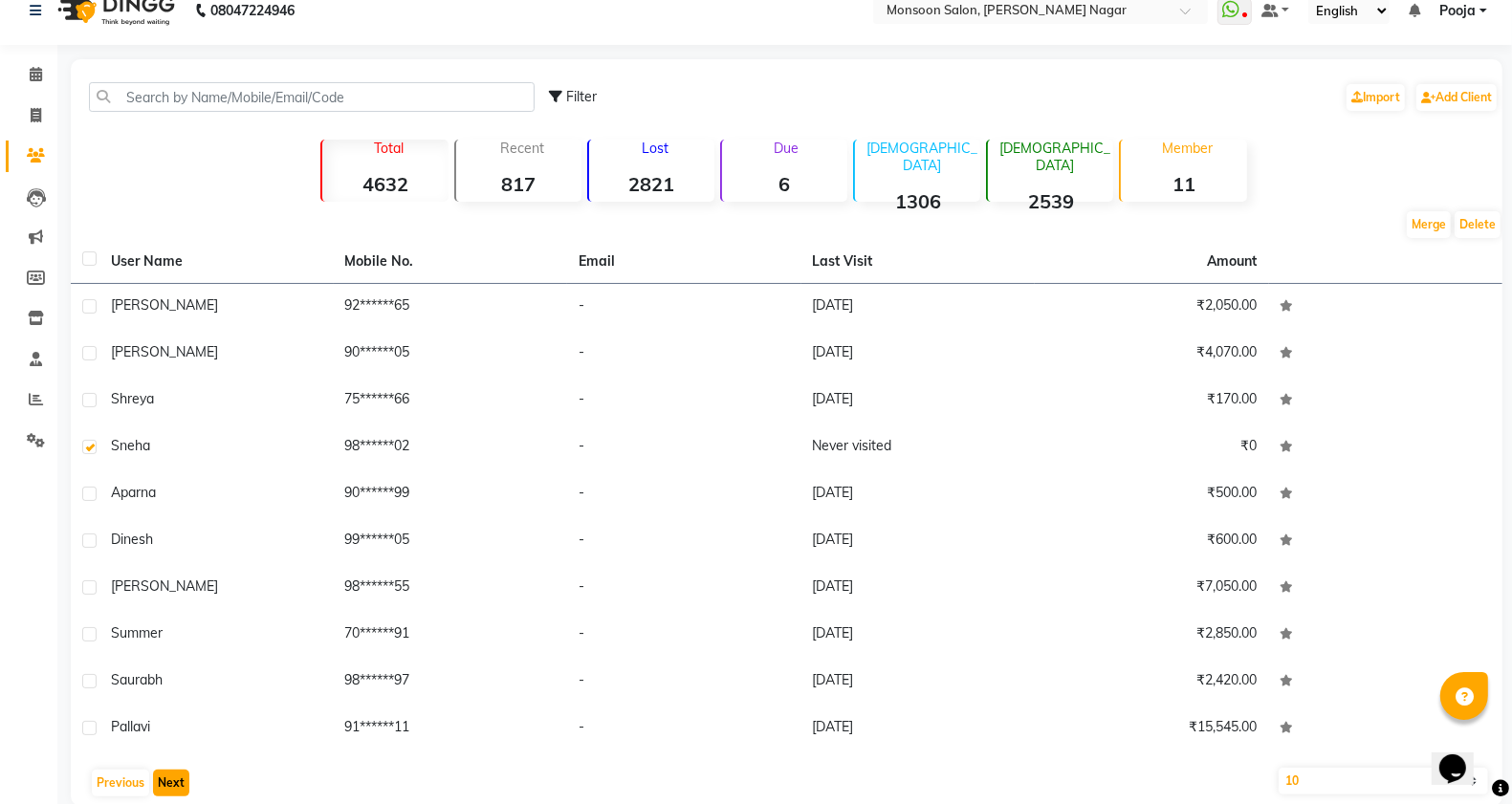
click at [172, 789] on button "Next" at bounding box center [171, 784] width 37 height 27
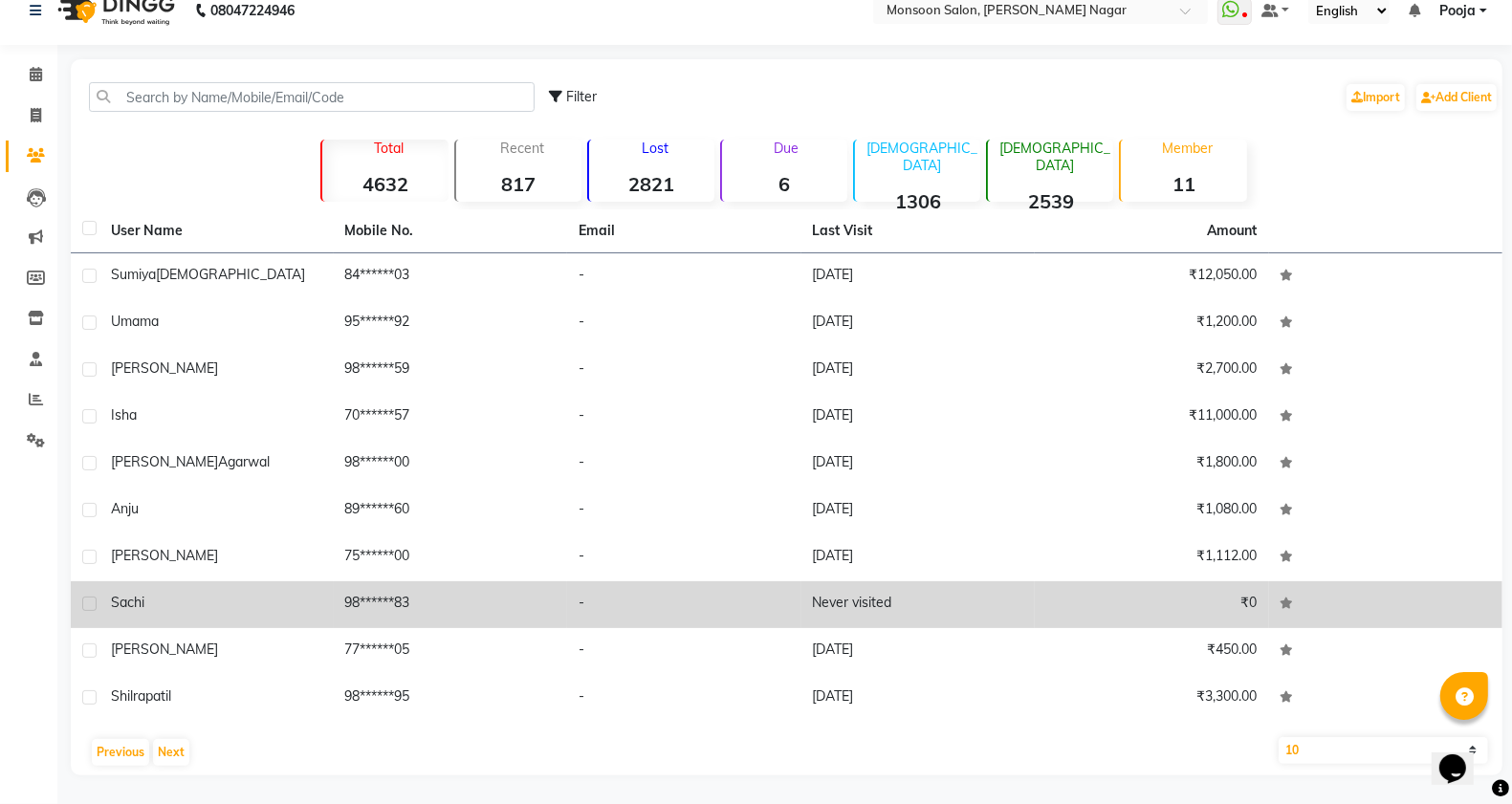
click at [89, 603] on label at bounding box center [89, 604] width 15 height 15
click at [89, 603] on input "checkbox" at bounding box center [88, 605] width 13 height 13
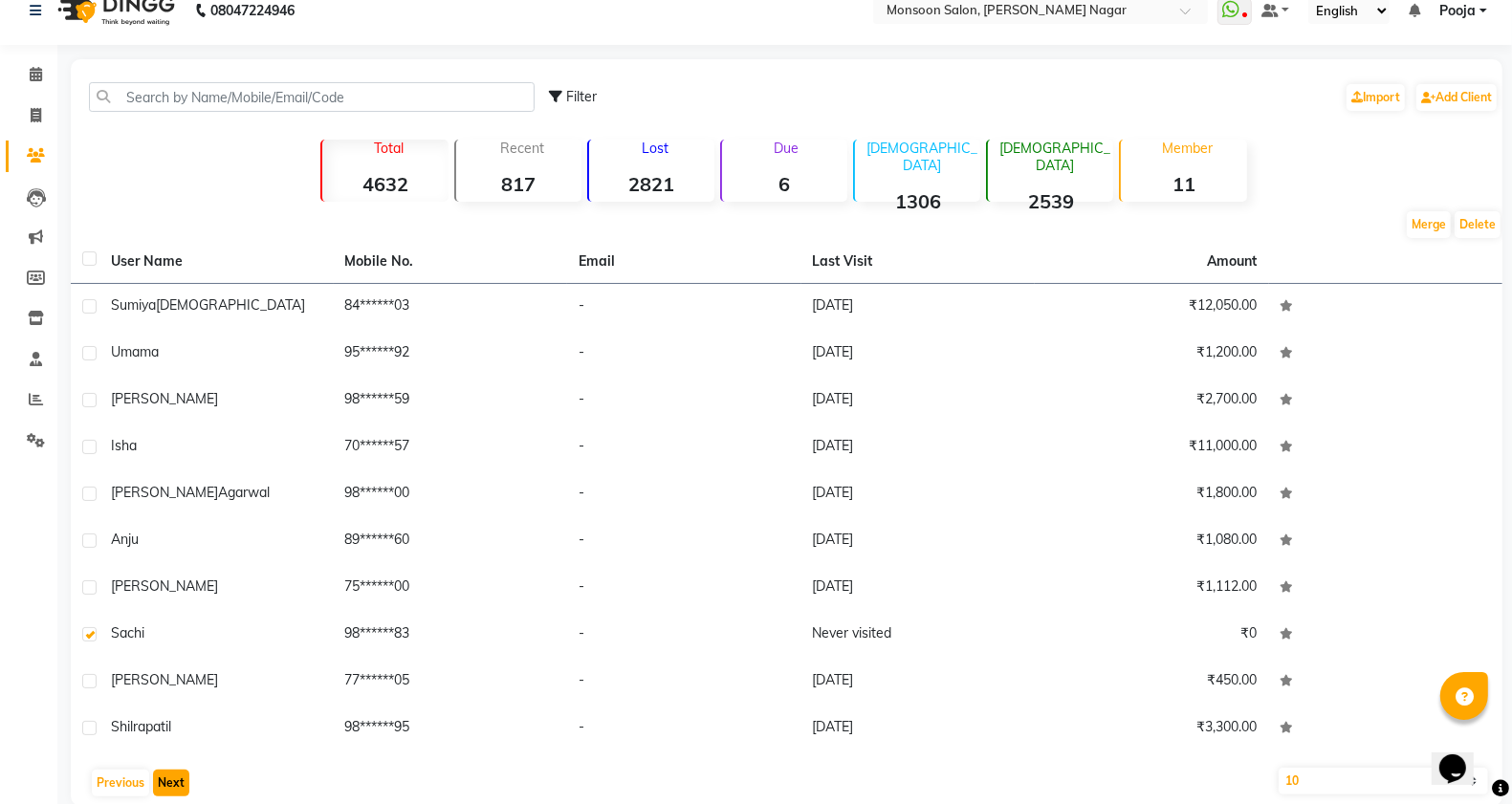
click at [170, 783] on button "Next" at bounding box center [171, 784] width 37 height 27
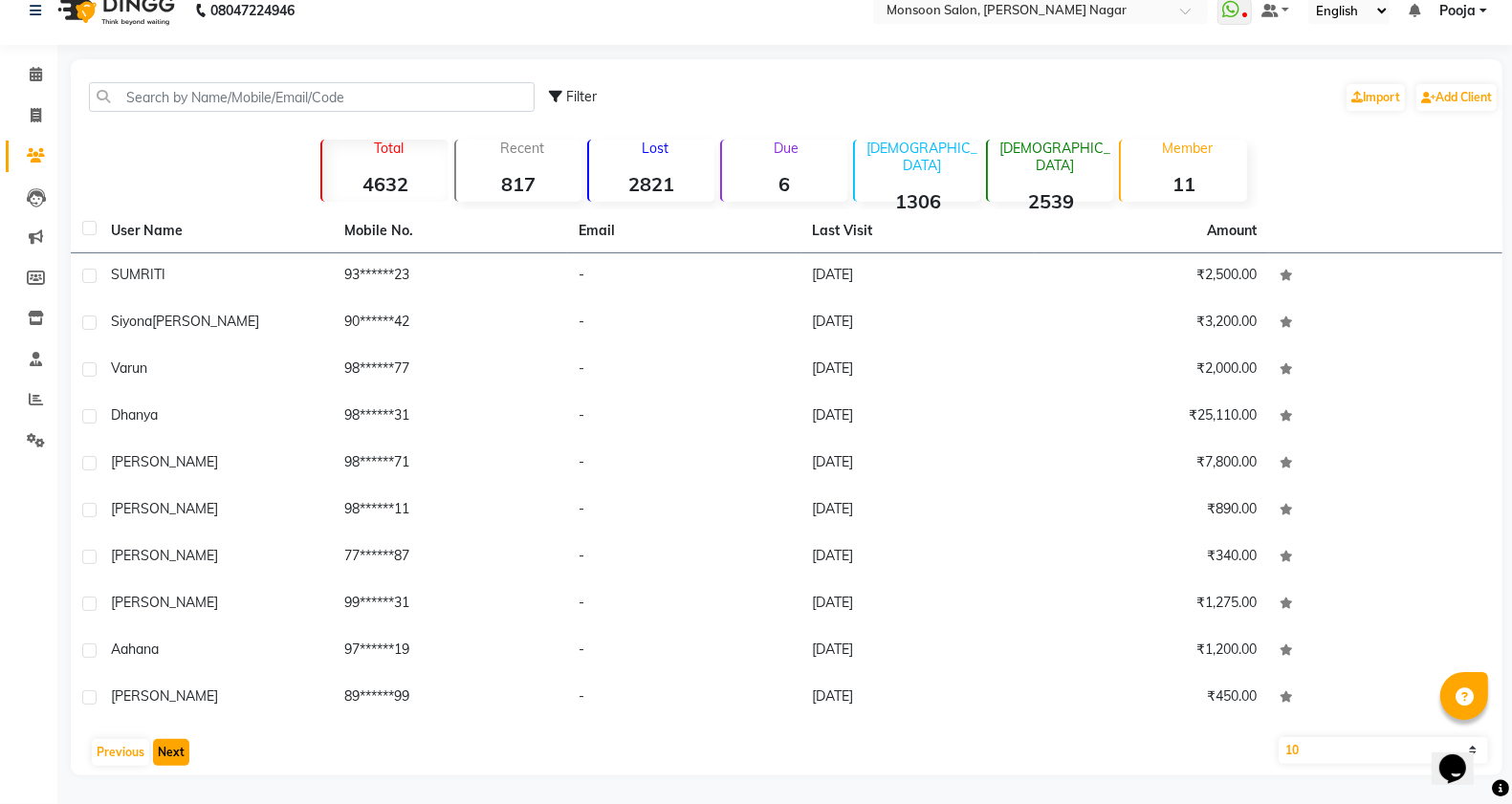
click at [161, 748] on button "Next" at bounding box center [171, 753] width 37 height 27
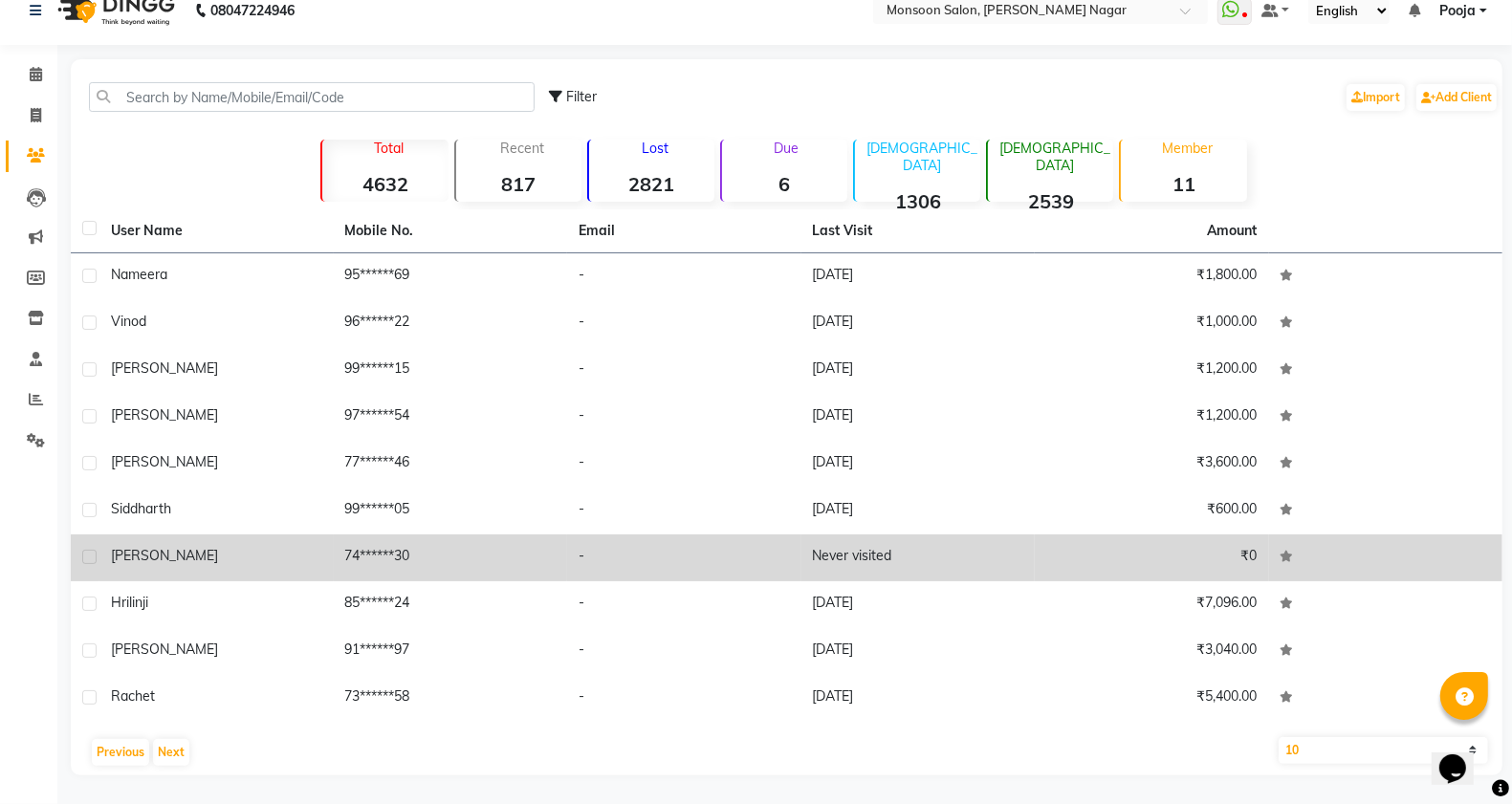
click at [88, 559] on label at bounding box center [89, 556] width 15 height 15
click at [88, 559] on input "checkbox" at bounding box center [88, 557] width 13 height 13
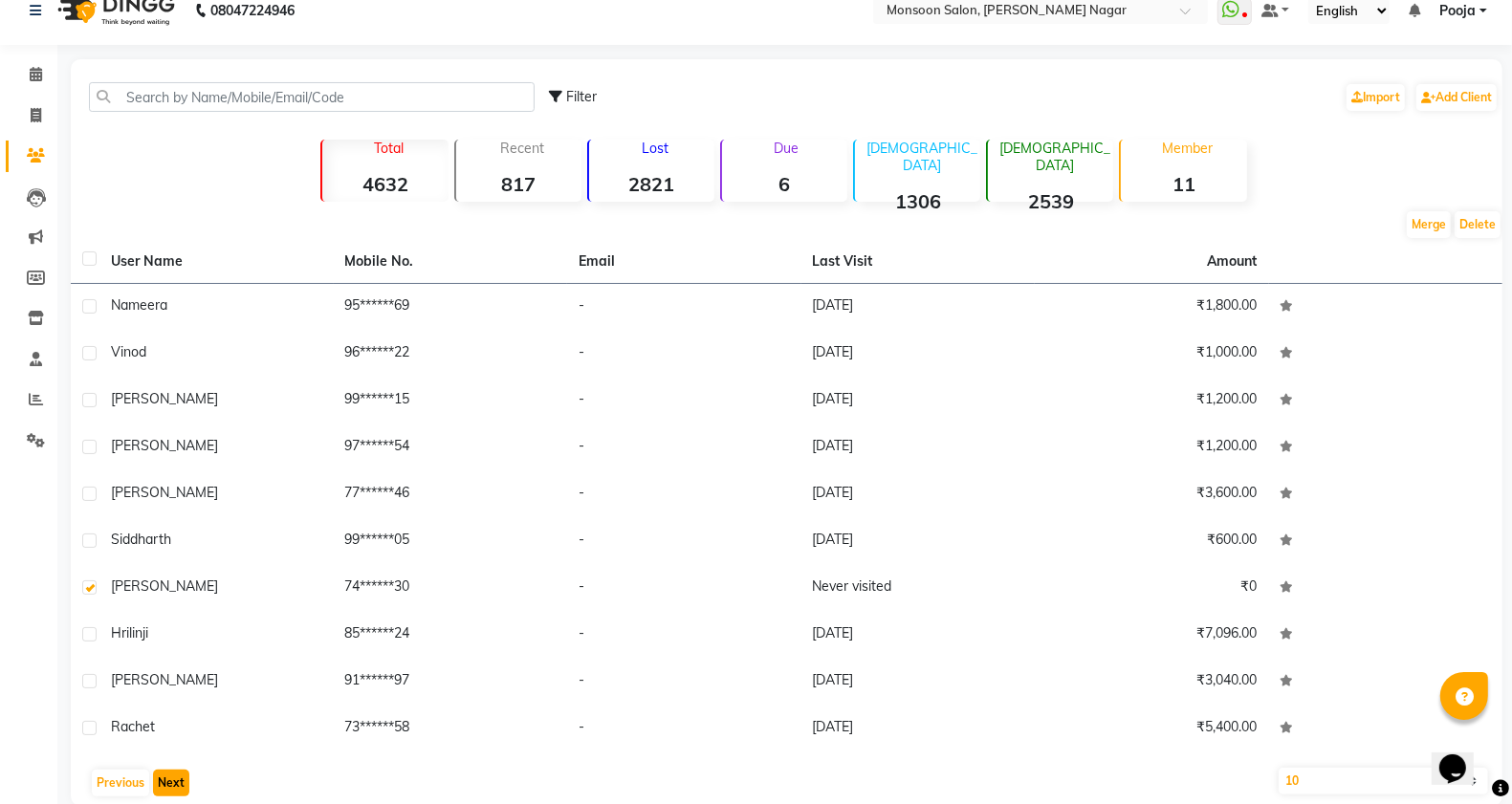
click at [172, 782] on button "Next" at bounding box center [171, 784] width 37 height 27
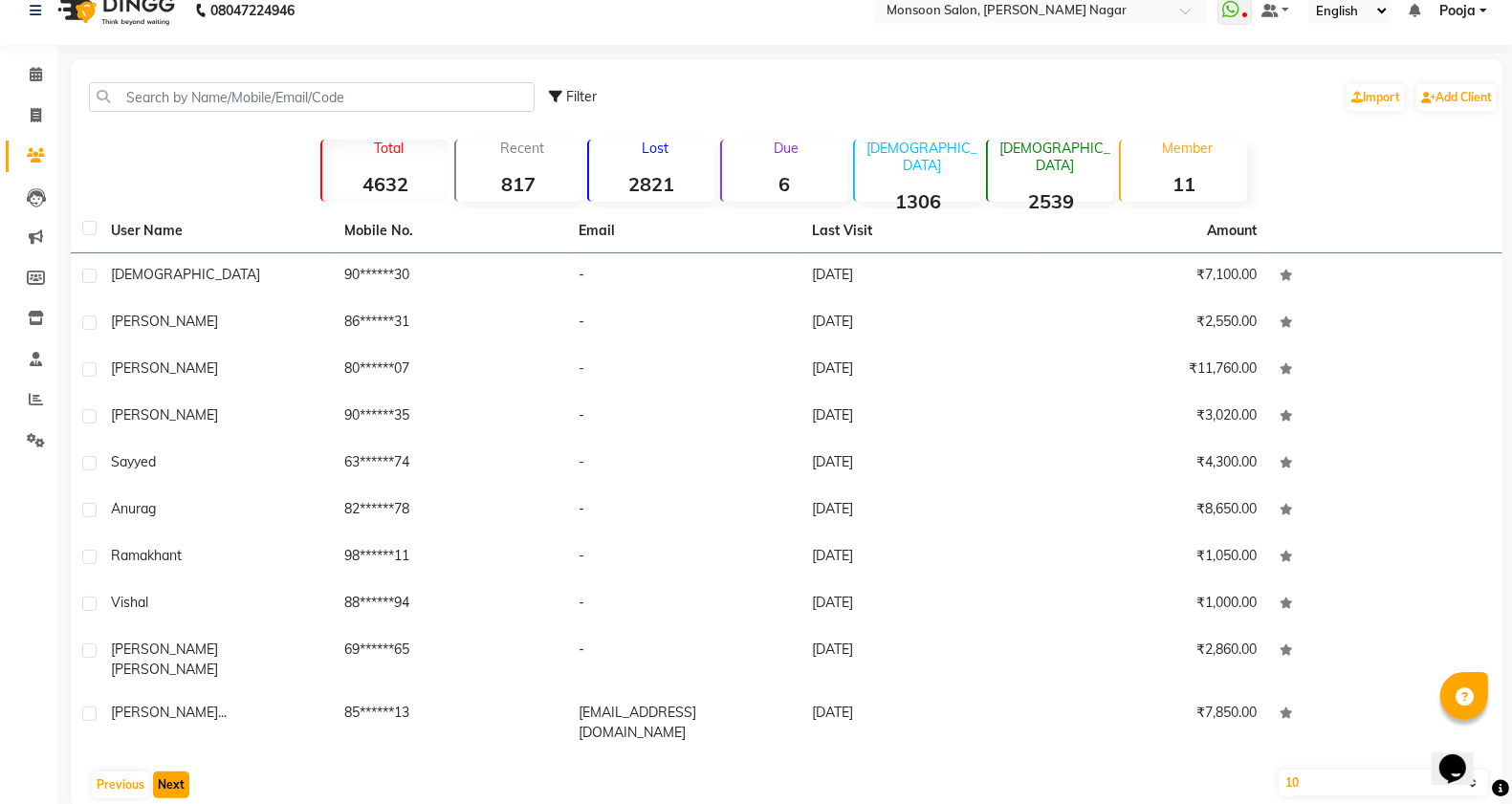
click at [180, 772] on button "Next" at bounding box center [171, 786] width 37 height 27
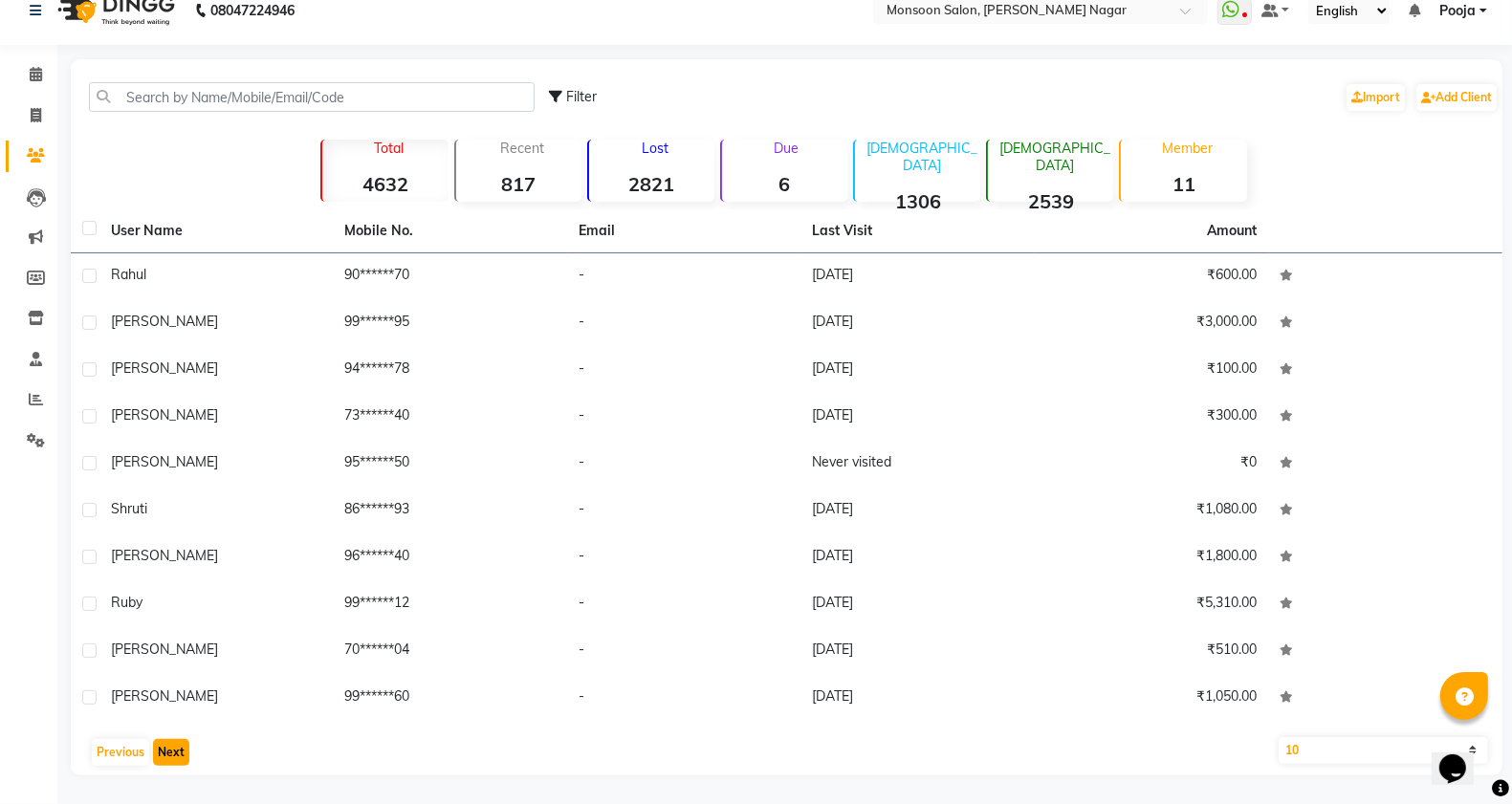
click at [175, 752] on button "Next" at bounding box center [171, 753] width 37 height 27
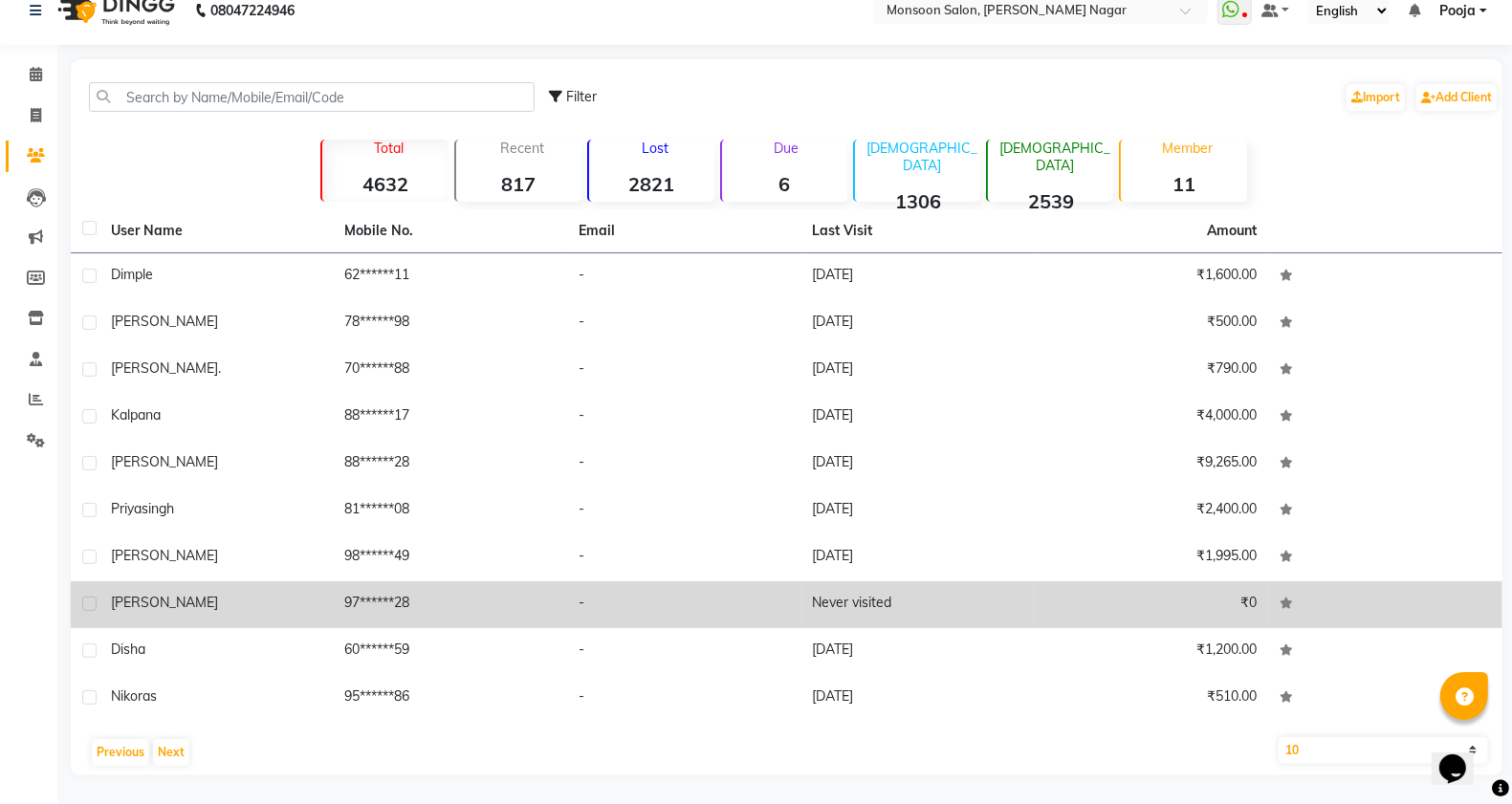
click at [87, 601] on label at bounding box center [89, 604] width 15 height 15
click at [87, 601] on input "checkbox" at bounding box center [88, 605] width 13 height 13
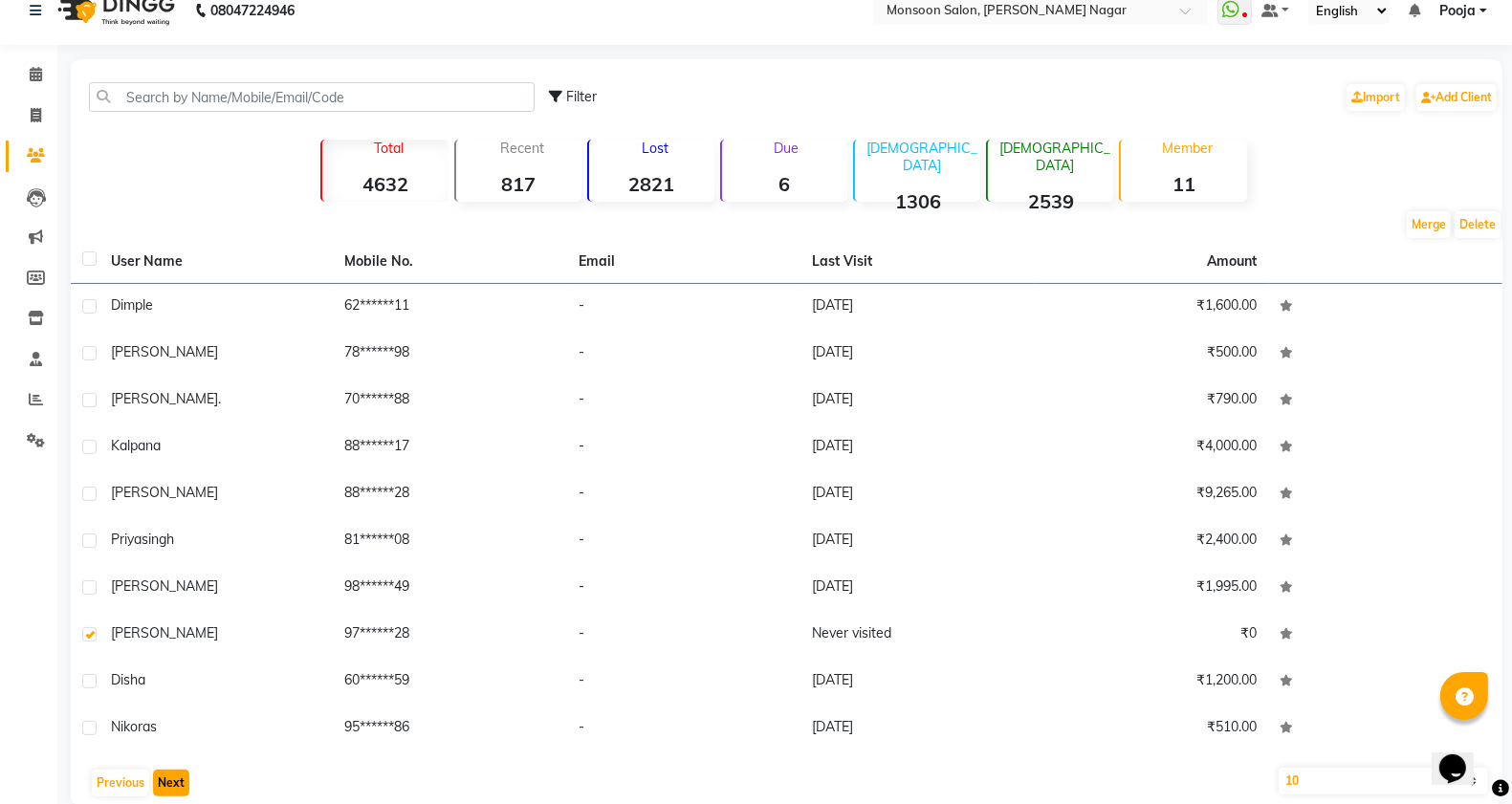
click at [169, 777] on button "Next" at bounding box center [171, 784] width 37 height 27
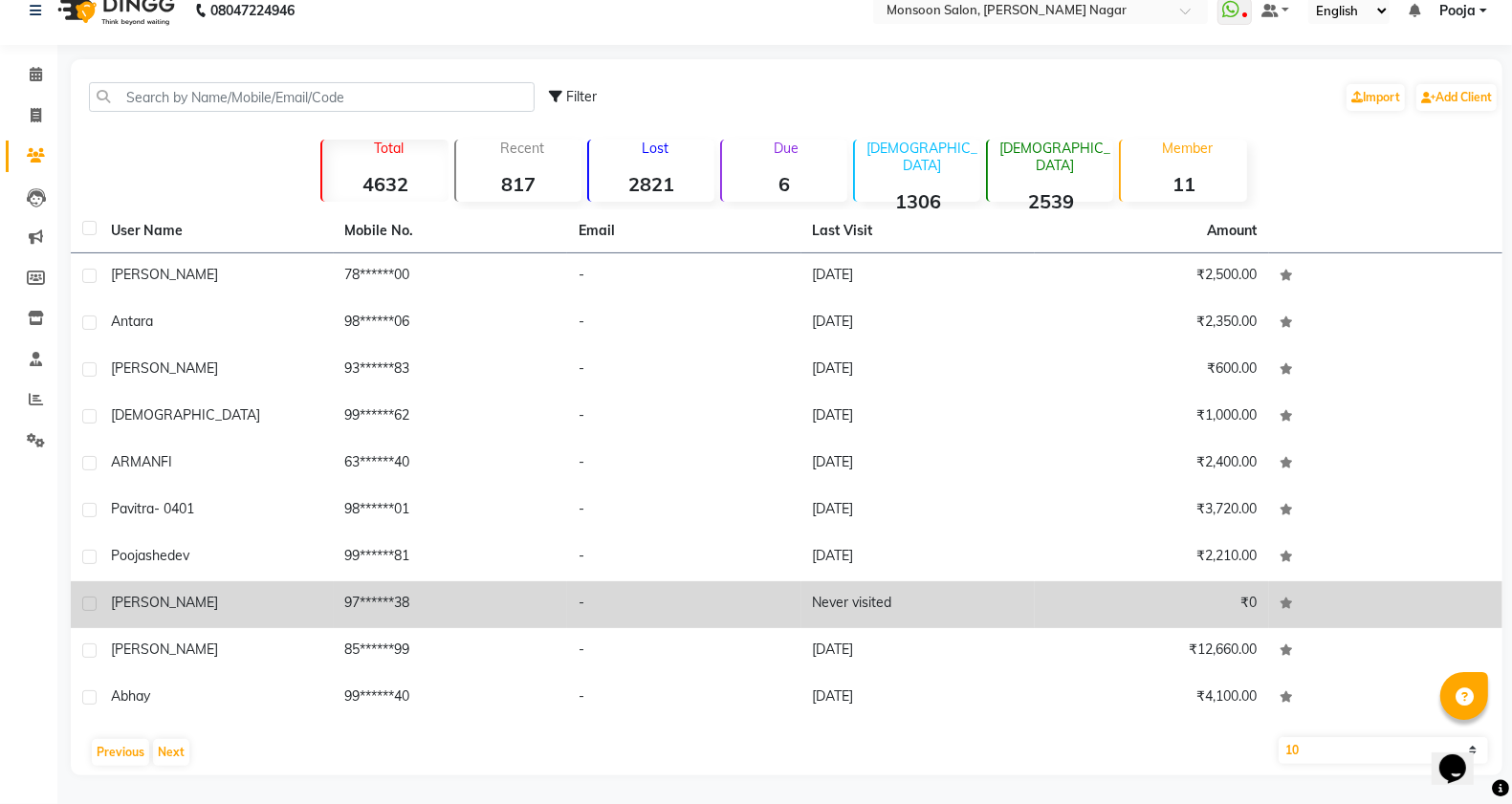
click at [86, 603] on label at bounding box center [89, 604] width 15 height 15
click at [86, 603] on input "checkbox" at bounding box center [88, 605] width 13 height 13
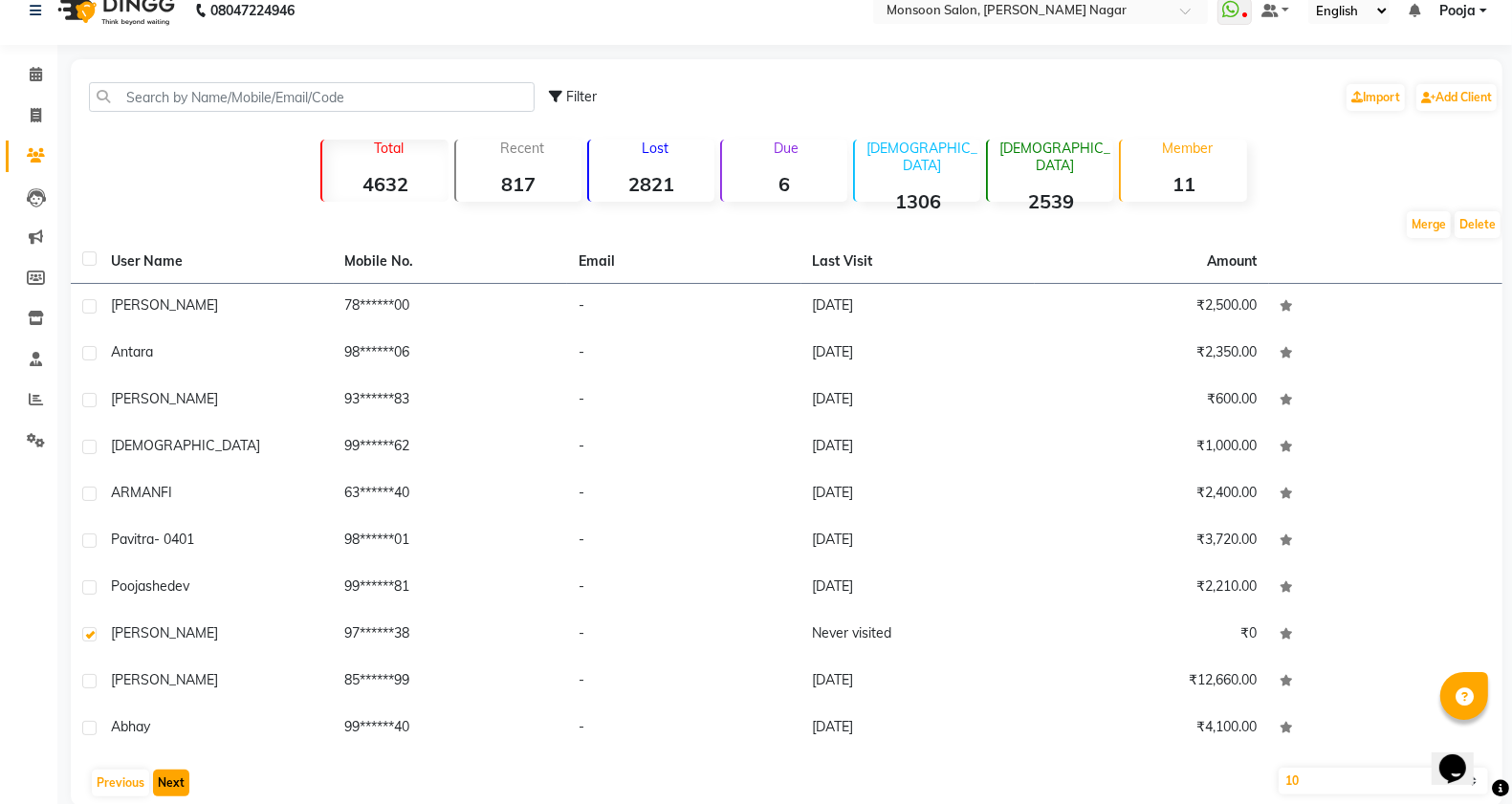
click at [175, 785] on button "Next" at bounding box center [171, 784] width 37 height 27
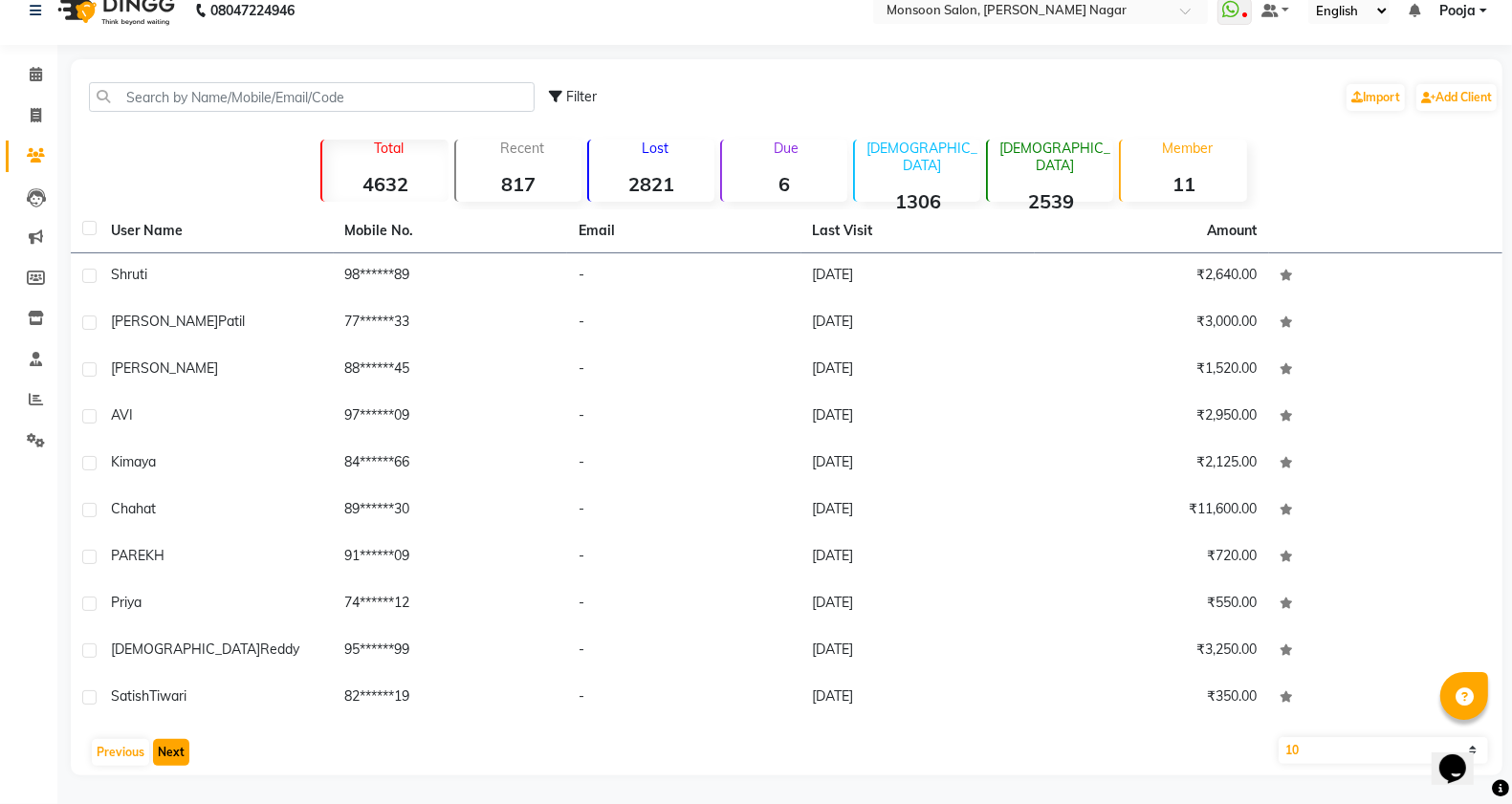
click at [177, 754] on button "Next" at bounding box center [171, 753] width 37 height 27
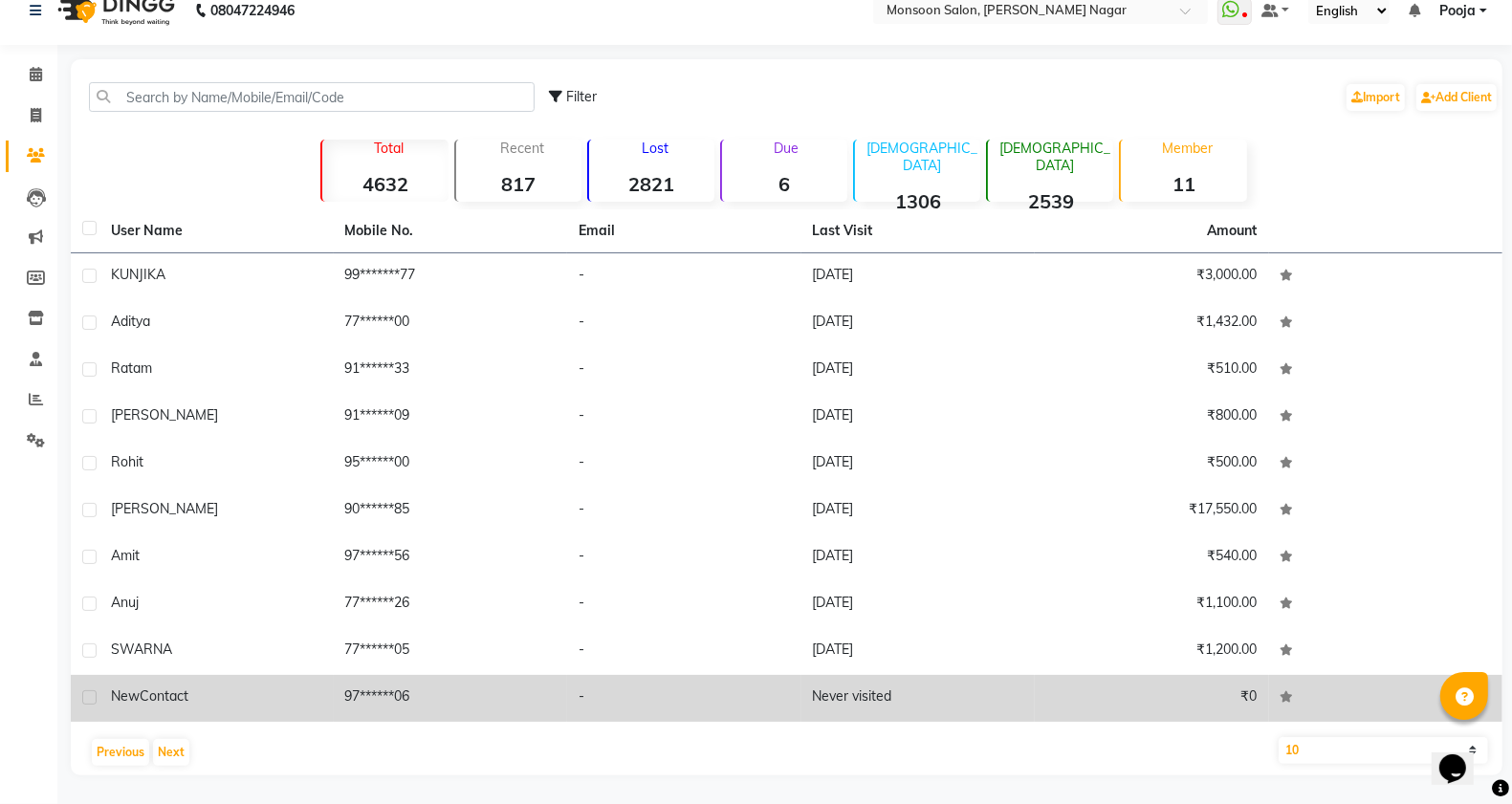
click at [91, 699] on label at bounding box center [89, 698] width 15 height 15
click at [91, 699] on input "checkbox" at bounding box center [88, 699] width 13 height 13
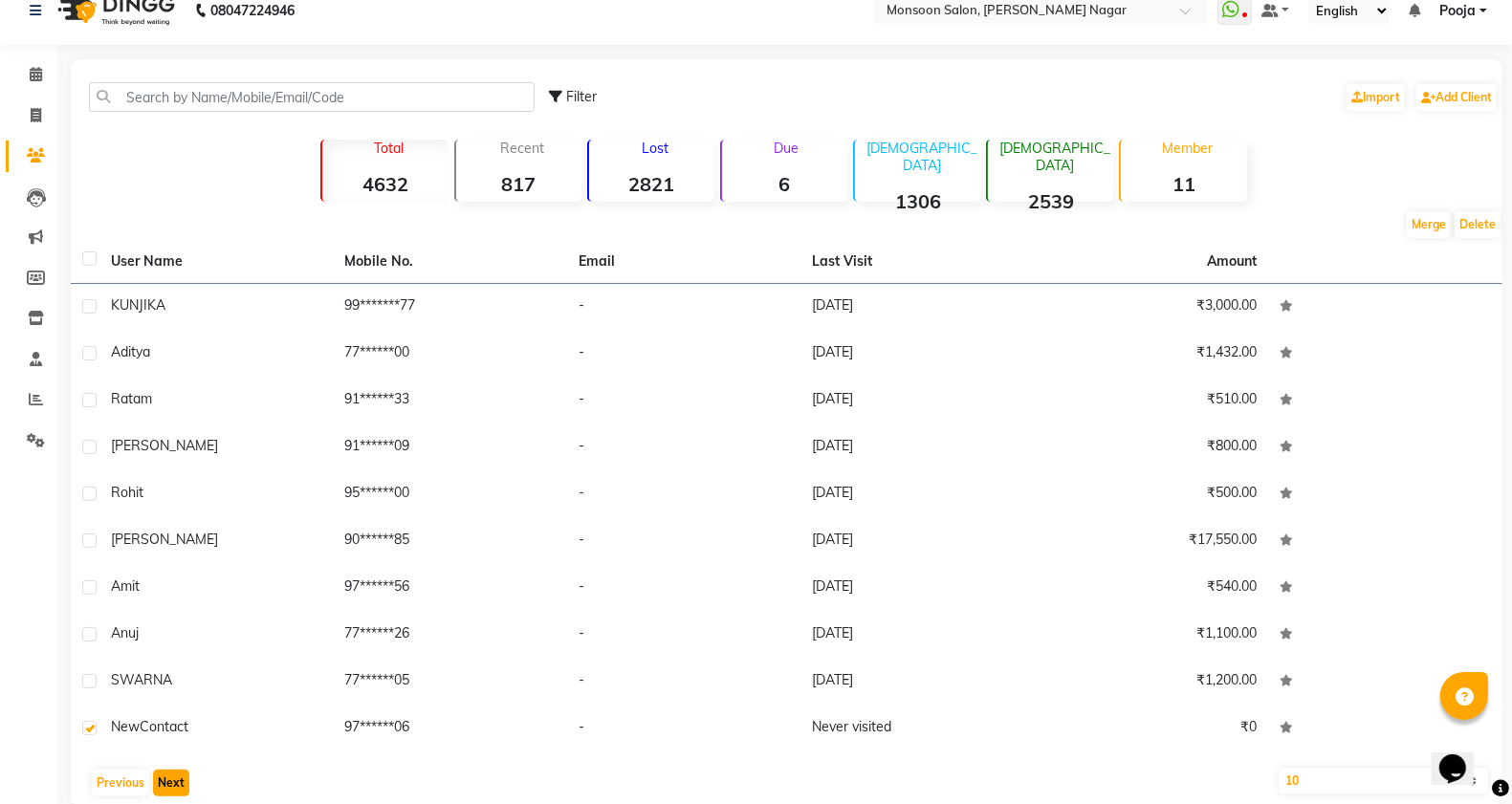
click at [172, 786] on button "Next" at bounding box center [171, 784] width 37 height 27
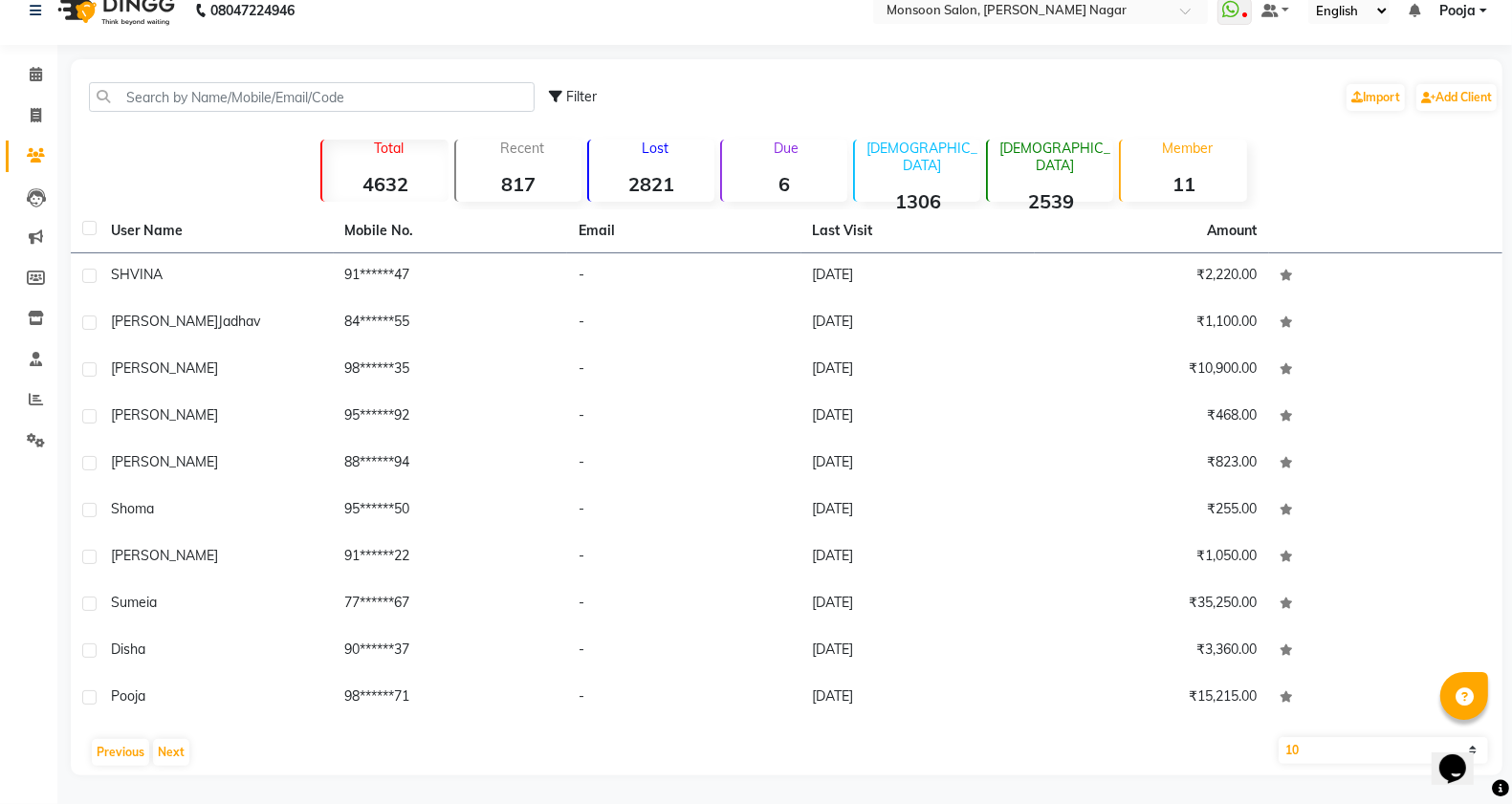
click at [170, 786] on main "Filter Import Add Client Total 4632 Recent 817 Lost 2821 Due 6 [DEMOGRAPHIC_DAT…" at bounding box center [785, 432] width 1455 height 745
click at [172, 759] on button "Next" at bounding box center [171, 753] width 37 height 27
click at [173, 751] on button "Next" at bounding box center [171, 753] width 37 height 27
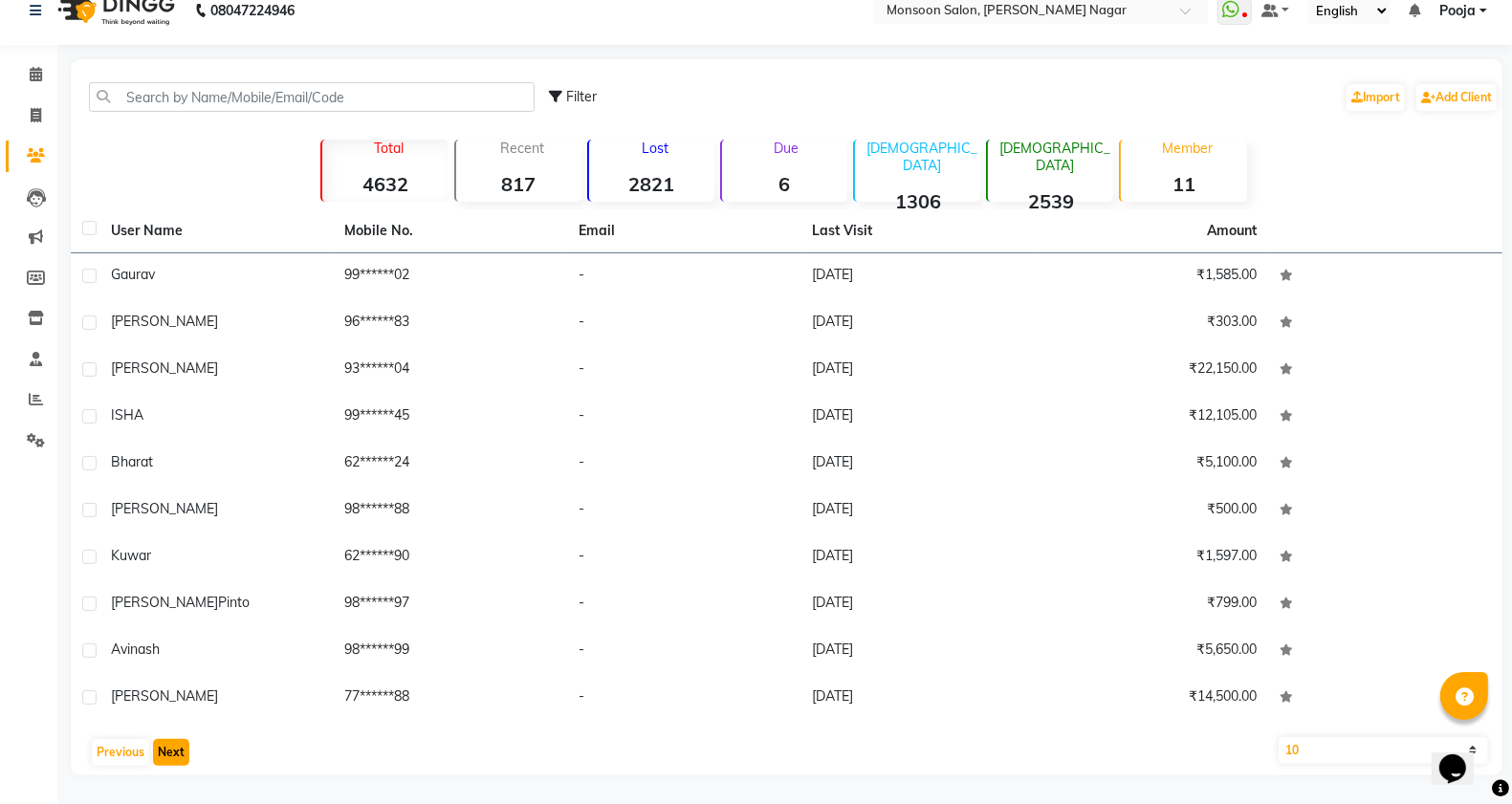
click at [173, 751] on button "Next" at bounding box center [171, 753] width 37 height 27
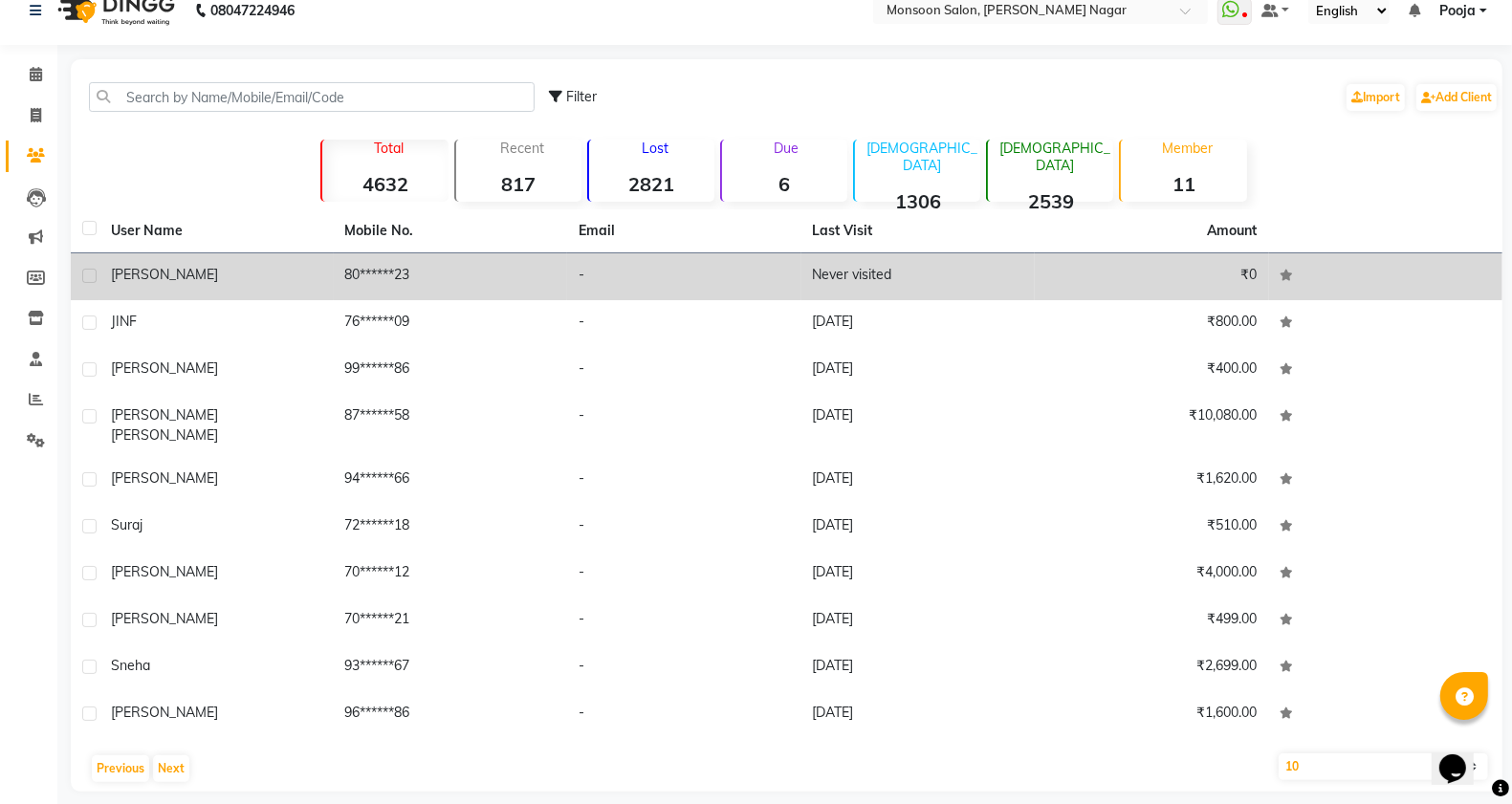
click at [87, 279] on label at bounding box center [89, 276] width 15 height 15
click at [87, 279] on input "checkbox" at bounding box center [88, 277] width 13 height 13
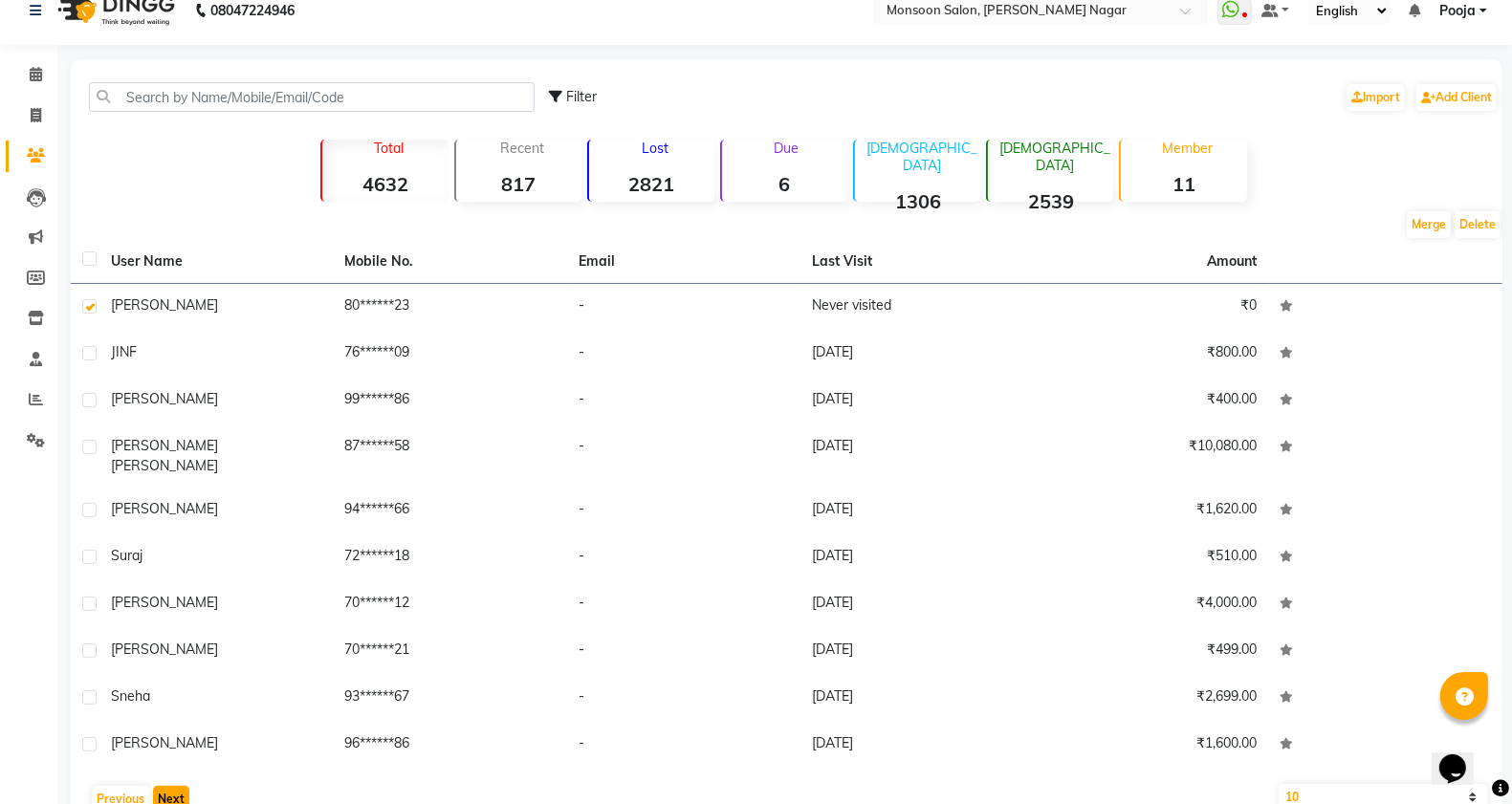
click at [172, 787] on button "Next" at bounding box center [171, 800] width 37 height 27
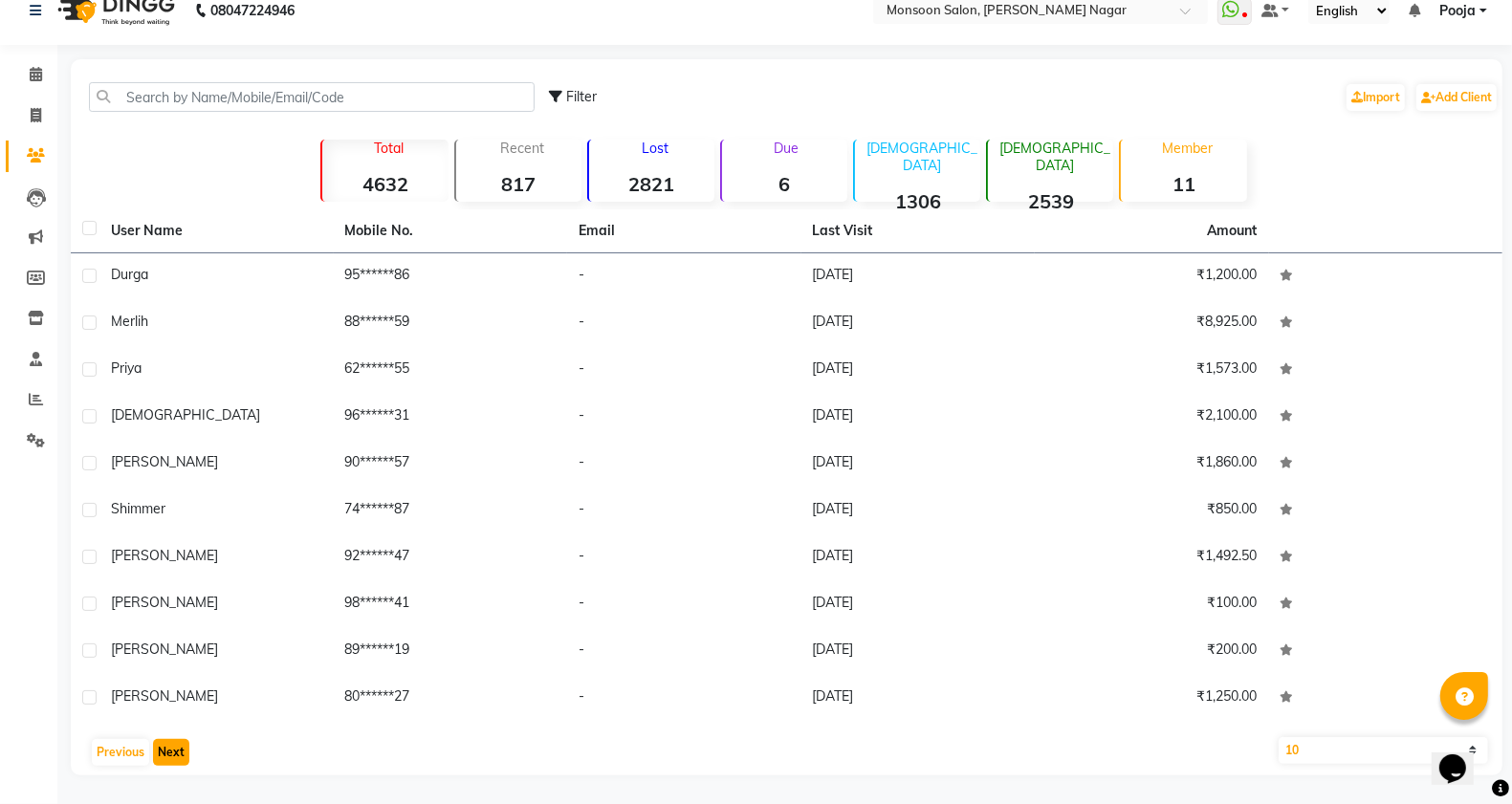
click at [158, 754] on button "Next" at bounding box center [171, 753] width 37 height 27
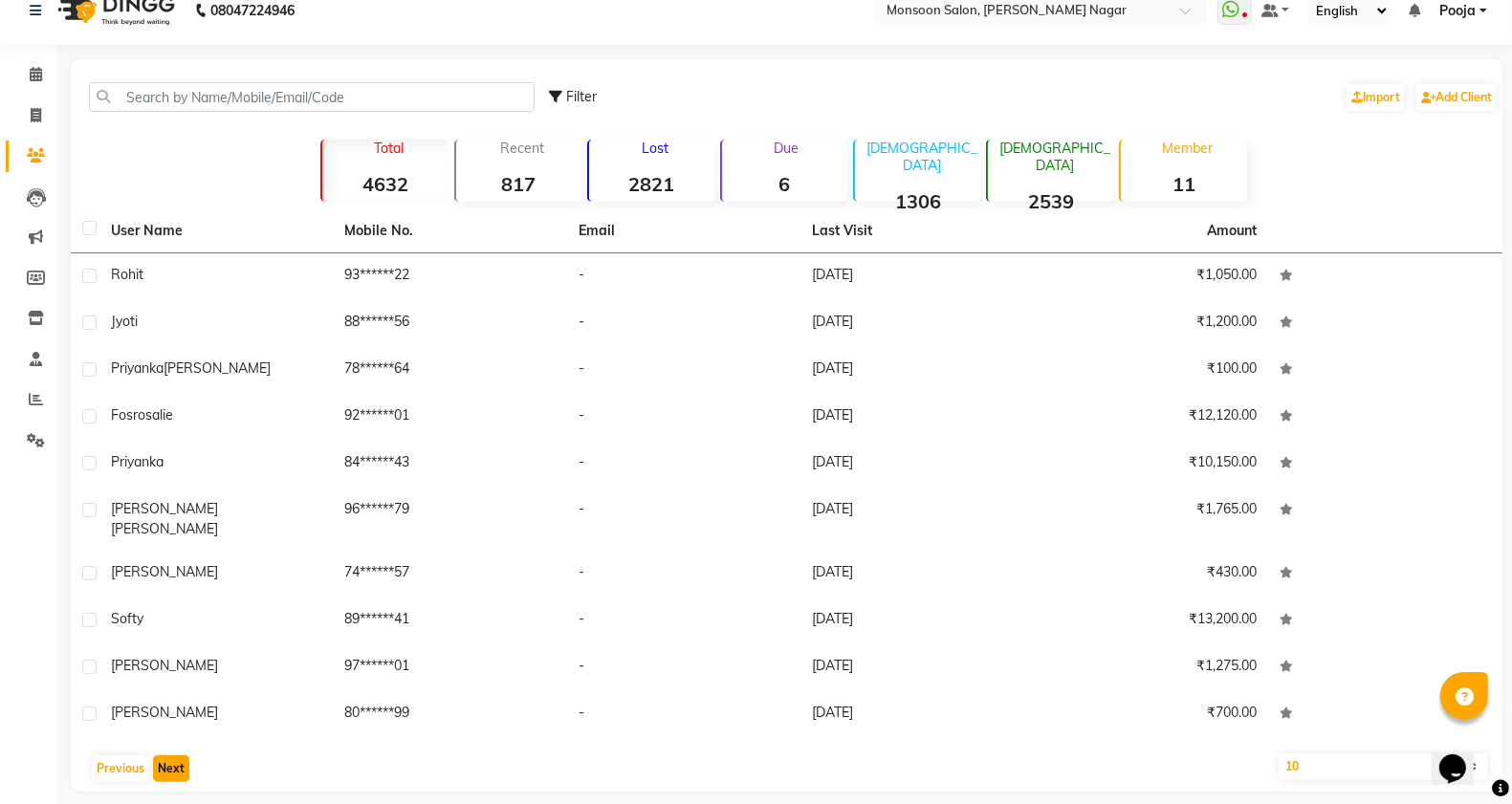
click at [163, 756] on button "Next" at bounding box center [171, 769] width 37 height 27
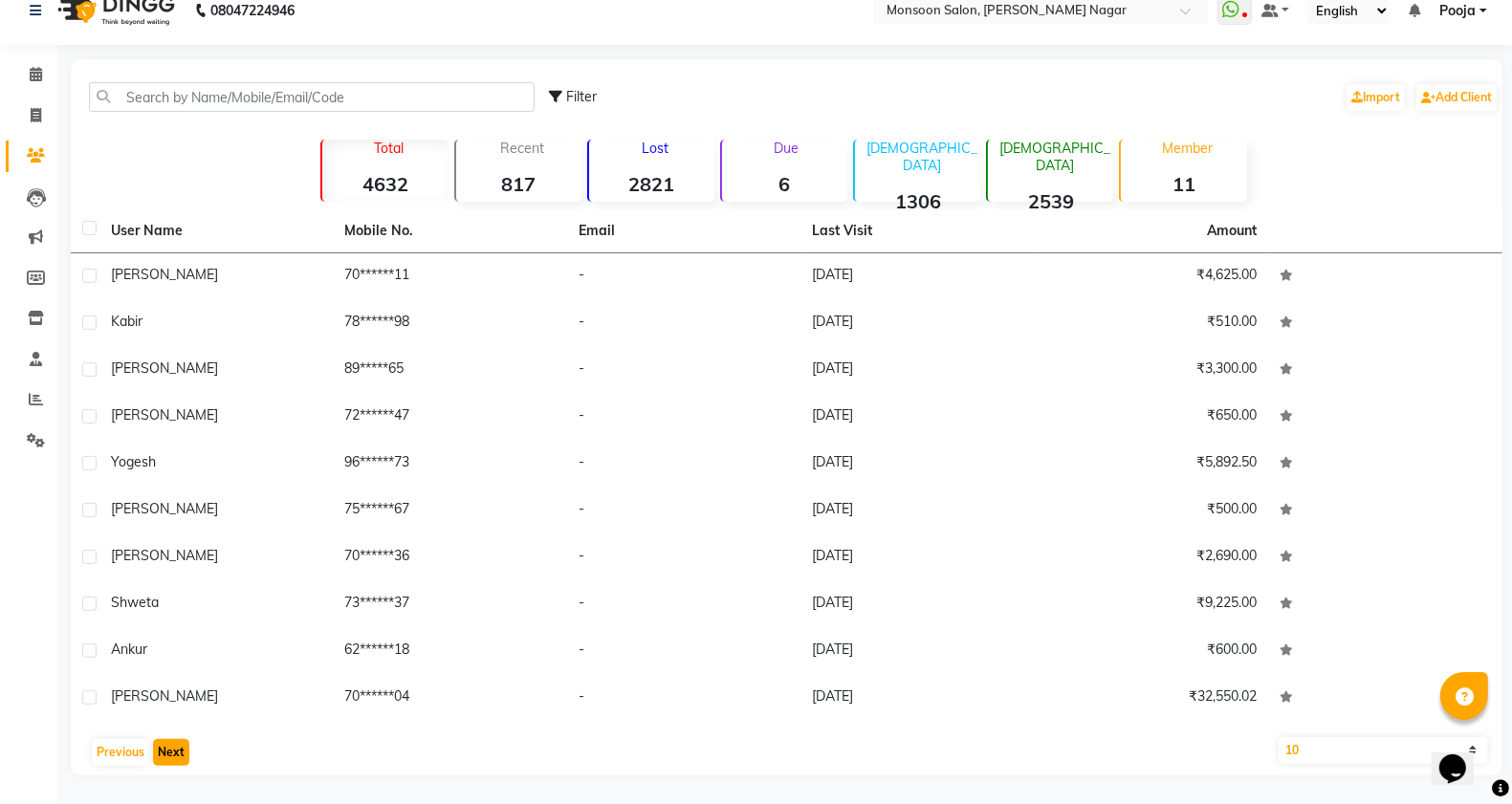
click at [163, 743] on button "Next" at bounding box center [171, 753] width 37 height 27
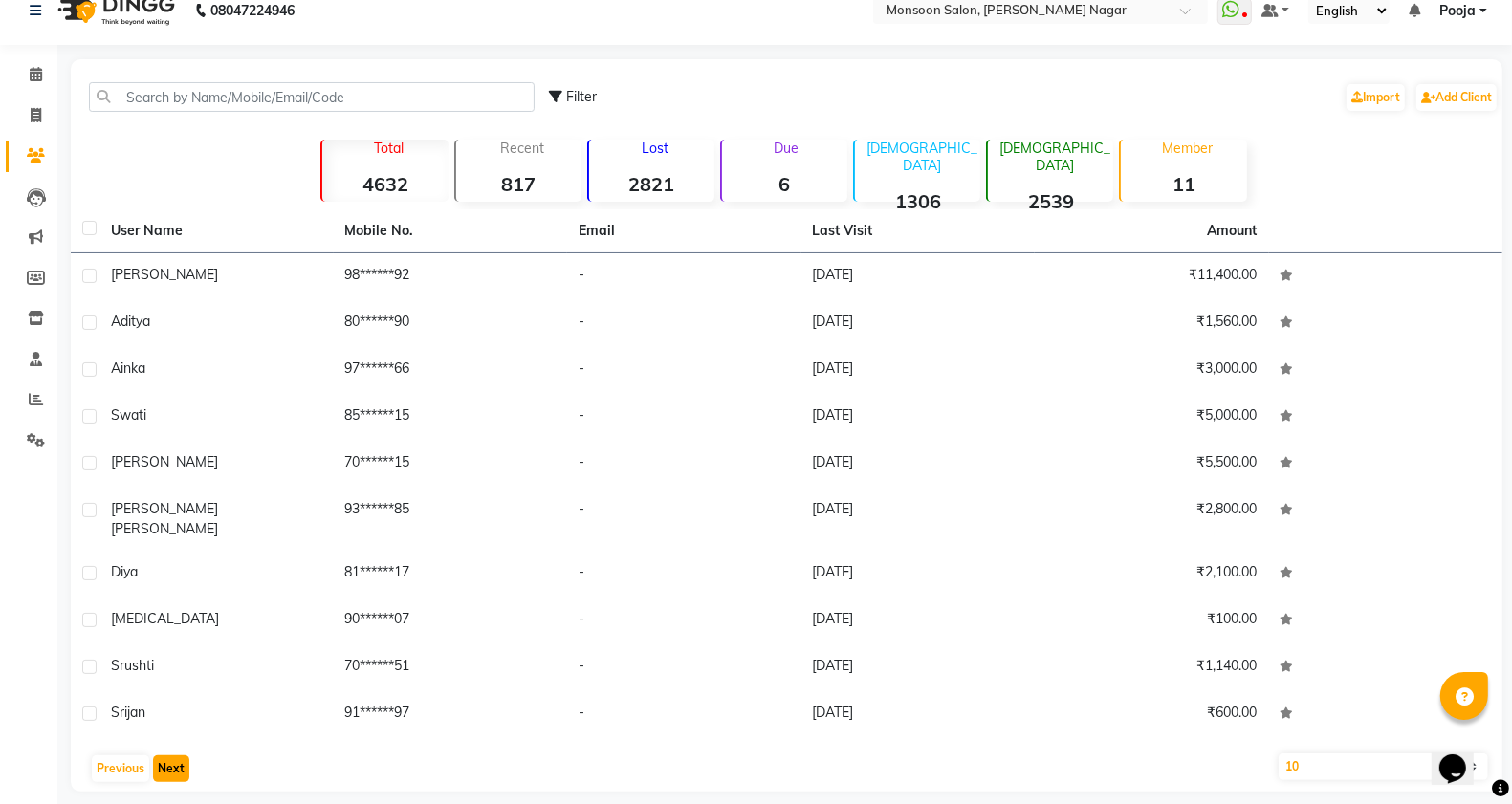
click at [163, 756] on button "Next" at bounding box center [171, 769] width 37 height 27
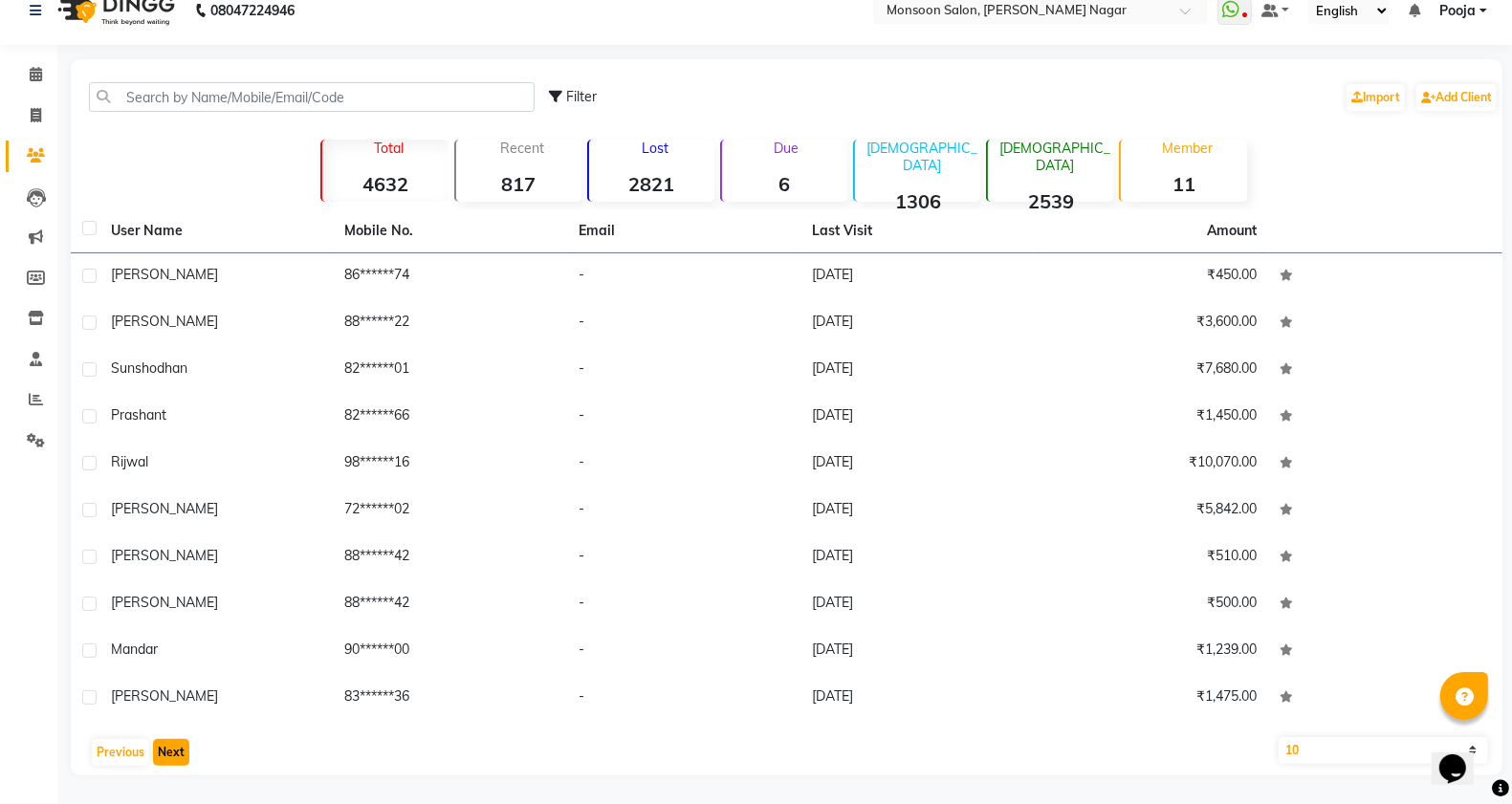
click at [163, 743] on button "Next" at bounding box center [171, 753] width 37 height 27
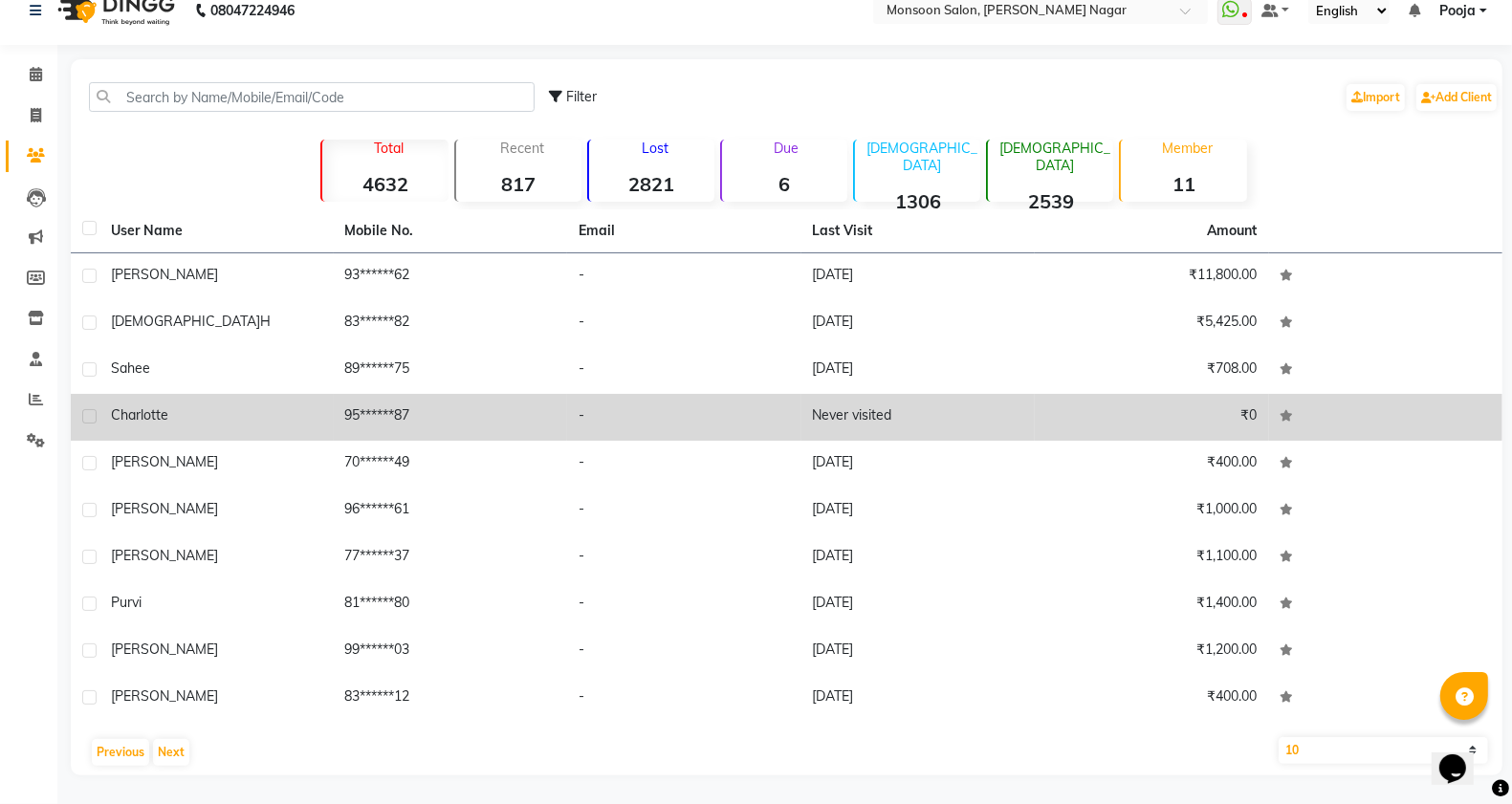
click at [83, 416] on label at bounding box center [89, 416] width 15 height 15
click at [83, 416] on input "checkbox" at bounding box center [88, 417] width 13 height 13
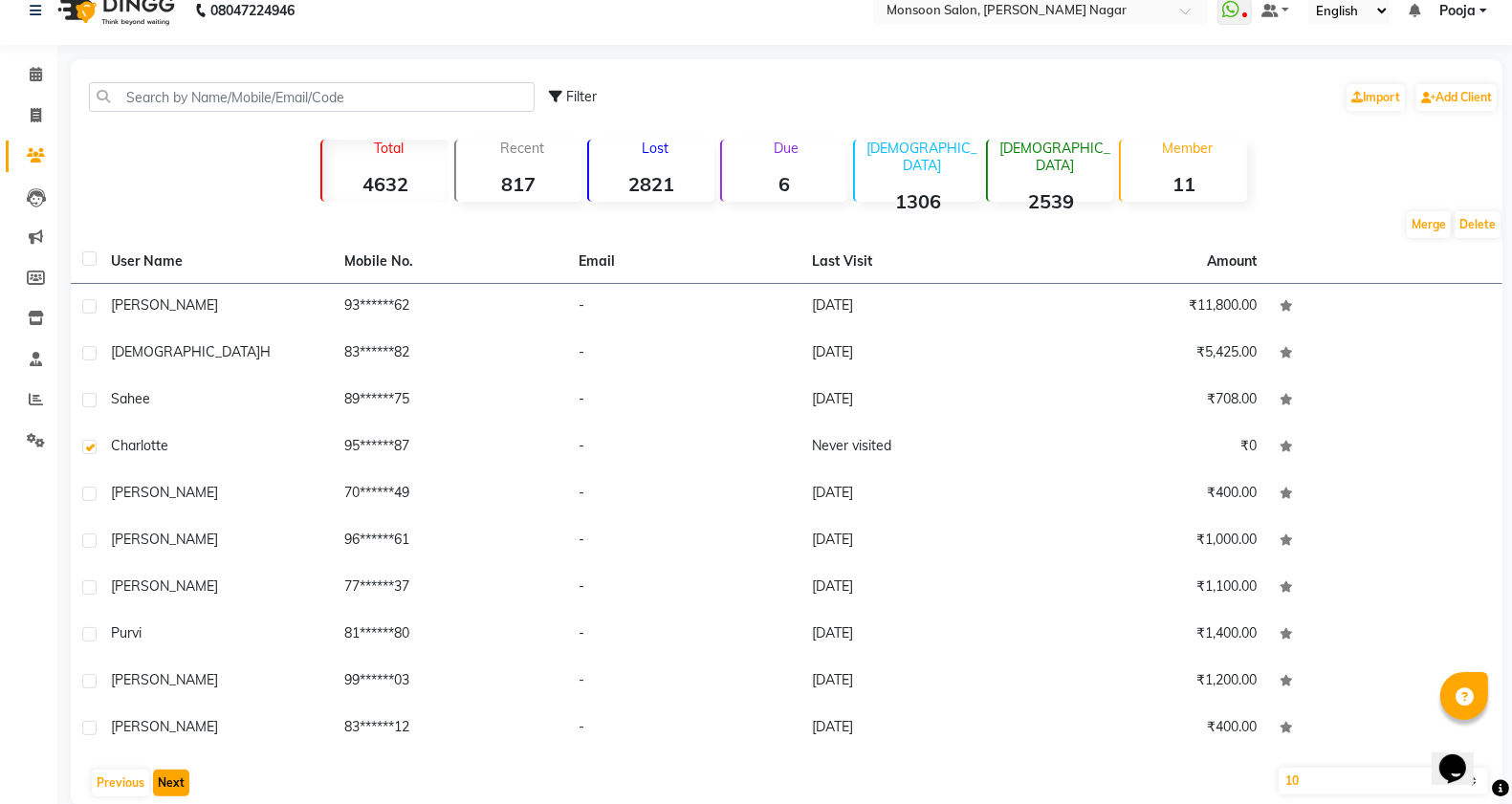
click at [169, 787] on button "Next" at bounding box center [171, 784] width 37 height 27
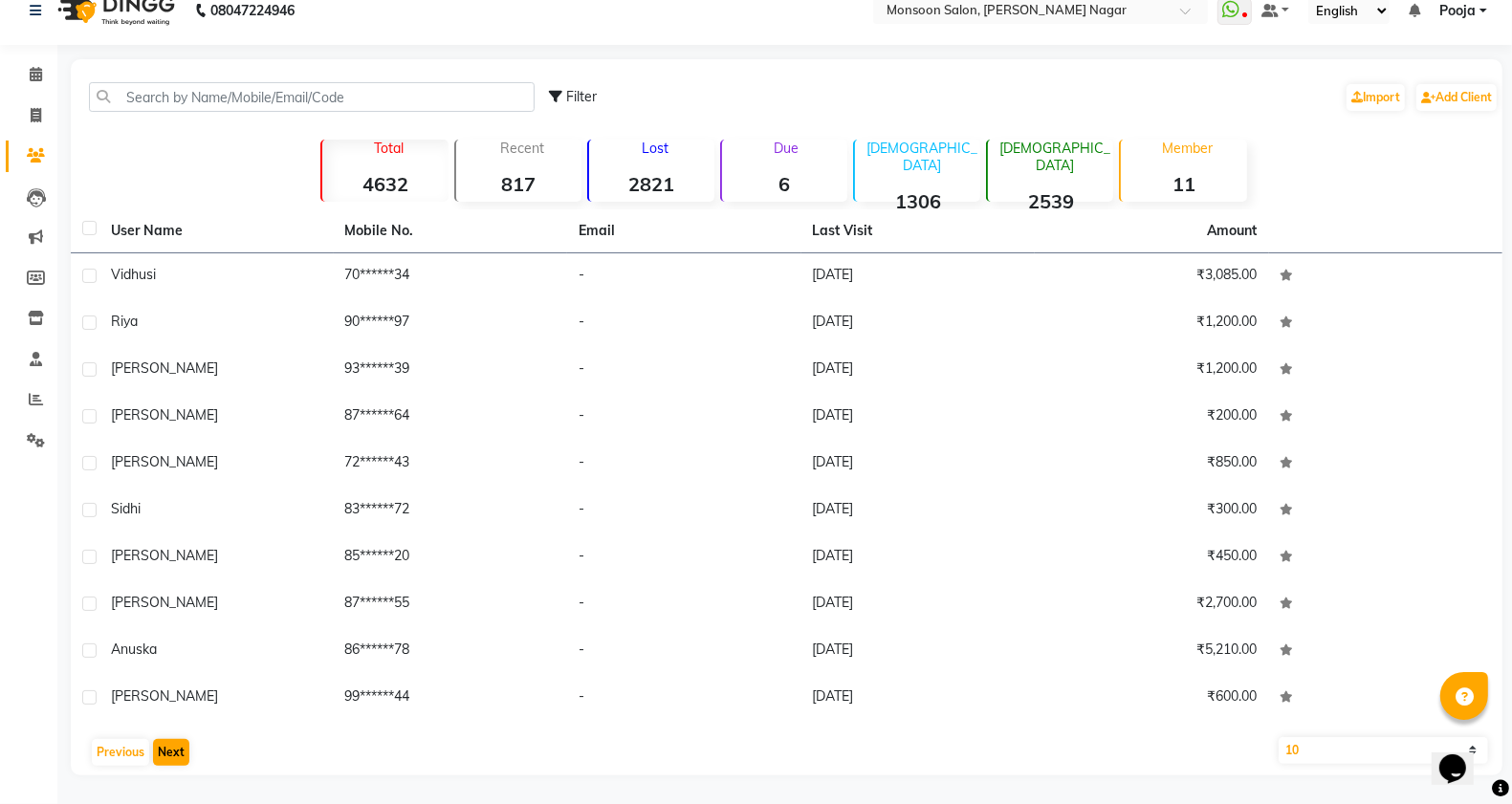
click at [169, 787] on main "Filter Import Add Client Total 4632 Recent 817 Lost 2821 Due 6 [DEMOGRAPHIC_DAT…" at bounding box center [785, 432] width 1455 height 745
click at [172, 754] on button "Next" at bounding box center [171, 753] width 37 height 27
click at [178, 747] on button "Next" at bounding box center [171, 753] width 37 height 27
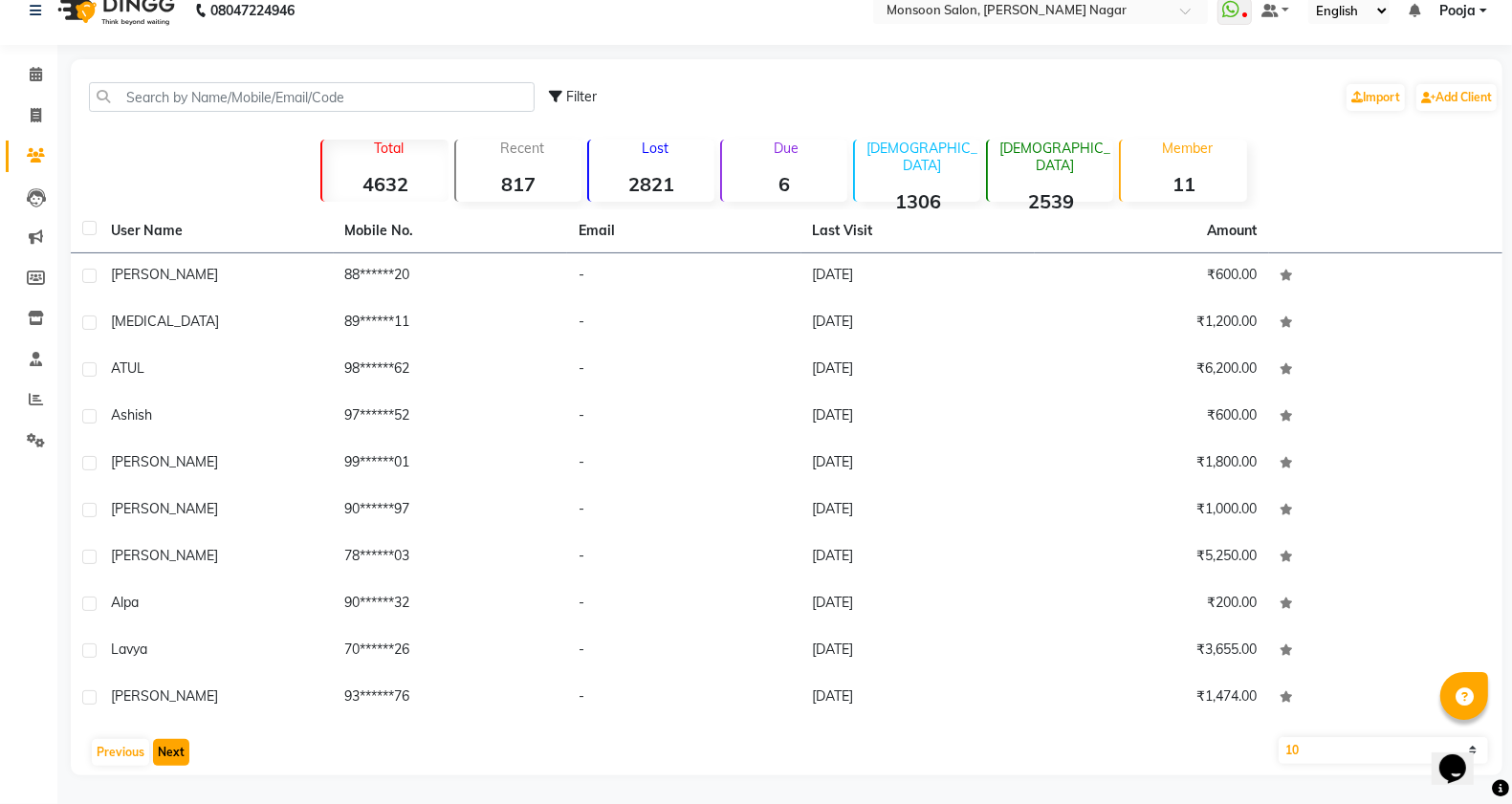
click at [178, 747] on button "Next" at bounding box center [171, 753] width 37 height 27
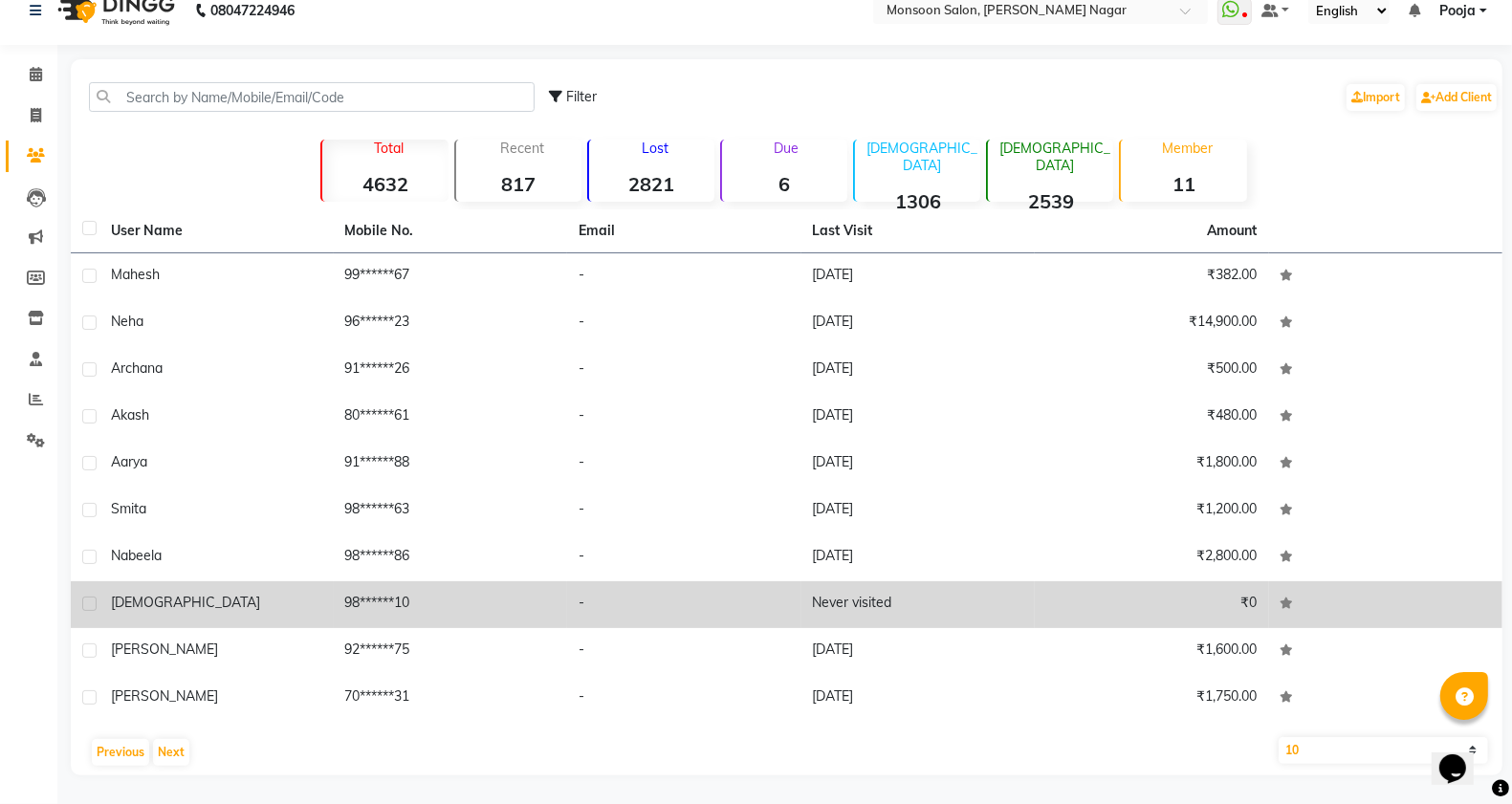
click at [84, 604] on label at bounding box center [89, 604] width 15 height 15
click at [84, 604] on input "checkbox" at bounding box center [88, 605] width 13 height 13
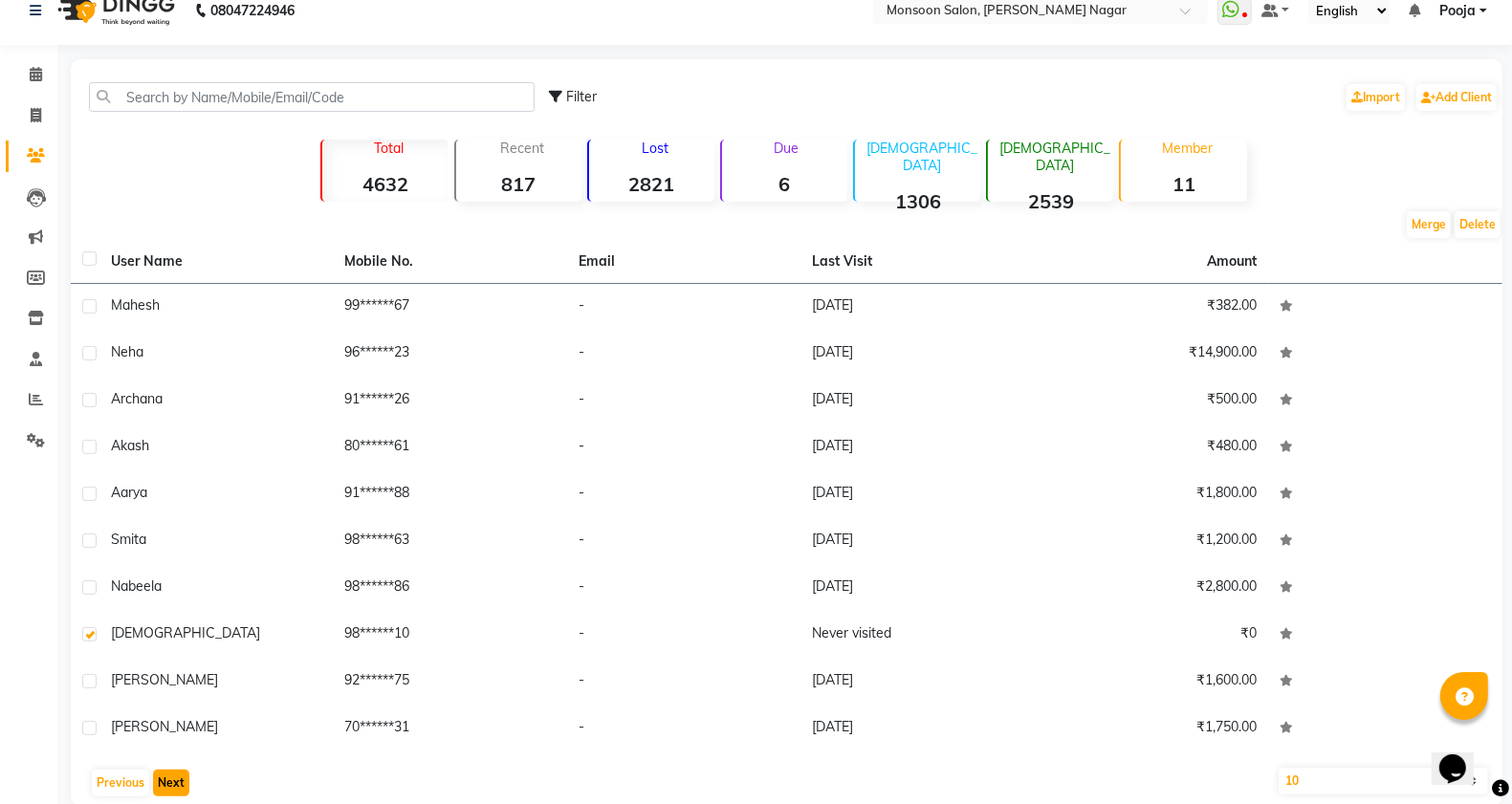
click at [168, 789] on button "Next" at bounding box center [171, 784] width 37 height 27
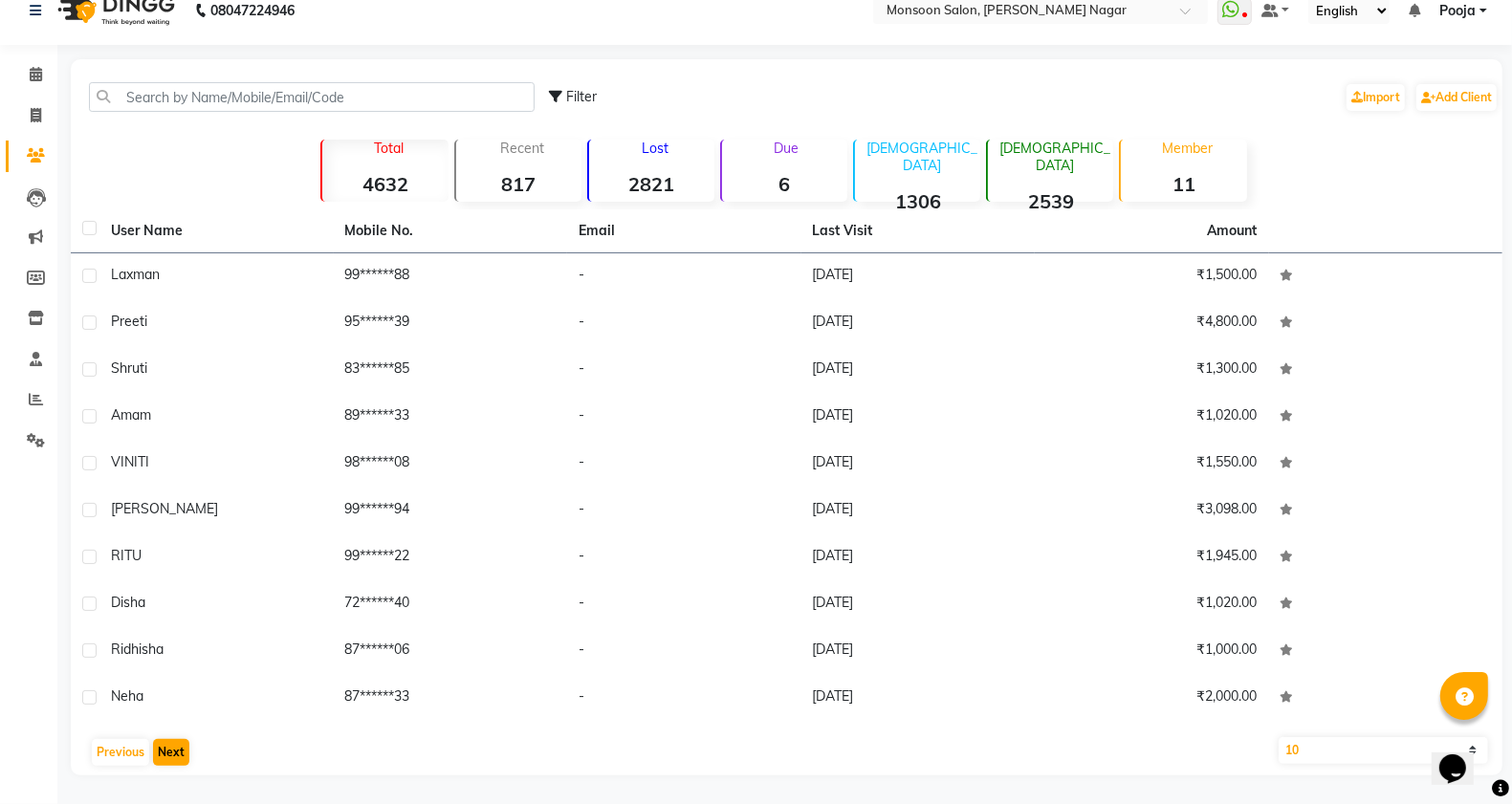
click at [168, 789] on main "Filter Import Add Client Total 4632 Recent 817 Lost 2821 Due 6 [DEMOGRAPHIC_DAT…" at bounding box center [785, 432] width 1455 height 745
click at [160, 746] on button "Next" at bounding box center [171, 753] width 37 height 27
click at [160, 743] on button "Next" at bounding box center [171, 753] width 37 height 27
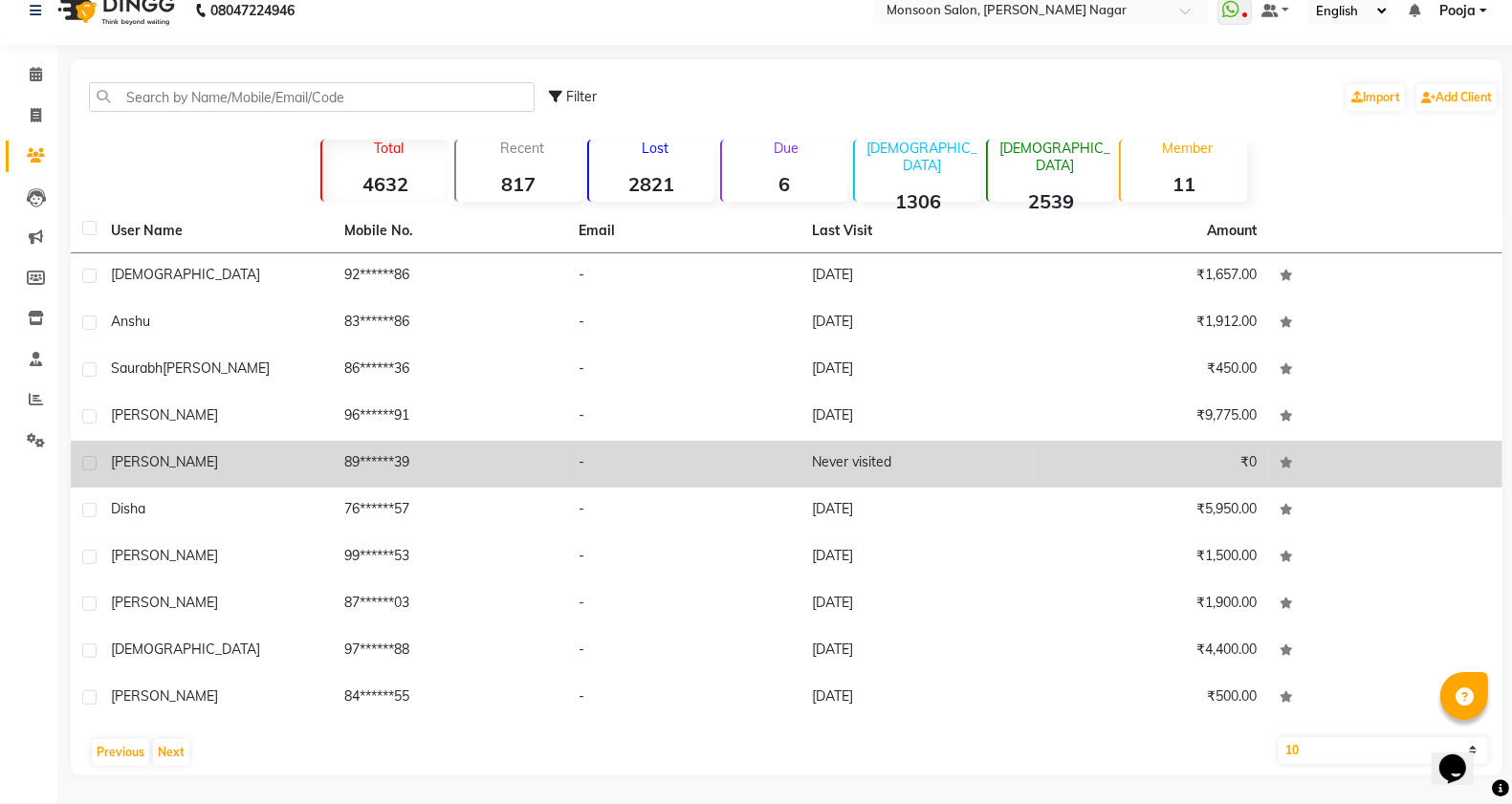
click at [82, 462] on label at bounding box center [89, 463] width 15 height 15
click at [82, 462] on input "checkbox" at bounding box center [88, 464] width 13 height 13
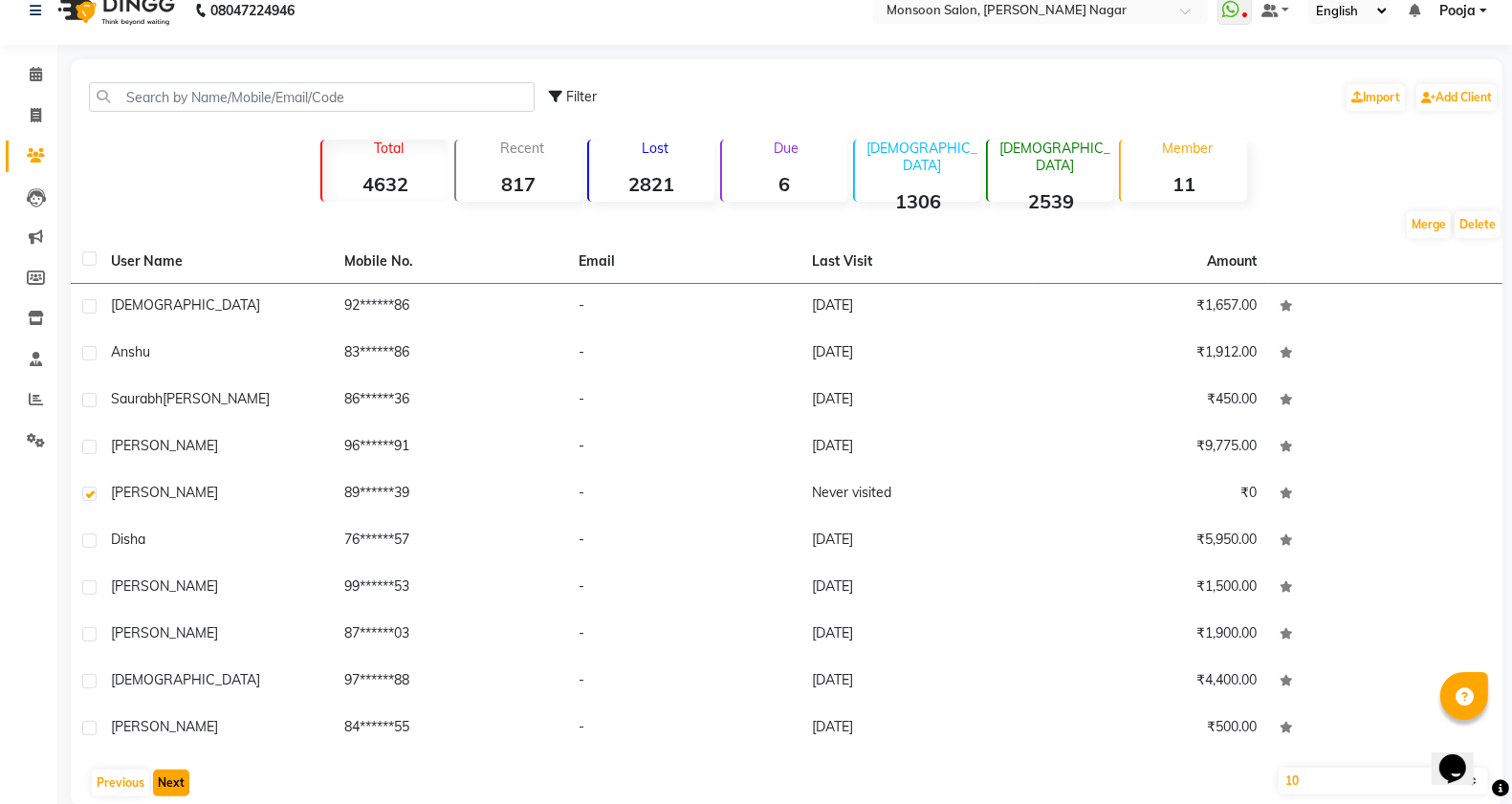
click at [182, 786] on button "Next" at bounding box center [171, 784] width 37 height 27
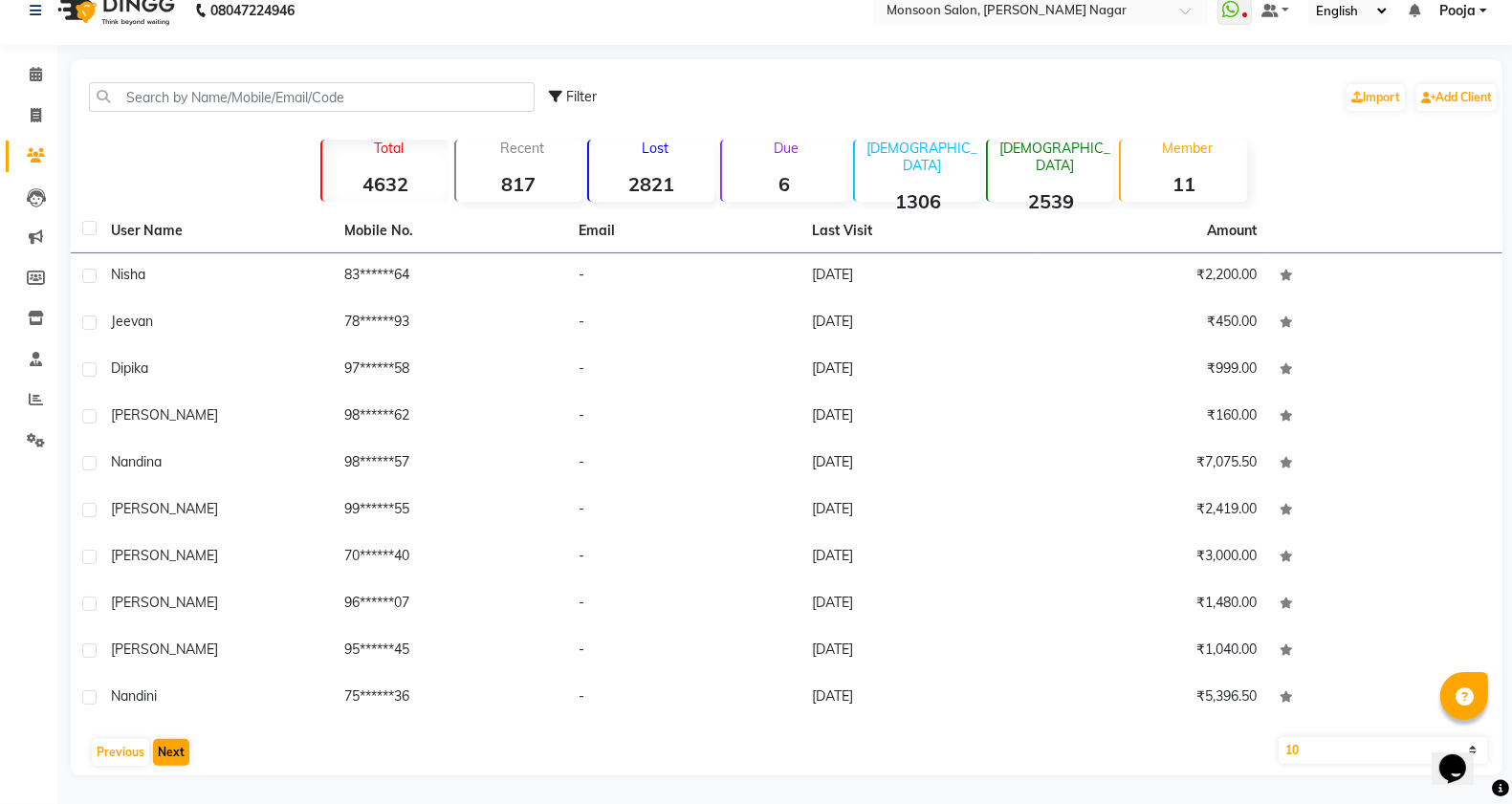
click at [182, 786] on main "Filter Import Add Client Total 4632 Recent 817 Lost 2821 Due 6 [DEMOGRAPHIC_DAT…" at bounding box center [785, 432] width 1455 height 745
click at [179, 752] on button "Next" at bounding box center [171, 753] width 37 height 27
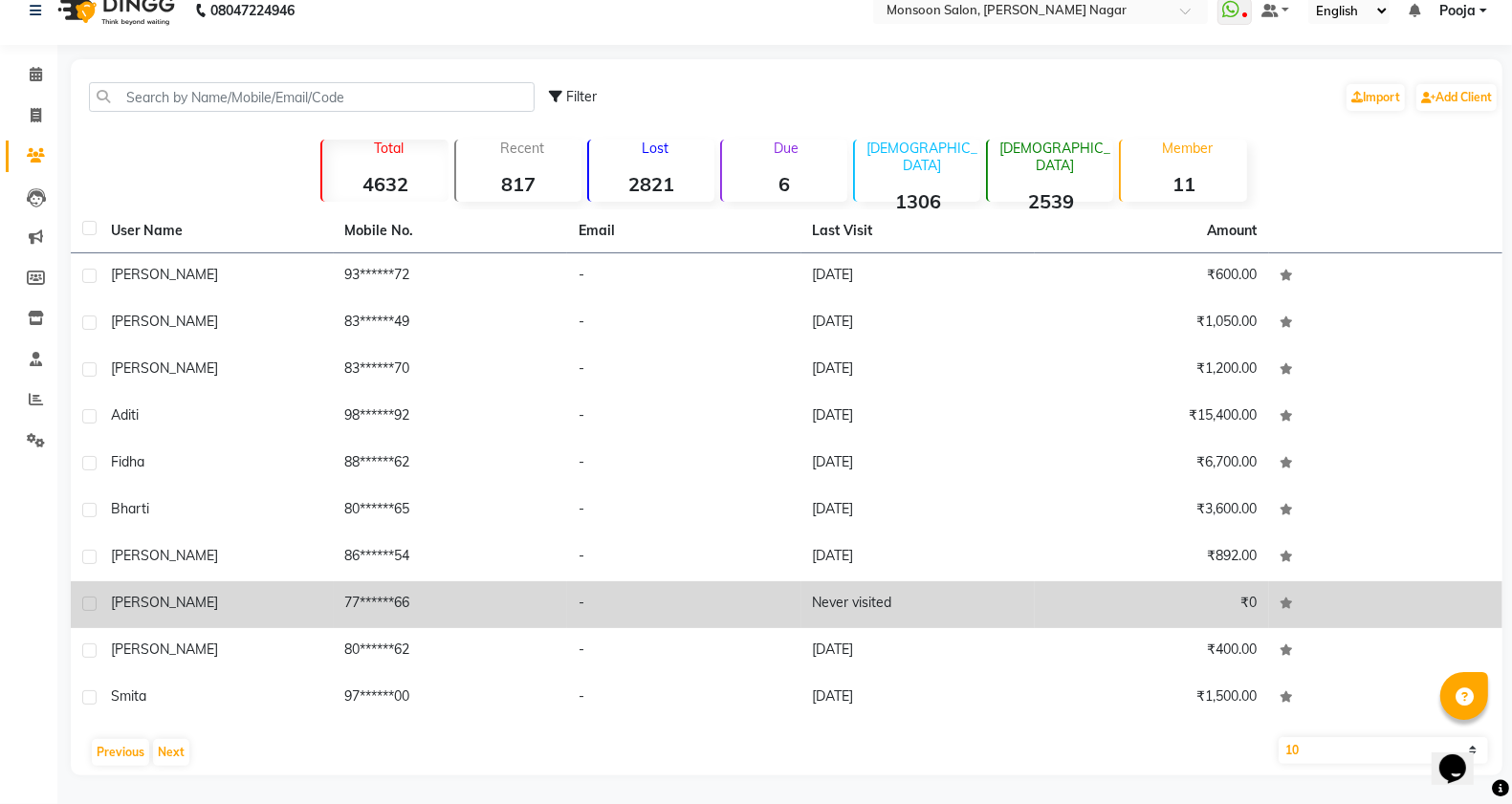
click at [91, 603] on label at bounding box center [89, 604] width 15 height 15
click at [91, 603] on input "checkbox" at bounding box center [88, 605] width 13 height 13
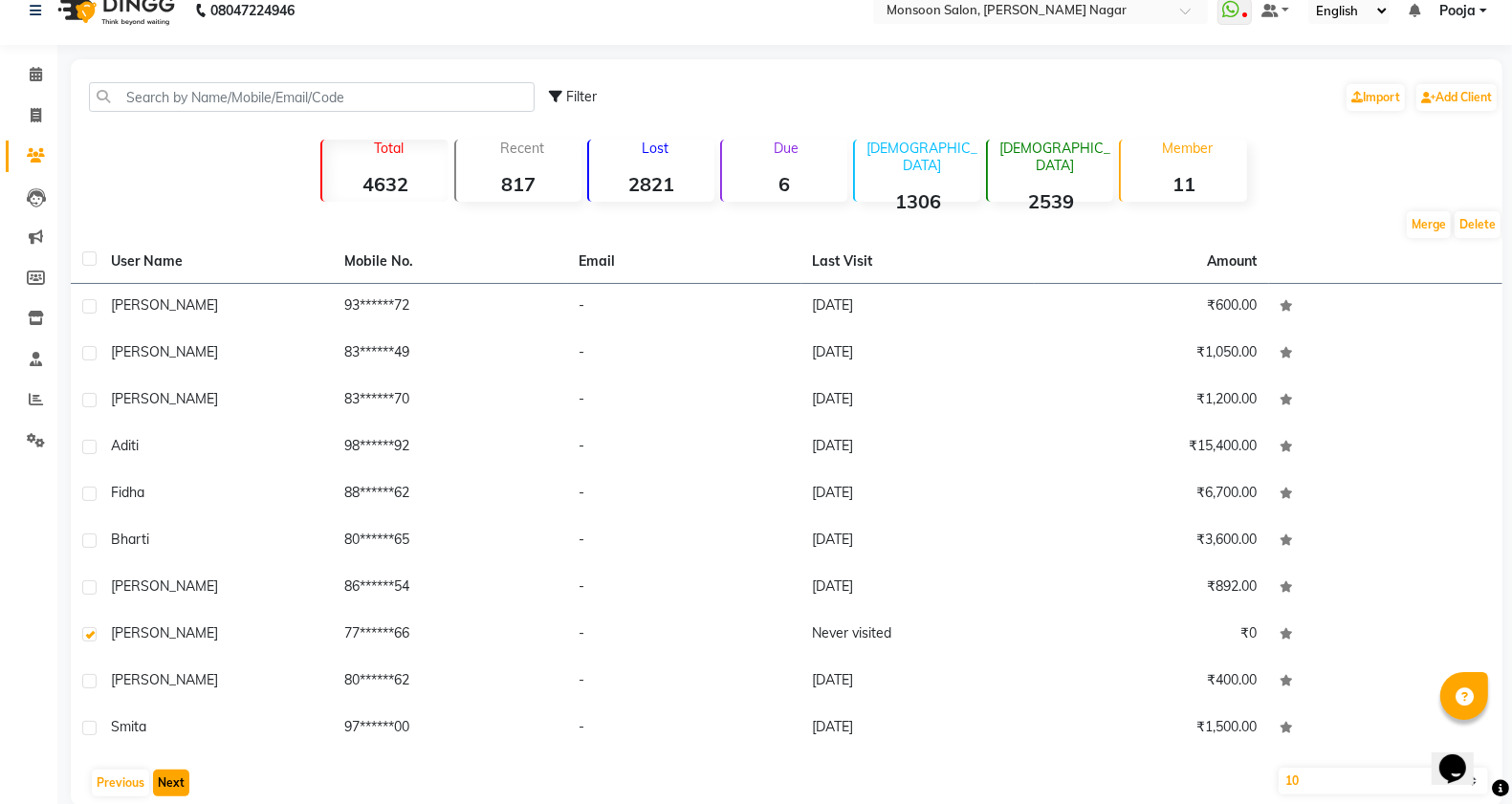
click at [159, 782] on button "Next" at bounding box center [171, 784] width 37 height 27
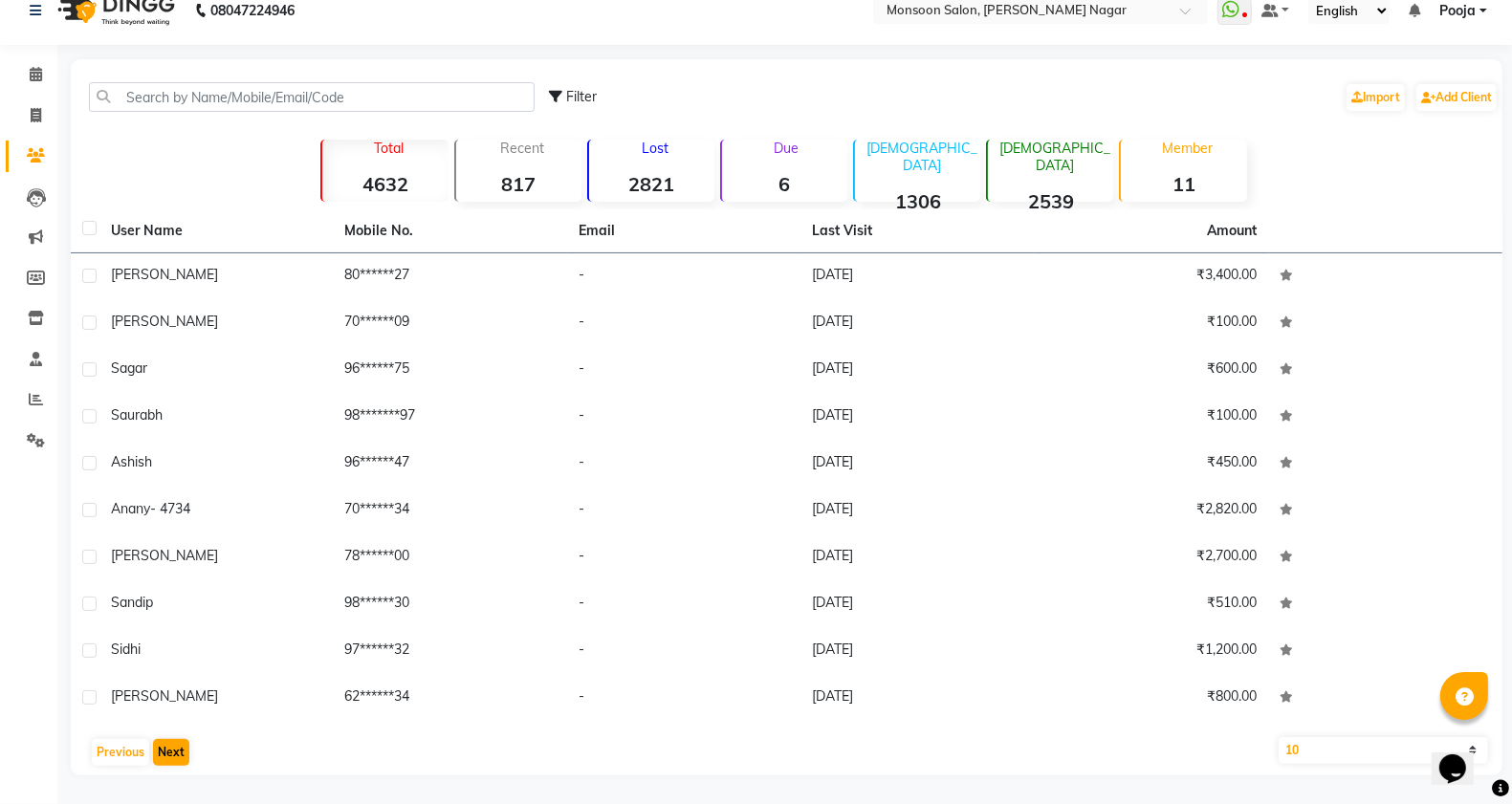
click at [159, 782] on main "Filter Import Add Client Total 4632 Recent 817 Lost 2821 Due 6 [DEMOGRAPHIC_DAT…" at bounding box center [785, 432] width 1455 height 745
click at [167, 761] on button "Next" at bounding box center [171, 753] width 37 height 27
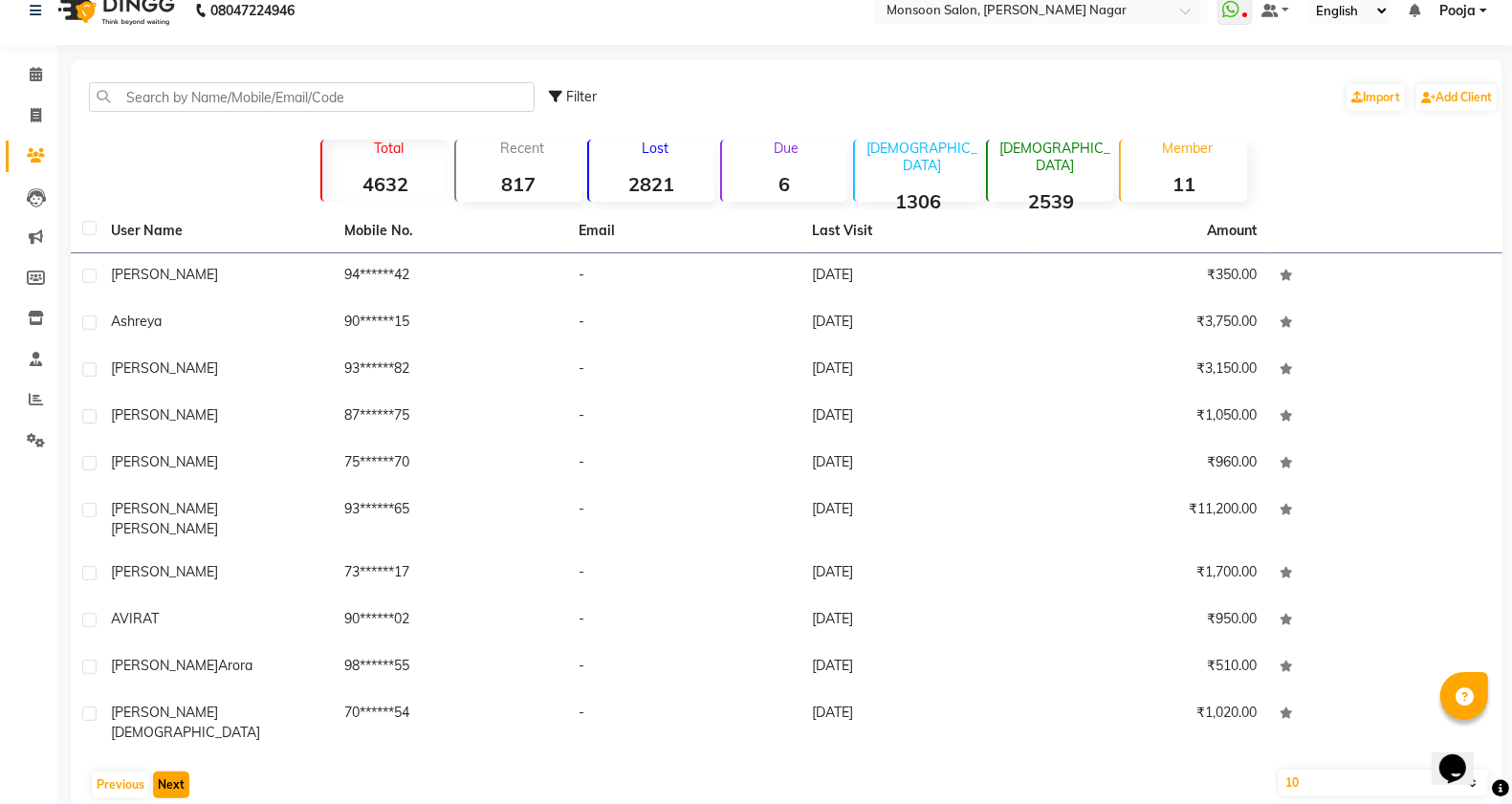
click at [167, 772] on button "Next" at bounding box center [171, 786] width 37 height 27
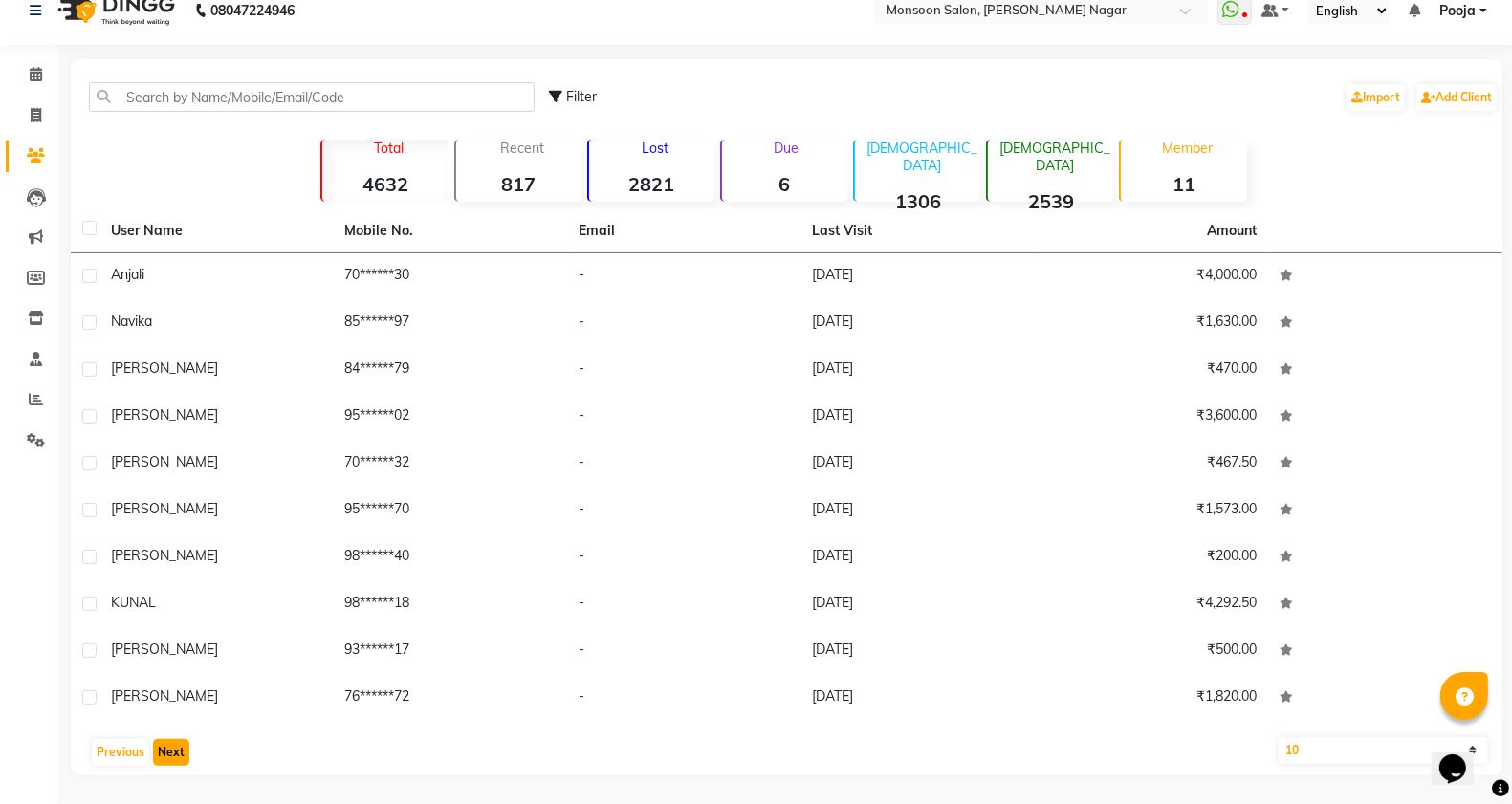
click at [167, 761] on button "Next" at bounding box center [171, 753] width 37 height 27
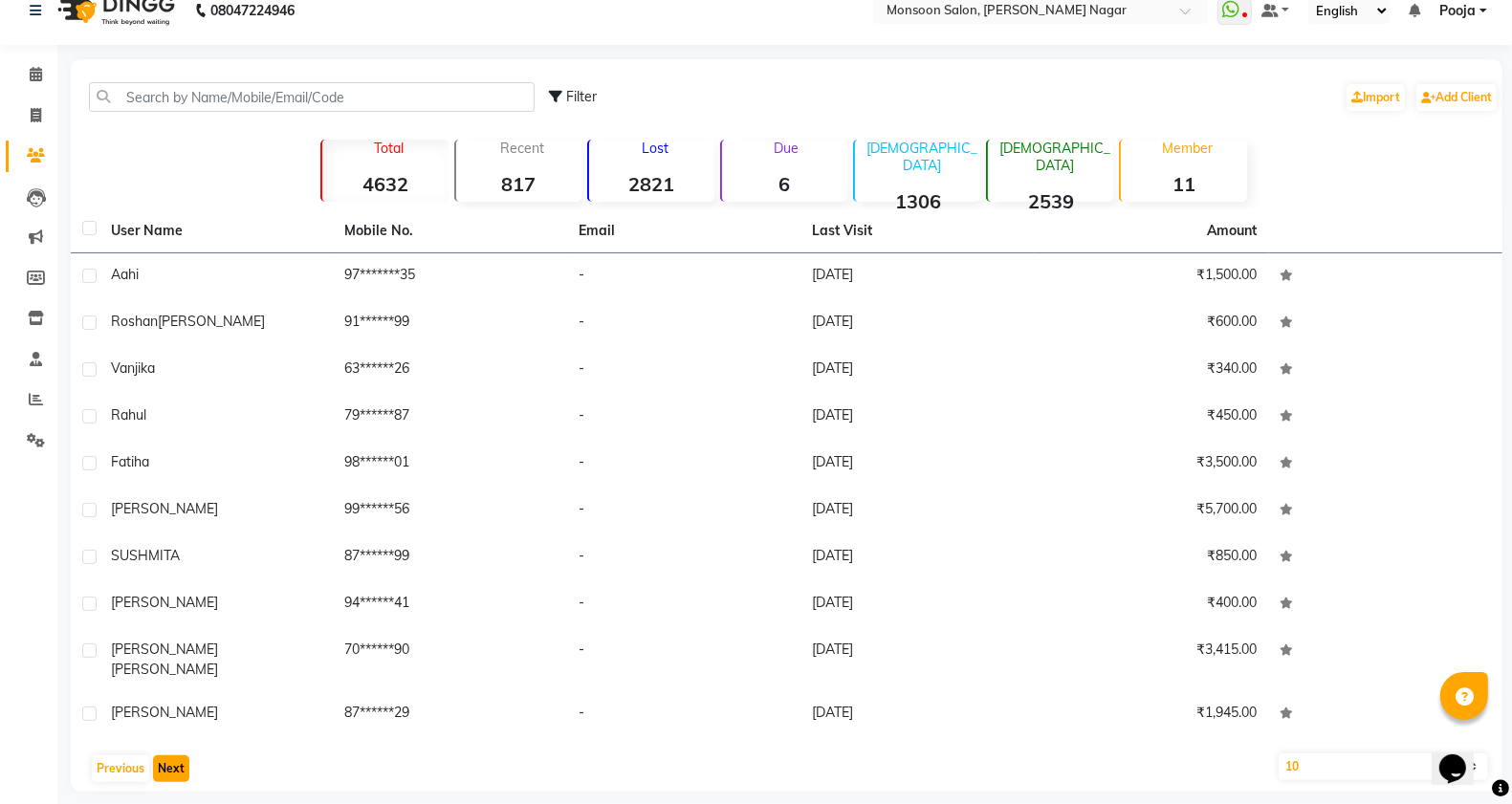
click at [167, 761] on button "Next" at bounding box center [171, 769] width 37 height 27
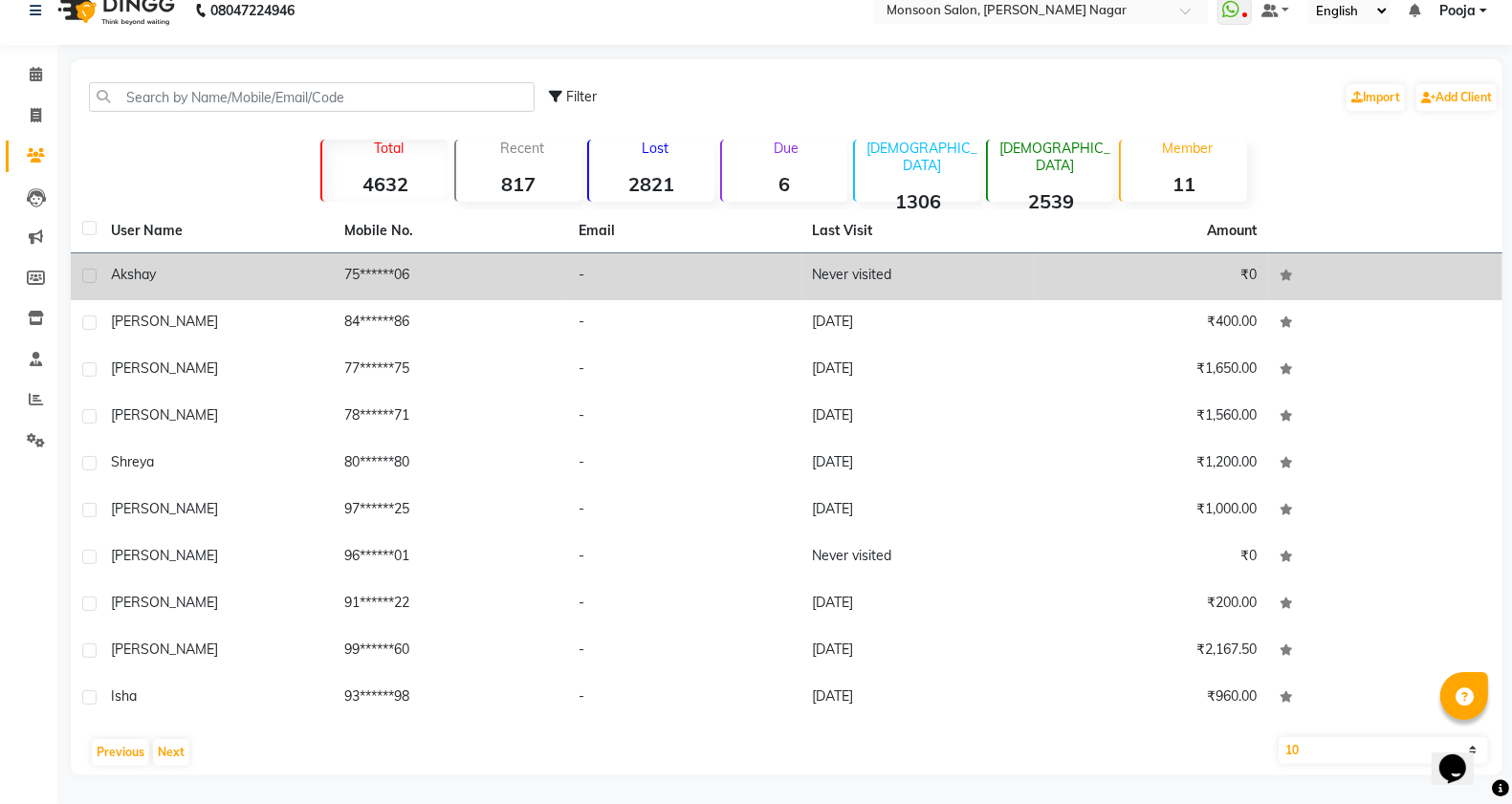
click at [91, 274] on label at bounding box center [89, 276] width 15 height 15
click at [91, 274] on input "checkbox" at bounding box center [88, 277] width 13 height 13
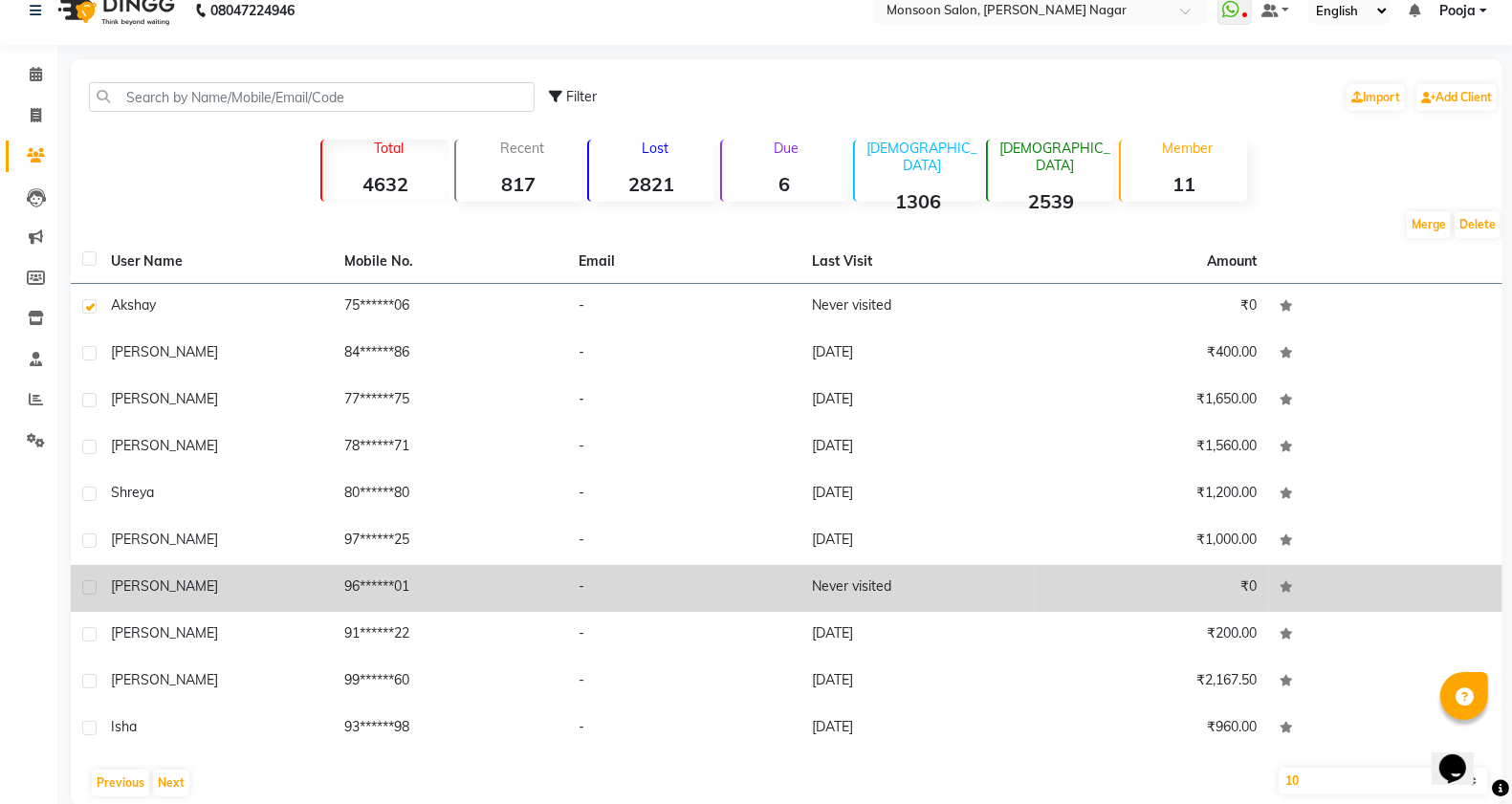
click at [91, 588] on label at bounding box center [89, 587] width 15 height 15
click at [91, 588] on input "checkbox" at bounding box center [88, 588] width 13 height 13
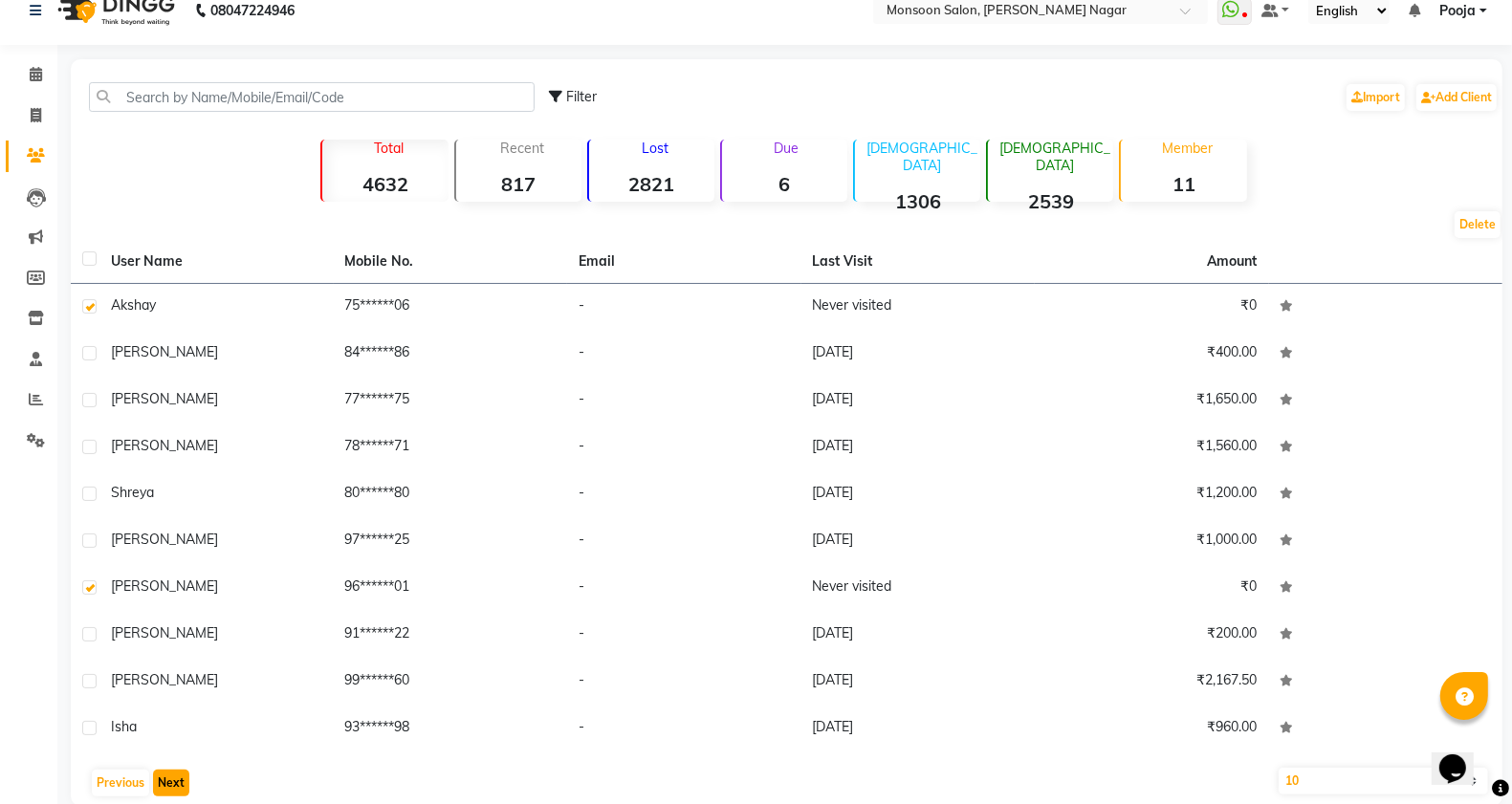
click at [159, 773] on button "Next" at bounding box center [171, 784] width 37 height 27
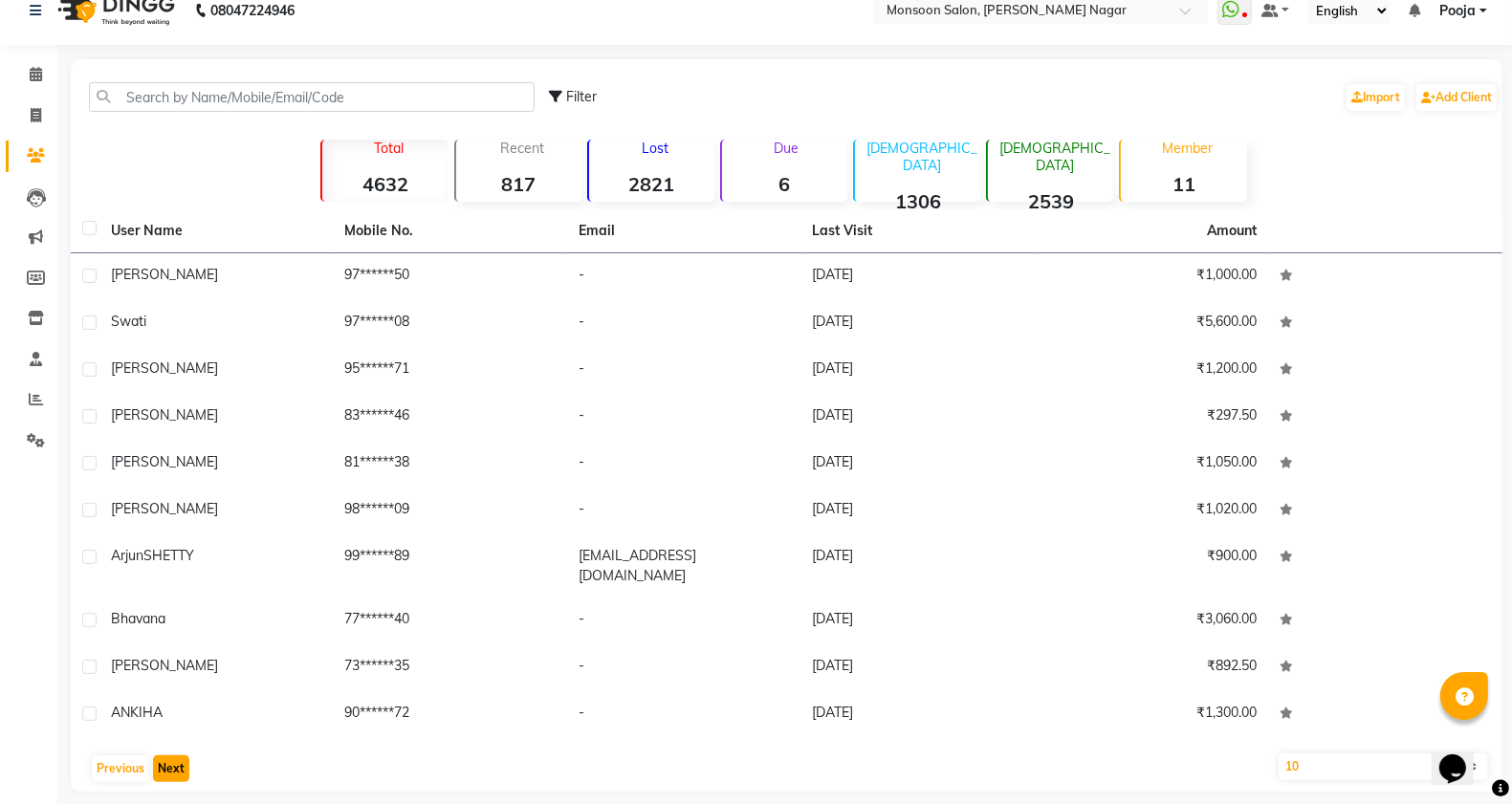
click at [174, 758] on button "Next" at bounding box center [171, 769] width 37 height 27
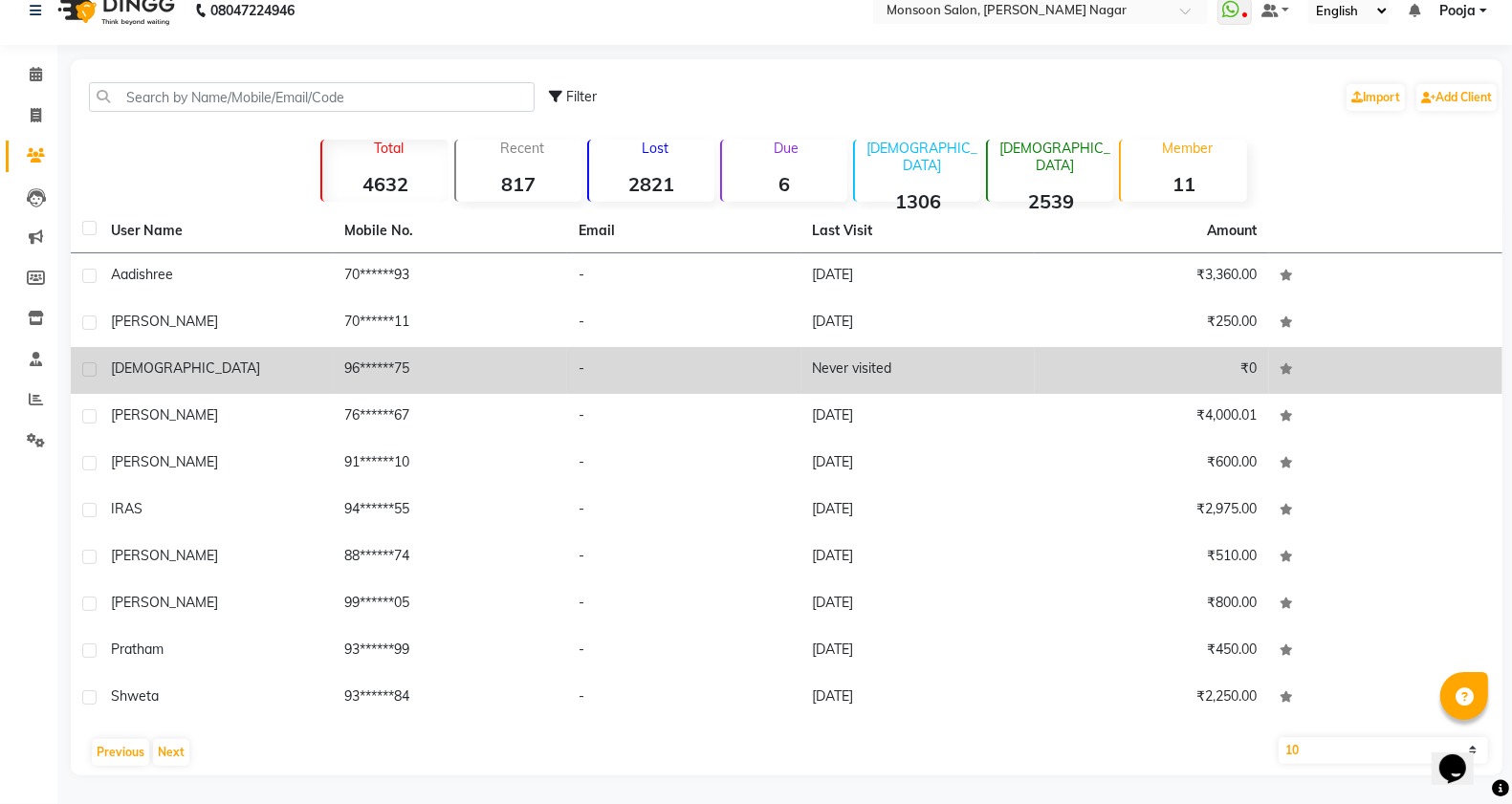
click at [87, 371] on label at bounding box center [89, 370] width 15 height 15
click at [87, 371] on input "checkbox" at bounding box center [88, 371] width 13 height 13
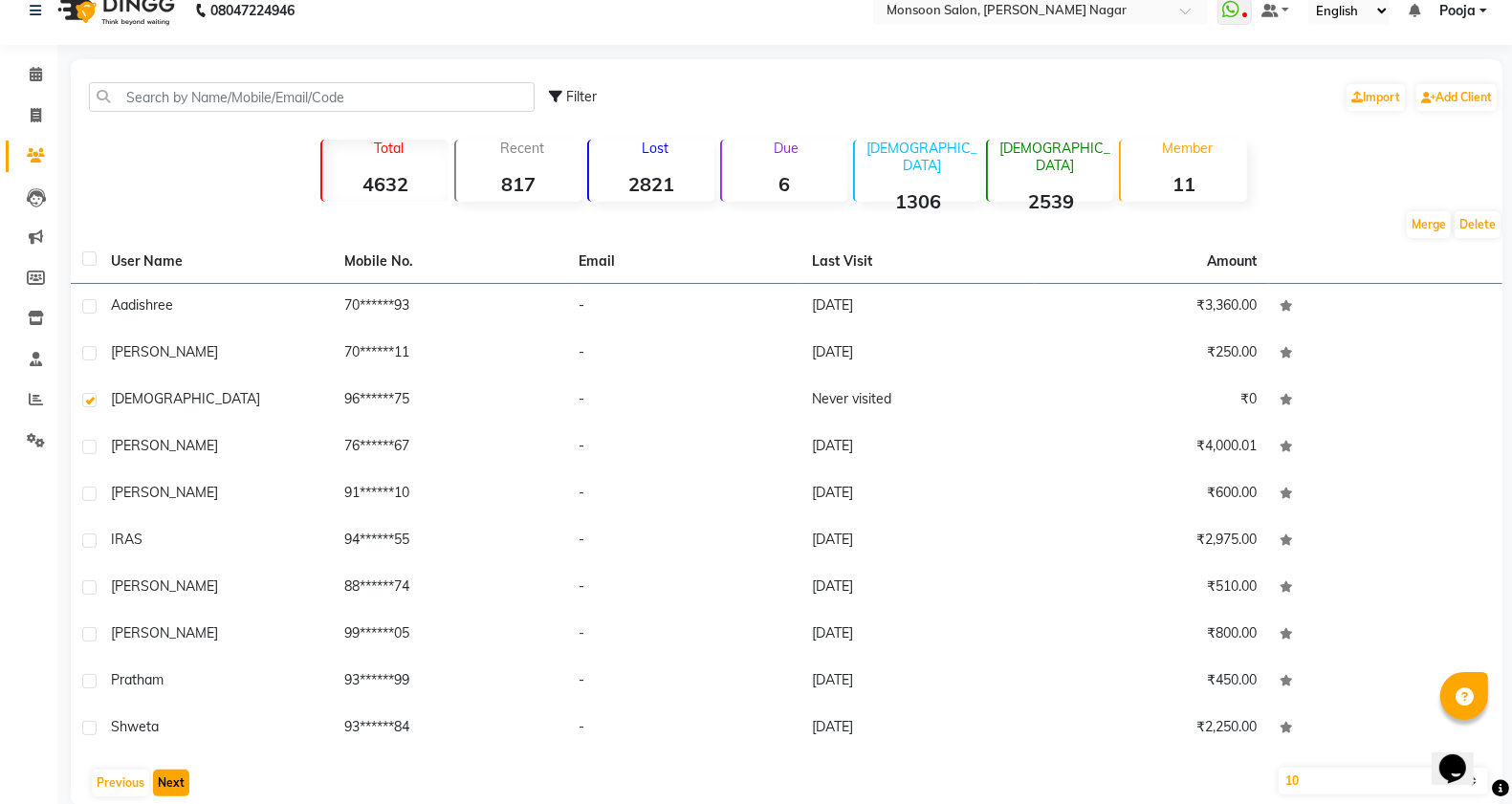
click at [180, 776] on button "Next" at bounding box center [171, 784] width 37 height 27
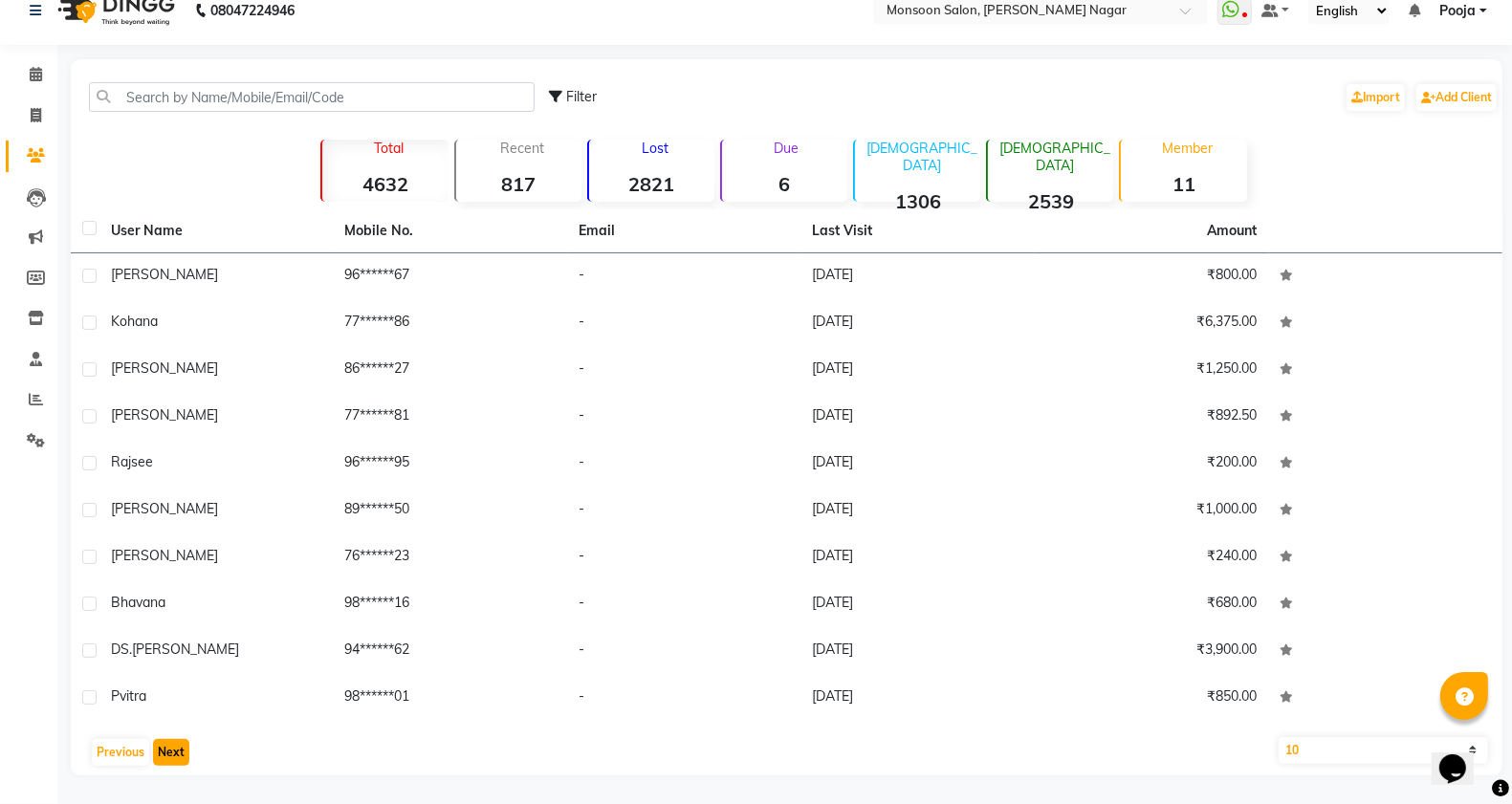
click at [178, 749] on button "Next" at bounding box center [171, 753] width 37 height 27
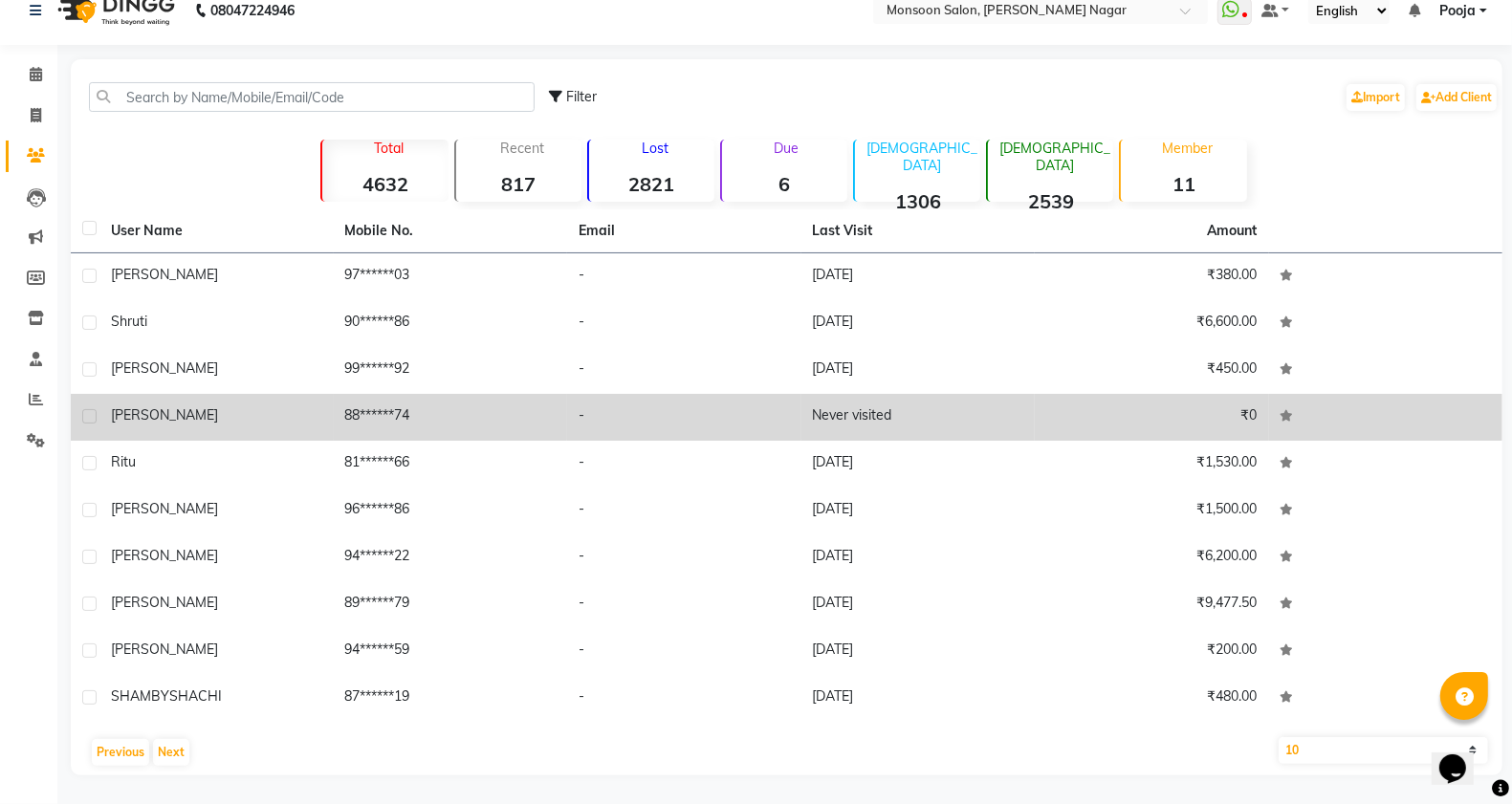
click at [84, 412] on label at bounding box center [89, 416] width 15 height 15
click at [84, 412] on input "checkbox" at bounding box center [88, 417] width 13 height 13
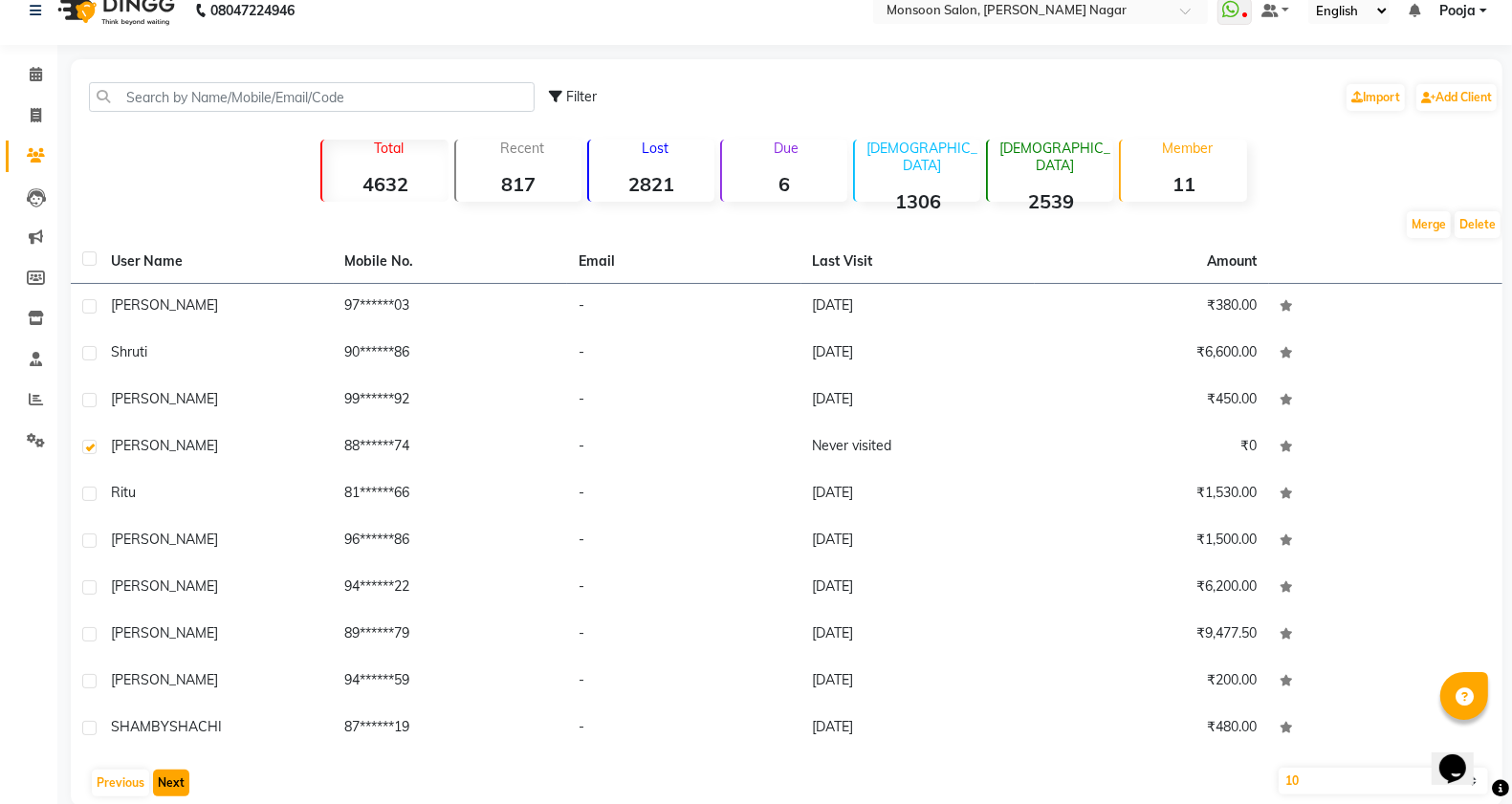
click at [163, 787] on button "Next" at bounding box center [171, 784] width 37 height 27
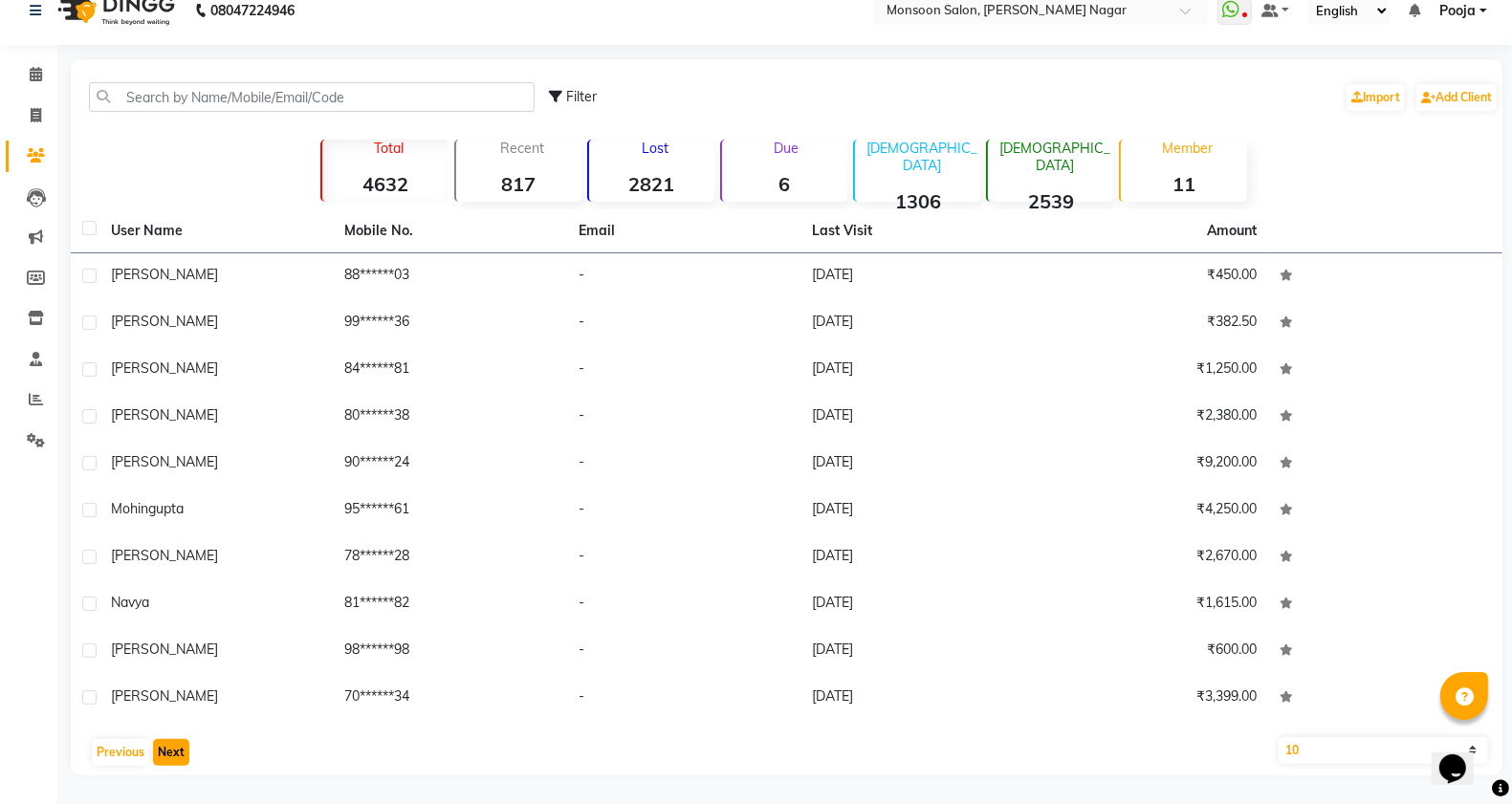
click at [178, 752] on button "Next" at bounding box center [171, 753] width 37 height 27
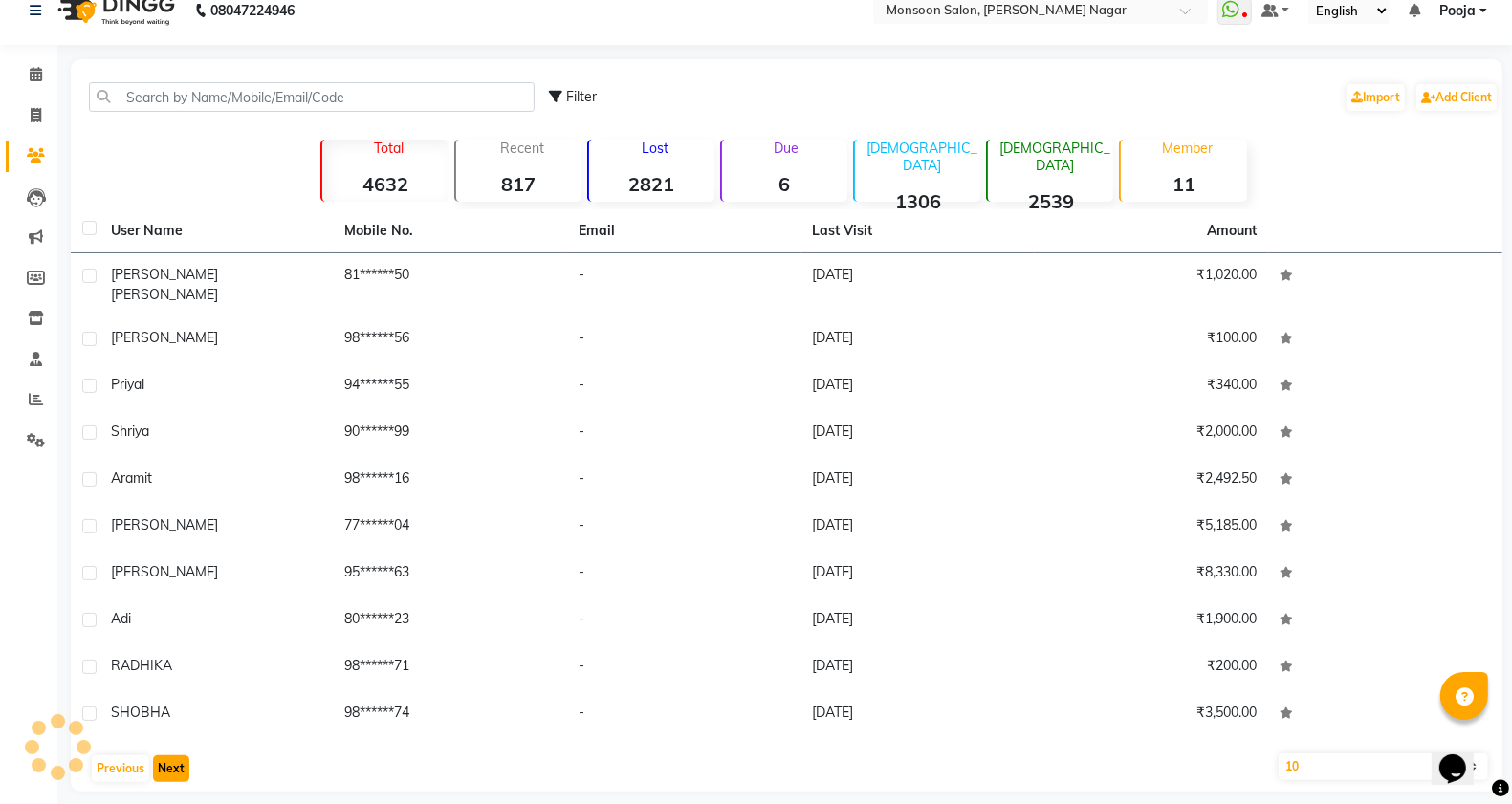
click at [178, 756] on button "Next" at bounding box center [171, 769] width 37 height 27
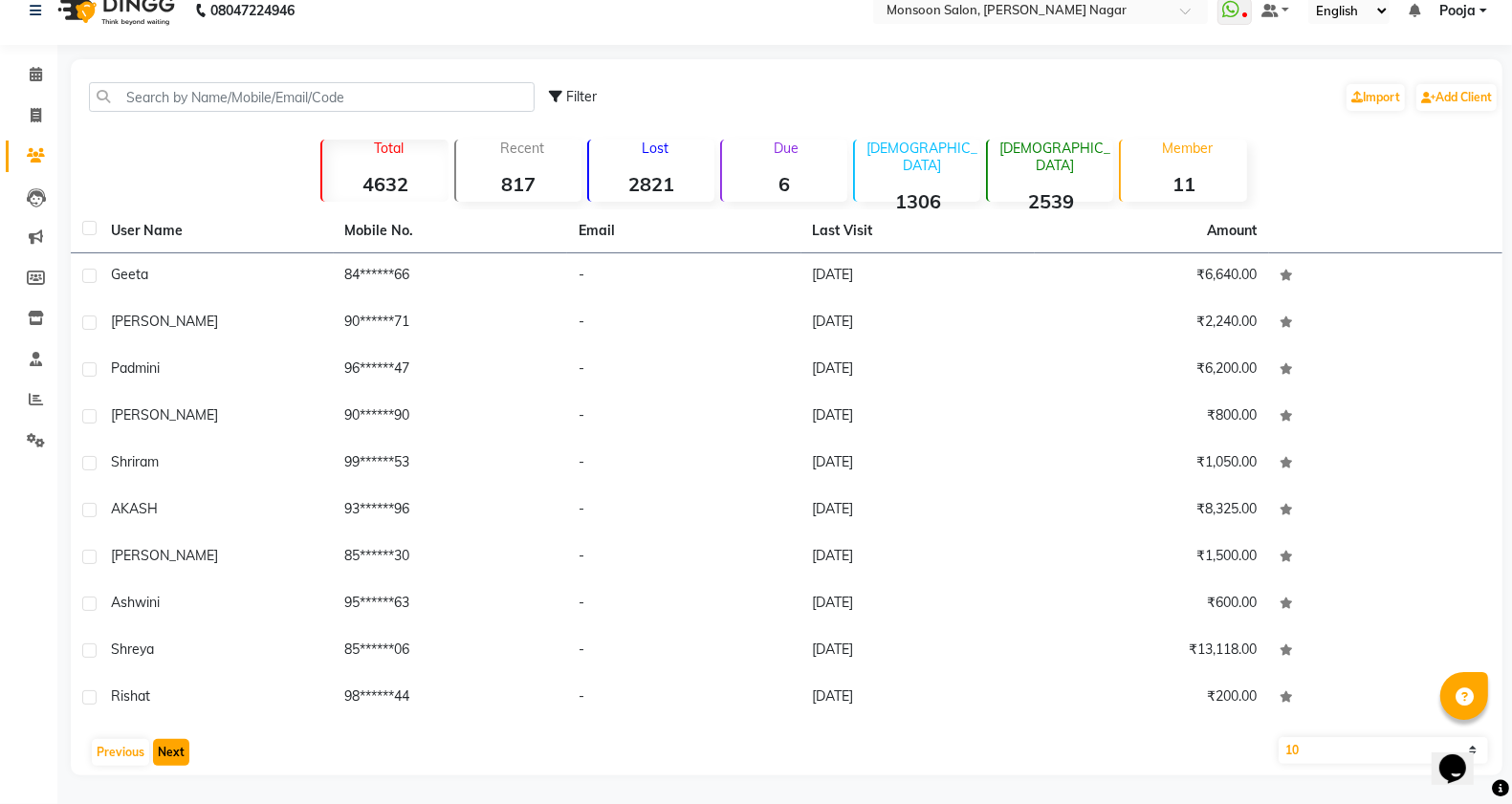
click at [178, 752] on button "Next" at bounding box center [171, 753] width 37 height 27
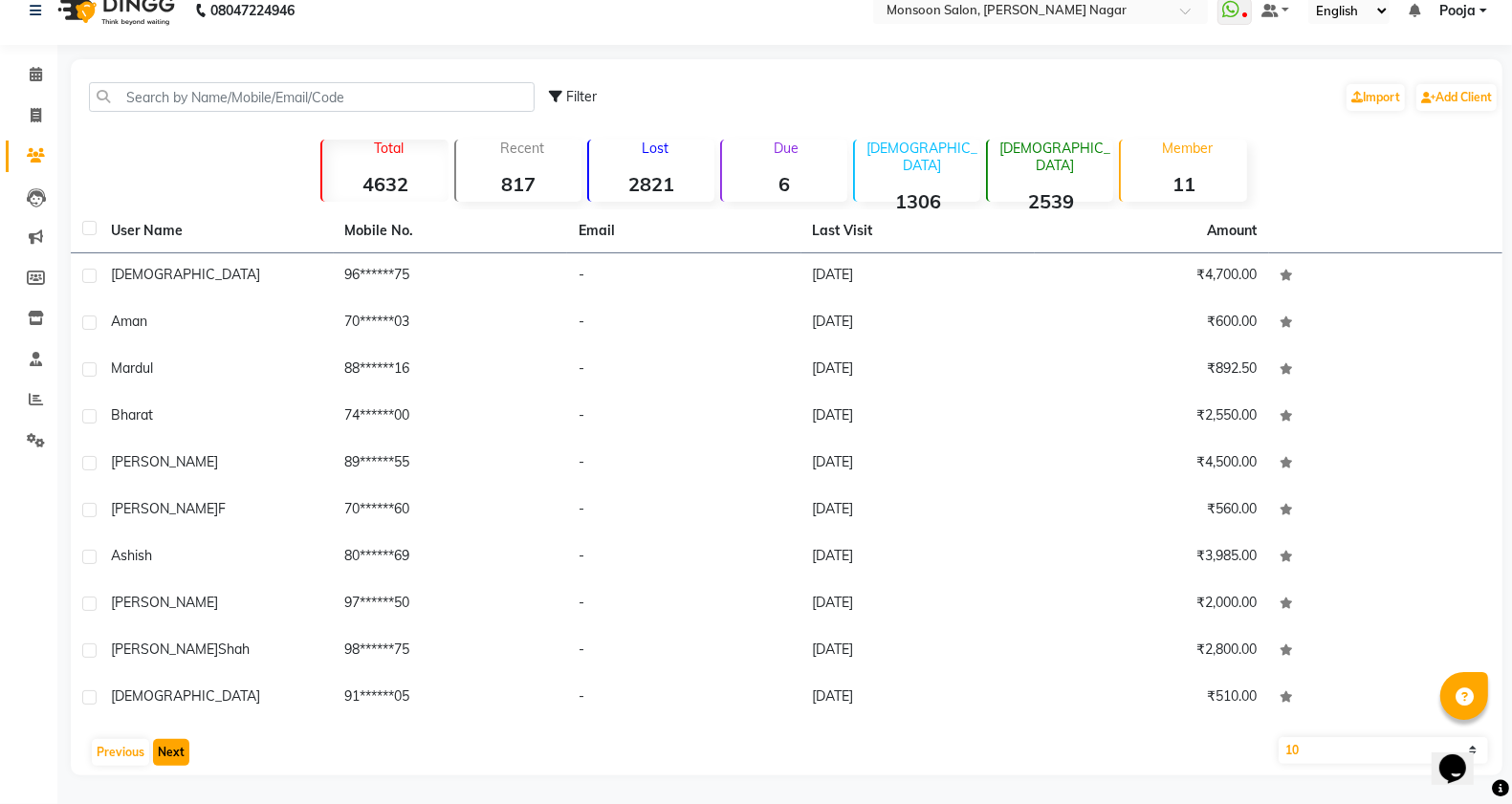
click at [178, 752] on button "Next" at bounding box center [171, 753] width 37 height 27
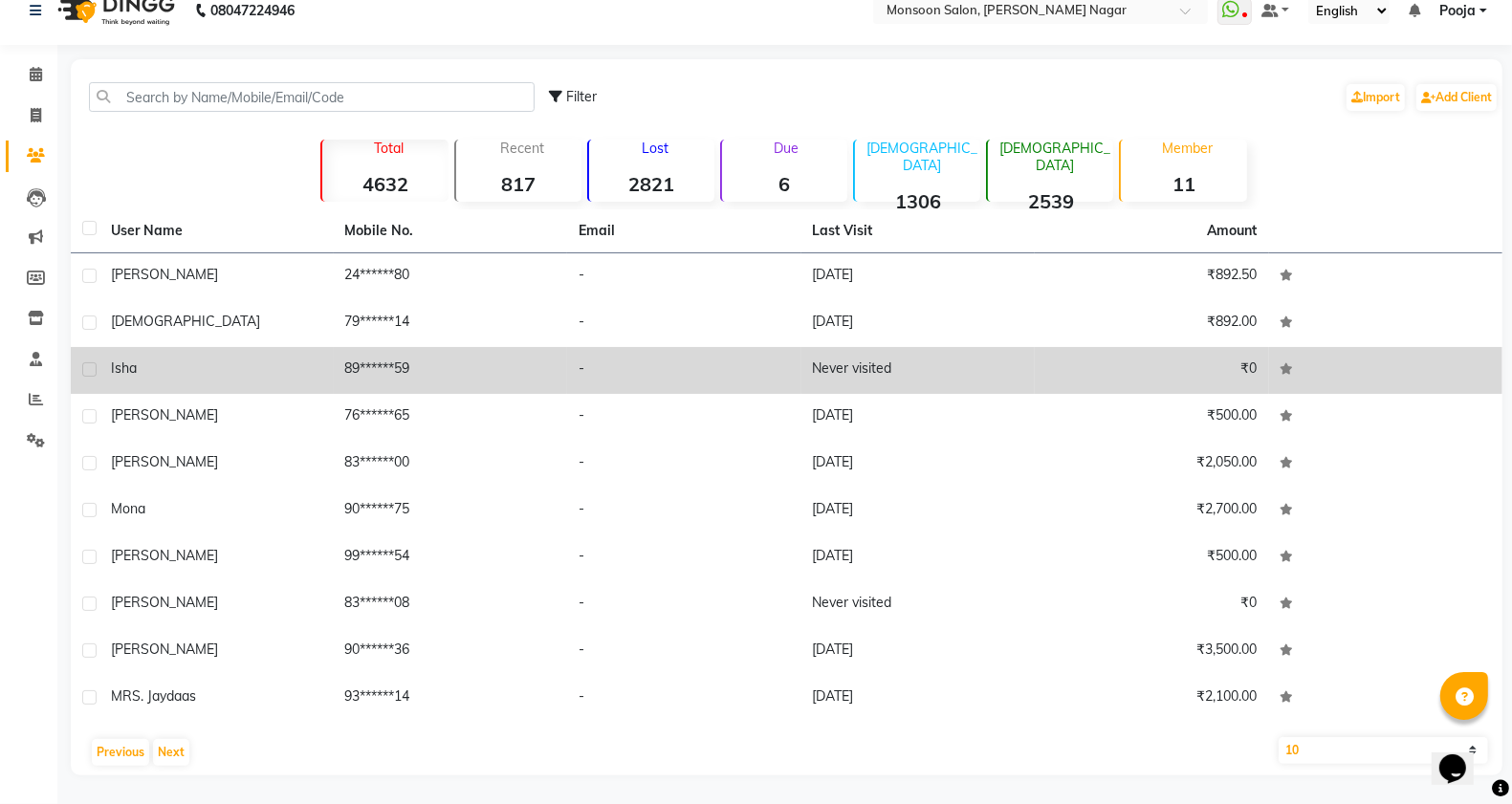
click at [96, 369] on label at bounding box center [89, 370] width 15 height 15
click at [95, 369] on input "checkbox" at bounding box center [88, 371] width 13 height 13
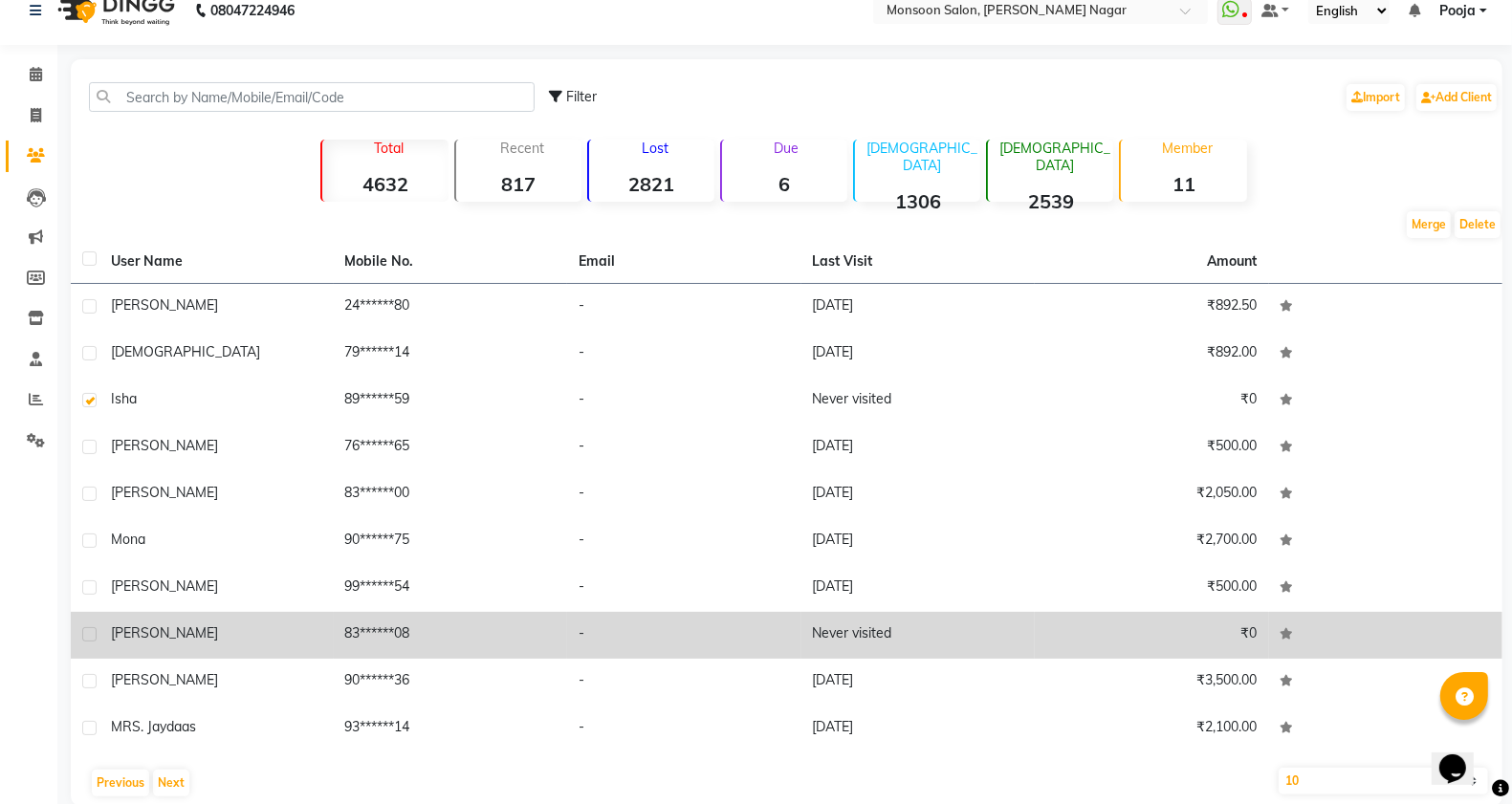
click at [78, 638] on td at bounding box center [85, 636] width 29 height 46
click at [91, 631] on label at bounding box center [89, 635] width 15 height 15
click at [91, 631] on input "checkbox" at bounding box center [88, 635] width 13 height 13
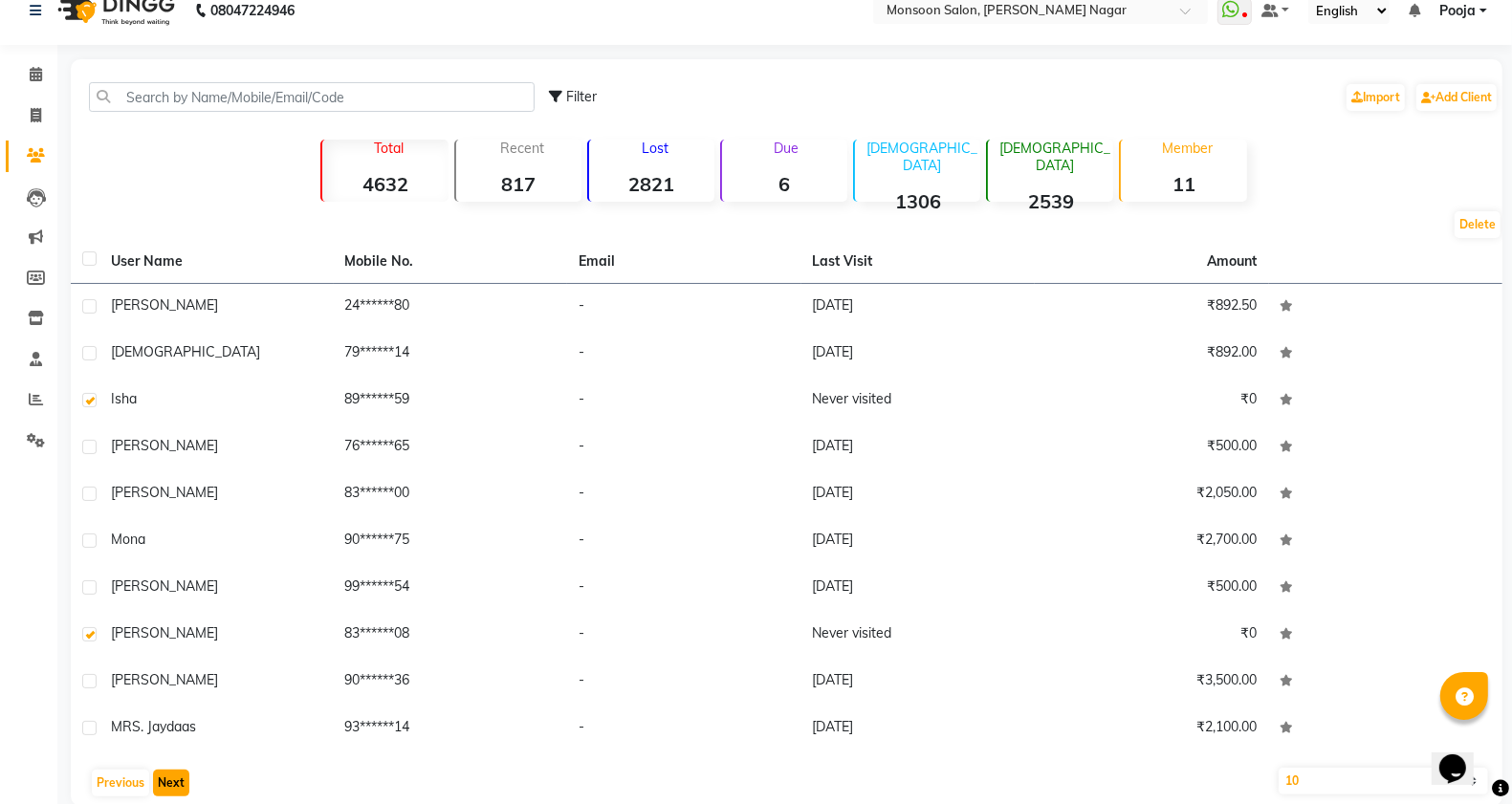
click at [172, 787] on button "Next" at bounding box center [171, 784] width 37 height 27
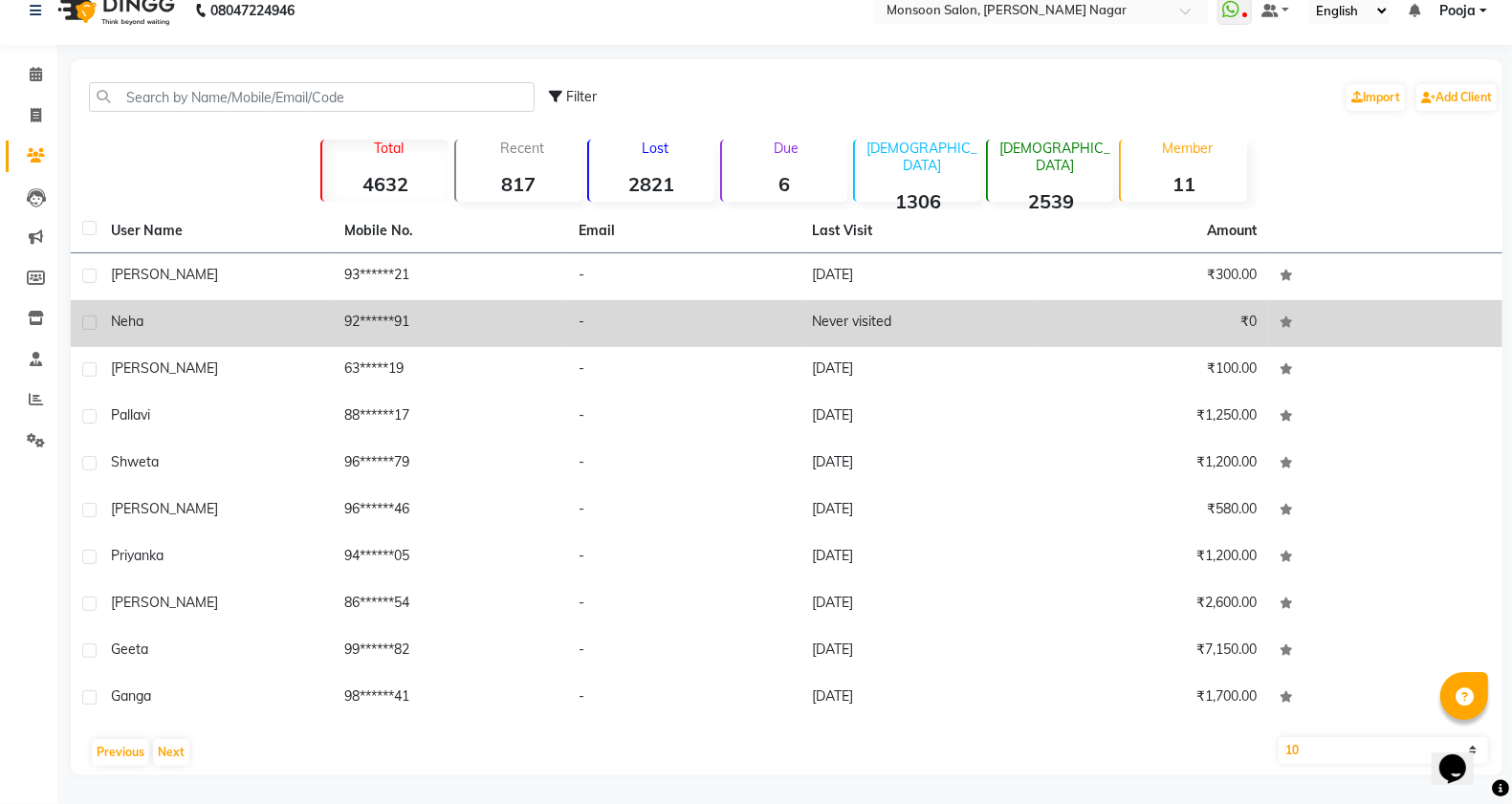
click at [83, 321] on label at bounding box center [89, 322] width 15 height 15
click at [83, 321] on input "checkbox" at bounding box center [88, 323] width 13 height 13
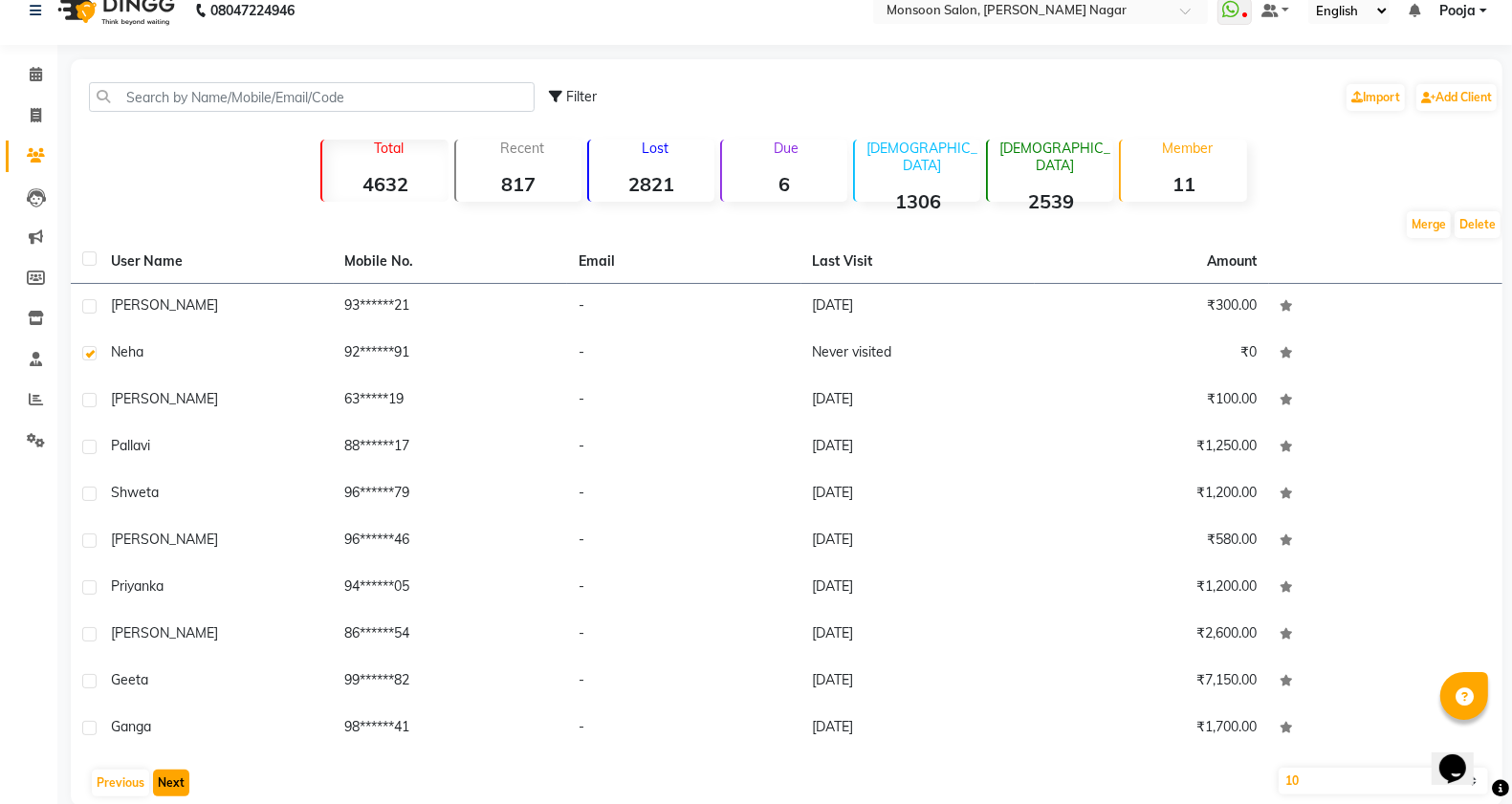
click at [167, 781] on button "Next" at bounding box center [171, 784] width 37 height 27
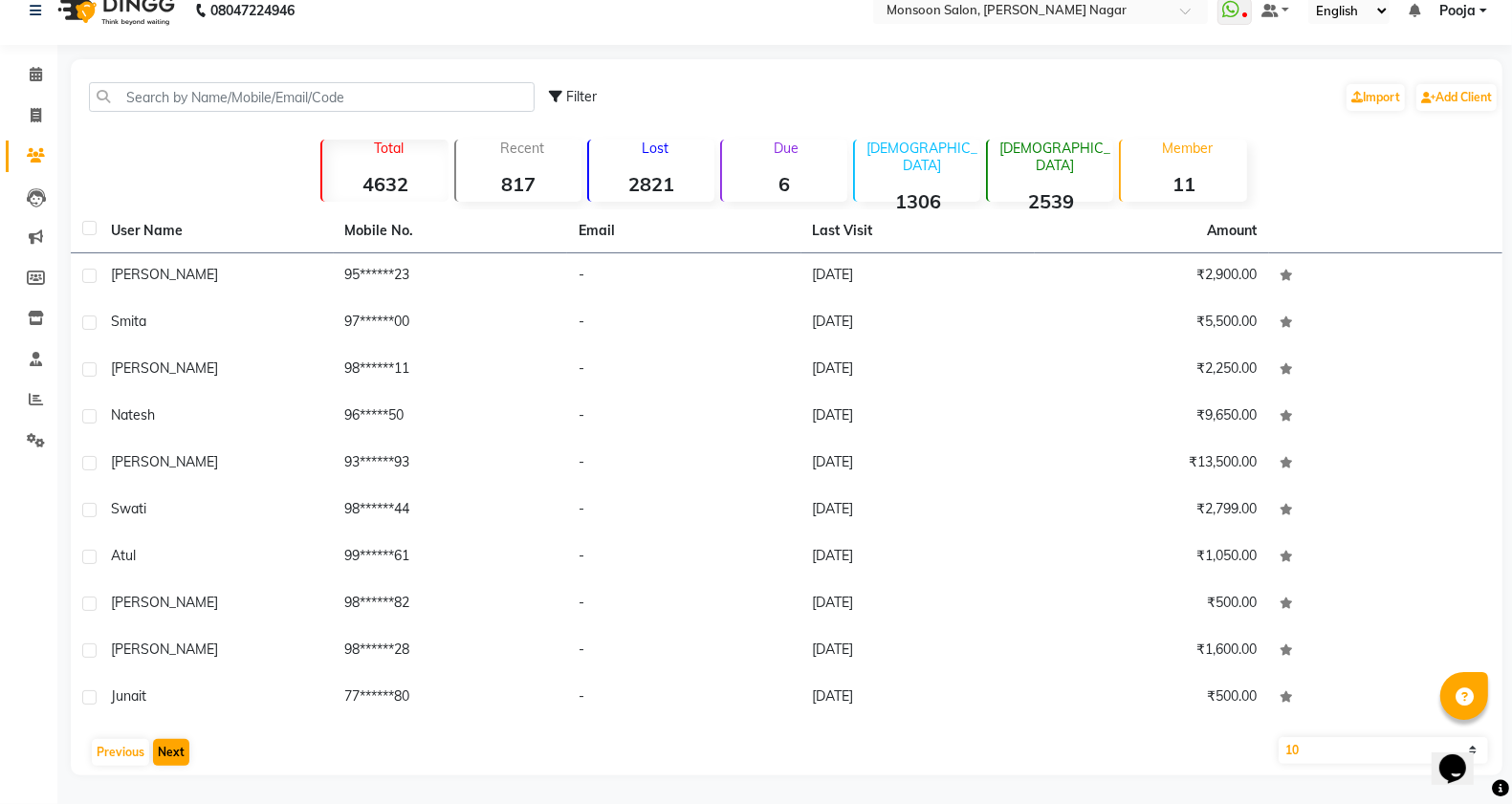
click at [167, 781] on main "Filter Import Add Client Total 4632 Recent 817 Lost 2821 Due 6 [DEMOGRAPHIC_DAT…" at bounding box center [785, 432] width 1455 height 745
click at [172, 744] on button "Next" at bounding box center [171, 753] width 37 height 27
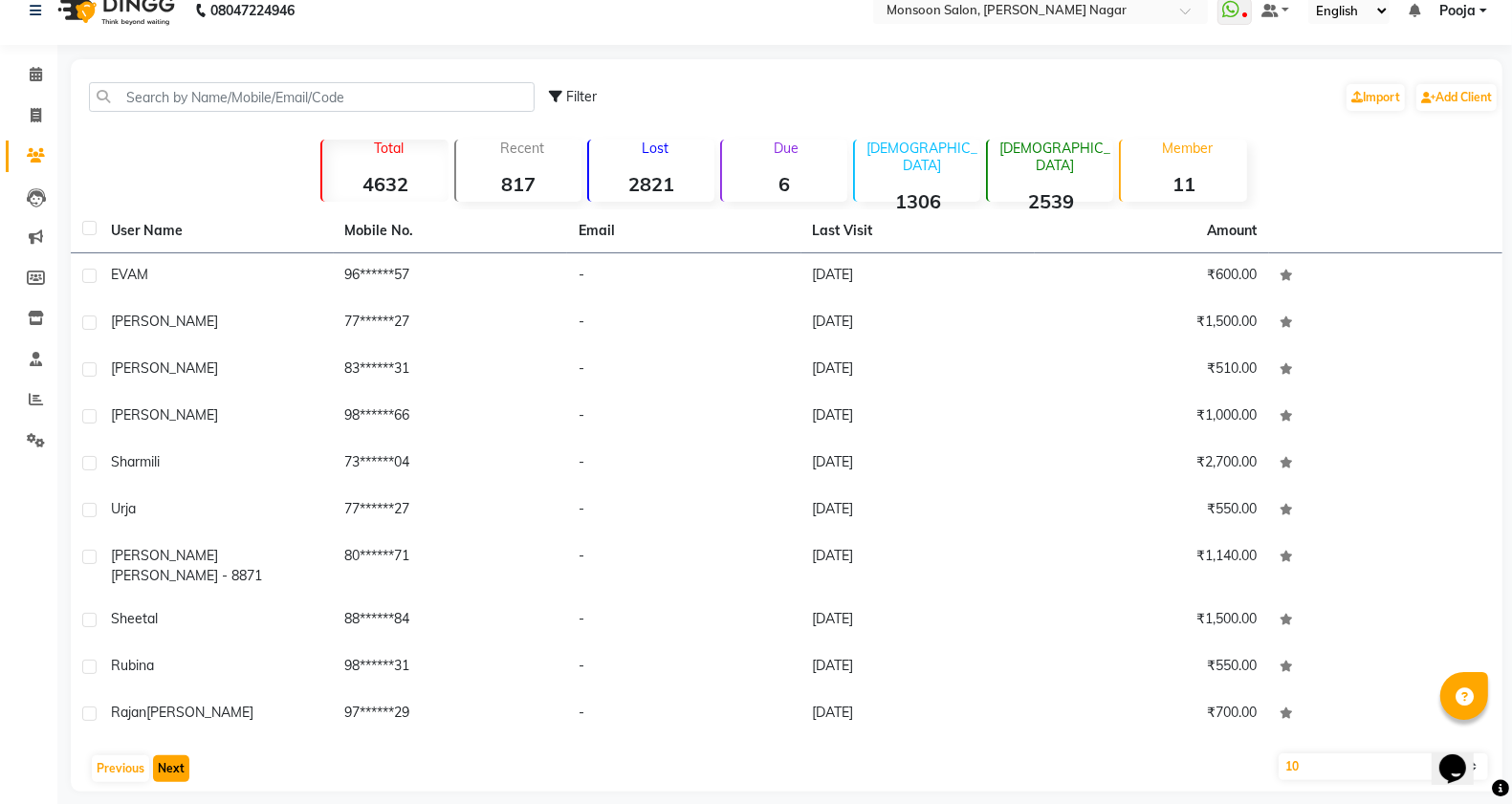
click at [172, 756] on button "Next" at bounding box center [171, 769] width 37 height 27
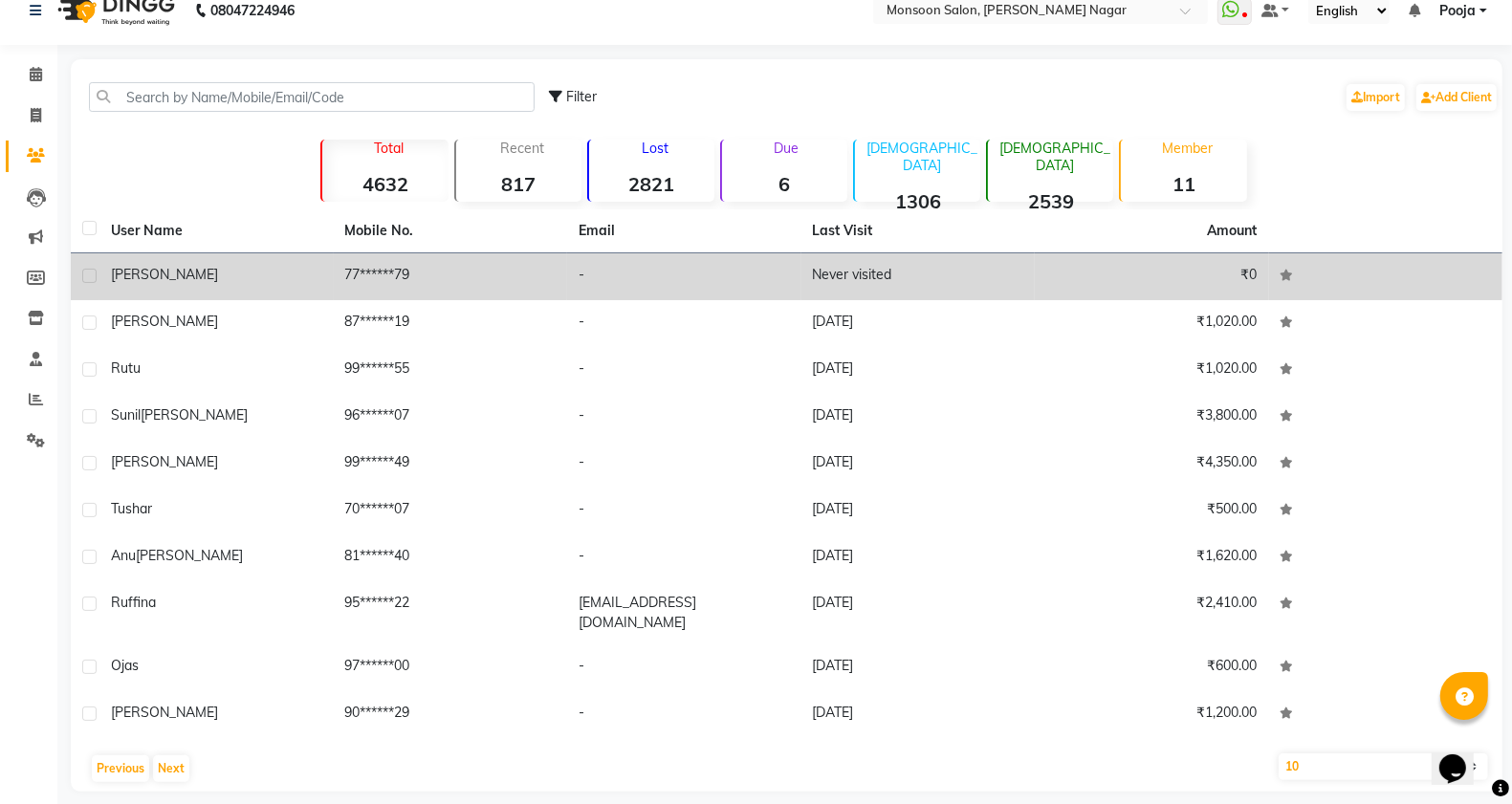
click at [89, 276] on label at bounding box center [89, 276] width 15 height 15
click at [89, 276] on input "checkbox" at bounding box center [88, 277] width 13 height 13
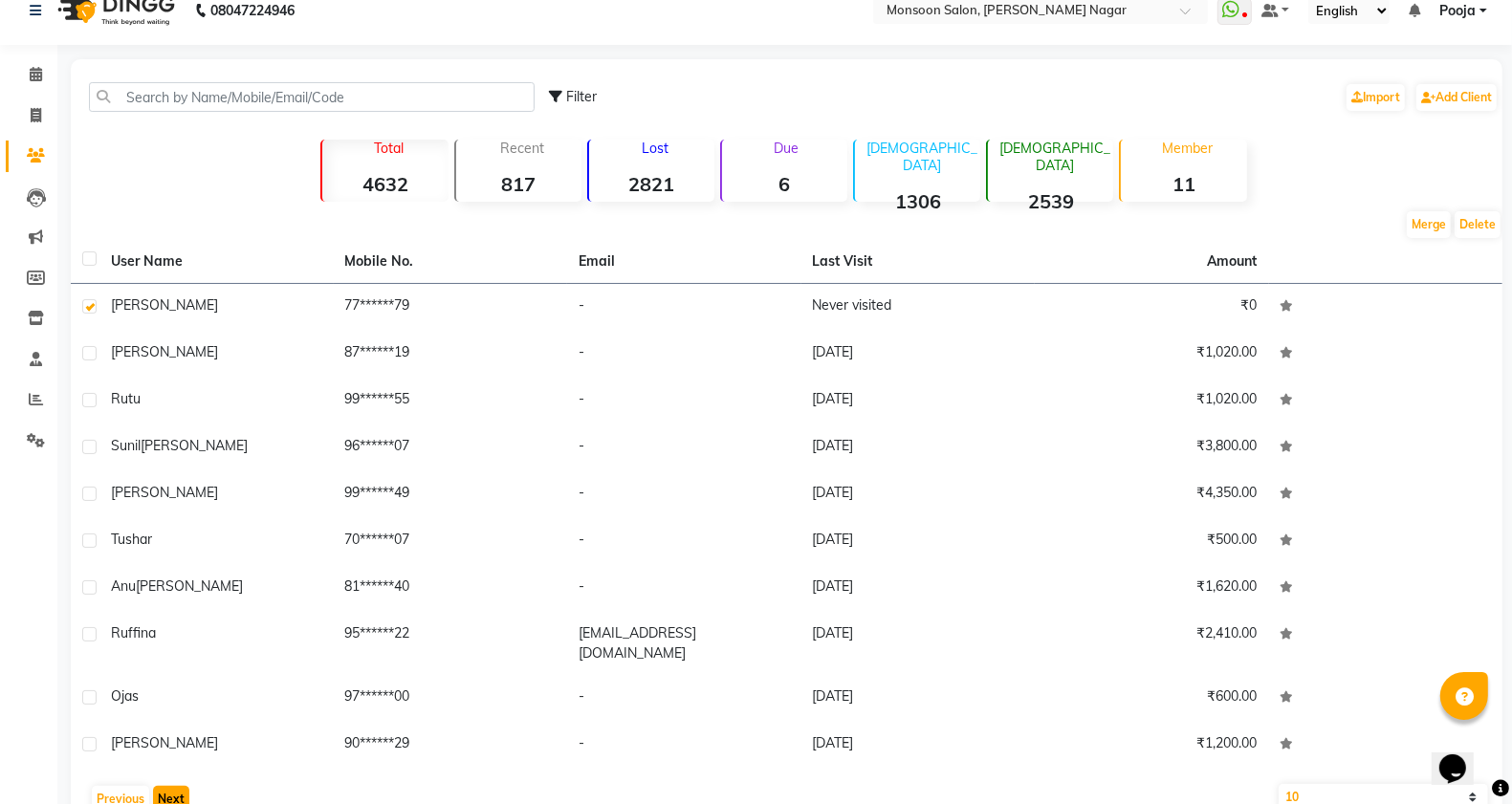
click at [173, 787] on button "Next" at bounding box center [171, 800] width 37 height 27
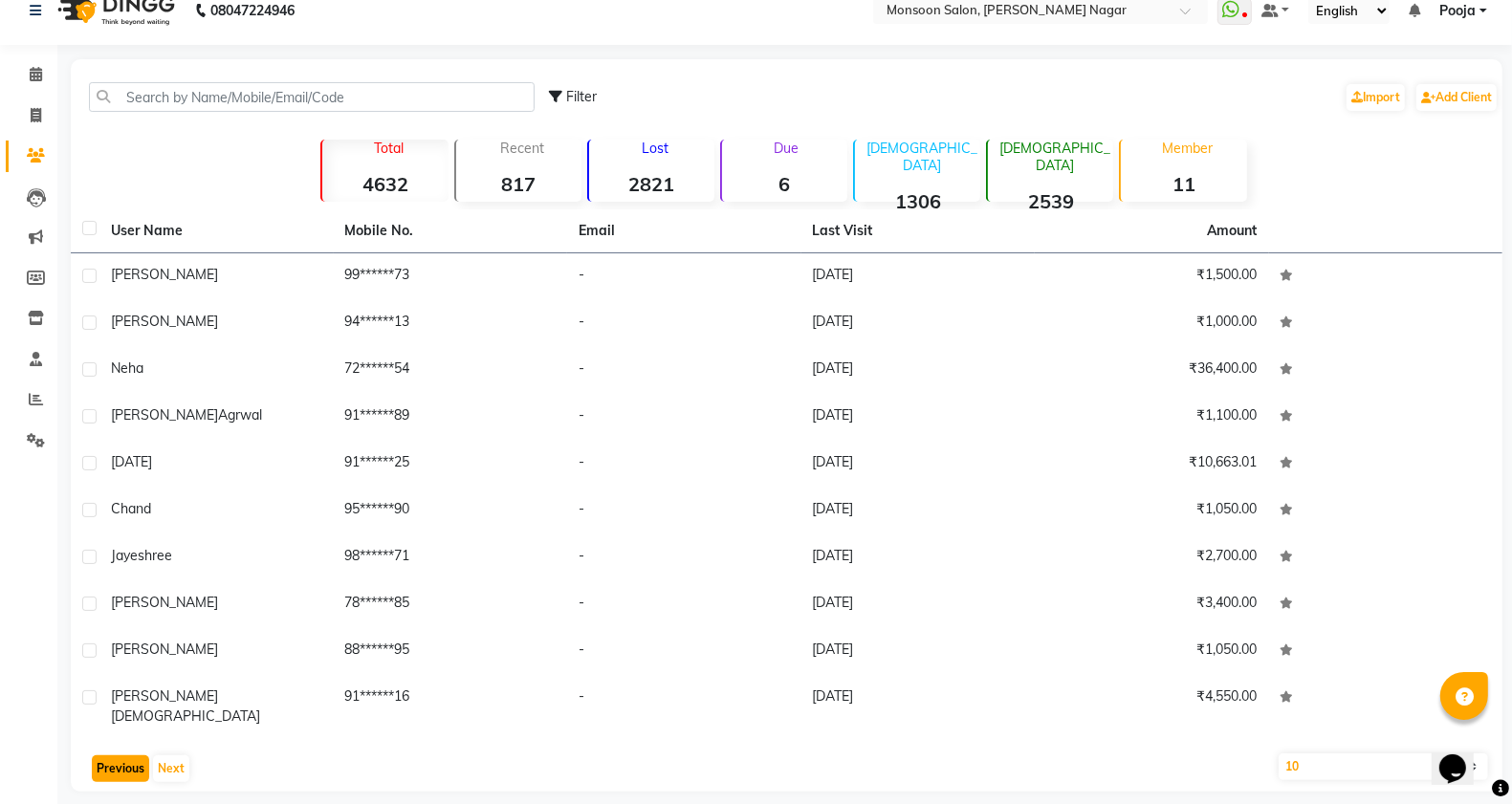
click at [102, 756] on button "Previous" at bounding box center [120, 769] width 57 height 27
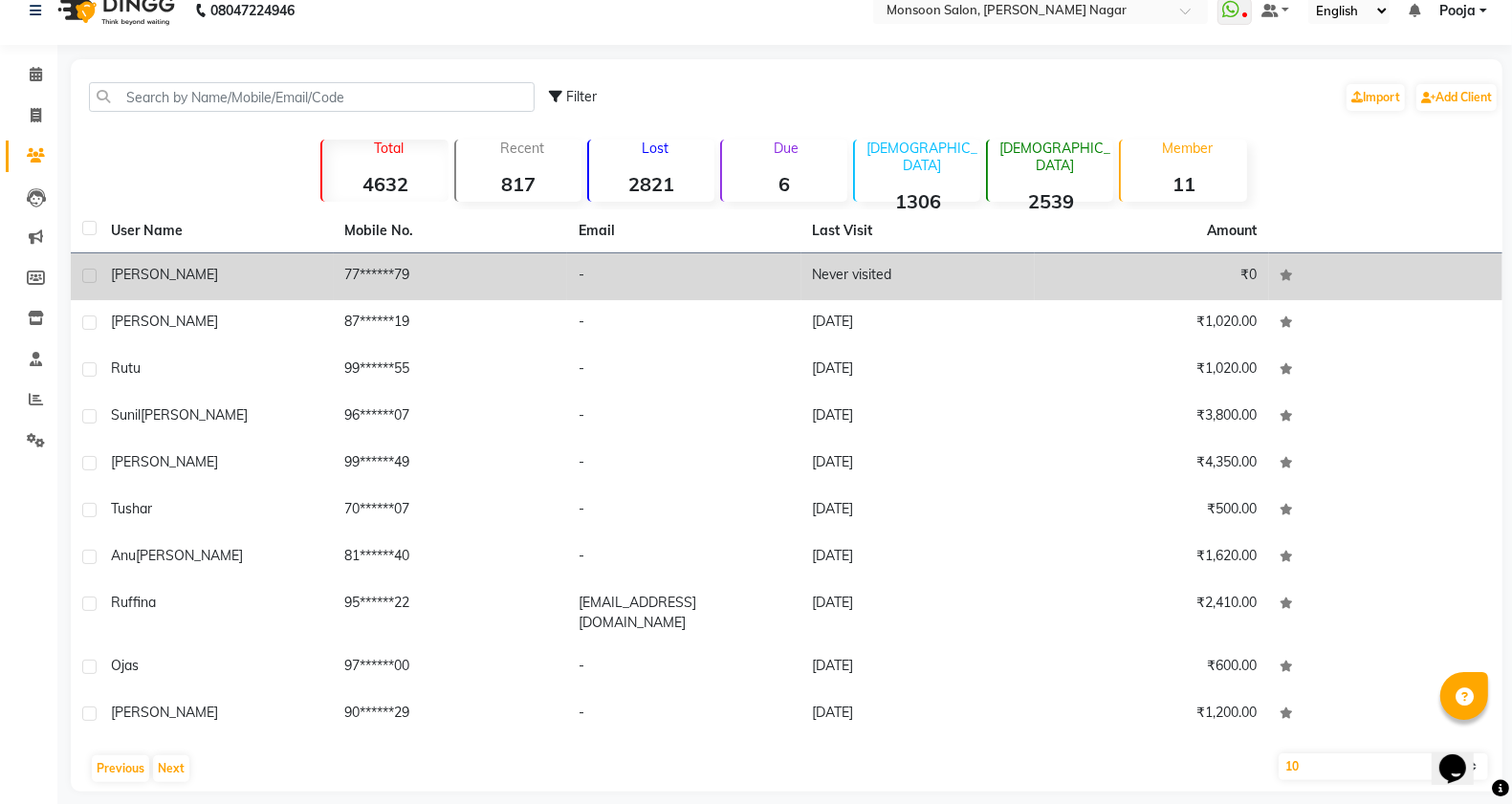
click at [93, 273] on label at bounding box center [89, 276] width 15 height 15
click at [93, 273] on input "checkbox" at bounding box center [88, 277] width 13 height 13
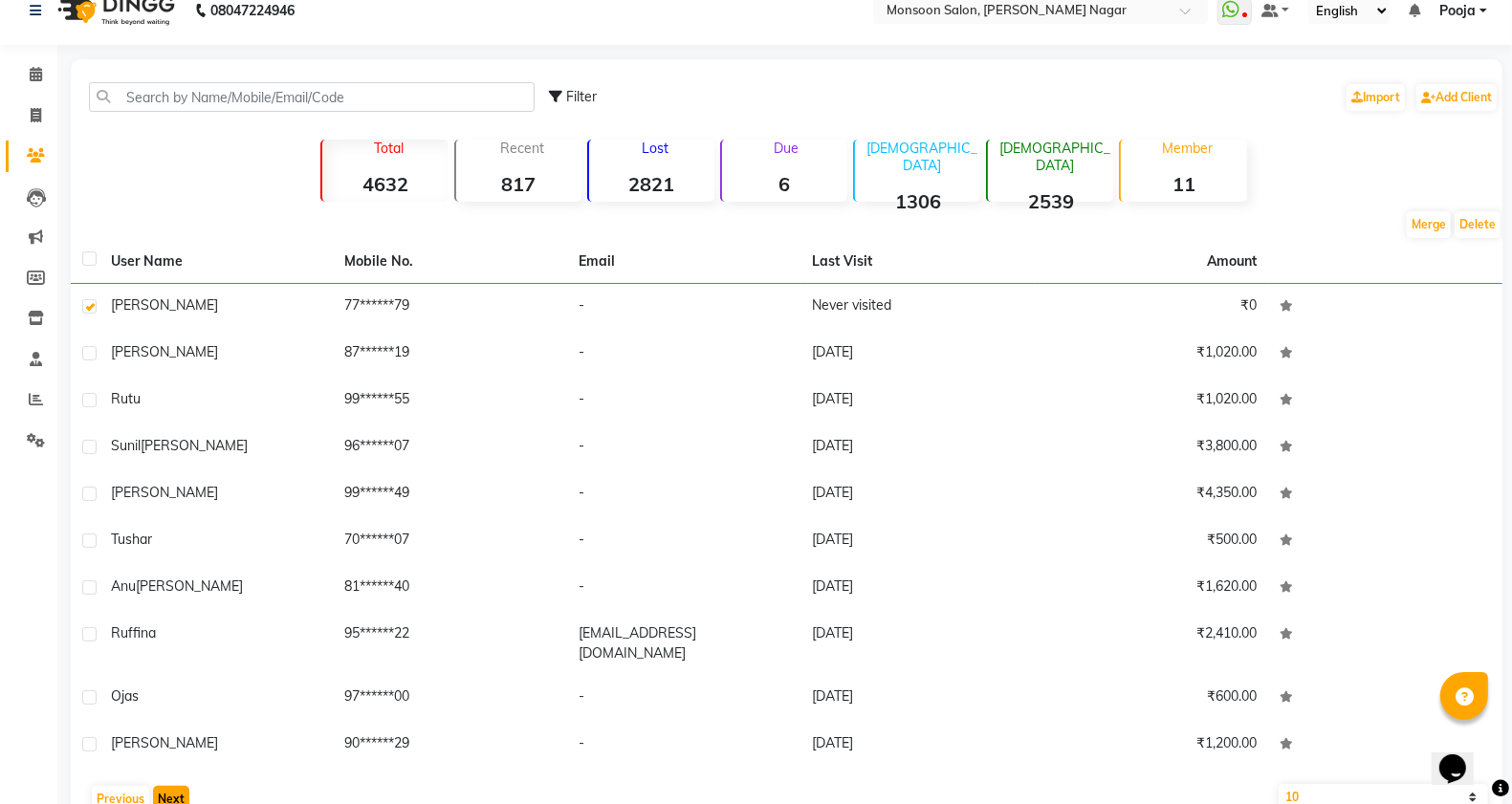
click at [163, 790] on button "Next" at bounding box center [171, 800] width 37 height 27
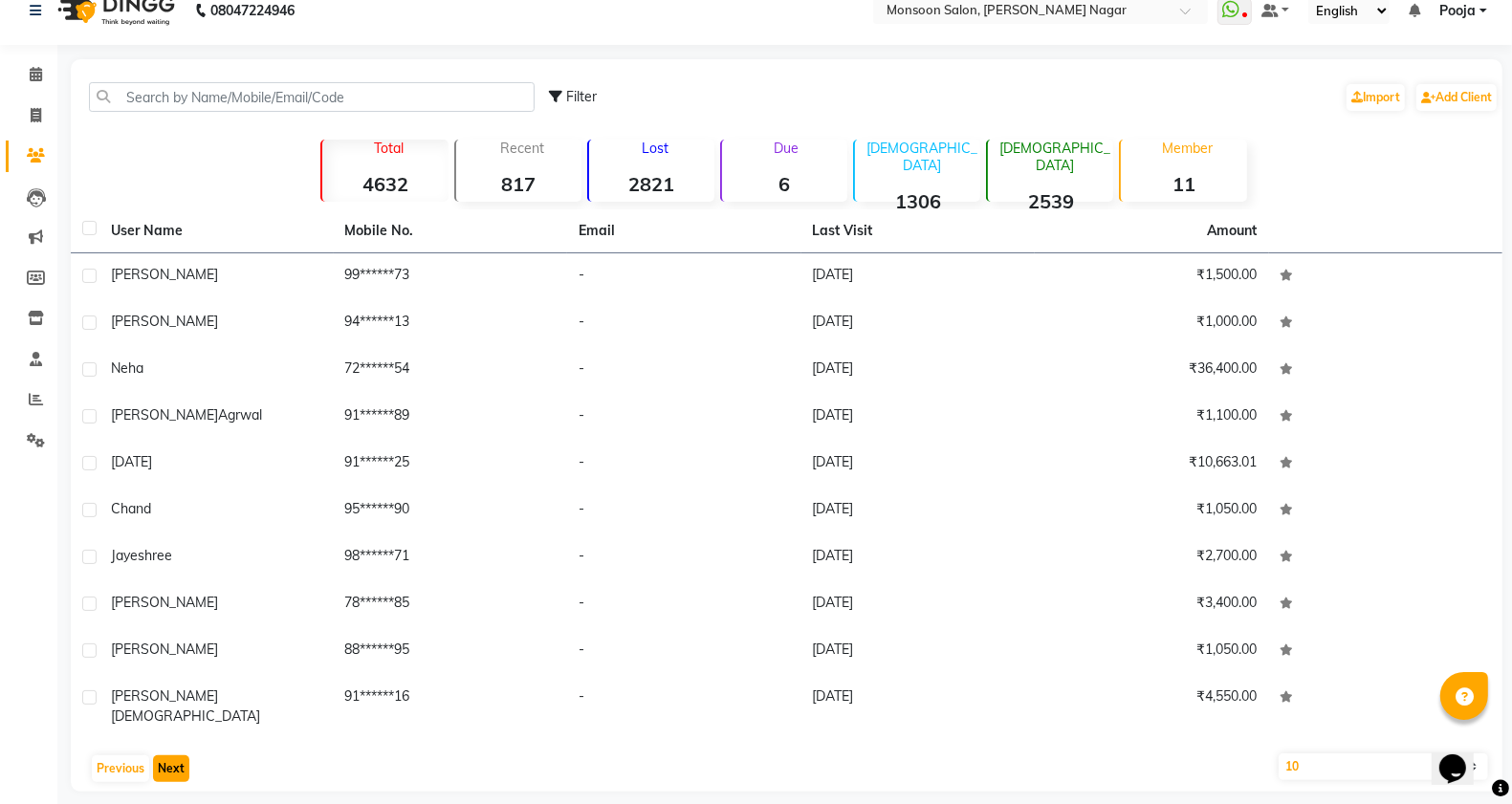
click at [170, 759] on button "Next" at bounding box center [171, 769] width 37 height 27
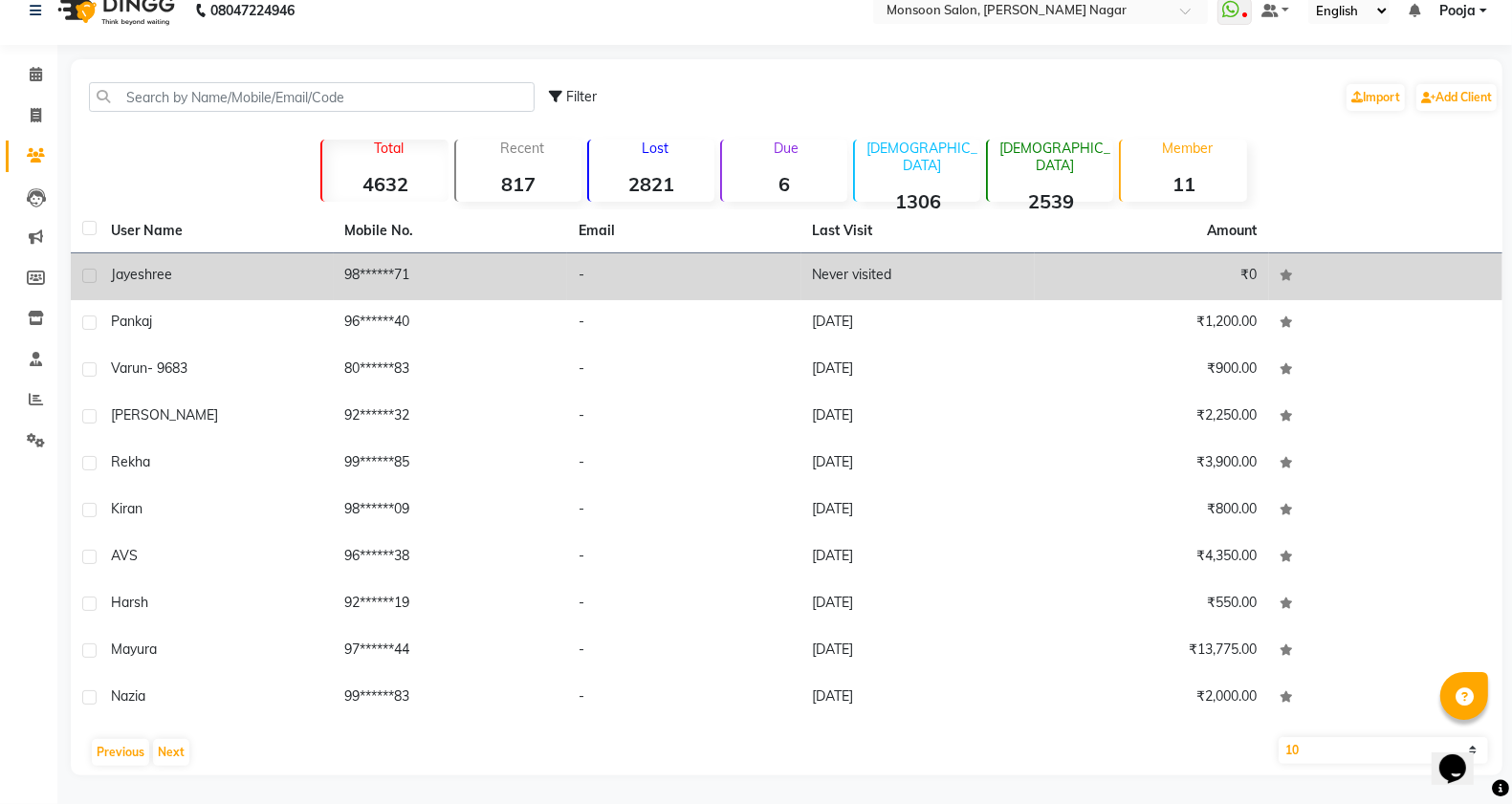
click at [86, 273] on label at bounding box center [89, 276] width 15 height 15
click at [86, 273] on input "checkbox" at bounding box center [88, 277] width 13 height 13
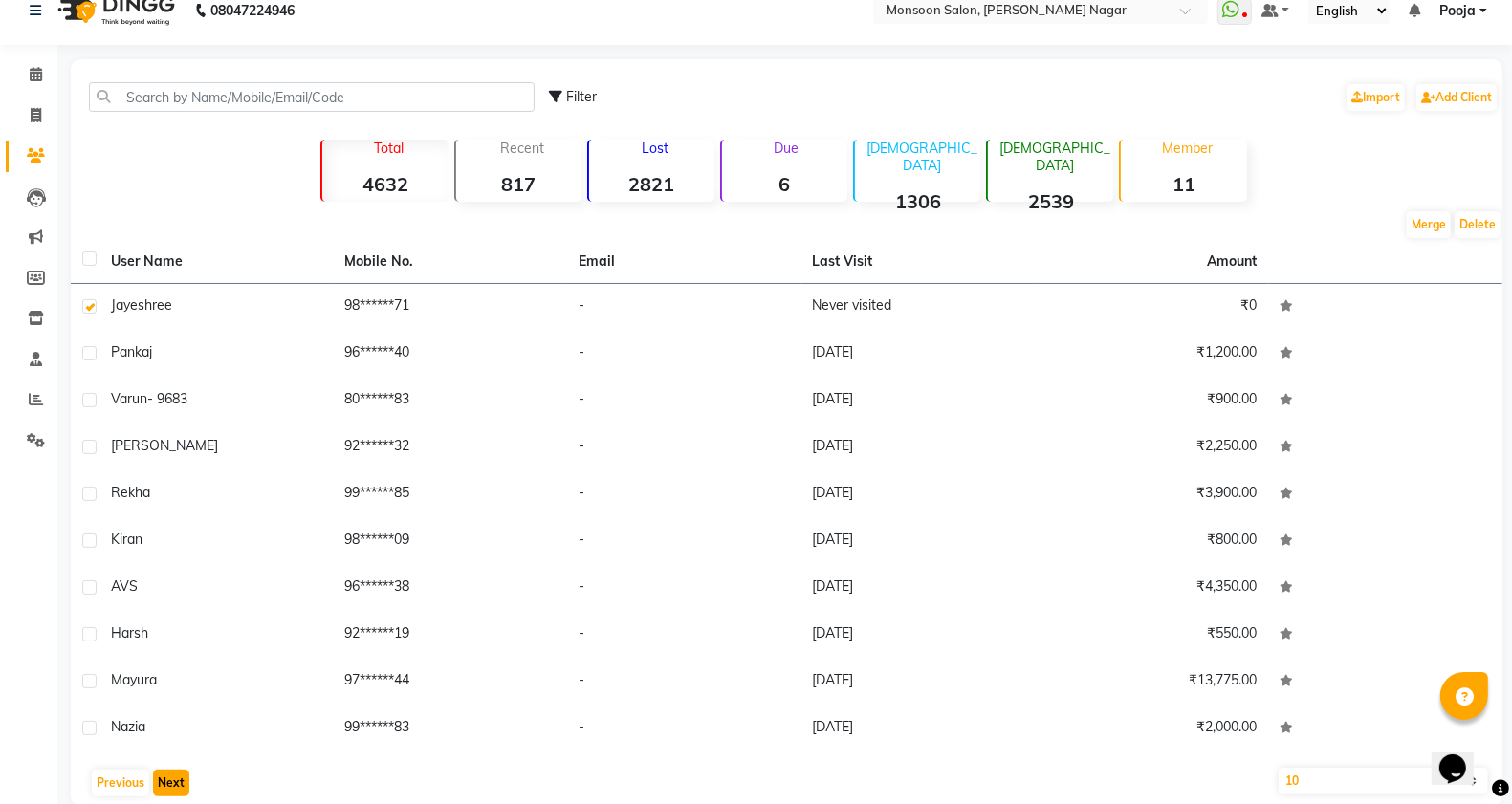
click at [169, 780] on button "Next" at bounding box center [171, 784] width 37 height 27
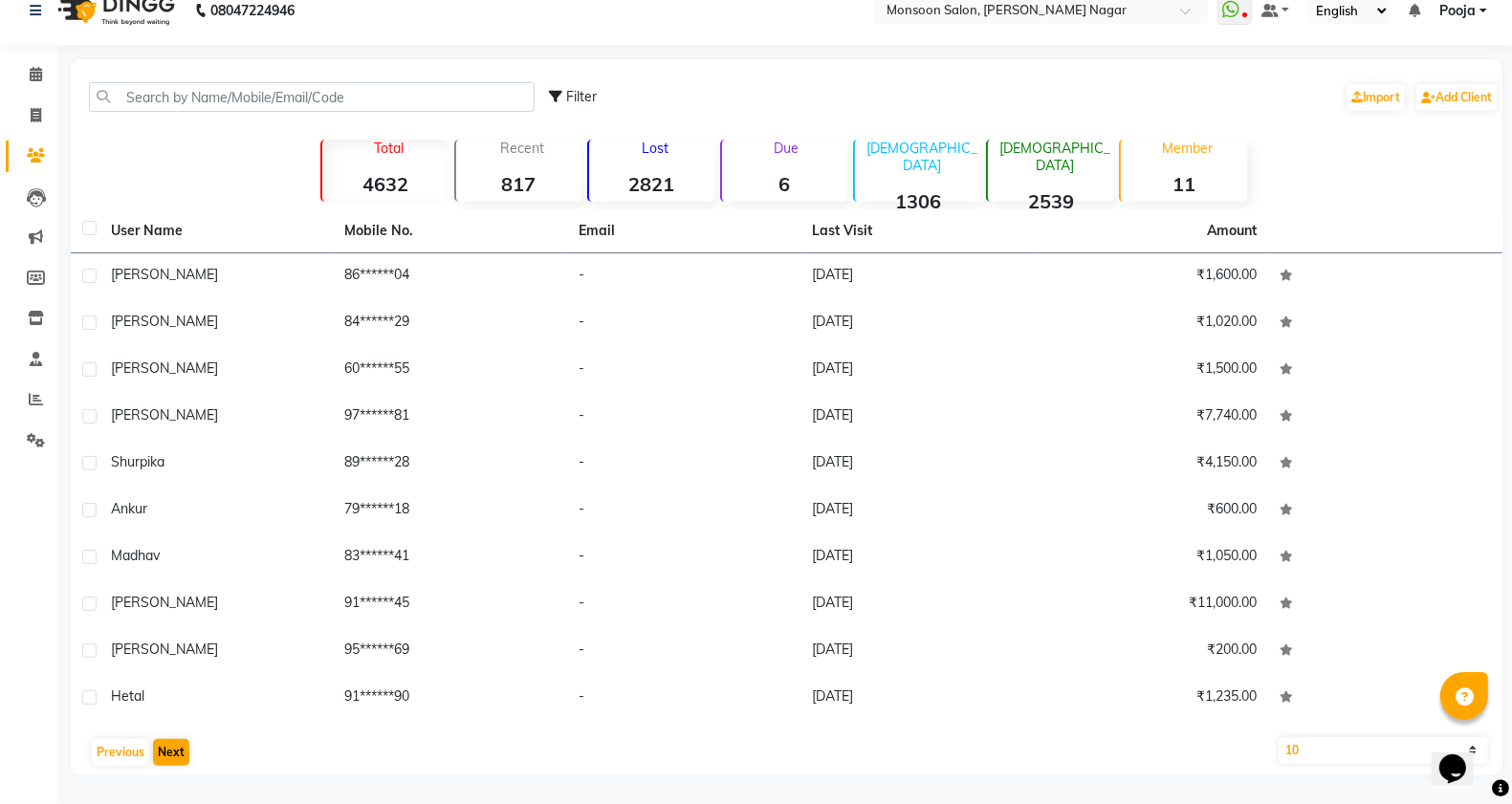
click at [169, 780] on main "Filter Import Add Client Total 4632 Recent 817 Lost 2821 Due 6 [DEMOGRAPHIC_DAT…" at bounding box center [785, 432] width 1455 height 745
click at [169, 746] on button "Next" at bounding box center [171, 753] width 37 height 27
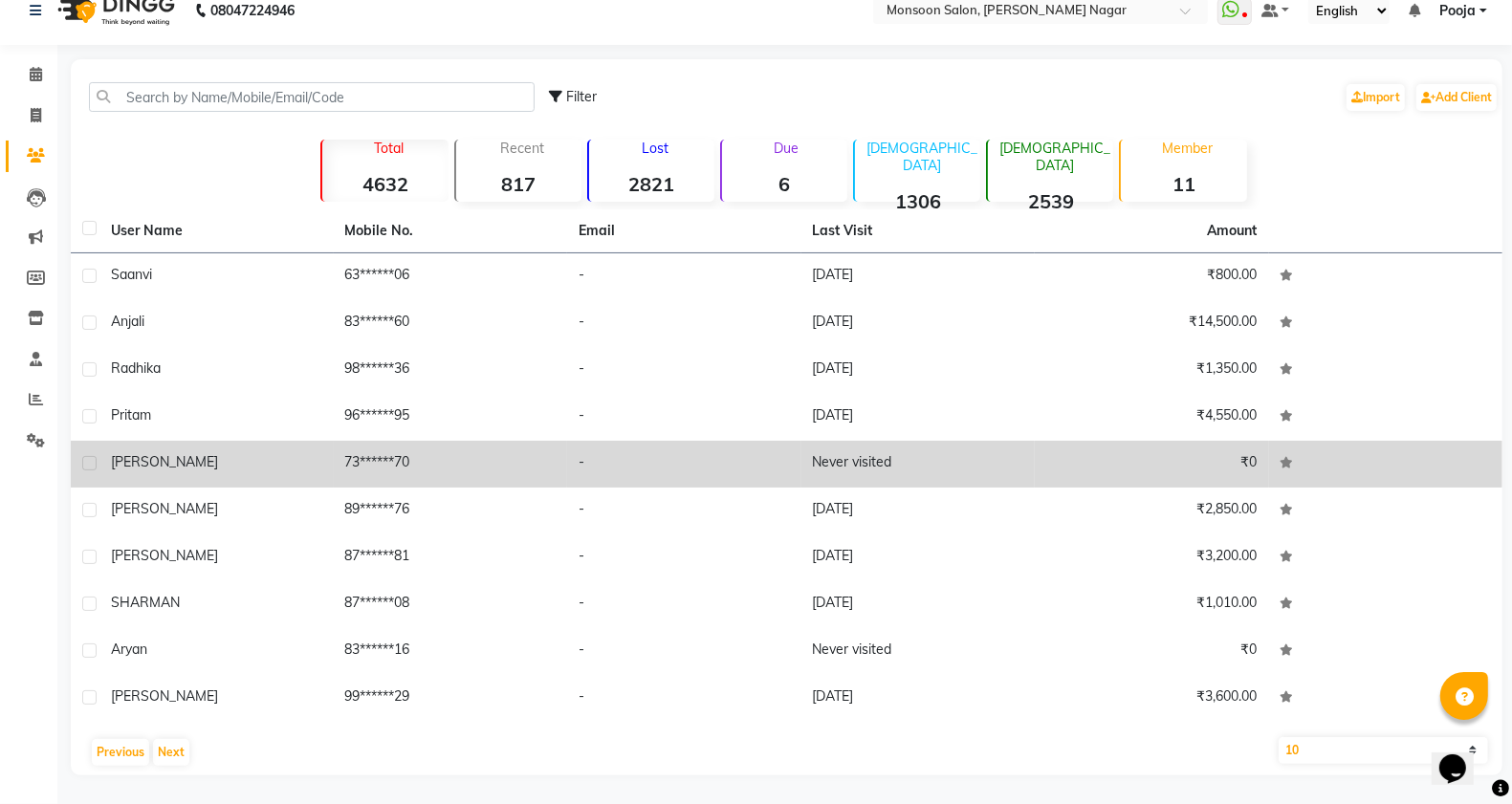
click at [88, 462] on label at bounding box center [89, 463] width 15 height 15
click at [88, 462] on input "checkbox" at bounding box center [88, 464] width 13 height 13
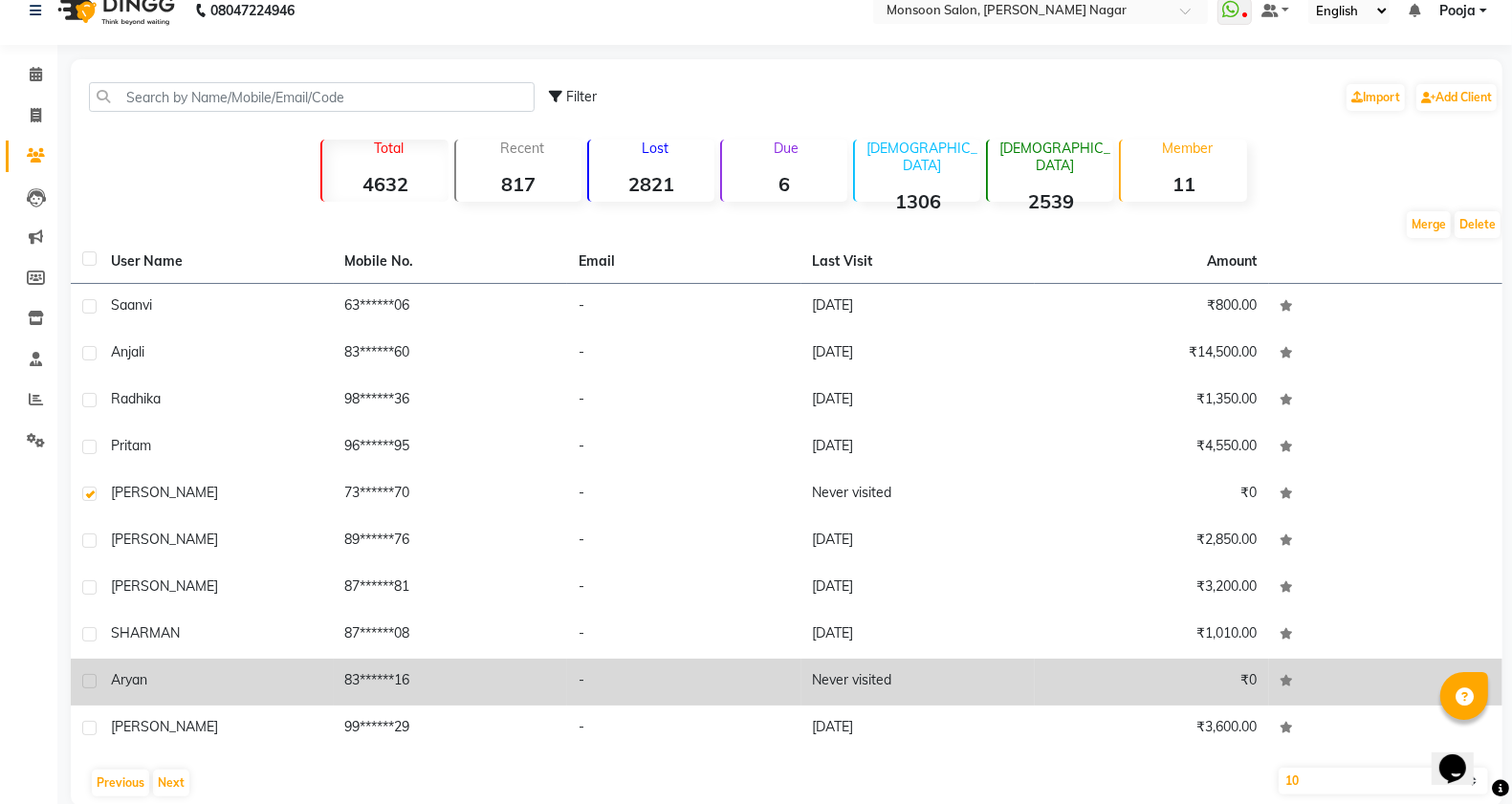
click at [88, 687] on label at bounding box center [89, 681] width 15 height 15
click at [88, 687] on input "checkbox" at bounding box center [88, 682] width 13 height 13
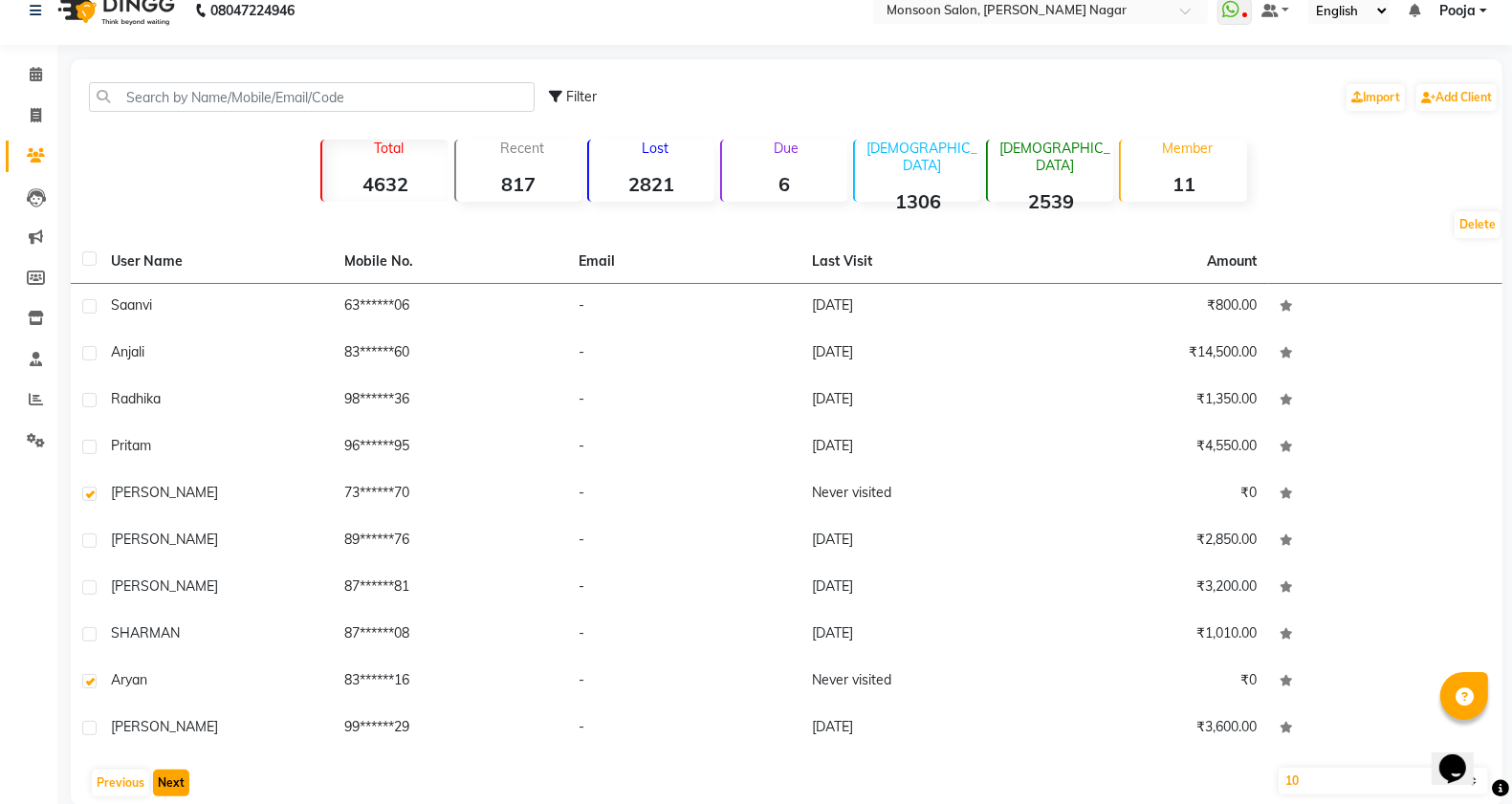
click at [177, 783] on button "Next" at bounding box center [171, 784] width 37 height 27
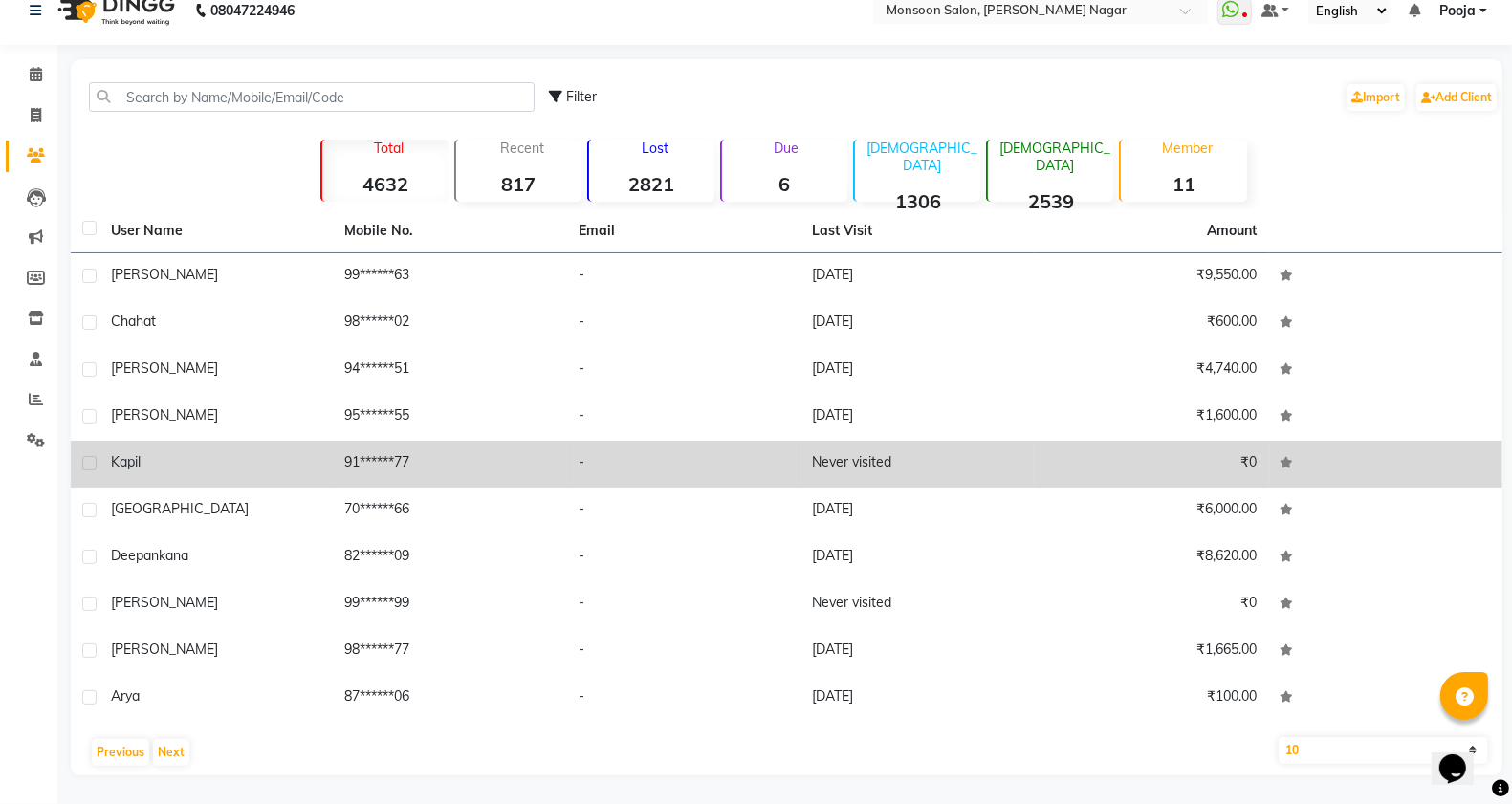
click at [91, 461] on label at bounding box center [89, 463] width 15 height 15
click at [91, 461] on input "checkbox" at bounding box center [88, 464] width 13 height 13
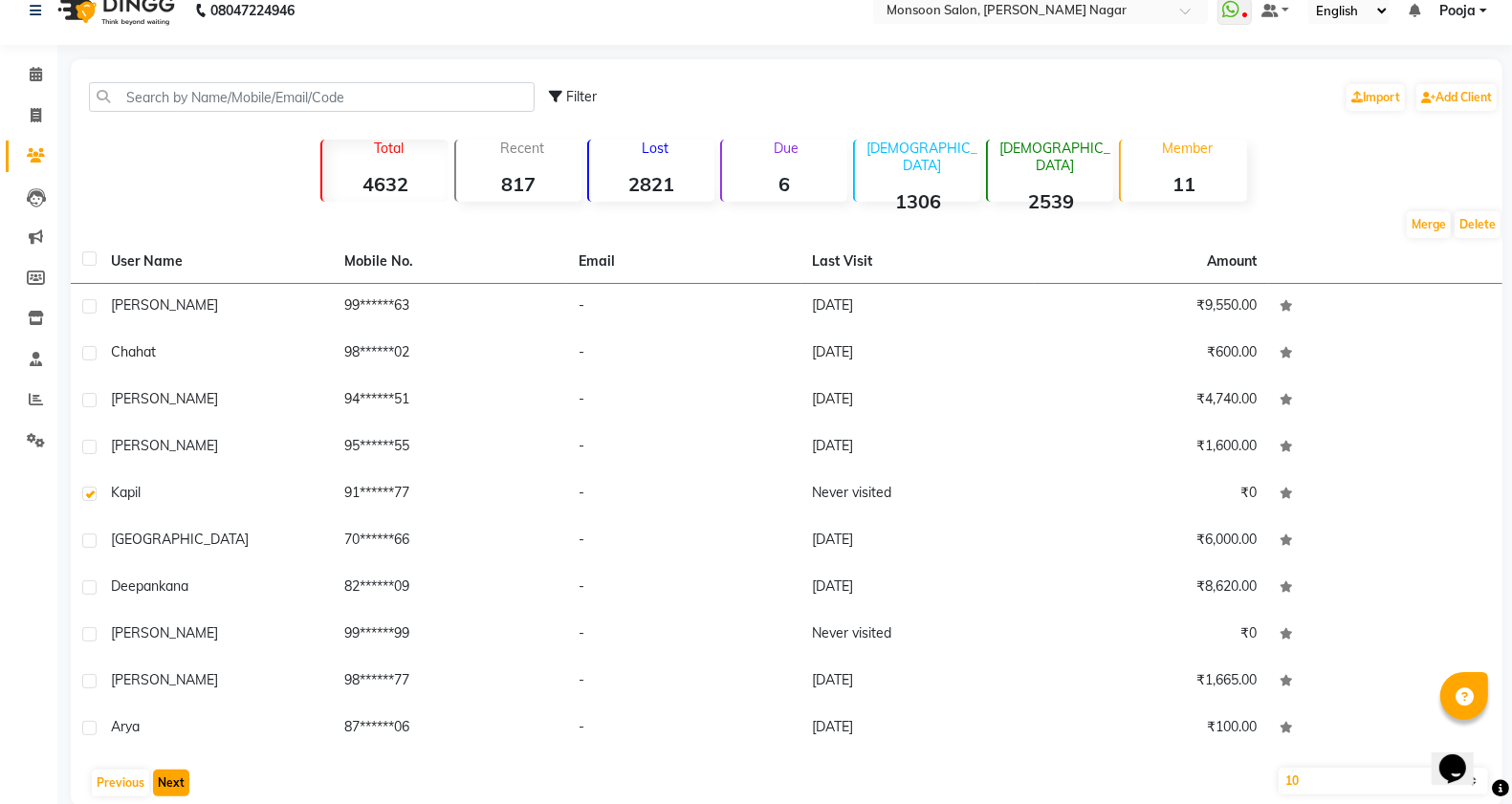
click at [173, 778] on button "Next" at bounding box center [171, 784] width 37 height 27
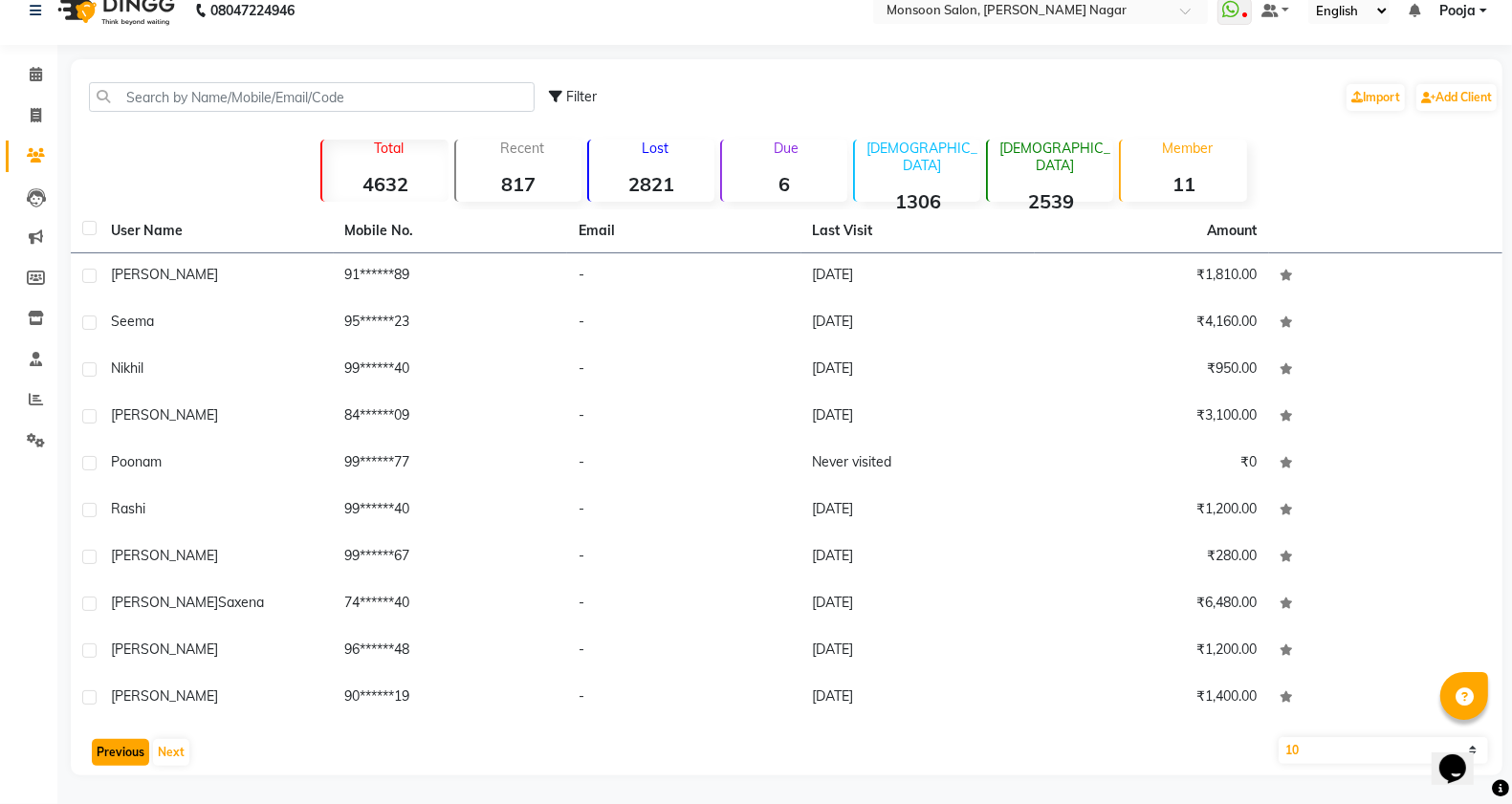
click at [123, 753] on button "Previous" at bounding box center [120, 753] width 57 height 27
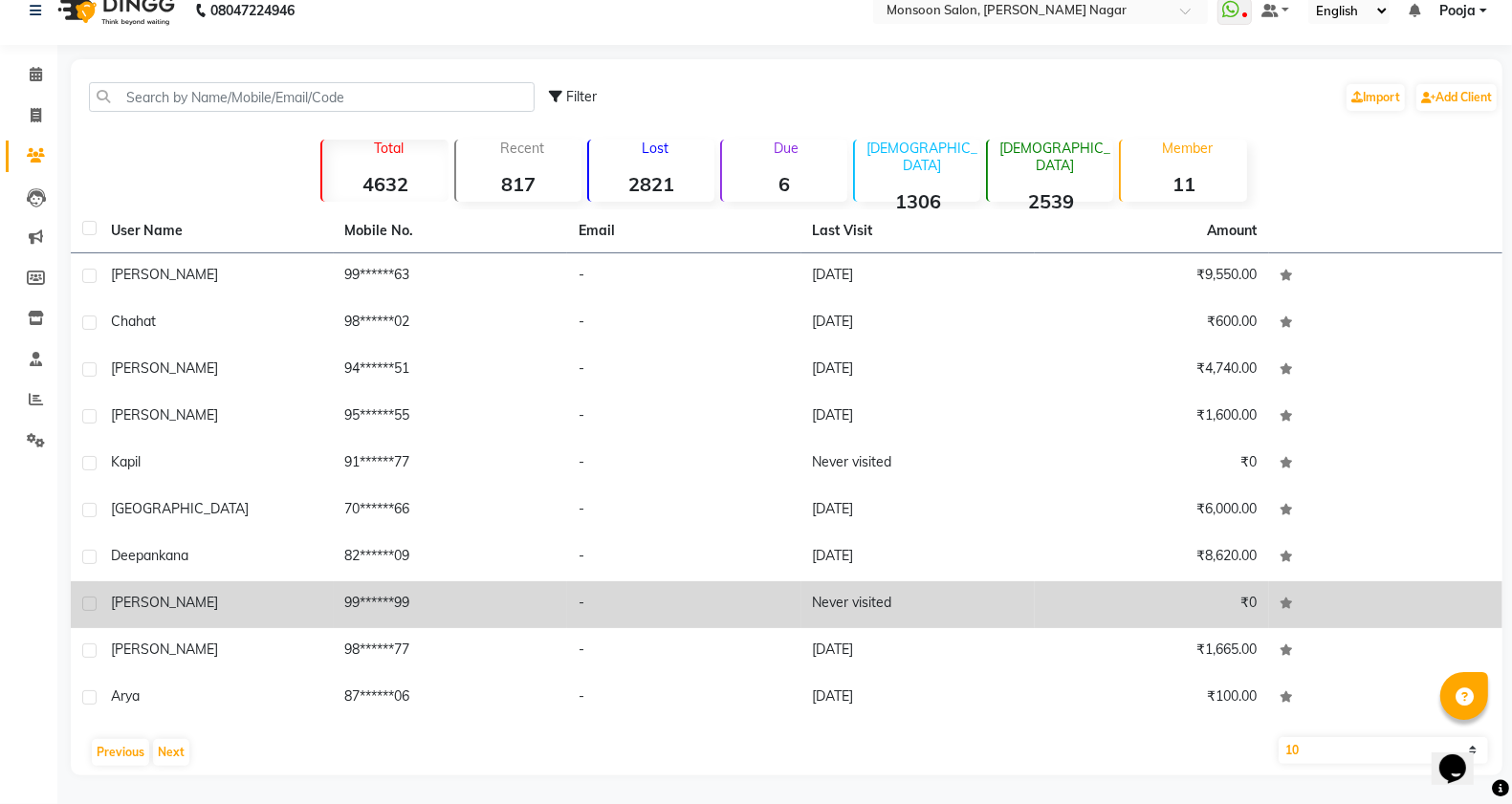
click at [87, 601] on label at bounding box center [89, 604] width 15 height 15
click at [87, 601] on input "checkbox" at bounding box center [88, 605] width 13 height 13
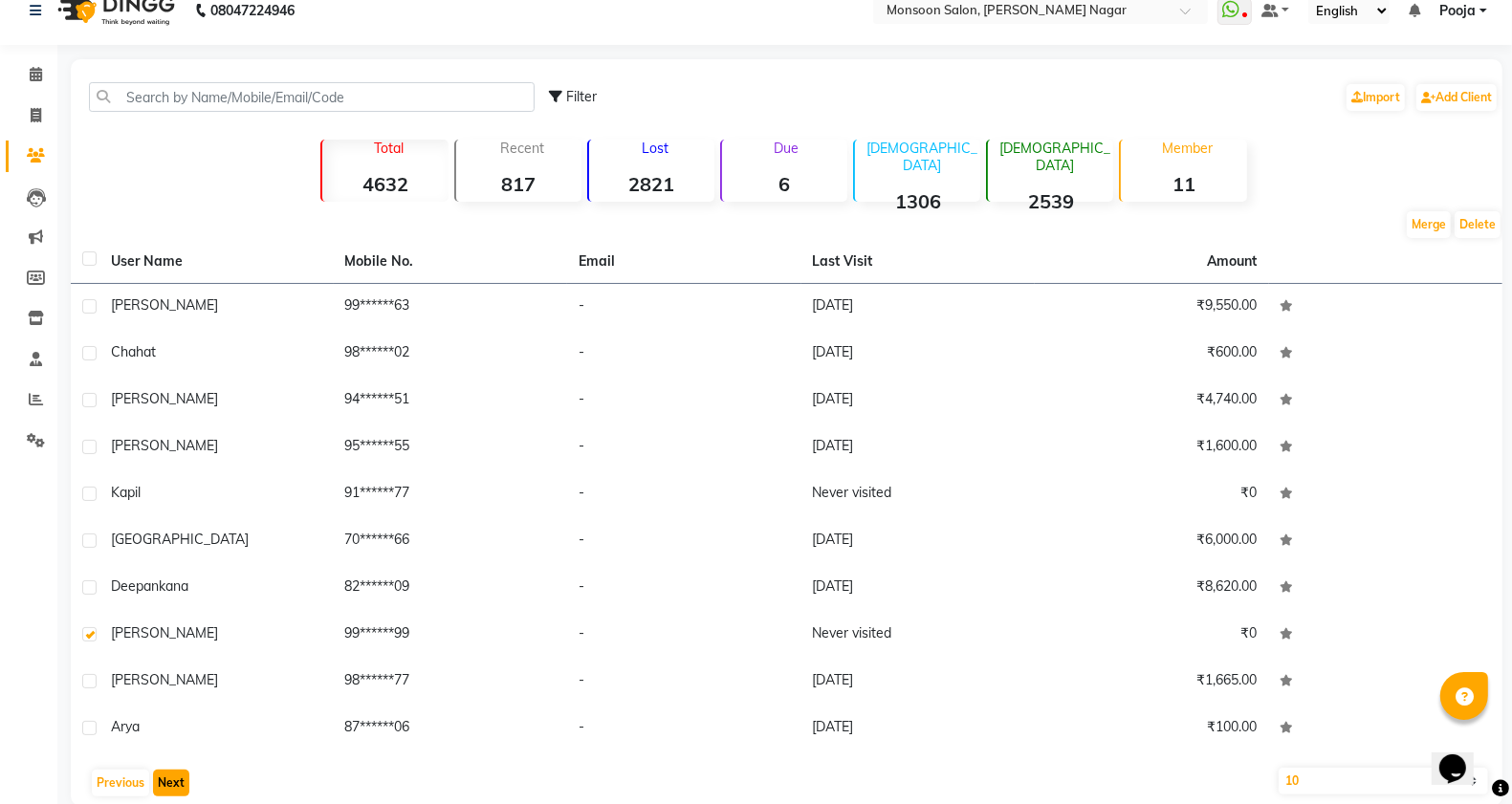
click at [180, 786] on button "Next" at bounding box center [171, 784] width 37 height 27
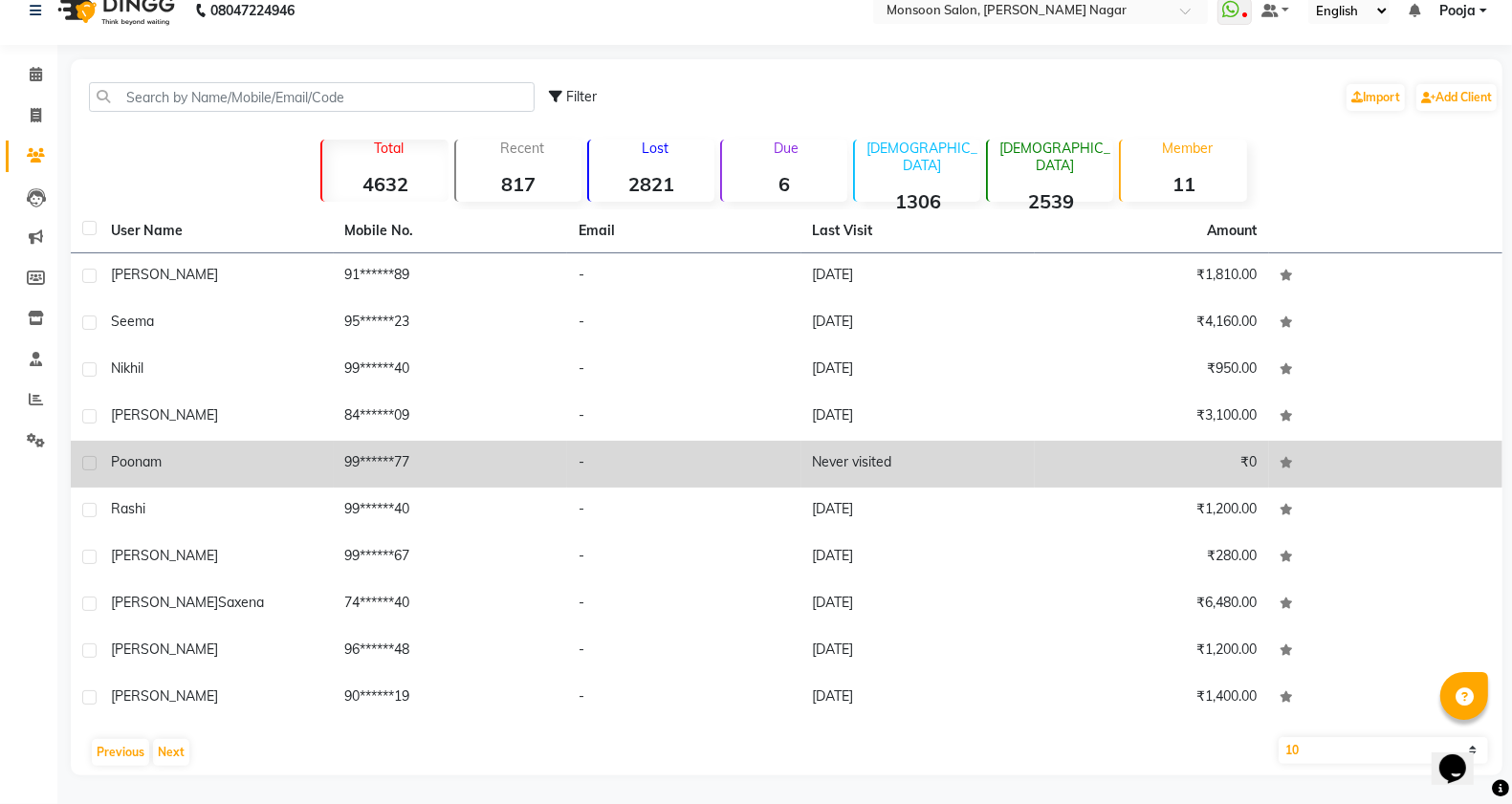
click at [84, 462] on label at bounding box center [89, 463] width 15 height 15
click at [84, 462] on input "checkbox" at bounding box center [88, 464] width 13 height 13
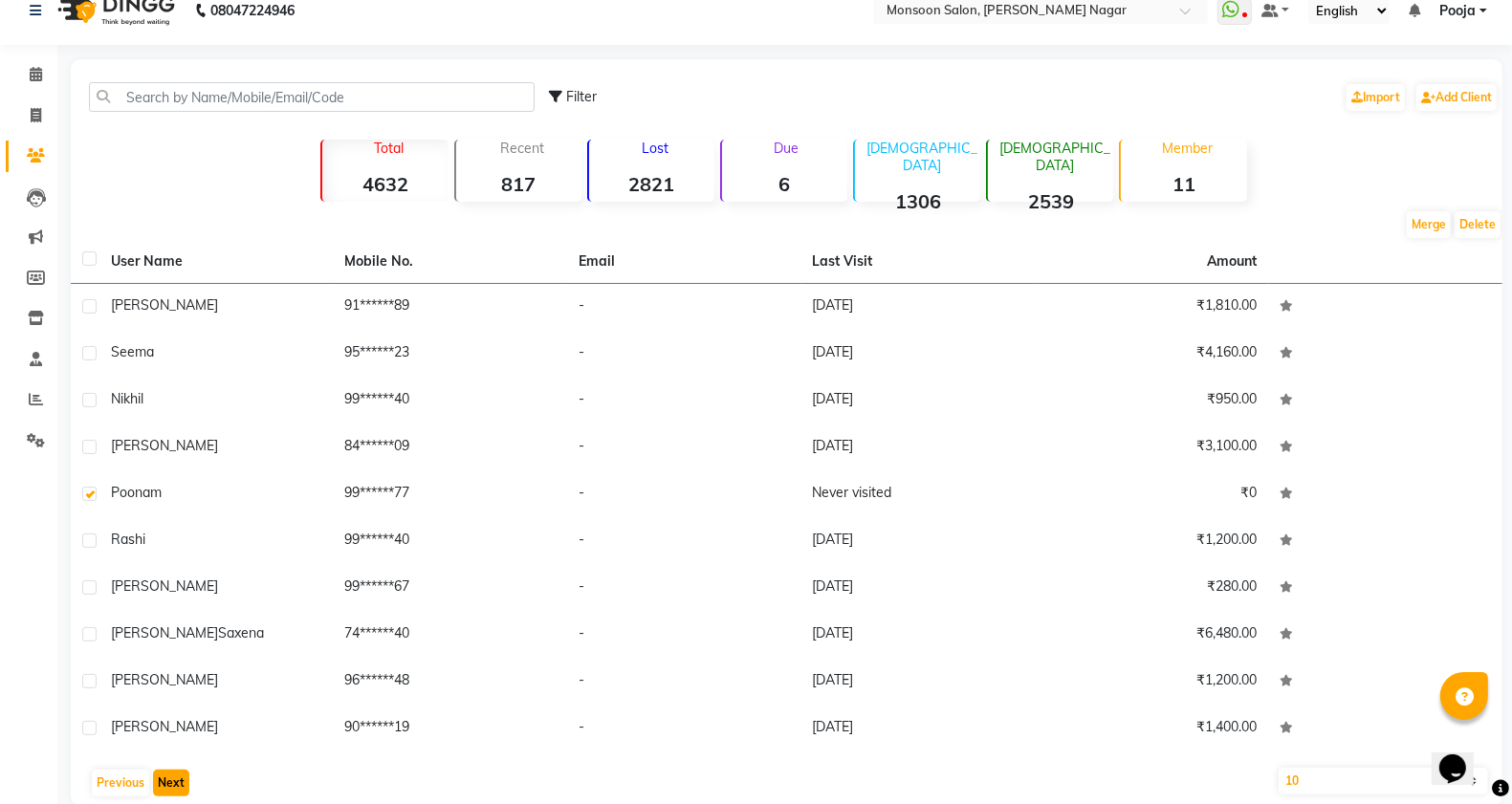
click at [173, 783] on button "Next" at bounding box center [171, 784] width 37 height 27
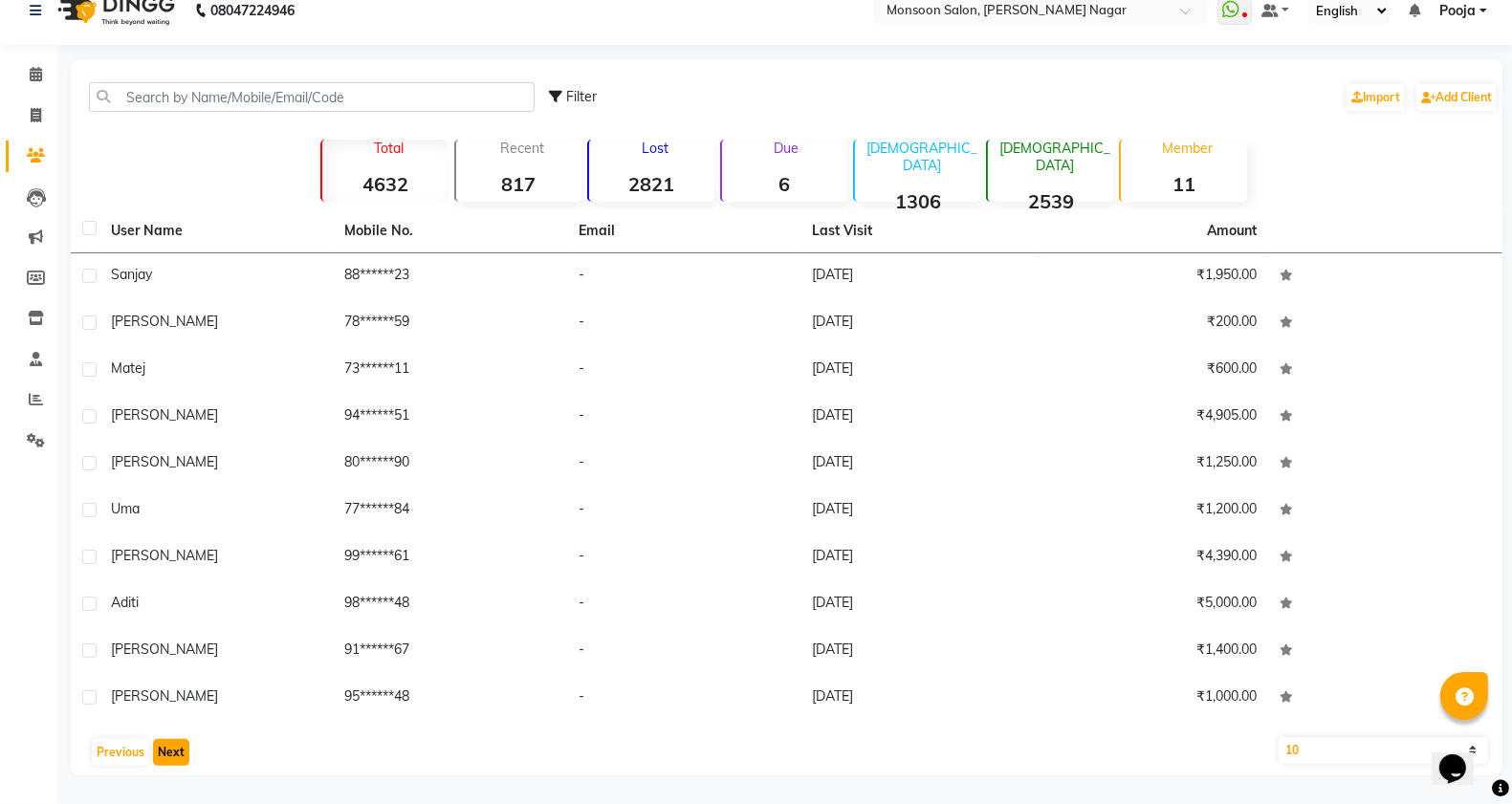
click at [163, 749] on button "Next" at bounding box center [171, 753] width 37 height 27
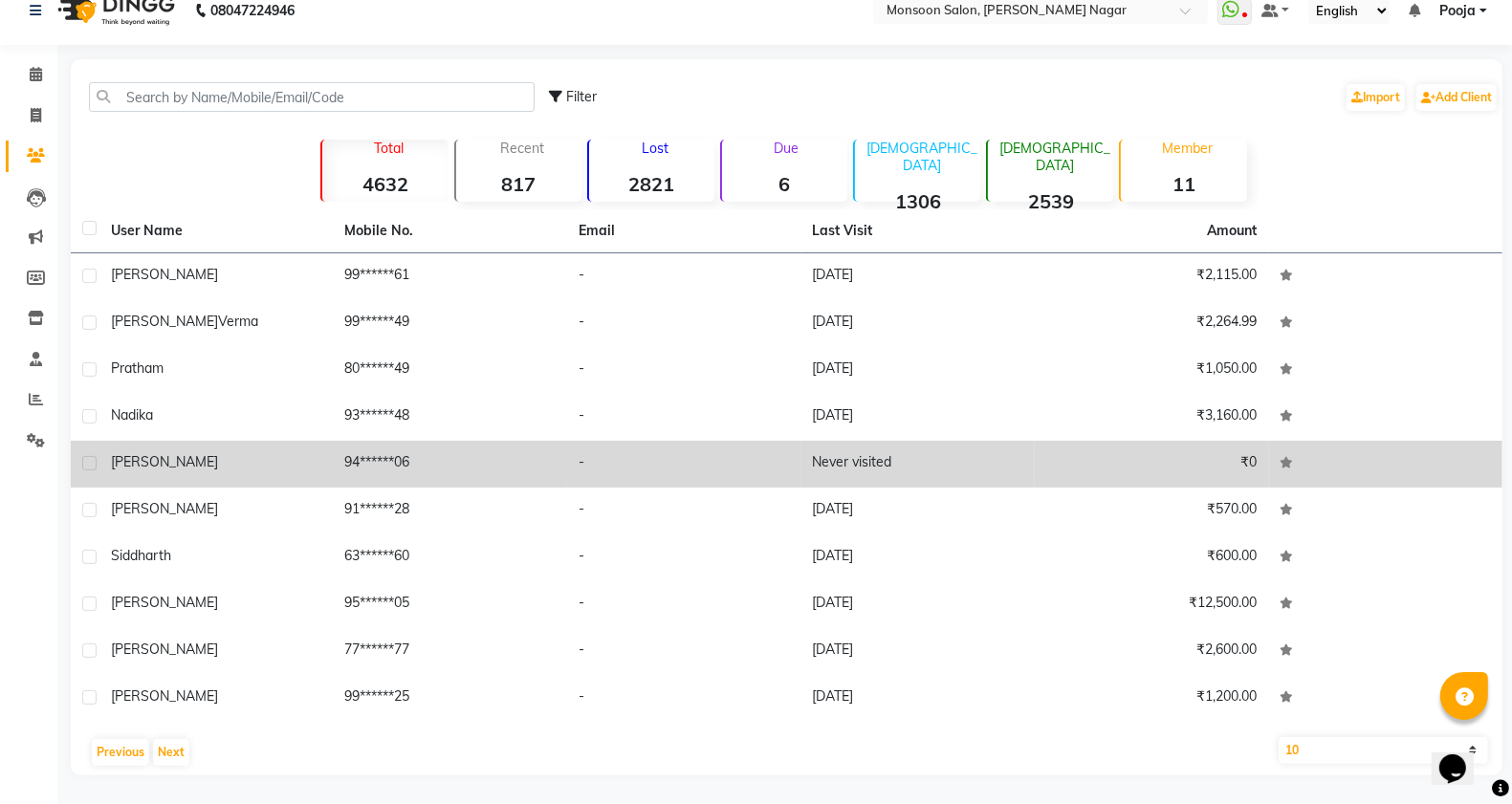
click at [92, 464] on label at bounding box center [89, 463] width 15 height 15
click at [92, 464] on input "checkbox" at bounding box center [88, 464] width 13 height 13
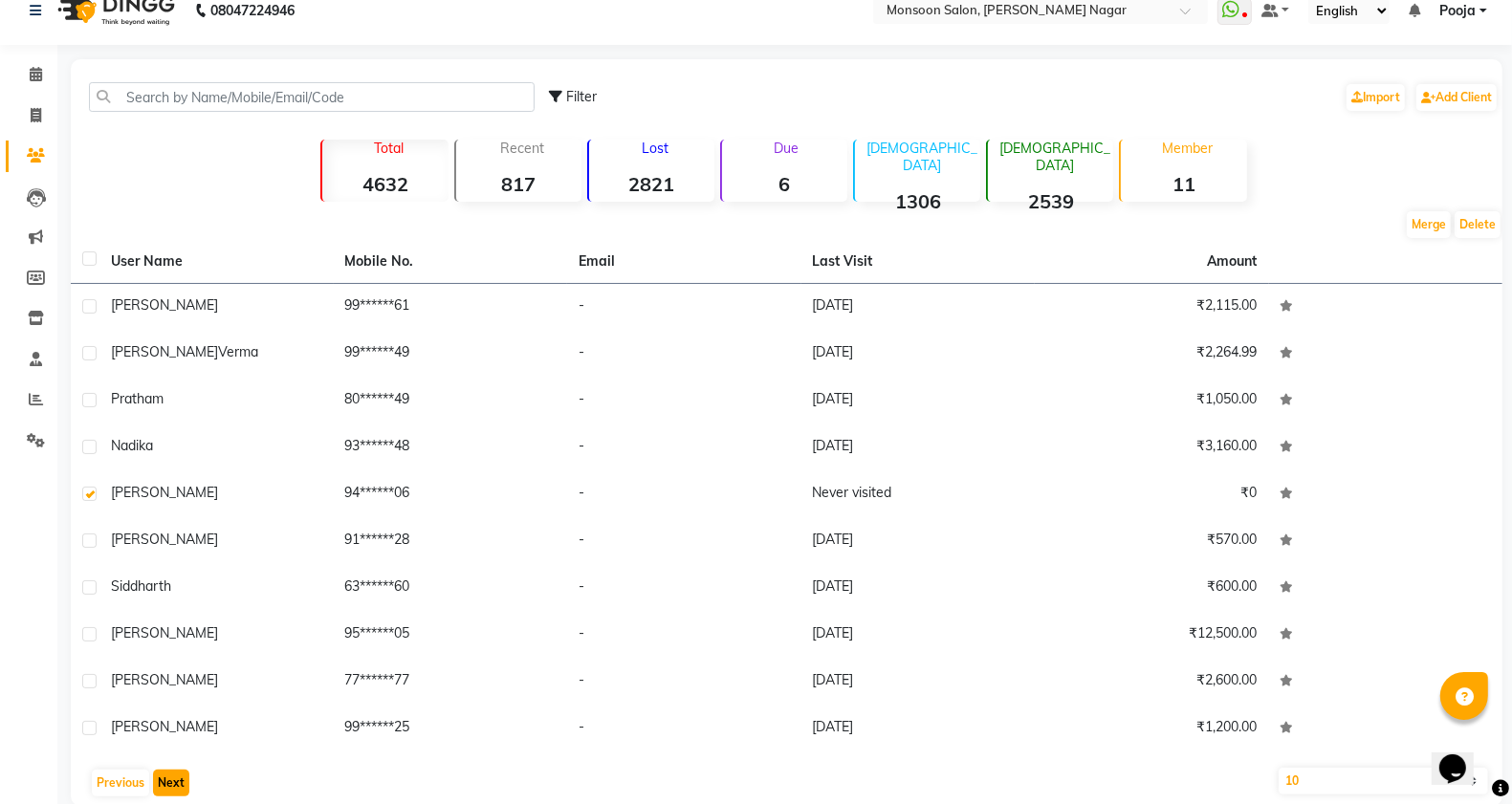
click at [183, 780] on button "Next" at bounding box center [171, 784] width 37 height 27
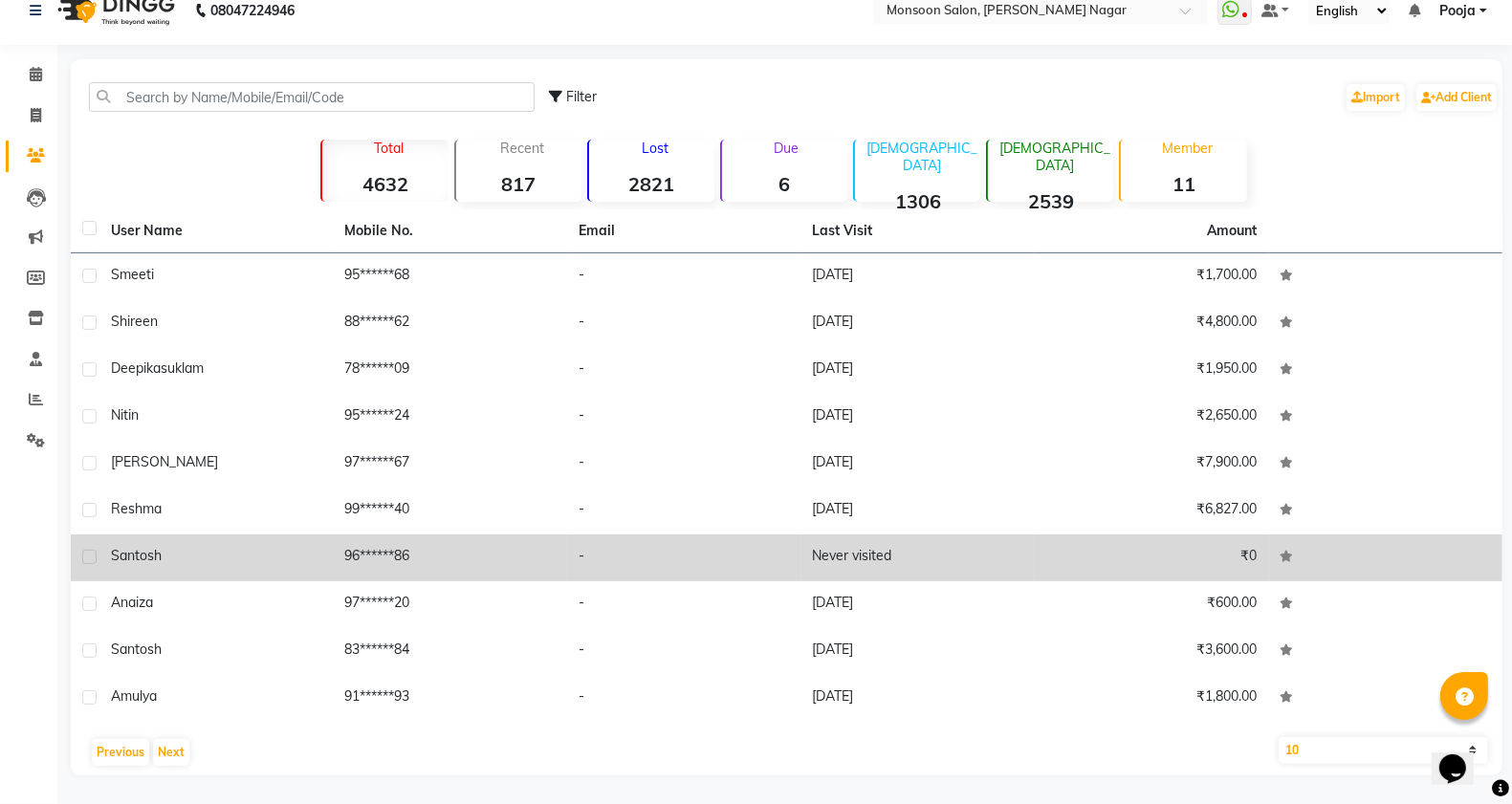
click at [92, 554] on label at bounding box center [89, 556] width 15 height 15
click at [92, 554] on input "checkbox" at bounding box center [88, 557] width 13 height 13
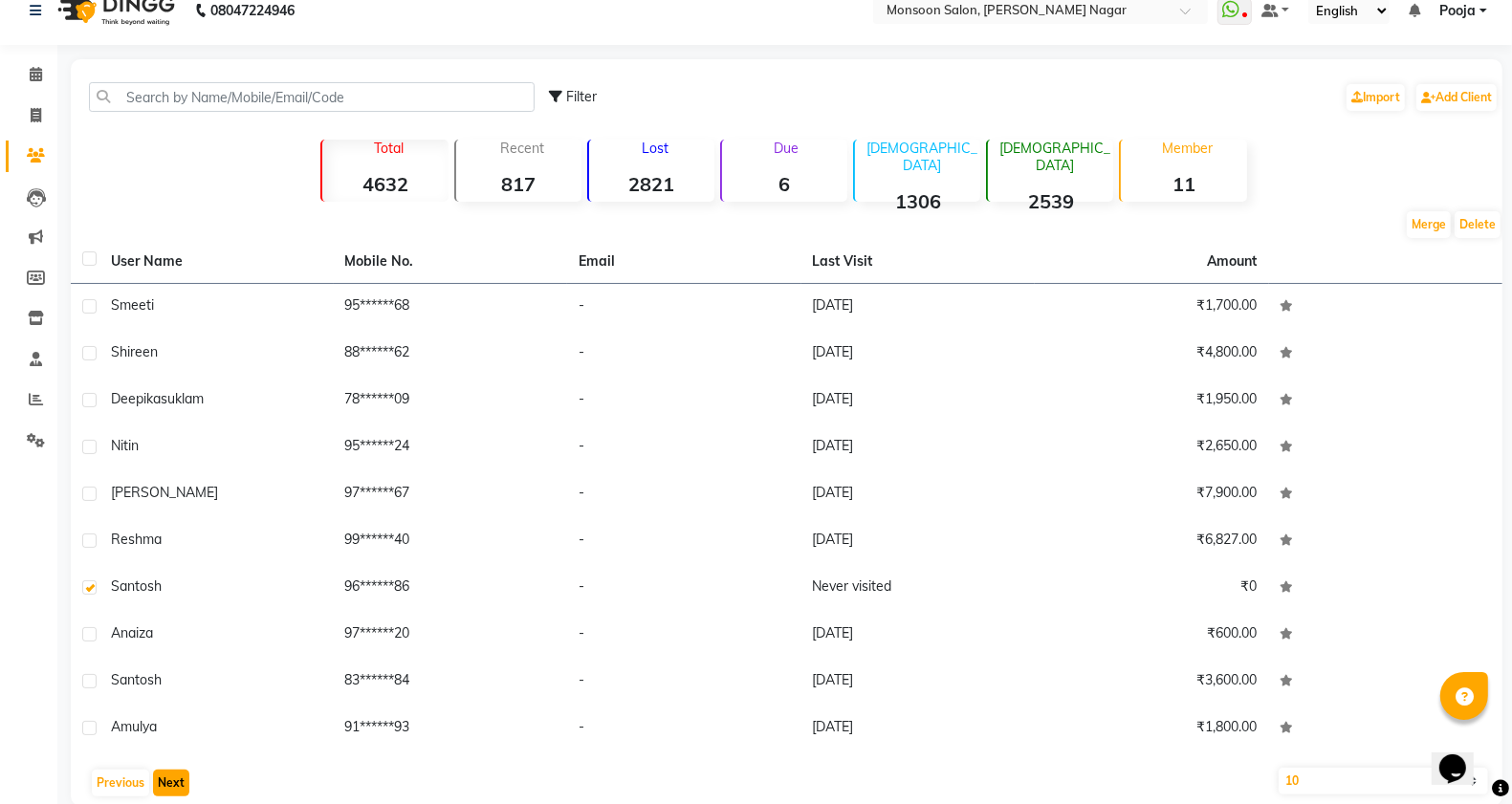
click at [168, 783] on button "Next" at bounding box center [171, 784] width 37 height 27
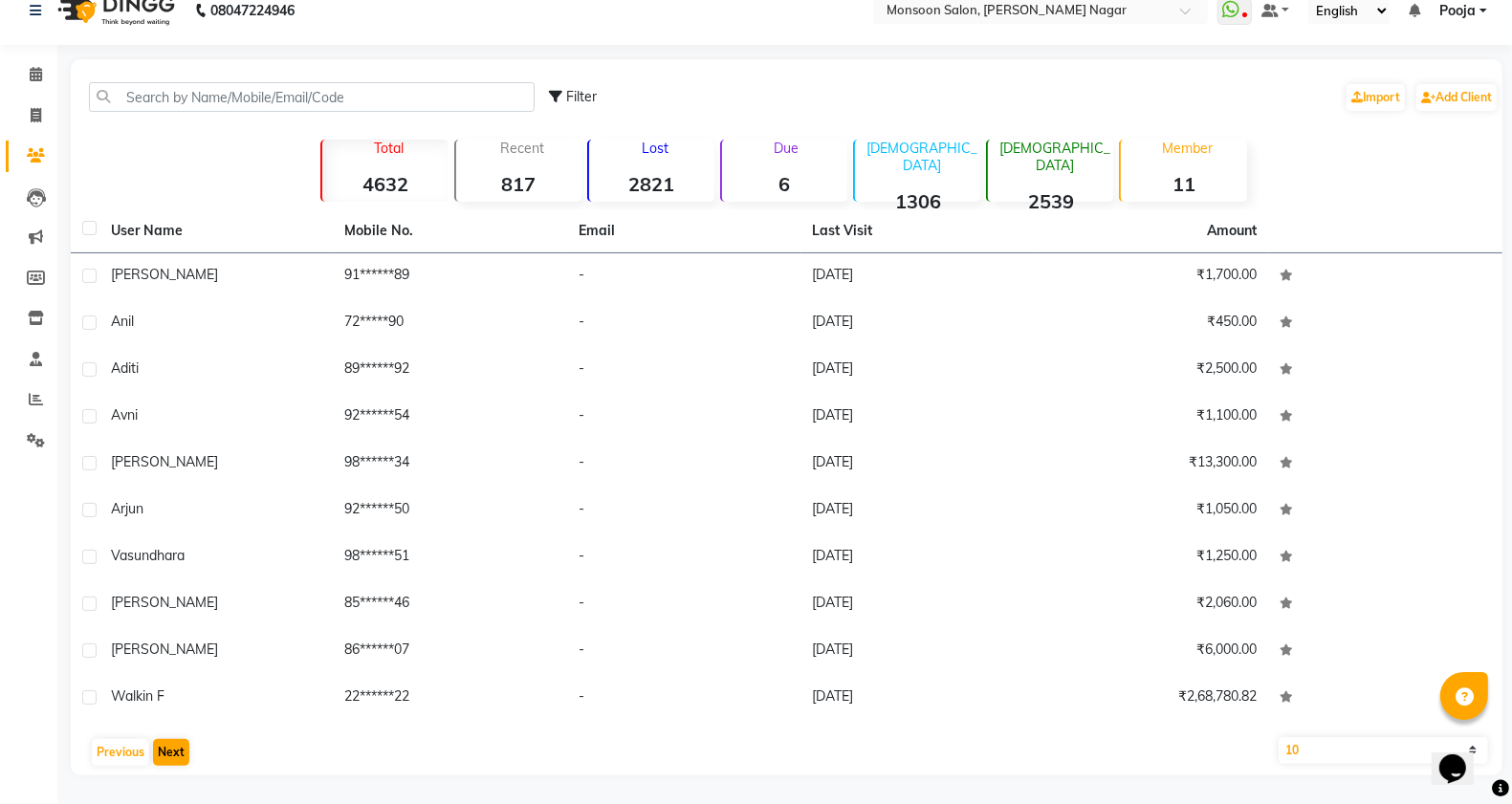
click at [168, 783] on main "Filter Import Add Client Total 4632 Recent 817 Lost 2821 Due 6 [DEMOGRAPHIC_DAT…" at bounding box center [785, 432] width 1455 height 745
click at [172, 747] on button "Next" at bounding box center [171, 753] width 37 height 27
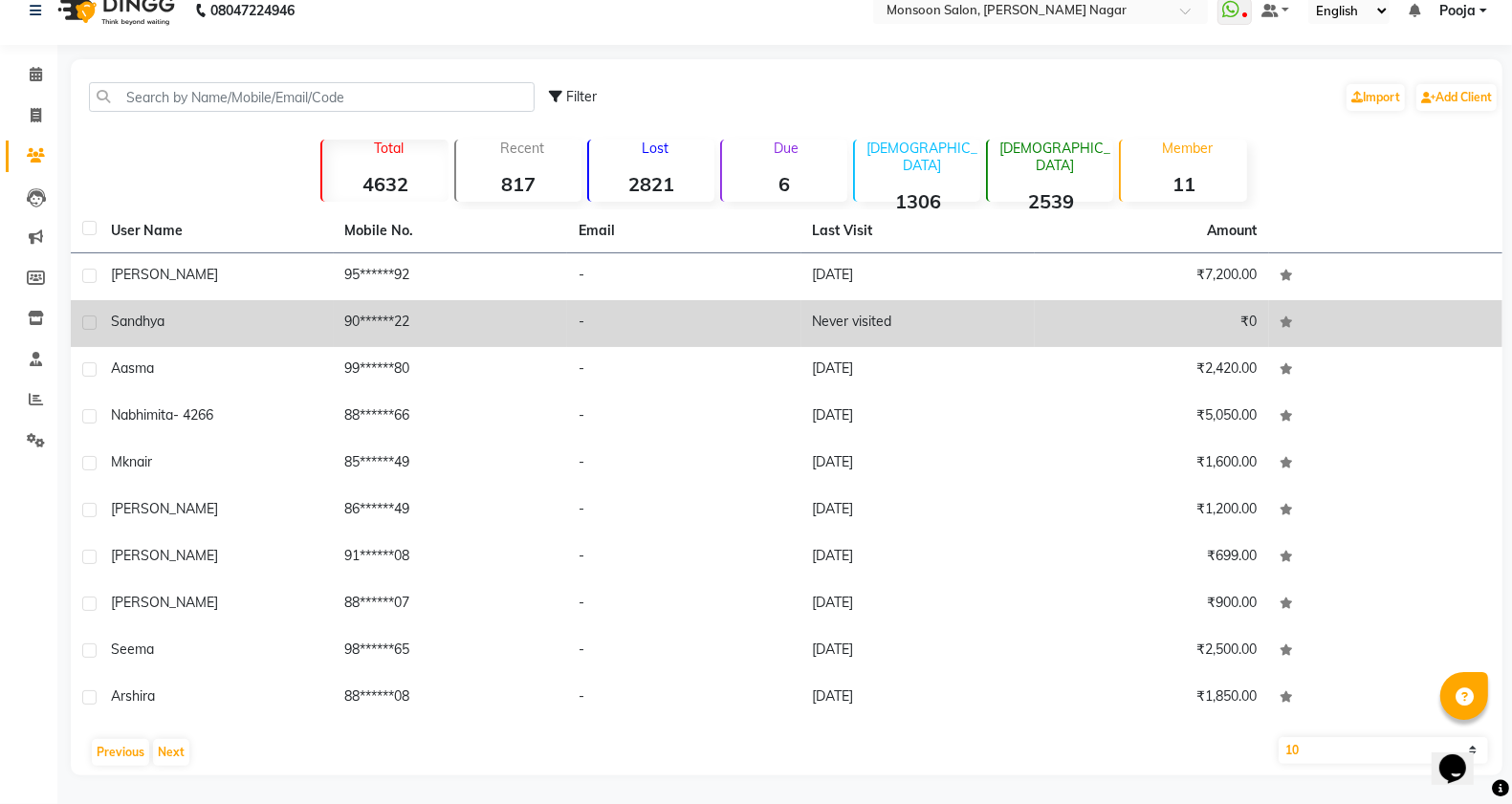
click at [83, 326] on label at bounding box center [89, 322] width 15 height 15
click at [83, 326] on input "checkbox" at bounding box center [88, 323] width 13 height 13
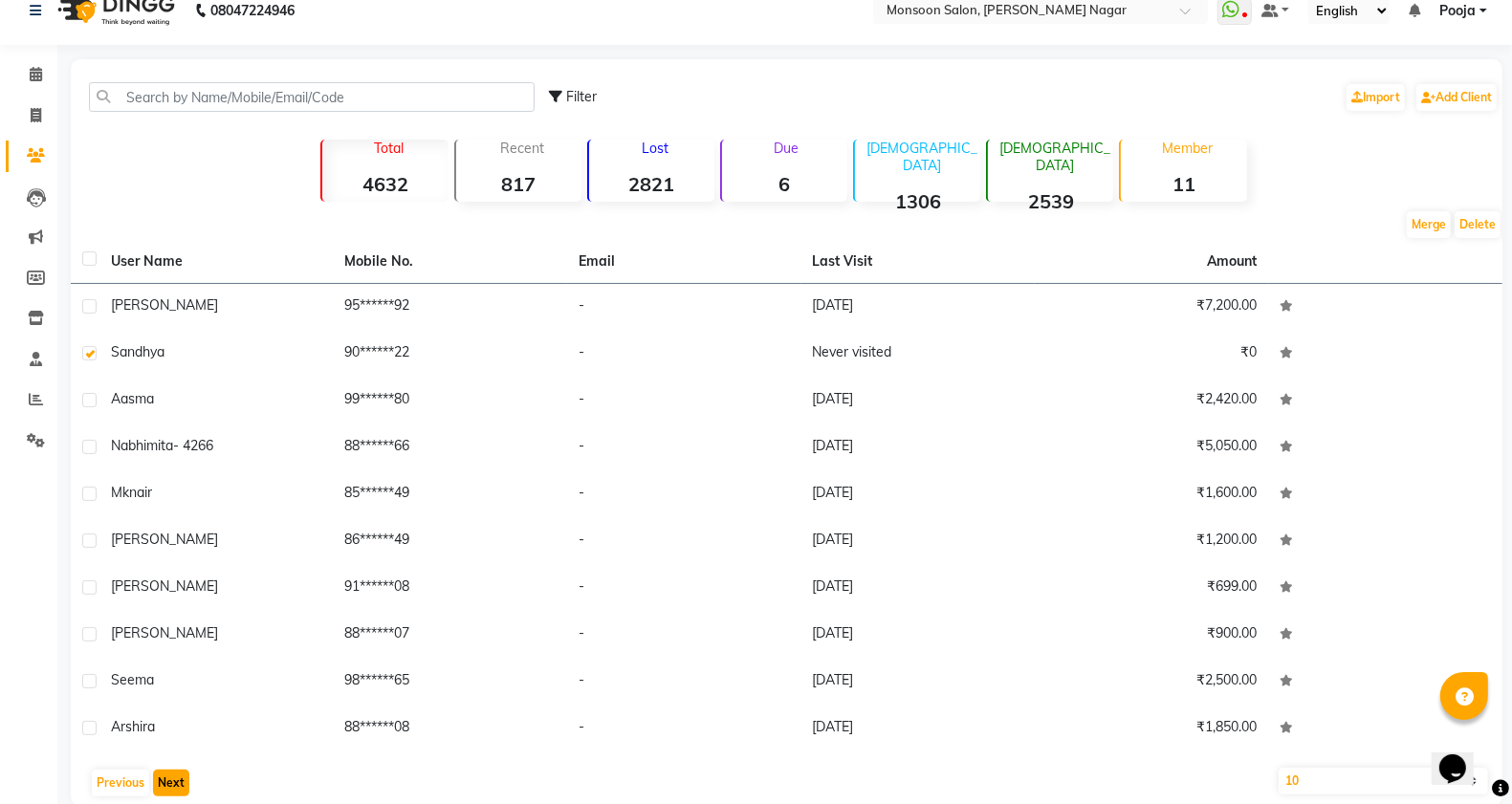
click at [172, 781] on button "Next" at bounding box center [171, 784] width 37 height 27
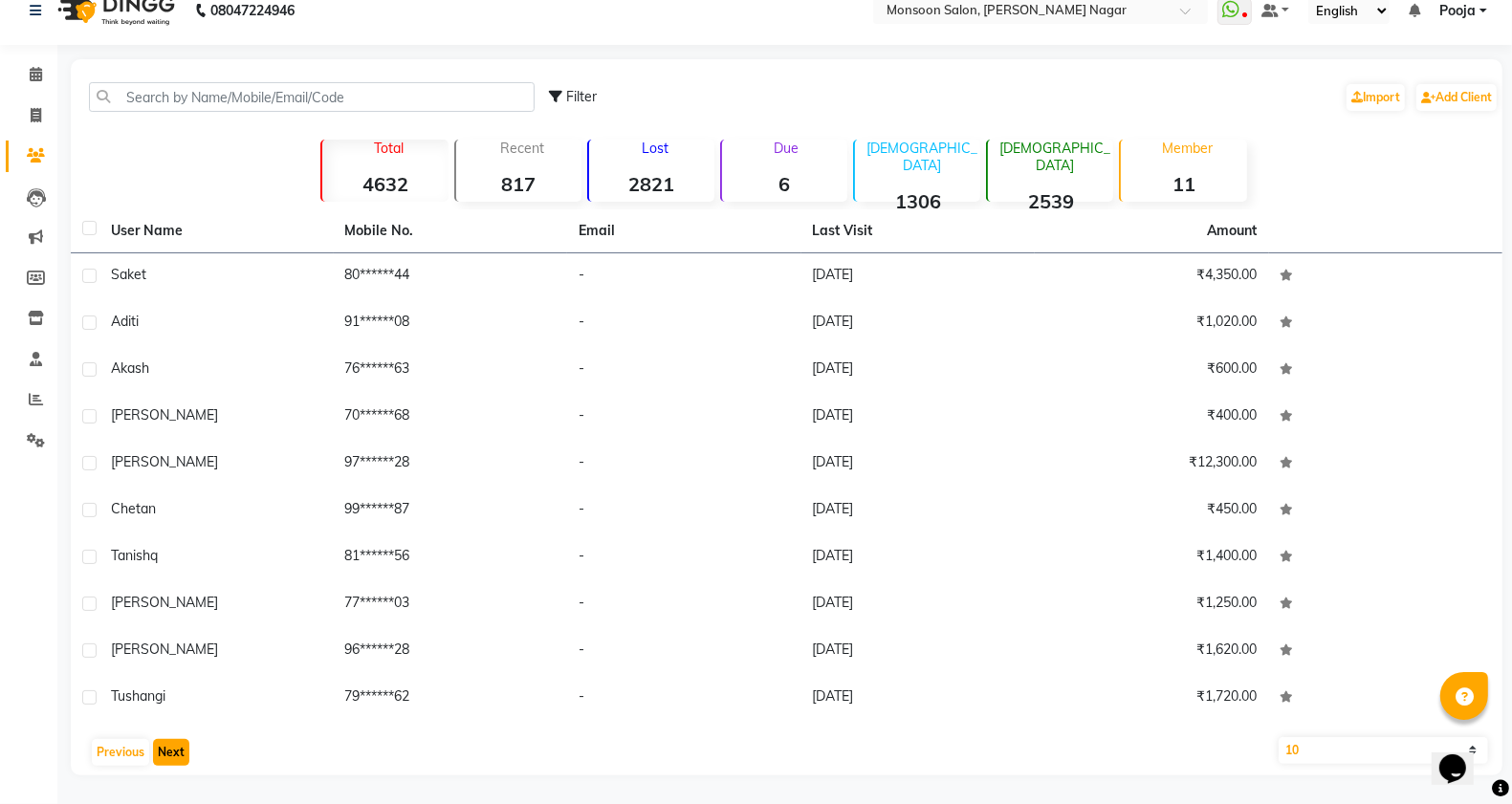
click at [165, 757] on button "Next" at bounding box center [171, 753] width 37 height 27
click at [165, 747] on button "Next" at bounding box center [171, 753] width 37 height 27
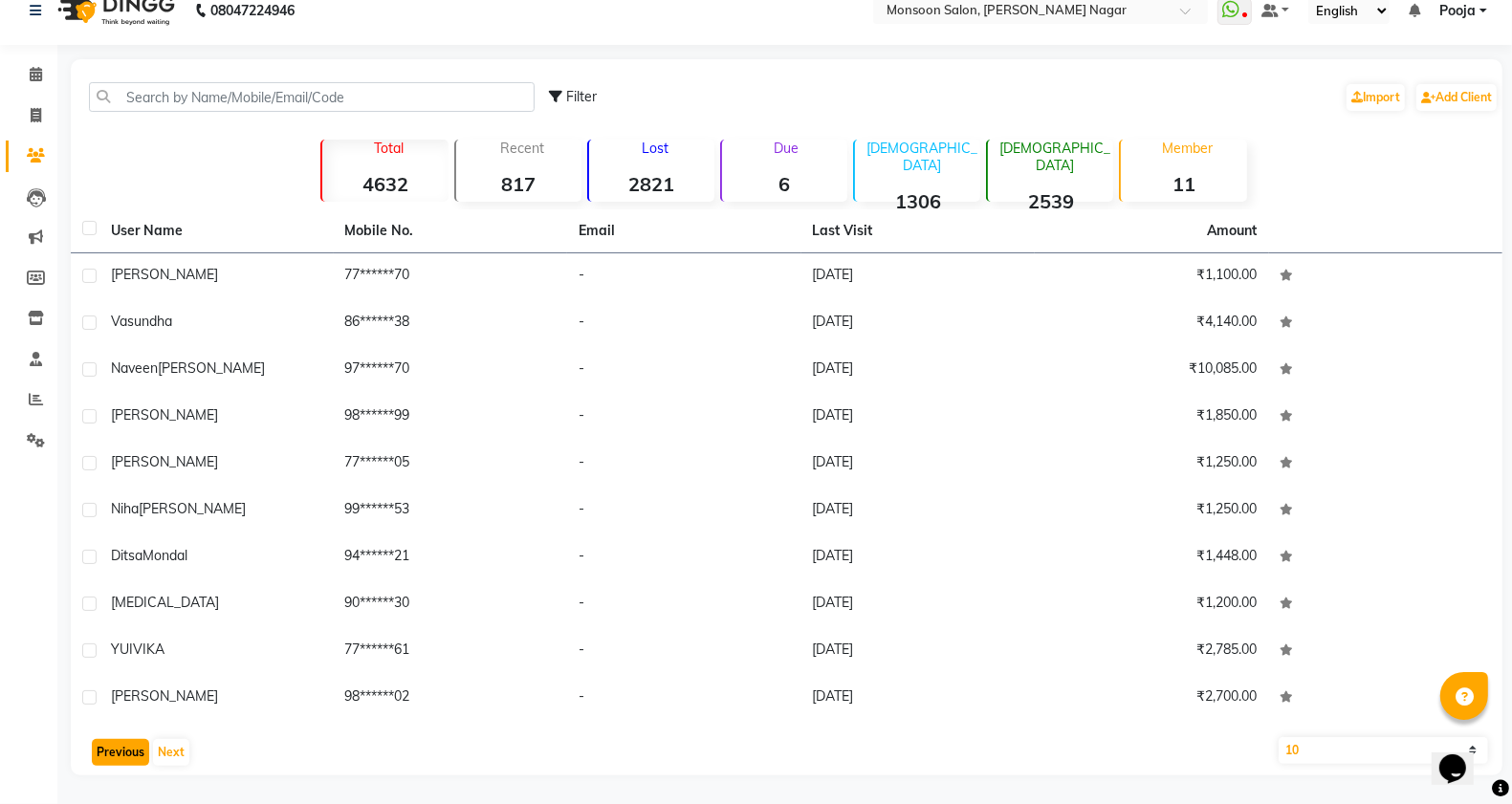
click at [135, 746] on button "Previous" at bounding box center [120, 753] width 57 height 27
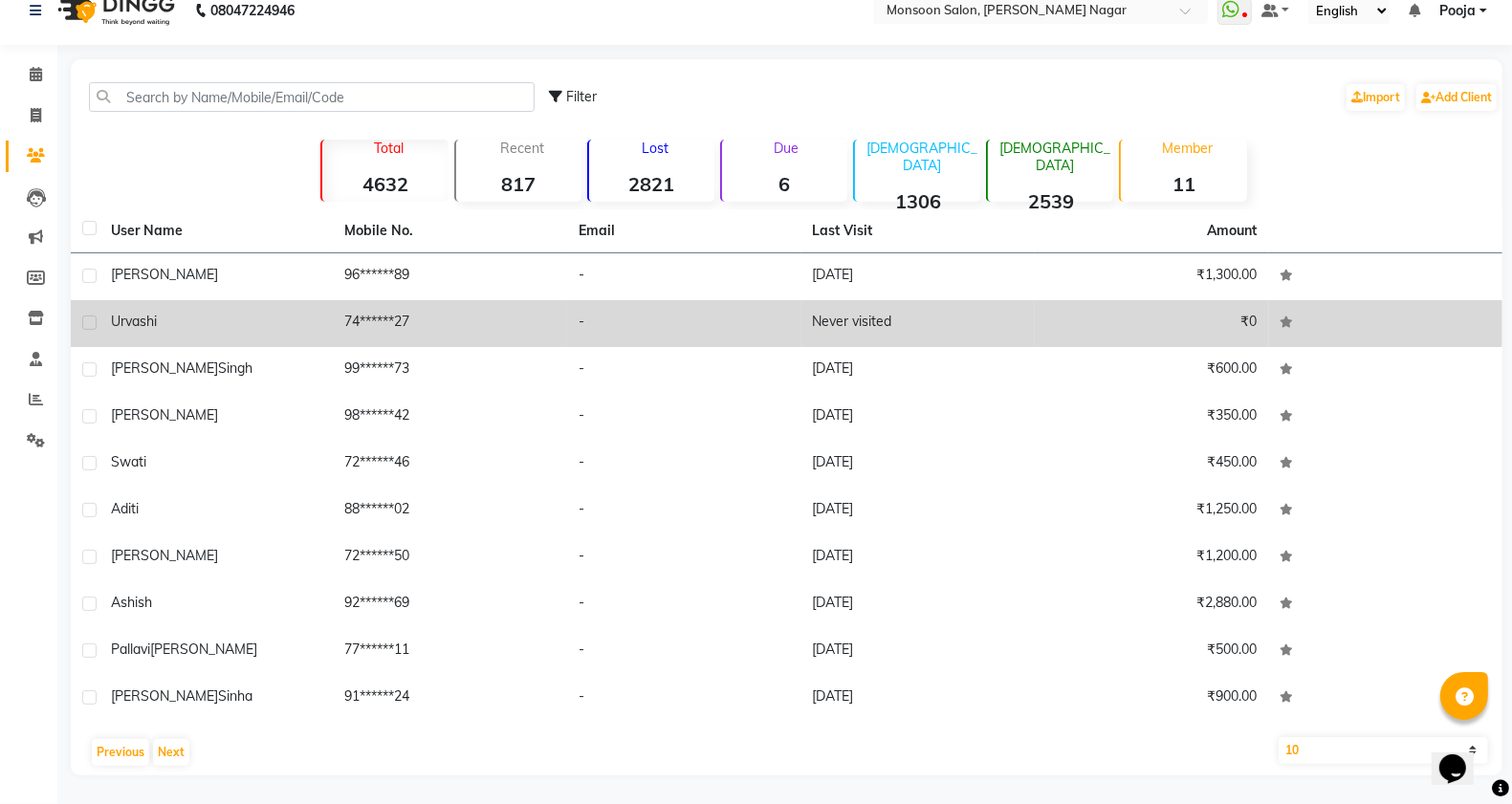
click at [89, 313] on td at bounding box center [85, 323] width 29 height 46
click at [94, 327] on label at bounding box center [89, 322] width 15 height 15
click at [94, 327] on input "checkbox" at bounding box center [88, 323] width 13 height 13
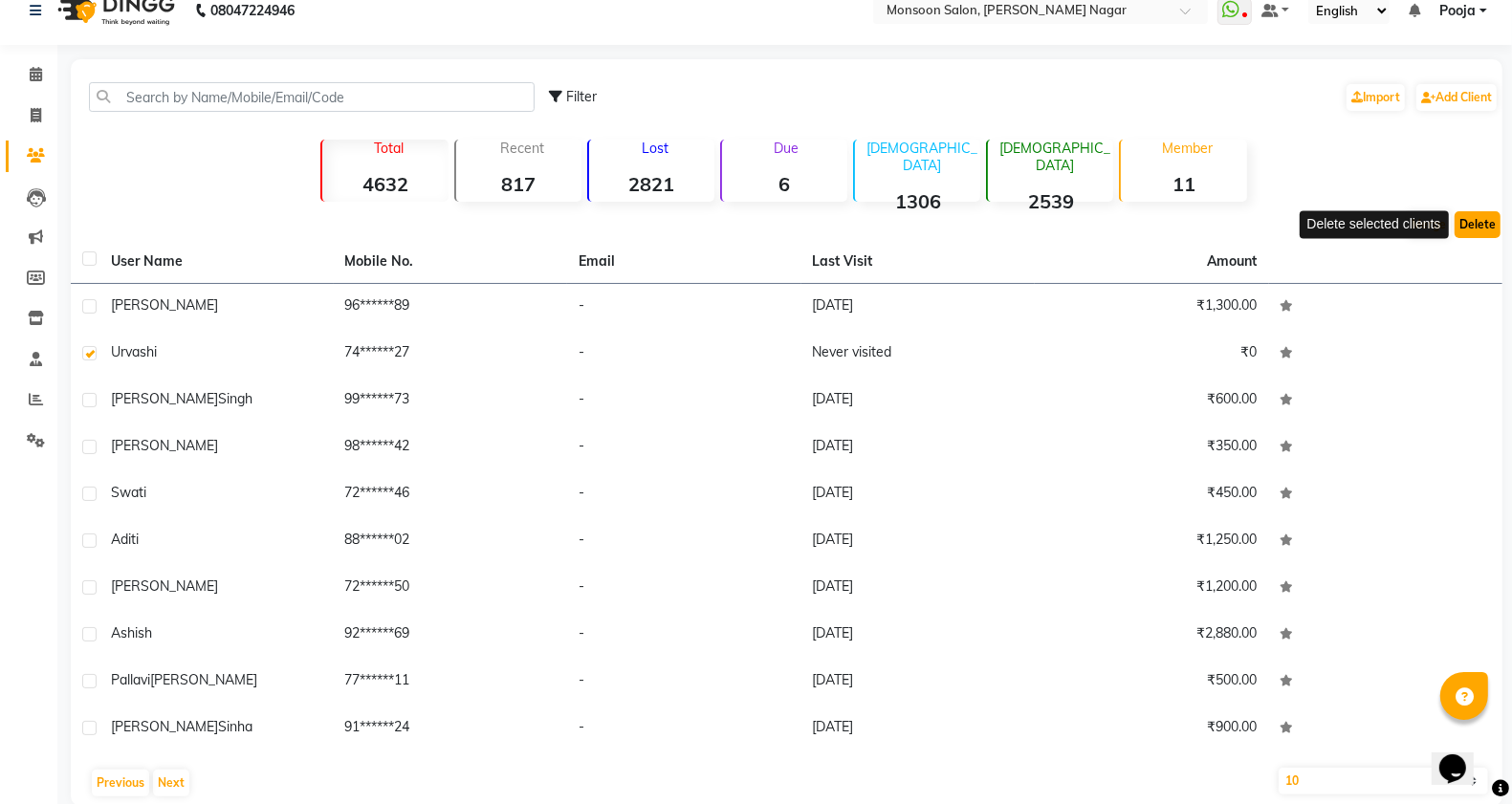
click at [1470, 224] on button "Delete" at bounding box center [1477, 224] width 45 height 27
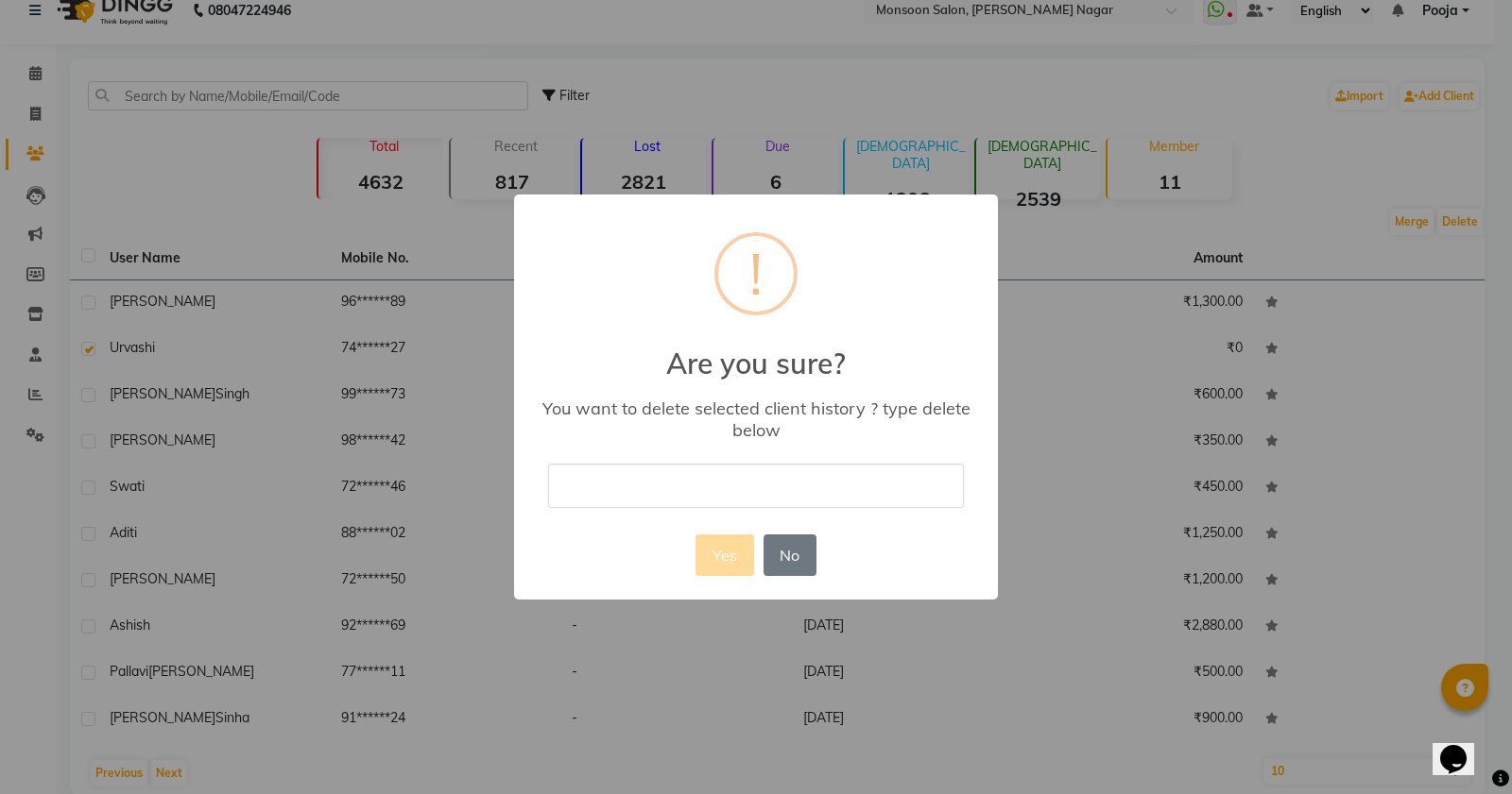
click at [730, 460] on div "× ! Are you sure? You want to delete selected client history ? type delete belo…" at bounding box center [756, 397] width 484 height 405
click at [701, 484] on input "text" at bounding box center [755, 485] width 416 height 44
click at [724, 560] on button "Yes" at bounding box center [724, 555] width 57 height 41
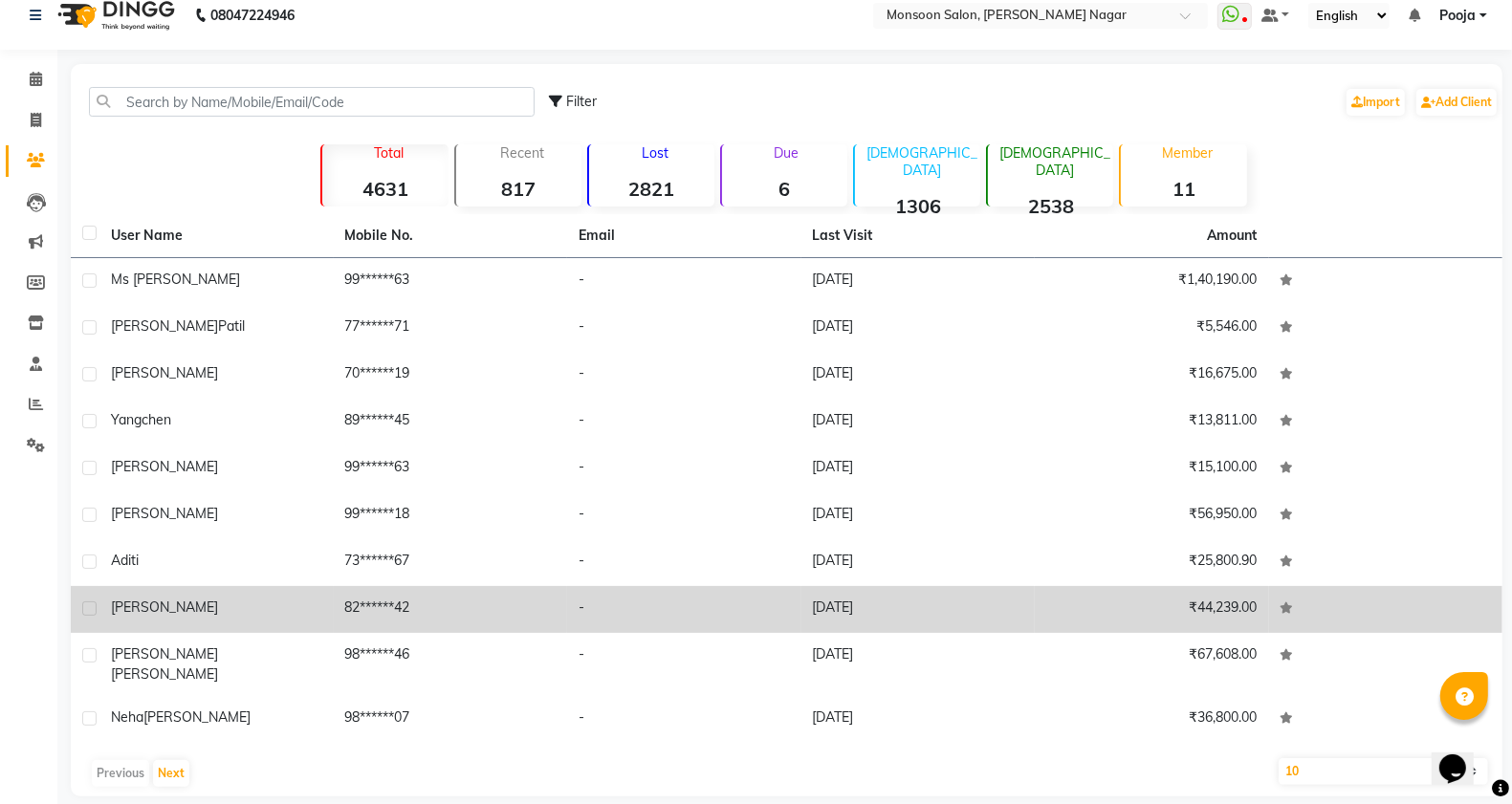
scroll to position [24, 0]
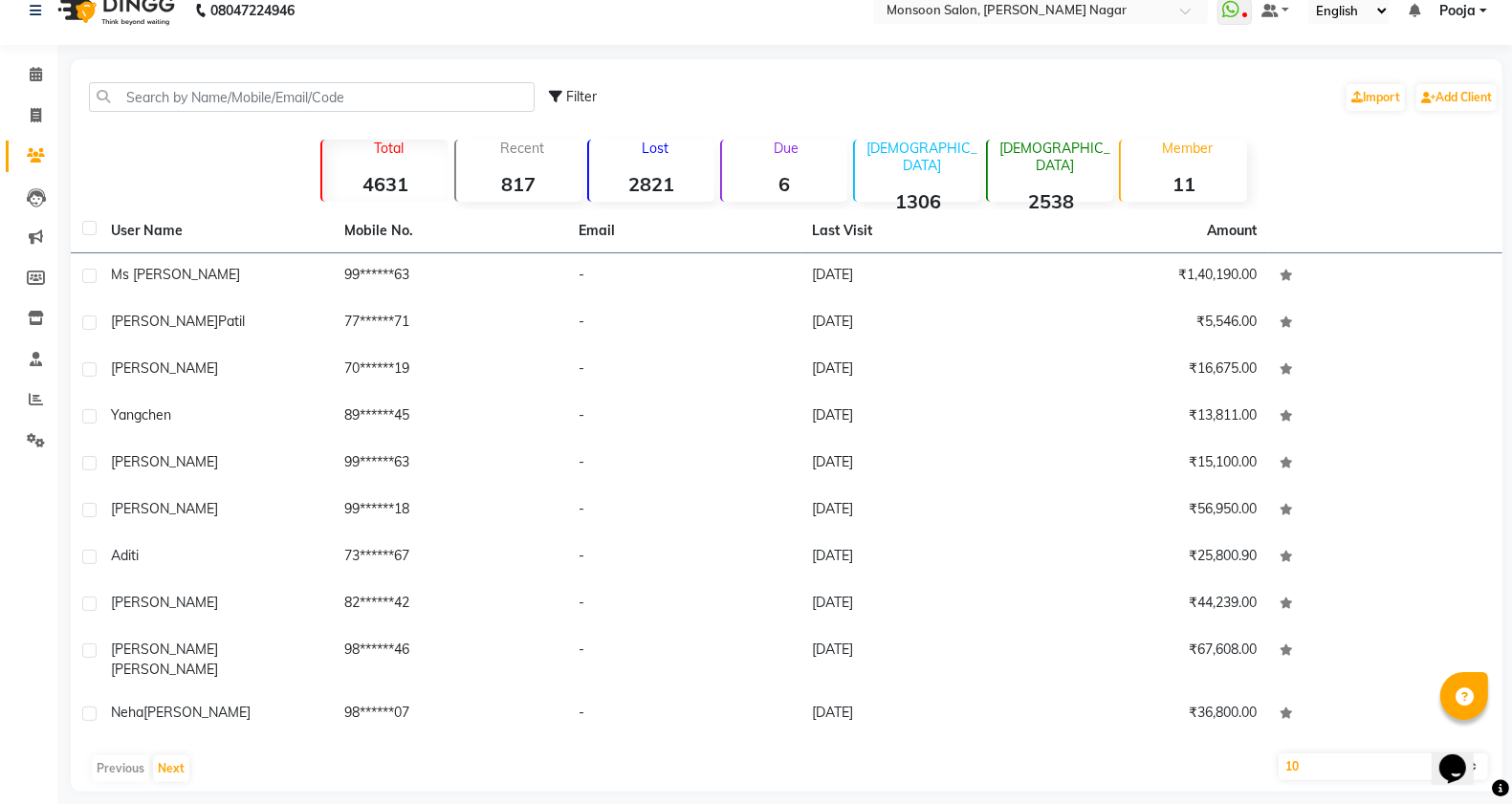
click at [561, 96] on icon at bounding box center [555, 97] width 14 height 14
select select "1000000"
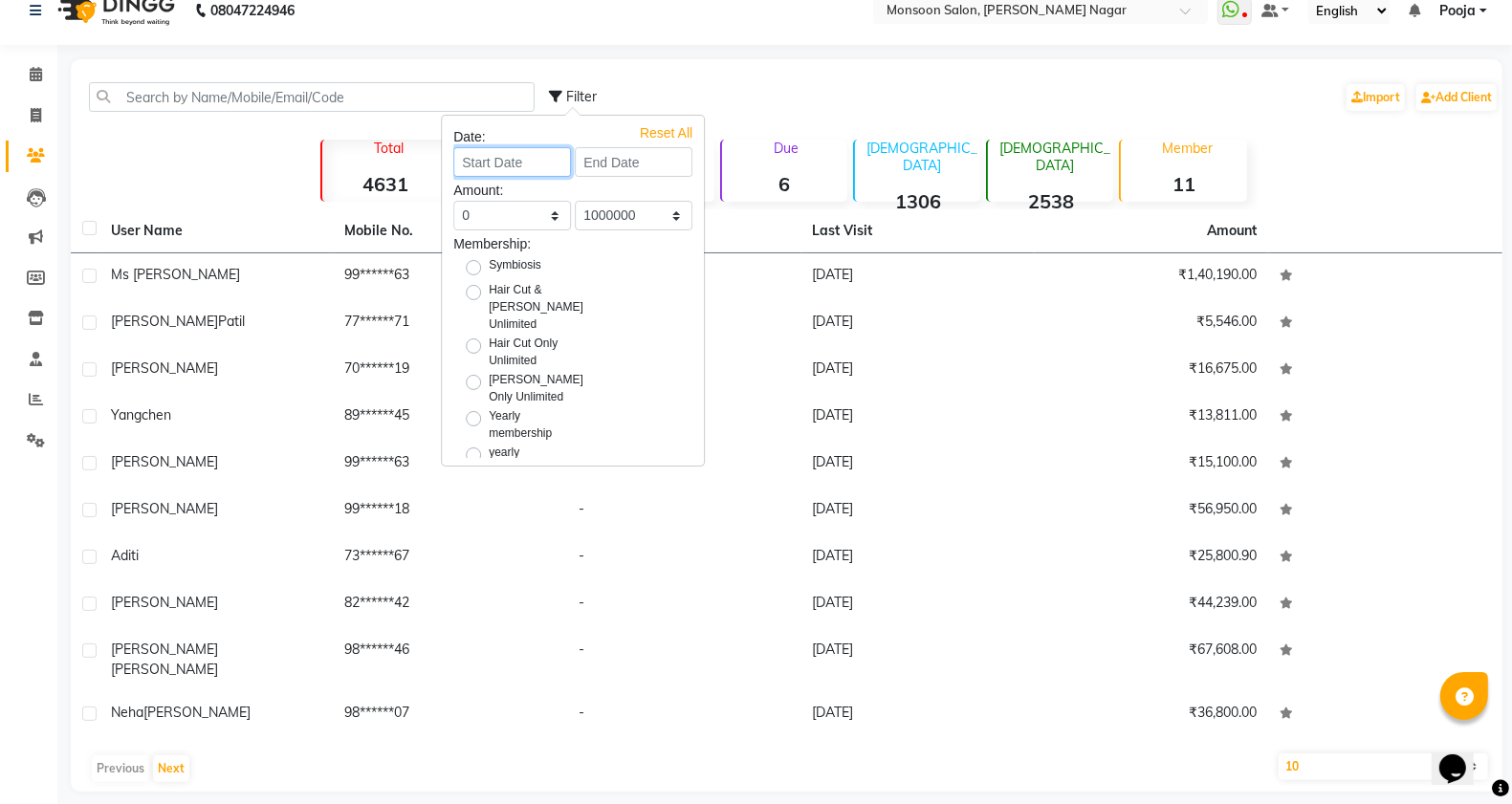
click at [515, 158] on input at bounding box center [513, 162] width 118 height 30
select select "9"
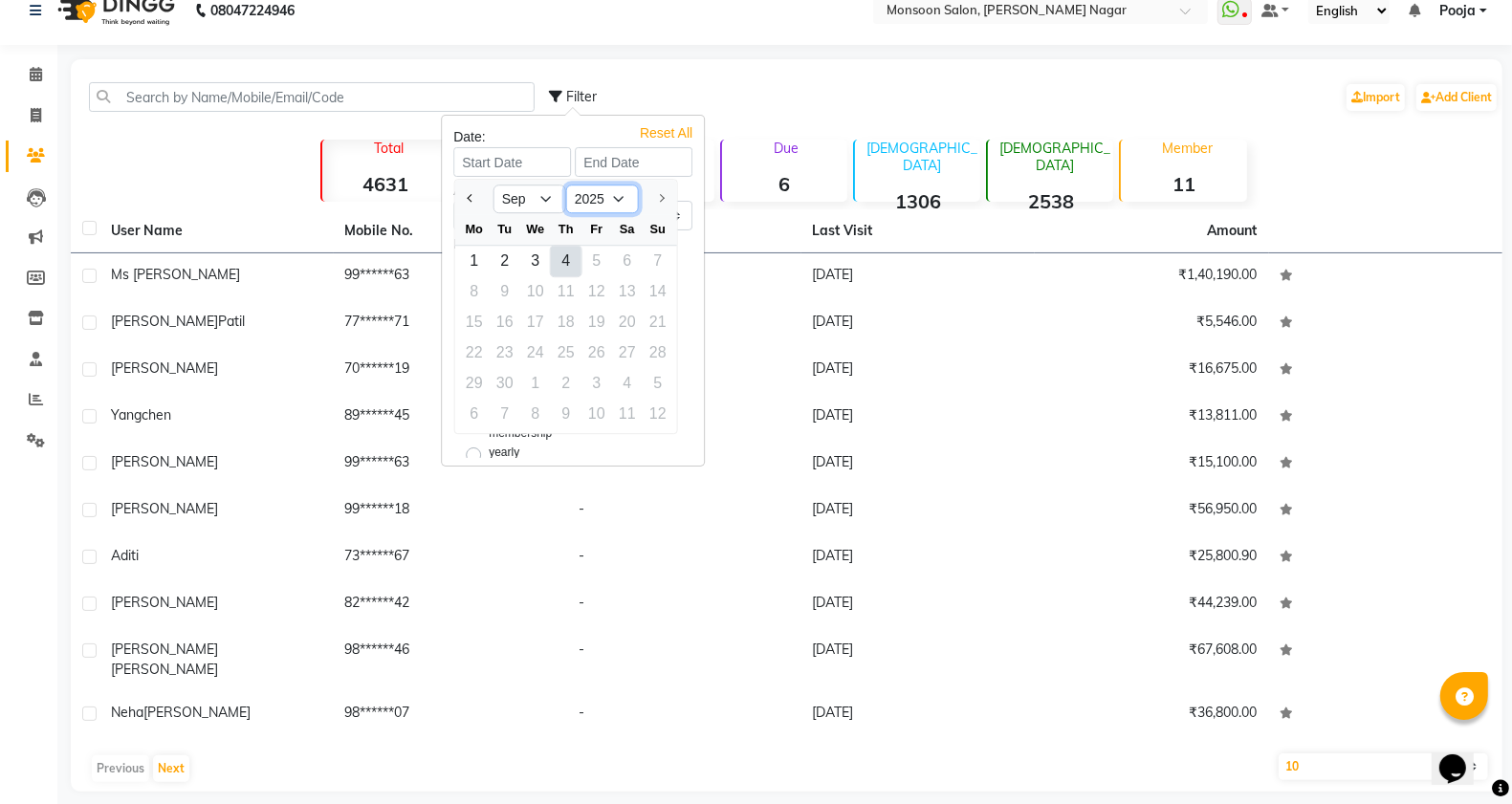
click at [617, 197] on select "2015 2016 2017 2018 2019 2020 2021 2022 2023 2024 2025" at bounding box center [602, 199] width 73 height 29
select select "2023"
click at [566, 185] on select "2015 2016 2017 2018 2019 2020 2021 2022 2023 2024 2025" at bounding box center [602, 199] width 73 height 29
click at [590, 261] on div "1" at bounding box center [597, 261] width 31 height 31
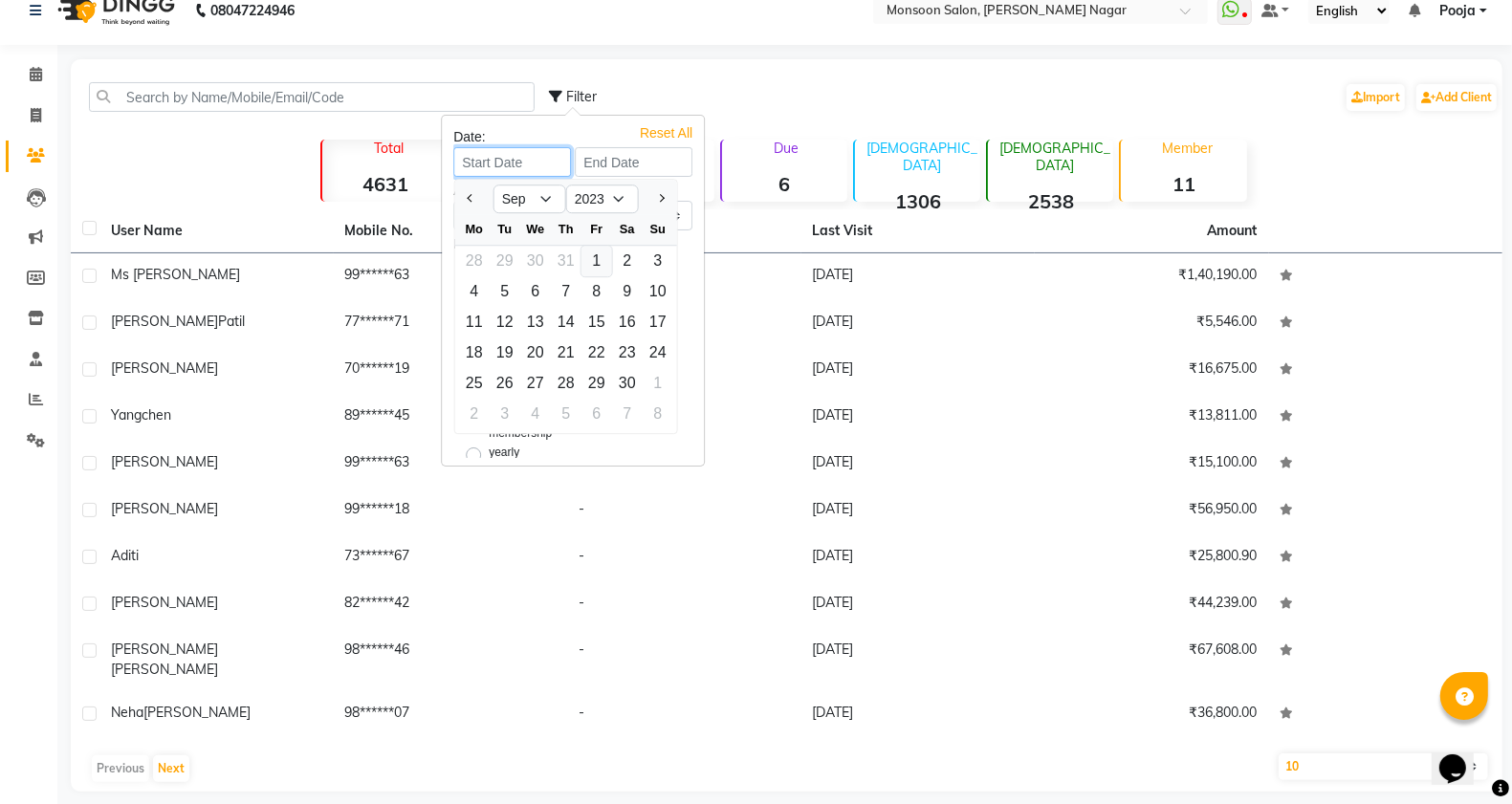
type input "01-09-2023"
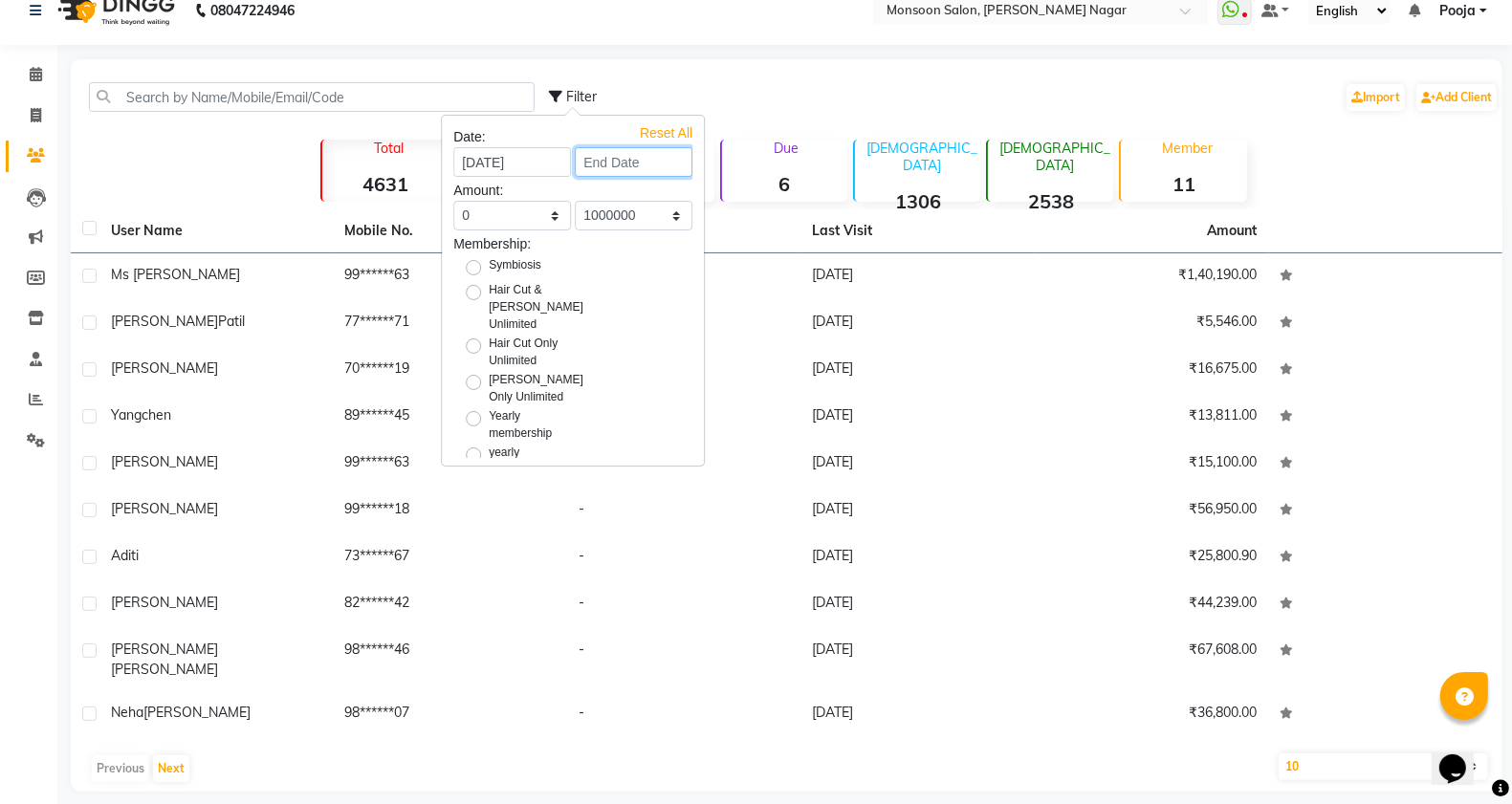
click at [620, 153] on input at bounding box center [634, 162] width 118 height 30
select select "9"
click at [717, 204] on select "2023" at bounding box center [714, 199] width 73 height 29
click at [678, 185] on select "2023" at bounding box center [714, 199] width 73 height 29
click at [625, 182] on div "Aug Sep 2023" at bounding box center [677, 197] width 222 height 35
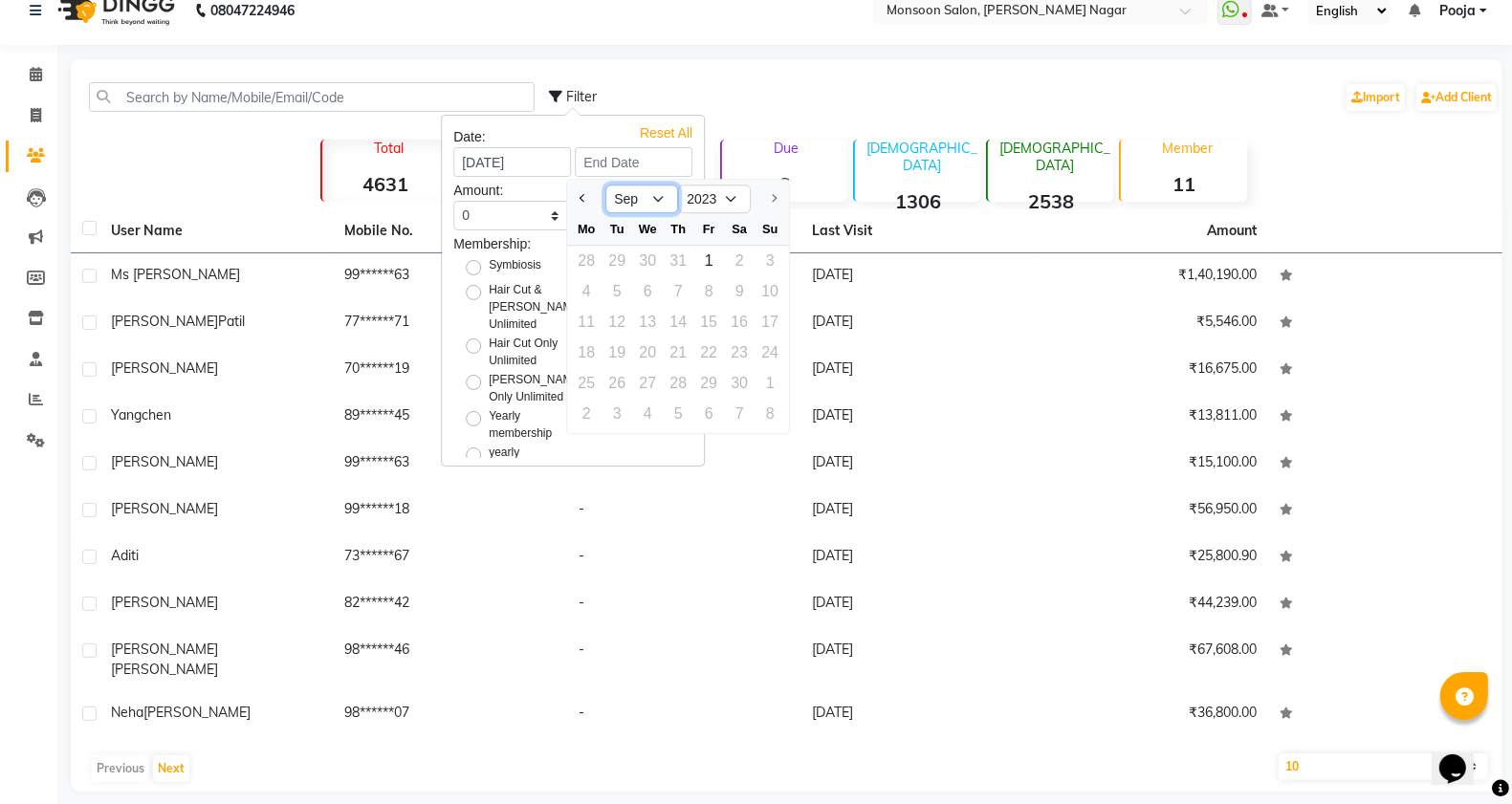
click at [633, 194] on select "Aug Sep" at bounding box center [641, 199] width 73 height 29
click at [606, 185] on select "Aug Sep" at bounding box center [641, 199] width 73 height 29
click at [691, 201] on select "2023" at bounding box center [714, 199] width 73 height 29
click at [703, 78] on div "Filter Import Add Client" at bounding box center [1023, 97] width 950 height 60
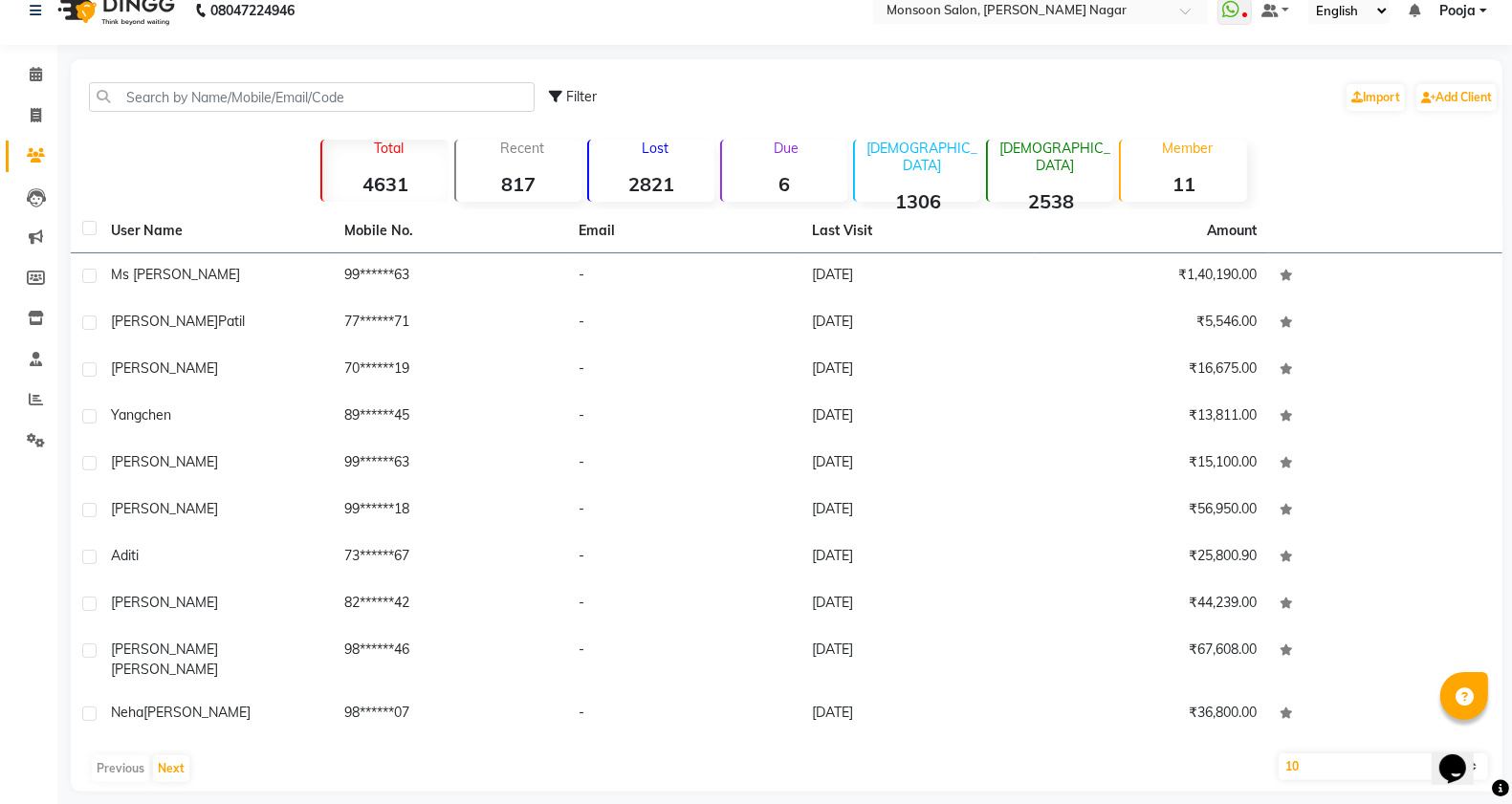
drag, startPoint x: 24, startPoint y: 50, endPoint x: 25, endPoint y: 69, distance: 19.0
click at [24, 50] on div "Calendar Invoice Clients Leads Marketing Members Inventory Staff Reports Settin…" at bounding box center [129, 411] width 258 height 761
click at [26, 73] on span at bounding box center [36, 74] width 34 height 22
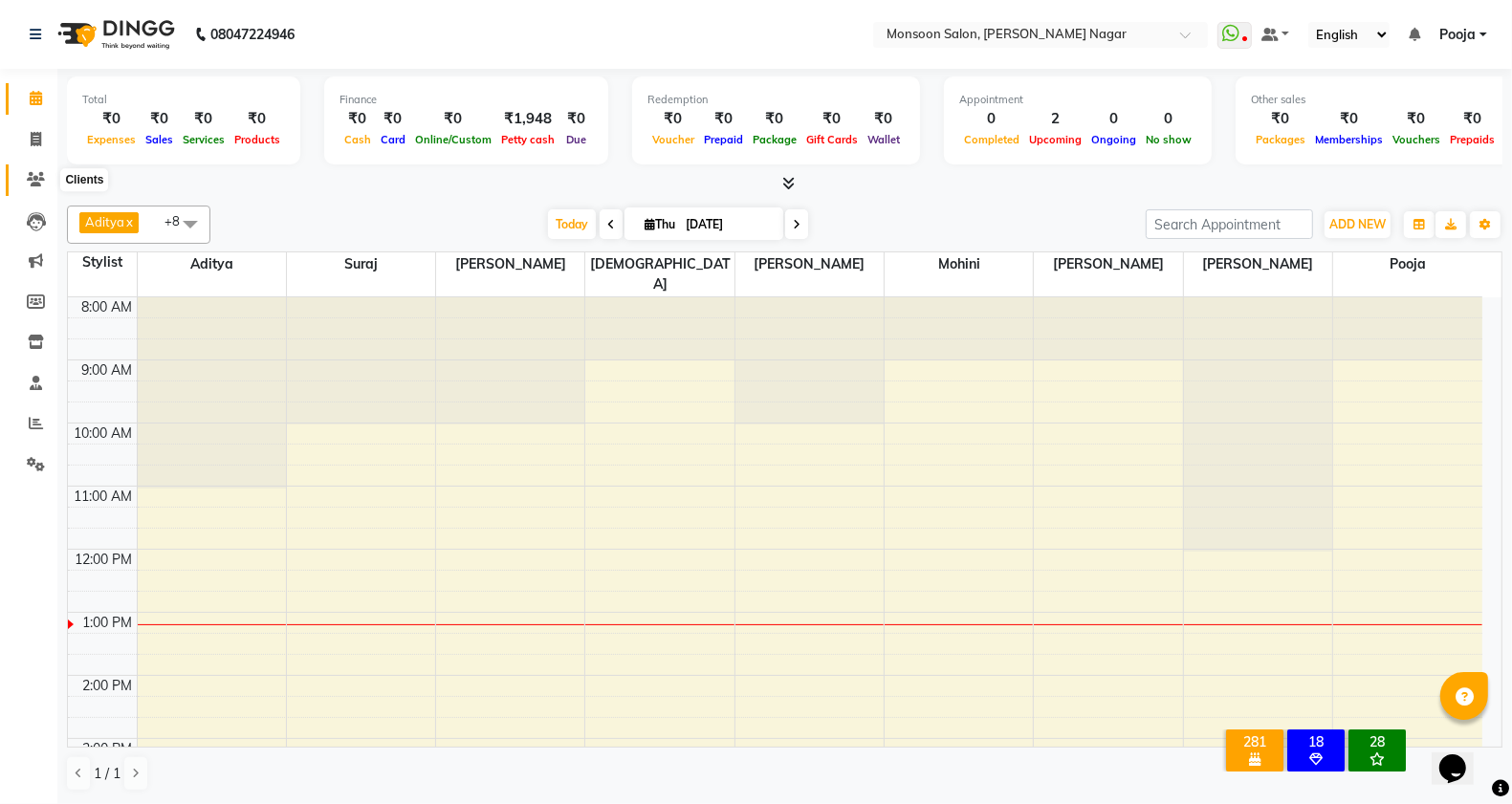
click at [32, 188] on span at bounding box center [36, 180] width 34 height 22
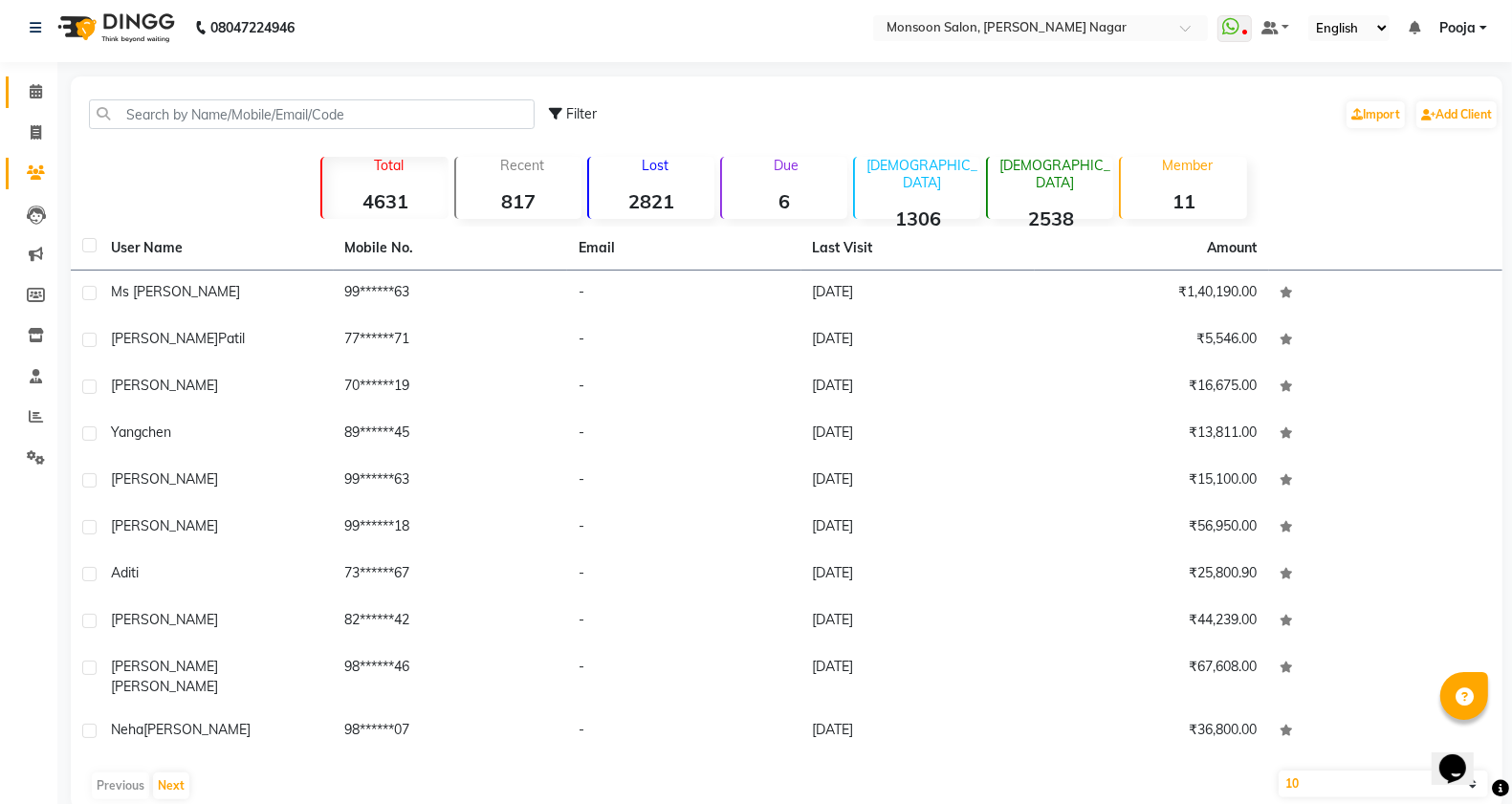
scroll to position [24, 0]
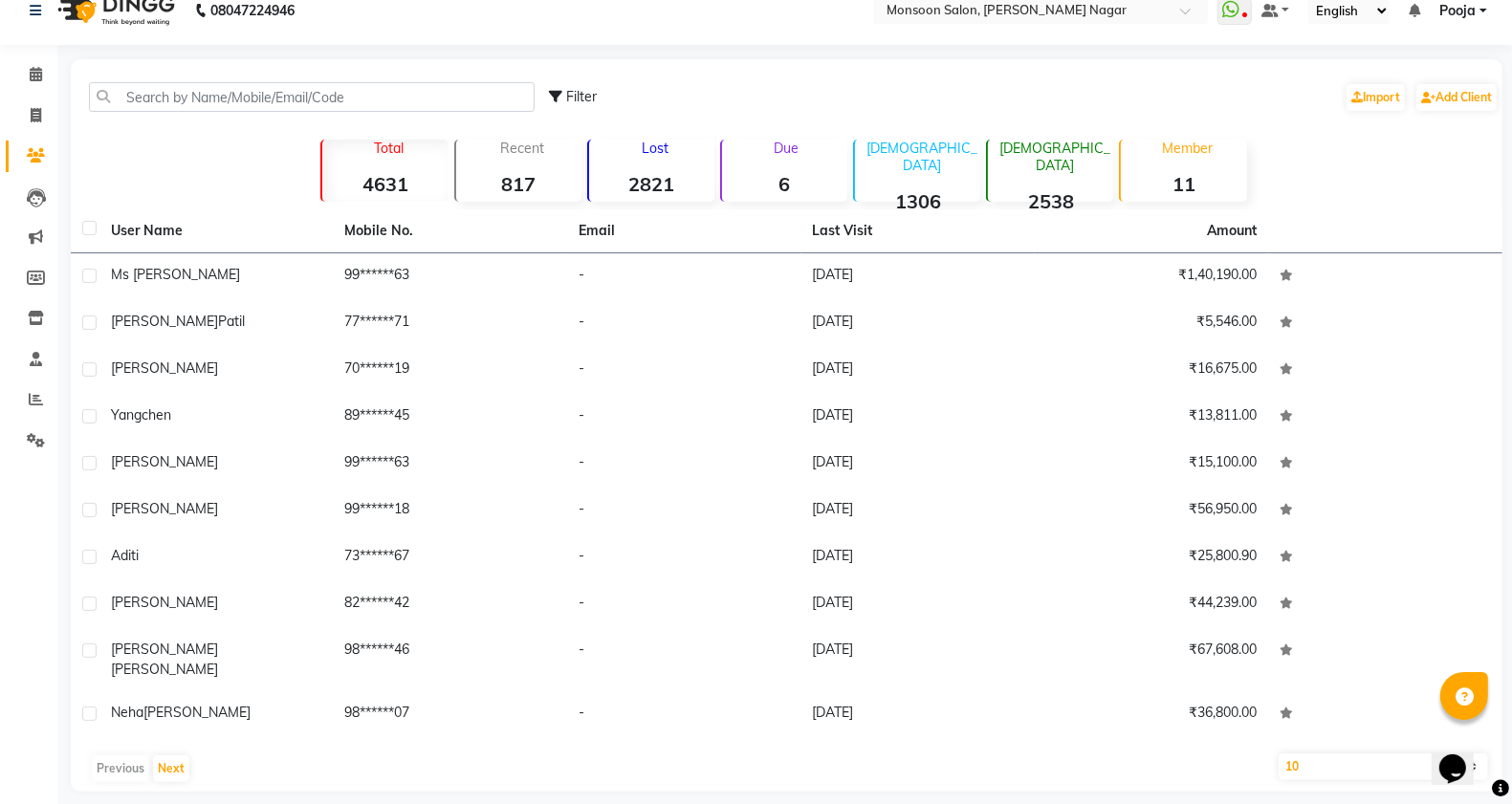
click at [1321, 754] on select "10 50 100" at bounding box center [1383, 767] width 210 height 27
select select "100"
click at [1279, 754] on select "10 50 100" at bounding box center [1383, 767] width 210 height 27
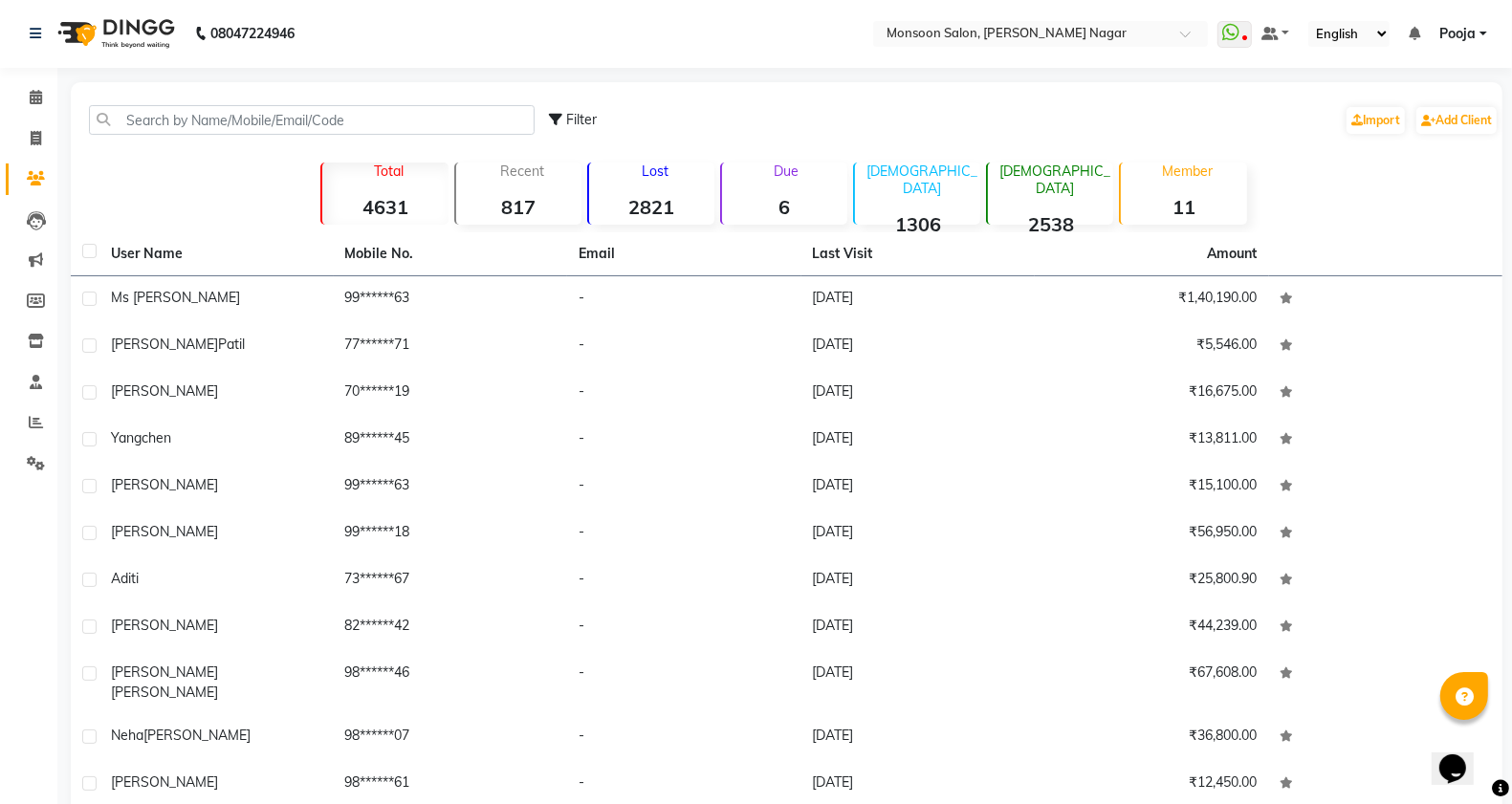
scroll to position [0, 0]
